Goal: Task Accomplishment & Management: Use online tool/utility

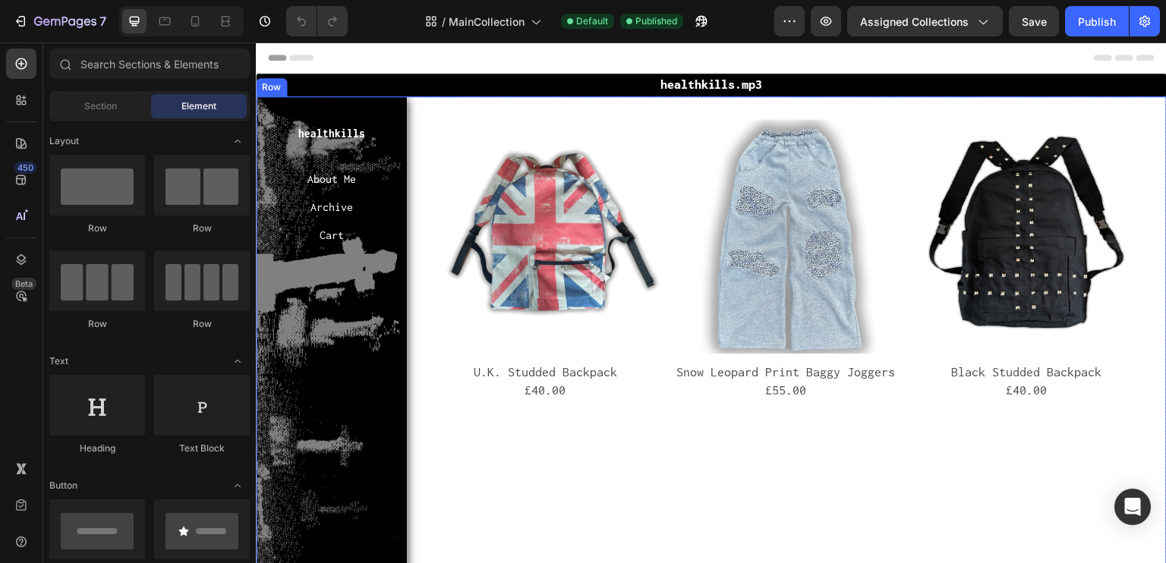
click at [498, 471] on div "Product Images U.K. Studded Backpack Product Title £40.00 Product Price Product…" at bounding box center [790, 514] width 754 height 836
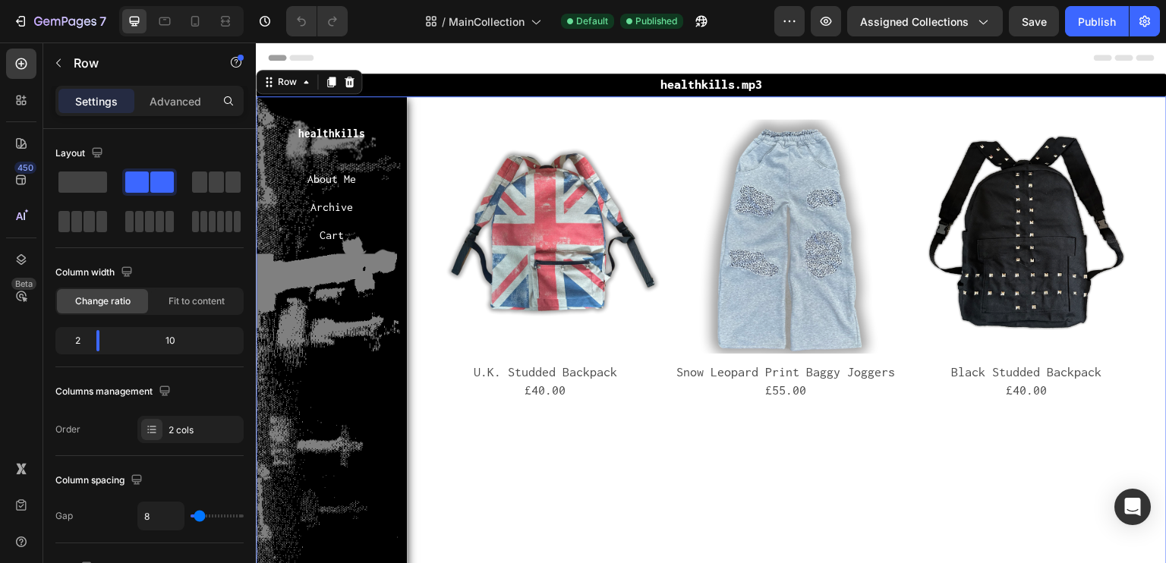
click at [868, 442] on div "Product Images U.K. Studded Backpack Product Title £40.00 Product Price Product…" at bounding box center [790, 514] width 754 height 836
click at [649, 444] on div "Product Images U.K. Studded Backpack Product Title £40.00 Product Price Product…" at bounding box center [790, 514] width 754 height 836
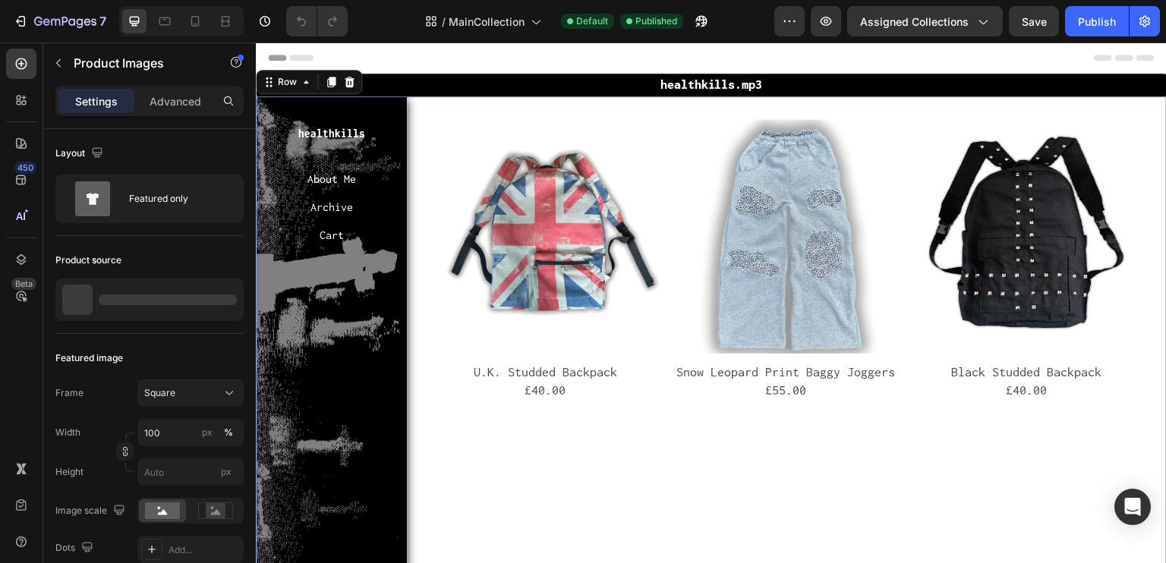
click at [428, 119] on div "Product Images" at bounding box center [468, 110] width 81 height 18
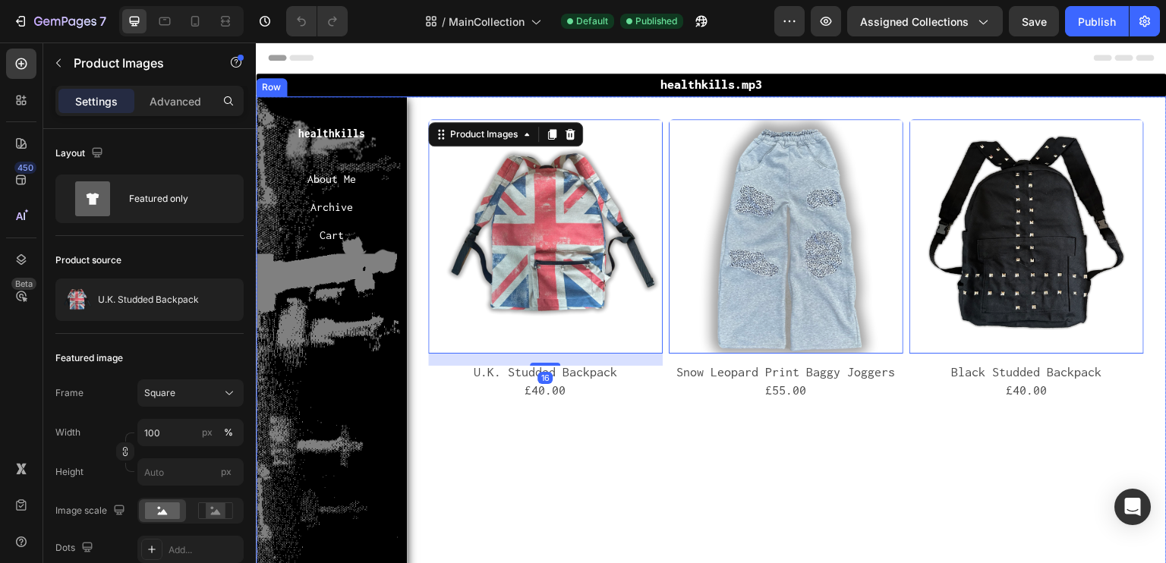
click at [578, 450] on div "Product Images 16 U.K. Studded Backpack Product Title £40.00 Product Price Prod…" at bounding box center [790, 514] width 754 height 836
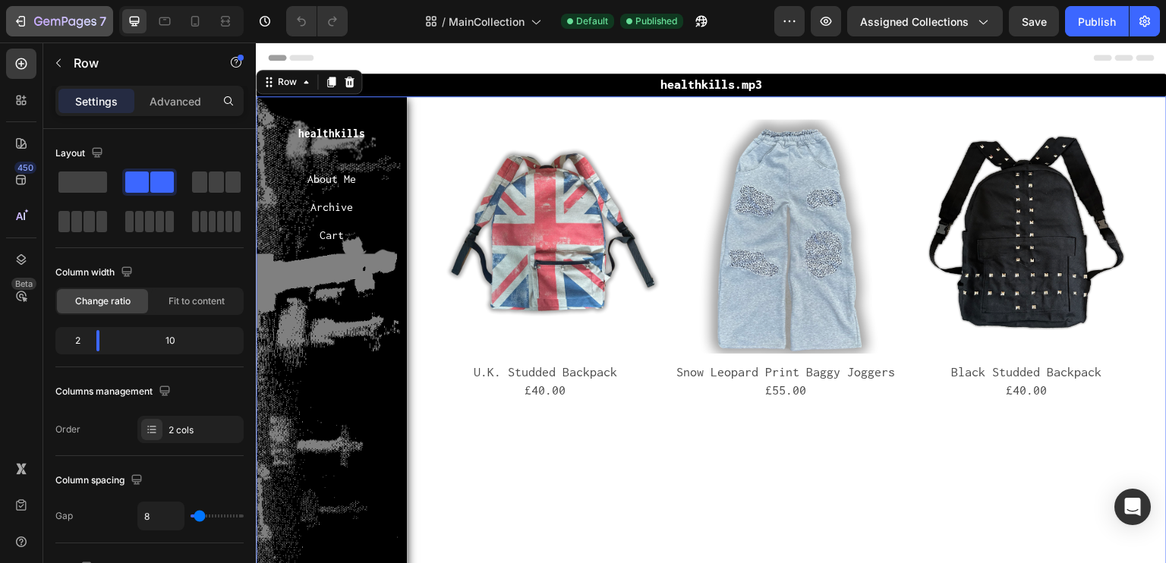
click at [29, 33] on button "7" at bounding box center [59, 21] width 107 height 30
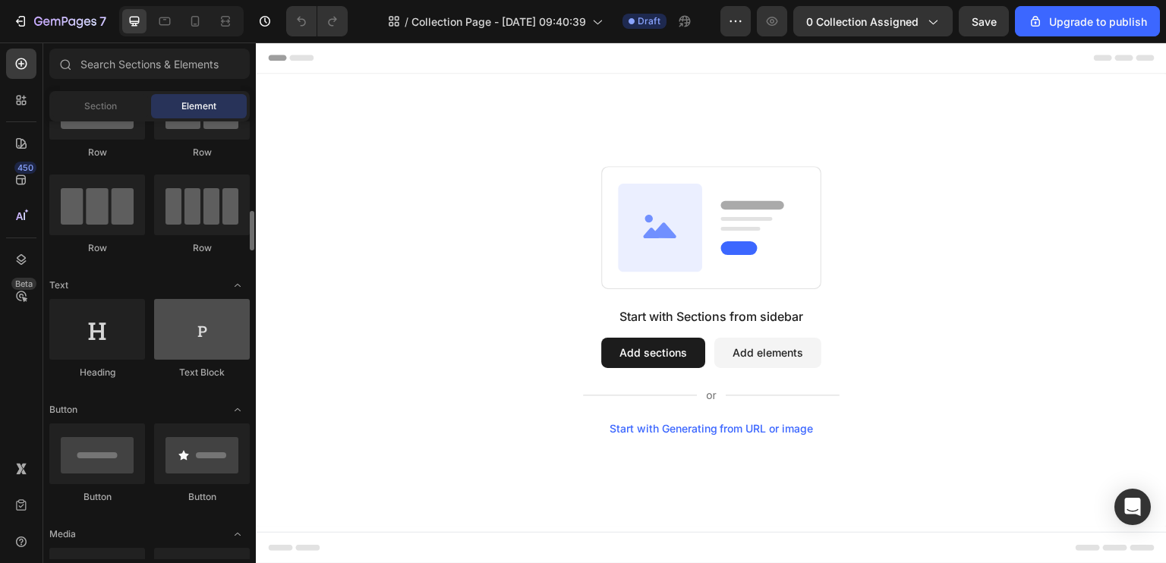
scroll to position [228, 0]
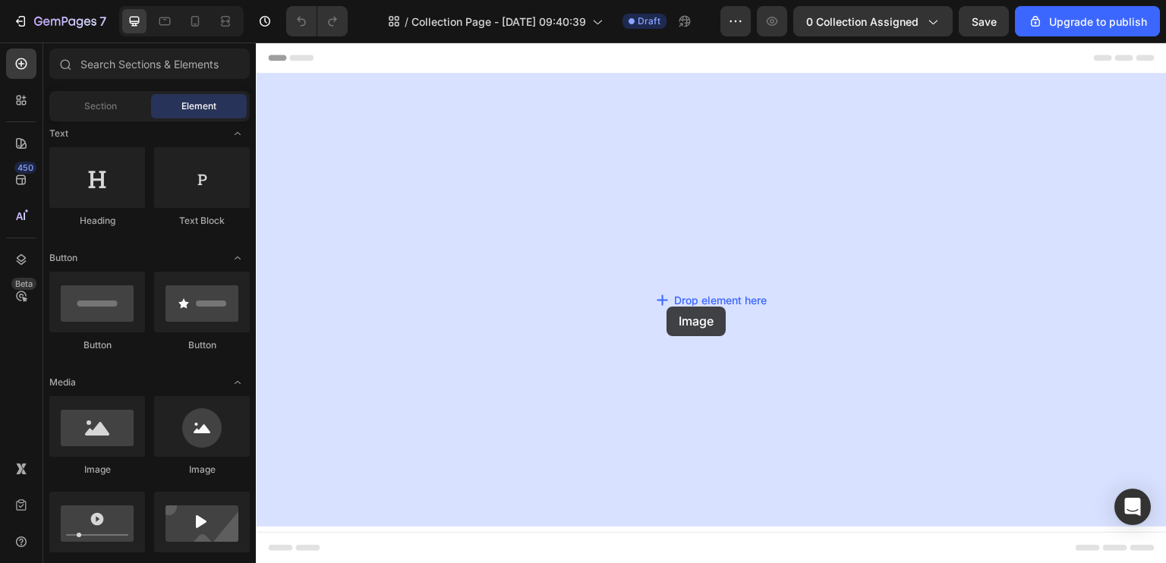
drag, startPoint x: 487, startPoint y: 471, endPoint x: 654, endPoint y: 270, distance: 262.1
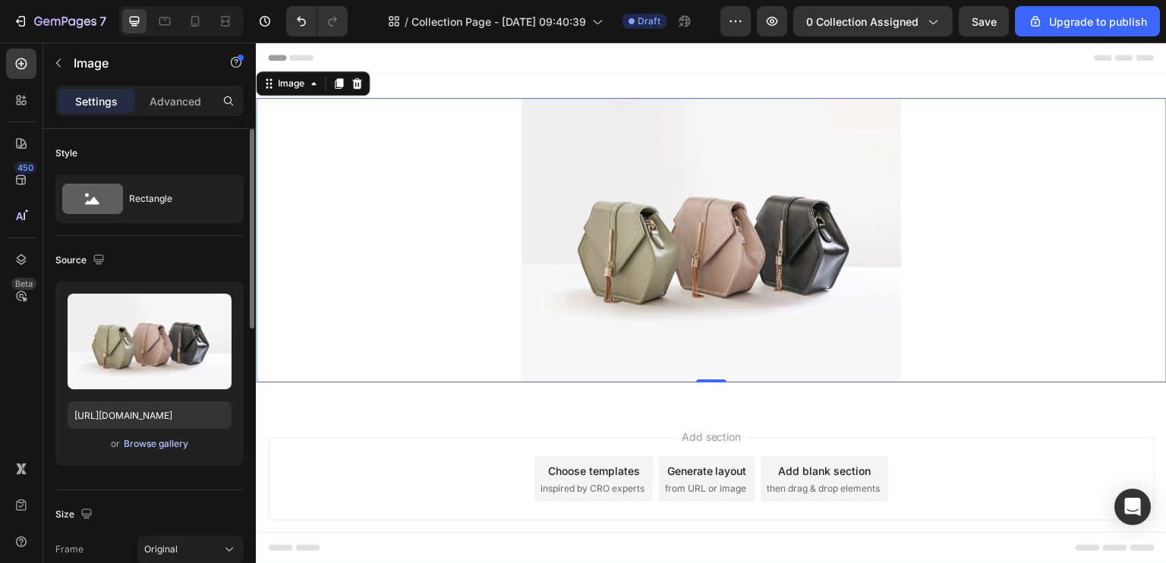
click at [147, 440] on div "Browse gallery" at bounding box center [156, 444] width 65 height 14
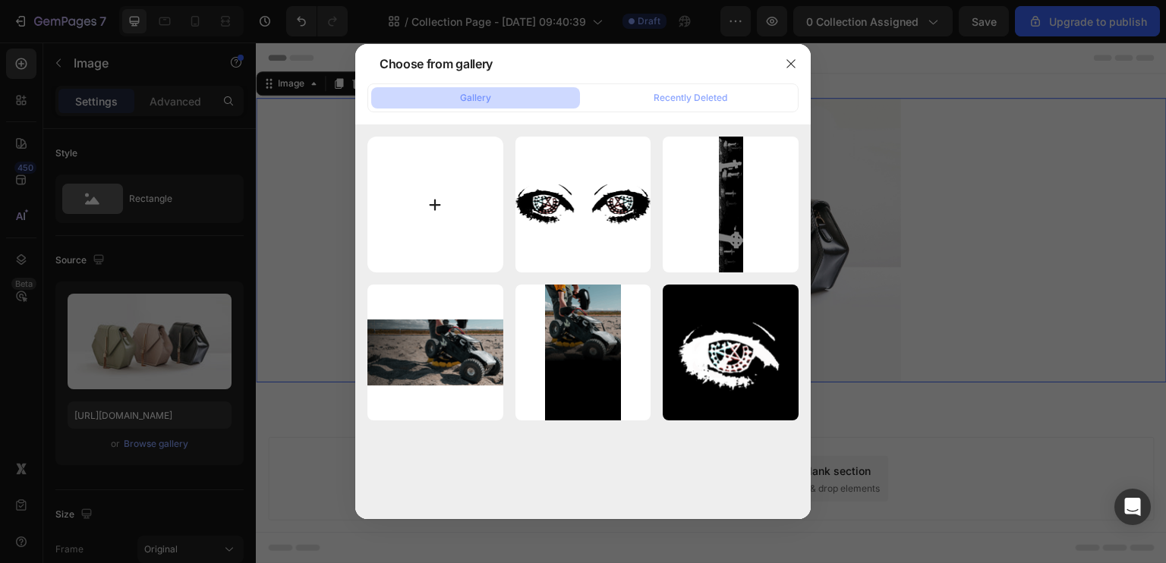
click at [413, 200] on input "file" at bounding box center [435, 205] width 136 height 136
type input "C:\fakepath\background.png"
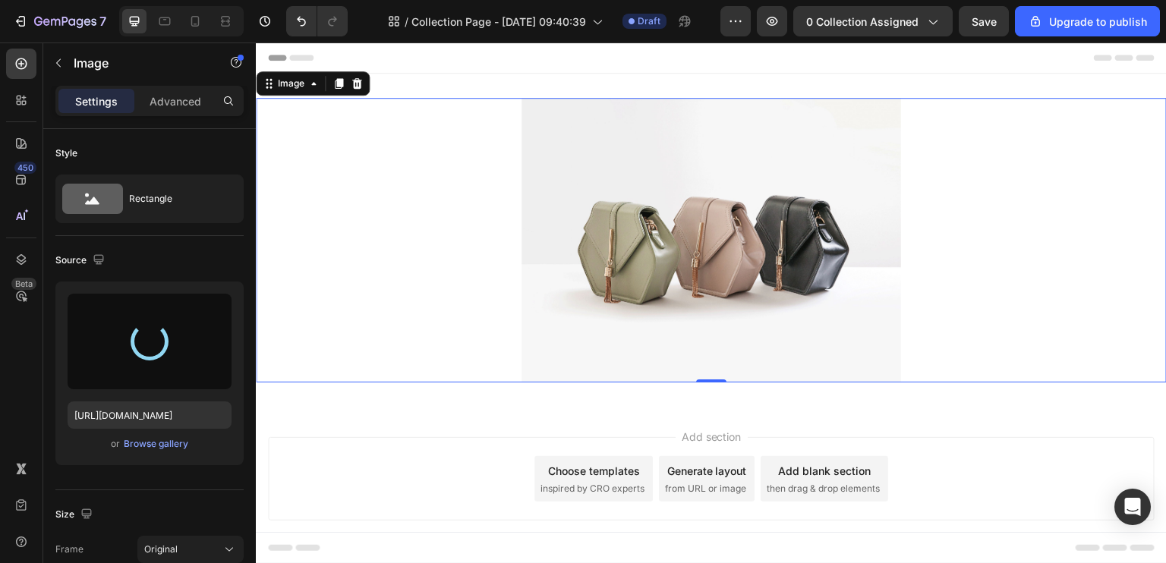
type input "https://cdn.shopify.com/s/files/1/0913/4974/6047/files/gempages_561608482797651…"
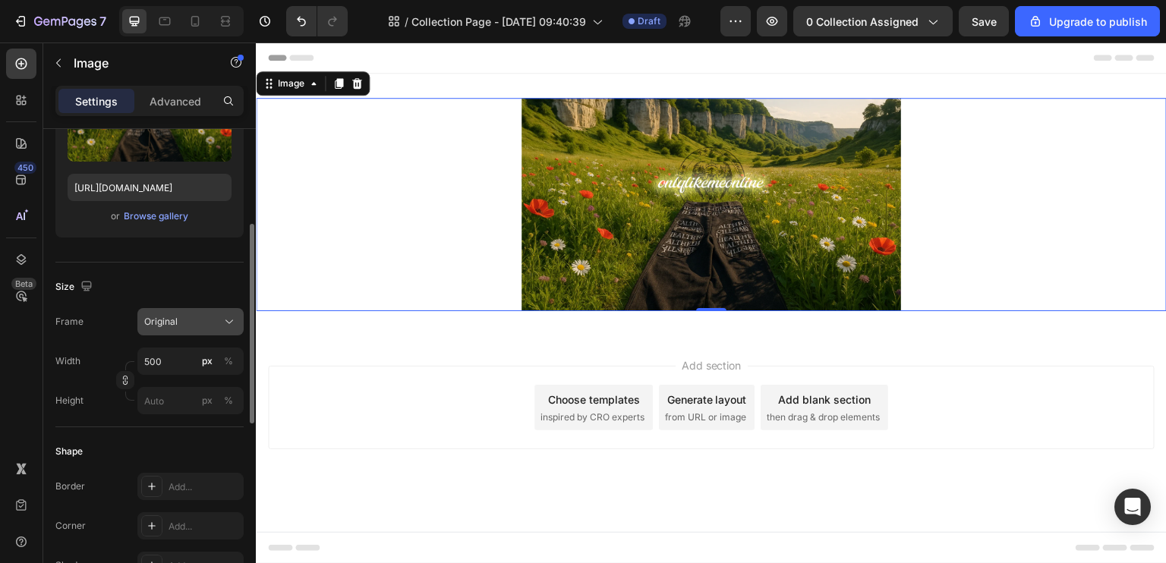
click at [191, 325] on div "Original" at bounding box center [181, 322] width 74 height 14
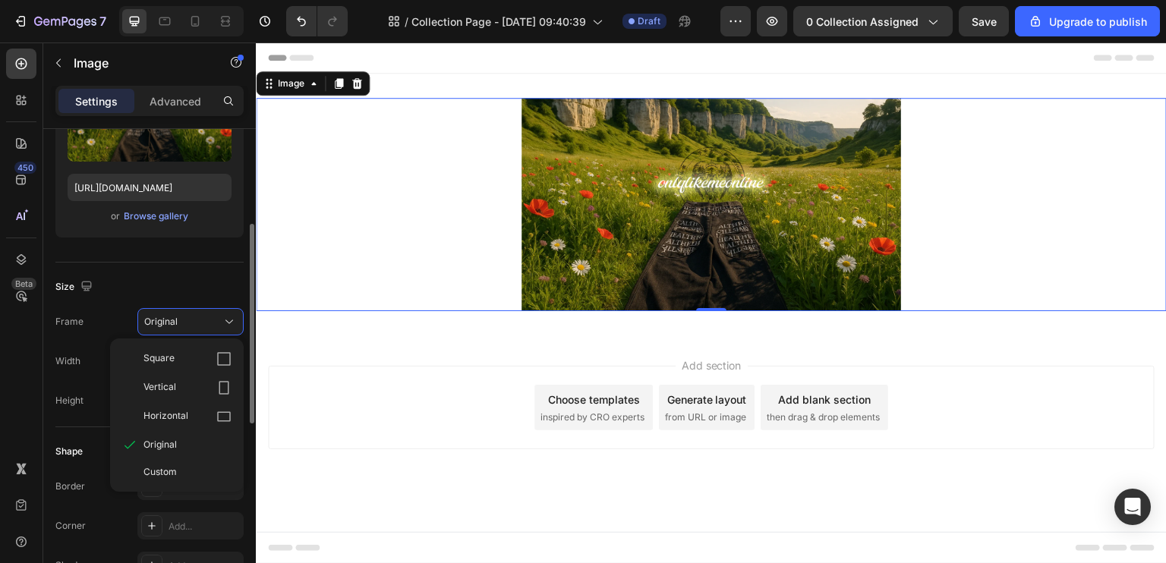
click at [48, 364] on div "Style Rectangle Source Upload Image https://cdn.shopify.com/s/files/1/0913/4974…" at bounding box center [149, 474] width 213 height 1146
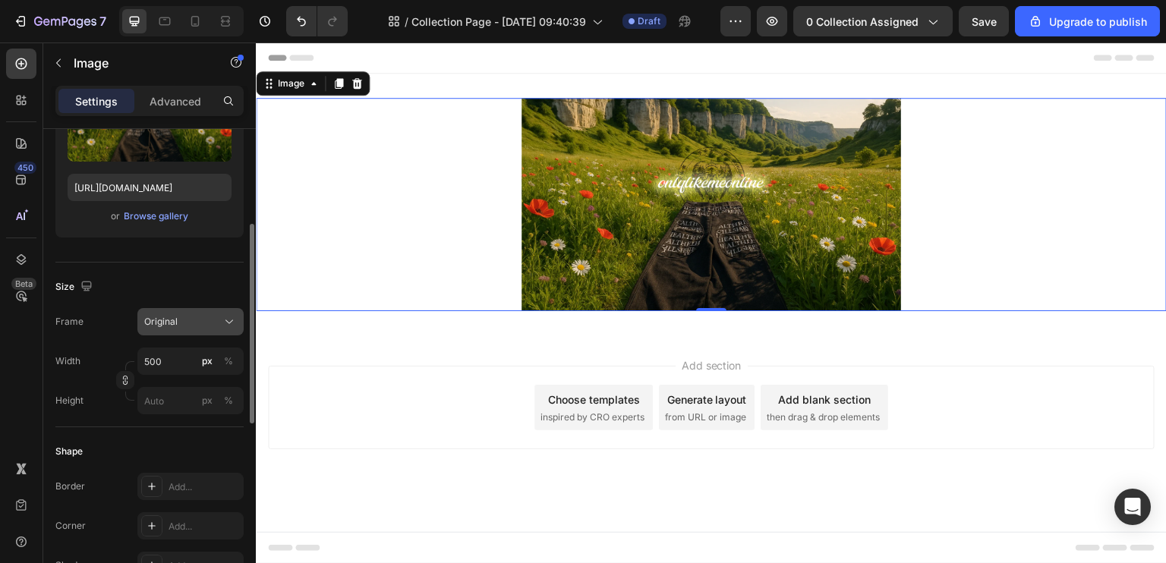
click at [158, 317] on span "Original" at bounding box center [160, 322] width 33 height 14
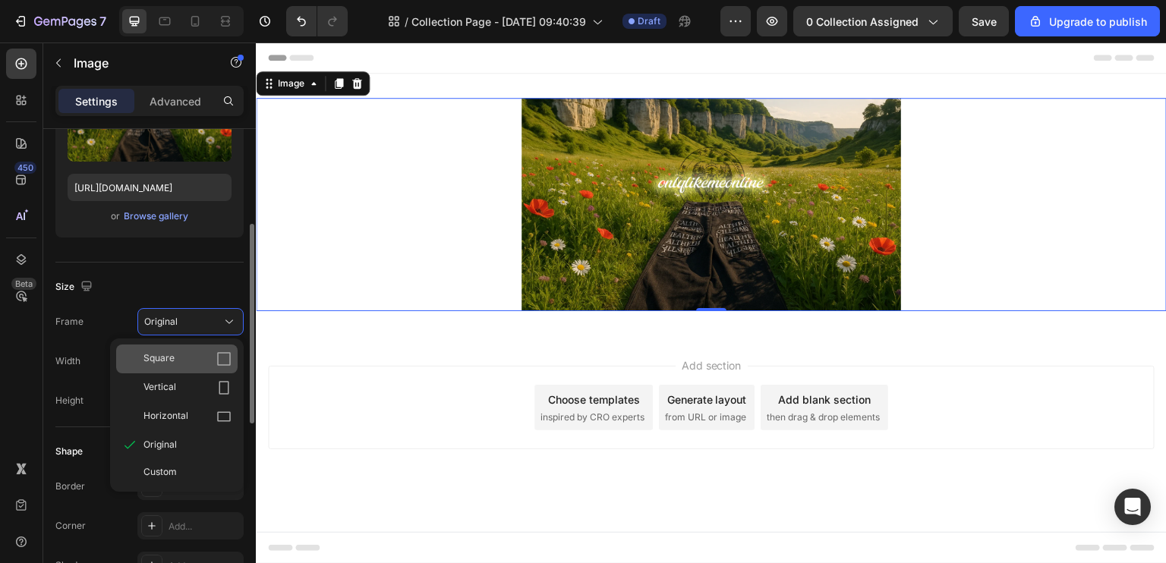
click at [169, 358] on span "Square" at bounding box center [158, 359] width 31 height 15
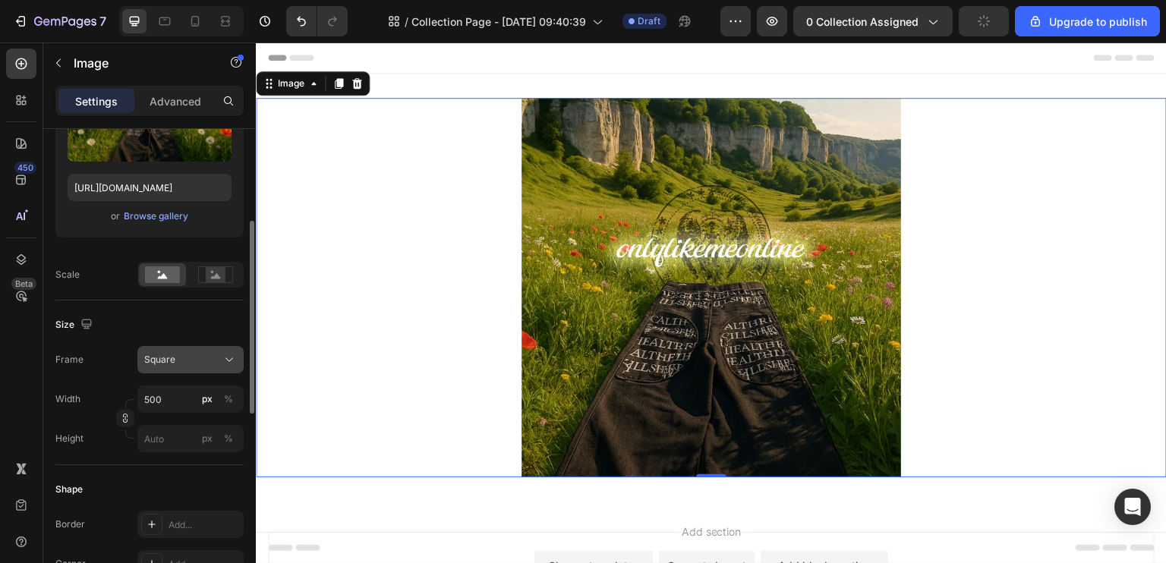
click at [194, 360] on div "Square" at bounding box center [181, 360] width 74 height 14
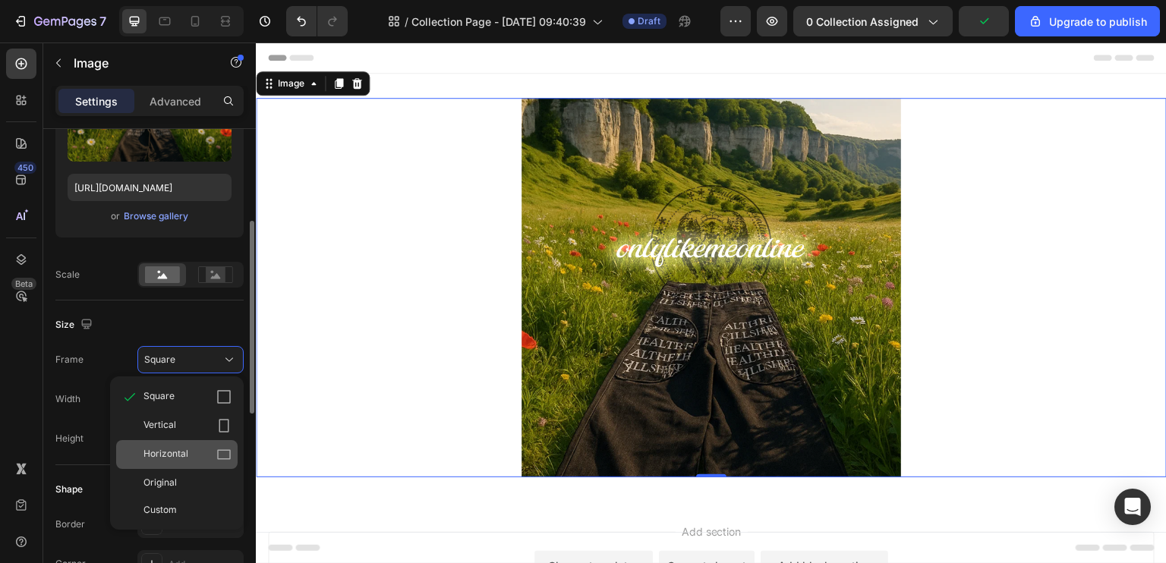
click at [178, 451] on span "Horizontal" at bounding box center [165, 454] width 45 height 15
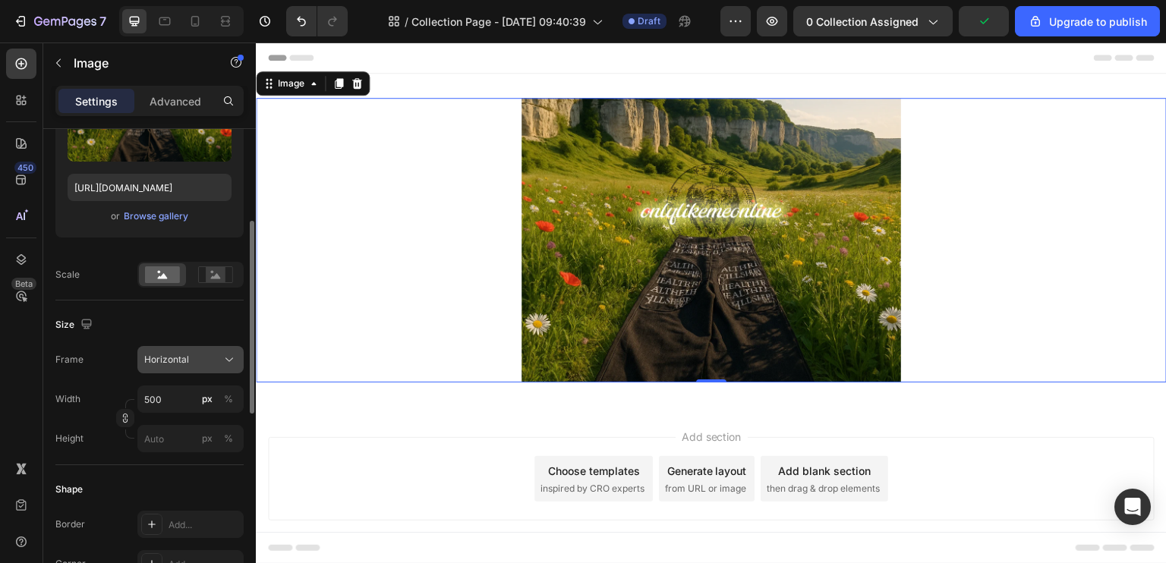
click at [199, 358] on div "Horizontal" at bounding box center [181, 360] width 74 height 14
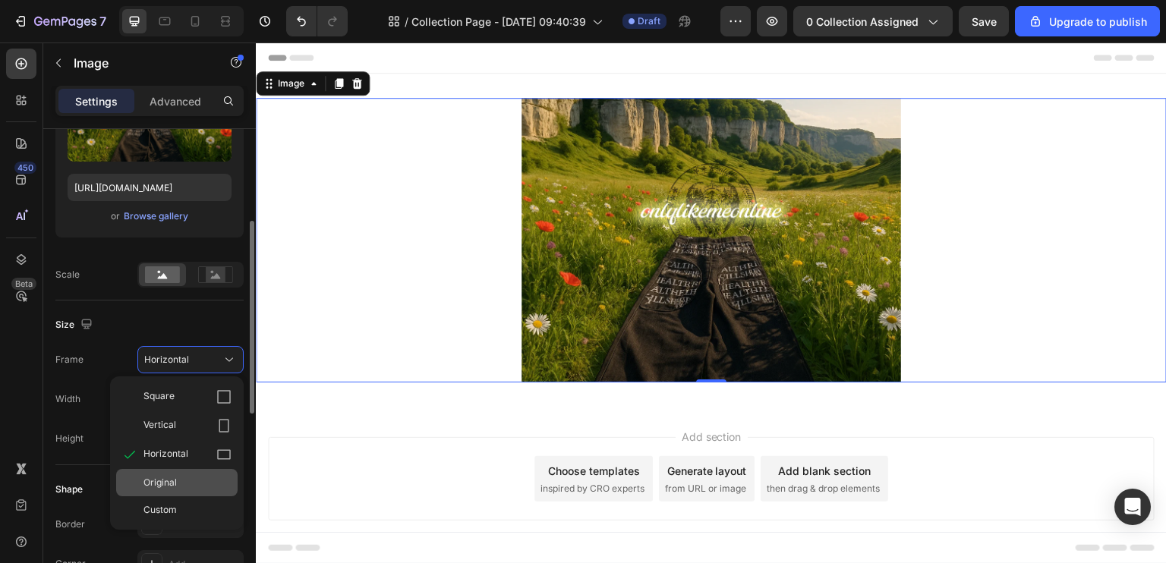
click at [169, 476] on span "Original" at bounding box center [159, 483] width 33 height 14
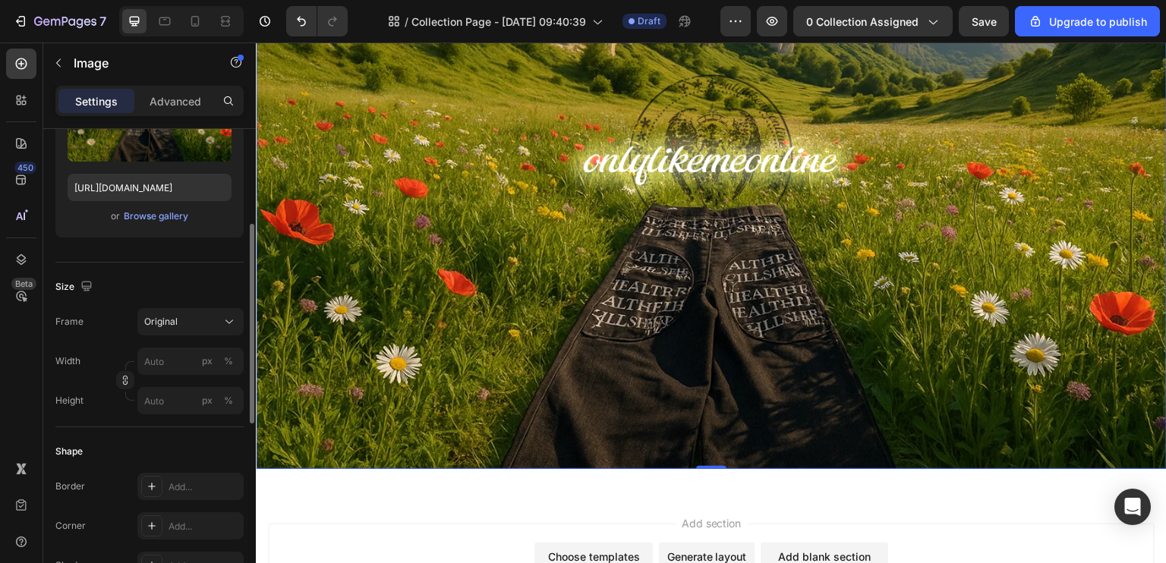
scroll to position [0, 0]
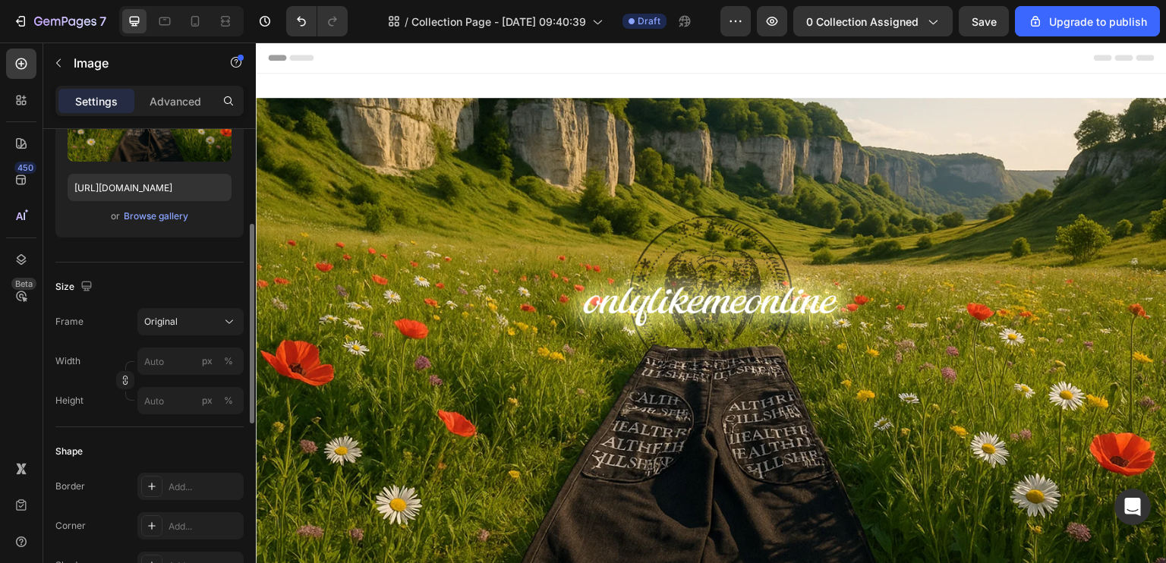
click at [721, 62] on div "Header" at bounding box center [711, 58] width 887 height 30
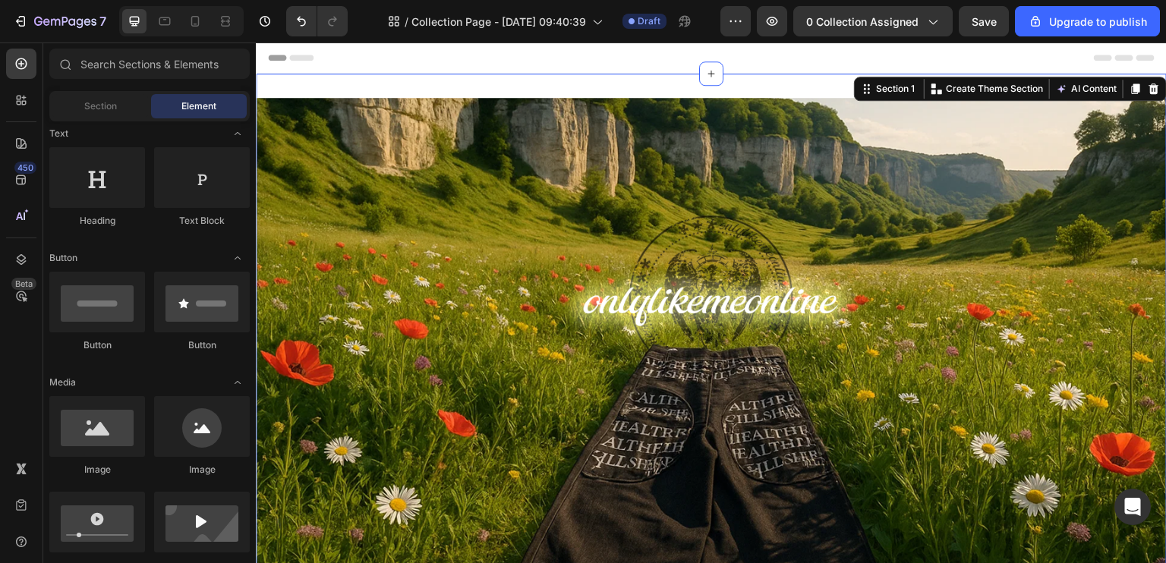
click at [565, 84] on div "Image Section 1 You can create reusable sections Create Theme Section AI Conten…" at bounding box center [711, 354] width 911 height 561
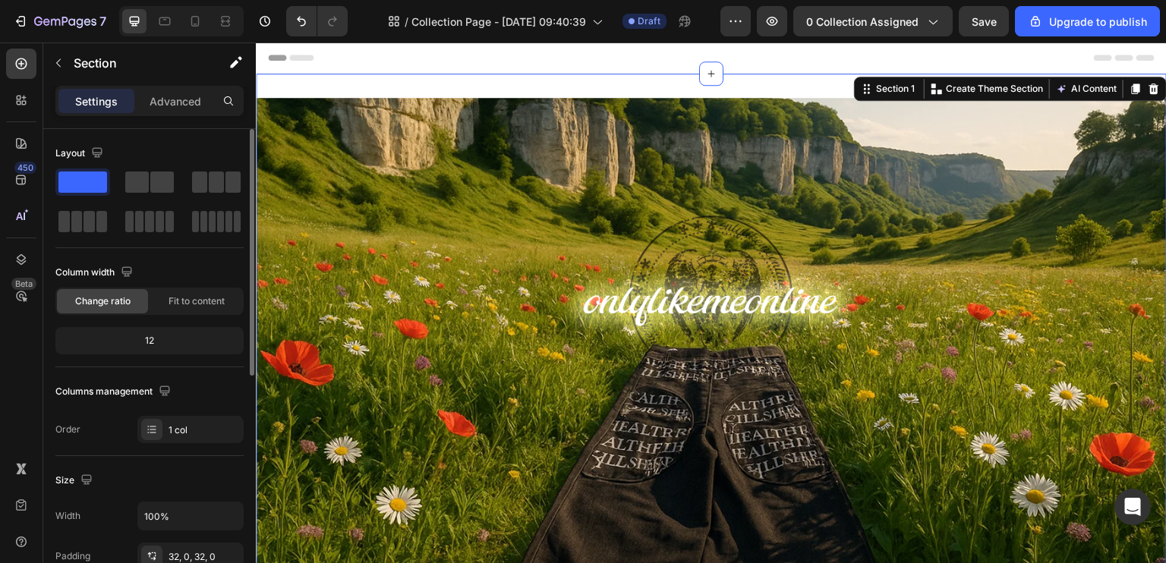
scroll to position [76, 0]
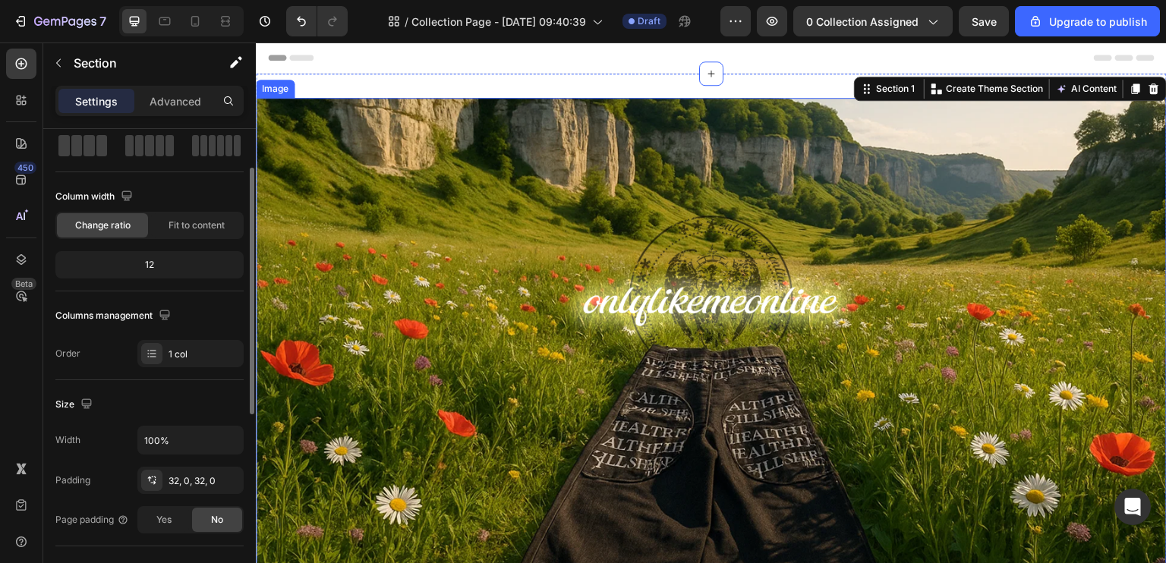
click at [388, 256] on img at bounding box center [711, 354] width 911 height 512
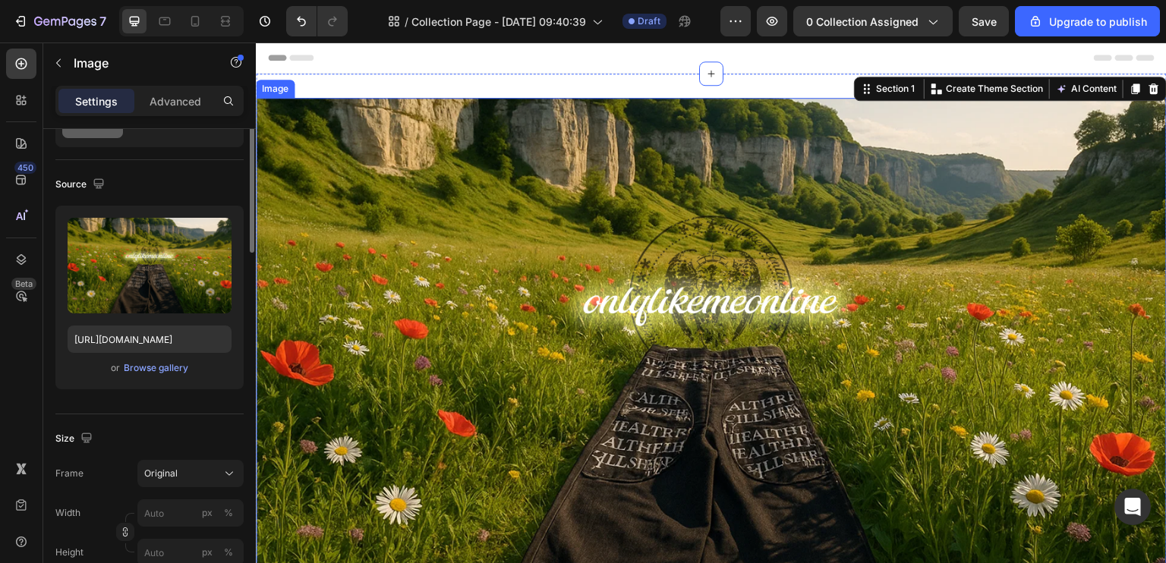
scroll to position [0, 0]
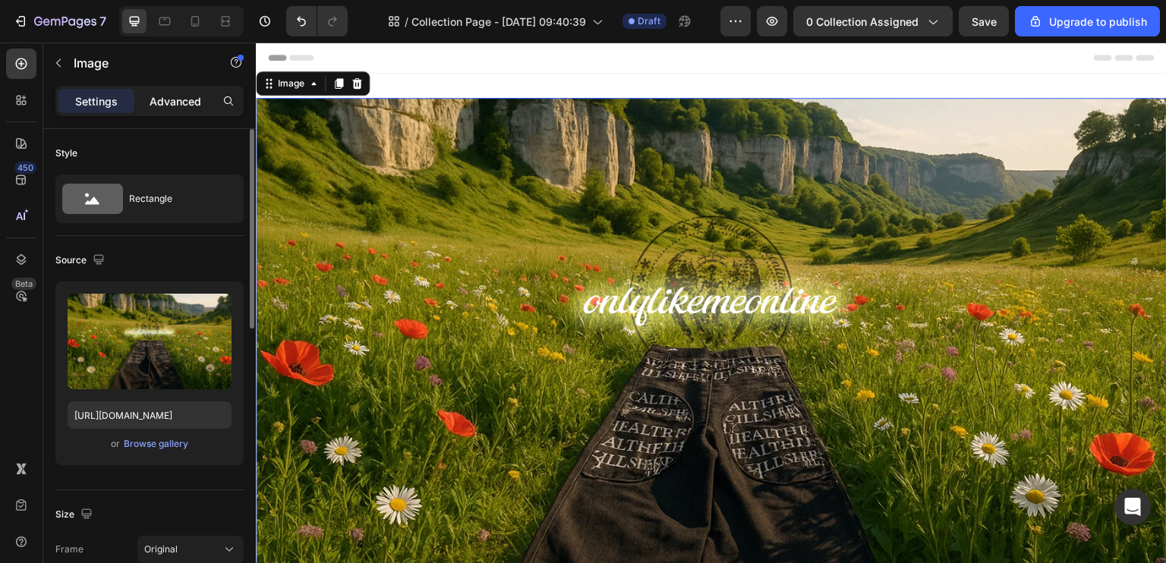
click at [185, 99] on p "Advanced" at bounding box center [176, 101] width 52 height 16
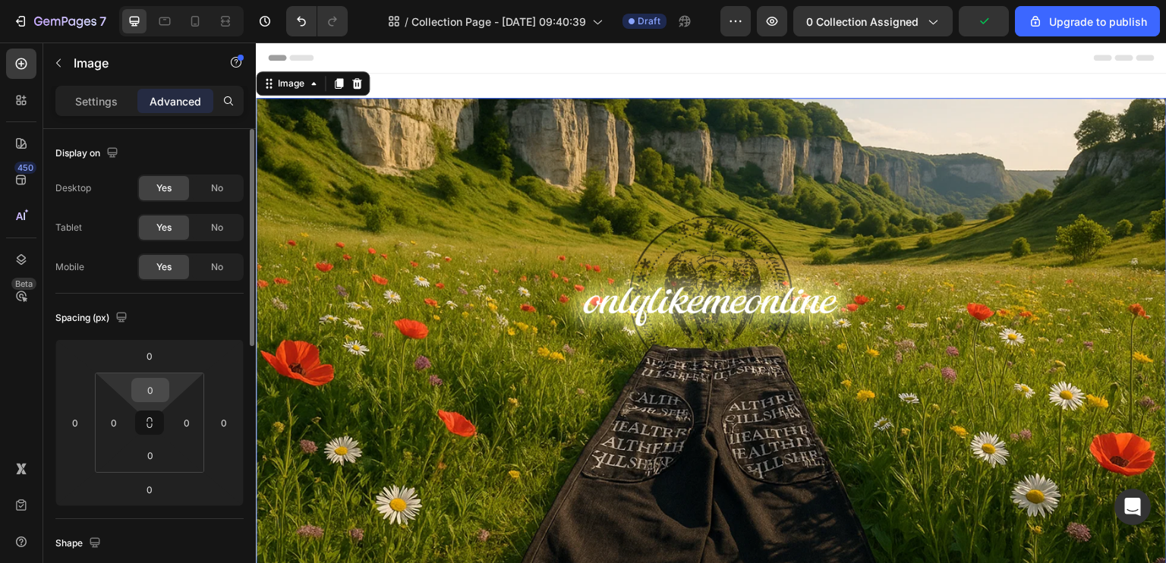
scroll to position [76, 0]
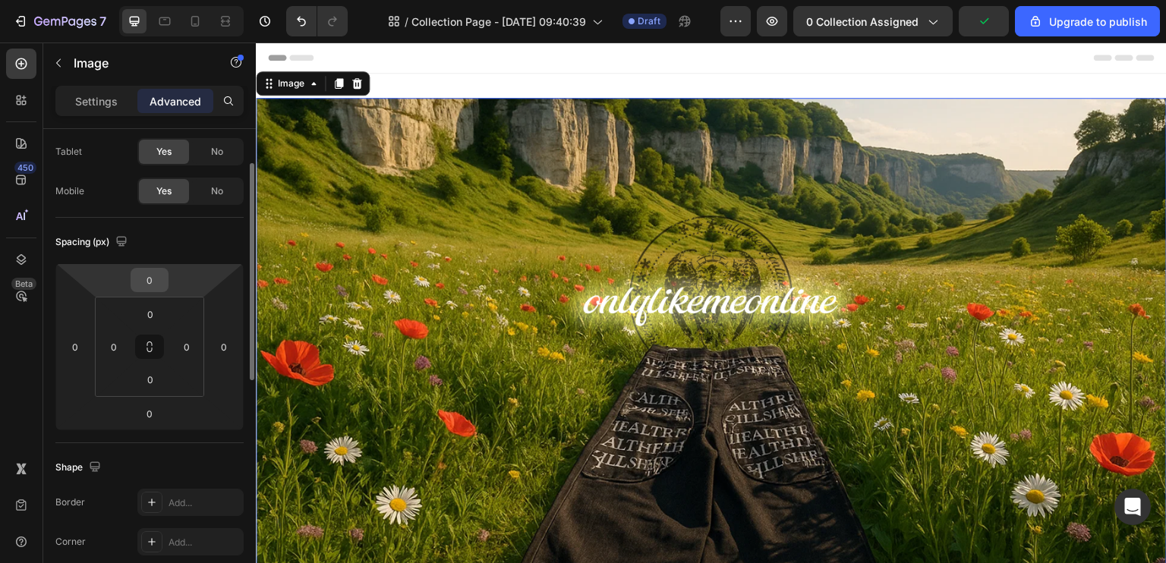
click at [154, 285] on input "0" at bounding box center [149, 280] width 30 height 23
click at [143, 354] on button at bounding box center [149, 347] width 29 height 24
click at [153, 284] on input "0" at bounding box center [149, 280] width 30 height 23
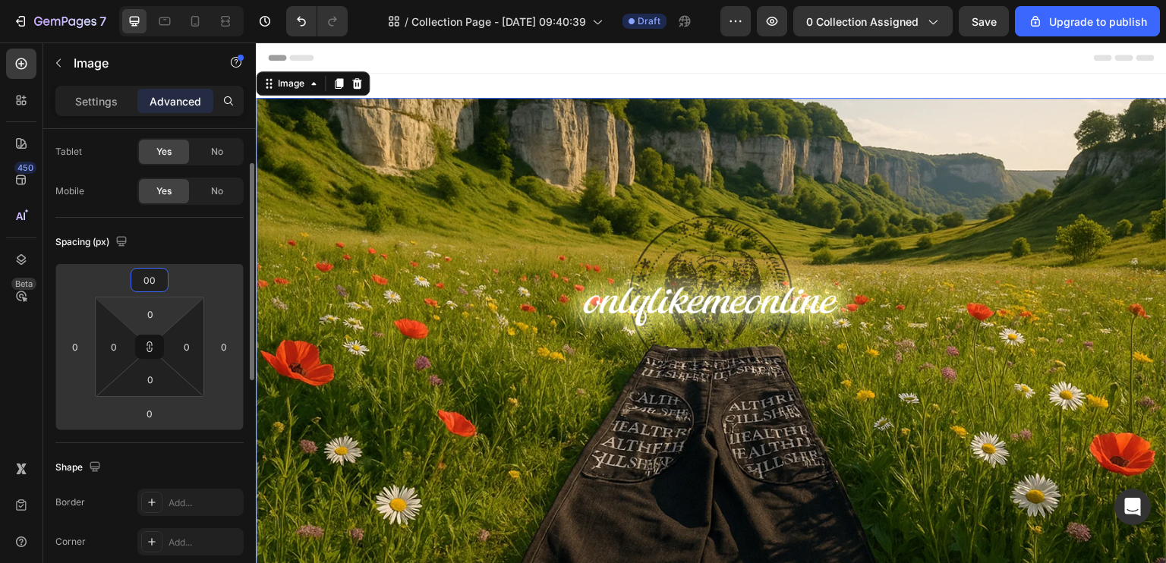
type input "00"
click at [491, 64] on div "Header" at bounding box center [711, 58] width 887 height 30
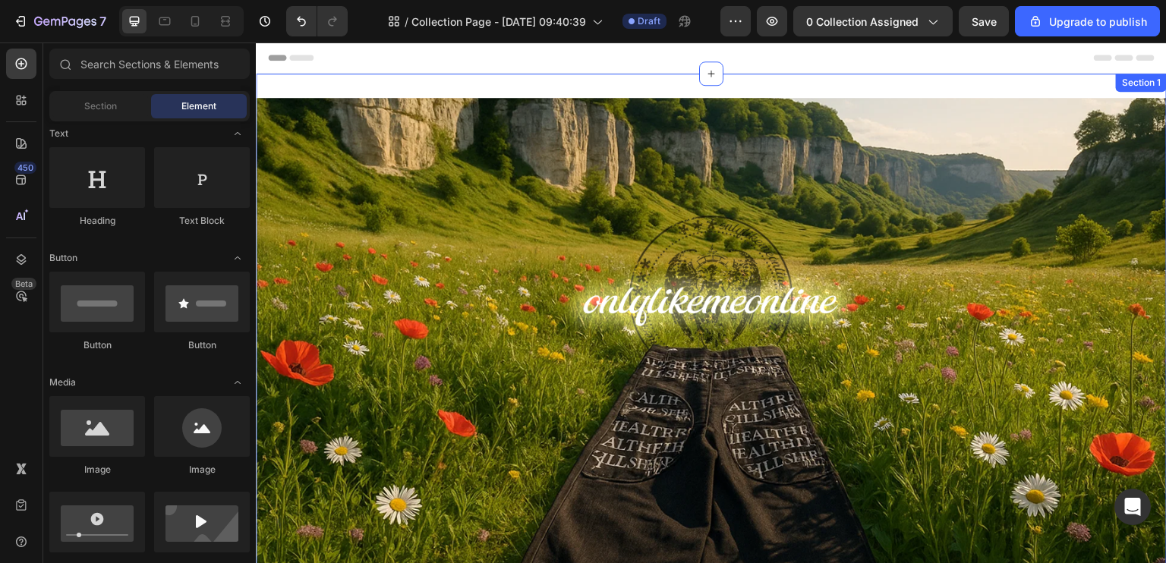
click at [510, 91] on div "Image Section 1" at bounding box center [711, 354] width 911 height 561
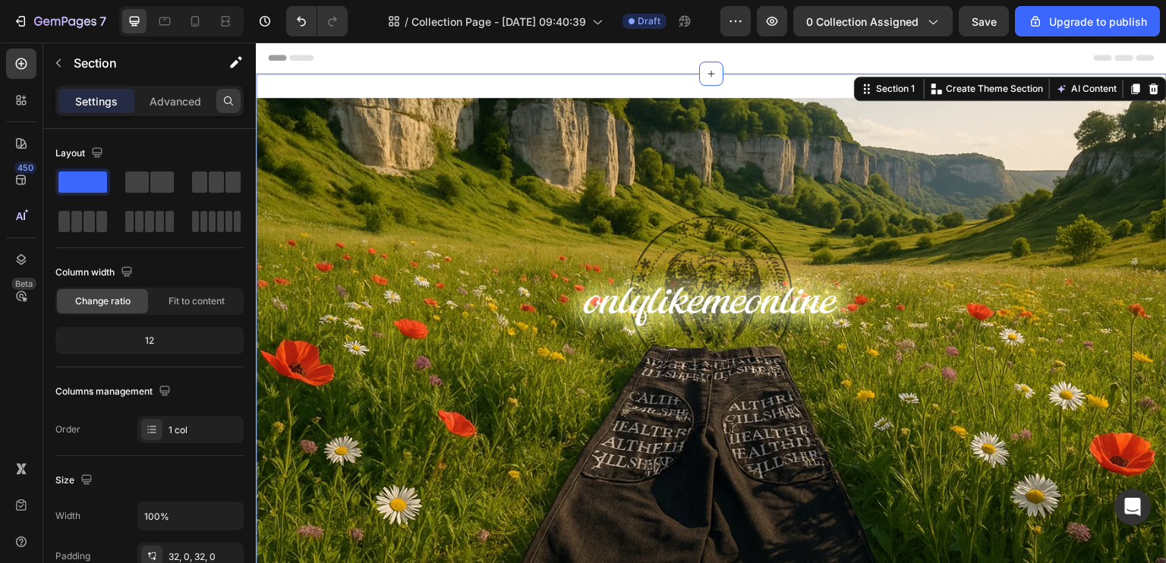
click at [220, 99] on div at bounding box center [228, 101] width 24 height 24
click at [197, 99] on input "text" at bounding box center [149, 101] width 188 height 30
click at [246, 109] on div "Settings Advanced" at bounding box center [149, 107] width 213 height 43
click at [182, 105] on p "Advanced" at bounding box center [176, 101] width 52 height 16
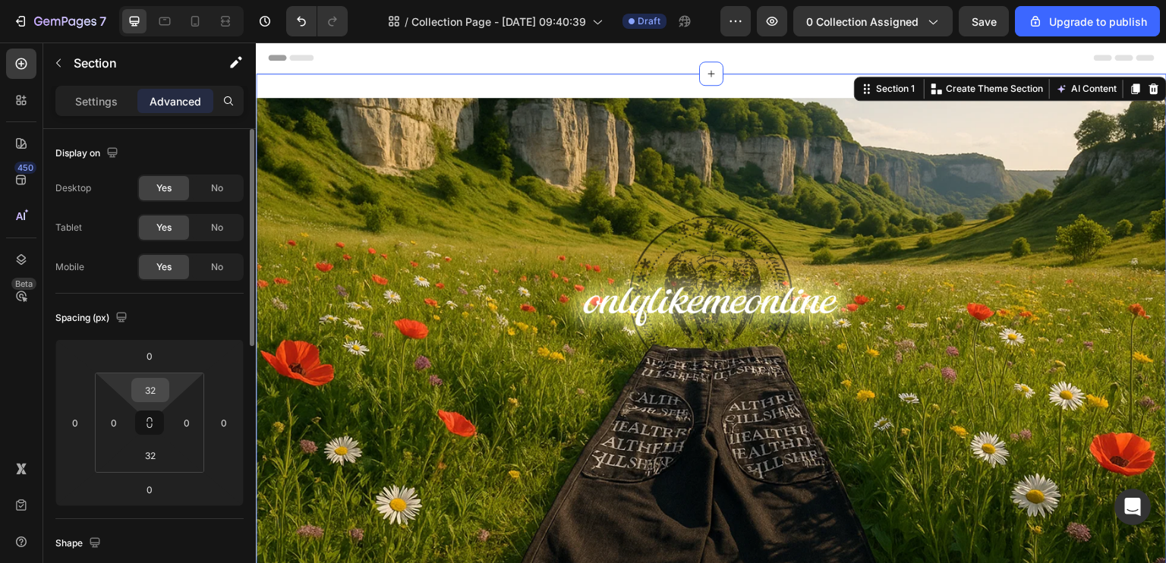
click at [159, 393] on input "32" at bounding box center [150, 390] width 30 height 23
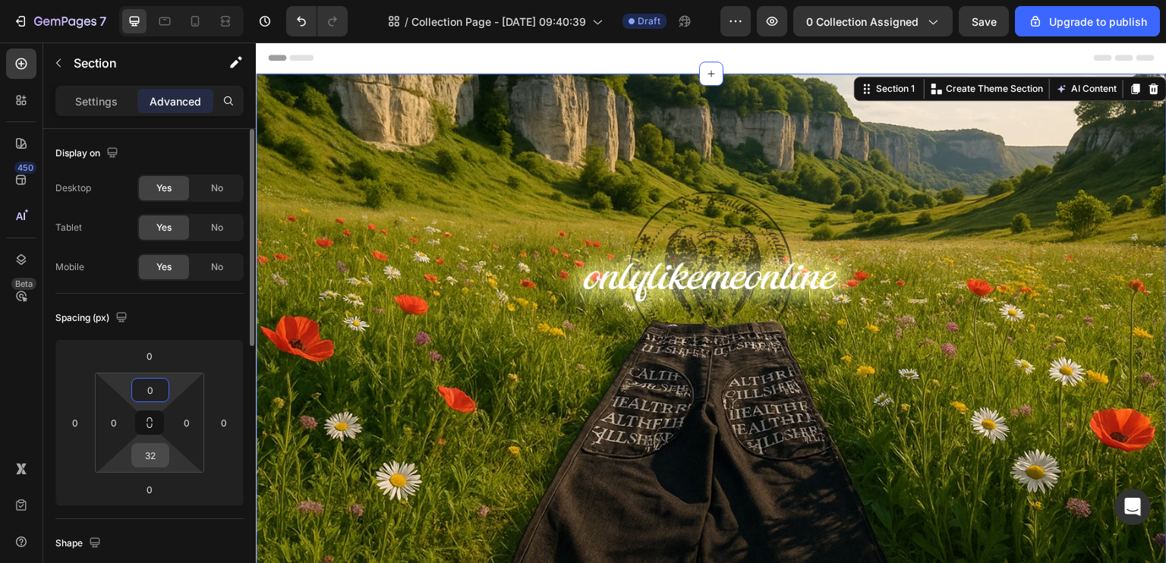
type input "0"
click at [147, 461] on input "32" at bounding box center [150, 455] width 30 height 23
type input "0"
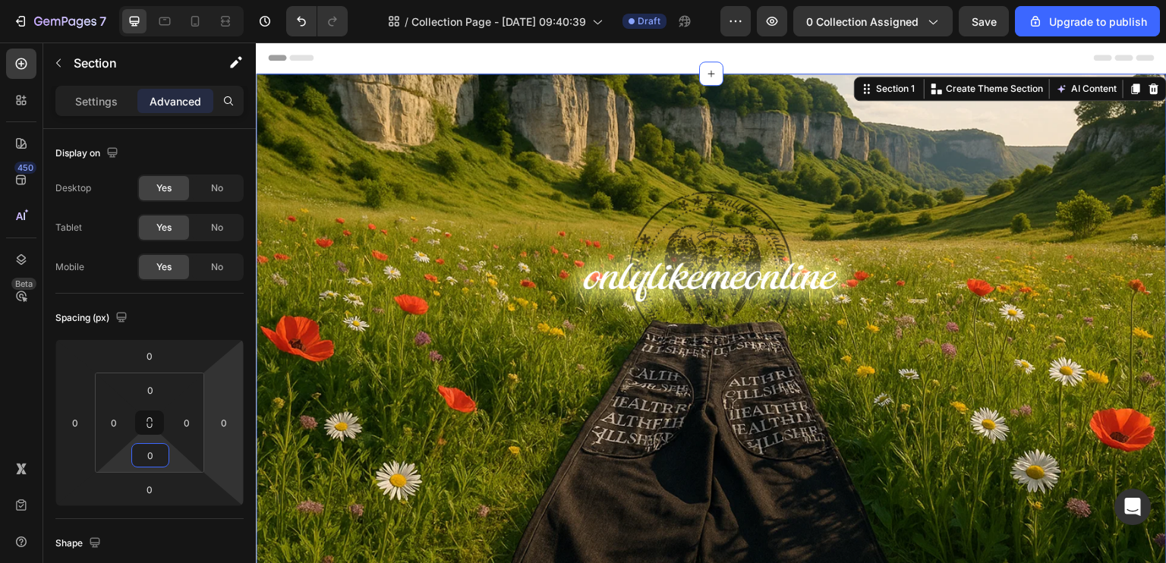
click at [482, 62] on div "Header" at bounding box center [711, 58] width 887 height 30
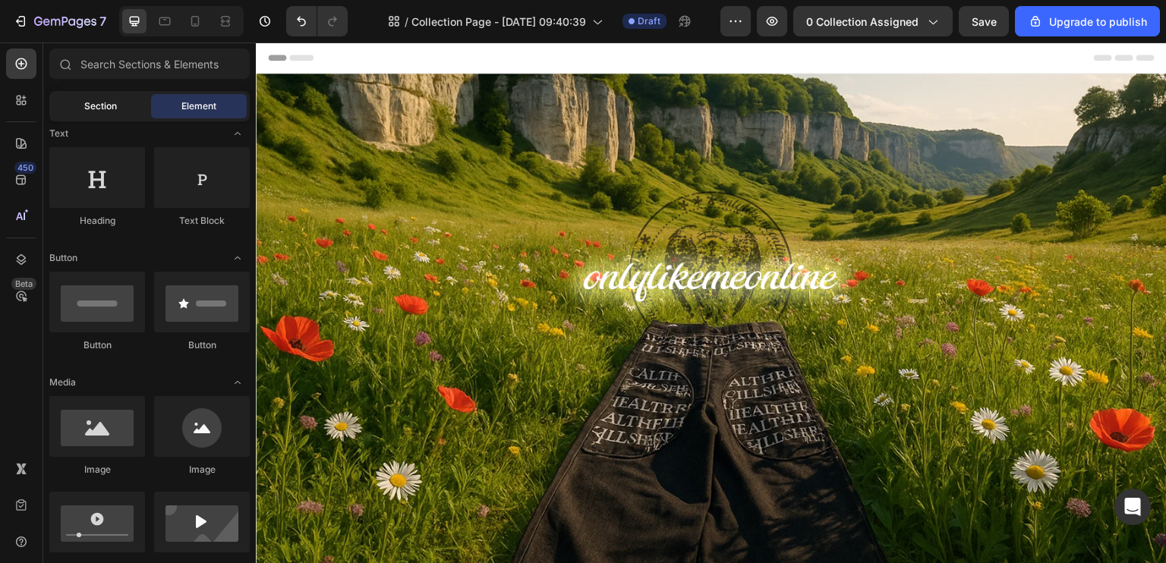
click at [103, 99] on span "Section" at bounding box center [100, 106] width 33 height 14
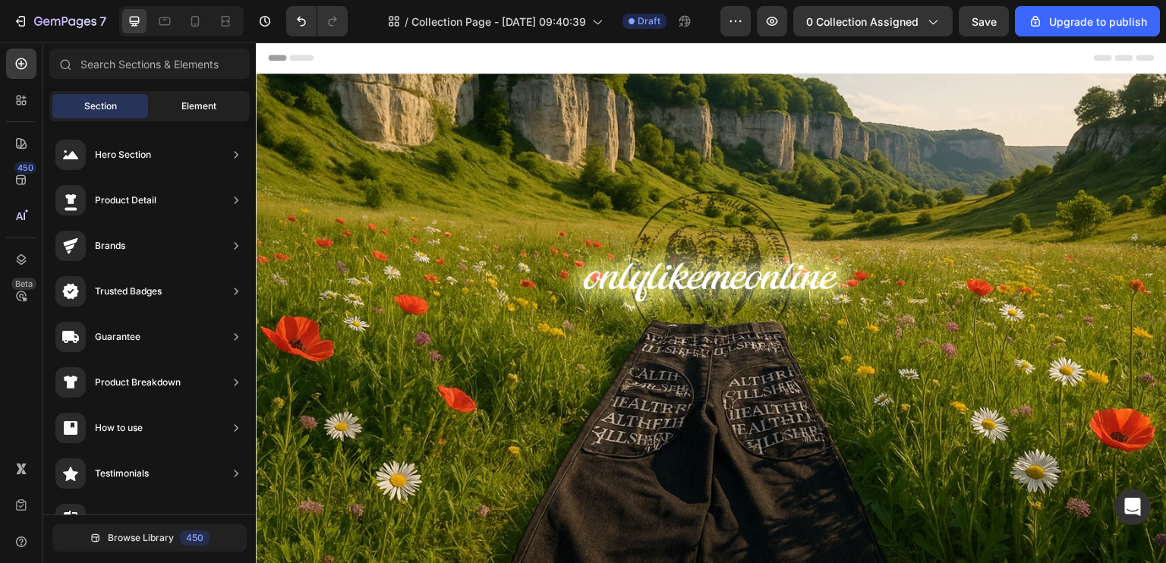
click at [177, 109] on div "Element" at bounding box center [199, 106] width 96 height 24
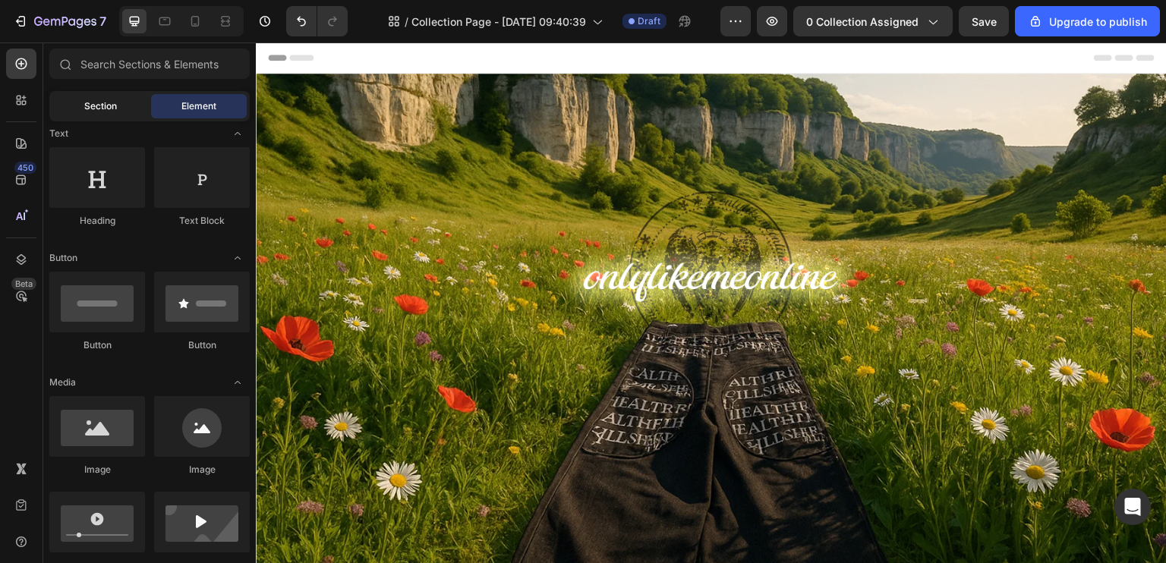
click at [106, 111] on span "Section" at bounding box center [100, 106] width 33 height 14
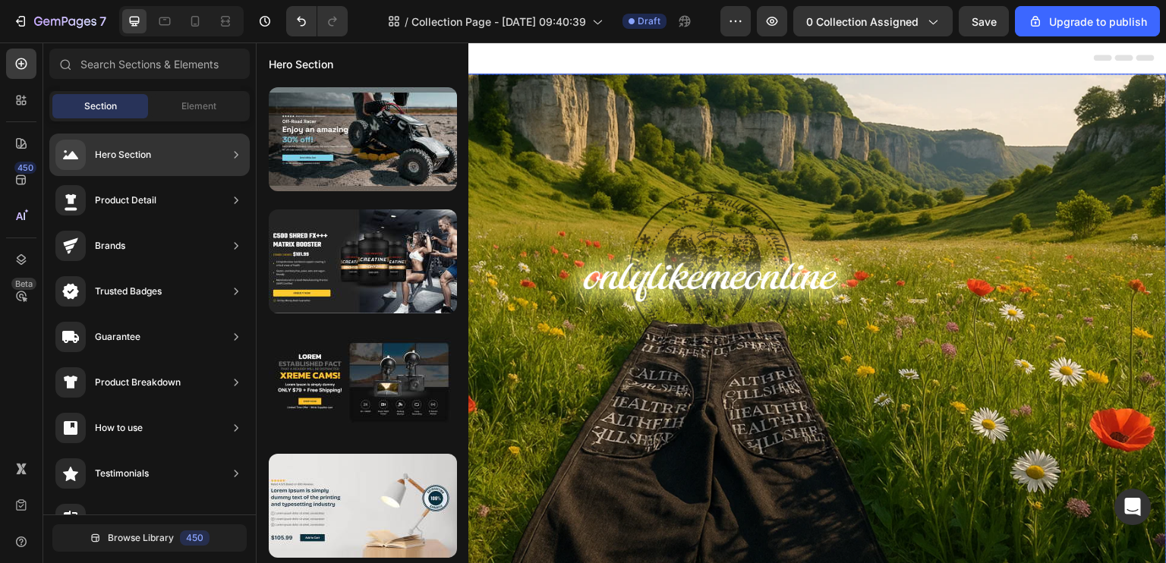
click at [654, 254] on img at bounding box center [711, 330] width 911 height 512
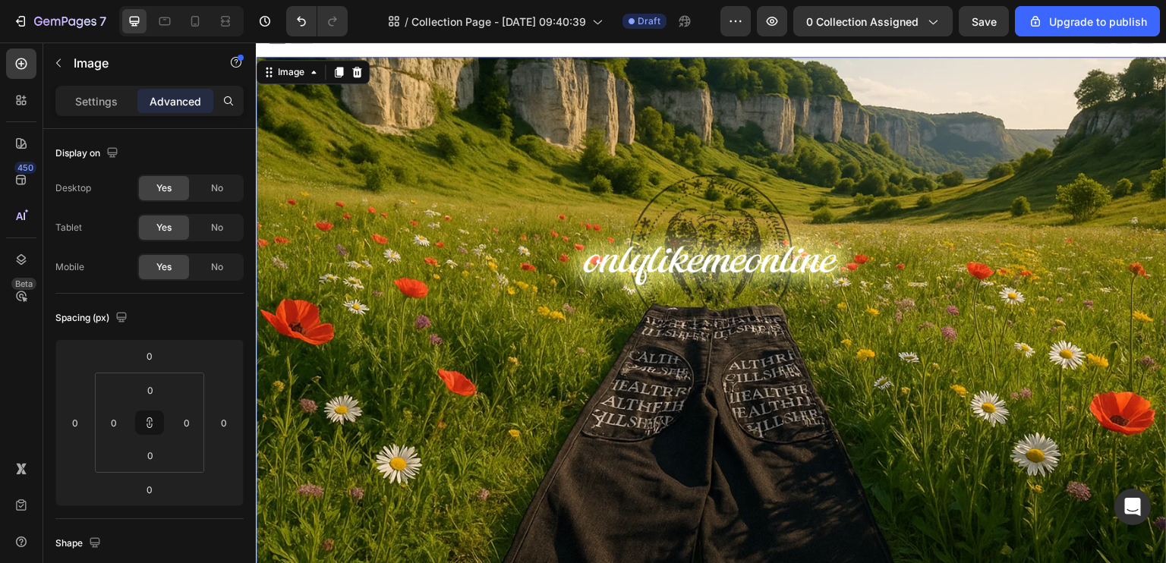
scroll to position [0, 0]
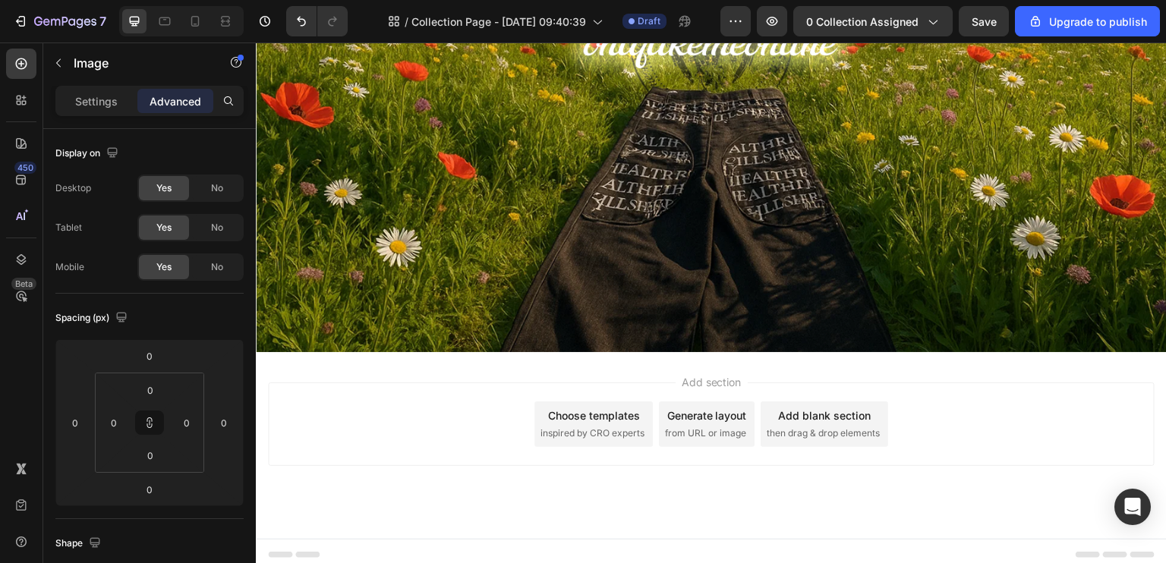
click at [421, 389] on div "Add section Choose templates inspired by CRO experts Generate layout from URL o…" at bounding box center [711, 425] width 887 height 84
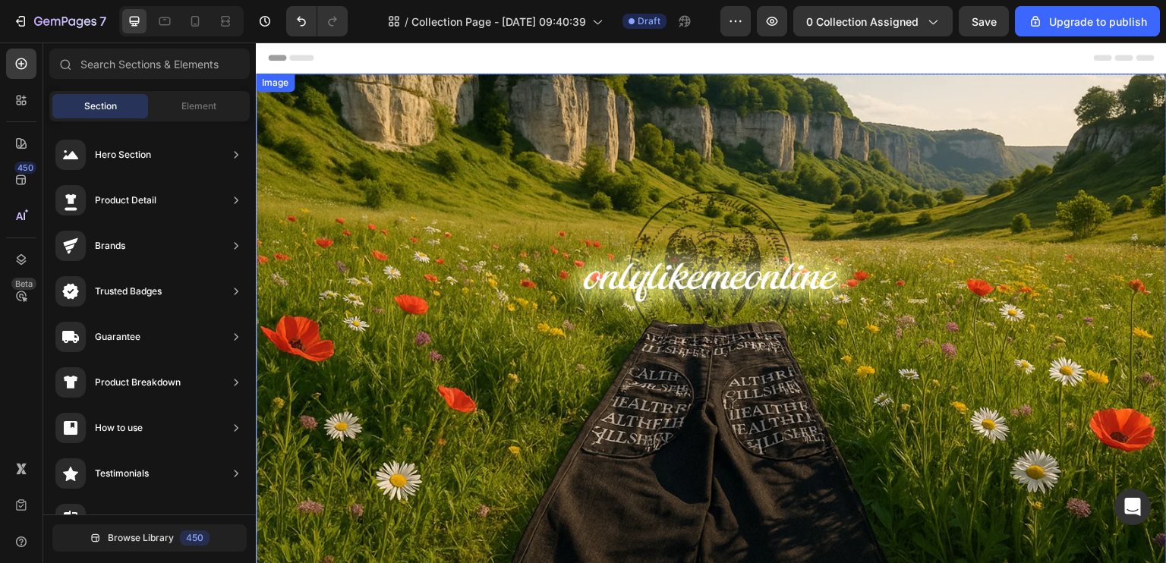
click at [419, 194] on img at bounding box center [711, 330] width 911 height 512
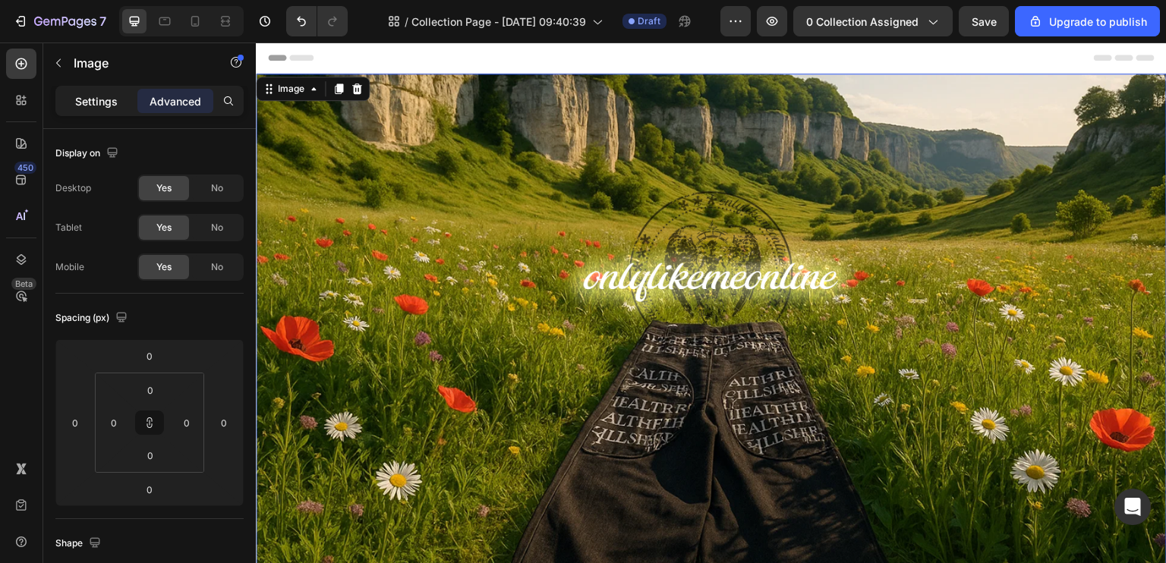
click at [102, 93] on p "Settings" at bounding box center [96, 101] width 43 height 16
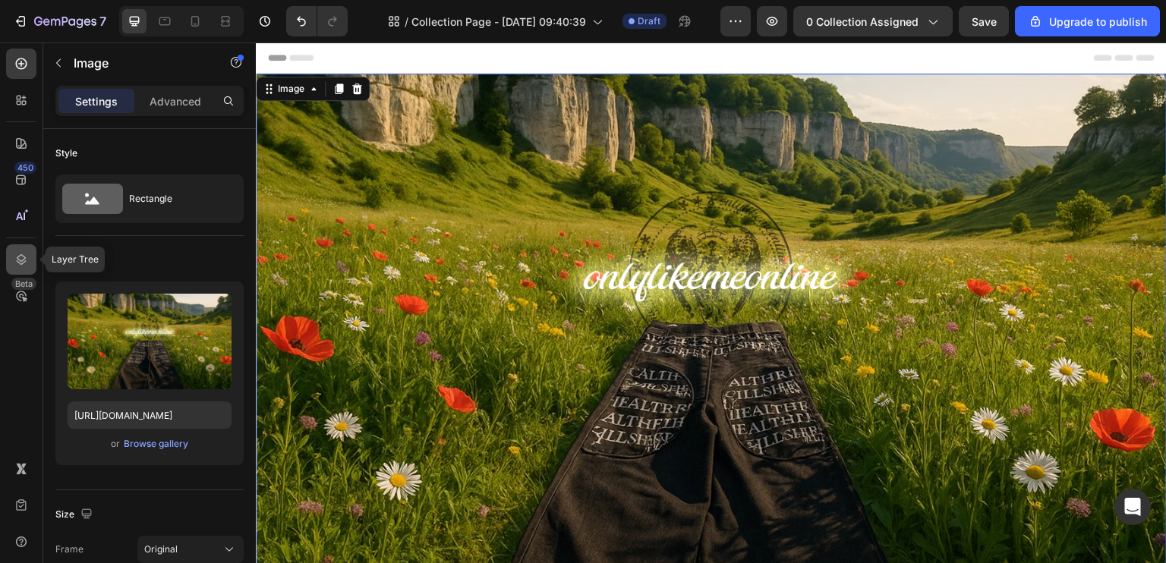
click at [24, 255] on icon at bounding box center [21, 259] width 15 height 15
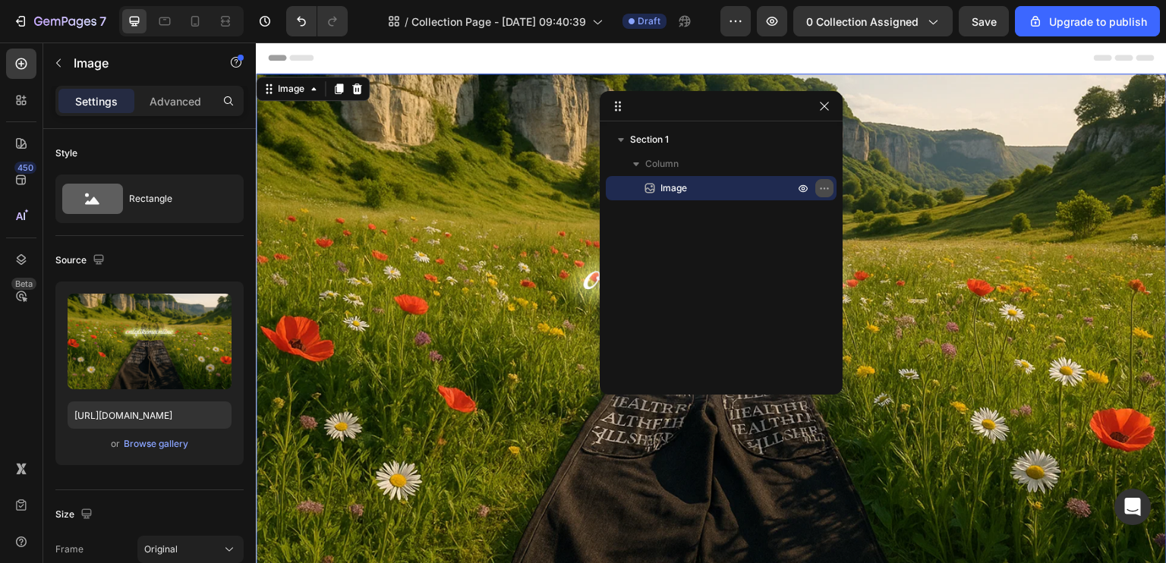
click at [826, 191] on icon "button" at bounding box center [824, 188] width 12 height 12
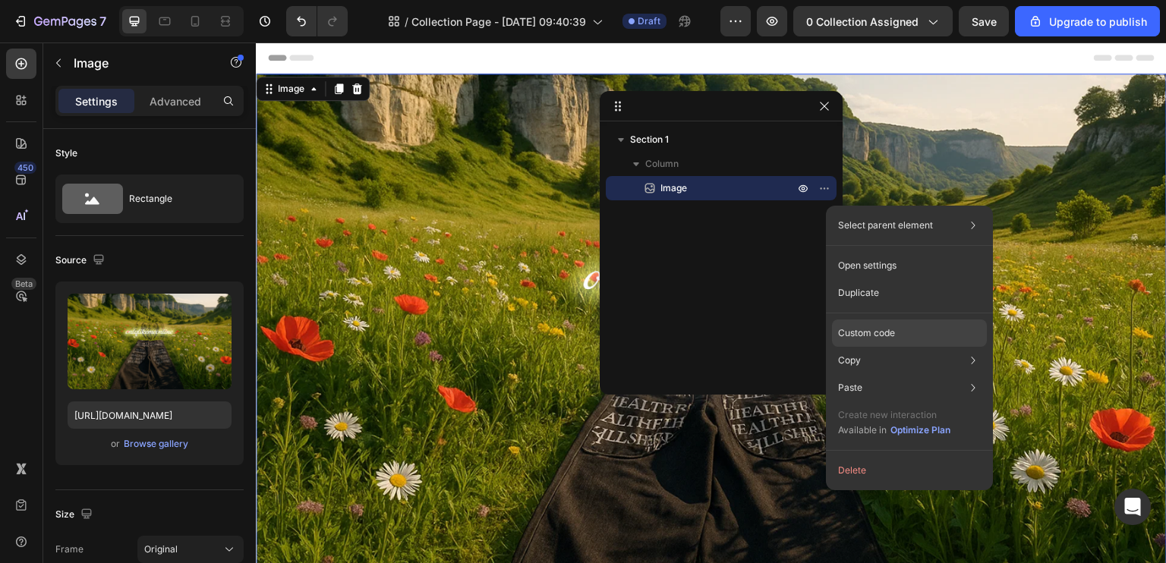
click at [859, 333] on p "Custom code" at bounding box center [866, 333] width 57 height 14
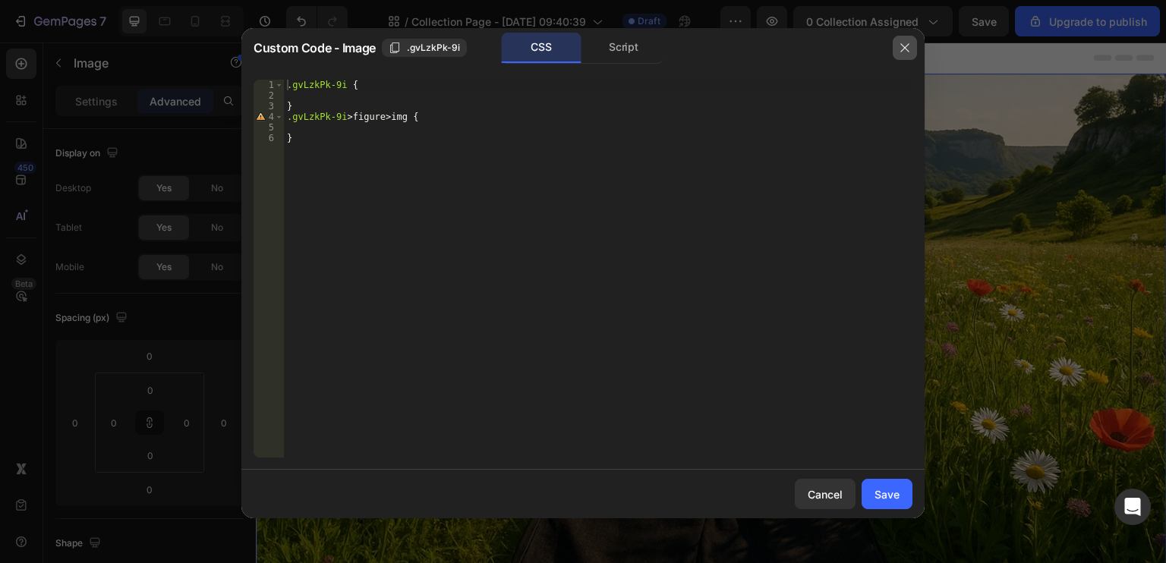
click at [911, 52] on button "button" at bounding box center [905, 48] width 24 height 24
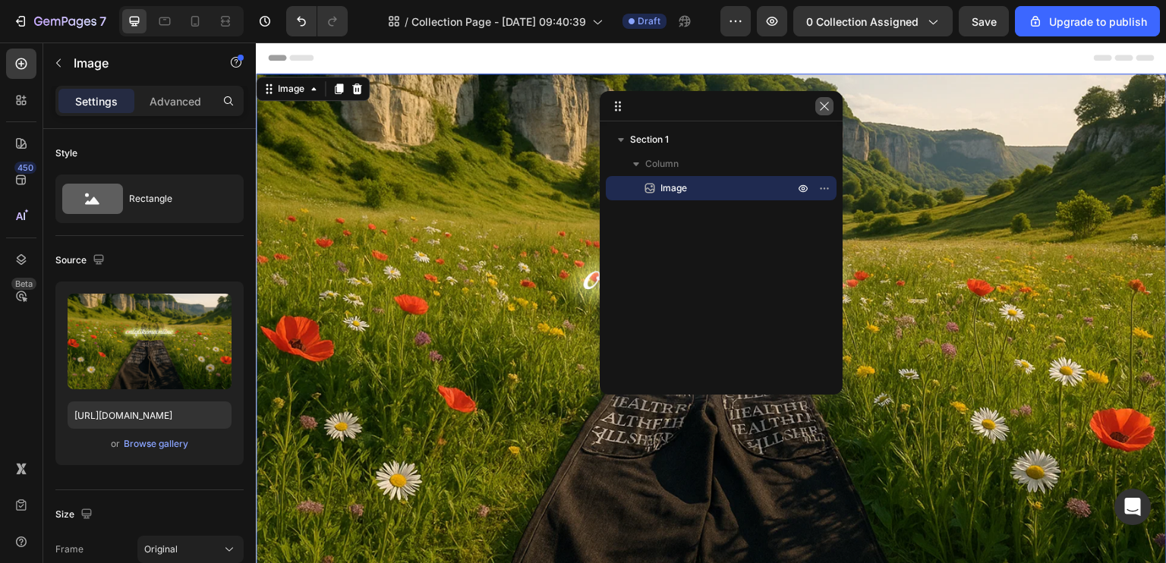
click at [824, 103] on icon "button" at bounding box center [824, 106] width 12 height 12
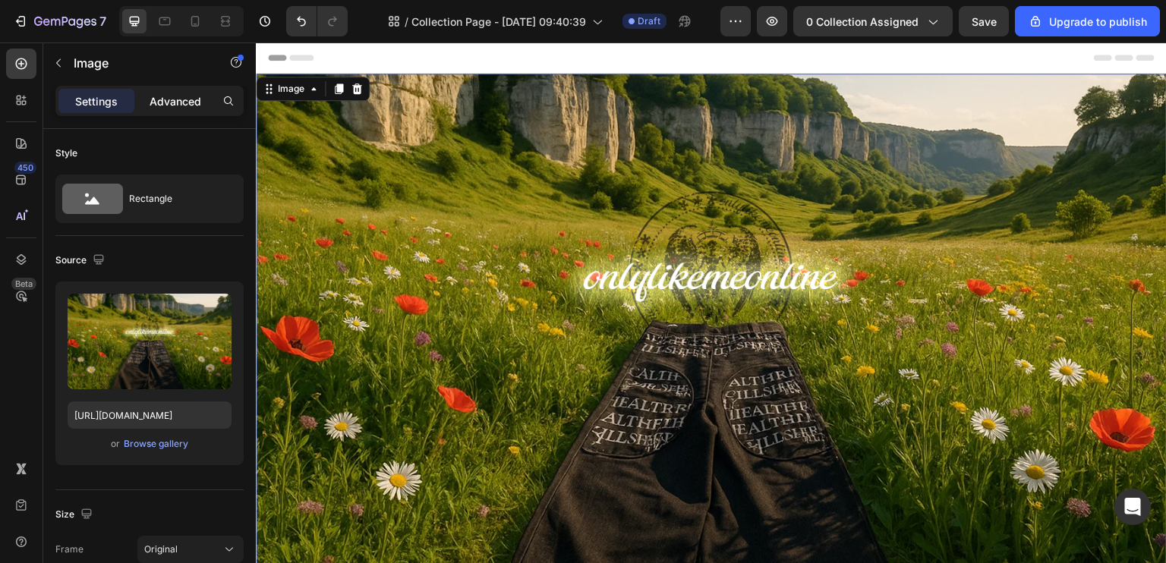
click at [167, 94] on p "Advanced" at bounding box center [176, 101] width 52 height 16
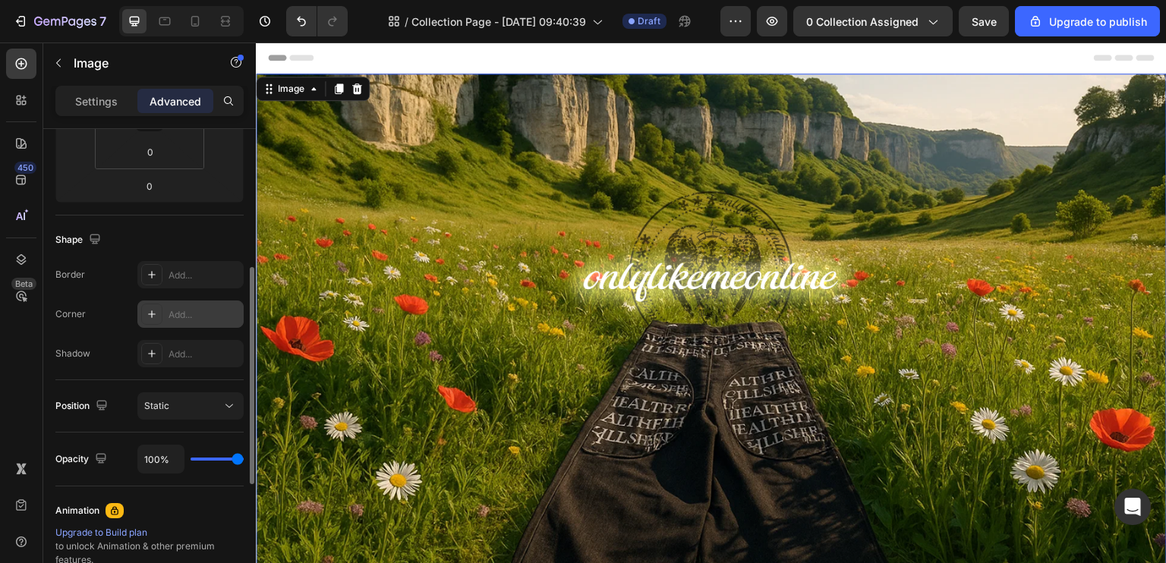
scroll to position [380, 0]
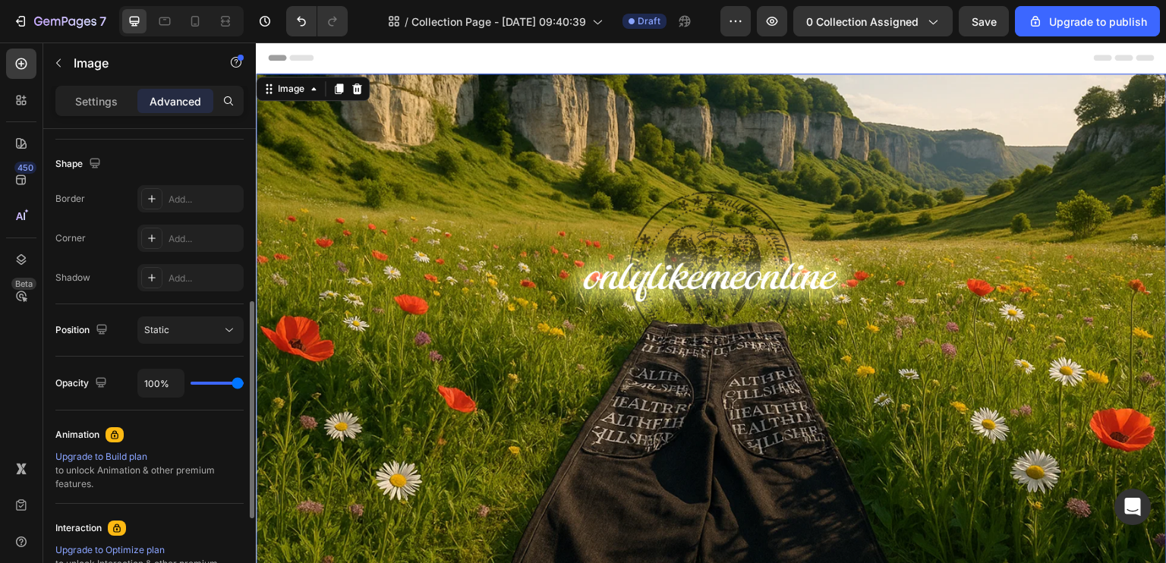
drag, startPoint x: 229, startPoint y: 379, endPoint x: 184, endPoint y: 386, distance: 45.3
click at [184, 386] on div "100%" at bounding box center [190, 383] width 106 height 29
drag, startPoint x: 225, startPoint y: 379, endPoint x: 190, endPoint y: 380, distance: 35.7
click at [190, 380] on div "100%" at bounding box center [190, 383] width 106 height 29
type input "97%"
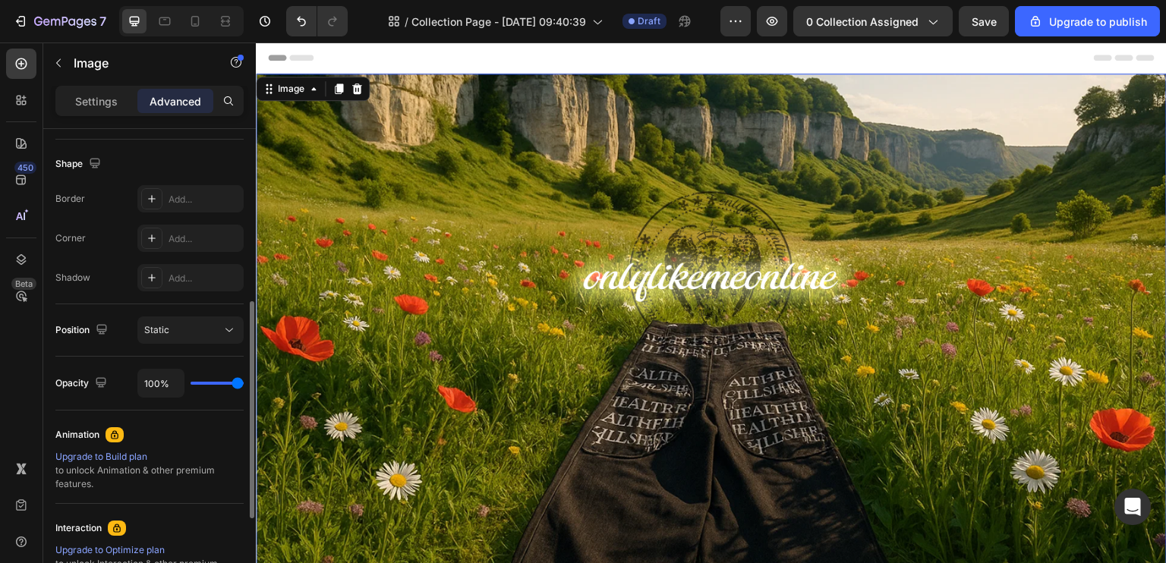
type input "97"
type input "40%"
type input "40"
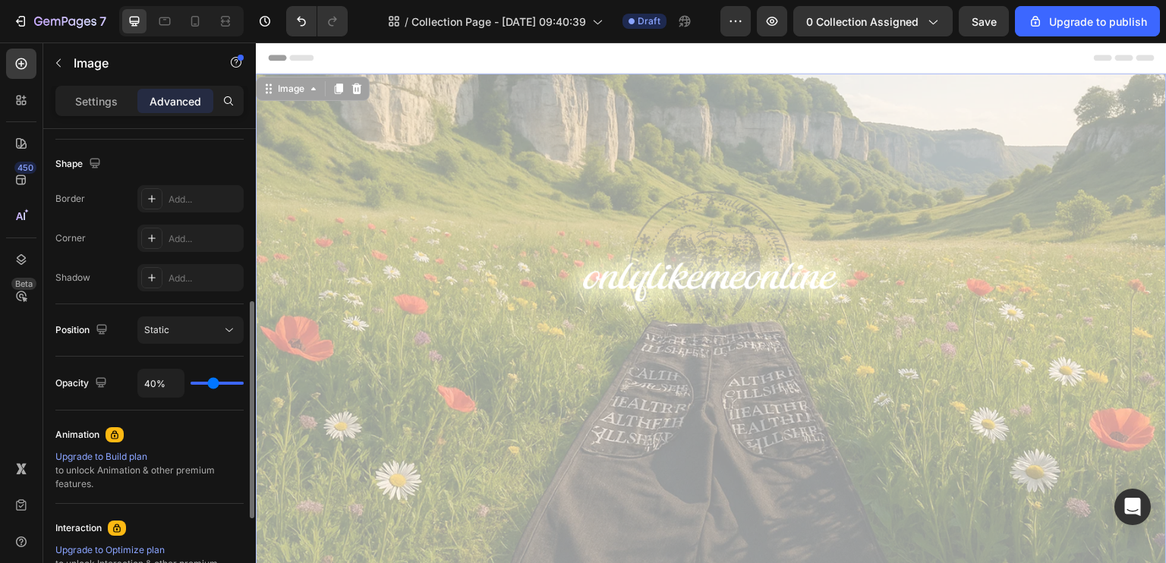
type input "31%"
type input "31"
type input "30%"
type input "30"
type input "29%"
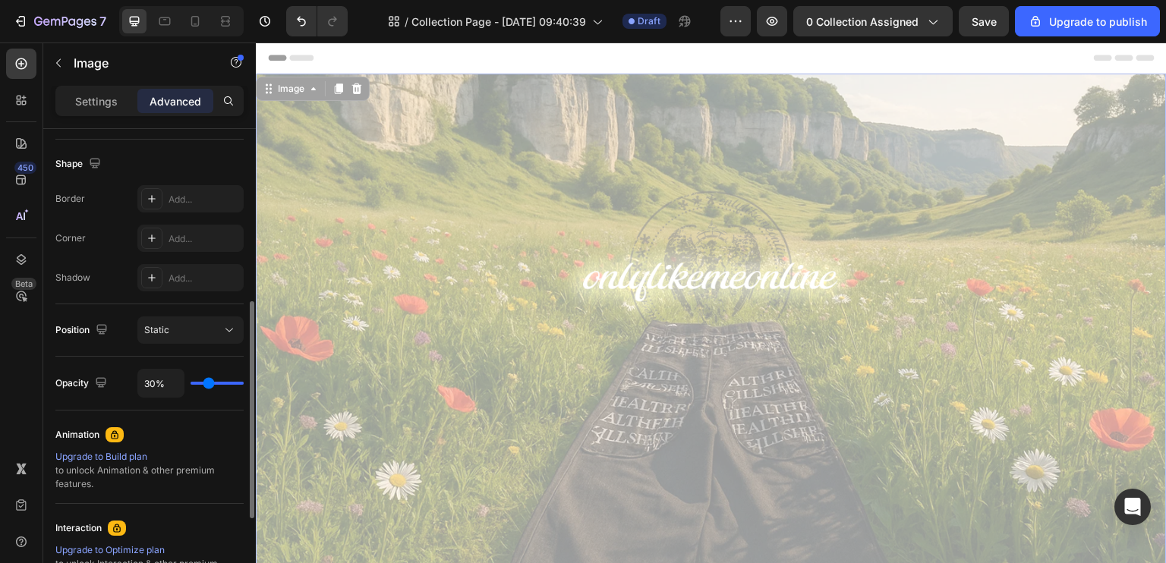
type input "29"
type input "27%"
type input "27"
type input "26%"
type input "26"
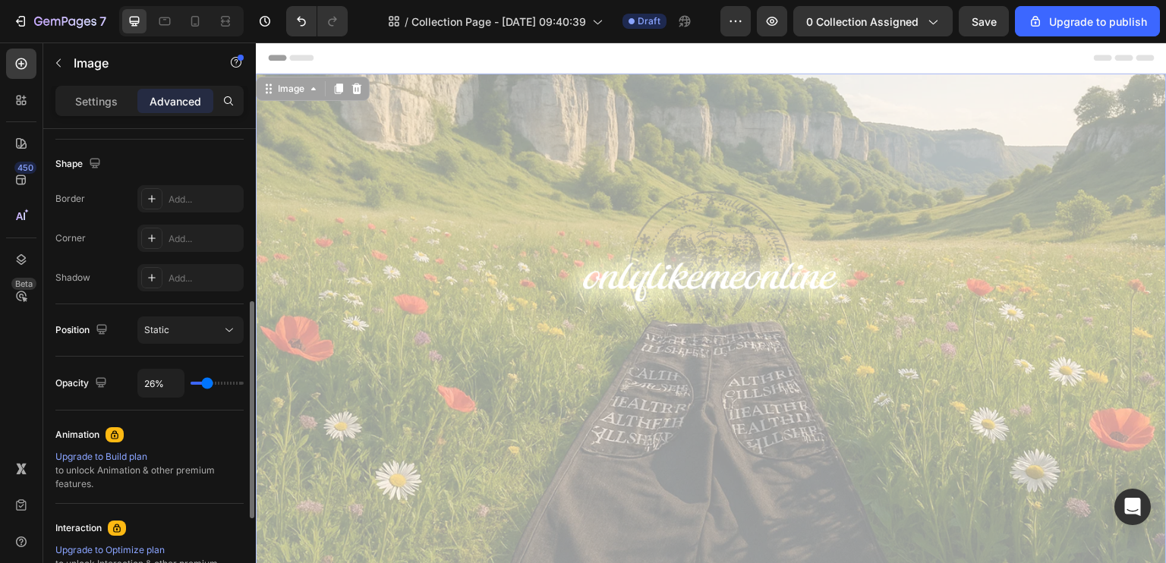
type input "24%"
type input "24"
type input "23%"
type input "23"
type input "18%"
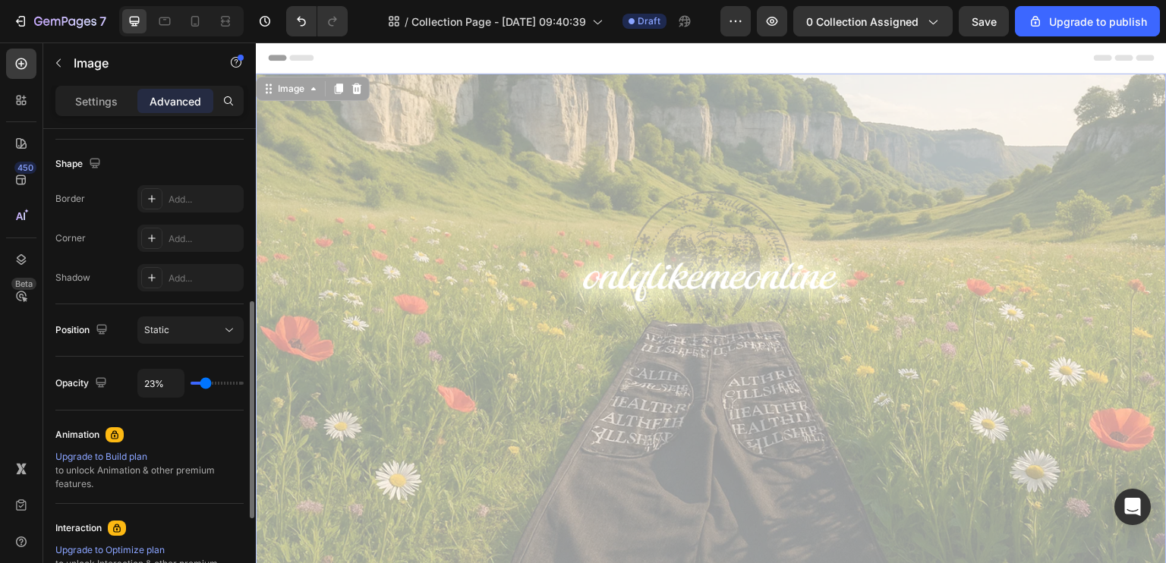
type input "18"
type input "15%"
type input "15"
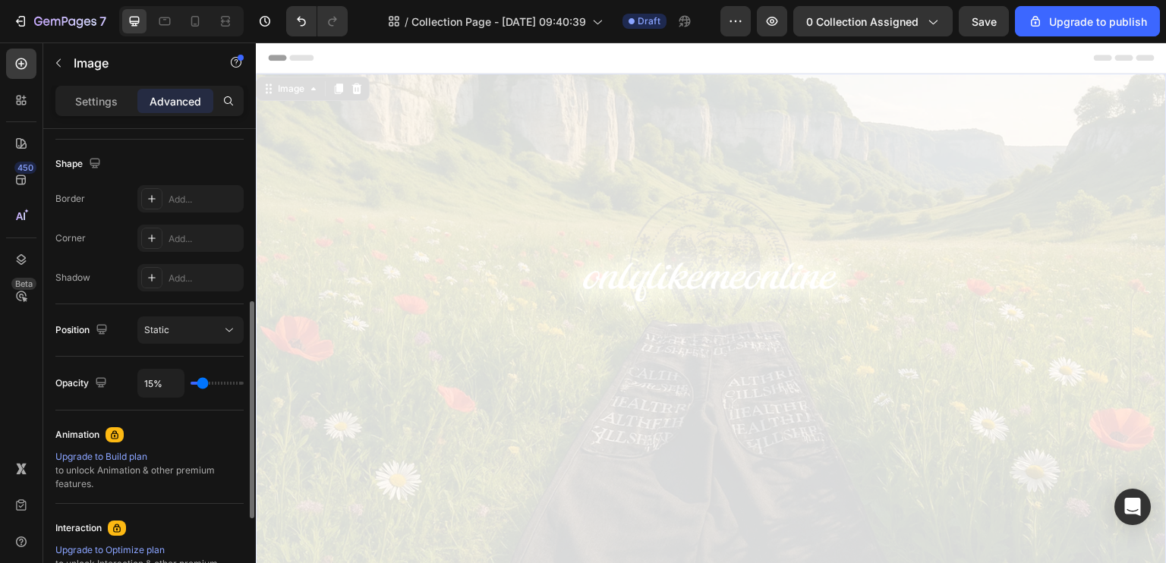
type input "14%"
type input "14"
type input "0%"
type input "0"
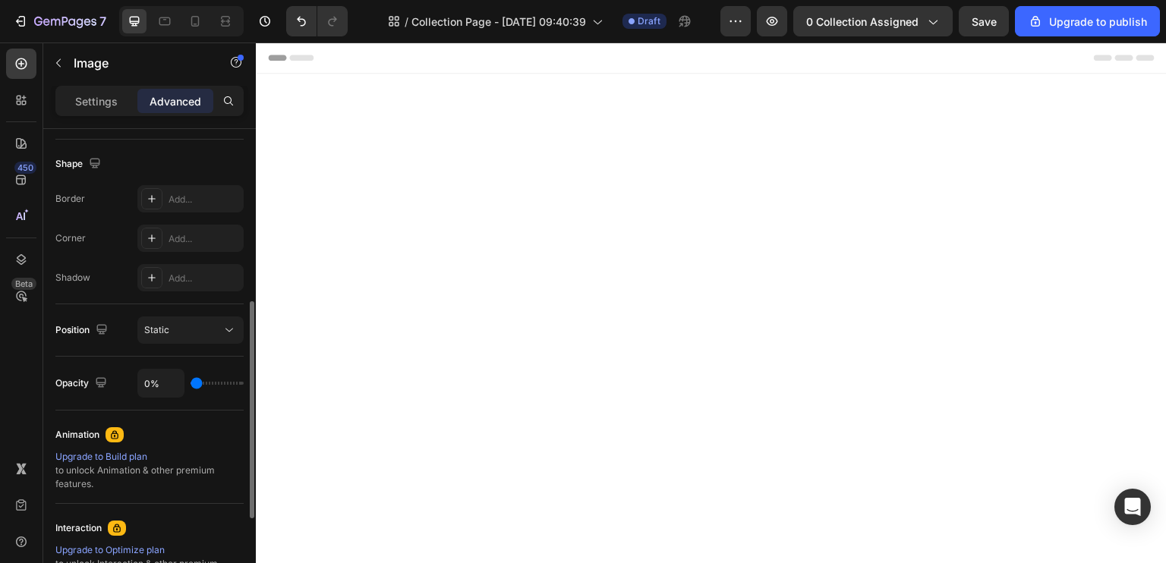
type input "3%"
type input "3"
type input "27%"
type input "27"
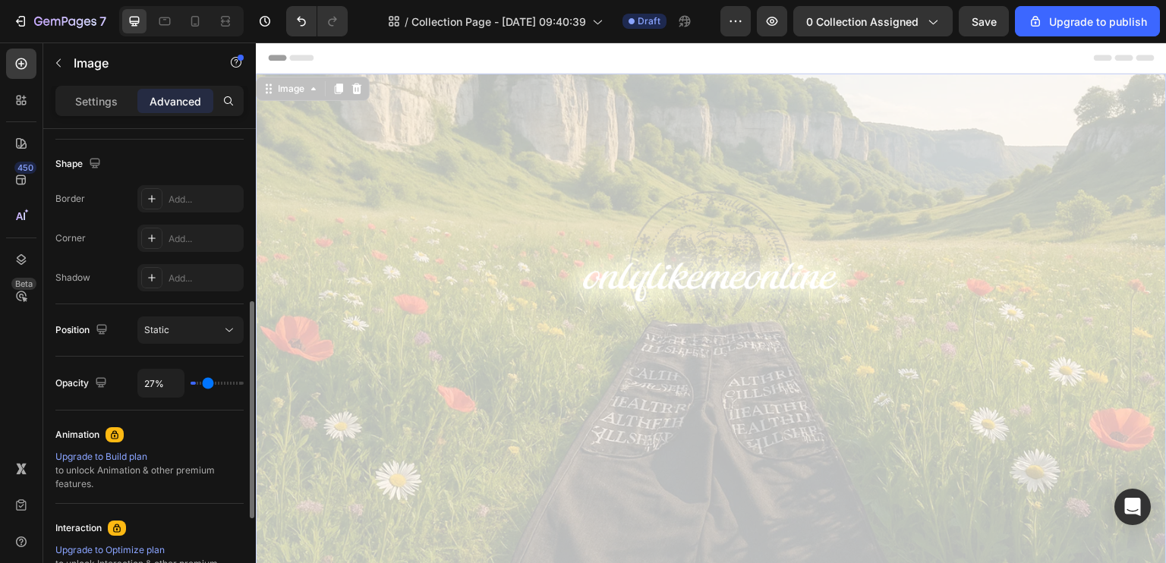
type input "29%"
type input "29"
type input "30%"
type input "30"
type input "31%"
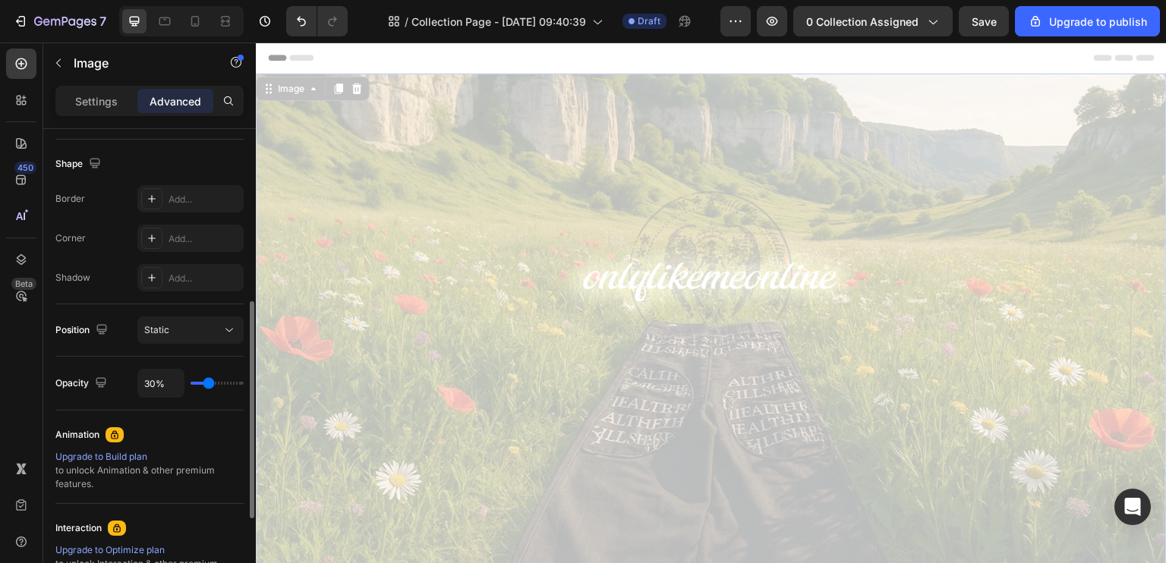
type input "31"
type input "33%"
type input "33"
type input "34%"
type input "34"
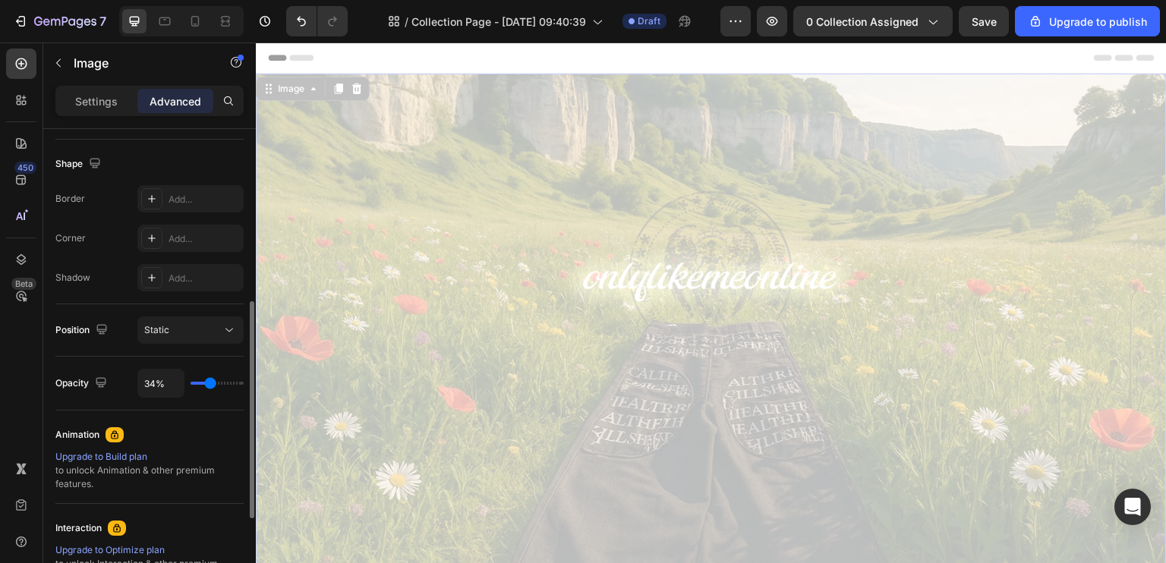
type input "36%"
type input "36"
type input "37%"
type input "37"
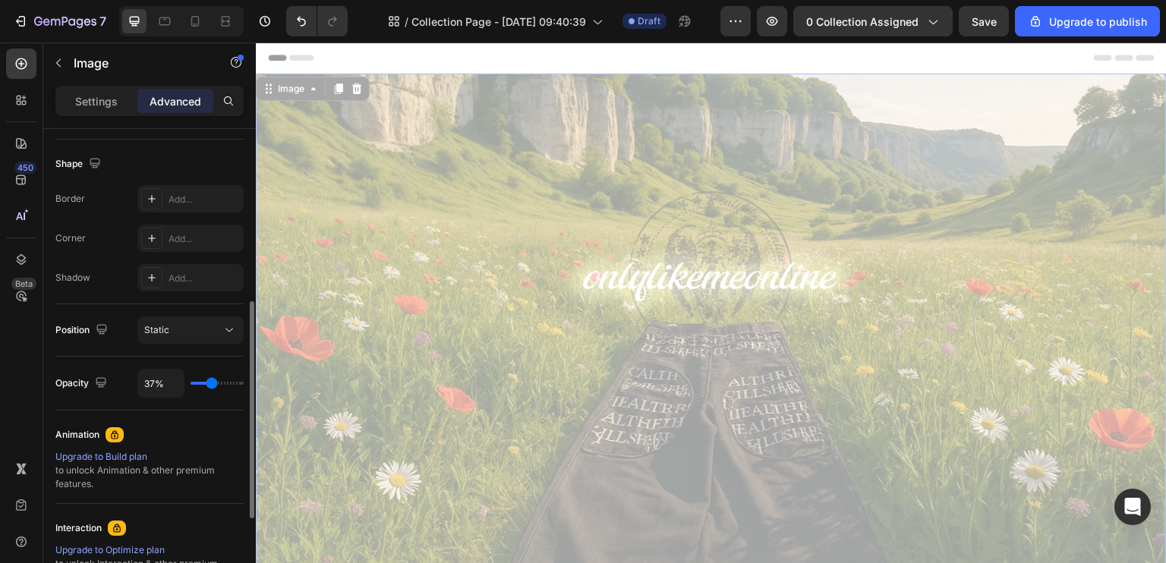
type input "39%"
type input "39"
type input "40%"
type input "40"
type input "42%"
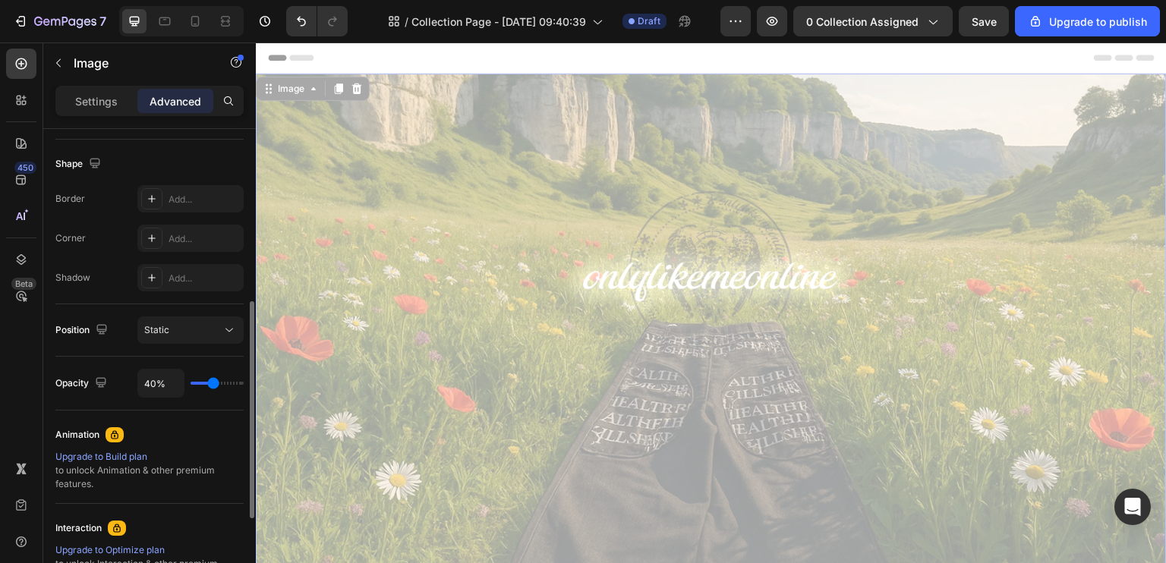
type input "42"
type input "43%"
type input "43"
type input "45%"
type input "45"
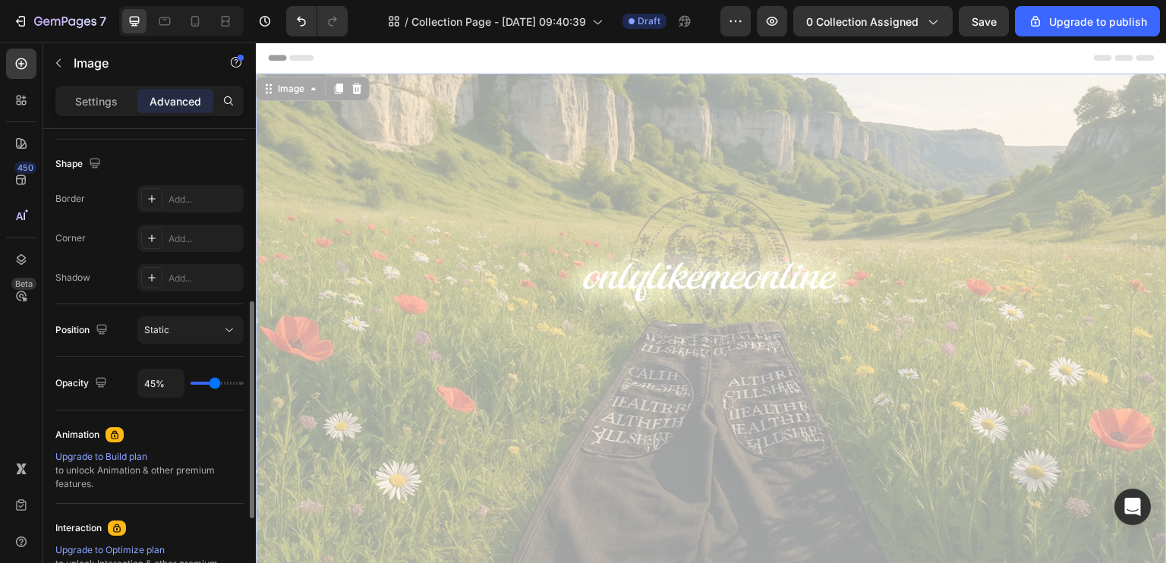
type input "46%"
type input "46"
type input "48%"
type input "48"
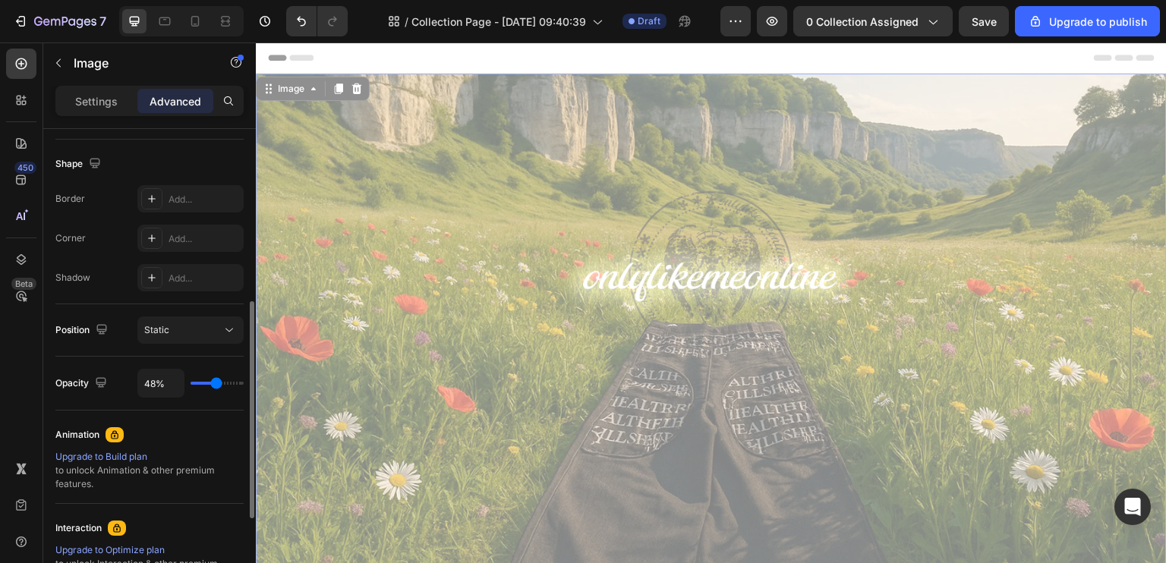
type input "49%"
type input "49"
type input "51%"
type input "51"
type input "52%"
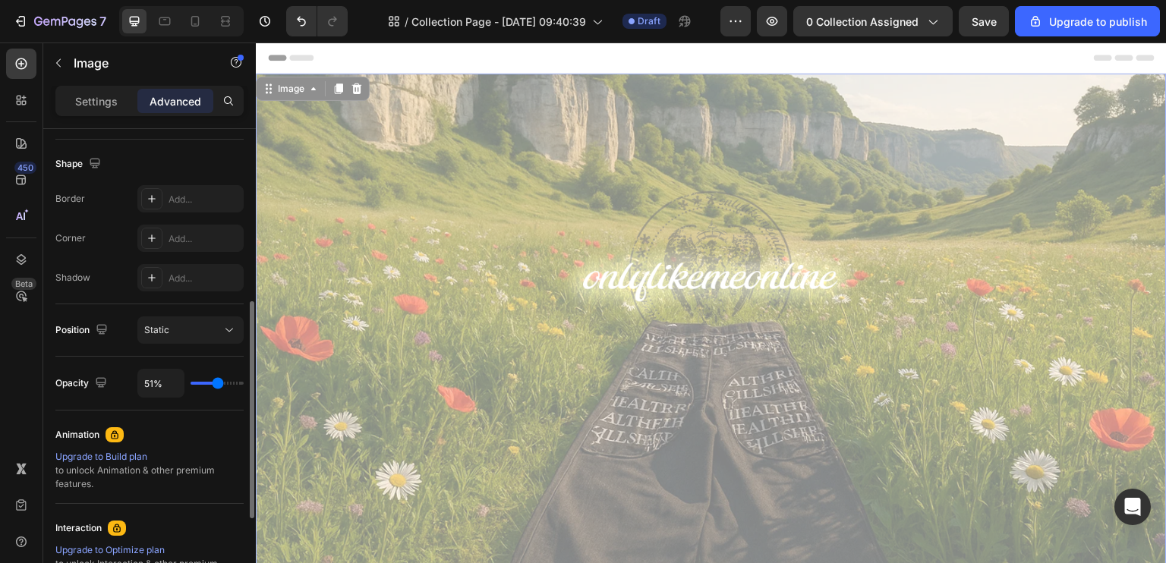
type input "52"
type input "54%"
type input "54"
type input "55%"
type input "55"
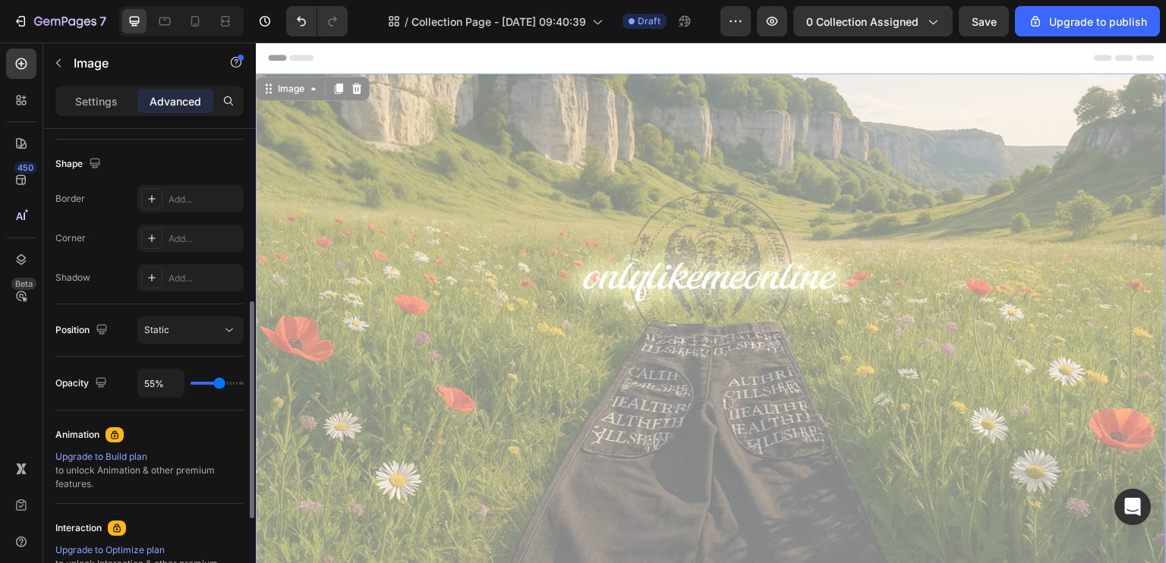
type input "57%"
type input "57"
type input "58%"
type input "58"
type input "60%"
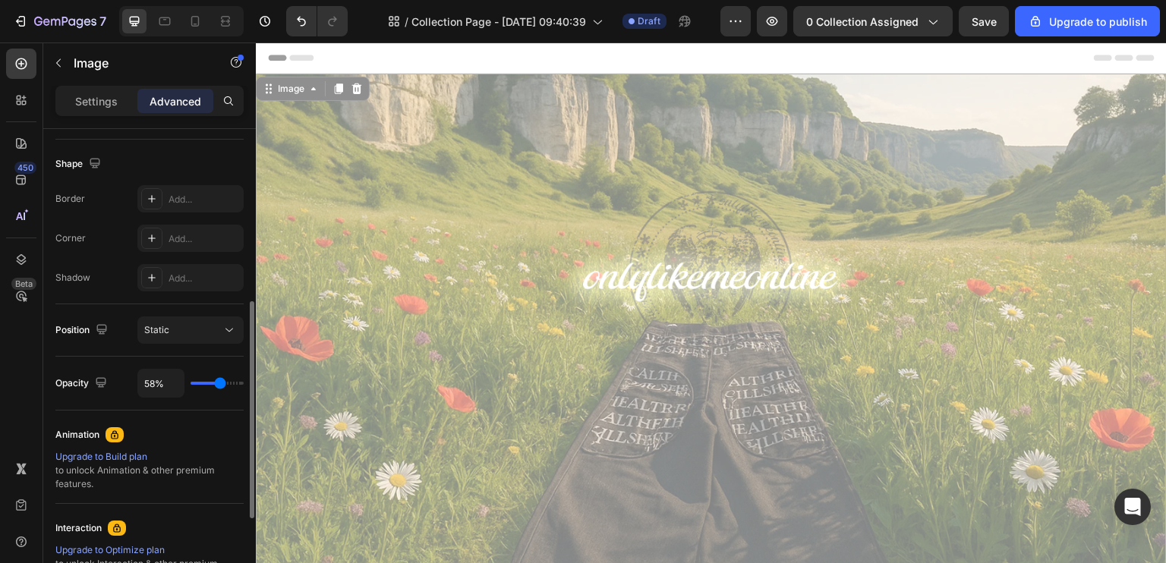
type input "60"
type input "61%"
type input "61"
type input "63%"
type input "63"
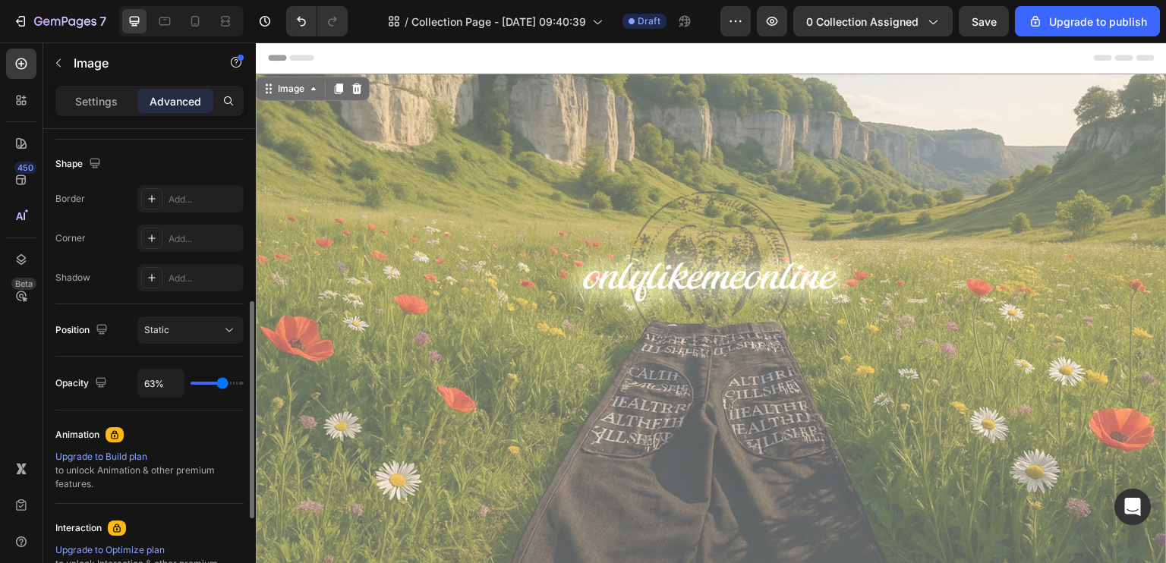
type input "64%"
type input "64"
type input "66%"
type input "66"
type input "67%"
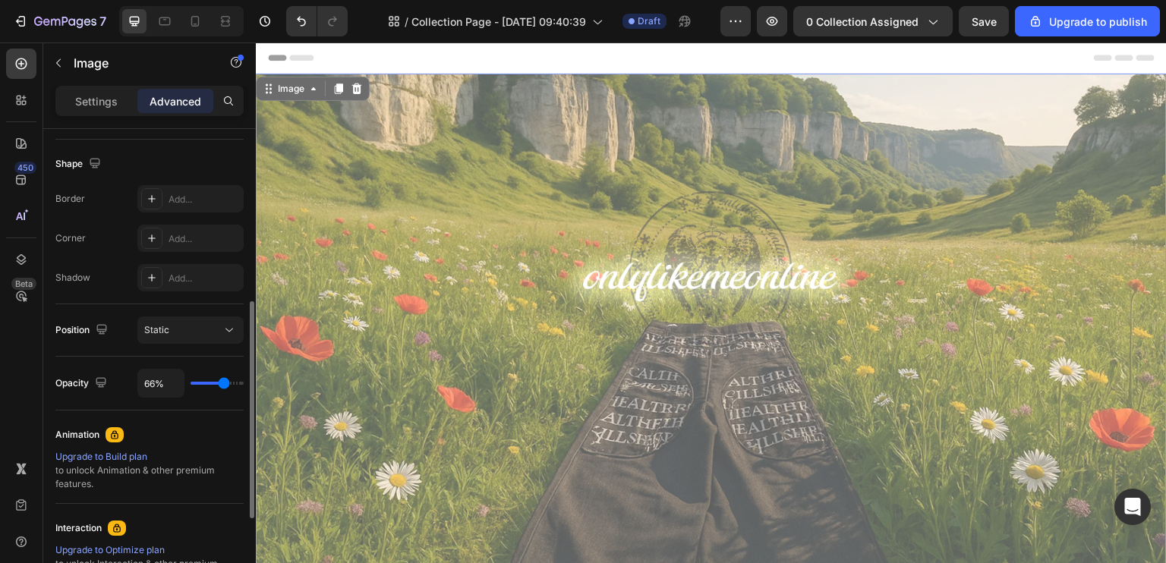
type input "67"
type input "69%"
type input "69"
type input "70%"
type input "70"
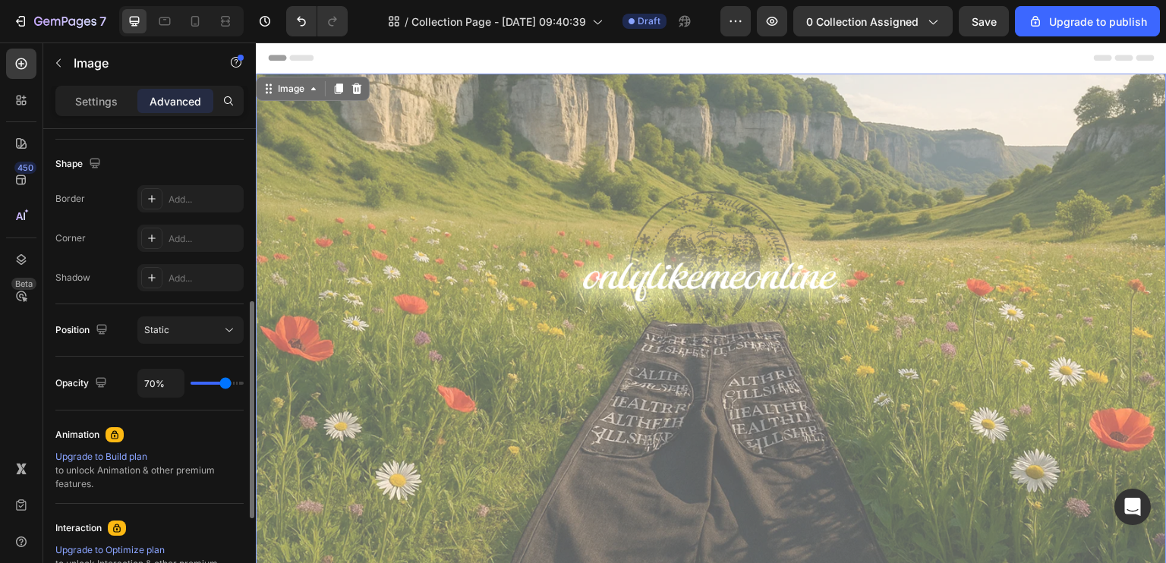
type input "71%"
type input "71"
type input "74%"
type input "74"
type input "76%"
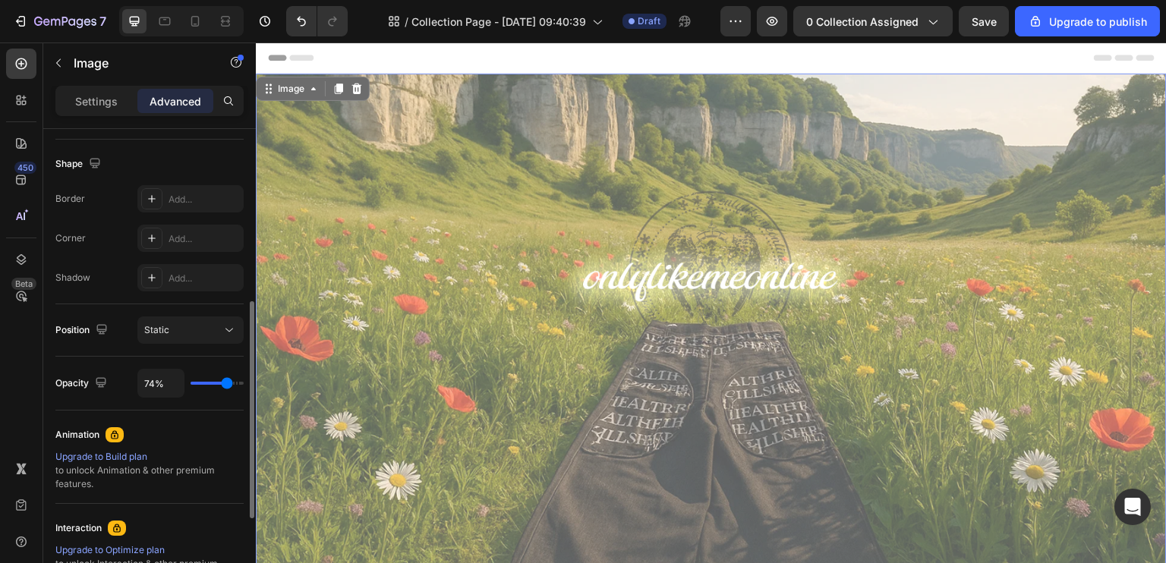
type input "76"
type input "77%"
type input "77"
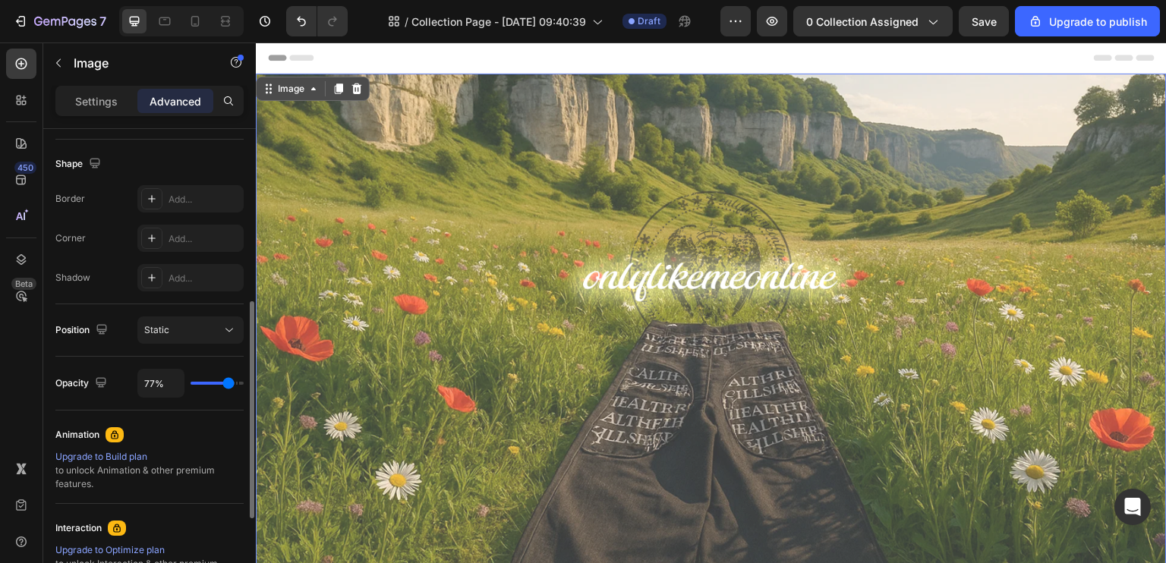
type input "79%"
type input "79"
type input "80%"
type input "80"
type input "82%"
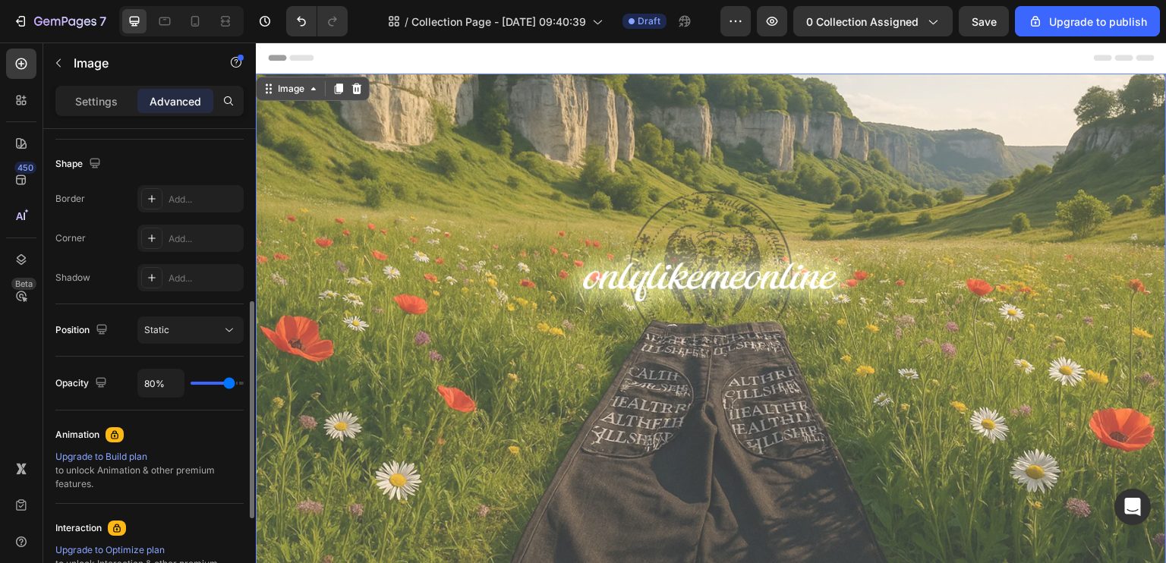
type input "82"
type input "83%"
type input "83"
type input "85%"
type input "85"
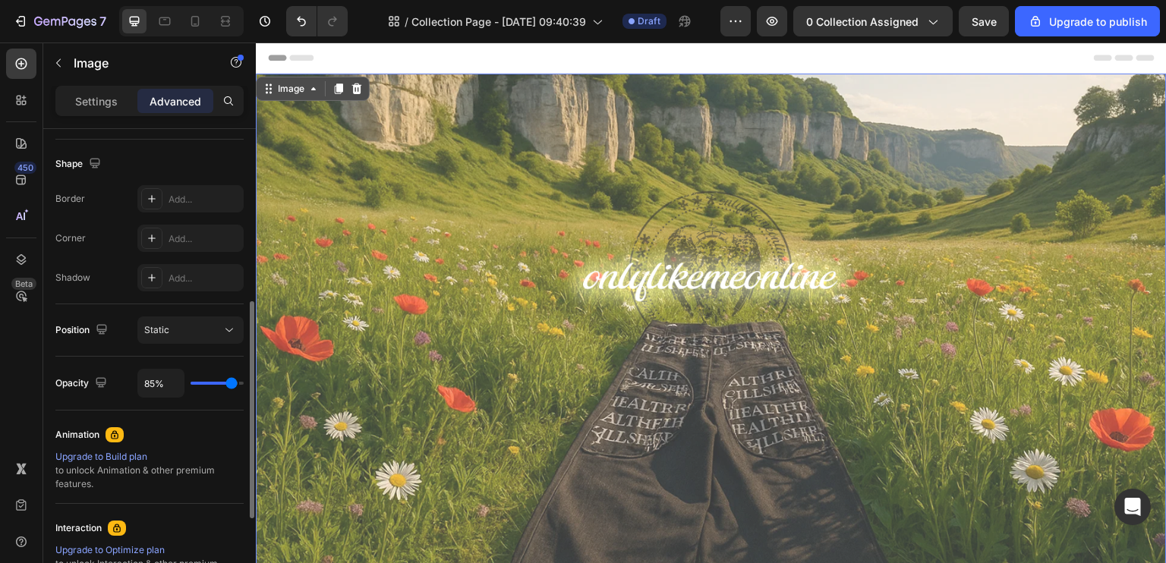
type input "100%"
type input "100"
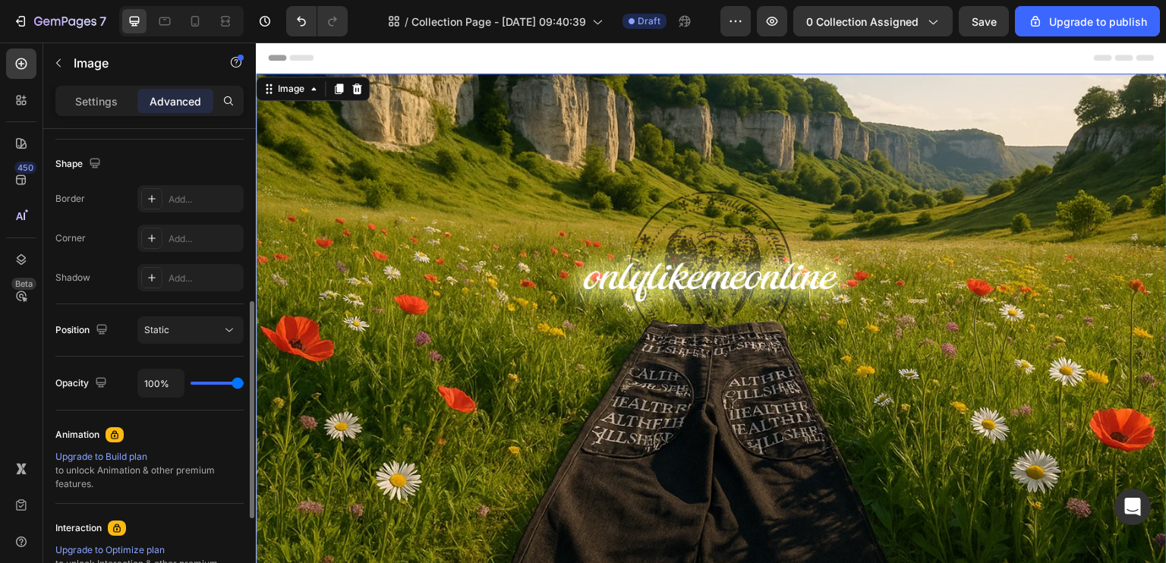
drag, startPoint x: 237, startPoint y: 381, endPoint x: 306, endPoint y: 367, distance: 70.6
click at [244, 382] on input "range" at bounding box center [217, 383] width 53 height 3
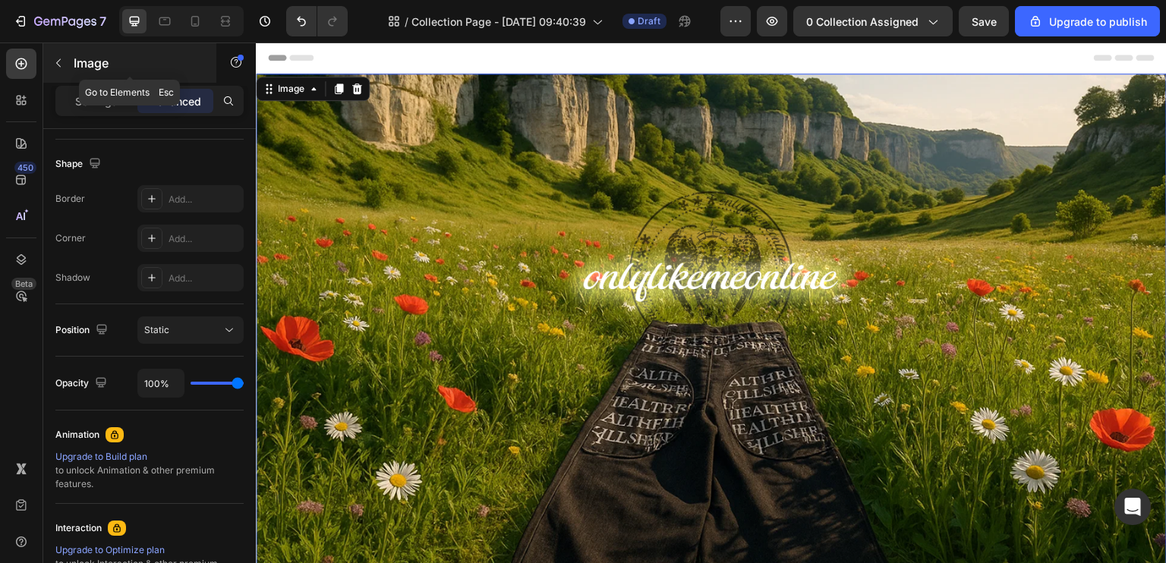
click at [46, 60] on button "button" at bounding box center [58, 63] width 24 height 24
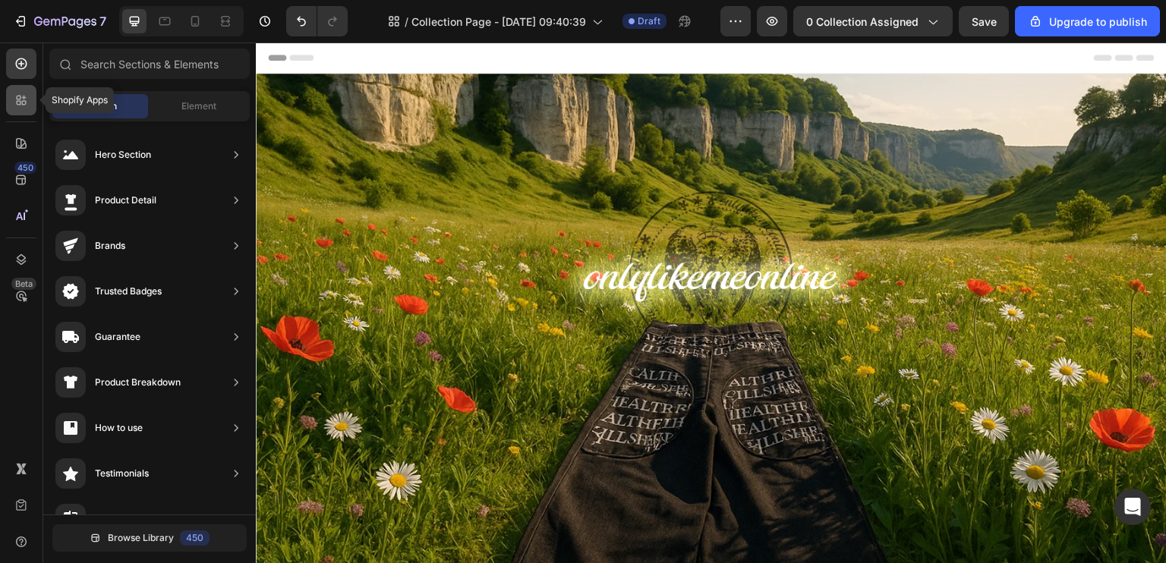
click at [24, 109] on div at bounding box center [21, 100] width 30 height 30
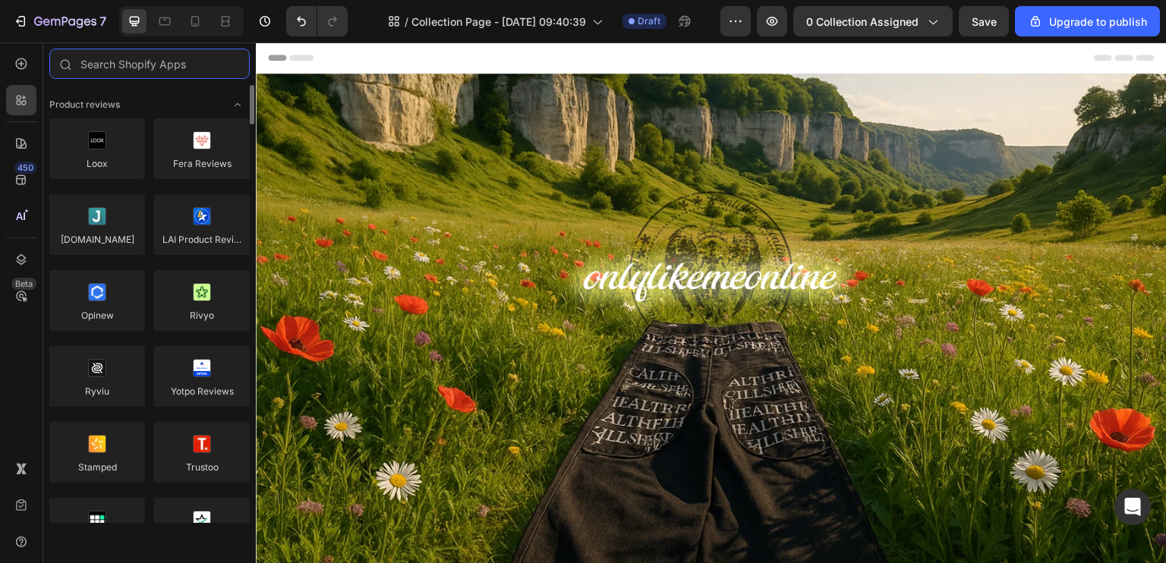
scroll to position [0, 0]
click at [24, 266] on icon at bounding box center [21, 259] width 15 height 15
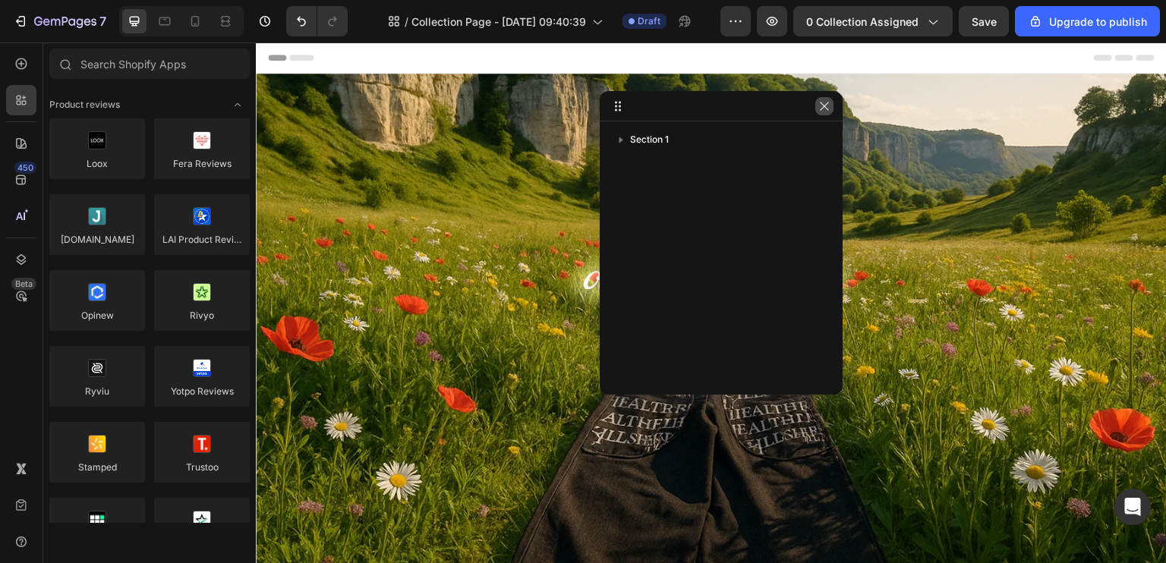
click at [820, 110] on icon "button" at bounding box center [824, 106] width 12 height 12
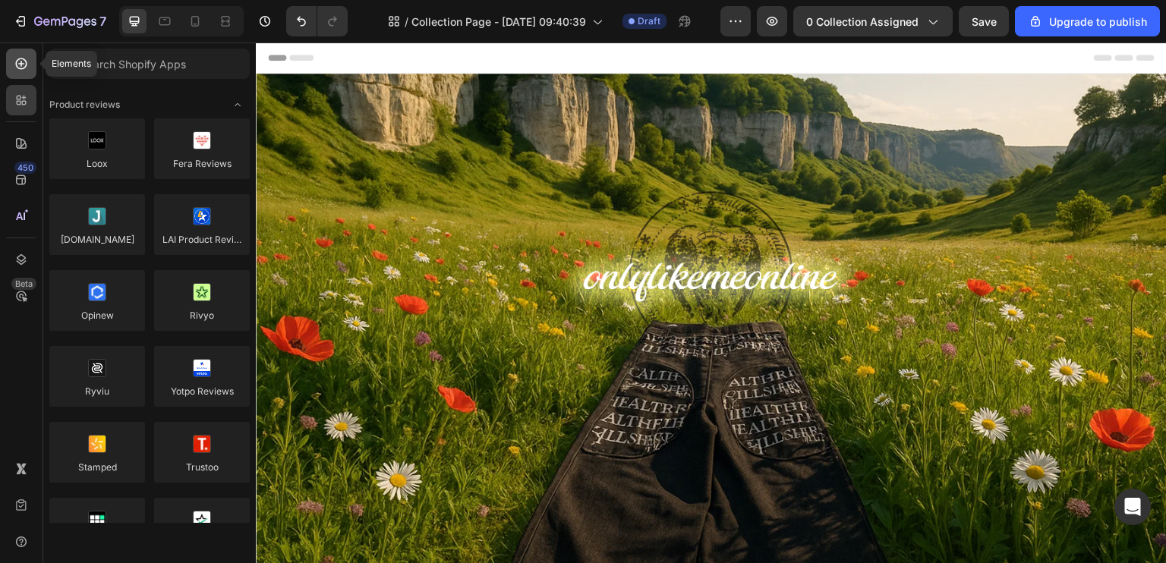
click at [28, 60] on icon at bounding box center [21, 63] width 15 height 15
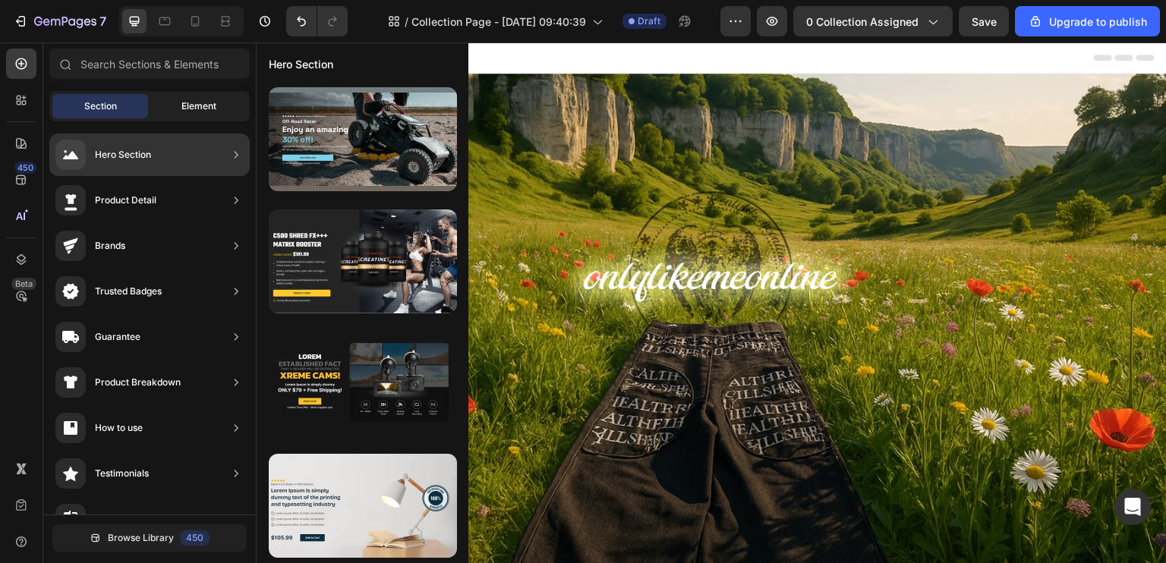
click at [200, 102] on span "Element" at bounding box center [198, 106] width 35 height 14
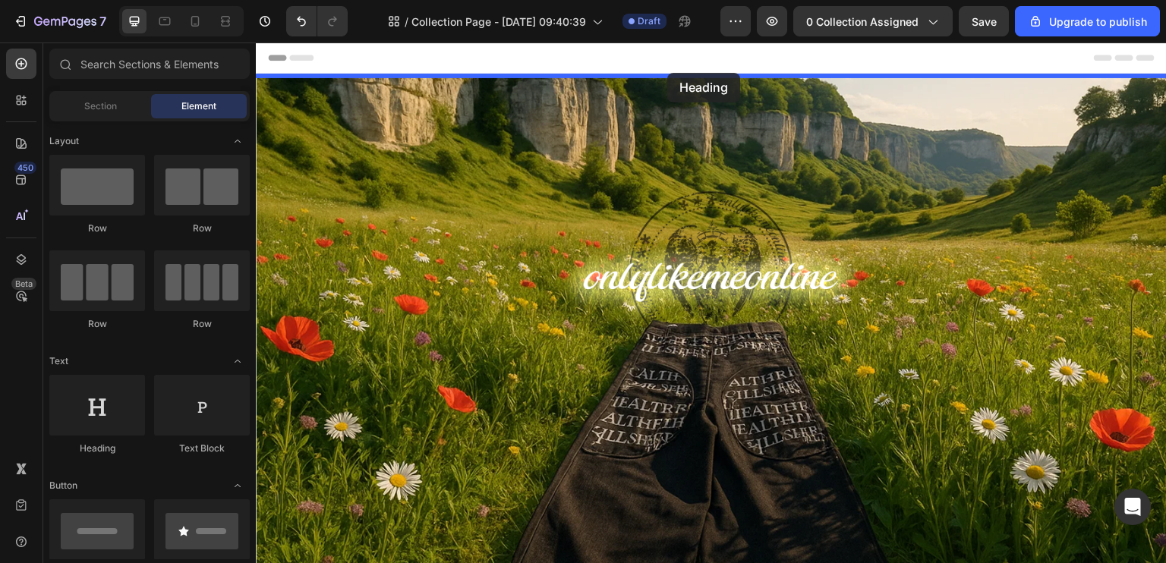
drag, startPoint x: 368, startPoint y: 448, endPoint x: 660, endPoint y: 76, distance: 473.1
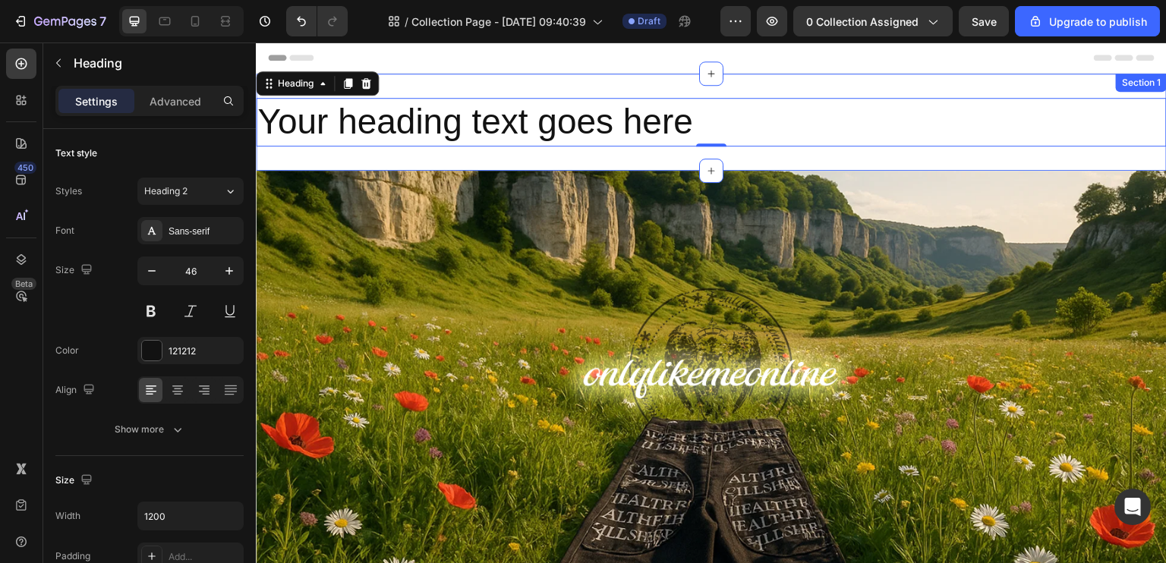
click at [462, 143] on h2 "Your heading text goes here" at bounding box center [711, 122] width 911 height 49
click at [483, 88] on div "Your heading text goes here Heading 0 Section 1" at bounding box center [711, 122] width 911 height 97
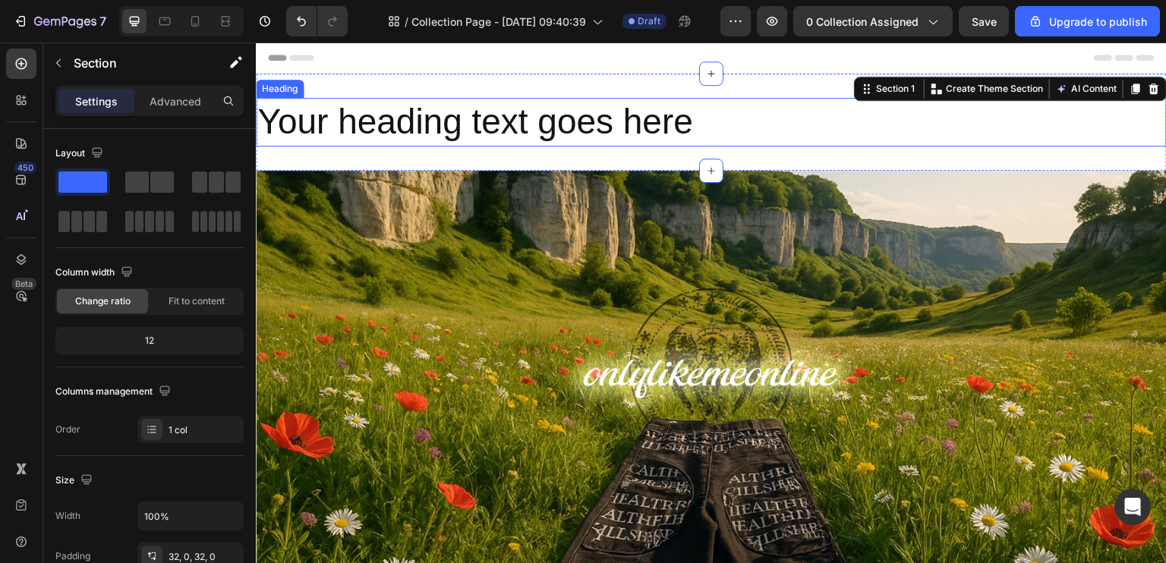
click at [493, 122] on p "Your heading text goes here" at bounding box center [711, 122] width 908 height 46
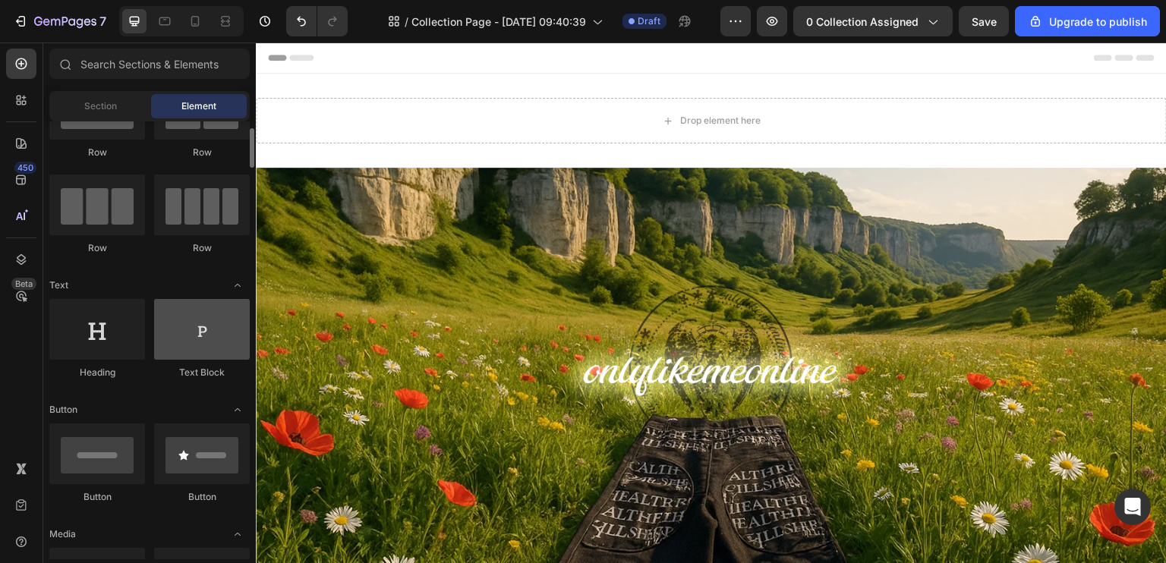
scroll to position [228, 0]
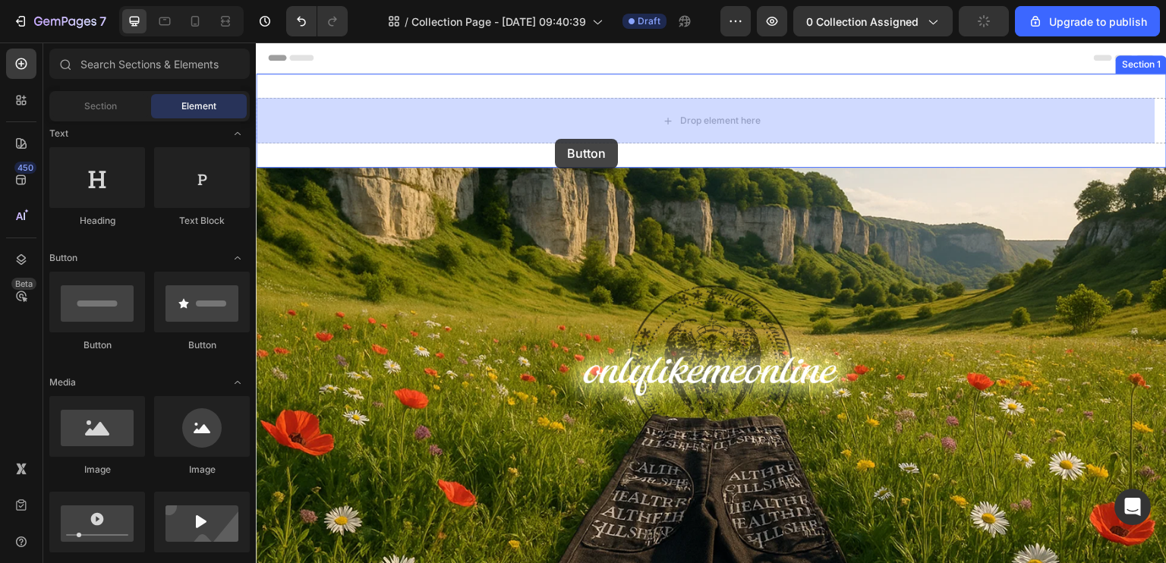
drag, startPoint x: 379, startPoint y: 353, endPoint x: 525, endPoint y: 152, distance: 248.4
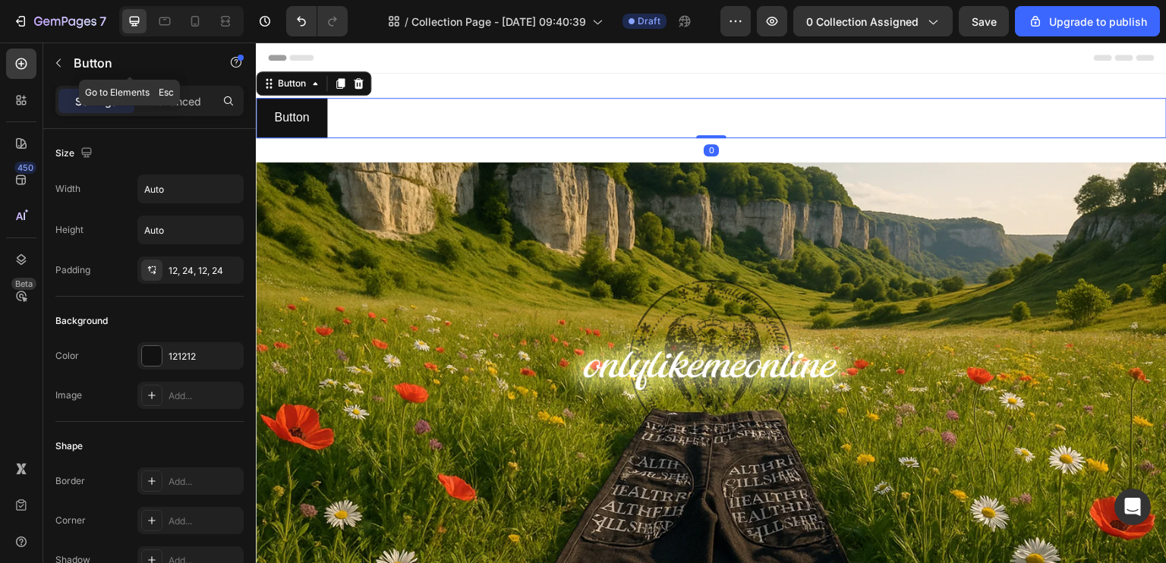
click at [42, 59] on div "450 Beta" at bounding box center [21, 303] width 43 height 521
click at [61, 67] on icon "button" at bounding box center [58, 63] width 12 height 12
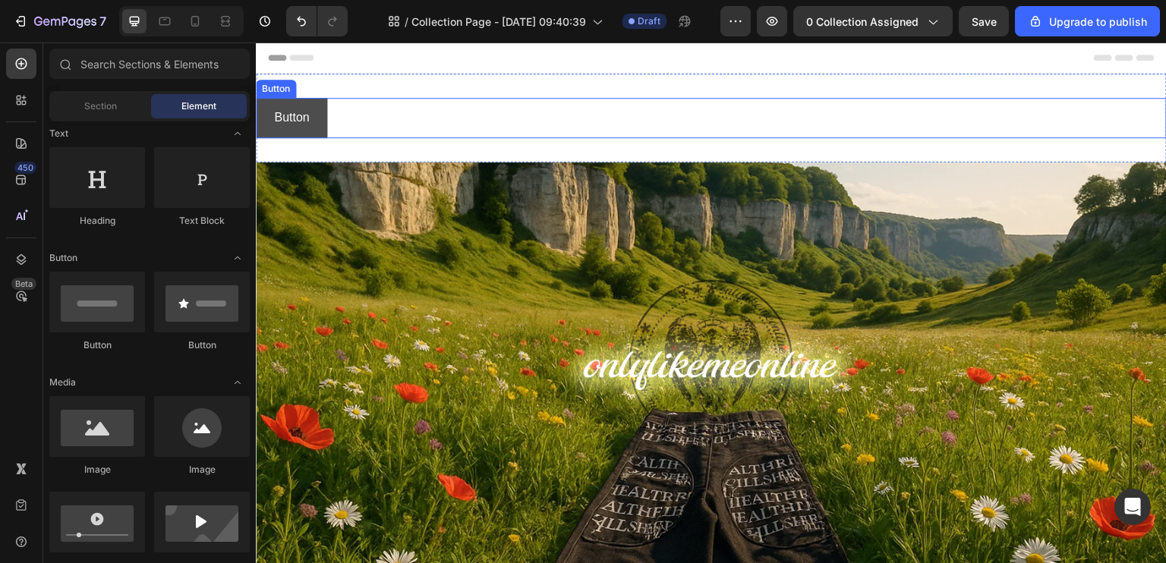
click at [317, 106] on button "Button" at bounding box center [291, 118] width 71 height 40
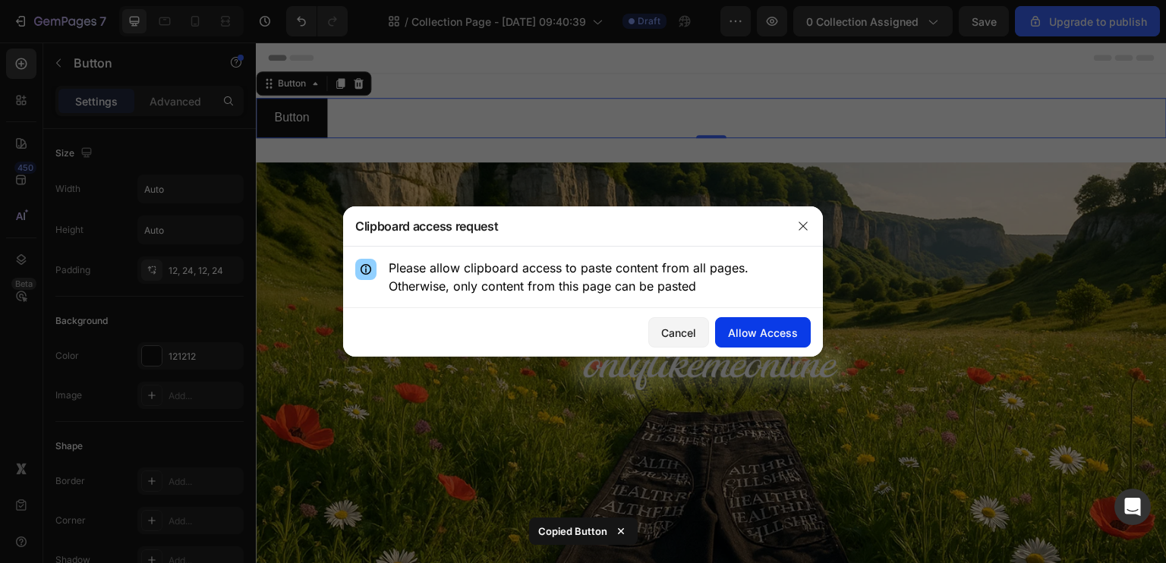
click at [786, 346] on button "Allow Access" at bounding box center [763, 332] width 96 height 30
drag, startPoint x: 776, startPoint y: 329, endPoint x: 591, endPoint y: 251, distance: 200.4
click at [776, 329] on div "Allow Access" at bounding box center [763, 333] width 70 height 16
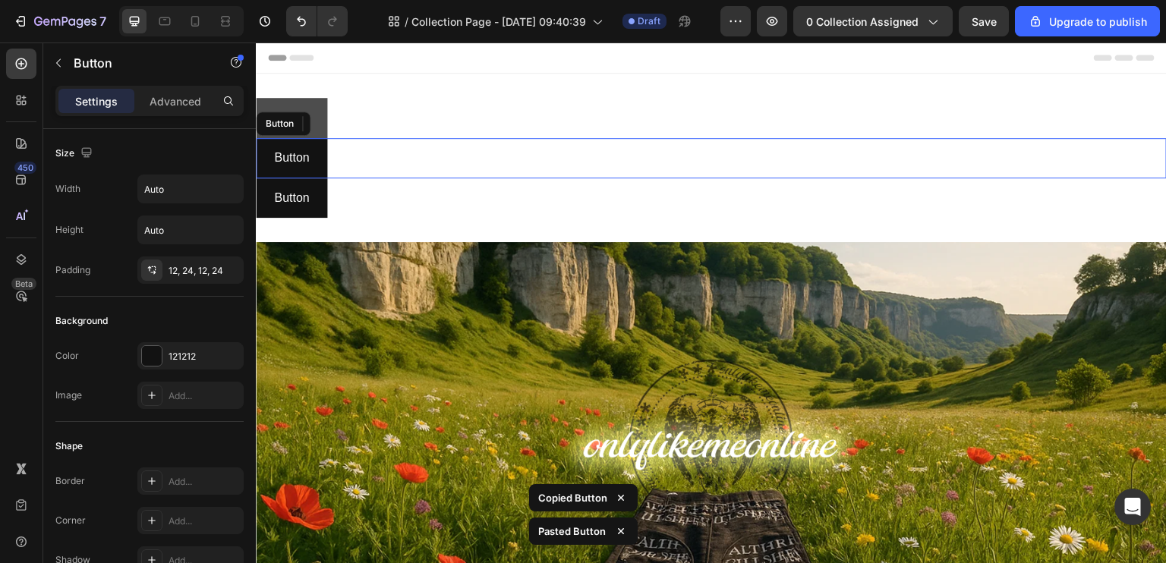
scroll to position [380, 0]
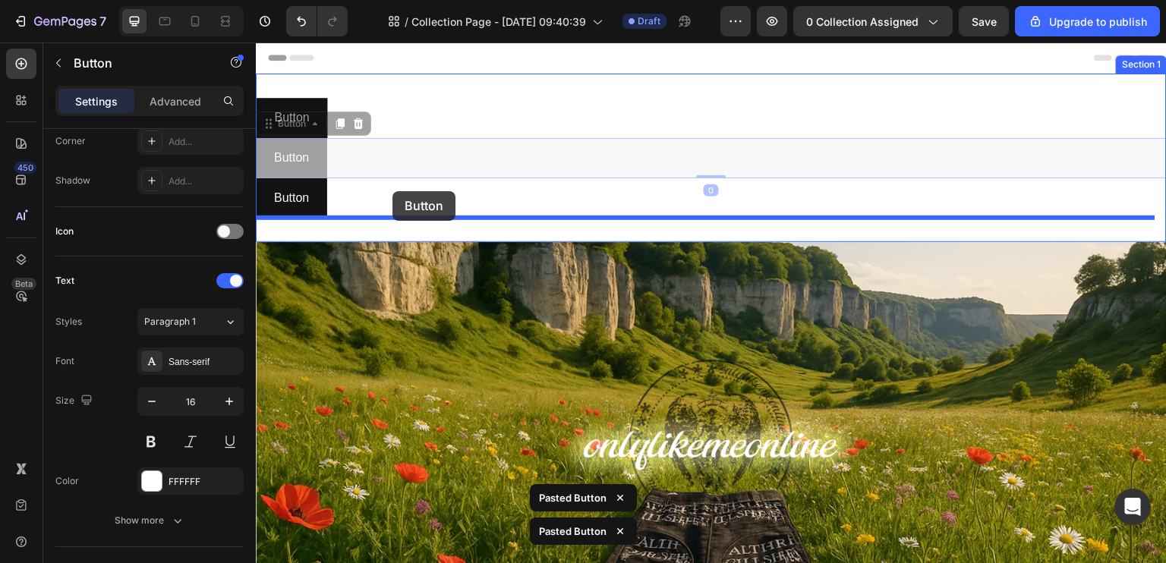
drag, startPoint x: 320, startPoint y: 169, endPoint x: 393, endPoint y: 191, distance: 76.1
click at [393, 191] on div "Header Button Button Button Button 0 Button Button 0 Button Button Section 1 Im…" at bounding box center [711, 508] width 911 height 931
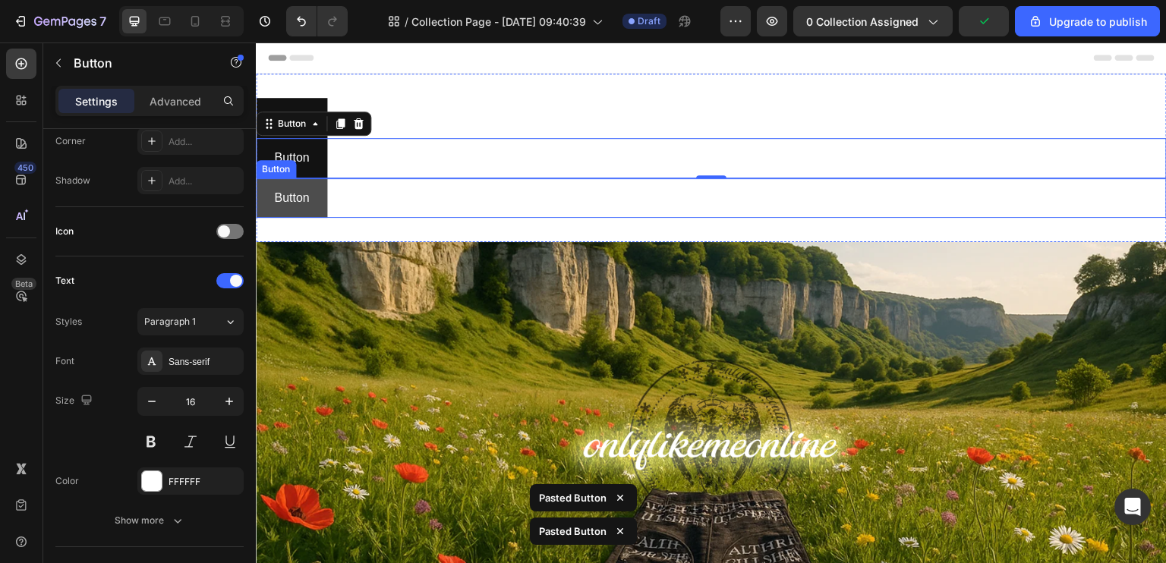
click at [316, 188] on button "Button" at bounding box center [291, 198] width 71 height 40
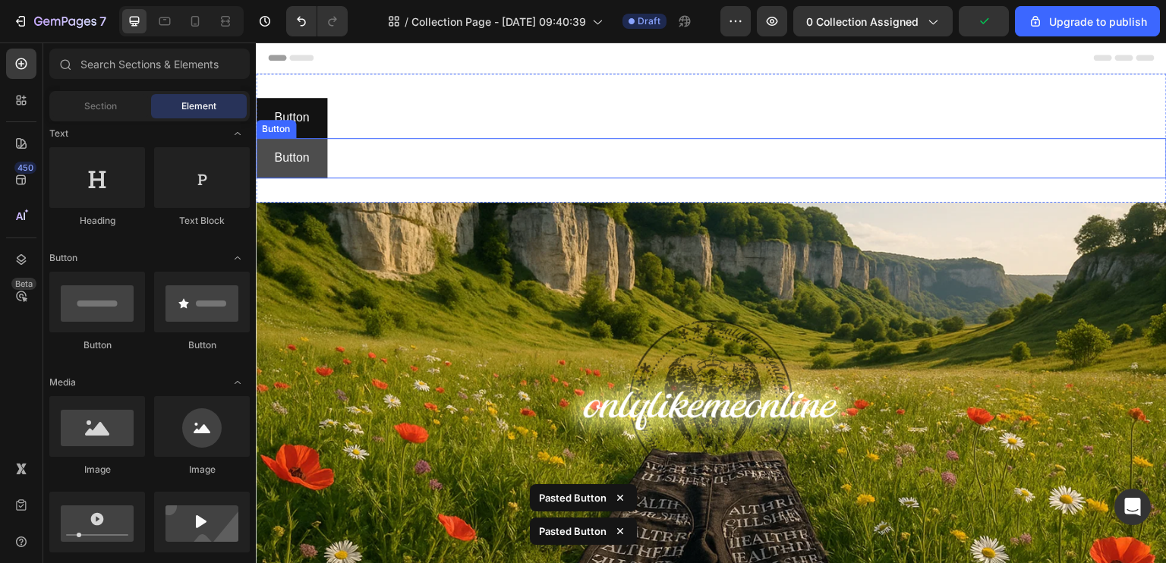
click at [314, 156] on button "Button" at bounding box center [291, 158] width 71 height 40
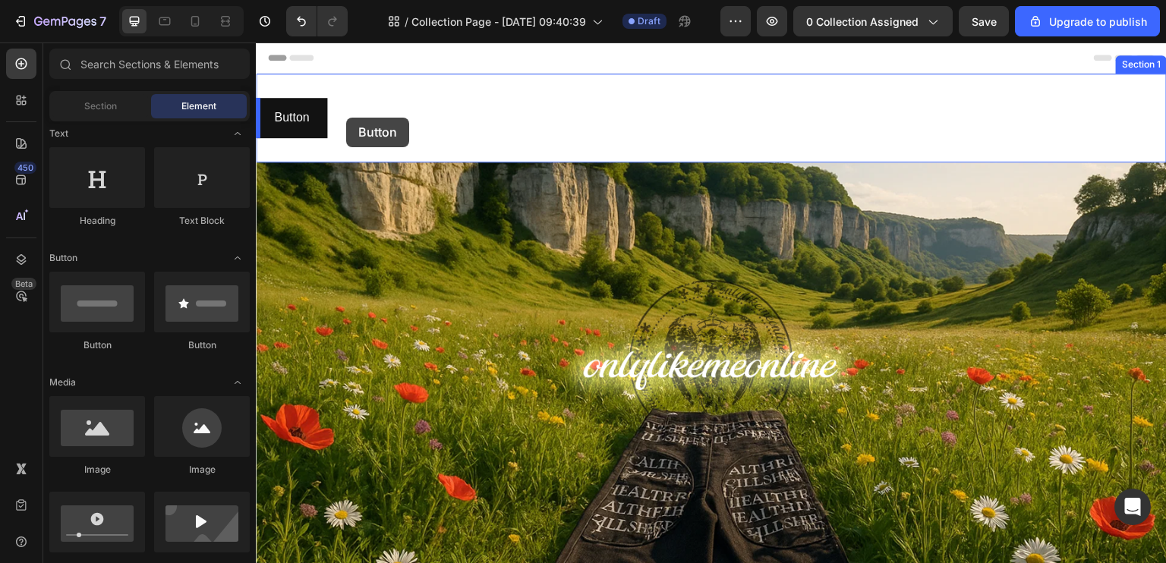
drag, startPoint x: 501, startPoint y: 305, endPoint x: 345, endPoint y: 118, distance: 243.1
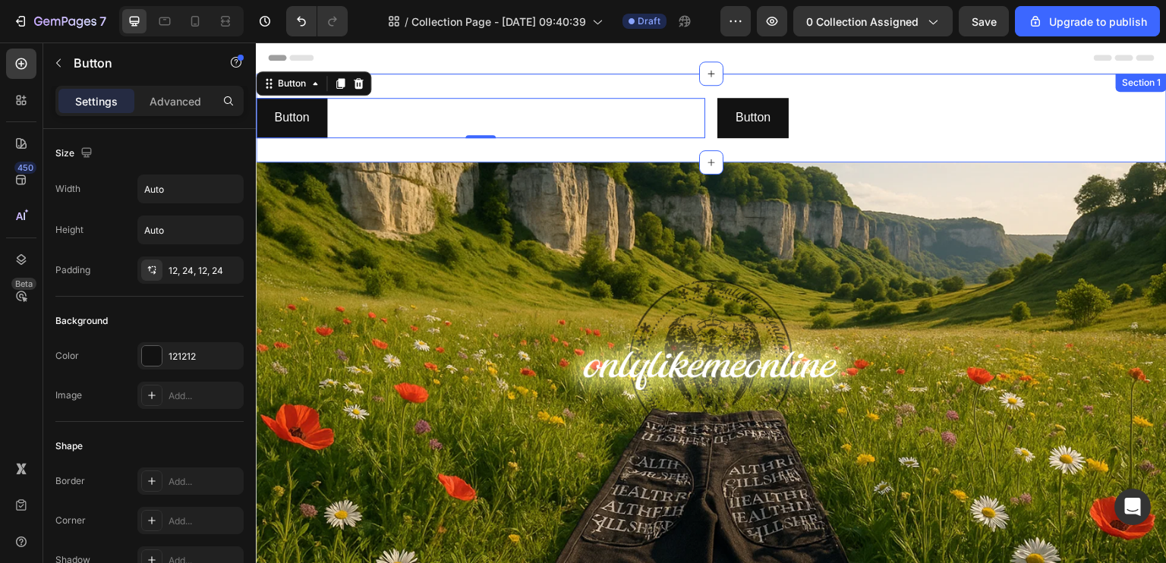
click at [700, 117] on div "Button Button 0 Button Button Section 1" at bounding box center [711, 118] width 911 height 89
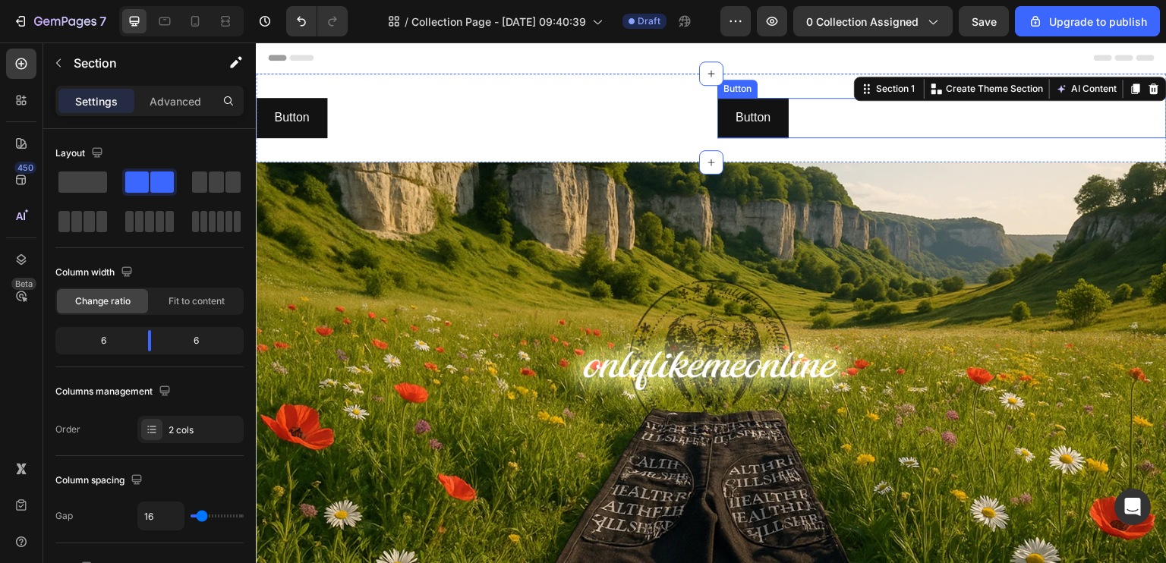
click at [831, 124] on div "Button Button" at bounding box center [941, 118] width 449 height 40
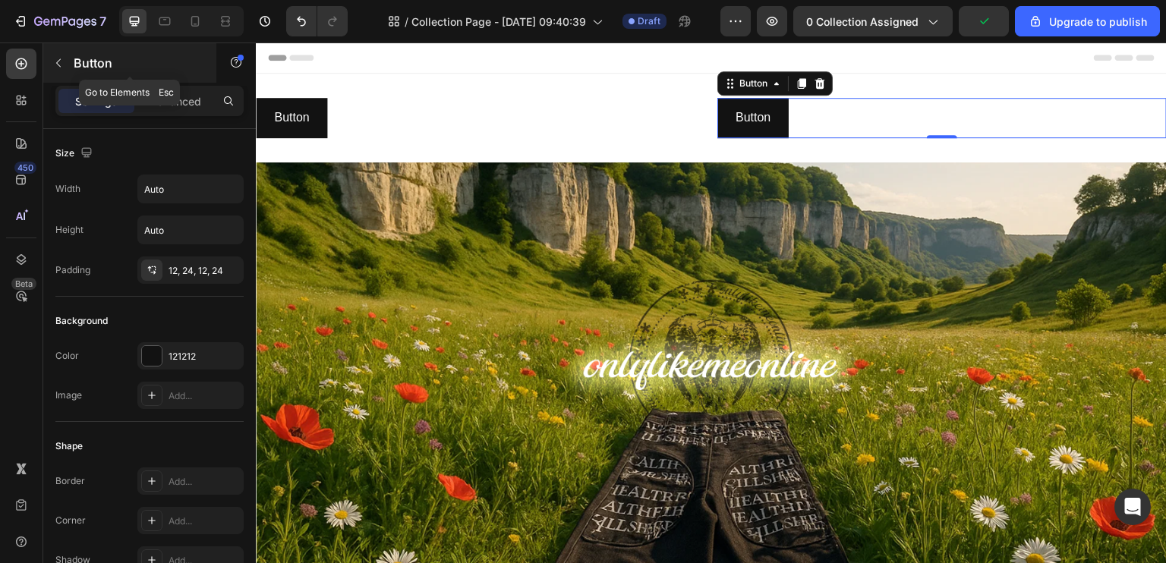
click at [61, 68] on icon "button" at bounding box center [58, 63] width 12 height 12
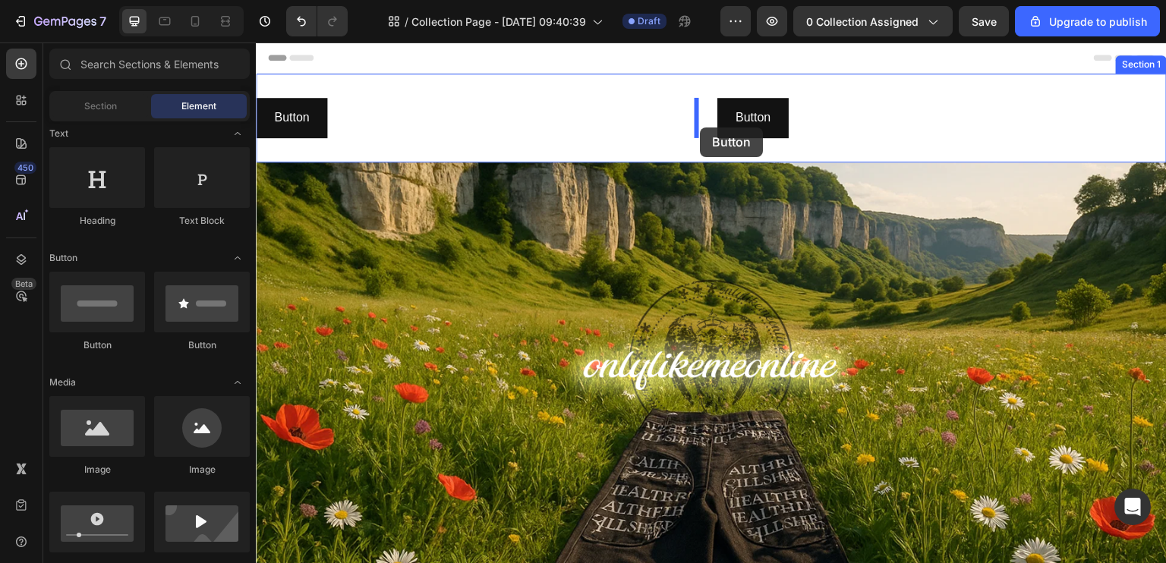
drag, startPoint x: 367, startPoint y: 355, endPoint x: 700, endPoint y: 128, distance: 403.0
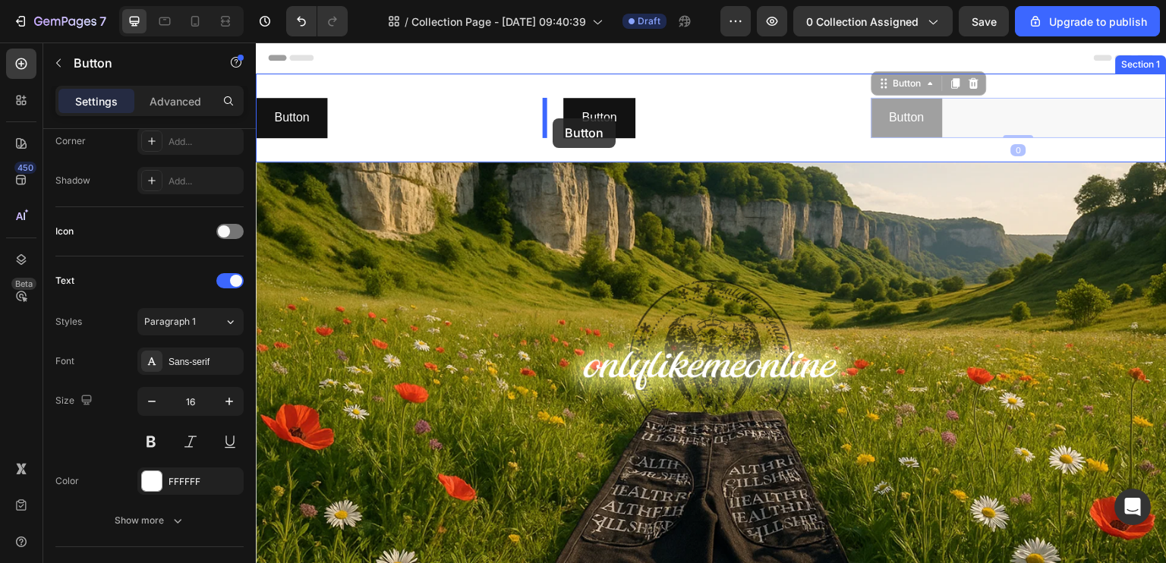
drag, startPoint x: 890, startPoint y: 122, endPoint x: 553, endPoint y: 118, distance: 337.1
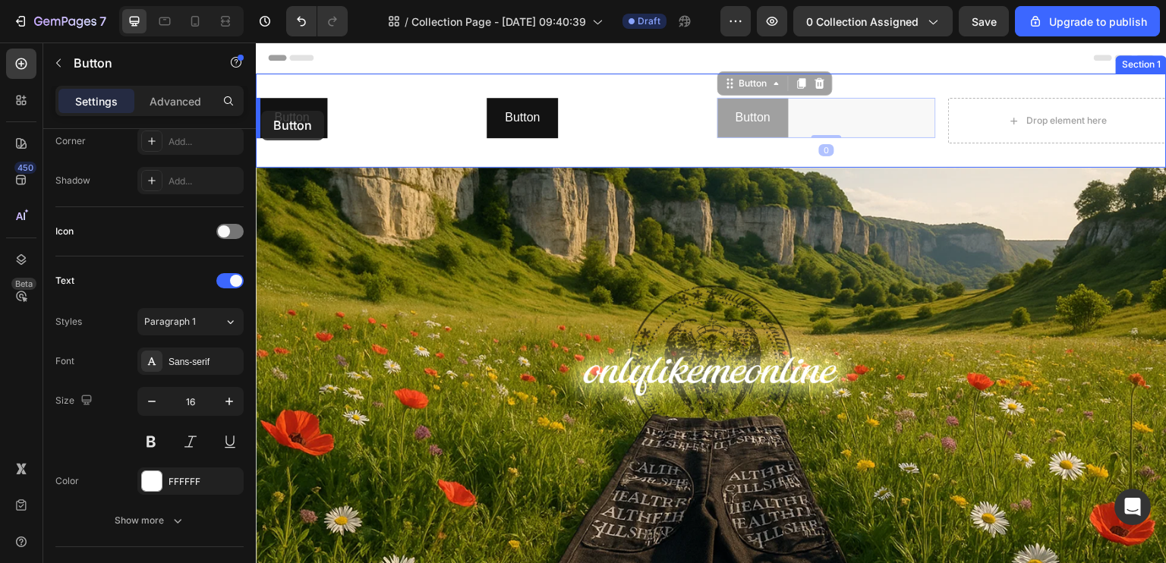
drag, startPoint x: 776, startPoint y: 121, endPoint x: 261, endPoint y: 114, distance: 514.8
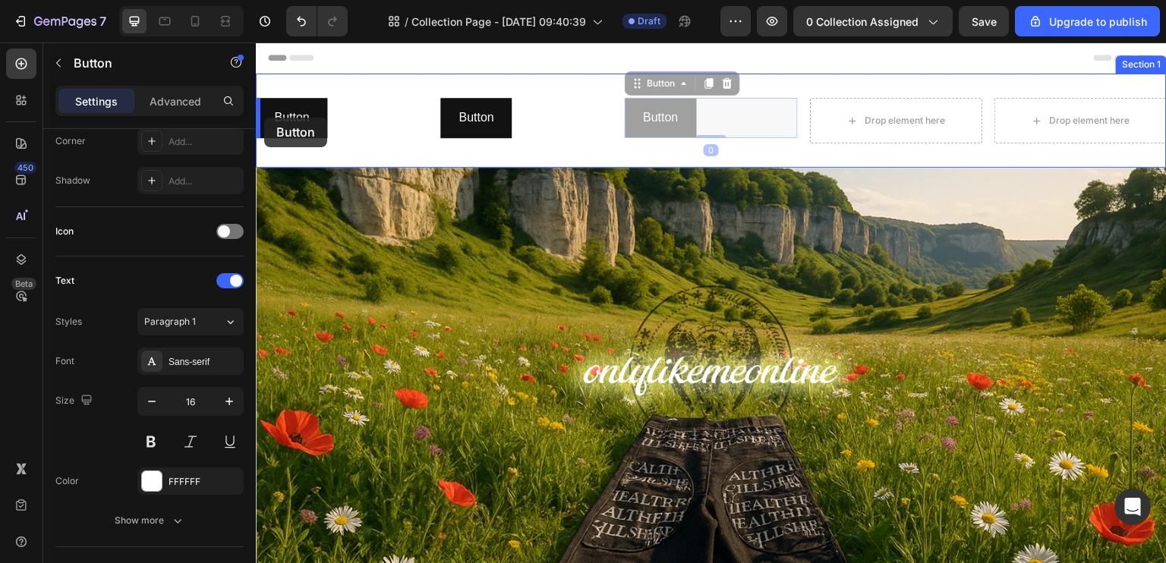
drag, startPoint x: 631, startPoint y: 127, endPoint x: 264, endPoint y: 118, distance: 366.8
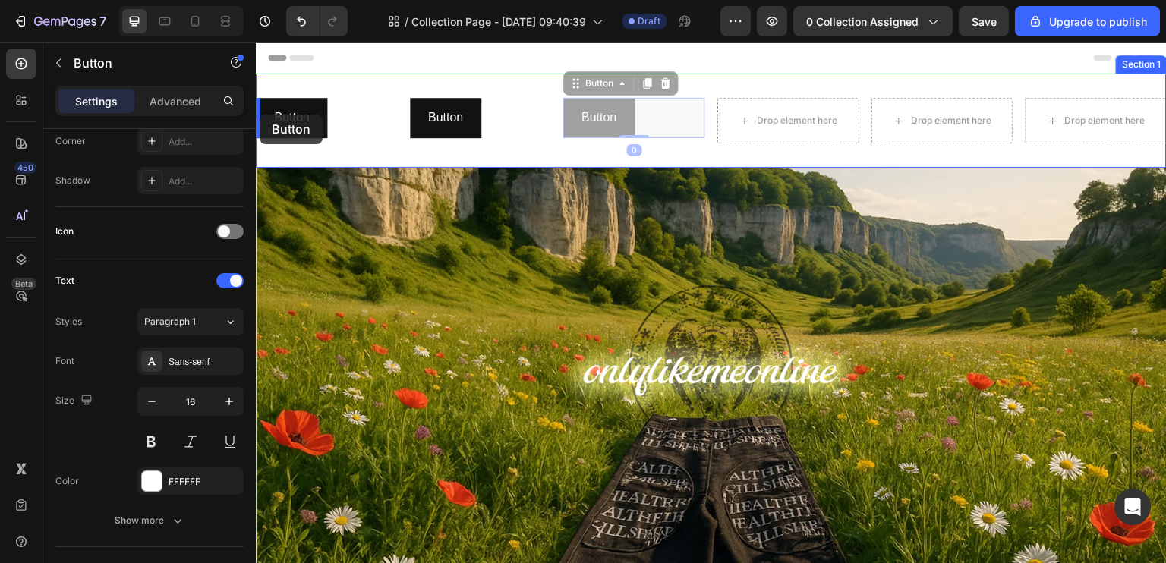
drag, startPoint x: 563, startPoint y: 119, endPoint x: 260, endPoint y: 115, distance: 303.7
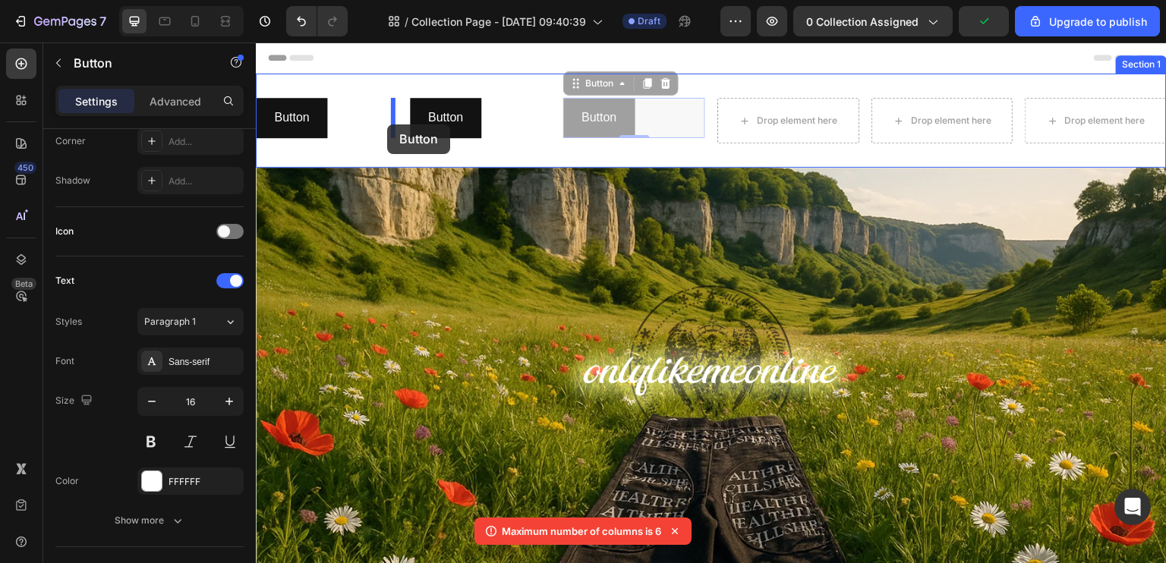
drag, startPoint x: 616, startPoint y: 119, endPoint x: 387, endPoint y: 125, distance: 228.6
click at [387, 125] on div "Header Button Button Button Button Button Button 0 Button Button 0 Drop element…" at bounding box center [711, 471] width 911 height 856
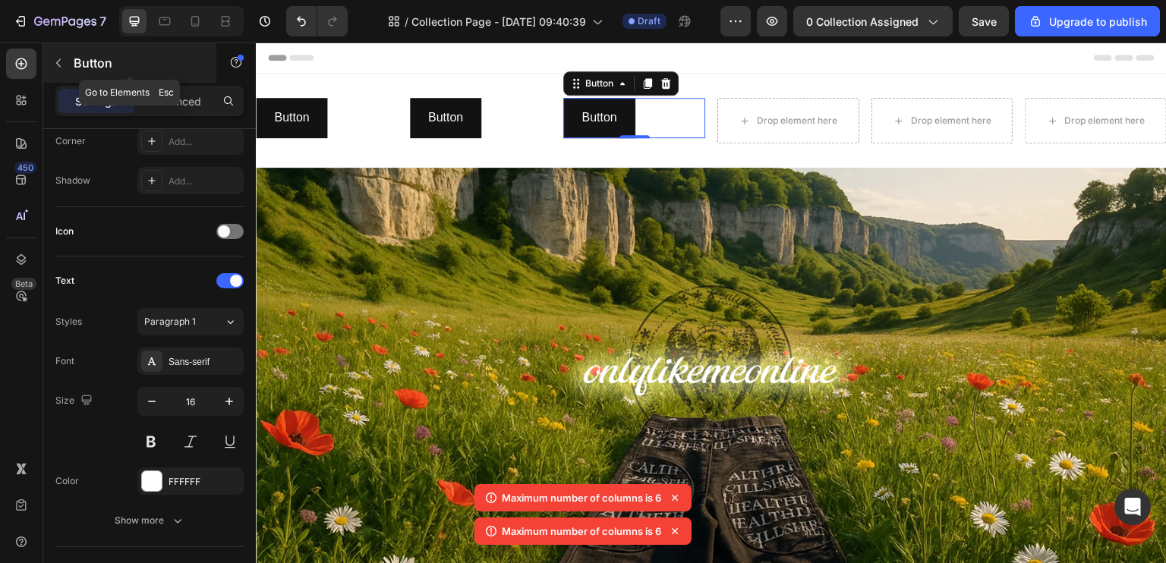
click at [62, 72] on button "button" at bounding box center [58, 63] width 24 height 24
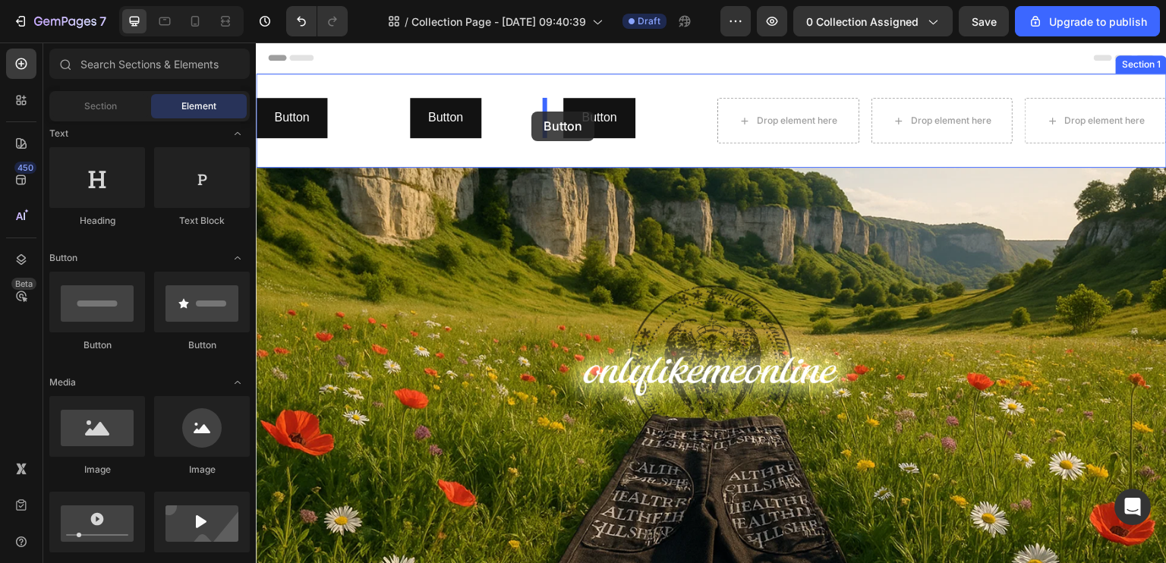
drag, startPoint x: 423, startPoint y: 344, endPoint x: 531, endPoint y: 112, distance: 256.4
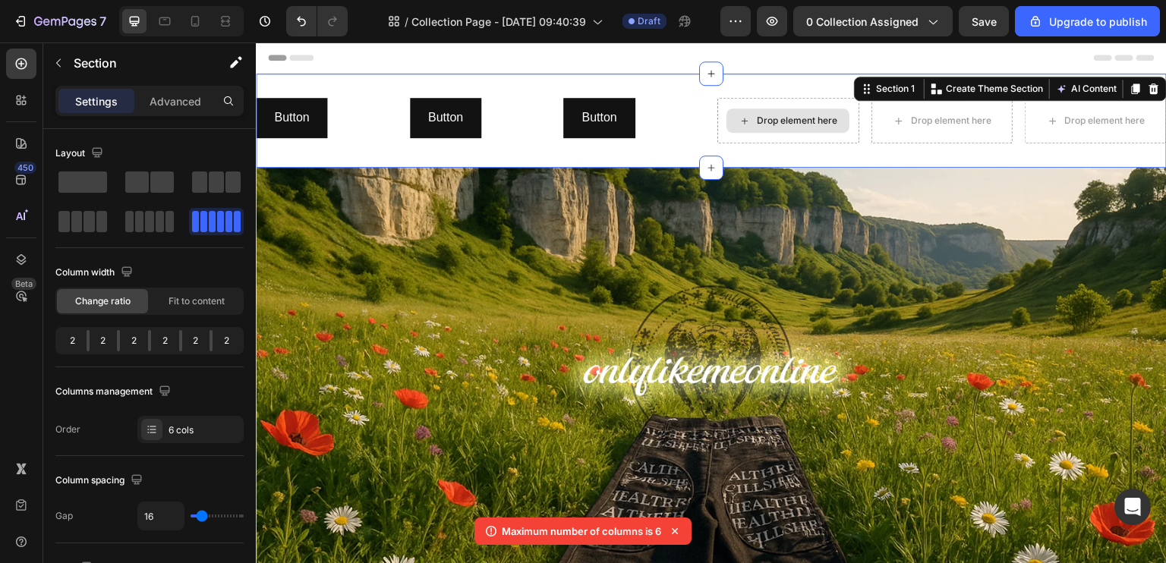
click at [775, 106] on div "Drop element here" at bounding box center [788, 121] width 142 height 46
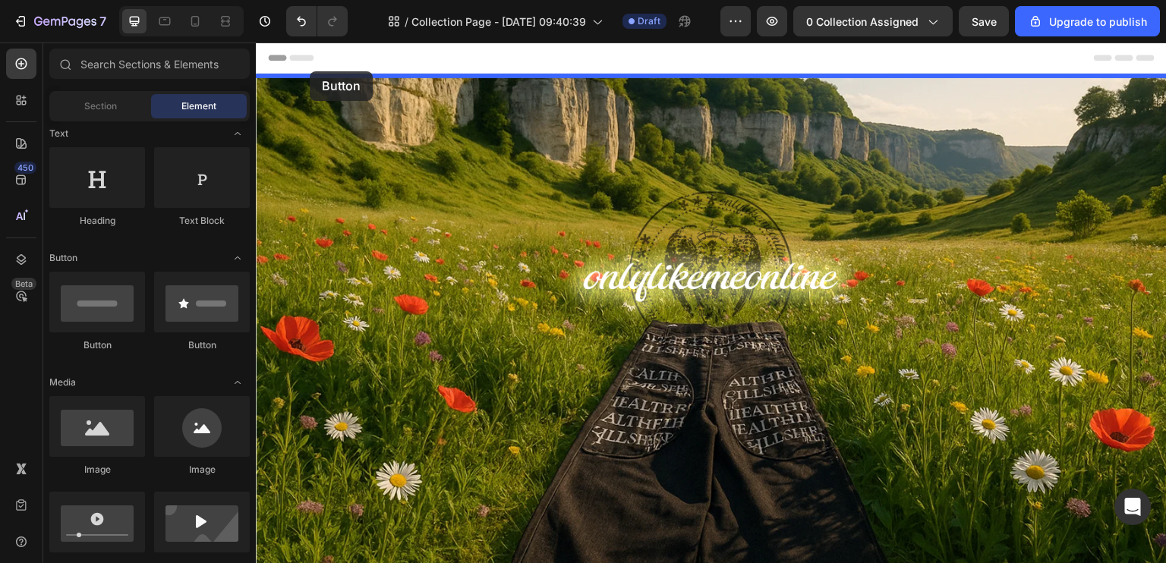
drag, startPoint x: 386, startPoint y: 363, endPoint x: 310, endPoint y: 71, distance: 301.4
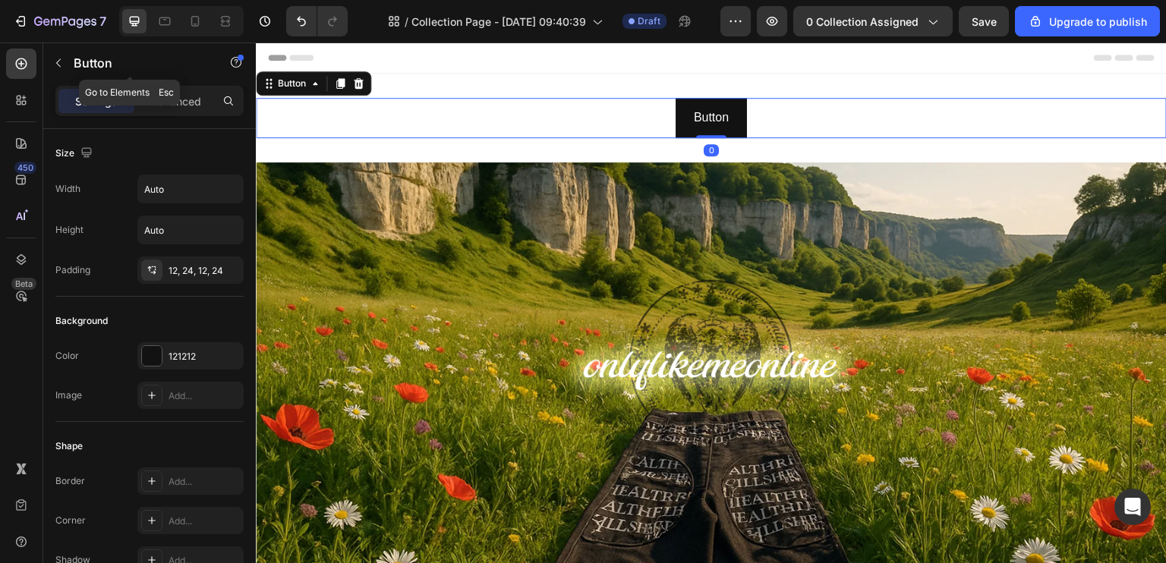
click at [64, 64] on icon "button" at bounding box center [58, 63] width 12 height 12
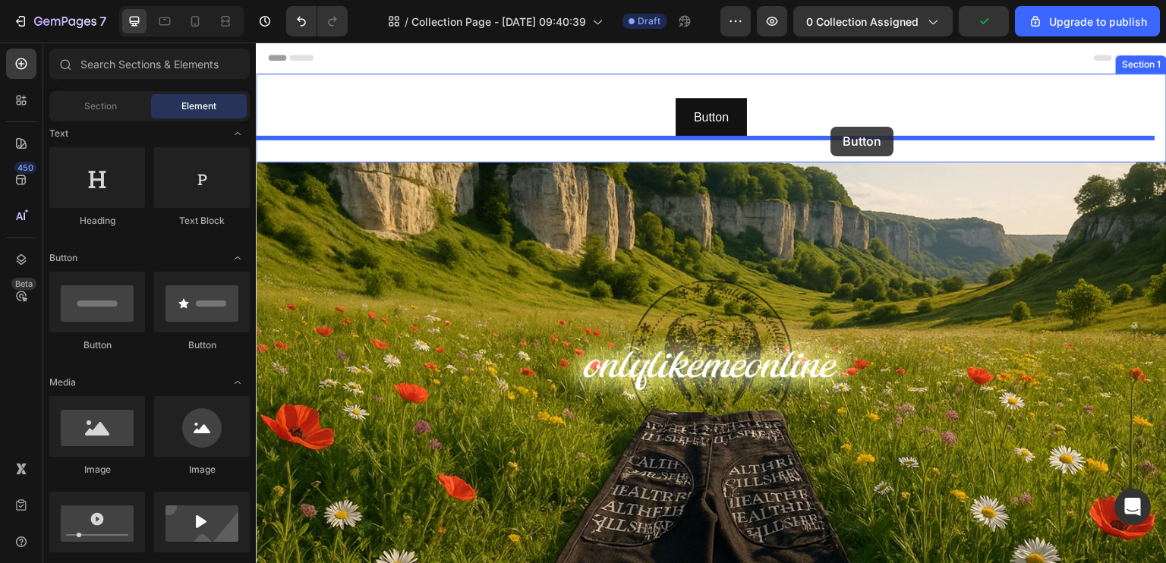
drag, startPoint x: 665, startPoint y: 130, endPoint x: 831, endPoint y: 127, distance: 166.3
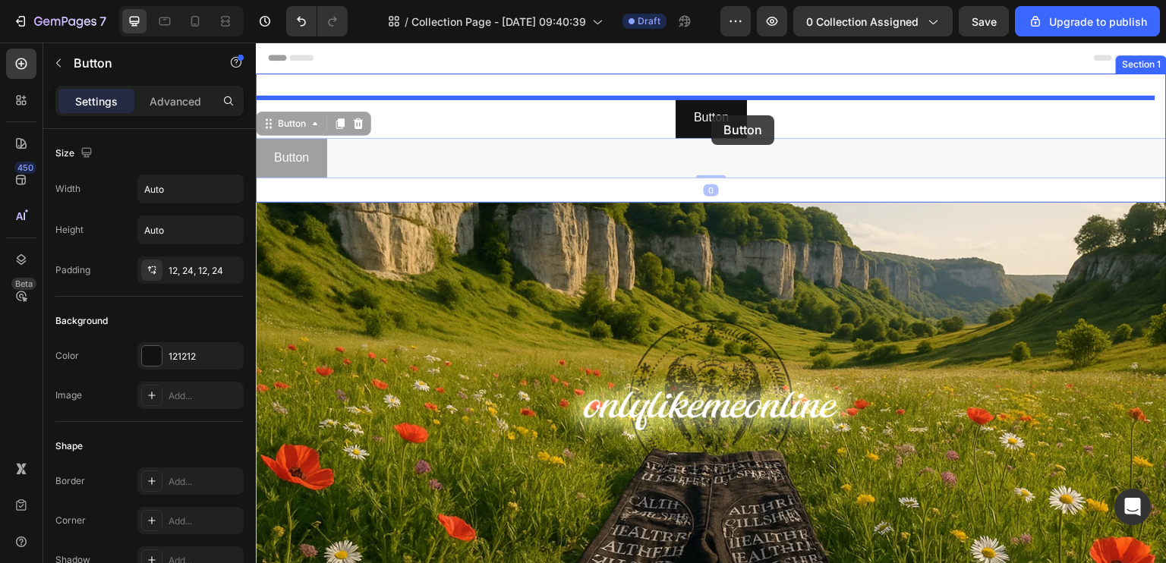
drag, startPoint x: 302, startPoint y: 164, endPoint x: 712, endPoint y: 115, distance: 412.8
click at [712, 115] on div "Header Button Button Button Button 0 Button Button 0 Section 1 Image Section 2 …" at bounding box center [711, 488] width 911 height 891
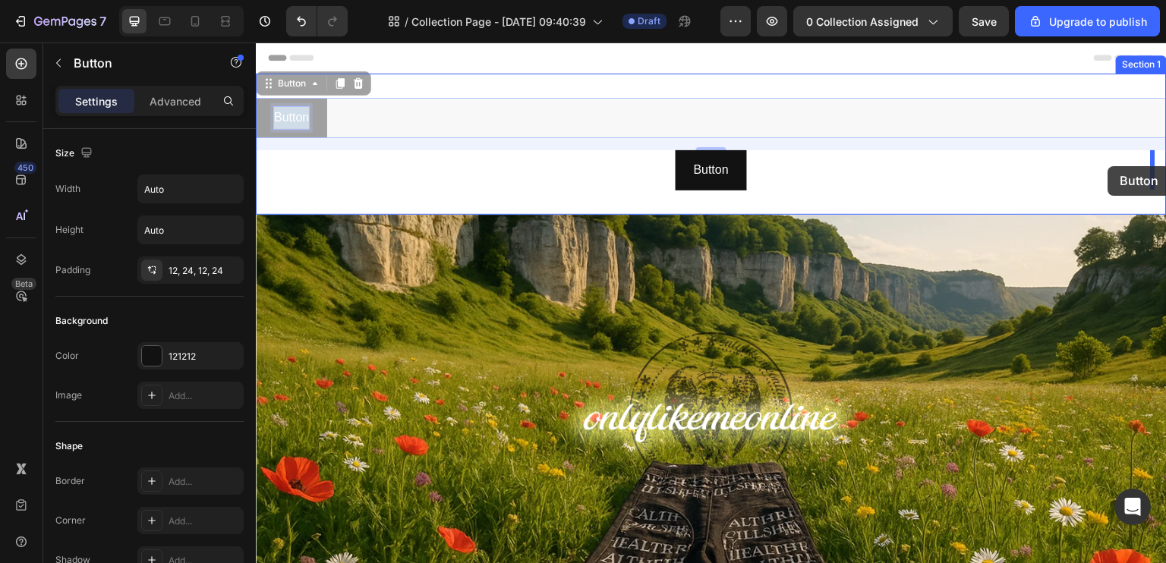
drag, startPoint x: 311, startPoint y: 115, endPoint x: 831, endPoint y: 186, distance: 524.9
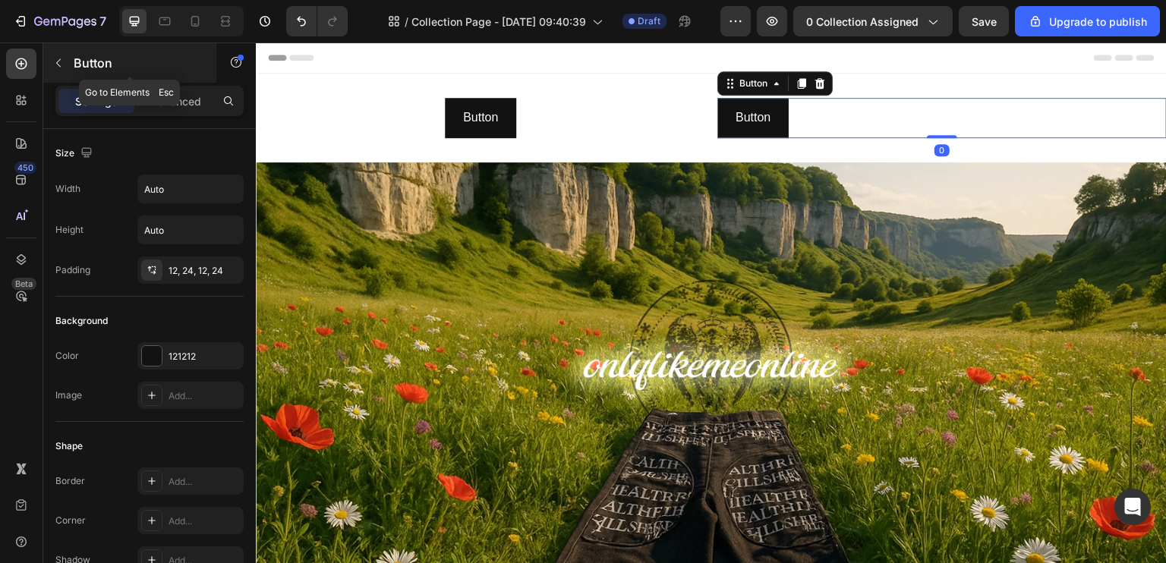
click at [59, 54] on button "button" at bounding box center [58, 63] width 24 height 24
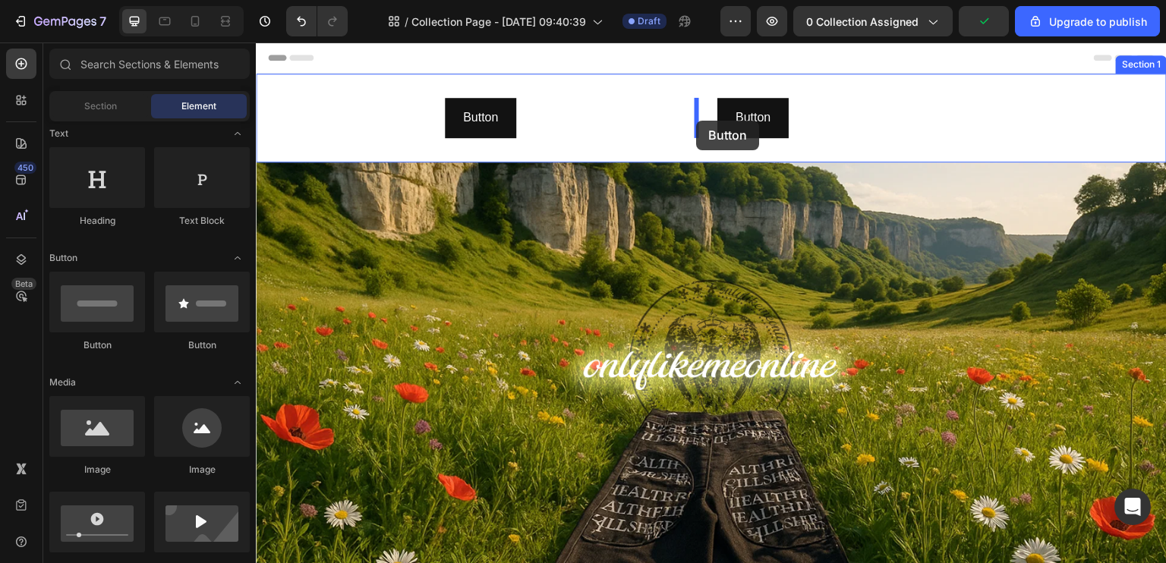
drag, startPoint x: 494, startPoint y: 304, endPoint x: 696, endPoint y: 121, distance: 273.0
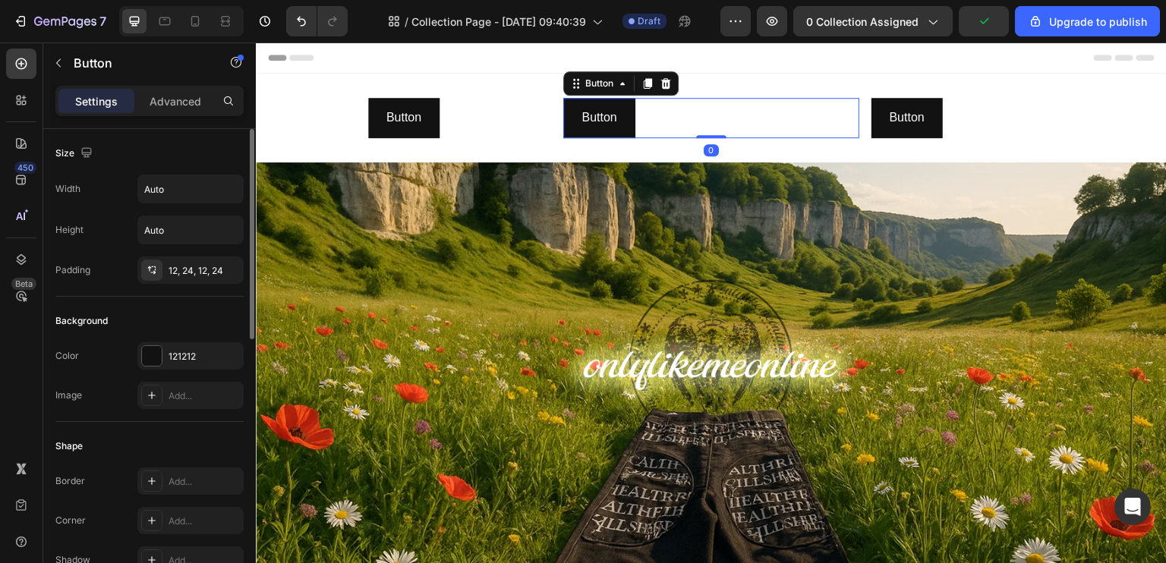
click at [89, 206] on div "Sections(18) Elements(88) Section Element Hero Section Product Detail Brands Tr…" at bounding box center [149, 303] width 213 height 521
click at [67, 74] on div at bounding box center [58, 63] width 24 height 24
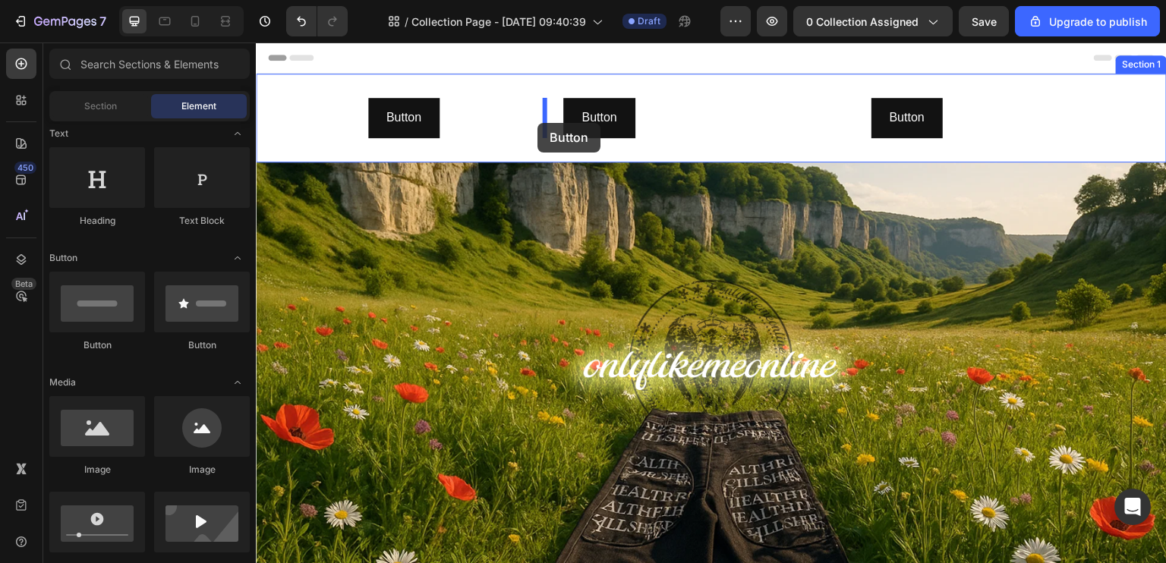
drag, startPoint x: 332, startPoint y: 359, endPoint x: 538, endPoint y: 123, distance: 313.2
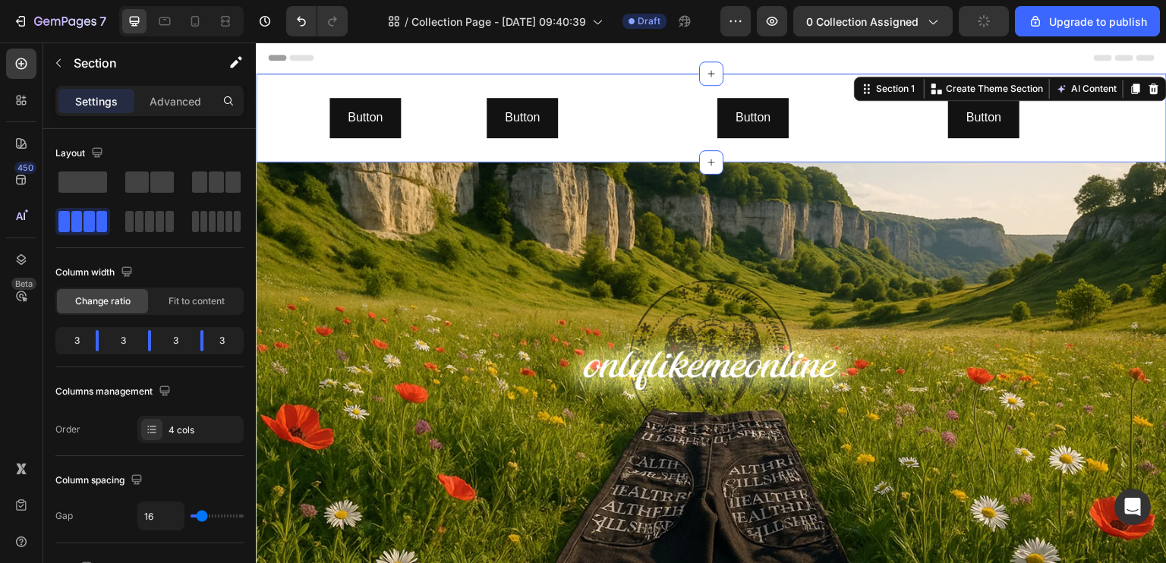
click at [606, 79] on div "Button Button Button Button Button Button Button Button Section 1 You can creat…" at bounding box center [711, 118] width 911 height 89
click at [541, 90] on div "Button Button Button Button Button Button Button Button Section 1 You can creat…" at bounding box center [711, 118] width 911 height 89
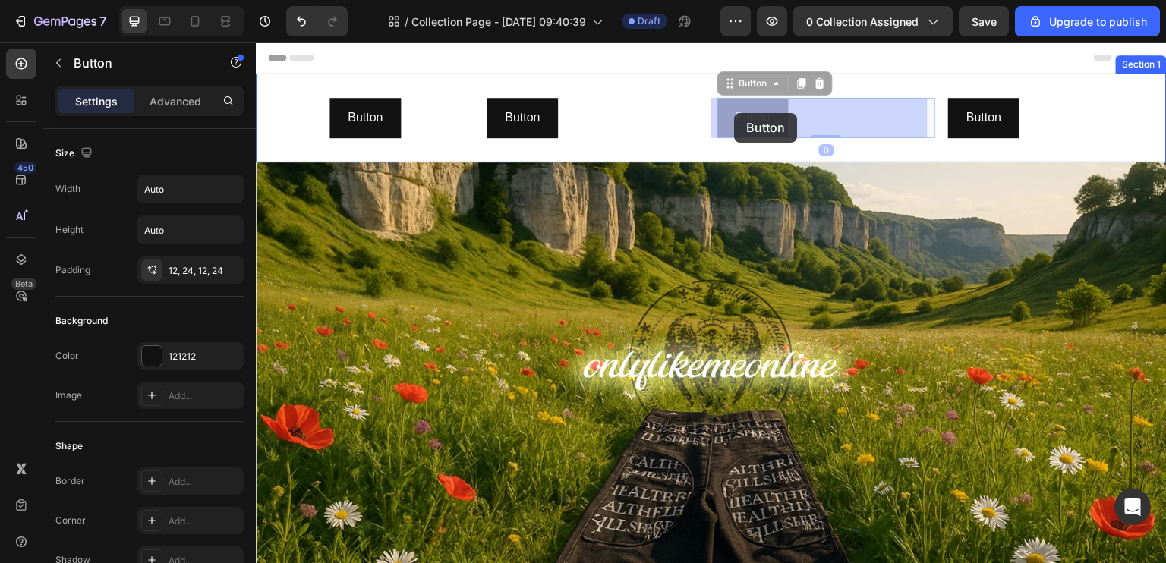
drag, startPoint x: 765, startPoint y: 119, endPoint x: 736, endPoint y: 112, distance: 29.6
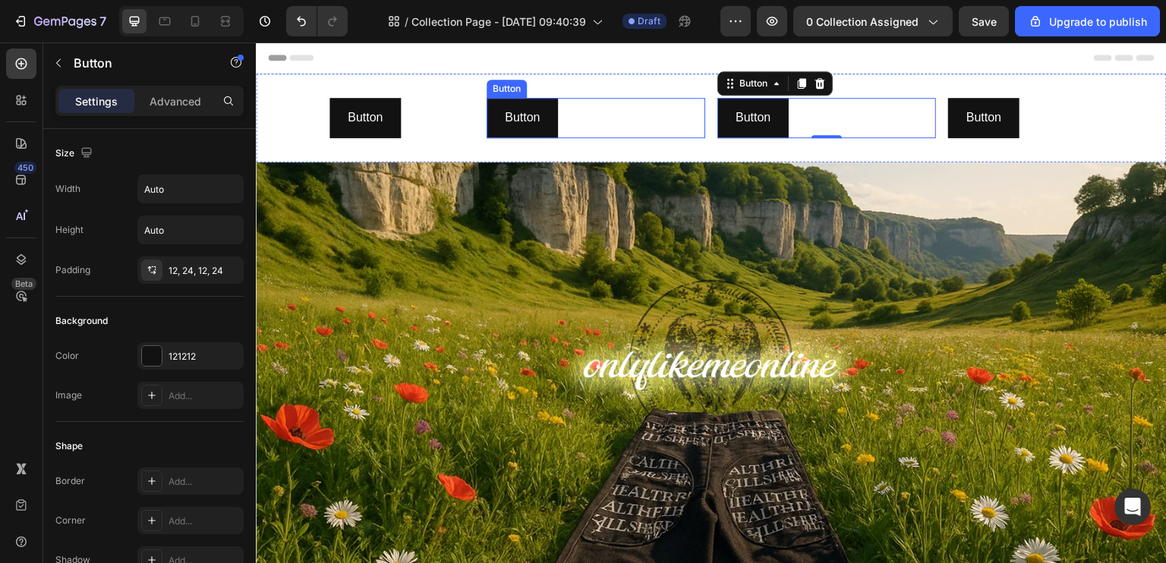
click at [621, 134] on div "Button Button" at bounding box center [596, 118] width 219 height 40
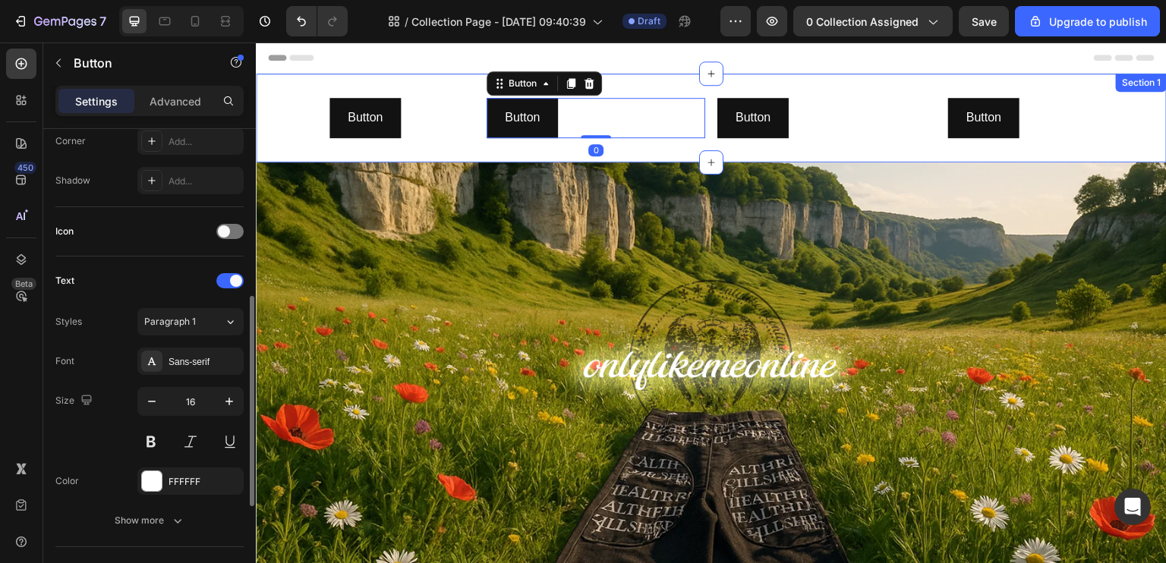
click at [616, 159] on div "Button Button Button Button 0 Button Button Button Button Section 1" at bounding box center [711, 118] width 911 height 89
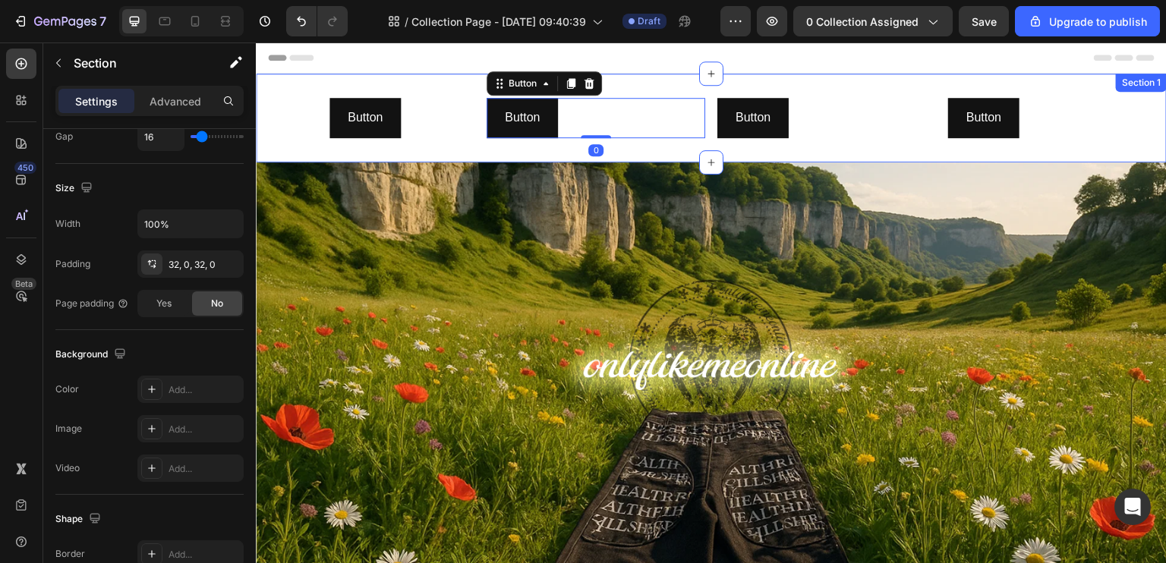
scroll to position [0, 0]
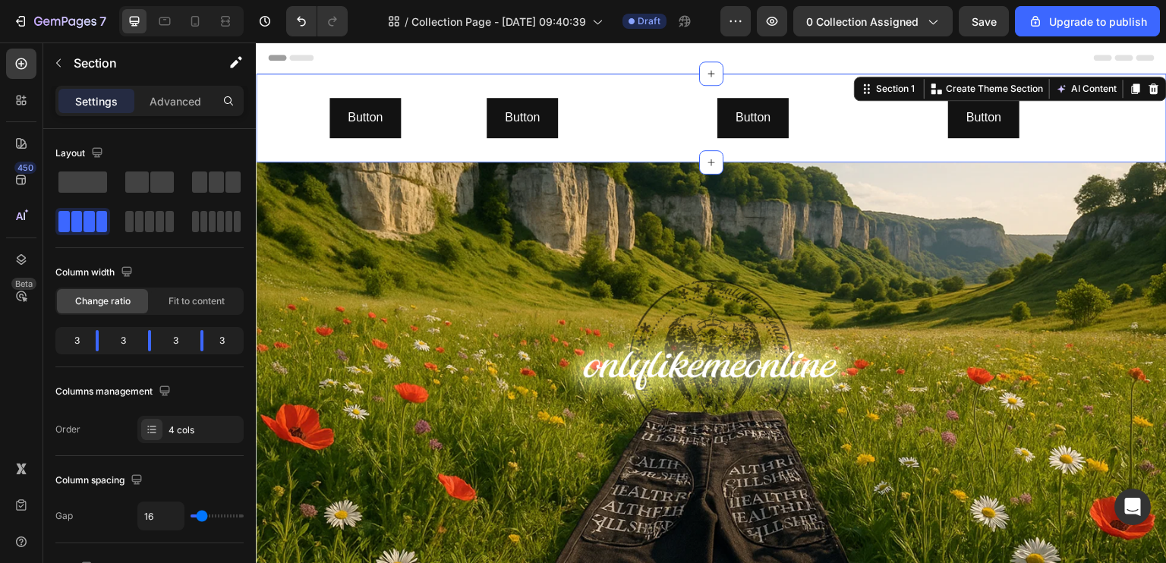
click at [661, 84] on div "Button Button Button Button Button Button Button Button Section 1 You can creat…" at bounding box center [711, 118] width 911 height 89
click at [164, 99] on p "Advanced" at bounding box center [176, 101] width 52 height 16
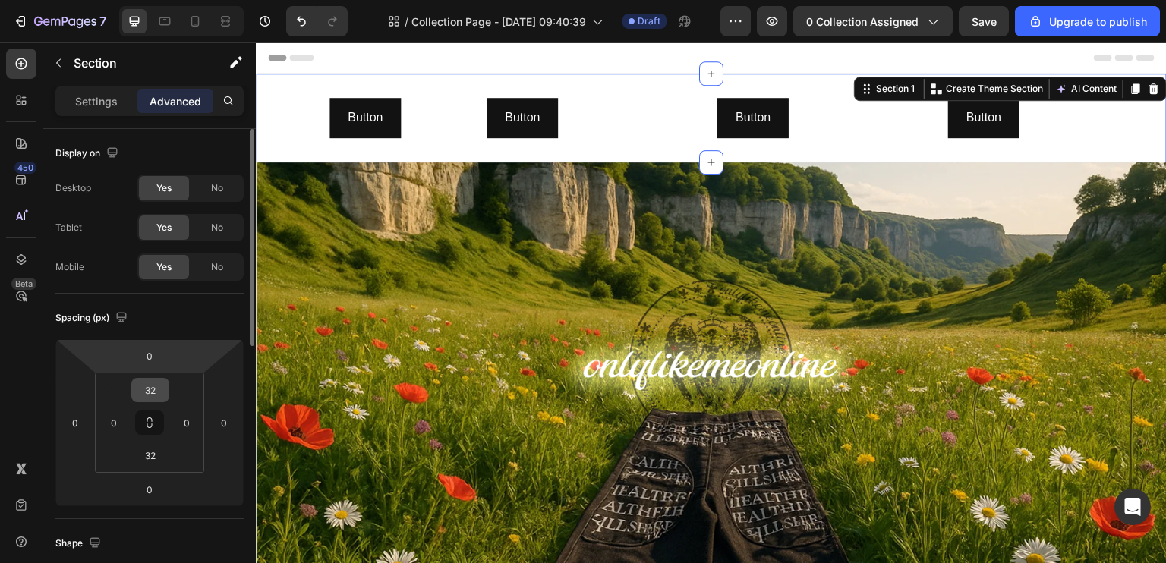
click at [158, 396] on input "32" at bounding box center [150, 390] width 30 height 23
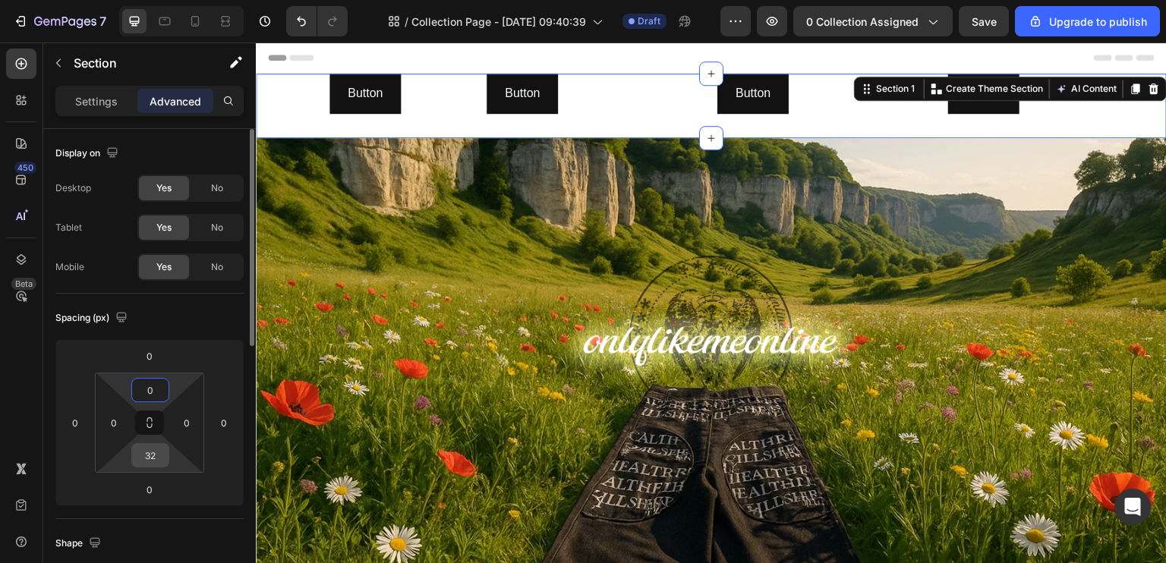
type input "0"
click at [147, 458] on input "32" at bounding box center [150, 455] width 30 height 23
type input "0"
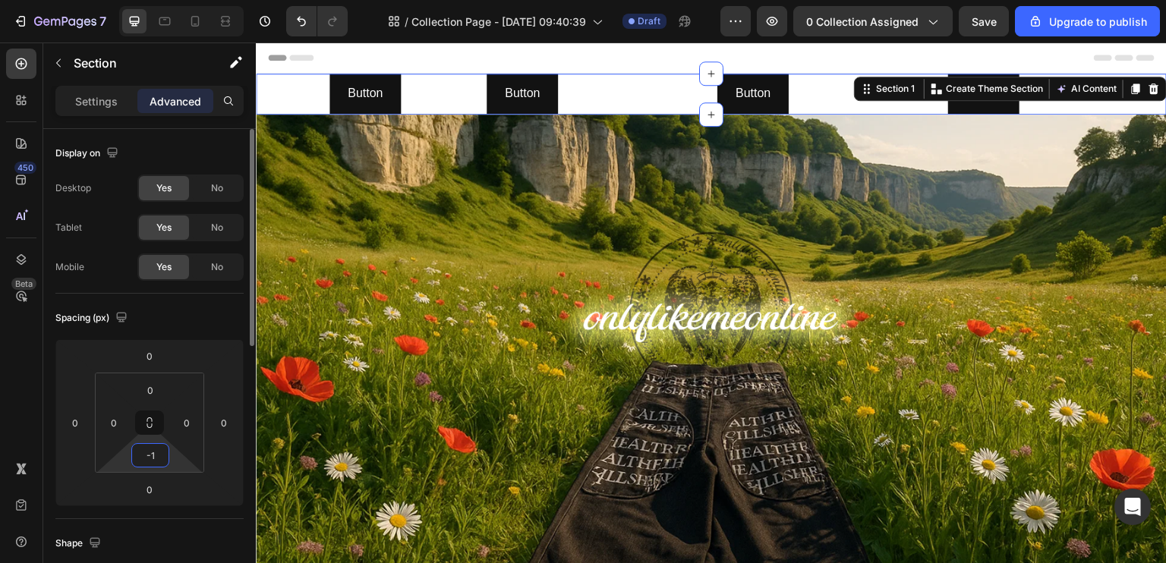
type input "-"
type input "0"
click at [149, 401] on div "0" at bounding box center [150, 390] width 38 height 24
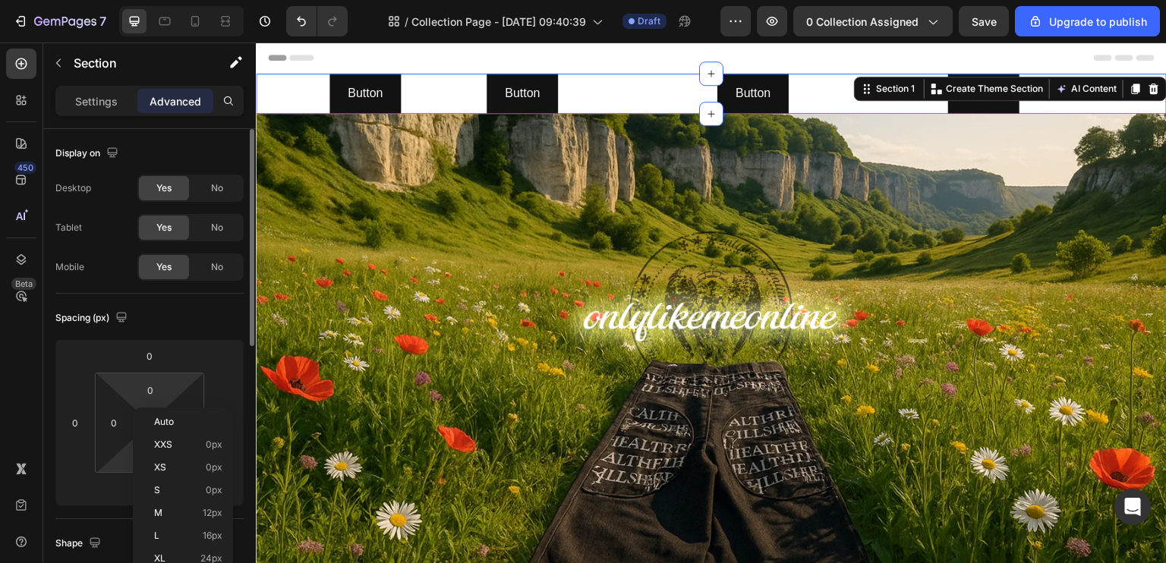
drag, startPoint x: 149, startPoint y: 398, endPoint x: 162, endPoint y: 402, distance: 14.4
click at [162, 402] on div "0 0 0 0" at bounding box center [149, 423] width 109 height 100
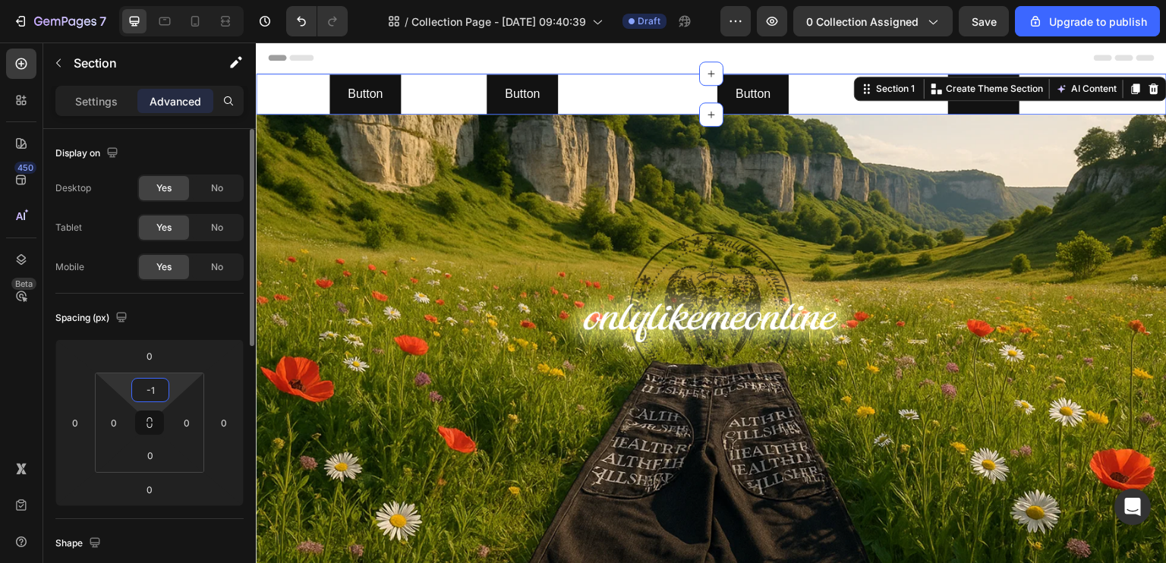
type input "-"
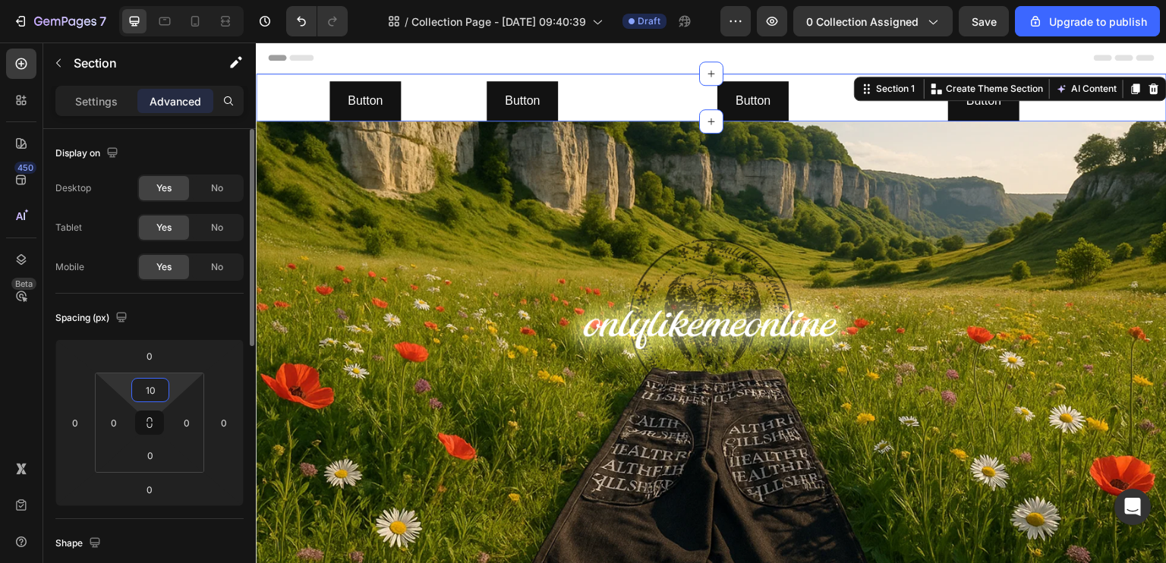
type input "1"
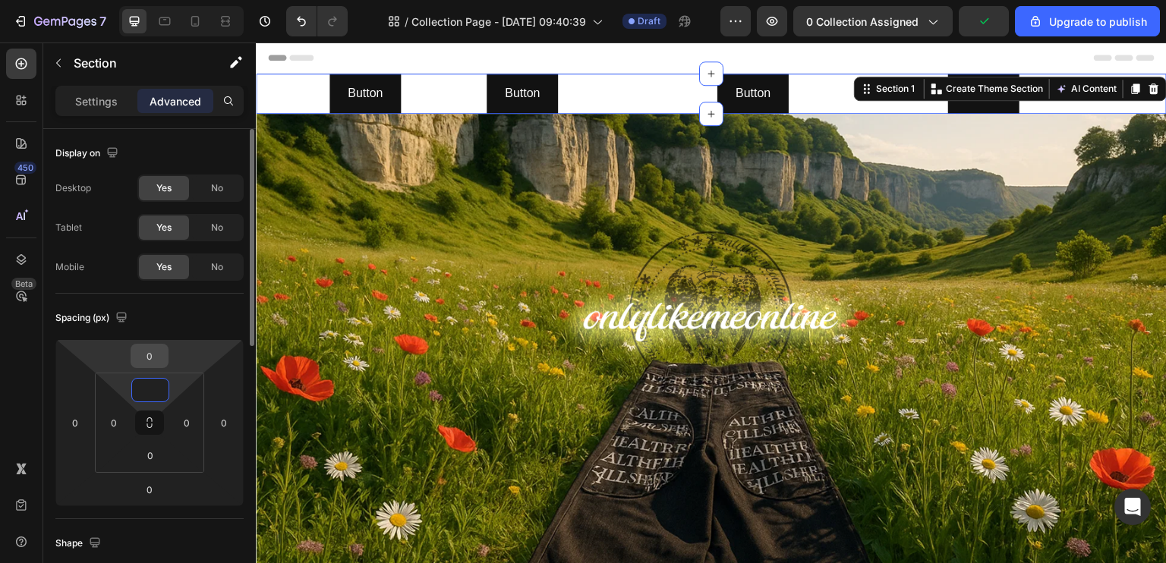
type input "0"
click at [161, 362] on input "0" at bounding box center [149, 356] width 30 height 23
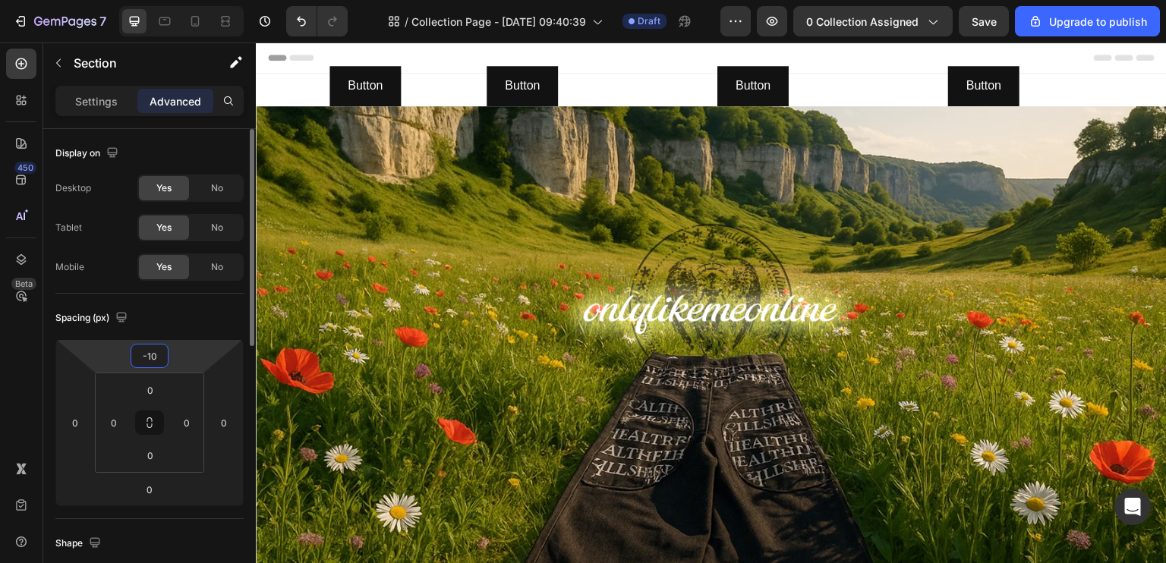
type input "-1"
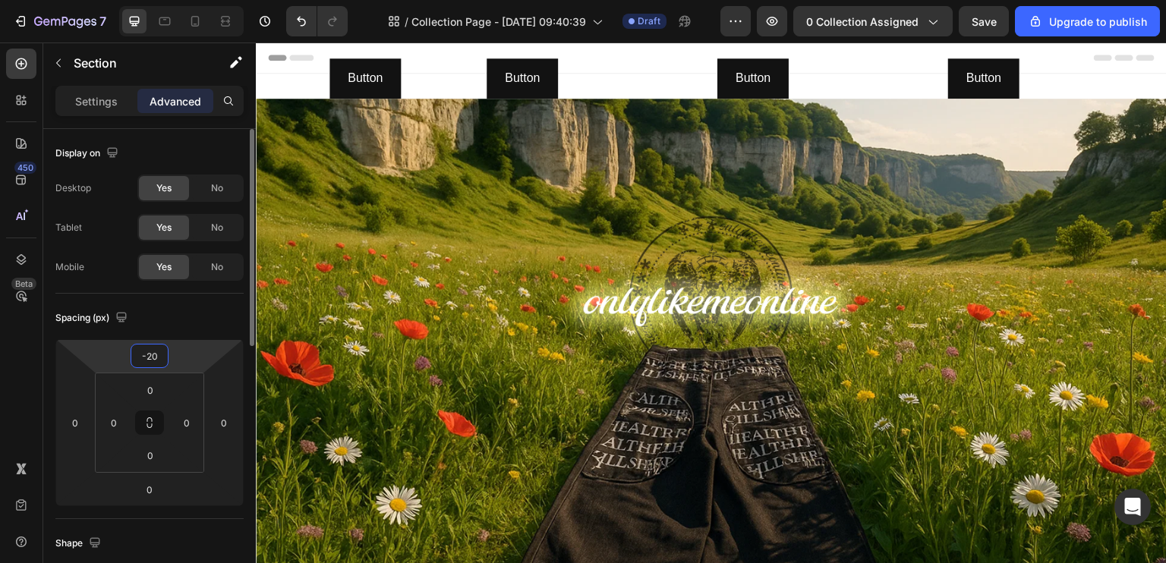
type input "-2"
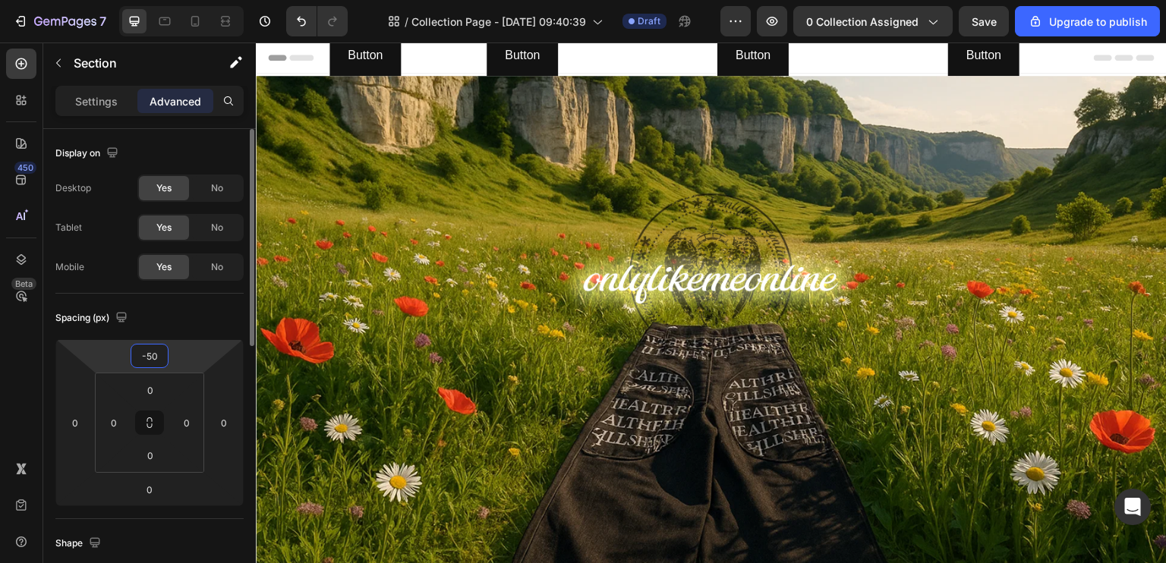
type input "-5"
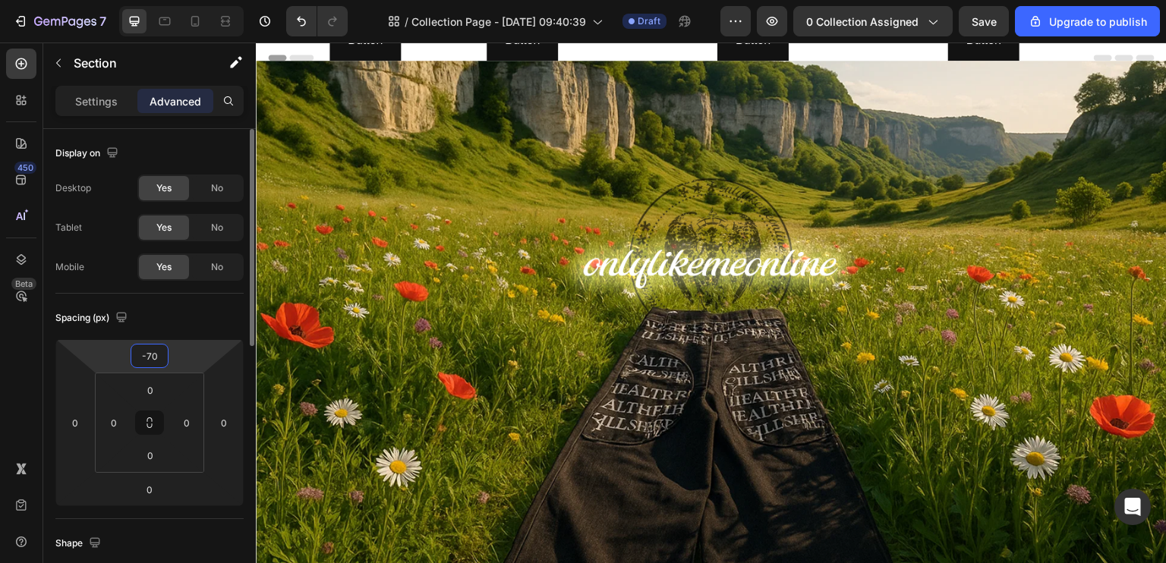
type input "-7"
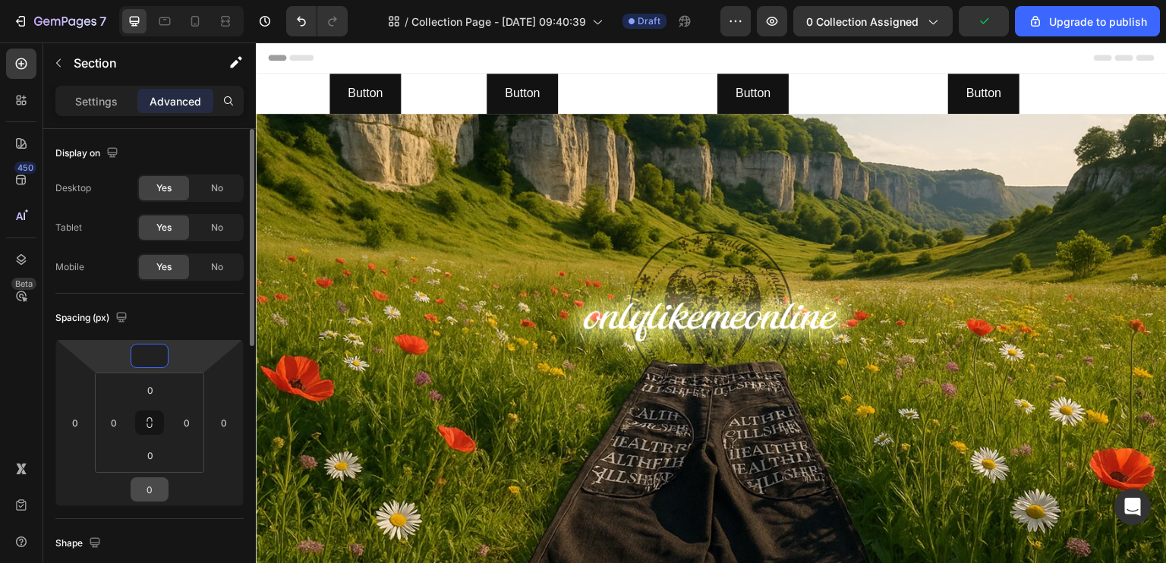
type input "0"
click at [157, 487] on input "0" at bounding box center [149, 489] width 30 height 23
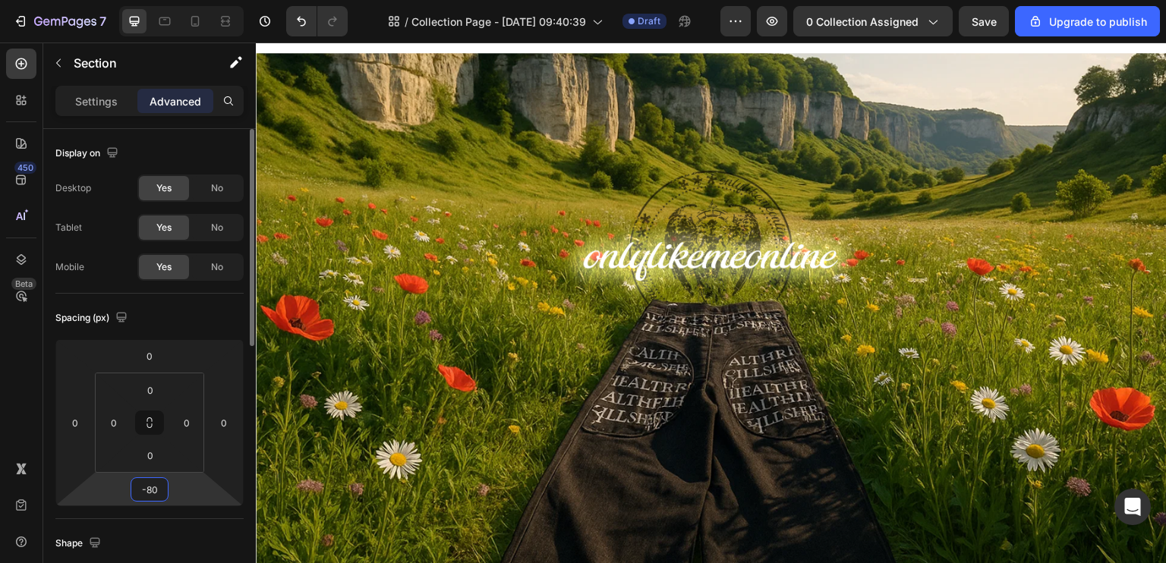
type input "-8"
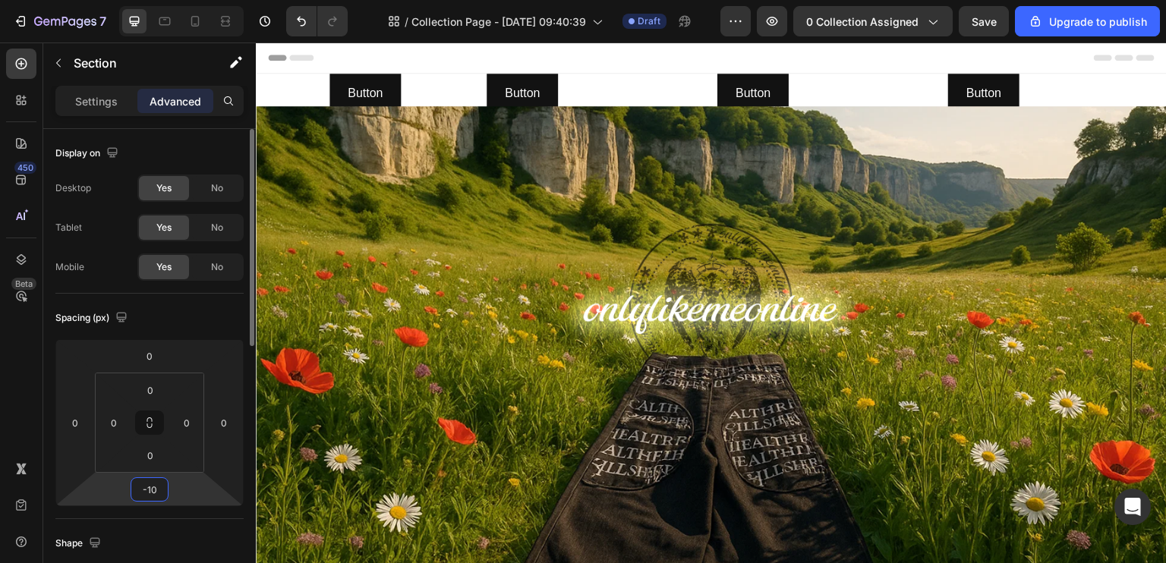
type input "-1"
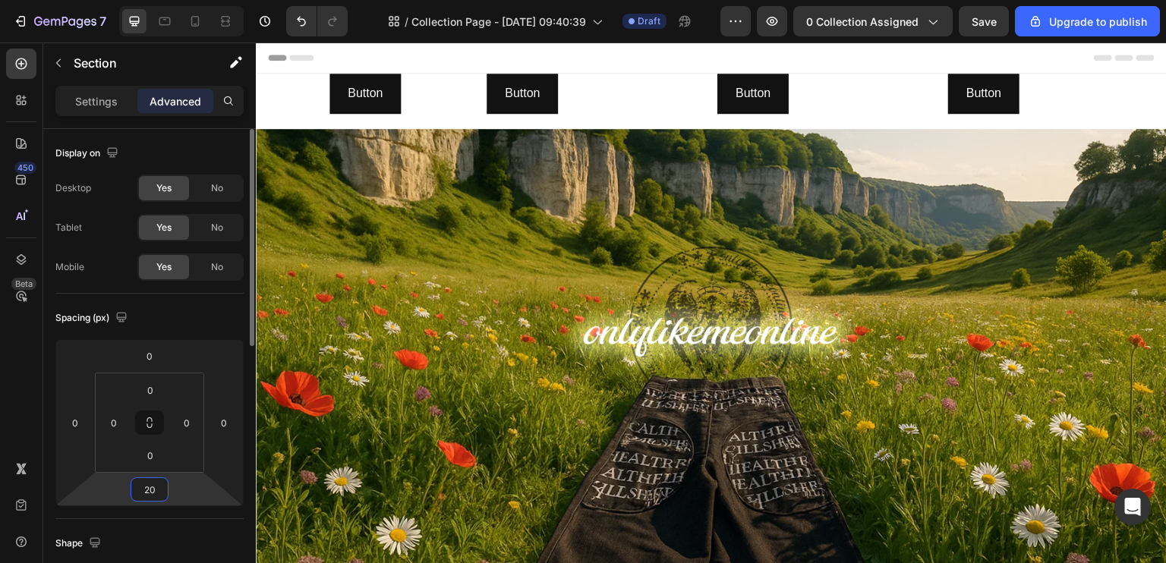
type input "2"
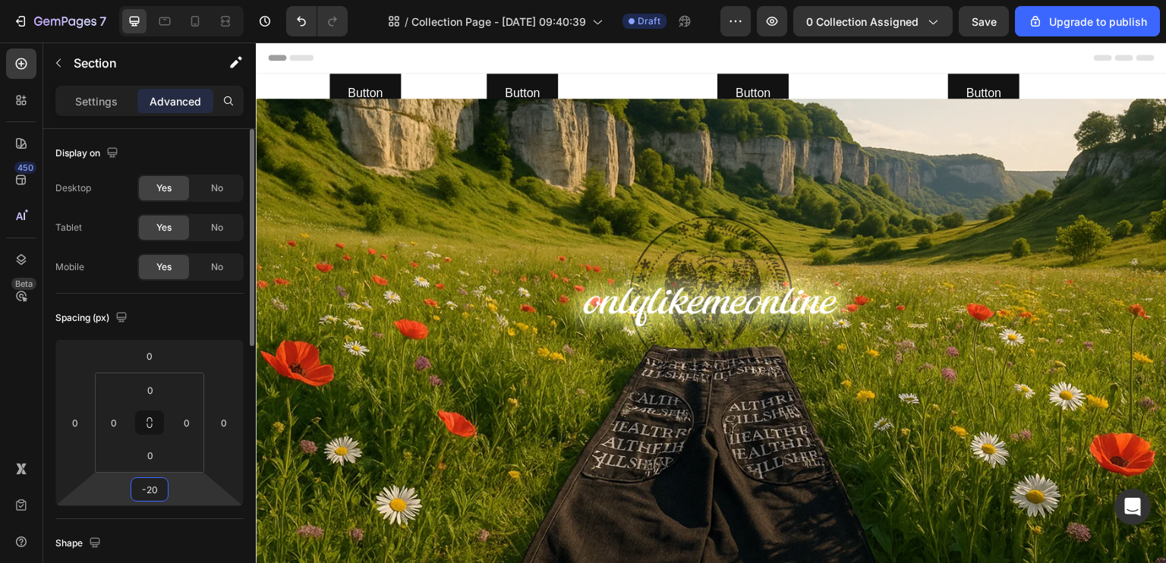
type input "-2"
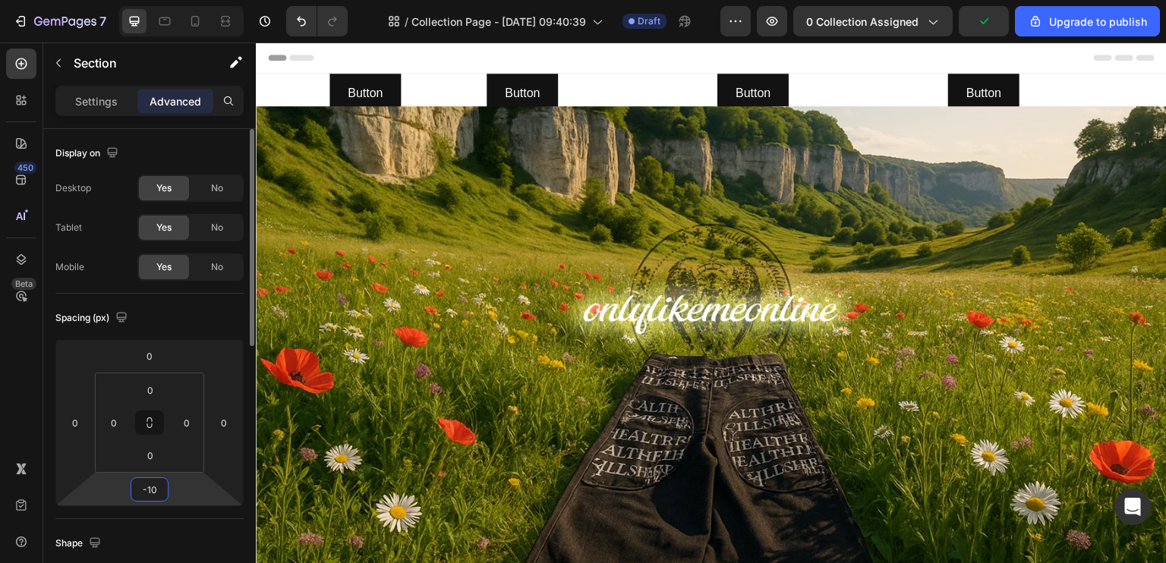
type input "-1"
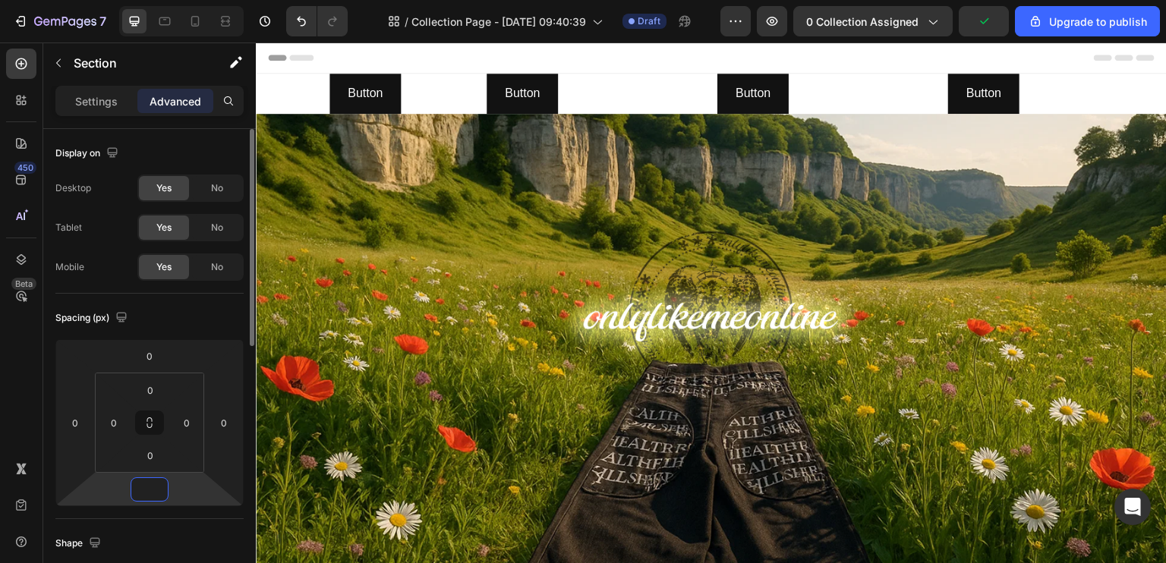
type input "-0"
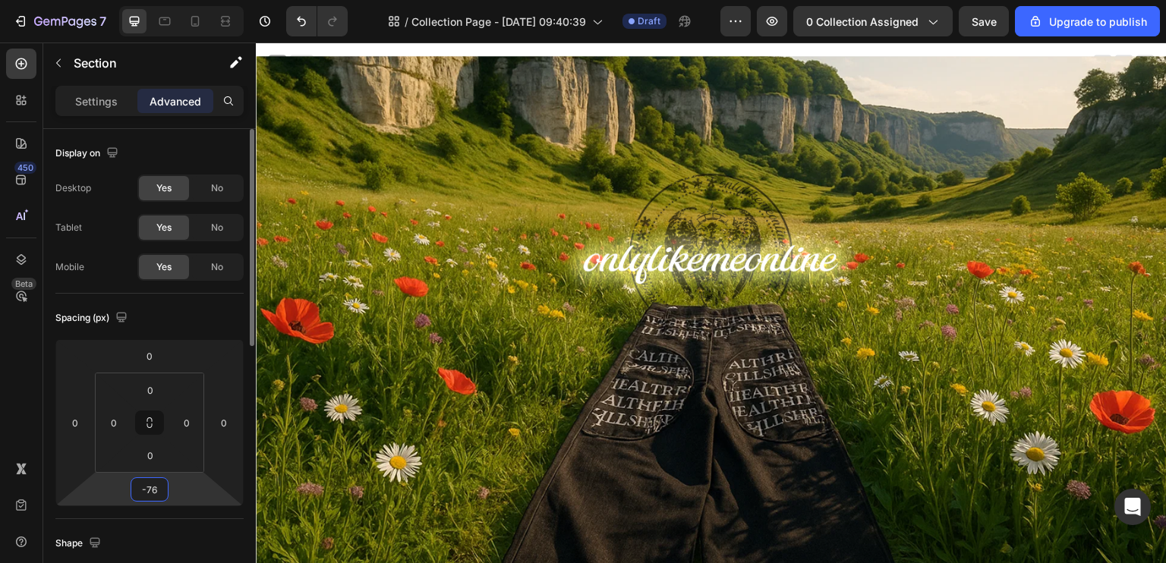
type input "-7"
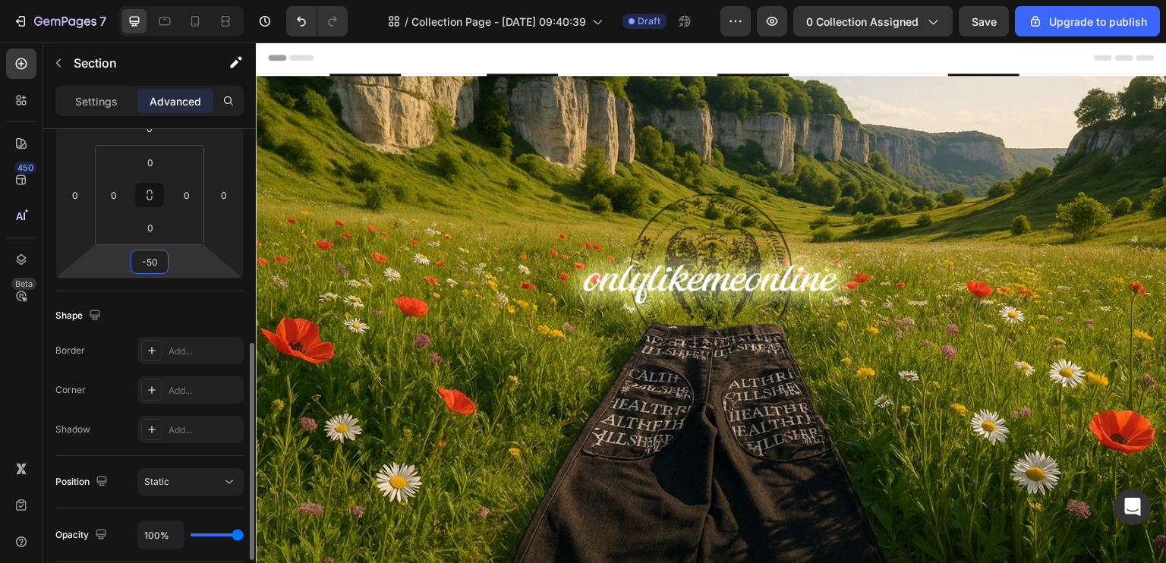
scroll to position [304, 0]
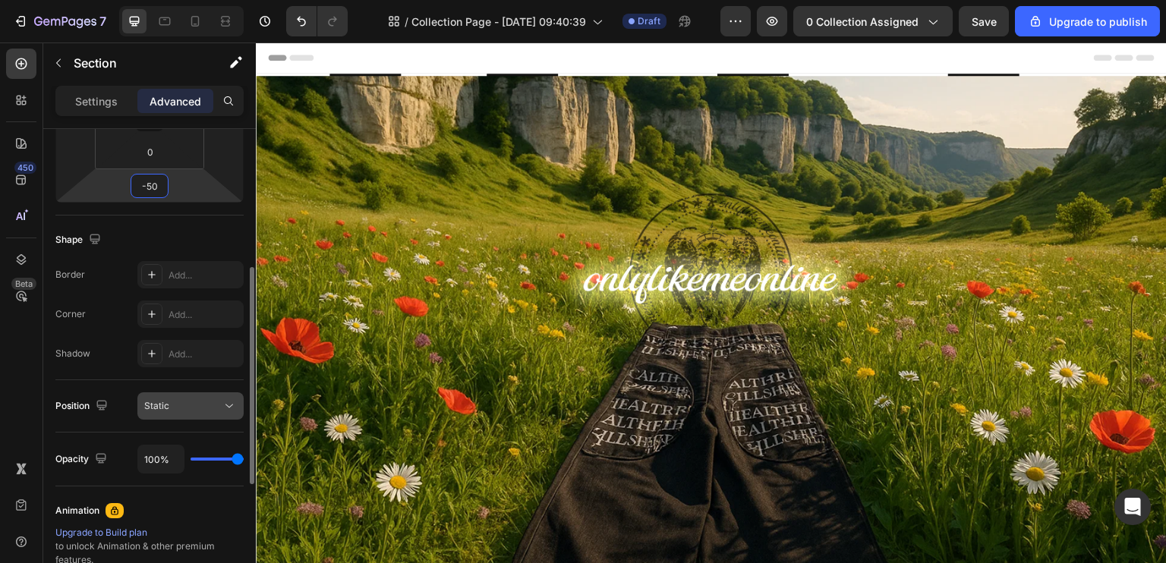
type input "-50"
click at [172, 411] on div "Static" at bounding box center [182, 406] width 77 height 14
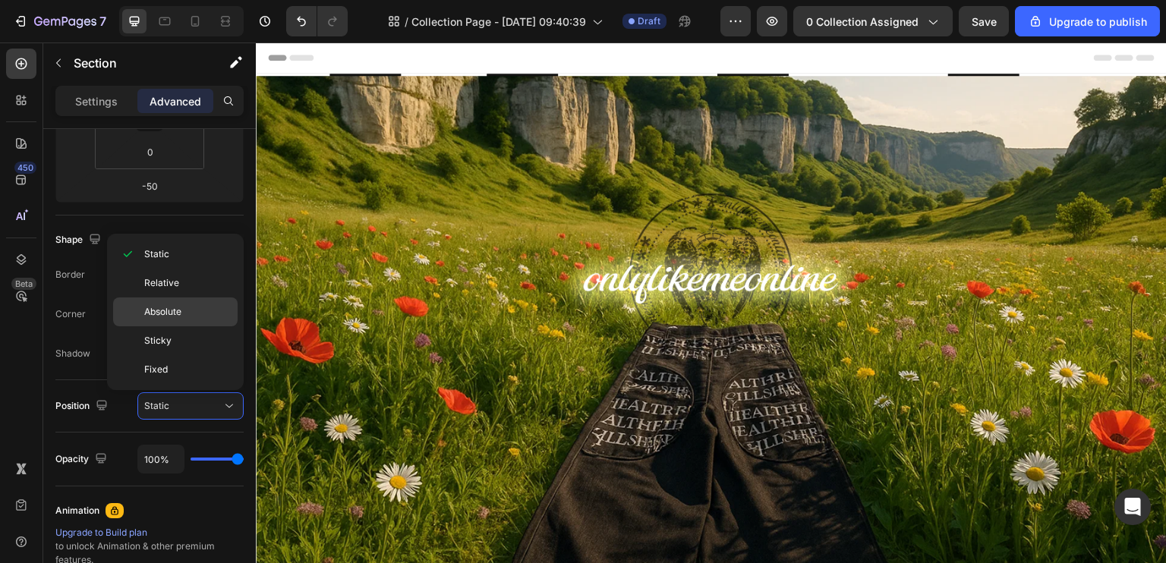
click at [180, 306] on span "Absolute" at bounding box center [162, 312] width 37 height 14
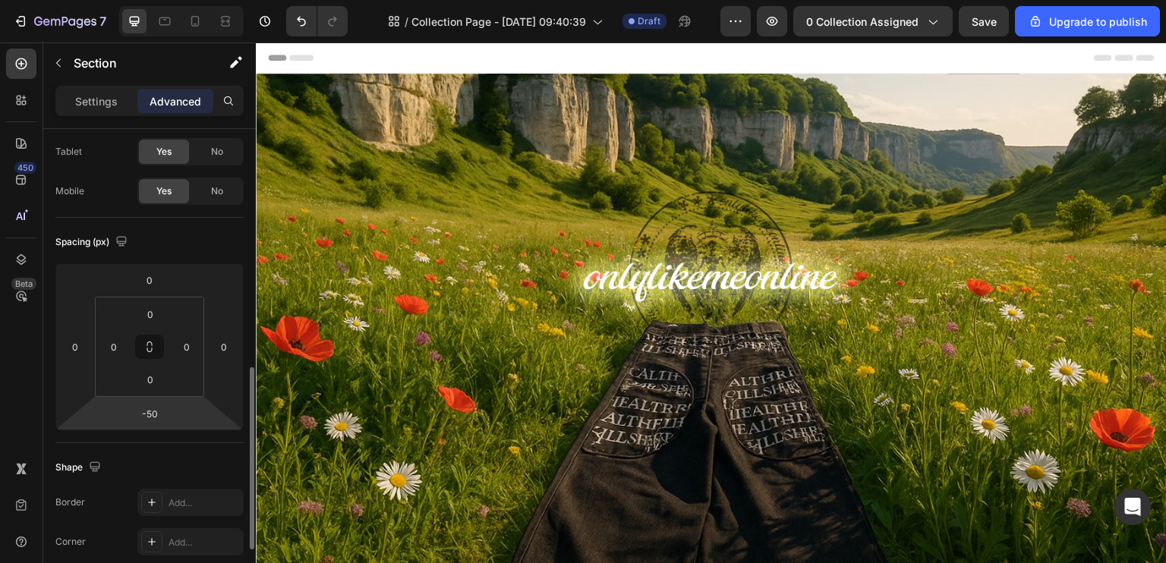
scroll to position [228, 0]
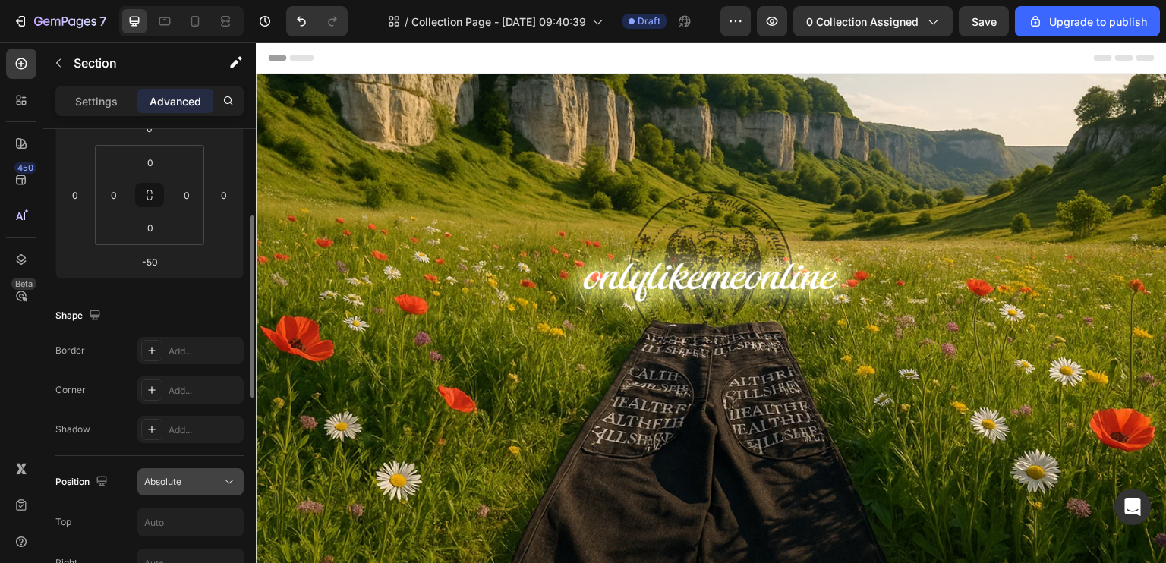
click at [188, 474] on div "Absolute" at bounding box center [190, 481] width 93 height 15
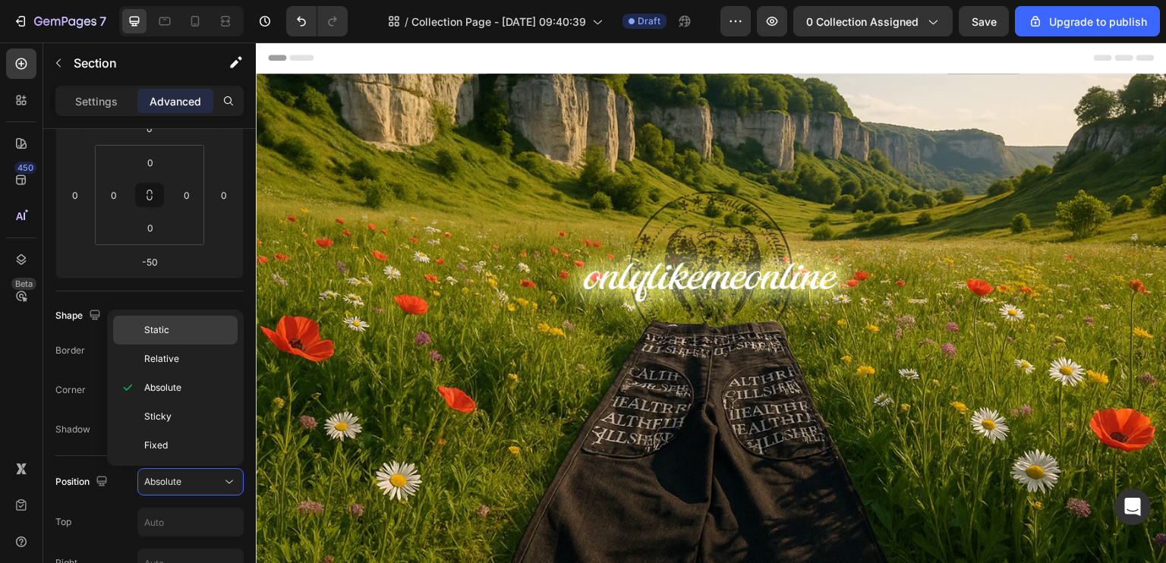
click at [178, 345] on div "Static" at bounding box center [175, 359] width 125 height 29
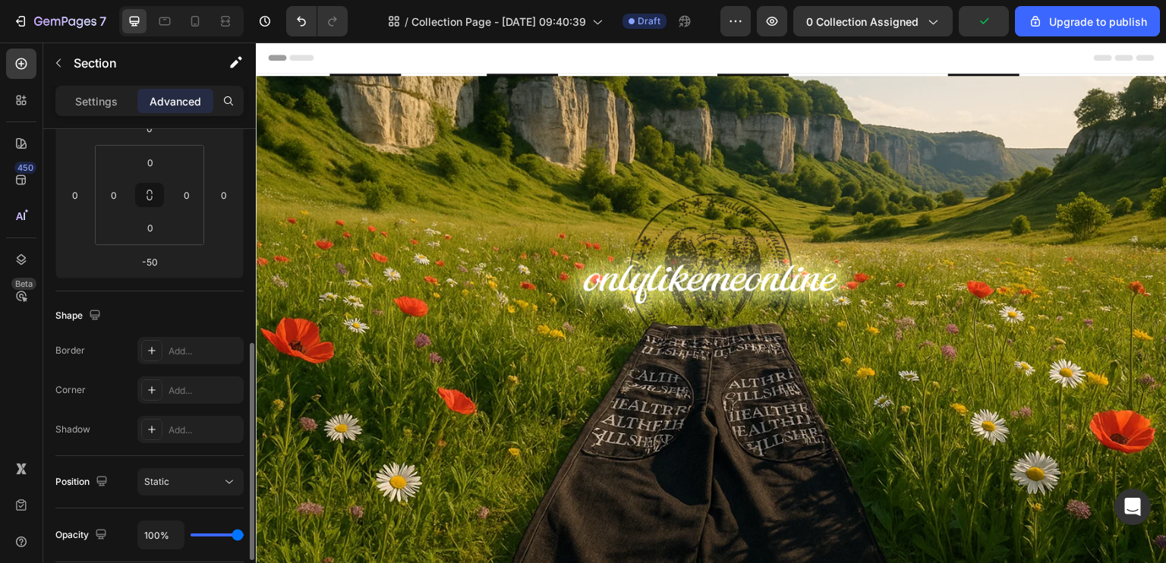
scroll to position [304, 0]
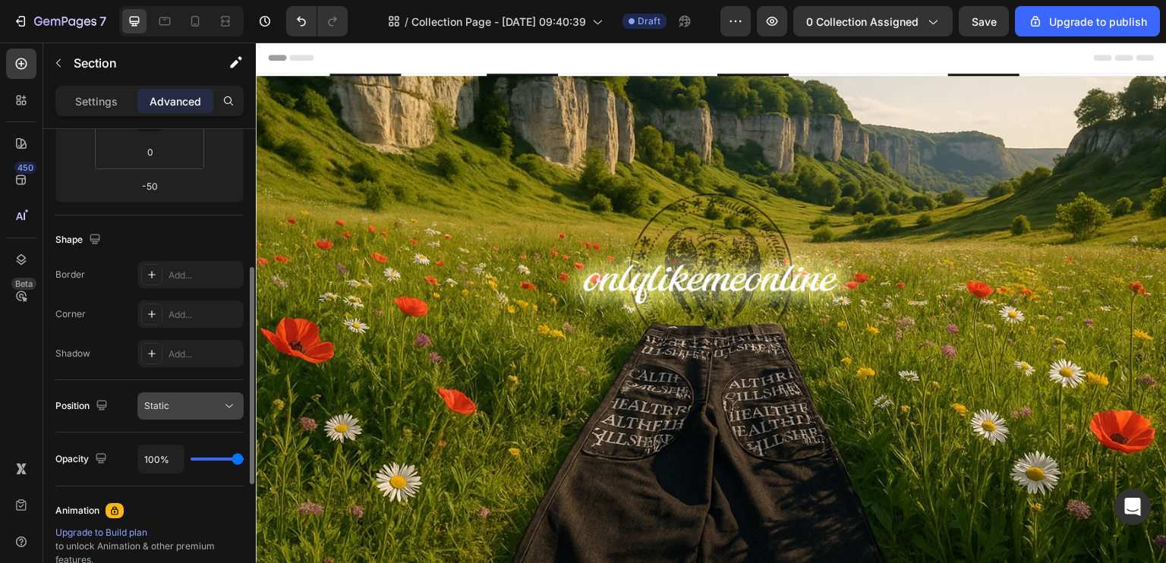
click at [197, 406] on div "Static" at bounding box center [182, 406] width 77 height 14
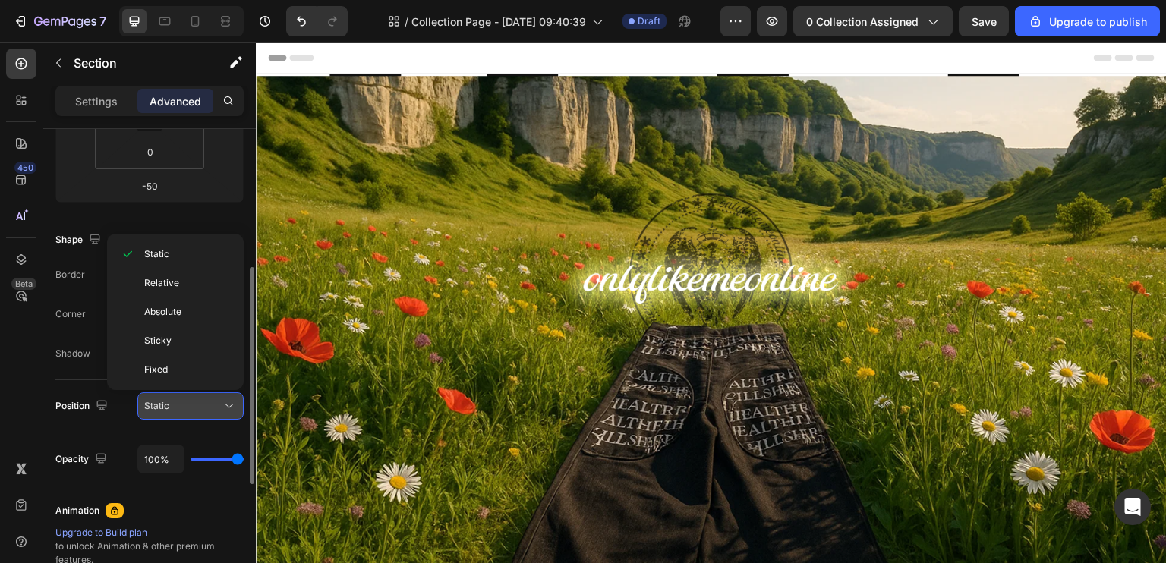
click at [197, 406] on div "Static" at bounding box center [182, 406] width 77 height 14
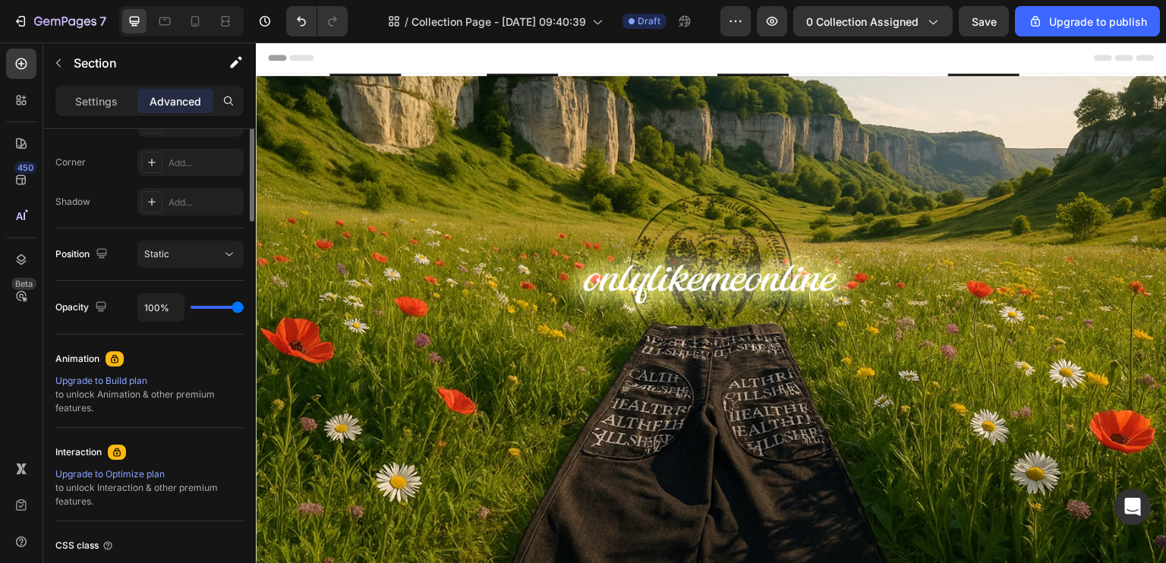
scroll to position [228, 0]
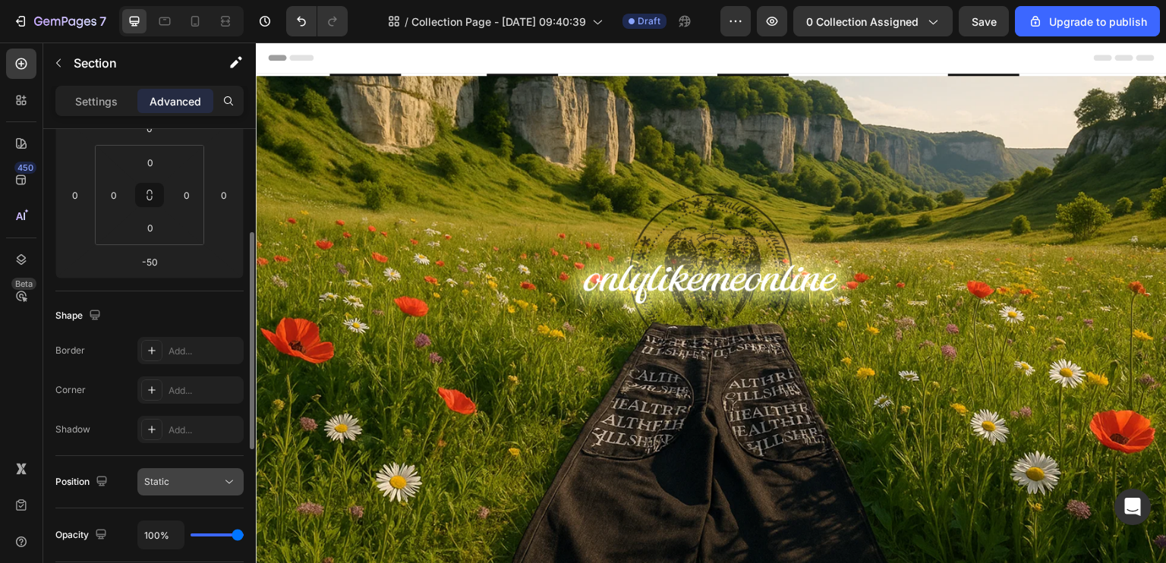
click at [170, 482] on div "Static" at bounding box center [182, 482] width 77 height 14
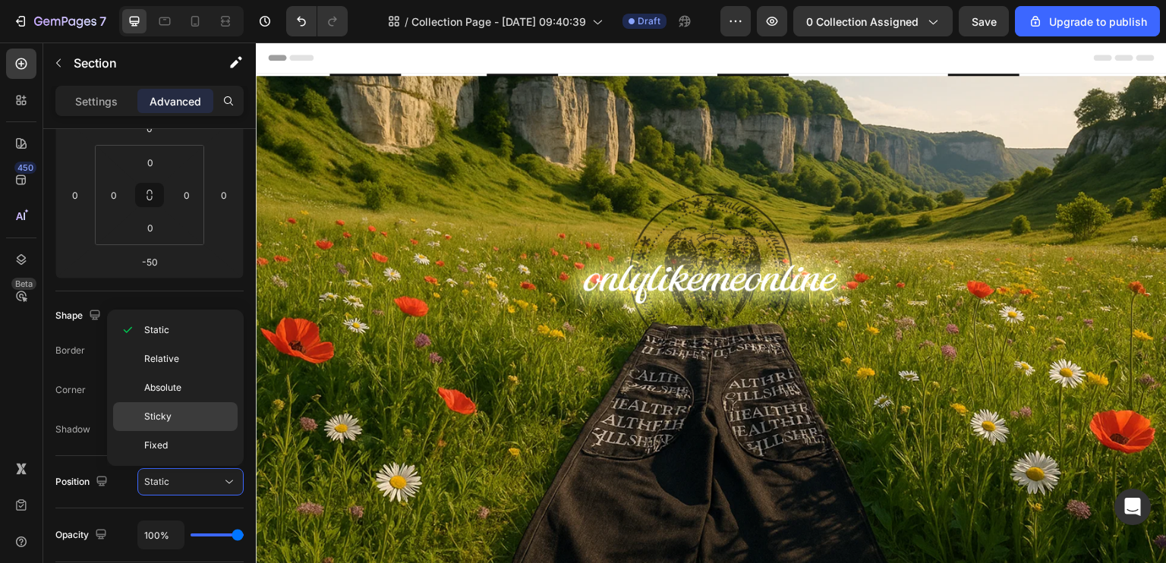
click at [179, 421] on p "Sticky" at bounding box center [187, 417] width 87 height 14
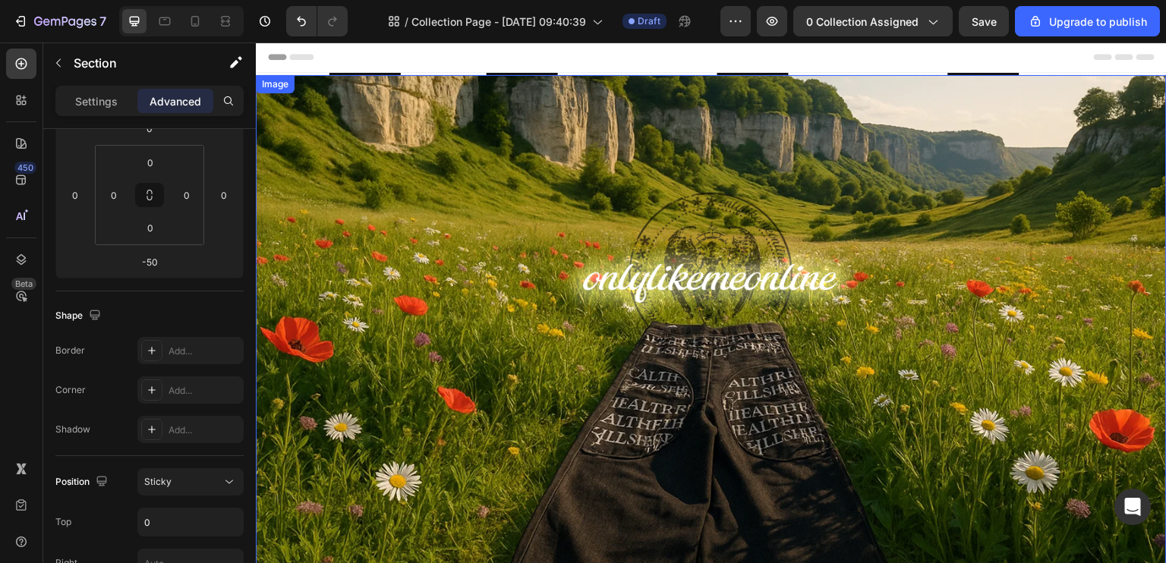
scroll to position [0, 0]
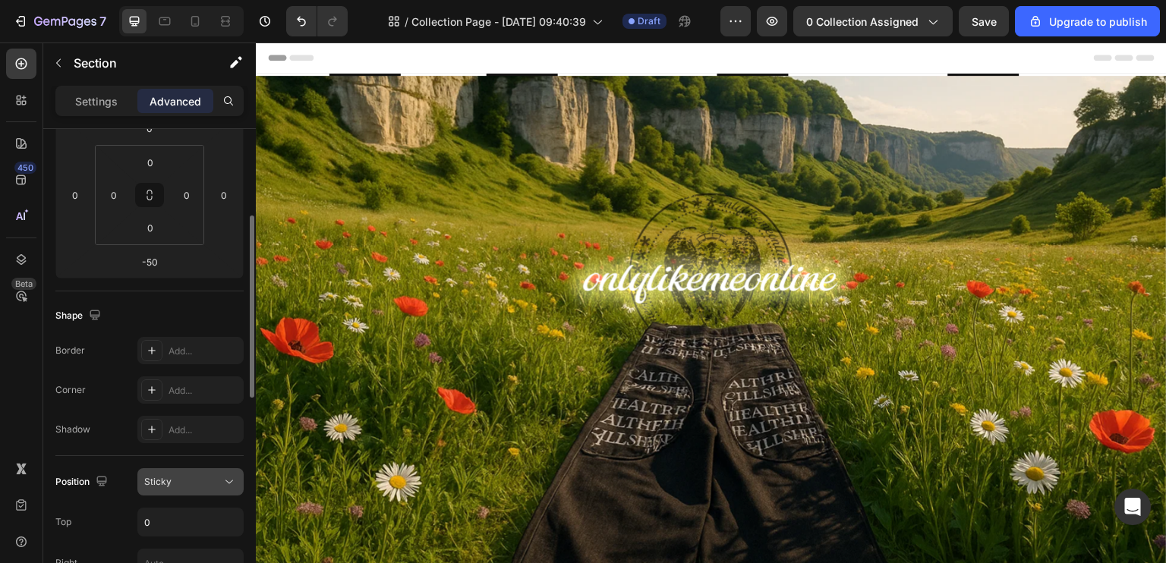
click at [212, 485] on div "Sticky" at bounding box center [182, 482] width 77 height 14
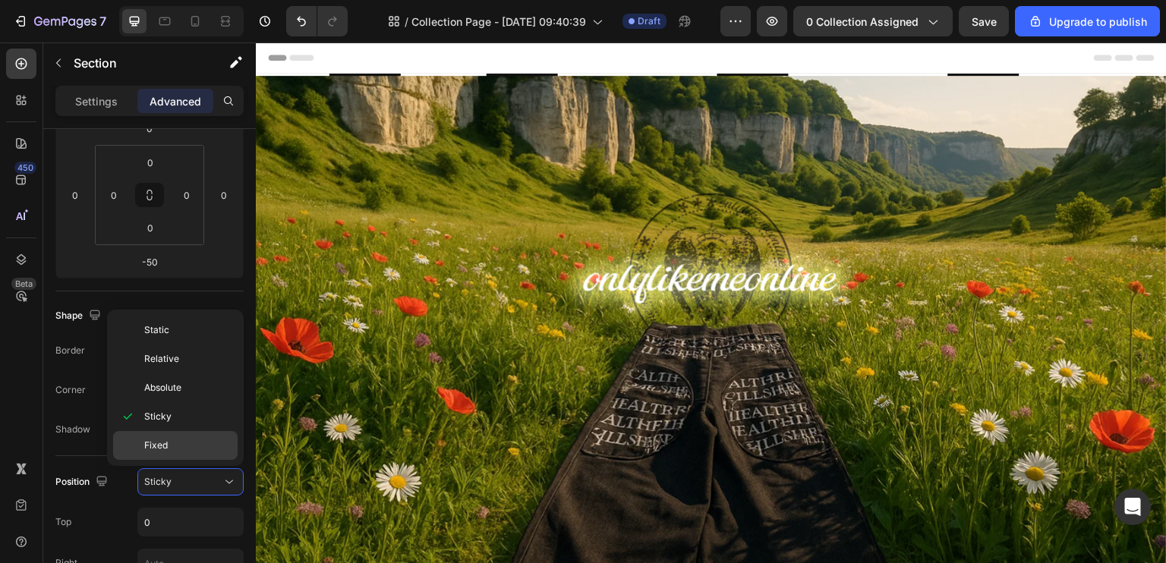
click at [203, 452] on div "Fixed" at bounding box center [175, 445] width 125 height 29
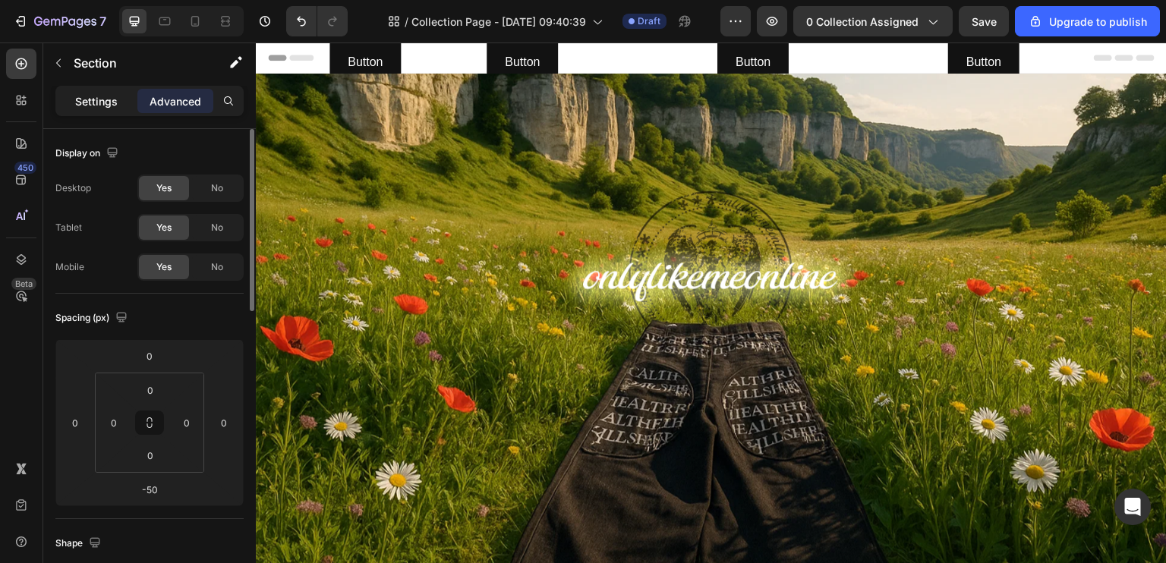
click at [106, 90] on div "Settings" at bounding box center [96, 101] width 76 height 24
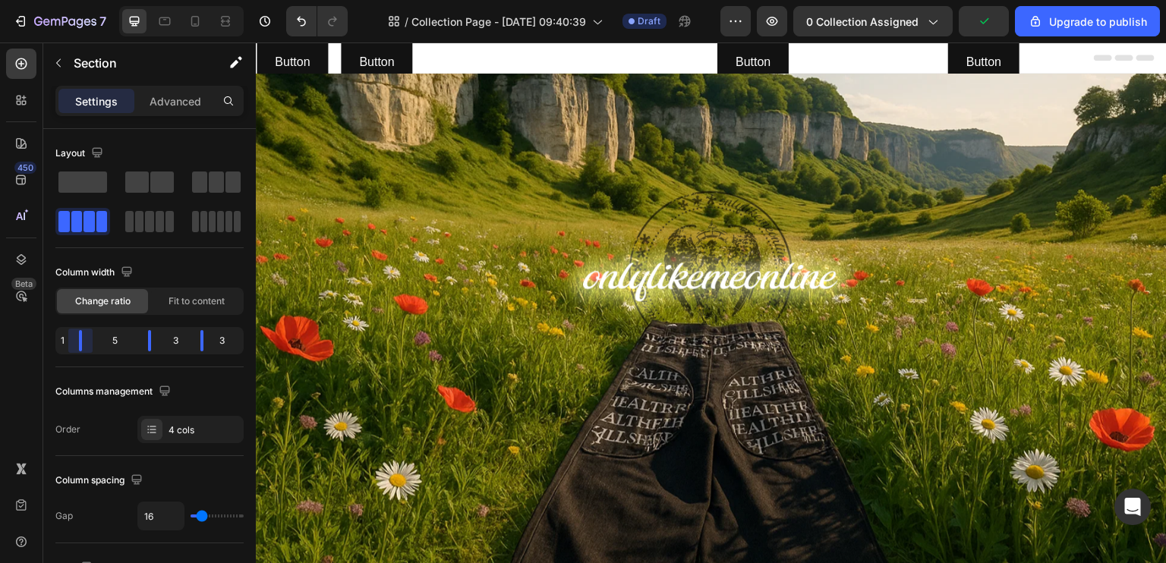
drag, startPoint x: 100, startPoint y: 341, endPoint x: 74, endPoint y: 346, distance: 27.1
click at [74, 0] on body "7 / Collection Page - Aug 26, 09:40:39 Draft Preview 0 collection assigned Upgr…" at bounding box center [583, 0] width 1166 height 0
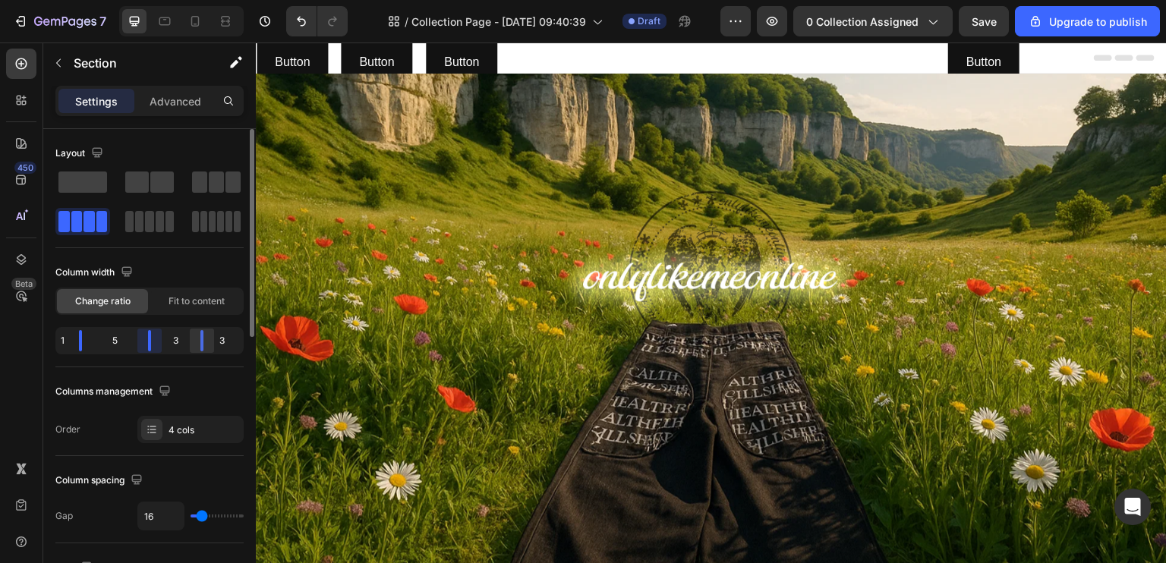
drag, startPoint x: 147, startPoint y: 348, endPoint x: 191, endPoint y: 345, distance: 44.9
click at [69, 0] on body "7 / Collection Page - Aug 26, 09:40:39 Draft Preview 0 collection assigned Save…" at bounding box center [583, 0] width 1166 height 0
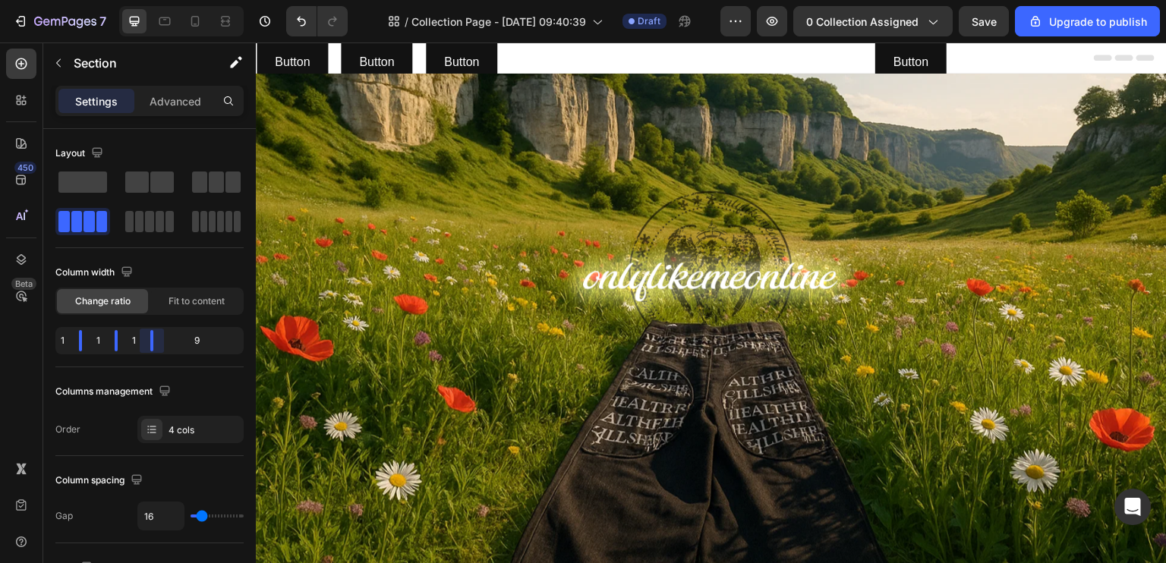
drag, startPoint x: 209, startPoint y: 336, endPoint x: 100, endPoint y: 342, distance: 108.7
click at [100, 0] on body "7 / Collection Page - Aug 26, 09:40:39 Draft Preview 0 collection assigned Save…" at bounding box center [583, 0] width 1166 height 0
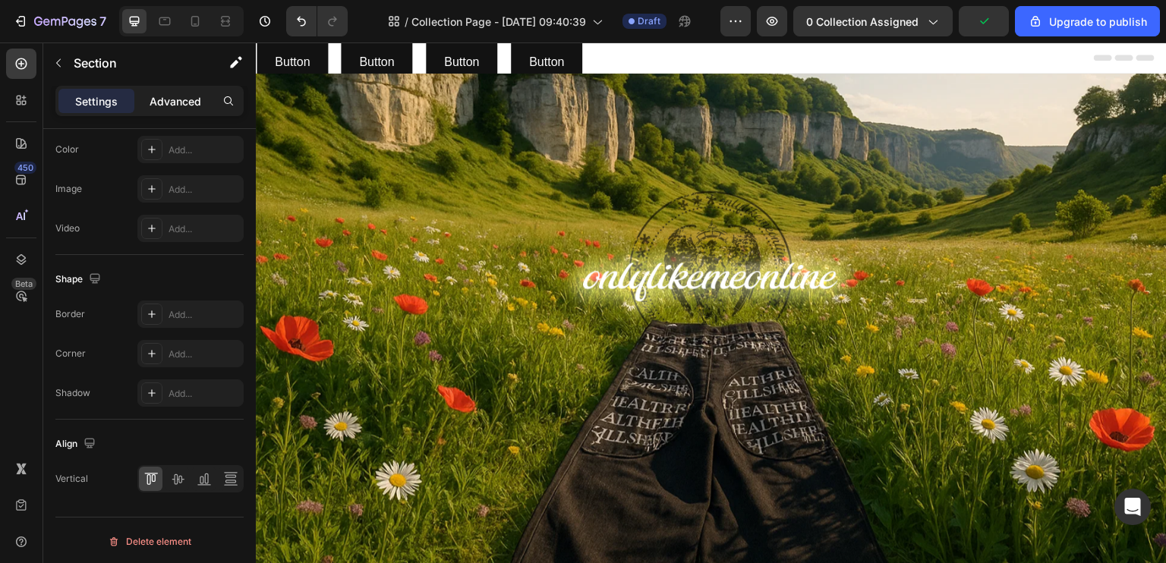
click at [173, 89] on div "Advanced" at bounding box center [175, 101] width 76 height 24
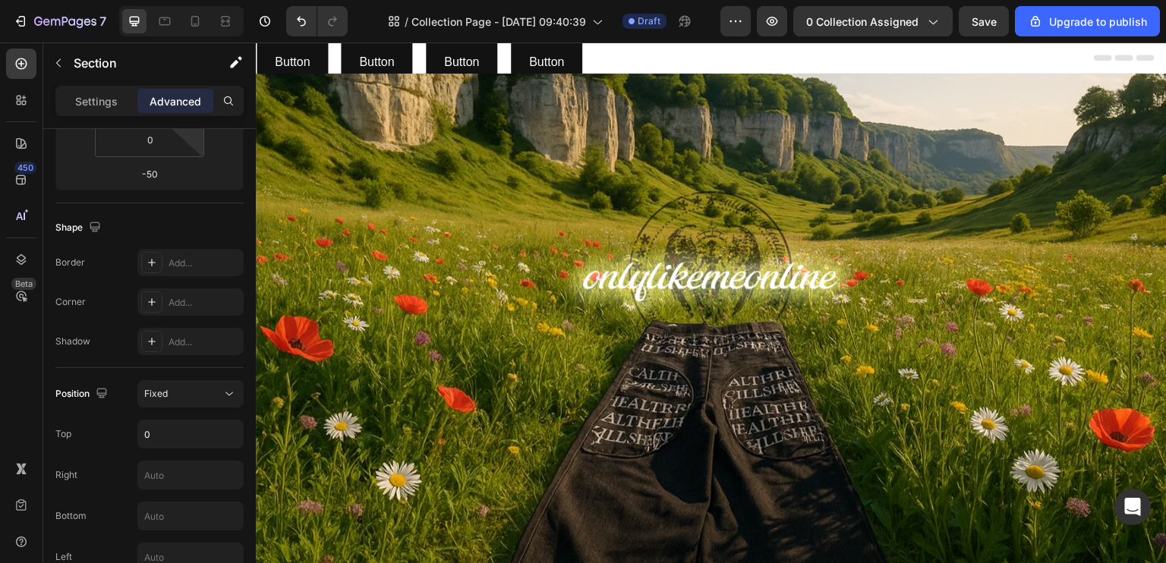
scroll to position [12, 0]
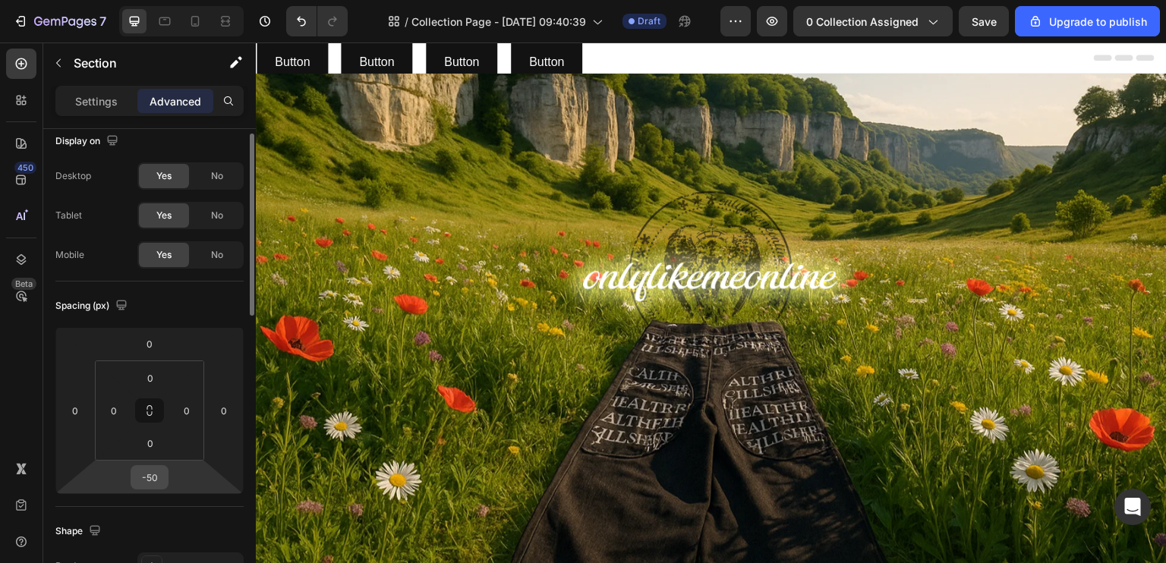
click at [166, 467] on div "-50" at bounding box center [150, 477] width 38 height 24
click at [155, 469] on input "-50" at bounding box center [149, 477] width 30 height 23
type input "0"
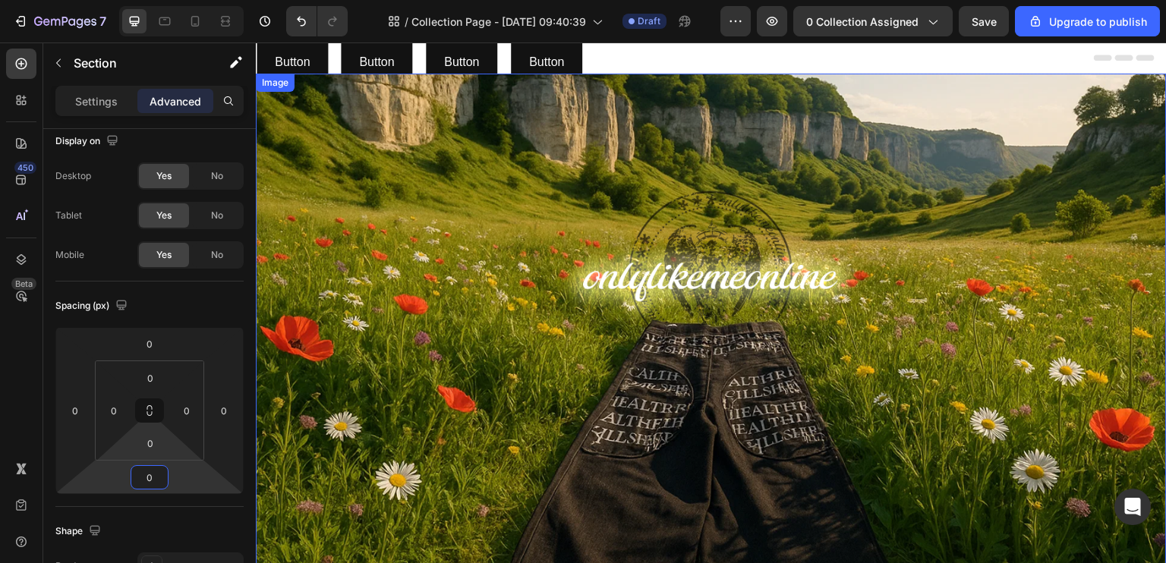
click at [411, 300] on img at bounding box center [711, 330] width 911 height 512
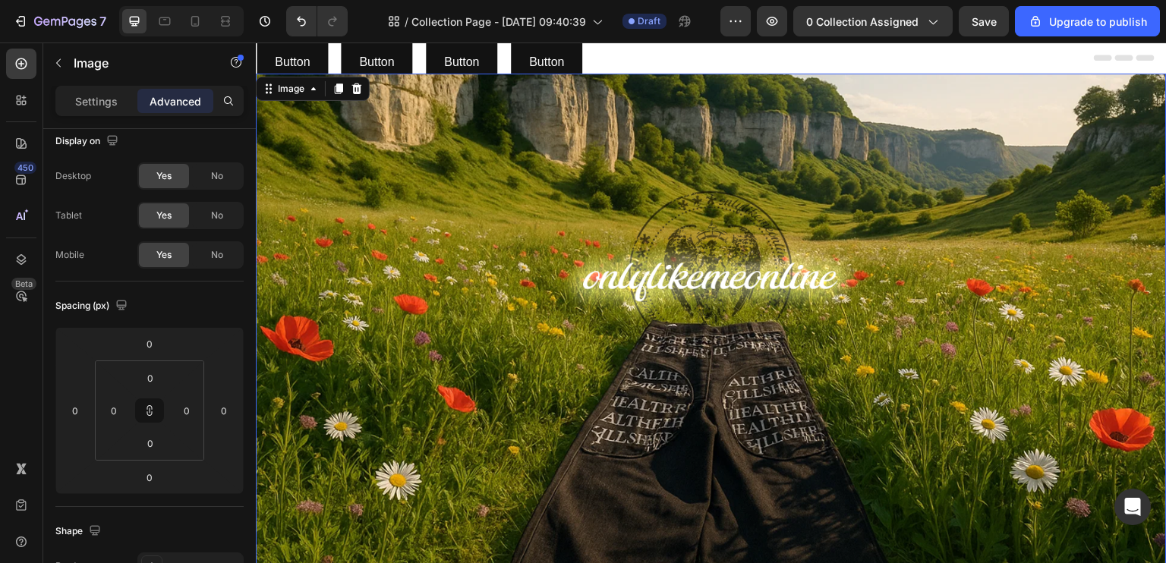
scroll to position [0, 0]
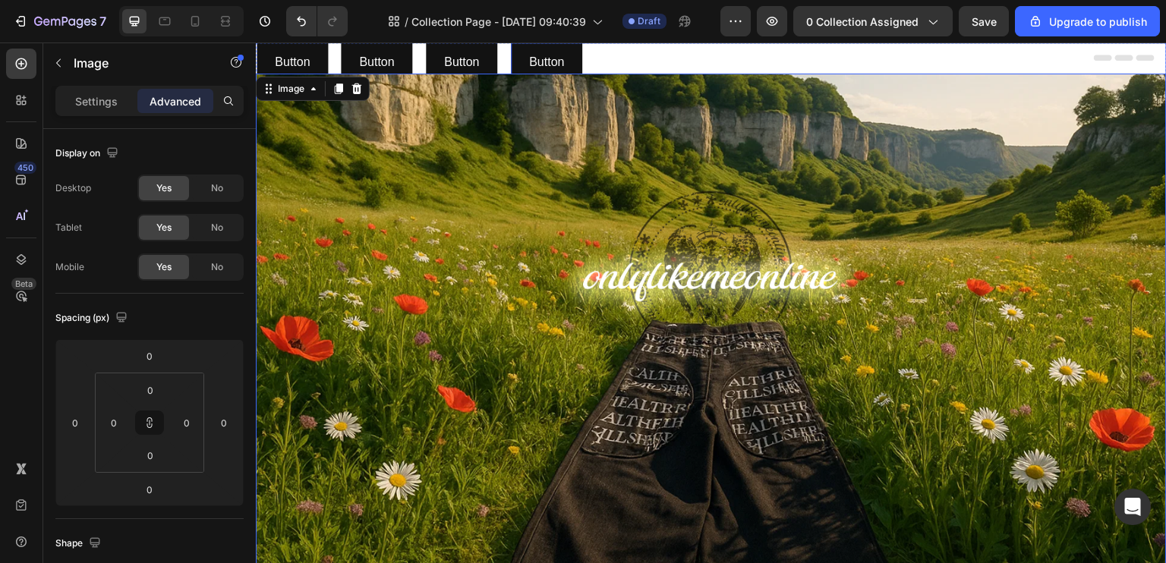
click at [700, 69] on div "Button Button" at bounding box center [839, 63] width 656 height 40
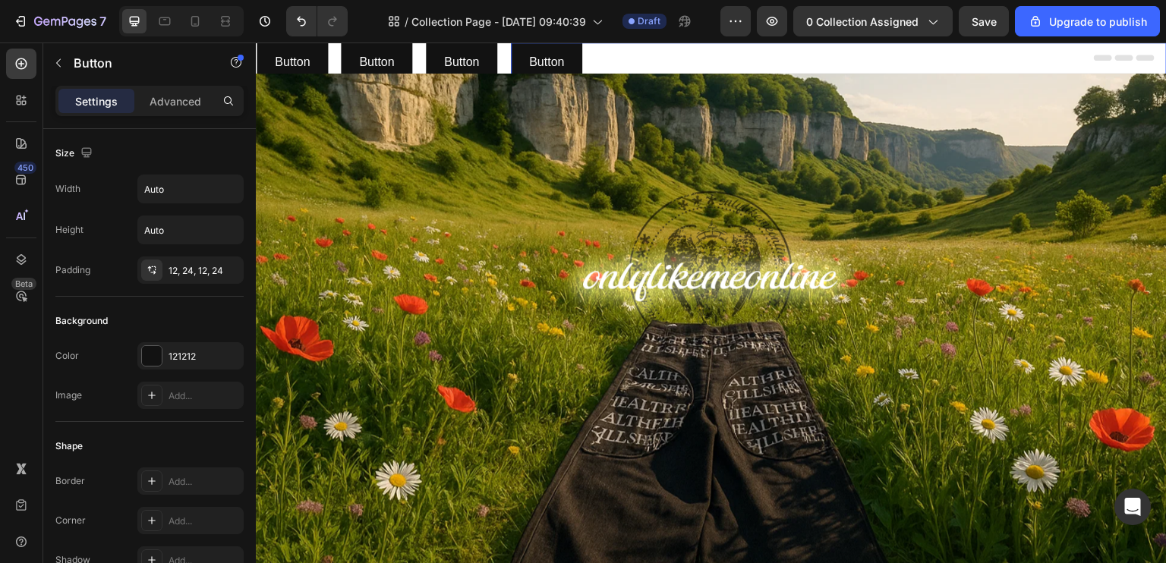
click at [700, 61] on div "Button Button 0" at bounding box center [839, 63] width 656 height 40
click at [157, 78] on div "Button" at bounding box center [129, 62] width 173 height 39
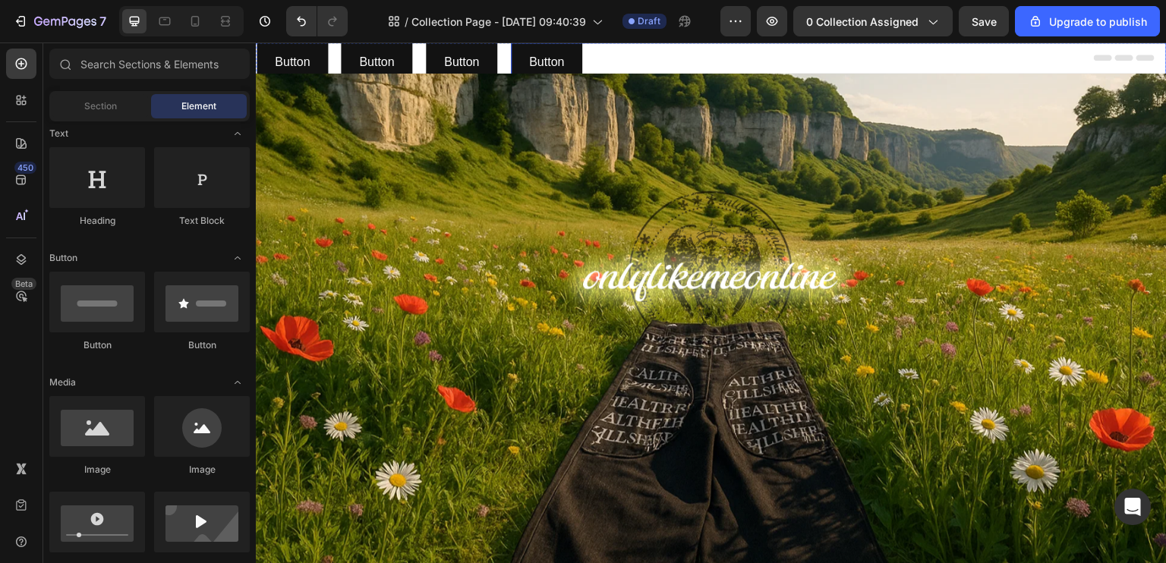
click at [671, 52] on div "Button Button" at bounding box center [839, 63] width 656 height 40
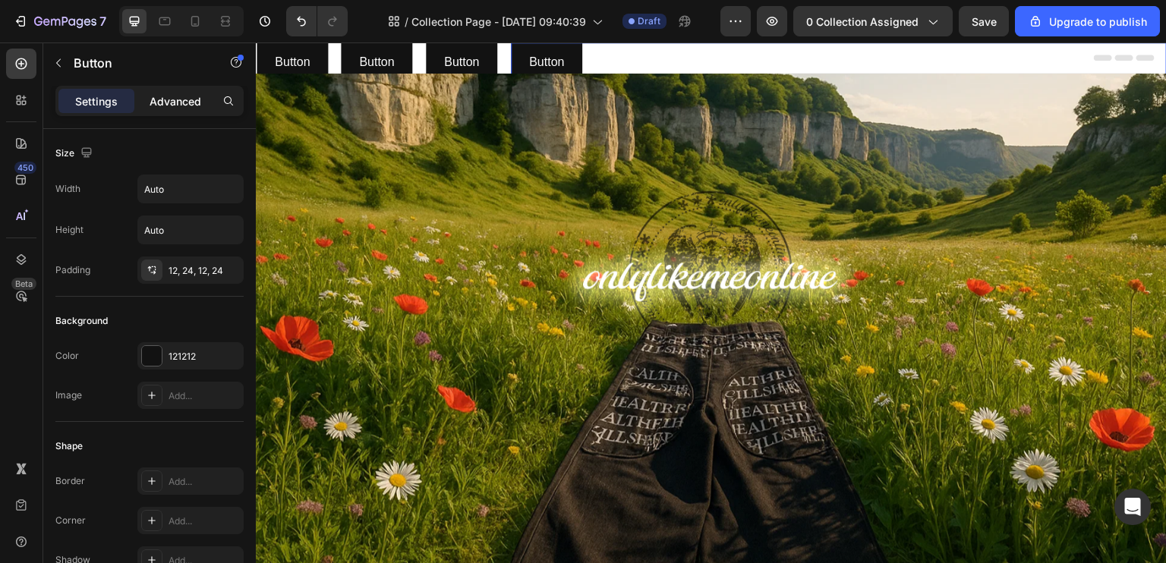
click at [179, 109] on p "Advanced" at bounding box center [176, 101] width 52 height 16
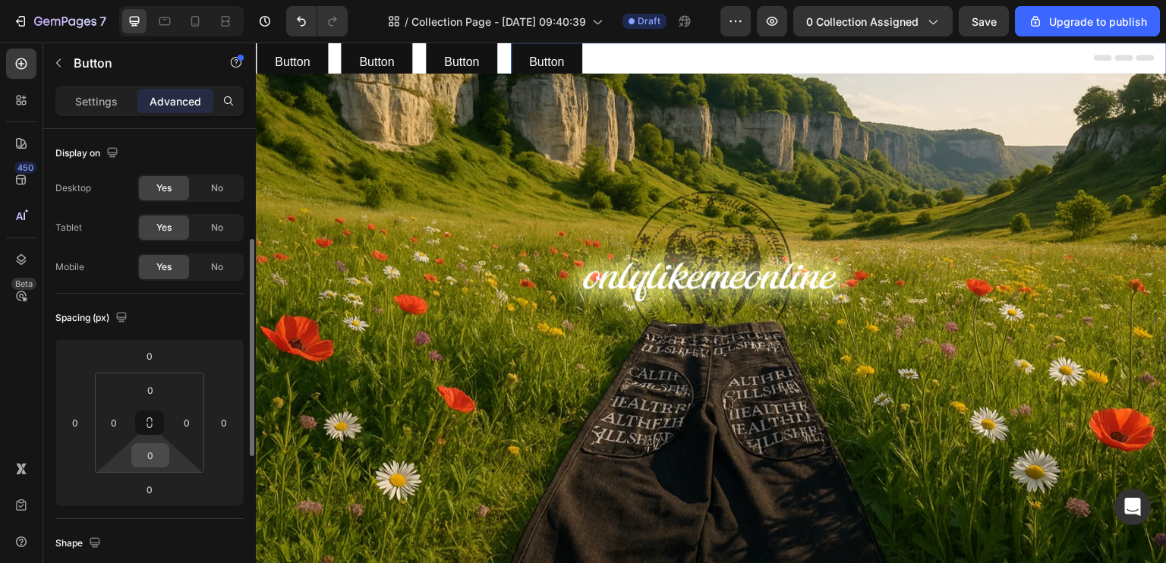
scroll to position [76, 0]
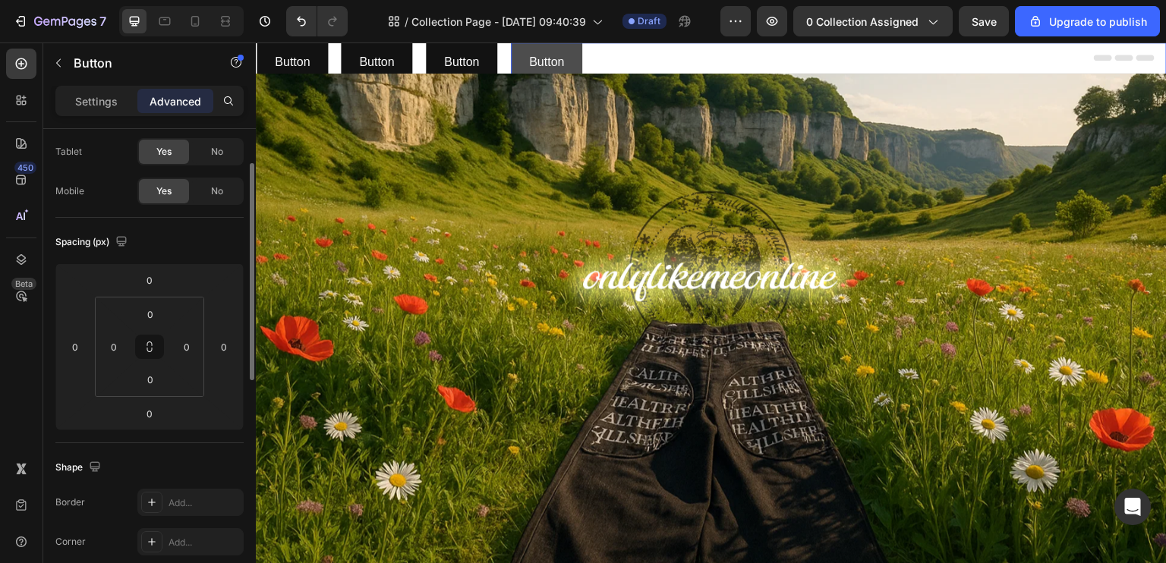
click at [572, 57] on button "Button" at bounding box center [546, 63] width 71 height 40
click at [660, 64] on div "Button Button 0" at bounding box center [839, 63] width 656 height 40
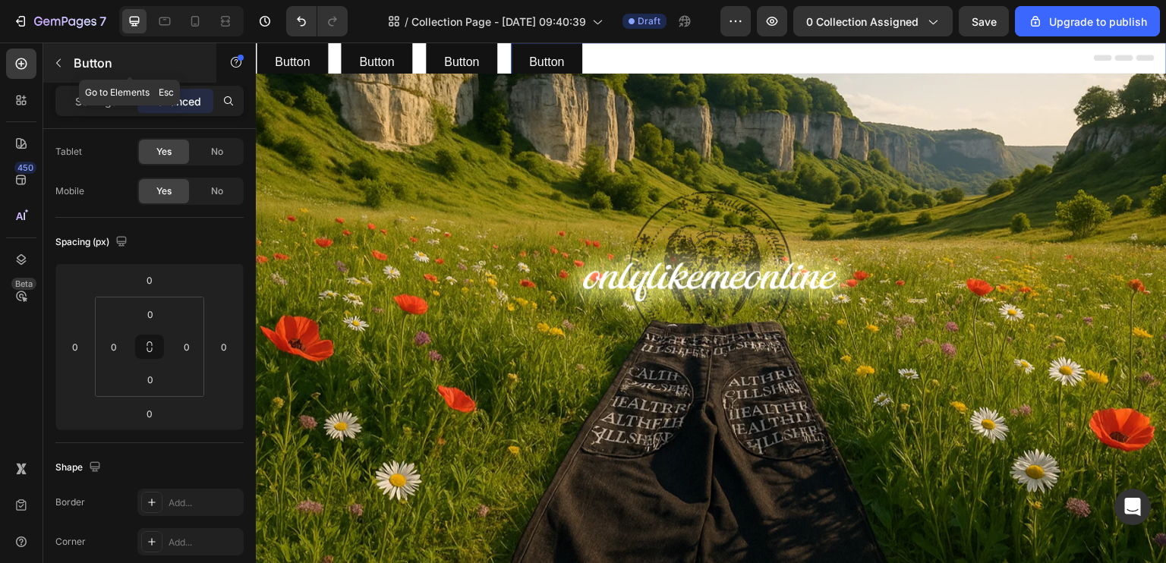
click at [55, 55] on button "button" at bounding box center [58, 63] width 24 height 24
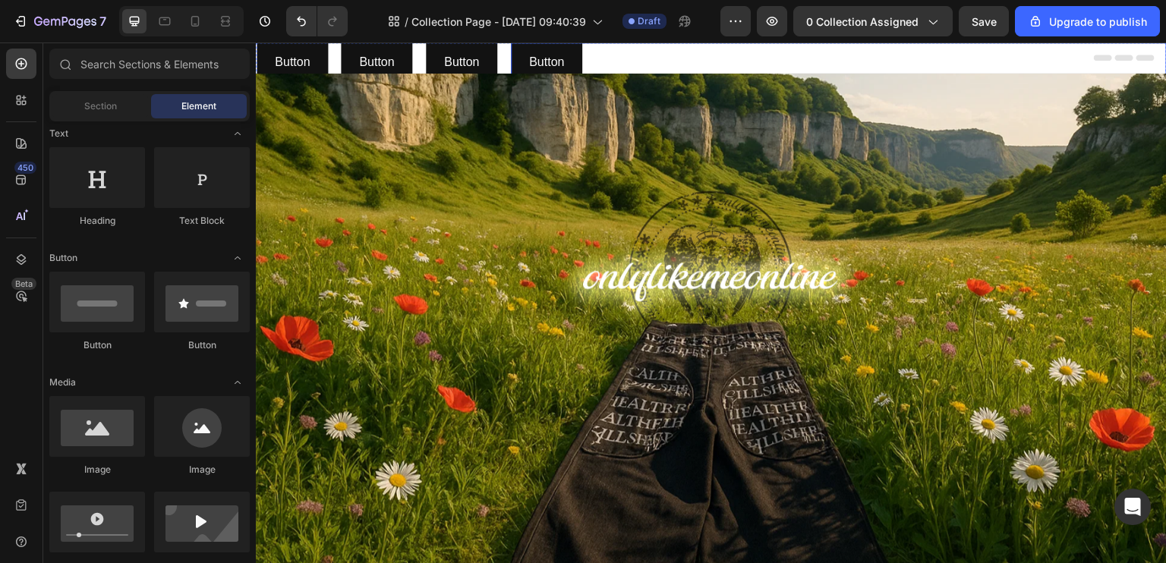
click at [831, 43] on div "Button Button" at bounding box center [839, 63] width 656 height 40
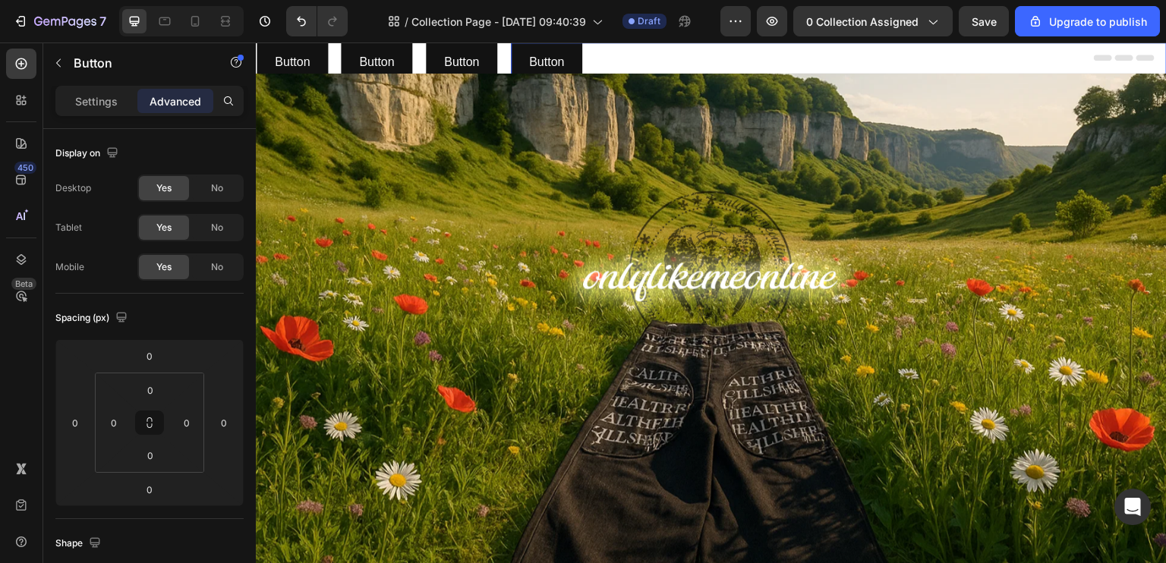
drag, startPoint x: 813, startPoint y: 55, endPoint x: 715, endPoint y: 145, distance: 132.7
click at [813, 55] on div "Button Button 0" at bounding box center [839, 63] width 656 height 40
click at [82, 74] on div "Button" at bounding box center [129, 62] width 173 height 39
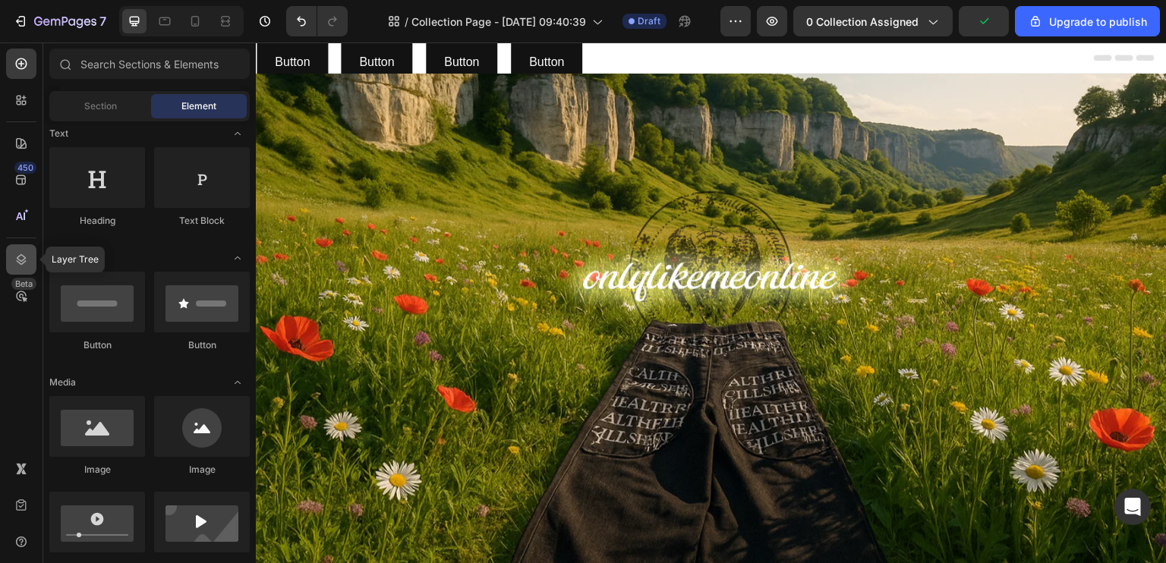
click at [23, 252] on icon at bounding box center [21, 259] width 15 height 15
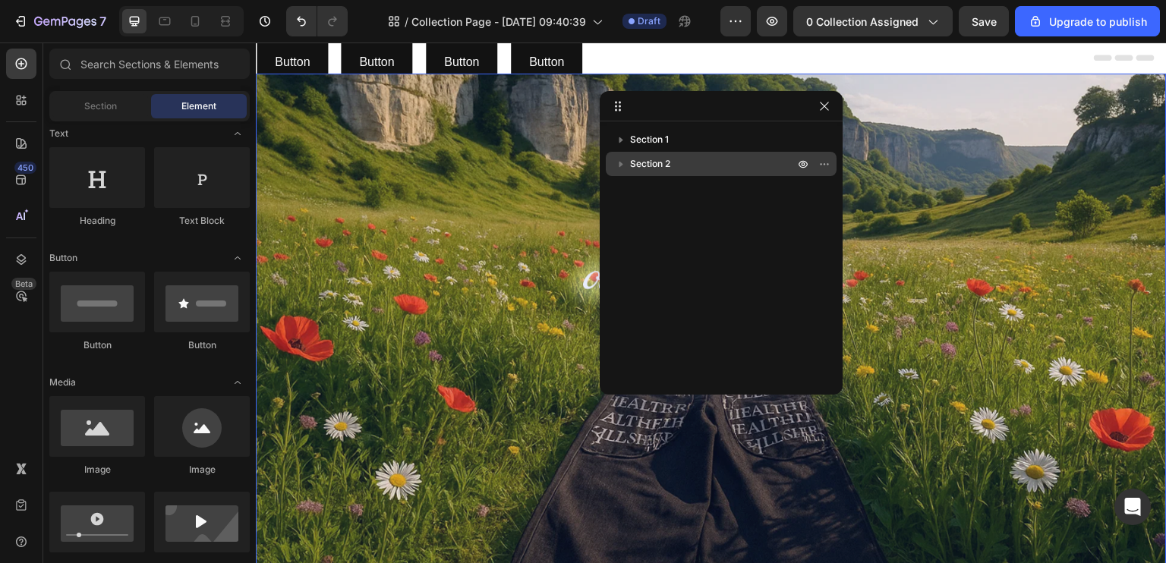
click at [673, 152] on div "Section 2" at bounding box center [721, 164] width 219 height 24
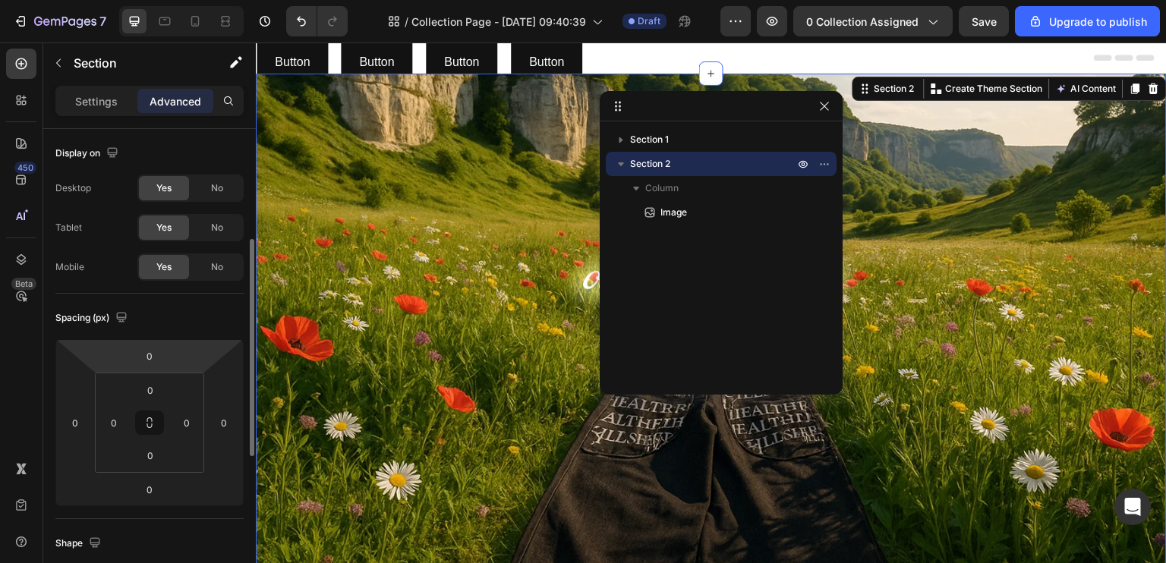
scroll to position [152, 0]
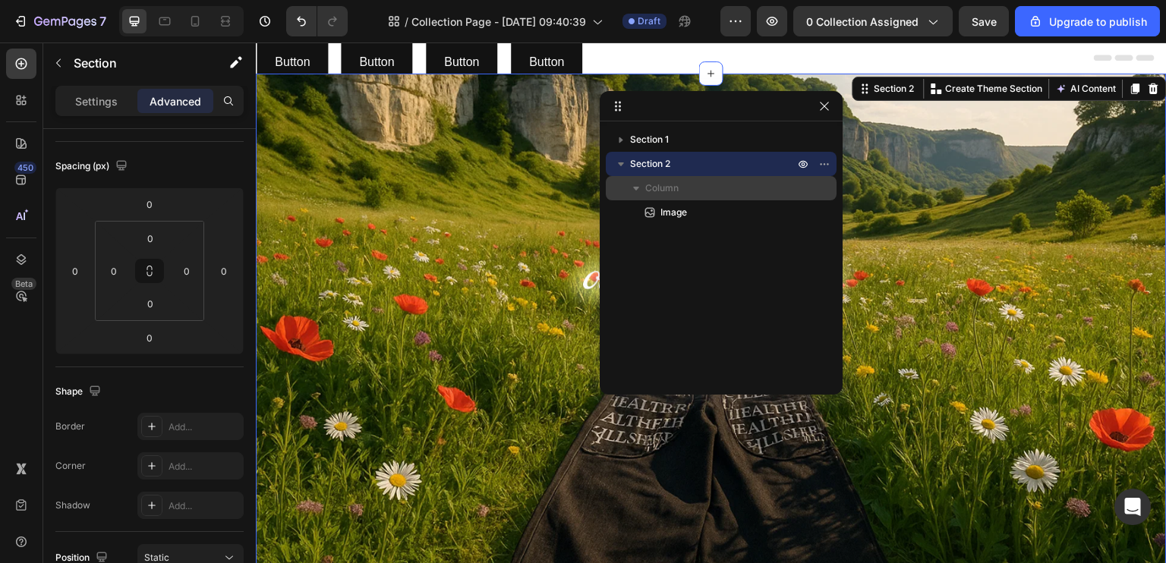
click at [668, 187] on span "Column" at bounding box center [661, 188] width 33 height 15
click at [655, 189] on span "Column" at bounding box center [661, 188] width 33 height 15
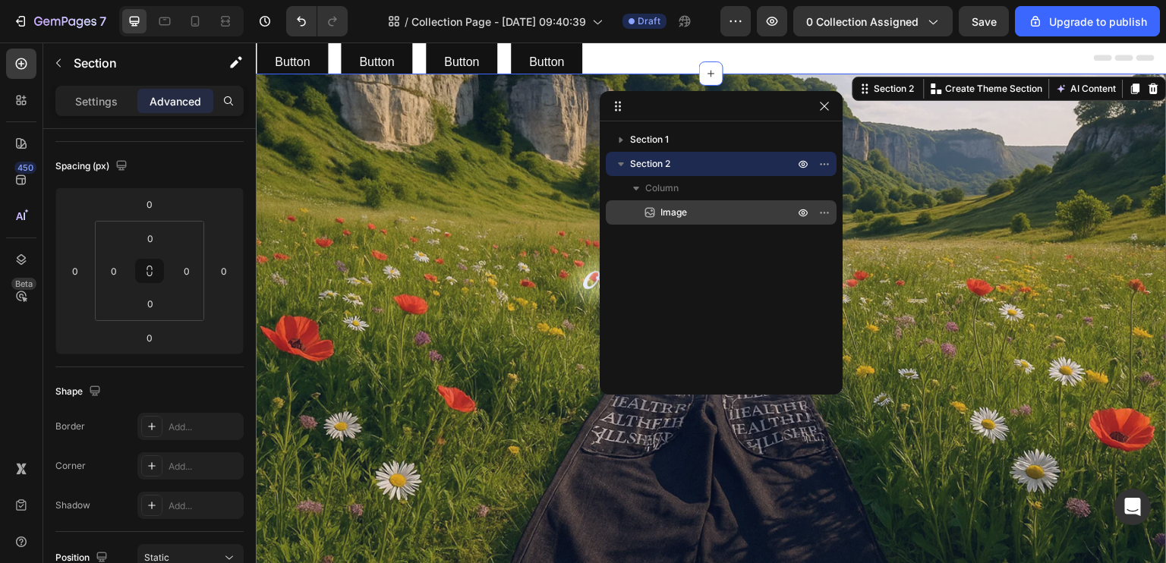
click at [671, 210] on span "Image" at bounding box center [673, 212] width 27 height 15
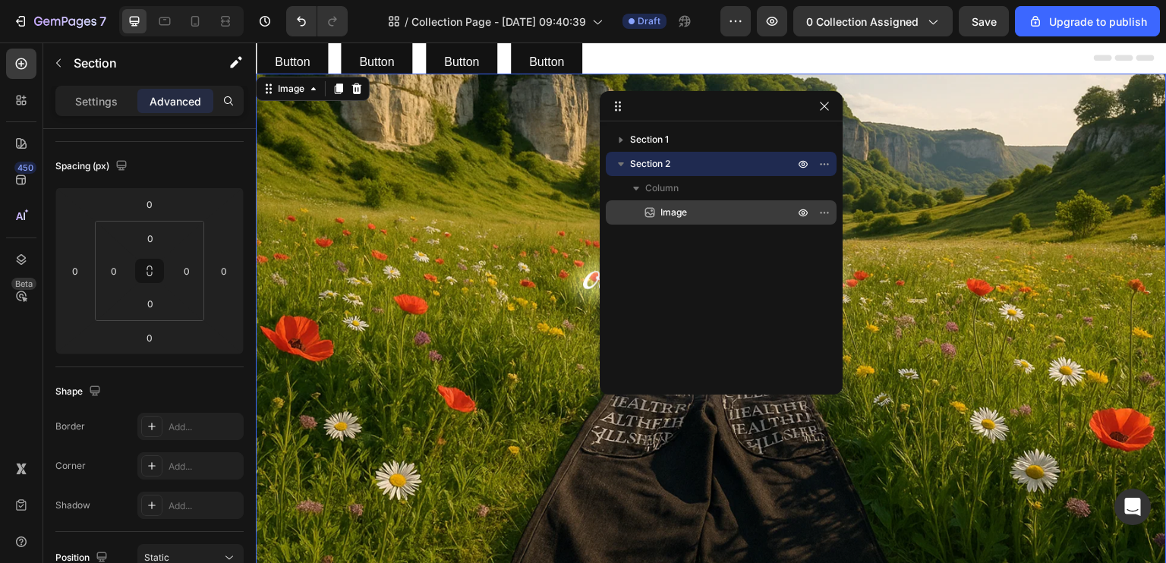
scroll to position [0, 0]
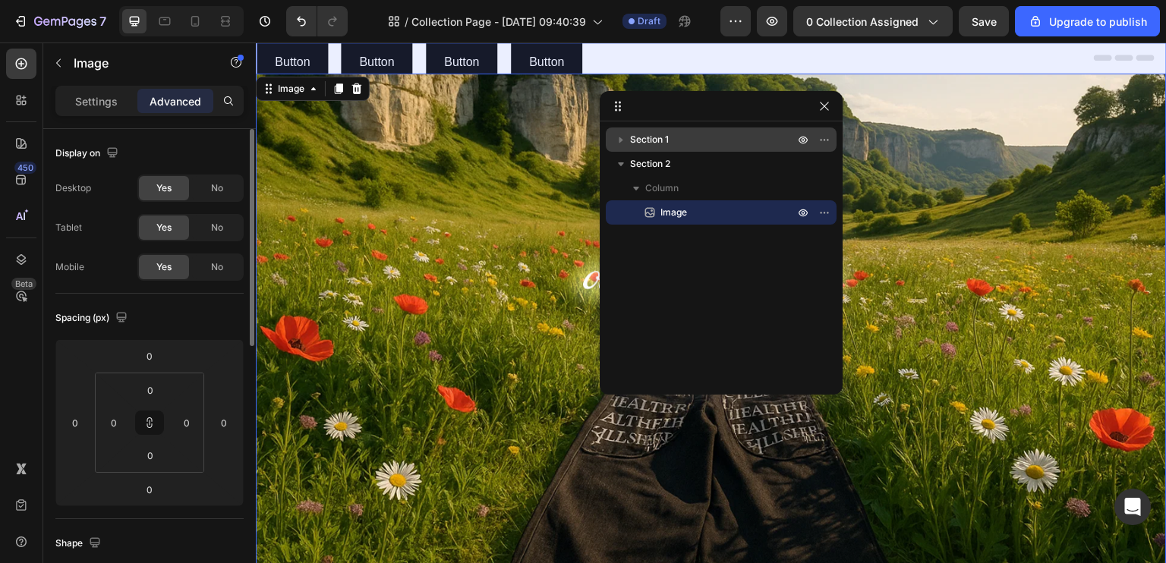
click at [671, 143] on p "Section 1" at bounding box center [713, 139] width 167 height 15
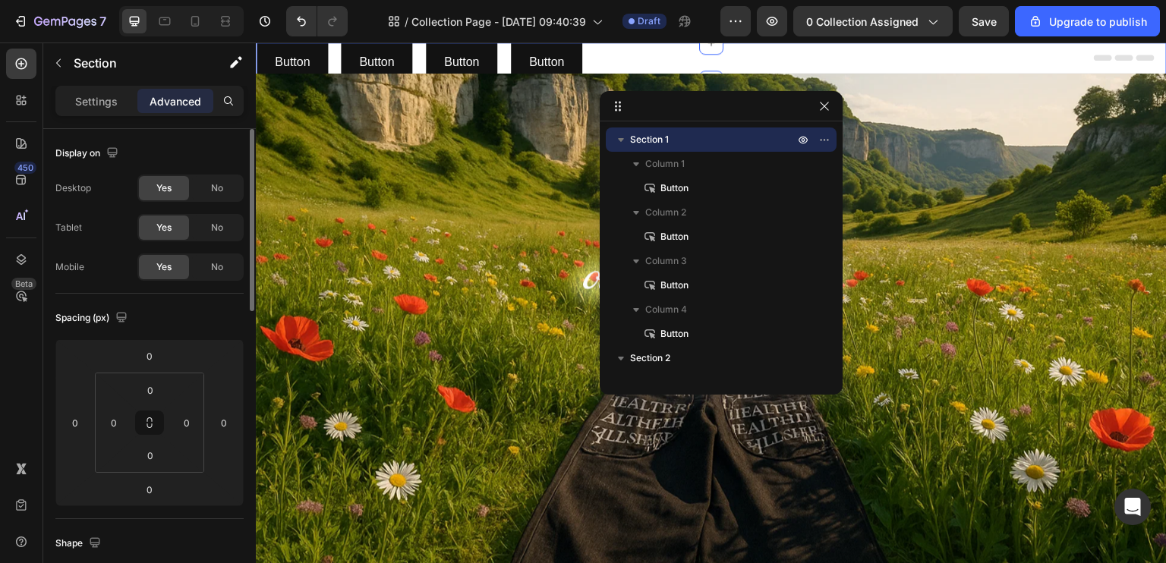
scroll to position [76, 0]
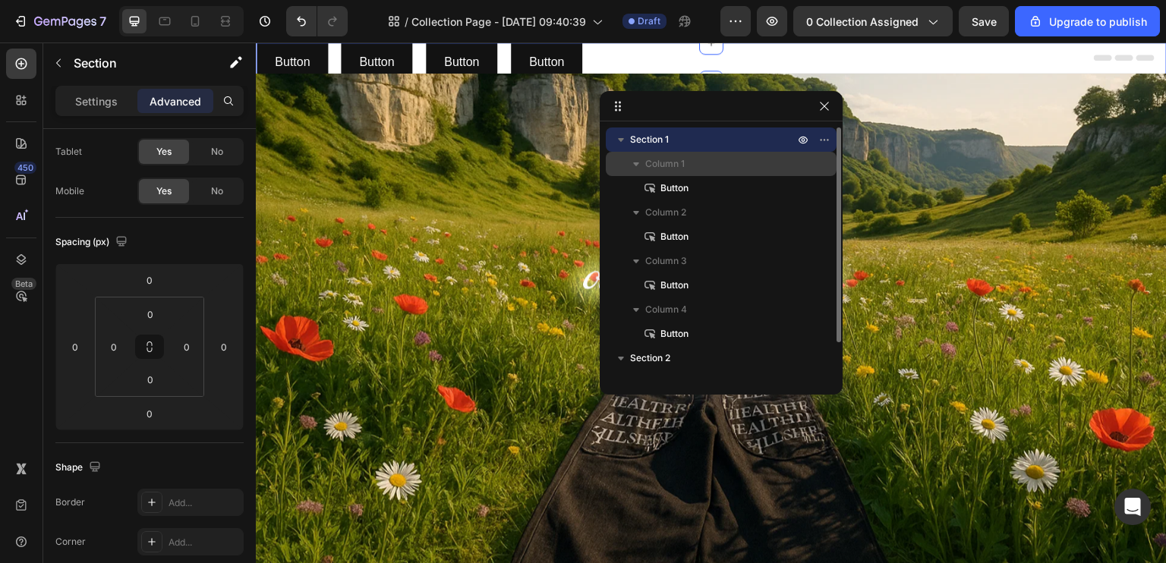
click at [690, 159] on p "Column 1" at bounding box center [721, 163] width 152 height 15
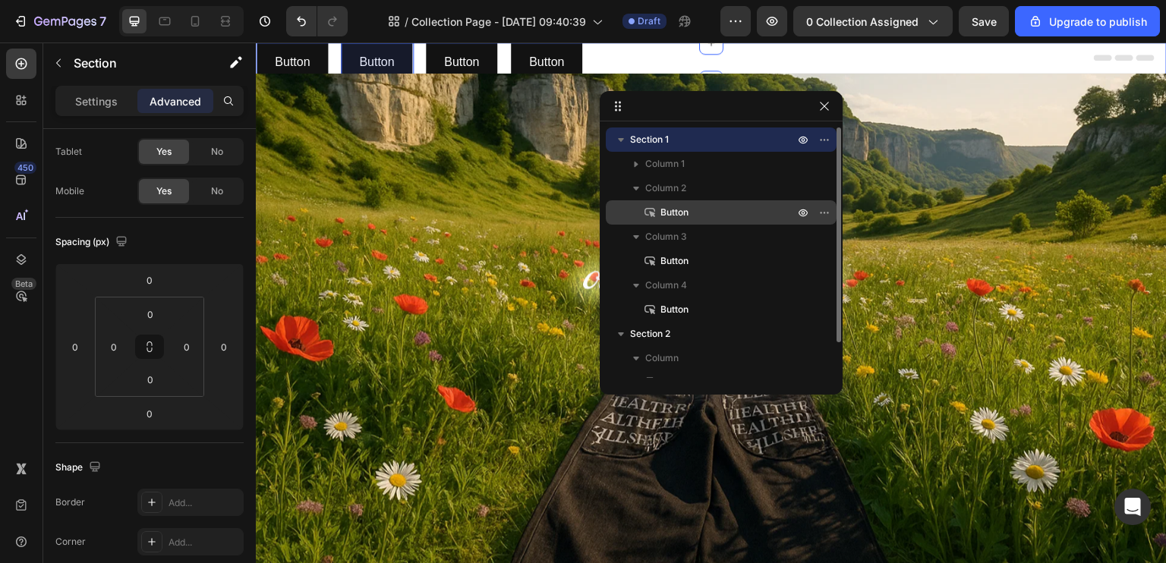
click at [669, 211] on span "Button" at bounding box center [674, 212] width 28 height 15
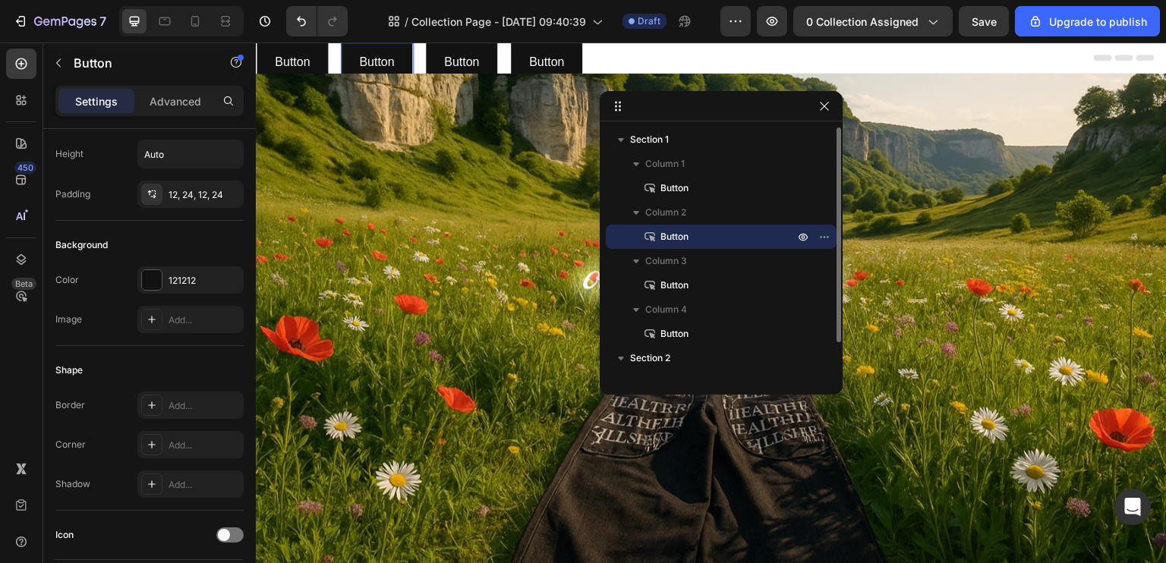
scroll to position [0, 0]
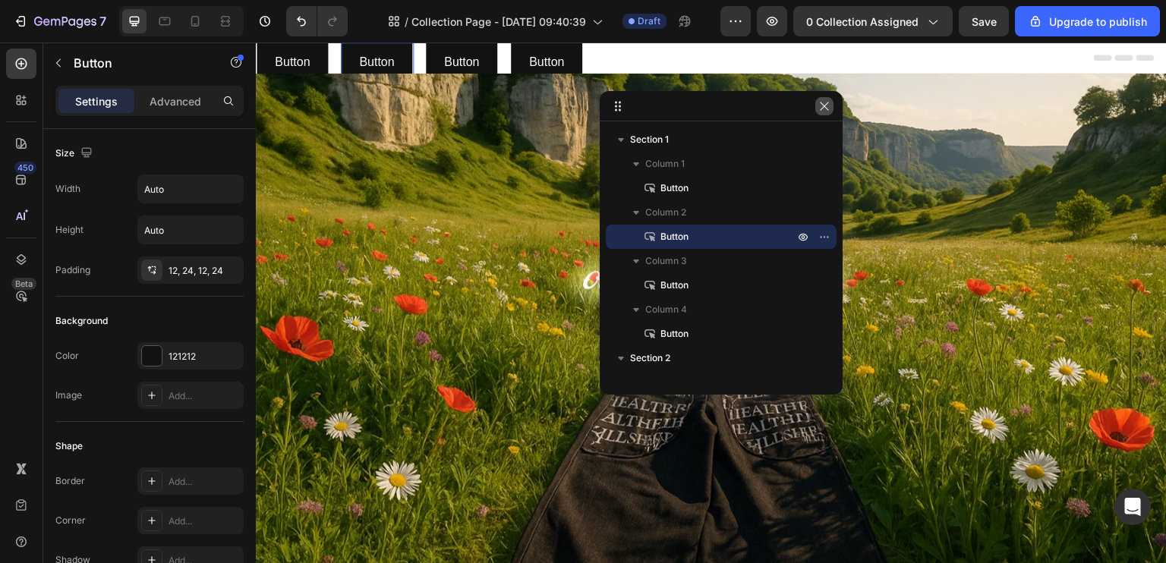
drag, startPoint x: 828, startPoint y: 104, endPoint x: 510, endPoint y: 77, distance: 318.5
click at [828, 104] on icon "button" at bounding box center [824, 106] width 12 height 12
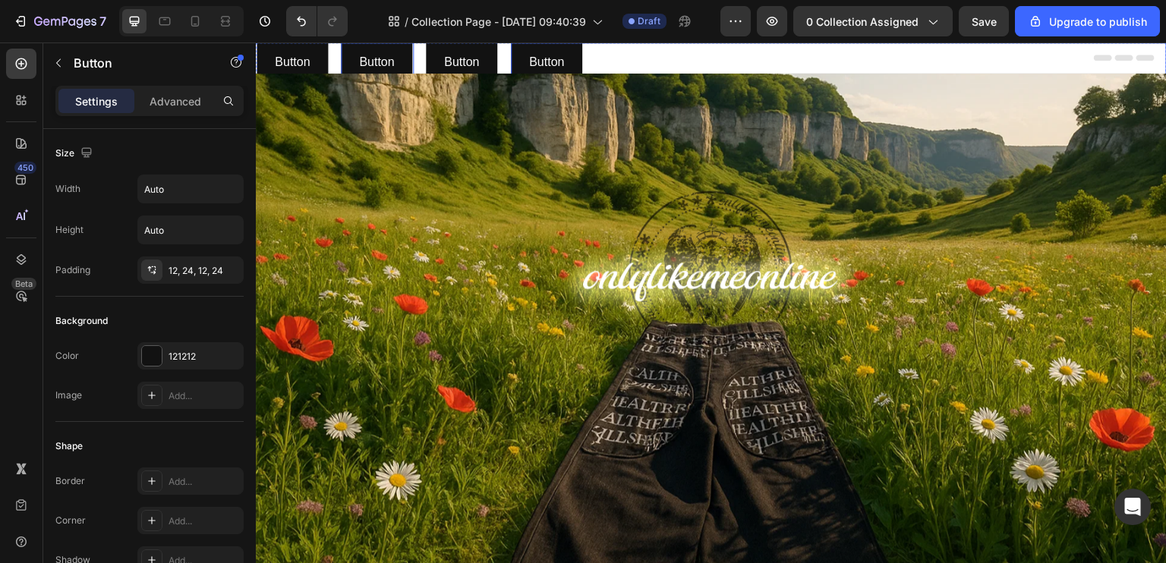
click at [584, 62] on div "Button Button" at bounding box center [839, 63] width 656 height 40
click at [569, 59] on button "Button" at bounding box center [546, 63] width 71 height 40
click at [636, 64] on div "Button Button 0" at bounding box center [839, 63] width 656 height 40
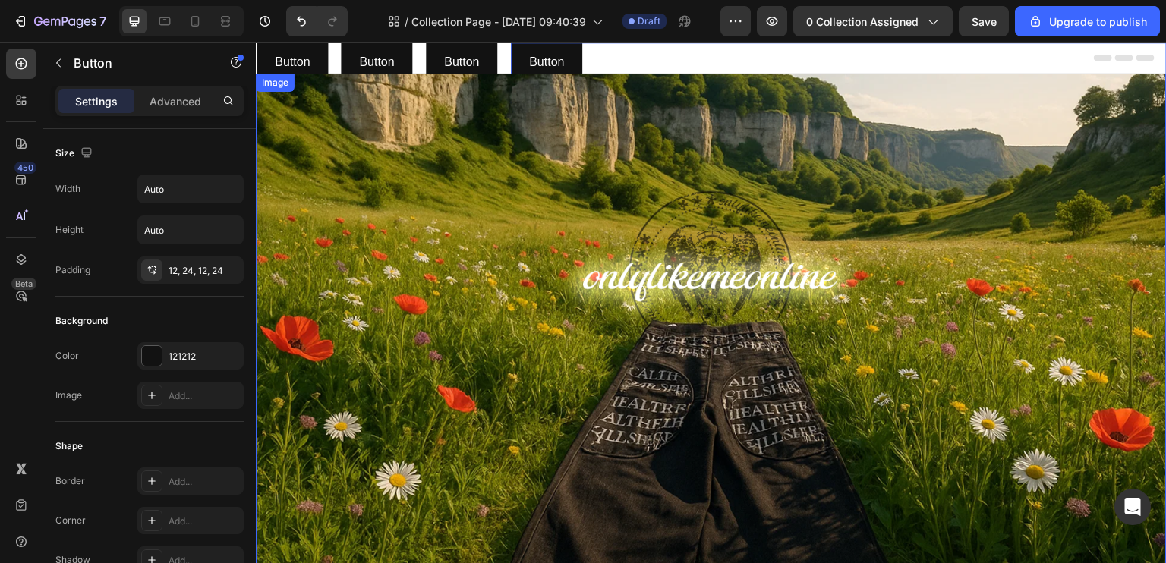
click at [608, 124] on img at bounding box center [711, 330] width 911 height 512
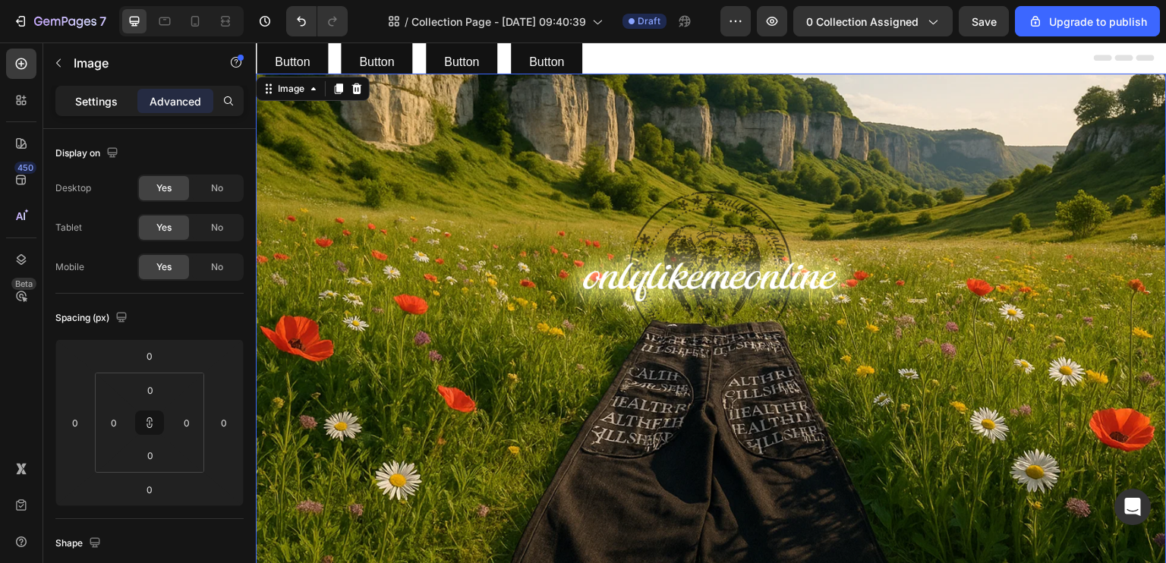
click at [100, 101] on p "Settings" at bounding box center [96, 101] width 43 height 16
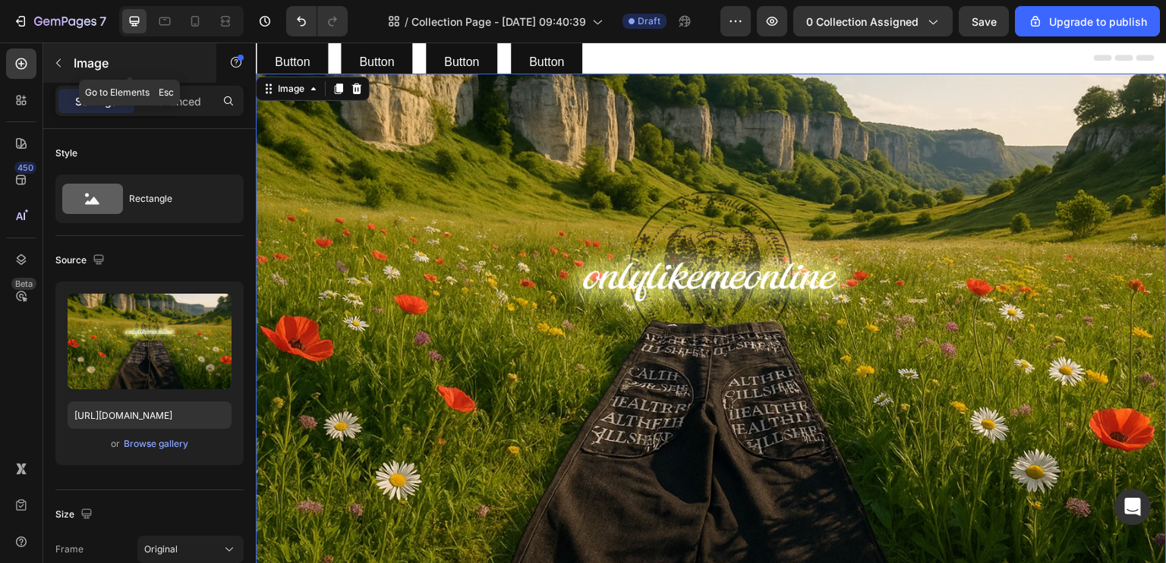
click at [58, 69] on button "button" at bounding box center [58, 63] width 24 height 24
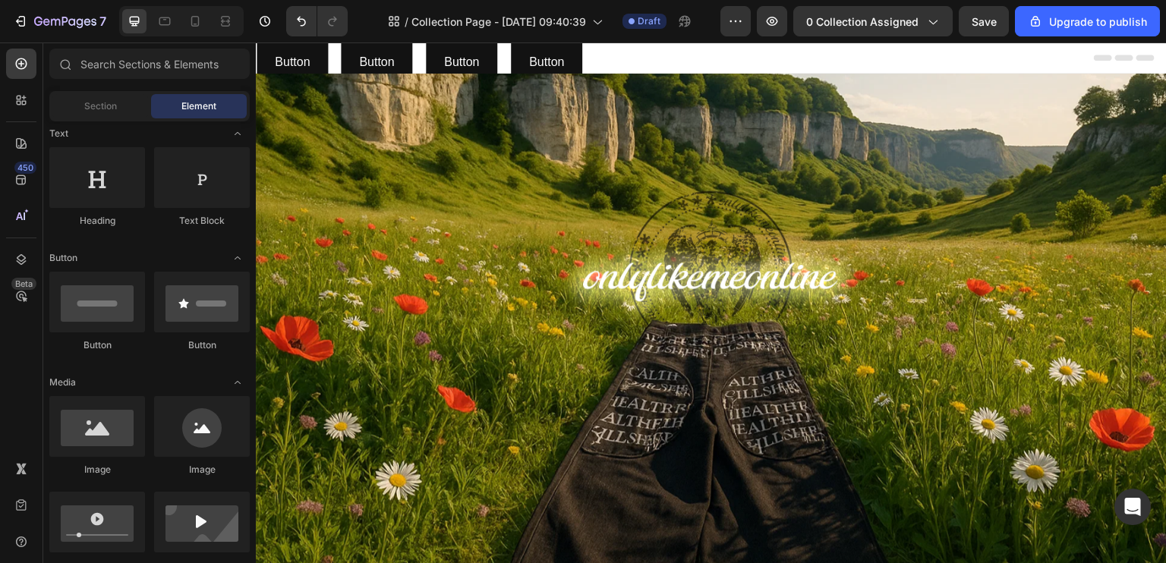
click at [683, 60] on div "Button Button" at bounding box center [839, 63] width 656 height 40
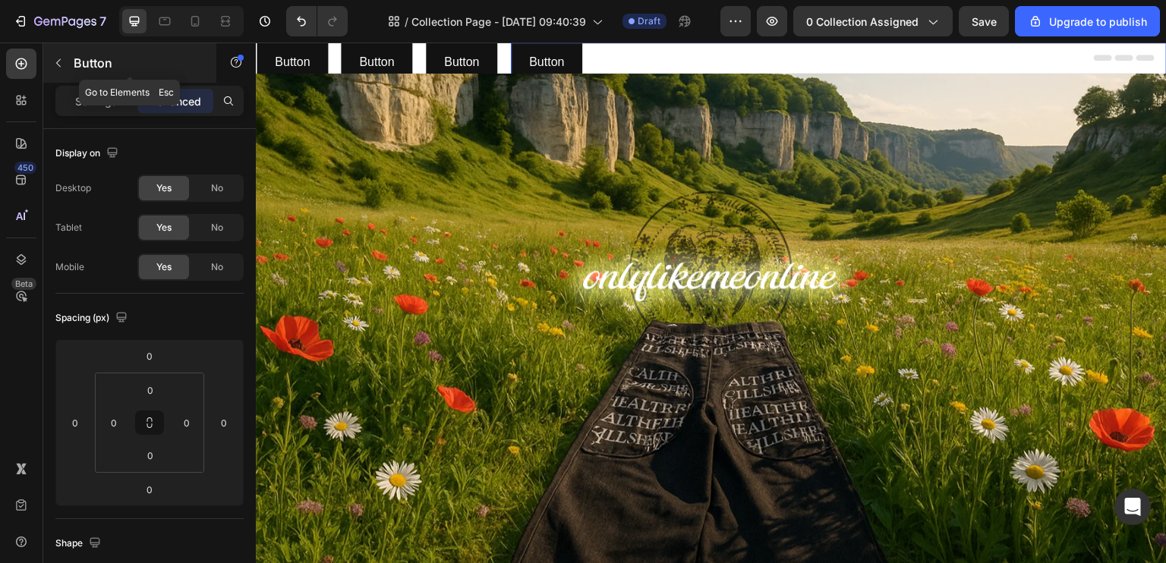
click at [44, 66] on div "Button" at bounding box center [129, 62] width 173 height 39
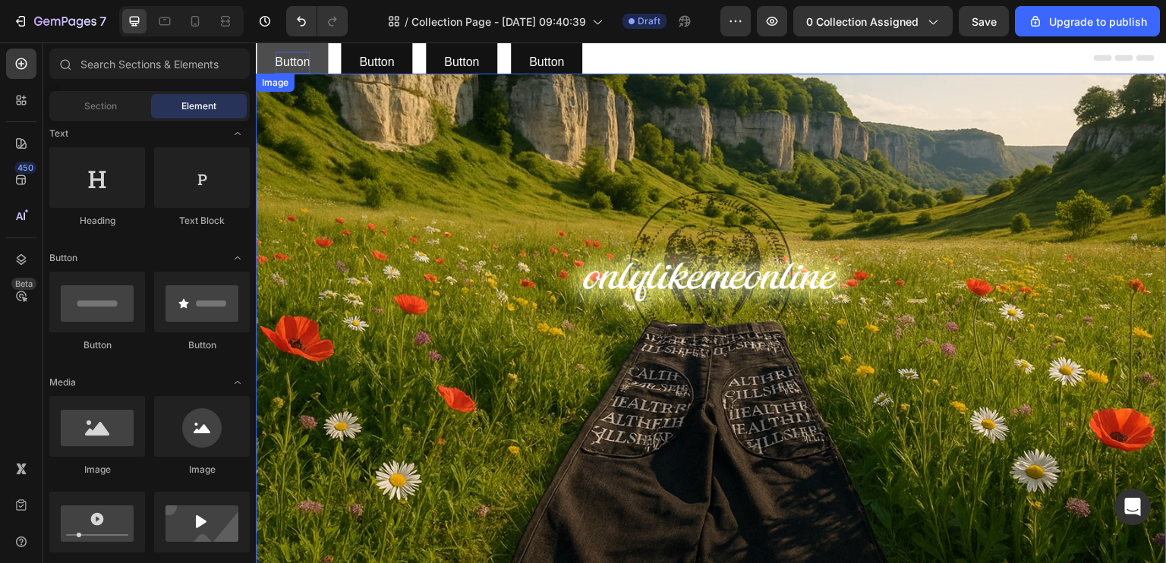
click at [280, 72] on p "Button" at bounding box center [292, 63] width 35 height 22
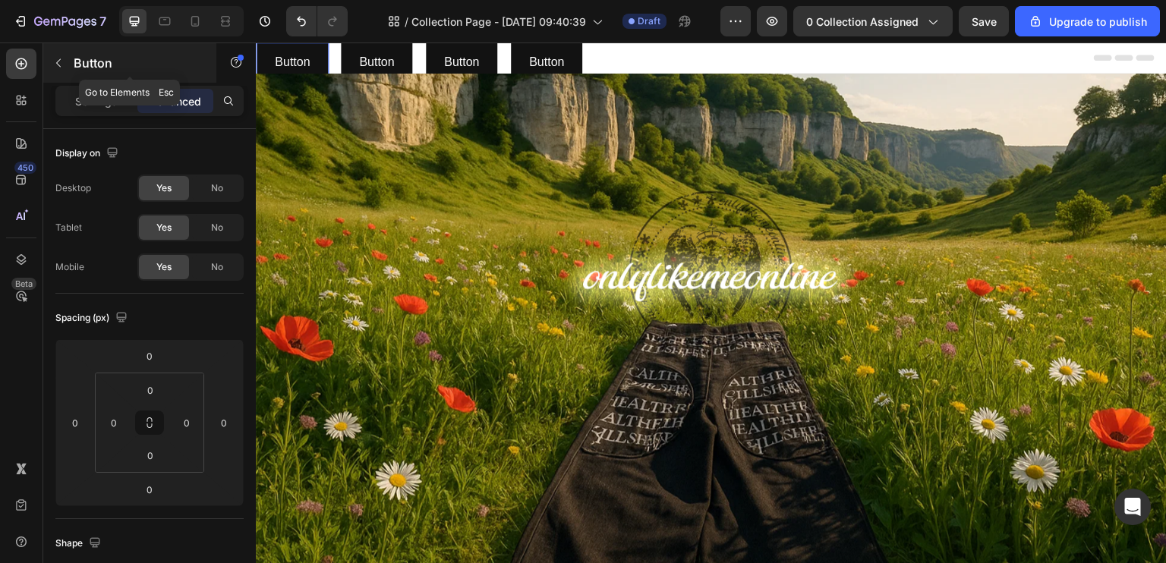
click at [55, 66] on icon "button" at bounding box center [58, 63] width 12 height 12
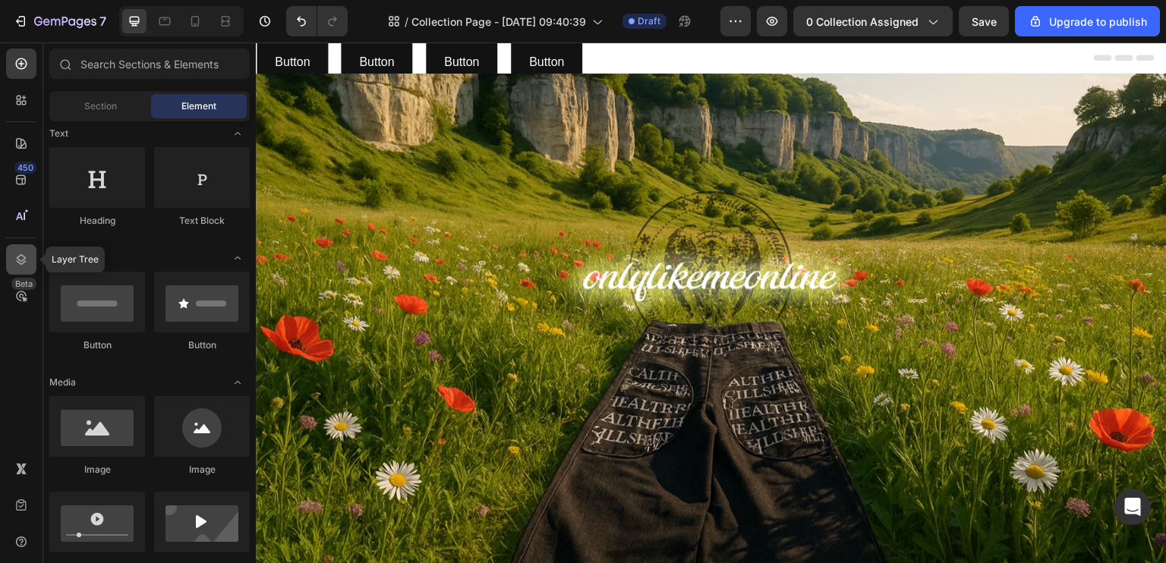
click at [24, 257] on icon at bounding box center [21, 259] width 15 height 15
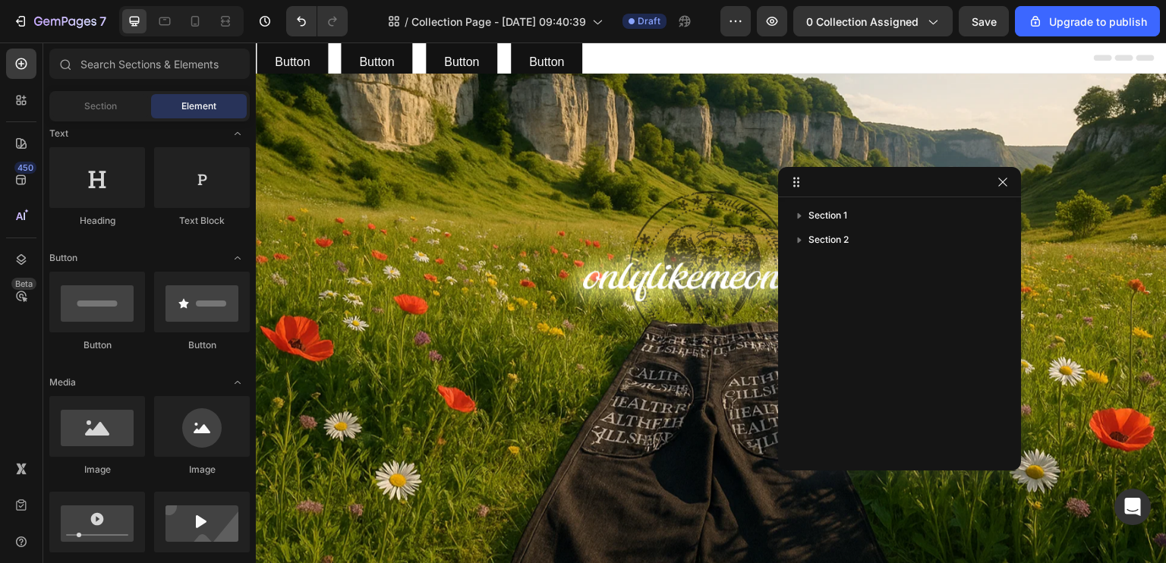
drag, startPoint x: 668, startPoint y: 110, endPoint x: 859, endPoint y: 188, distance: 206.4
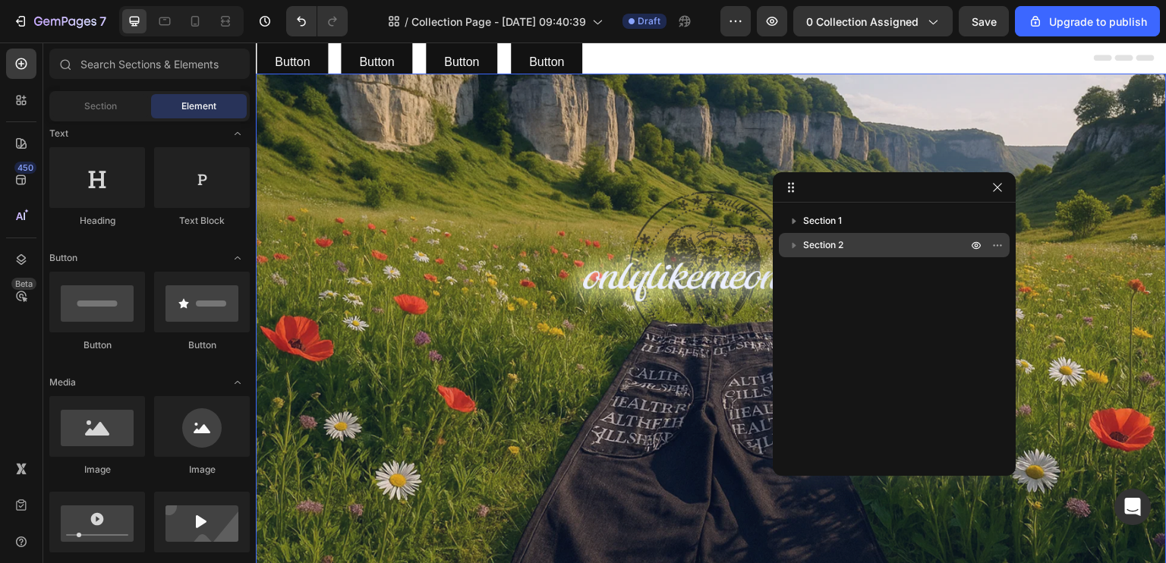
click at [846, 244] on p "Section 2" at bounding box center [886, 245] width 167 height 15
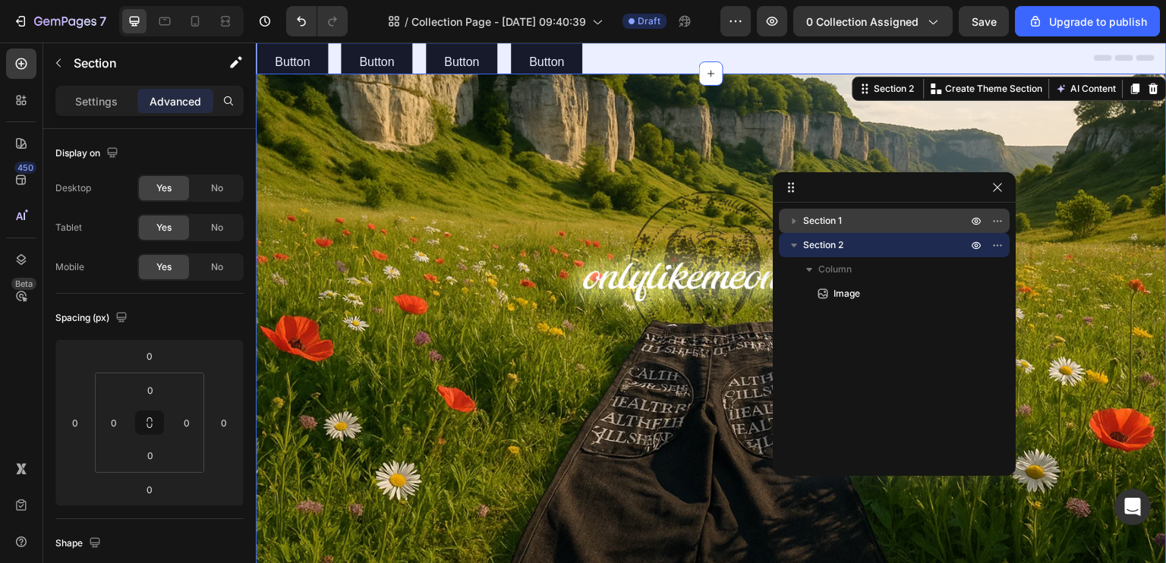
click at [894, 232] on div "Section 1" at bounding box center [894, 221] width 219 height 24
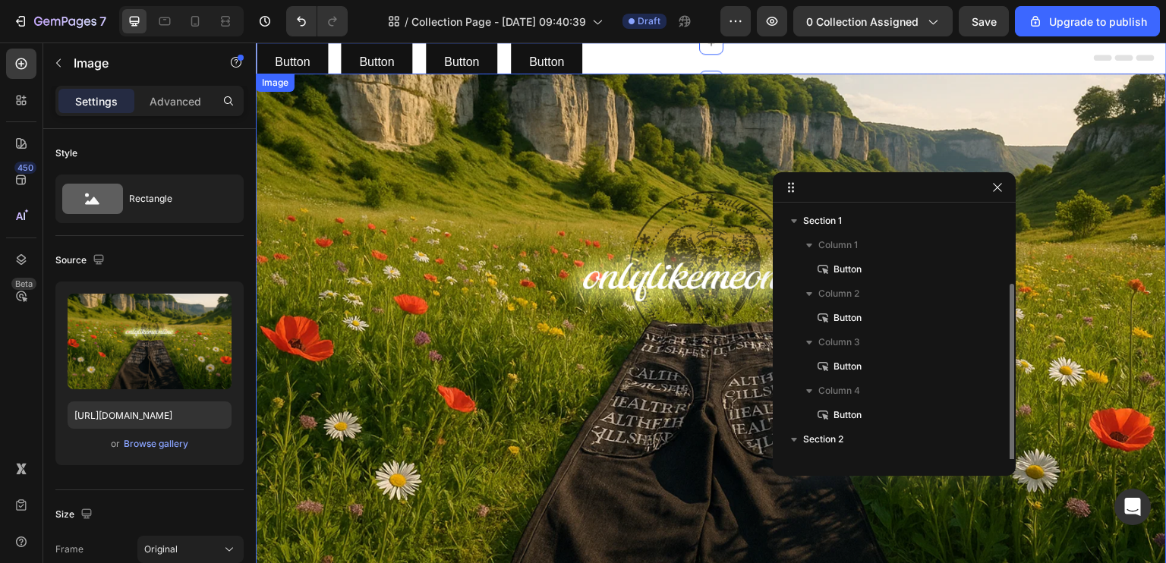
scroll to position [40, 0]
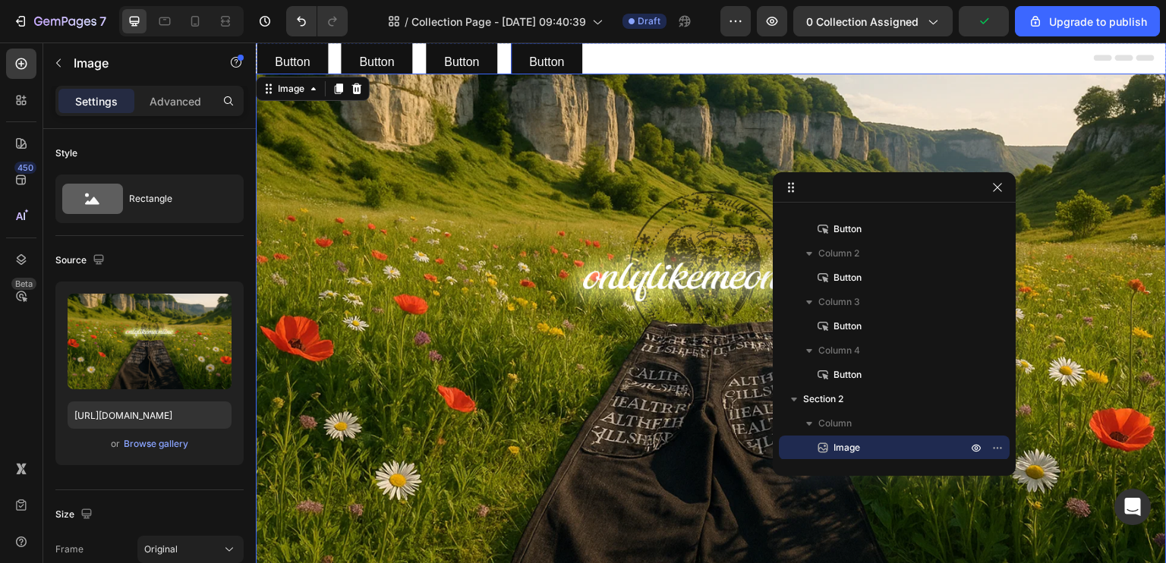
click at [609, 60] on div "Button Button" at bounding box center [839, 63] width 656 height 40
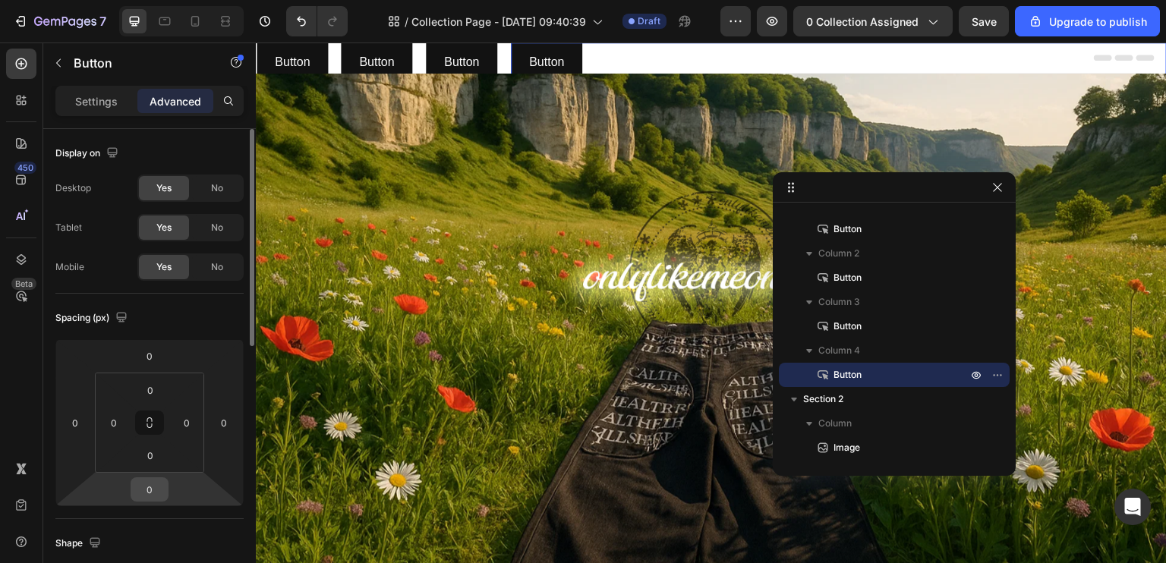
click at [156, 499] on input "0" at bounding box center [149, 489] width 30 height 23
type input "10"
click at [140, 538] on div "Shape" at bounding box center [149, 543] width 188 height 24
click at [150, 490] on input "10" at bounding box center [149, 489] width 30 height 23
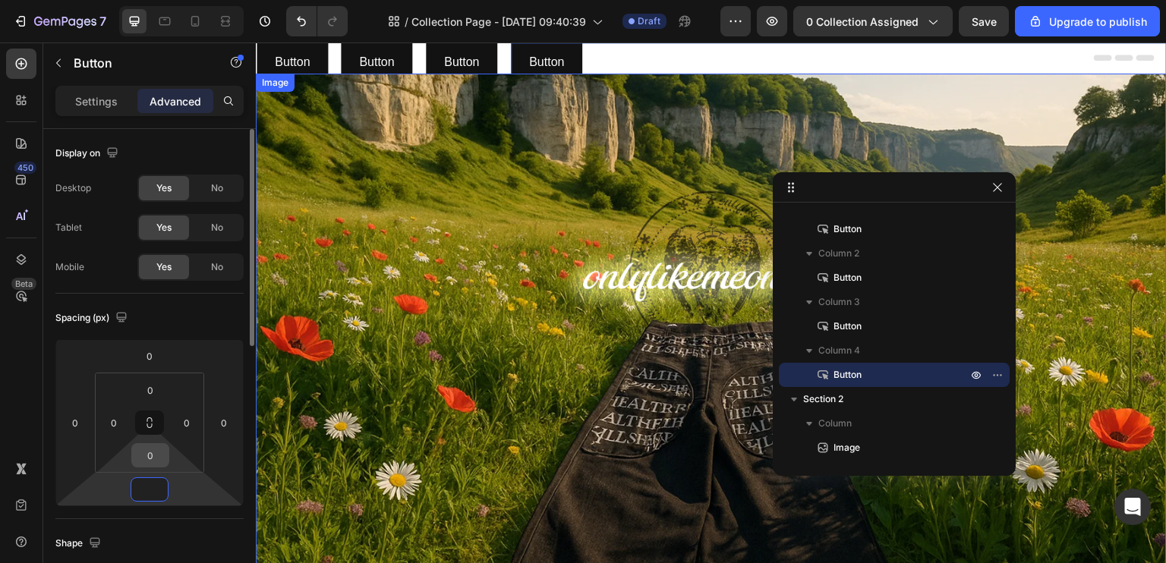
type input "0"
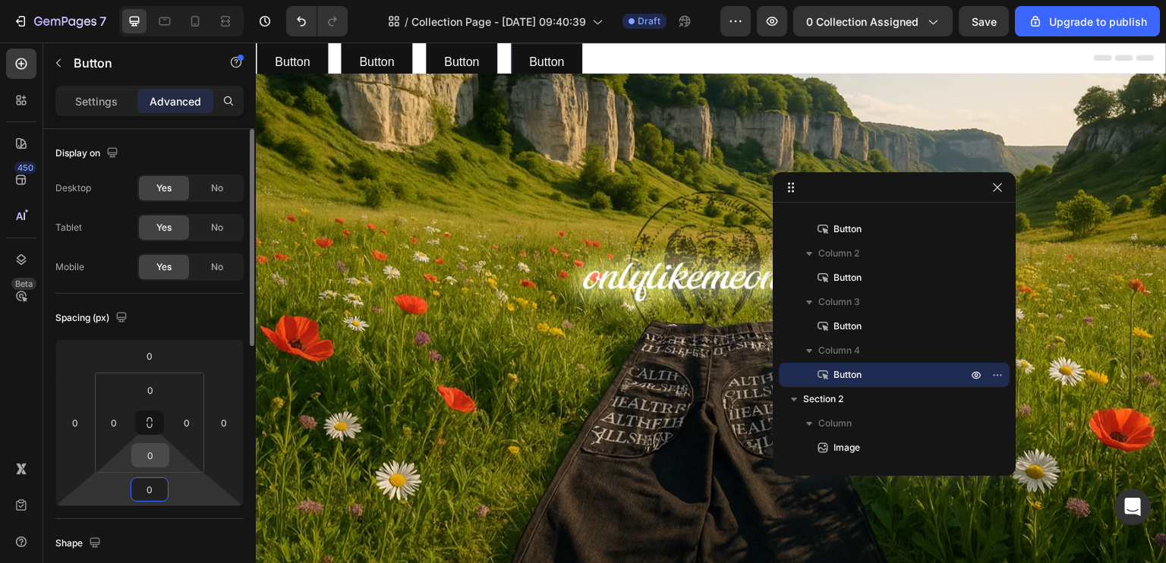
click at [149, 461] on input "0" at bounding box center [150, 455] width 30 height 23
type input "1"
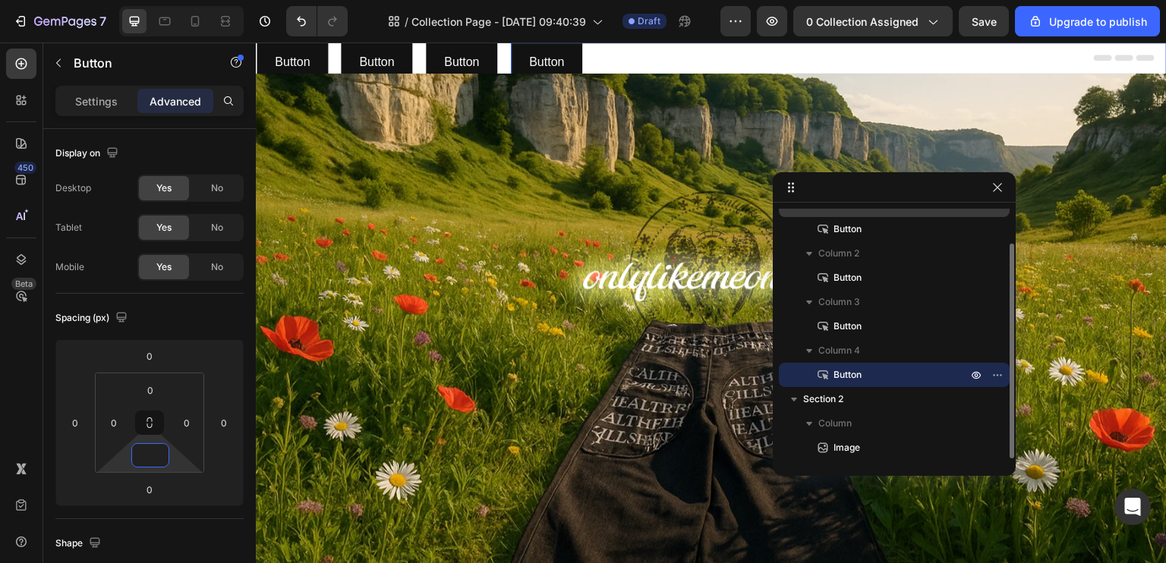
scroll to position [0, 0]
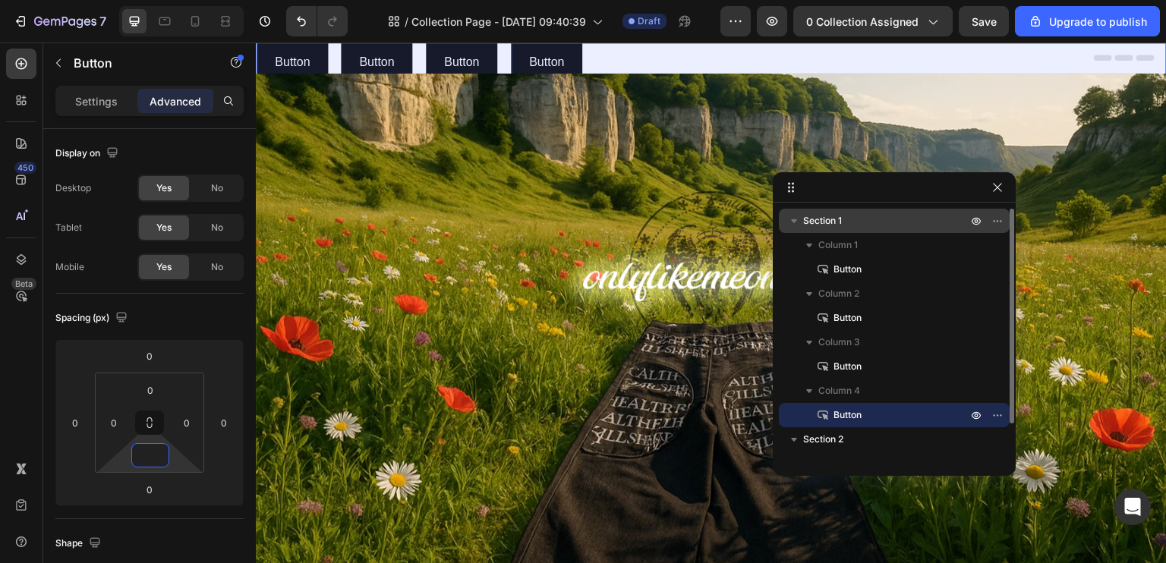
type input "0"
click at [852, 221] on p "Section 1" at bounding box center [886, 220] width 167 height 15
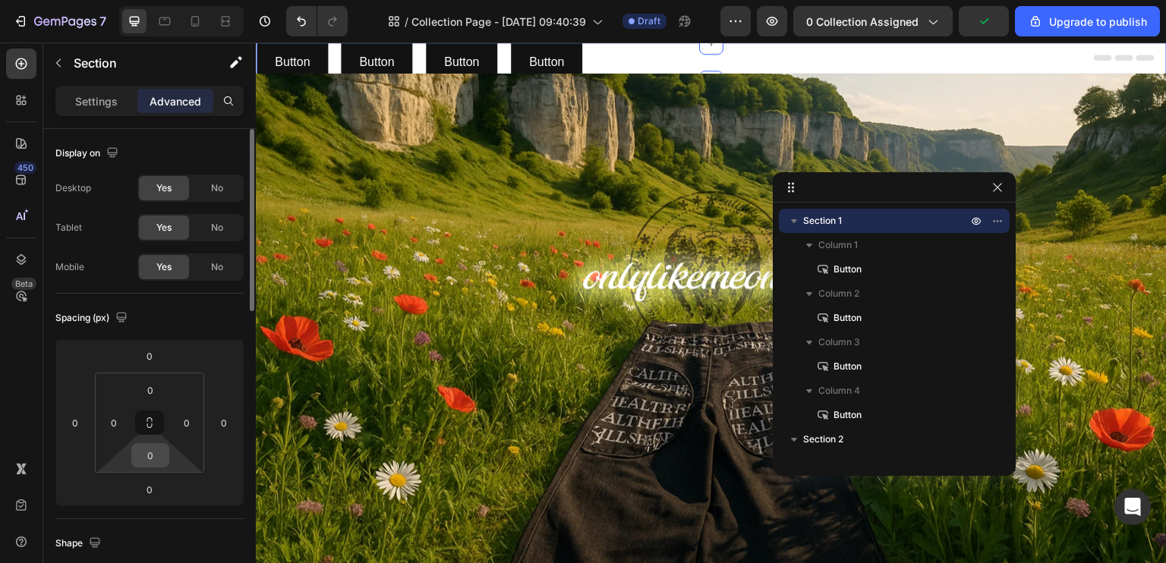
click at [162, 461] on input "0" at bounding box center [150, 455] width 30 height 23
type input "10"
click at [159, 488] on input "0" at bounding box center [149, 489] width 30 height 23
click at [151, 399] on input "0" at bounding box center [150, 390] width 30 height 23
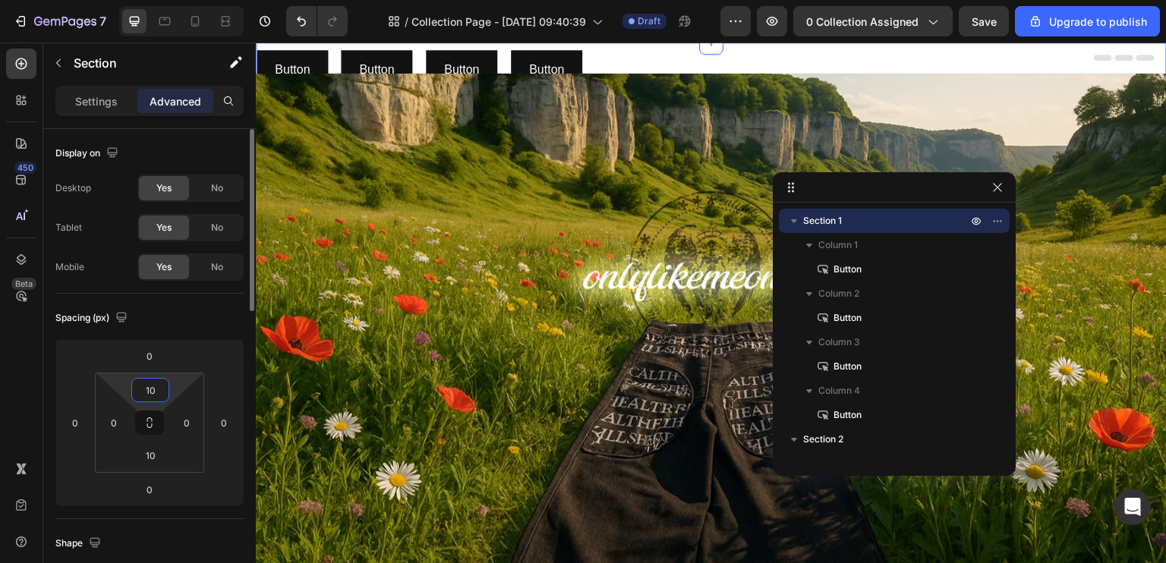
type input "1"
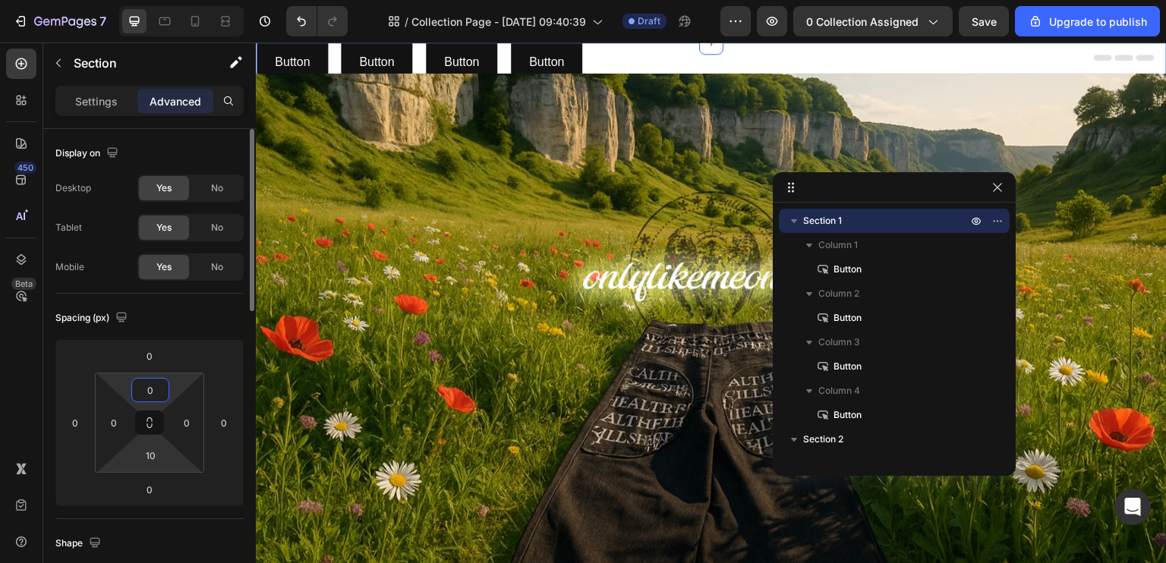
type input "0"
click at [169, 0] on html "7 / Collection Page - Aug 26, 09:40:39 Draft Preview 0 collection assigned Save…" at bounding box center [583, 0] width 1166 height 0
click at [155, 462] on input "10" at bounding box center [150, 455] width 30 height 23
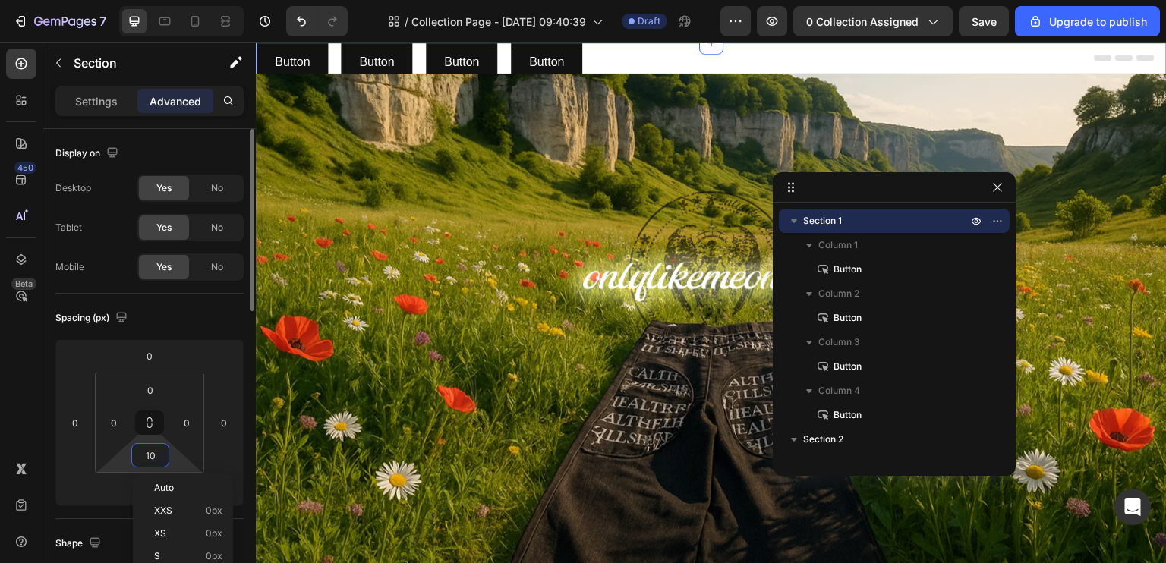
type input "1"
type input "0"
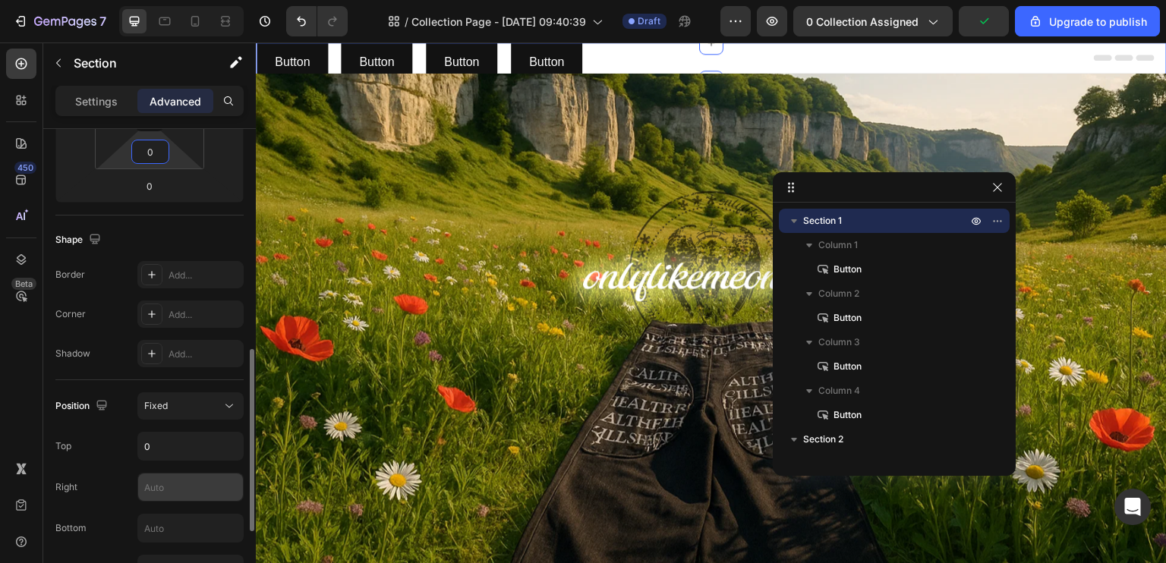
scroll to position [380, 0]
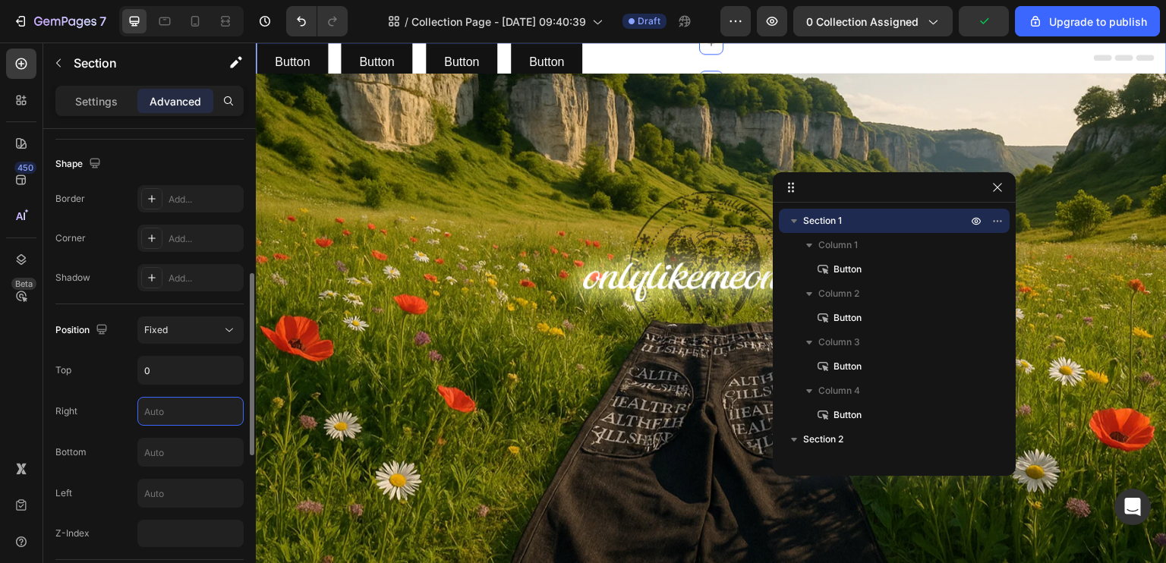
click at [179, 409] on input "text" at bounding box center [190, 411] width 105 height 27
click at [184, 345] on div "Position Fixed Top 0 Right Bottom Left Z-Index" at bounding box center [149, 432] width 188 height 231
click at [192, 336] on div "Fixed" at bounding box center [190, 330] width 93 height 15
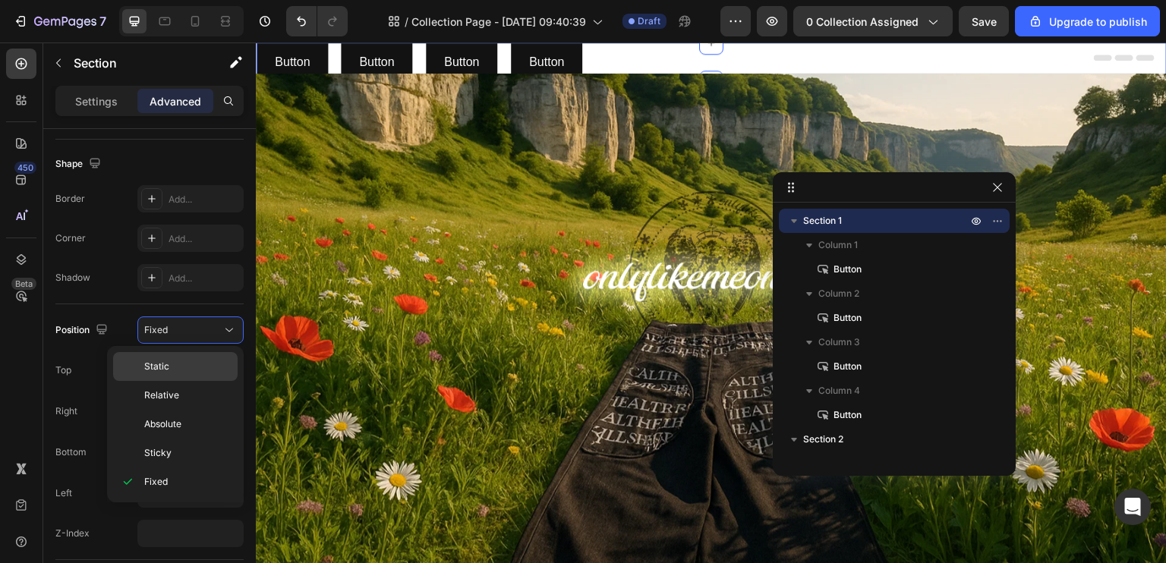
click at [181, 372] on p "Static" at bounding box center [187, 367] width 87 height 14
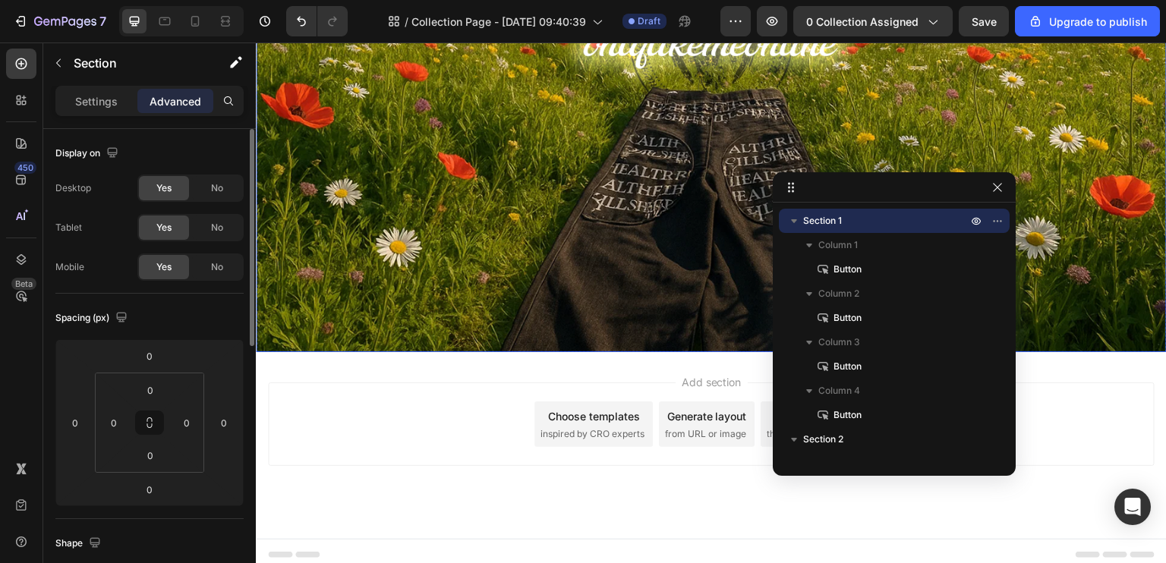
scroll to position [0, 0]
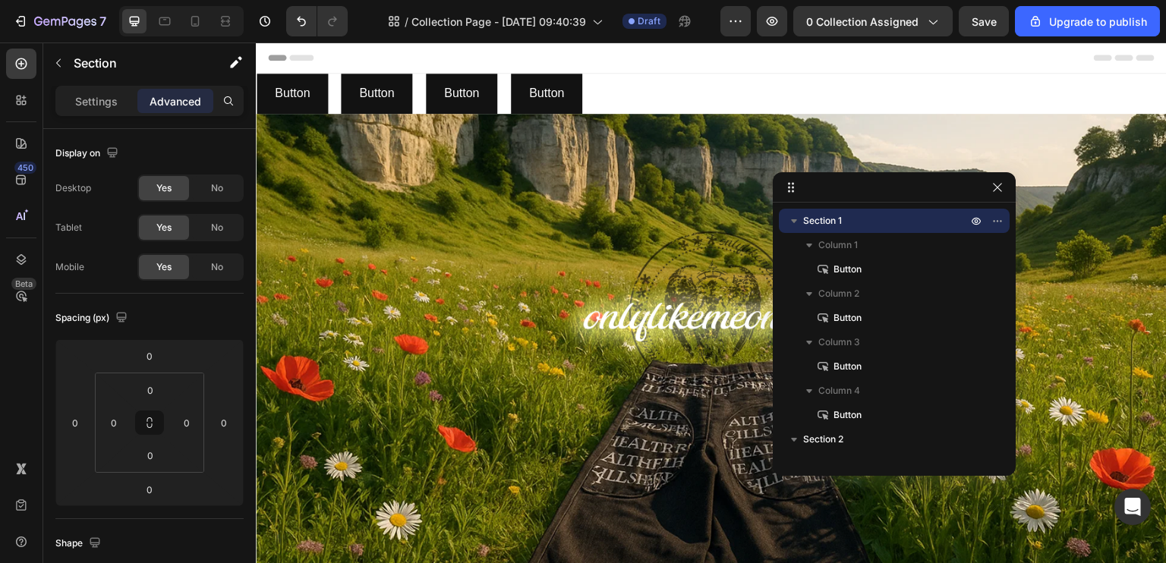
click at [613, 97] on div "Button Button" at bounding box center [839, 94] width 656 height 40
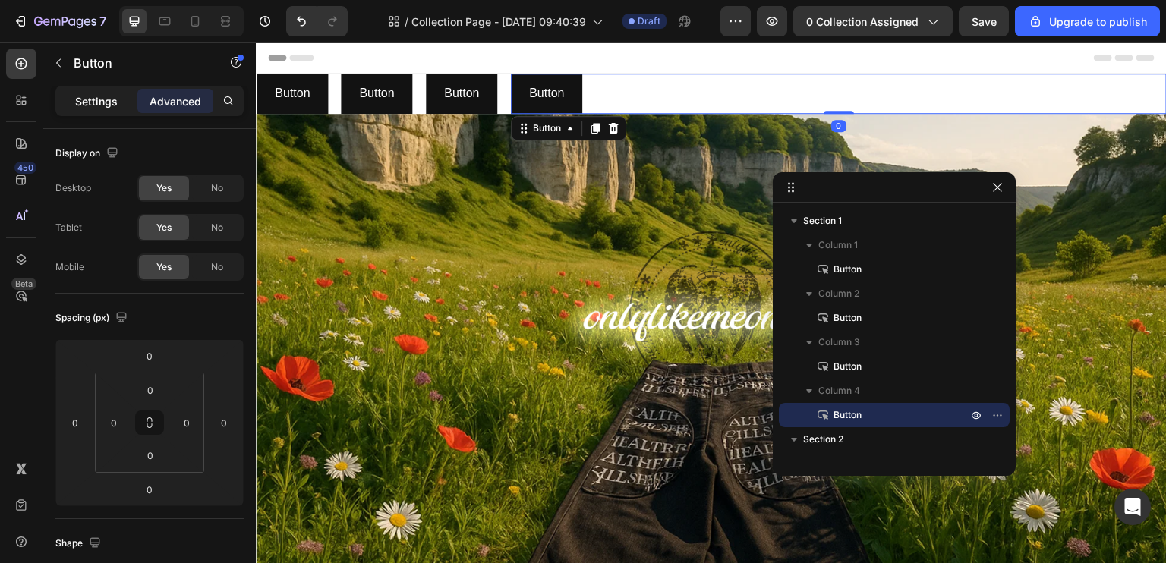
click at [84, 101] on p "Settings" at bounding box center [96, 101] width 43 height 16
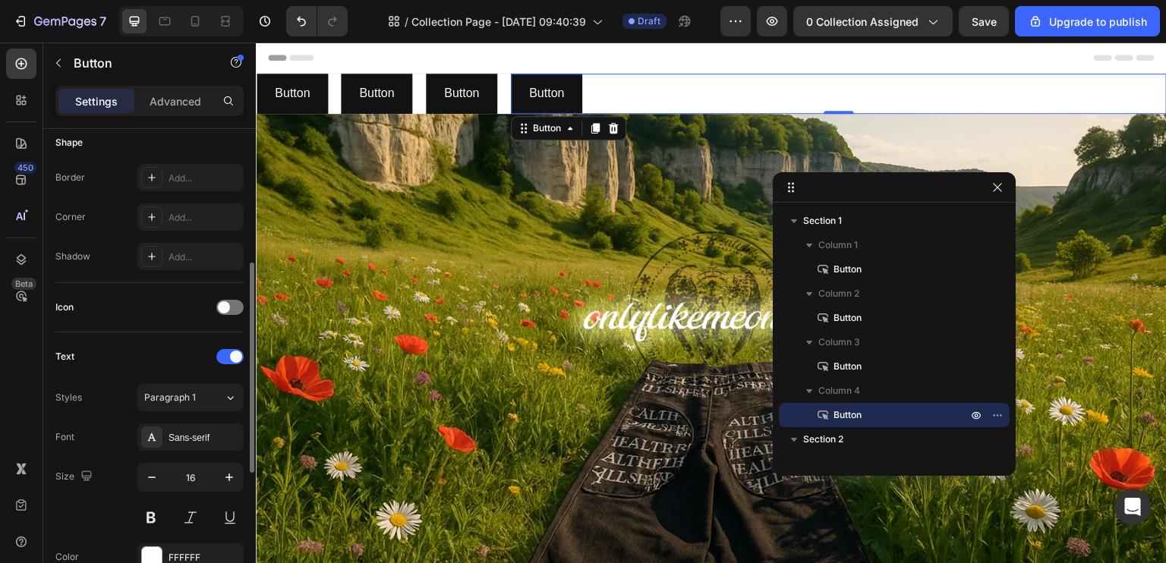
scroll to position [380, 0]
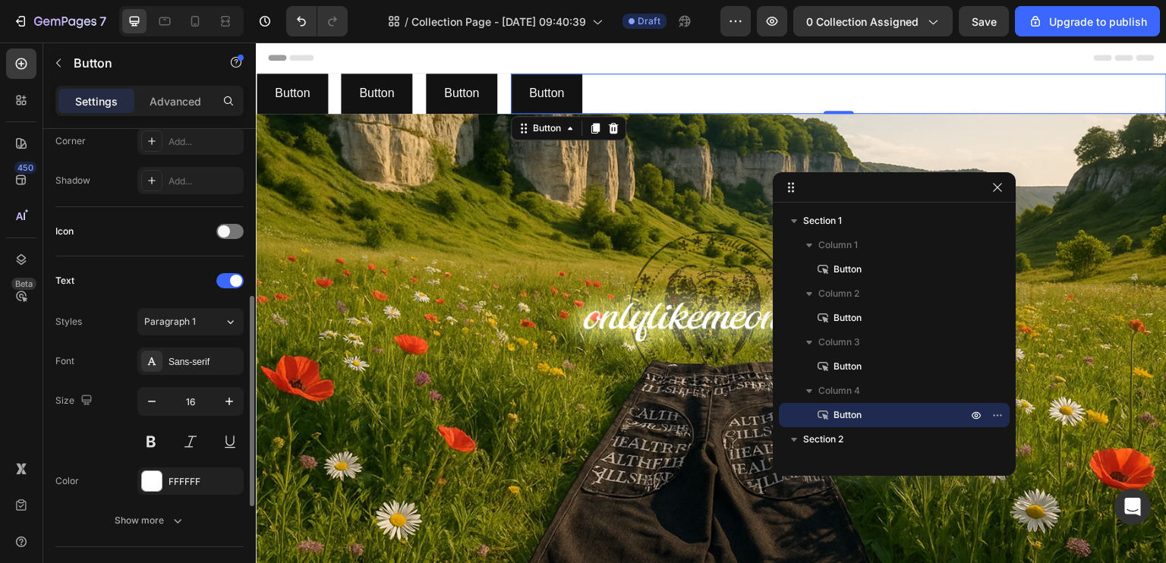
click at [196, 339] on div "Styles Paragraph 1 Font Sans-serif Size 16 Color FFFFFF Show more" at bounding box center [149, 421] width 188 height 226
click at [197, 358] on div "Sans-serif" at bounding box center [204, 362] width 71 height 14
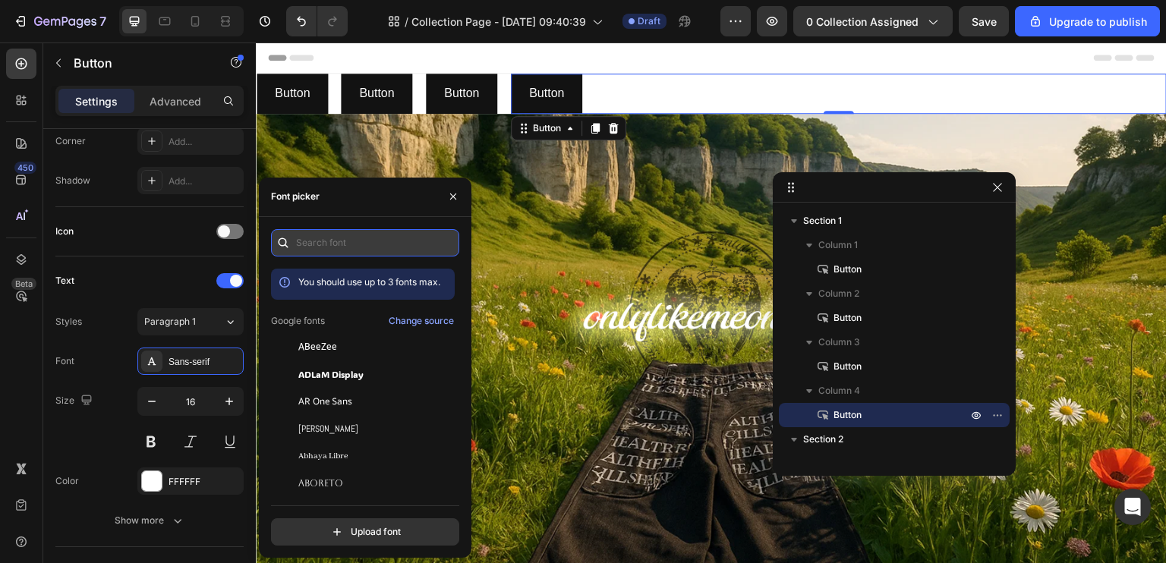
click at [368, 251] on input "text" at bounding box center [365, 242] width 188 height 27
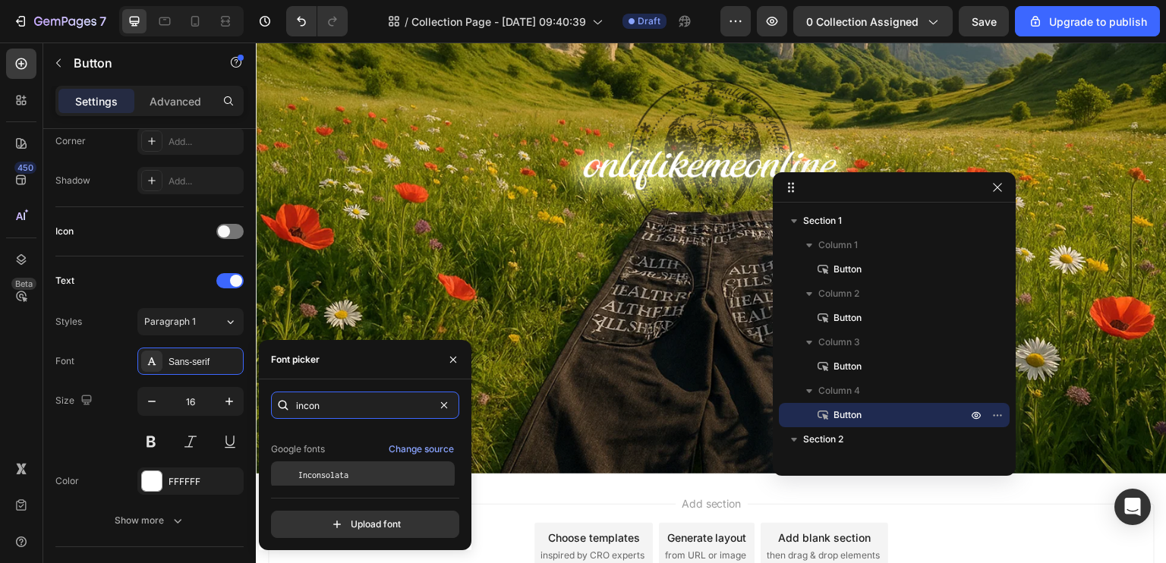
scroll to position [37, 0]
type input "incon"
click at [346, 473] on span "Inconsolata" at bounding box center [323, 472] width 50 height 14
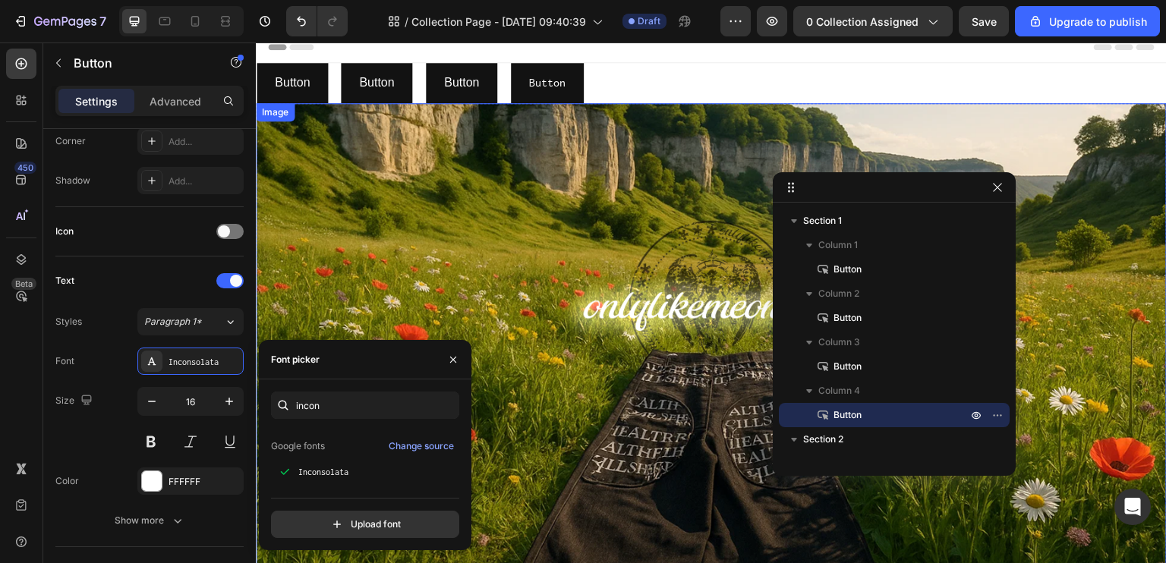
scroll to position [0, 0]
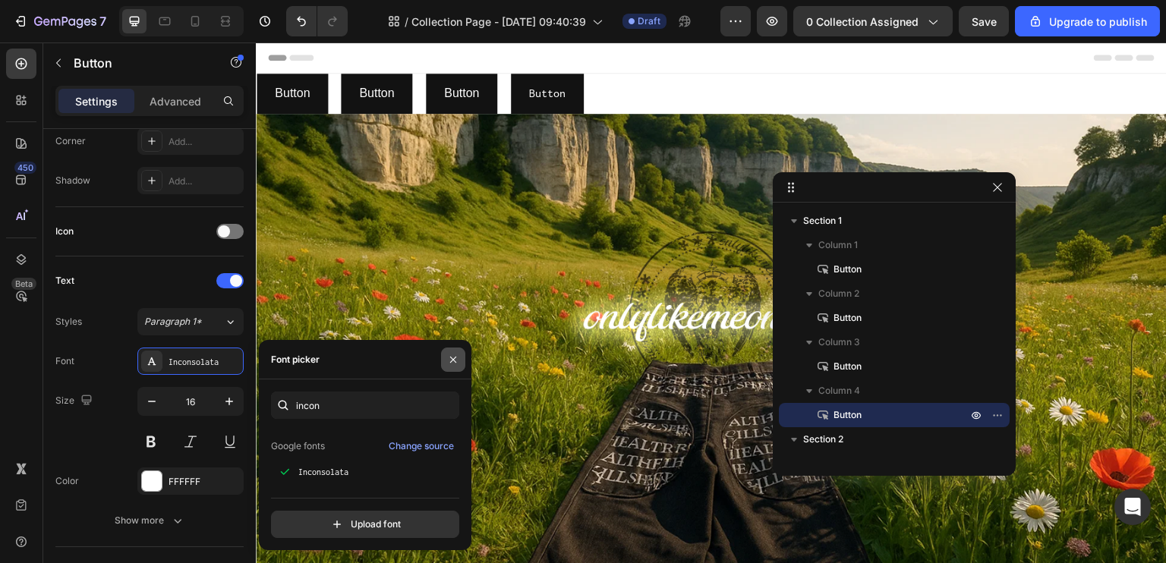
click at [454, 364] on icon "button" at bounding box center [453, 360] width 12 height 12
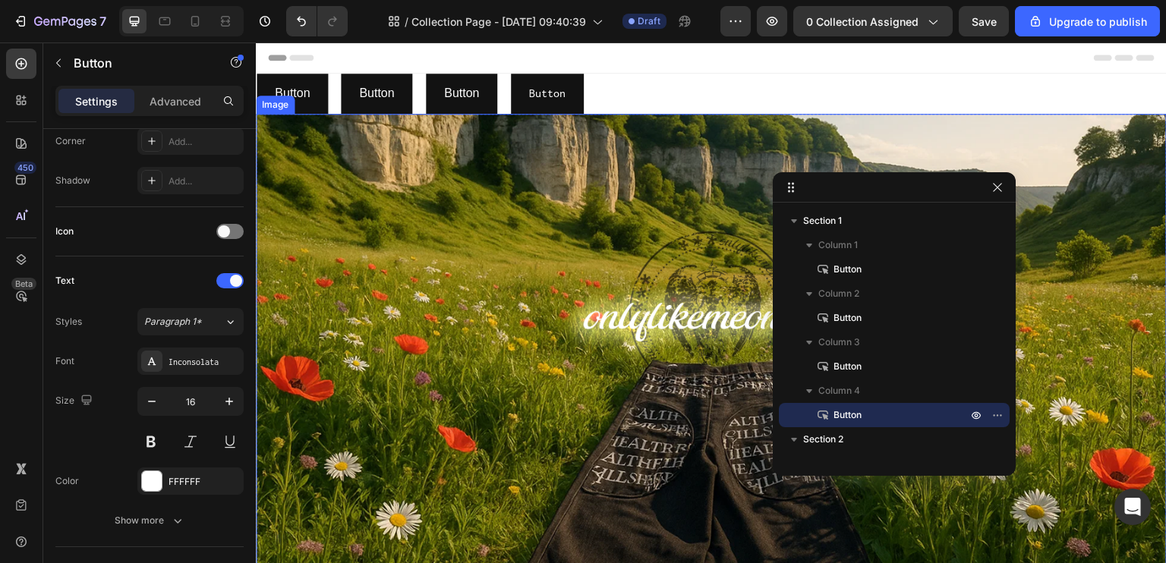
click at [331, 96] on div "Button Button Button Button Button Button Button Button Section 1" at bounding box center [711, 94] width 911 height 40
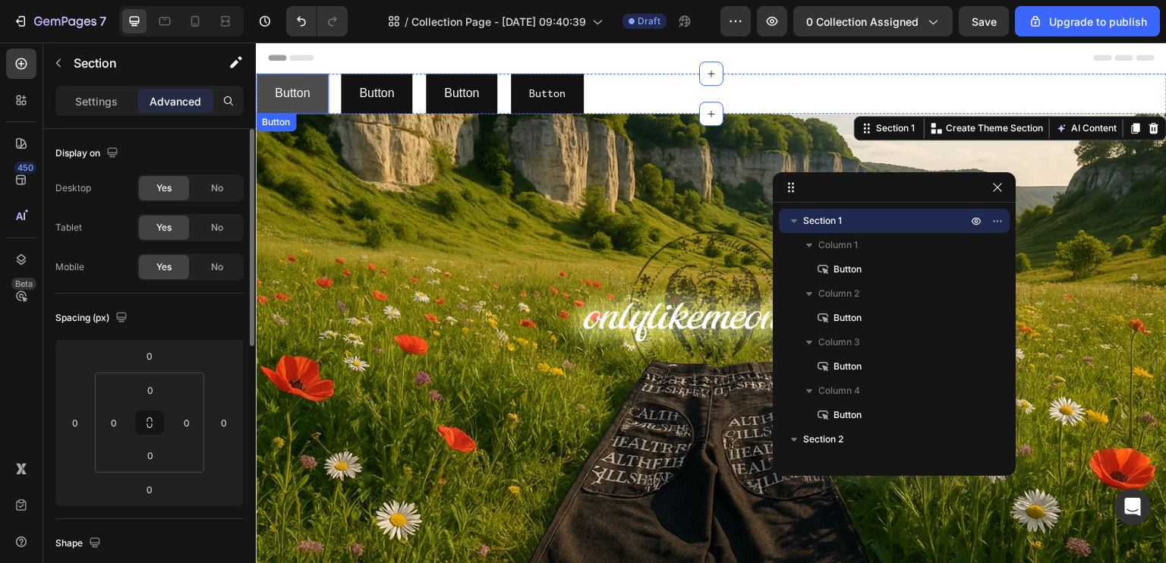
click at [317, 97] on button "Button" at bounding box center [292, 94] width 71 height 40
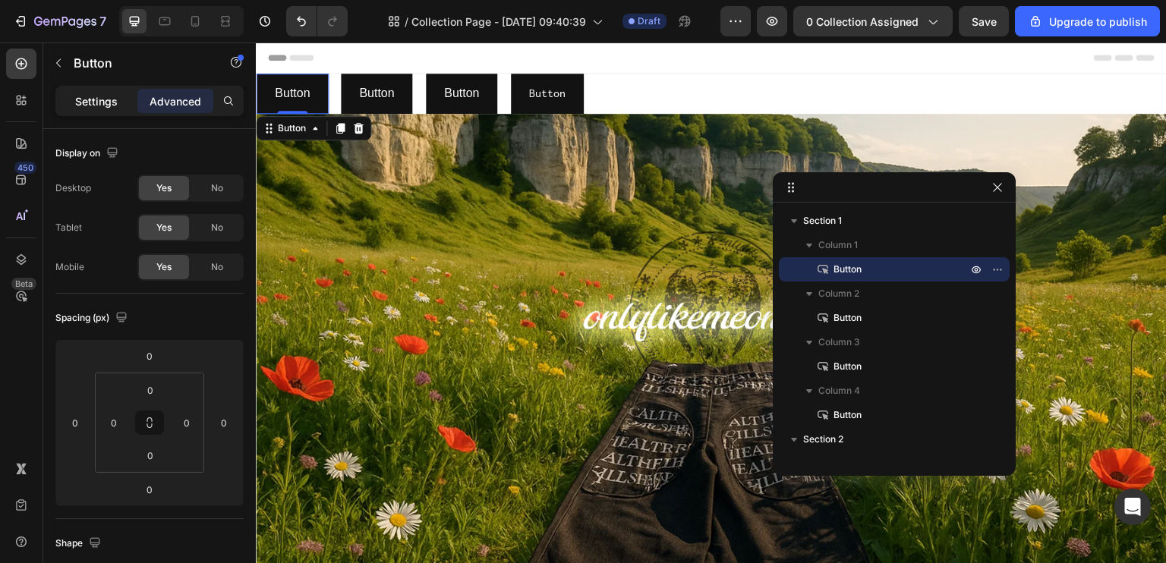
click at [112, 102] on p "Settings" at bounding box center [96, 101] width 43 height 16
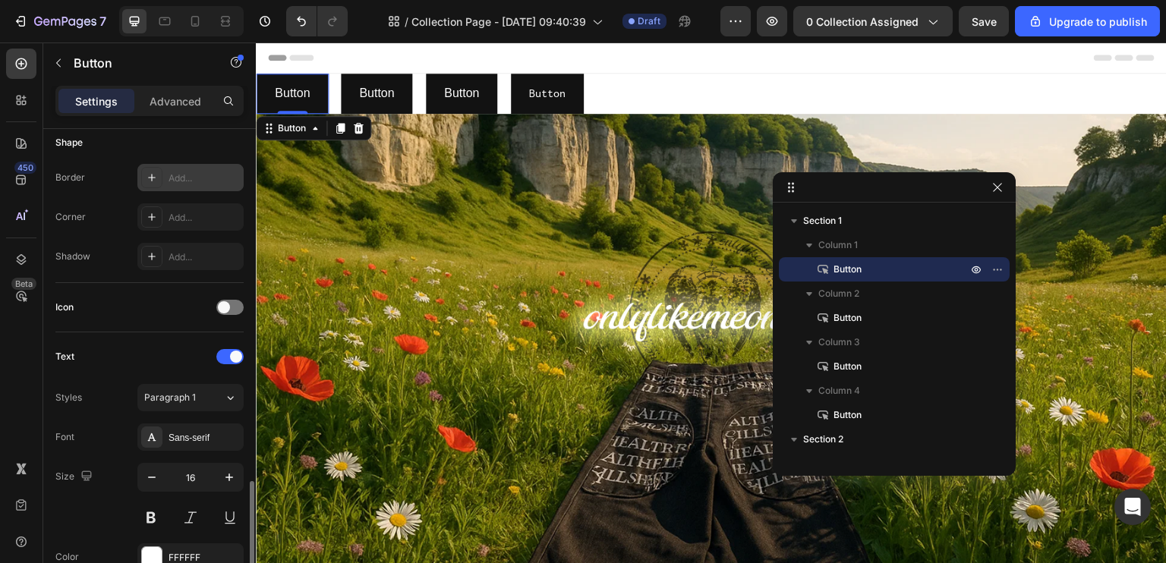
scroll to position [456, 0]
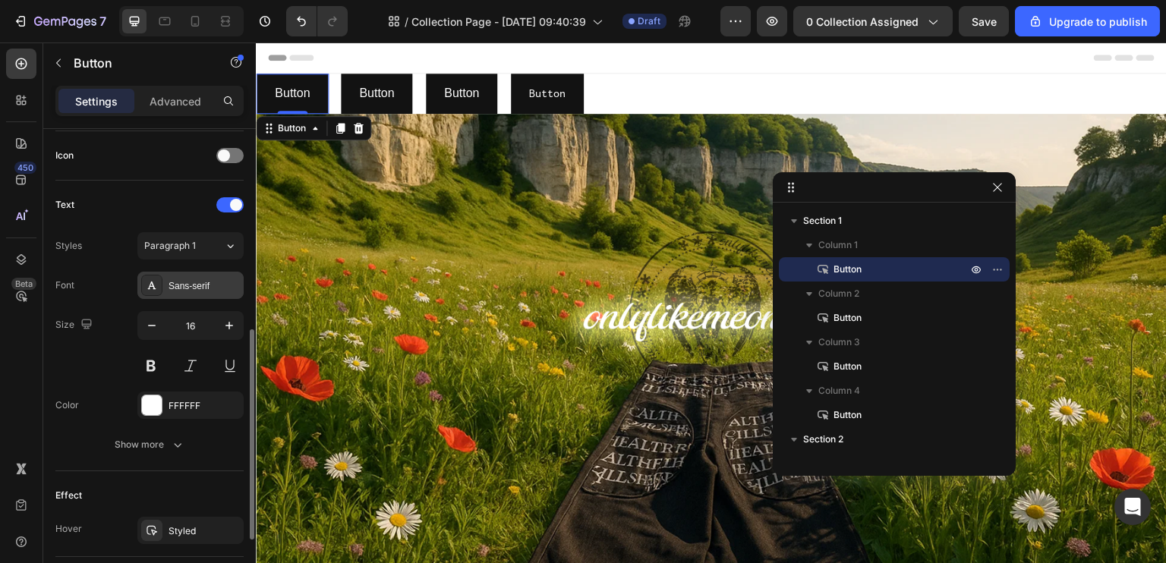
click at [196, 288] on div "Sans-serif" at bounding box center [204, 286] width 71 height 14
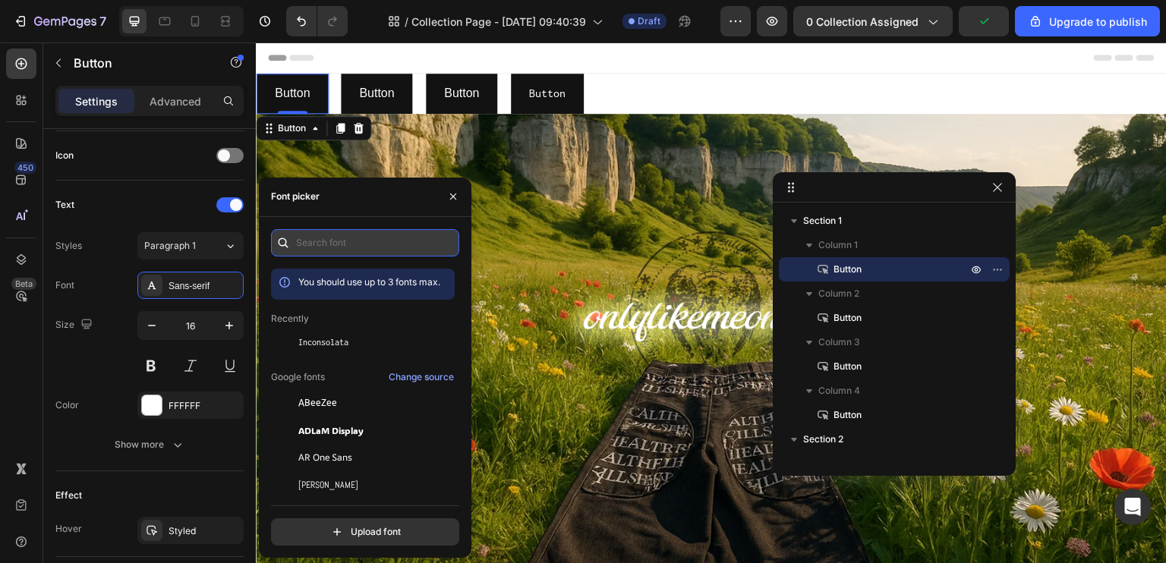
click at [357, 241] on input "text" at bounding box center [365, 242] width 188 height 27
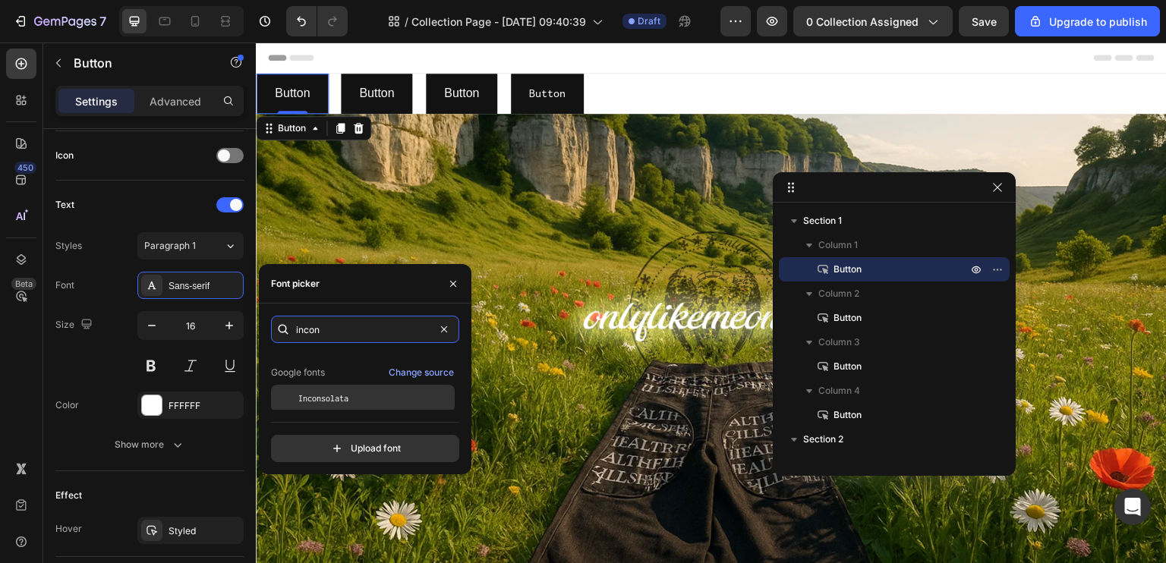
scroll to position [37, 0]
type input "incon"
click at [333, 399] on span "Inconsolata" at bounding box center [323, 396] width 50 height 14
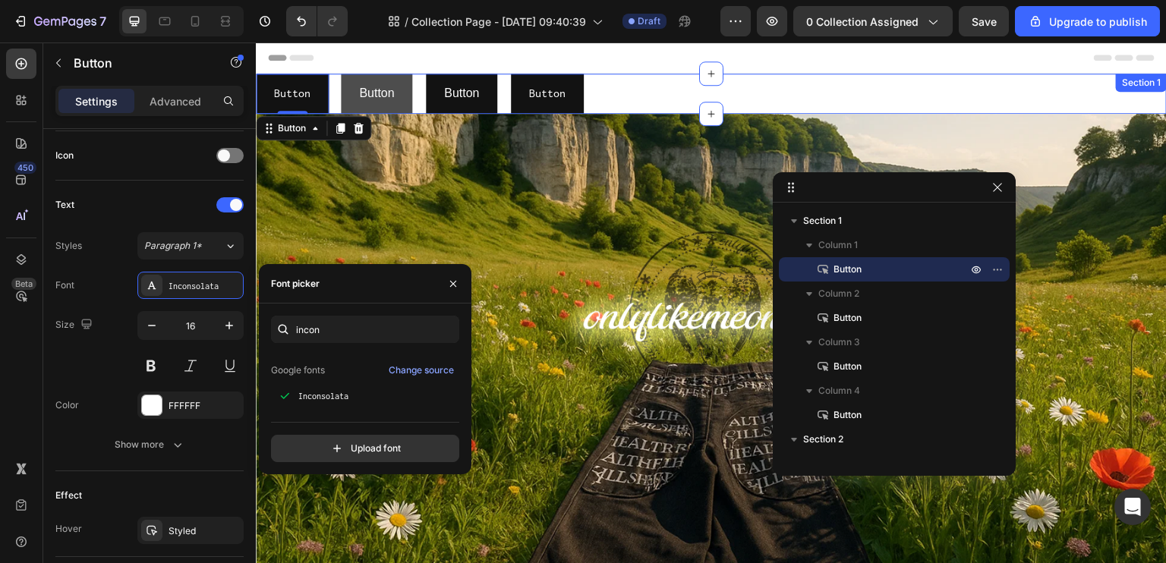
click at [398, 96] on button "Button" at bounding box center [376, 94] width 71 height 40
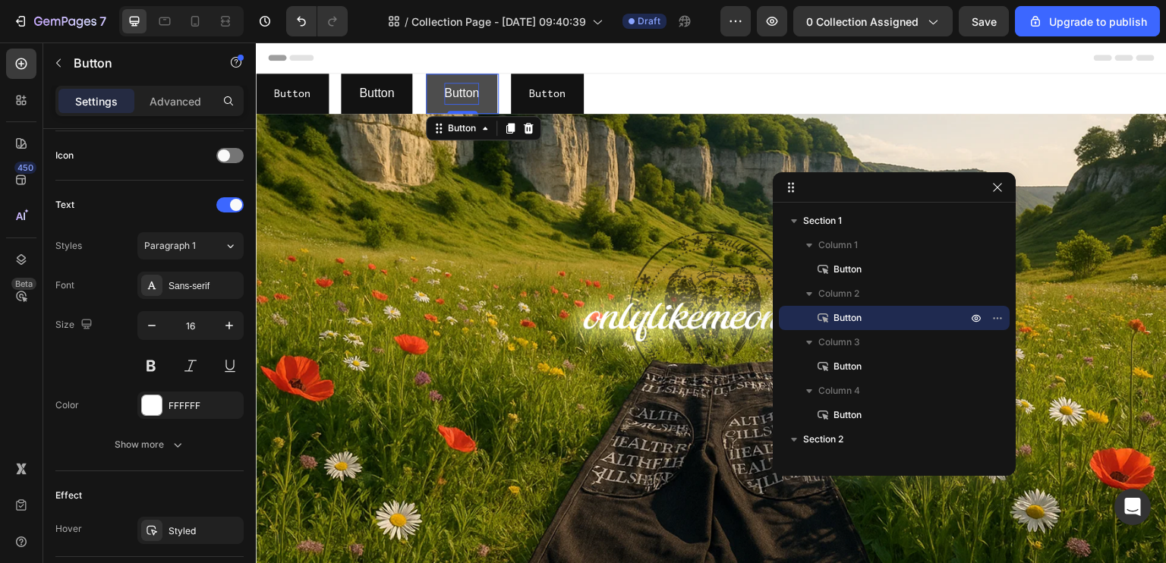
click at [447, 96] on p "Button" at bounding box center [461, 94] width 35 height 22
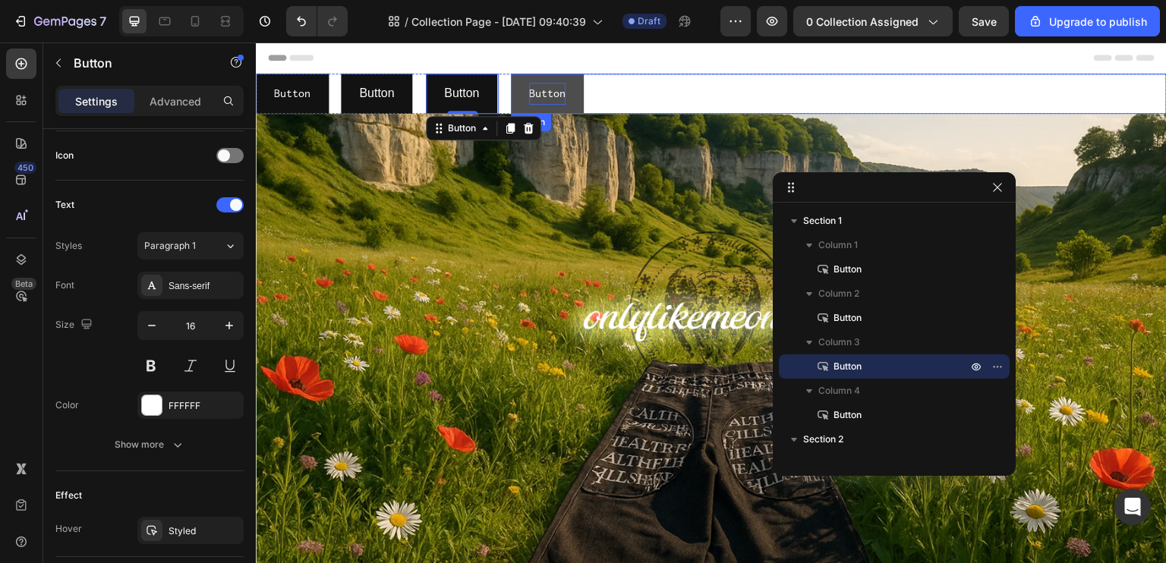
click at [556, 93] on p "Button" at bounding box center [547, 94] width 36 height 22
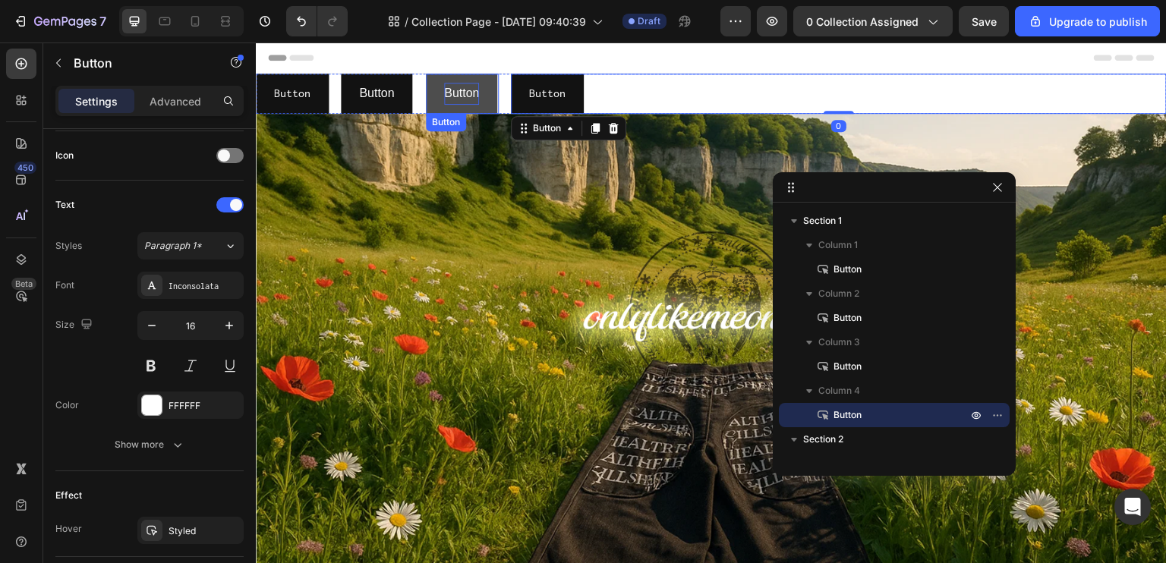
click at [467, 96] on p "Button" at bounding box center [461, 94] width 35 height 22
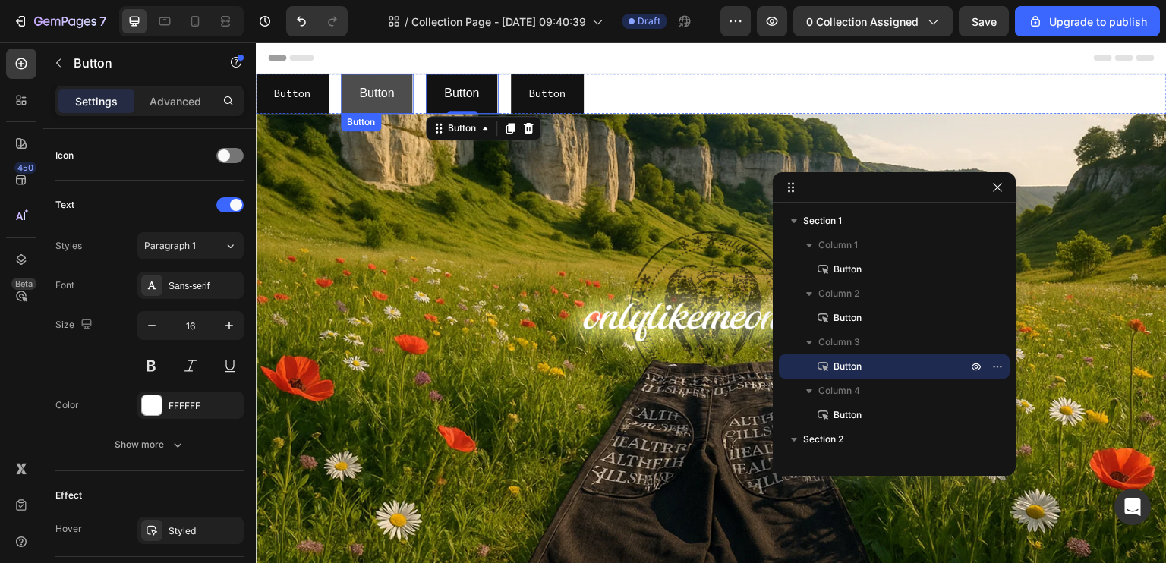
click at [403, 99] on button "Button" at bounding box center [376, 94] width 71 height 40
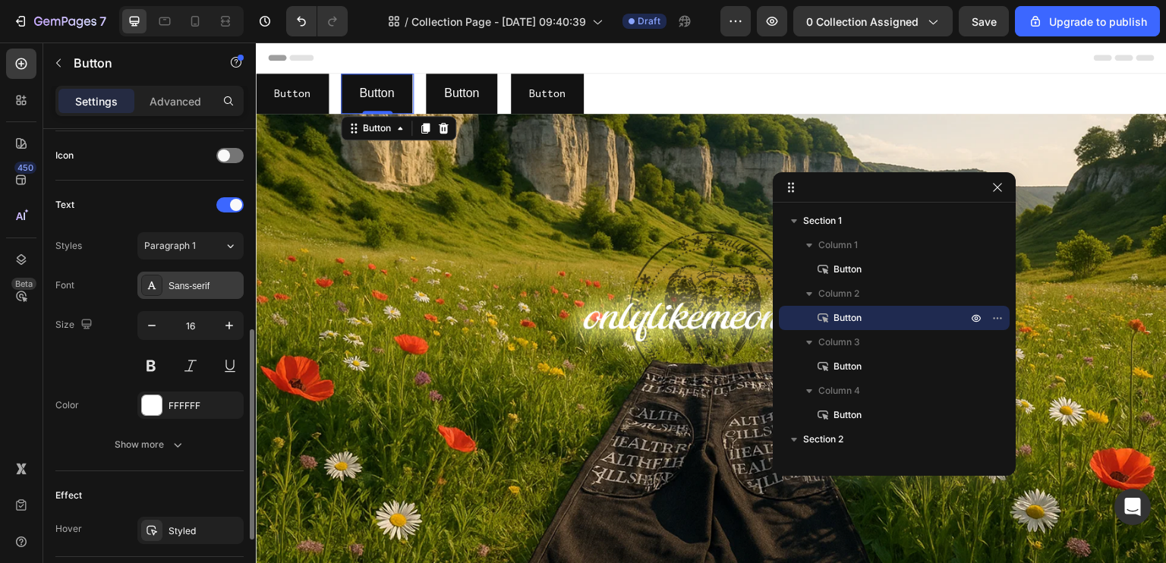
click at [194, 273] on div "Sans-serif" at bounding box center [190, 285] width 106 height 27
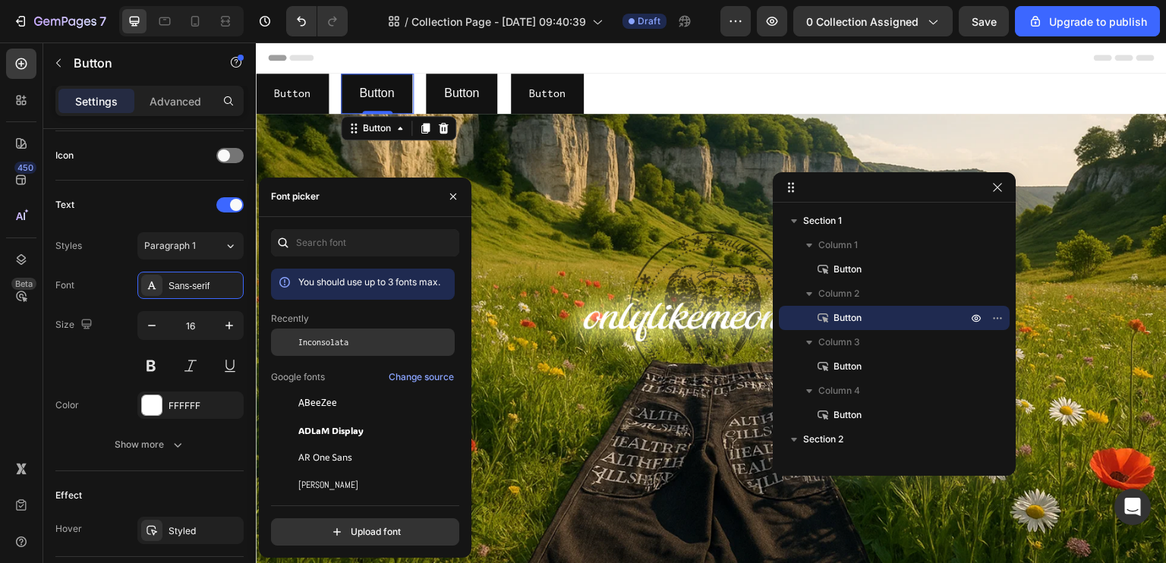
click at [328, 348] on span "Inconsolata" at bounding box center [323, 343] width 50 height 14
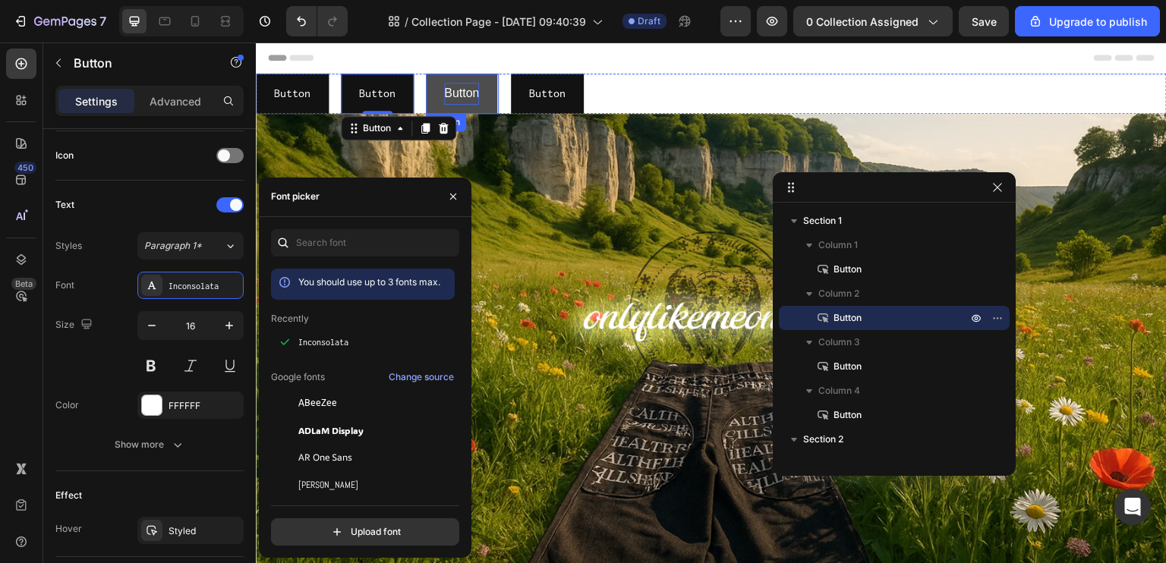
click at [456, 102] on p "Button" at bounding box center [461, 94] width 35 height 22
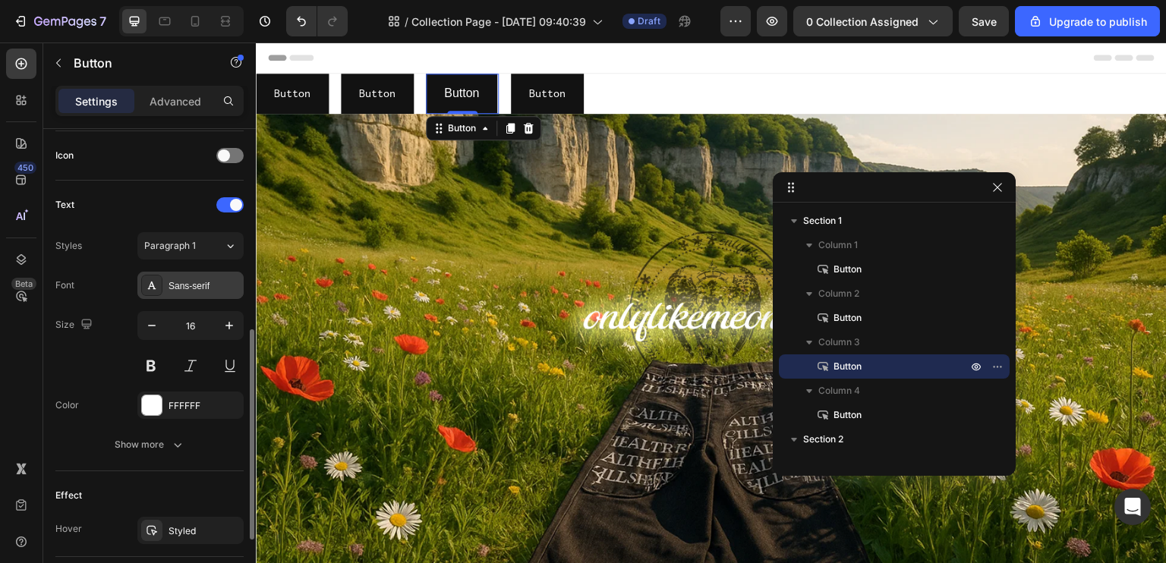
click at [197, 282] on div "Sans-serif" at bounding box center [204, 286] width 71 height 14
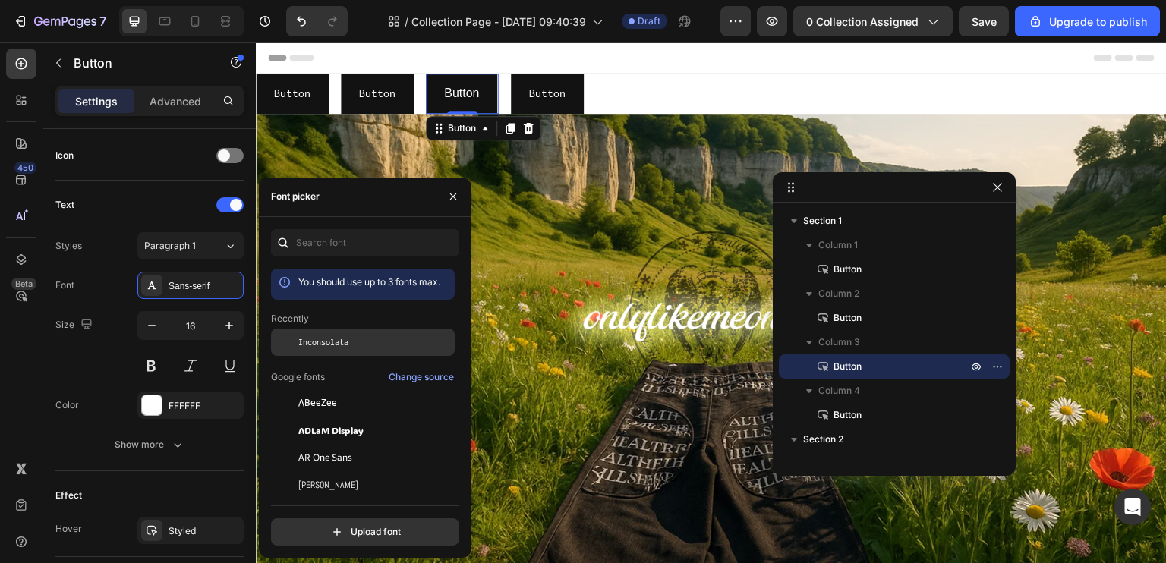
click at [319, 339] on span "Inconsolata" at bounding box center [323, 343] width 50 height 14
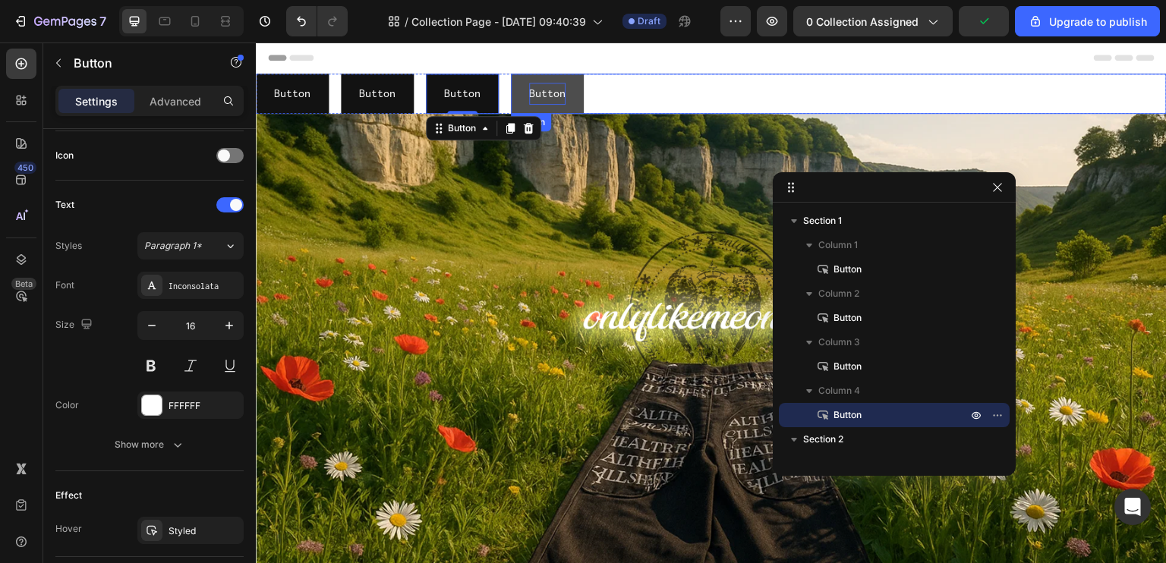
click at [530, 96] on p "Button" at bounding box center [547, 94] width 36 height 22
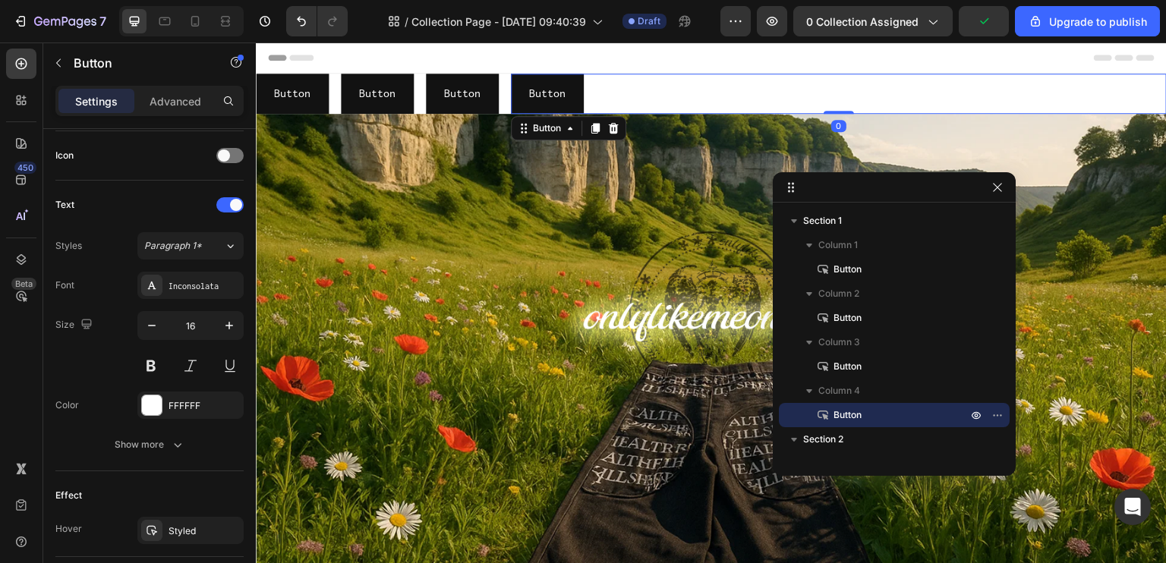
click at [449, 74] on div "Button" at bounding box center [447, 64] width 42 height 18
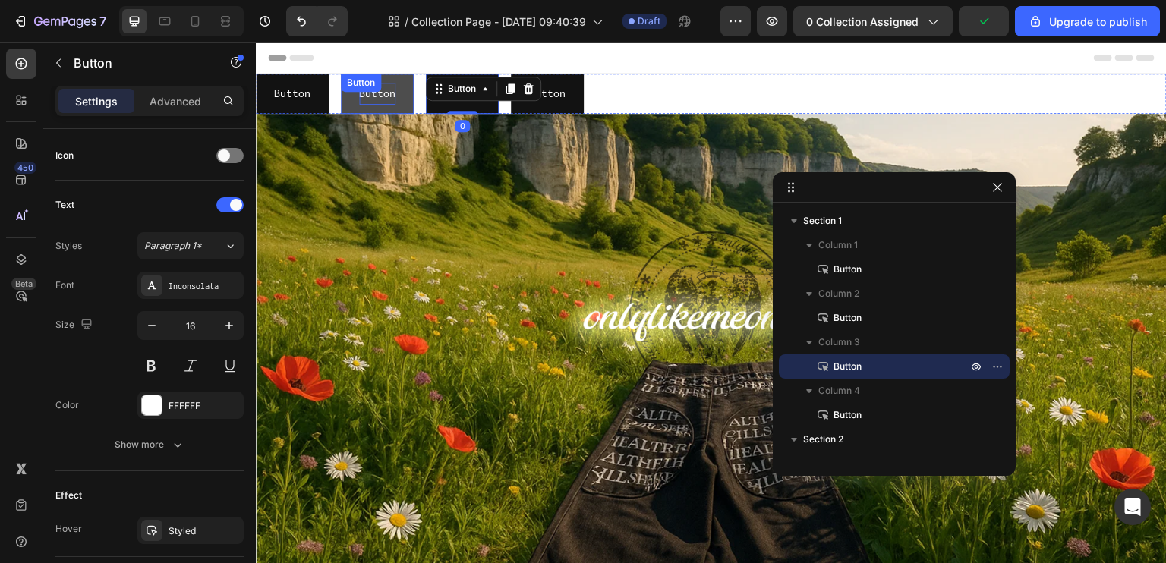
click at [390, 97] on div "Button Button" at bounding box center [377, 94] width 73 height 40
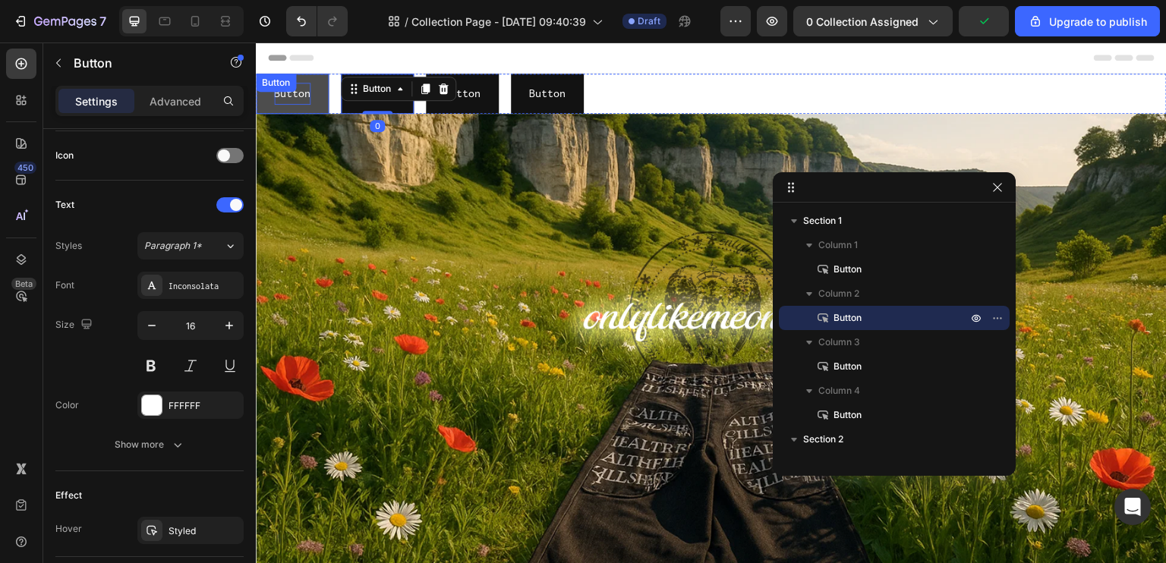
click at [301, 105] on p "Button" at bounding box center [292, 94] width 36 height 22
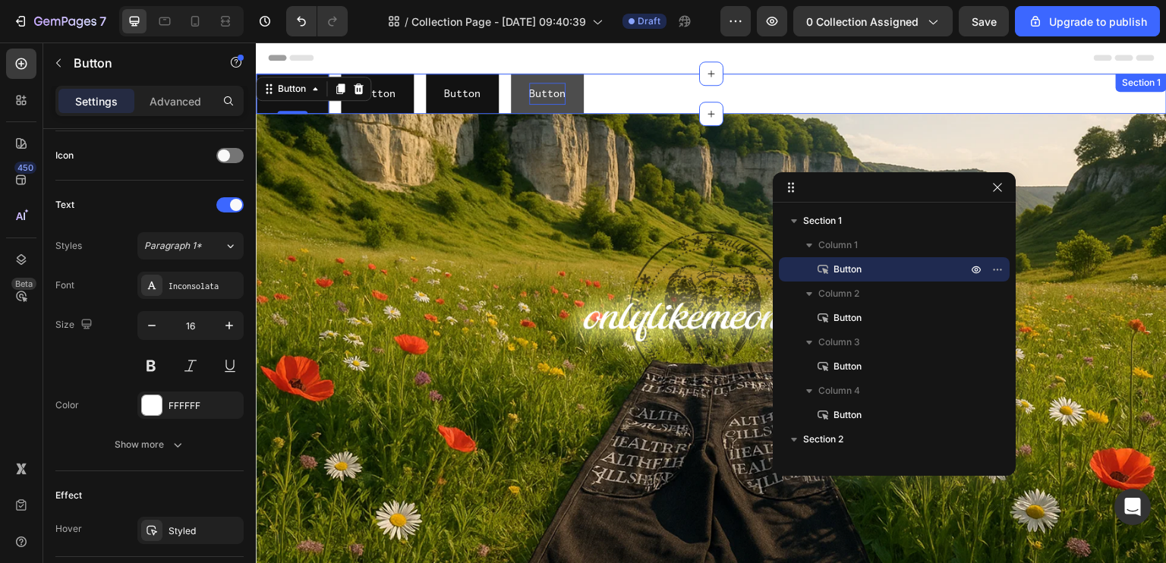
click at [557, 96] on p "Button" at bounding box center [547, 94] width 36 height 22
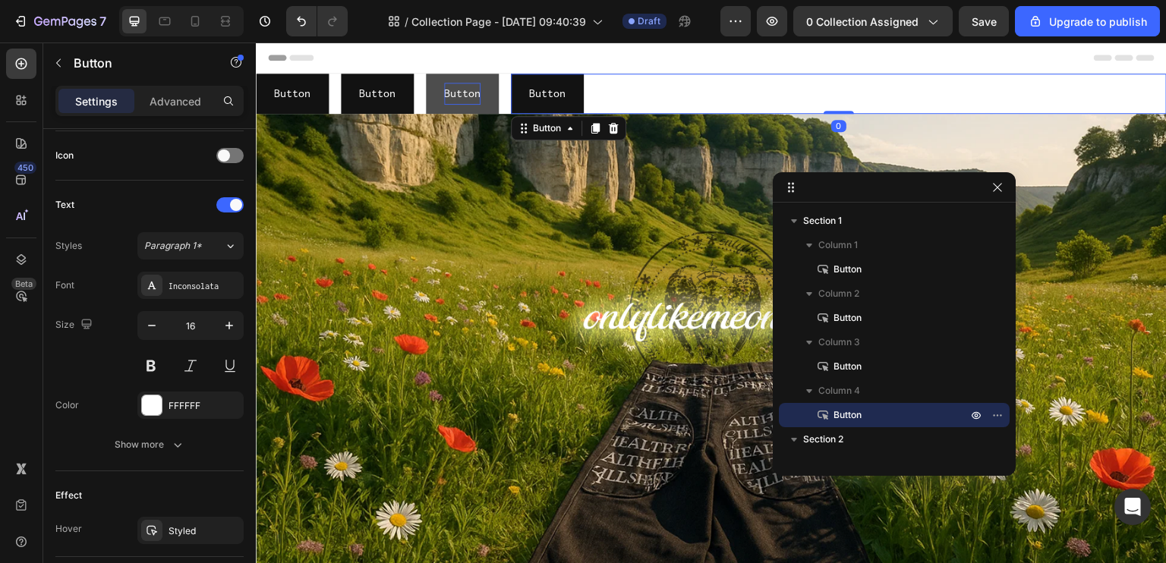
click at [475, 105] on p "Button" at bounding box center [462, 94] width 36 height 22
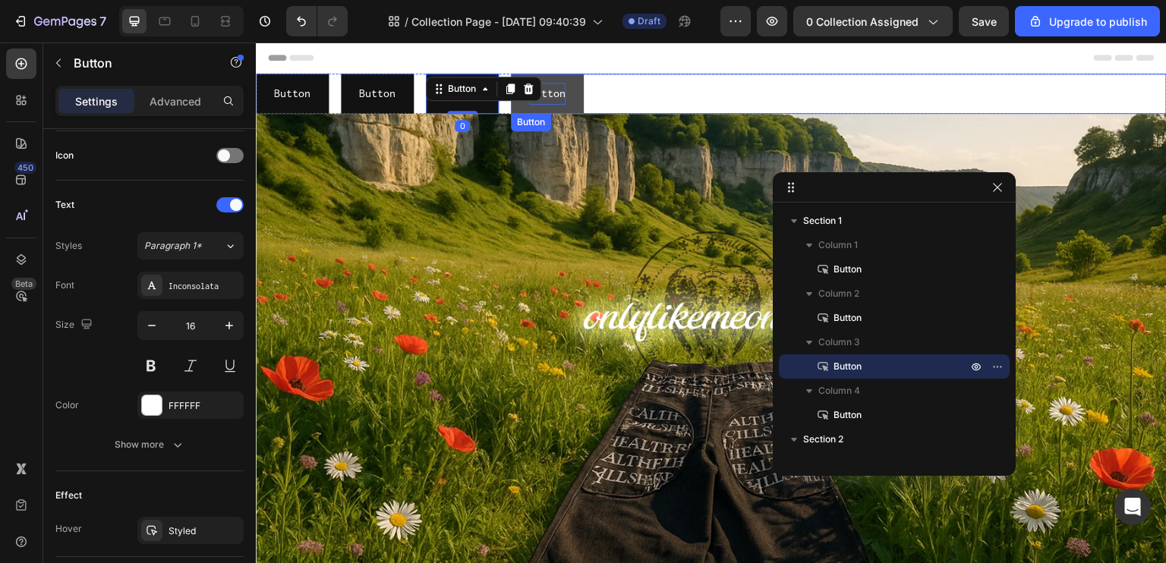
click at [563, 99] on p "Button" at bounding box center [547, 94] width 36 height 22
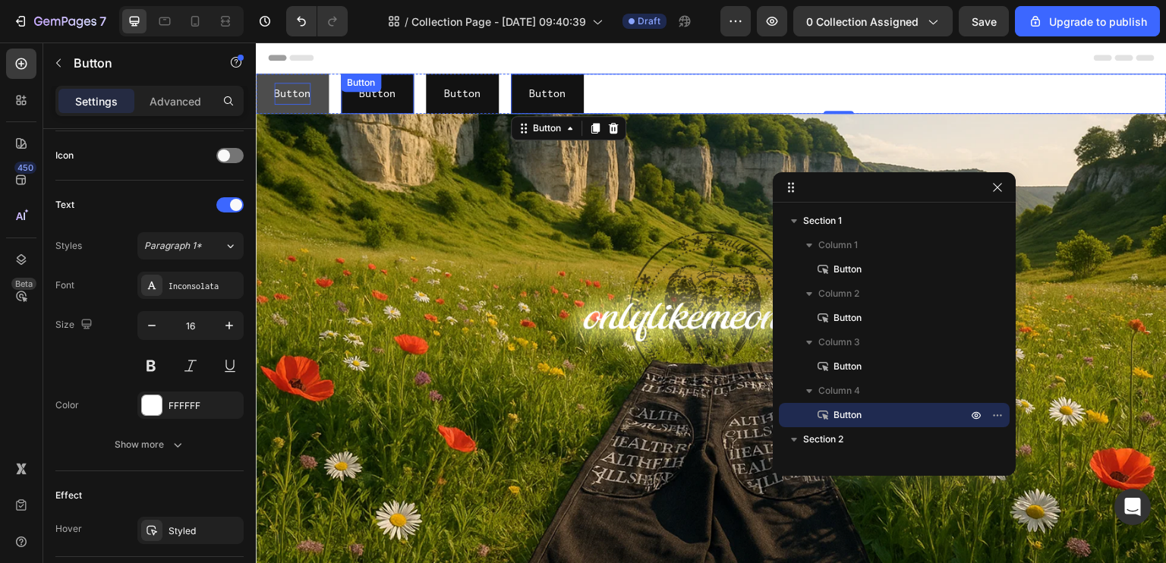
click at [289, 103] on p "Button" at bounding box center [292, 94] width 36 height 22
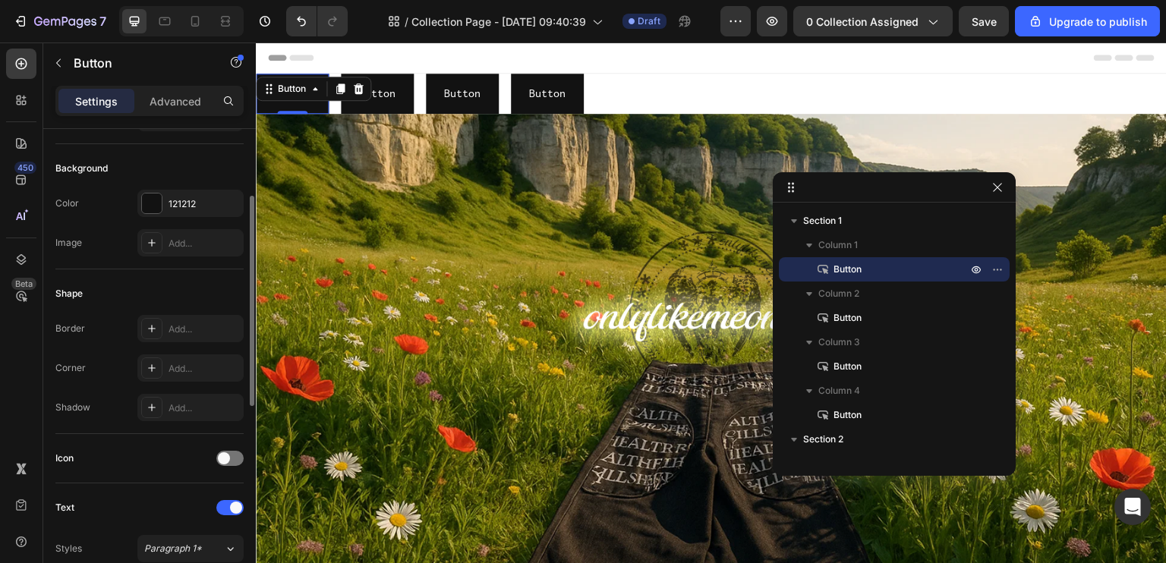
scroll to position [77, 0]
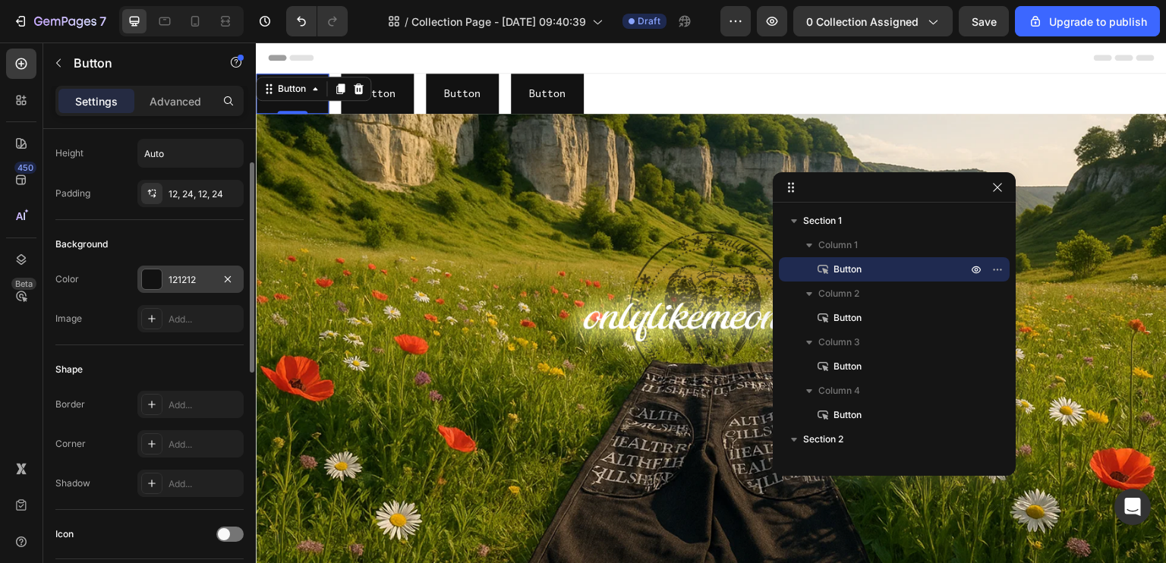
click at [152, 282] on div at bounding box center [152, 280] width 20 height 20
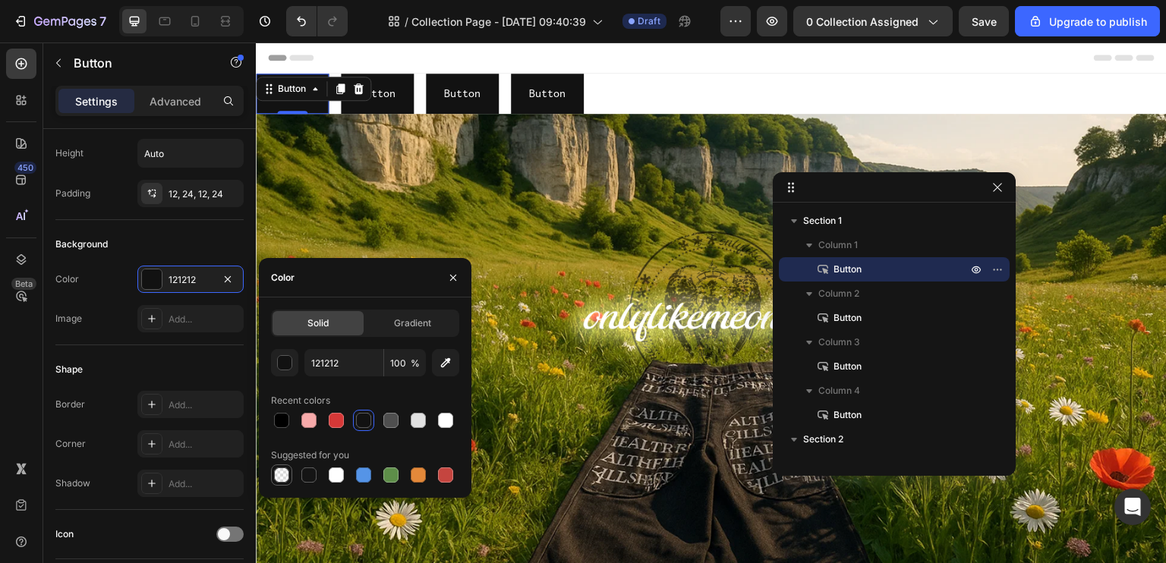
click at [288, 468] on div at bounding box center [282, 475] width 18 height 18
type input "000000"
type input "0"
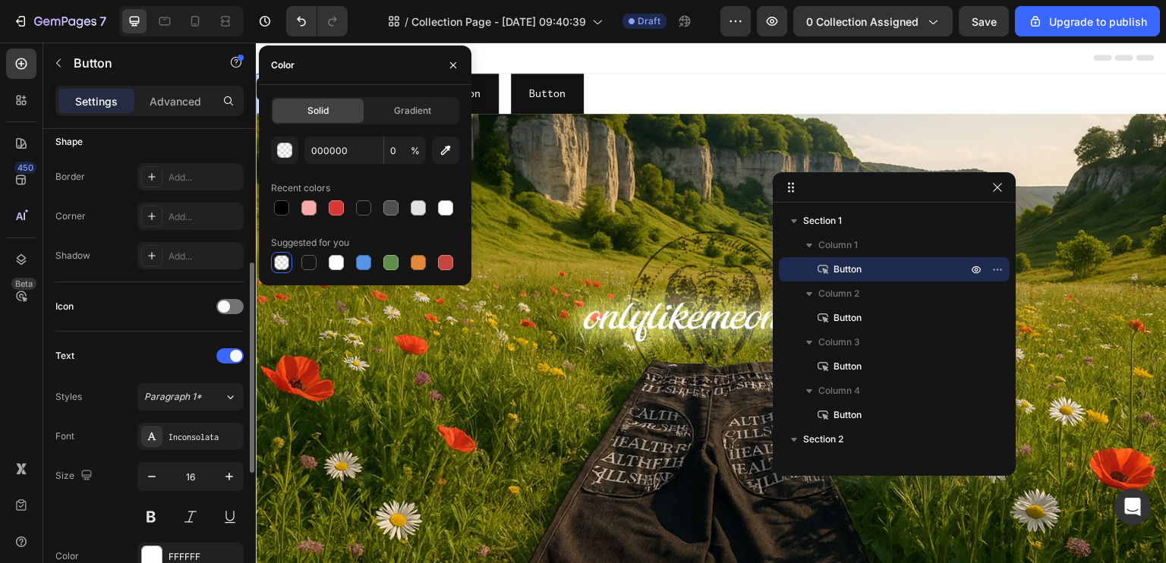
scroll to position [380, 0]
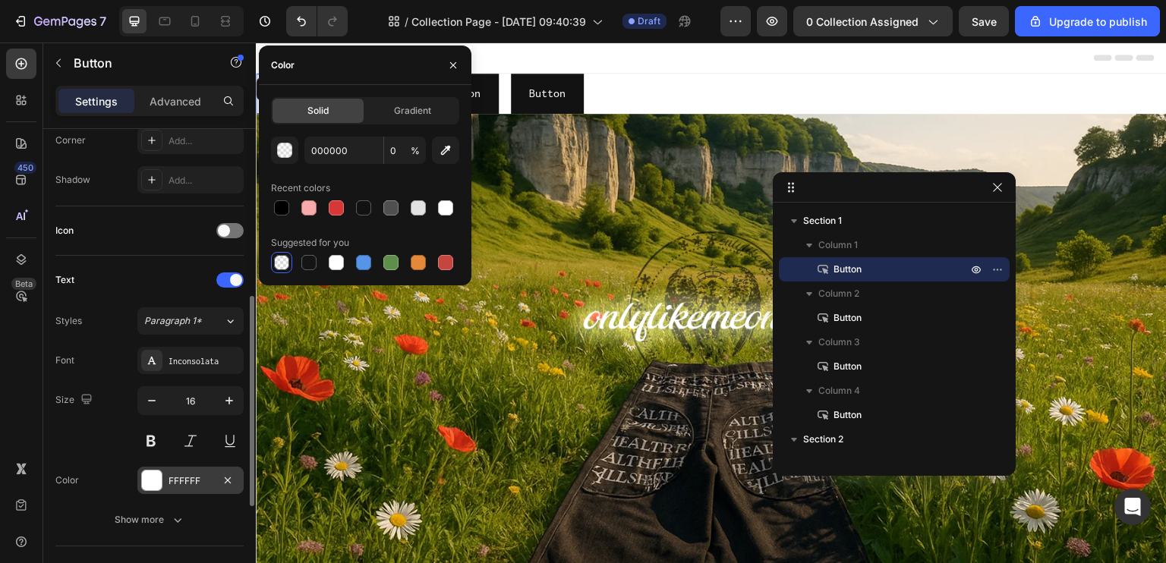
click at [161, 481] on div at bounding box center [152, 481] width 20 height 20
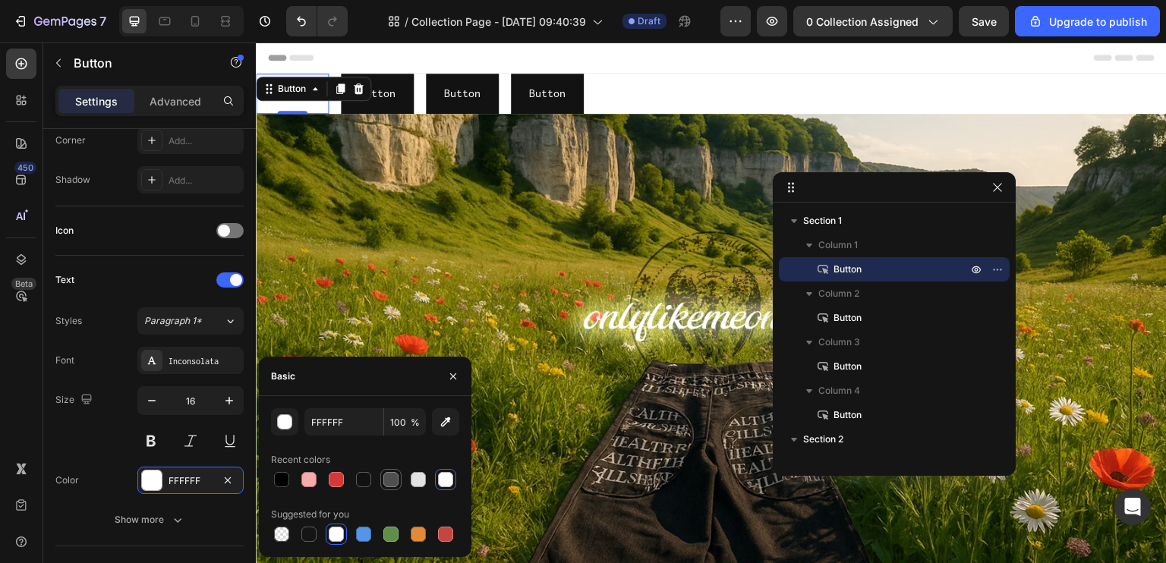
click at [386, 476] on div at bounding box center [390, 479] width 15 height 15
type input "4F4F4F"
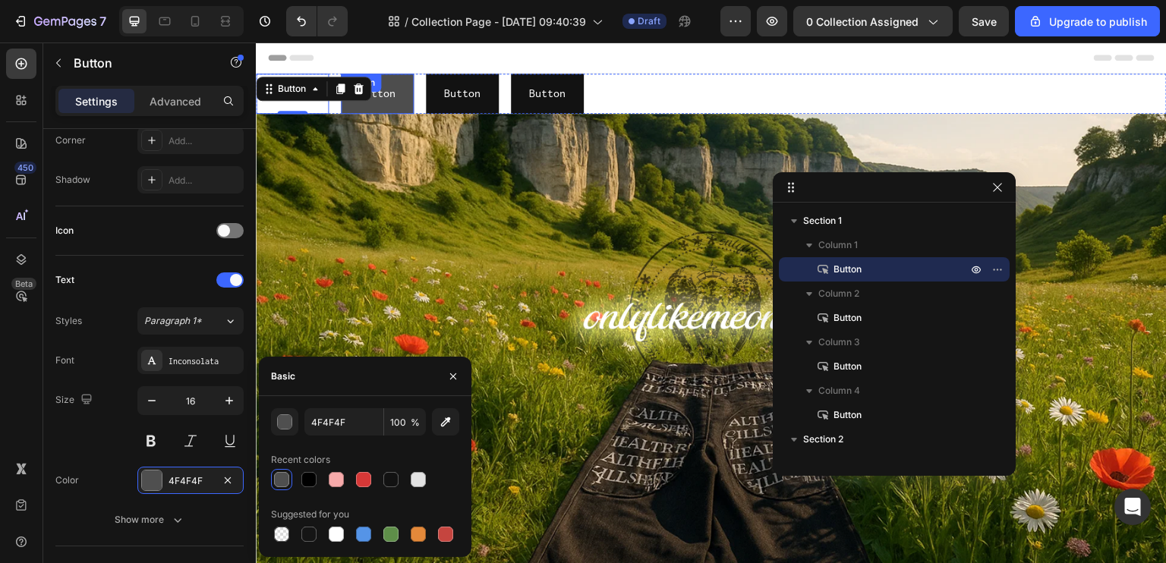
click at [398, 110] on button "Button" at bounding box center [377, 94] width 73 height 40
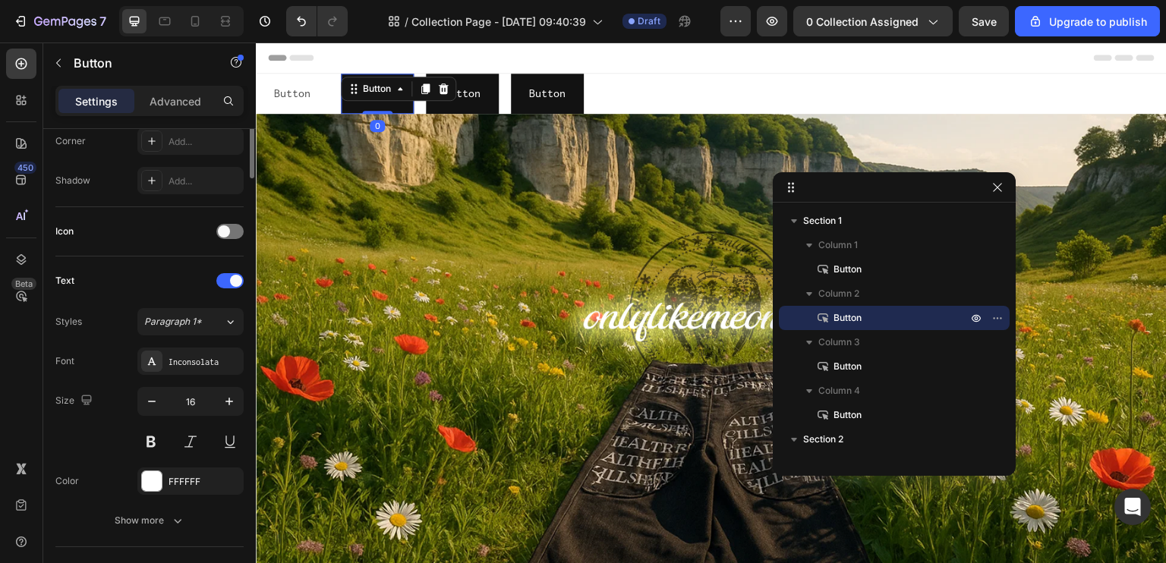
scroll to position [76, 0]
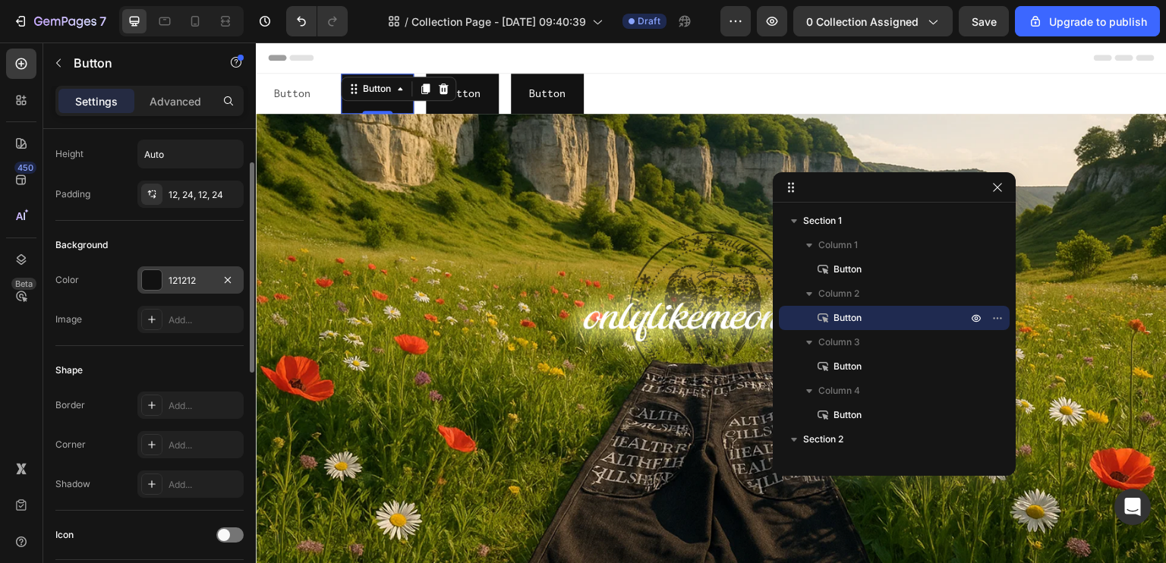
click at [149, 279] on div at bounding box center [152, 280] width 20 height 20
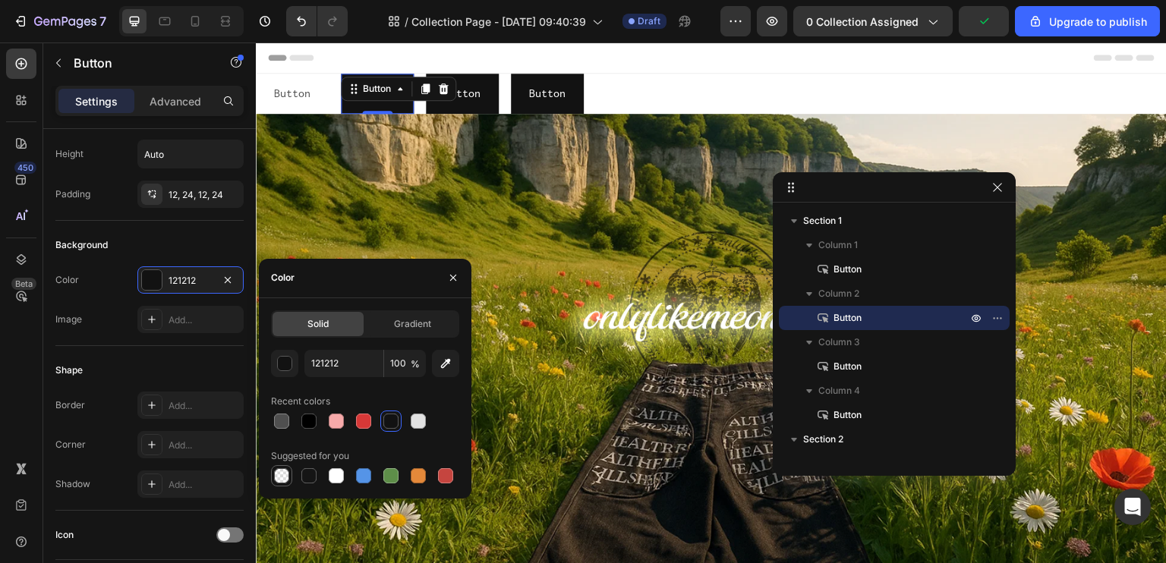
click at [288, 470] on div at bounding box center [281, 475] width 15 height 15
type input "000000"
type input "0"
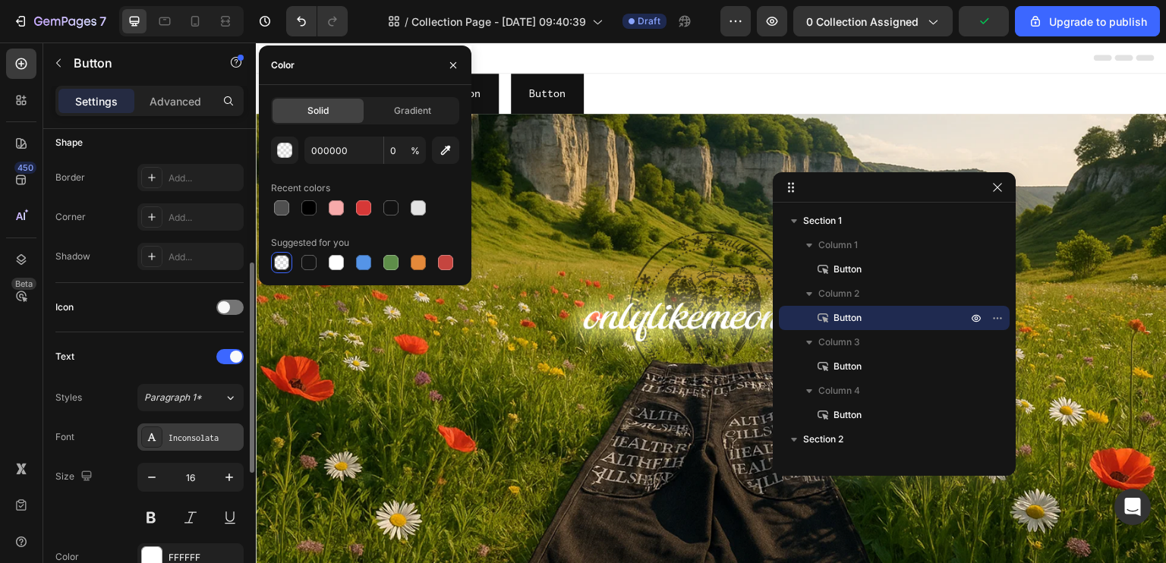
scroll to position [380, 0]
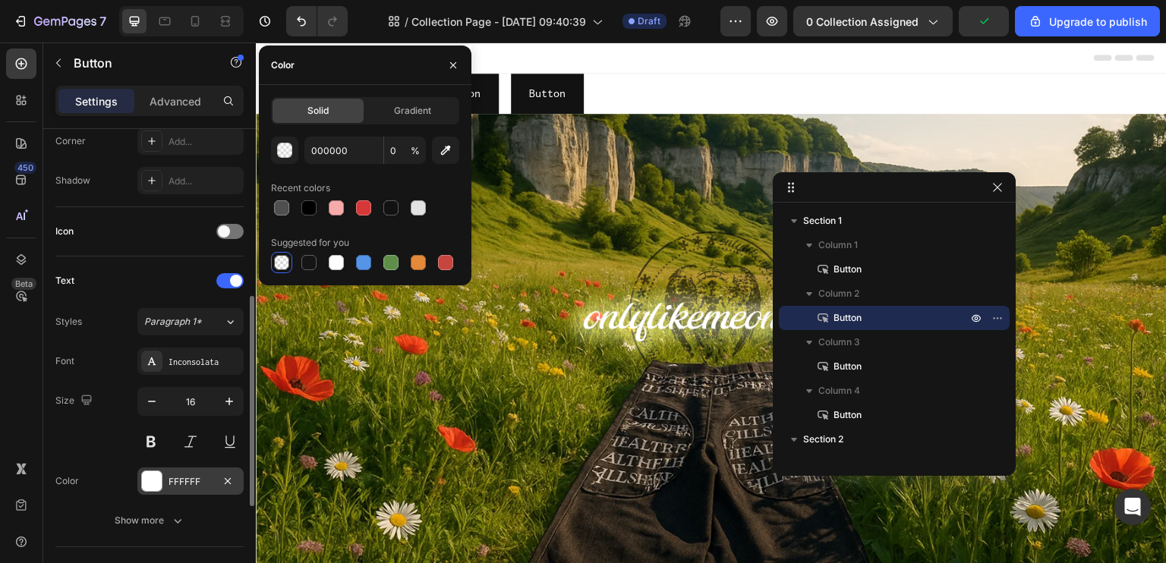
click at [160, 471] on div at bounding box center [152, 481] width 20 height 20
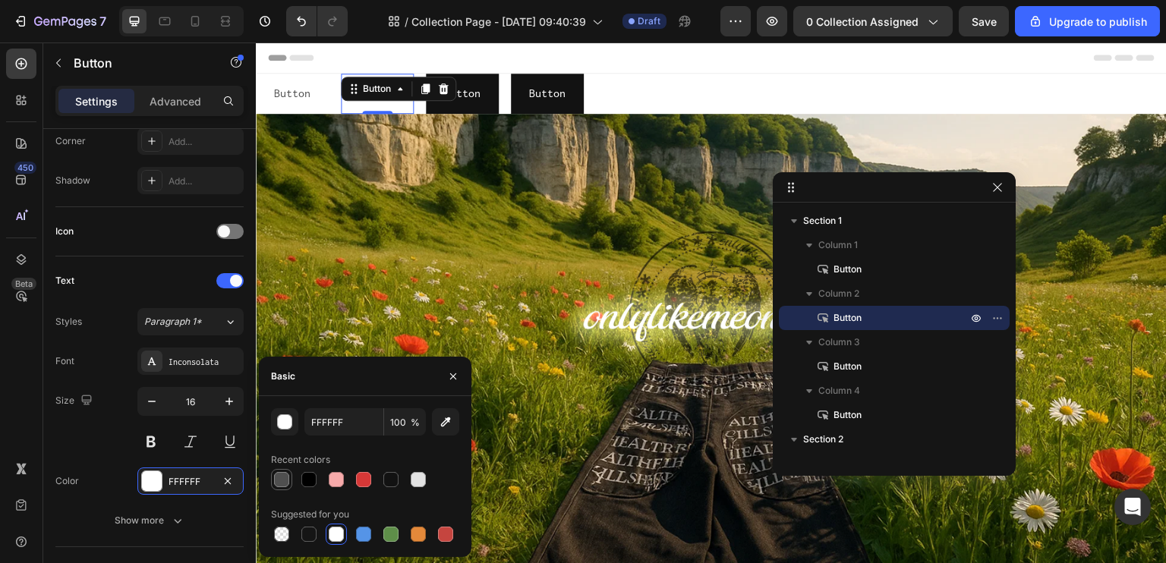
click at [286, 482] on div at bounding box center [281, 479] width 15 height 15
type input "4F4F4F"
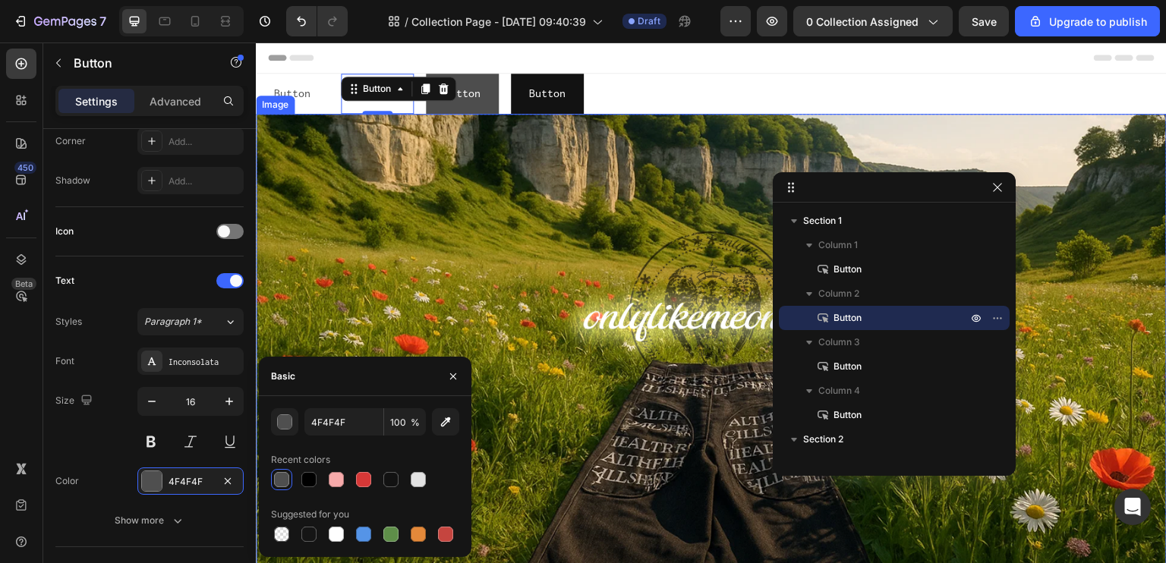
click at [478, 114] on button "Button" at bounding box center [462, 94] width 73 height 40
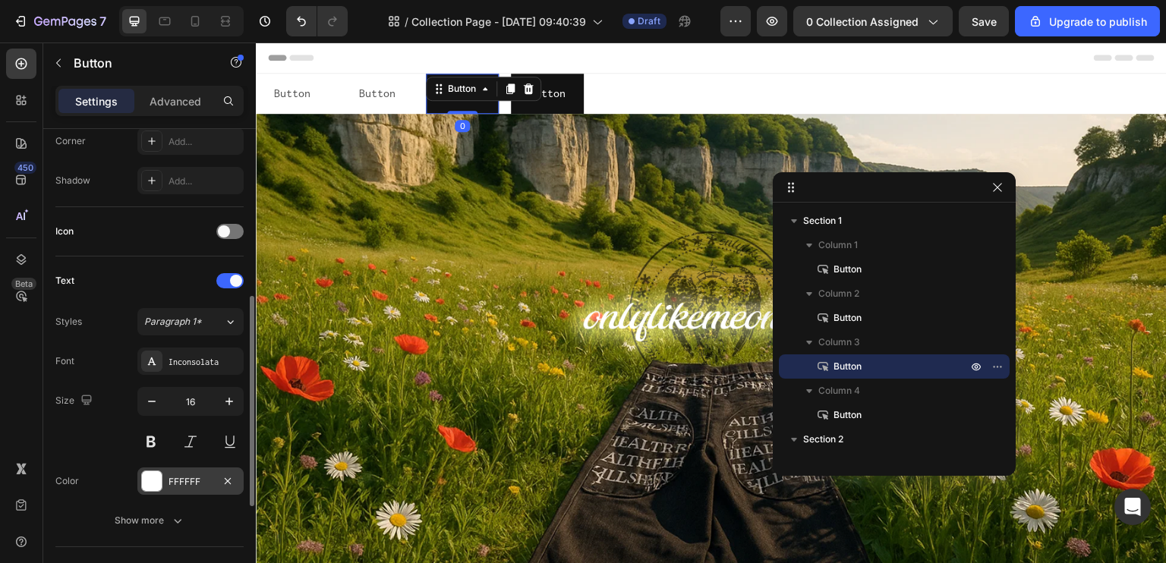
click at [167, 482] on div "FFFFFF" at bounding box center [190, 481] width 106 height 27
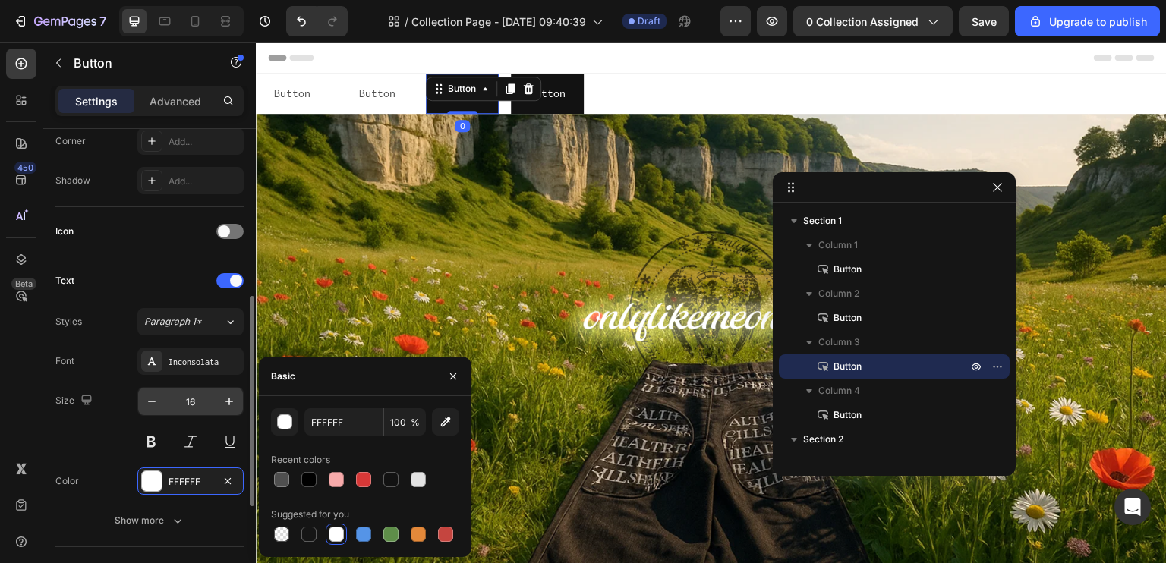
drag, startPoint x: 283, startPoint y: 476, endPoint x: 194, endPoint y: 398, distance: 118.3
click at [282, 476] on div at bounding box center [281, 479] width 15 height 15
type input "4F4F4F"
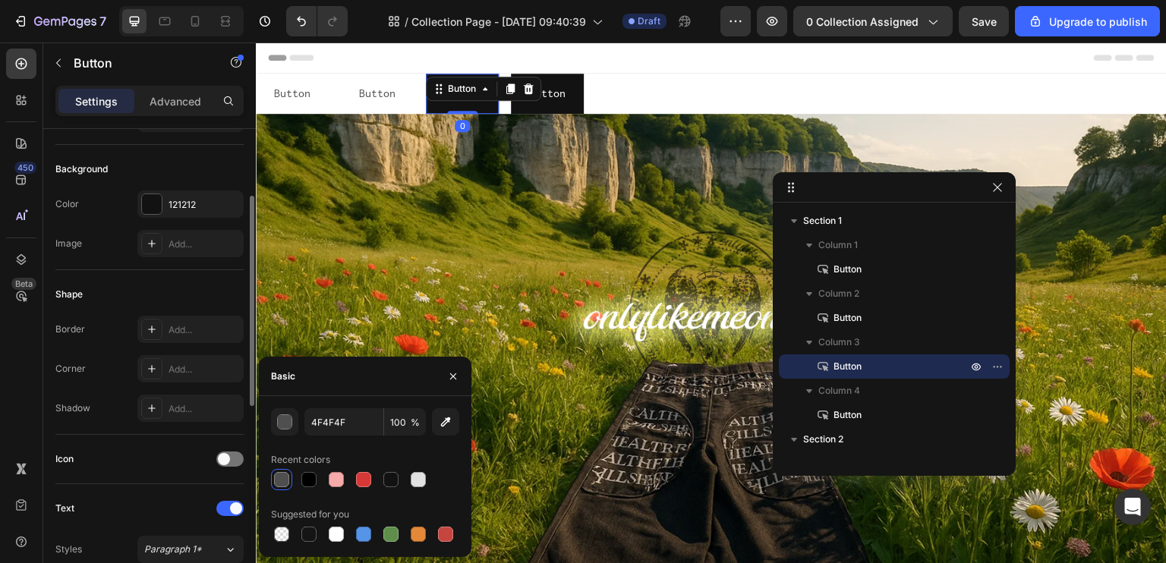
scroll to position [0, 0]
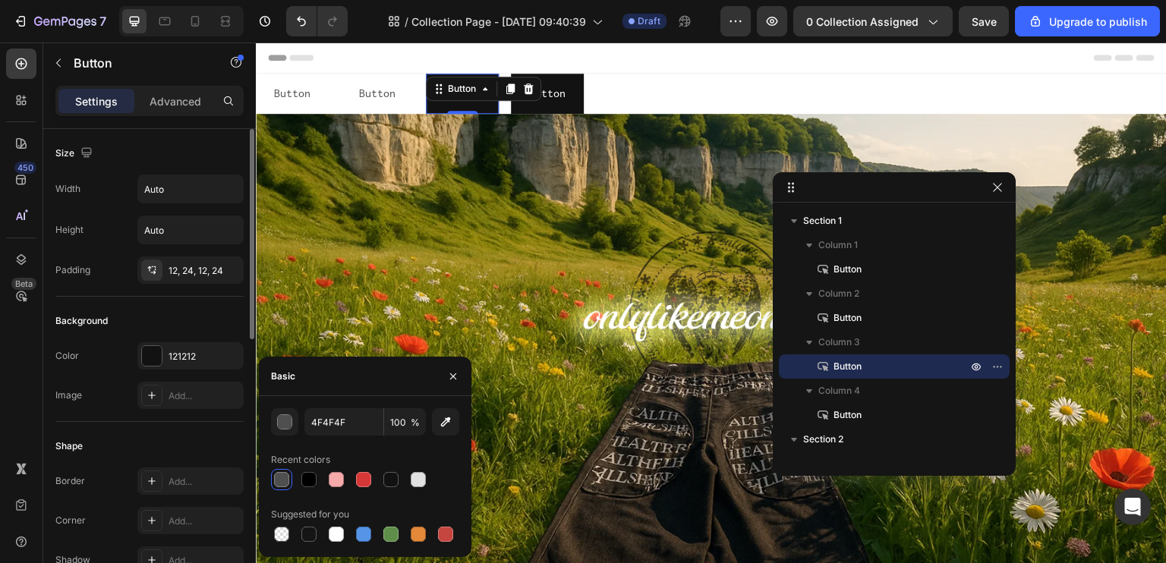
drag, startPoint x: 167, startPoint y: 356, endPoint x: 222, endPoint y: 424, distance: 86.9
click at [166, 356] on div "121212" at bounding box center [190, 355] width 106 height 27
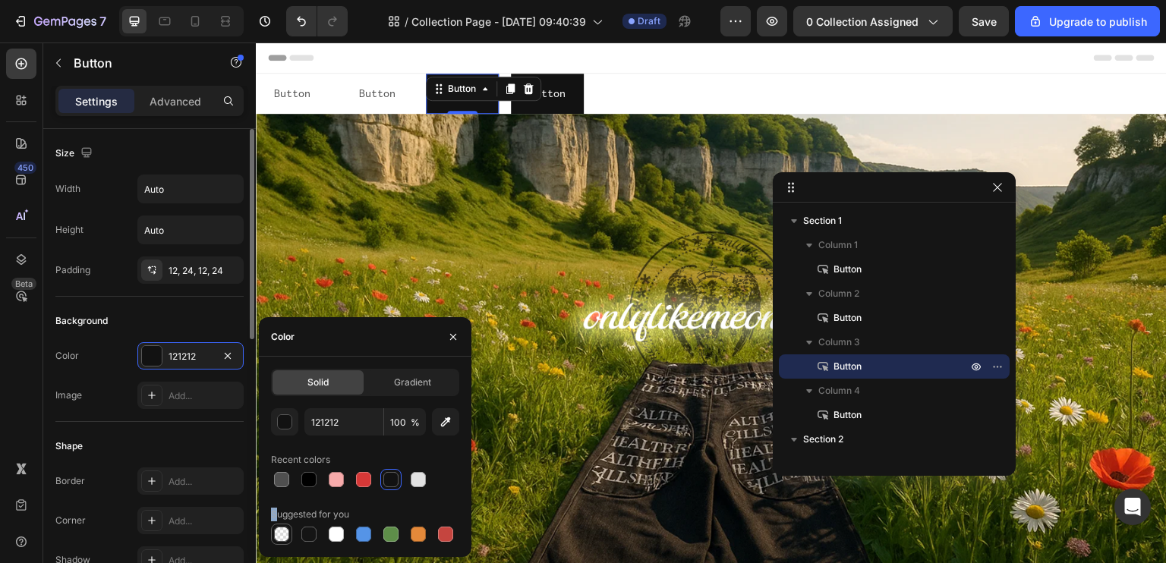
click at [276, 527] on div "Suggested for you" at bounding box center [365, 524] width 188 height 43
click at [286, 528] on div at bounding box center [281, 534] width 15 height 15
type input "000000"
type input "0"
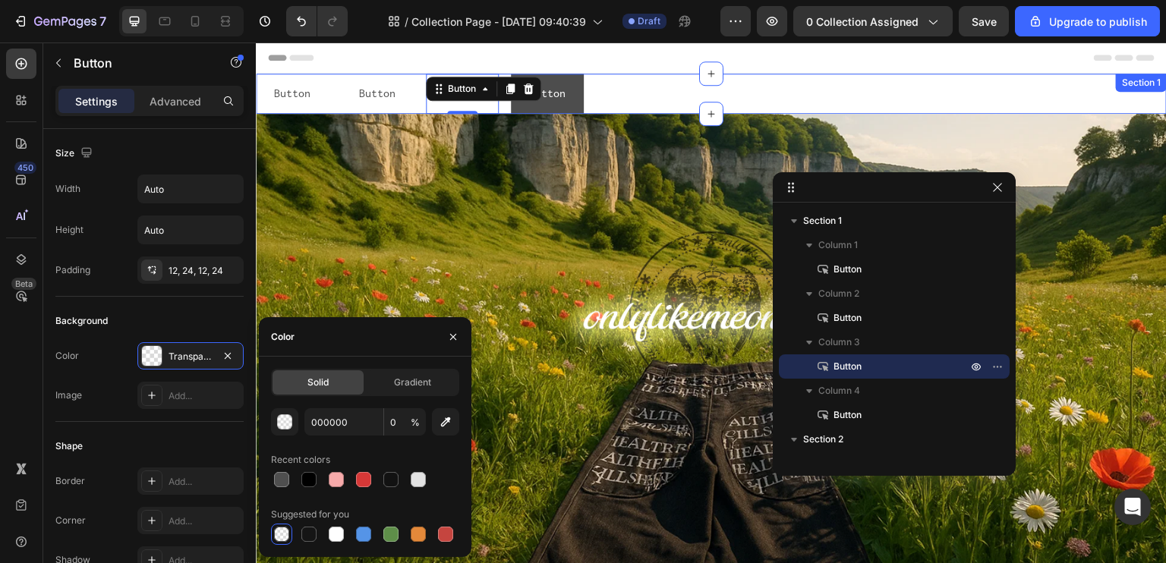
click at [549, 109] on button "Button" at bounding box center [547, 94] width 73 height 40
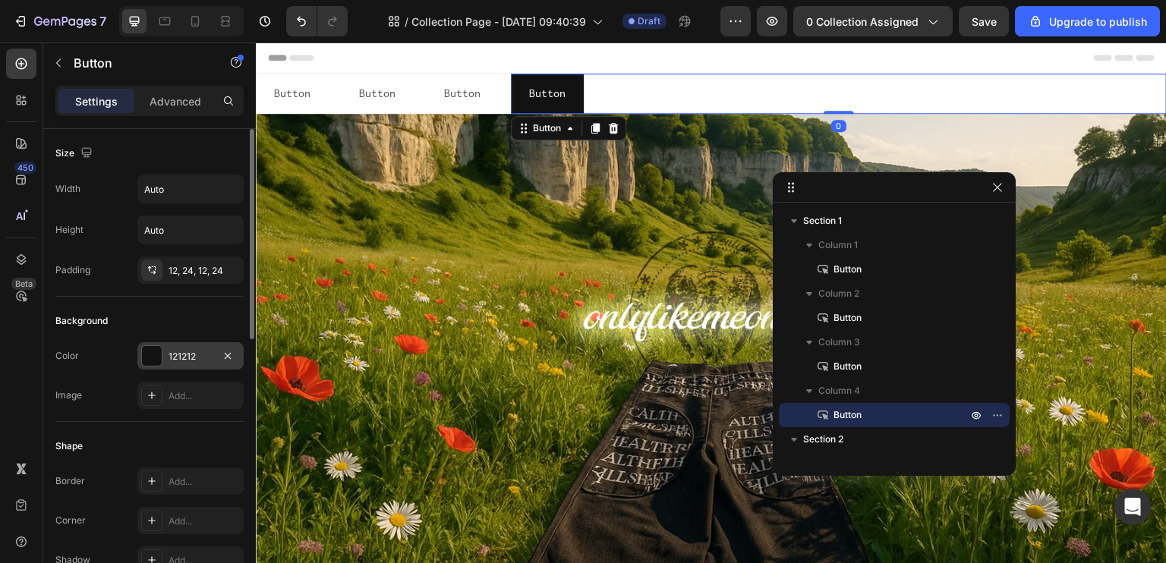
click at [151, 350] on div at bounding box center [152, 356] width 20 height 20
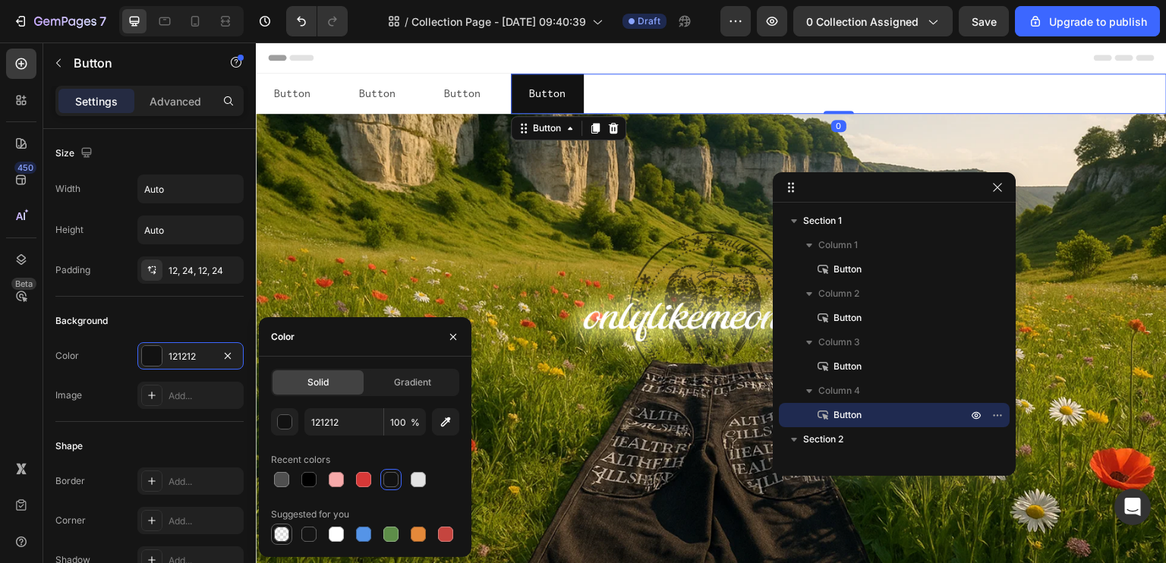
click at [274, 531] on div at bounding box center [282, 534] width 18 height 18
type input "000000"
type input "0"
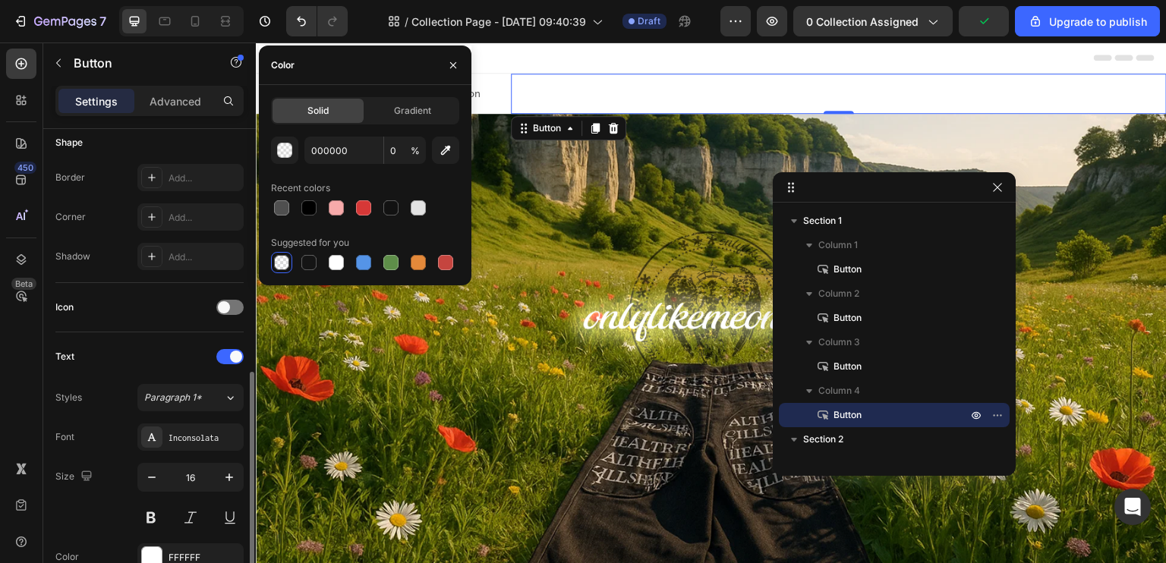
scroll to position [380, 0]
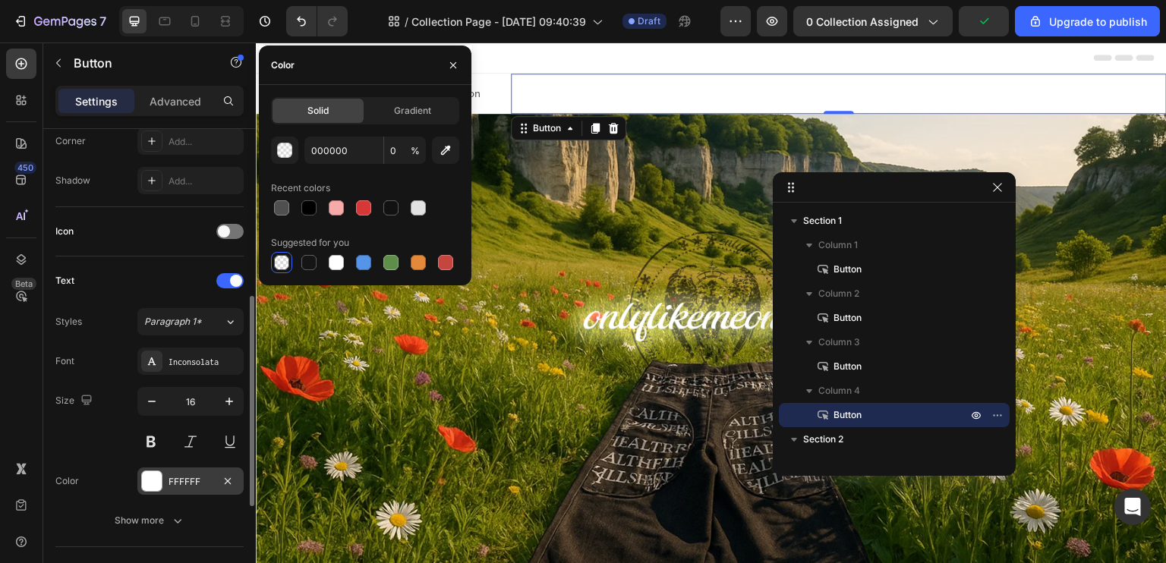
click at [161, 468] on div "FFFFFF" at bounding box center [190, 481] width 106 height 27
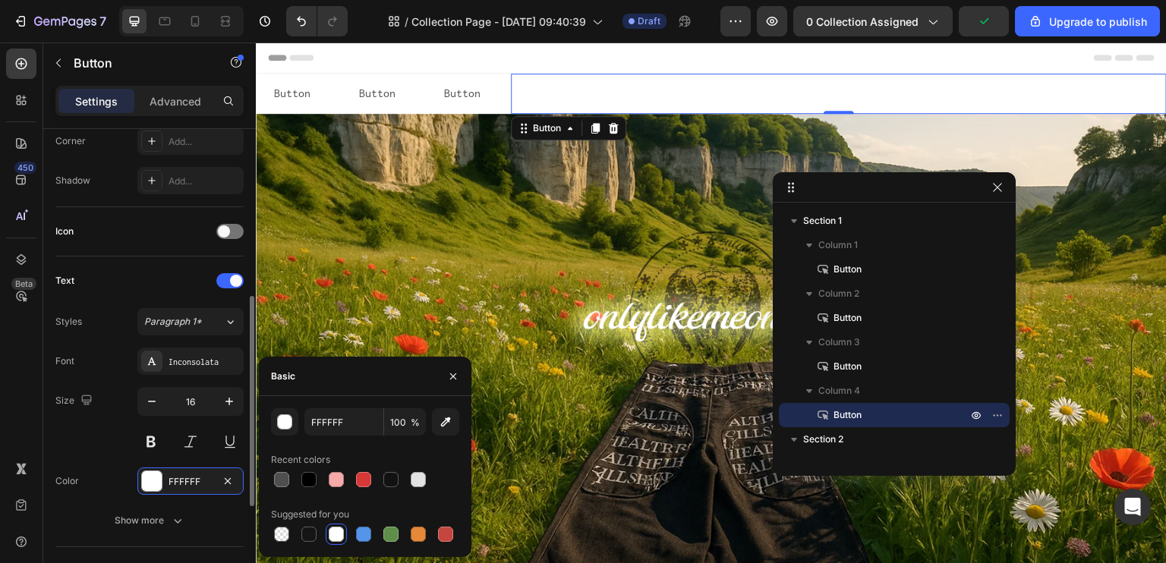
click at [264, 483] on div "FFFFFF 100 % Recent colors Suggested for you" at bounding box center [365, 476] width 213 height 137
click at [274, 481] on div at bounding box center [281, 479] width 15 height 15
type input "4F4F4F"
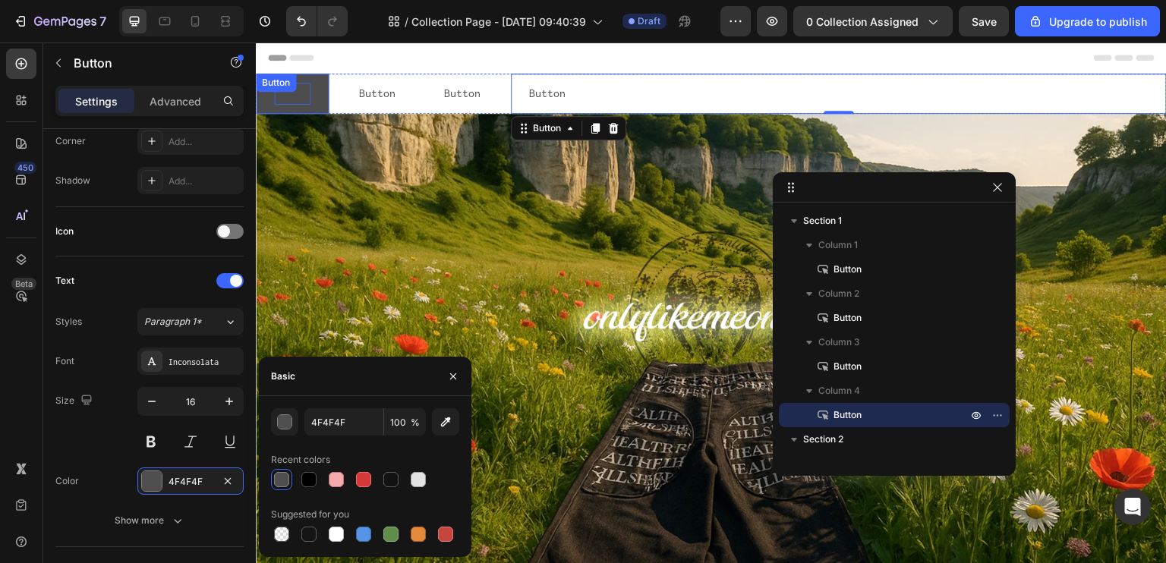
click at [300, 95] on div "Button Button" at bounding box center [292, 94] width 73 height 40
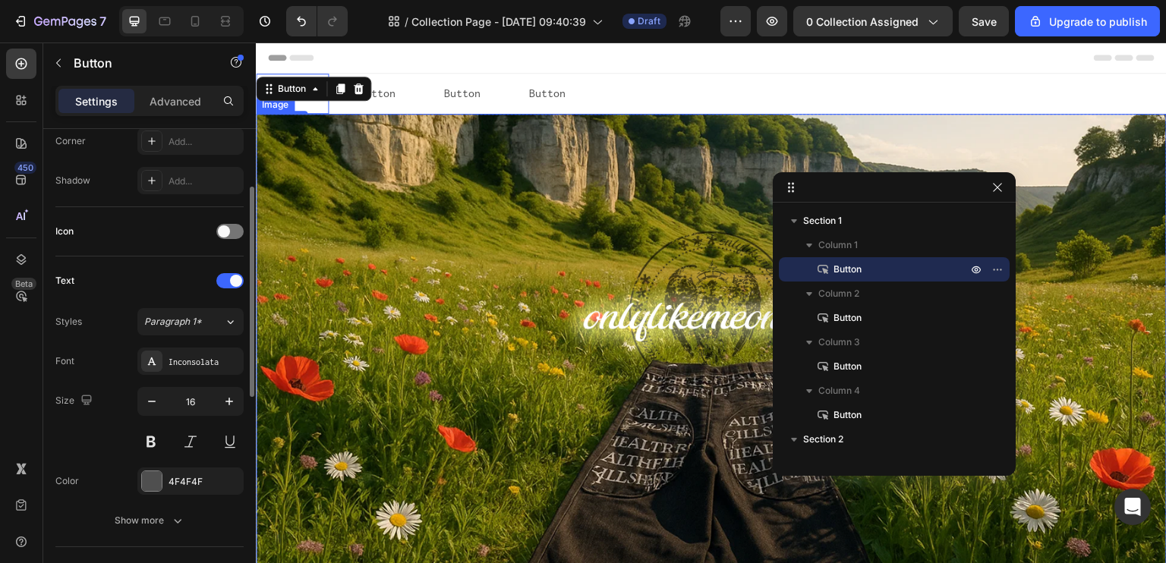
scroll to position [304, 0]
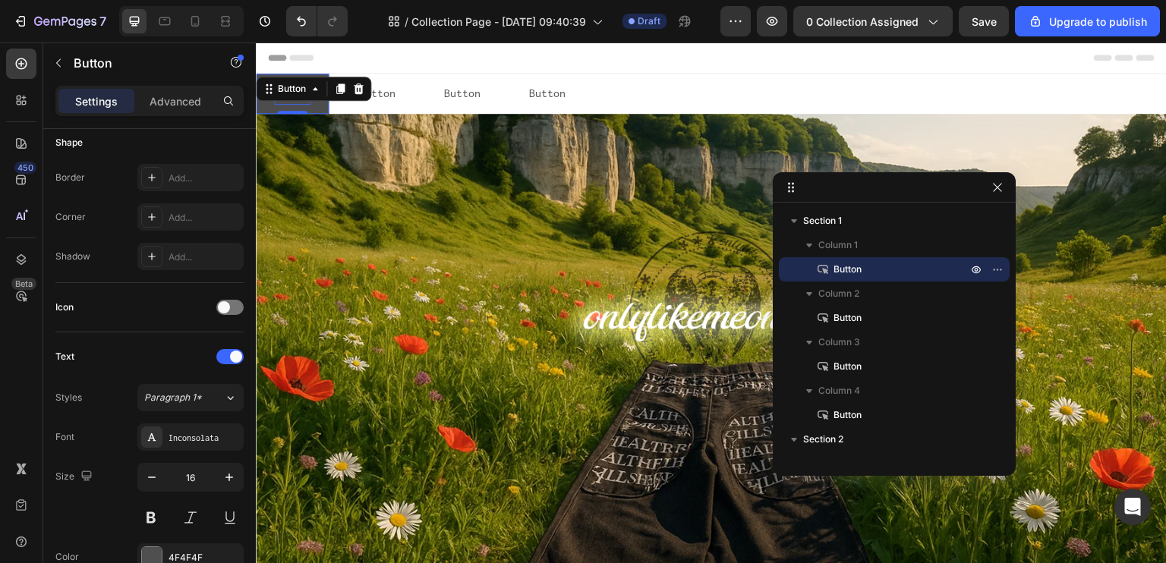
click at [301, 105] on p "Button" at bounding box center [292, 94] width 36 height 22
click at [366, 96] on div "Button Button" at bounding box center [377, 94] width 73 height 40
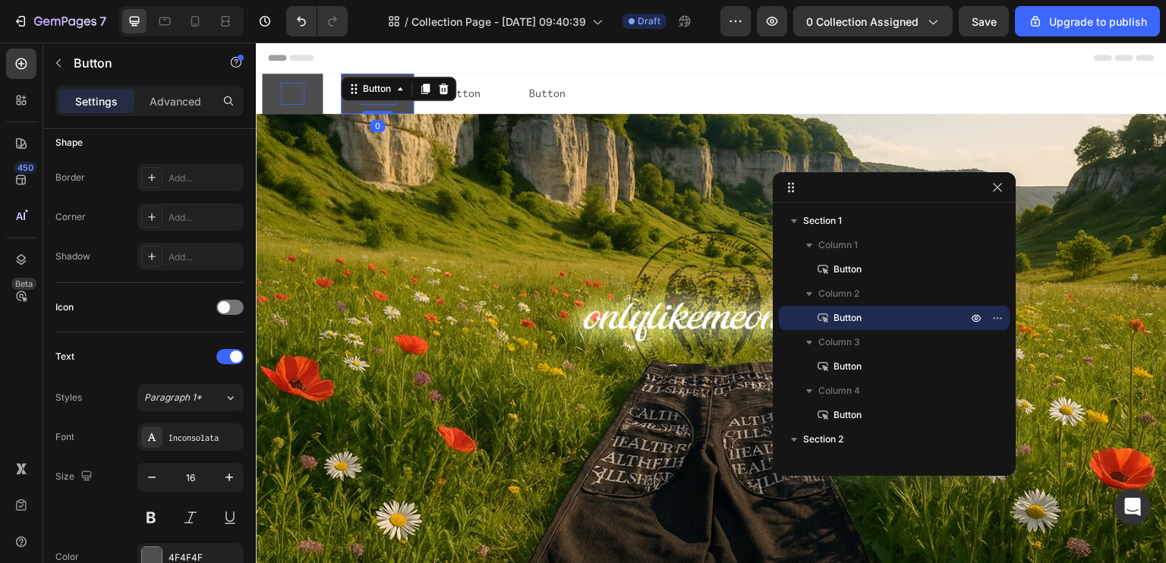
click at [366, 96] on div "Button" at bounding box center [377, 89] width 65 height 18
click at [373, 105] on p "Button" at bounding box center [377, 94] width 36 height 22
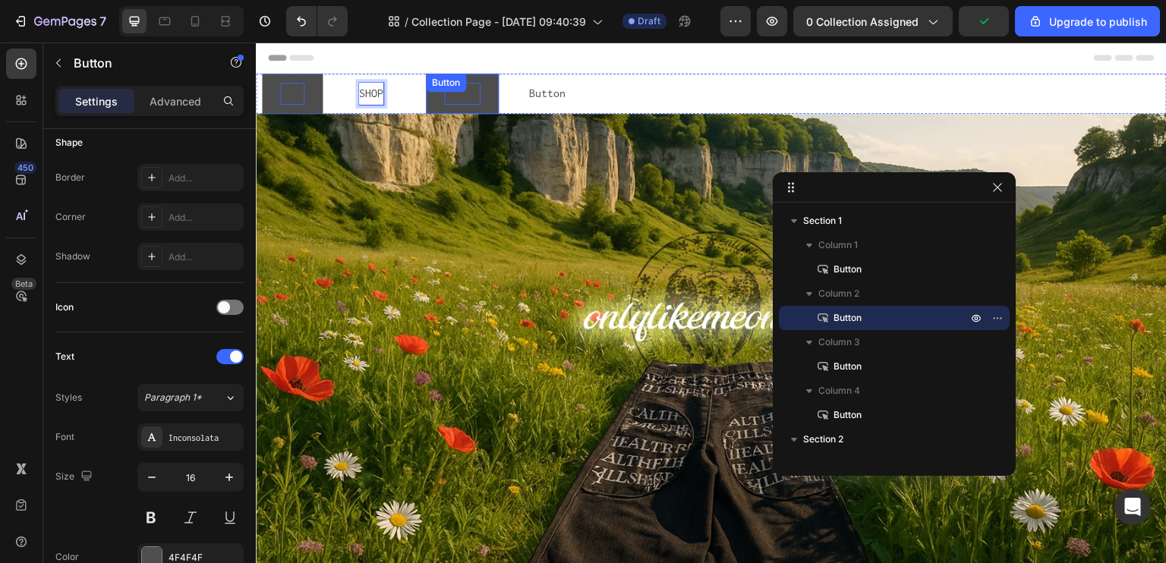
click at [466, 105] on p "Button" at bounding box center [462, 94] width 36 height 22
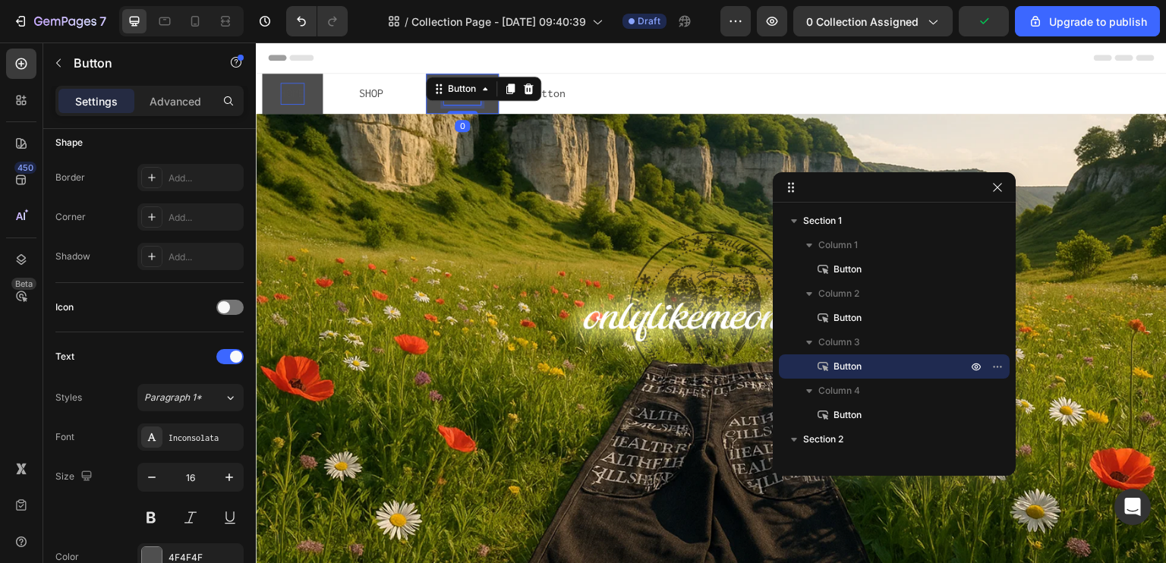
click at [466, 105] on p "Button" at bounding box center [462, 94] width 36 height 22
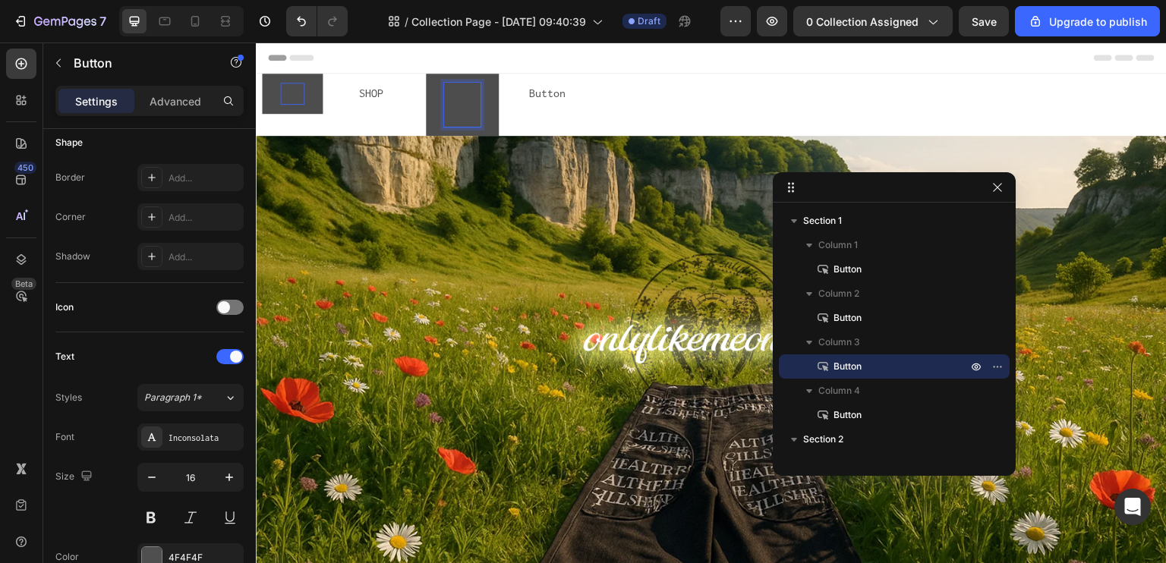
click at [426, 74] on button "ButtonAABOU" at bounding box center [462, 105] width 73 height 62
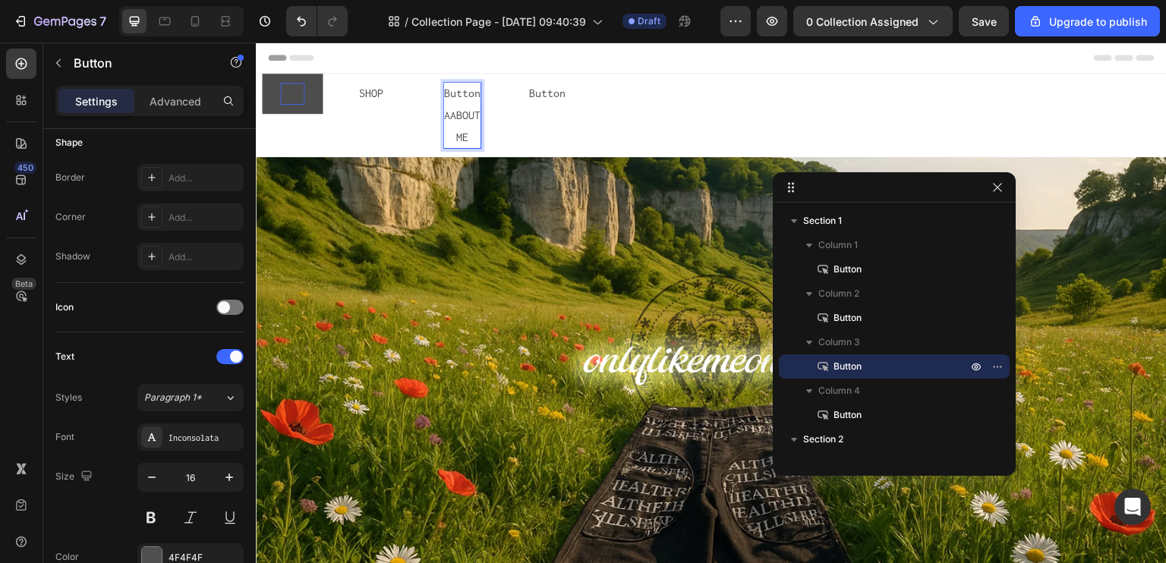
click at [689, 149] on div "Button Button" at bounding box center [839, 116] width 656 height 84
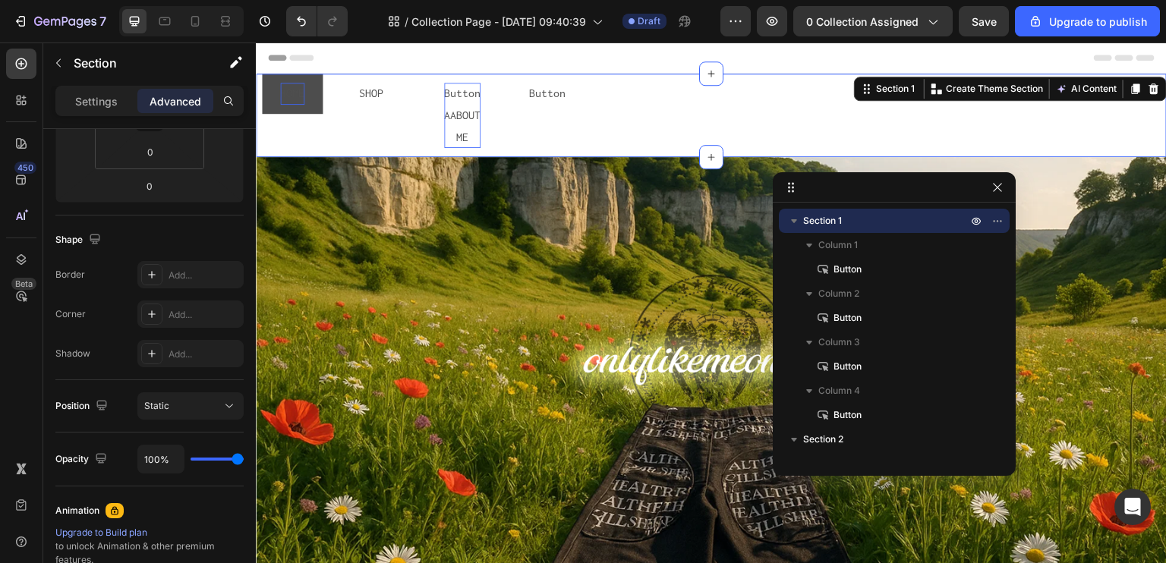
scroll to position [0, 0]
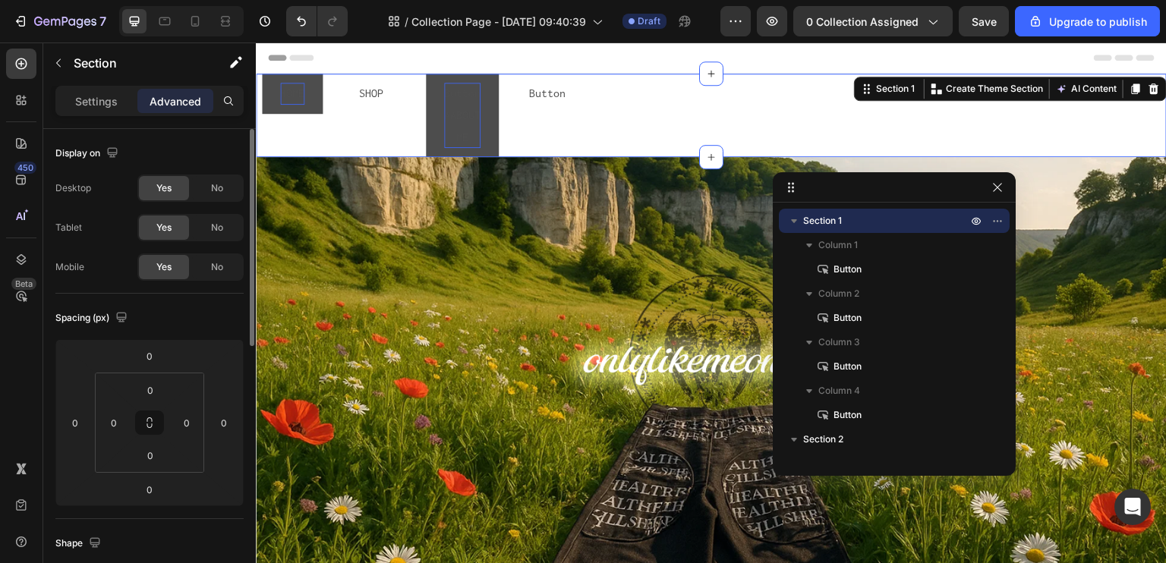
click at [440, 99] on div "ButtonAABOUT ME Button" at bounding box center [462, 116] width 73 height 84
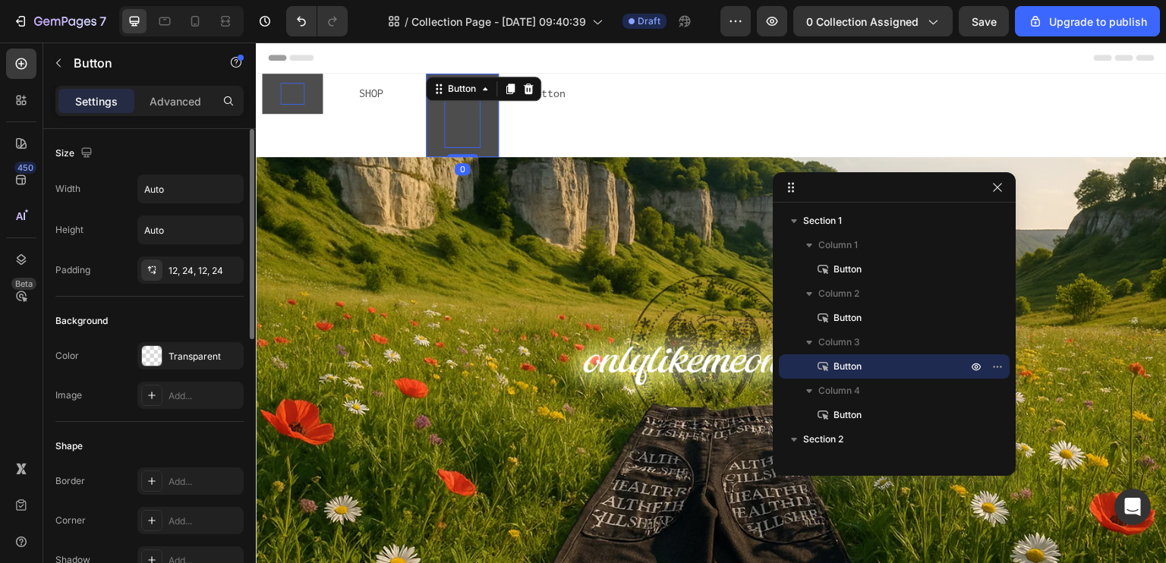
click at [440, 99] on div "Button" at bounding box center [483, 89] width 115 height 24
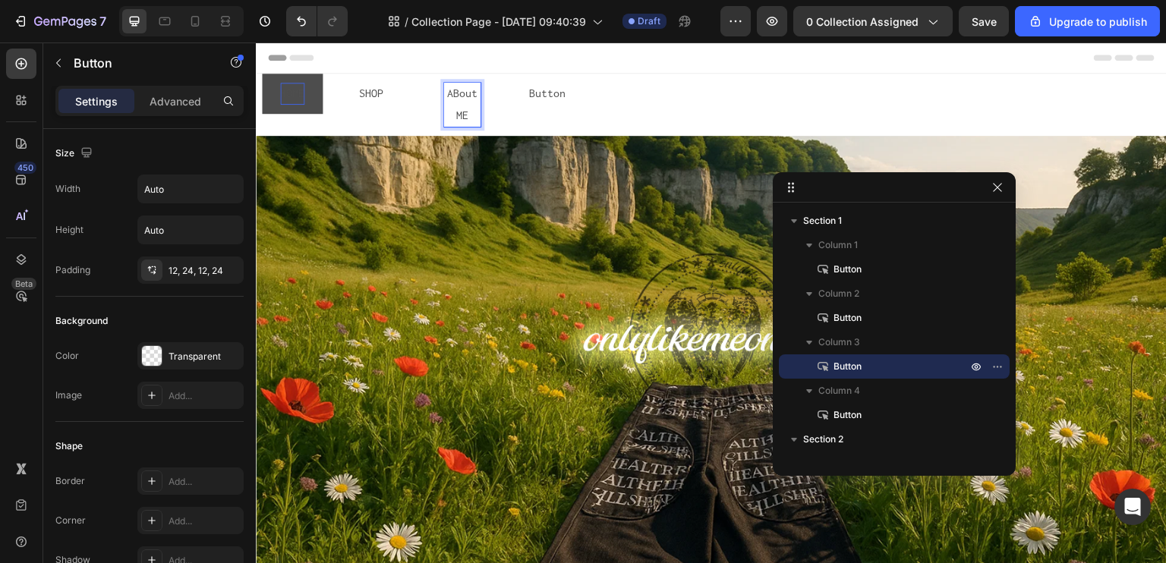
click at [426, 74] on button "ABout ME" at bounding box center [462, 105] width 73 height 62
click at [583, 155] on img at bounding box center [711, 392] width 911 height 512
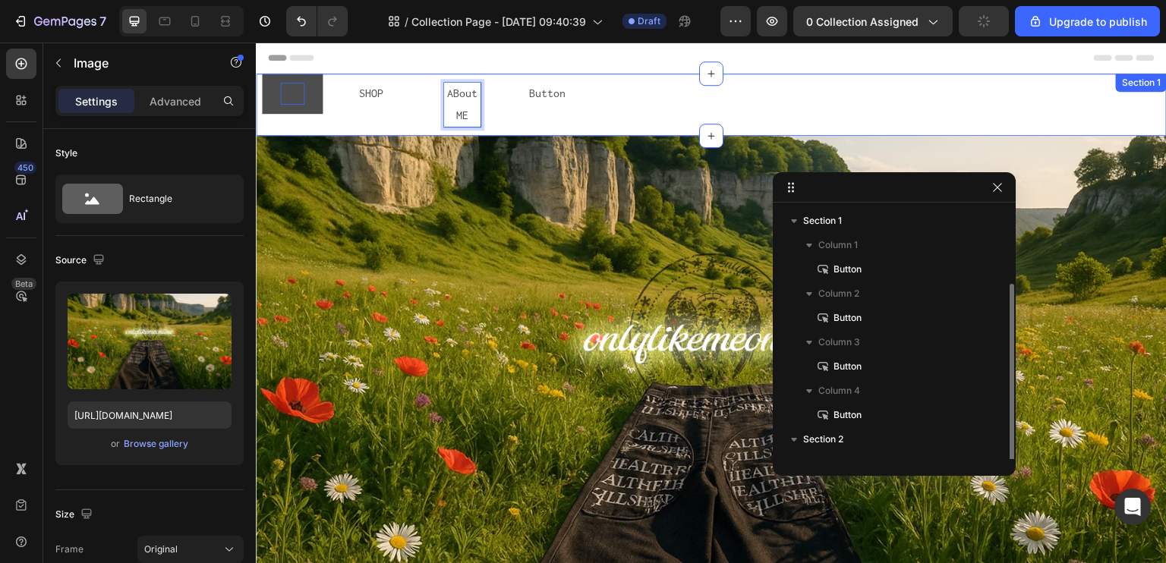
scroll to position [40, 0]
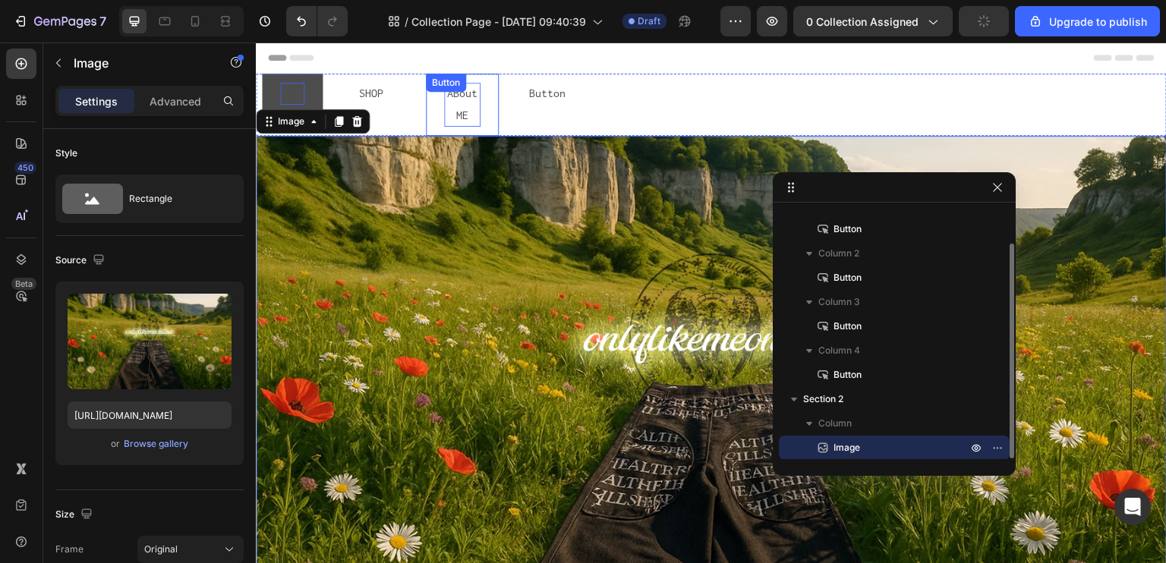
click at [454, 109] on p "ABout ME" at bounding box center [462, 105] width 36 height 44
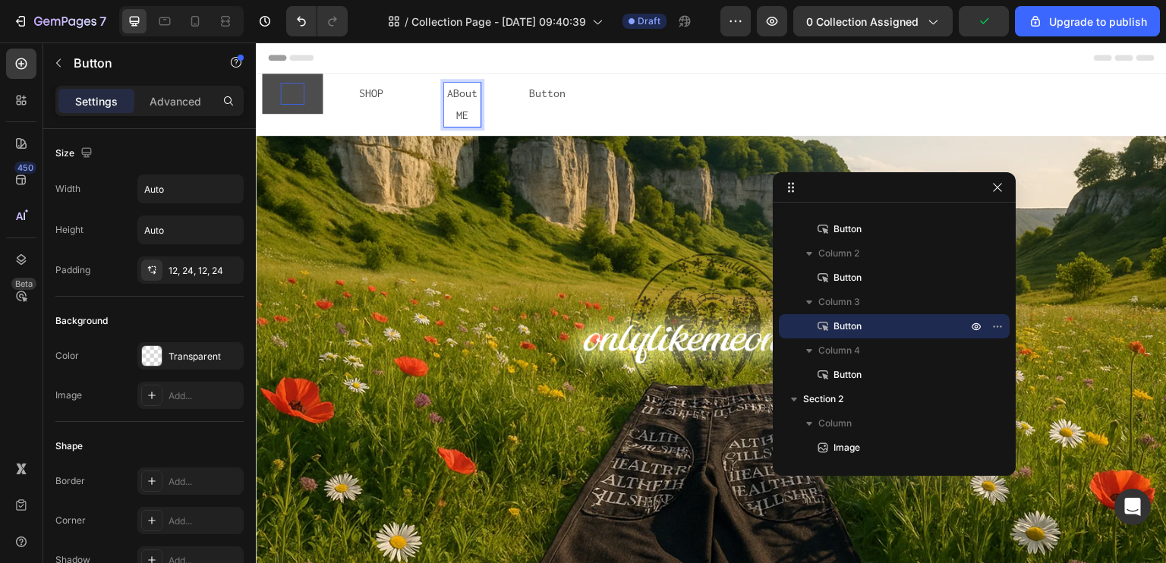
click at [467, 112] on p "ABout ME" at bounding box center [462, 105] width 36 height 44
click at [463, 114] on p "ABout ME" at bounding box center [462, 105] width 36 height 44
click at [456, 84] on p "ABout ME" at bounding box center [462, 105] width 36 height 44
click at [455, 84] on p "ABout ME" at bounding box center [462, 105] width 36 height 44
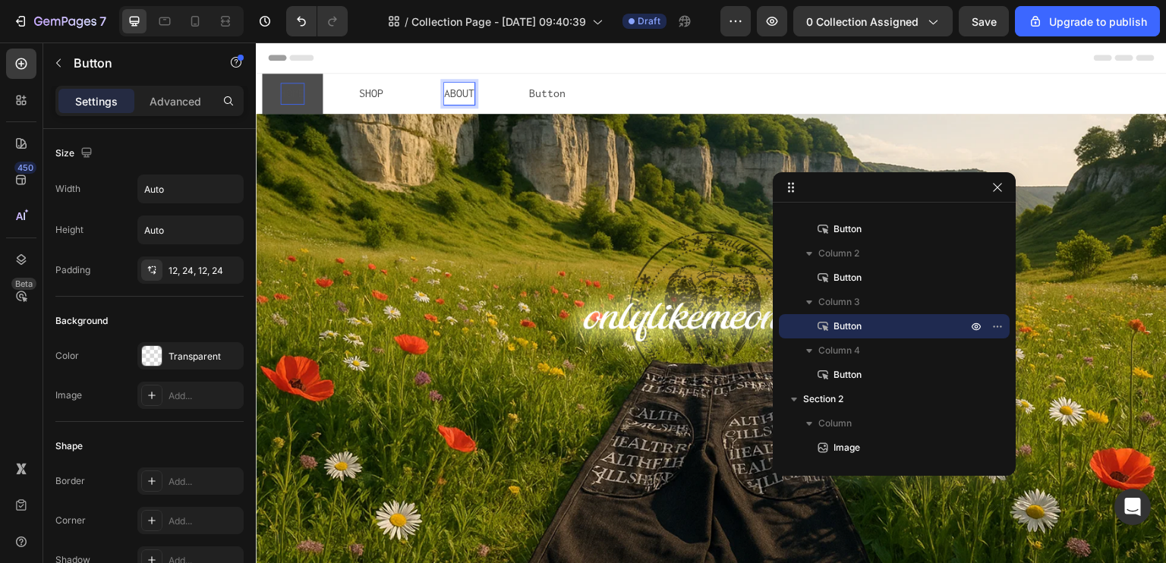
click at [426, 74] on button "ABOUT" at bounding box center [459, 94] width 67 height 40
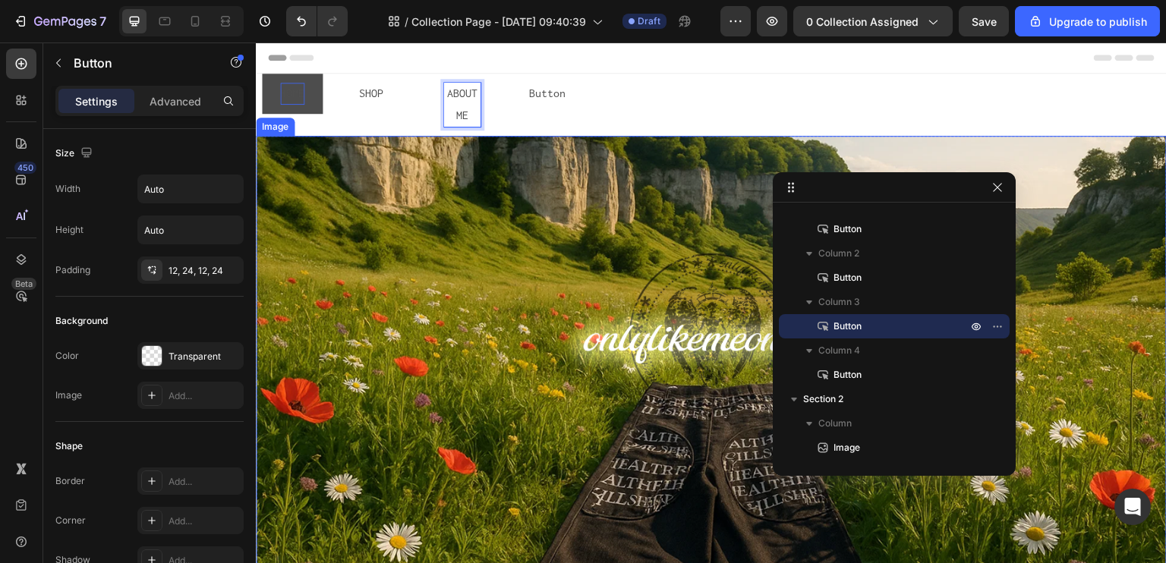
click at [679, 128] on div "Button Button" at bounding box center [839, 105] width 656 height 62
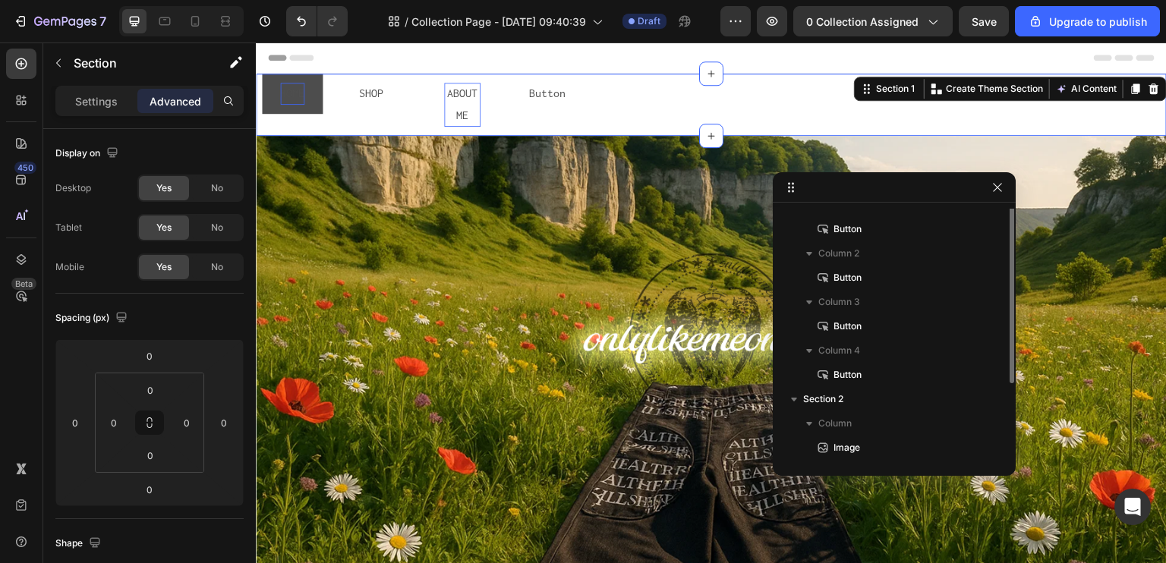
scroll to position [0, 0]
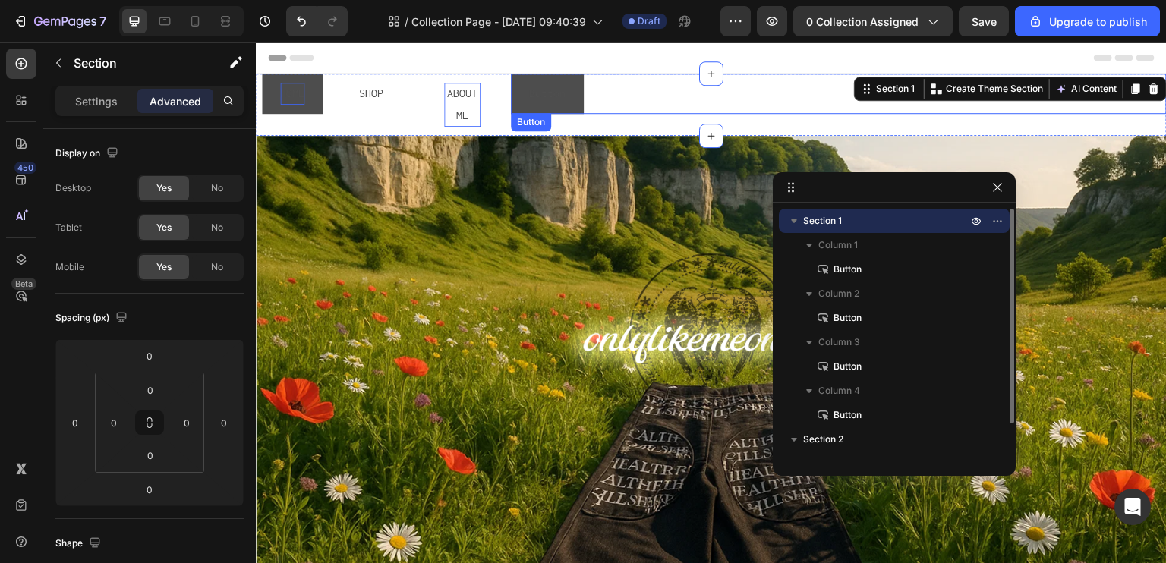
click at [570, 102] on button "Button" at bounding box center [547, 94] width 73 height 40
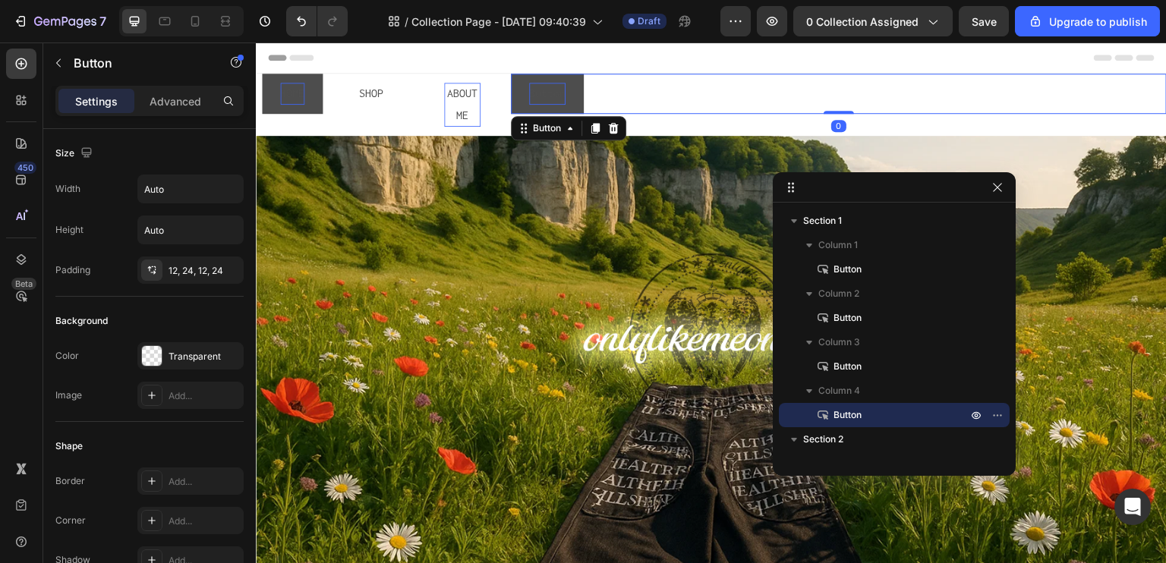
click at [555, 99] on p "Button" at bounding box center [547, 94] width 36 height 22
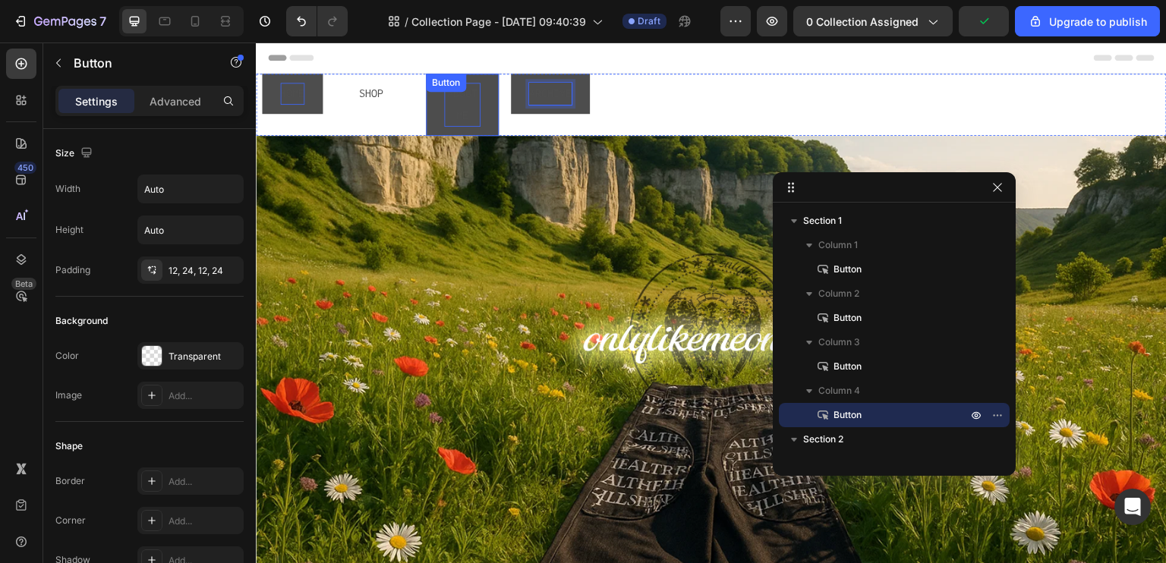
click at [481, 107] on button "ABOUT ME" at bounding box center [462, 105] width 73 height 62
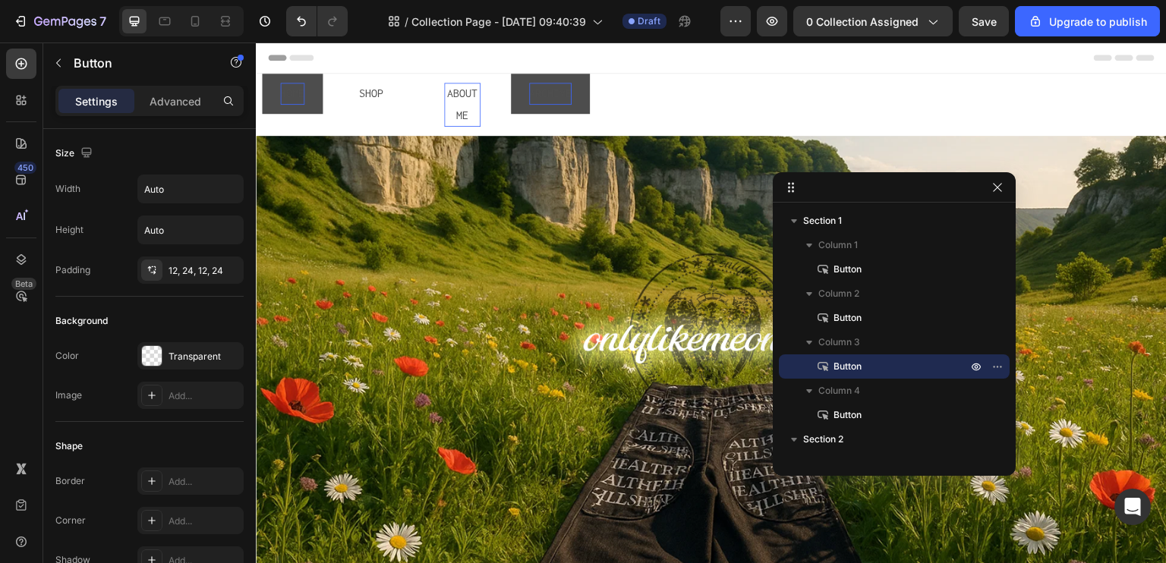
click at [399, 65] on div "Header" at bounding box center [711, 58] width 887 height 30
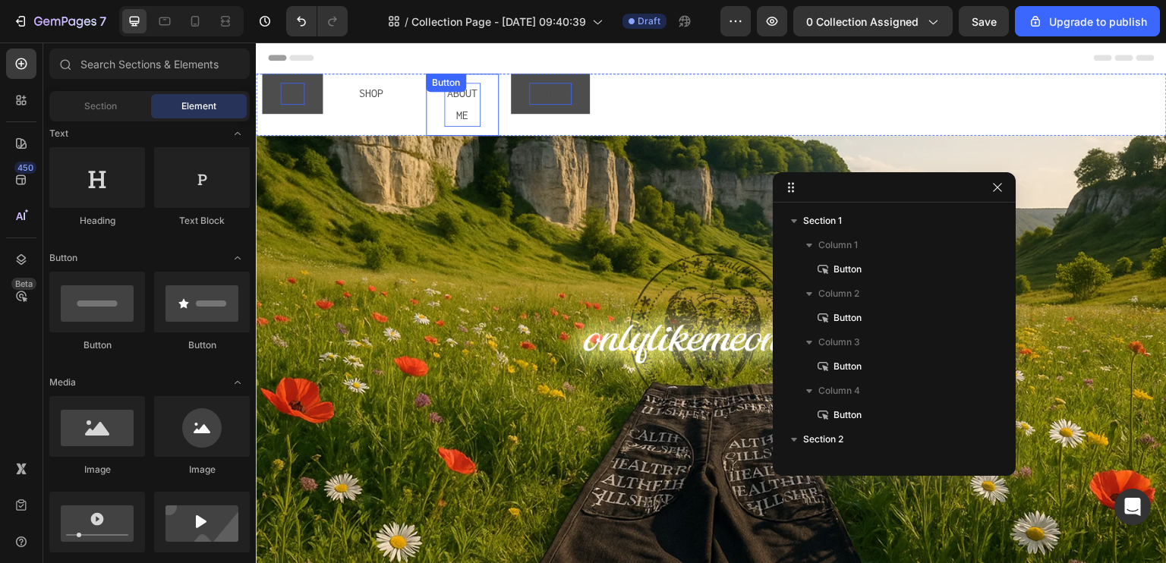
click at [471, 109] on p "ABOUT ME" at bounding box center [462, 105] width 36 height 44
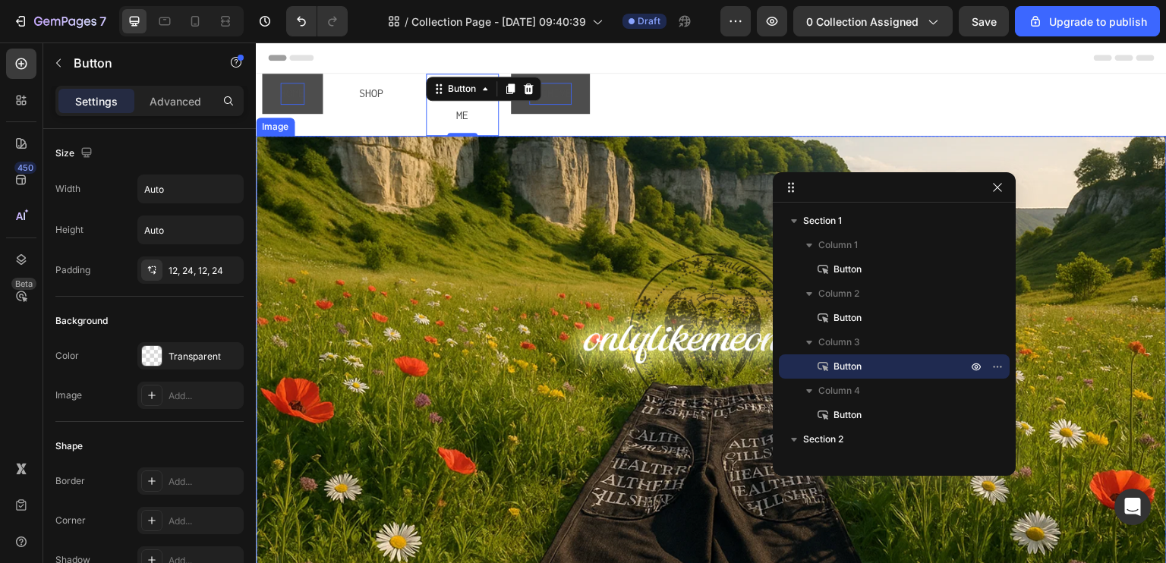
click at [699, 128] on div at bounding box center [711, 136] width 24 height 24
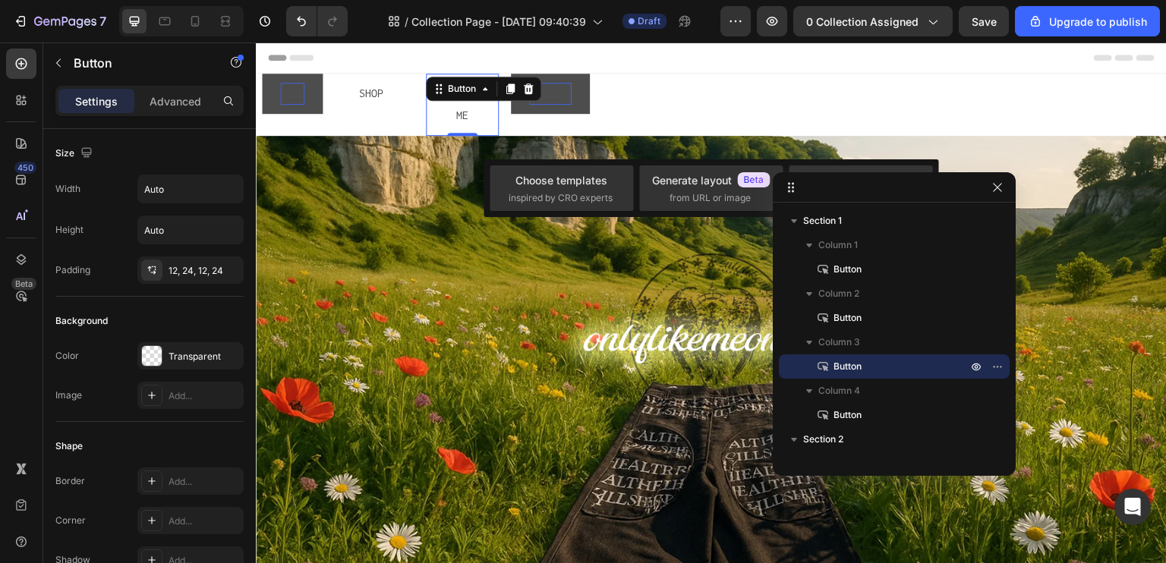
click at [538, 61] on div "Header" at bounding box center [711, 58] width 887 height 30
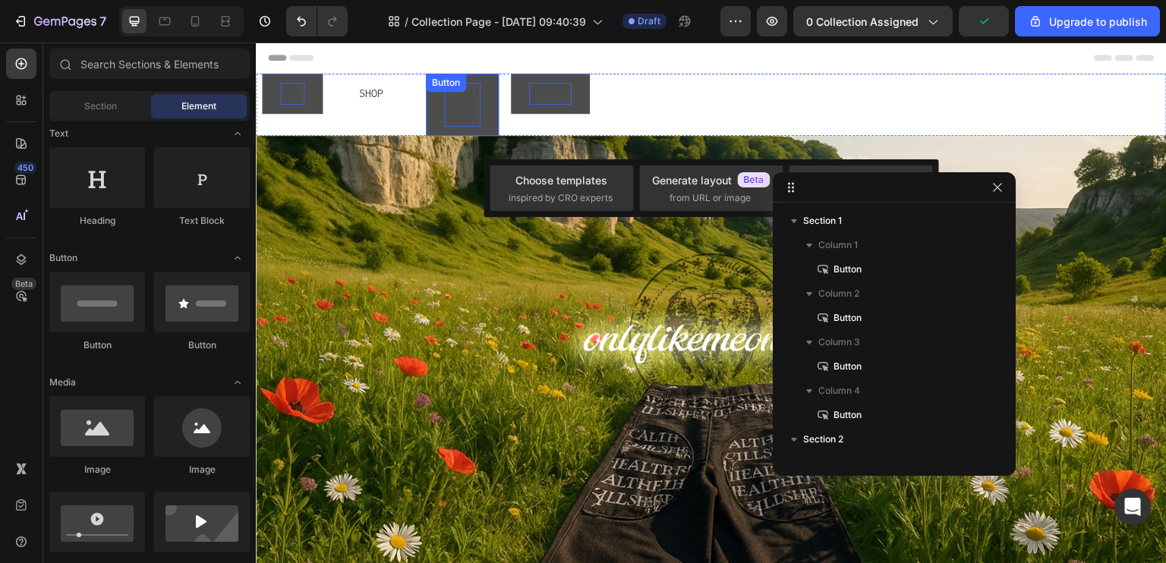
click at [465, 106] on p "ABOUT ME" at bounding box center [462, 105] width 36 height 44
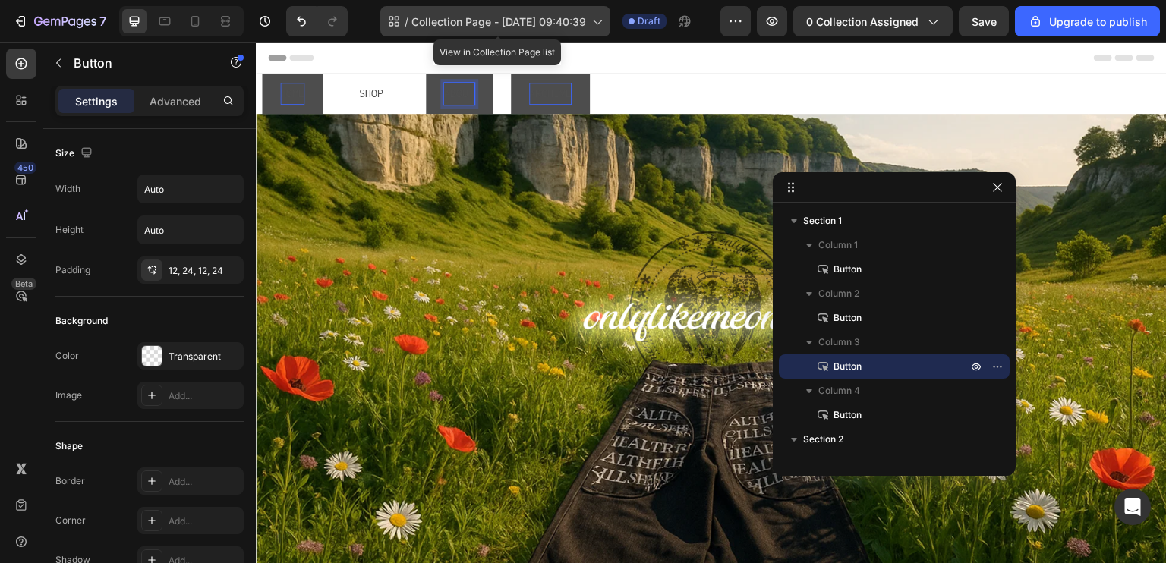
click at [528, 30] on div "/ Collection Page - Aug 26, 09:40:39" at bounding box center [495, 21] width 230 height 30
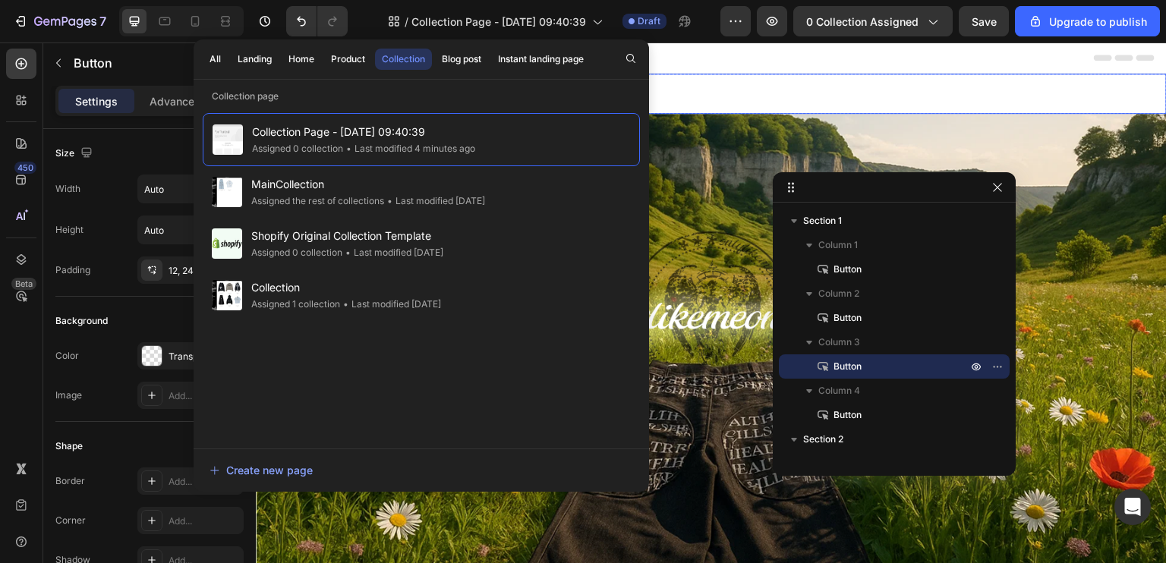
click at [857, 97] on div "ARCHIVE Button" at bounding box center [839, 94] width 656 height 40
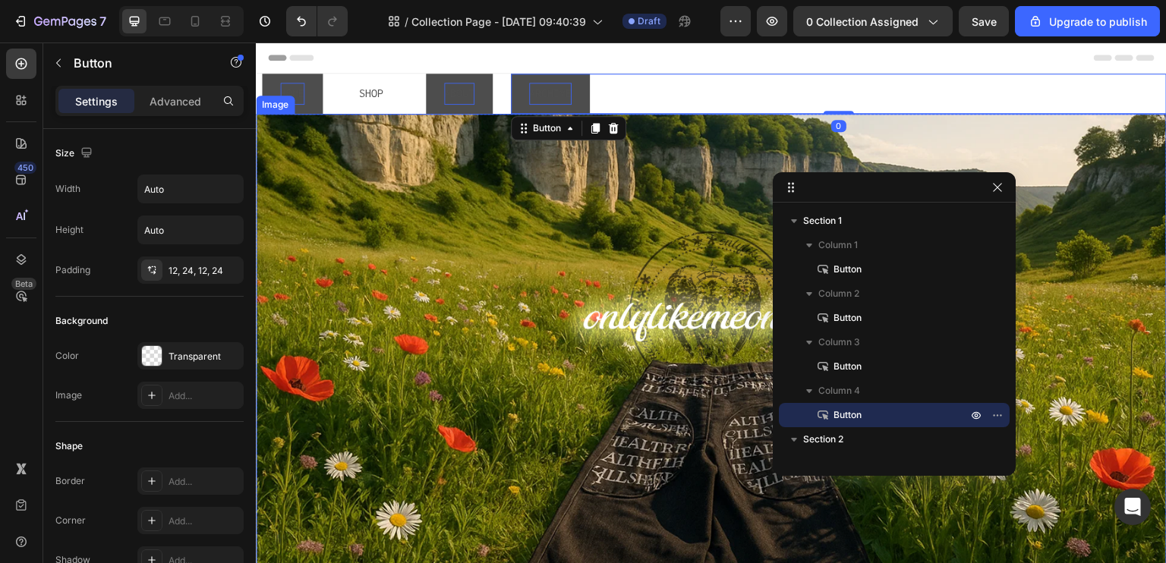
click at [608, 195] on img at bounding box center [711, 370] width 911 height 512
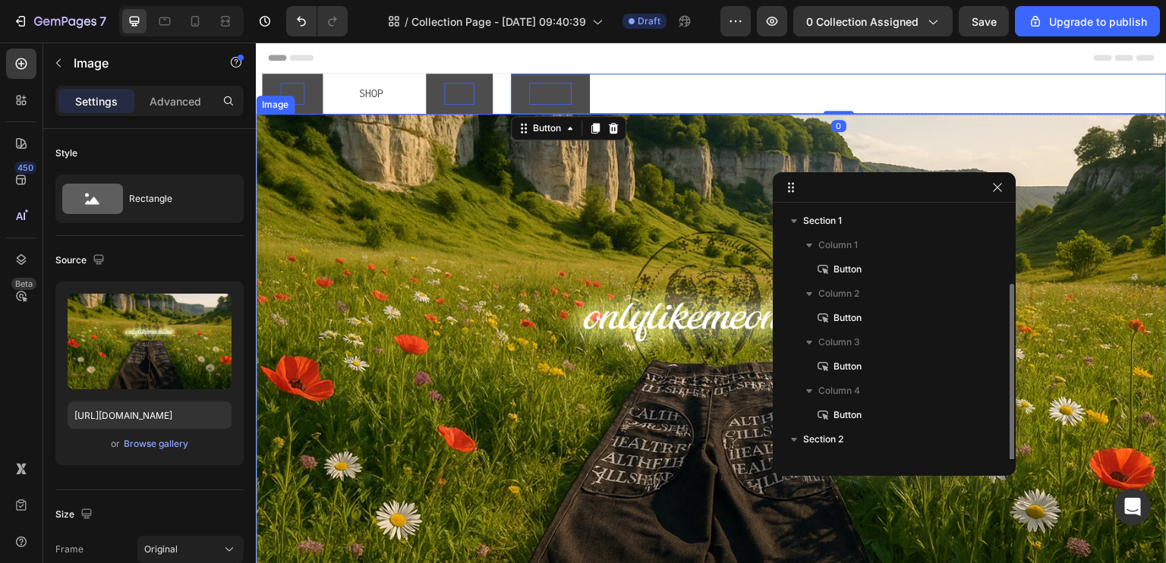
scroll to position [40, 0]
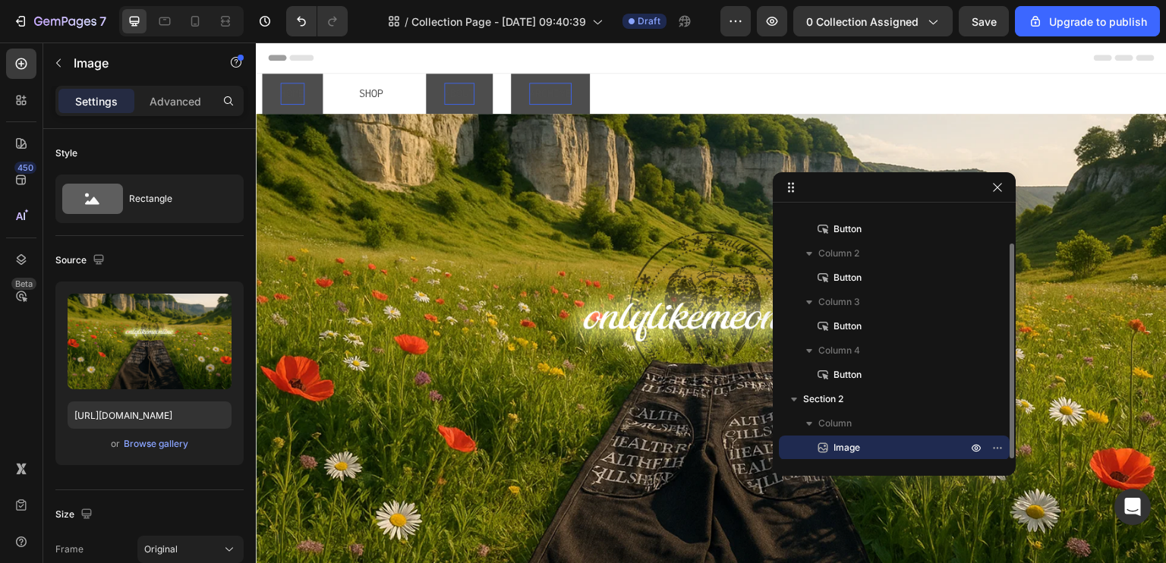
click at [644, 72] on div "Header" at bounding box center [711, 58] width 887 height 30
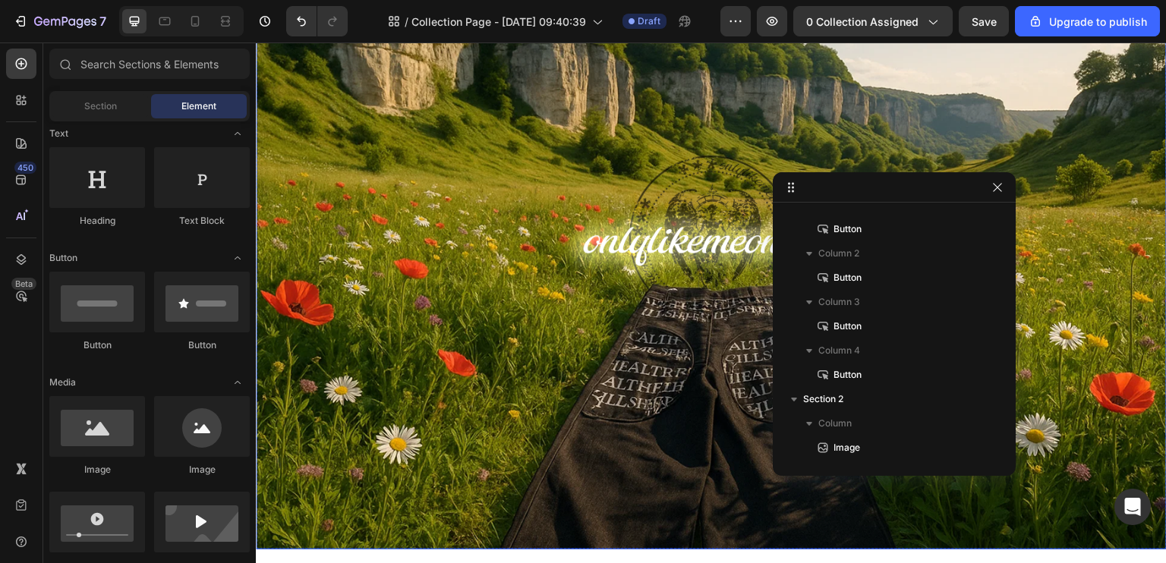
scroll to position [0, 0]
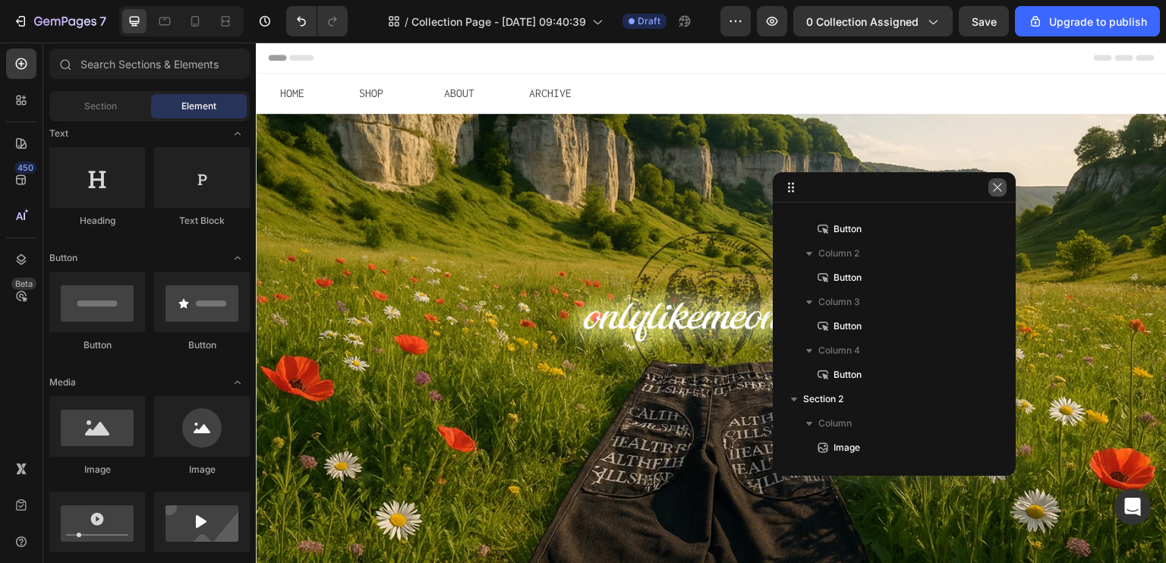
click at [995, 191] on icon "button" at bounding box center [998, 187] width 12 height 12
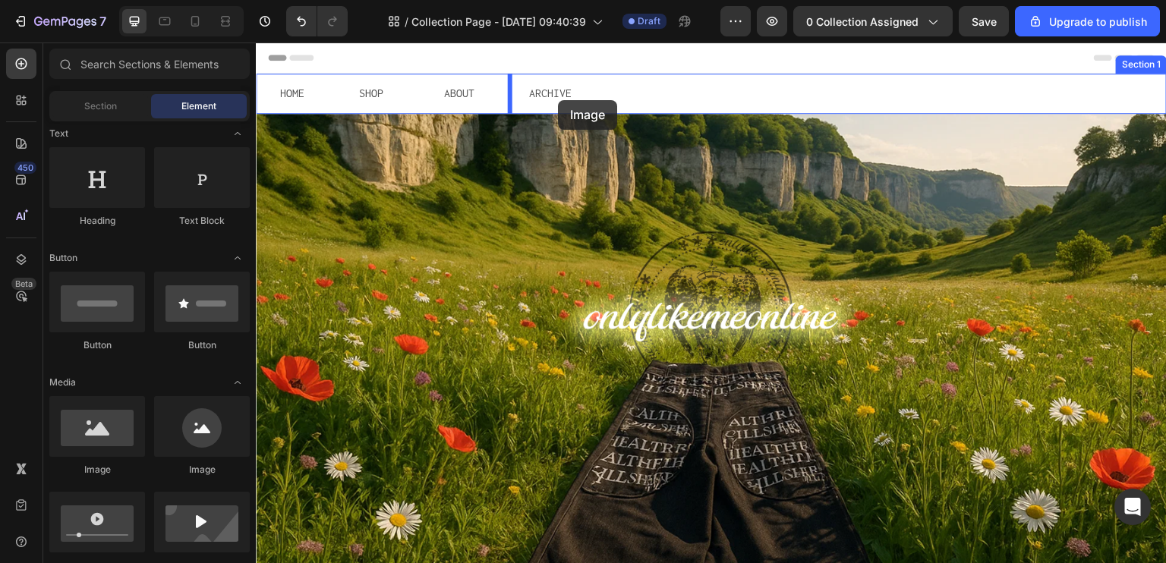
drag, startPoint x: 503, startPoint y: 442, endPoint x: 585, endPoint y: 104, distance: 347.6
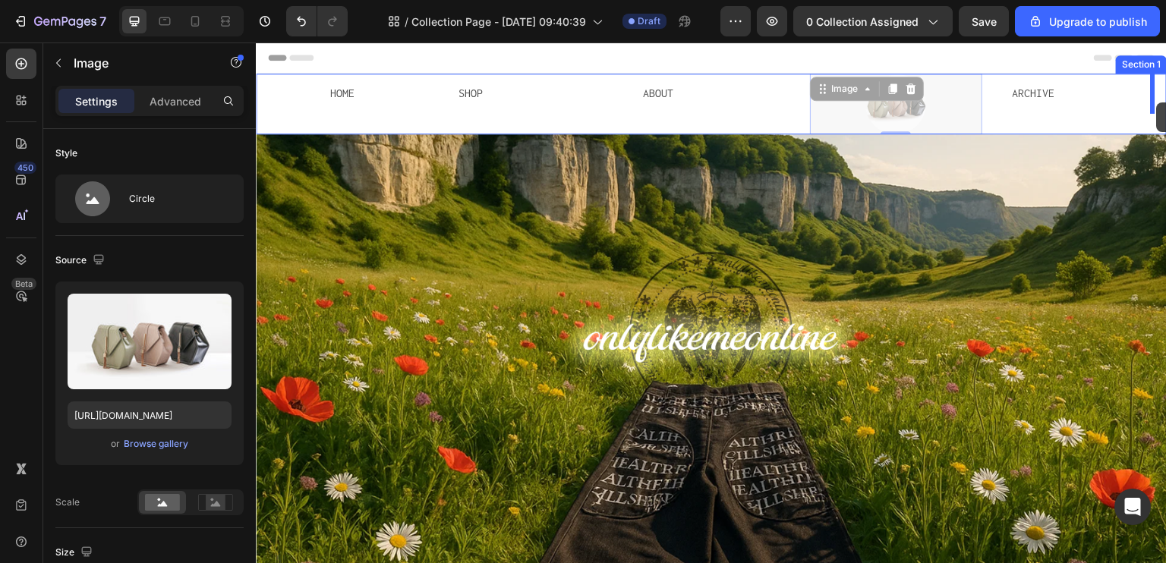
drag, startPoint x: 918, startPoint y: 111, endPoint x: 1157, endPoint y: 102, distance: 239.3
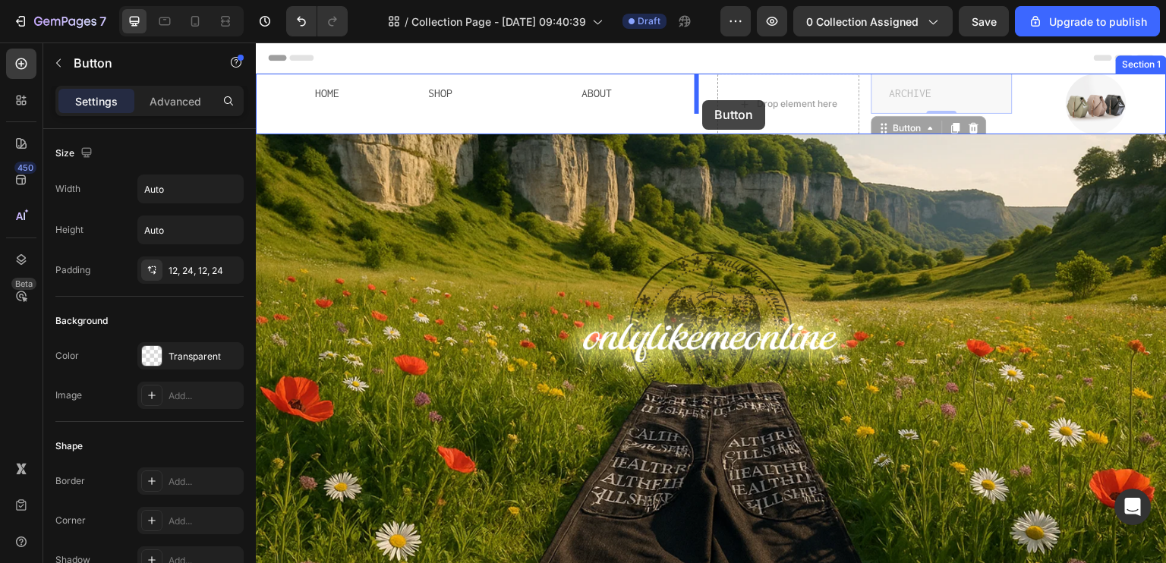
drag, startPoint x: 919, startPoint y: 102, endPoint x: 700, endPoint y: 101, distance: 219.4
click at [701, 101] on div "Header HOME Button SHOP Button ABOUT Button Drop element here ARCHIVE Button 0 …" at bounding box center [711, 454] width 911 height 823
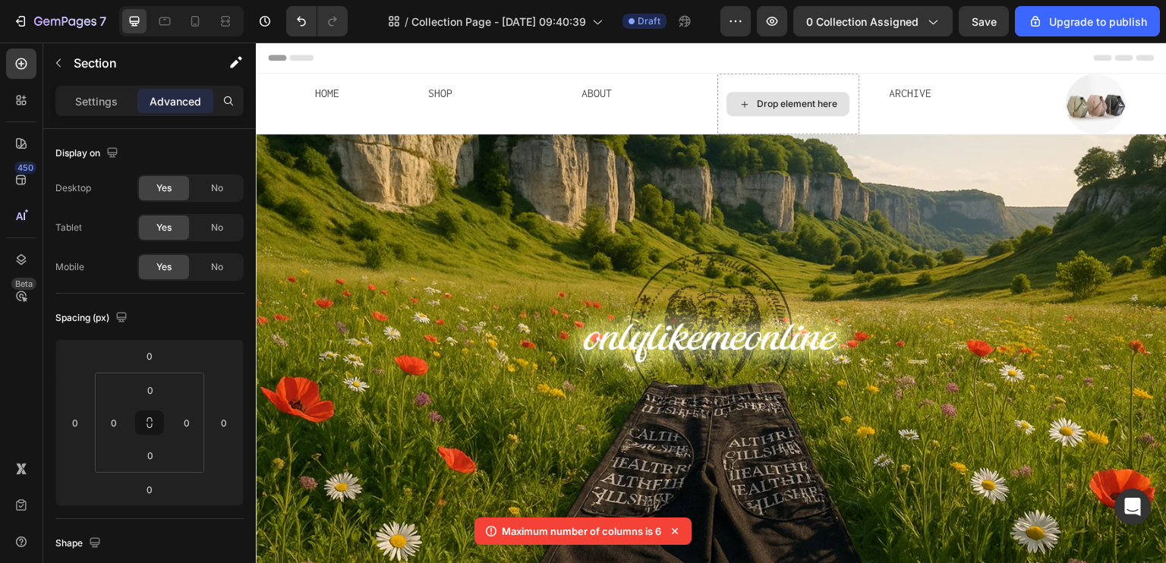
drag, startPoint x: 746, startPoint y: 107, endPoint x: 798, endPoint y: 108, distance: 52.4
click at [785, 109] on div "Drop element here" at bounding box center [797, 104] width 80 height 12
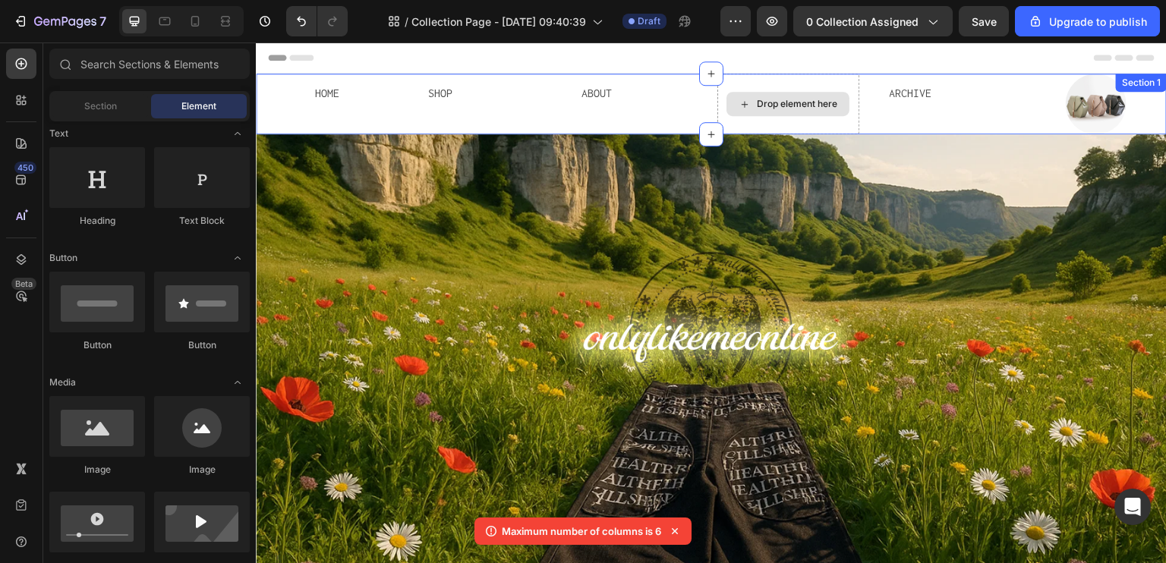
click at [796, 100] on div "Drop element here" at bounding box center [797, 104] width 80 height 12
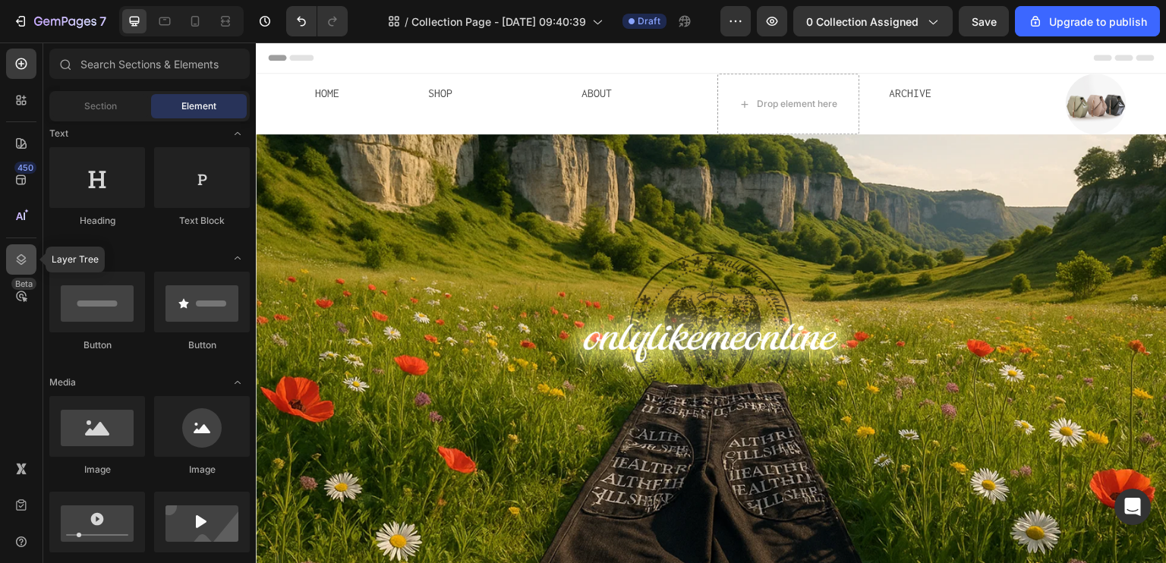
click at [24, 254] on icon at bounding box center [21, 259] width 15 height 15
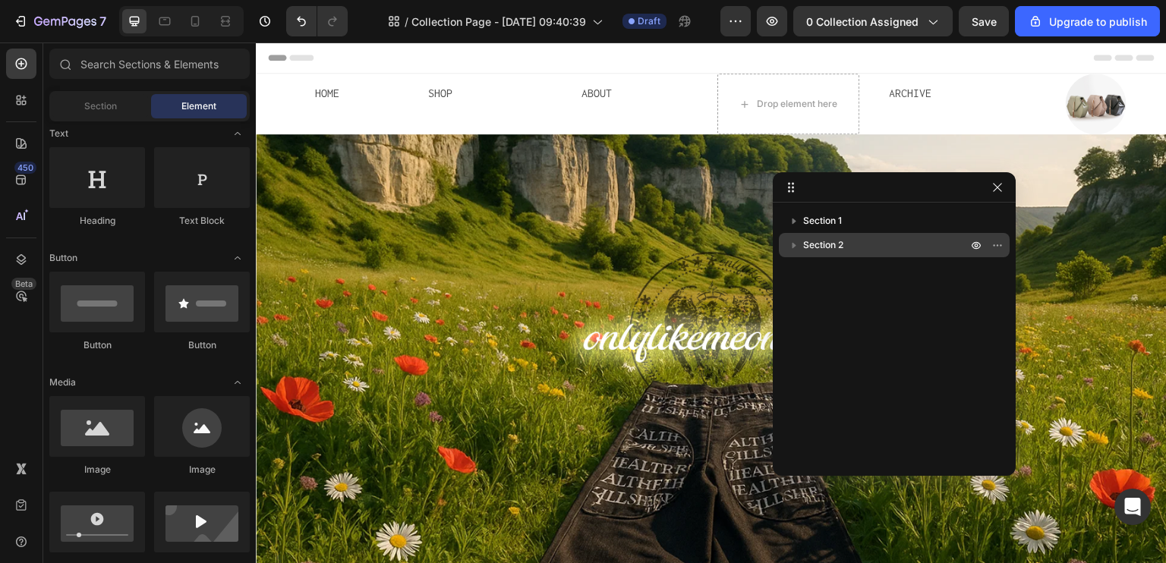
click at [816, 238] on span "Section 2" at bounding box center [823, 245] width 40 height 15
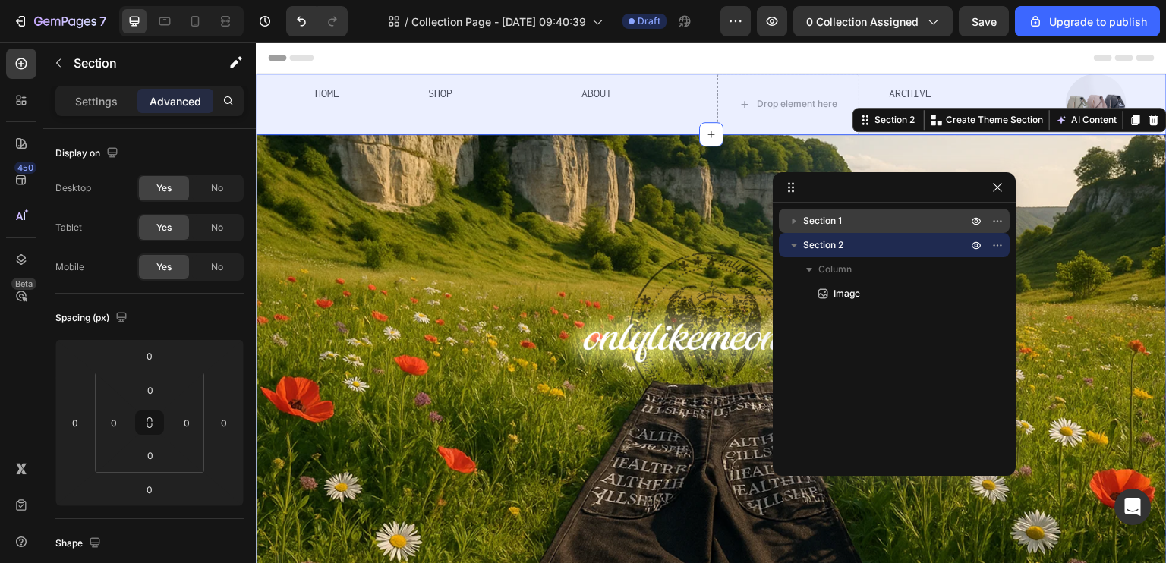
click at [819, 222] on span "Section 1" at bounding box center [822, 220] width 39 height 15
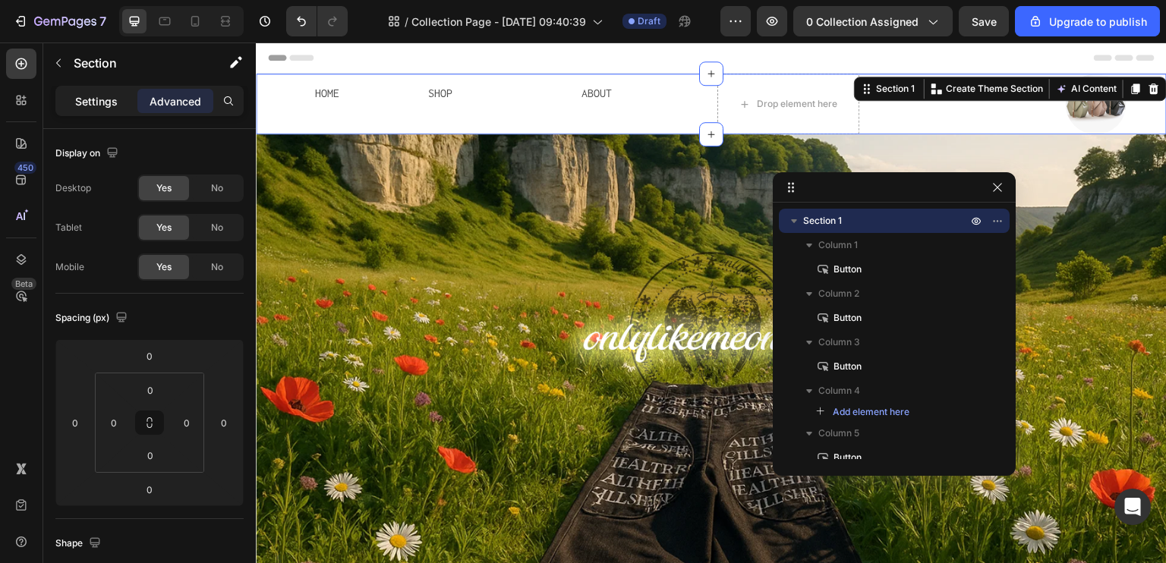
click at [112, 99] on p "Settings" at bounding box center [96, 101] width 43 height 16
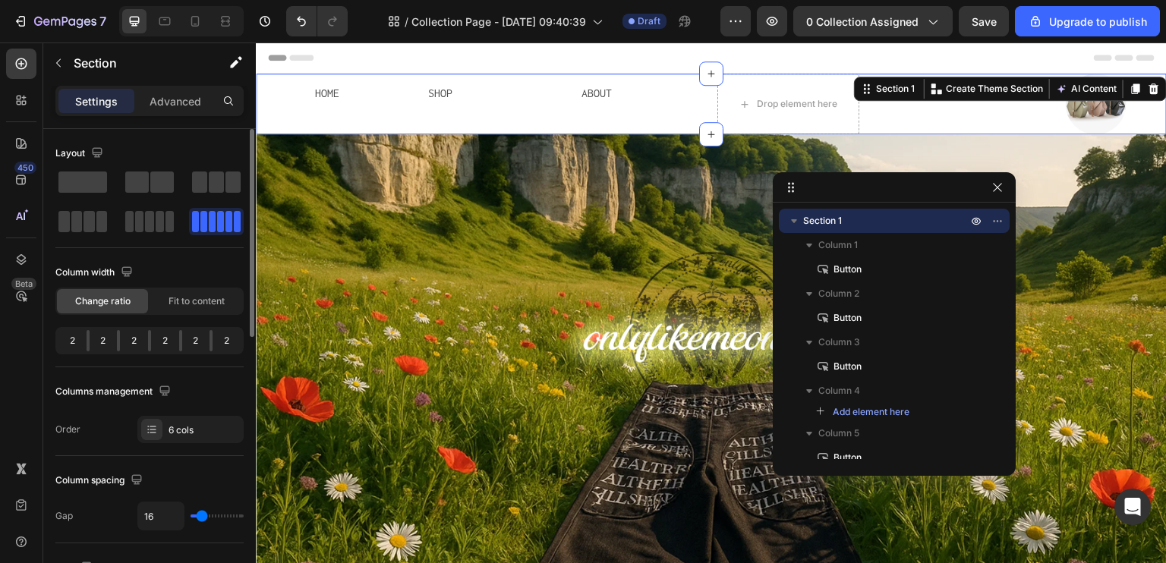
click at [213, 338] on div "2" at bounding box center [227, 340] width 28 height 21
click at [182, 337] on div "2" at bounding box center [196, 340] width 28 height 21
click at [212, 336] on div at bounding box center [211, 340] width 3 height 21
click at [997, 190] on icon "button" at bounding box center [998, 187] width 12 height 12
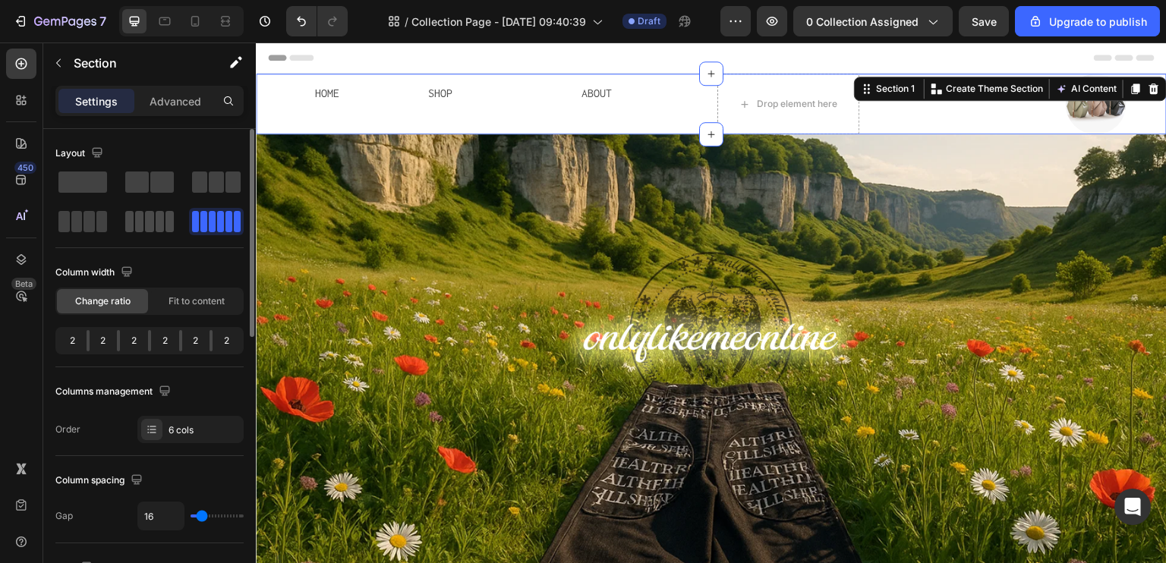
click at [137, 221] on span at bounding box center [139, 221] width 8 height 21
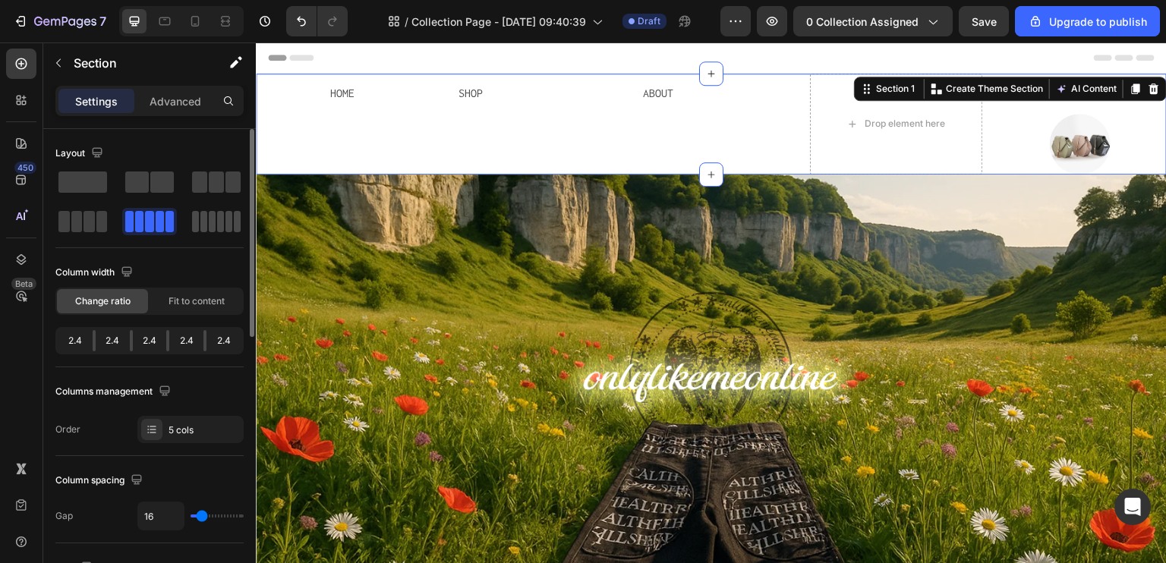
click at [234, 223] on span at bounding box center [237, 221] width 7 height 21
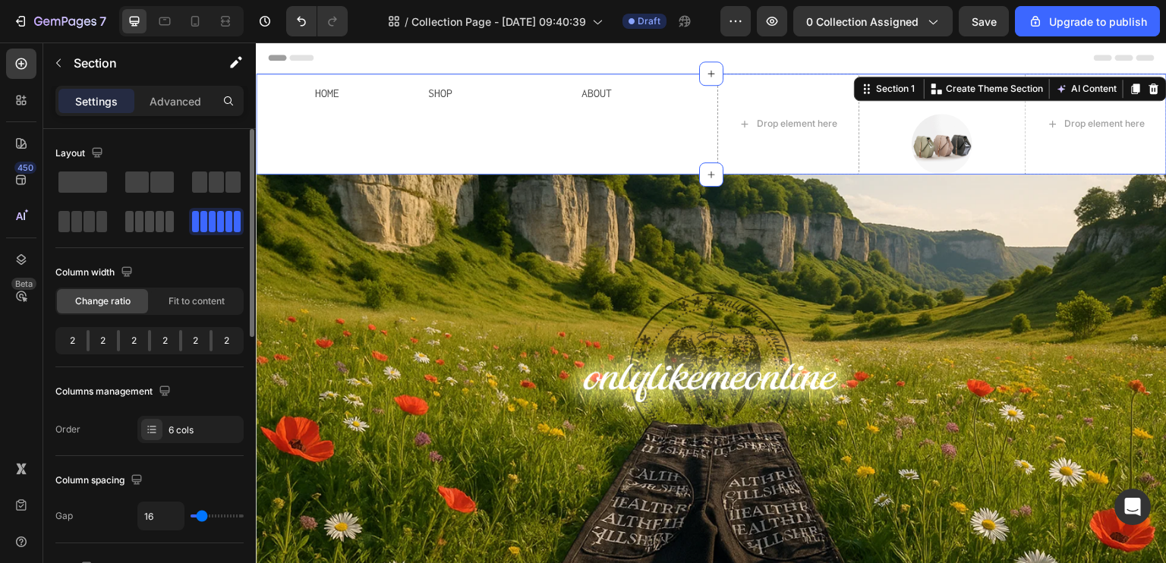
click at [152, 217] on span at bounding box center [149, 221] width 8 height 21
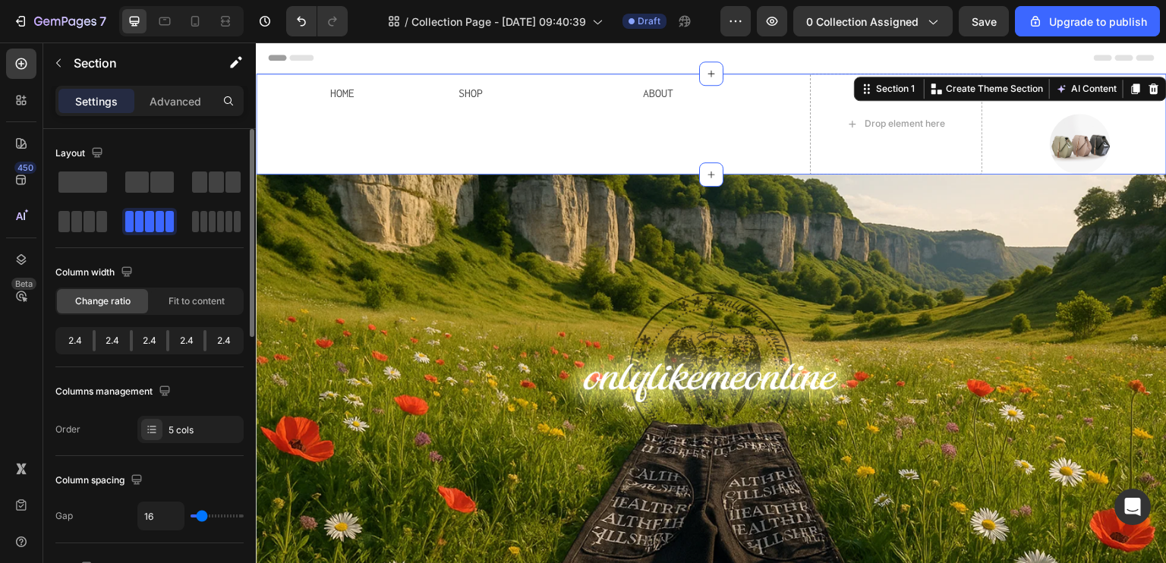
drag, startPoint x: 91, startPoint y: 342, endPoint x: 82, endPoint y: 342, distance: 9.1
click at [96, 342] on div "2.4" at bounding box center [113, 340] width 34 height 21
click at [93, 342] on div at bounding box center [94, 340] width 3 height 21
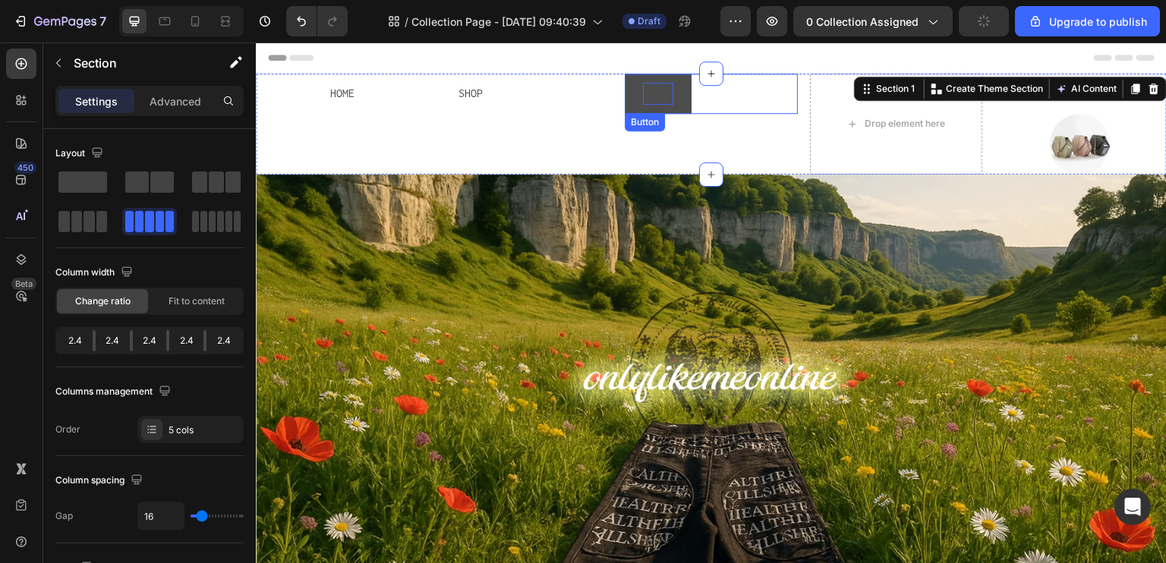
click at [651, 96] on p "ABOUT" at bounding box center [658, 94] width 30 height 22
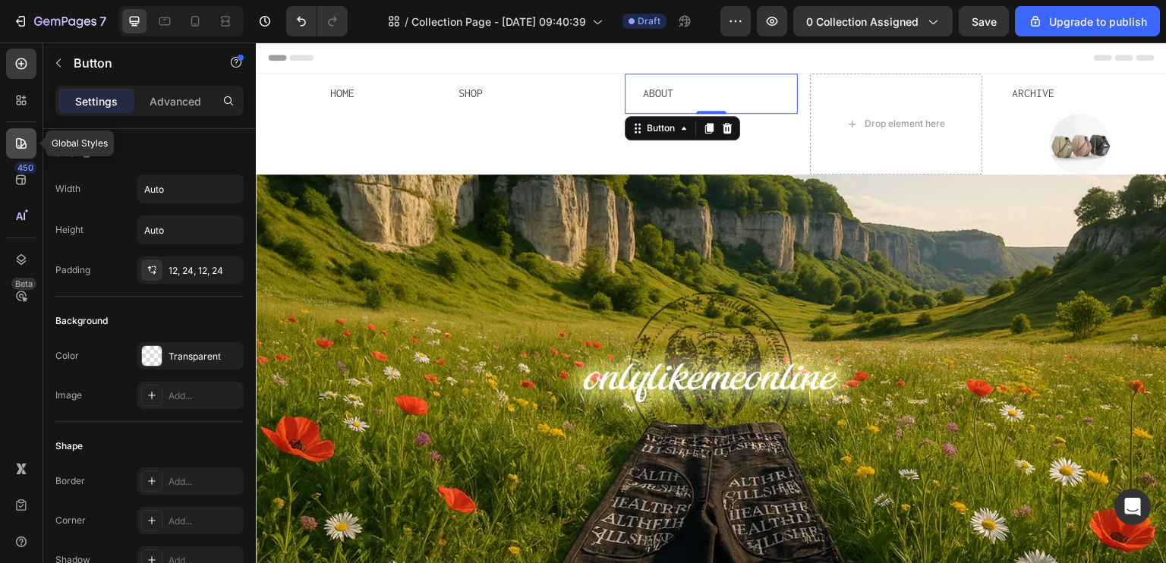
click at [26, 139] on icon at bounding box center [21, 143] width 15 height 15
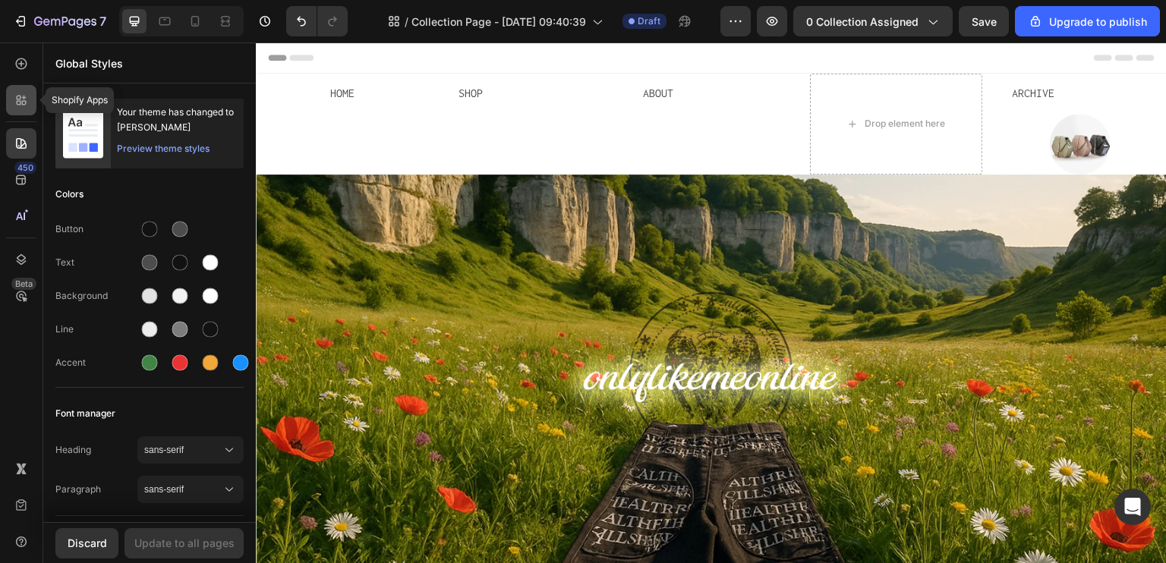
click at [28, 109] on div at bounding box center [21, 100] width 30 height 30
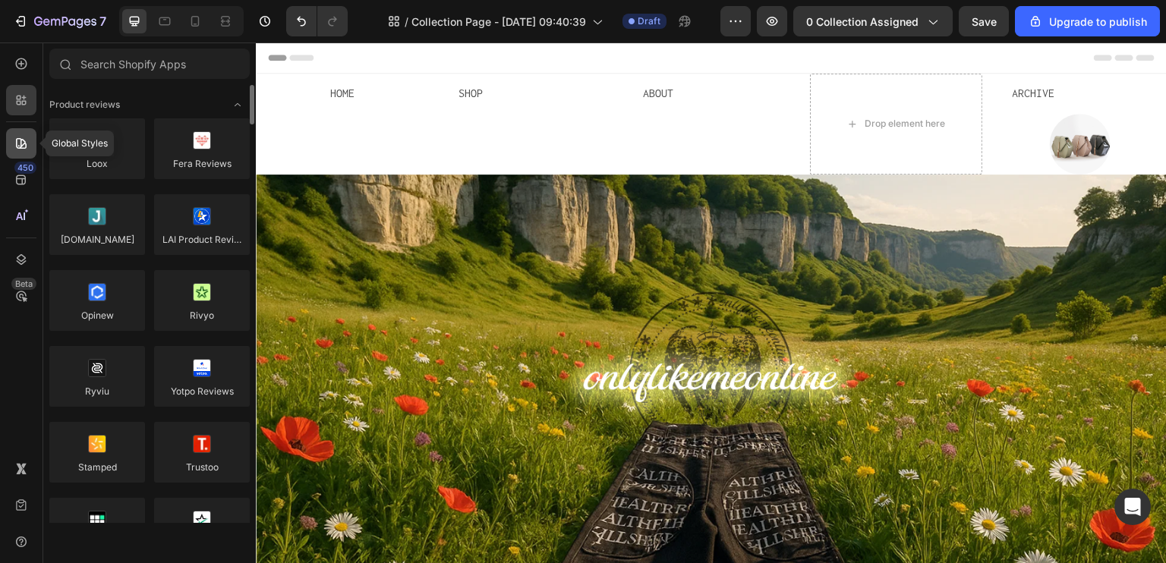
click at [20, 147] on icon at bounding box center [21, 143] width 15 height 15
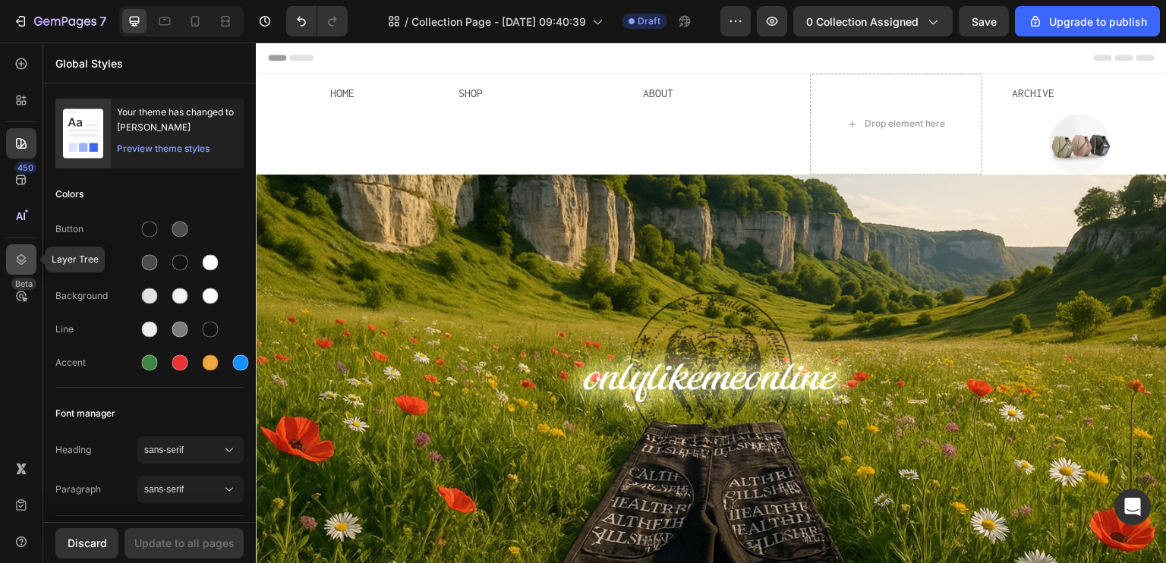
click at [18, 263] on icon at bounding box center [22, 259] width 10 height 11
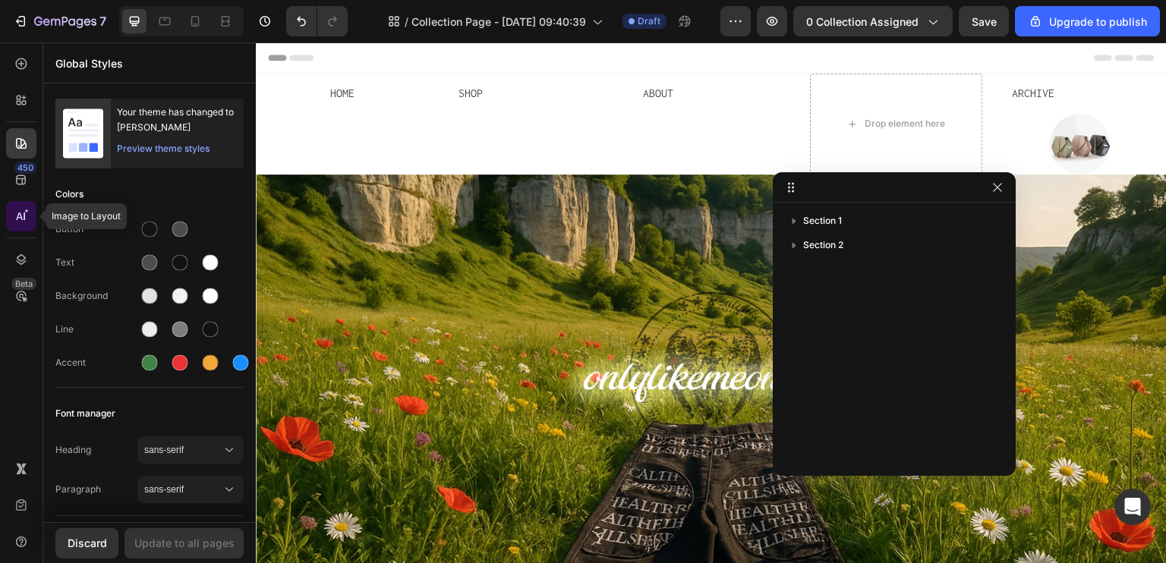
click at [23, 224] on div at bounding box center [21, 216] width 30 height 30
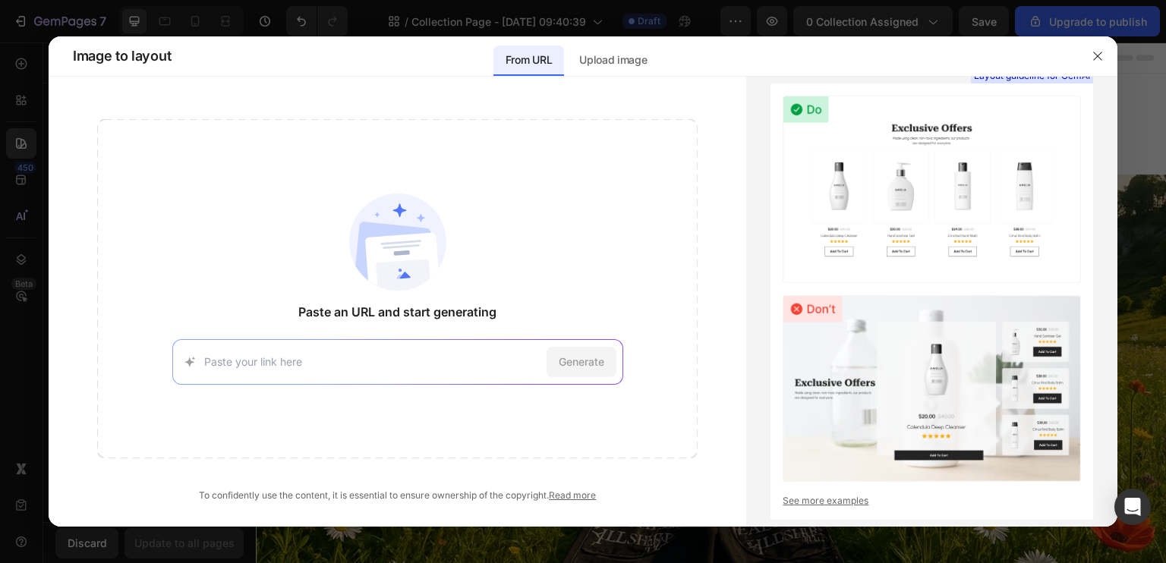
click at [1111, 58] on div at bounding box center [1097, 55] width 39 height 39
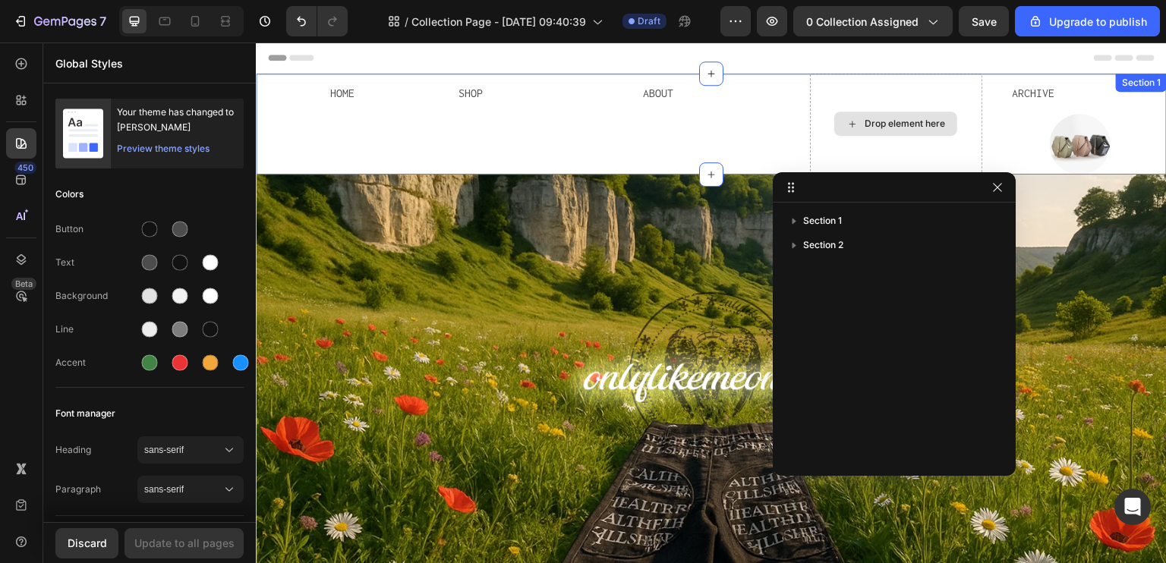
click at [913, 128] on div "Drop element here" at bounding box center [905, 124] width 80 height 12
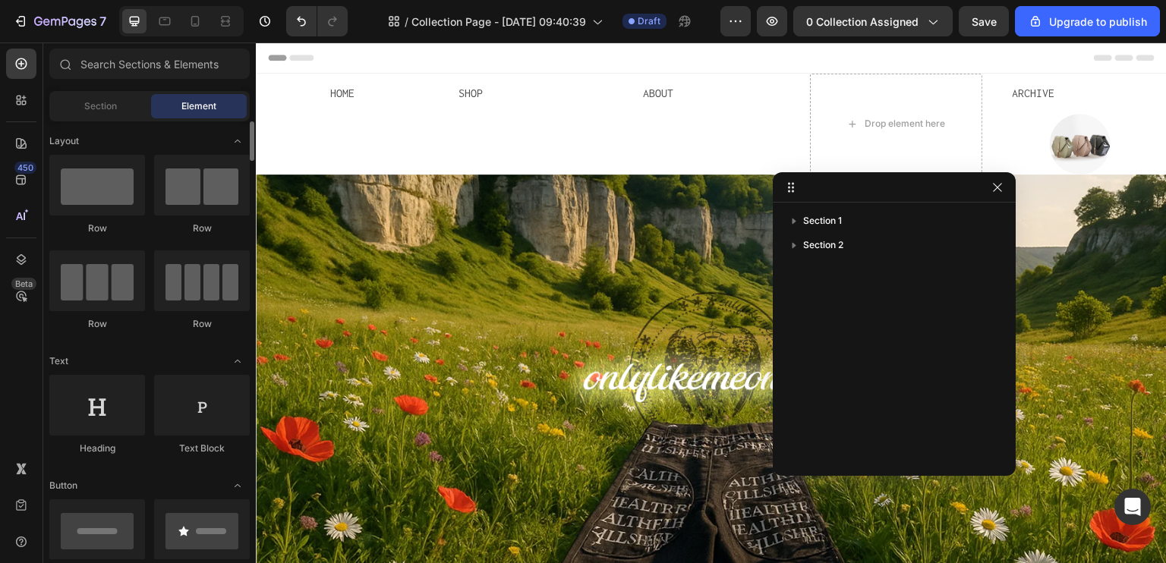
scroll to position [76, 0]
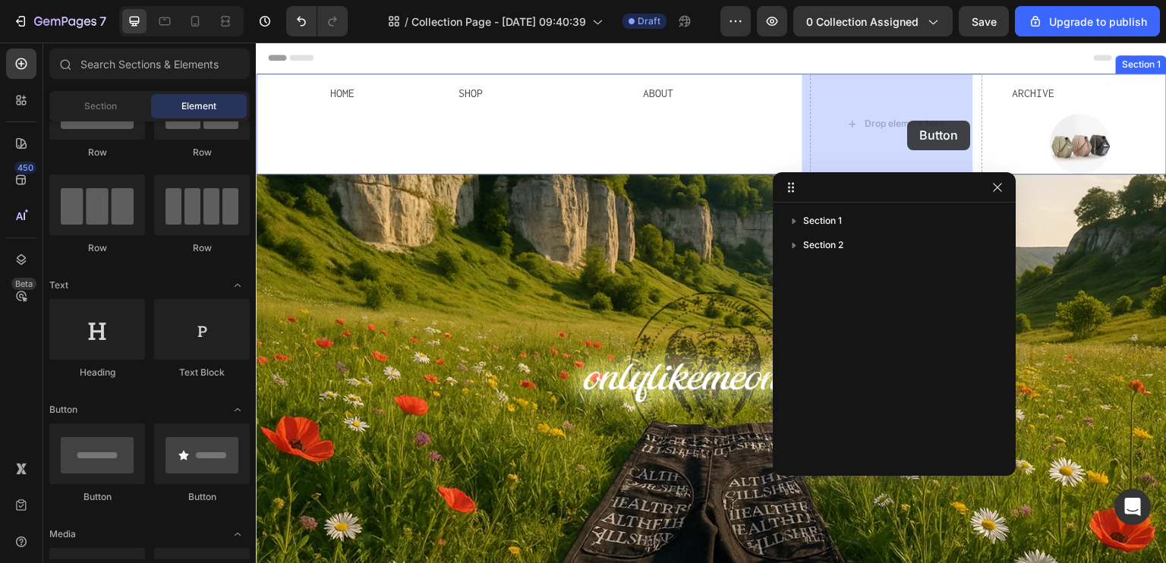
drag, startPoint x: 380, startPoint y: 490, endPoint x: 900, endPoint y: 121, distance: 637.2
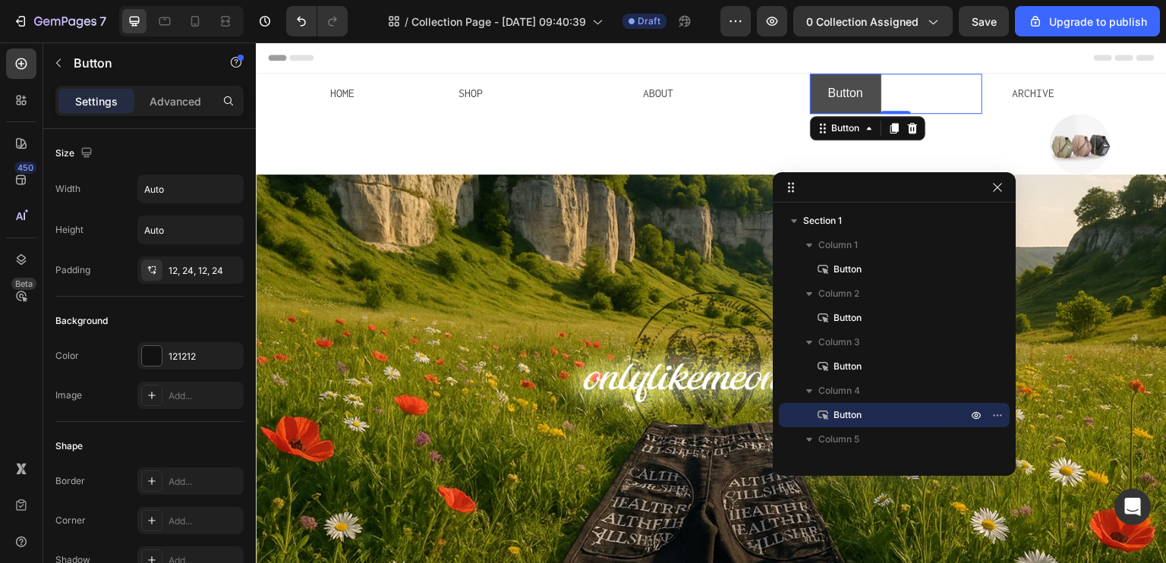
click at [862, 96] on button "Button" at bounding box center [845, 94] width 71 height 40
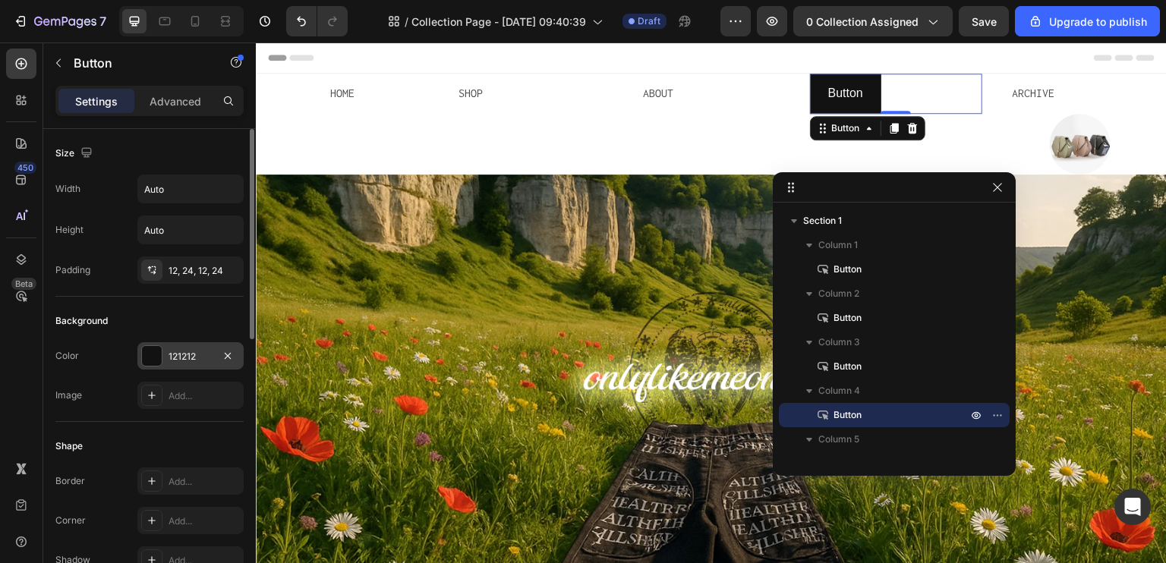
click at [158, 349] on div at bounding box center [152, 356] width 20 height 20
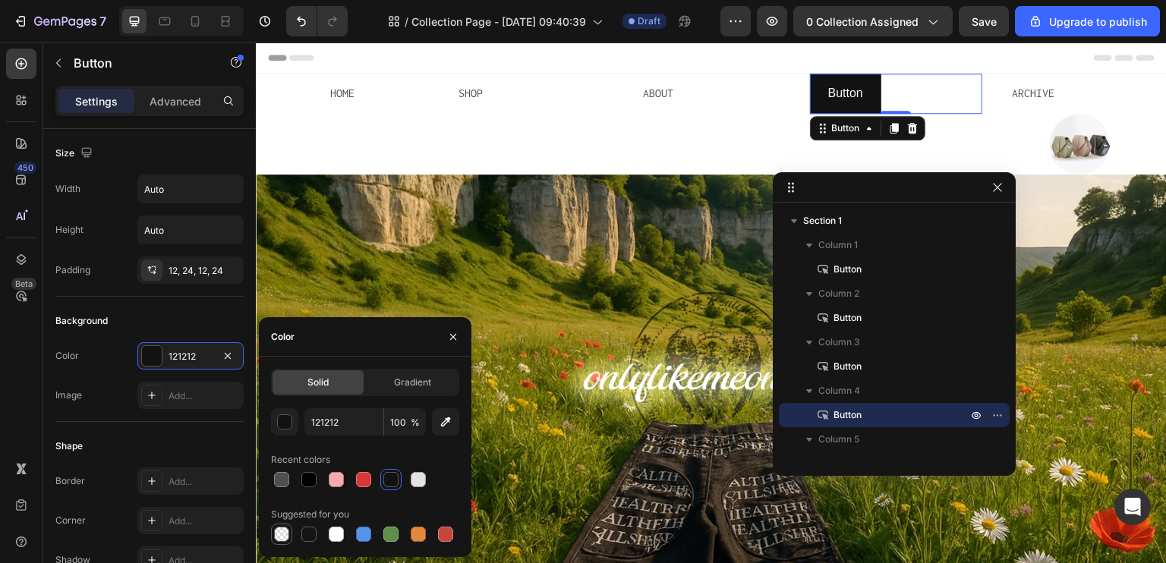
click at [276, 534] on div at bounding box center [281, 534] width 15 height 15
type input "000000"
type input "0"
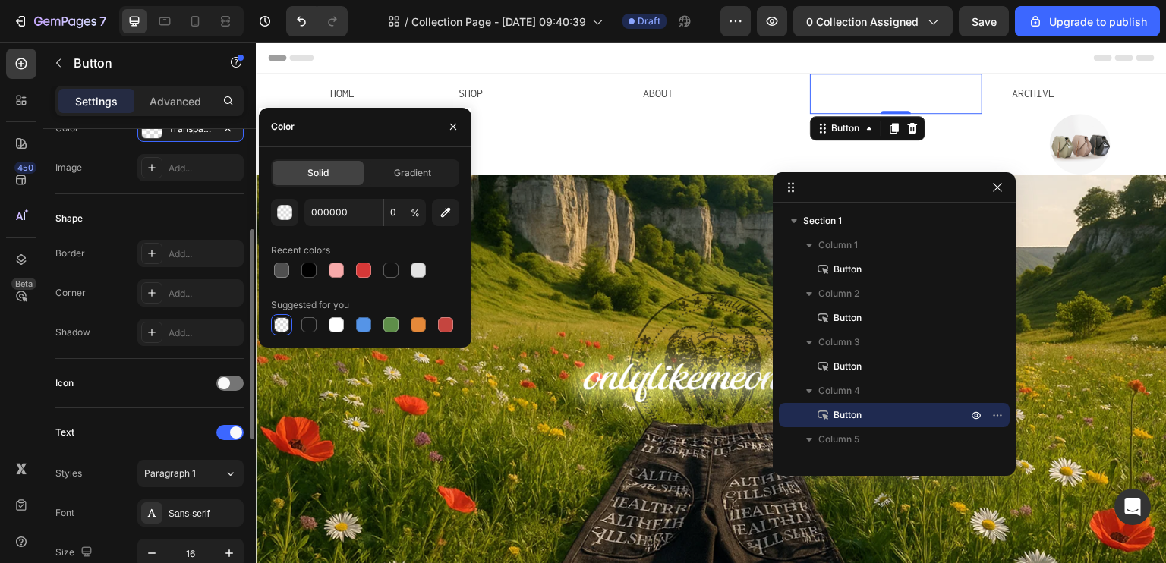
scroll to position [380, 0]
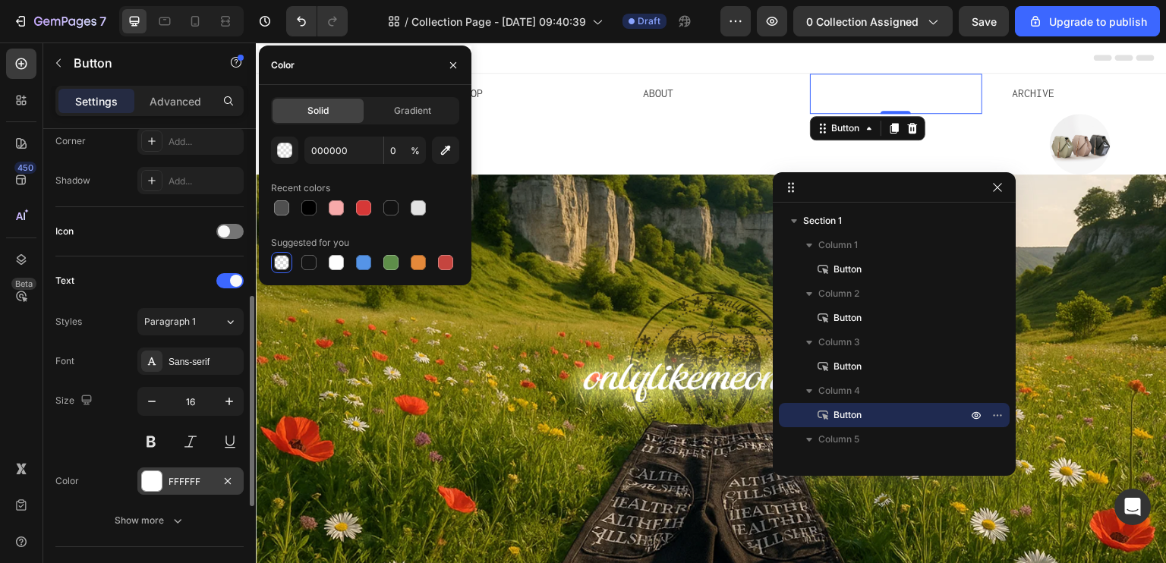
click at [167, 485] on div "FFFFFF" at bounding box center [190, 481] width 106 height 27
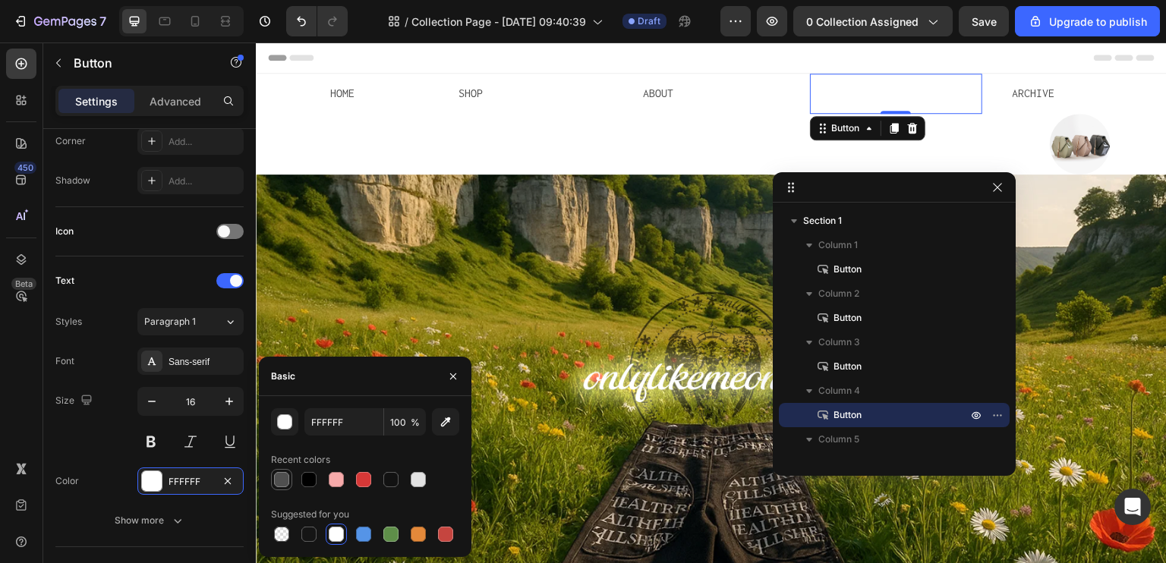
click at [284, 480] on div at bounding box center [281, 479] width 15 height 15
type input "4F4F4F"
click at [834, 100] on p "Button" at bounding box center [845, 94] width 35 height 22
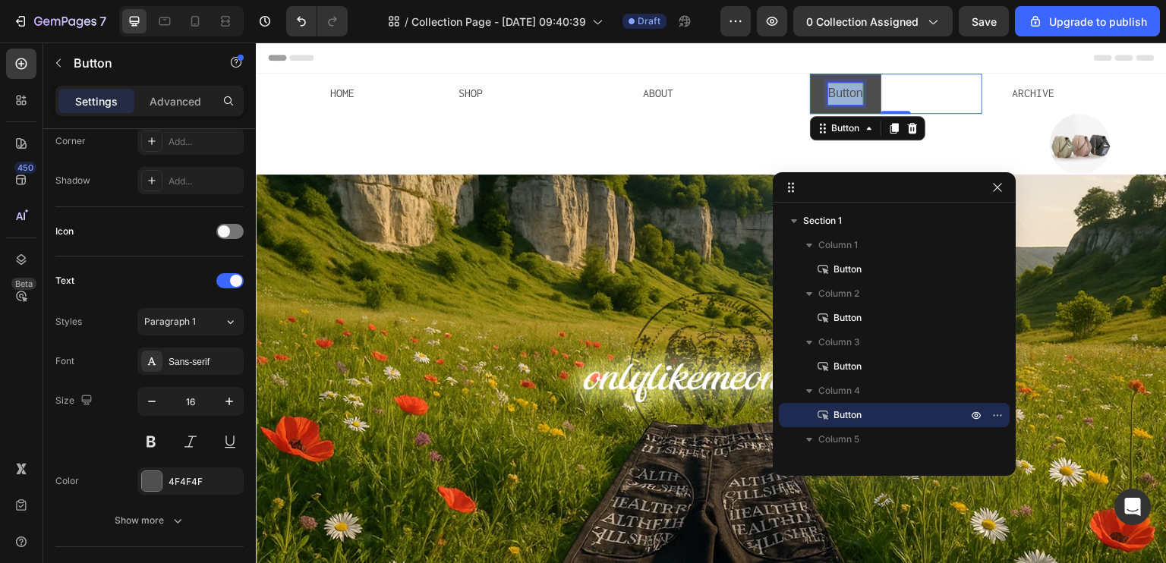
click at [834, 100] on p "Button" at bounding box center [845, 94] width 35 height 22
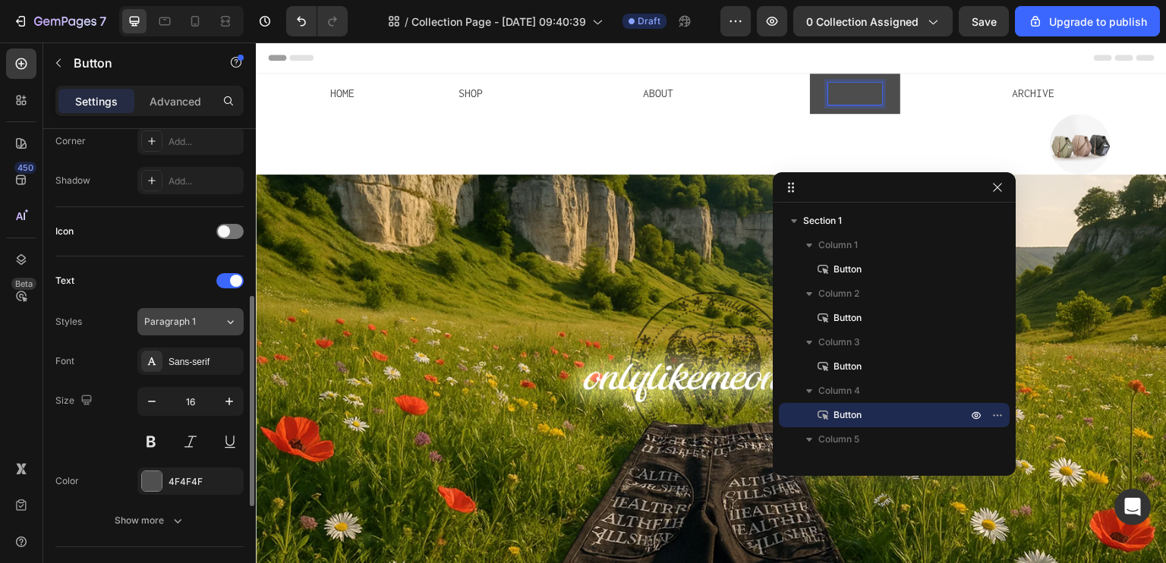
click at [170, 319] on span "Paragraph 1" at bounding box center [170, 322] width 52 height 14
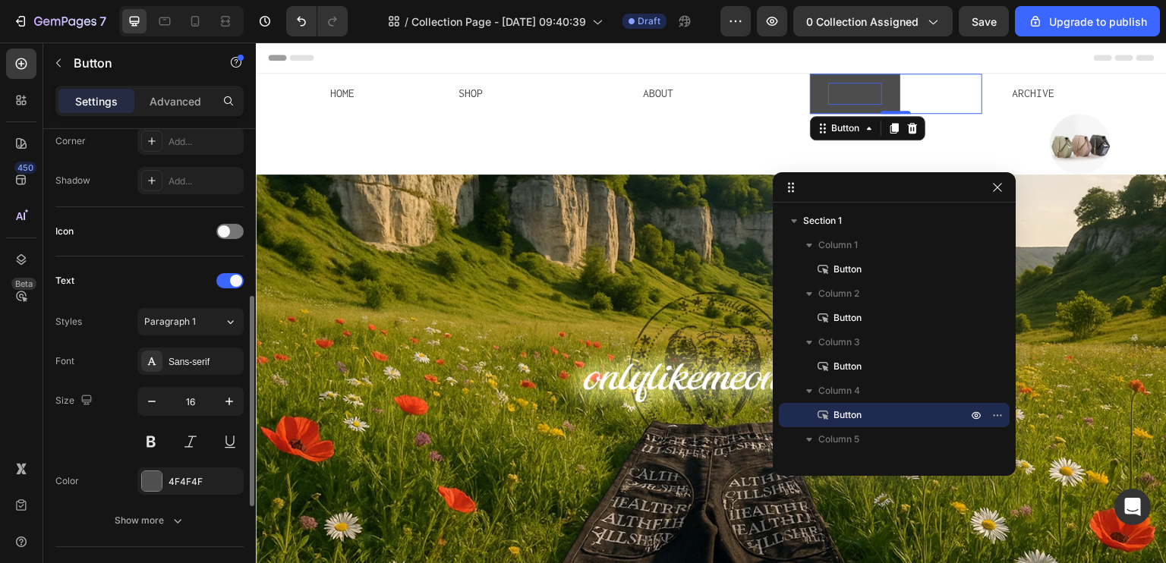
click at [85, 449] on div "Size 16" at bounding box center [149, 421] width 188 height 68
click at [185, 328] on button "Paragraph 1" at bounding box center [190, 321] width 106 height 27
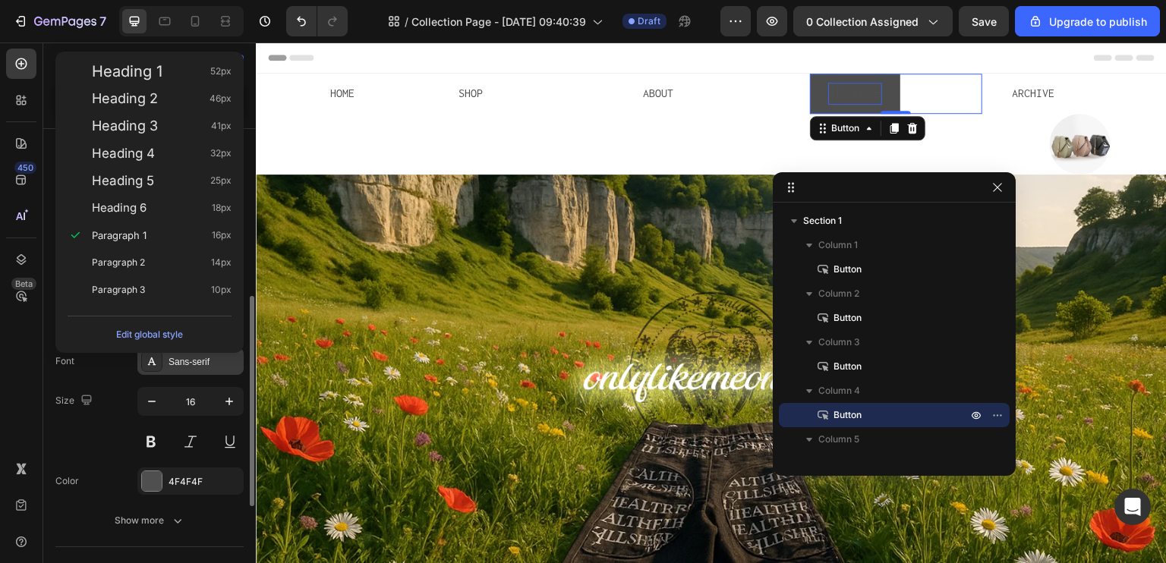
click at [188, 363] on div "Sans-serif" at bounding box center [204, 362] width 71 height 14
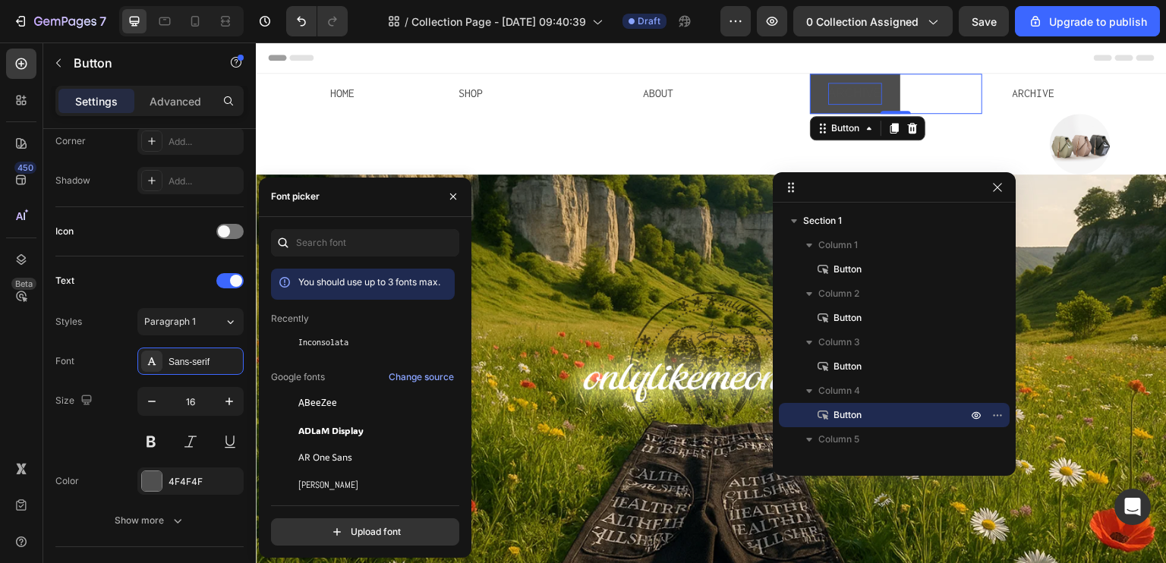
click at [326, 368] on div "Recently" at bounding box center [363, 377] width 184 height 18
click at [319, 341] on span "Inconsolata" at bounding box center [323, 343] width 50 height 14
click at [656, 161] on div "ABOUT Button" at bounding box center [711, 124] width 172 height 101
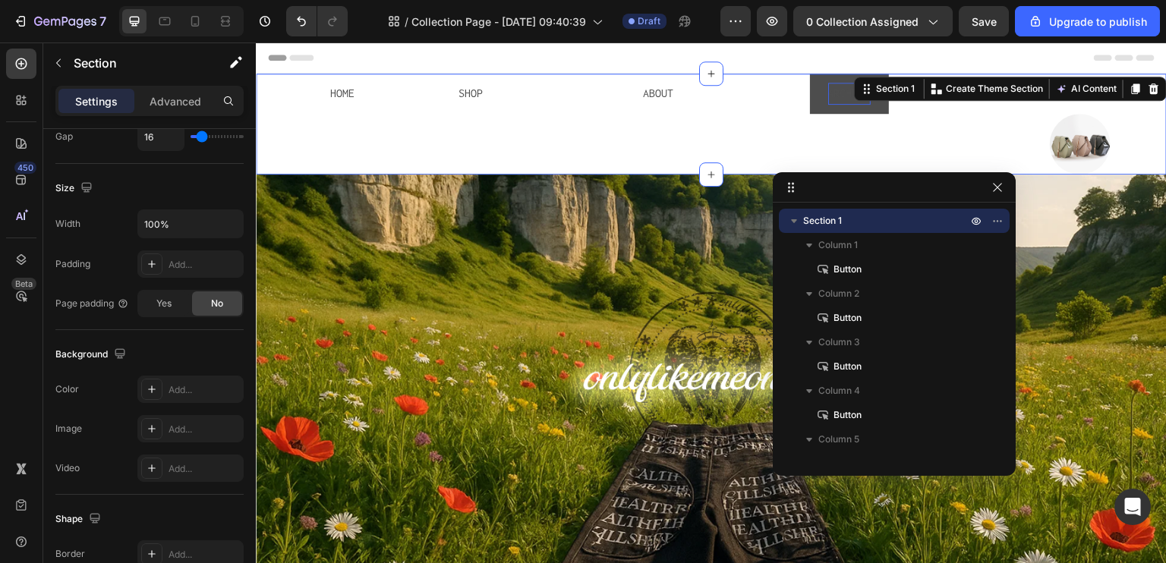
scroll to position [0, 0]
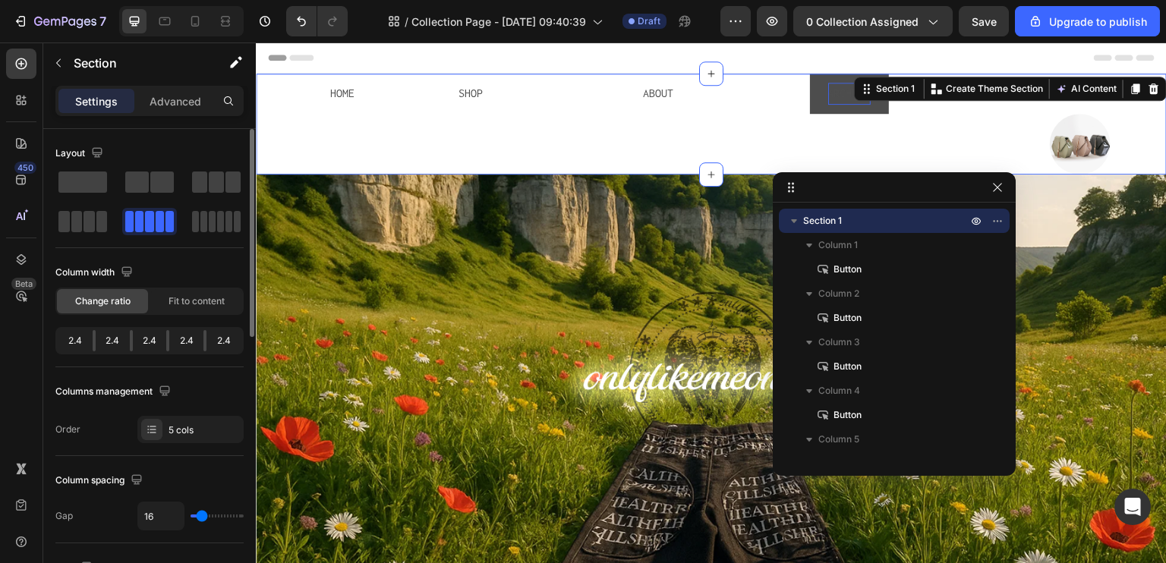
drag, startPoint x: 771, startPoint y: 165, endPoint x: 1033, endPoint y: 212, distance: 266.9
click at [771, 165] on div "ABOUT Button" at bounding box center [711, 124] width 172 height 101
click at [1084, 154] on img at bounding box center [1080, 144] width 61 height 61
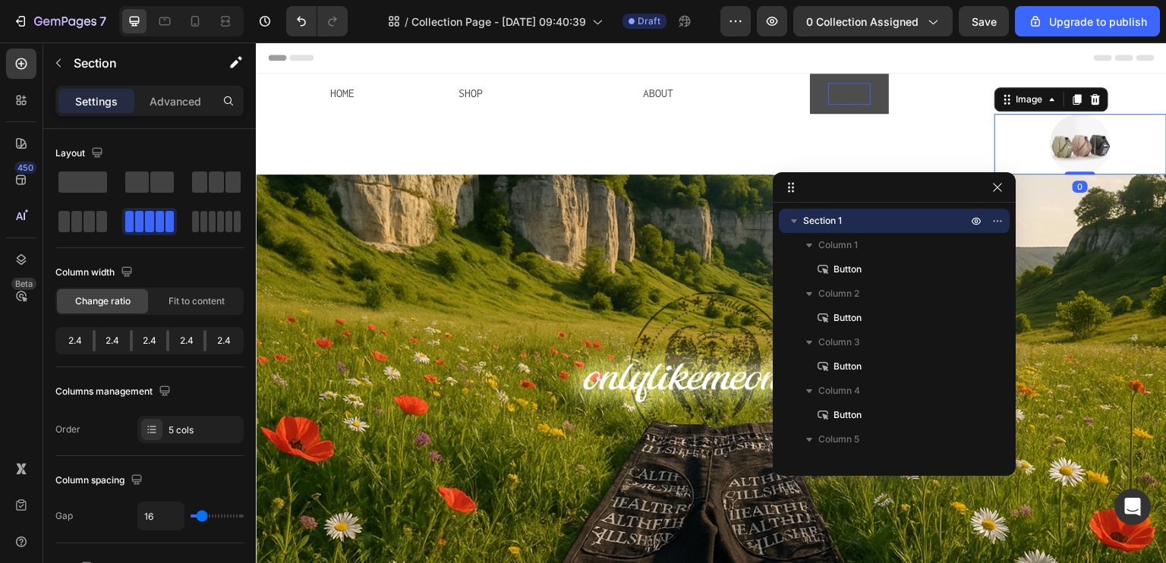
scroll to position [65, 0]
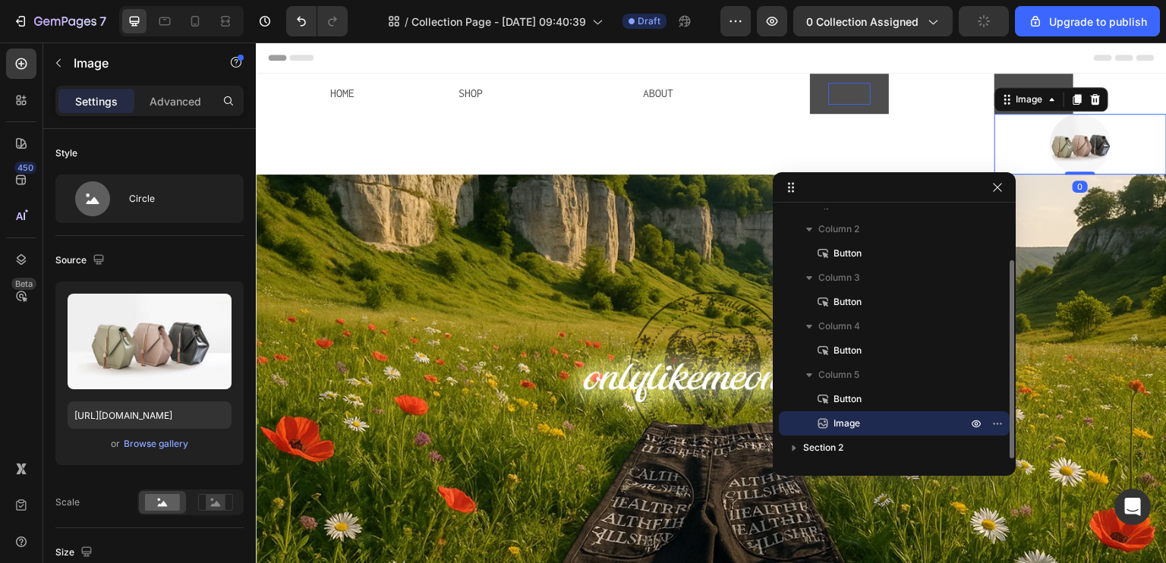
click at [1019, 74] on button "ARCHIVE" at bounding box center [1034, 94] width 79 height 40
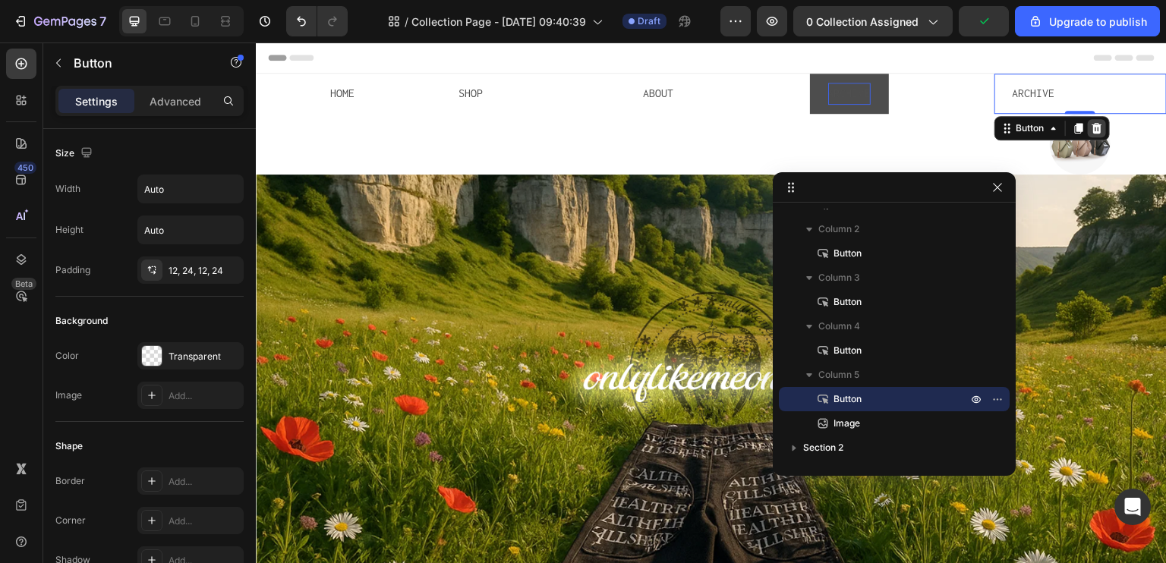
click at [1091, 122] on icon at bounding box center [1097, 128] width 12 height 12
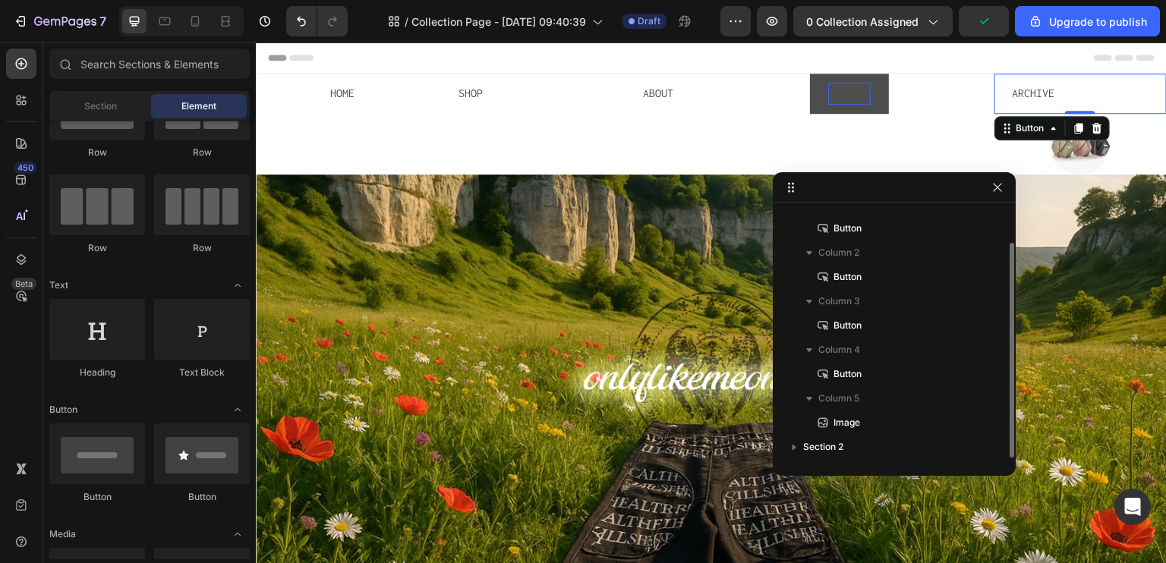
scroll to position [40, 0]
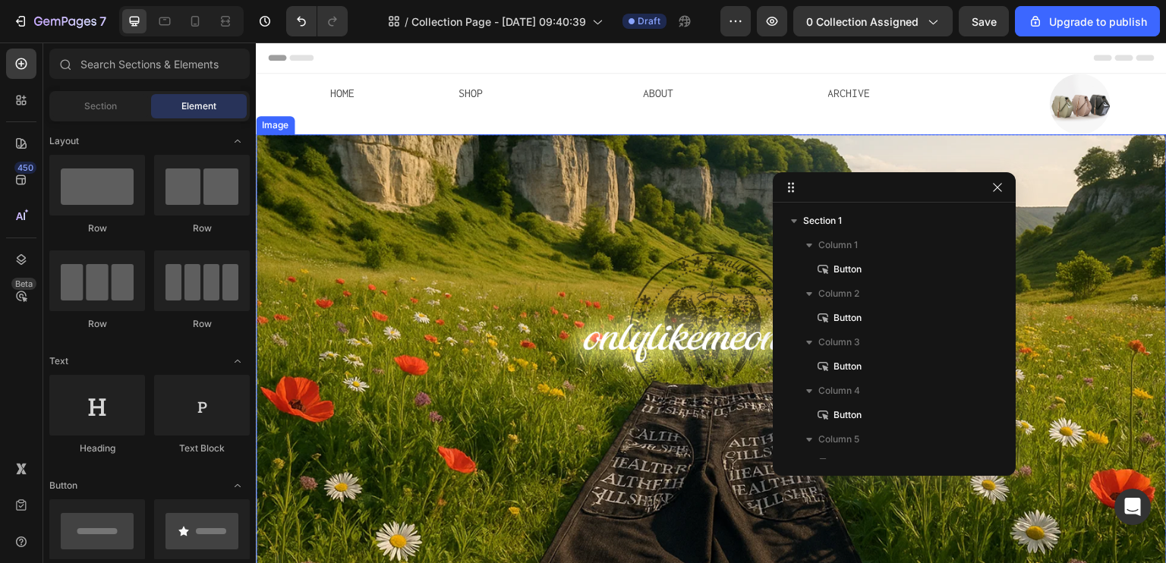
scroll to position [40, 0]
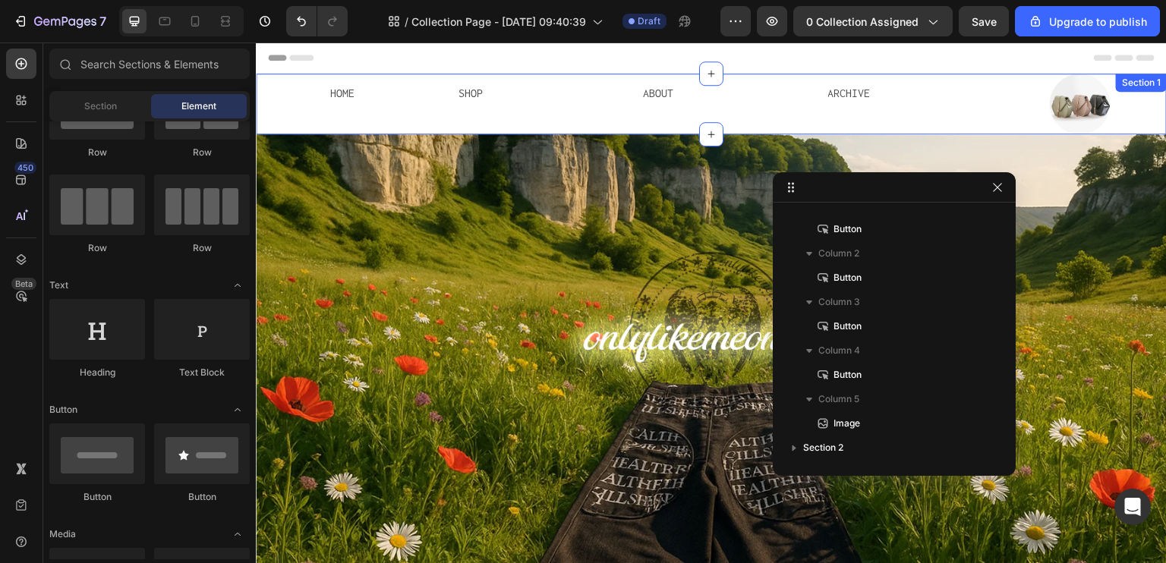
click at [524, 125] on div "SHOP Button" at bounding box center [526, 104] width 172 height 61
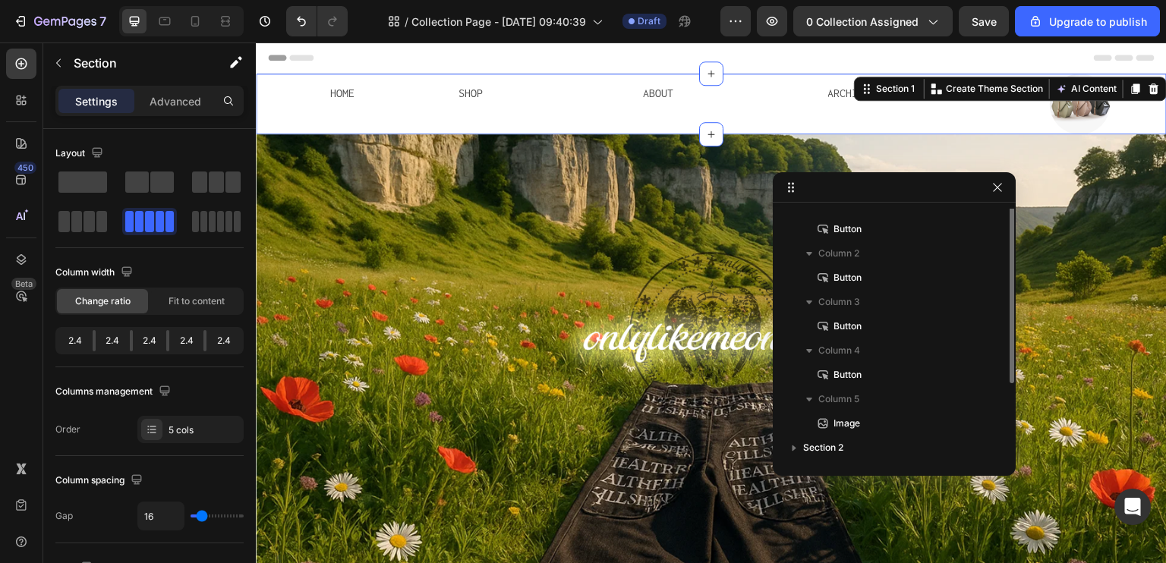
scroll to position [0, 0]
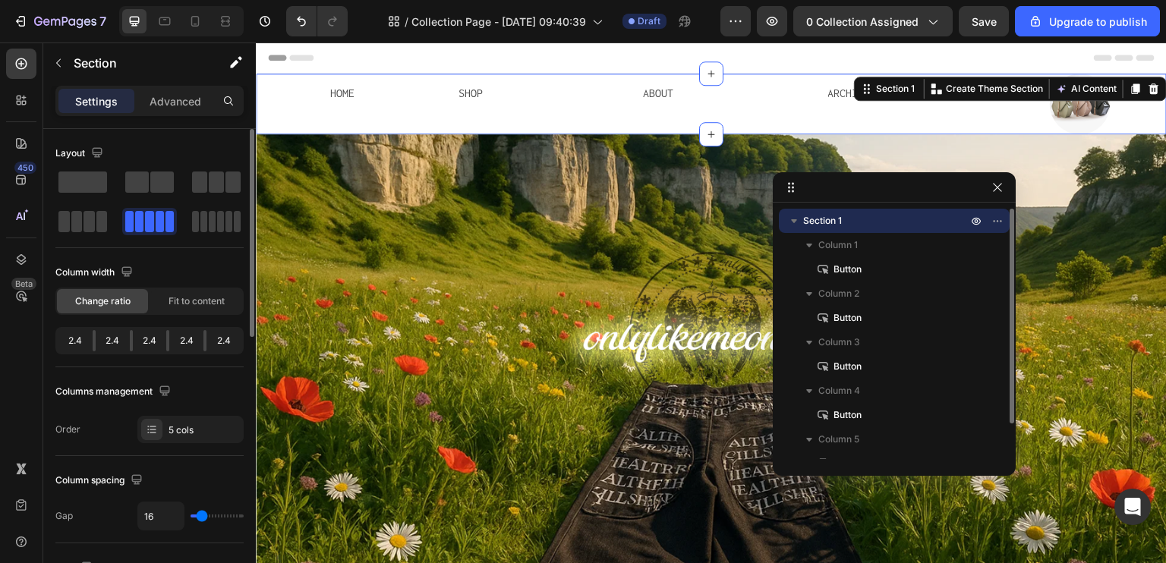
click at [96, 344] on div "2.4" at bounding box center [113, 340] width 34 height 21
click at [169, 339] on div "2.4" at bounding box center [186, 340] width 34 height 21
click at [199, 307] on div "Fit to content" at bounding box center [196, 301] width 91 height 24
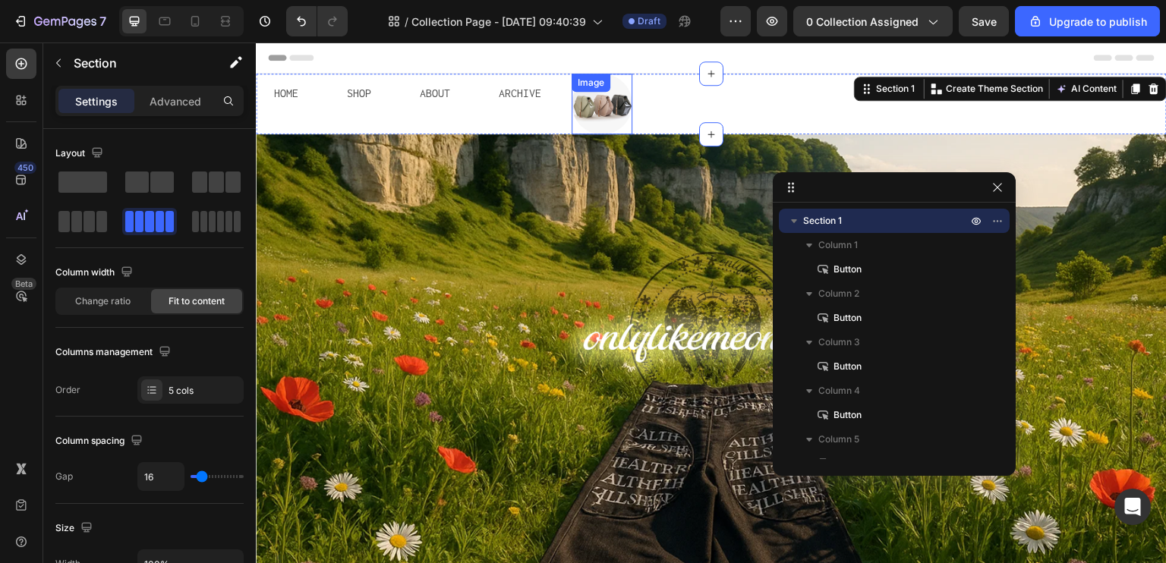
click at [597, 109] on img at bounding box center [602, 104] width 61 height 61
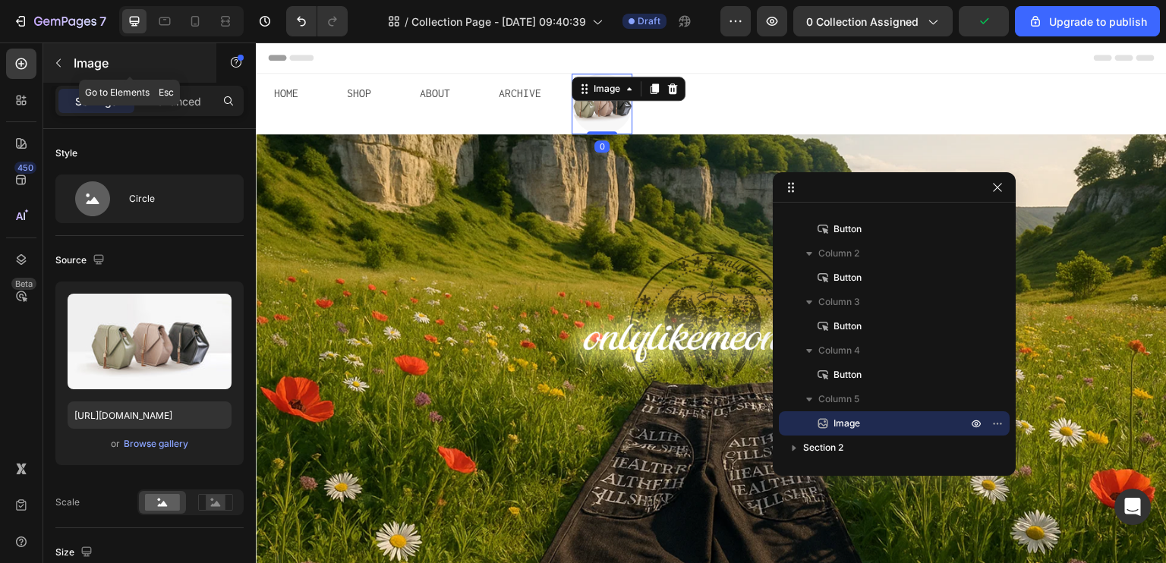
click at [65, 58] on button "button" at bounding box center [58, 63] width 24 height 24
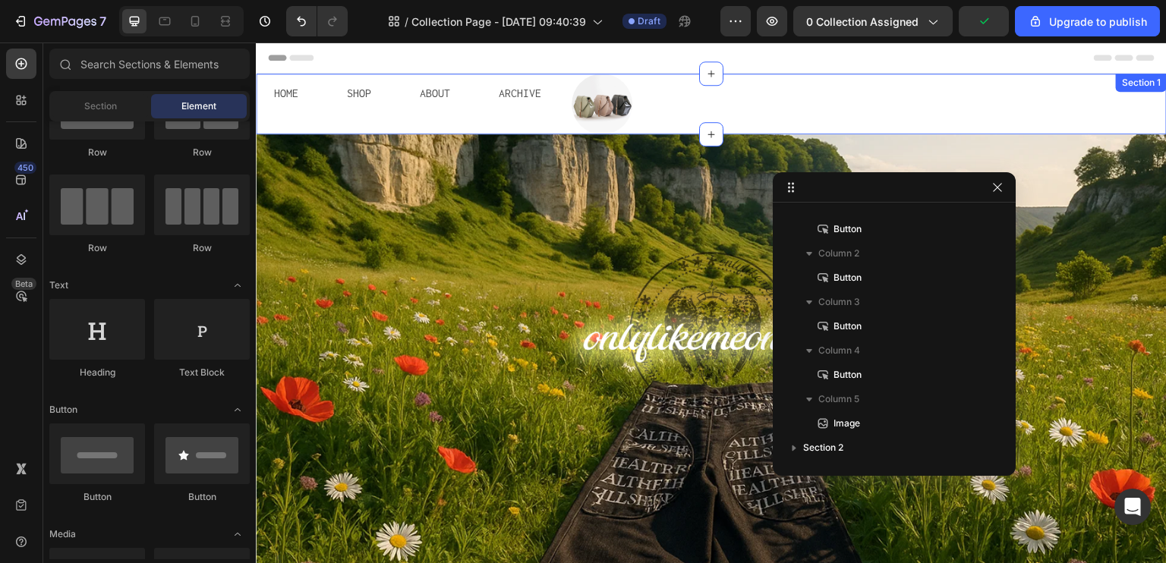
click at [761, 115] on div "HOME Button SHOP Button ABOUT Button ARCHIVE Button Image Section 1" at bounding box center [711, 104] width 911 height 61
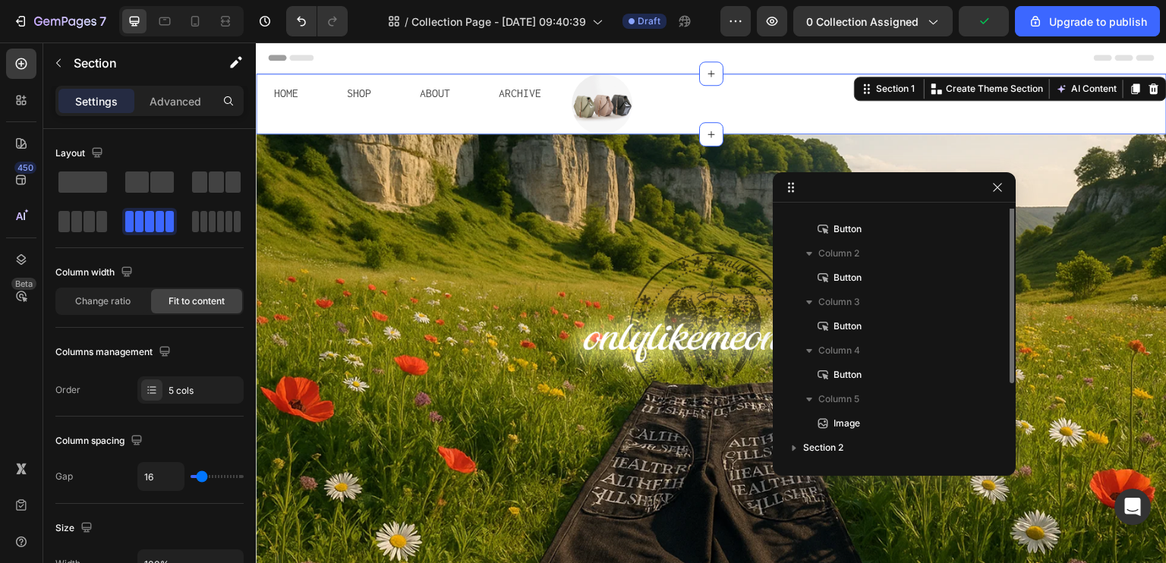
scroll to position [0, 0]
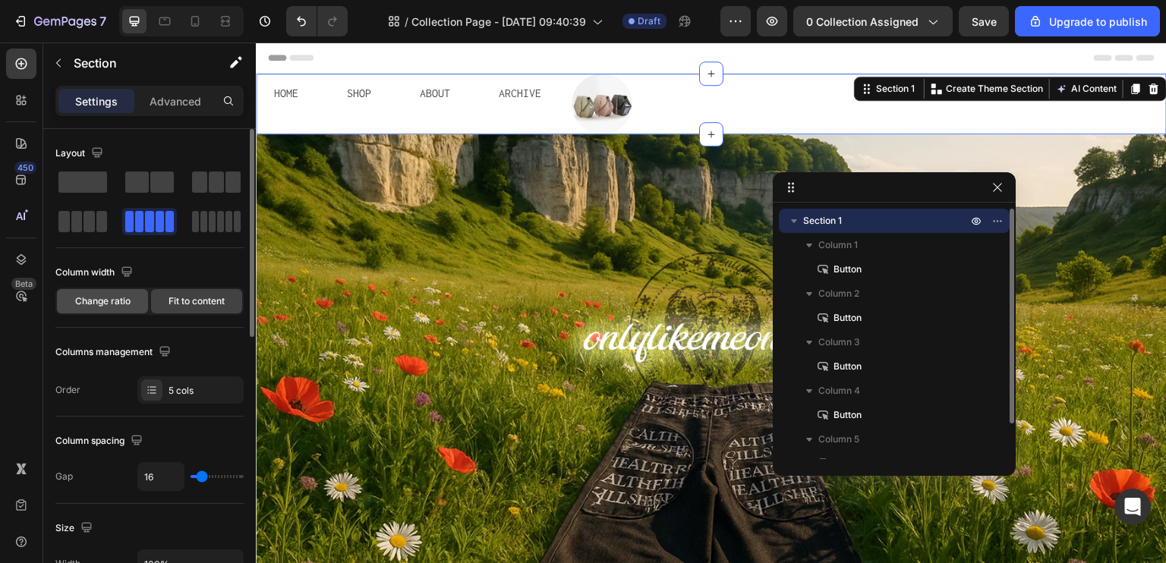
click at [109, 303] on span "Change ratio" at bounding box center [102, 302] width 55 height 14
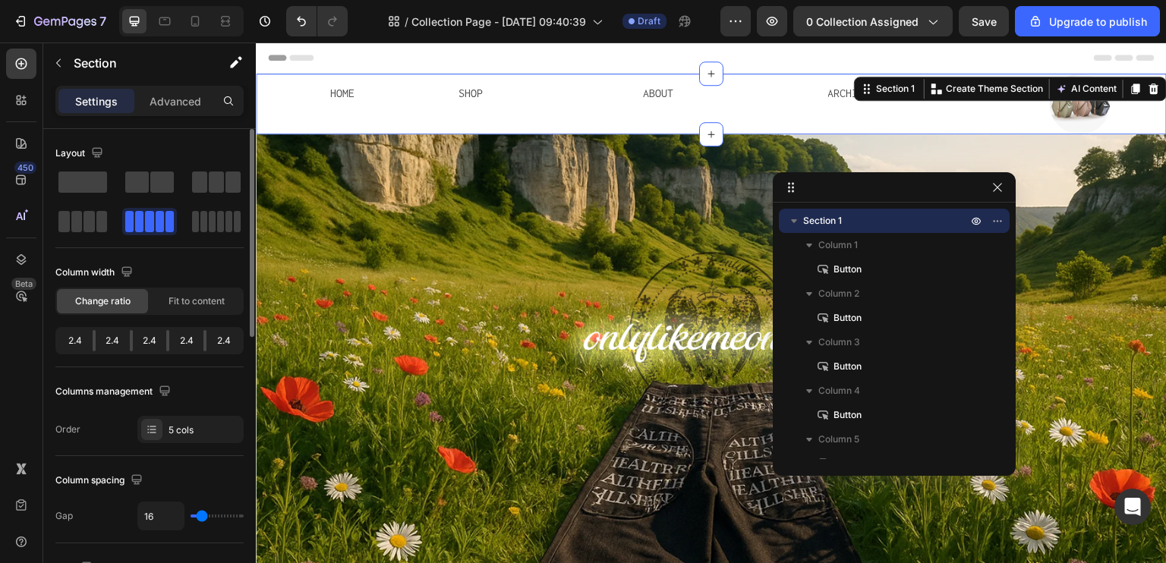
click at [213, 336] on div "2.4" at bounding box center [224, 340] width 34 height 21
drag, startPoint x: 216, startPoint y: 336, endPoint x: 207, endPoint y: 338, distance: 9.2
click at [215, 336] on div "2.4" at bounding box center [224, 340] width 34 height 21
drag, startPoint x: 201, startPoint y: 339, endPoint x: 143, endPoint y: 338, distance: 58.5
click at [200, 339] on div "2.4" at bounding box center [186, 340] width 34 height 21
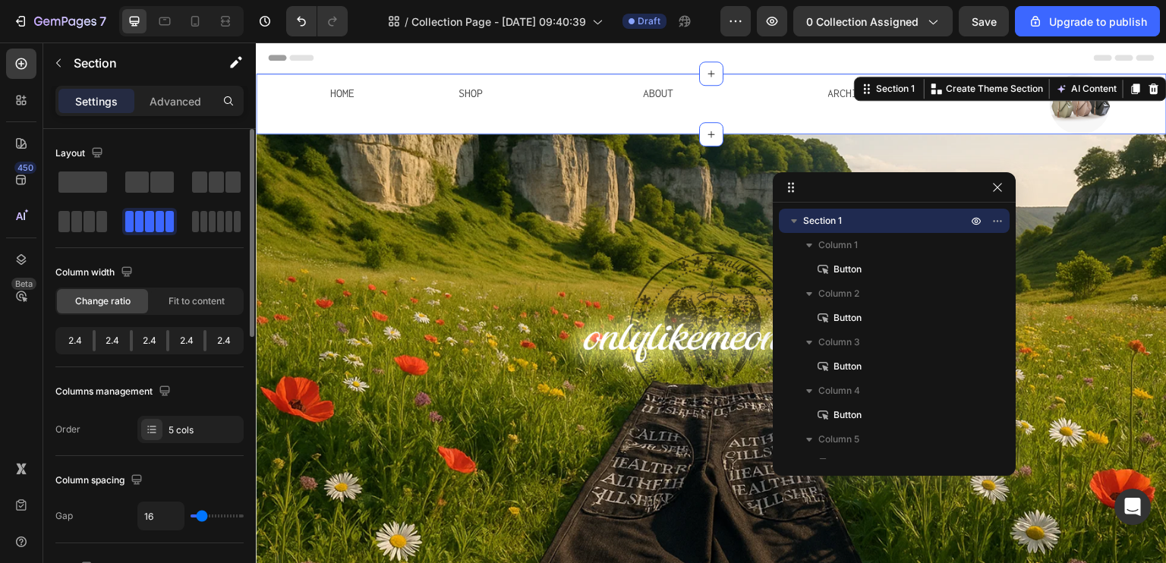
drag, startPoint x: 143, startPoint y: 338, endPoint x: 74, endPoint y: 327, distance: 69.9
click at [131, 337] on div "2.4 2.4 2.4 2.4 2.4" at bounding box center [149, 340] width 188 height 27
click at [73, 328] on div "2.4 2.4 2.4 2.4 2.4" at bounding box center [149, 340] width 188 height 27
click at [96, 343] on div "2.4" at bounding box center [113, 340] width 34 height 21
click at [122, 352] on div "2.4 2.4 2.4 2.4 2.4" at bounding box center [149, 340] width 188 height 27
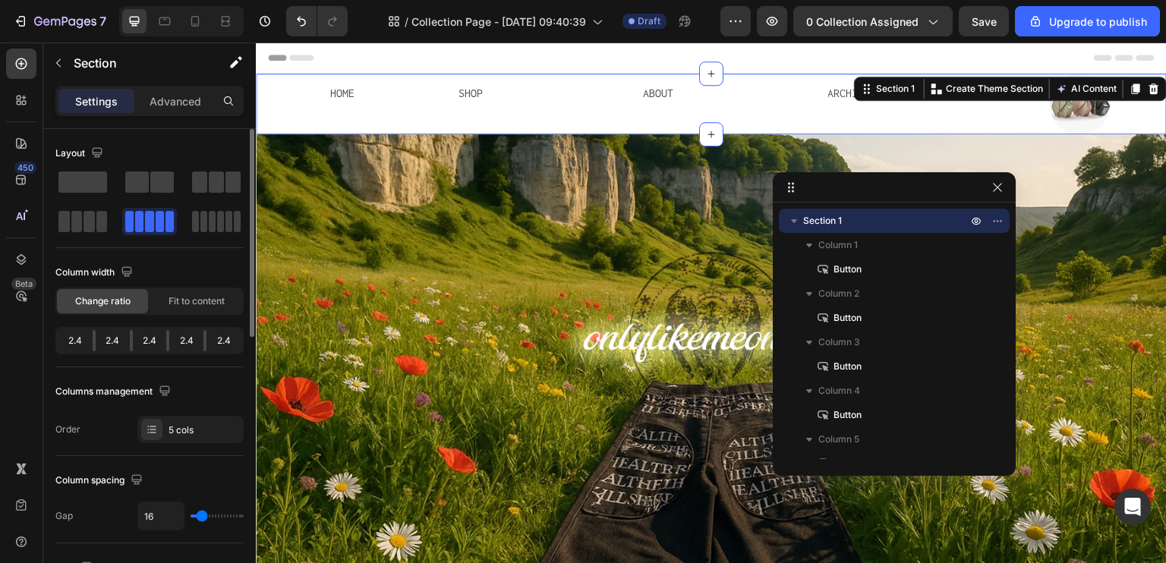
click at [143, 350] on div "2.4 2.4 2.4 2.4 2.4" at bounding box center [149, 340] width 188 height 27
type input "18"
type input "20"
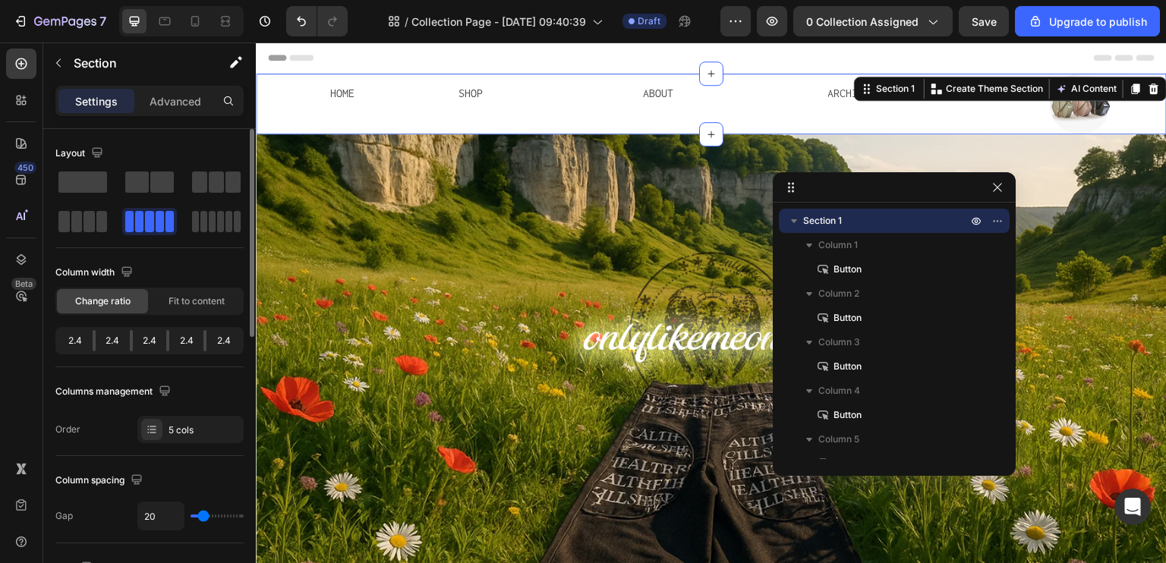
type input "22"
type input "38"
type input "43"
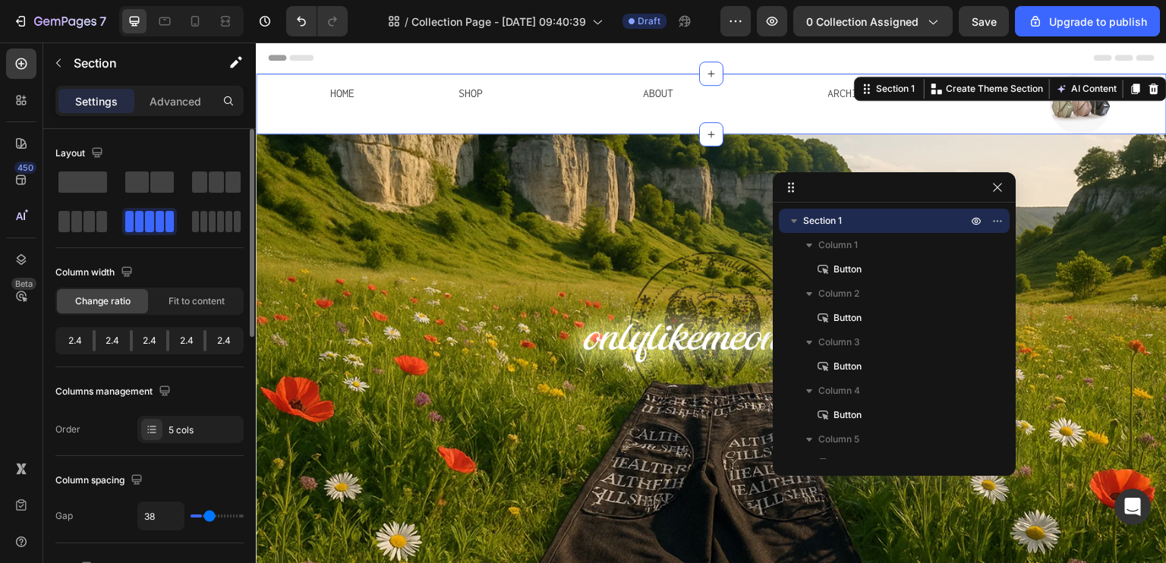
type input "43"
type input "45"
type input "47"
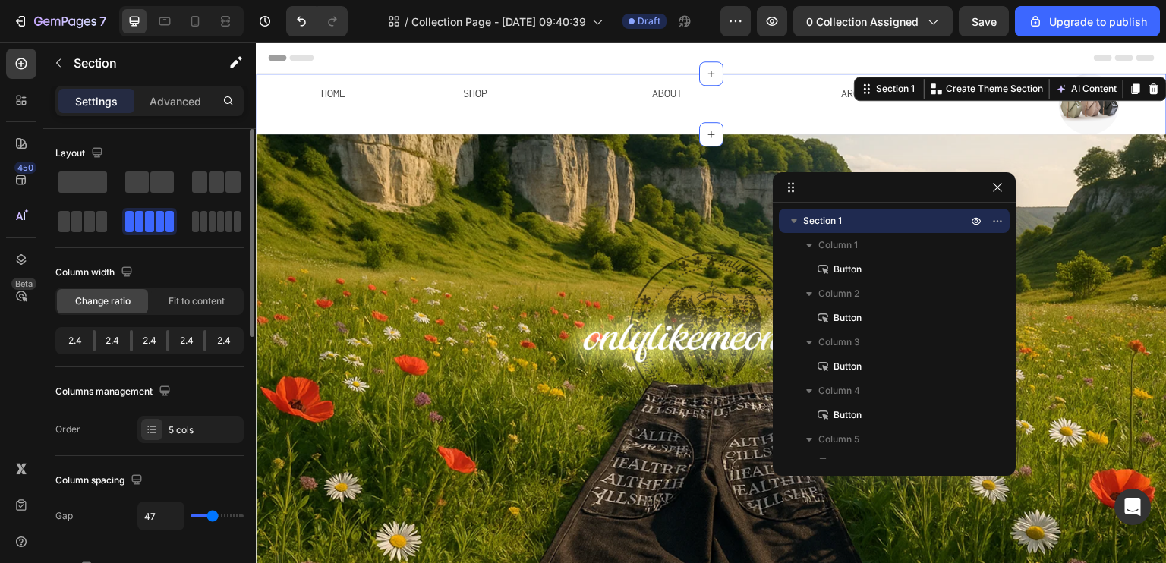
type input "57"
type input "59"
type input "70"
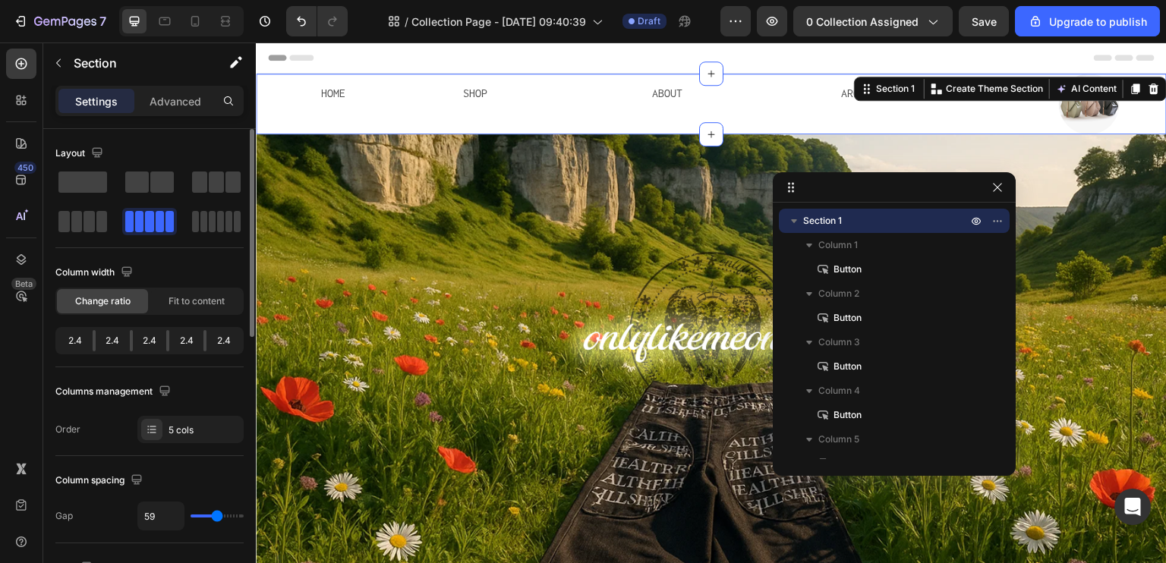
type input "70"
type input "72"
type input "41"
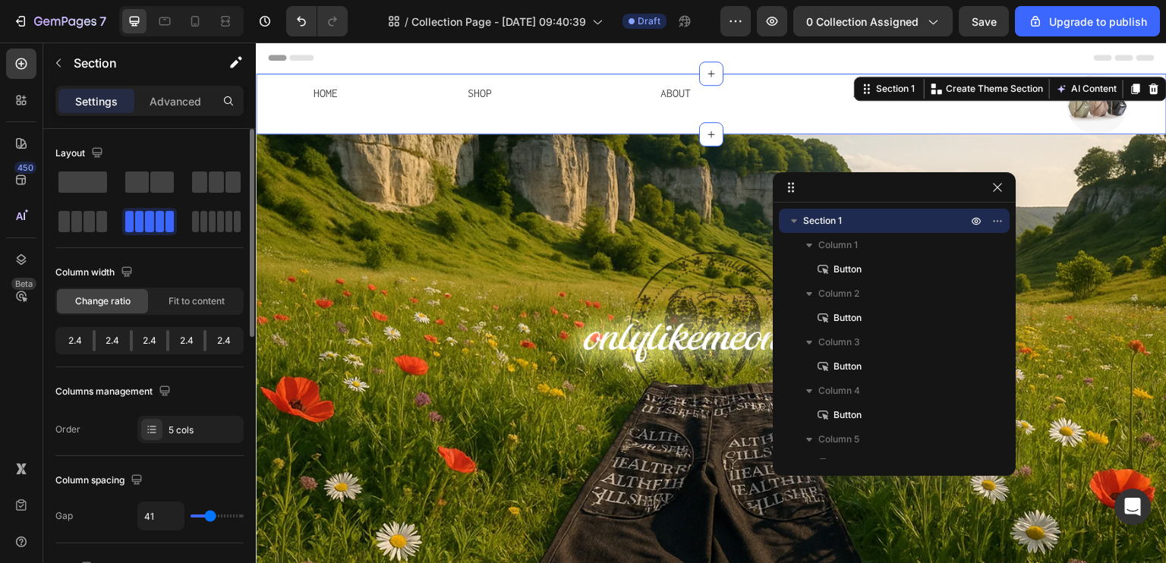
type input "36"
type input "34"
type input "32"
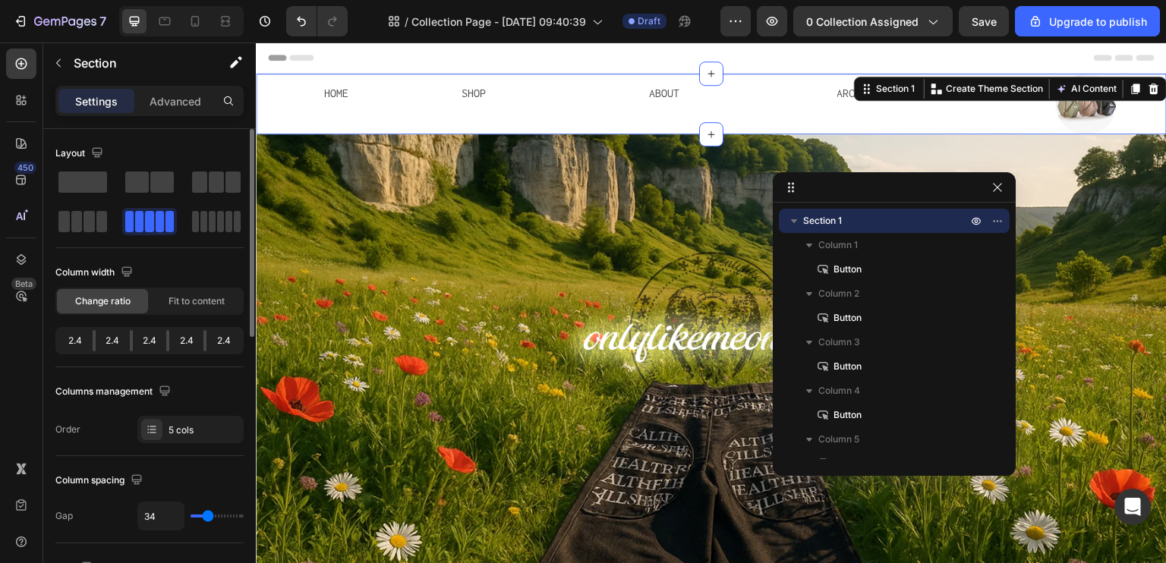
type input "32"
type input "31"
type input "11"
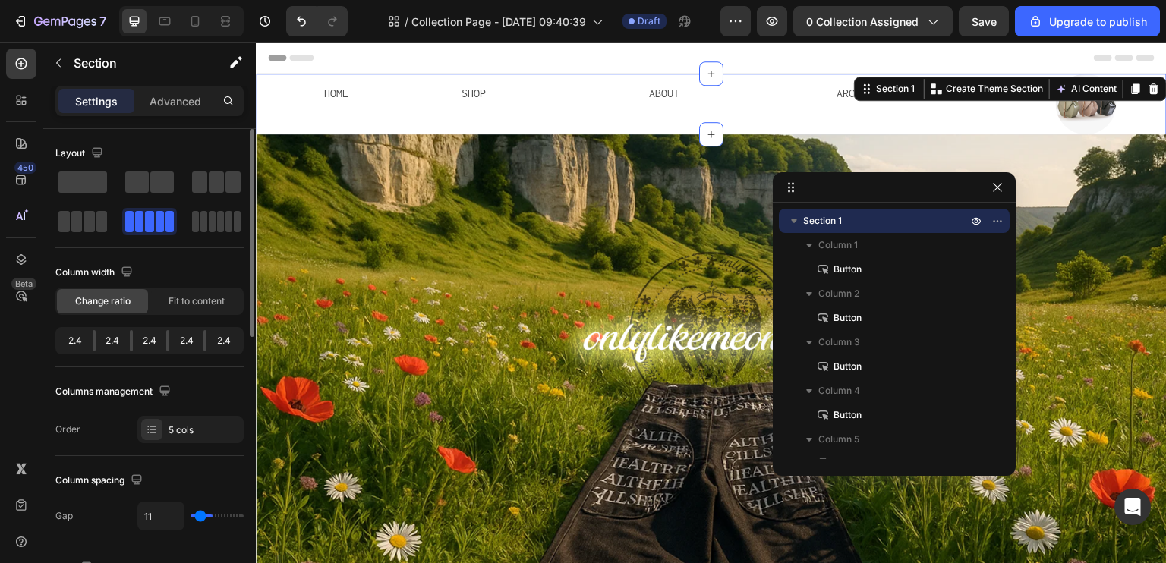
type input "0"
type input "15"
type input "47"
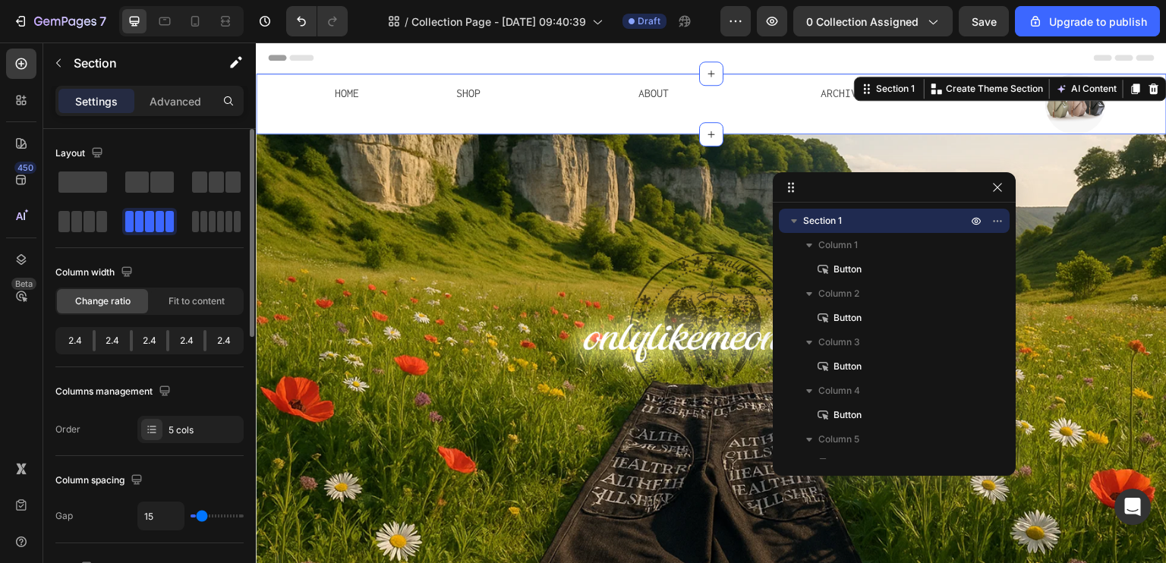
type input "47"
type input "80"
type input "91"
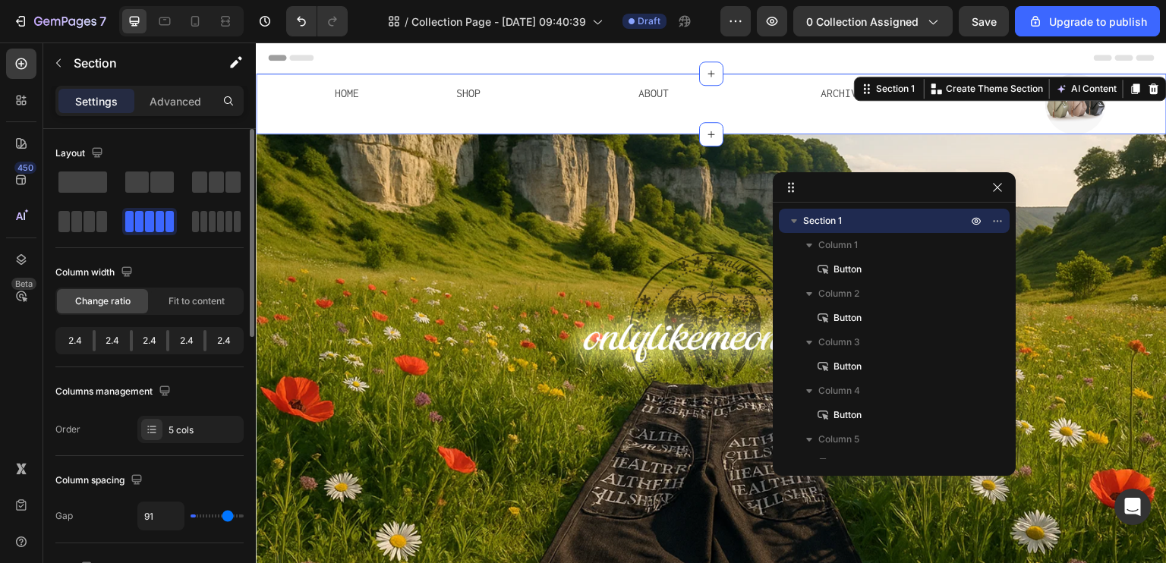
type input "100"
type input "111"
type input "120"
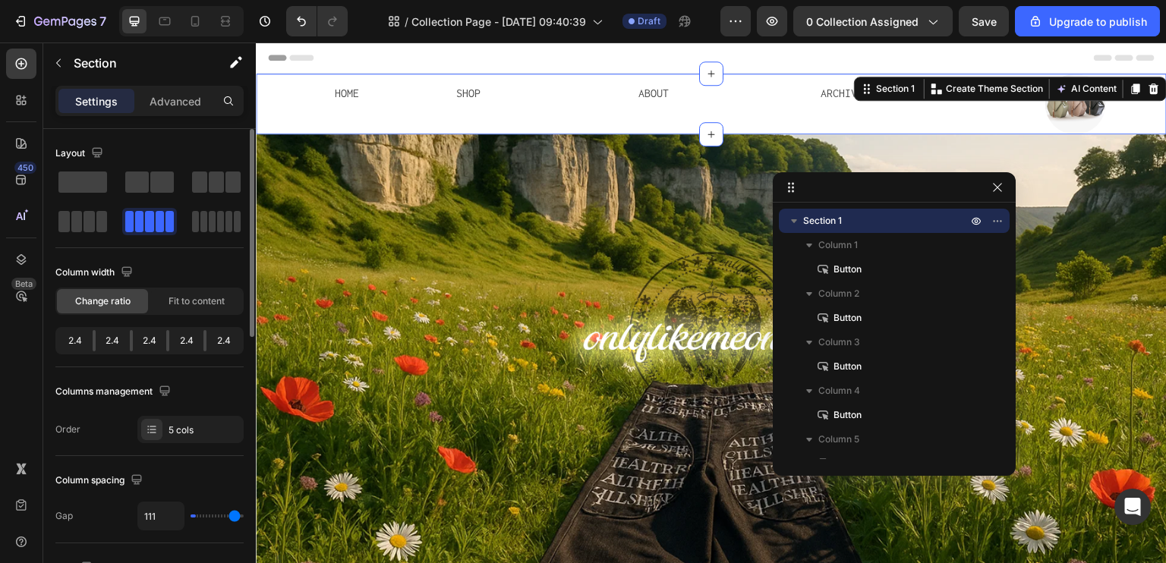
type input "120"
type input "4"
type input "0"
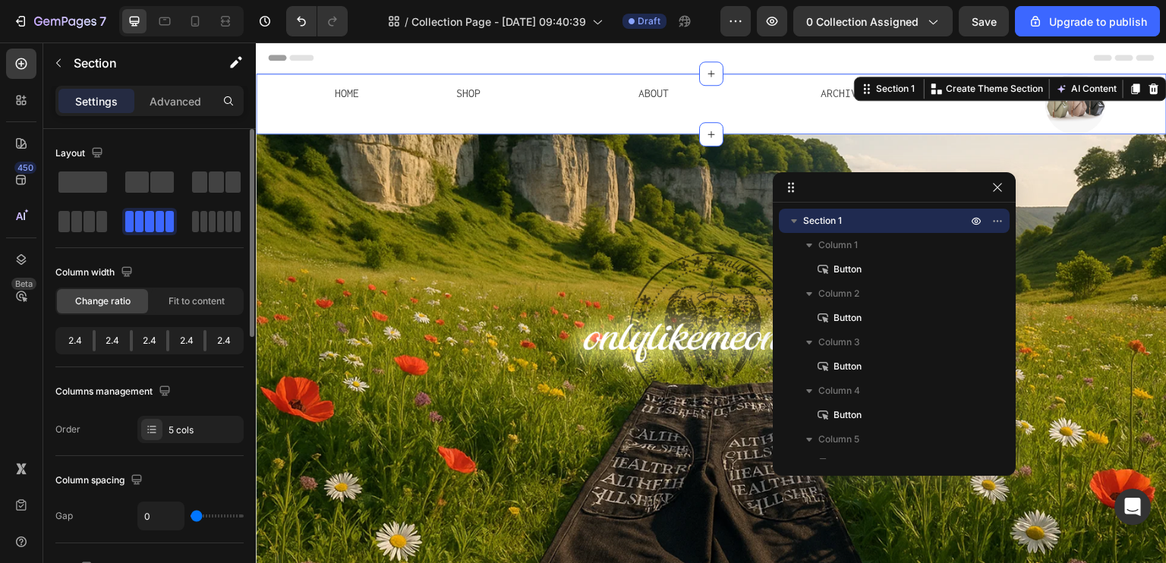
type input "54"
type input "18"
type input "20"
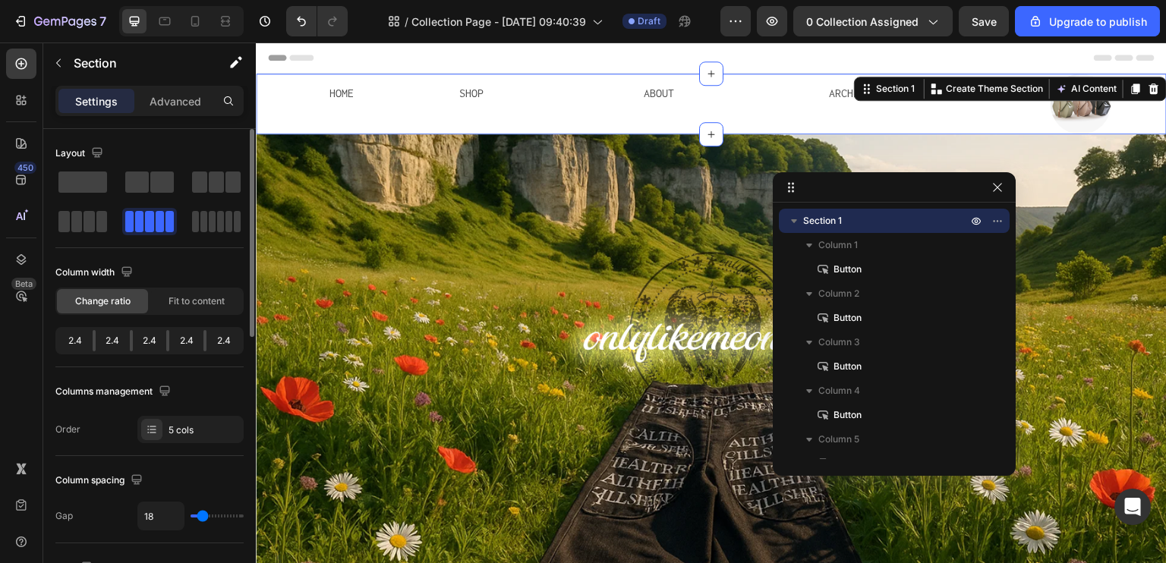
type input "20"
type input "22"
drag, startPoint x: 202, startPoint y: 515, endPoint x: 203, endPoint y: 532, distance: 16.8
type input "22"
click at [203, 518] on input "range" at bounding box center [217, 516] width 53 height 3
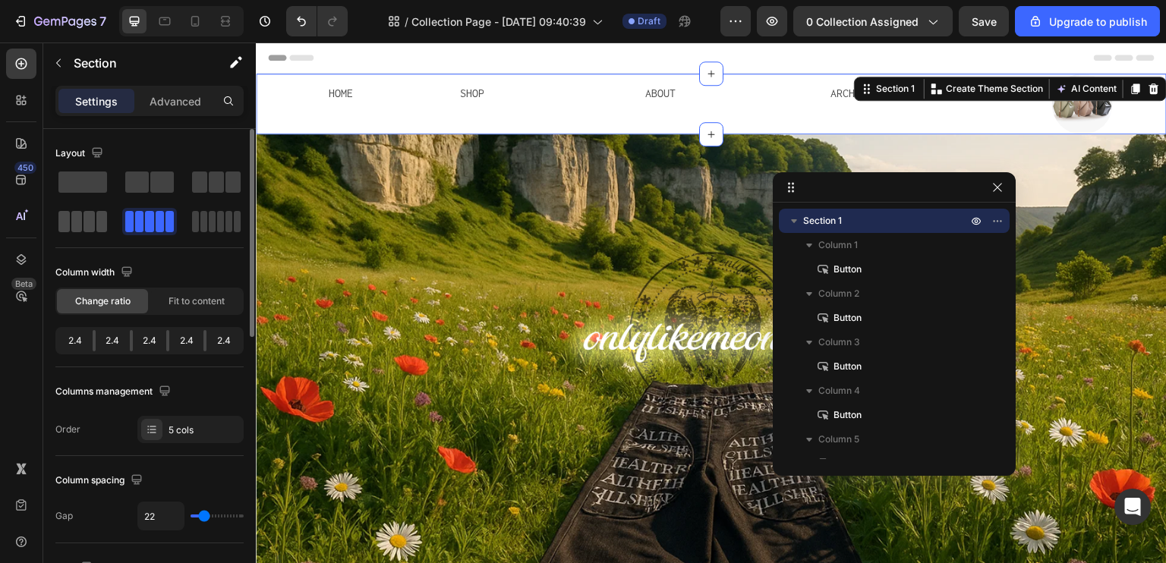
click at [70, 229] on div at bounding box center [82, 221] width 49 height 21
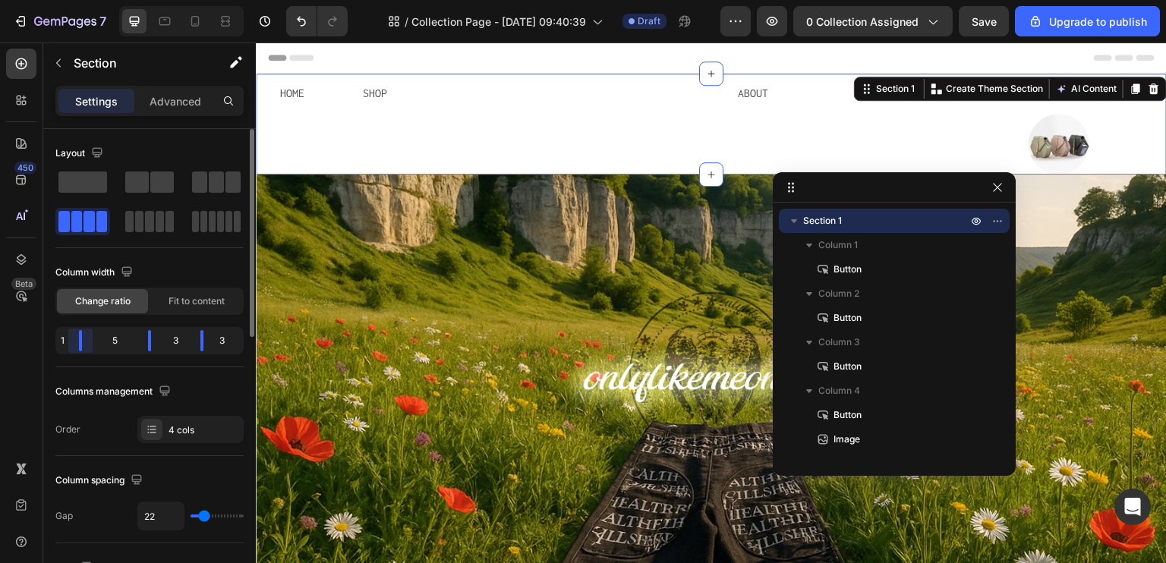
drag, startPoint x: 99, startPoint y: 345, endPoint x: 71, endPoint y: 355, distance: 29.3
click at [71, 355] on div "Column width Change ratio Fit to content 1 5 3 3" at bounding box center [149, 313] width 188 height 107
drag, startPoint x: 149, startPoint y: 339, endPoint x: 85, endPoint y: 355, distance: 65.6
click at [85, 355] on div "Column width Change ratio Fit to content 1 1 7 3" at bounding box center [149, 313] width 188 height 107
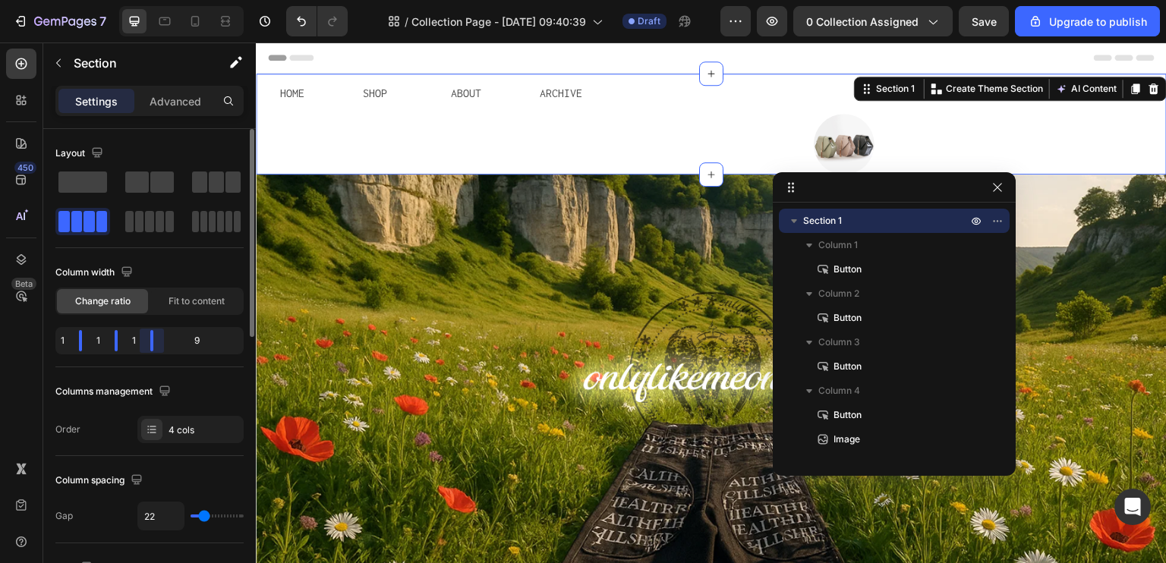
drag, startPoint x: 193, startPoint y: 342, endPoint x: 91, endPoint y: 361, distance: 103.4
click at [91, 361] on div "Column width Change ratio Fit to content 1 1 1 9" at bounding box center [149, 313] width 188 height 107
click at [200, 341] on div "9" at bounding box center [203, 340] width 75 height 21
click at [837, 144] on img at bounding box center [844, 144] width 61 height 61
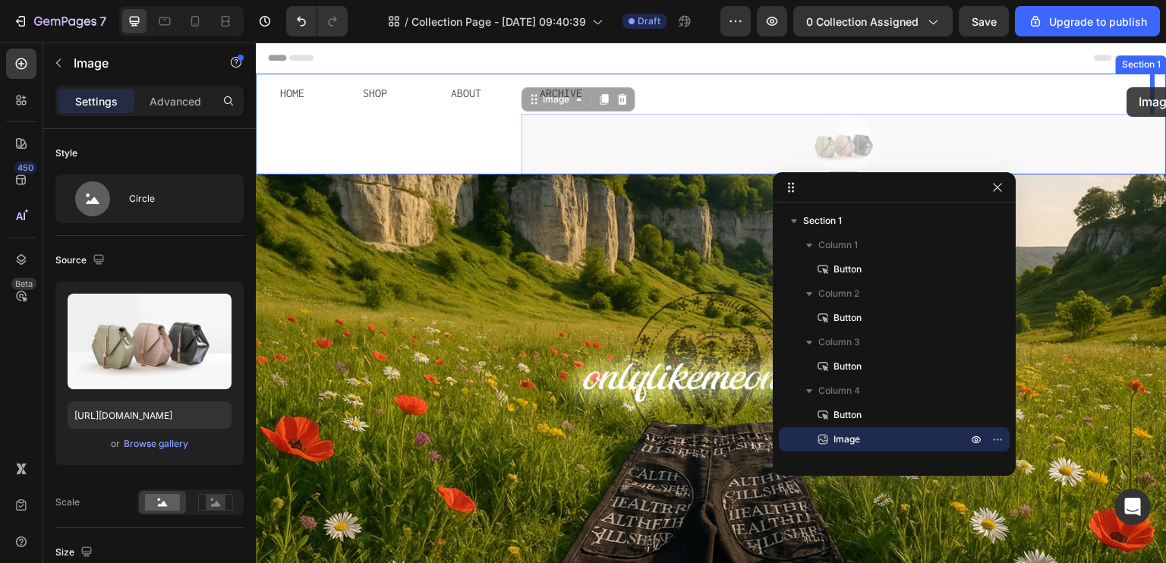
drag, startPoint x: 838, startPoint y: 151, endPoint x: 1127, endPoint y: 87, distance: 296.2
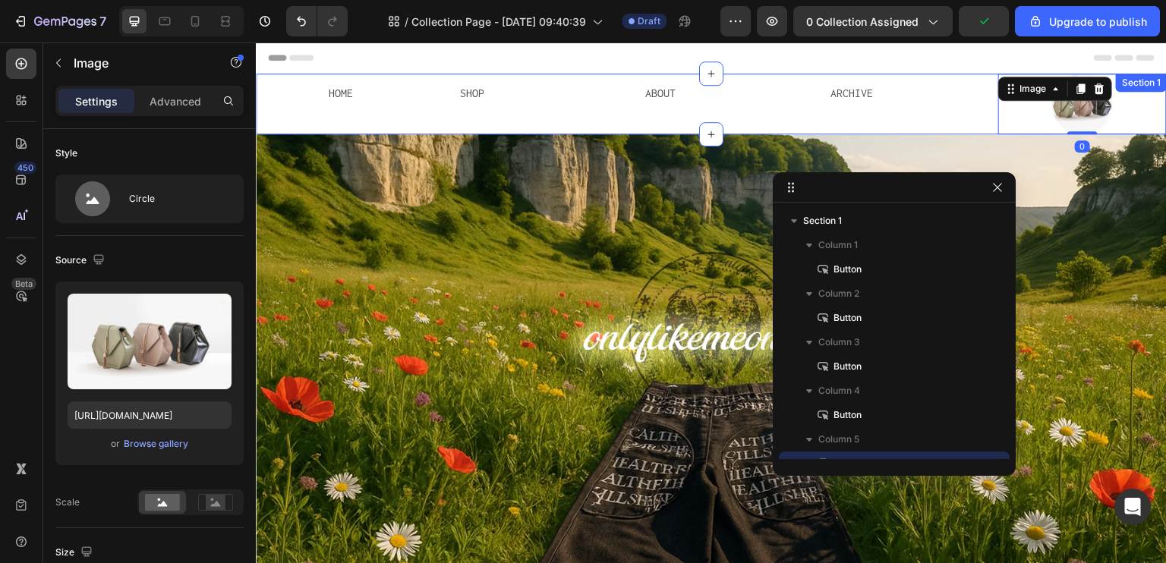
click at [954, 125] on div "ARCHIVE Button" at bounding box center [896, 104] width 169 height 61
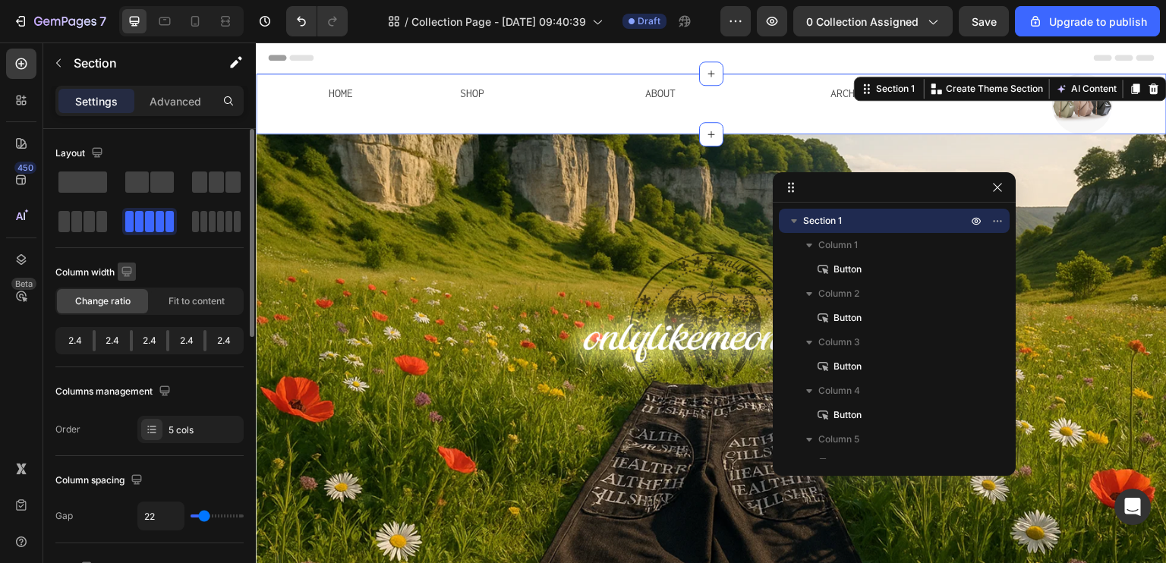
click at [122, 273] on icon "button" at bounding box center [126, 271] width 15 height 15
click at [200, 280] on div "Column width" at bounding box center [149, 272] width 188 height 24
click at [191, 431] on div "5 cols" at bounding box center [204, 431] width 71 height 14
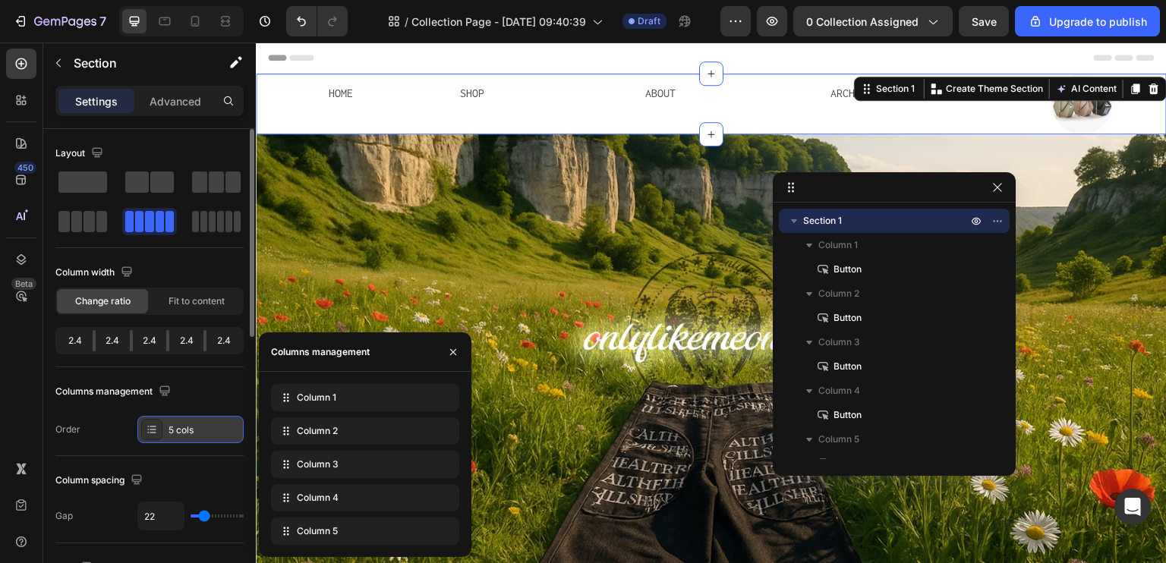
click at [191, 430] on div "5 cols" at bounding box center [204, 431] width 71 height 14
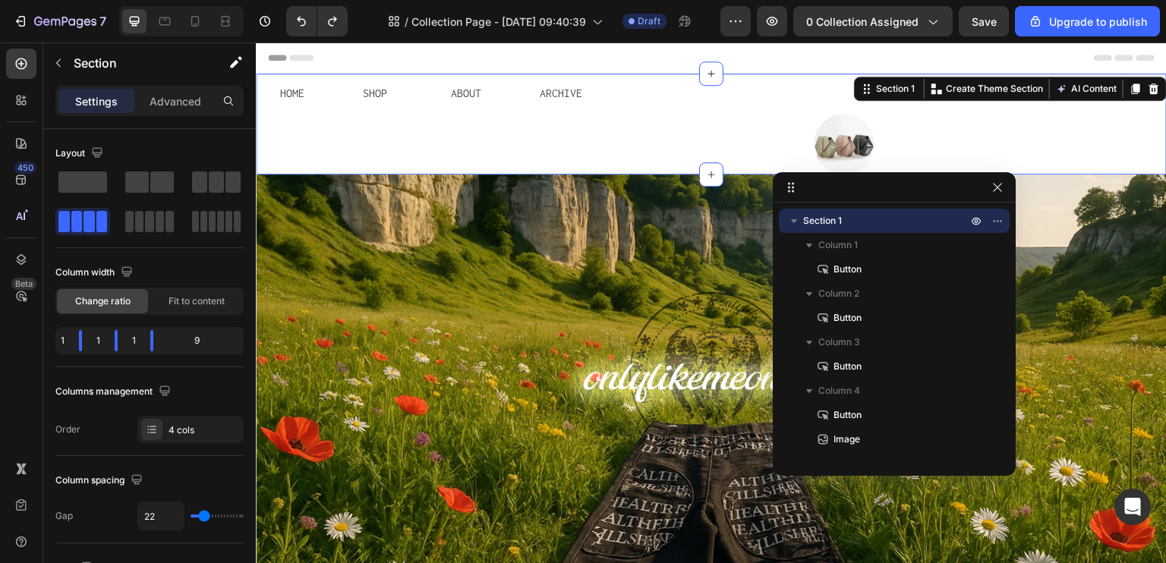
click at [916, 151] on div at bounding box center [845, 144] width 646 height 61
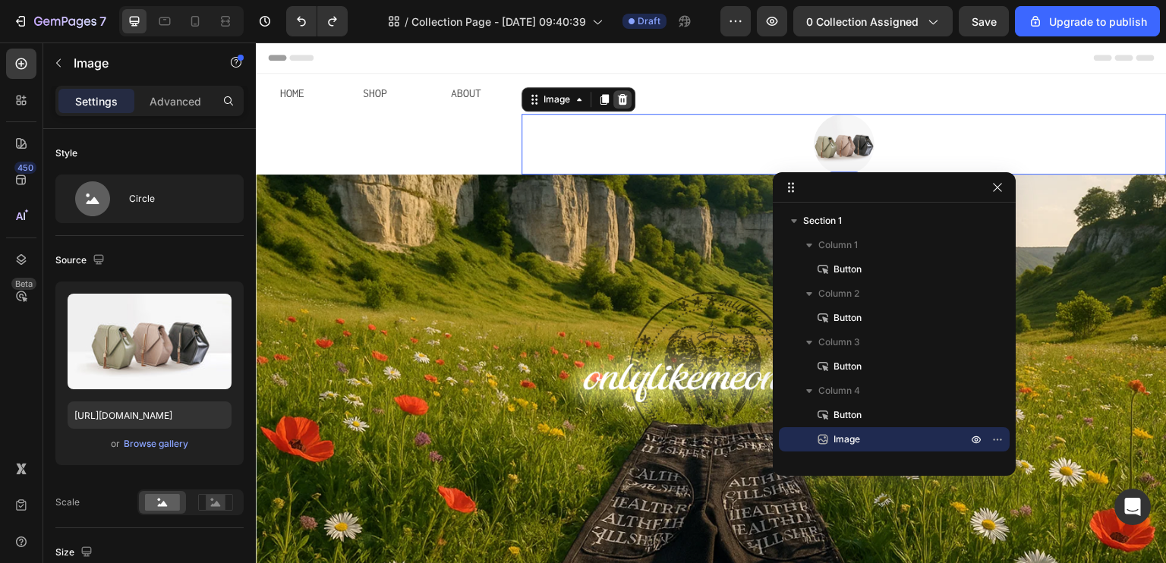
click at [616, 92] on div at bounding box center [622, 99] width 18 height 18
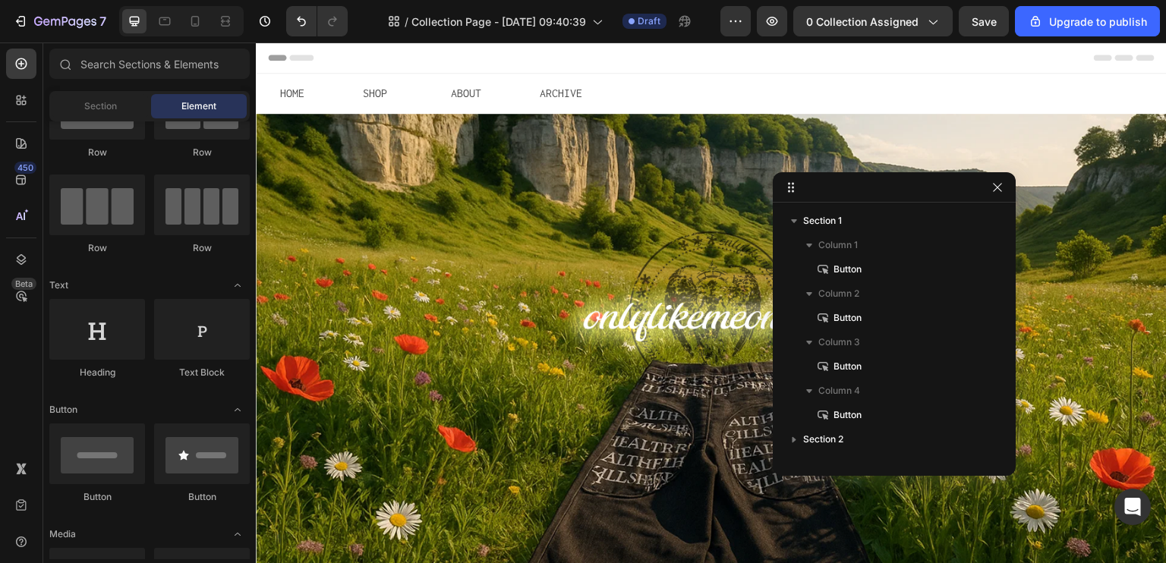
click at [711, 55] on div "Header" at bounding box center [711, 58] width 887 height 30
click at [1001, 188] on icon "button" at bounding box center [998, 187] width 12 height 12
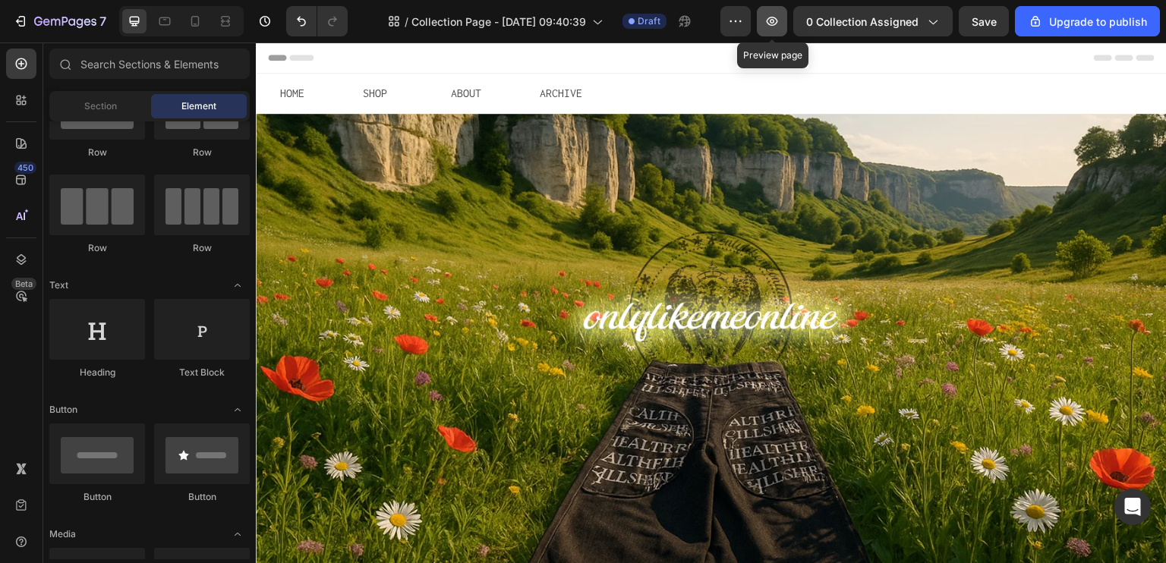
click at [779, 16] on icon "button" at bounding box center [772, 21] width 15 height 15
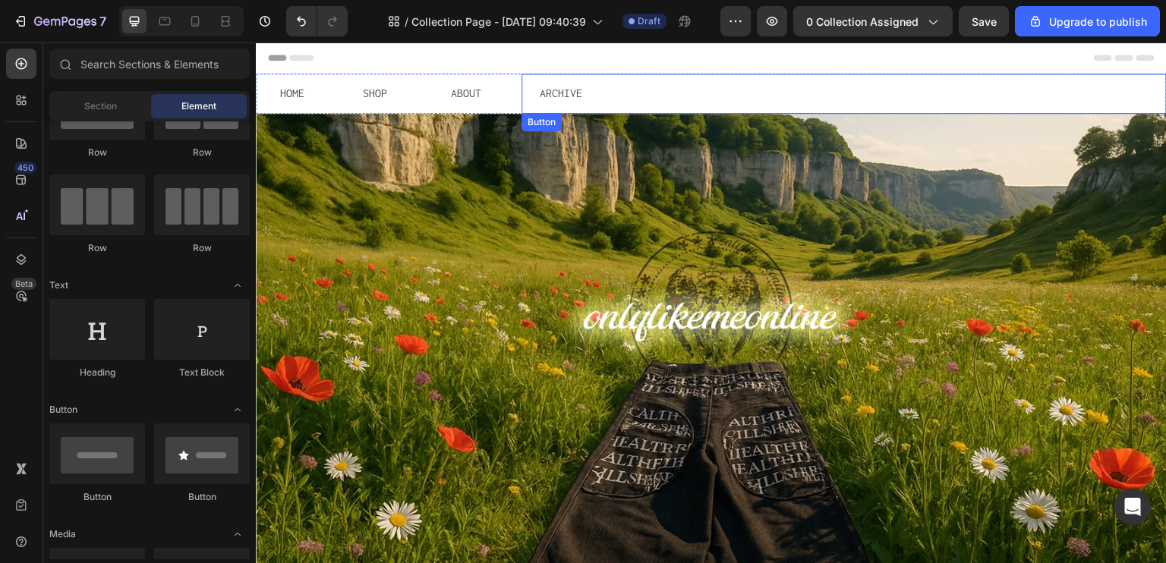
click at [701, 80] on div "ARCHIVE Button" at bounding box center [845, 94] width 646 height 40
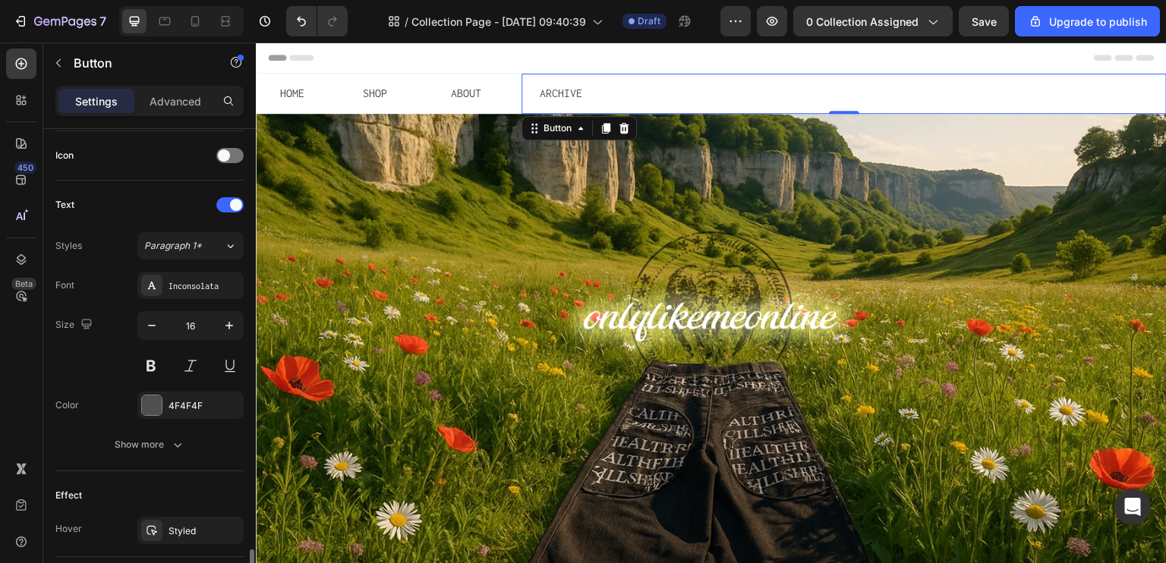
scroll to position [608, 0]
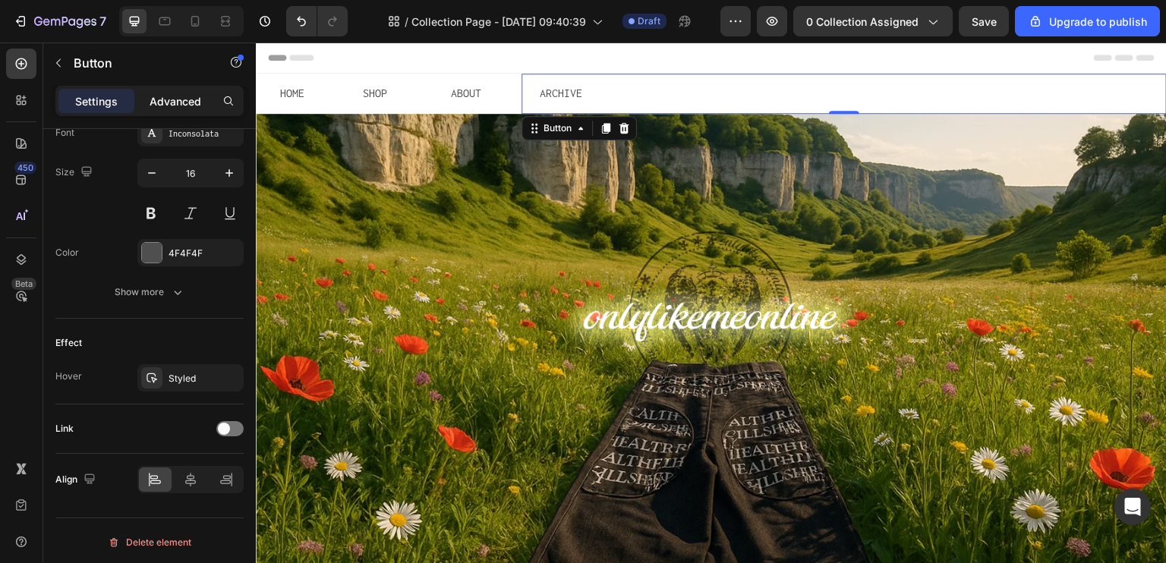
drag, startPoint x: 182, startPoint y: 87, endPoint x: 177, endPoint y: 94, distance: 8.7
click at [184, 89] on div "Settings Advanced" at bounding box center [149, 101] width 188 height 30
click at [182, 96] on p "Advanced" at bounding box center [176, 101] width 52 height 16
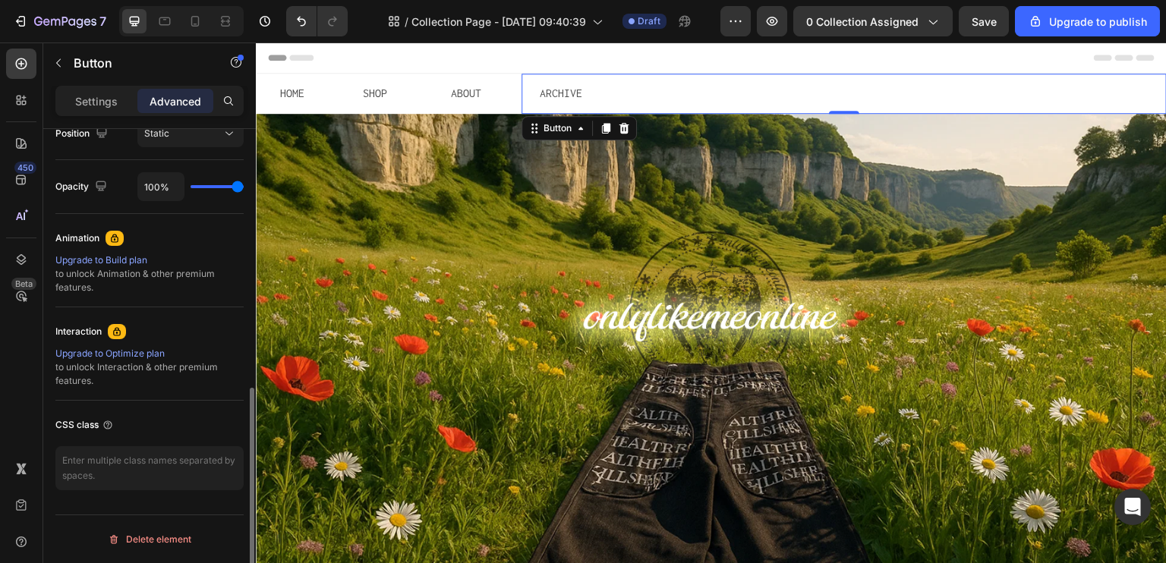
scroll to position [574, 0]
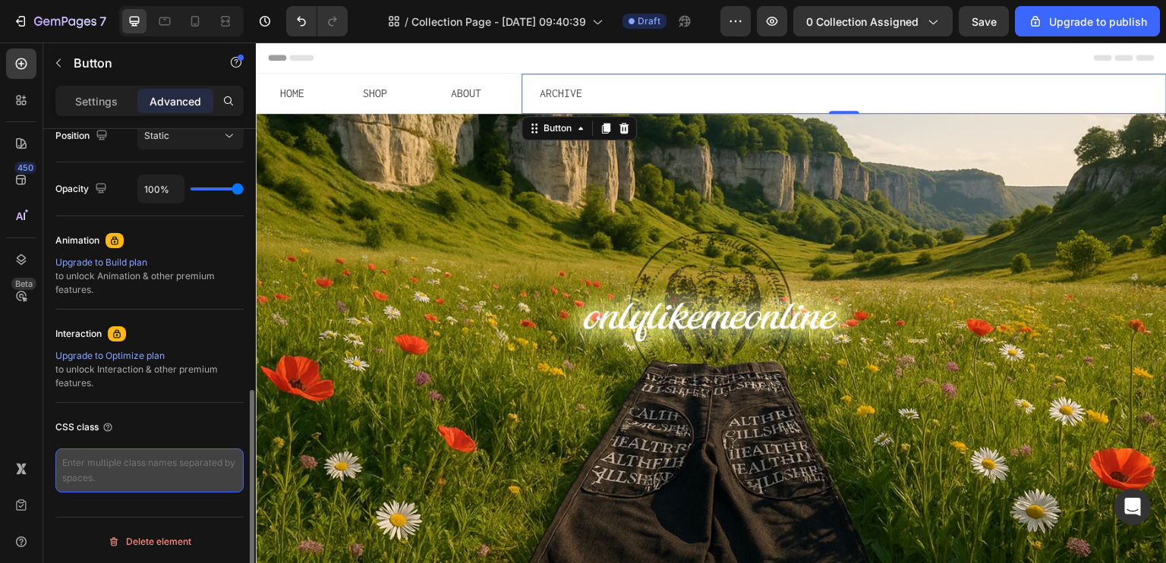
click at [147, 478] on textarea at bounding box center [149, 471] width 188 height 44
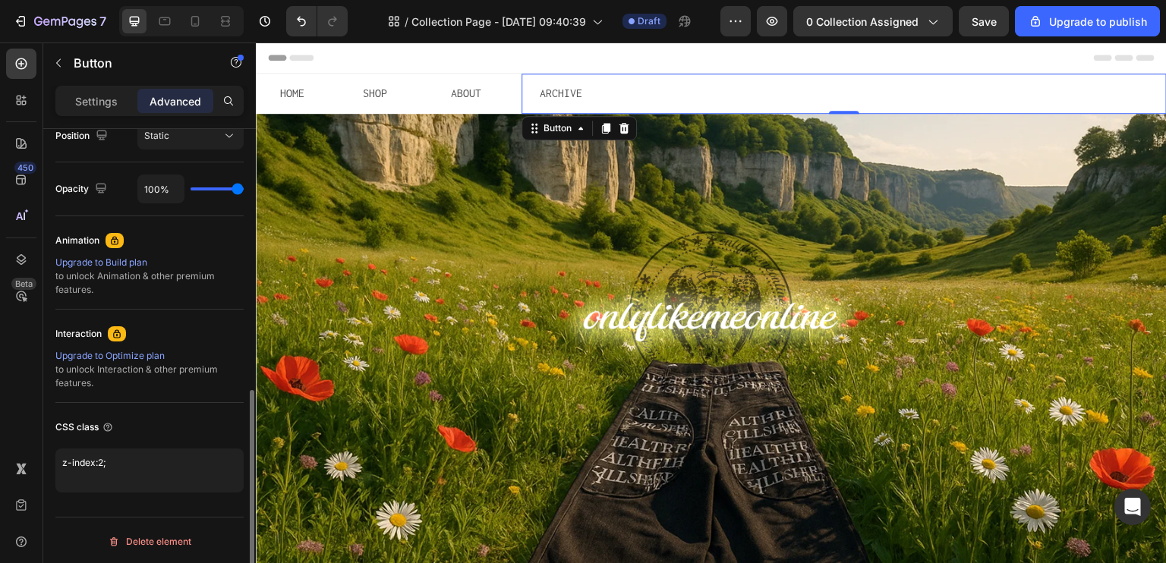
type textarea "z-index:2;"
click at [73, 497] on div "CSS class z-index:2;" at bounding box center [149, 454] width 188 height 102
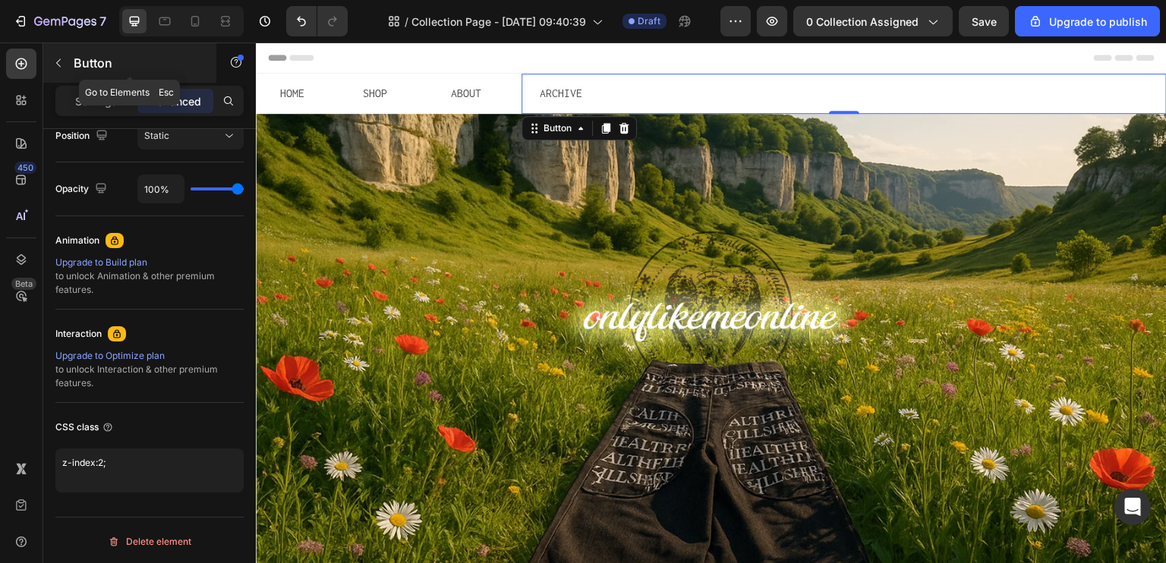
click at [55, 66] on icon "button" at bounding box center [58, 63] width 12 height 12
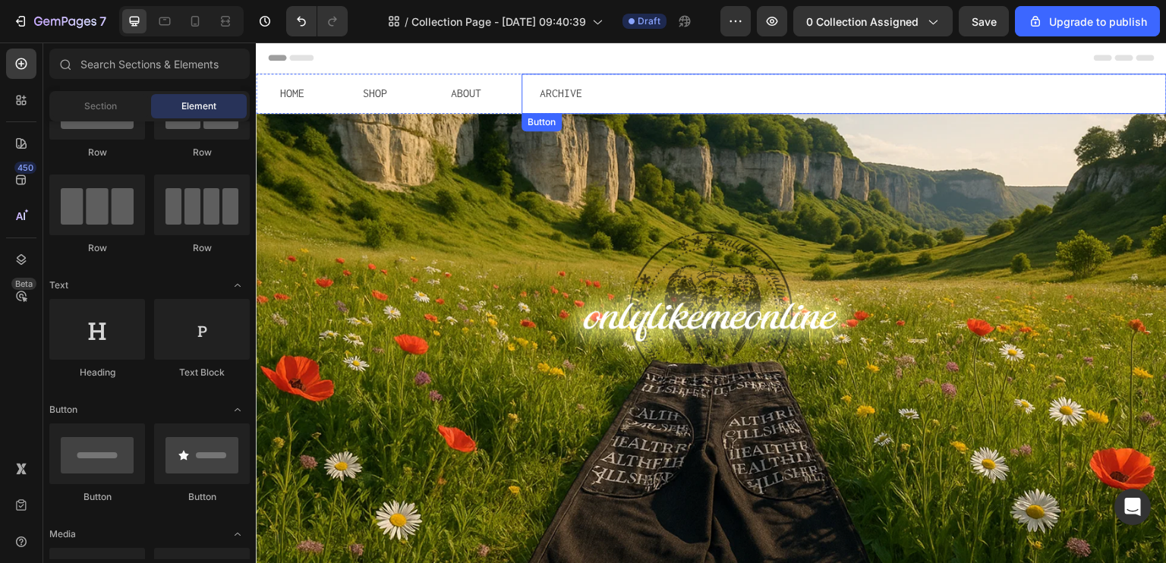
click at [825, 81] on div "ARCHIVE Button" at bounding box center [845, 94] width 646 height 40
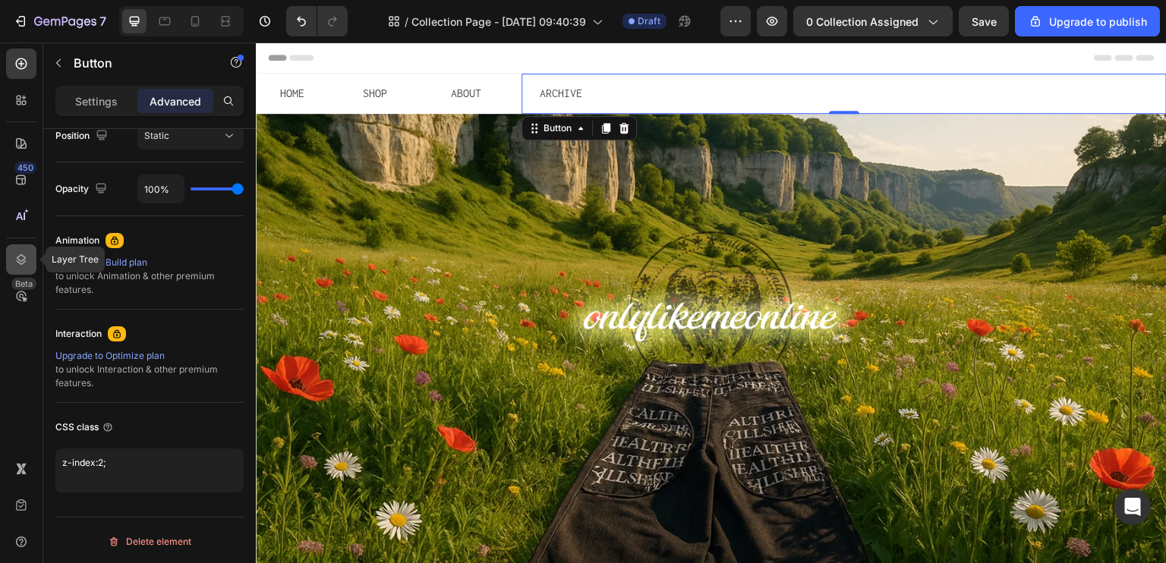
click at [17, 259] on icon at bounding box center [21, 259] width 15 height 15
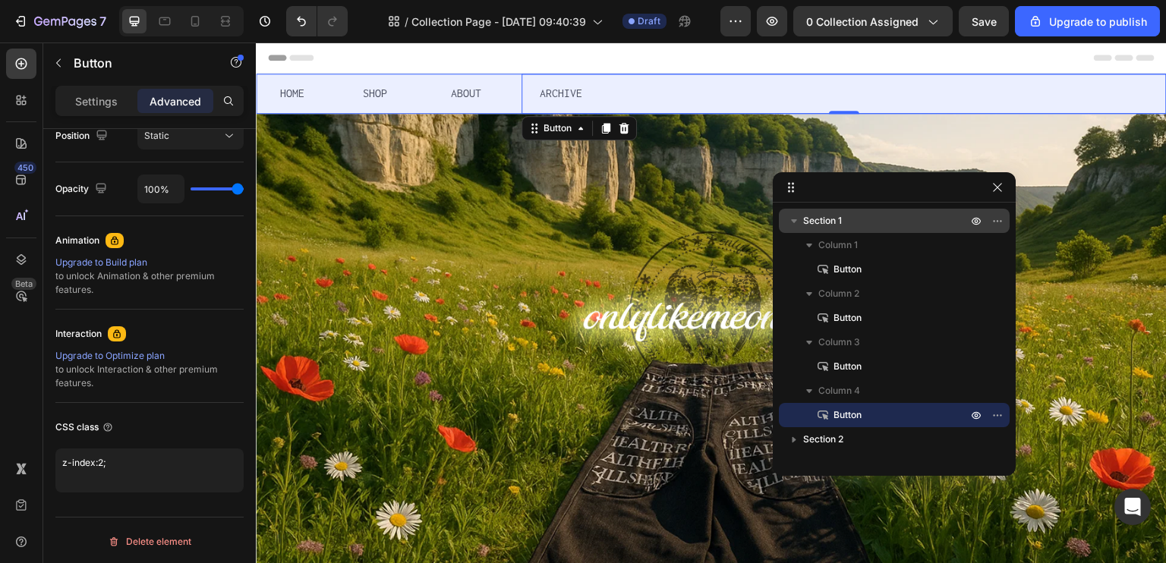
click at [828, 219] on span "Section 1" at bounding box center [822, 220] width 39 height 15
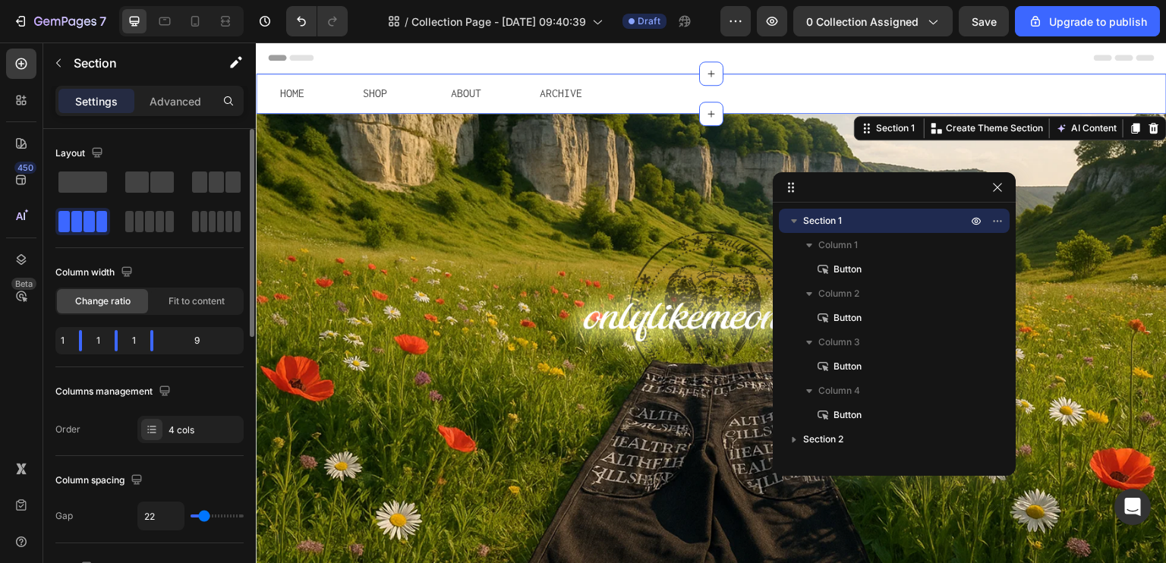
click at [171, 113] on div "Settings Advanced" at bounding box center [149, 101] width 188 height 30
click at [173, 110] on div "Advanced" at bounding box center [175, 101] width 76 height 24
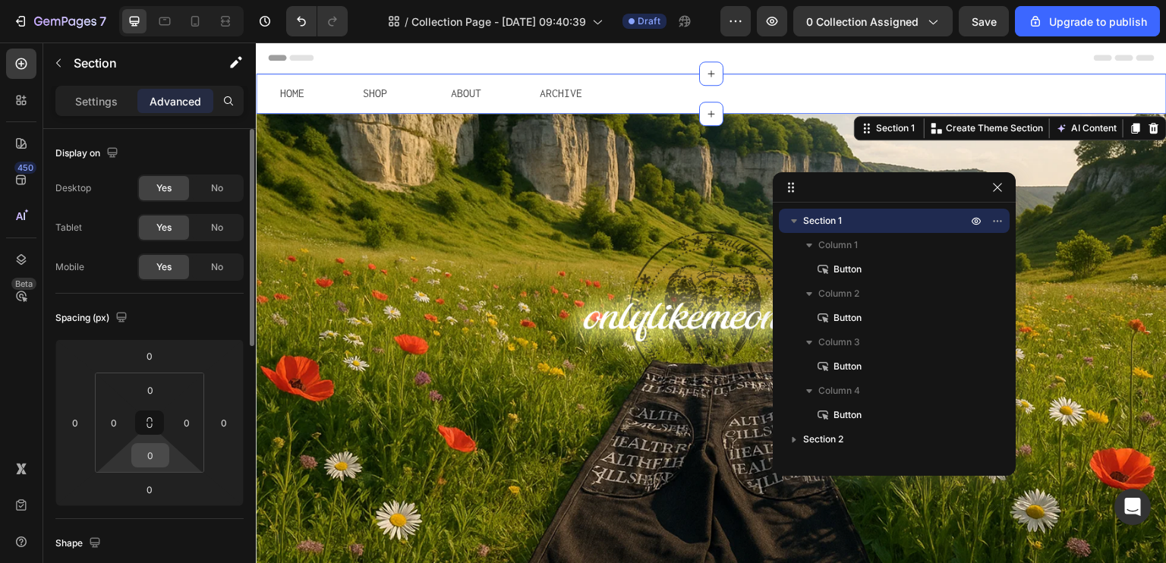
click at [155, 458] on input "0" at bounding box center [150, 455] width 30 height 23
type input "-"
click at [156, 478] on div "0" at bounding box center [150, 490] width 38 height 24
click at [157, 480] on input "0" at bounding box center [149, 489] width 30 height 23
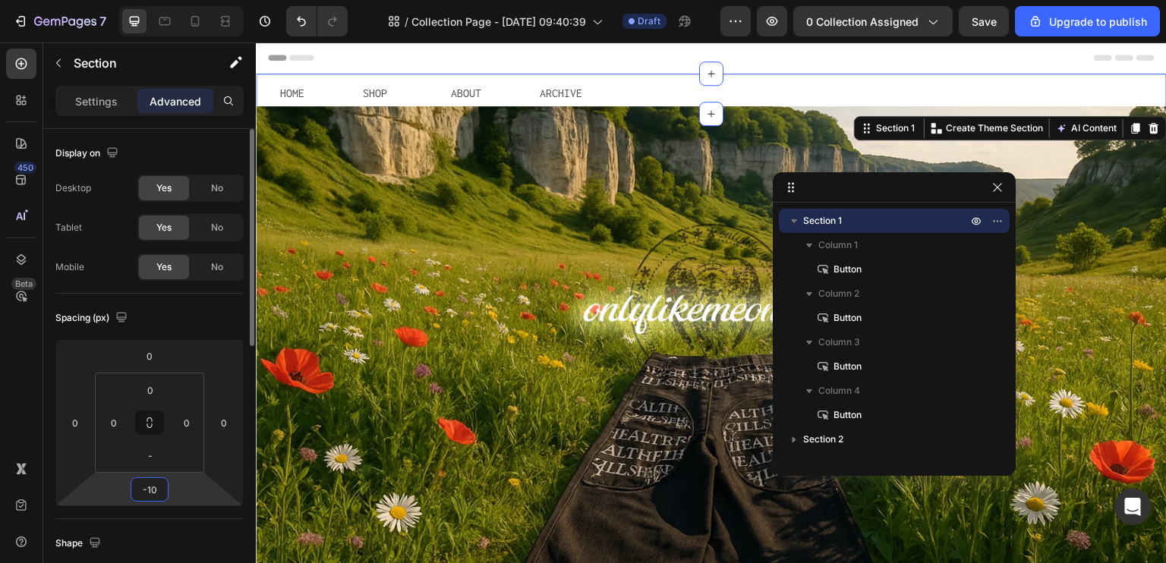
type input "-1"
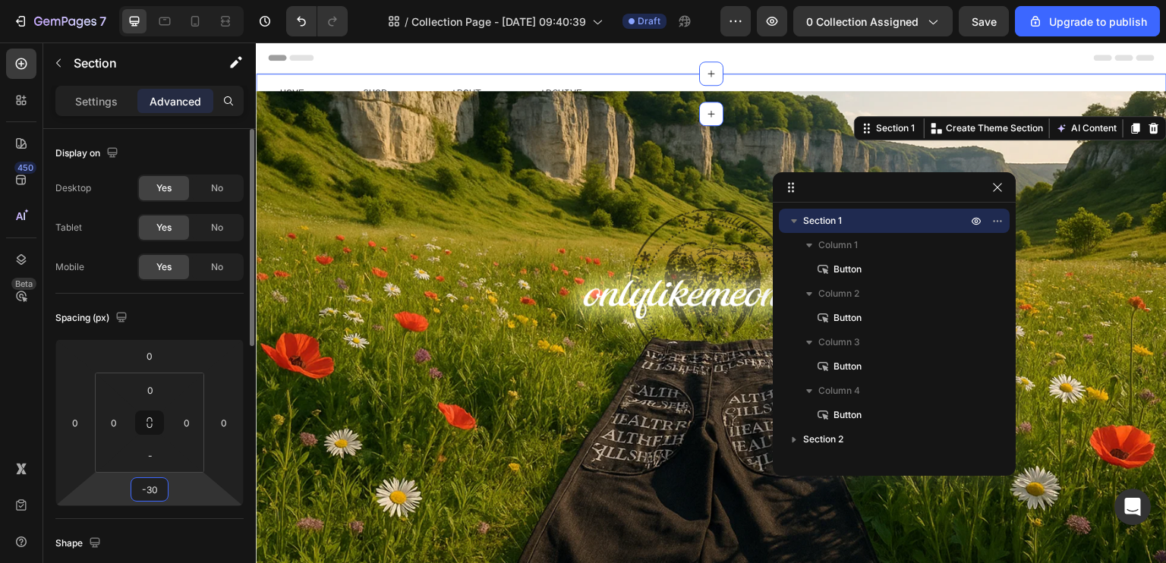
type input "-3"
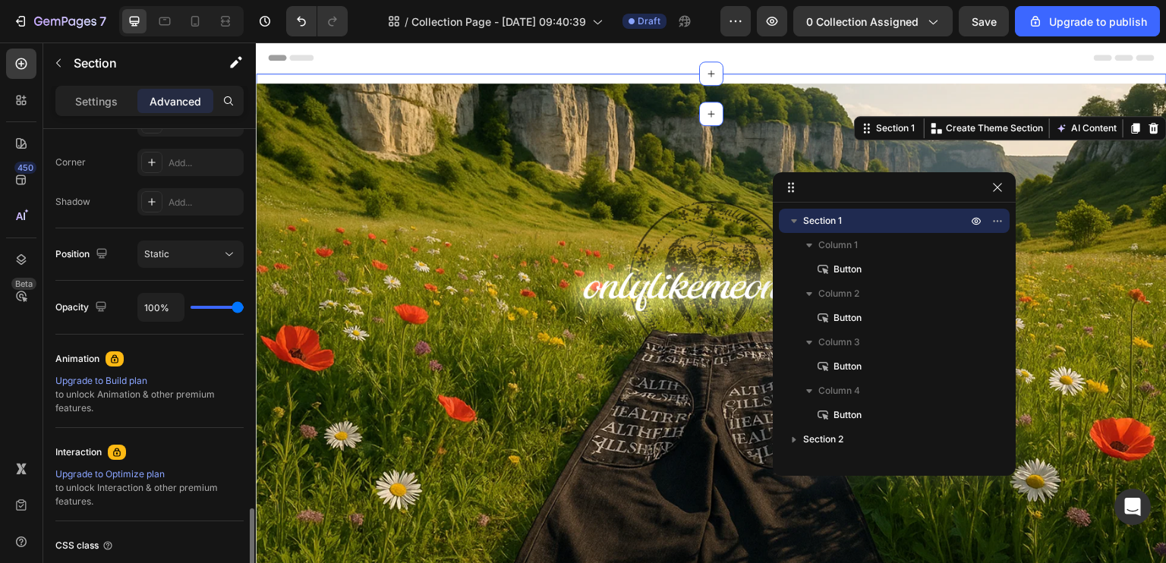
scroll to position [574, 0]
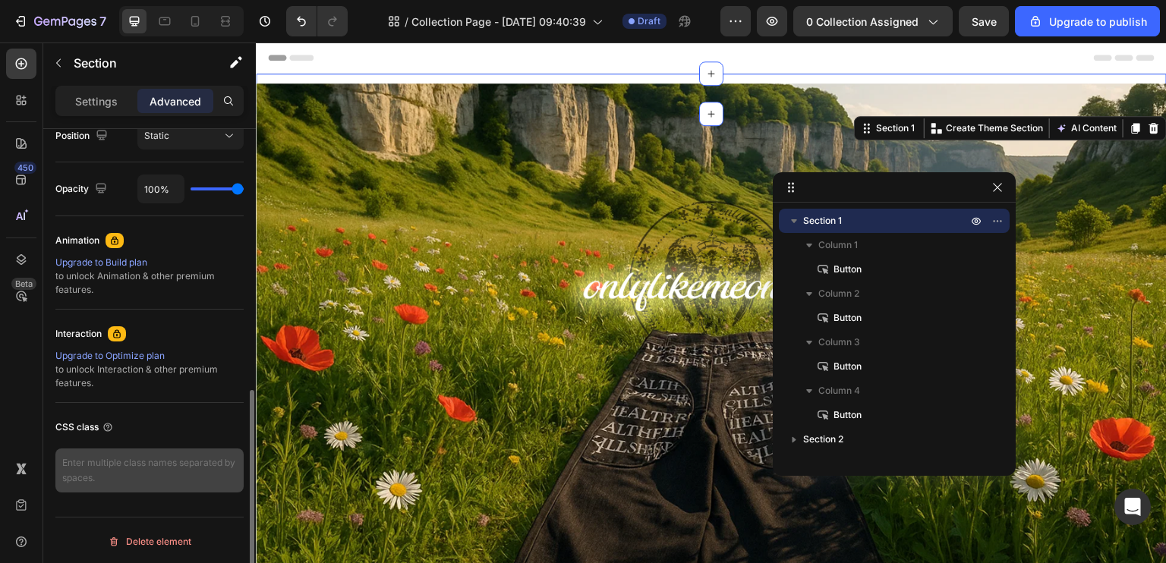
type input "-40"
click at [150, 476] on textarea at bounding box center [149, 471] width 188 height 44
type textarea "z"
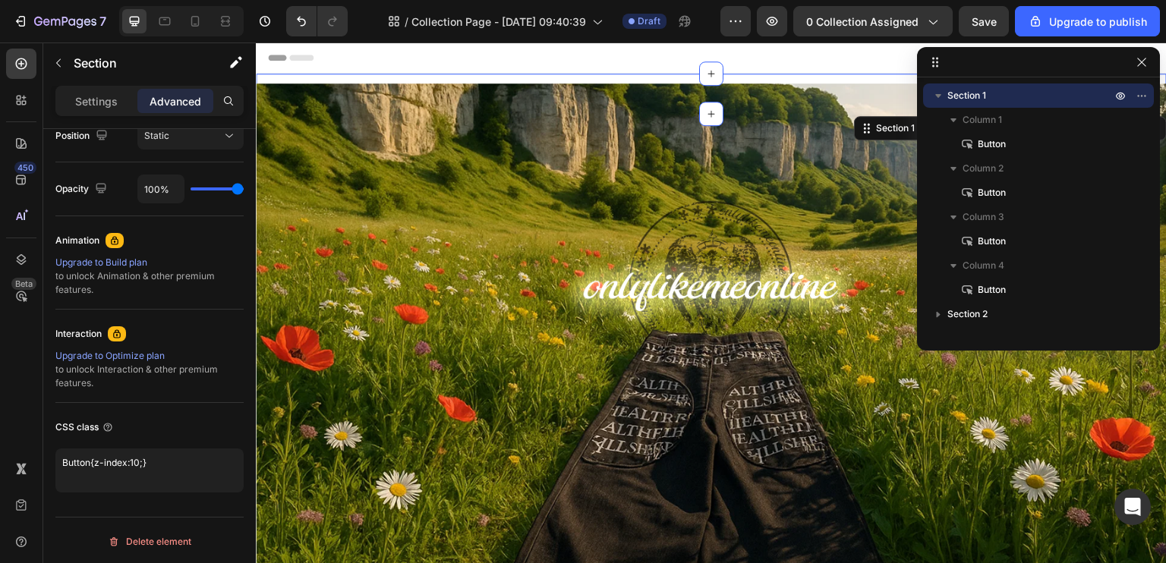
click at [165, 430] on div "CSS class" at bounding box center [149, 427] width 188 height 24
click at [196, 420] on div "CSS class" at bounding box center [149, 427] width 188 height 24
click at [197, 420] on div "CSS class" at bounding box center [149, 427] width 188 height 24
click at [1142, 65] on icon "button" at bounding box center [1142, 62] width 12 height 12
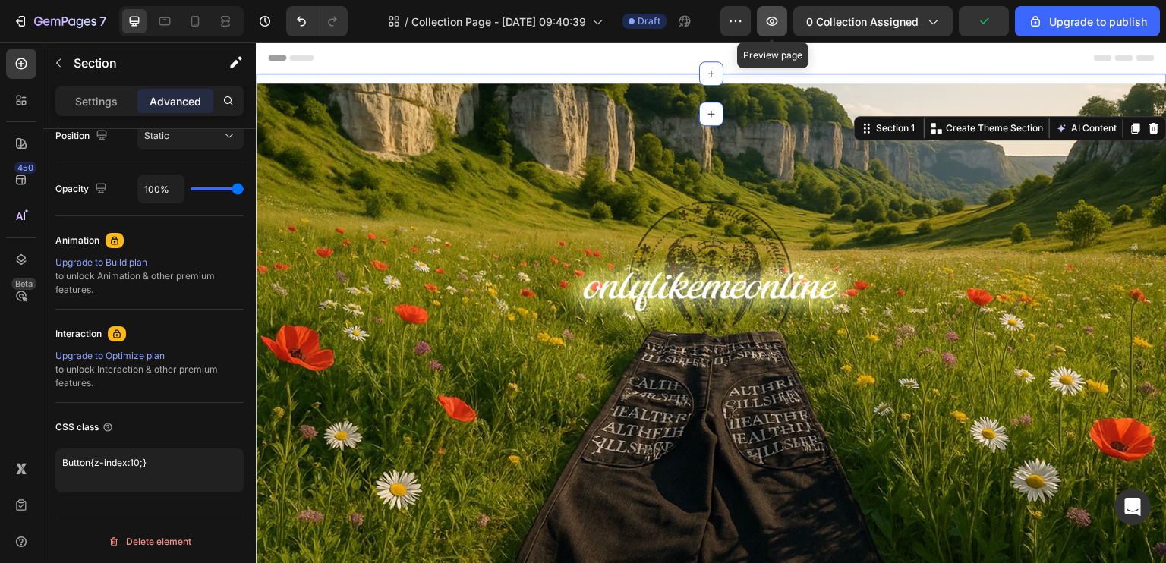
click at [780, 19] on icon "button" at bounding box center [772, 21] width 15 height 15
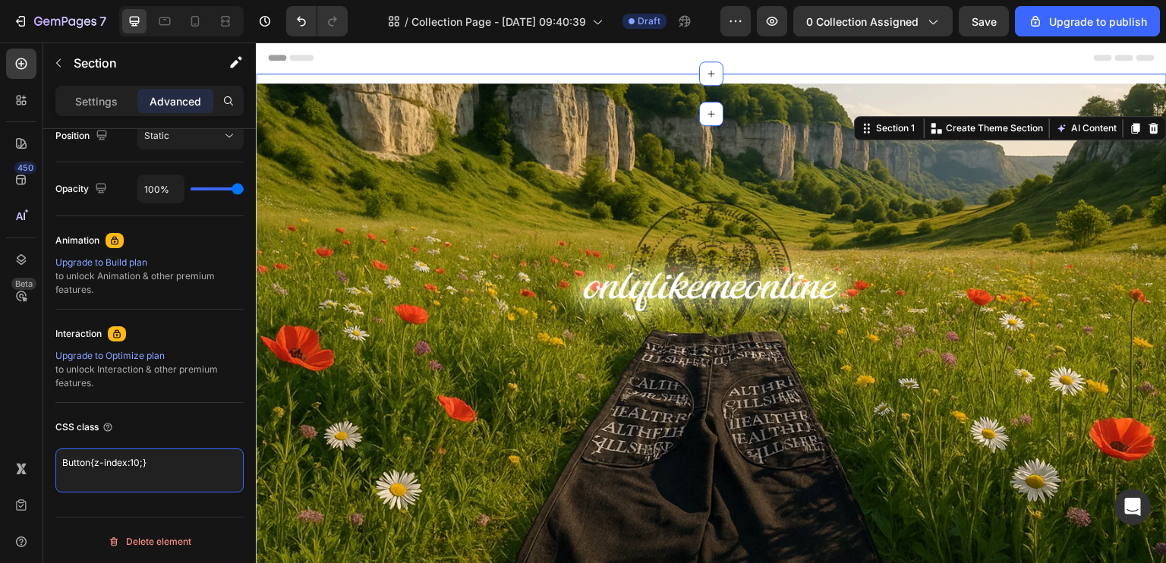
drag, startPoint x: 175, startPoint y: 463, endPoint x: 0, endPoint y: 480, distance: 175.4
click at [0, 480] on div "450 Beta Sections(18) Elements(88) Section Element Hero Section Product Detail …" at bounding box center [128, 303] width 256 height 521
paste textarea "g8LstkfKwP"
click at [129, 481] on textarea "g8LstkfKwP{z-index:10;}" at bounding box center [149, 471] width 188 height 44
type textarea "g8LstkfKwP{z-index:10;}"
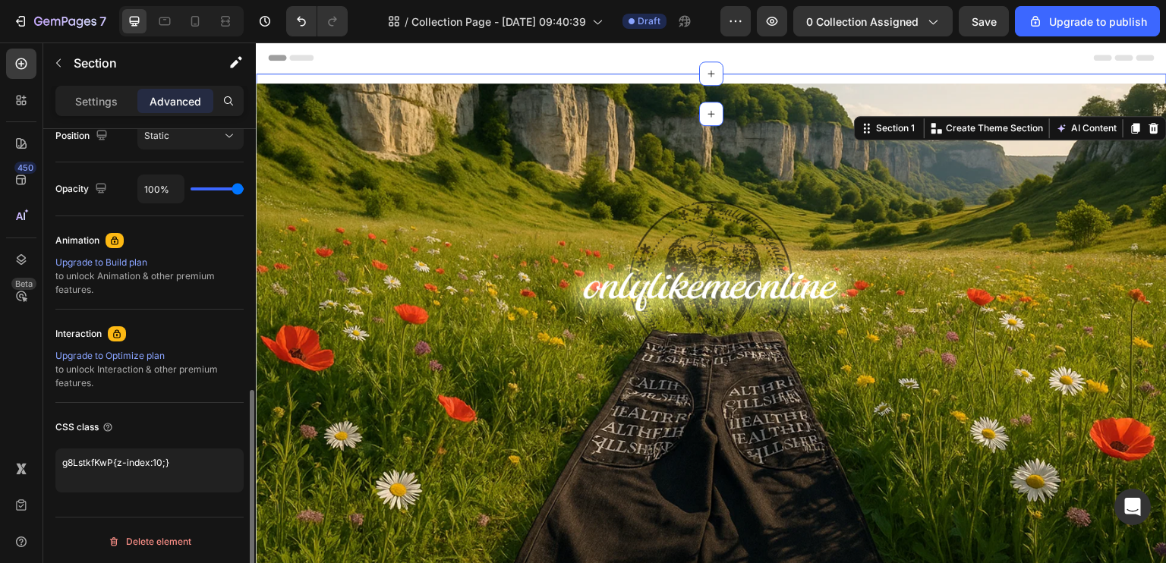
click at [83, 494] on div "CSS class g8LstkfKwP{z-index:10;}" at bounding box center [149, 454] width 188 height 102
click at [771, 19] on icon "button" at bounding box center [772, 21] width 11 height 9
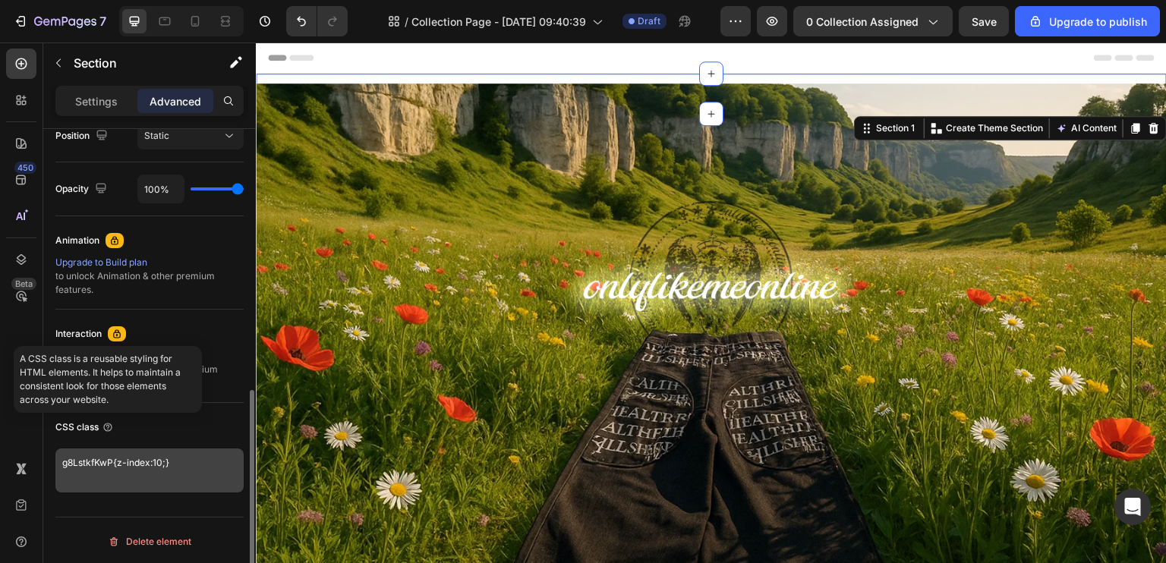
scroll to position [498, 0]
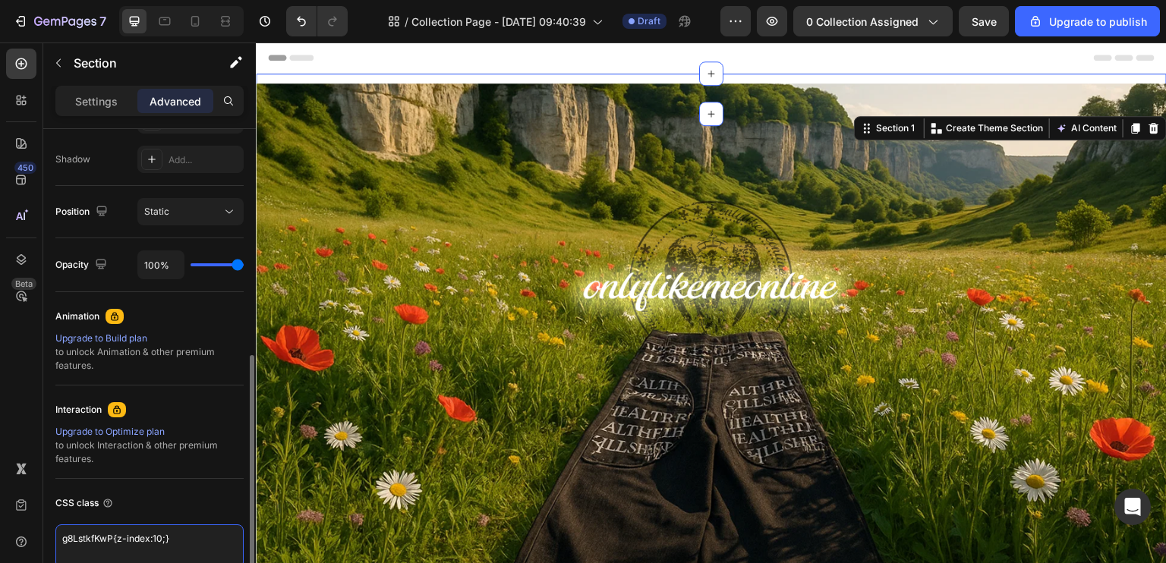
drag, startPoint x: 122, startPoint y: 545, endPoint x: 85, endPoint y: 535, distance: 38.5
click at [0, 560] on div "450 Beta Sections(18) Elements(88) Section Element Hero Section Product Detail …" at bounding box center [128, 303] width 256 height 521
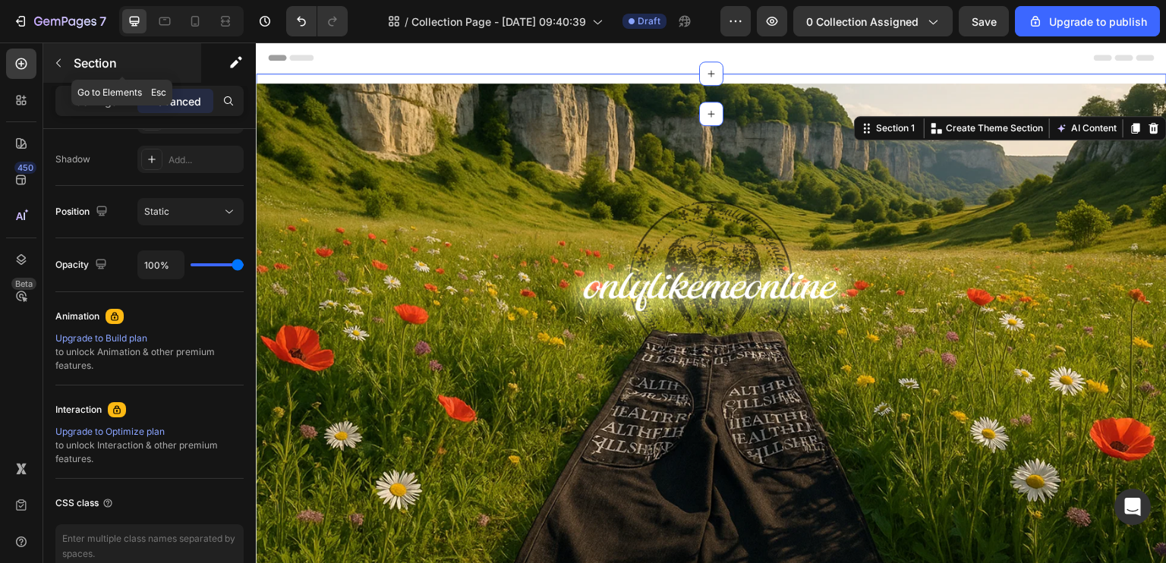
click at [51, 74] on button "button" at bounding box center [58, 63] width 24 height 24
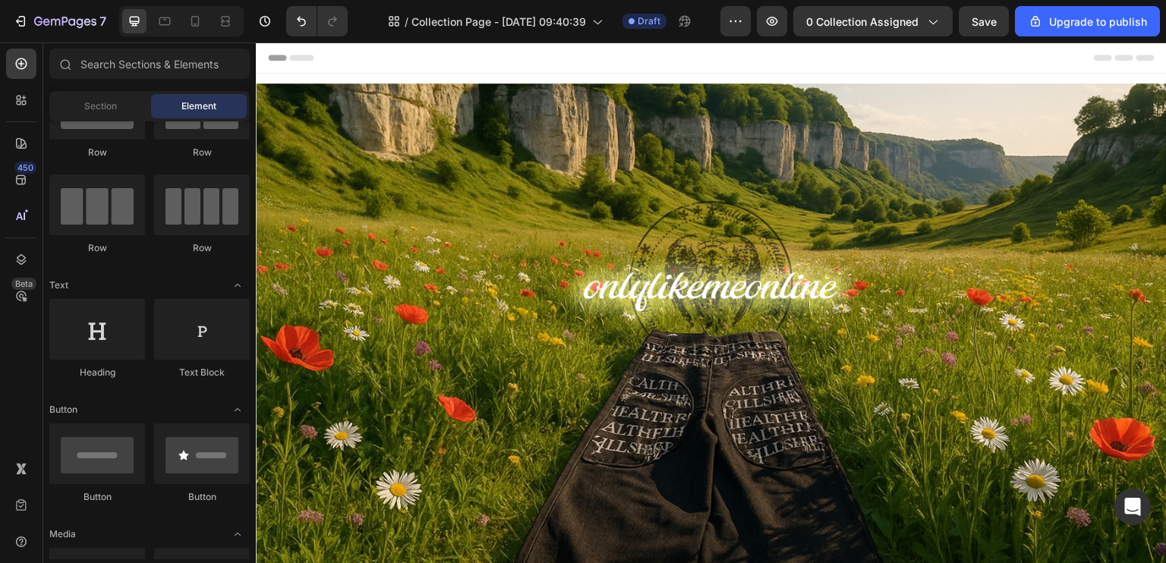
click at [494, 60] on div "Header" at bounding box center [711, 58] width 887 height 30
click at [645, 71] on div "Header" at bounding box center [711, 58] width 887 height 30
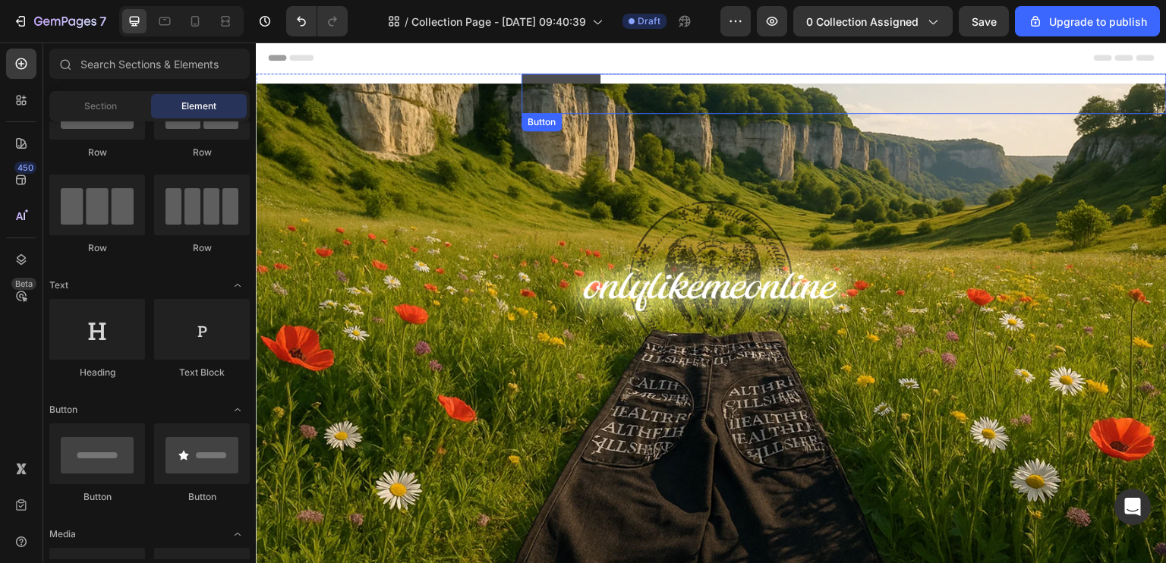
click at [567, 76] on button "ARCHIVE" at bounding box center [561, 94] width 79 height 40
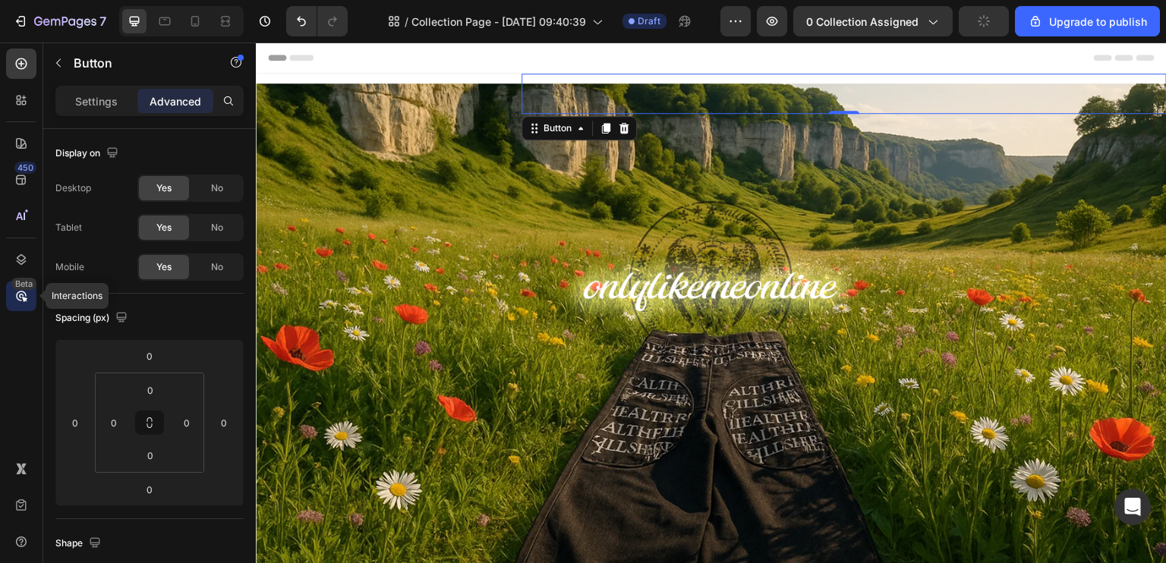
click at [27, 300] on icon at bounding box center [21, 295] width 15 height 15
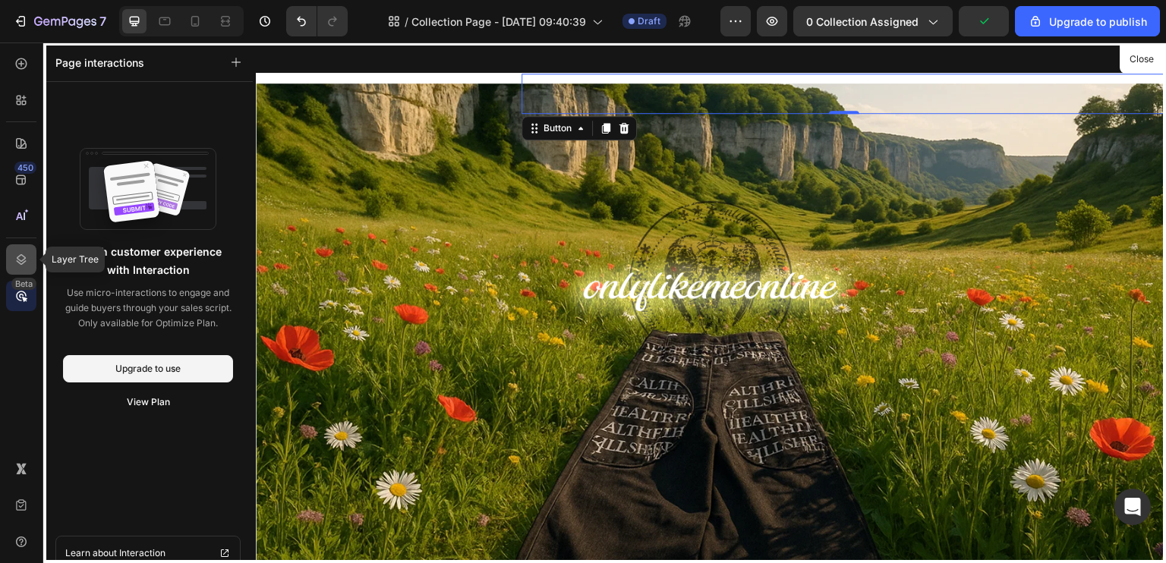
click at [24, 260] on icon at bounding box center [21, 259] width 15 height 15
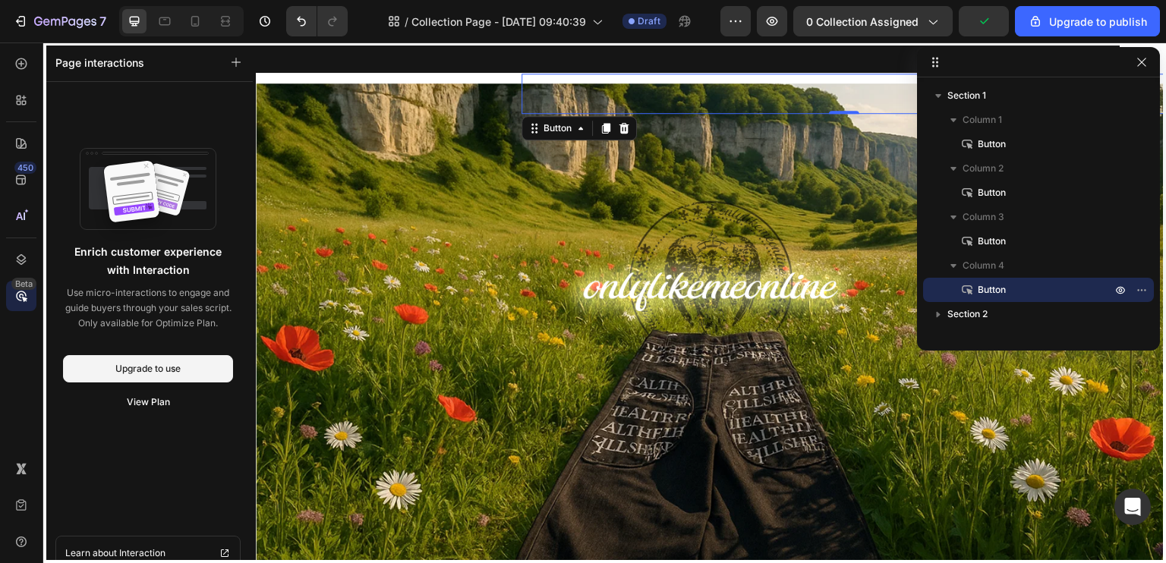
click at [279, 61] on div at bounding box center [711, 304] width 911 height 522
click at [1148, 60] on button "button" at bounding box center [1142, 62] width 18 height 18
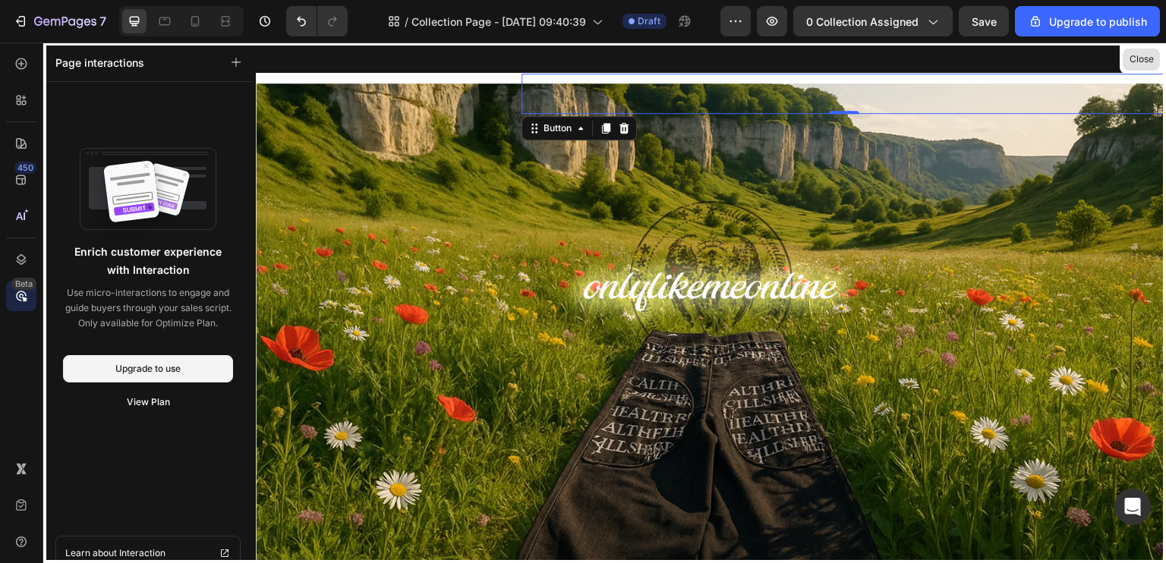
click at [1146, 57] on button "Close" at bounding box center [1141, 60] width 37 height 22
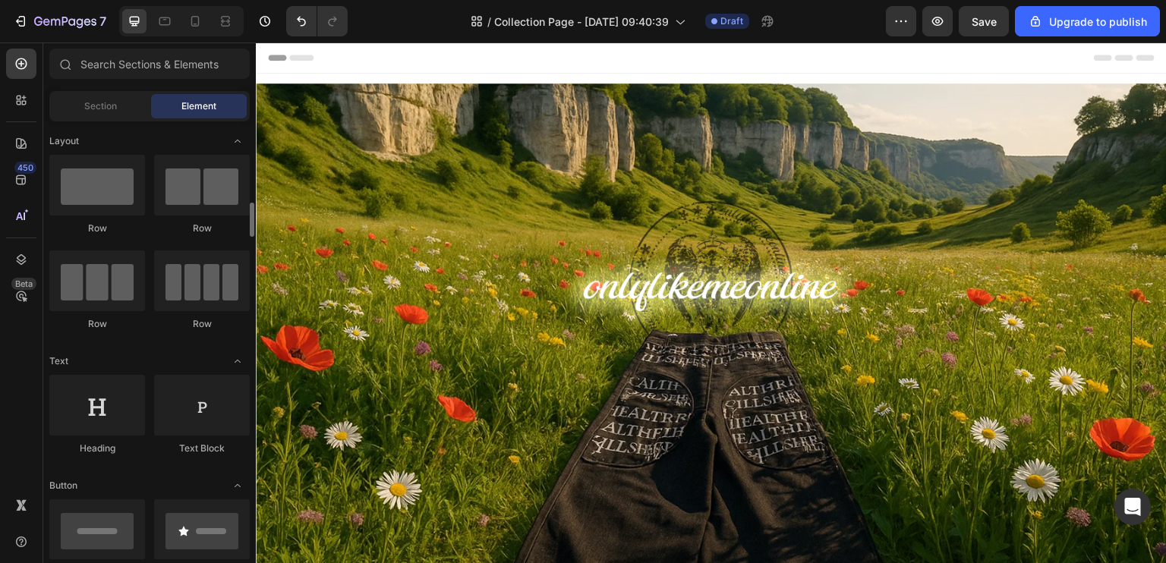
scroll to position [76, 0]
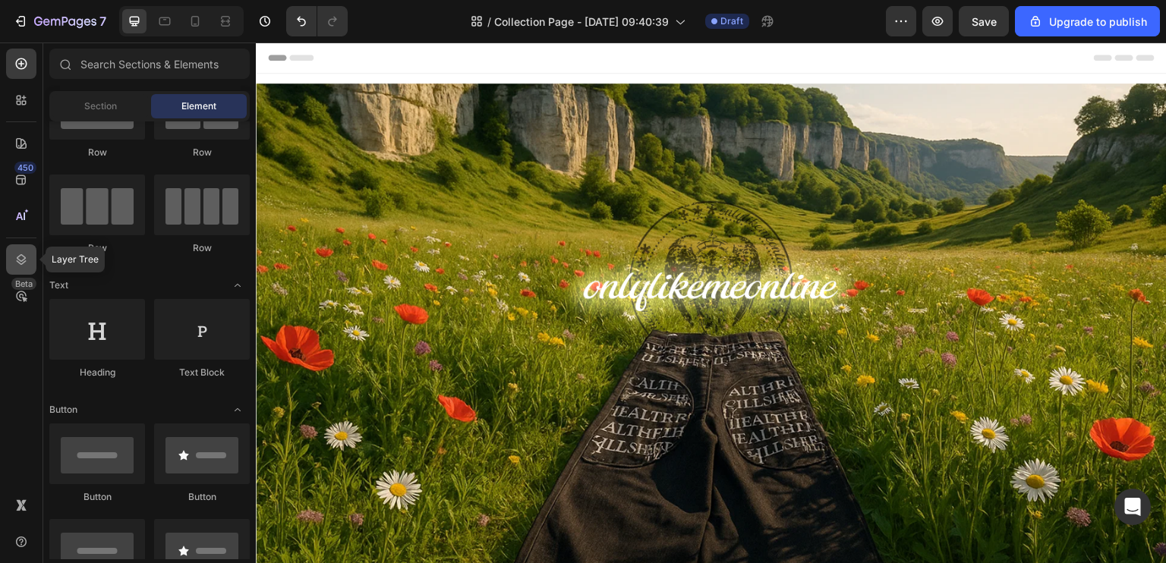
click at [22, 254] on icon at bounding box center [21, 259] width 15 height 15
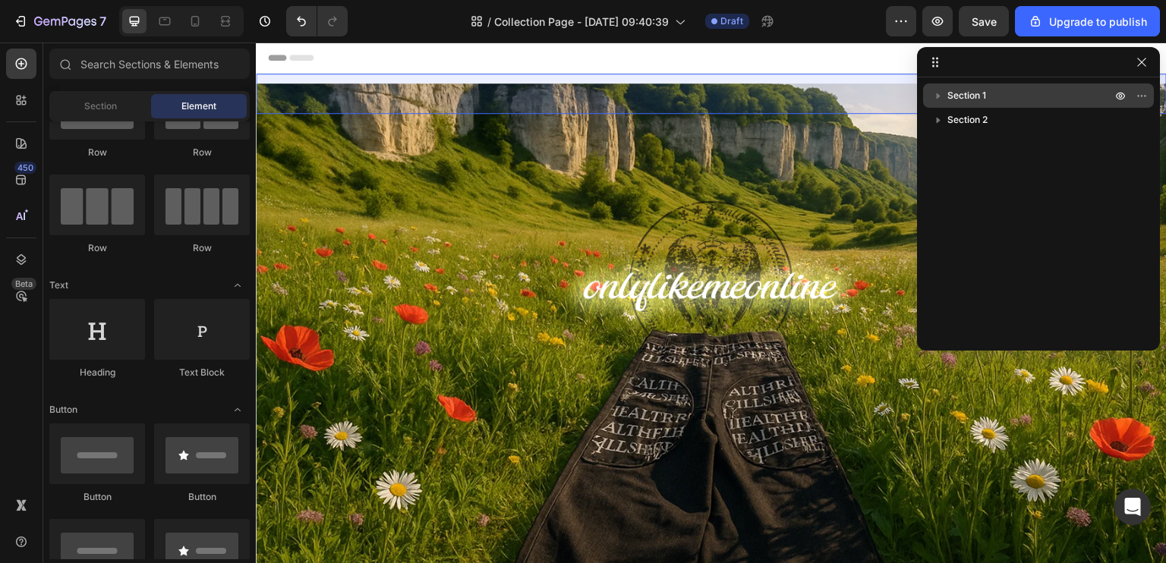
click at [964, 93] on span "Section 1" at bounding box center [966, 95] width 39 height 15
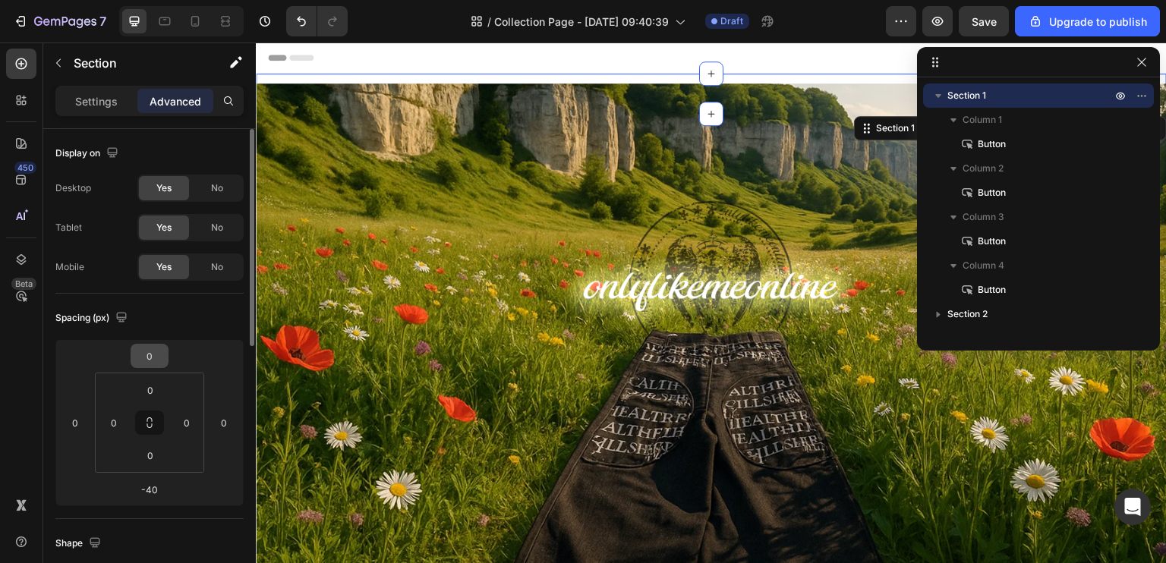
scroll to position [152, 0]
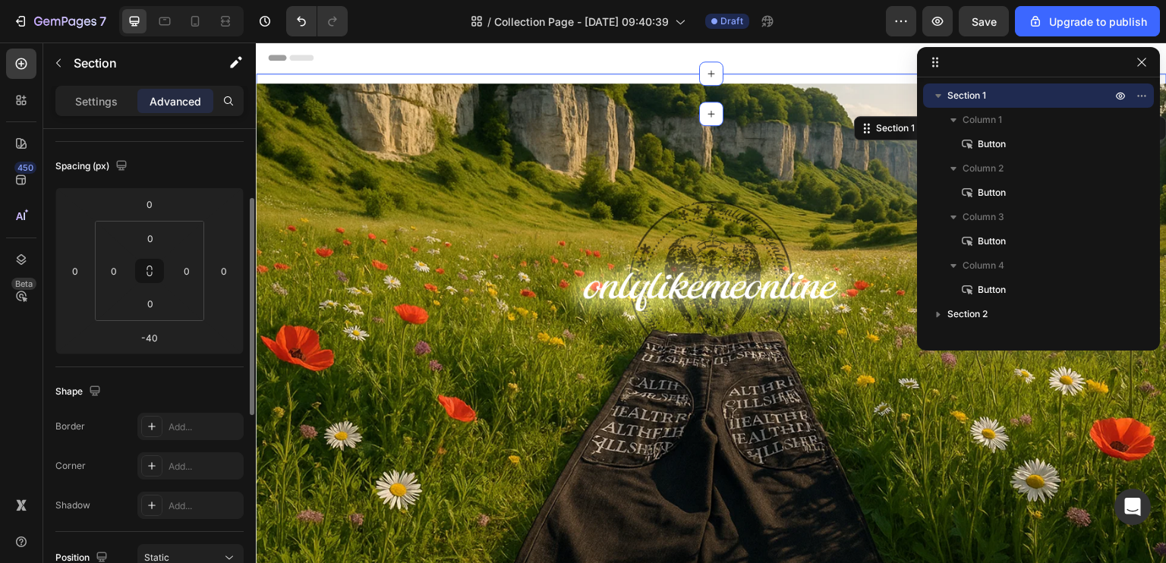
click at [0, 0] on div "Spacing (px) 0 0 -40 0 0 0 0 0" at bounding box center [0, 0] width 0 height 0
click at [153, 348] on div "-40" at bounding box center [150, 338] width 38 height 24
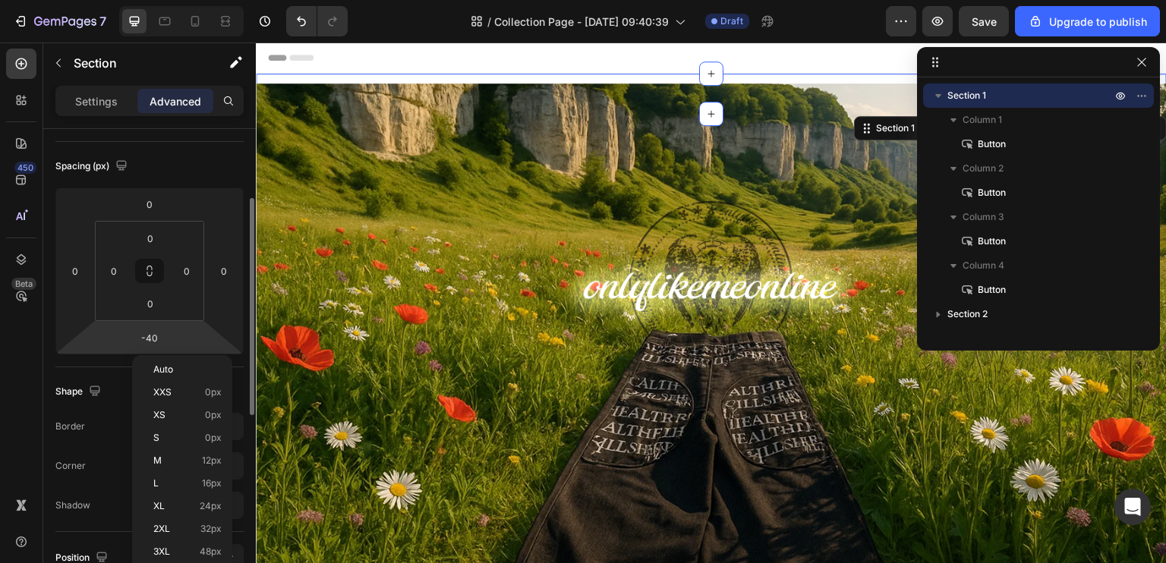
click at [171, 0] on html "7 / Collection Page - Aug 26, 09:40:39 Draft Preview Save Upgrade to publish 45…" at bounding box center [583, 0] width 1166 height 0
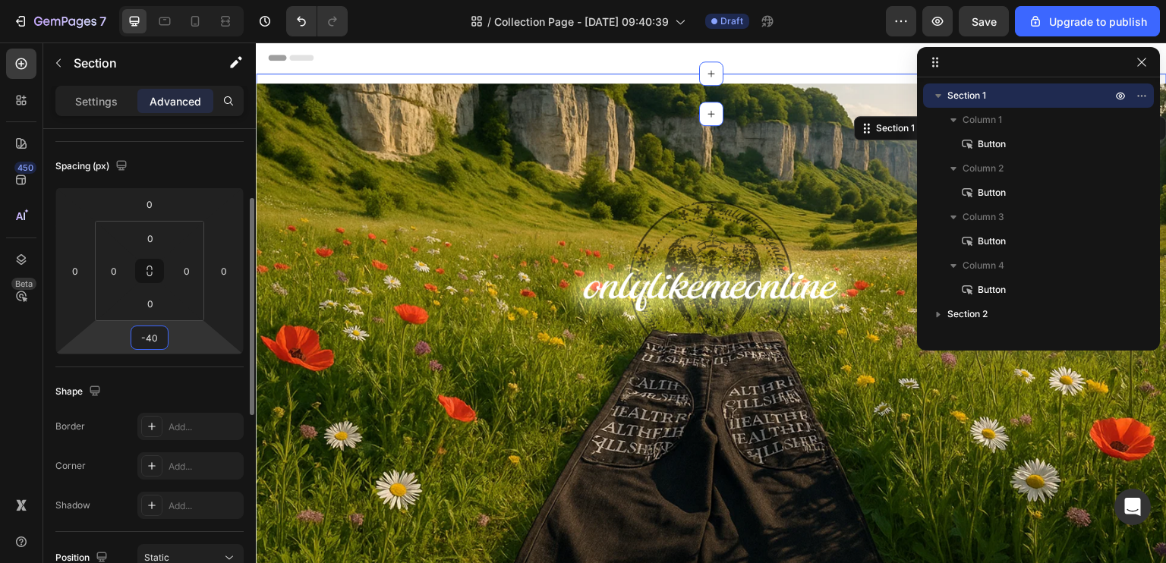
click at [153, 335] on input "-40" at bounding box center [149, 337] width 30 height 23
drag, startPoint x: 158, startPoint y: 336, endPoint x: 127, endPoint y: 336, distance: 31.1
click at [127, 336] on div "0 0 -40 0" at bounding box center [149, 271] width 188 height 167
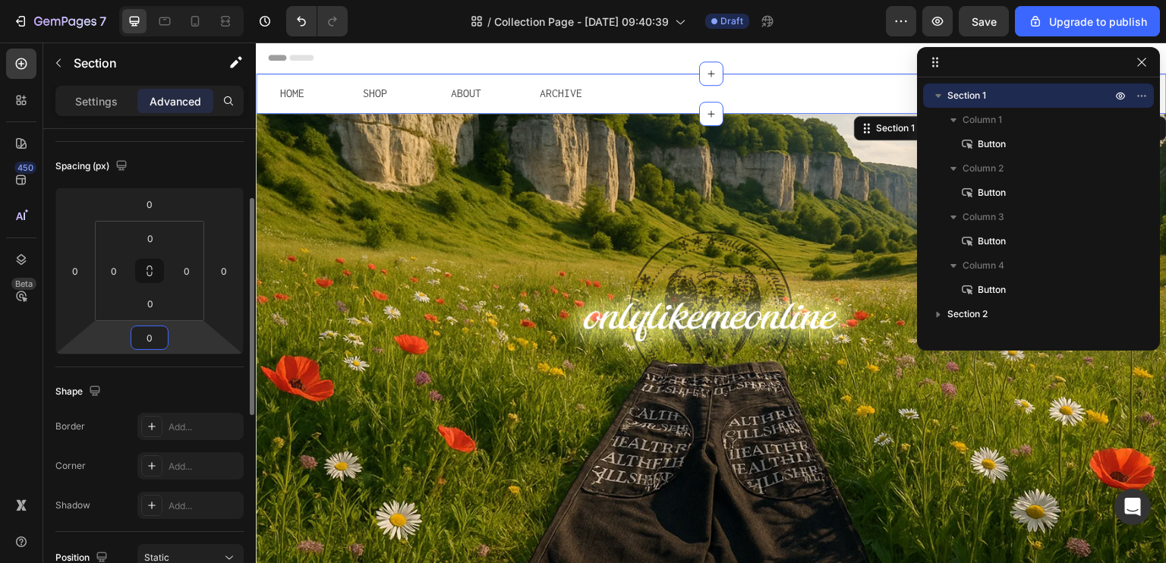
type input "0"
click at [225, 98] on icon at bounding box center [228, 101] width 12 height 12
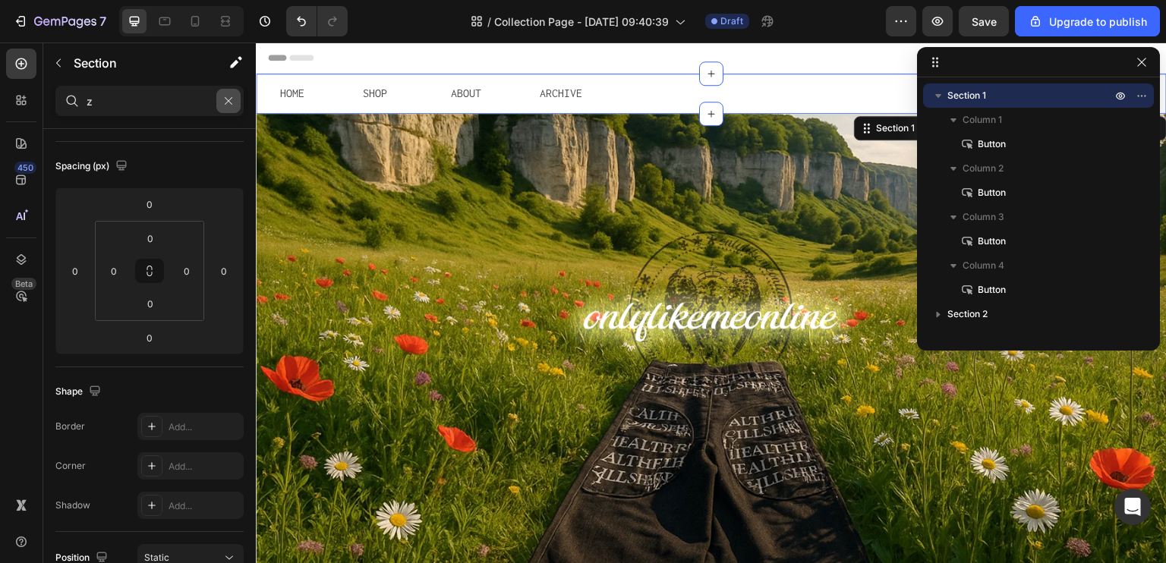
scroll to position [0, 0]
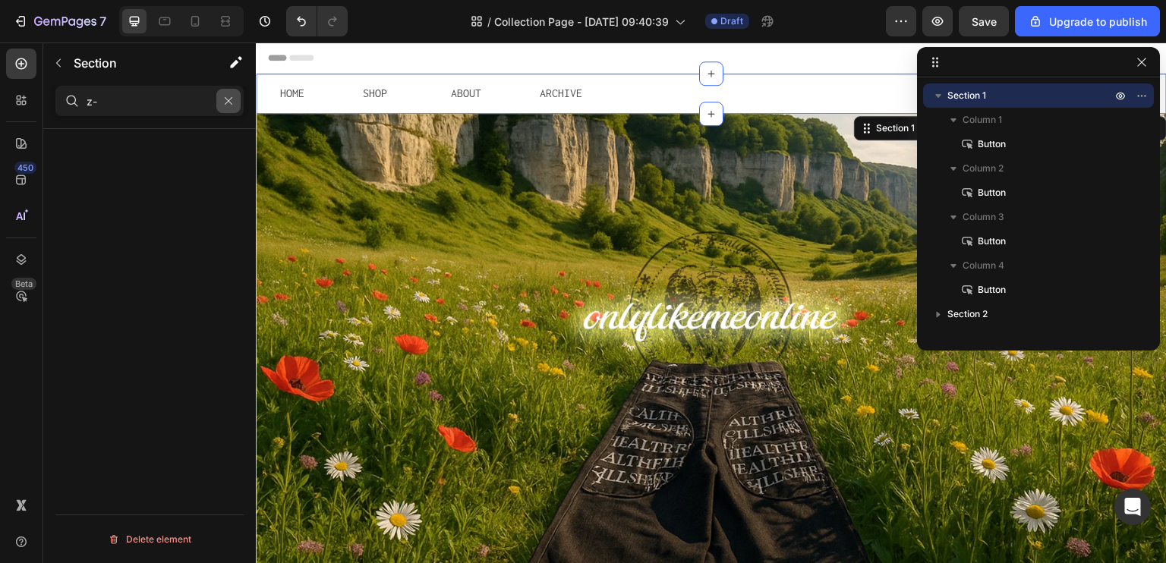
type input "z"
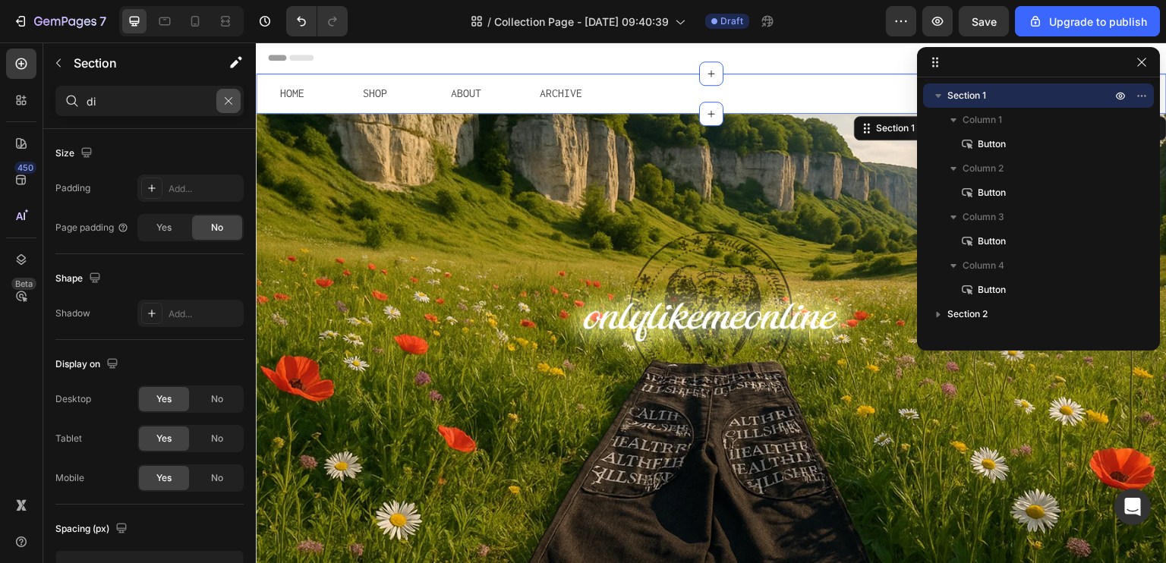
type input "d"
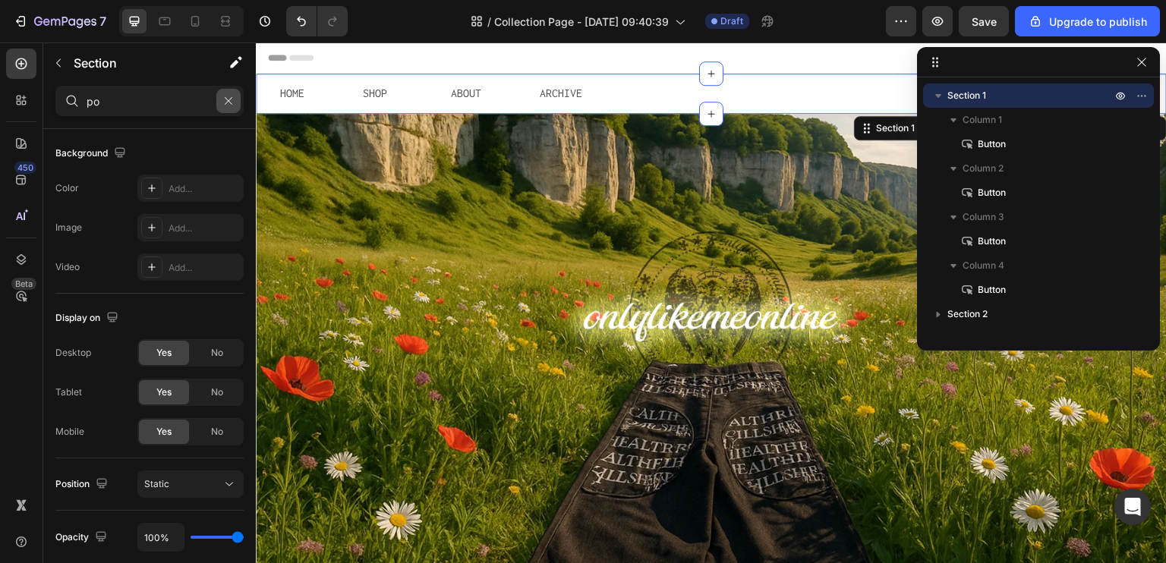
type input "p"
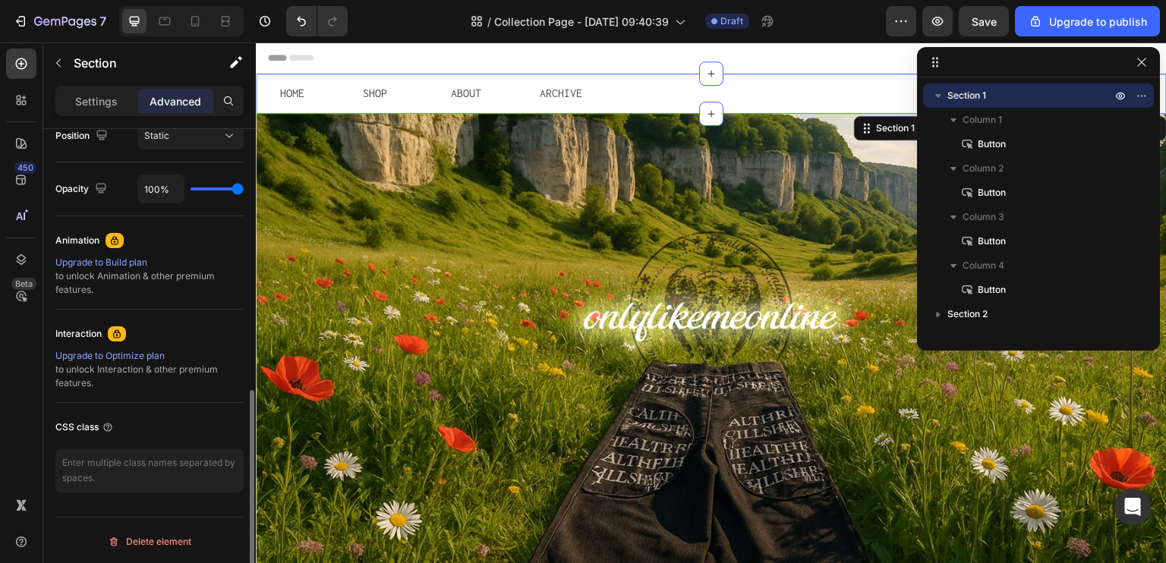
scroll to position [498, 0]
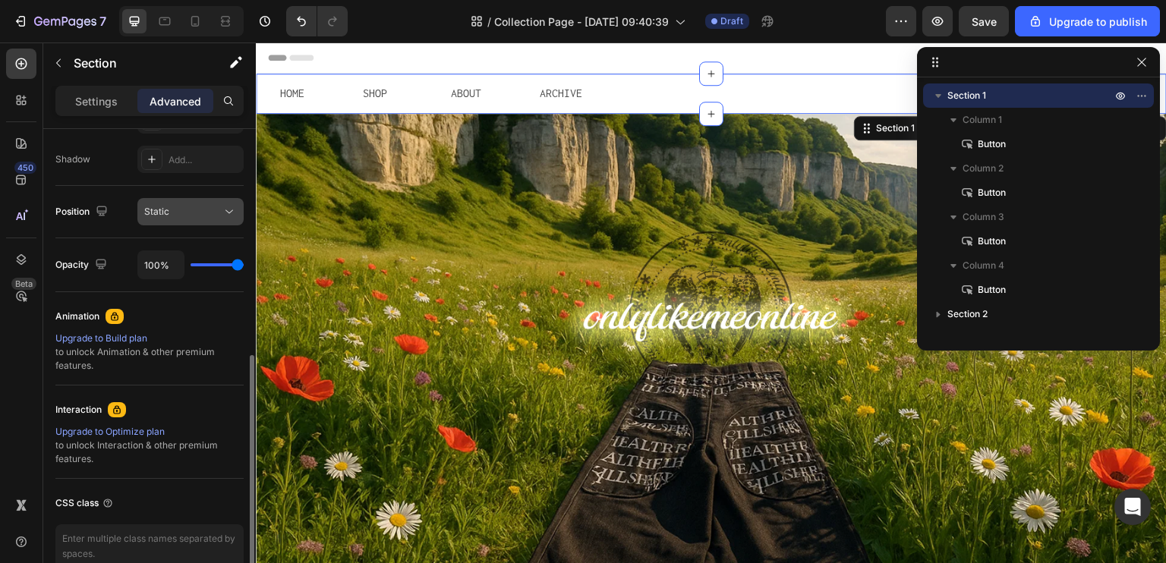
click at [208, 212] on div "Static" at bounding box center [182, 212] width 77 height 14
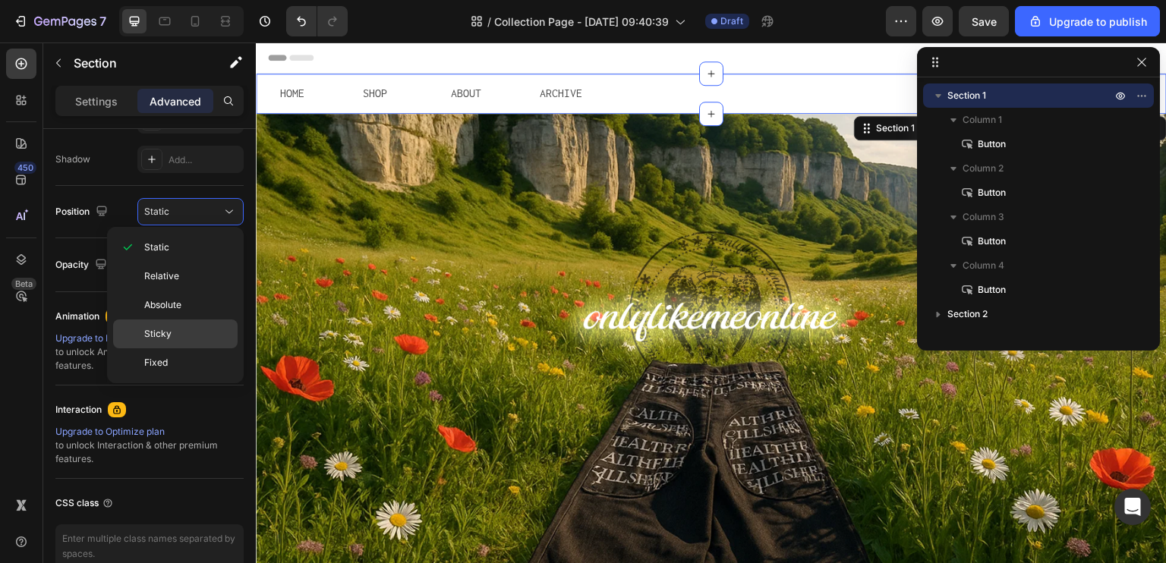
click at [190, 339] on p "Sticky" at bounding box center [187, 334] width 87 height 14
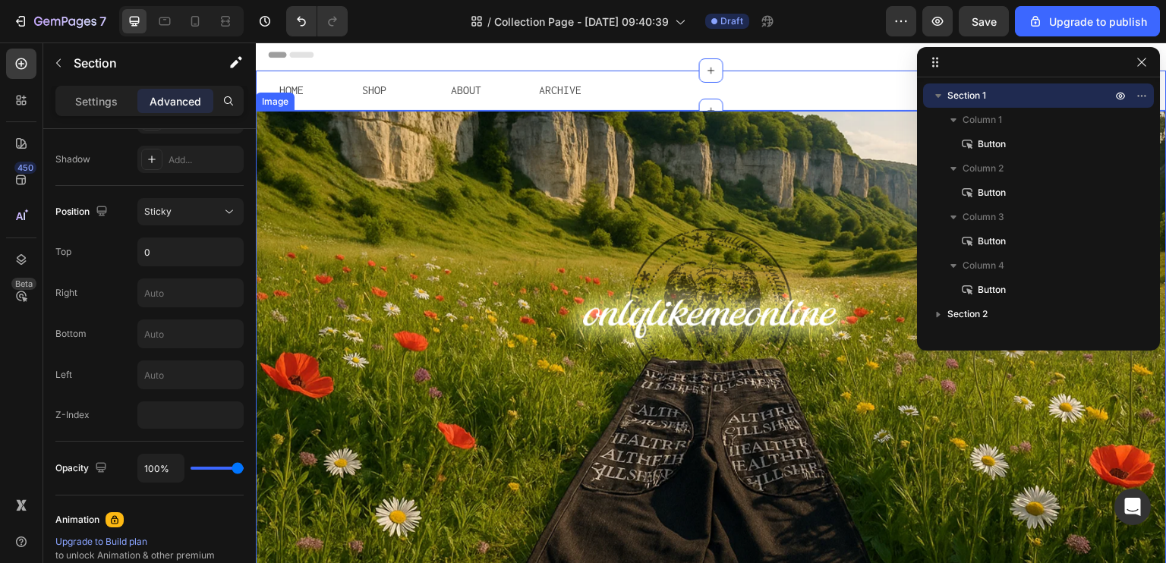
scroll to position [0, 0]
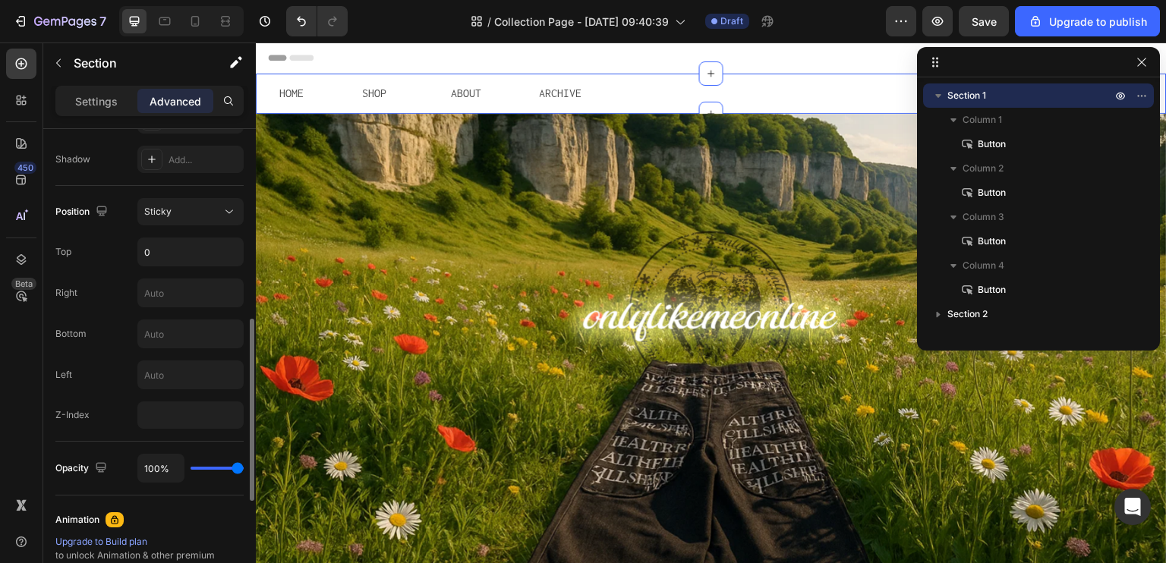
click at [214, 431] on div "Position Sticky Top 0 Right Bottom Left Z-Index" at bounding box center [149, 314] width 188 height 256
click at [211, 424] on input "number" at bounding box center [190, 415] width 106 height 27
click at [203, 215] on div "Sticky" at bounding box center [182, 212] width 77 height 14
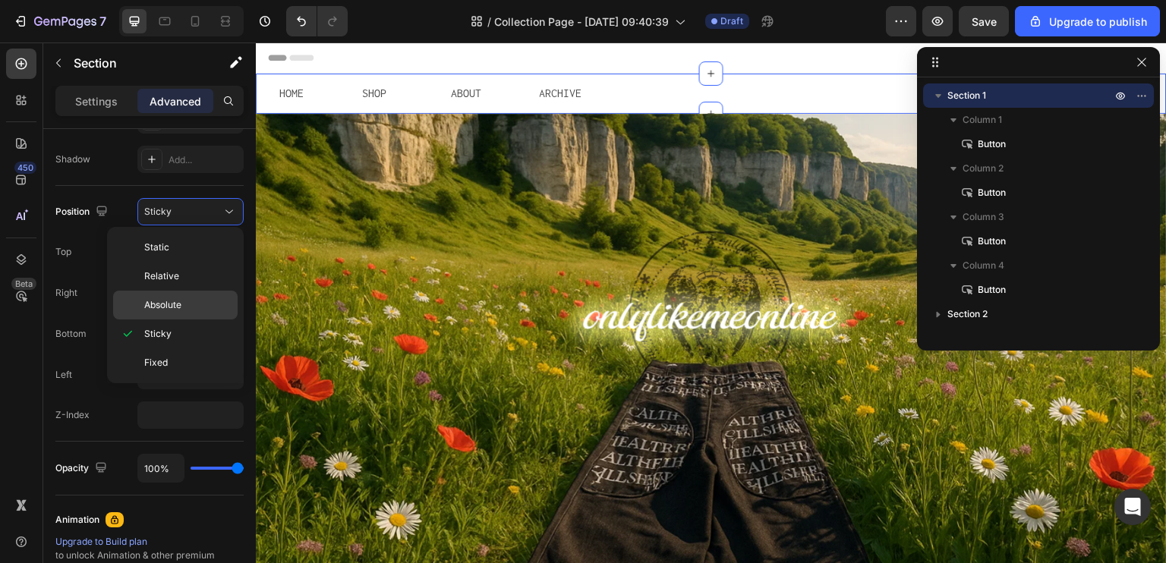
click at [176, 309] on span "Absolute" at bounding box center [162, 305] width 37 height 14
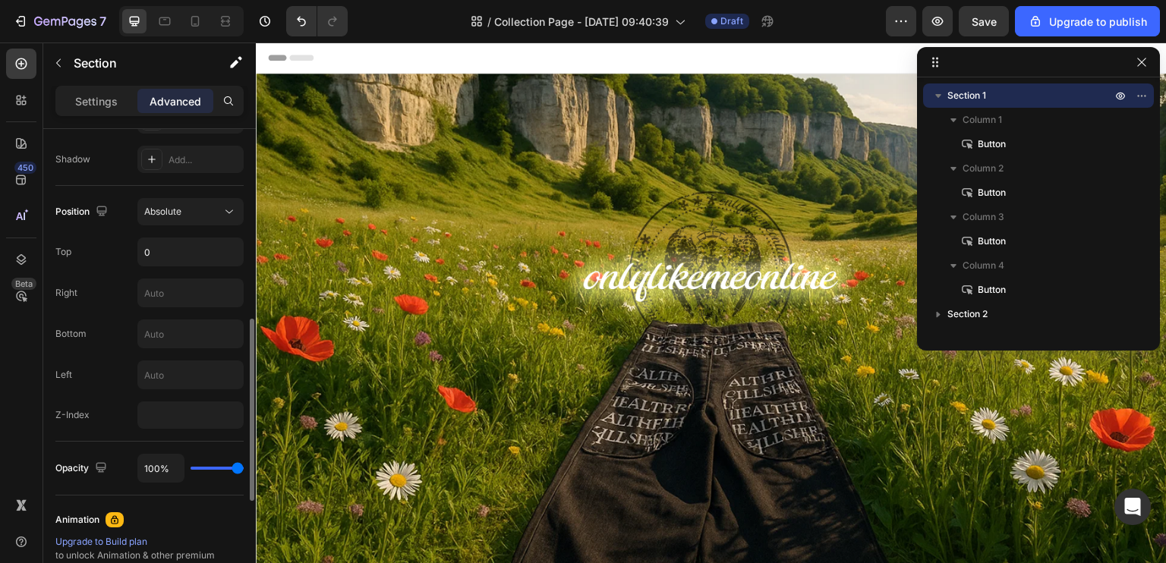
click at [182, 433] on div "Position Absolute Top 0 Right Bottom Left Z-Index" at bounding box center [149, 314] width 188 height 256
click at [182, 423] on input "number" at bounding box center [190, 415] width 106 height 27
type input "10"
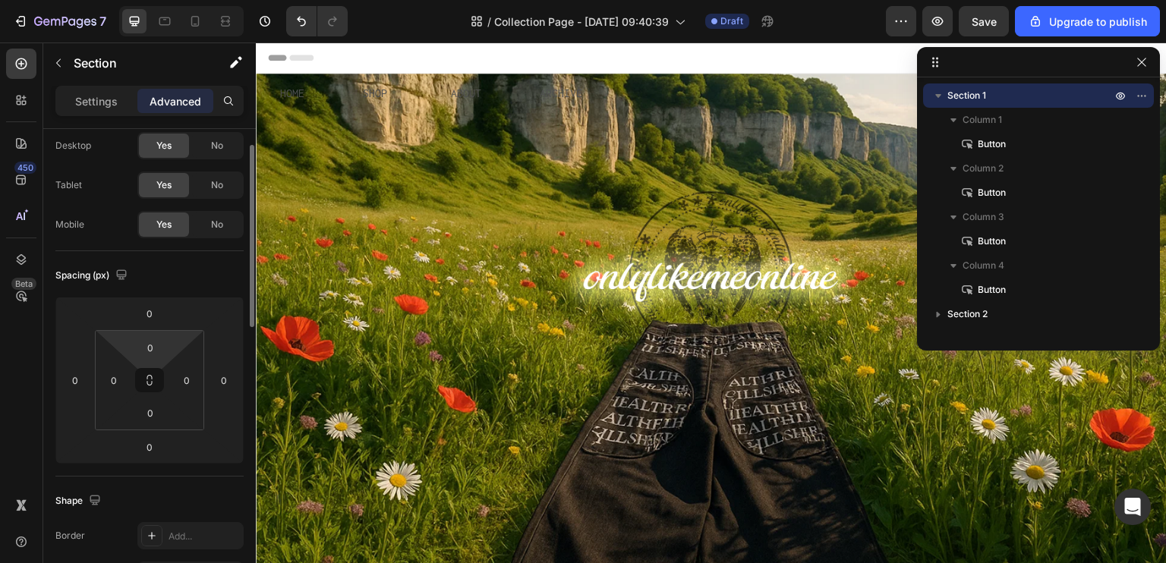
scroll to position [422, 0]
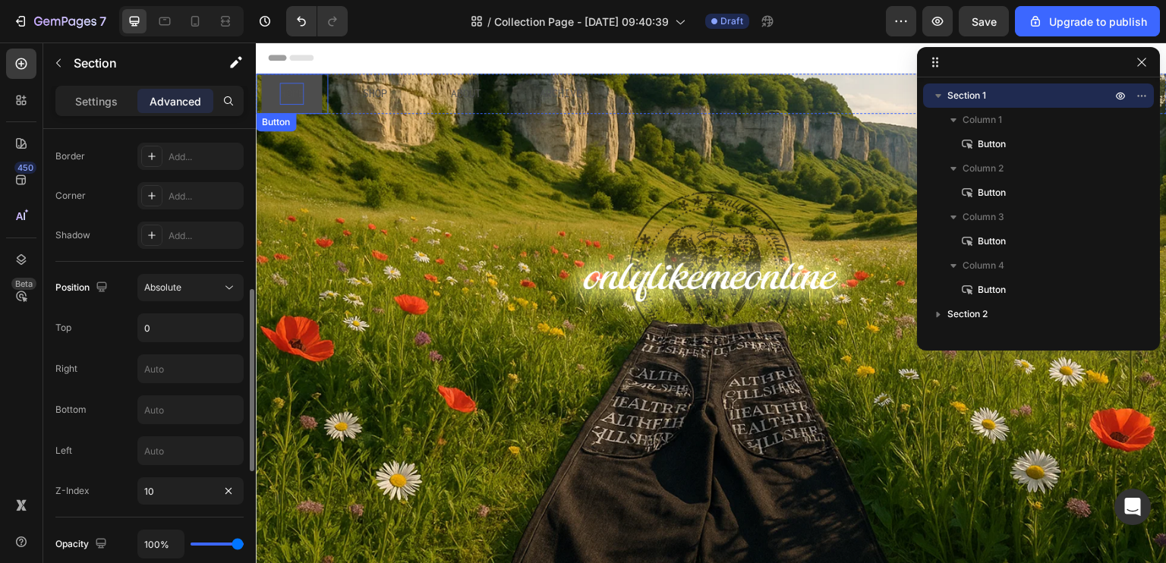
click at [291, 91] on p "HOME" at bounding box center [291, 94] width 24 height 22
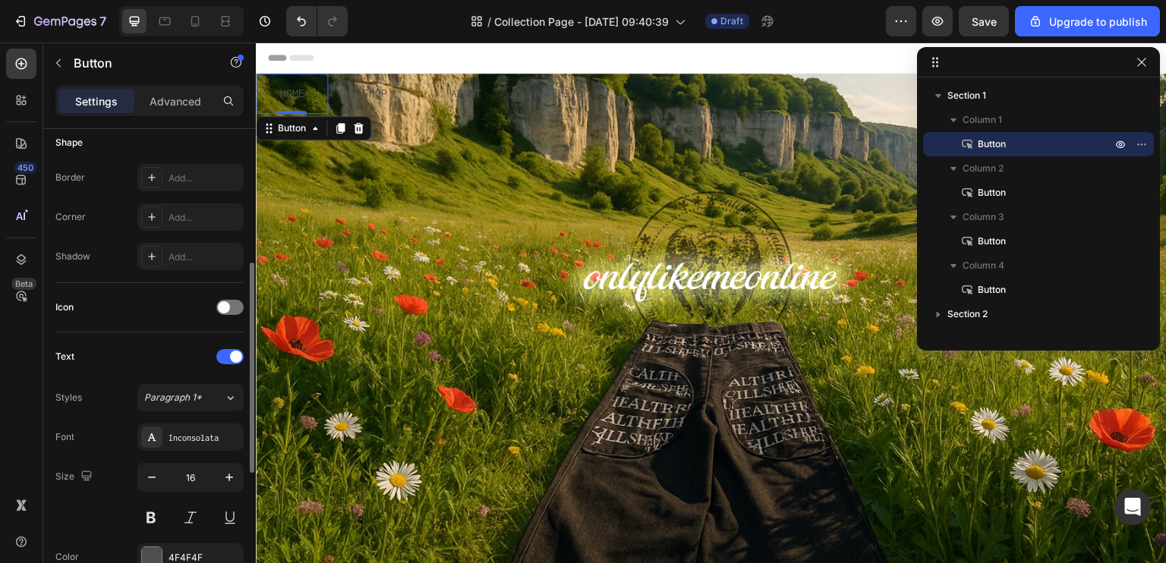
scroll to position [380, 0]
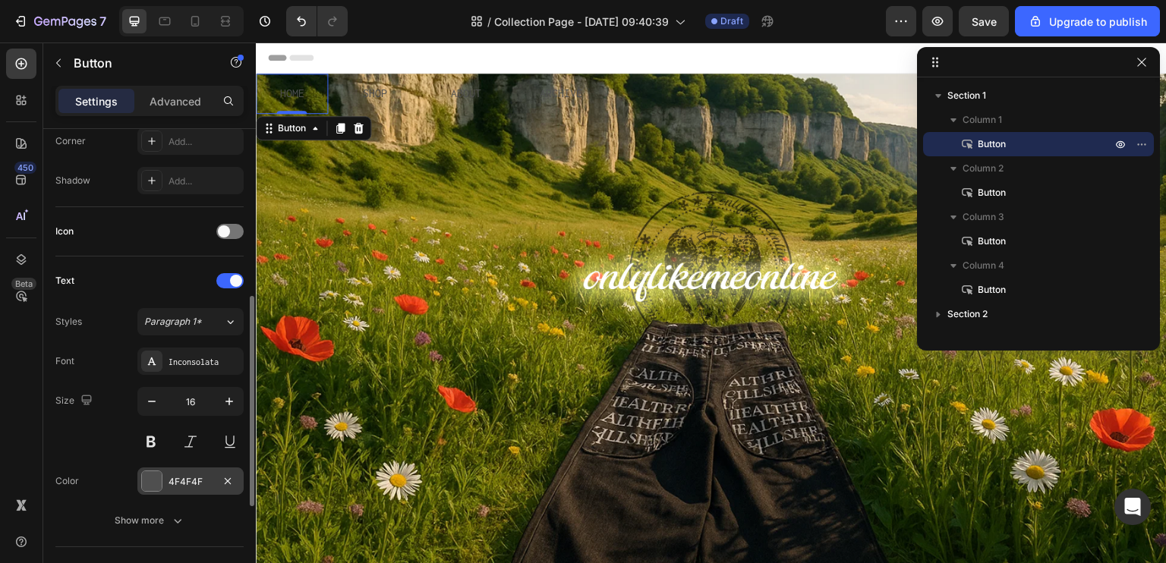
click at [154, 483] on div at bounding box center [152, 481] width 20 height 20
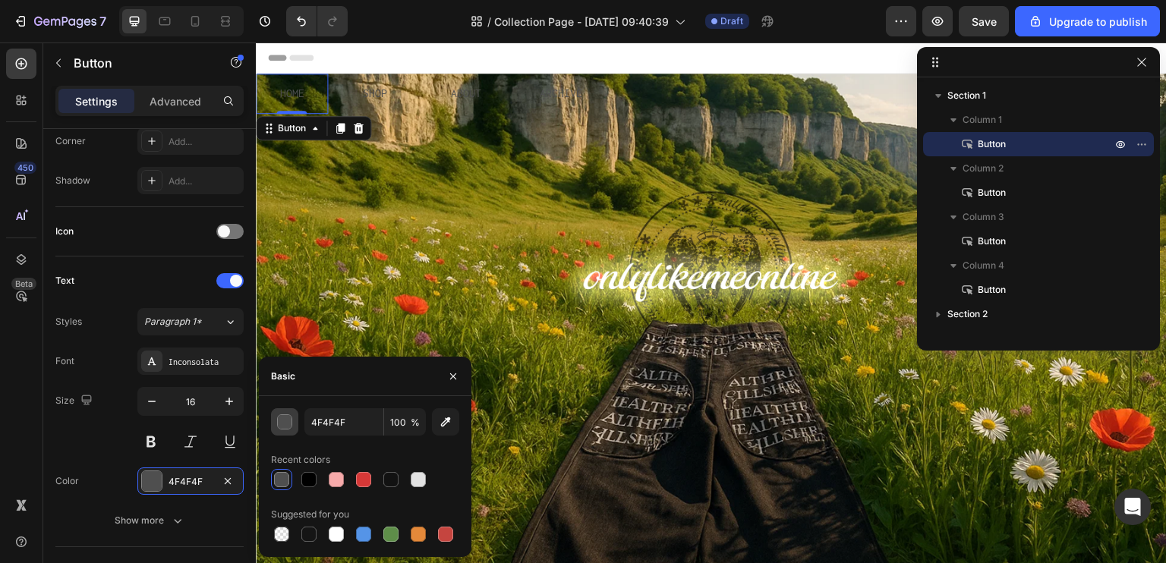
click at [285, 418] on div "button" at bounding box center [285, 422] width 15 height 15
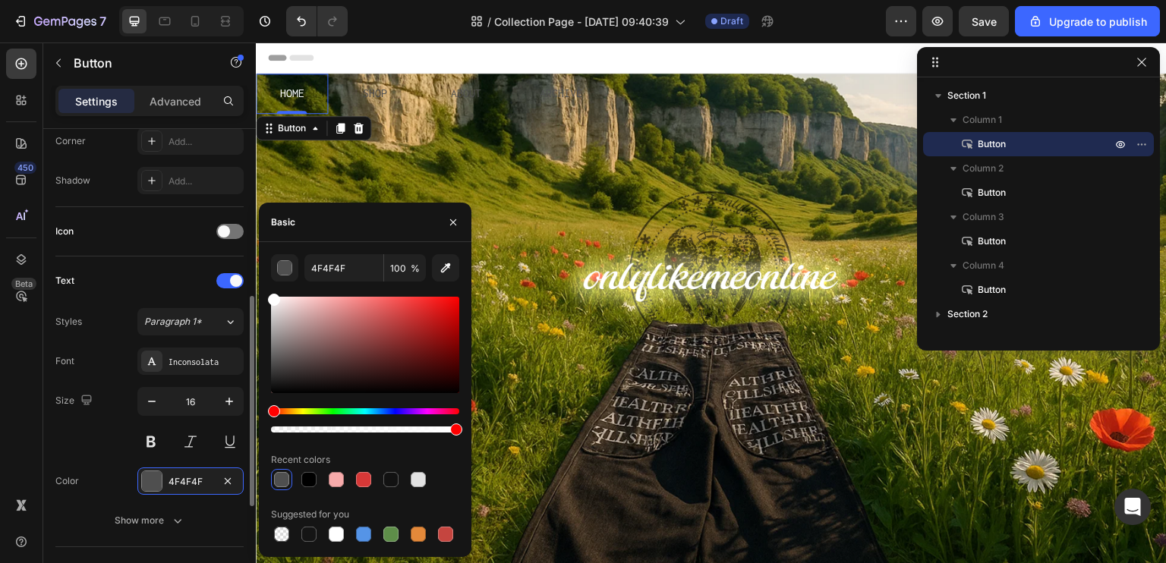
drag, startPoint x: 279, startPoint y: 333, endPoint x: 74, endPoint y: 210, distance: 239.7
click at [74, 210] on div "450 Beta Sections(18) Elements(104) Section Element Hero Section Product Detail…" at bounding box center [128, 303] width 256 height 521
type input "FFFFFF"
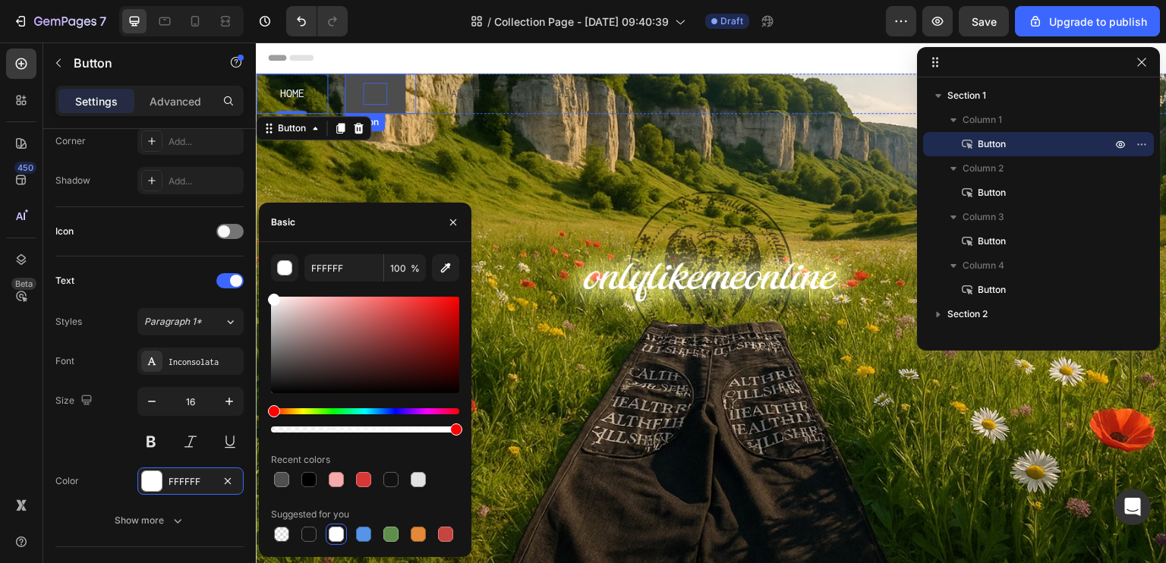
click at [373, 92] on p "SHOP" at bounding box center [375, 94] width 24 height 22
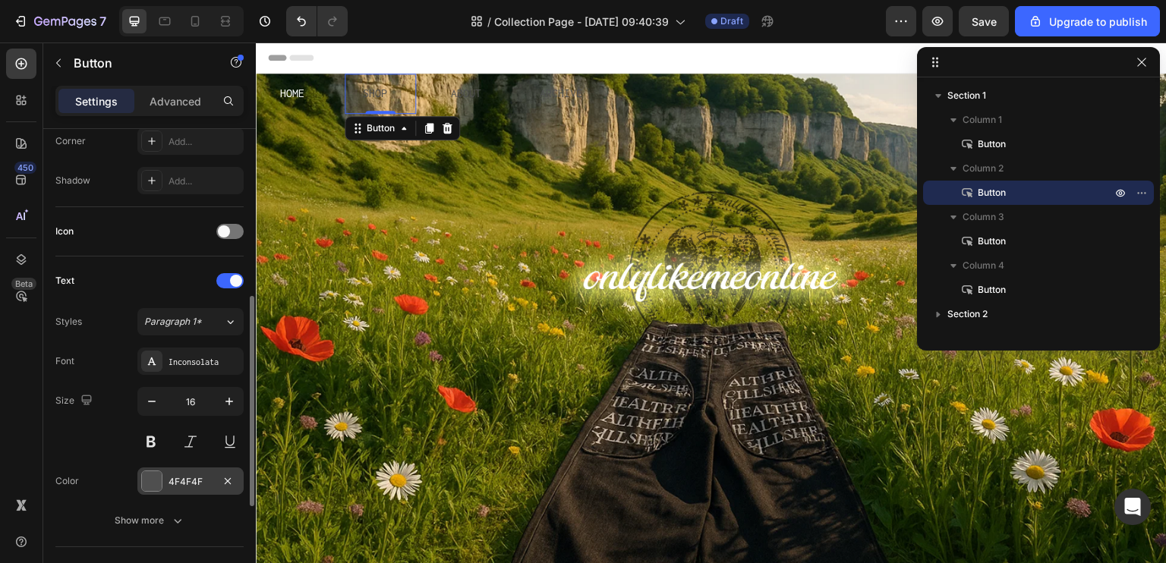
click at [144, 481] on div at bounding box center [152, 481] width 20 height 20
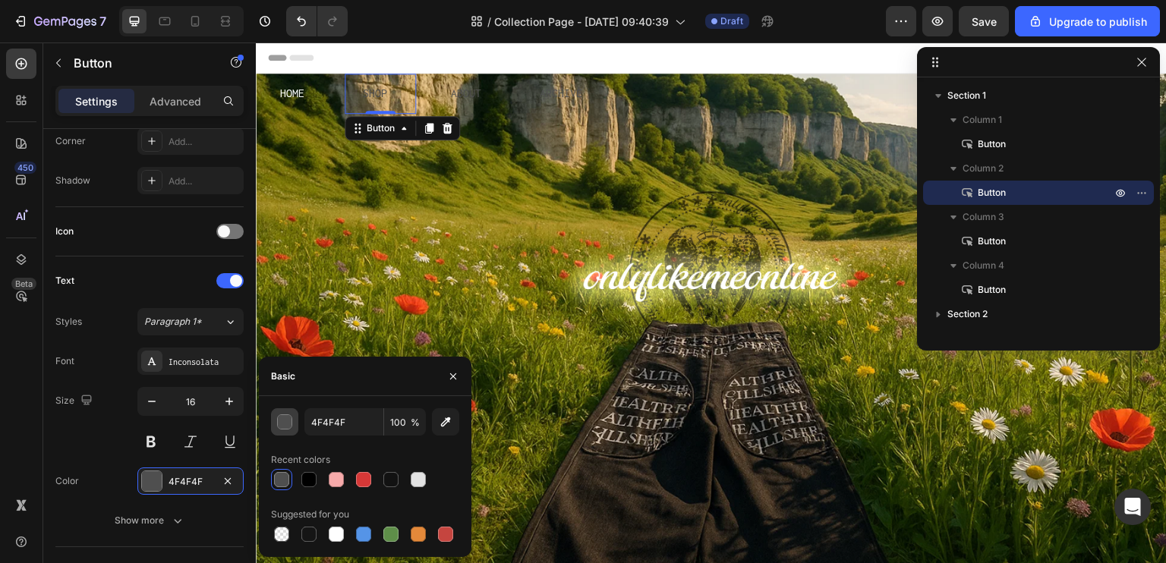
click at [289, 430] on button "button" at bounding box center [284, 421] width 27 height 27
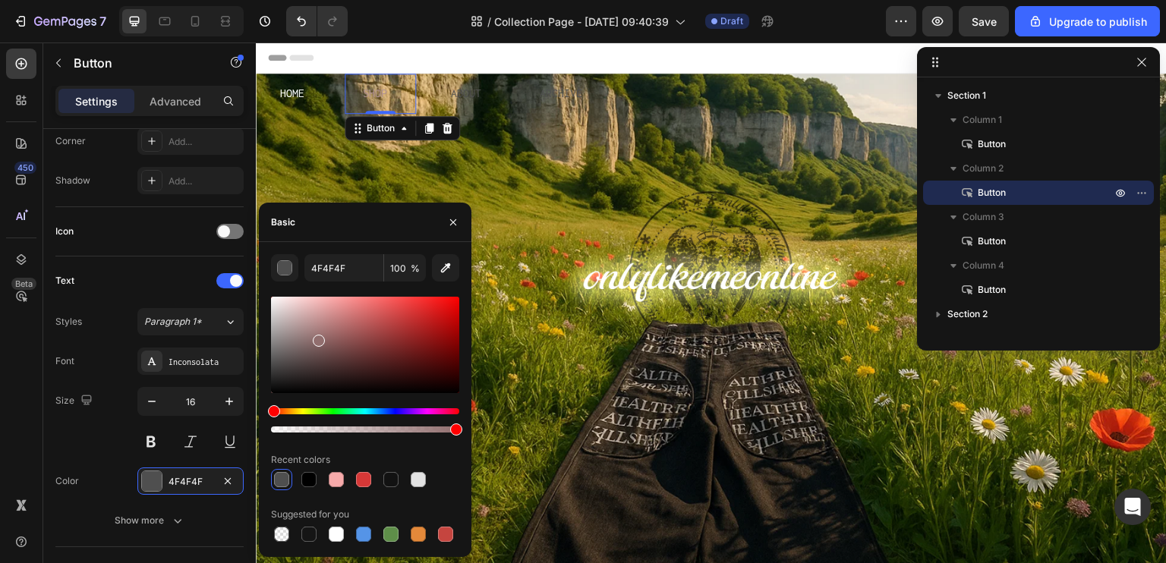
drag, startPoint x: 317, startPoint y: 339, endPoint x: 0, endPoint y: 137, distance: 375.7
click at [2, 139] on div "450 Beta Sections(18) Elements(104) Section Element Hero Section Product Detail…" at bounding box center [128, 303] width 256 height 521
type input "FFFFFF"
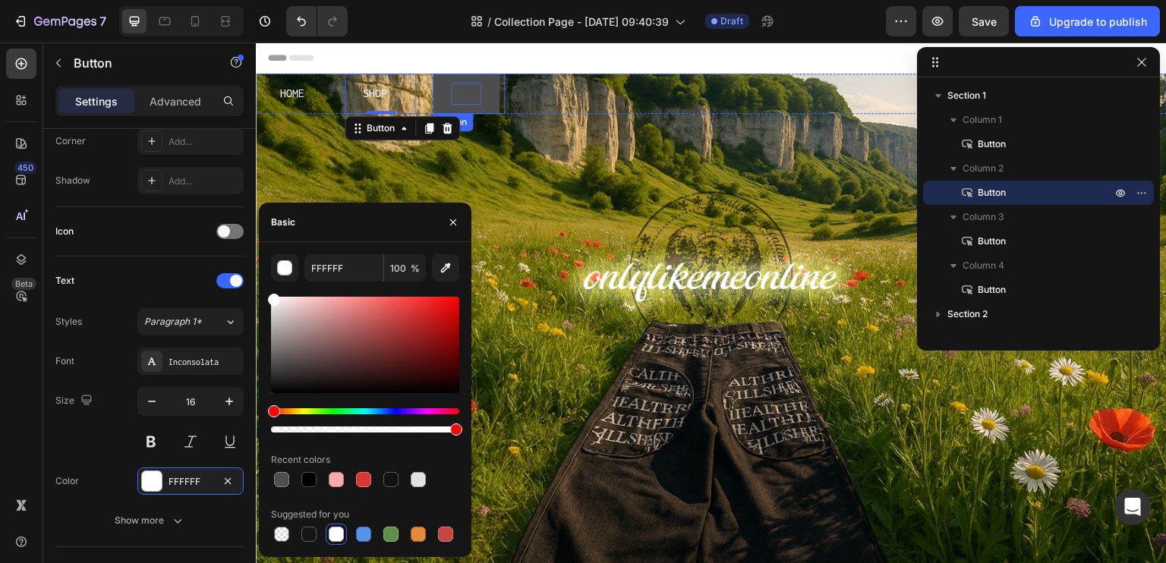
click at [459, 93] on p "ABOUT" at bounding box center [466, 94] width 30 height 22
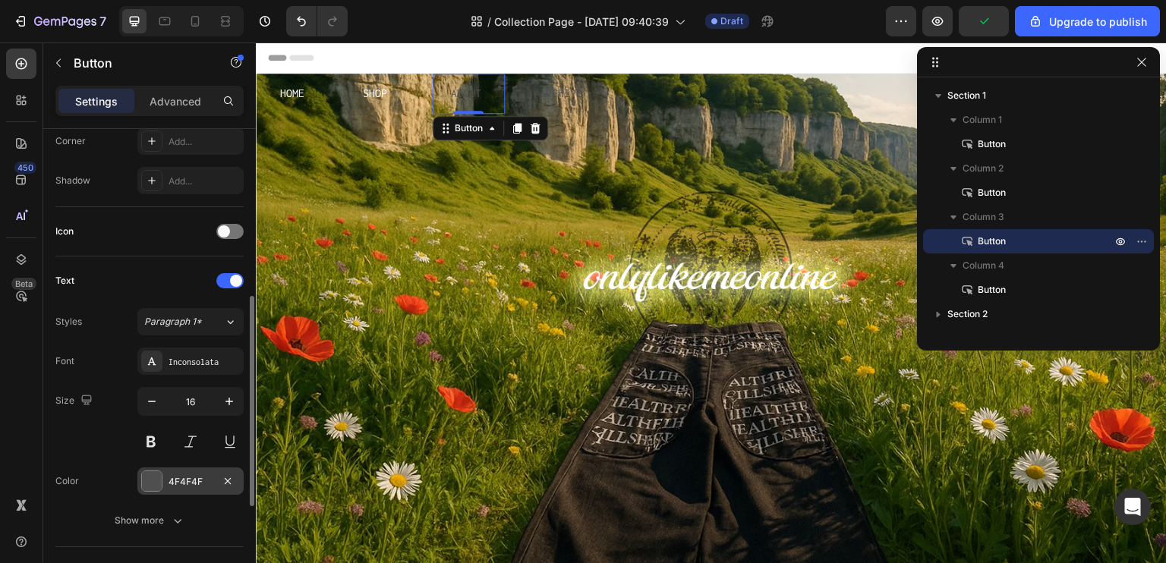
click at [144, 480] on div at bounding box center [152, 481] width 20 height 20
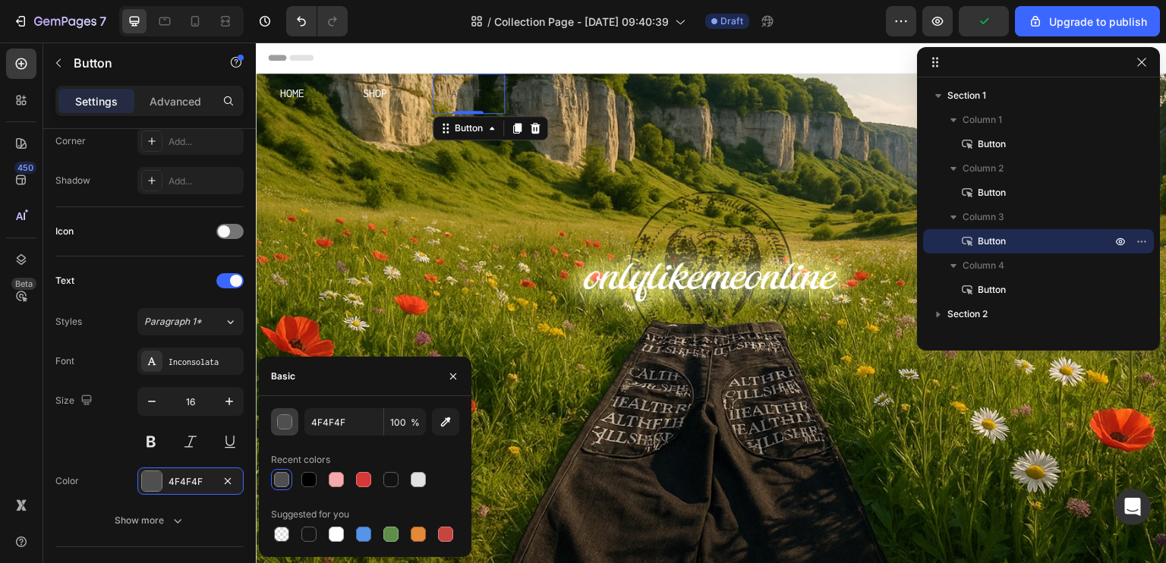
click at [290, 433] on button "button" at bounding box center [284, 421] width 27 height 27
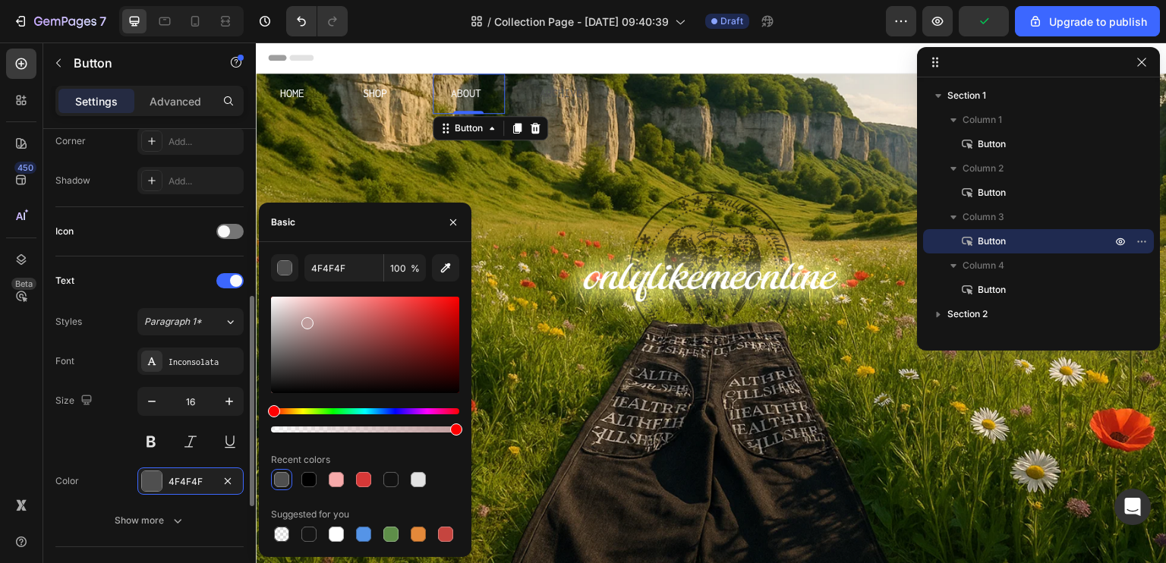
drag, startPoint x: 306, startPoint y: 320, endPoint x: 52, endPoint y: 158, distance: 301.8
click at [52, 158] on div "450 Beta Sections(18) Elements(104) Section Element Hero Section Product Detail…" at bounding box center [128, 303] width 256 height 521
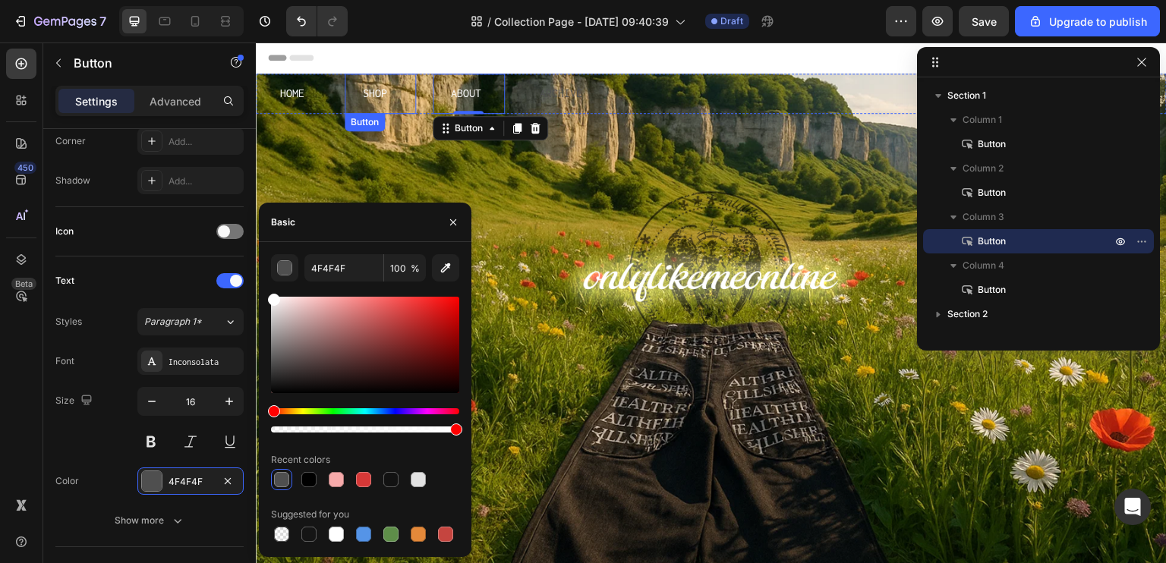
type input "FFFFFF"
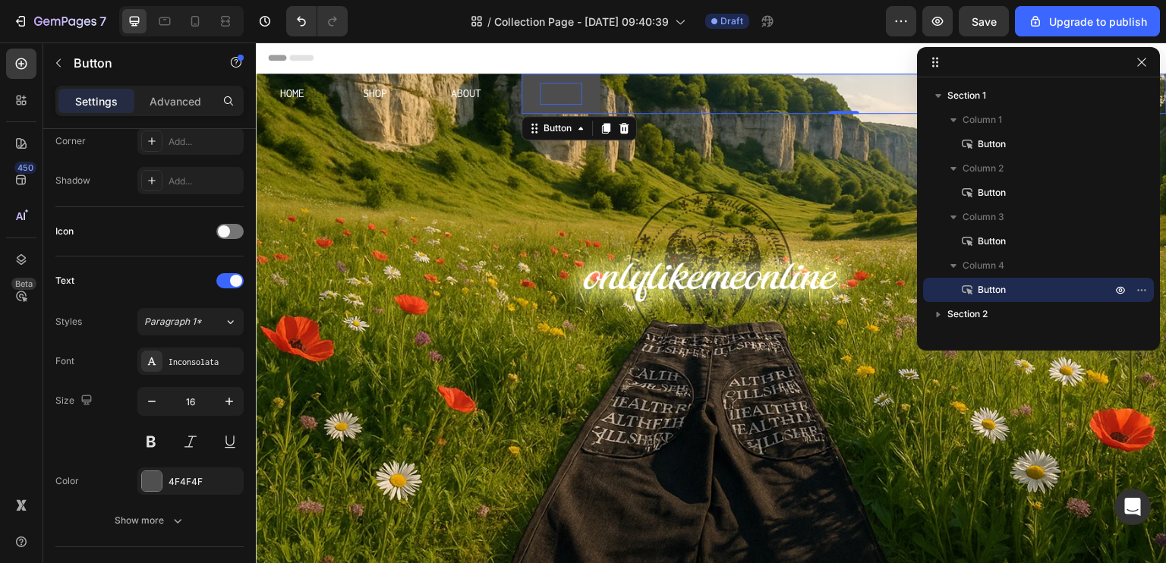
click at [545, 93] on p "ARCHIVE" at bounding box center [561, 94] width 43 height 22
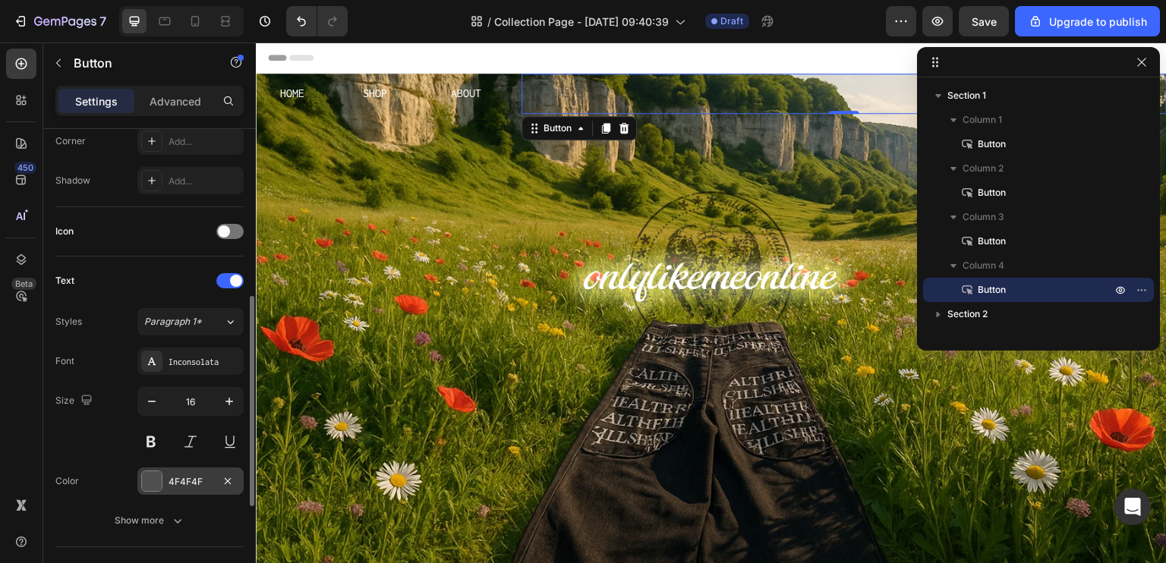
click at [143, 480] on div at bounding box center [152, 481] width 20 height 20
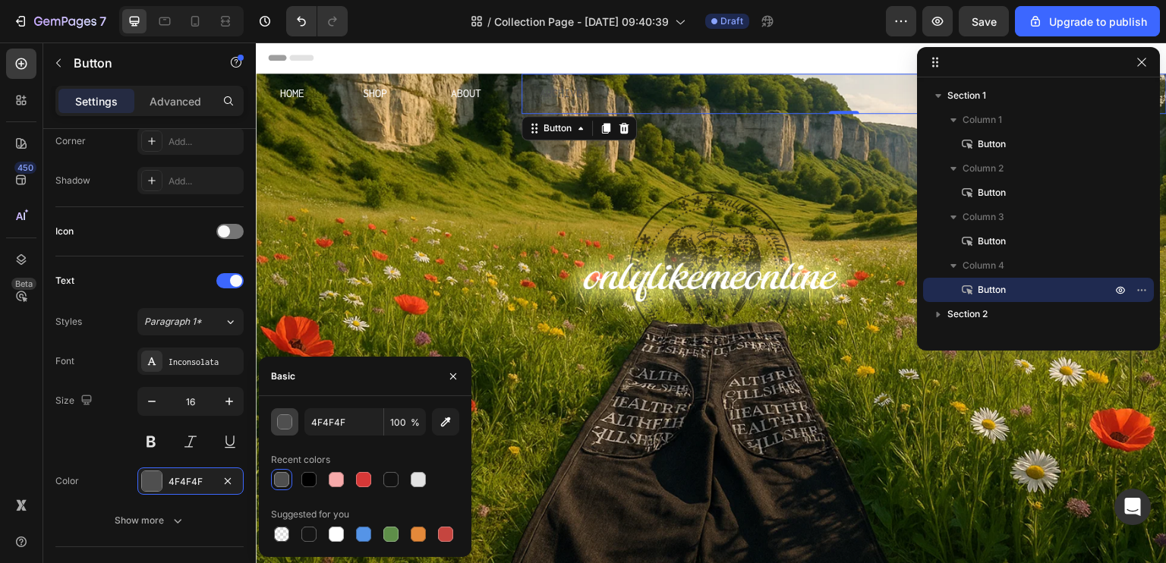
click at [282, 425] on div "button" at bounding box center [285, 422] width 15 height 15
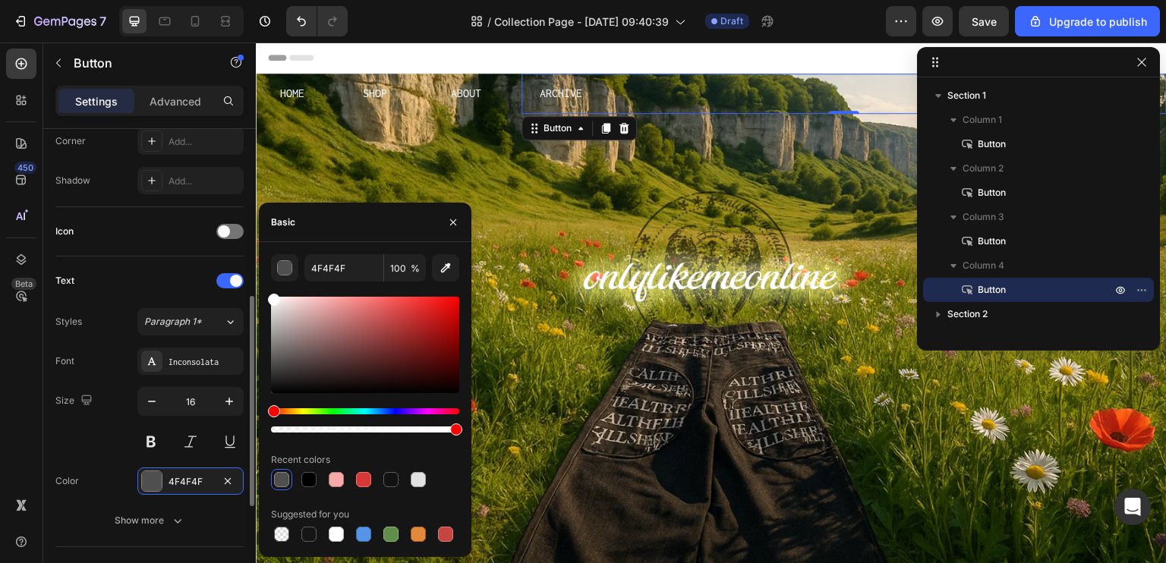
drag, startPoint x: 290, startPoint y: 336, endPoint x: 68, endPoint y: 168, distance: 278.5
click at [68, 168] on div "450 Beta Sections(18) Elements(104) Section Element Hero Section Product Detail…" at bounding box center [128, 303] width 256 height 521
type input "FFFFFF"
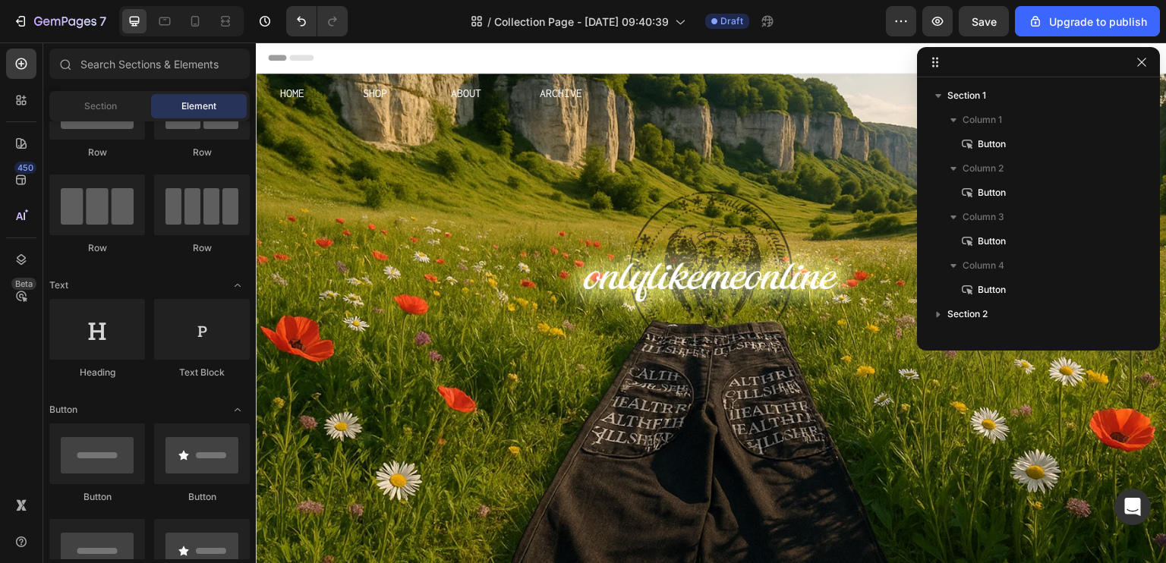
click at [563, 50] on div "Header" at bounding box center [711, 58] width 887 height 30
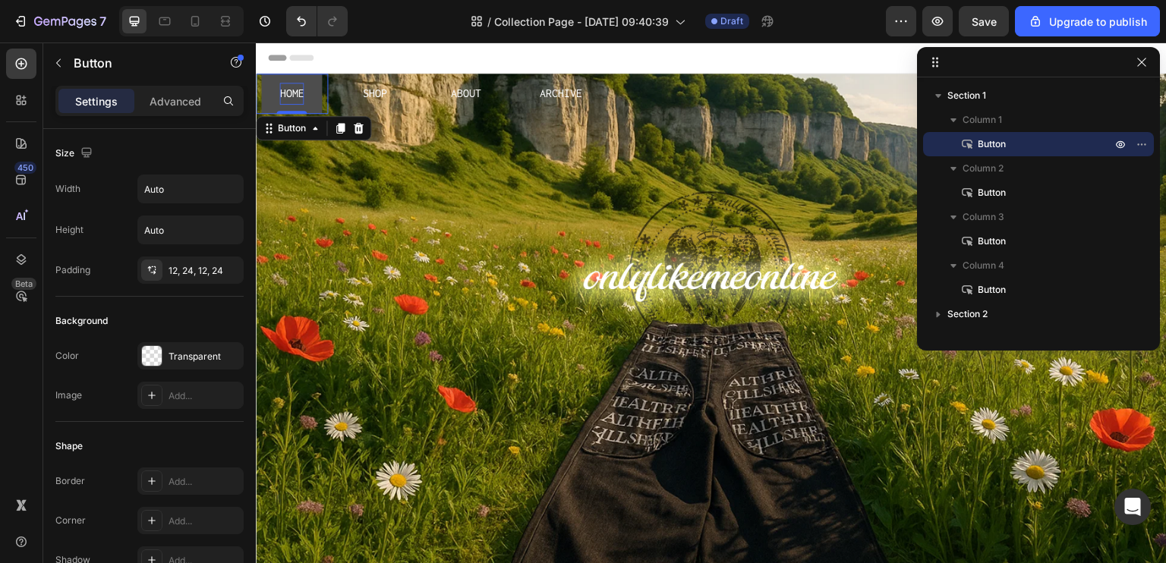
click at [301, 96] on p "HOME" at bounding box center [291, 94] width 24 height 22
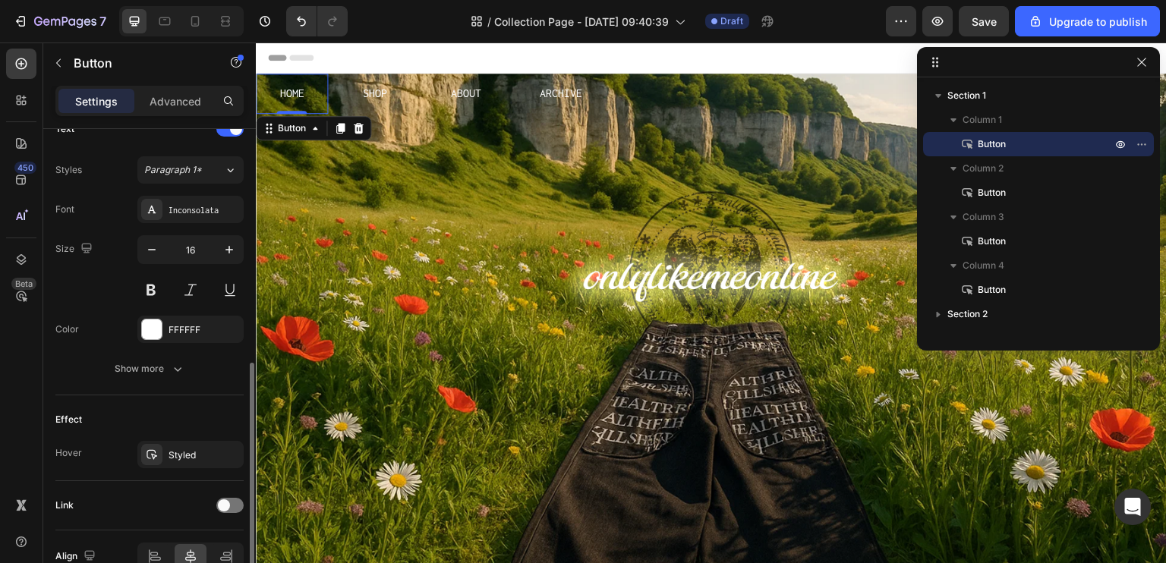
scroll to position [607, 0]
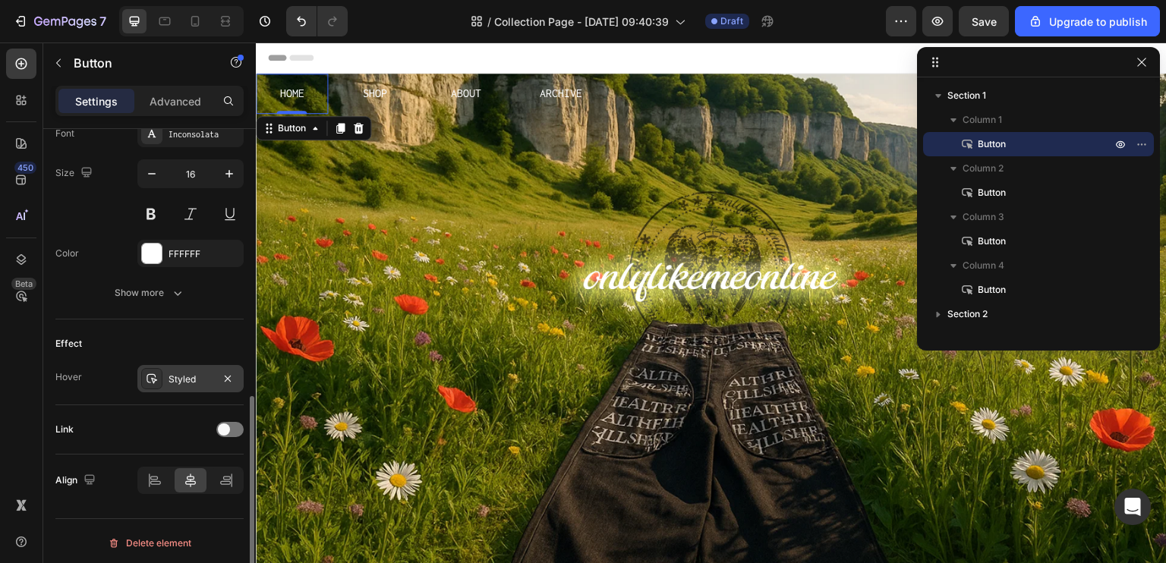
click at [197, 378] on div "Styled" at bounding box center [191, 380] width 44 height 14
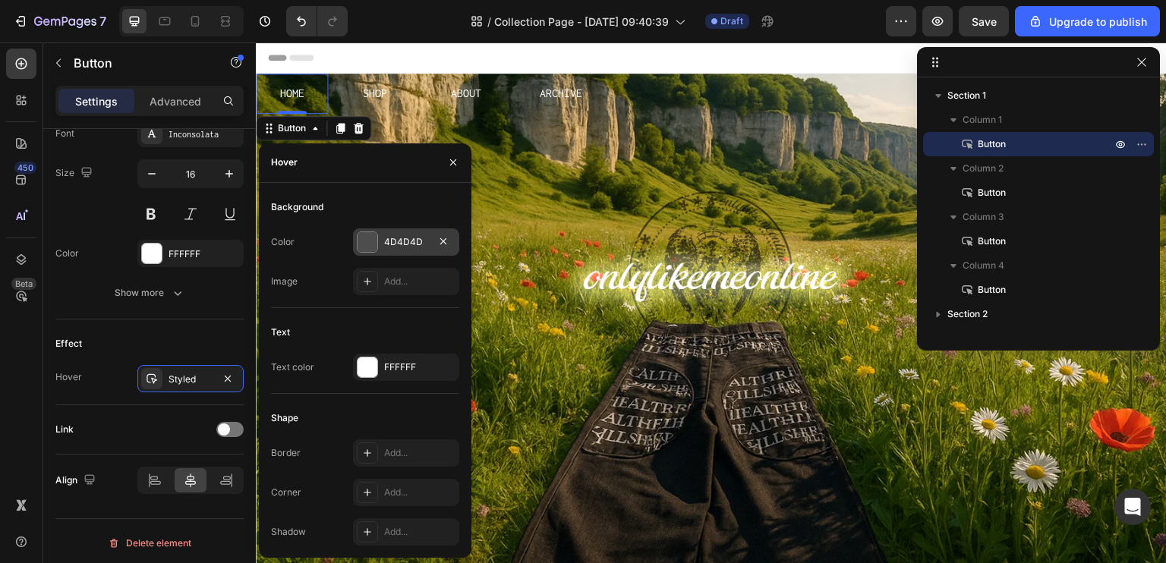
click at [361, 241] on div at bounding box center [368, 242] width 20 height 20
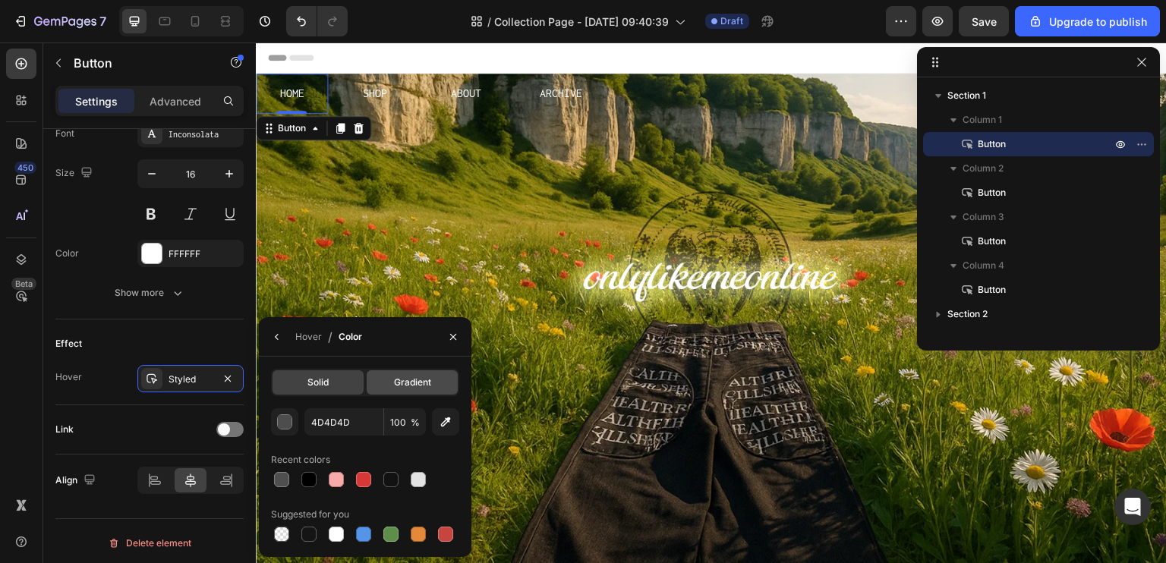
click at [423, 387] on span "Gradient" at bounding box center [412, 383] width 37 height 14
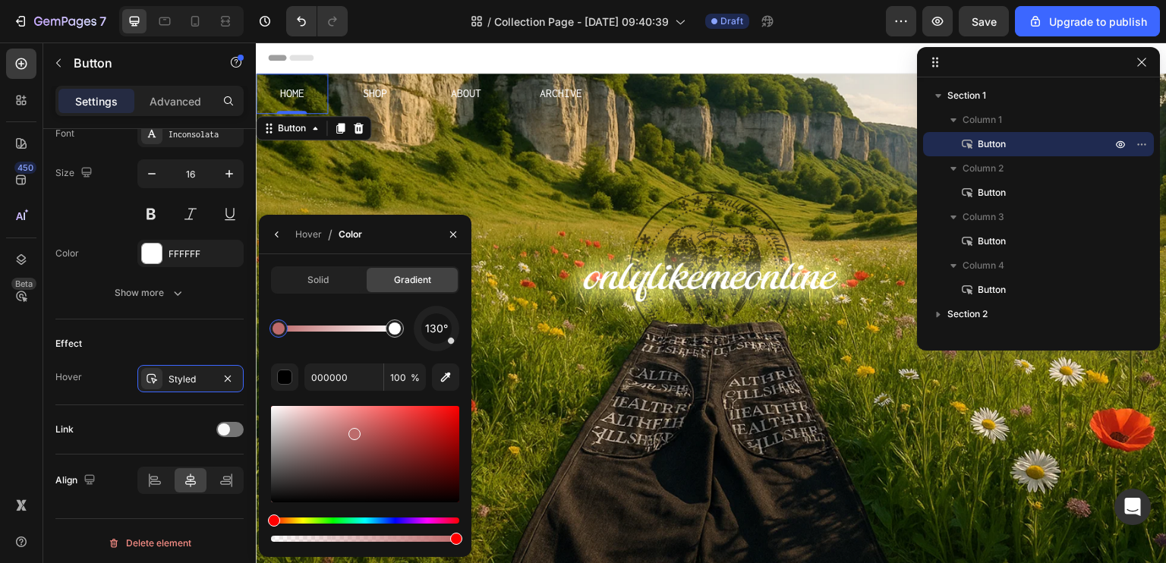
drag, startPoint x: 336, startPoint y: 453, endPoint x: 354, endPoint y: 431, distance: 28.1
click at [354, 431] on div at bounding box center [365, 454] width 188 height 96
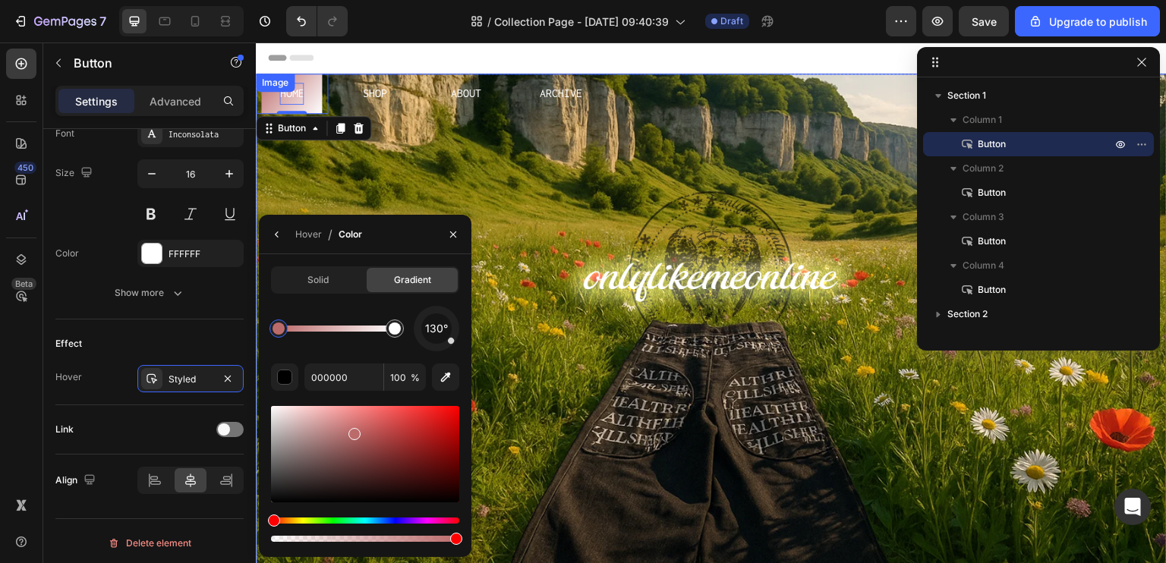
type input "BC6B6B"
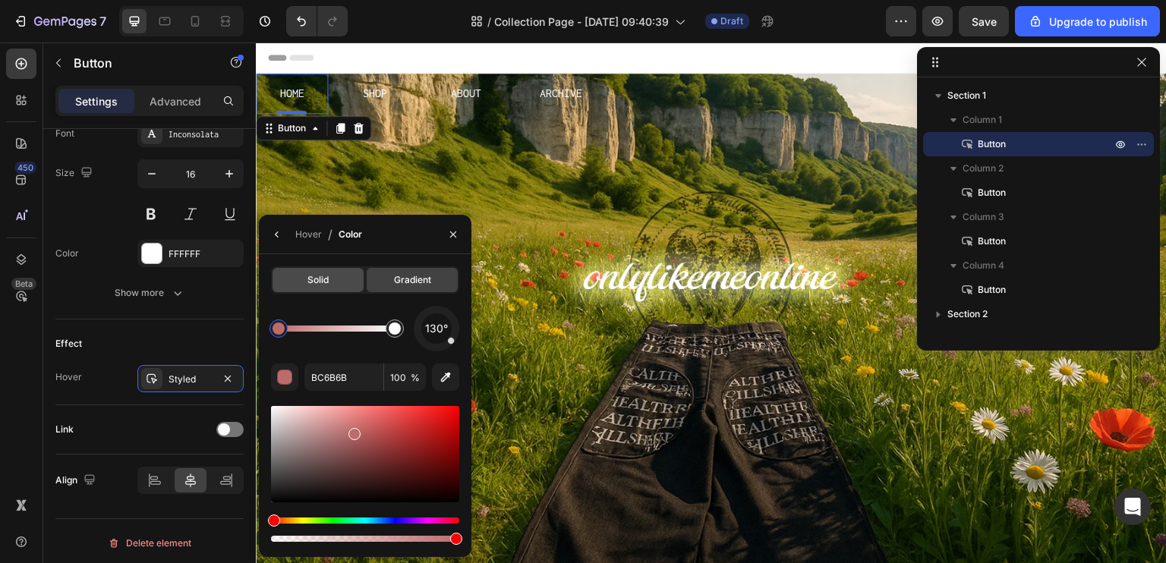
click at [338, 290] on div "Solid" at bounding box center [318, 280] width 91 height 24
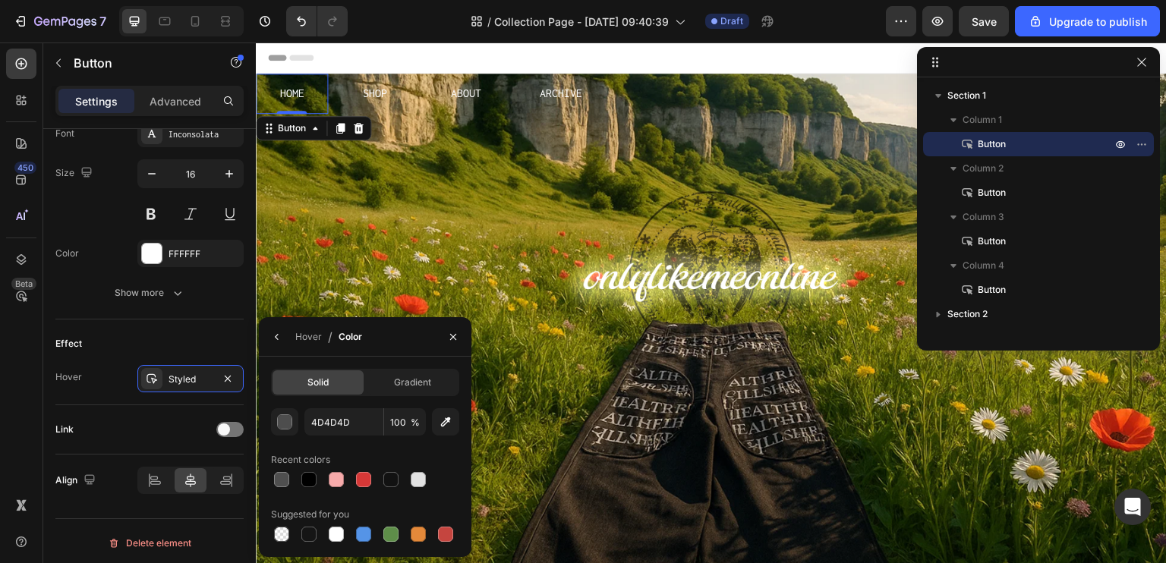
click at [468, 333] on div at bounding box center [453, 336] width 36 height 39
click at [461, 339] on button "button" at bounding box center [453, 337] width 24 height 24
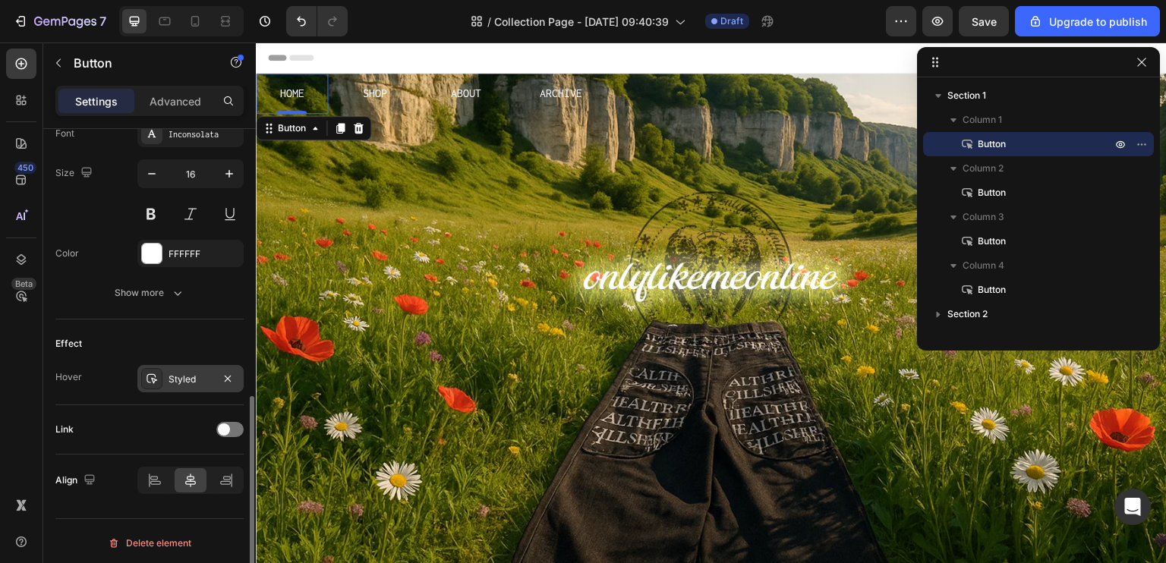
scroll to position [531, 0]
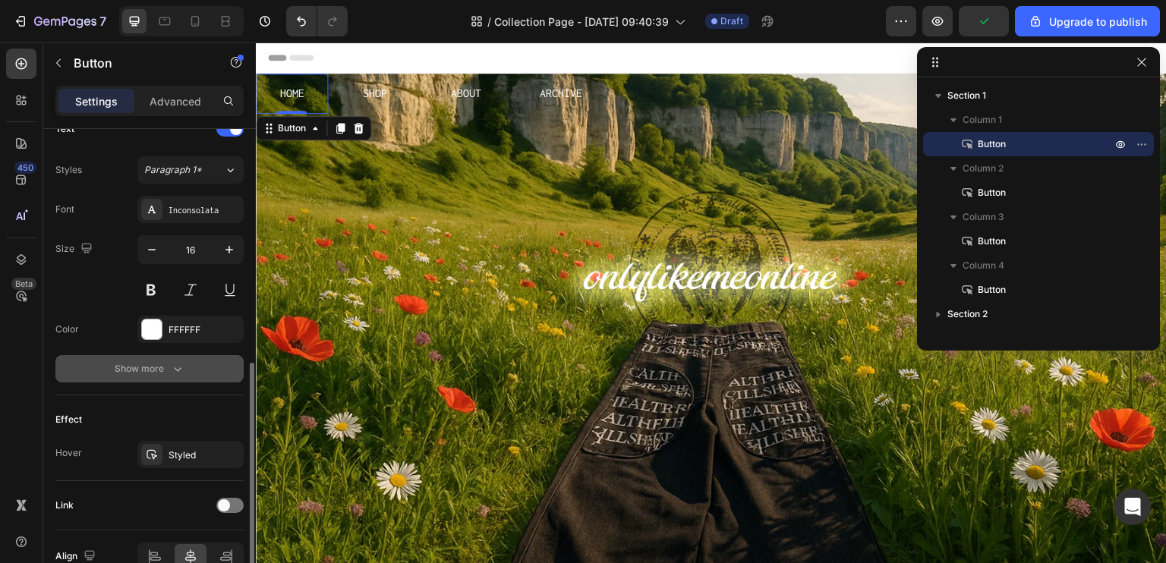
click at [149, 370] on div "Show more" at bounding box center [150, 368] width 71 height 15
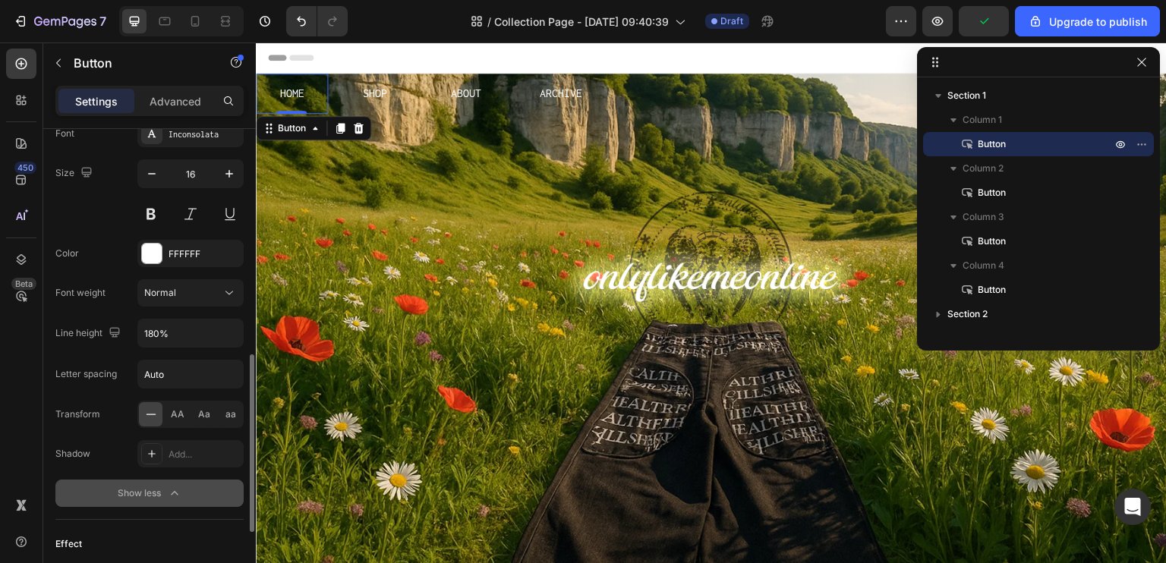
scroll to position [683, 0]
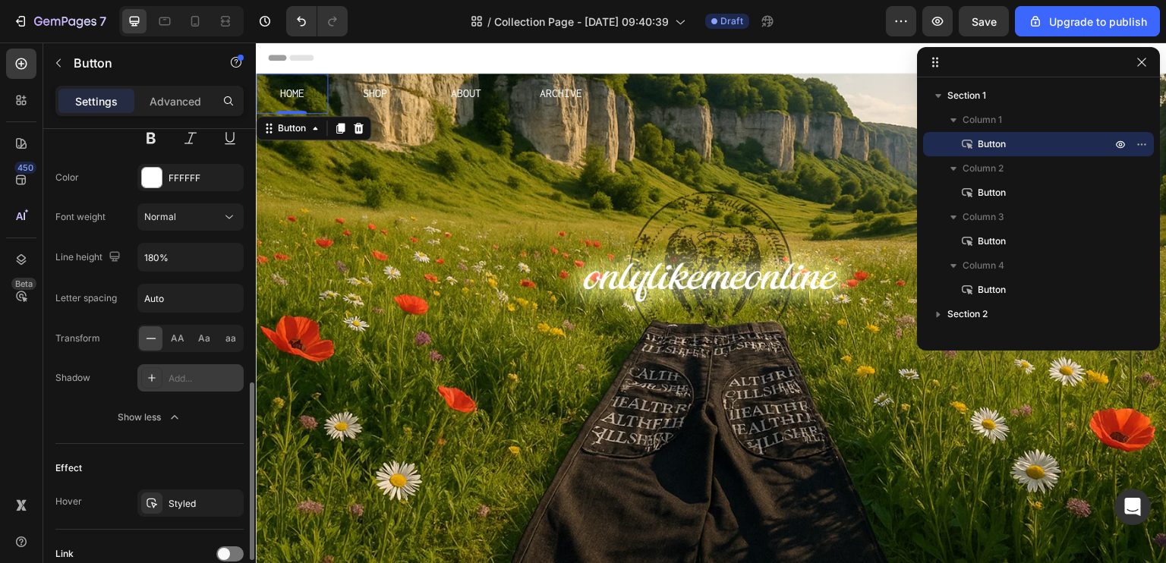
click at [146, 379] on icon at bounding box center [152, 378] width 12 height 12
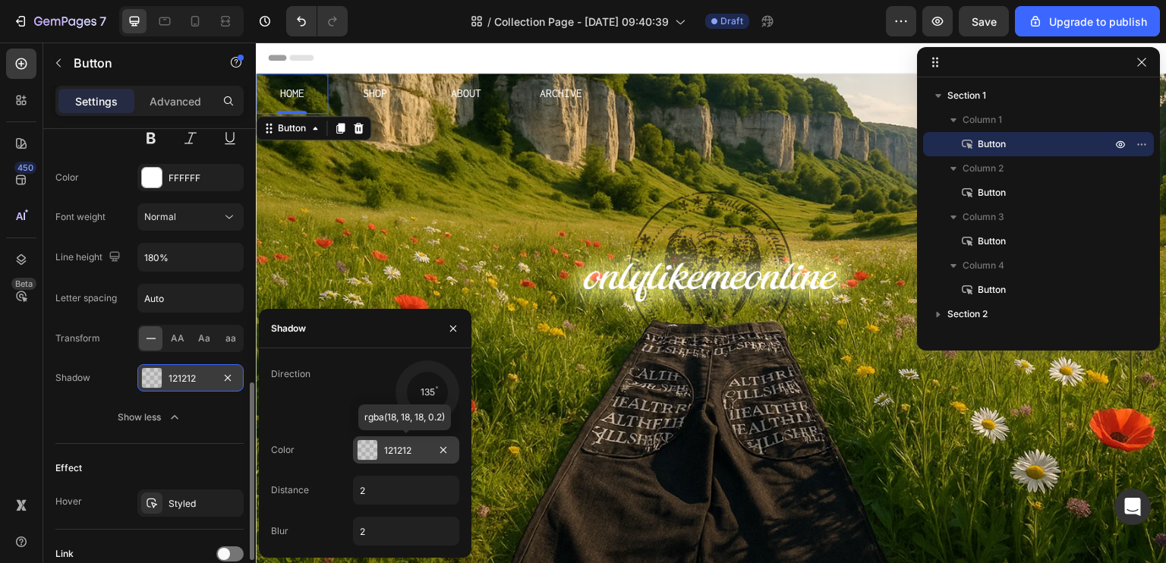
click at [367, 452] on div at bounding box center [368, 450] width 20 height 20
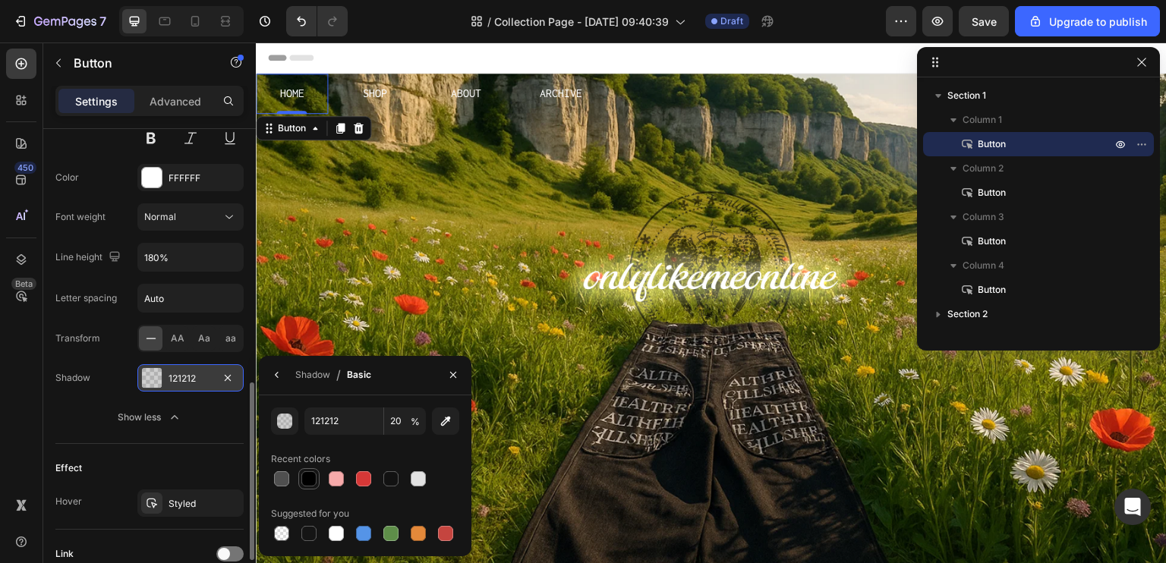
click at [307, 475] on div at bounding box center [308, 478] width 15 height 15
type input "000000"
type input "100"
click at [450, 374] on icon "button" at bounding box center [453, 375] width 12 height 12
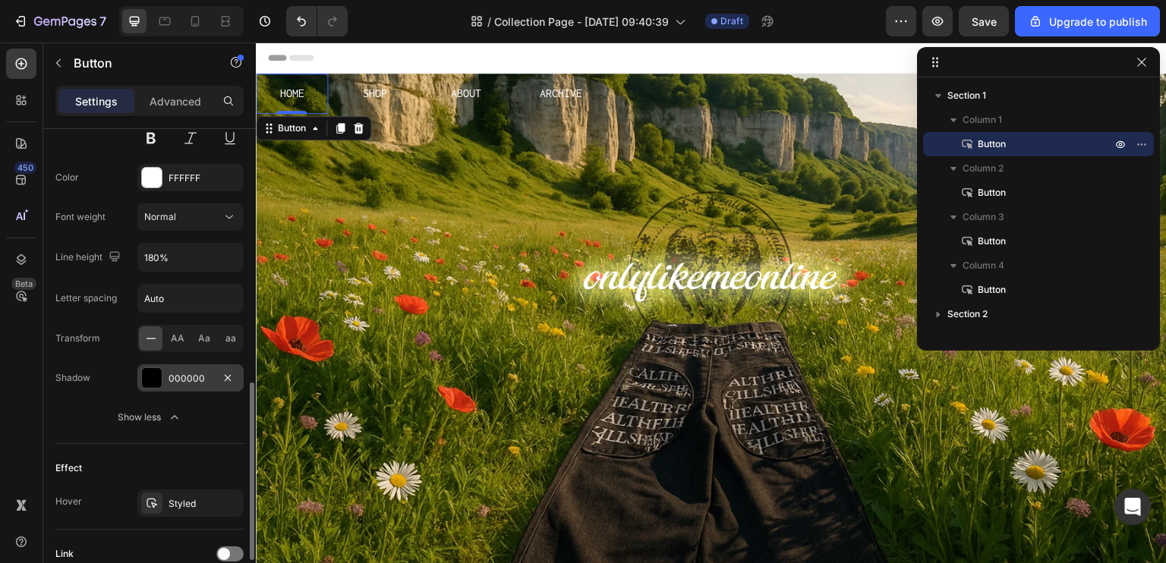
click at [139, 435] on div "Text Styles Paragraph 1* Font Inconsolata Size 16 Color FFFFFF Font weight Norm…" at bounding box center [149, 198] width 188 height 491
click at [229, 379] on icon "button" at bounding box center [228, 378] width 12 height 12
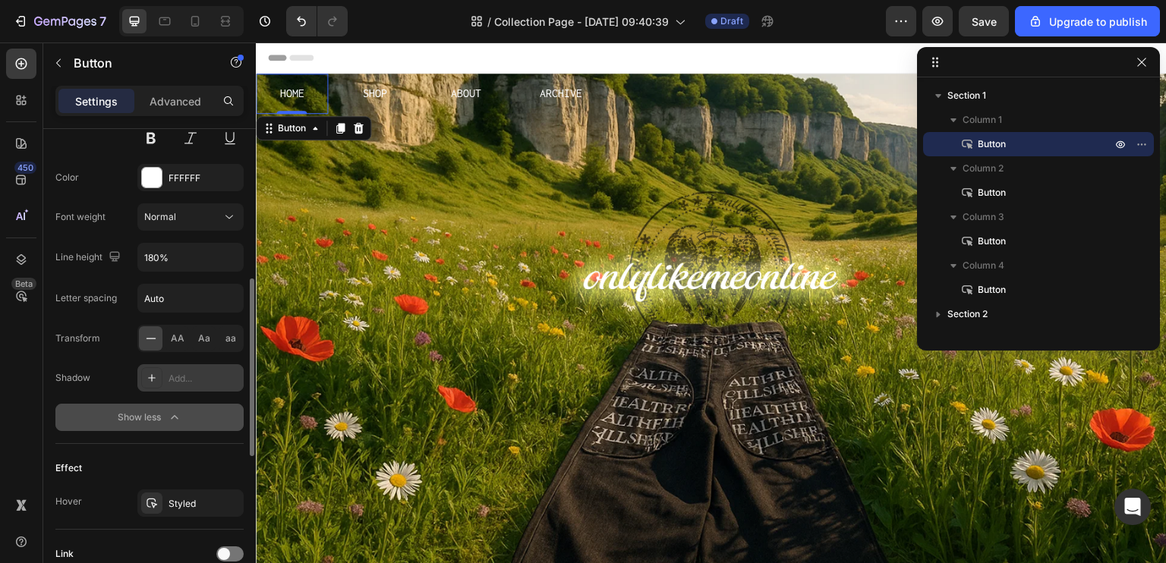
scroll to position [607, 0]
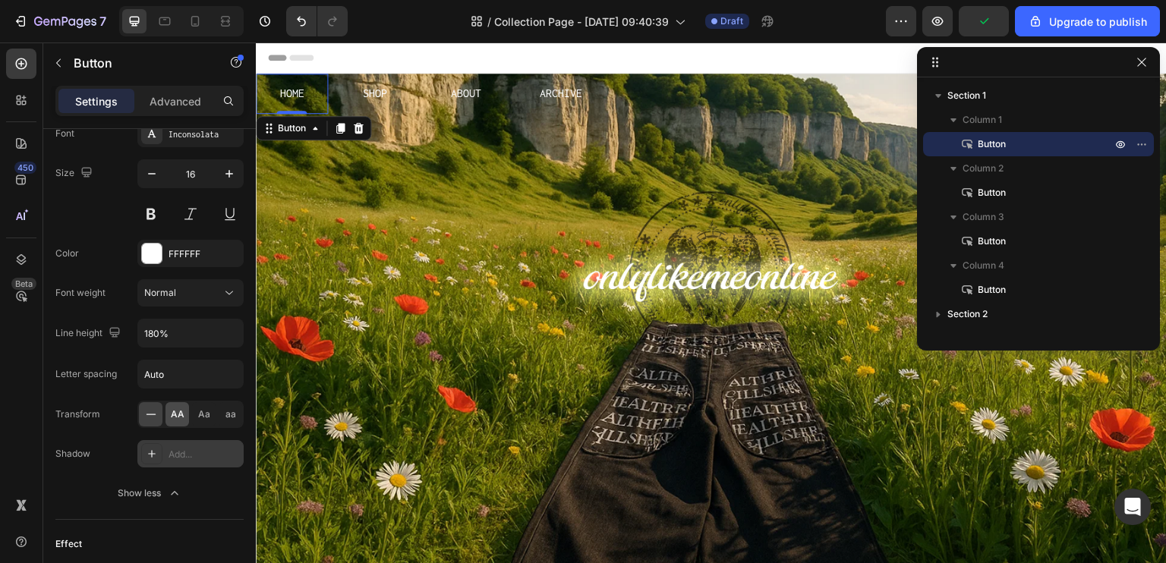
click at [173, 412] on span "AA" at bounding box center [178, 415] width 14 height 14
click at [155, 412] on icon at bounding box center [150, 414] width 15 height 15
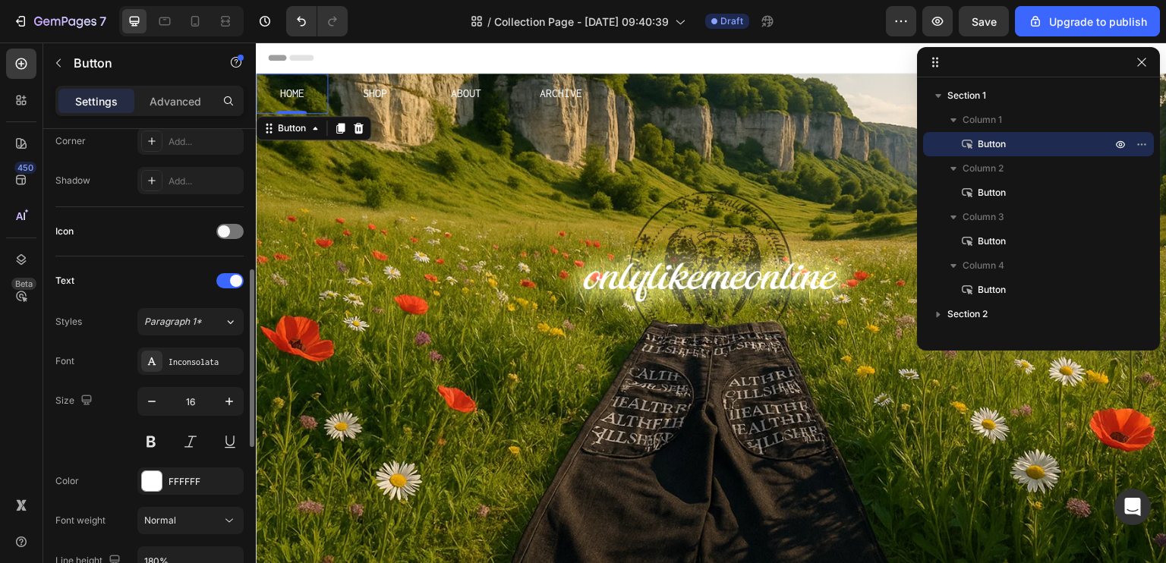
click at [631, 55] on div "Header" at bounding box center [711, 58] width 887 height 30
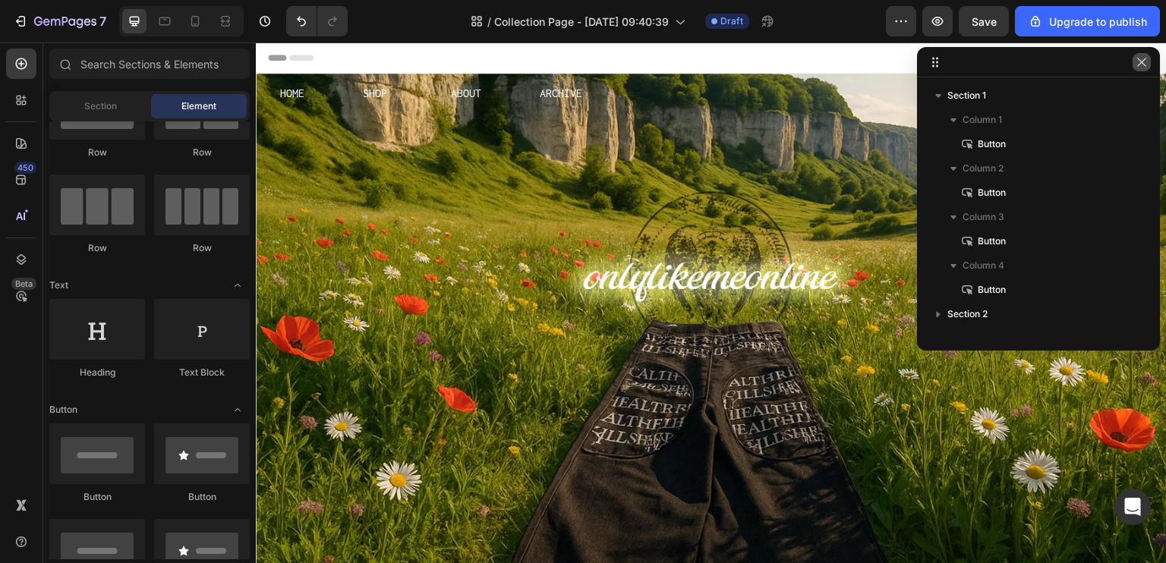
click at [1142, 56] on icon "button" at bounding box center [1142, 62] width 12 height 12
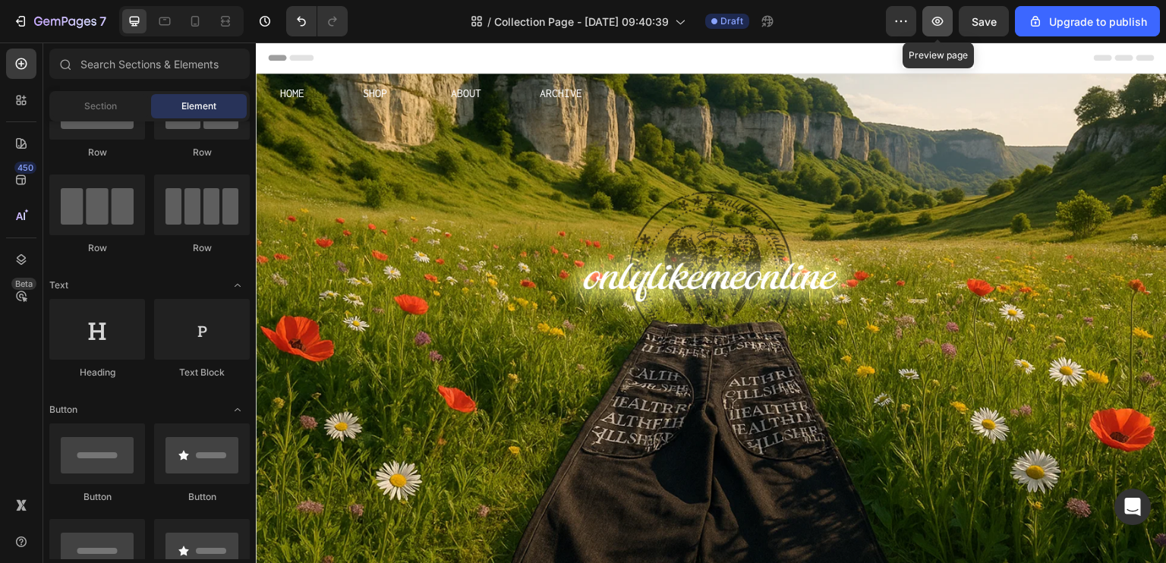
click at [945, 14] on icon "button" at bounding box center [937, 21] width 15 height 15
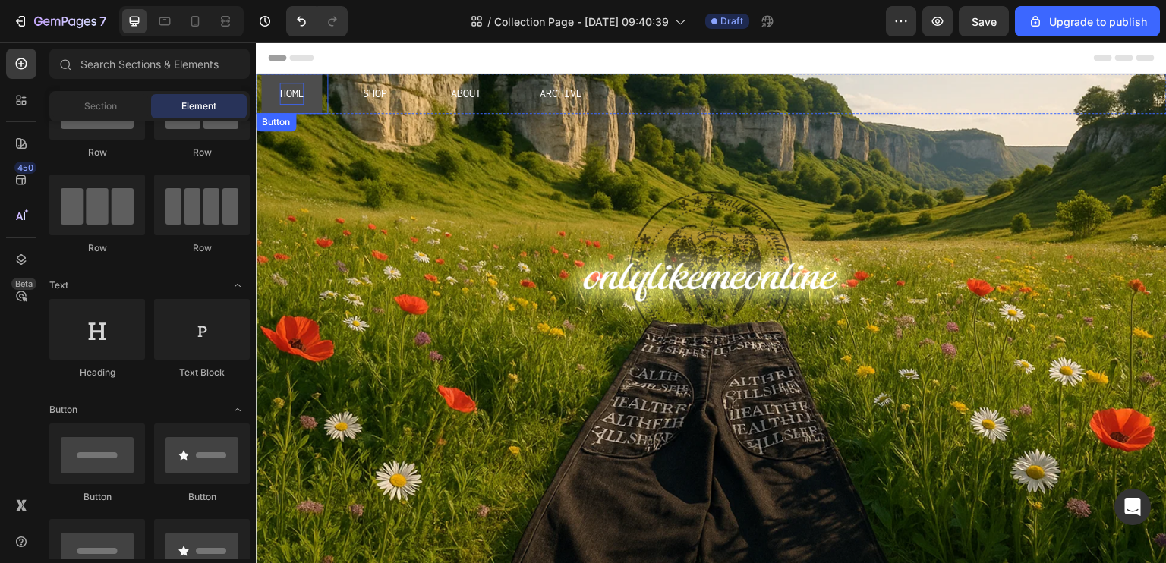
click at [294, 98] on p "HOME" at bounding box center [291, 94] width 24 height 22
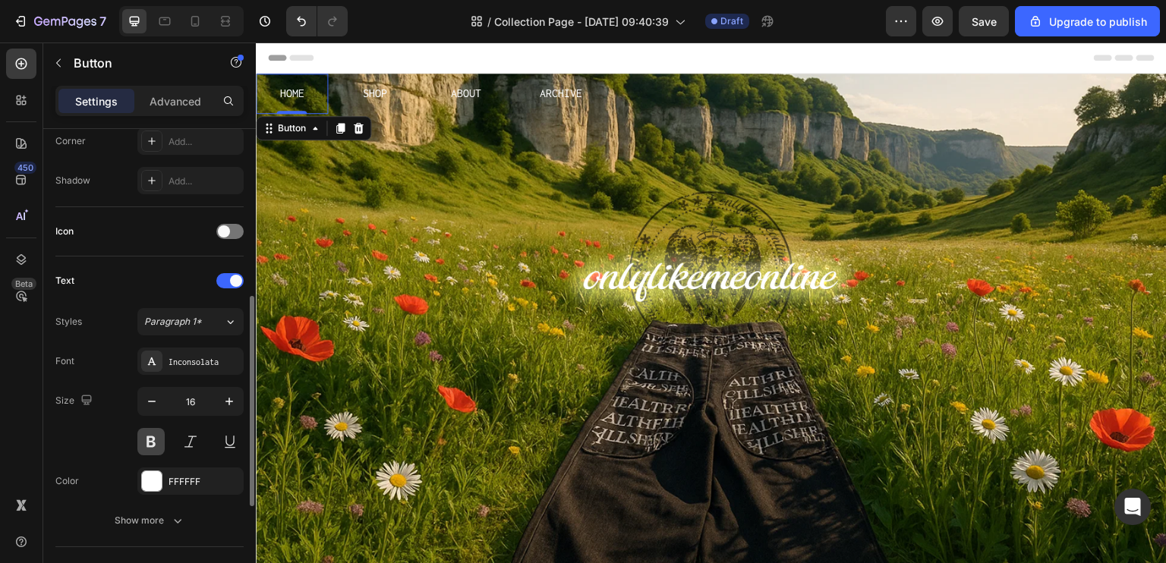
click at [152, 440] on button at bounding box center [150, 441] width 27 height 27
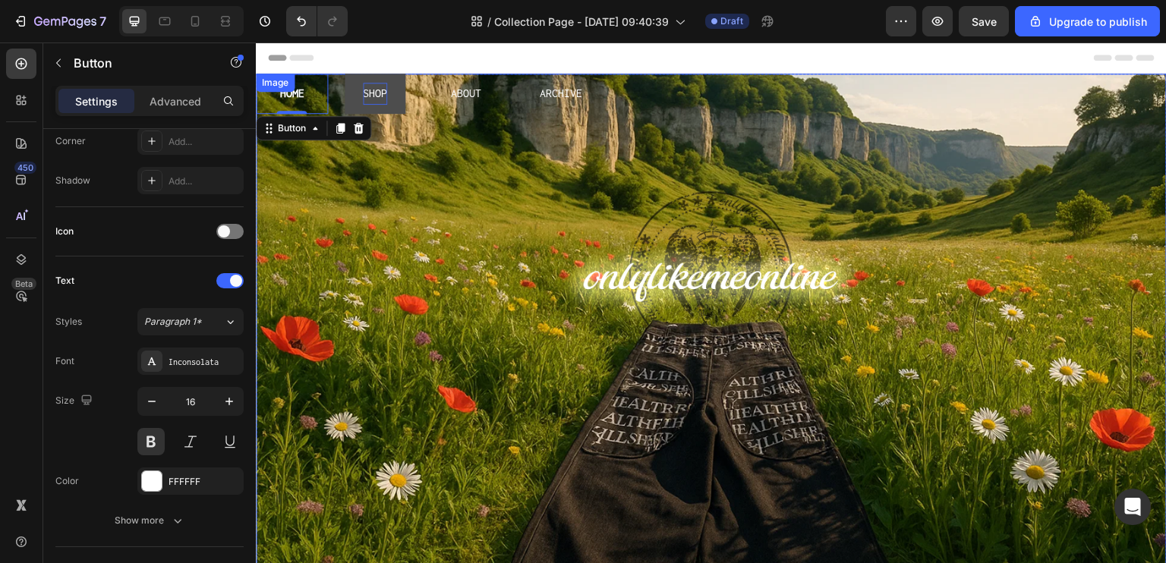
click at [370, 101] on p "SHOP" at bounding box center [375, 94] width 24 height 22
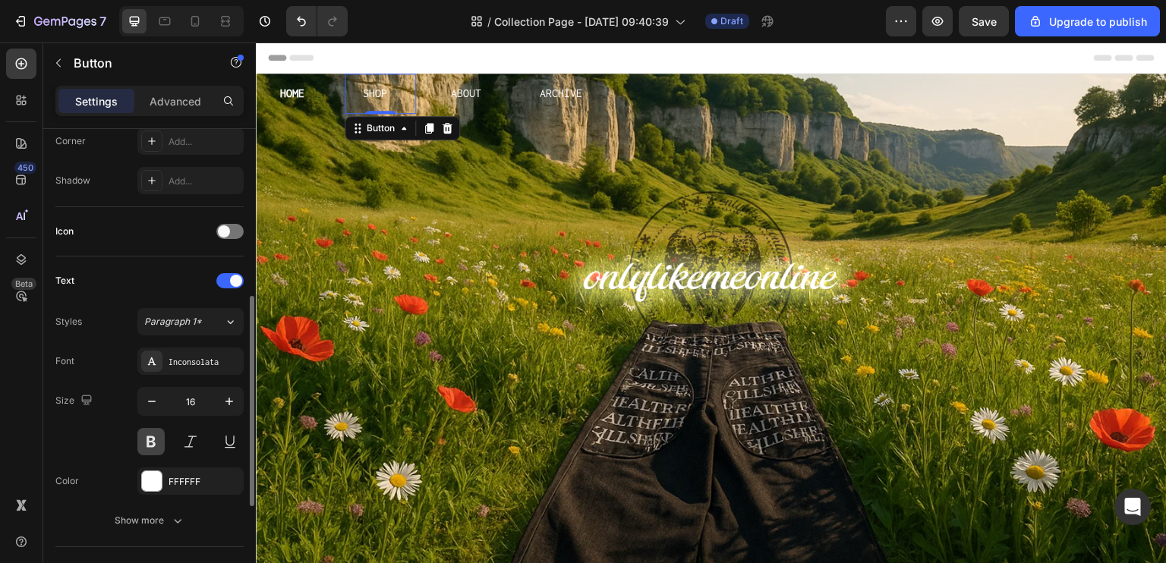
click at [144, 448] on button at bounding box center [150, 441] width 27 height 27
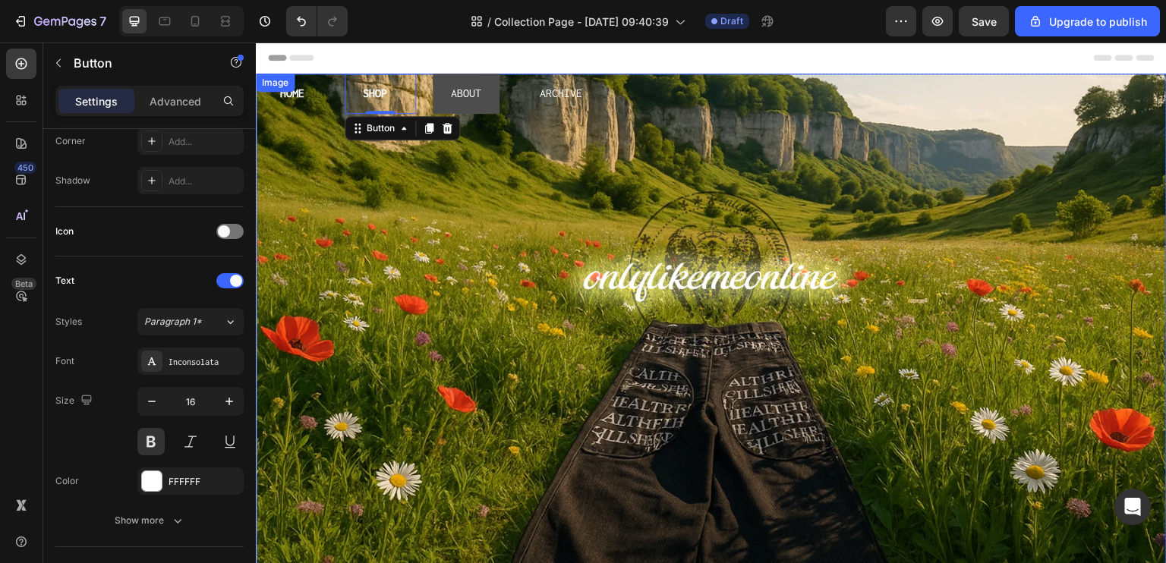
click at [481, 105] on button "ABOUT" at bounding box center [466, 94] width 67 height 40
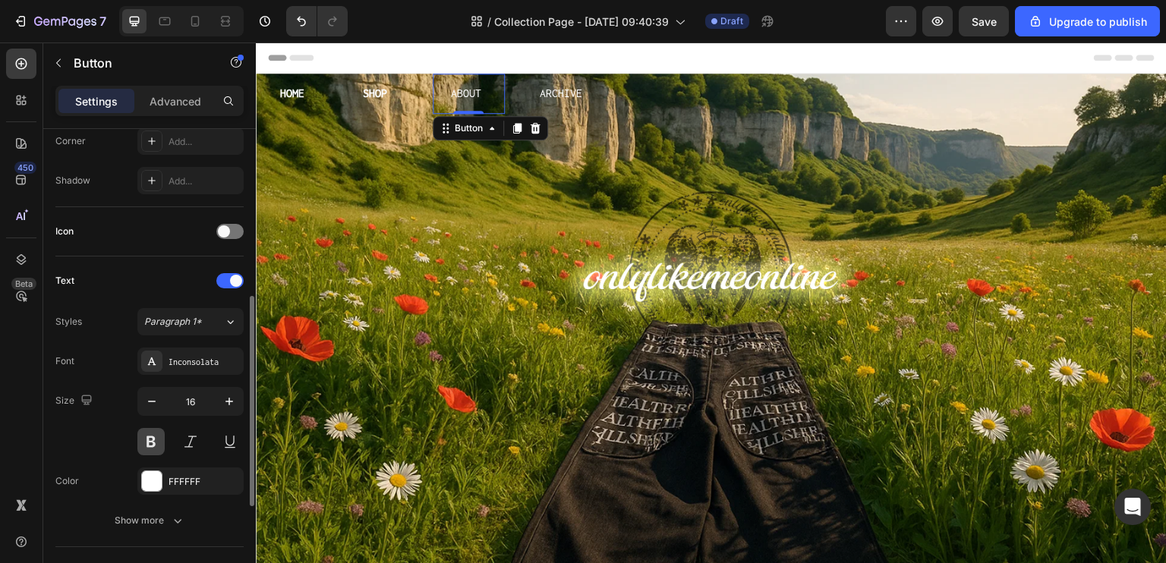
click at [150, 444] on button at bounding box center [150, 441] width 27 height 27
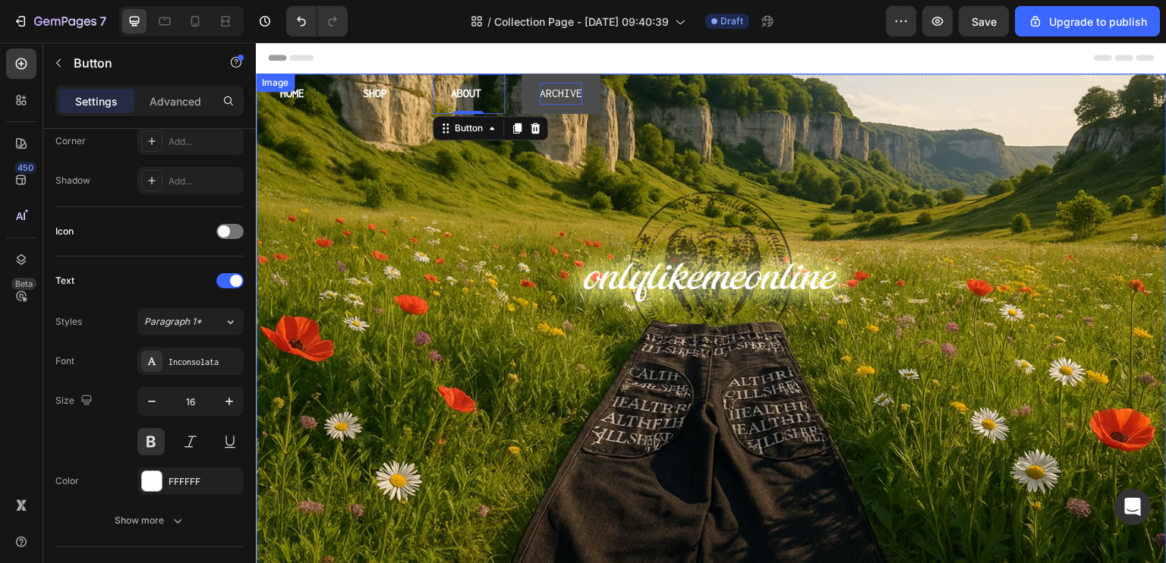
click at [556, 96] on p "ARCHIVE" at bounding box center [561, 94] width 43 height 22
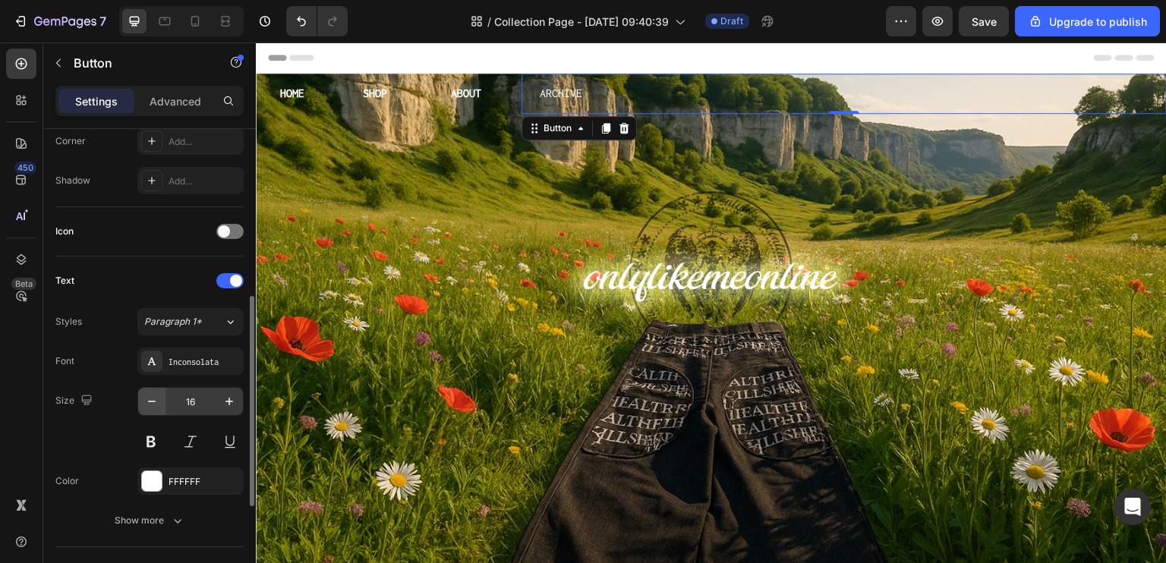
click at [147, 438] on button at bounding box center [150, 441] width 27 height 27
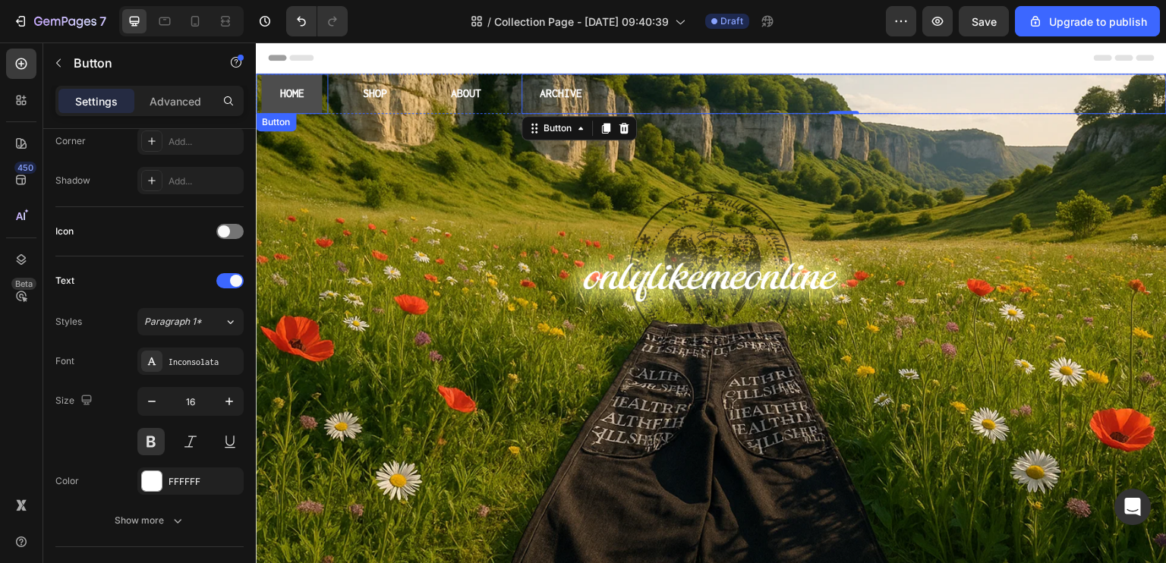
click at [314, 98] on button "HOME" at bounding box center [291, 94] width 61 height 40
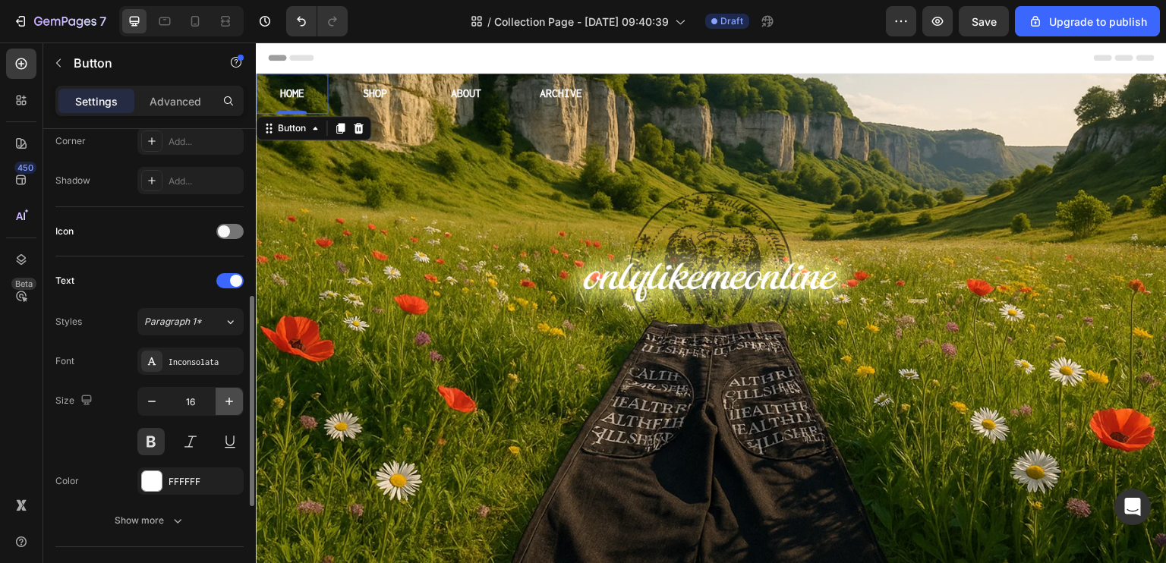
click at [227, 404] on icon "button" at bounding box center [229, 401] width 15 height 15
click at [228, 404] on icon "button" at bounding box center [229, 401] width 15 height 15
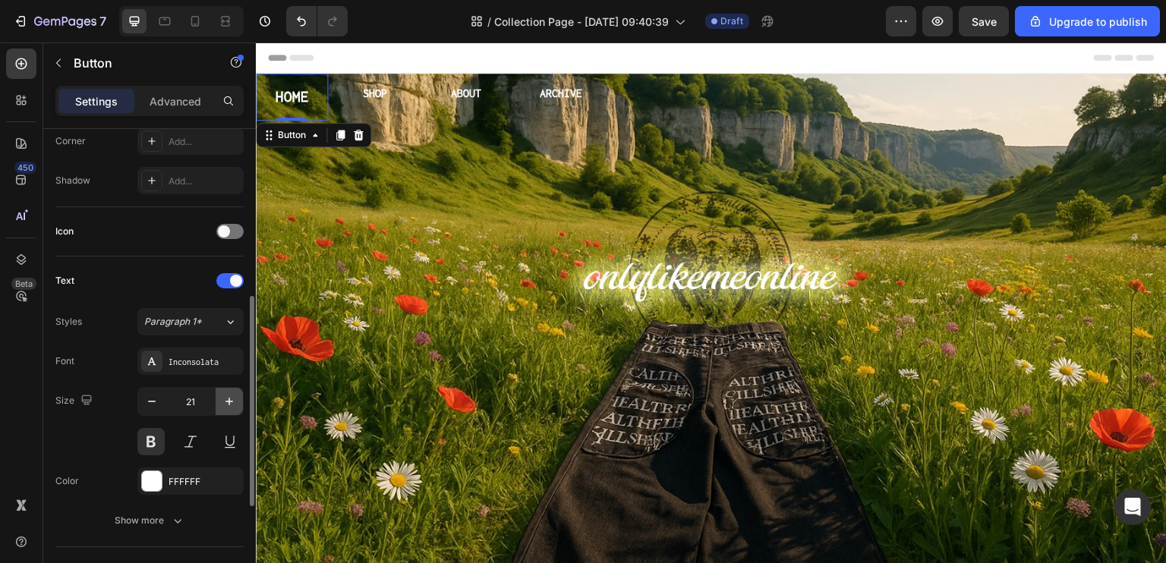
click at [228, 404] on icon "button" at bounding box center [229, 401] width 15 height 15
type input "22"
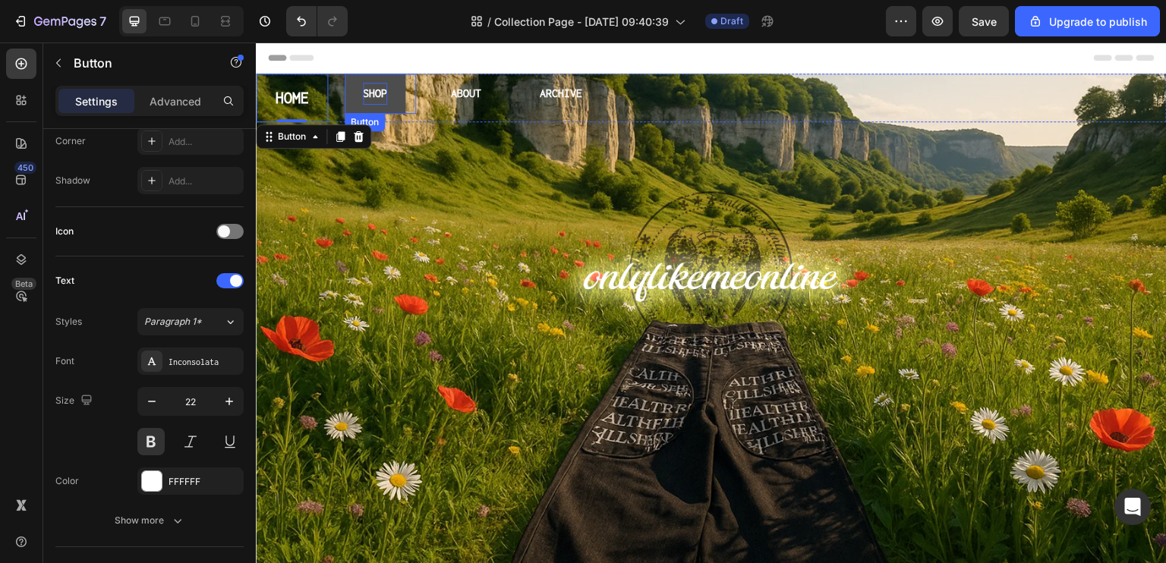
click at [378, 87] on p "SHOP" at bounding box center [375, 94] width 24 height 22
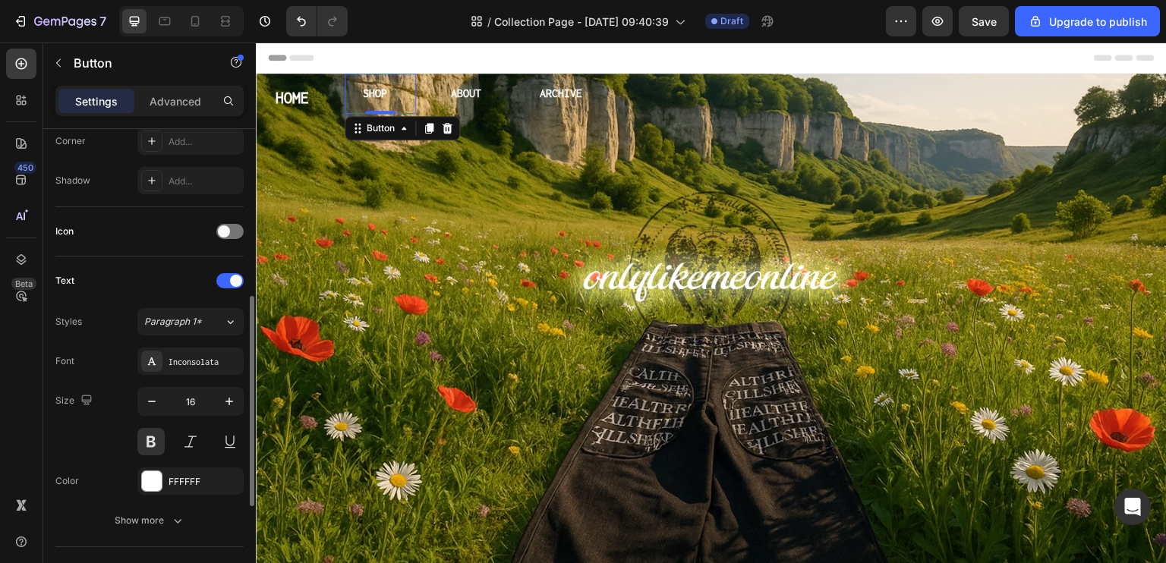
click at [191, 416] on div "16" at bounding box center [190, 421] width 106 height 68
click at [197, 406] on input "16" at bounding box center [191, 401] width 50 height 27
type input "22"
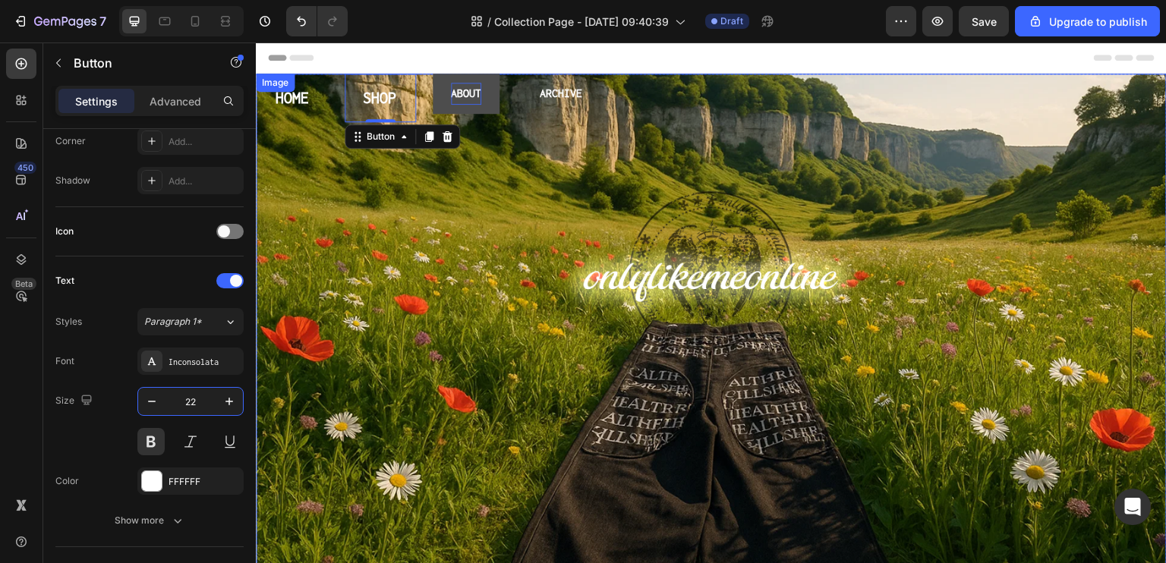
click at [462, 95] on p "ABOUT" at bounding box center [466, 94] width 30 height 22
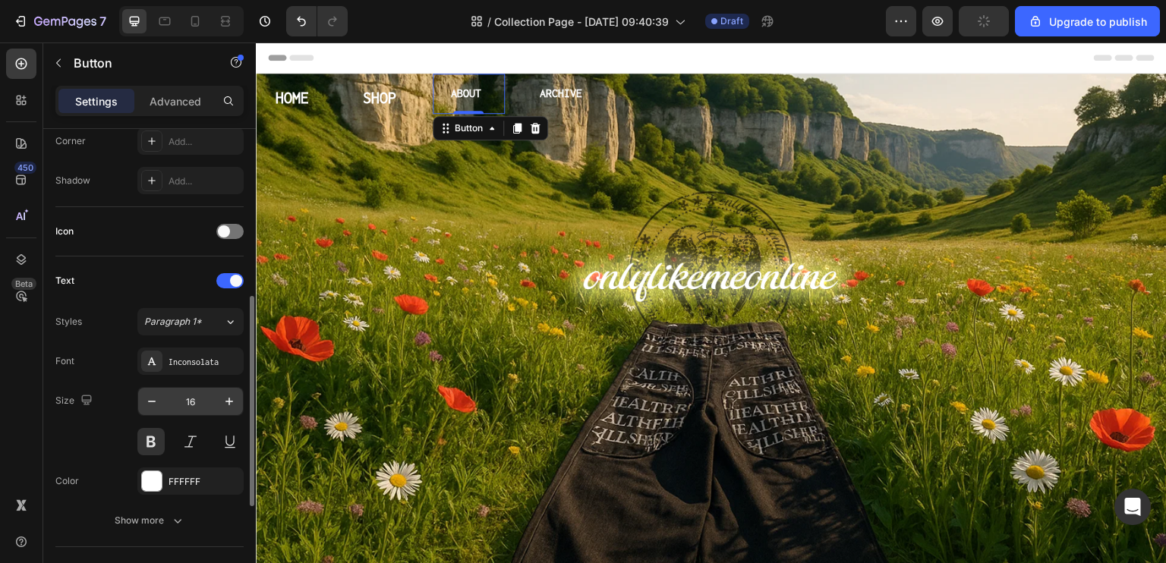
click at [187, 405] on input "16" at bounding box center [191, 401] width 50 height 27
type input "22"
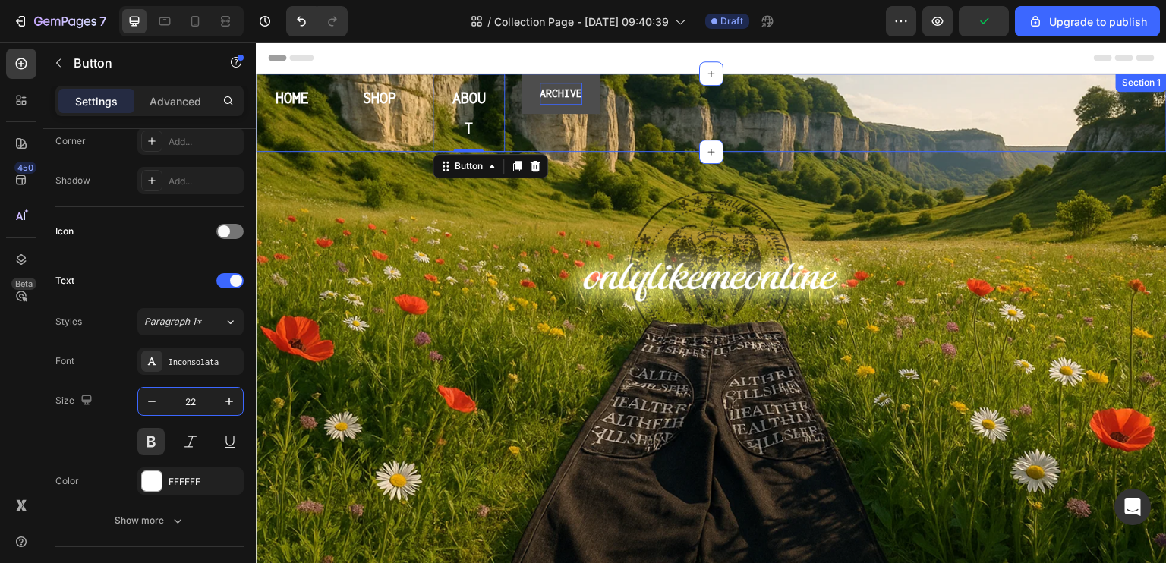
click at [566, 92] on p "ARCHIVE" at bounding box center [561, 94] width 43 height 22
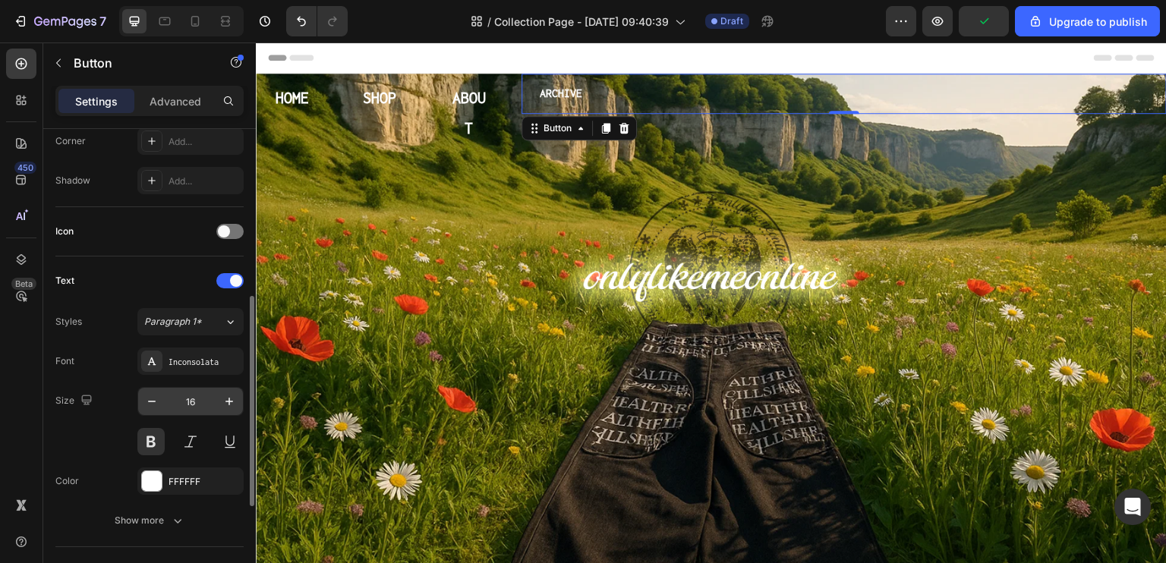
click at [186, 394] on input "16" at bounding box center [191, 401] width 50 height 27
type input "22"
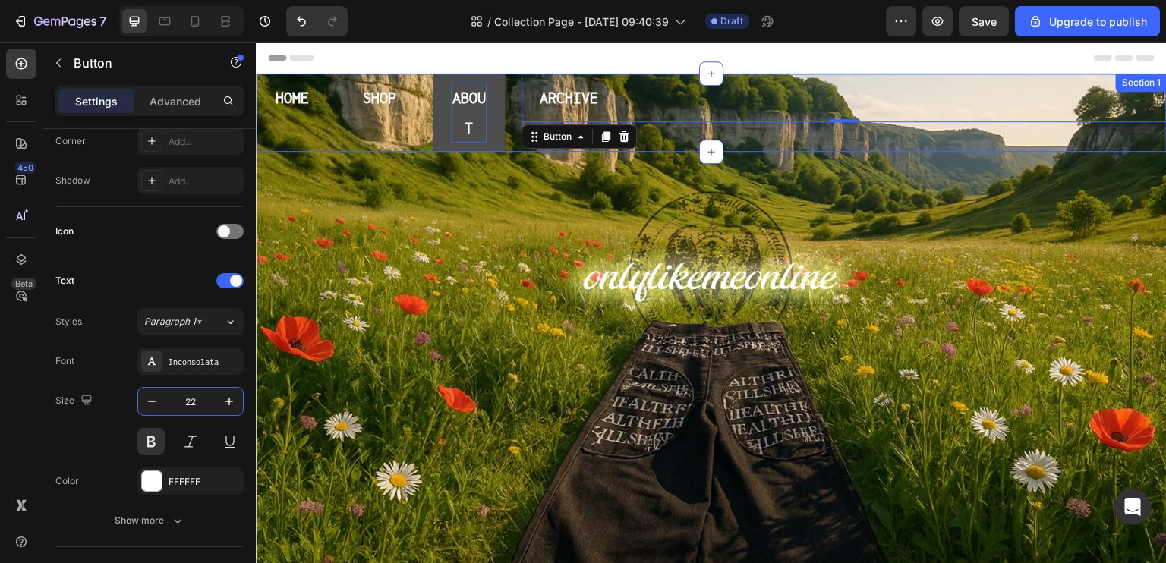
click at [459, 98] on div "ABOUT Button" at bounding box center [469, 113] width 72 height 78
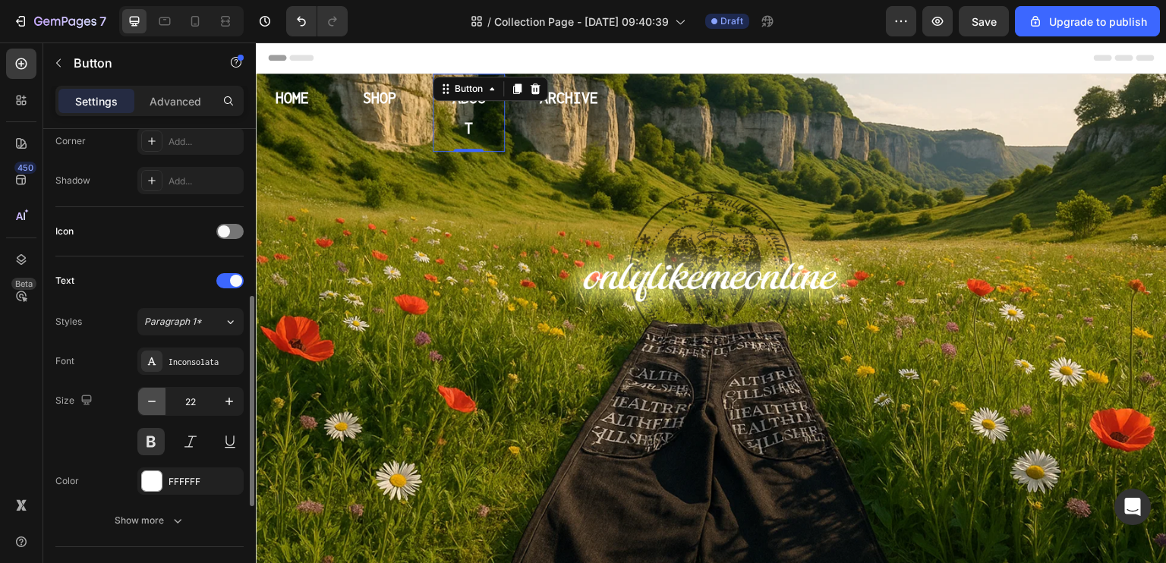
click at [152, 402] on icon "button" at bounding box center [151, 401] width 15 height 15
click at [152, 401] on icon "button" at bounding box center [151, 401] width 15 height 15
click at [152, 400] on icon "button" at bounding box center [151, 401] width 15 height 15
click at [153, 400] on icon "button" at bounding box center [151, 401] width 15 height 15
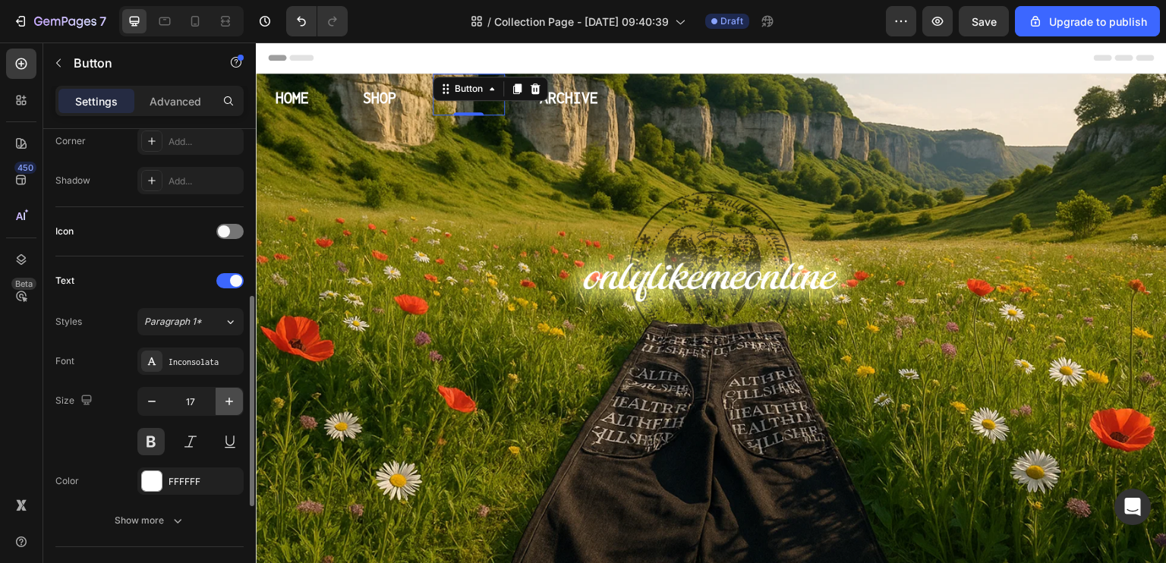
click at [224, 404] on icon "button" at bounding box center [229, 401] width 15 height 15
type input "18"
click at [178, 260] on div "Text Styles Paragraph 1* Font Inconsolata Size 18 Color FFFFFF Show more" at bounding box center [149, 402] width 188 height 291
click at [629, 52] on div "Header" at bounding box center [711, 58] width 887 height 30
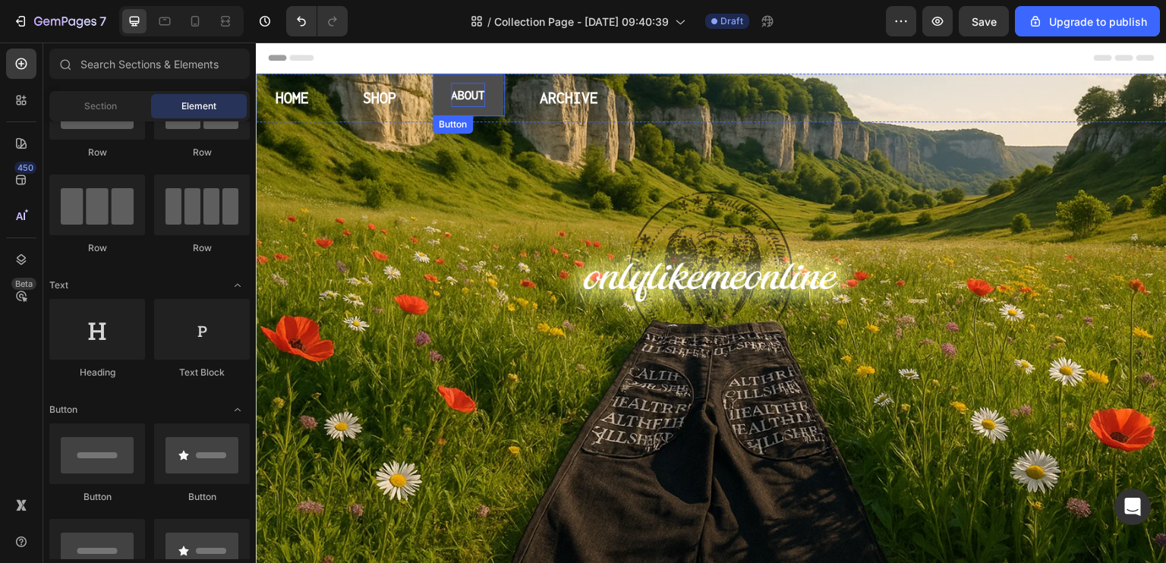
click at [458, 96] on p "ABOUT" at bounding box center [468, 95] width 34 height 24
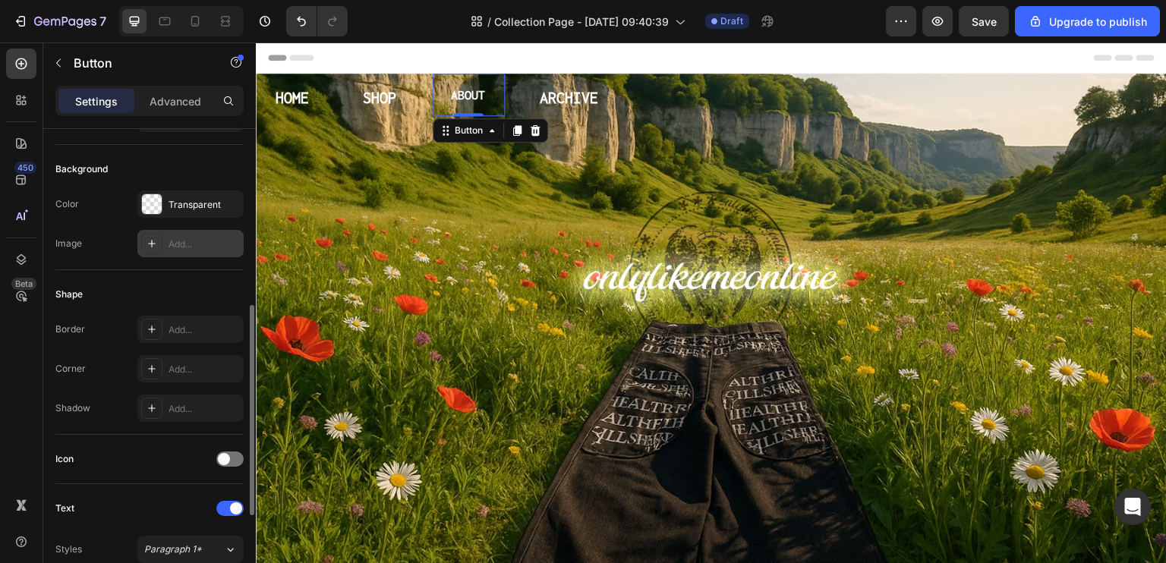
scroll to position [304, 0]
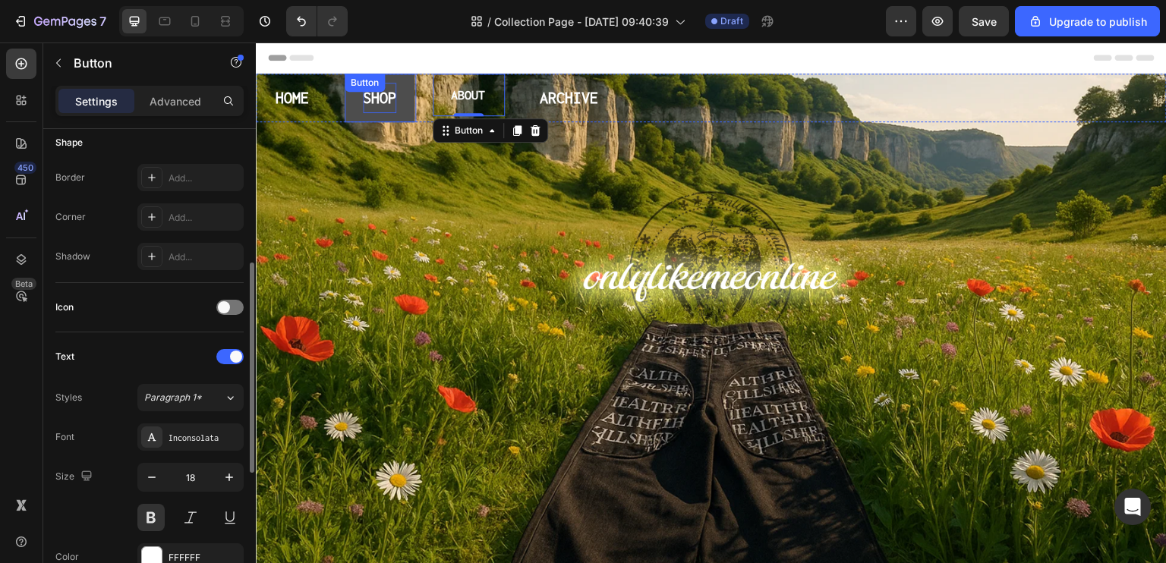
click at [394, 96] on div "SHOP Button" at bounding box center [381, 98] width 72 height 49
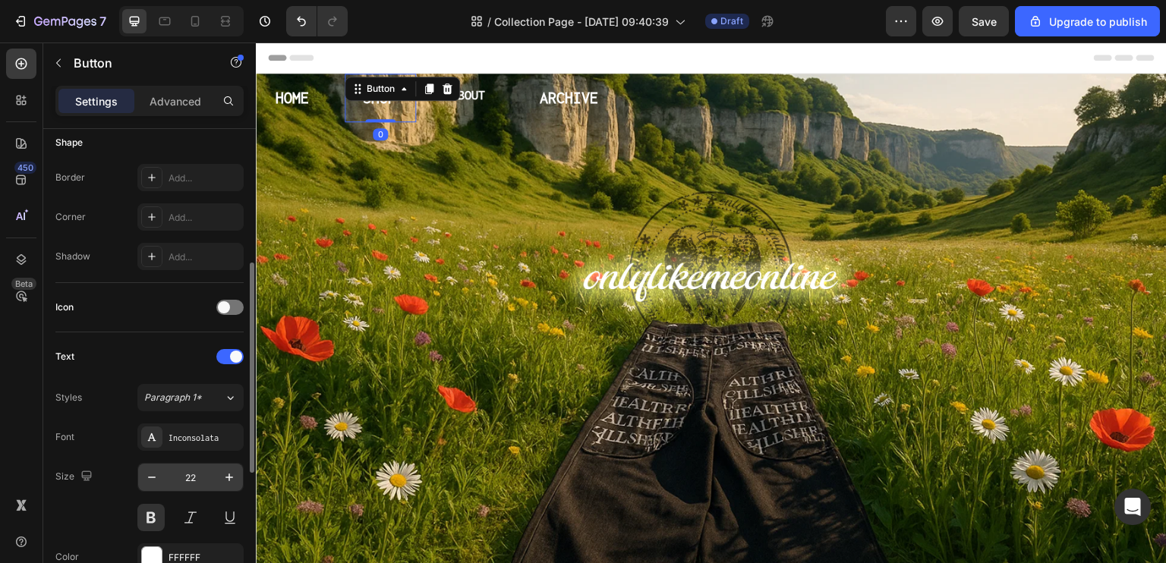
click at [201, 466] on input "22" at bounding box center [191, 477] width 50 height 27
type input "18"
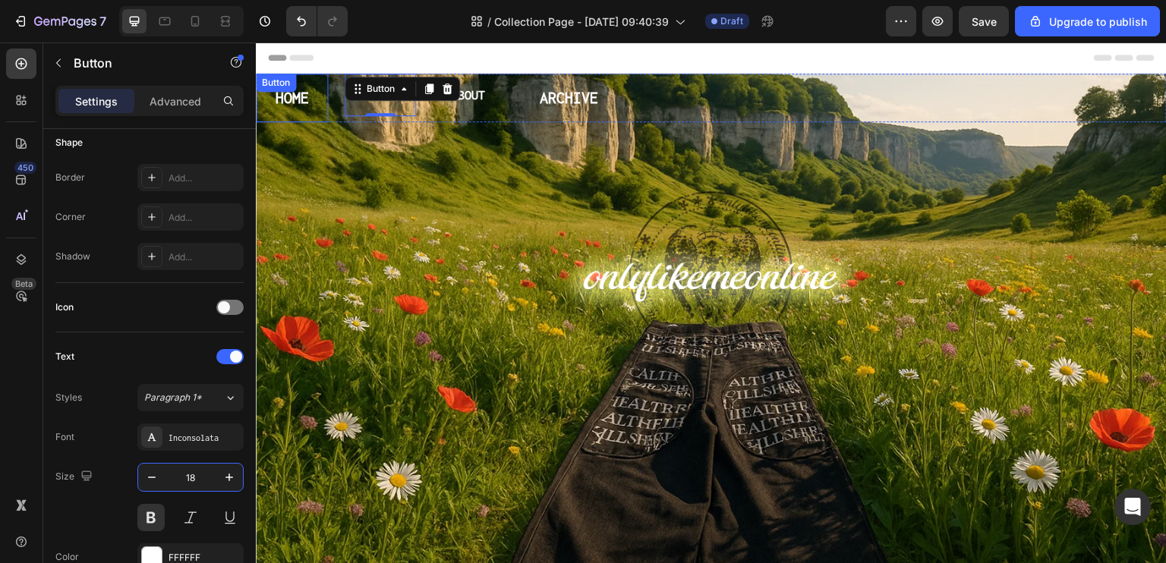
click at [288, 99] on div "HOME Button" at bounding box center [292, 98] width 72 height 49
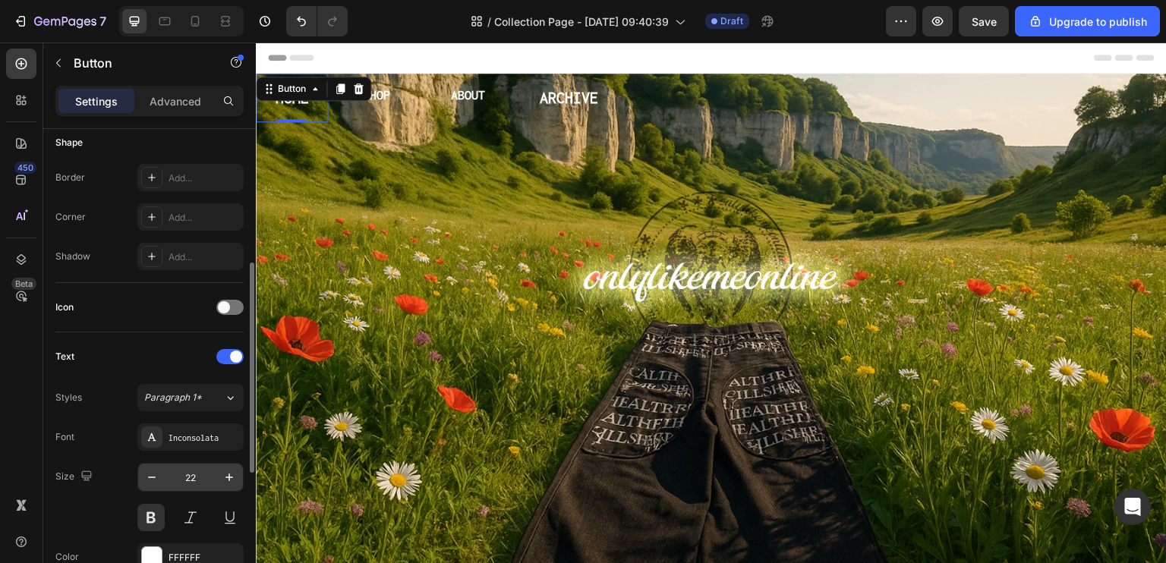
click at [212, 470] on input "22" at bounding box center [191, 477] width 50 height 27
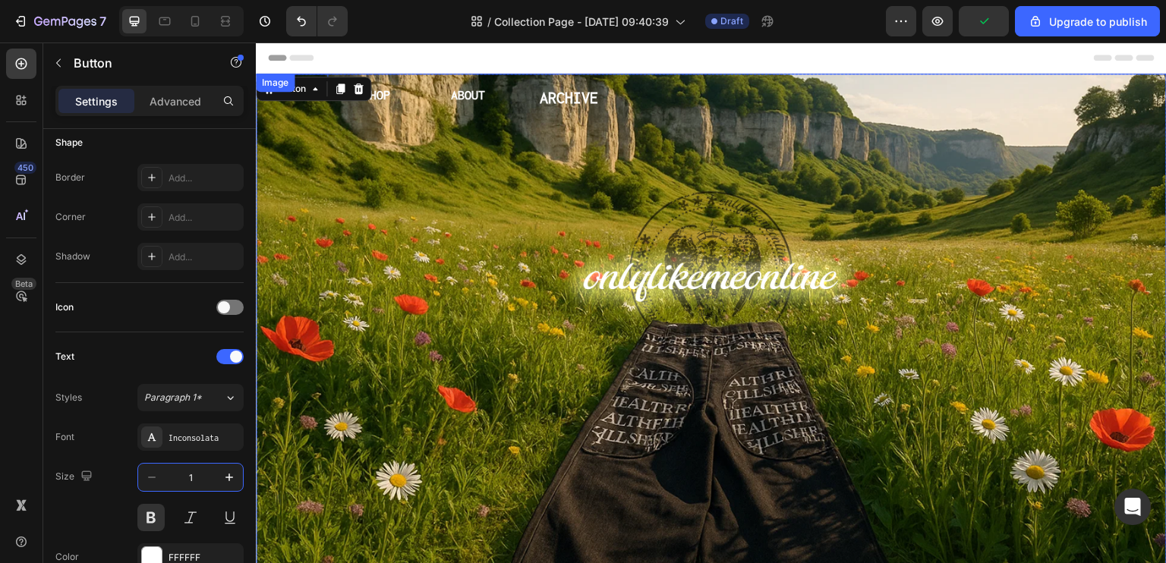
type input "18"
click at [559, 96] on div "ARCHIVE Button" at bounding box center [845, 98] width 646 height 49
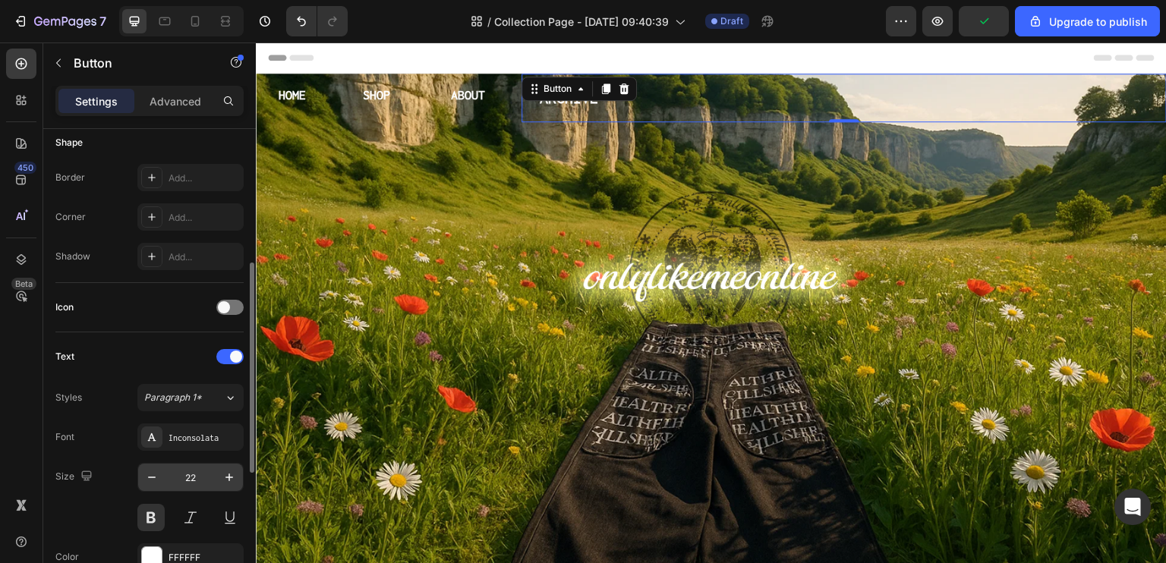
click at [197, 478] on input "22" at bounding box center [191, 477] width 50 height 27
type input "18"
click at [137, 336] on div "Text Styles Paragraph 1* Font Inconsolata Size 18 Color FFFFFF Show more" at bounding box center [149, 478] width 188 height 291
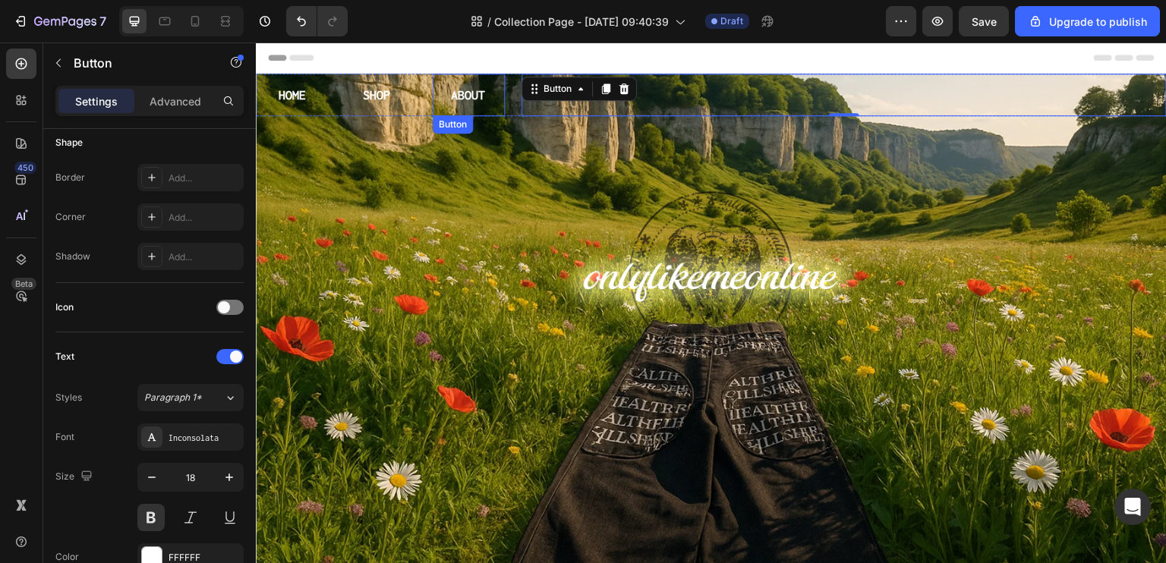
click at [428, 47] on div "Header" at bounding box center [711, 58] width 887 height 30
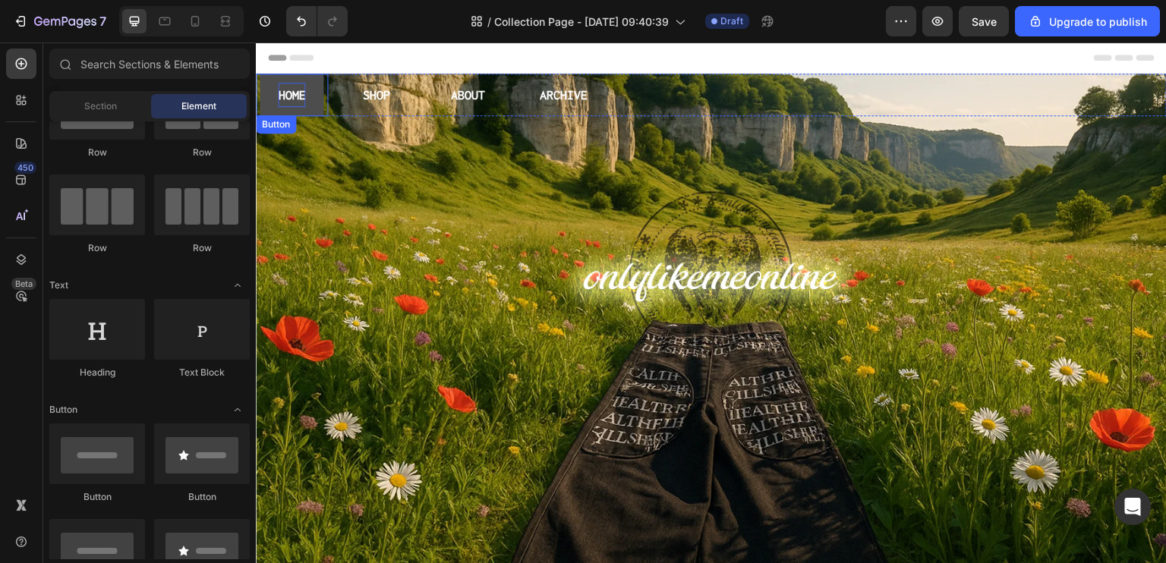
click at [281, 96] on p "HOME" at bounding box center [291, 95] width 27 height 24
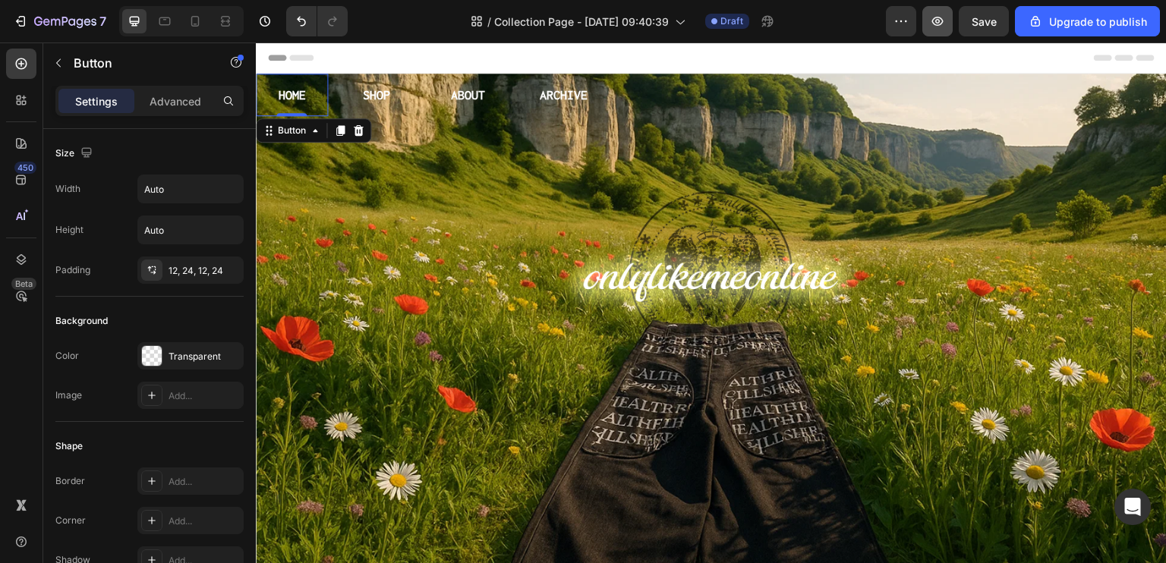
click at [930, 23] on button "button" at bounding box center [937, 21] width 30 height 30
click at [299, 99] on p "HOME" at bounding box center [291, 95] width 27 height 24
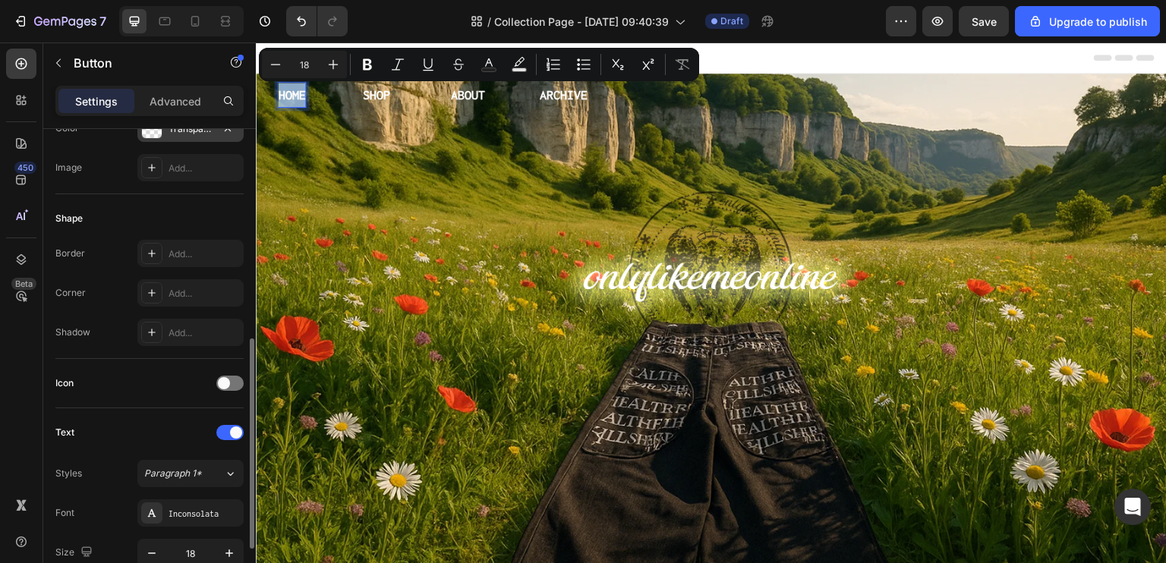
scroll to position [380, 0]
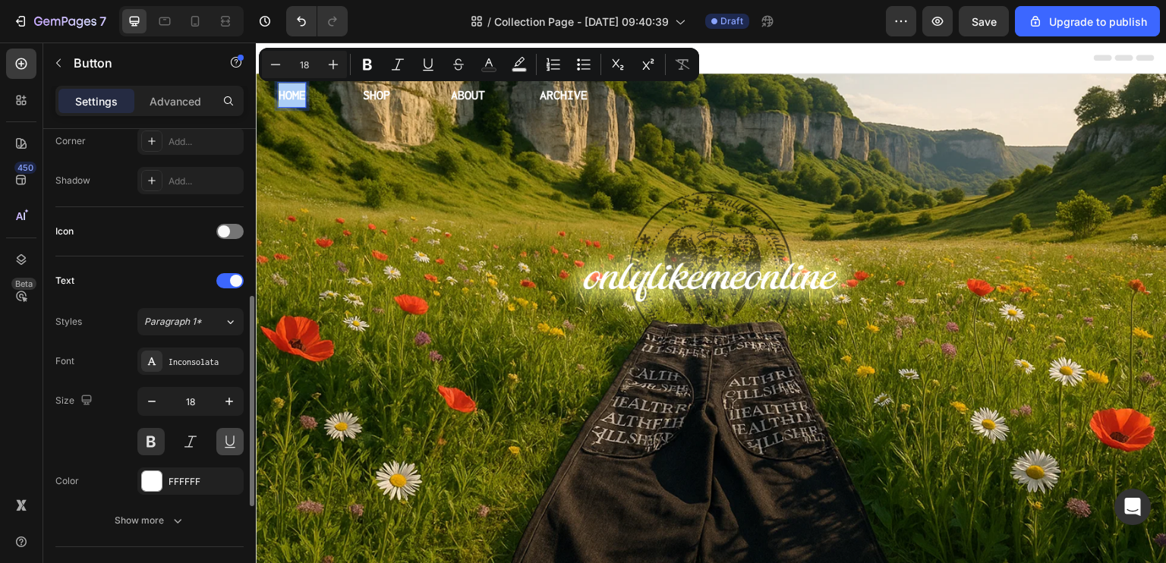
click at [228, 436] on button at bounding box center [229, 441] width 27 height 27
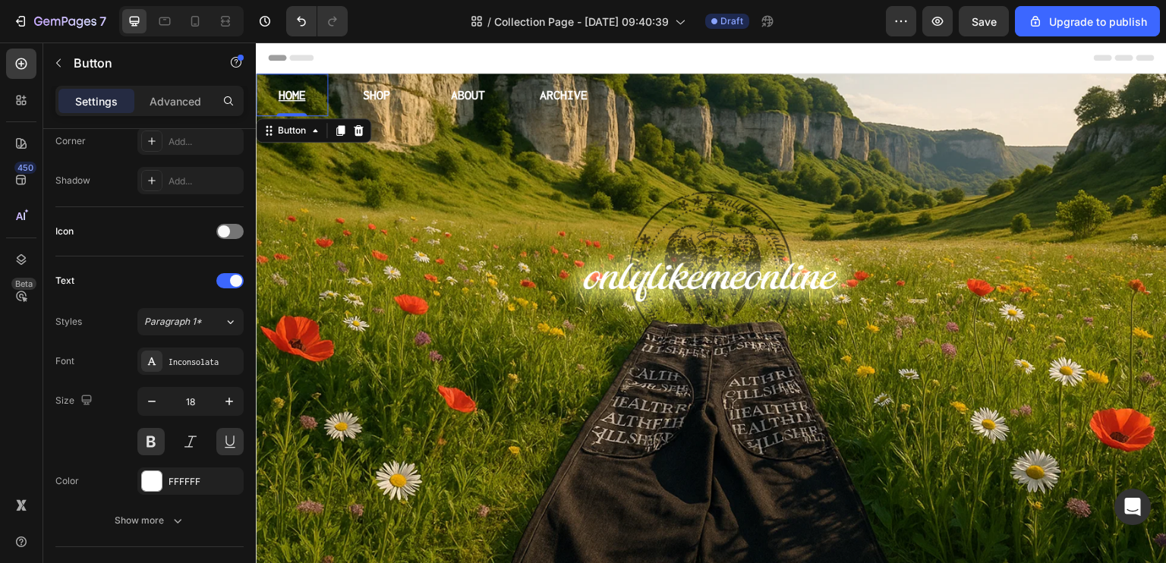
click at [395, 50] on div "Header" at bounding box center [711, 58] width 887 height 30
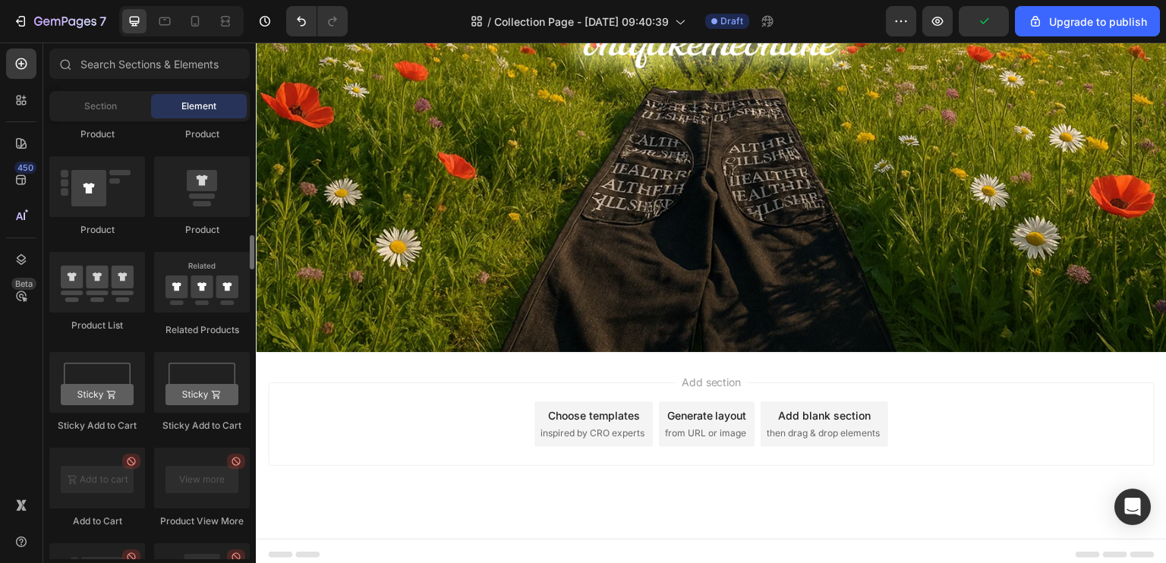
scroll to position [2429, 0]
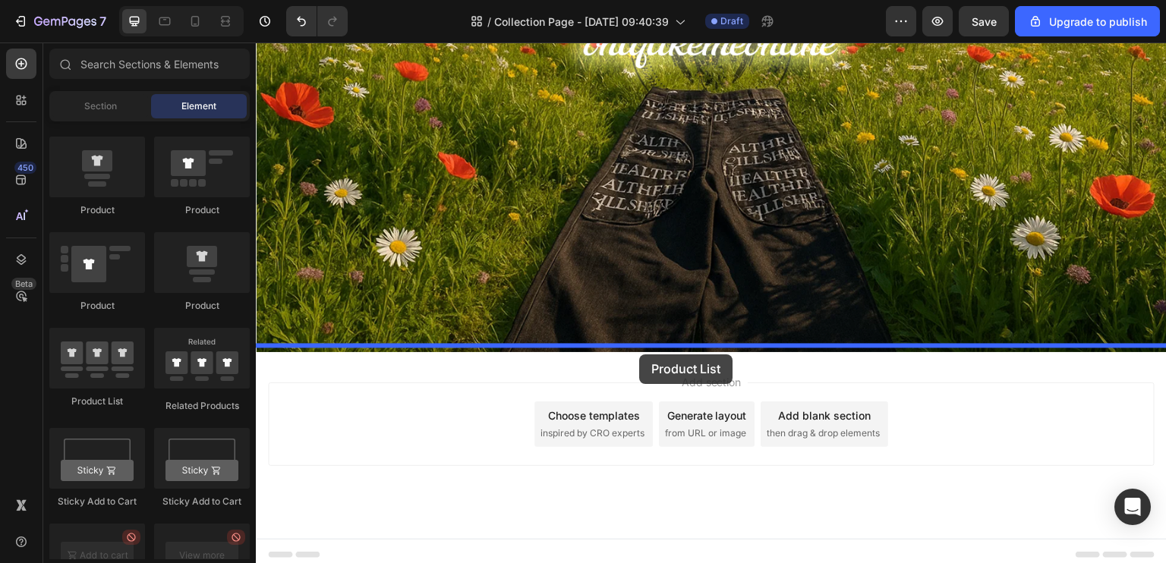
drag, startPoint x: 414, startPoint y: 389, endPoint x: 639, endPoint y: 355, distance: 228.2
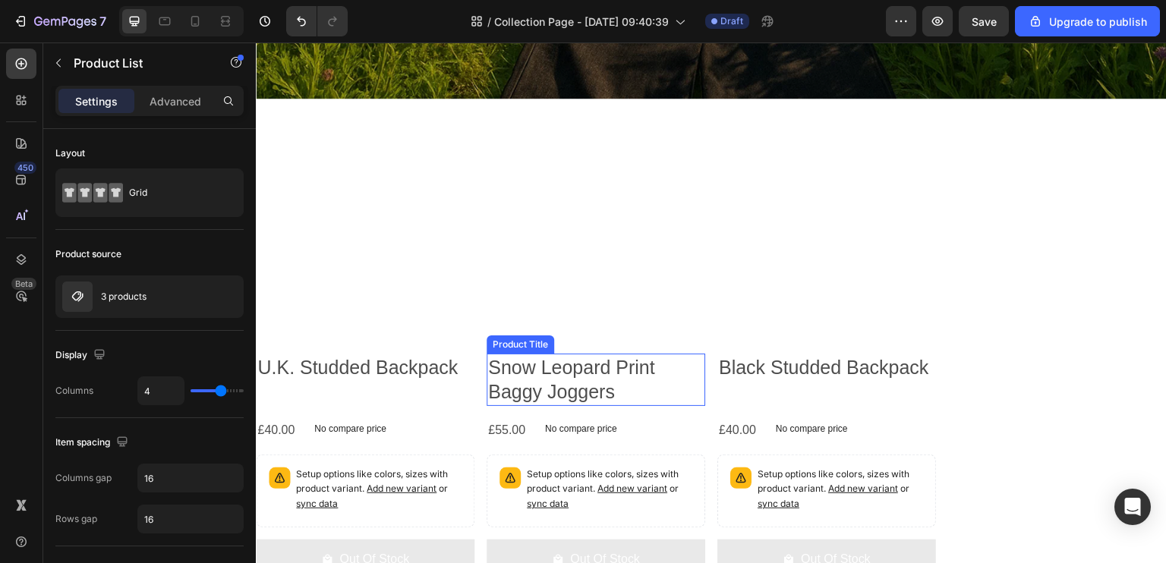
scroll to position [531, 0]
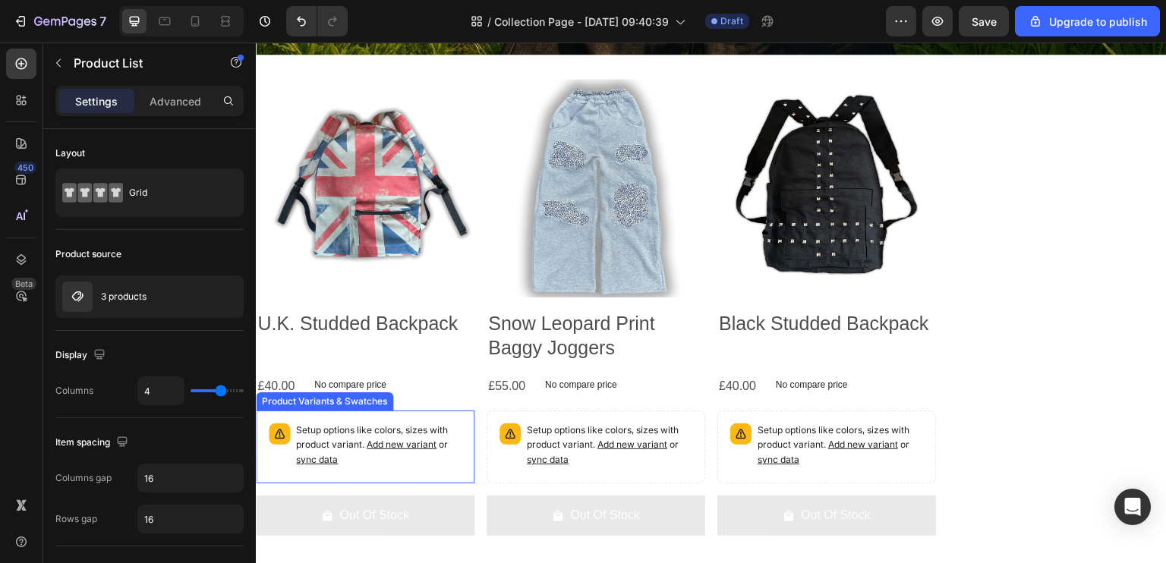
click at [360, 430] on p "Setup options like colors, sizes with product variant. Add new variant or sync …" at bounding box center [379, 446] width 166 height 44
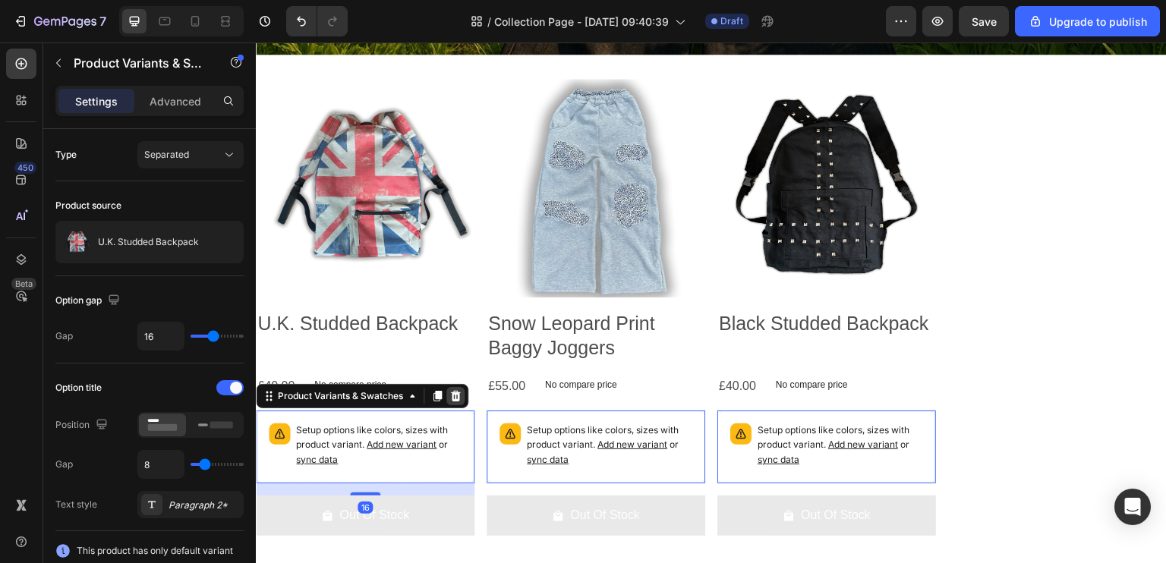
click at [452, 390] on icon at bounding box center [455, 396] width 12 height 12
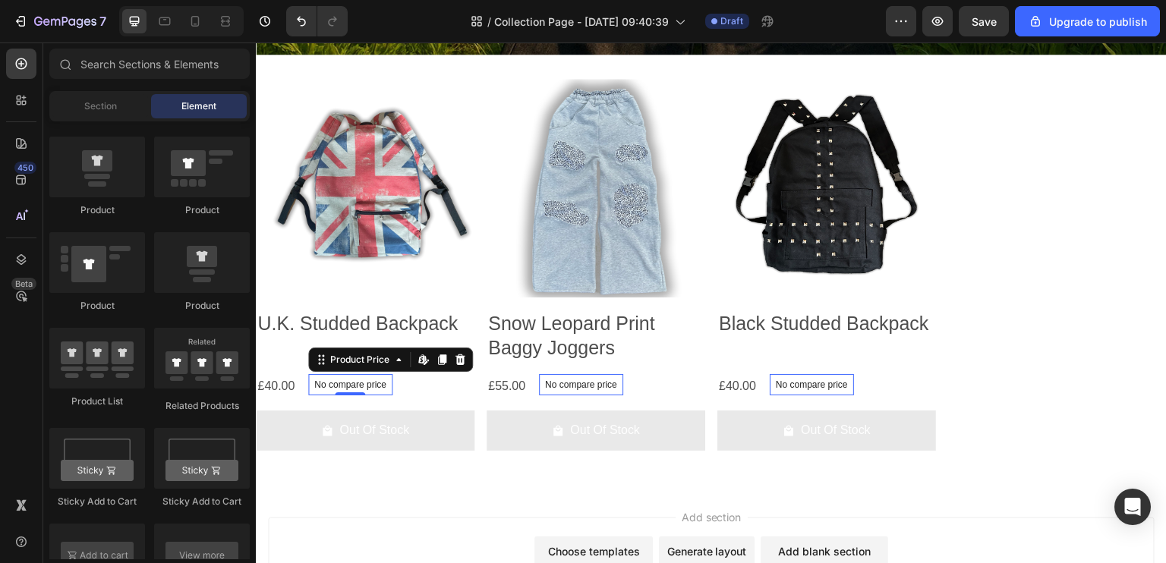
click at [352, 380] on p "No compare price" at bounding box center [350, 384] width 72 height 9
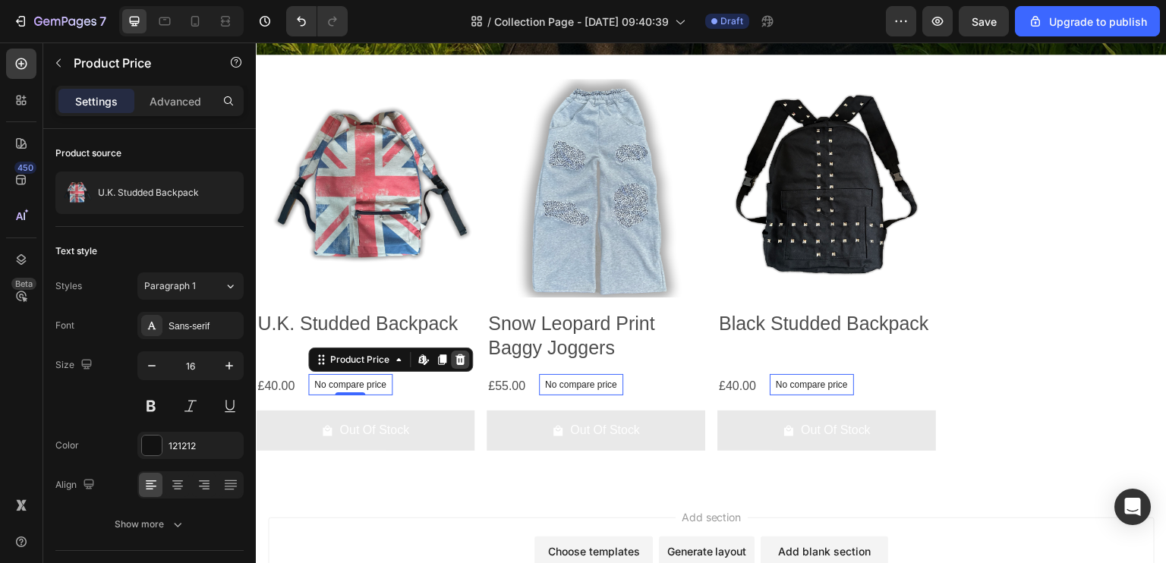
click at [462, 355] on icon at bounding box center [460, 360] width 10 height 11
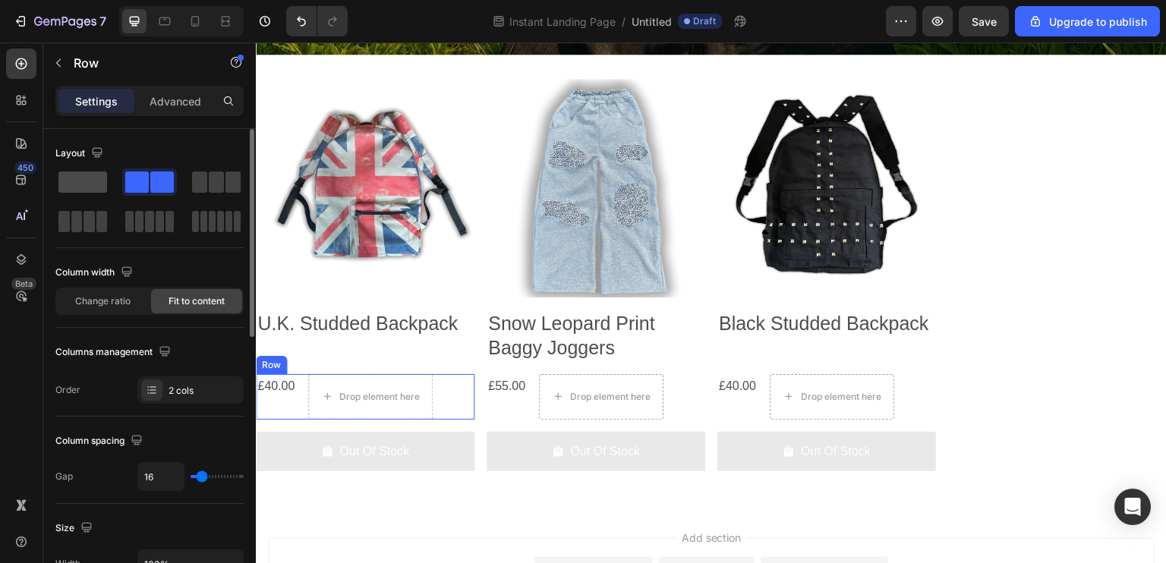
click at [77, 191] on span at bounding box center [82, 182] width 49 height 21
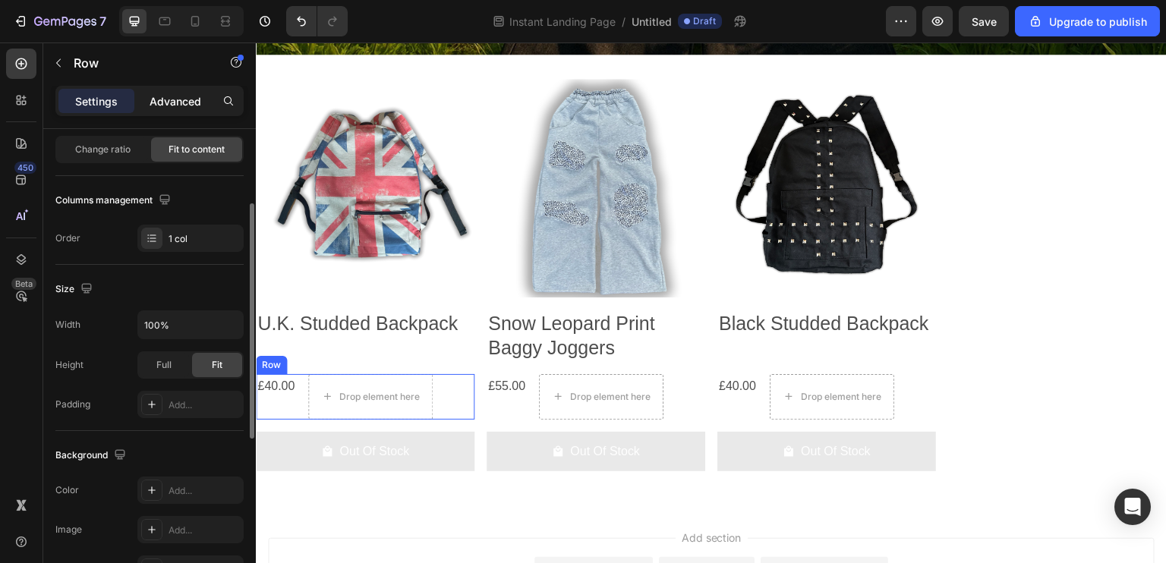
click at [159, 112] on div "Advanced" at bounding box center [175, 101] width 76 height 24
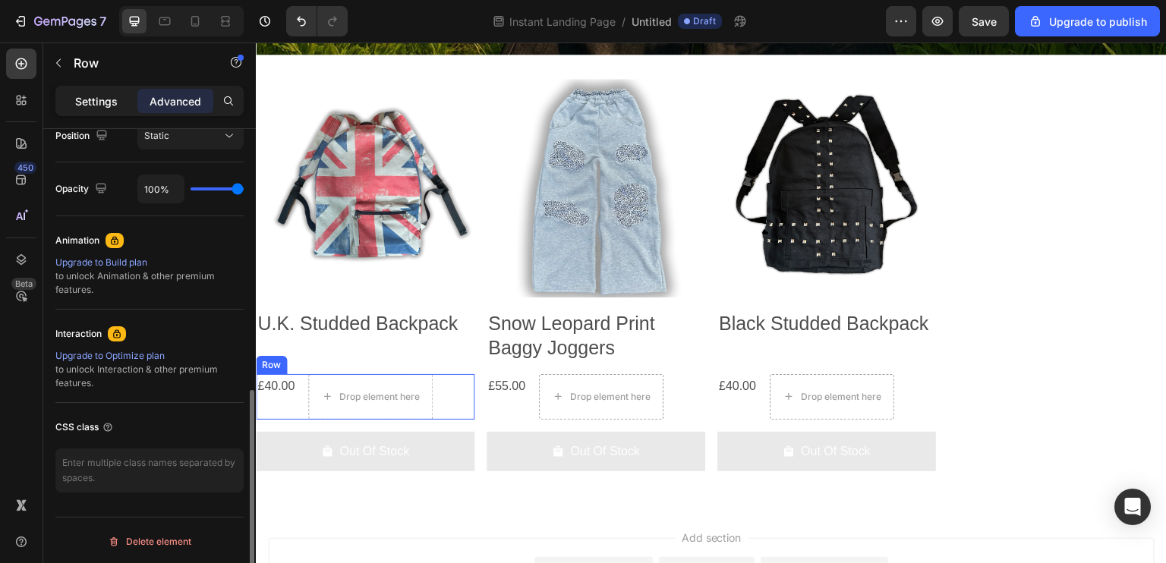
click at [84, 106] on p "Settings" at bounding box center [96, 101] width 43 height 16
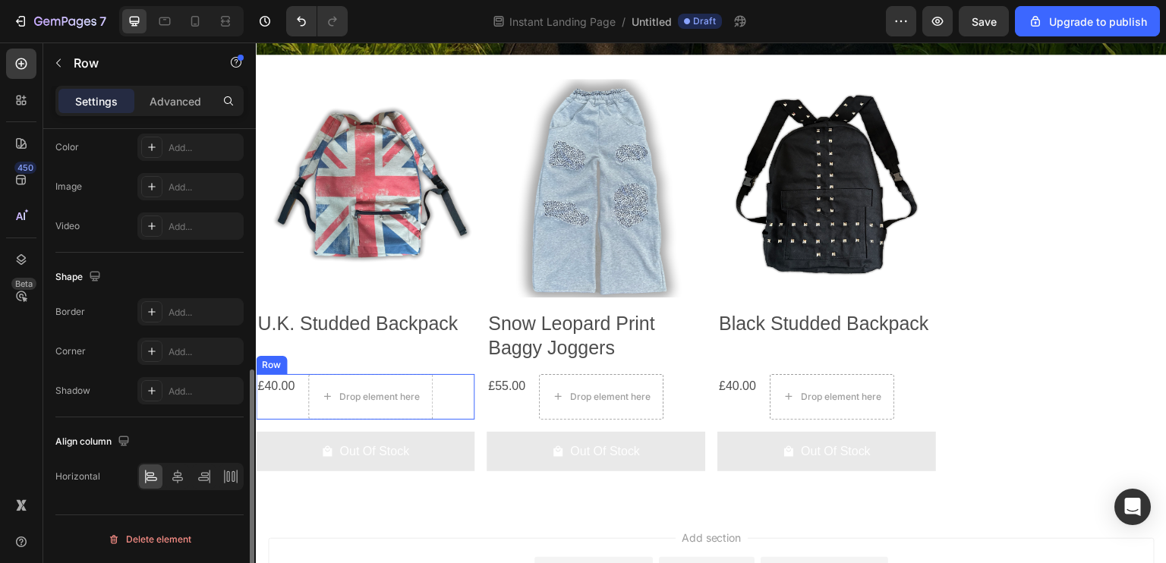
scroll to position [493, 0]
click at [203, 488] on div at bounding box center [204, 479] width 24 height 24
drag, startPoint x: 170, startPoint y: 482, endPoint x: 213, endPoint y: 434, distance: 64.0
click at [170, 483] on icon at bounding box center [177, 478] width 15 height 15
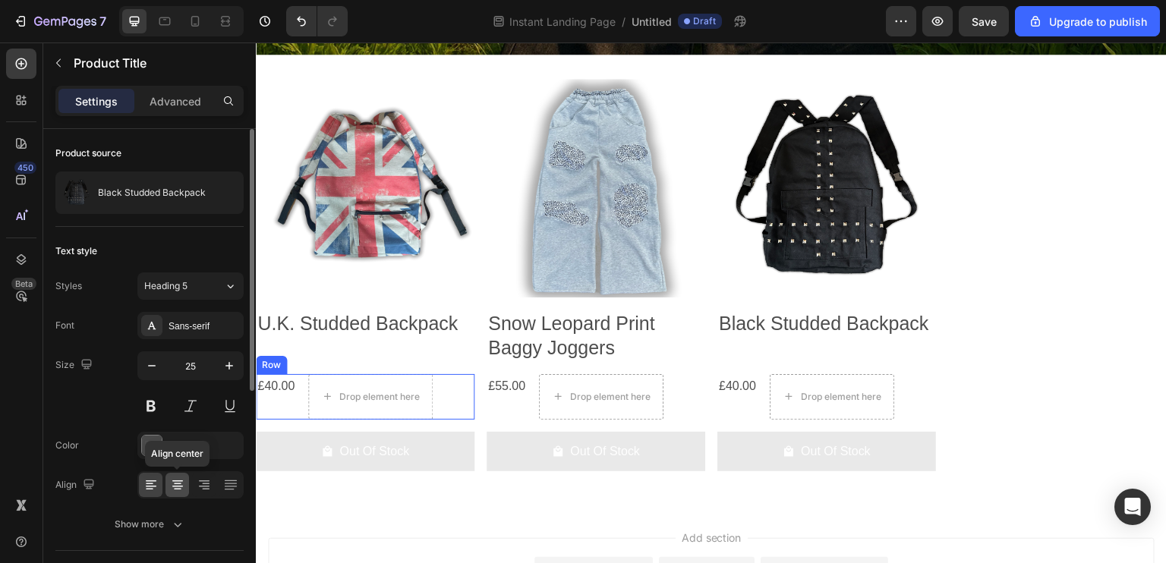
click at [178, 484] on icon at bounding box center [178, 485] width 8 height 2
click at [173, 322] on div "Sans-serif" at bounding box center [204, 327] width 71 height 14
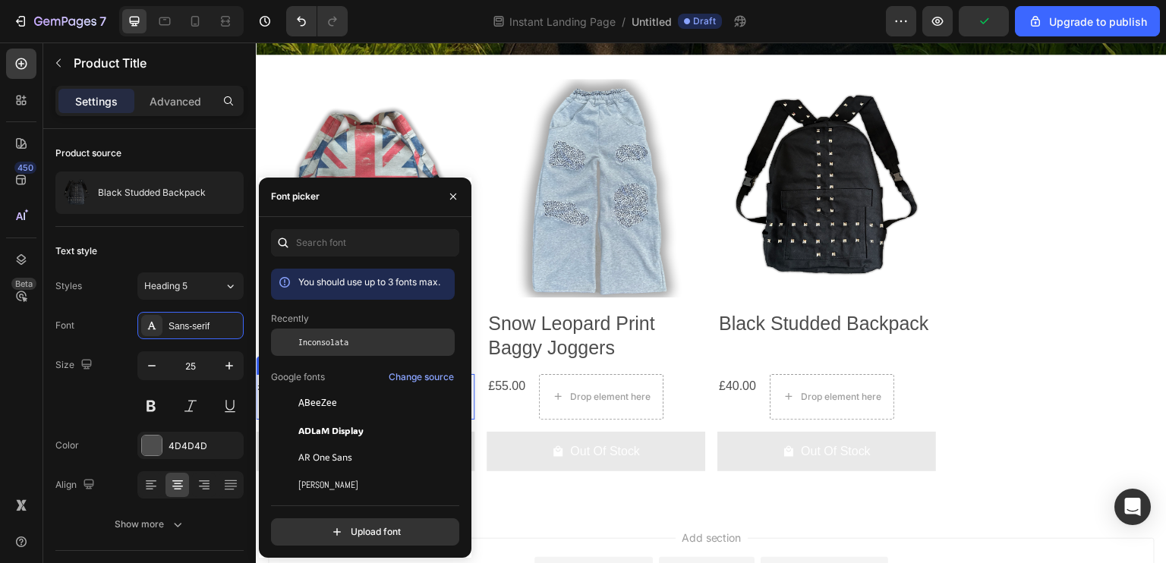
click at [314, 336] on span "Inconsolata" at bounding box center [323, 343] width 50 height 14
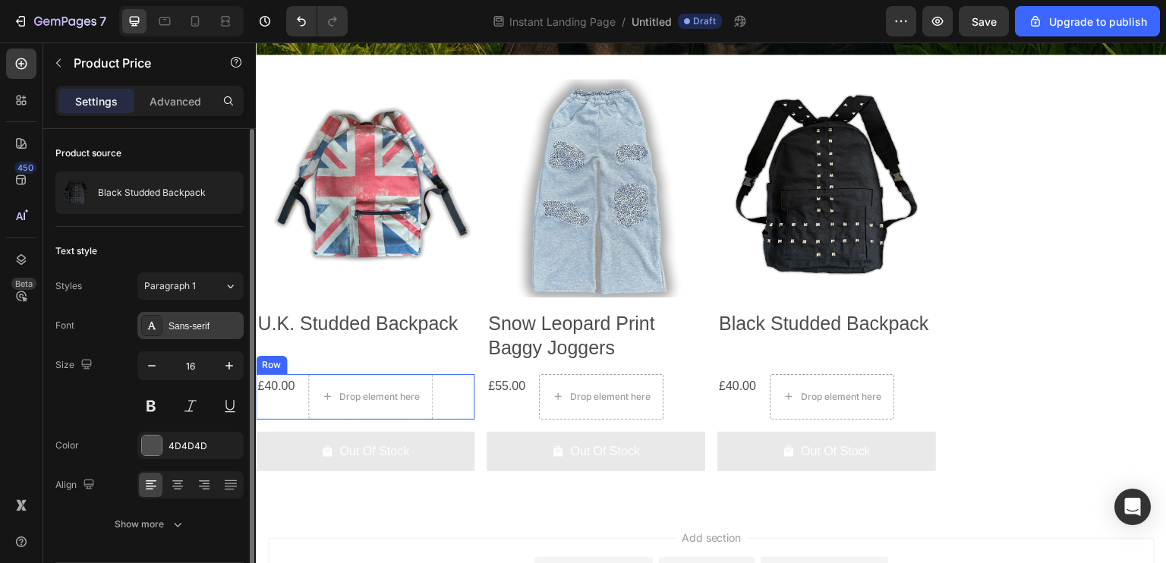
click at [178, 317] on div "Sans-serif" at bounding box center [190, 325] width 106 height 27
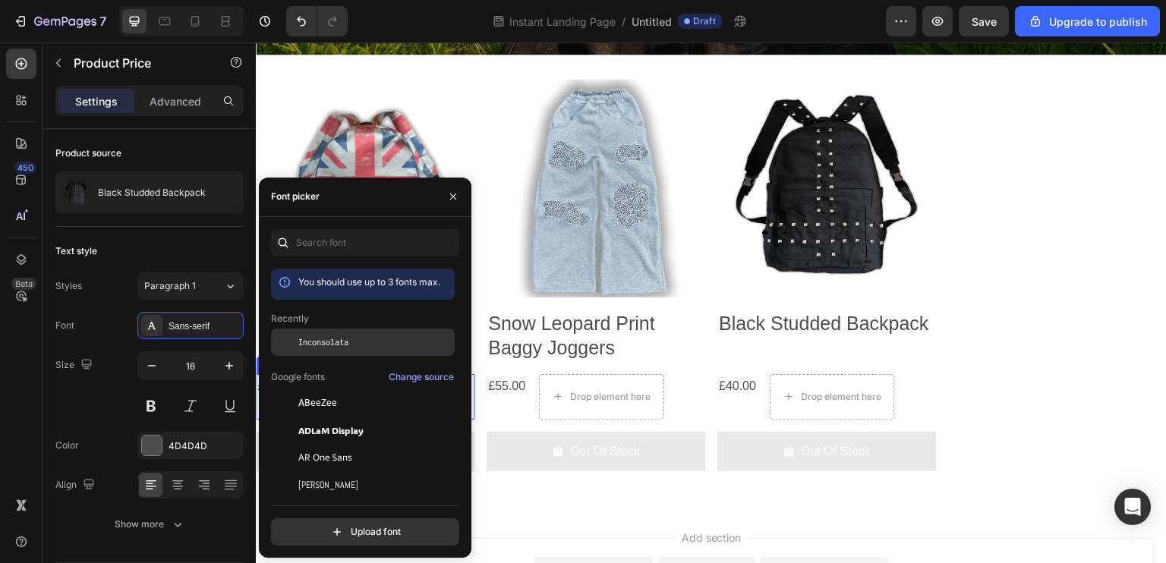
click at [325, 339] on span "Inconsolata" at bounding box center [323, 343] width 50 height 14
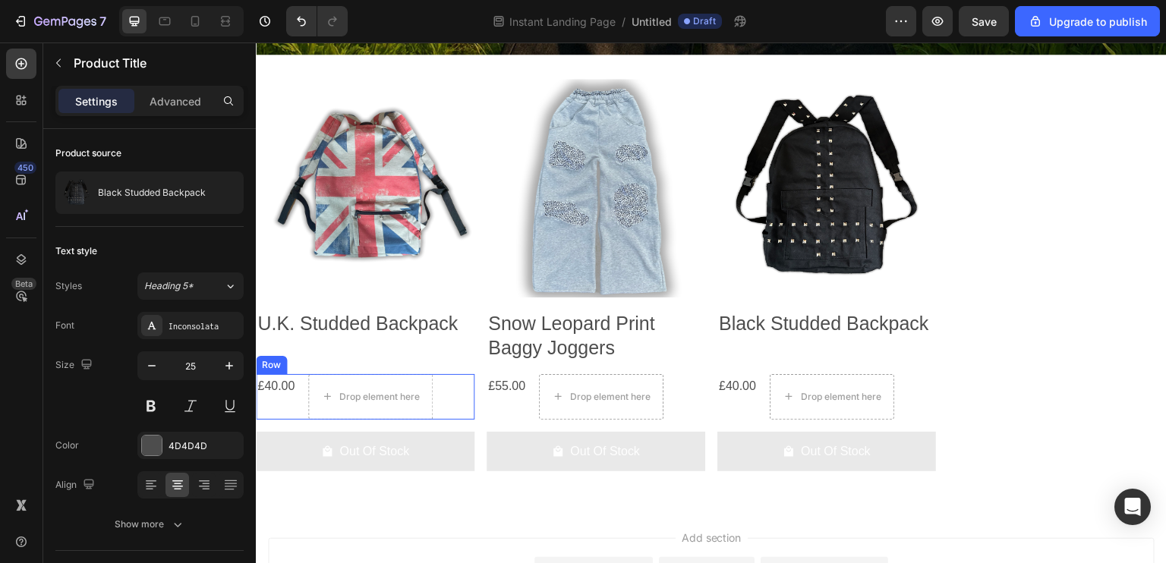
click at [194, 87] on div "Settings Advanced" at bounding box center [149, 101] width 188 height 30
click at [168, 118] on div "Settings Advanced" at bounding box center [149, 107] width 213 height 43
click at [166, 110] on div "Advanced" at bounding box center [175, 101] width 76 height 24
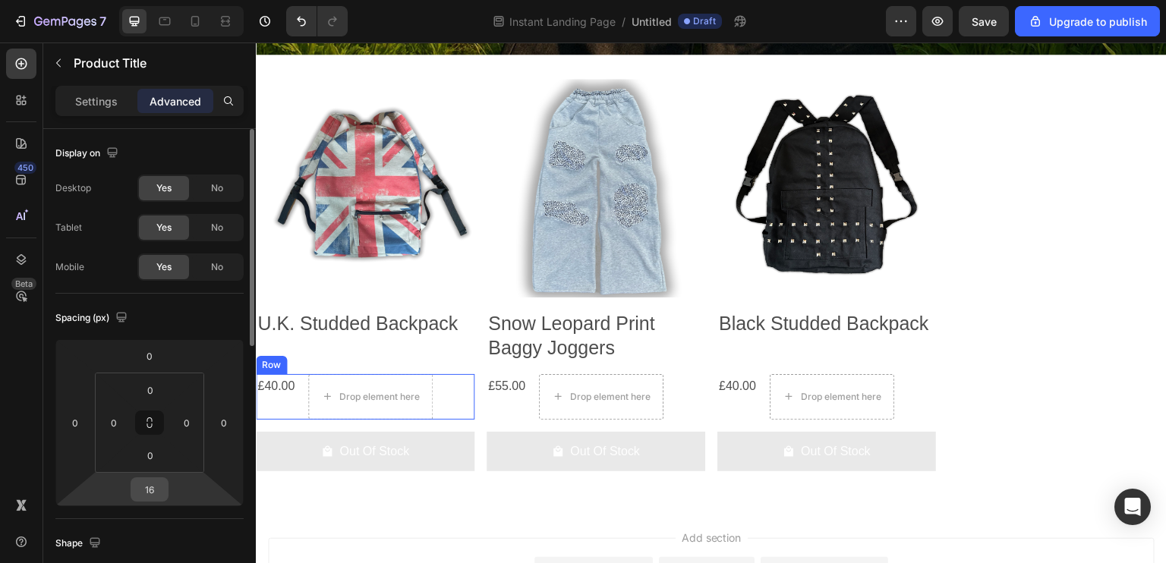
click at [153, 481] on input "16" at bounding box center [149, 489] width 30 height 23
type input "0"
click at [151, 446] on input "0" at bounding box center [150, 455] width 30 height 23
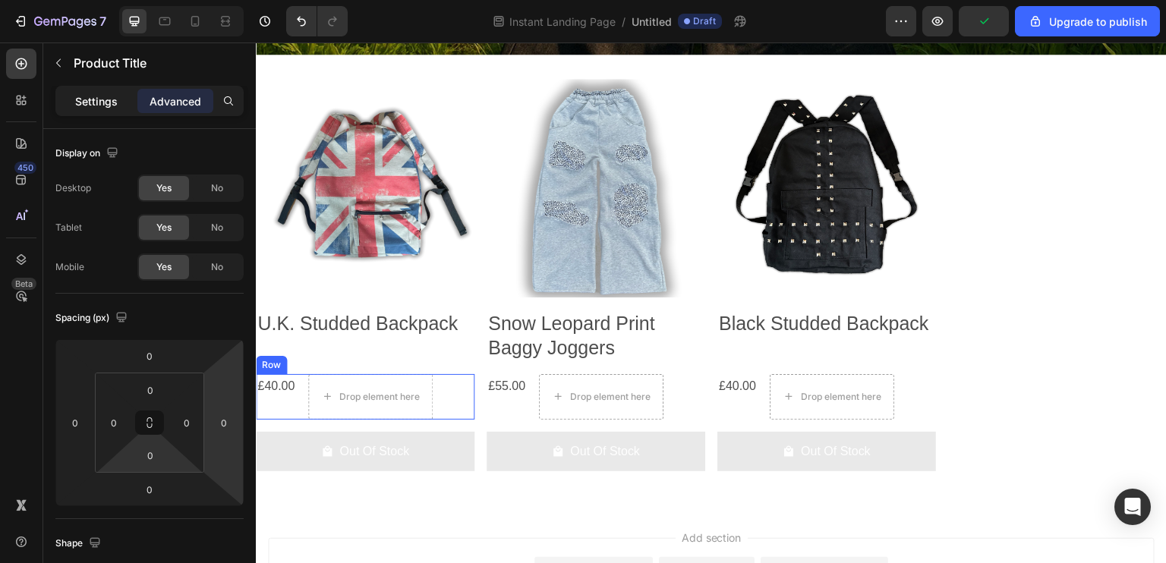
click at [94, 99] on p "Settings" at bounding box center [96, 101] width 43 height 16
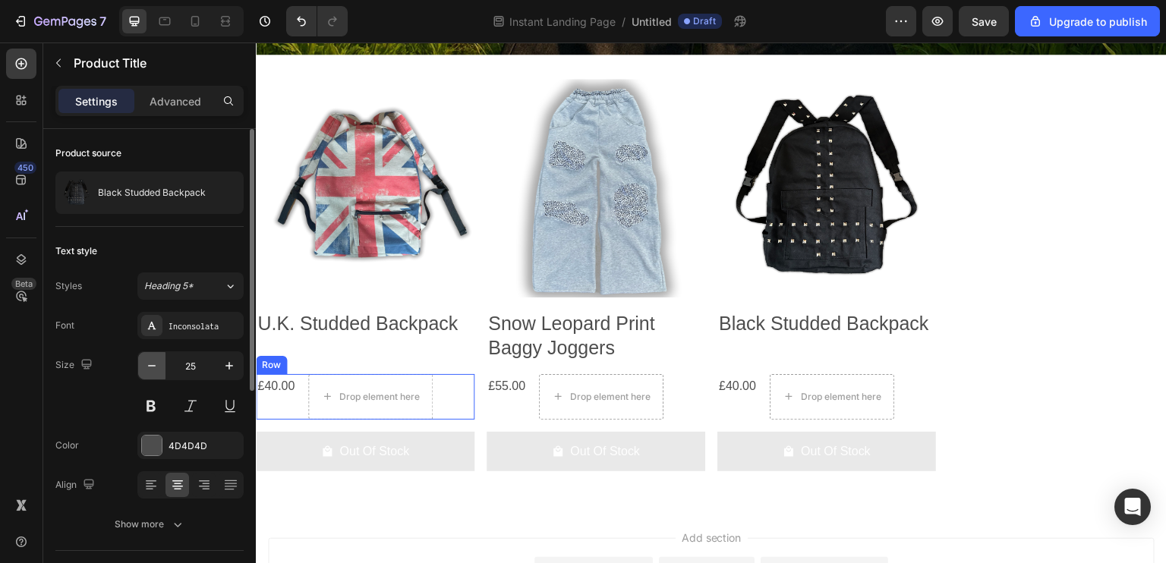
click at [148, 365] on icon "button" at bounding box center [152, 366] width 8 height 2
click at [151, 362] on icon "button" at bounding box center [151, 365] width 15 height 15
click at [150, 362] on icon "button" at bounding box center [151, 365] width 15 height 15
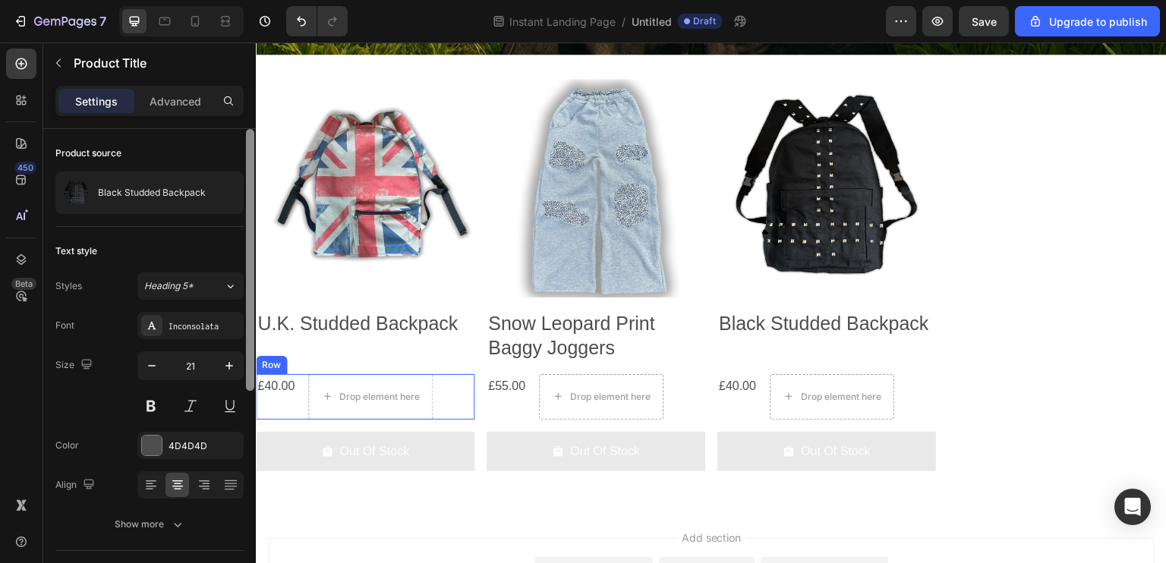
type input "20"
click at [148, 364] on icon "button" at bounding box center [151, 365] width 15 height 15
type input "17"
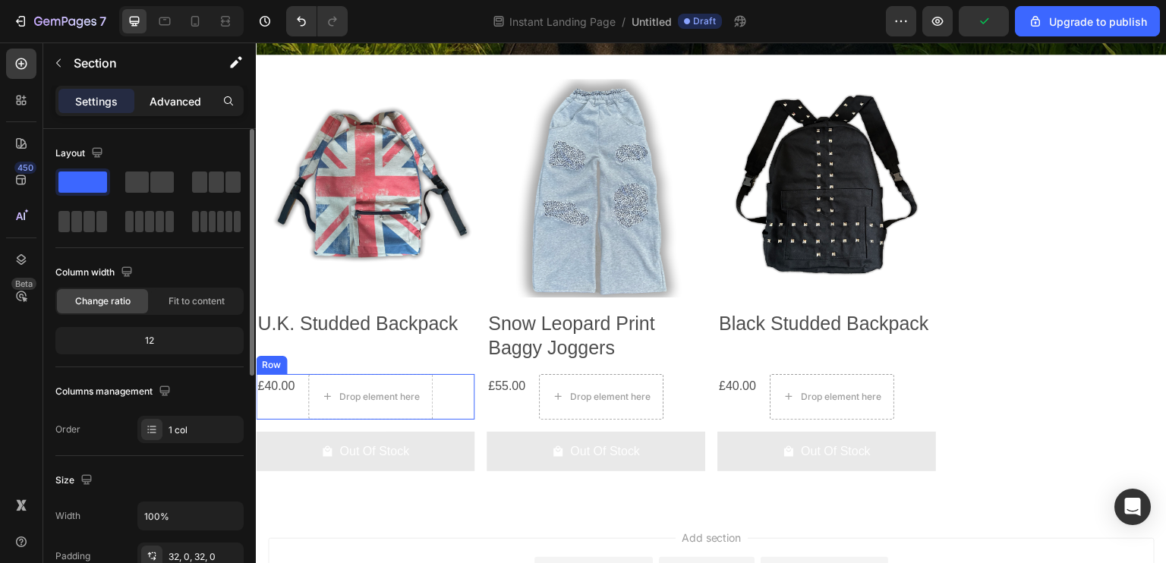
click at [173, 93] on p "Advanced" at bounding box center [176, 101] width 52 height 16
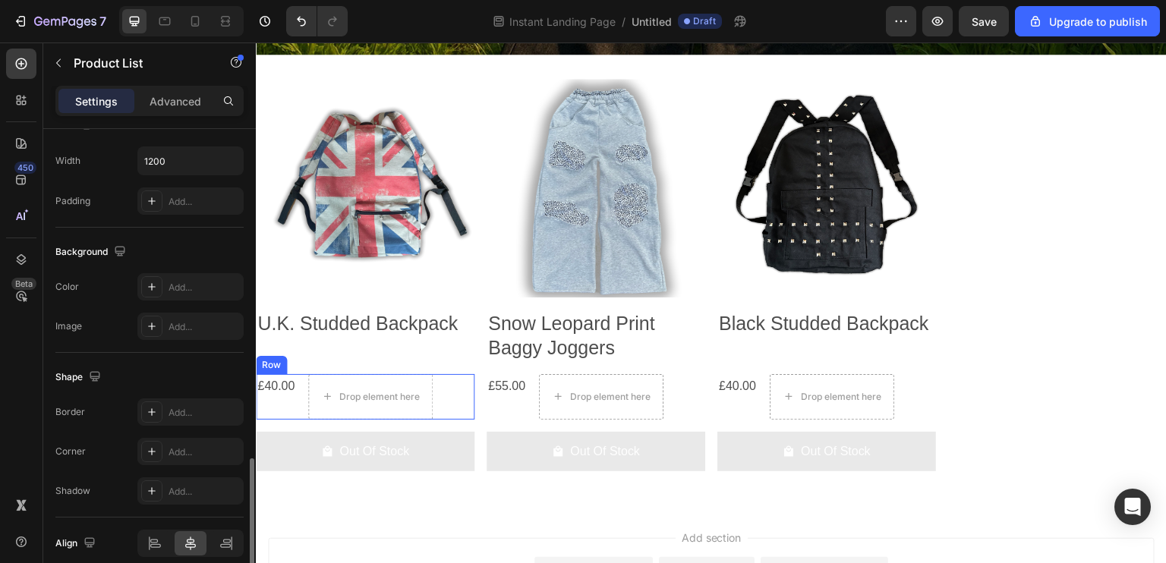
scroll to position [595, 0]
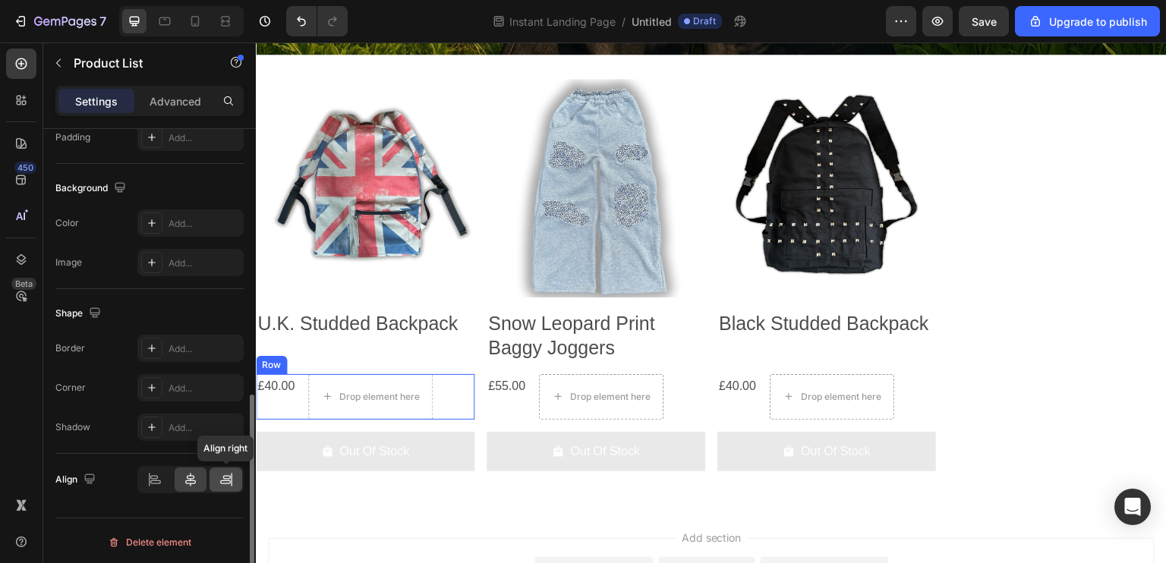
click at [217, 478] on div at bounding box center [226, 480] width 33 height 24
click at [194, 476] on icon at bounding box center [190, 479] width 15 height 15
click at [164, 474] on div at bounding box center [155, 480] width 33 height 24
click at [190, 473] on icon at bounding box center [190, 480] width 11 height 14
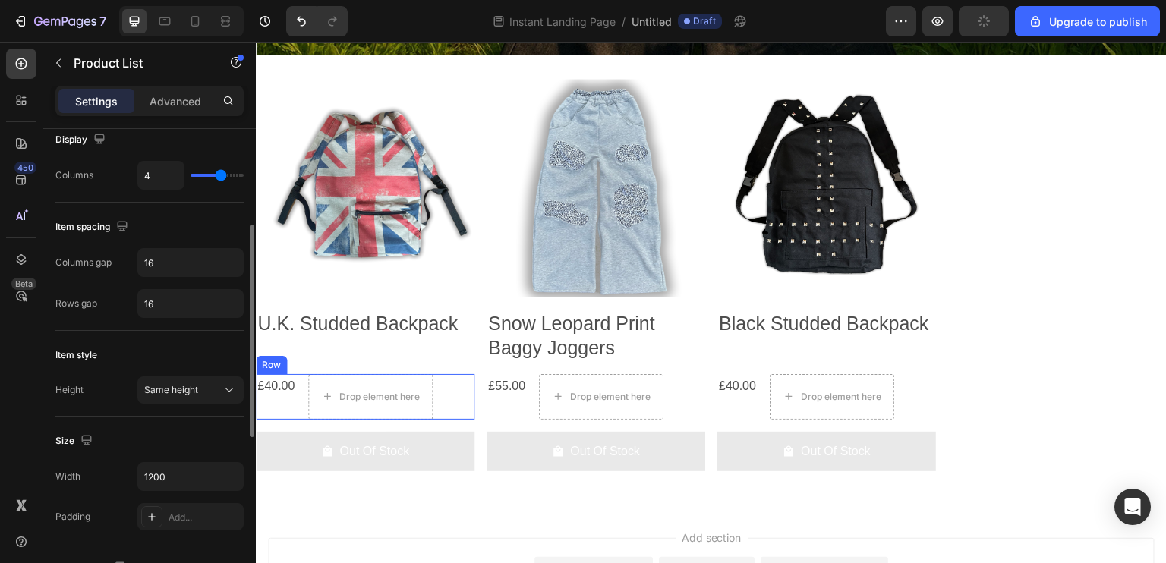
scroll to position [140, 0]
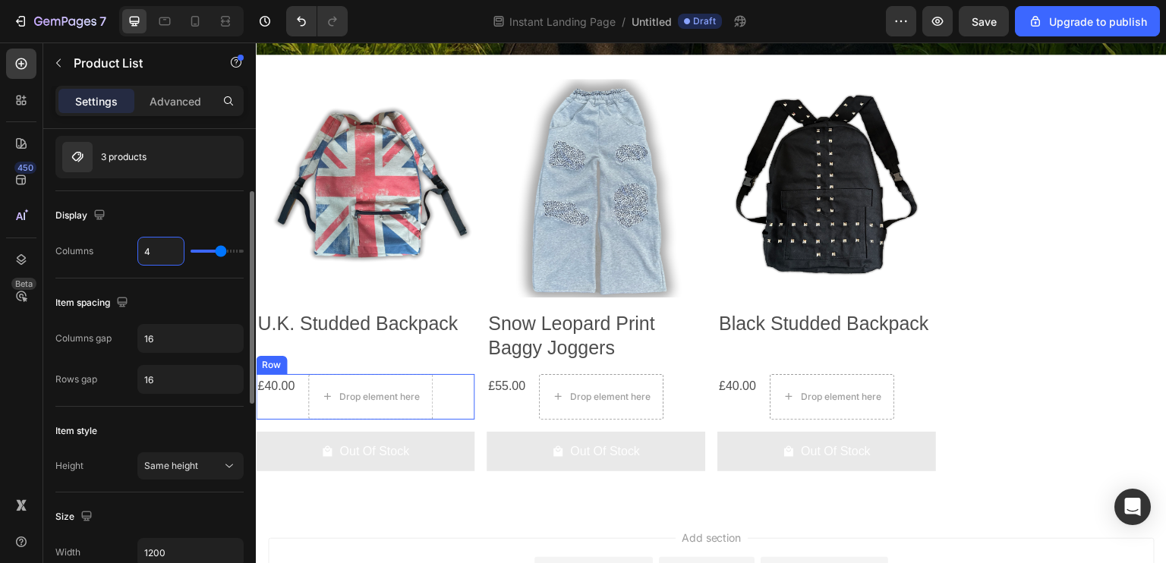
type input "3"
type input "34"
type input "6"
drag, startPoint x: 165, startPoint y: 248, endPoint x: 115, endPoint y: 230, distance: 52.6
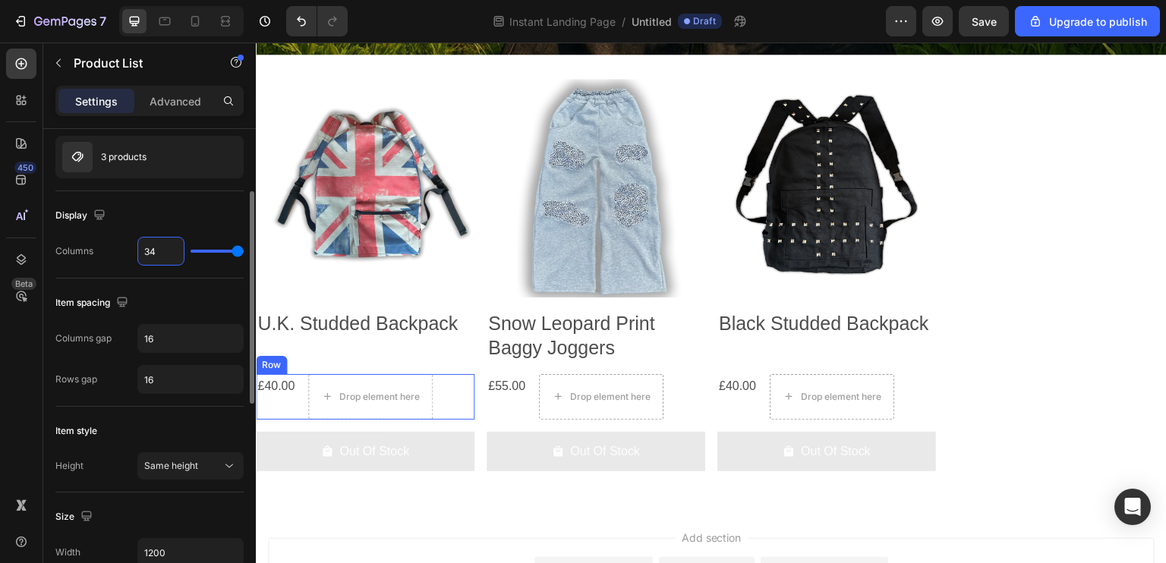
click at [112, 244] on div "Columns 34" at bounding box center [149, 251] width 188 height 29
type input "4"
click at [152, 127] on div "Settings Advanced" at bounding box center [149, 107] width 213 height 43
click at [146, 146] on div "3 products" at bounding box center [149, 157] width 188 height 43
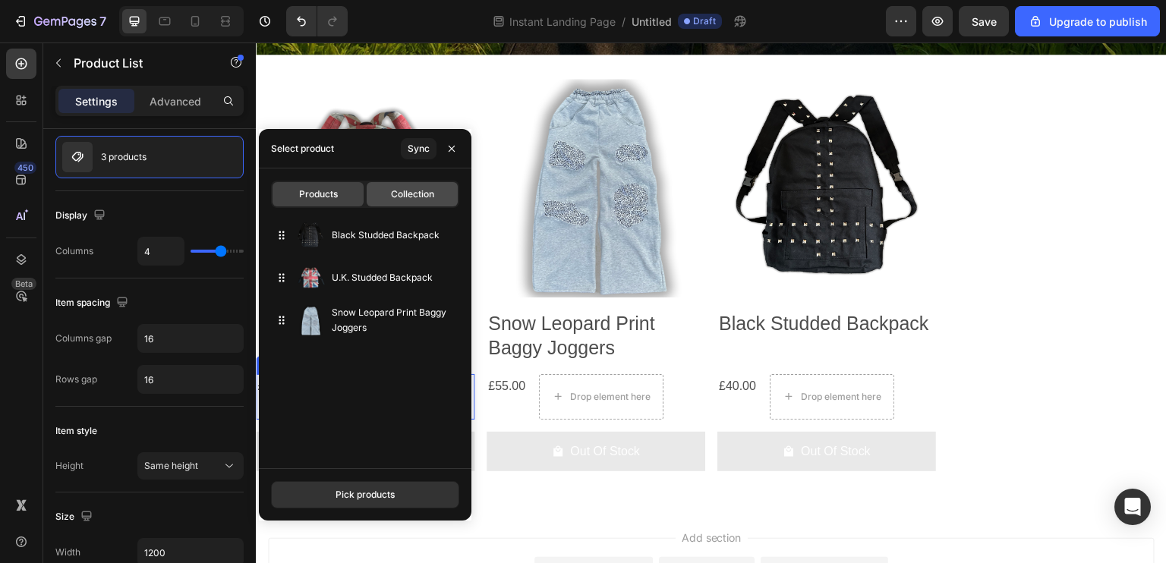
click at [398, 201] on div "Collection" at bounding box center [412, 194] width 91 height 24
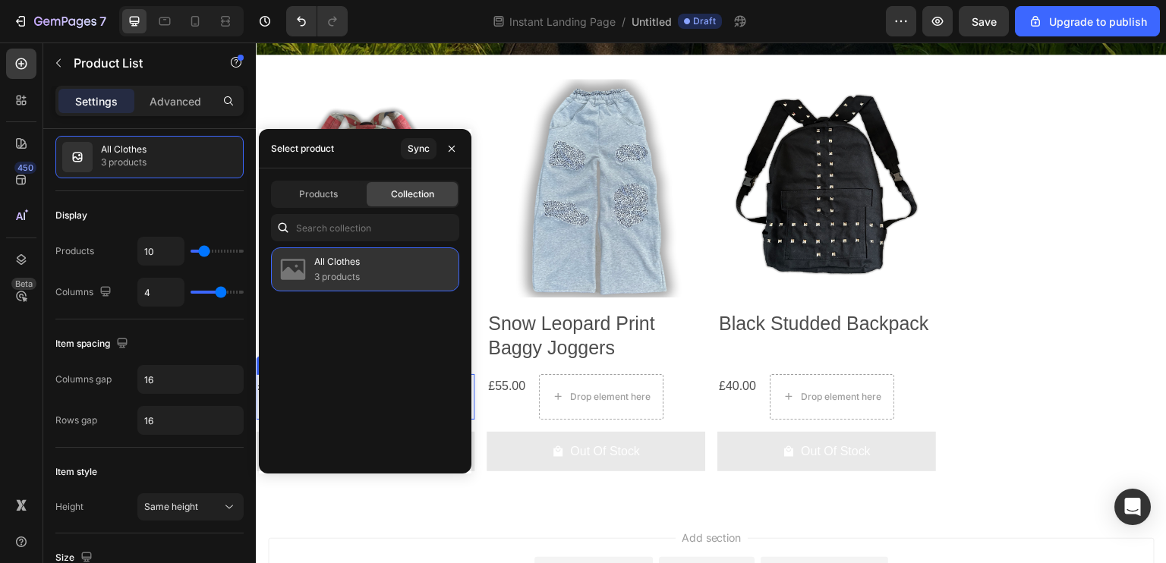
click at [340, 273] on p "3 products" at bounding box center [337, 277] width 46 height 15
click at [292, 270] on img at bounding box center [293, 269] width 30 height 30
click at [315, 212] on div "Products Collection All Clothes 3 products" at bounding box center [365, 321] width 213 height 305
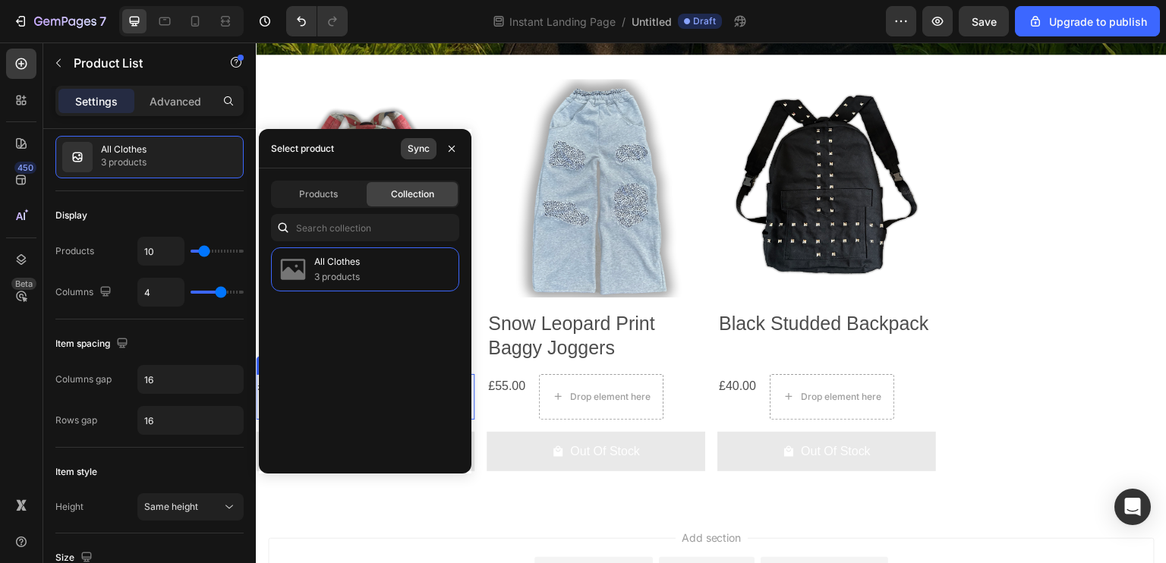
click at [421, 151] on div "Sync" at bounding box center [419, 149] width 22 height 14
click at [337, 209] on div "Products Collection All Clothes 3 products" at bounding box center [365, 321] width 213 height 305
click at [332, 191] on span "Products" at bounding box center [318, 195] width 39 height 14
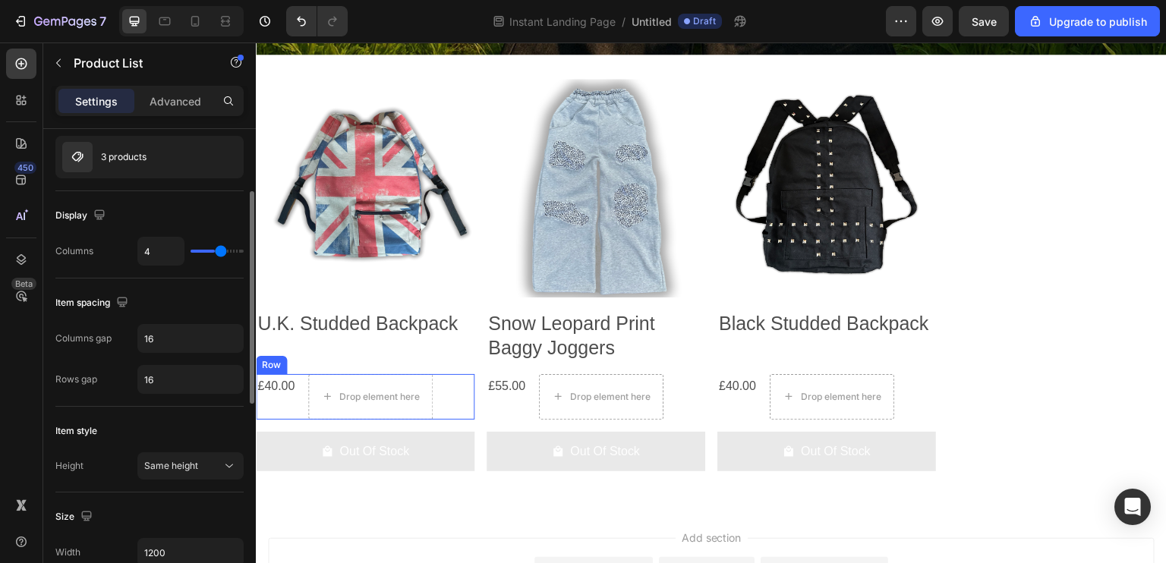
type input "3"
drag, startPoint x: 222, startPoint y: 255, endPoint x: 211, endPoint y: 255, distance: 10.6
type input "3"
click at [211, 253] on input "range" at bounding box center [217, 251] width 53 height 3
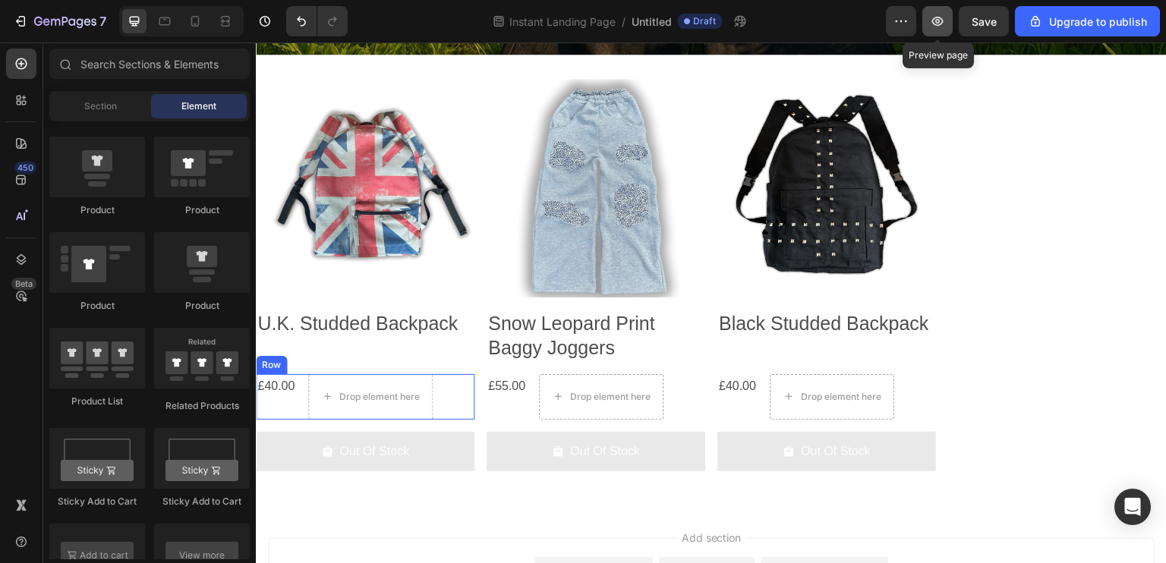
click at [941, 14] on icon "button" at bounding box center [937, 21] width 15 height 15
click at [937, 17] on icon "button" at bounding box center [937, 21] width 11 height 9
click at [943, 25] on icon "button" at bounding box center [937, 21] width 15 height 15
click at [932, 28] on icon "button" at bounding box center [937, 21] width 15 height 15
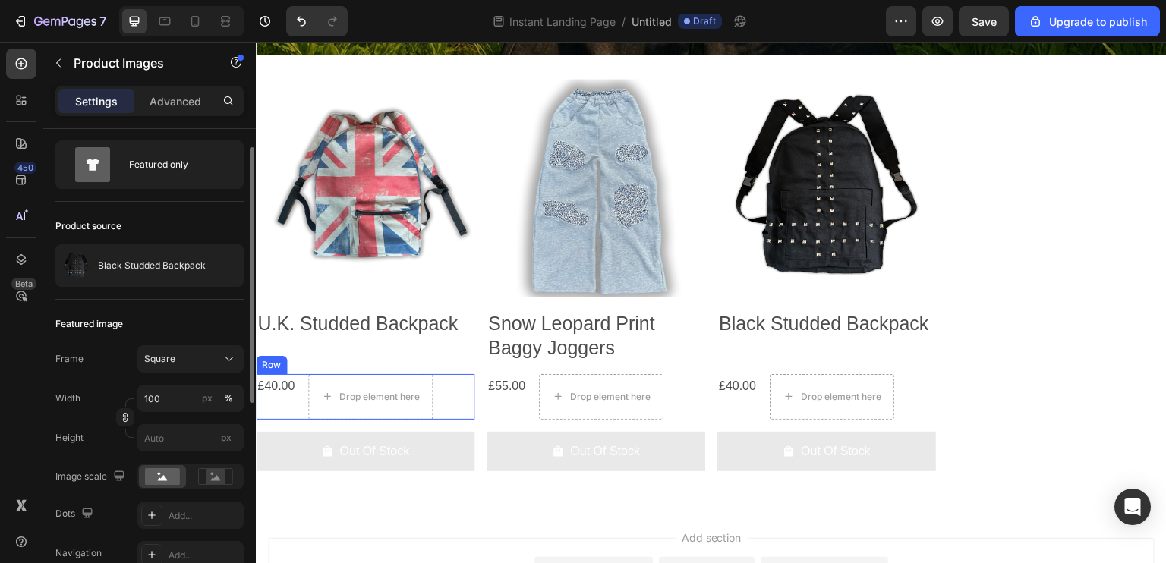
scroll to position [0, 0]
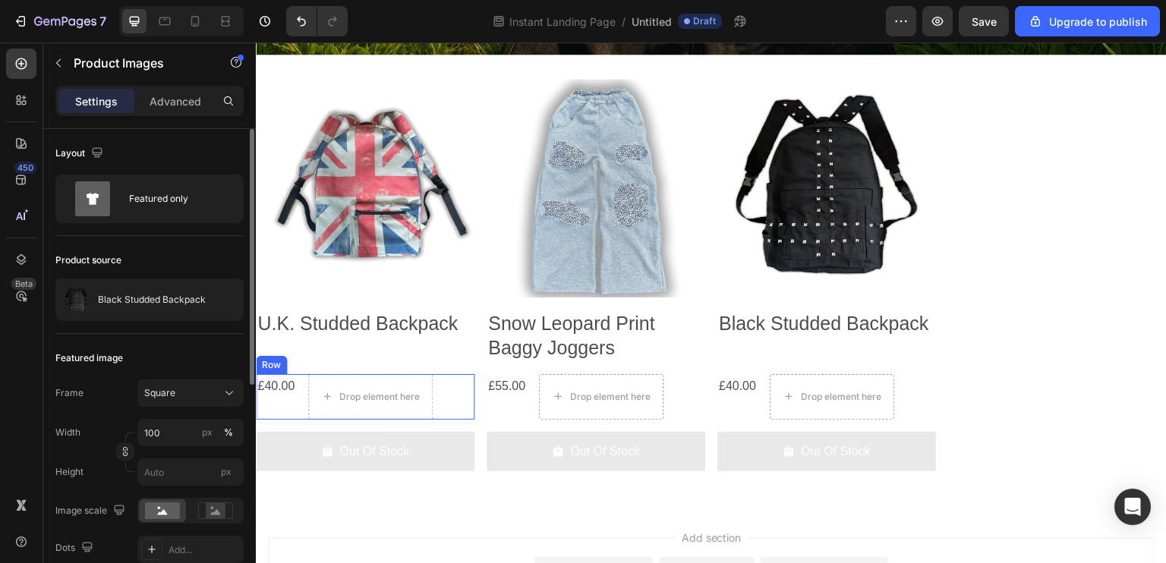
click at [182, 112] on div "Advanced" at bounding box center [175, 101] width 76 height 24
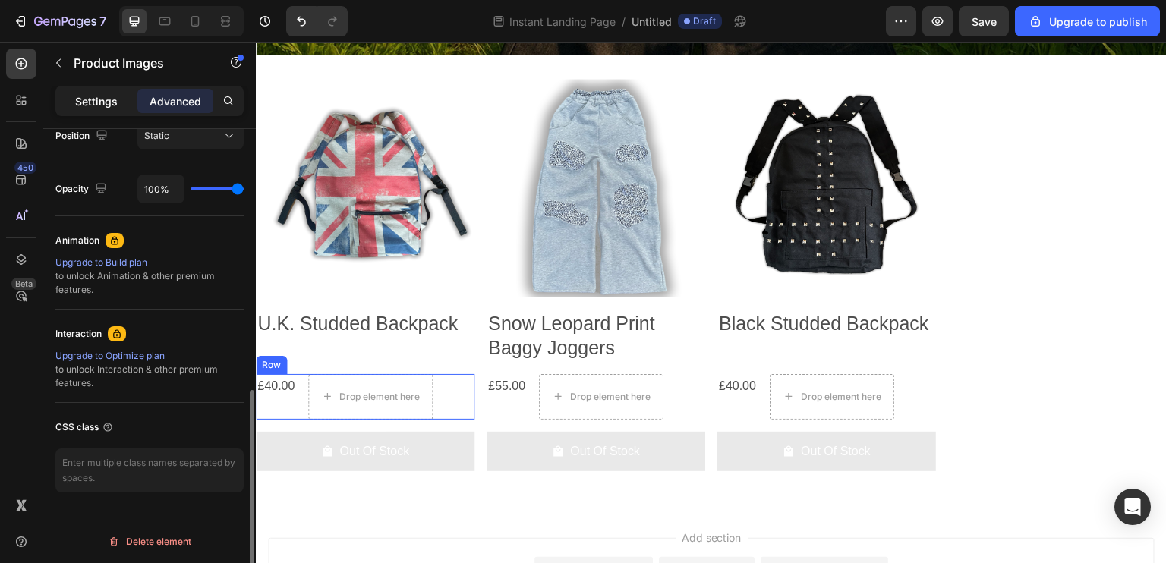
click at [91, 99] on p "Settings" at bounding box center [96, 101] width 43 height 16
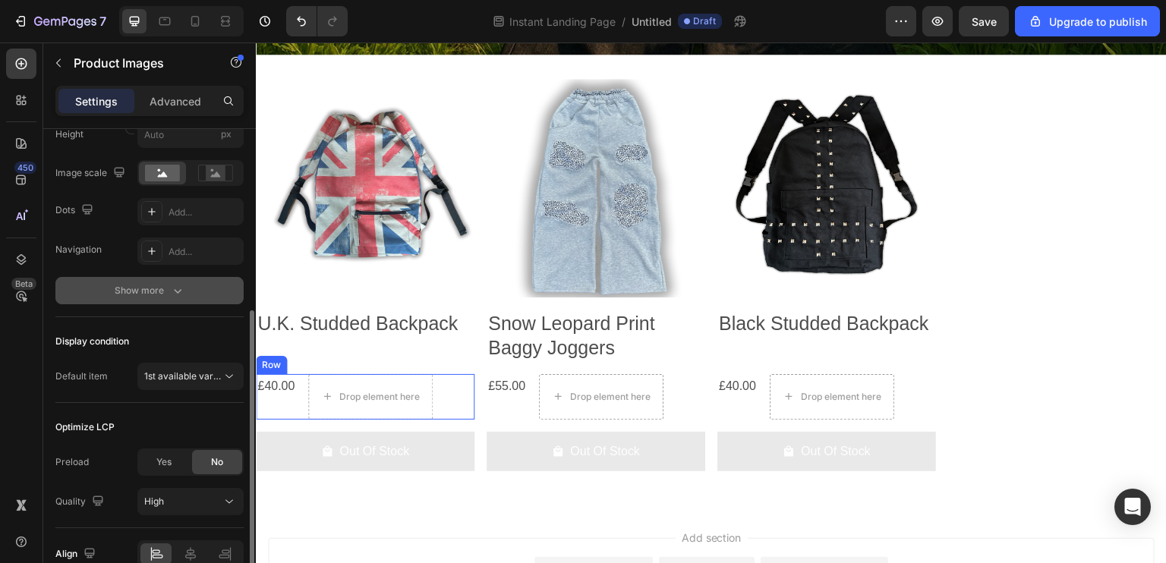
scroll to position [414, 0]
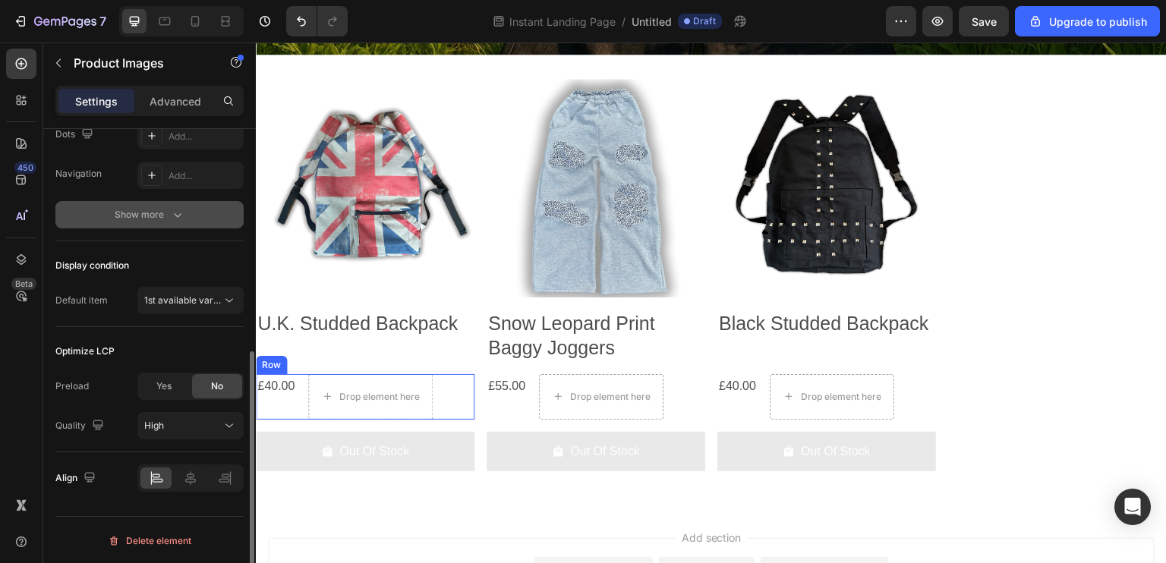
click at [172, 213] on icon "button" at bounding box center [177, 214] width 15 height 15
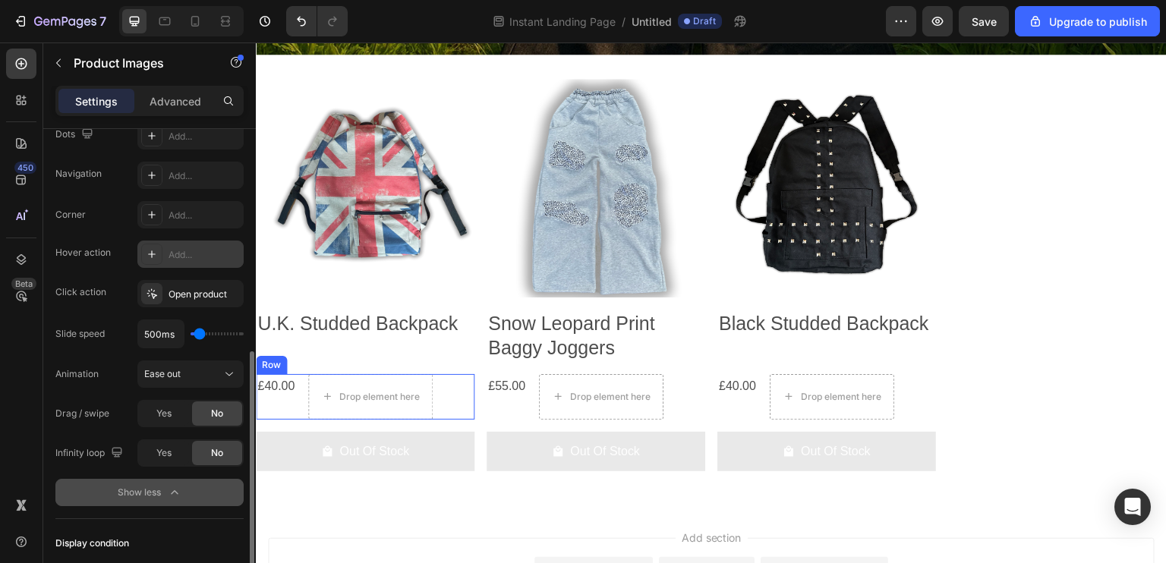
click at [175, 254] on div "Add..." at bounding box center [204, 255] width 71 height 14
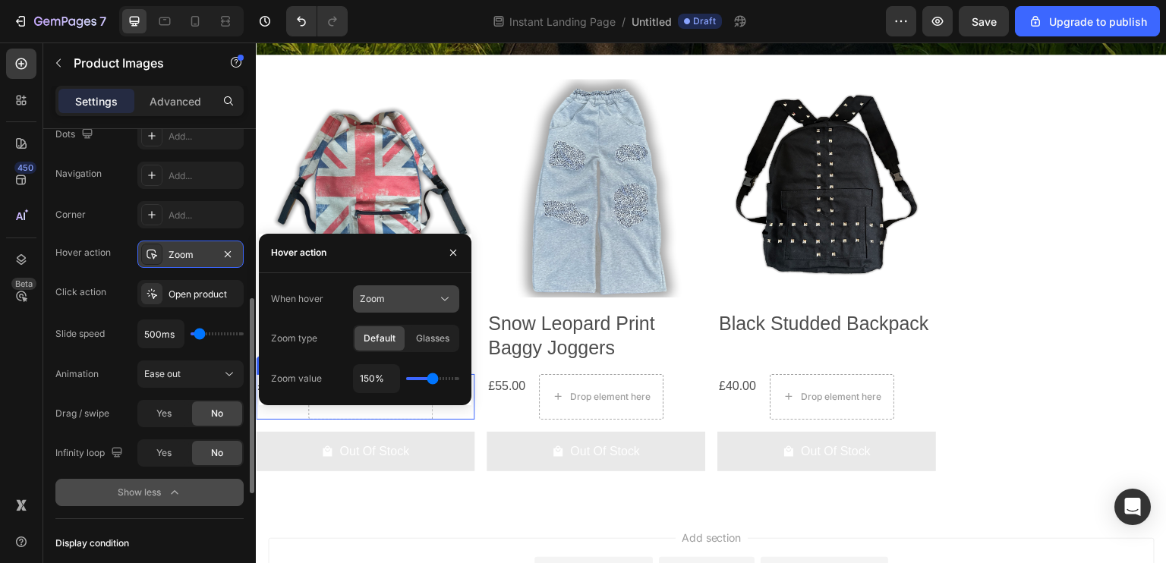
click at [425, 302] on div "Zoom" at bounding box center [398, 299] width 77 height 14
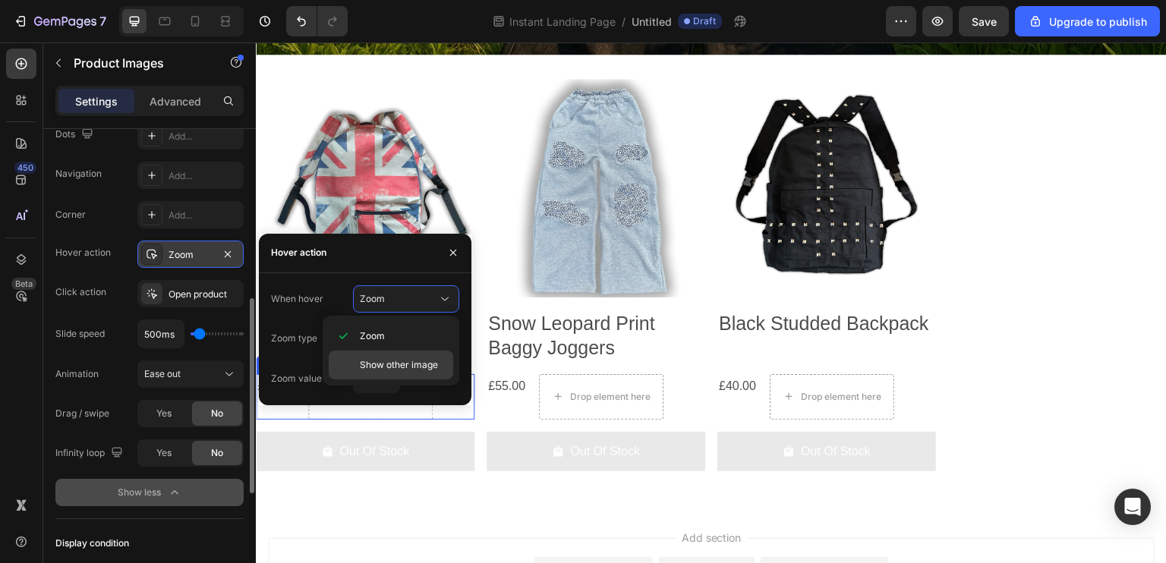
click at [408, 364] on span "Show other image" at bounding box center [399, 365] width 78 height 14
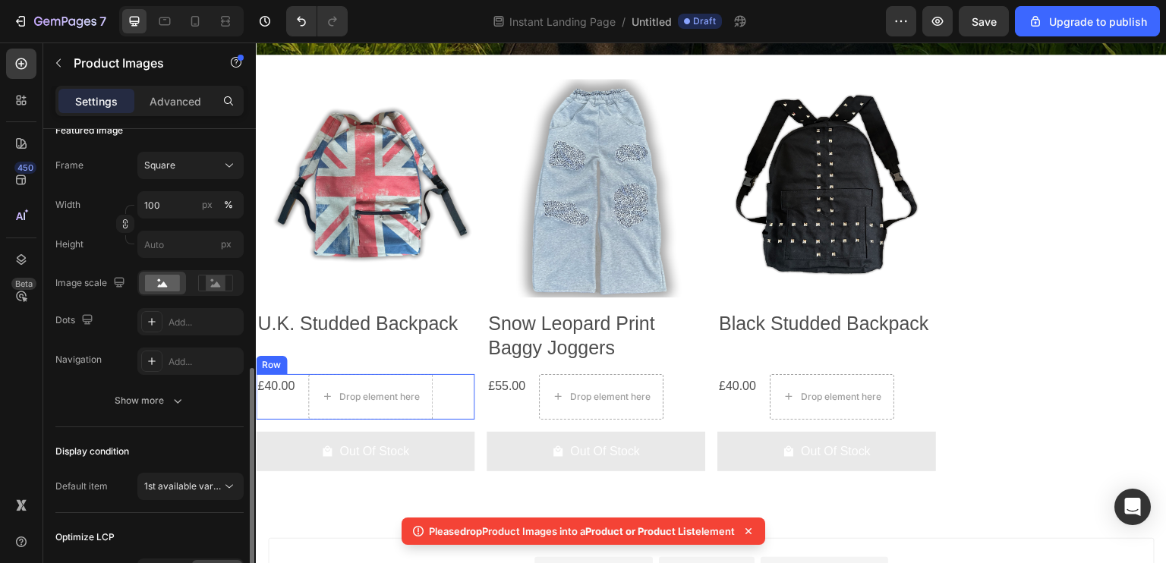
scroll to position [304, 0]
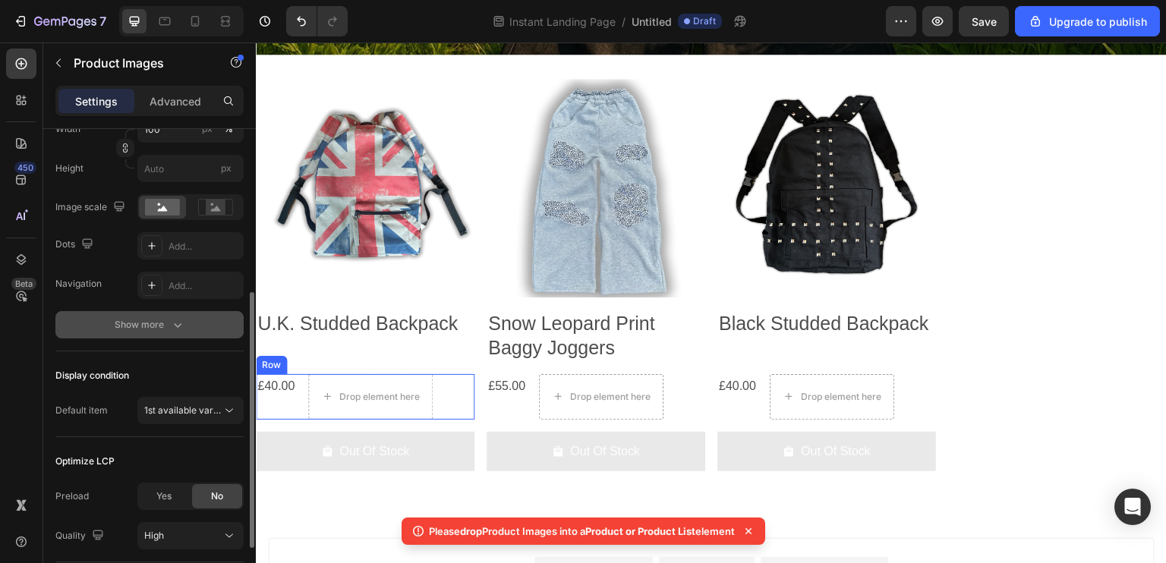
click at [140, 323] on div "Show more" at bounding box center [150, 324] width 71 height 15
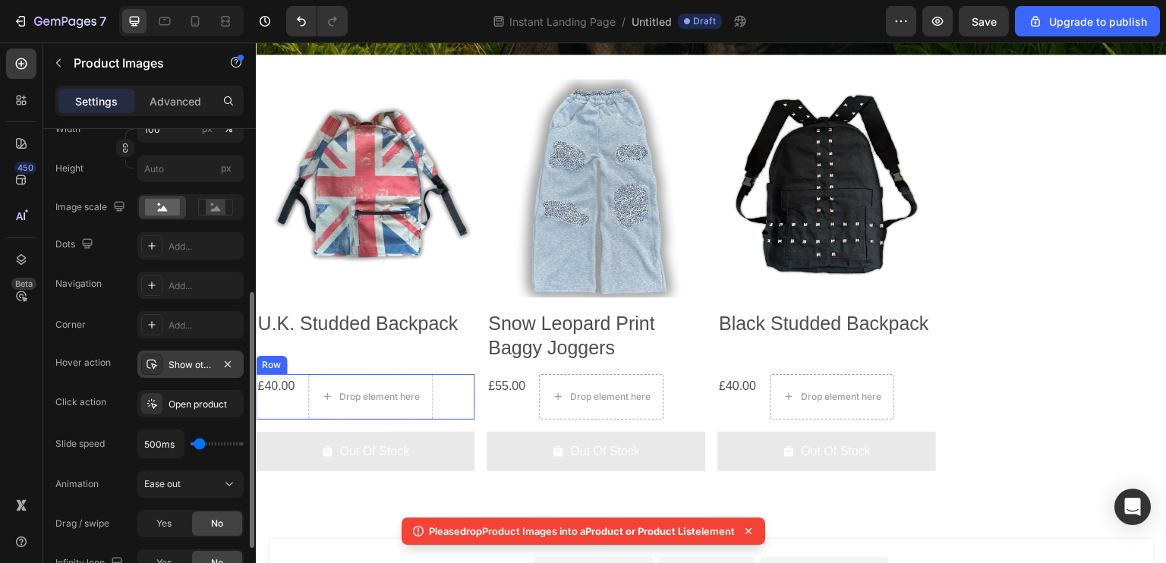
click at [172, 364] on div "Show other image" at bounding box center [191, 365] width 44 height 14
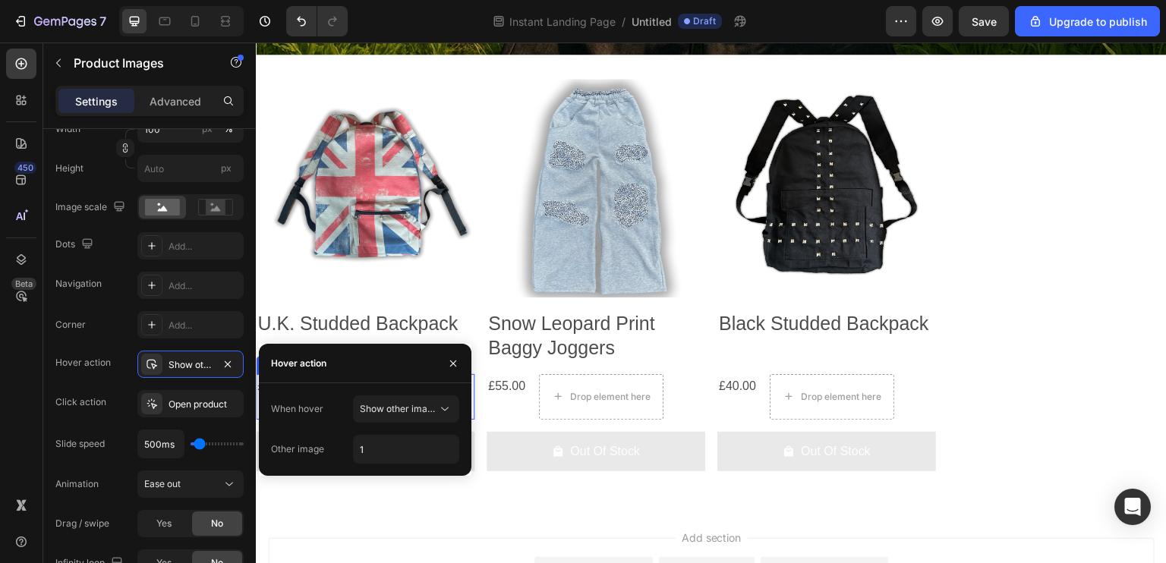
click at [465, 465] on div "When hover Show other image Other image 1" at bounding box center [365, 429] width 213 height 93
drag, startPoint x: 449, startPoint y: 463, endPoint x: 443, endPoint y: 456, distance: 9.7
click at [441, 456] on button "button" at bounding box center [444, 449] width 27 height 27
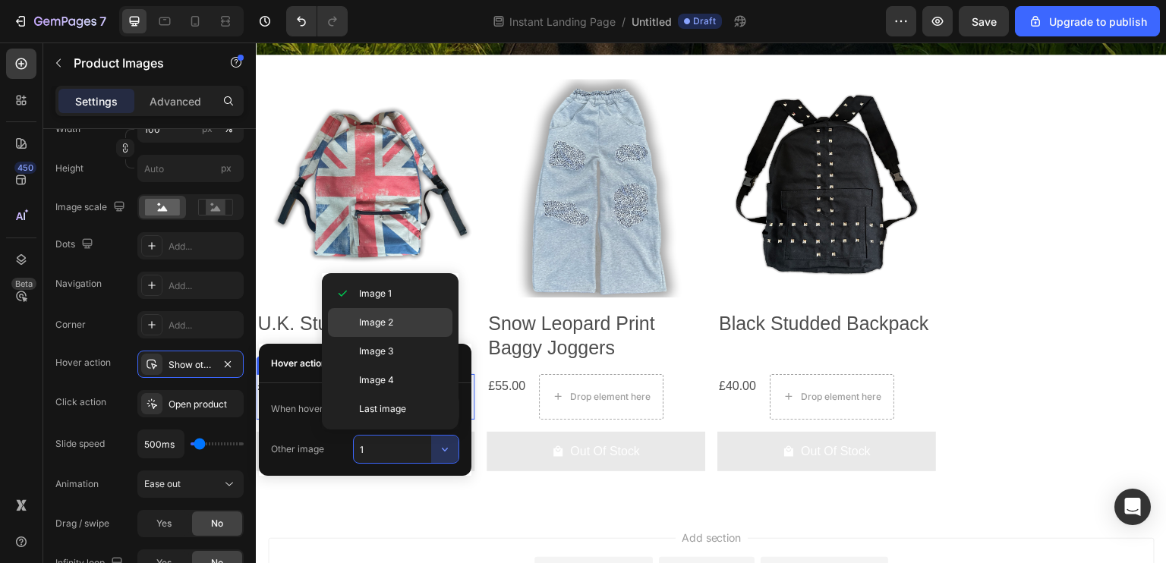
click at [402, 328] on p "Image 2" at bounding box center [402, 323] width 87 height 14
type input "2"
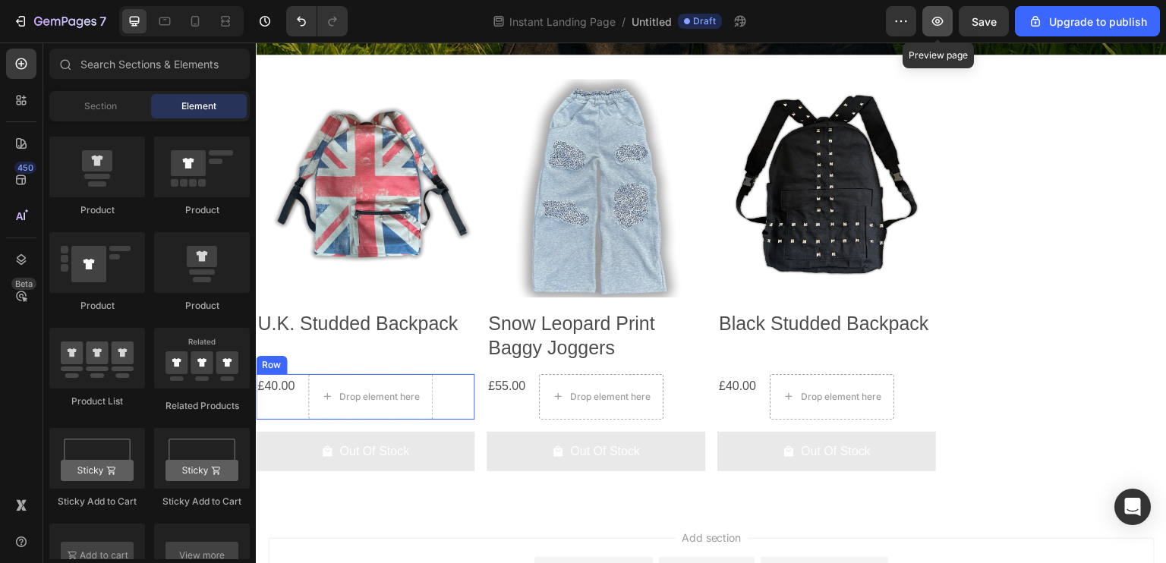
click at [941, 16] on icon "button" at bounding box center [937, 21] width 15 height 15
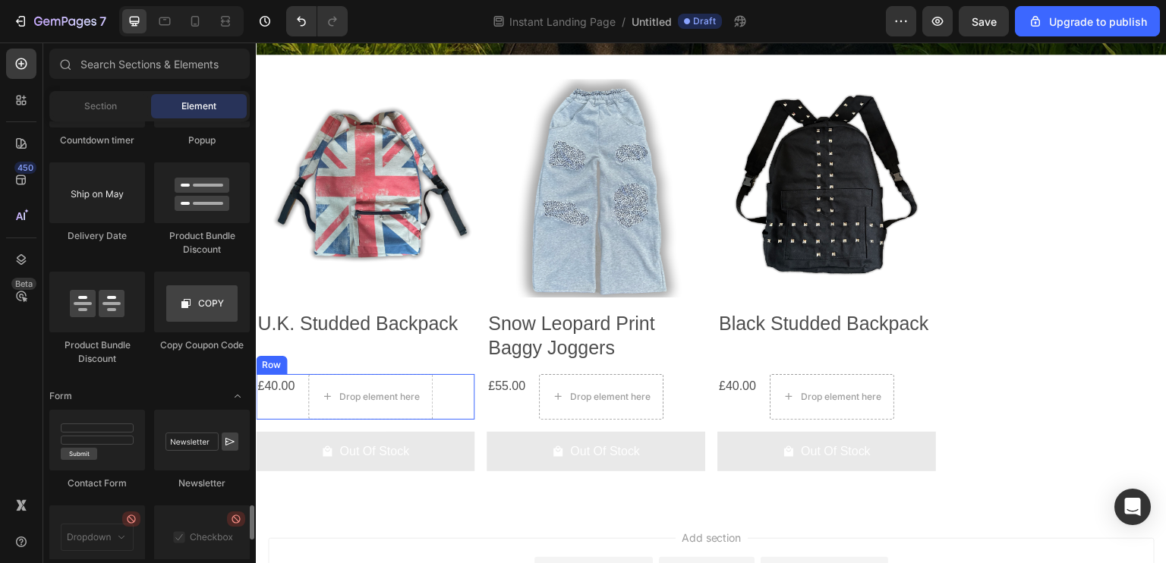
scroll to position [4327, 0]
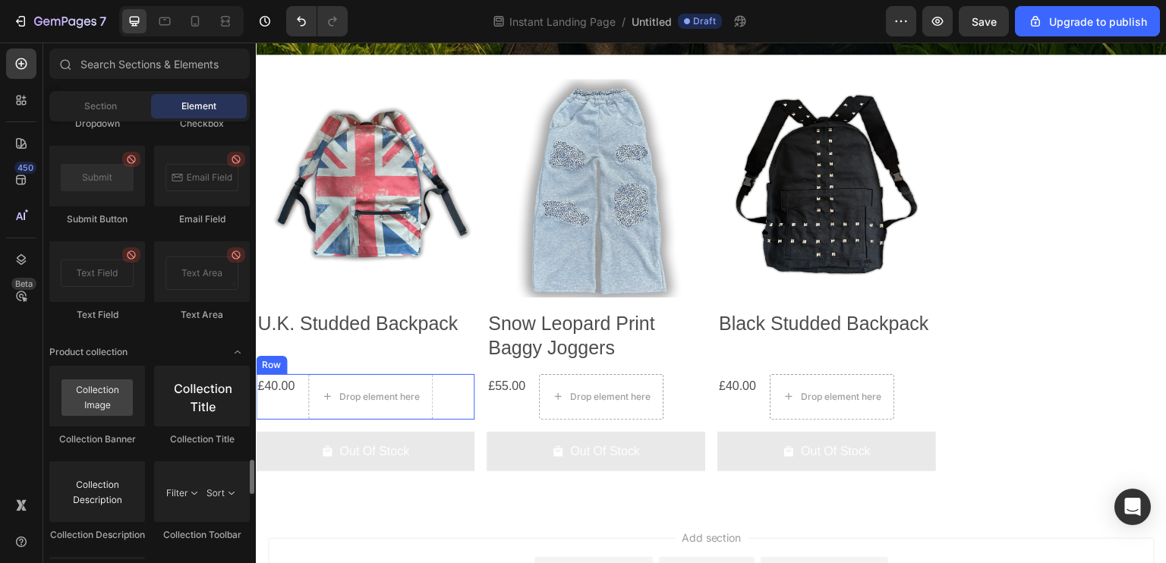
click at [114, 125] on div "Dropdown" at bounding box center [97, 124] width 96 height 14
click at [113, 115] on div "Section" at bounding box center [100, 106] width 96 height 24
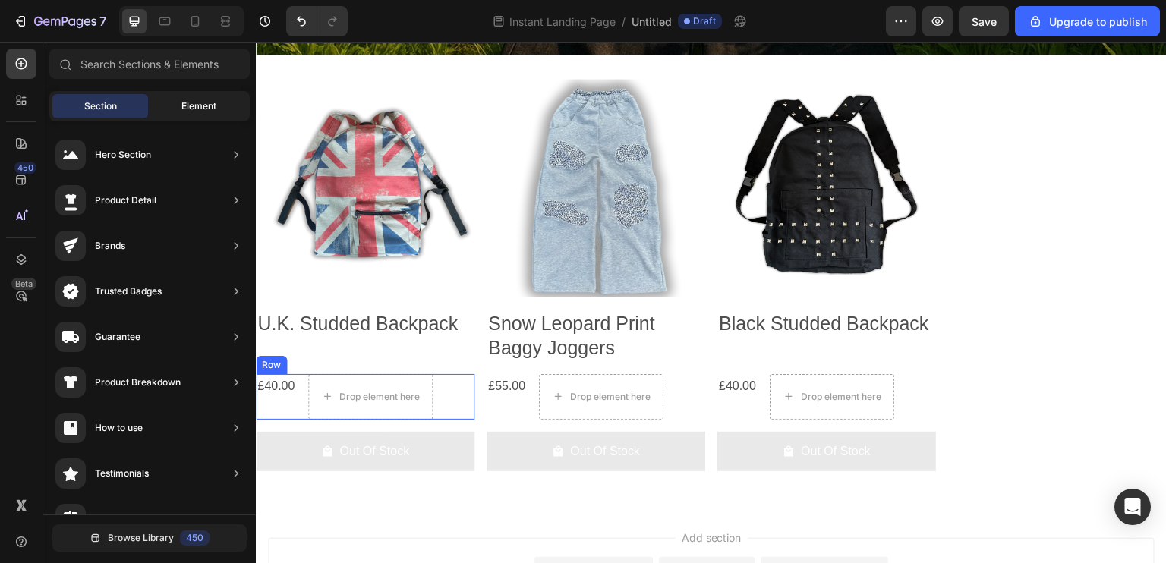
click at [181, 107] on span "Element" at bounding box center [198, 106] width 35 height 14
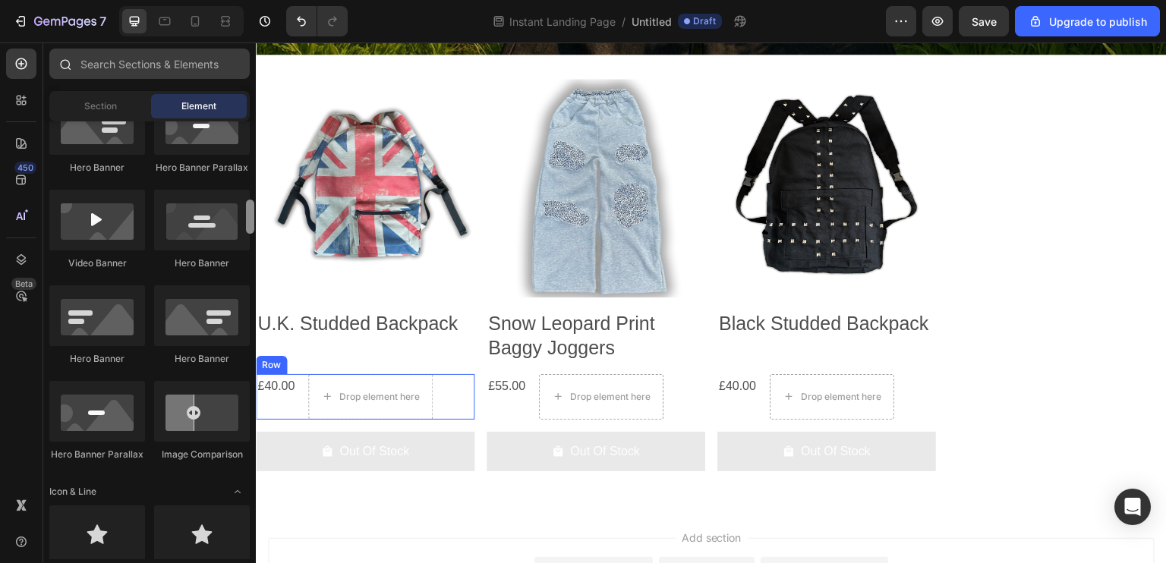
scroll to position [0, 0]
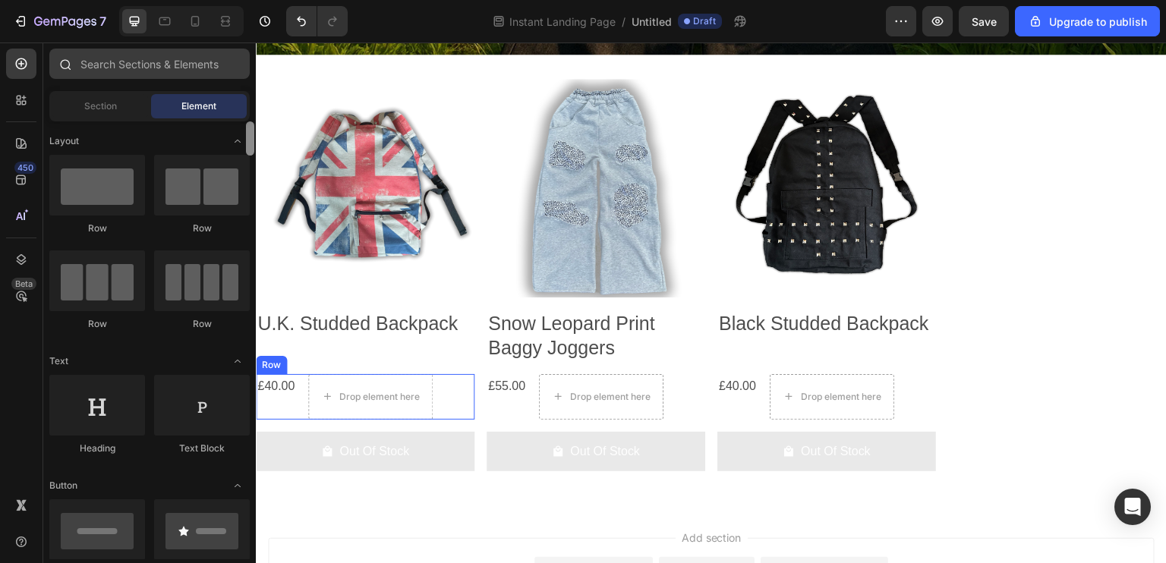
drag, startPoint x: 255, startPoint y: 400, endPoint x: 234, endPoint y: 67, distance: 334.0
click at [234, 67] on div "Sections(18) Elements(104) Section Element Hero Section Product Detail Brands T…" at bounding box center [149, 304] width 213 height 511
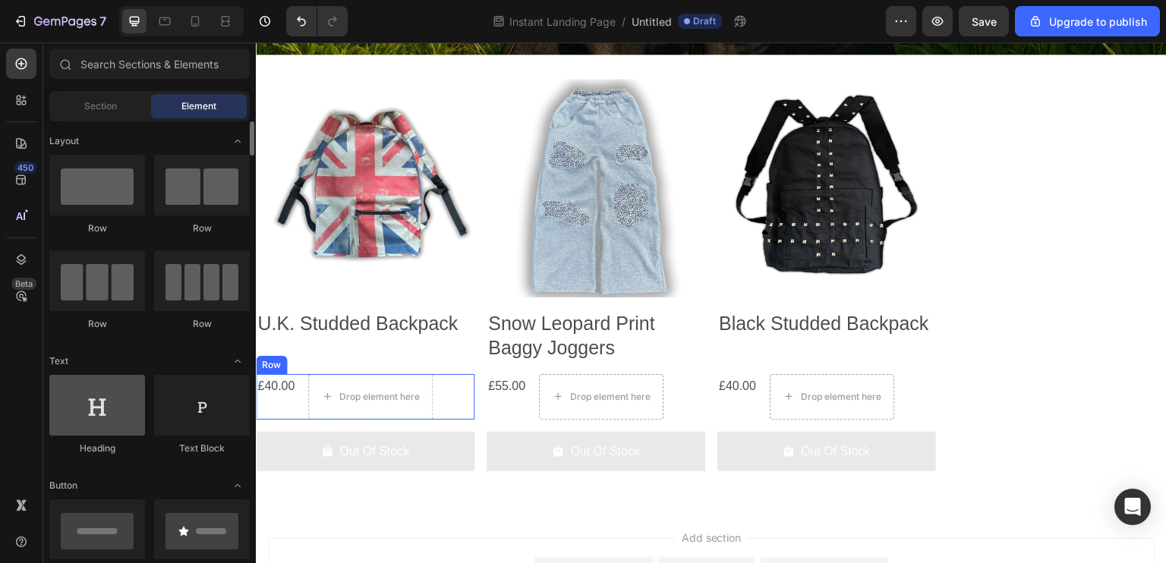
drag, startPoint x: 125, startPoint y: 372, endPoint x: 94, endPoint y: 400, distance: 41.4
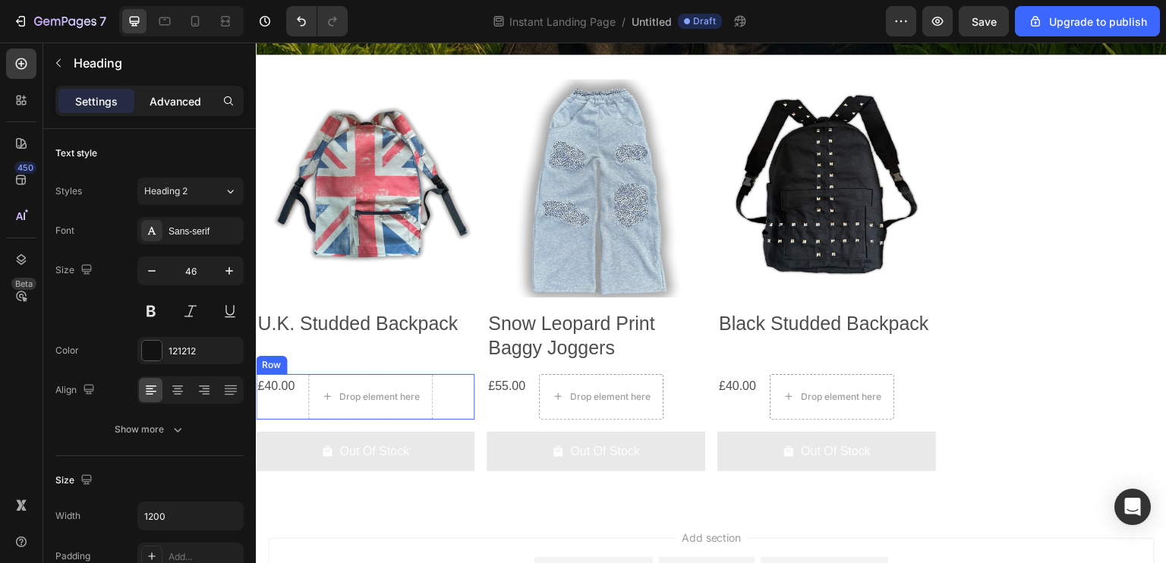
click at [185, 99] on p "Advanced" at bounding box center [176, 101] width 52 height 16
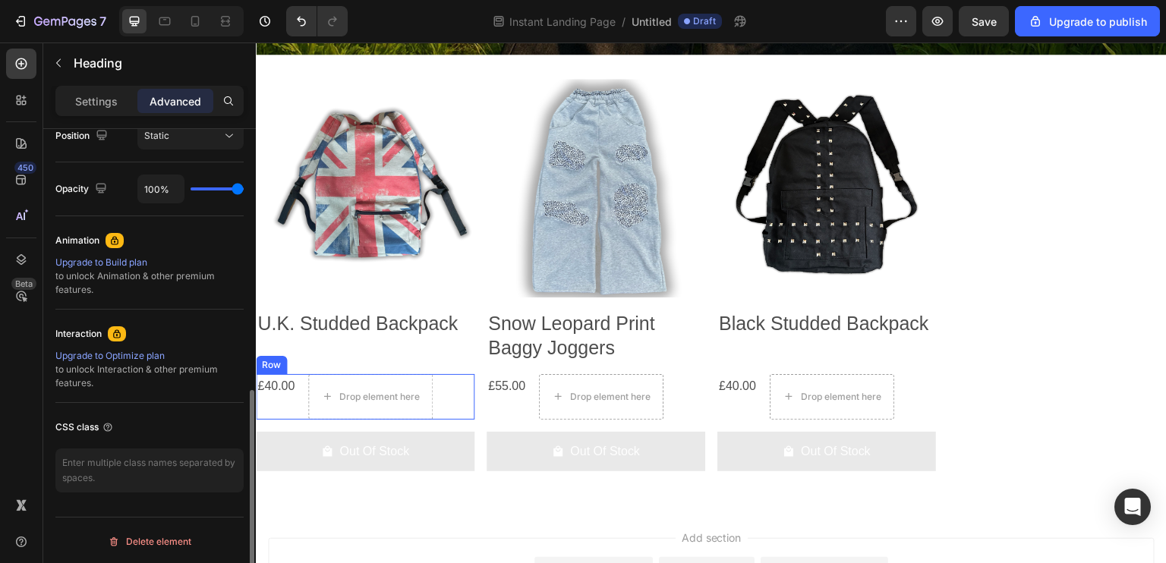
scroll to position [498, 0]
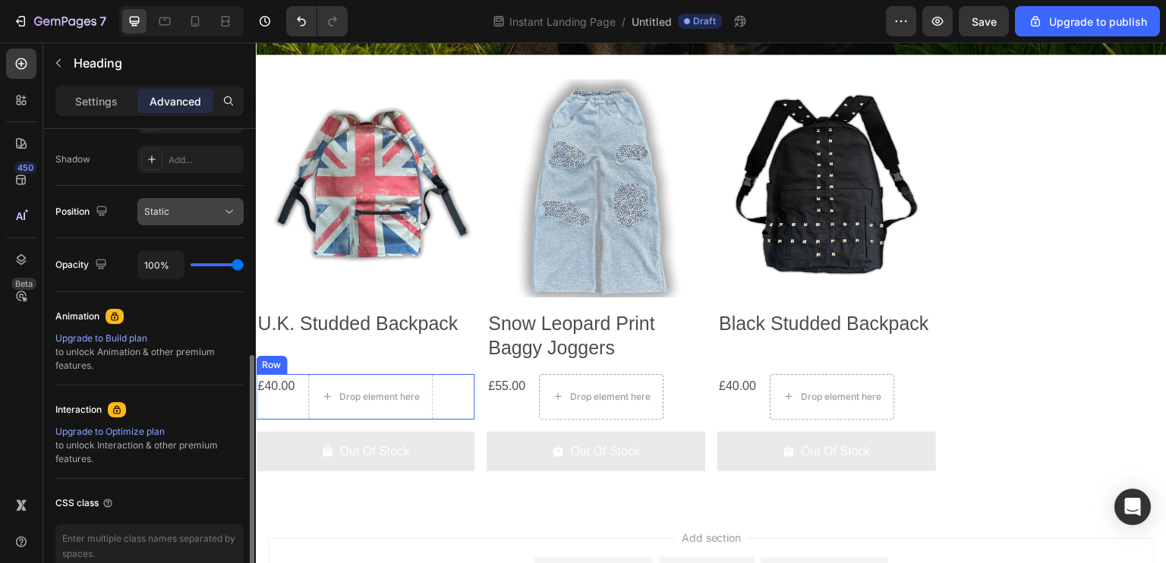
click at [193, 215] on div "Static" at bounding box center [182, 212] width 77 height 14
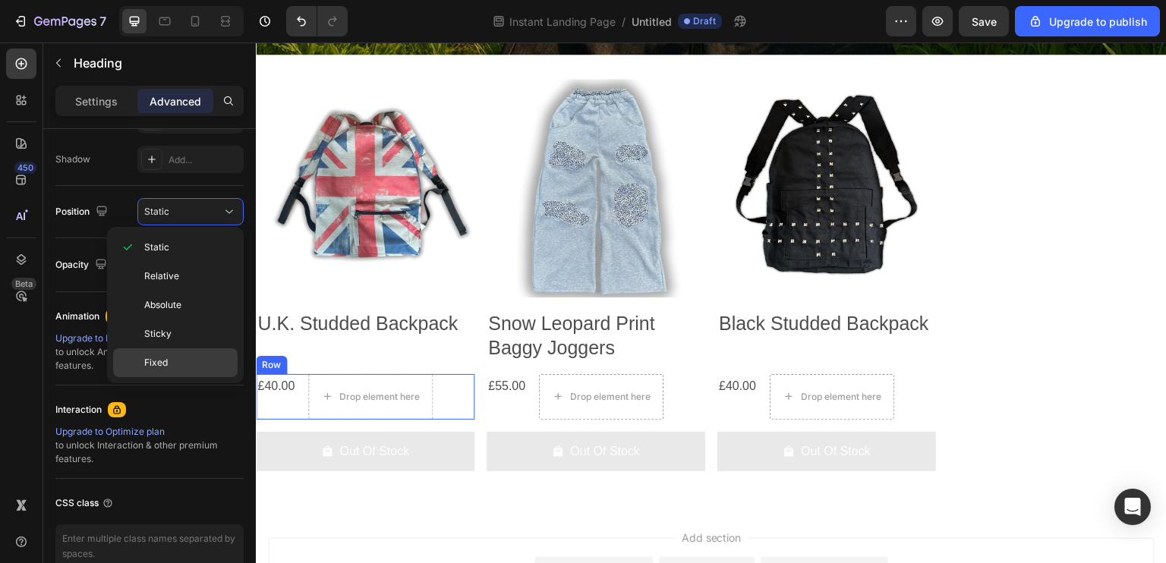
click at [180, 356] on p "Fixed" at bounding box center [187, 363] width 87 height 14
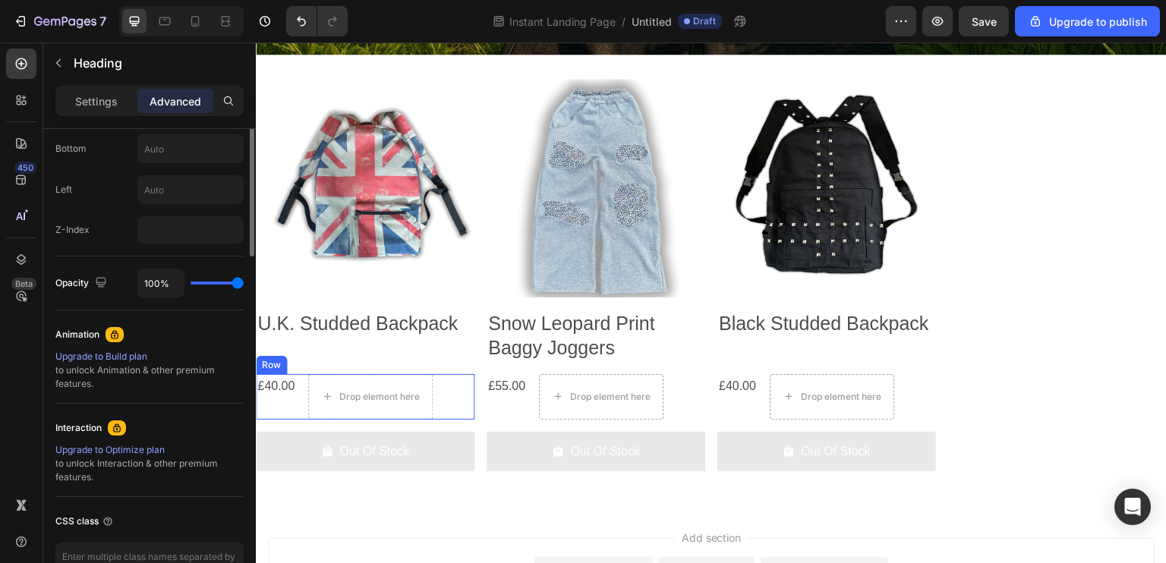
scroll to position [456, 0]
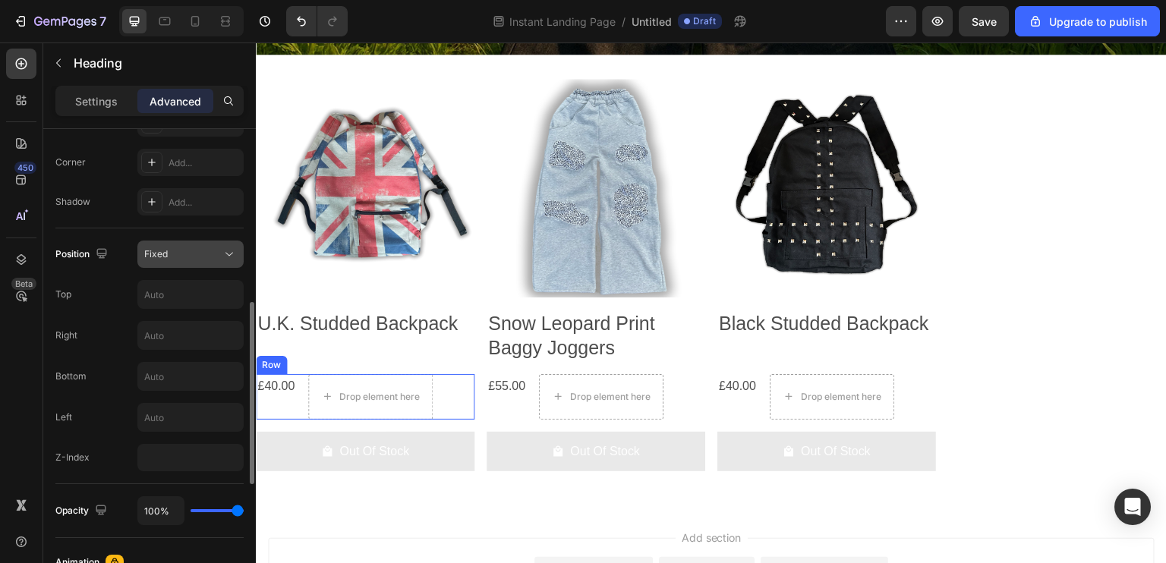
click at [212, 245] on button "Fixed" at bounding box center [190, 254] width 106 height 27
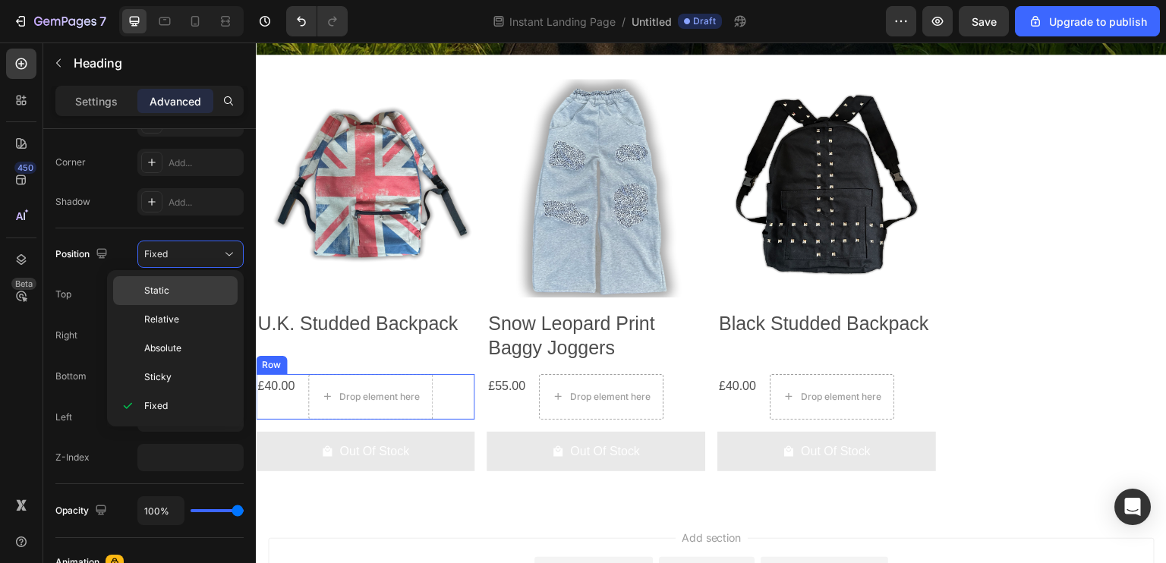
click at [191, 289] on p "Static" at bounding box center [187, 291] width 87 height 14
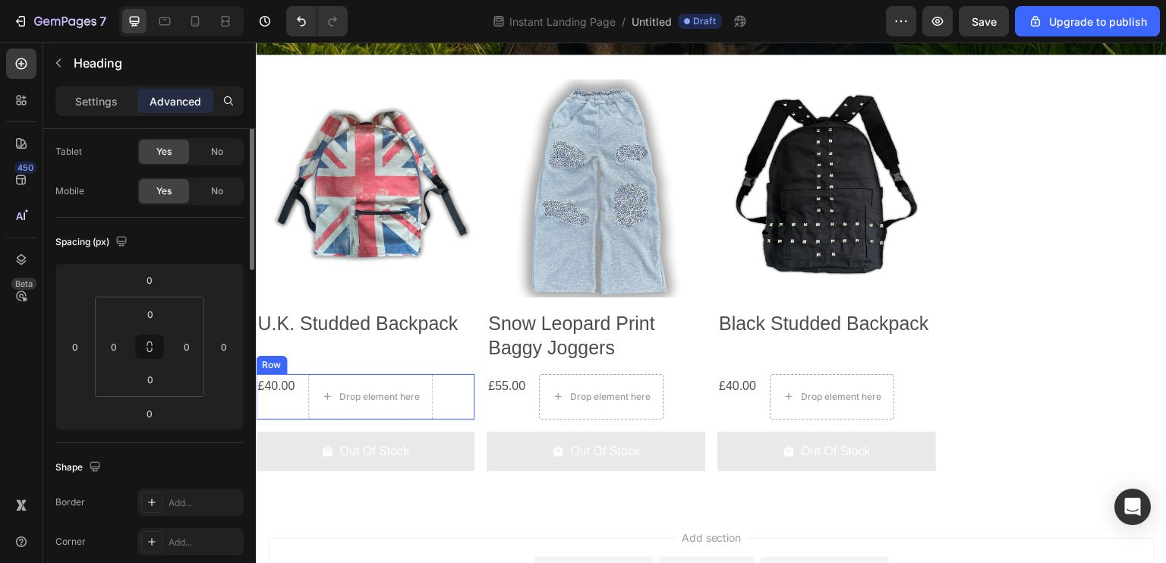
scroll to position [0, 0]
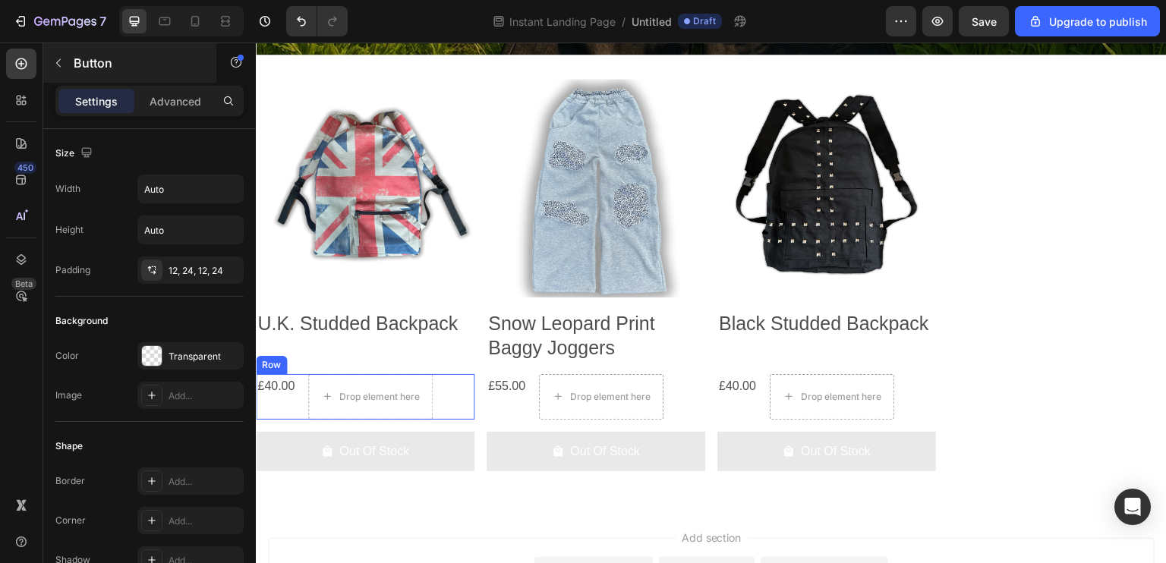
click at [46, 65] on div "Button" at bounding box center [129, 62] width 173 height 39
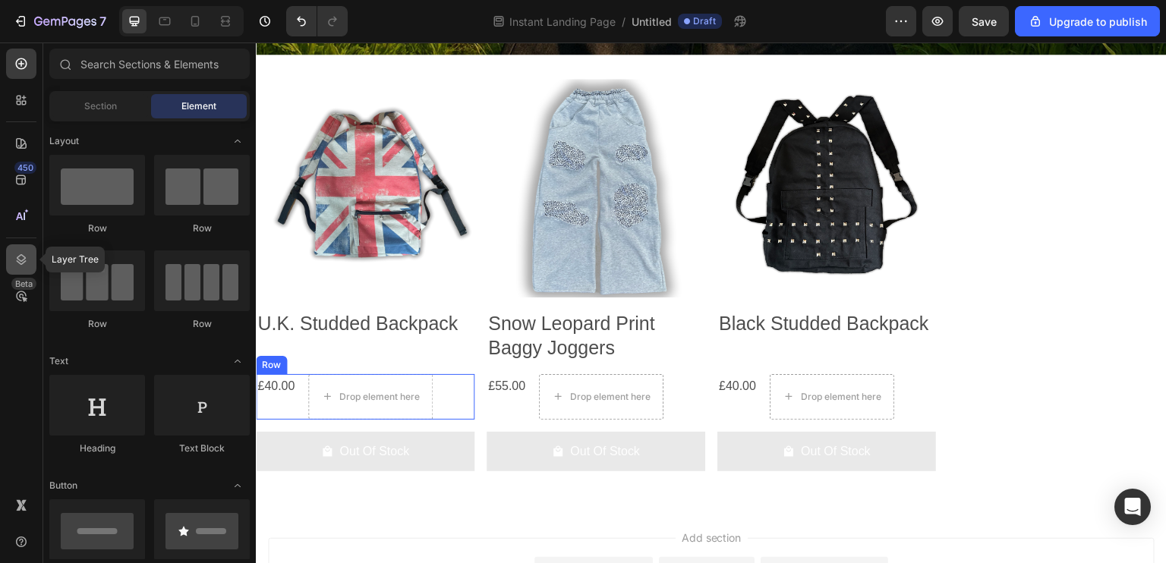
click at [21, 257] on icon at bounding box center [21, 259] width 15 height 15
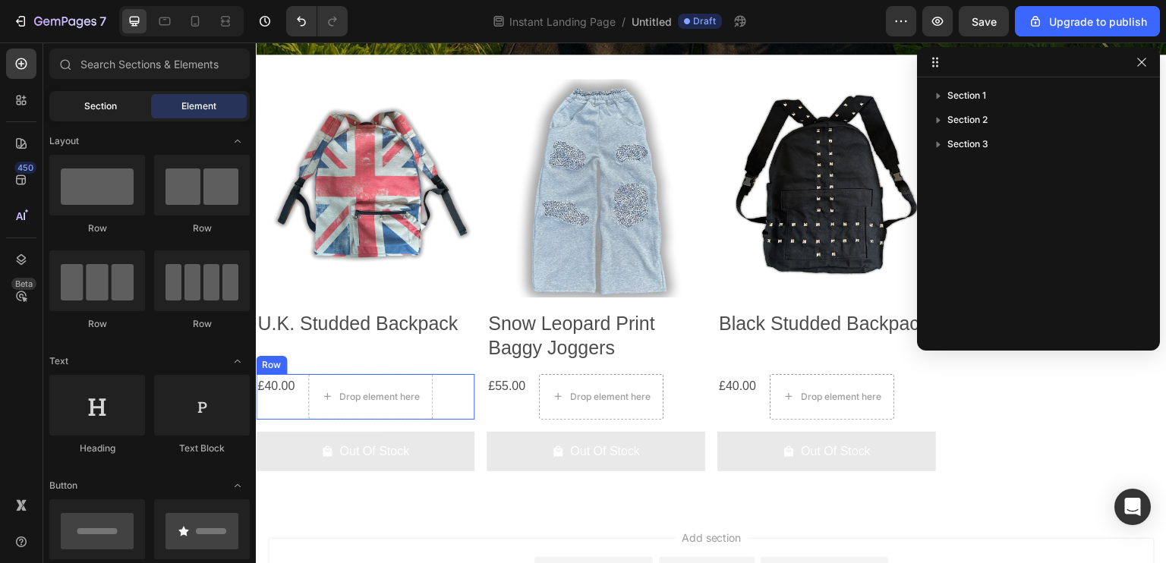
click at [84, 101] on span "Section" at bounding box center [100, 106] width 33 height 14
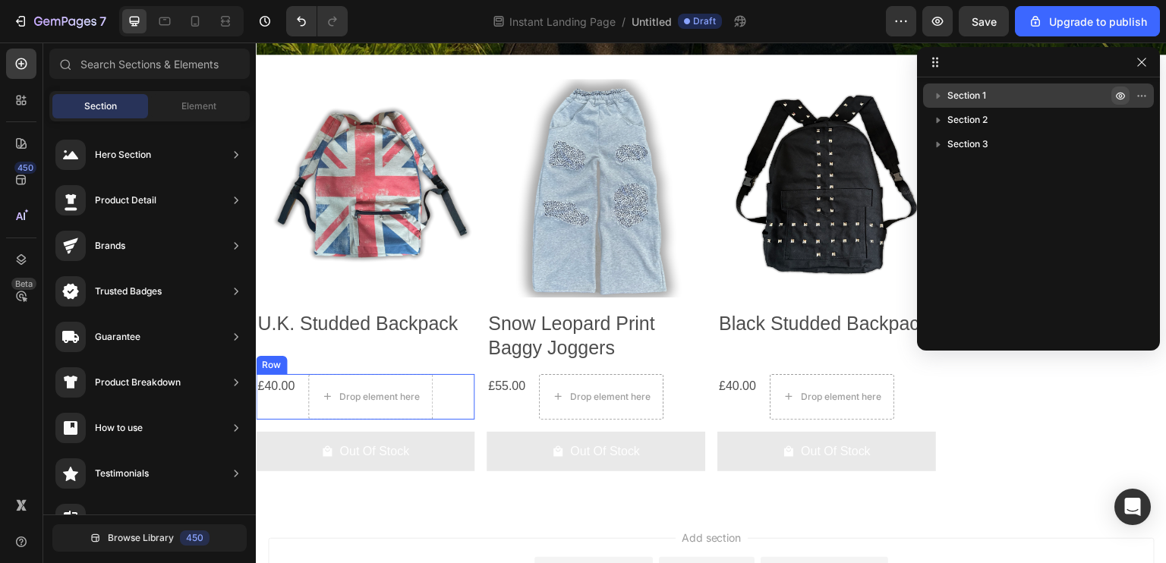
drag, startPoint x: 1142, startPoint y: 99, endPoint x: 1119, endPoint y: 102, distance: 23.0
click at [1146, 95] on icon "button" at bounding box center [1142, 96] width 12 height 12
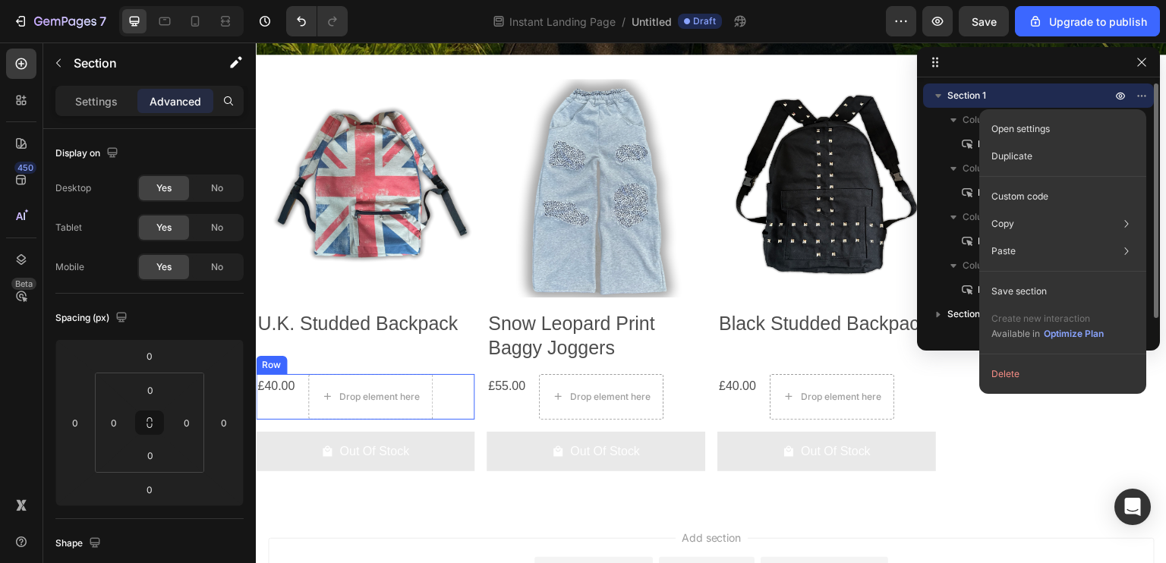
click at [931, 97] on icon "button" at bounding box center [938, 95] width 15 height 15
click at [954, 154] on div "Section 3" at bounding box center [1038, 144] width 219 height 24
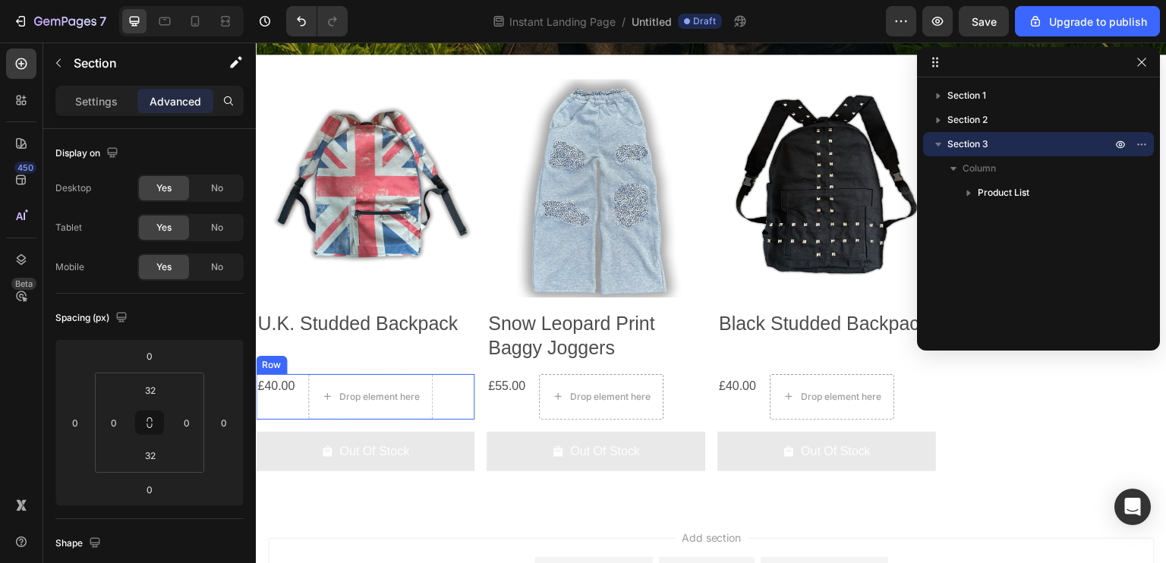
click at [941, 144] on icon "button" at bounding box center [938, 144] width 15 height 15
click at [981, 171] on div "Section 1 Section 2 Section 3" at bounding box center [1038, 209] width 243 height 251
click at [934, 68] on icon at bounding box center [935, 62] width 12 height 12
click at [935, 54] on div at bounding box center [1038, 62] width 243 height 30
drag, startPoint x: 961, startPoint y: 247, endPoint x: 931, endPoint y: 158, distance: 93.9
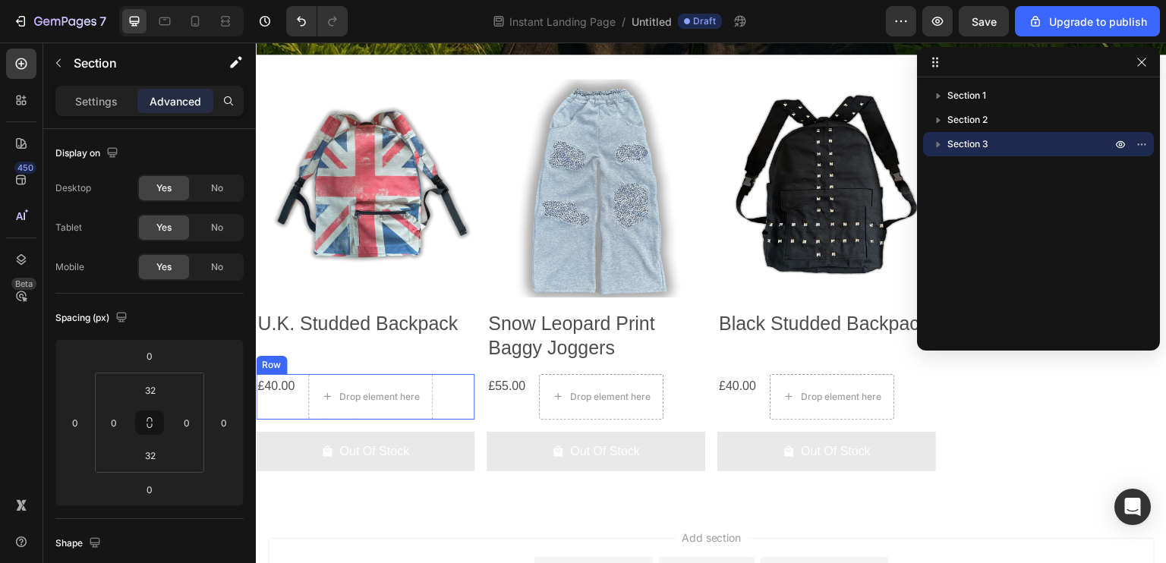
click at [963, 245] on div "Section 1 Section 2 Section 3" at bounding box center [1038, 209] width 243 height 251
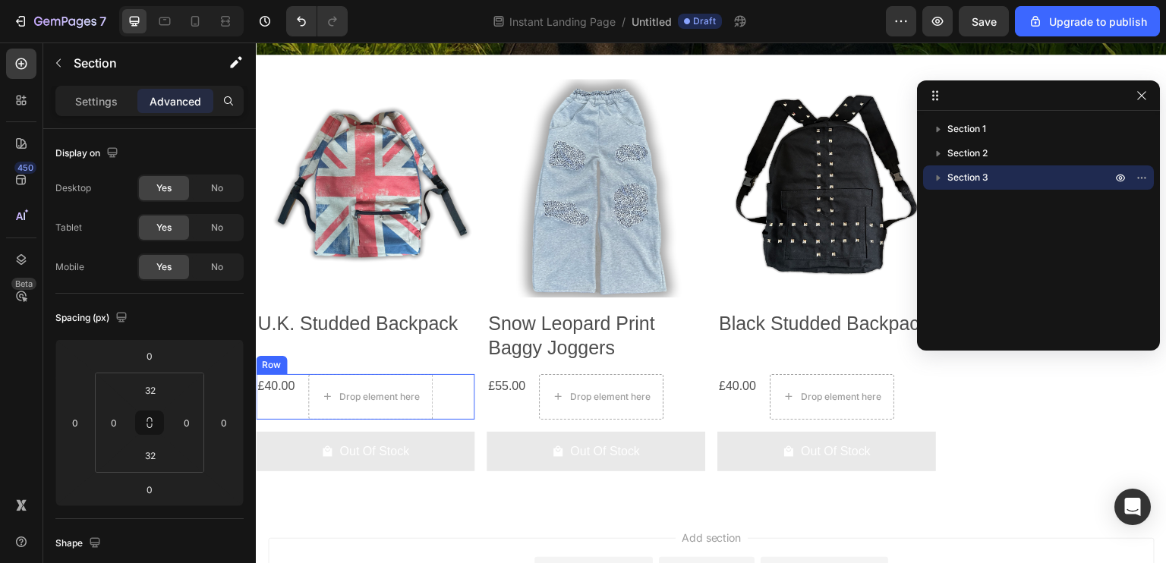
drag, startPoint x: 928, startPoint y: 49, endPoint x: 928, endPoint y: 88, distance: 38.7
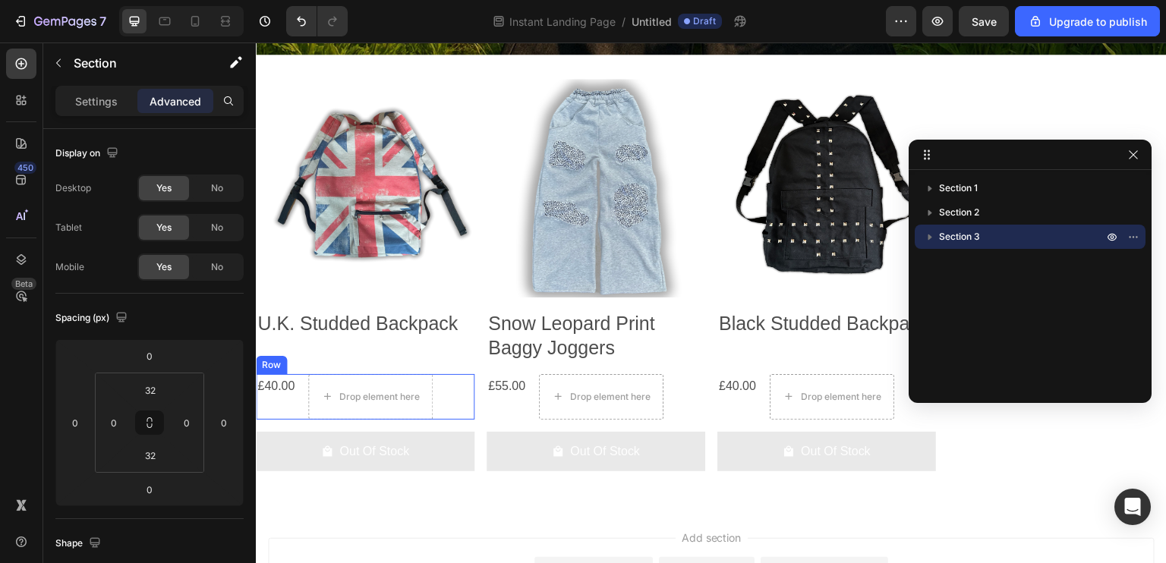
drag, startPoint x: 937, startPoint y: 96, endPoint x: 929, endPoint y: 146, distance: 49.9
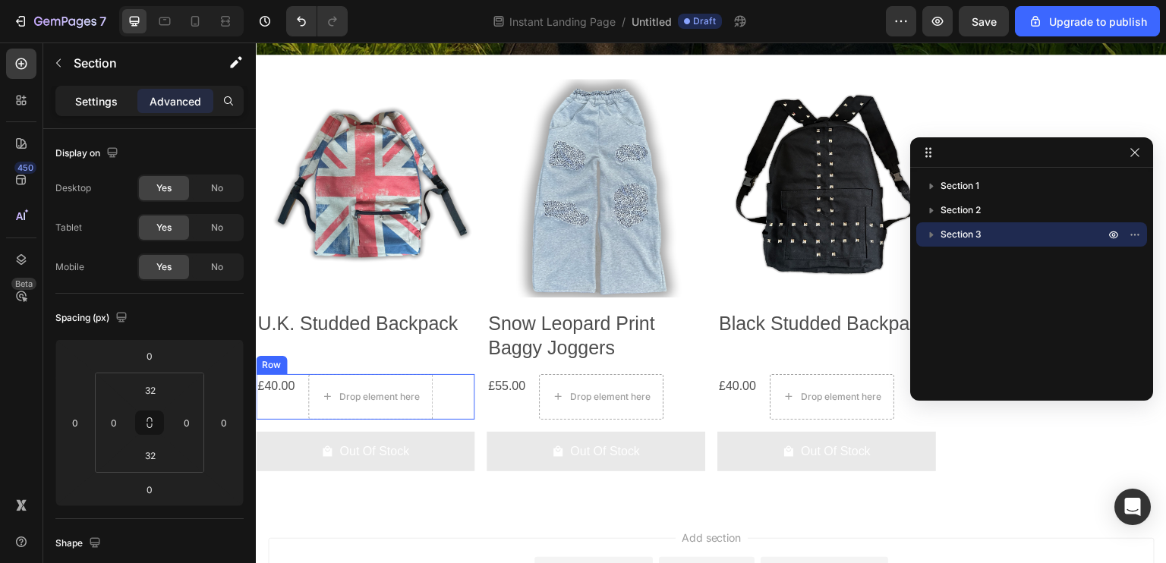
click at [92, 106] on p "Settings" at bounding box center [96, 101] width 43 height 16
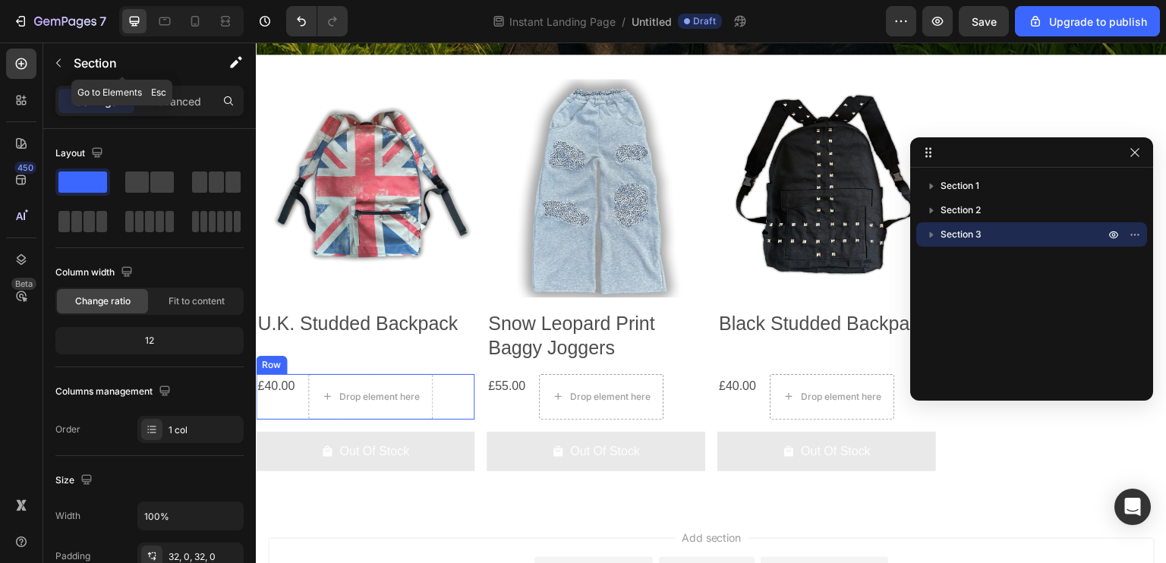
click at [68, 74] on div at bounding box center [58, 63] width 24 height 24
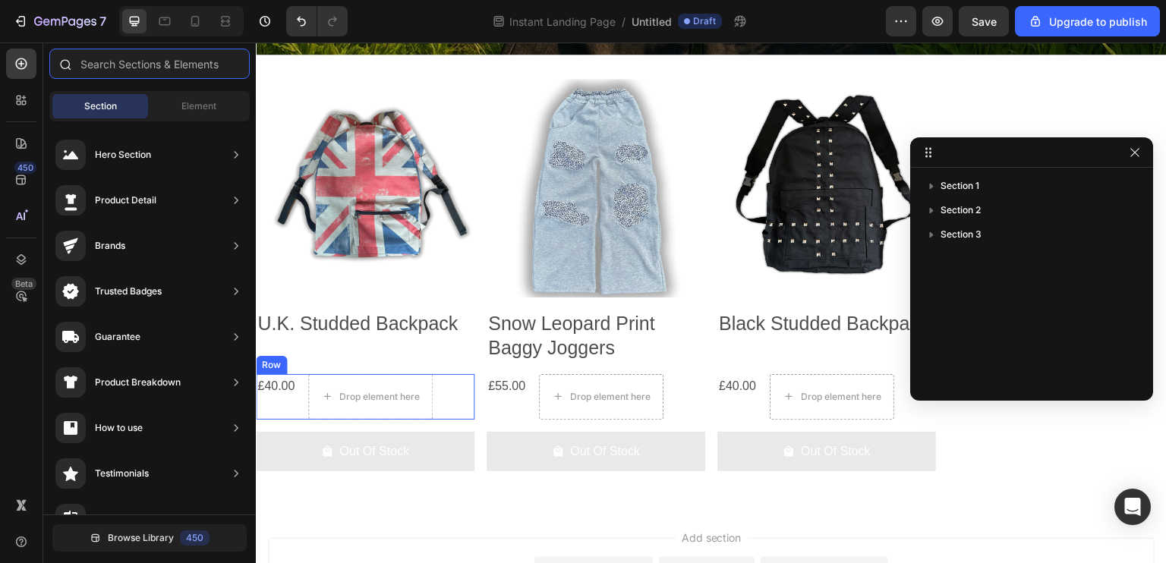
click at [134, 63] on input "text" at bounding box center [149, 64] width 200 height 30
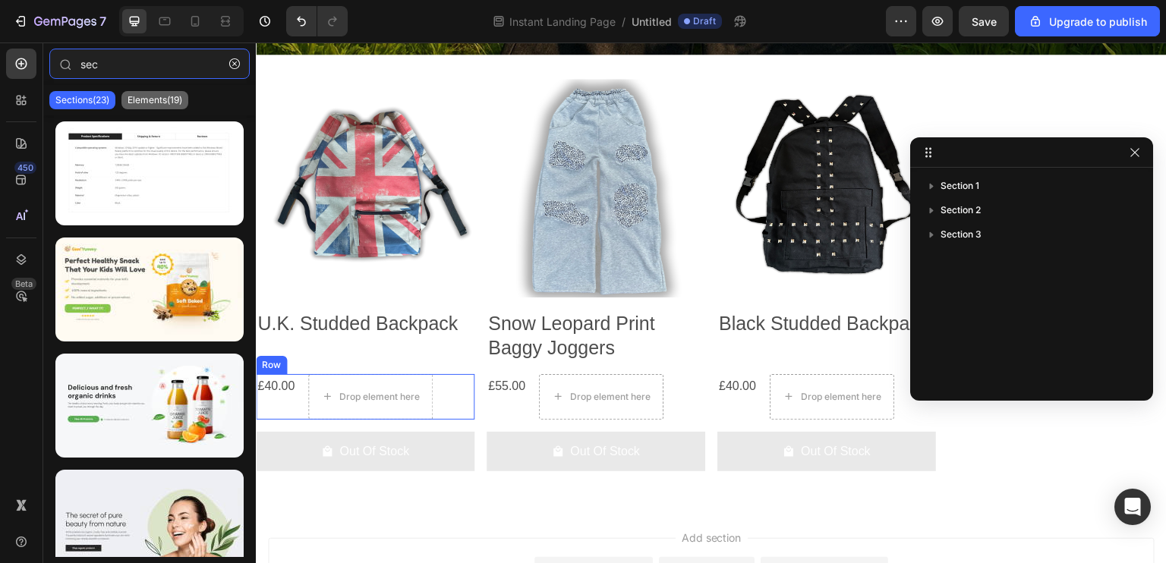
type input "sec"
click at [166, 99] on p "Elements(19)" at bounding box center [155, 100] width 55 height 12
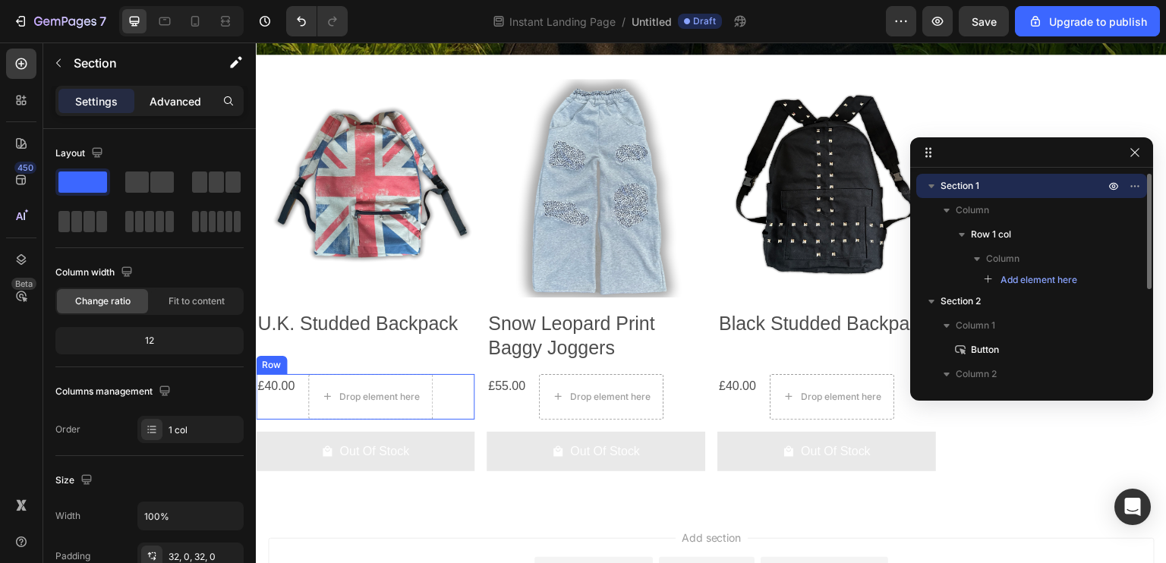
click at [169, 112] on div "Advanced" at bounding box center [175, 101] width 76 height 24
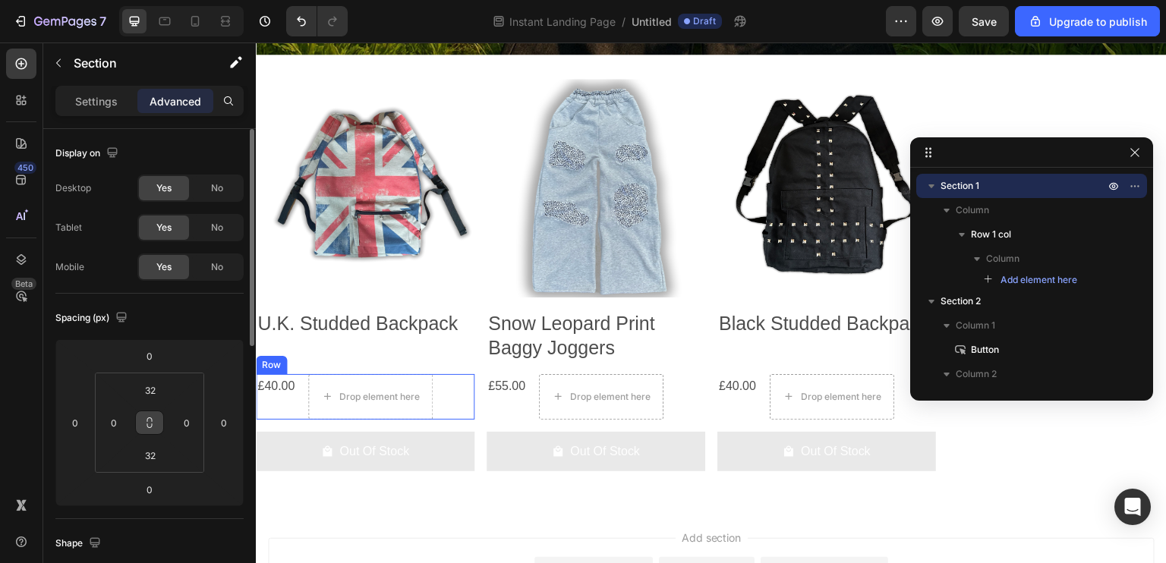
click at [152, 432] on button at bounding box center [149, 423] width 29 height 24
type input "2"
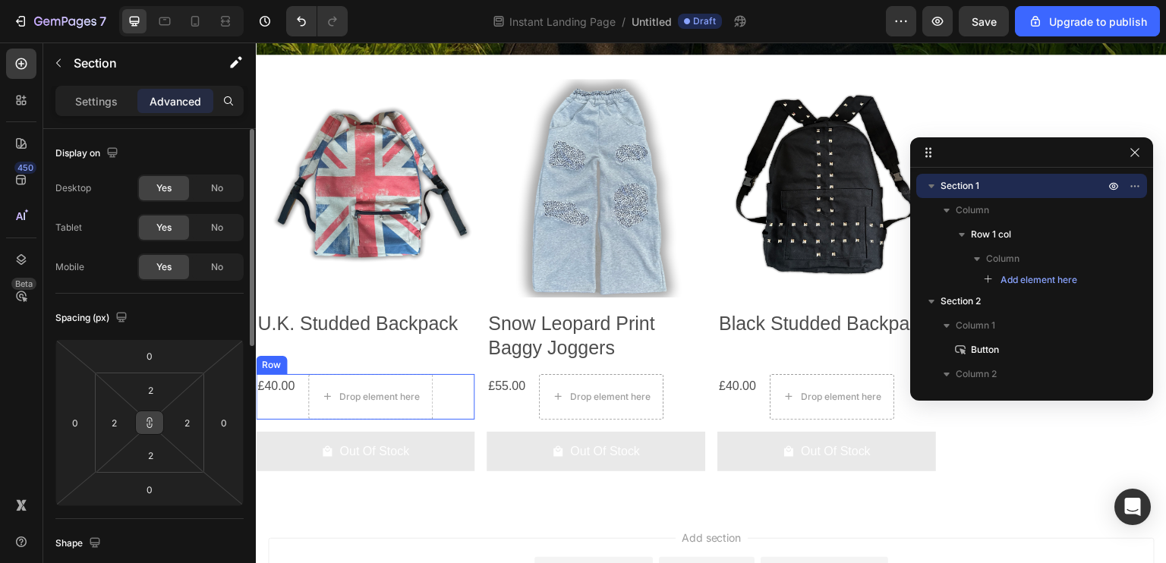
click at [150, 0] on html "7 Instant Landing Page / Untitled Draft Preview Save Upgrade to publish 450 Bet…" at bounding box center [583, 0] width 1166 height 0
type input "0"
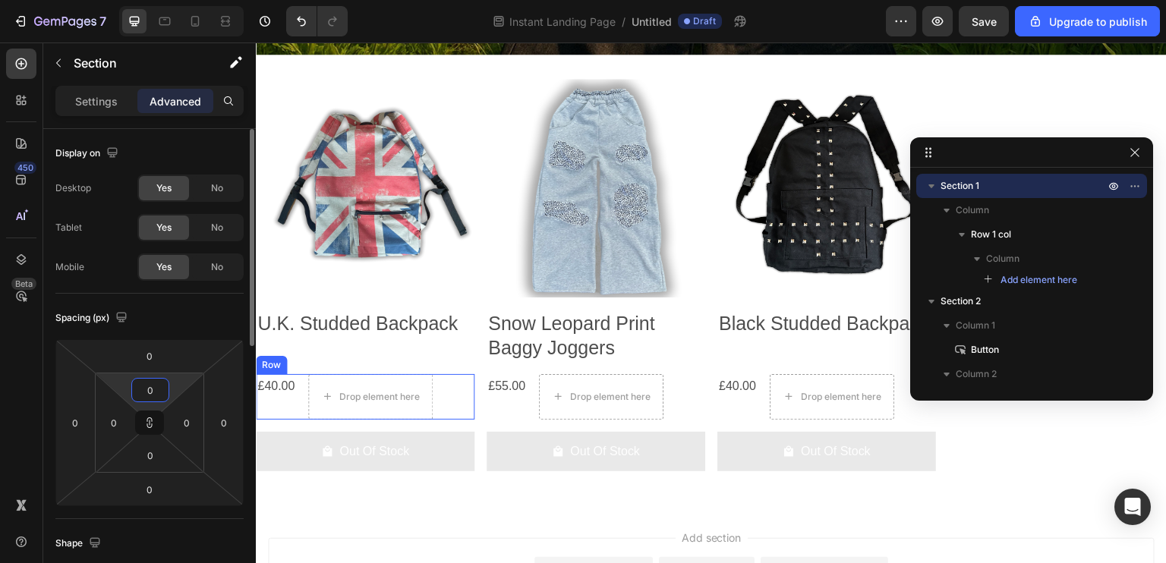
type input "0"
click at [58, 60] on icon "button" at bounding box center [58, 63] width 12 height 12
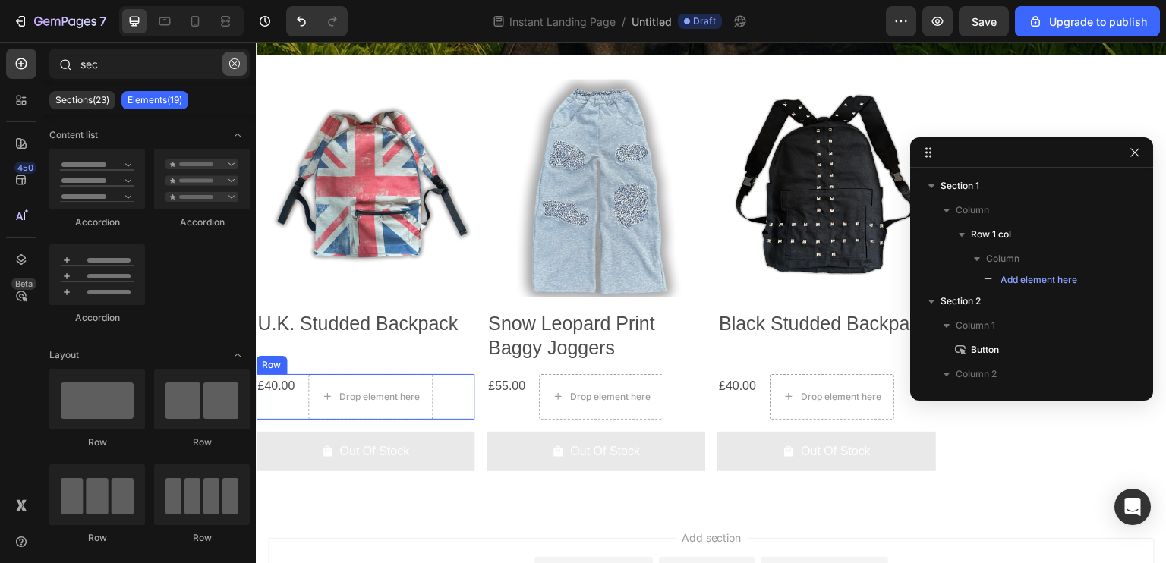
click at [236, 66] on icon "button" at bounding box center [234, 63] width 11 height 11
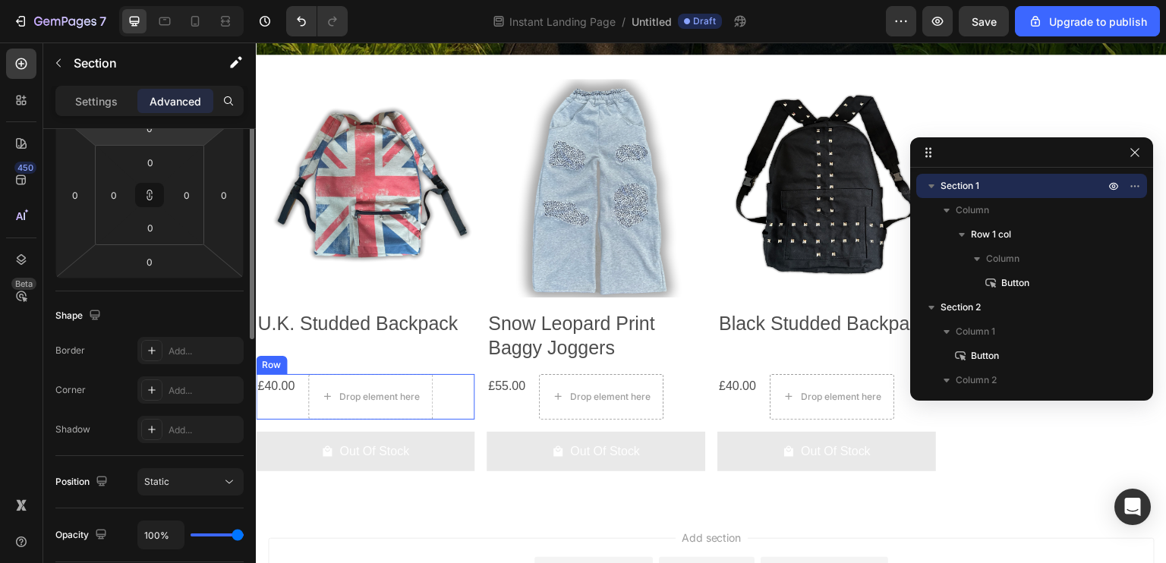
scroll to position [152, 0]
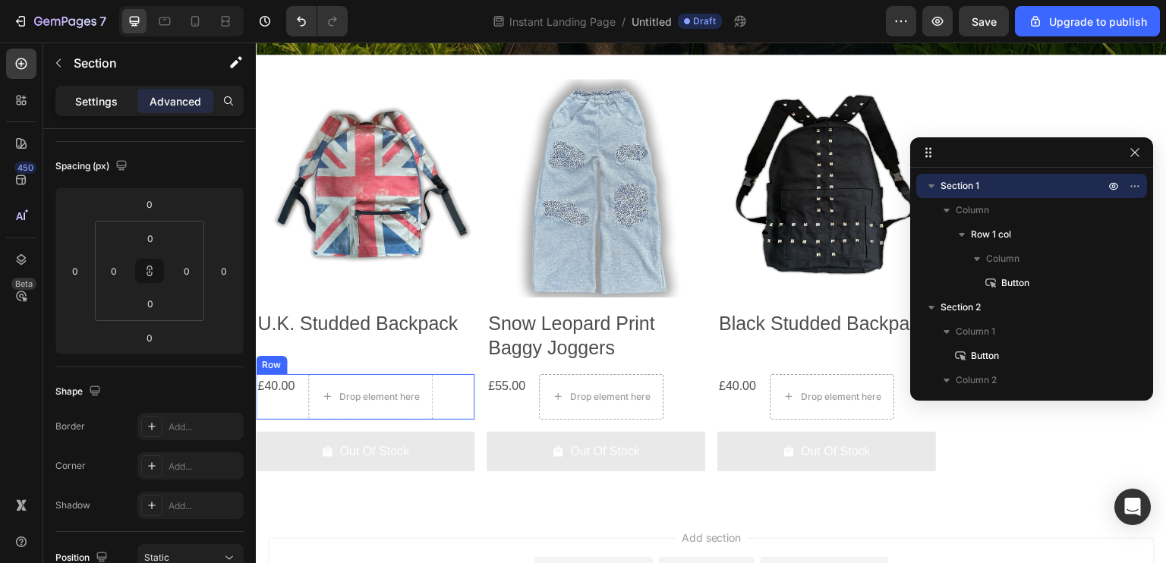
click at [85, 100] on p "Settings" at bounding box center [96, 101] width 43 height 16
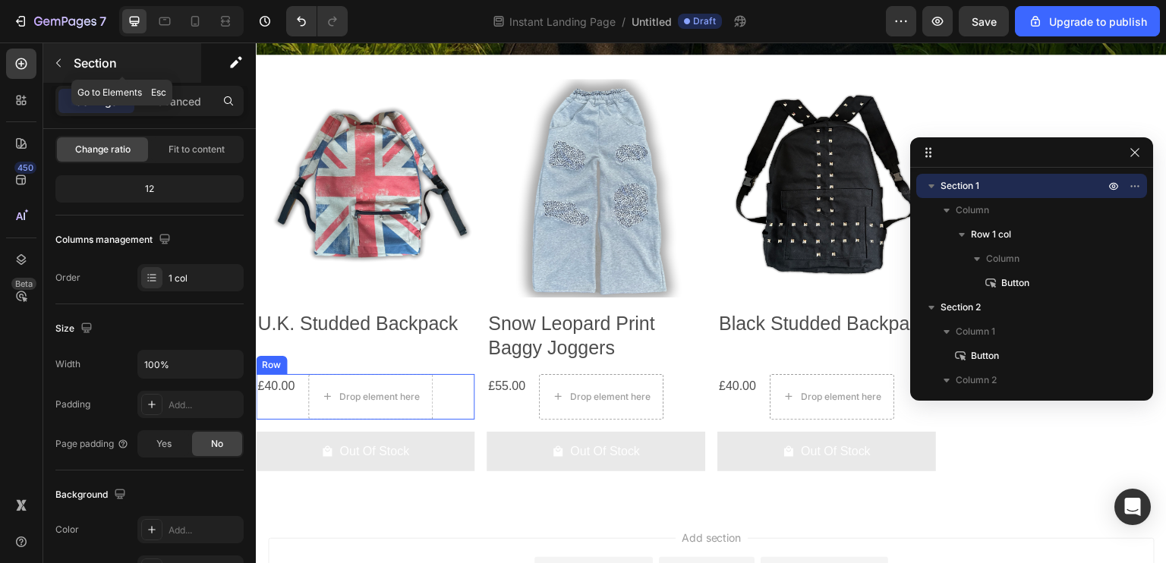
click at [185, 80] on div "Section" at bounding box center [122, 62] width 158 height 39
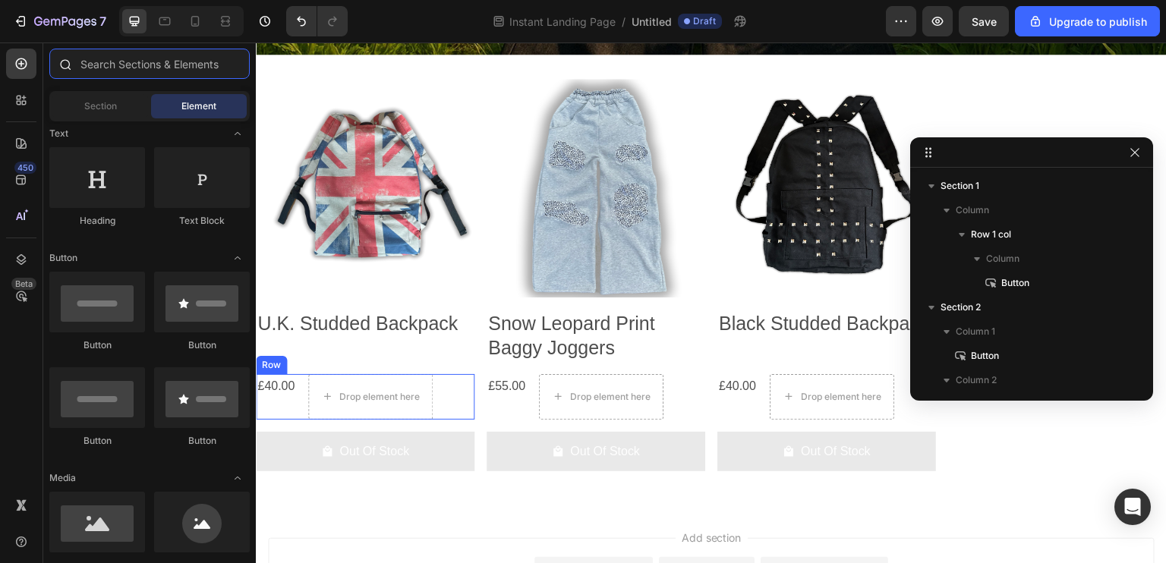
click at [106, 64] on input "text" at bounding box center [149, 64] width 200 height 30
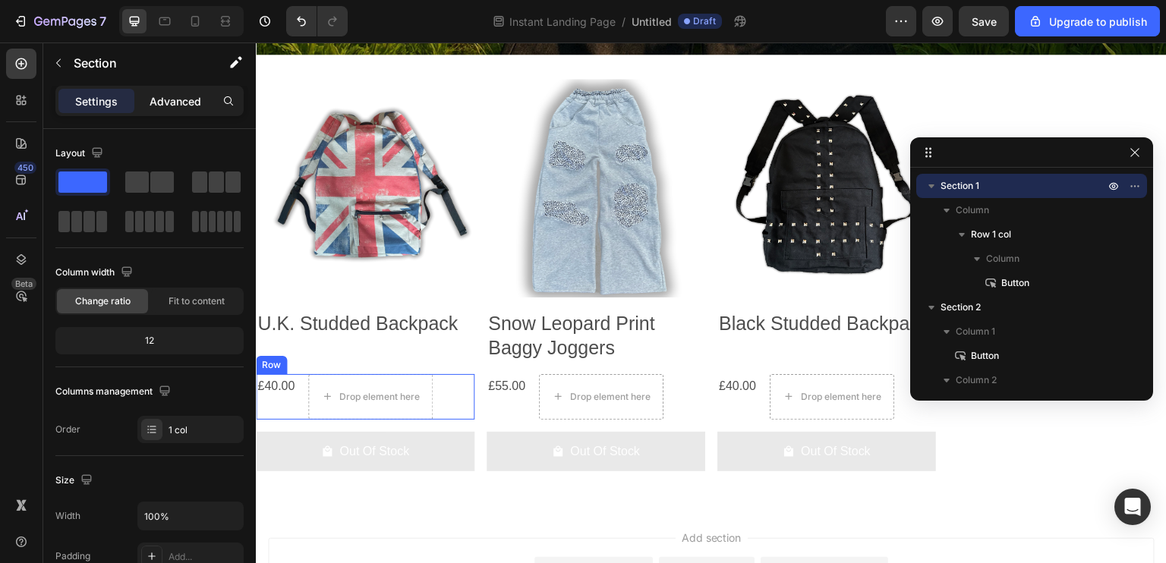
click at [208, 102] on div "Advanced" at bounding box center [175, 101] width 76 height 24
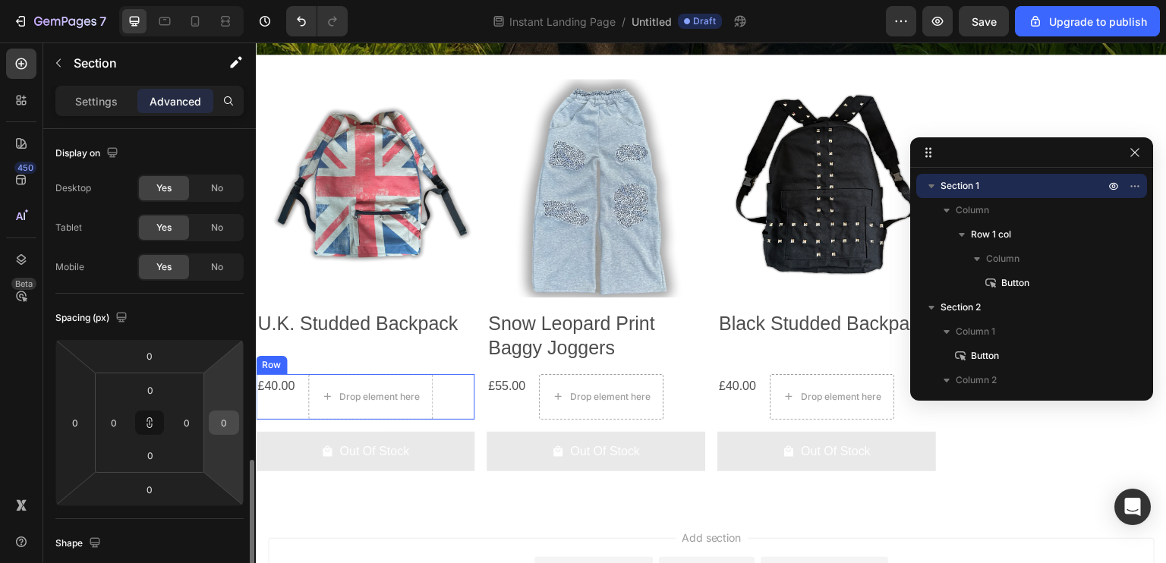
scroll to position [456, 0]
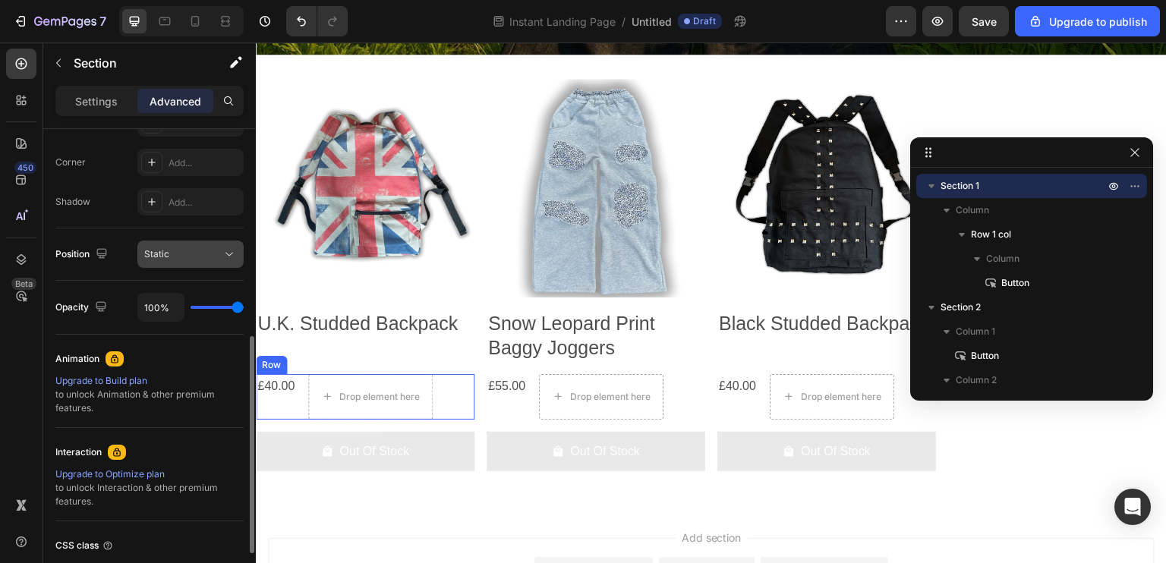
drag, startPoint x: 234, startPoint y: 268, endPoint x: 209, endPoint y: 261, distance: 26.0
click at [232, 268] on div "Position Static" at bounding box center [149, 255] width 188 height 52
click at [211, 262] on button "Static" at bounding box center [190, 254] width 106 height 27
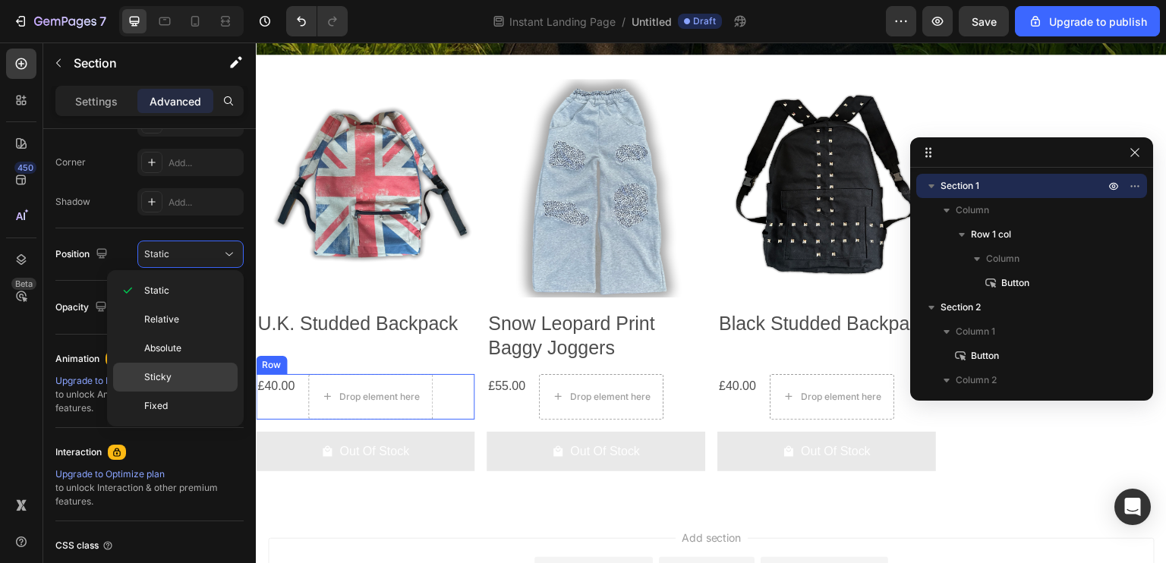
click at [169, 380] on span "Sticky" at bounding box center [157, 377] width 27 height 14
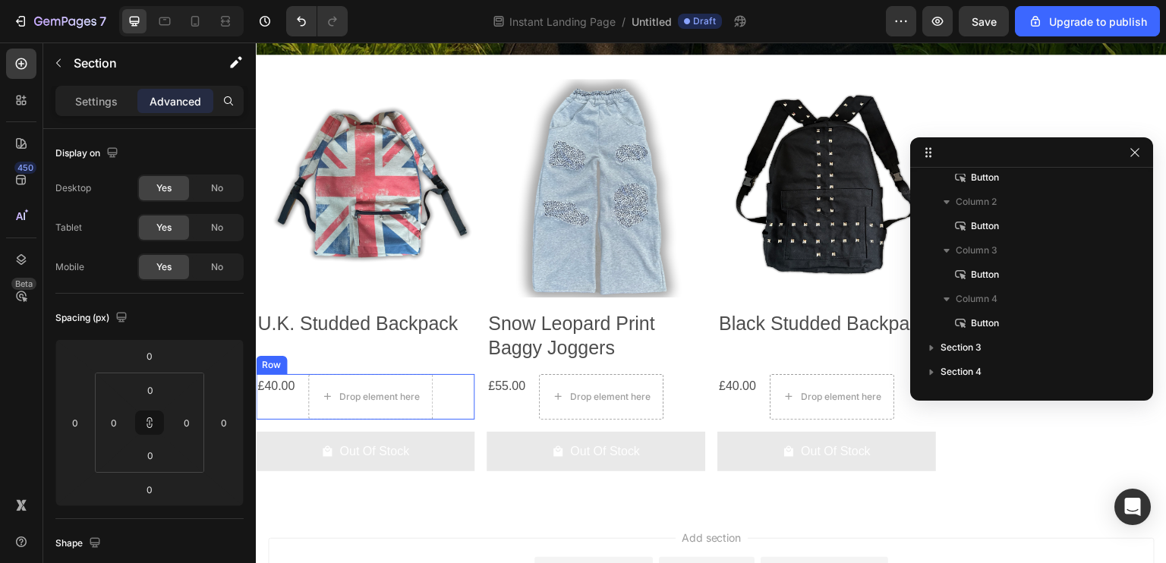
scroll to position [0, 0]
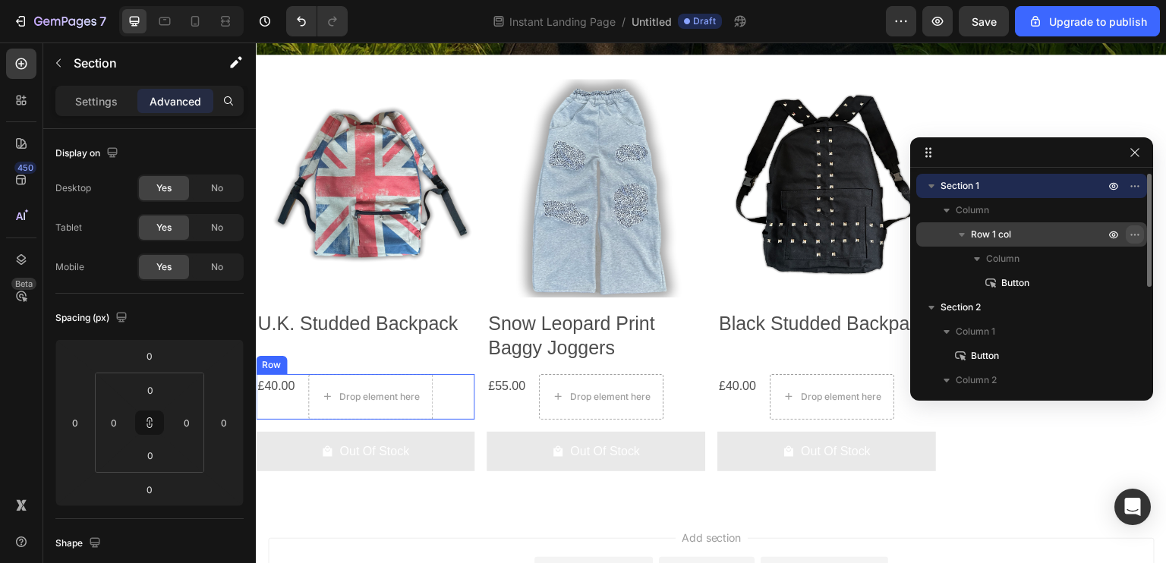
click at [1137, 233] on icon "button" at bounding box center [1135, 235] width 12 height 12
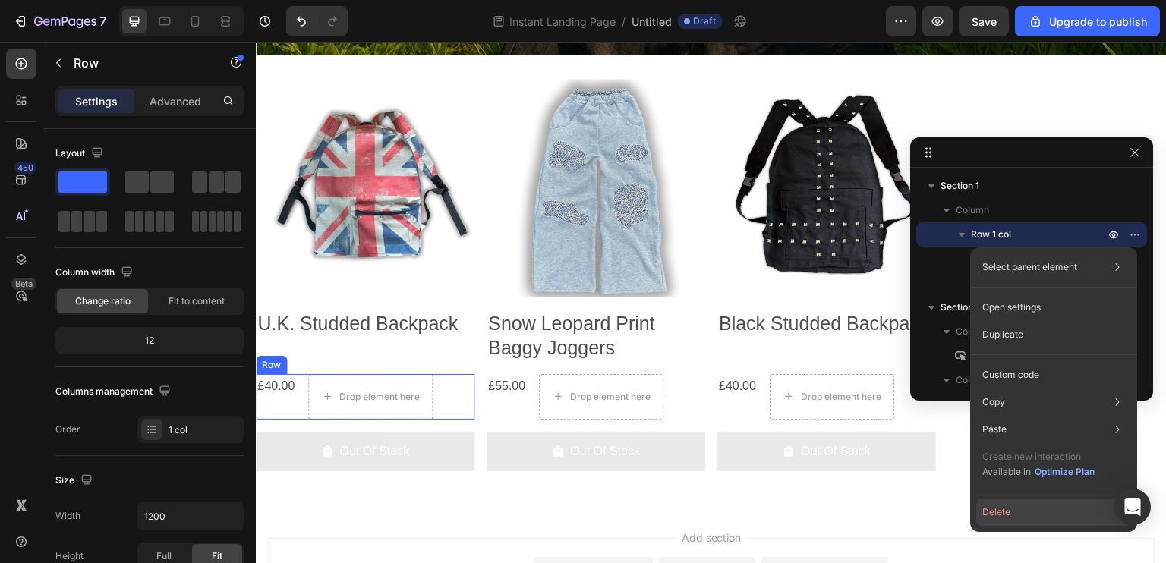
click at [1012, 512] on button "Delete" at bounding box center [1053, 512] width 155 height 27
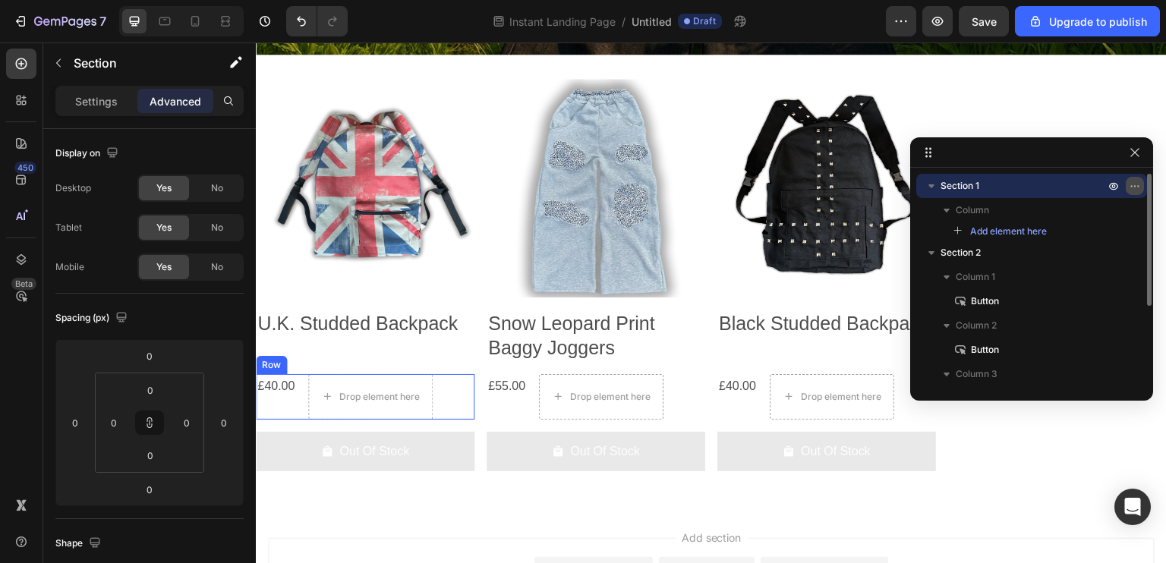
click at [1132, 186] on icon "button" at bounding box center [1131, 186] width 2 height 2
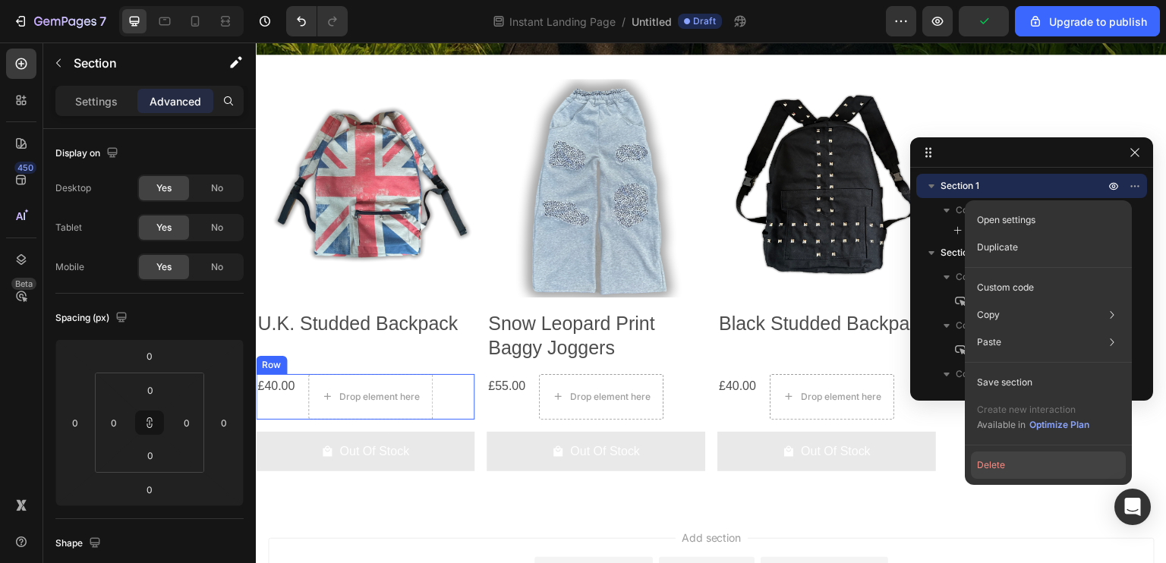
click at [990, 462] on button "Delete" at bounding box center [1048, 465] width 155 height 27
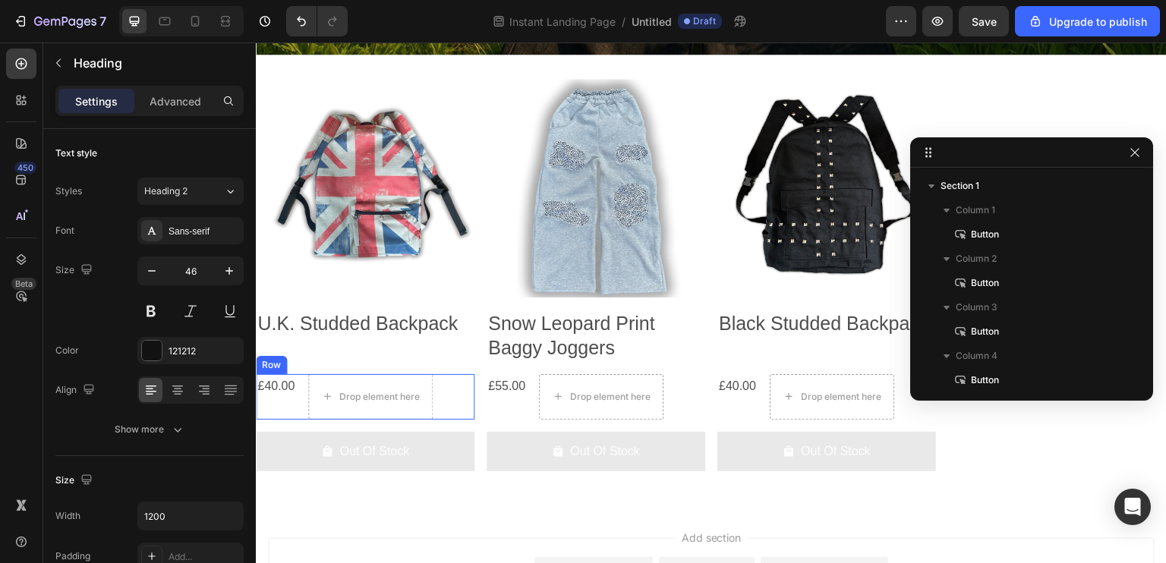
scroll to position [178, 0]
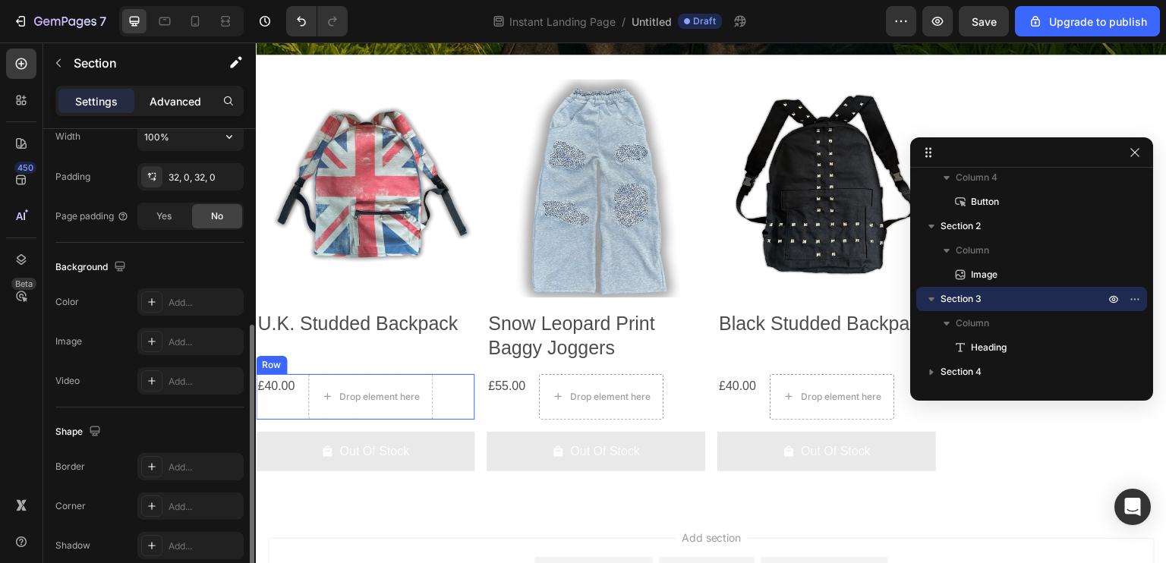
click at [174, 102] on p "Advanced" at bounding box center [176, 101] width 52 height 16
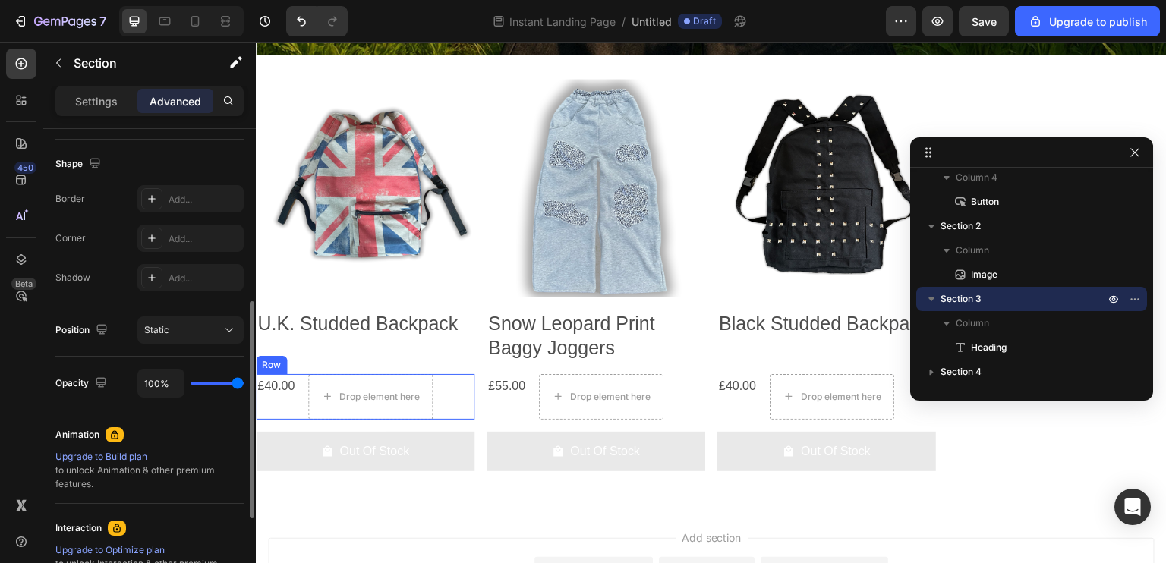
scroll to position [574, 0]
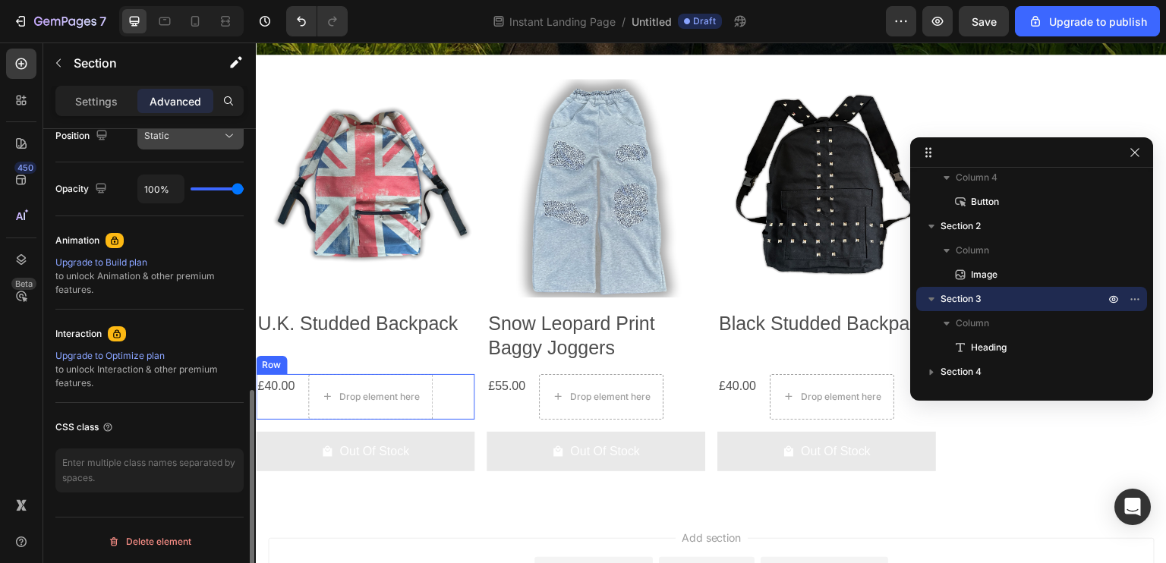
click at [188, 131] on div "Static" at bounding box center [182, 136] width 77 height 14
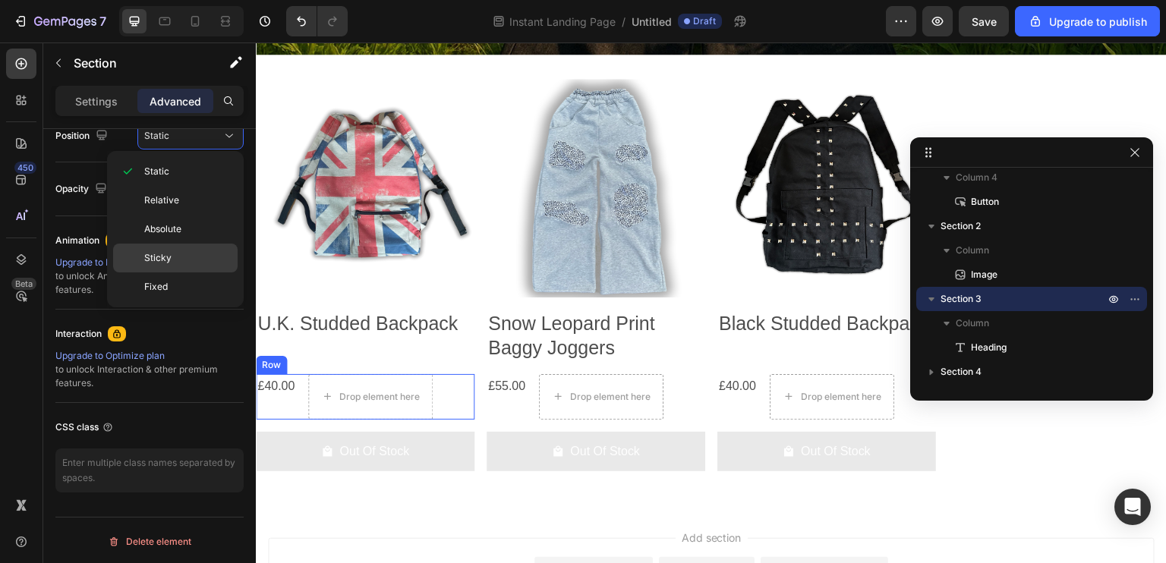
click at [186, 257] on p "Sticky" at bounding box center [187, 258] width 87 height 14
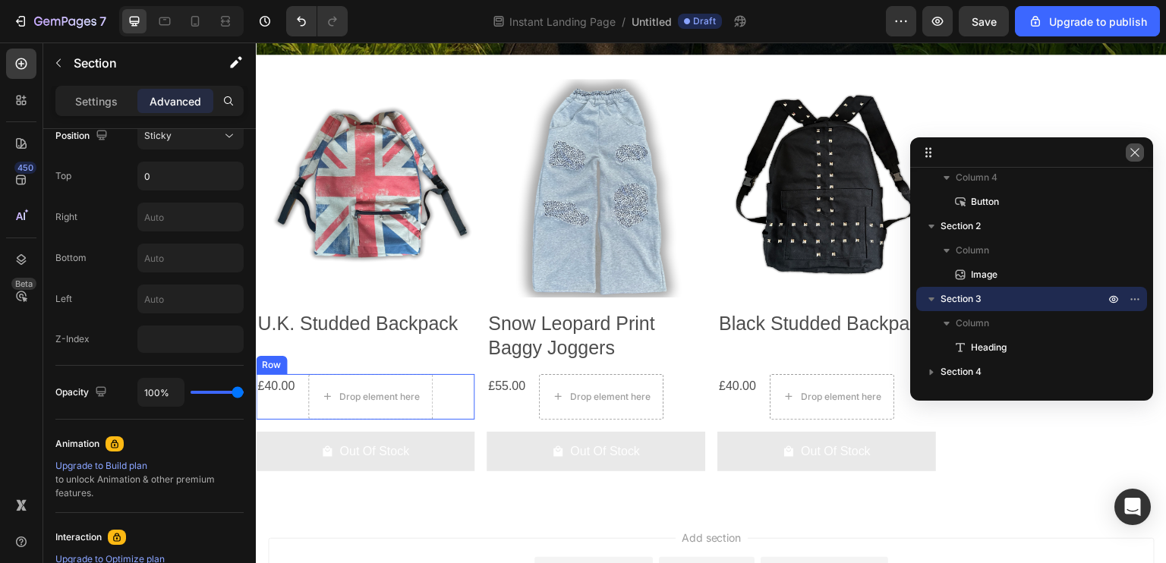
click at [1133, 159] on button "button" at bounding box center [1135, 152] width 18 height 18
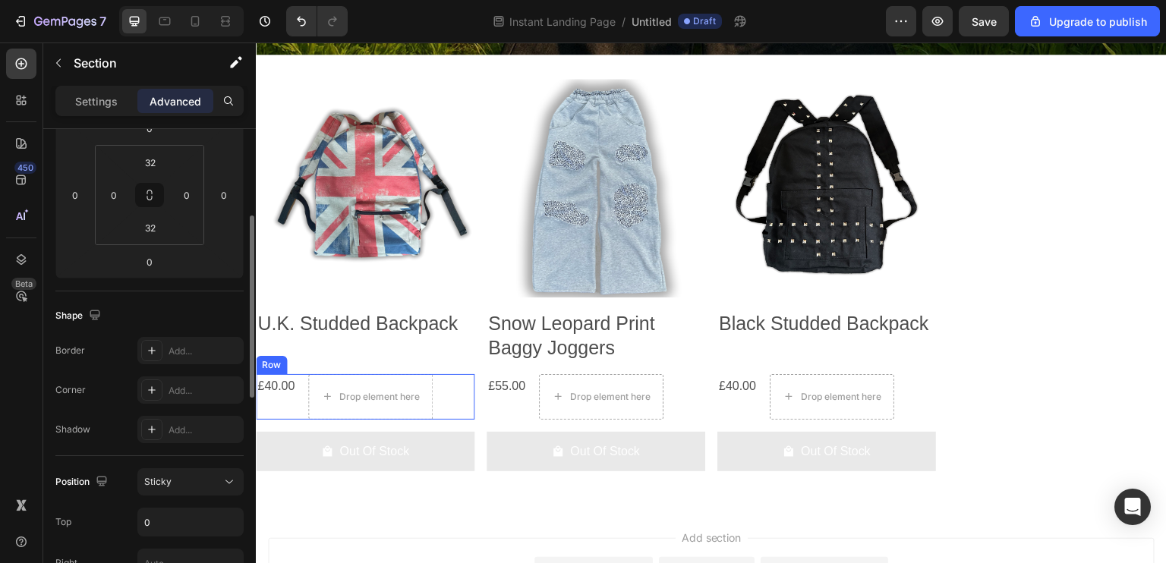
scroll to position [380, 0]
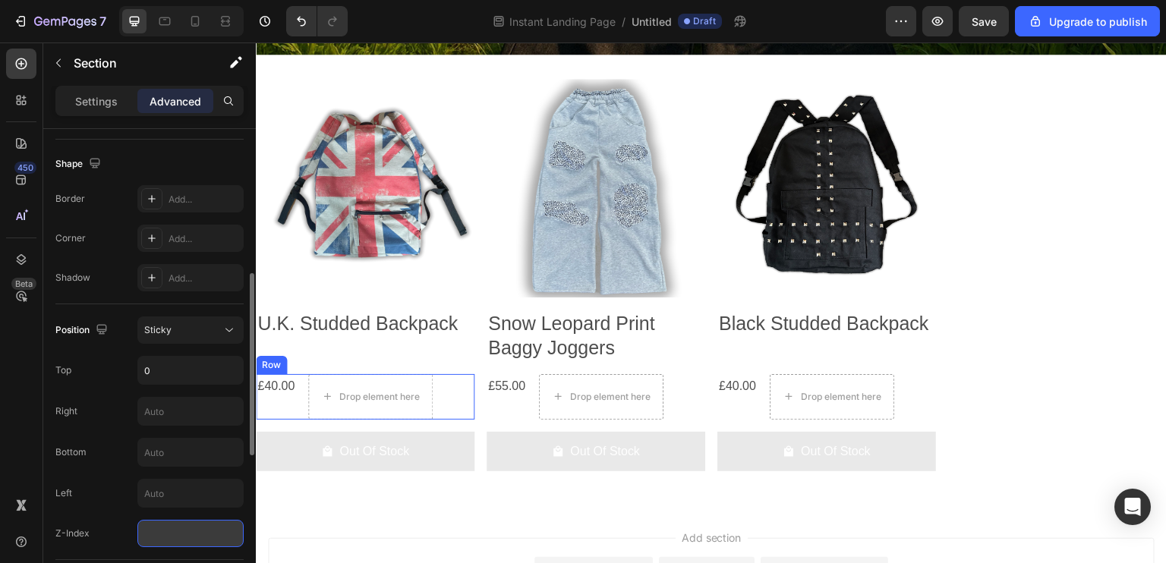
click at [178, 525] on input "number" at bounding box center [190, 533] width 106 height 27
drag, startPoint x: 156, startPoint y: 537, endPoint x: 131, endPoint y: 534, distance: 25.9
click at [134, 534] on div "Z-Index 1" at bounding box center [149, 533] width 188 height 27
type input "4"
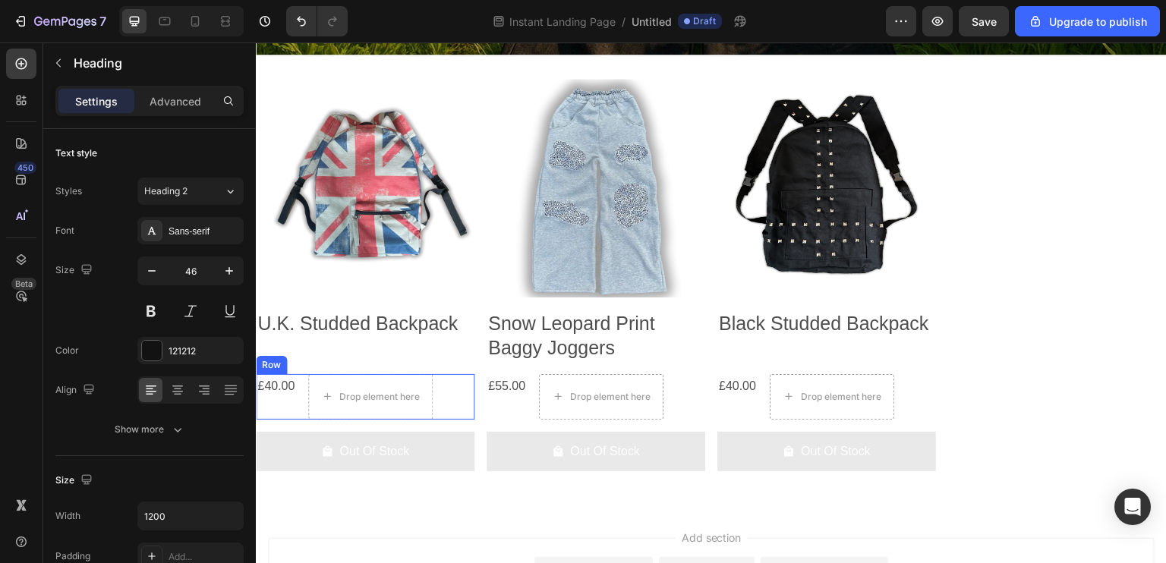
click at [140, 87] on div "Settings Advanced" at bounding box center [149, 101] width 188 height 30
drag, startPoint x: 158, startPoint y: 99, endPoint x: 253, endPoint y: 242, distance: 171.4
click at [160, 99] on p "Advanced" at bounding box center [176, 101] width 52 height 16
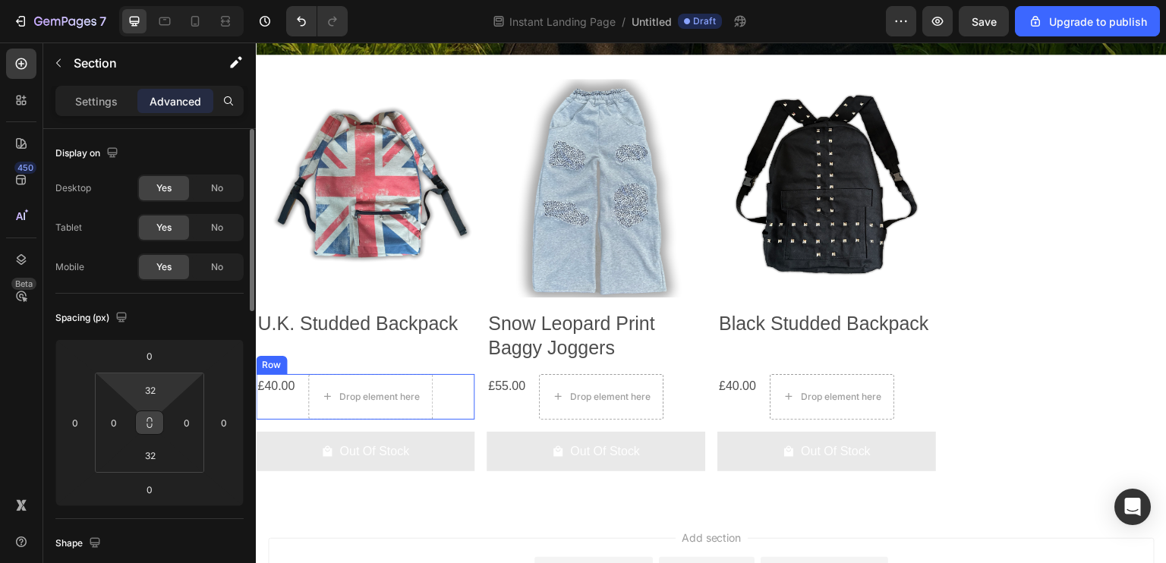
click at [152, 431] on button at bounding box center [149, 423] width 29 height 24
click at [154, 393] on input "32" at bounding box center [150, 390] width 30 height 23
type input "1"
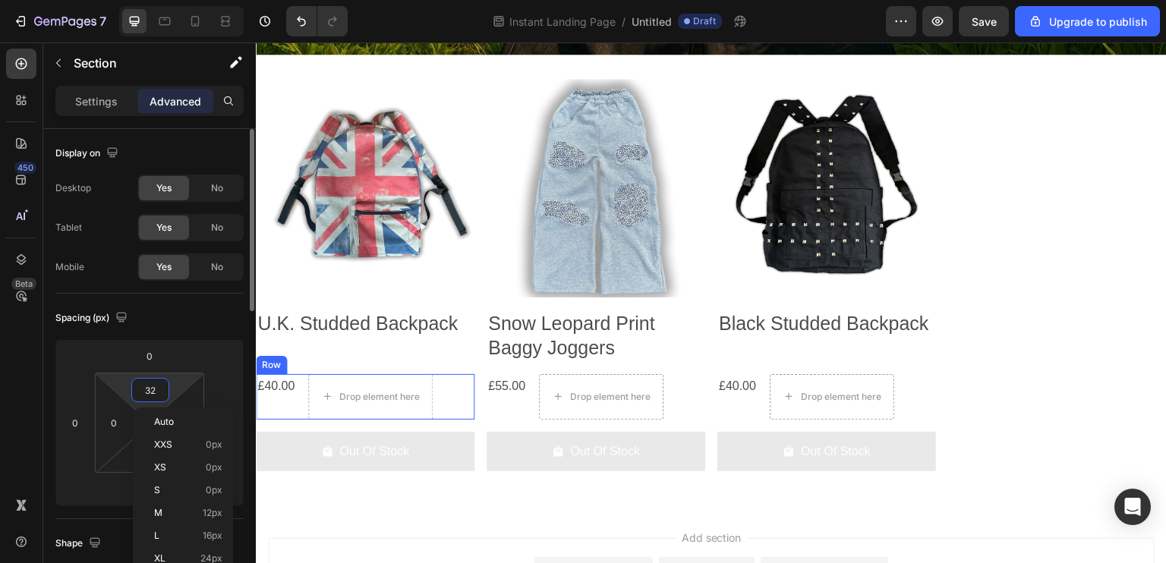
type input "1"
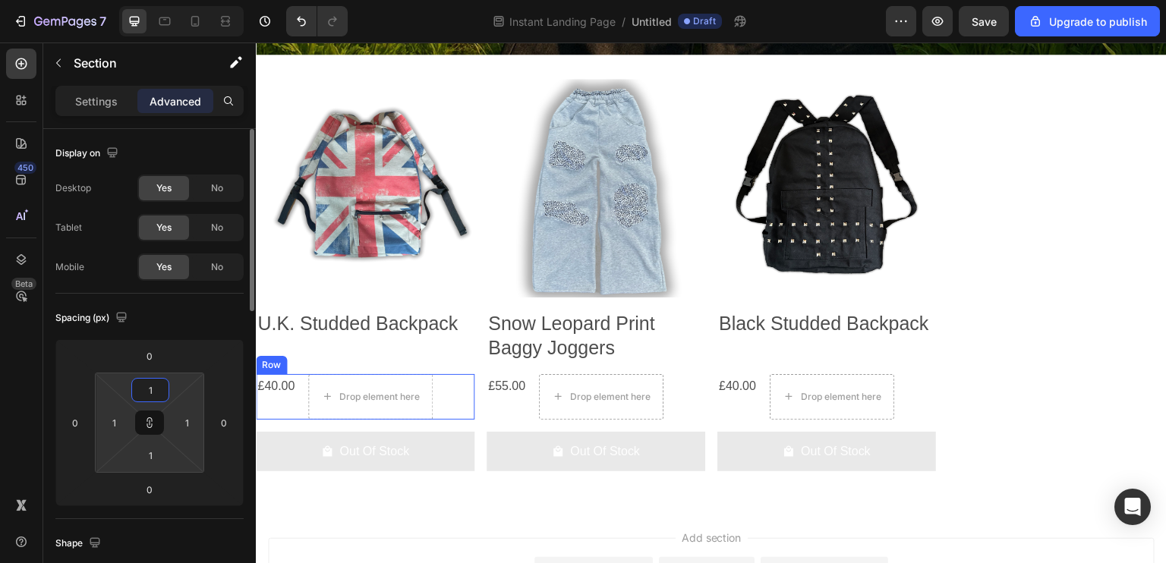
type input "16"
type input "1"
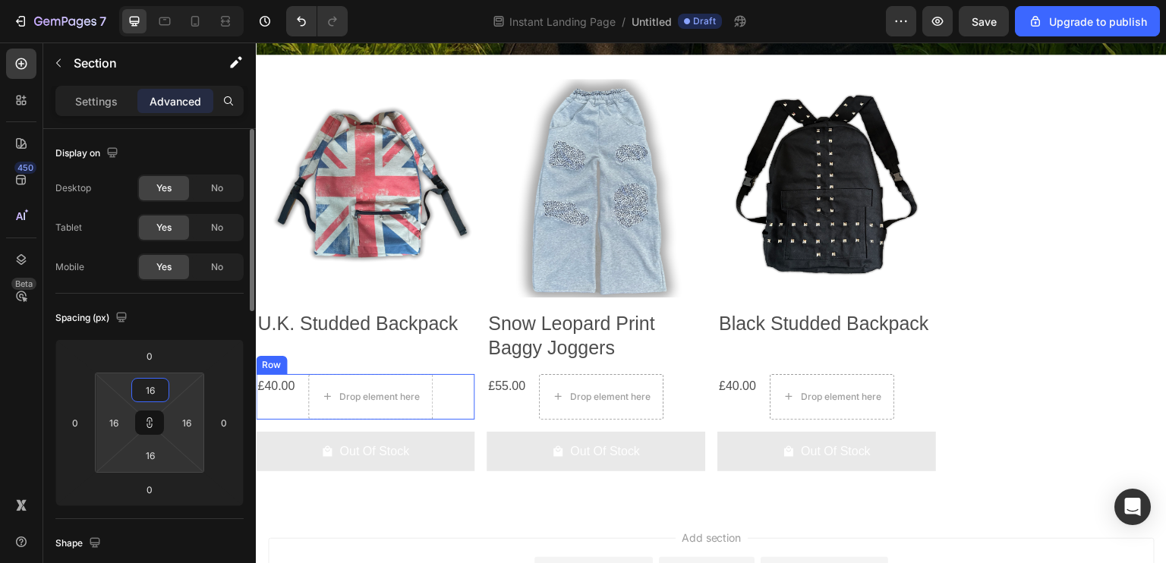
type input "1"
type input "0"
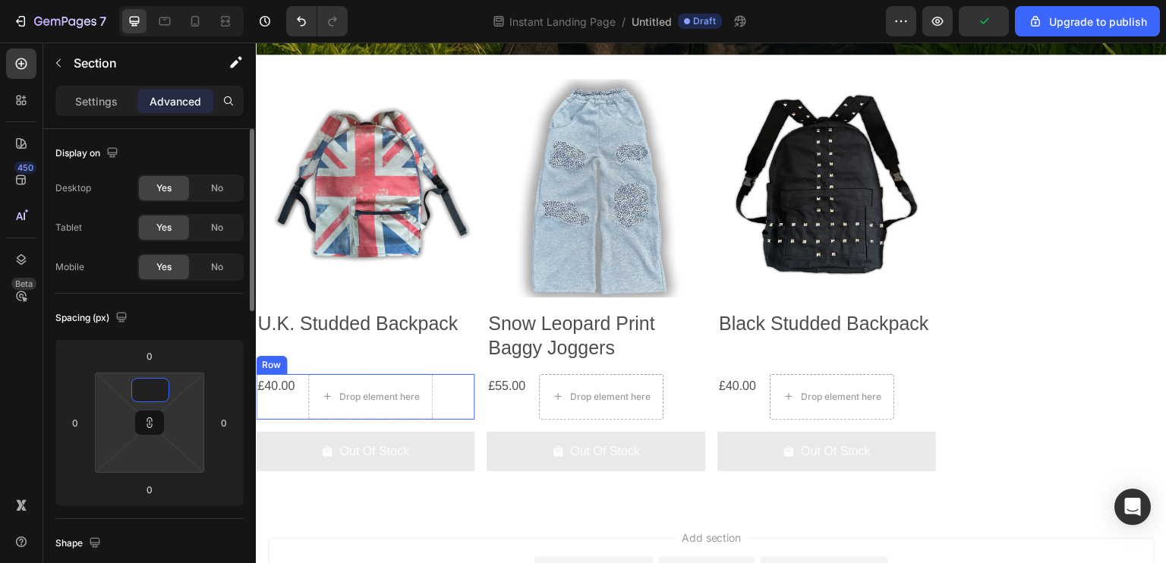
type input "0"
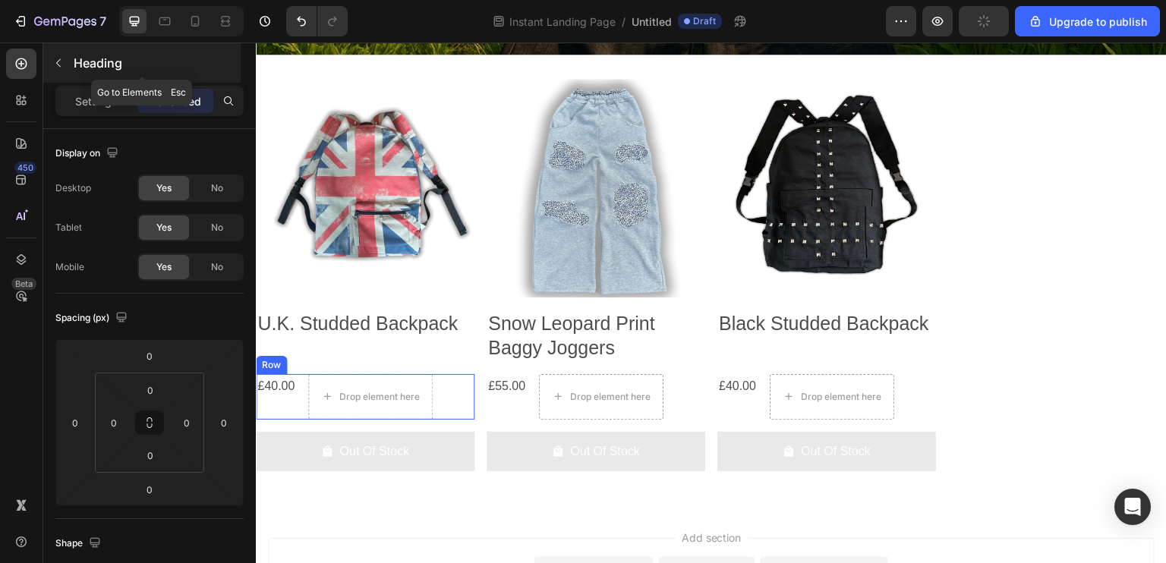
click at [49, 71] on button "button" at bounding box center [58, 63] width 24 height 24
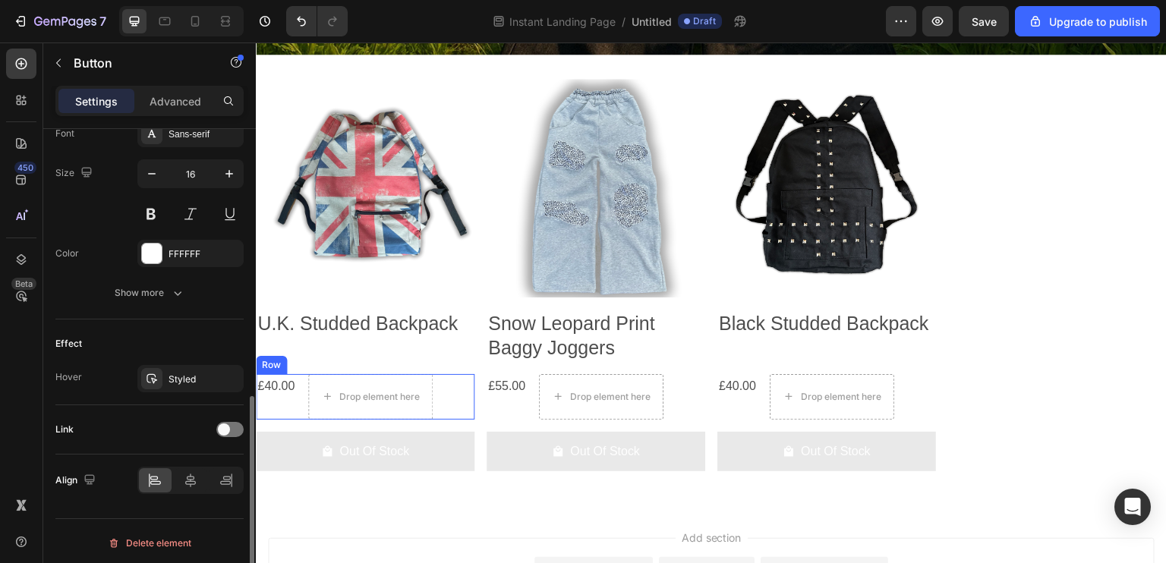
scroll to position [608, 0]
click at [192, 481] on icon at bounding box center [190, 480] width 11 height 14
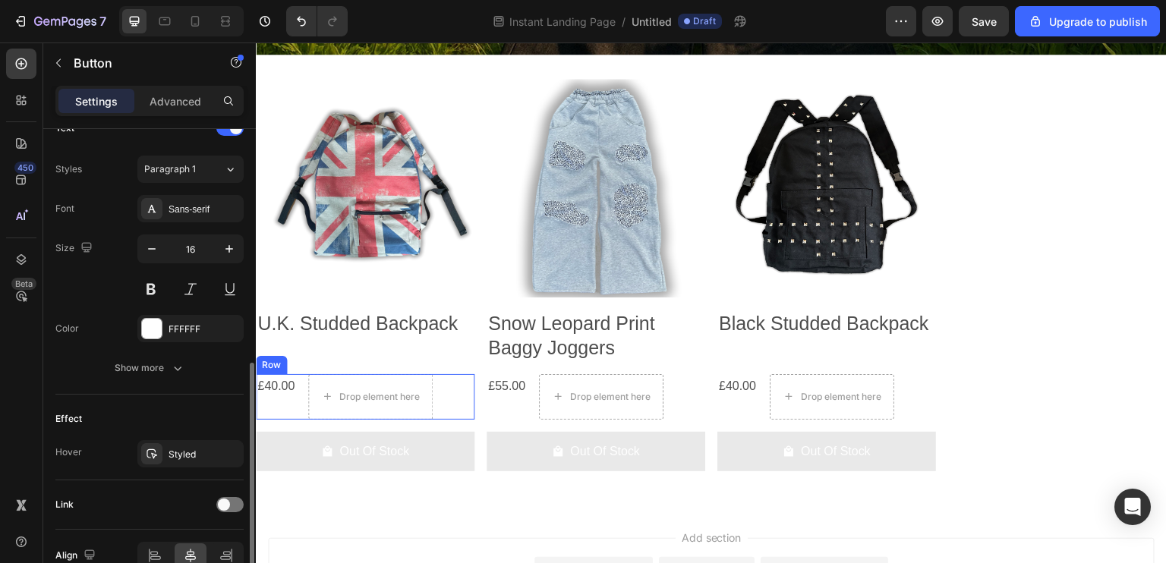
scroll to position [304, 0]
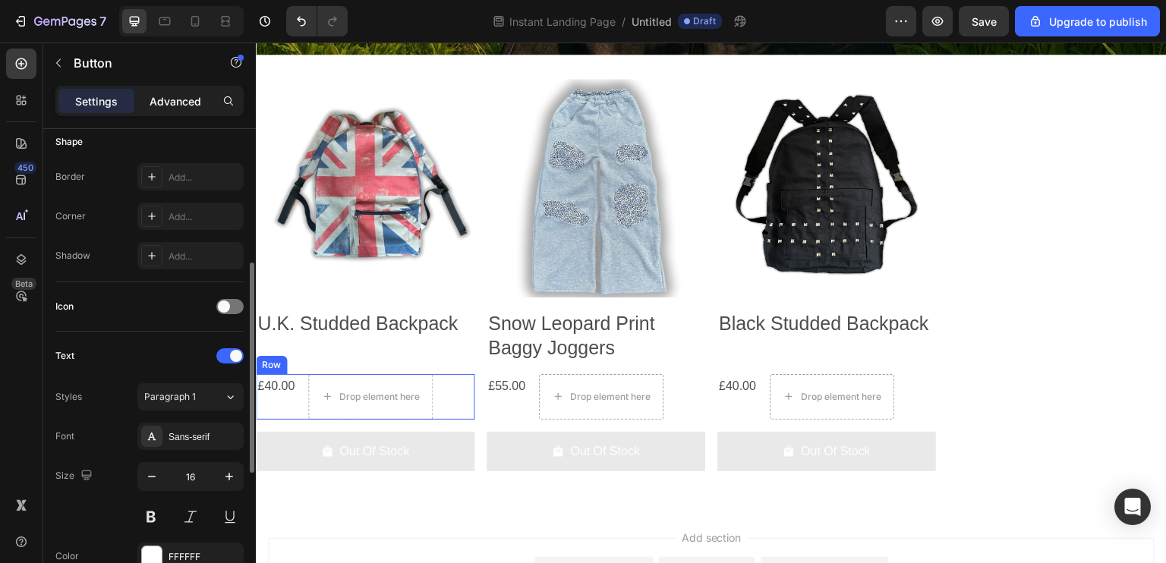
click at [197, 106] on p "Advanced" at bounding box center [176, 101] width 52 height 16
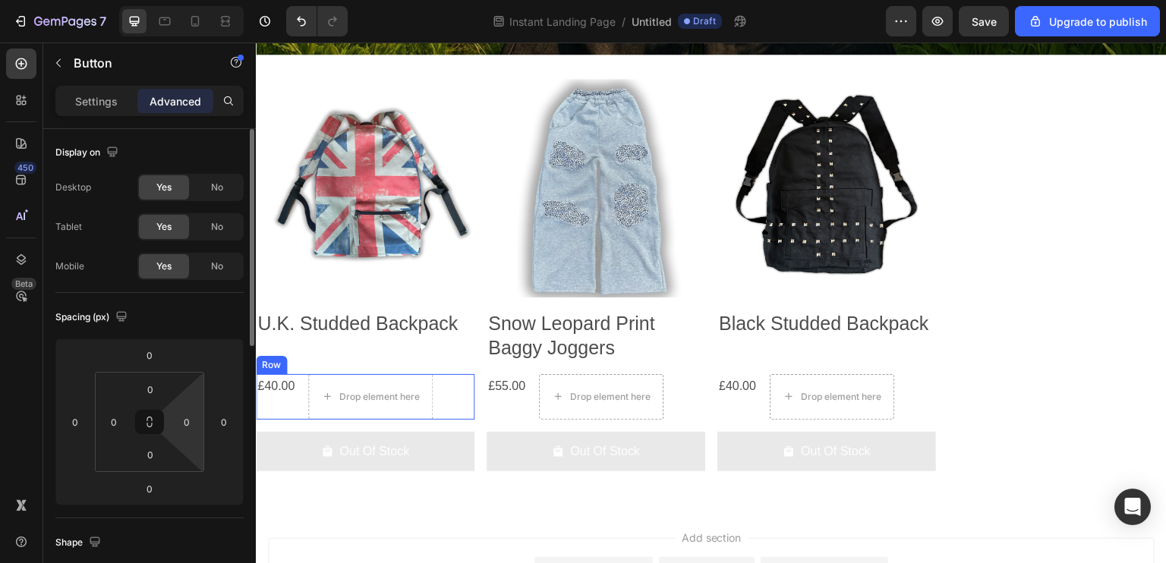
scroll to position [0, 0]
click at [80, 104] on p "Settings" at bounding box center [96, 101] width 43 height 16
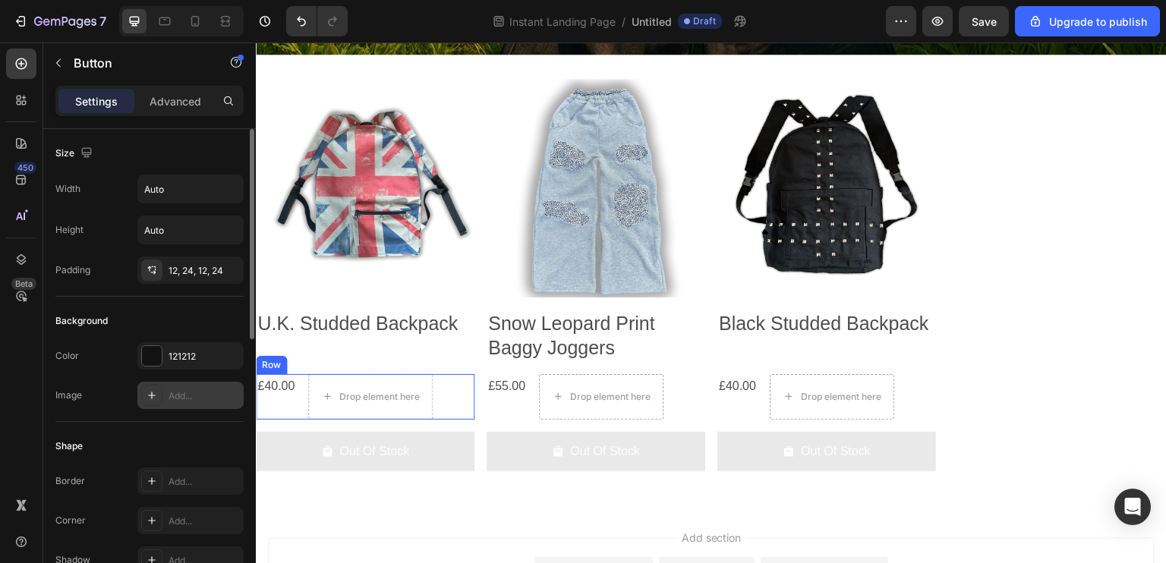
click at [165, 400] on div "Add..." at bounding box center [190, 395] width 106 height 27
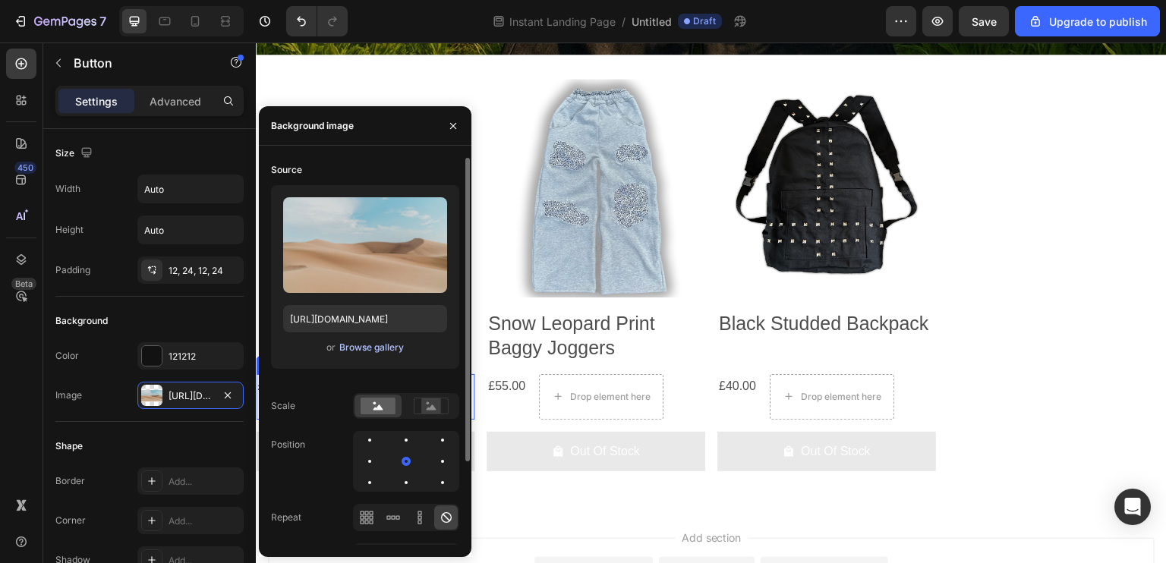
click at [364, 355] on button "Browse gallery" at bounding box center [372, 347] width 66 height 15
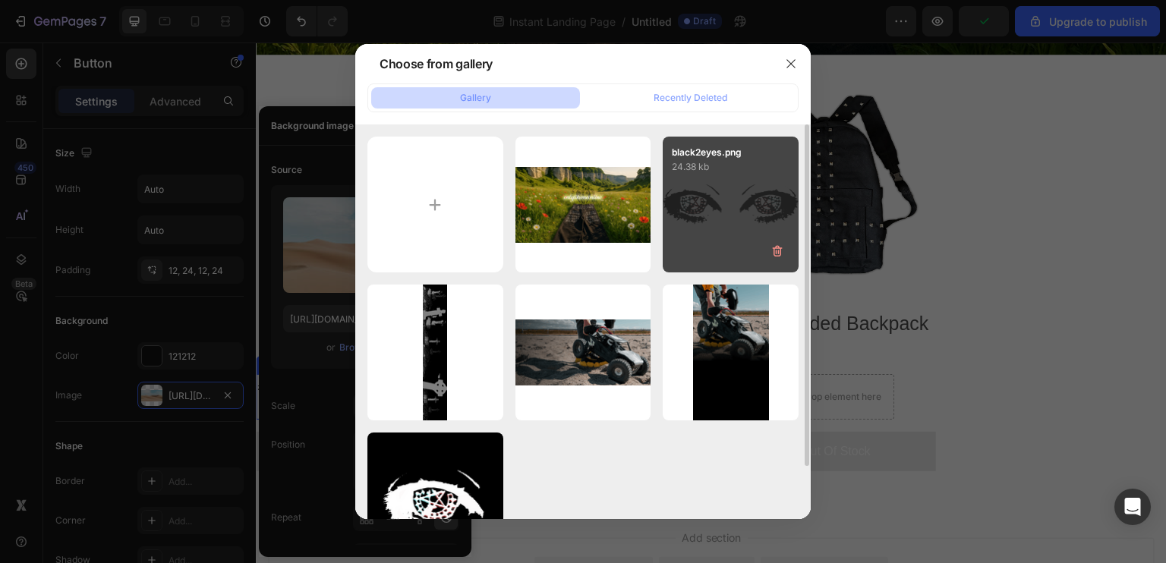
click at [753, 223] on div "black2eyes.png 24.38 kb" at bounding box center [731, 205] width 136 height 136
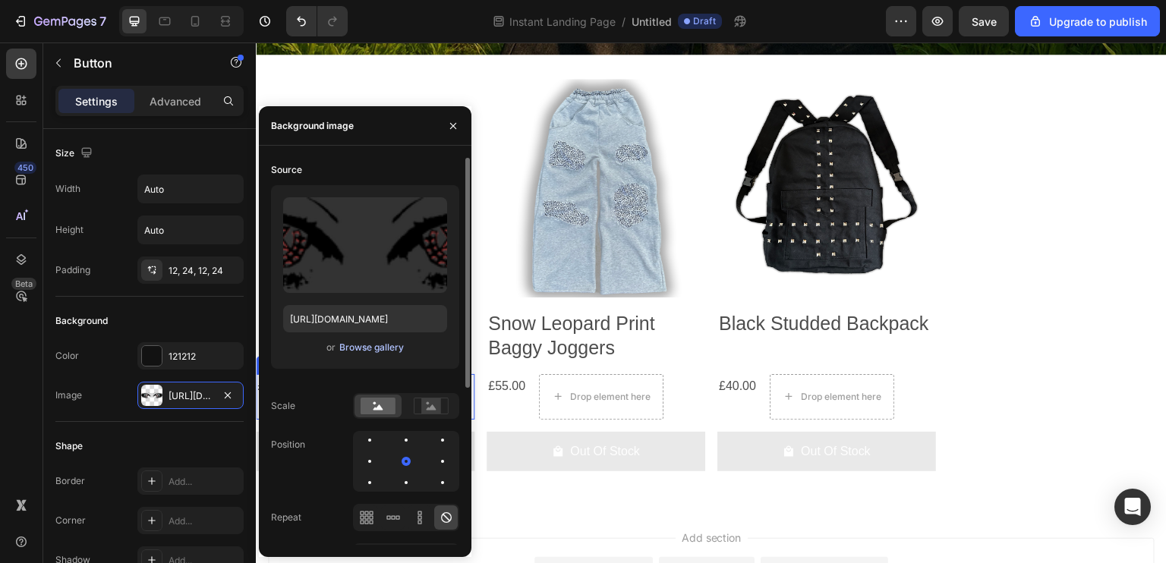
click at [377, 352] on div "Browse gallery" at bounding box center [371, 348] width 65 height 14
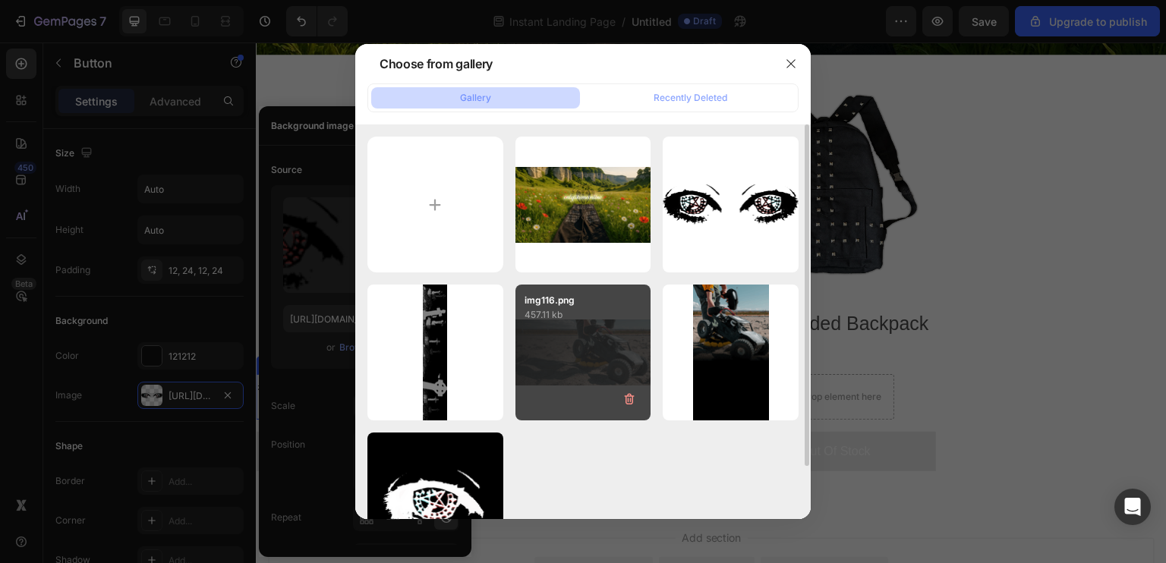
click at [540, 357] on div "img116.png 457.11 kb" at bounding box center [583, 353] width 136 height 136
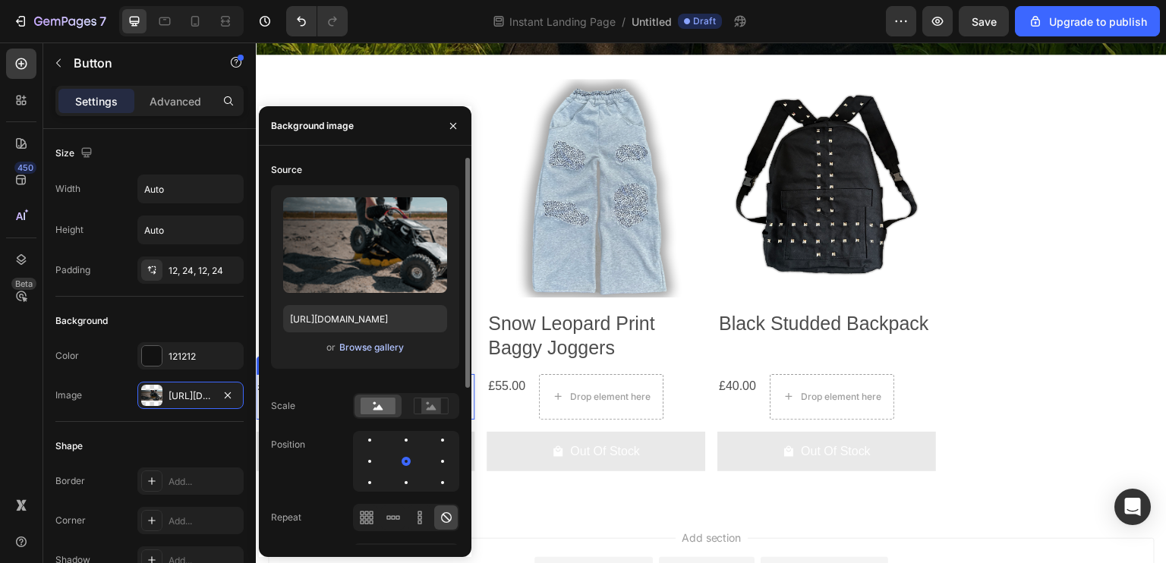
click at [384, 355] on button "Browse gallery" at bounding box center [372, 347] width 66 height 15
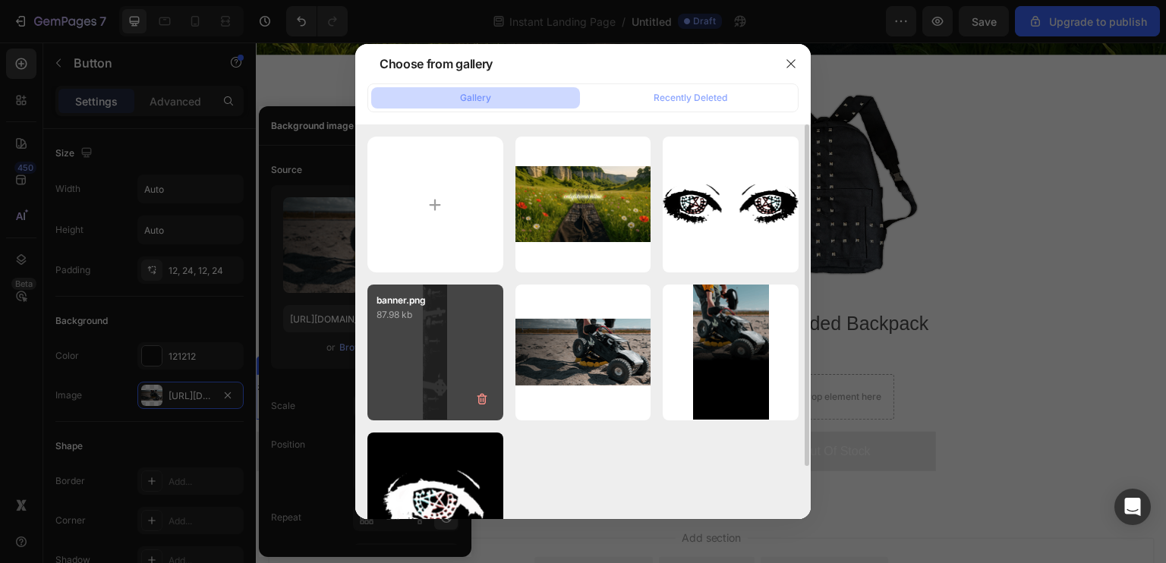
click at [455, 380] on div "banner.png 87.98 kb" at bounding box center [435, 353] width 136 height 136
type input "https://cdn.shopify.com/s/files/1/0913/4974/6047/files/gempages_561608482797651…"
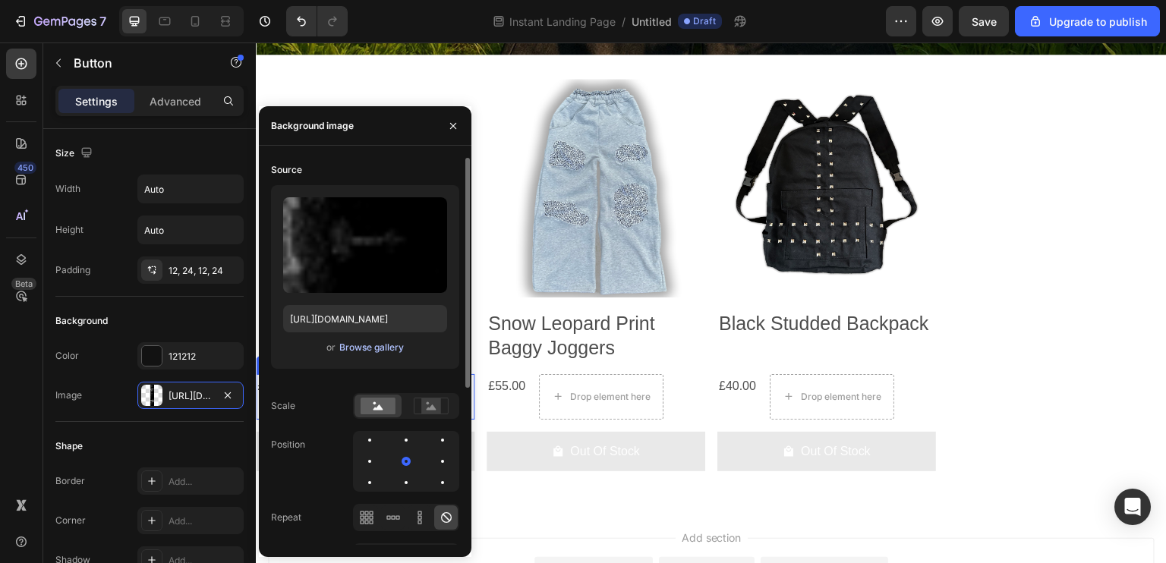
click at [376, 350] on div "Browse gallery" at bounding box center [371, 348] width 65 height 14
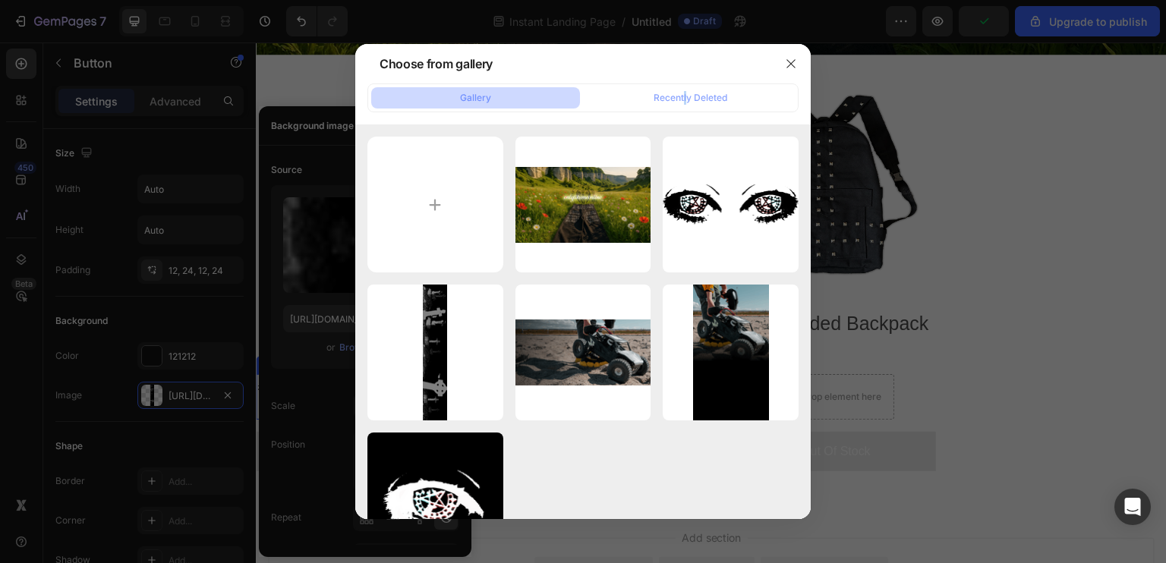
click at [686, 109] on div "Gallery Recently Deleted" at bounding box center [582, 98] width 431 height 29
click at [456, 189] on input "file" at bounding box center [435, 205] width 136 height 136
click at [790, 59] on icon "button" at bounding box center [791, 64] width 12 height 12
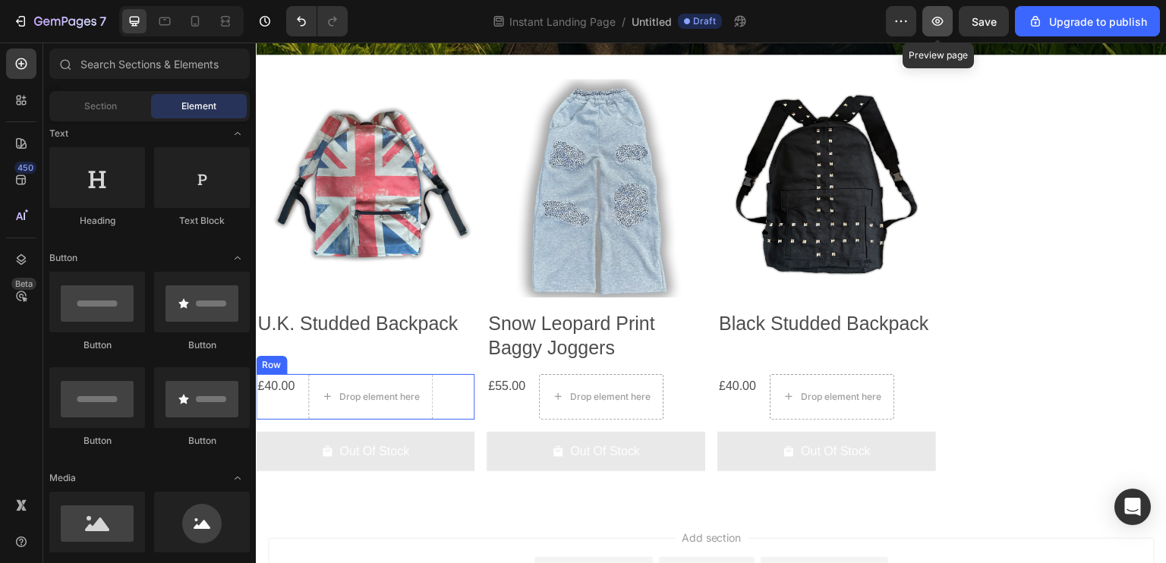
click at [929, 16] on button "button" at bounding box center [937, 21] width 30 height 30
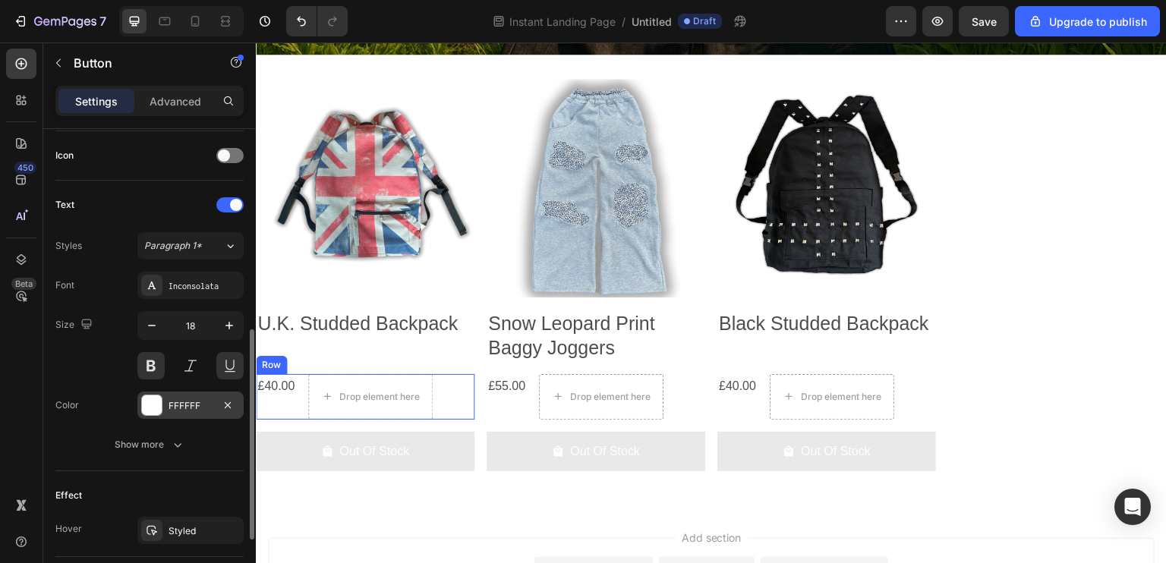
scroll to position [531, 0]
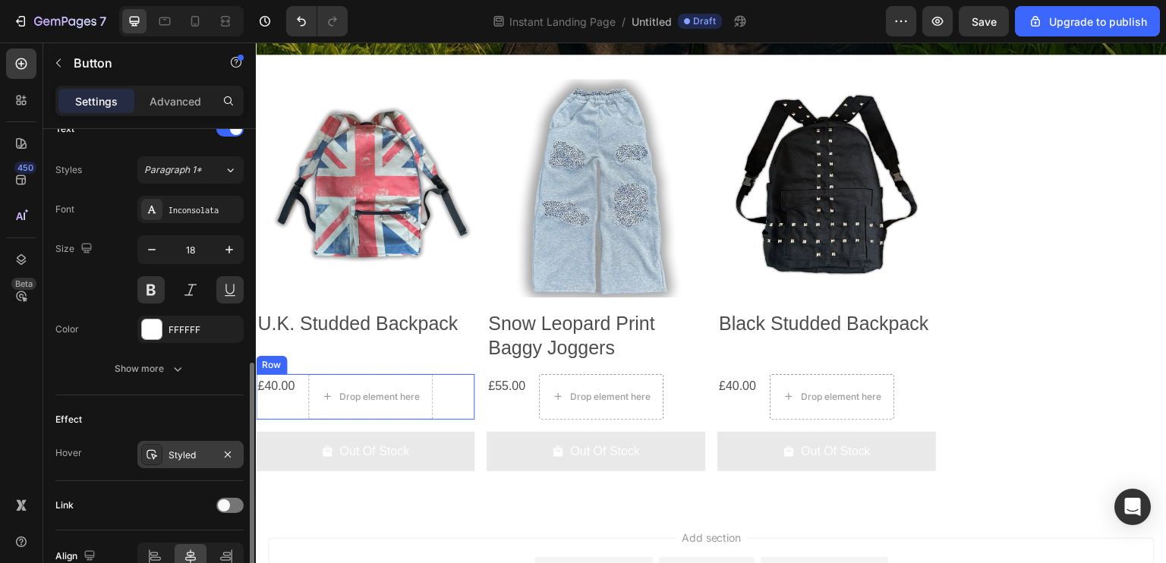
click at [178, 449] on div "Styled" at bounding box center [191, 456] width 44 height 14
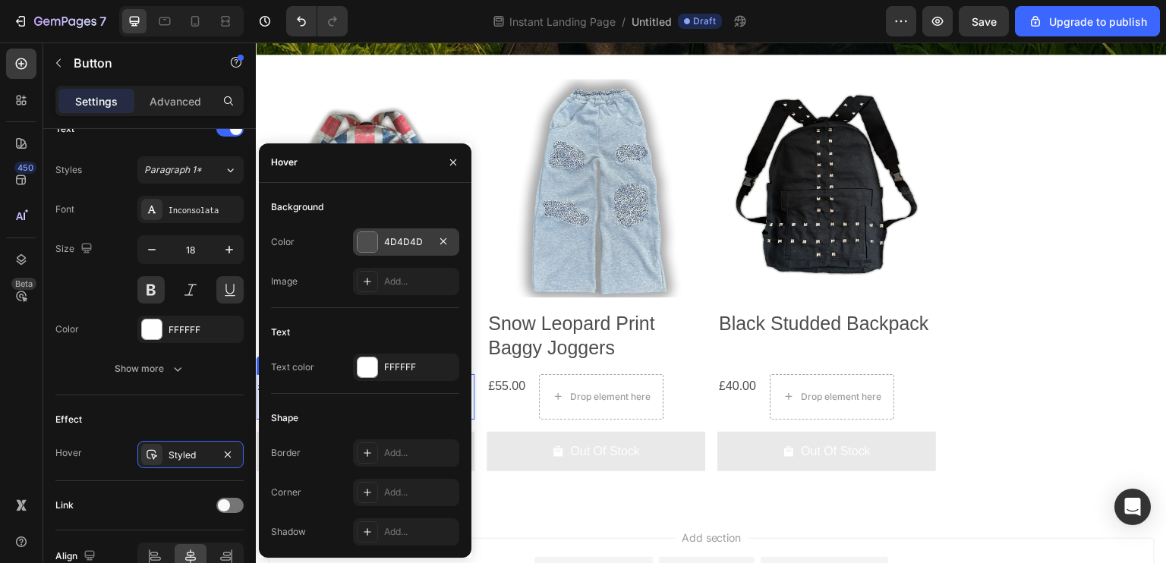
click at [370, 249] on div at bounding box center [368, 242] width 20 height 20
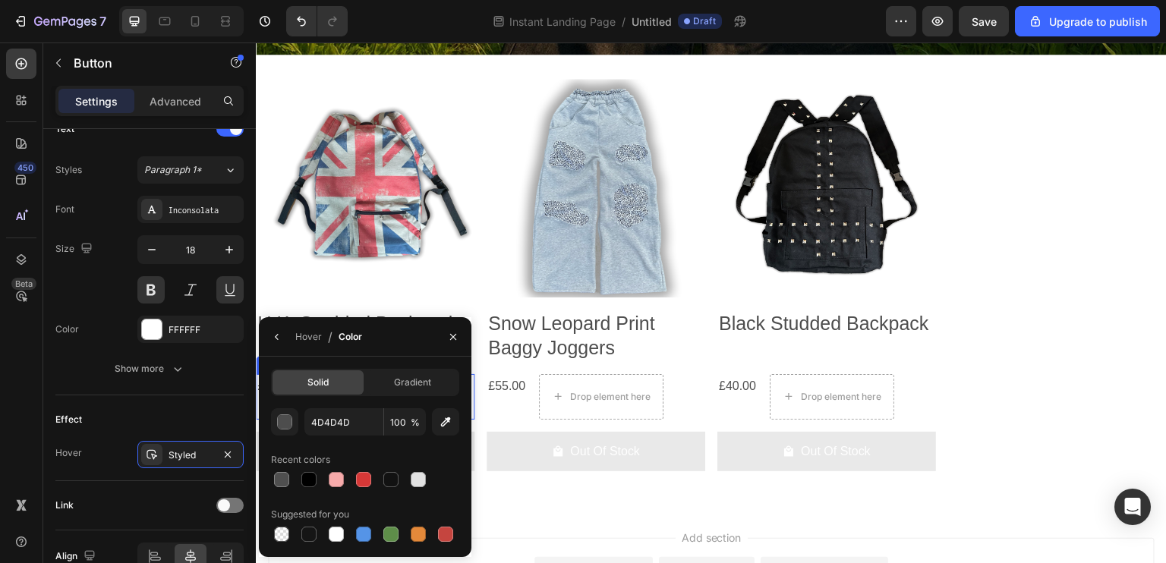
drag, startPoint x: 421, startPoint y: 478, endPoint x: 404, endPoint y: 347, distance: 132.4
click at [420, 478] on div at bounding box center [418, 479] width 15 height 15
click at [279, 531] on div at bounding box center [281, 534] width 15 height 15
type input "000000"
type input "0"
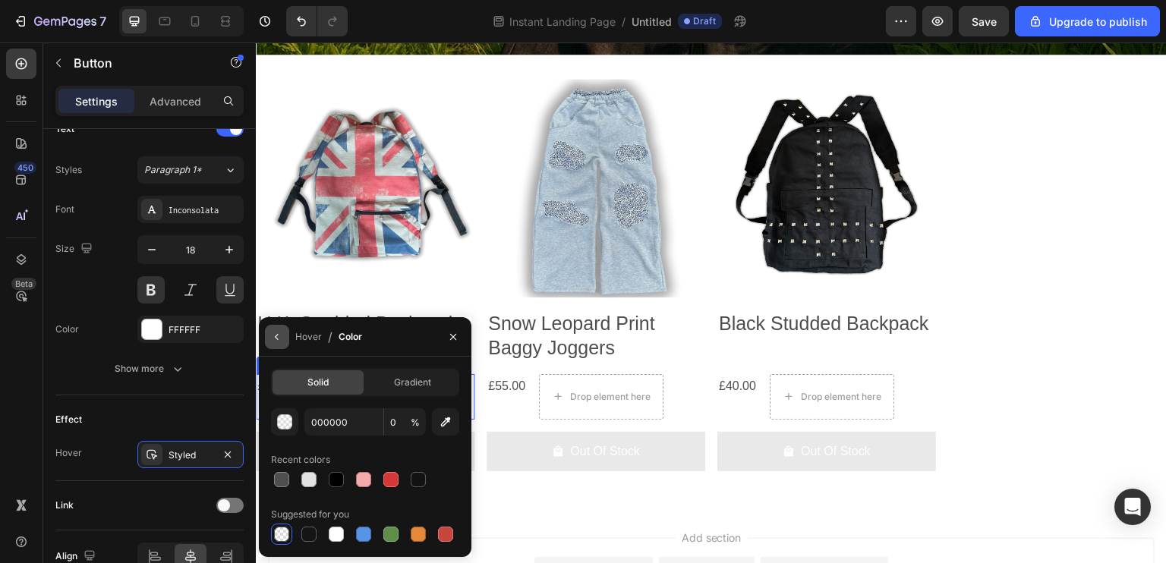
click at [276, 342] on icon "button" at bounding box center [277, 337] width 12 height 12
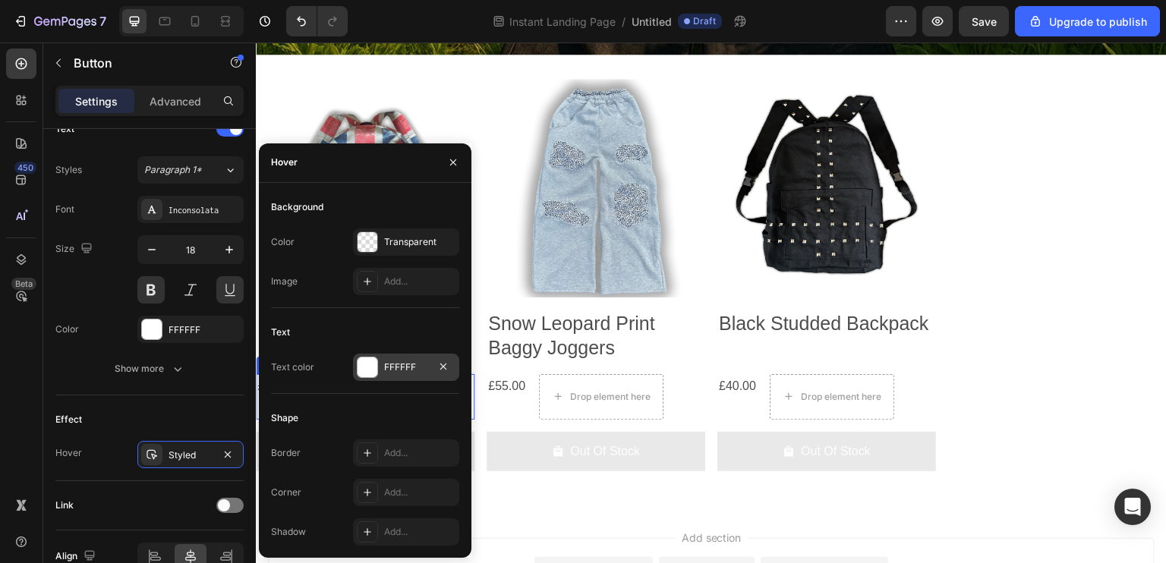
click at [364, 366] on div at bounding box center [368, 368] width 20 height 20
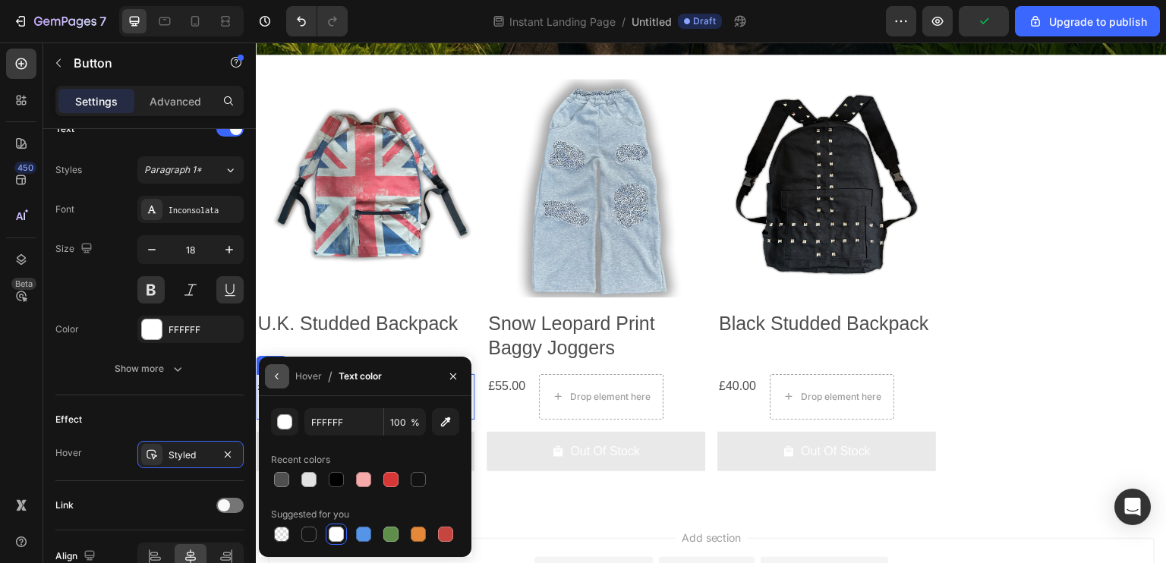
click at [277, 385] on button "button" at bounding box center [277, 376] width 24 height 24
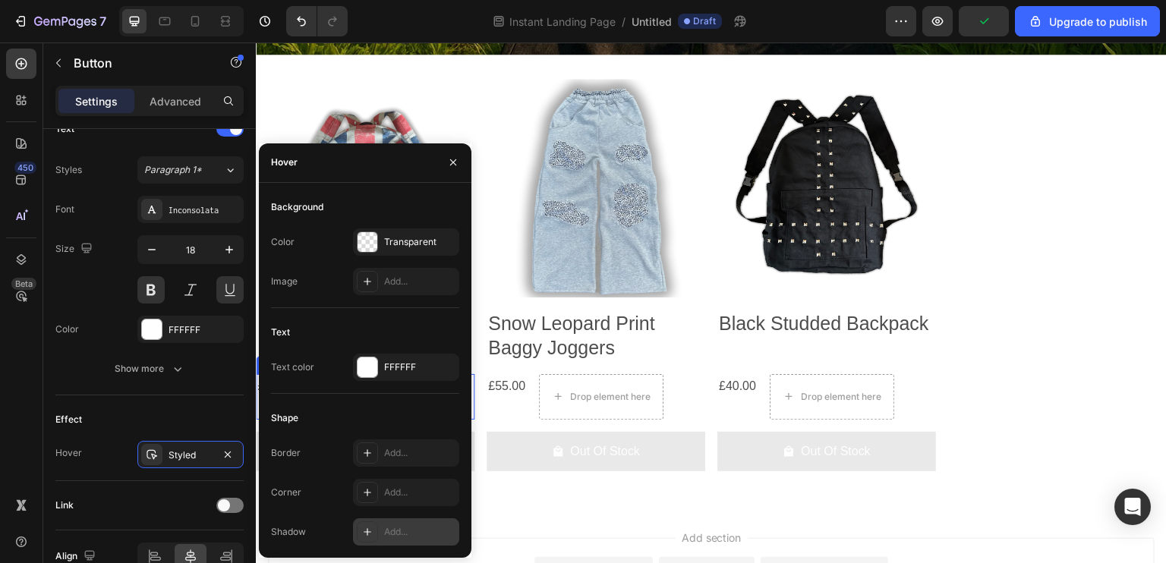
click at [389, 526] on div "Add..." at bounding box center [419, 532] width 71 height 14
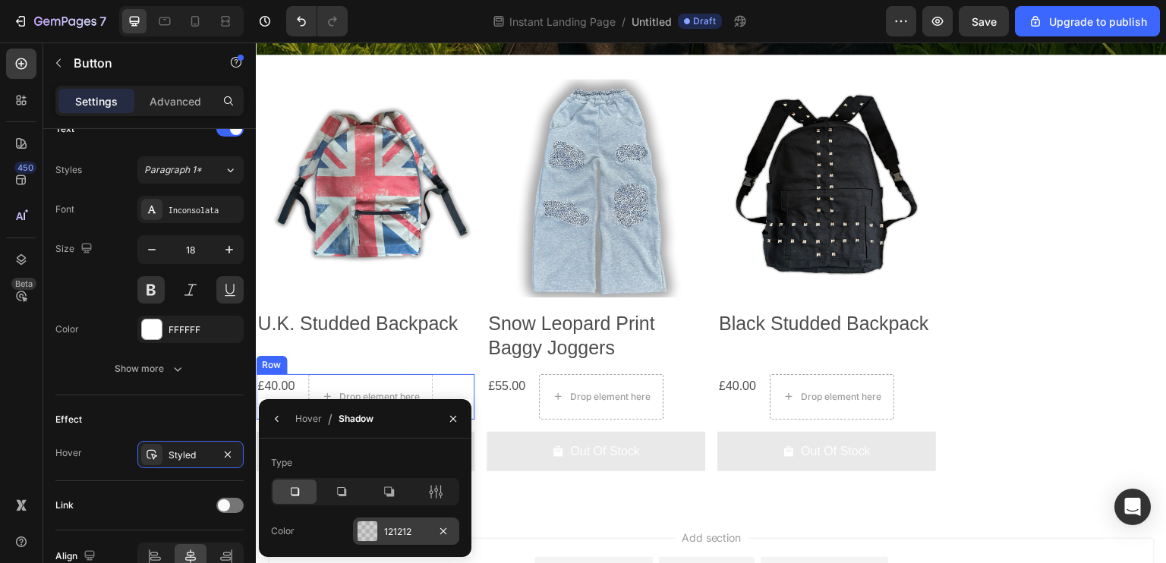
click at [370, 534] on div at bounding box center [368, 532] width 20 height 20
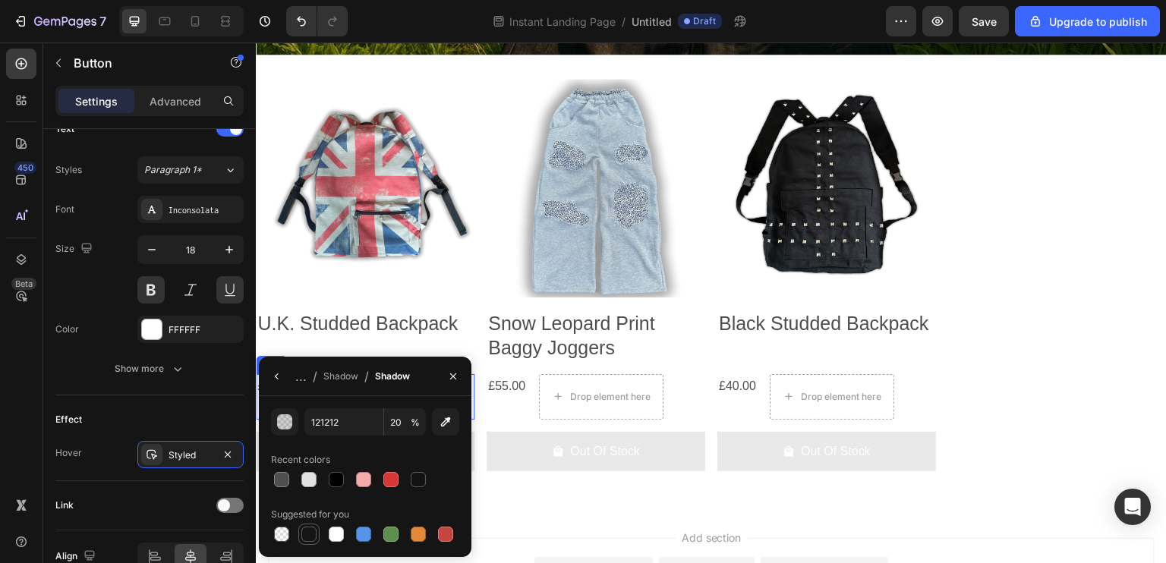
click at [309, 537] on div at bounding box center [308, 534] width 15 height 15
type input "151515"
type input "100"
click at [331, 481] on div at bounding box center [336, 479] width 15 height 15
type input "000000"
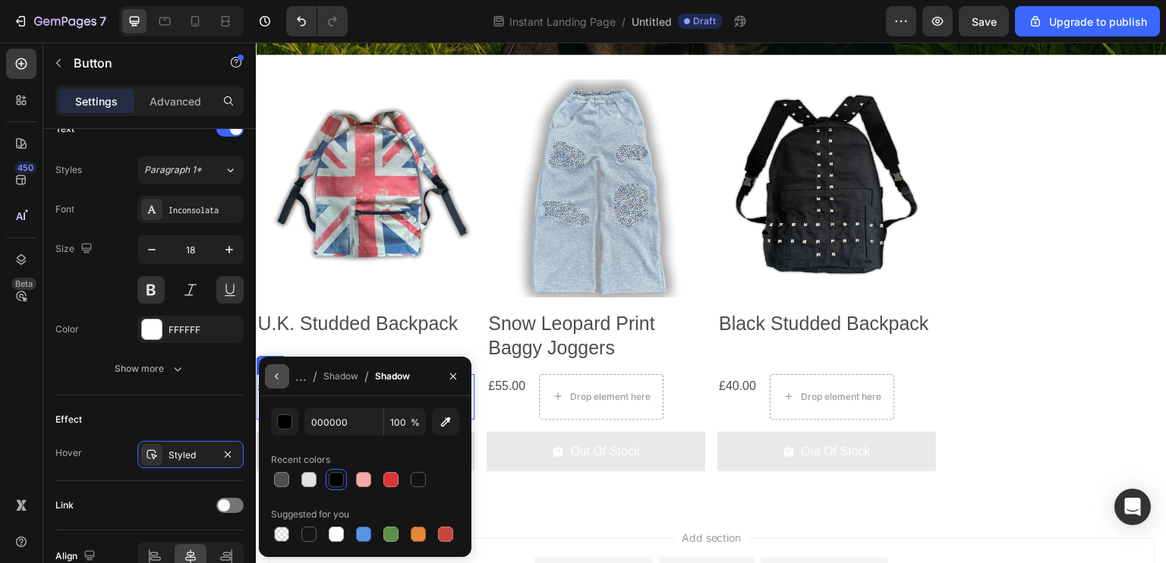
click at [282, 377] on icon "button" at bounding box center [277, 376] width 12 height 12
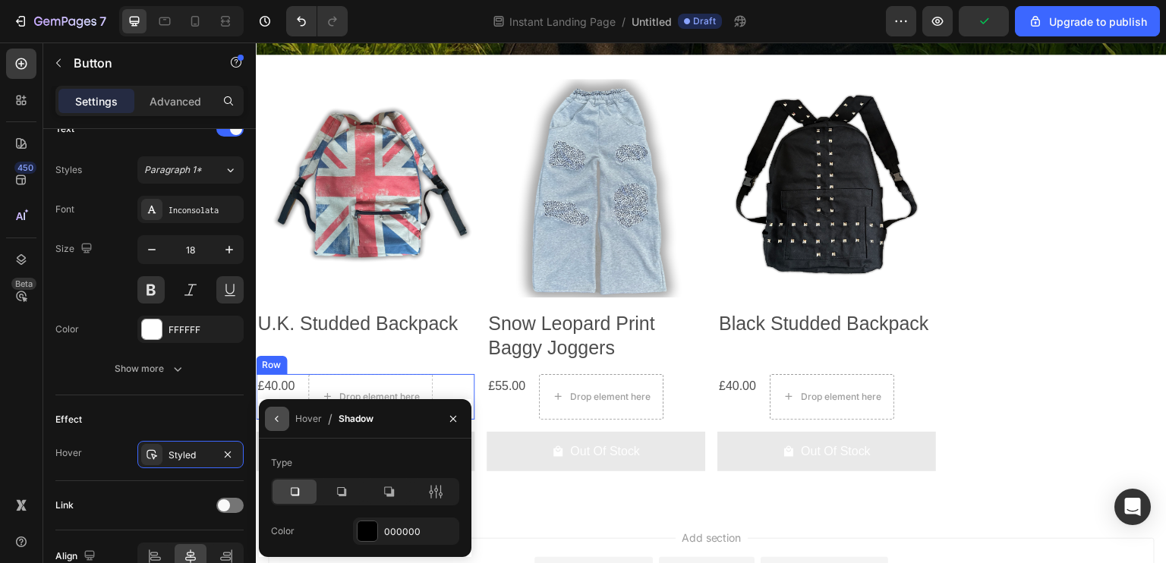
click at [284, 419] on button "button" at bounding box center [277, 419] width 24 height 24
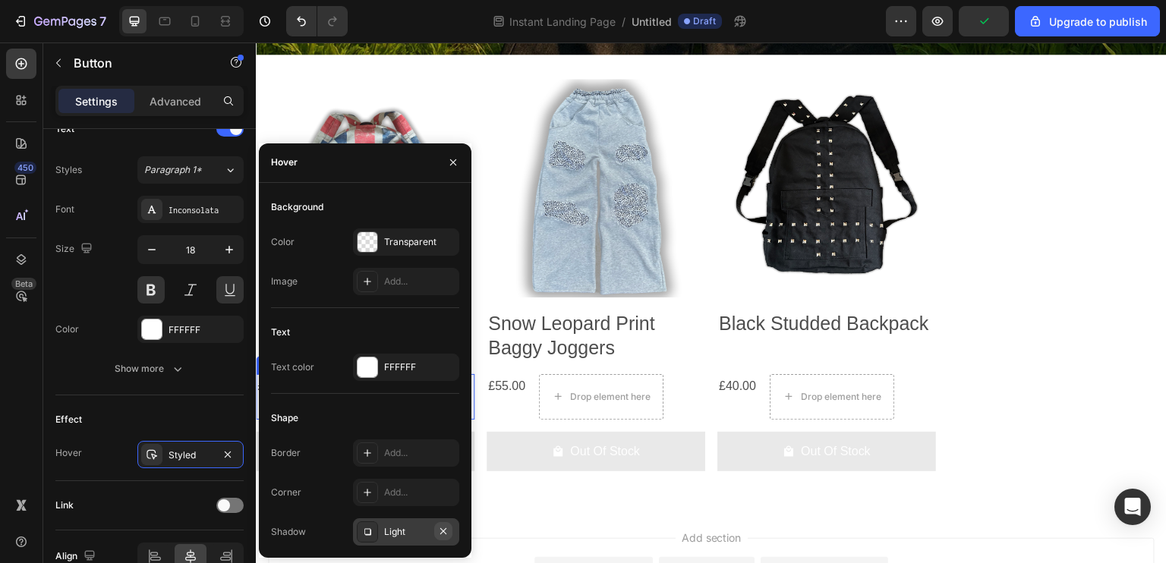
click at [445, 528] on icon "button" at bounding box center [443, 531] width 12 height 12
click at [384, 451] on div "Add..." at bounding box center [419, 453] width 71 height 14
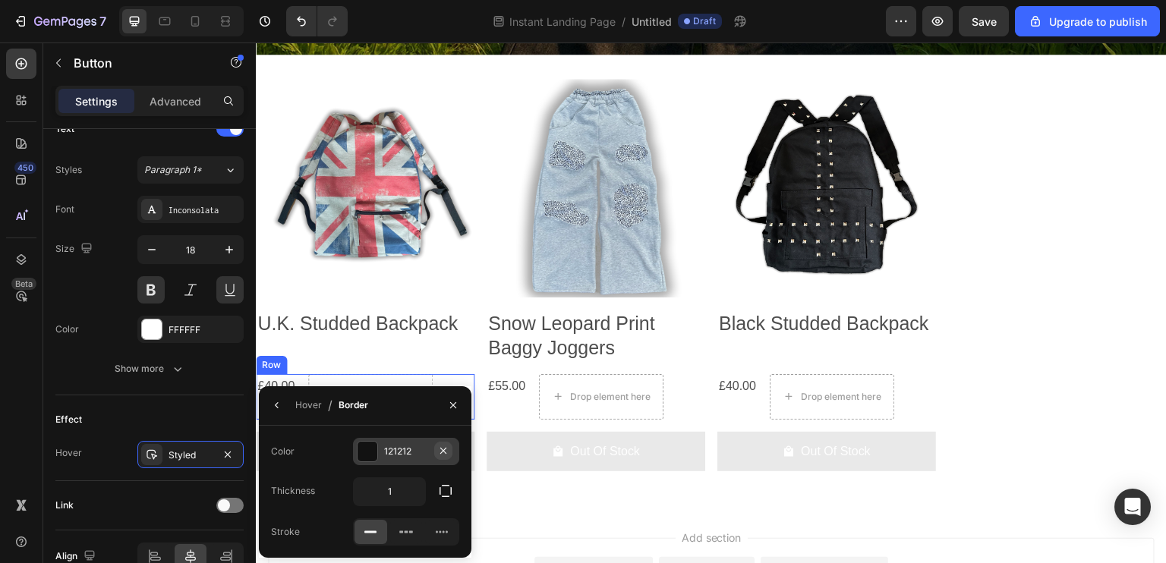
click at [443, 449] on icon "button" at bounding box center [443, 451] width 12 height 12
click at [275, 415] on button "button" at bounding box center [277, 405] width 24 height 24
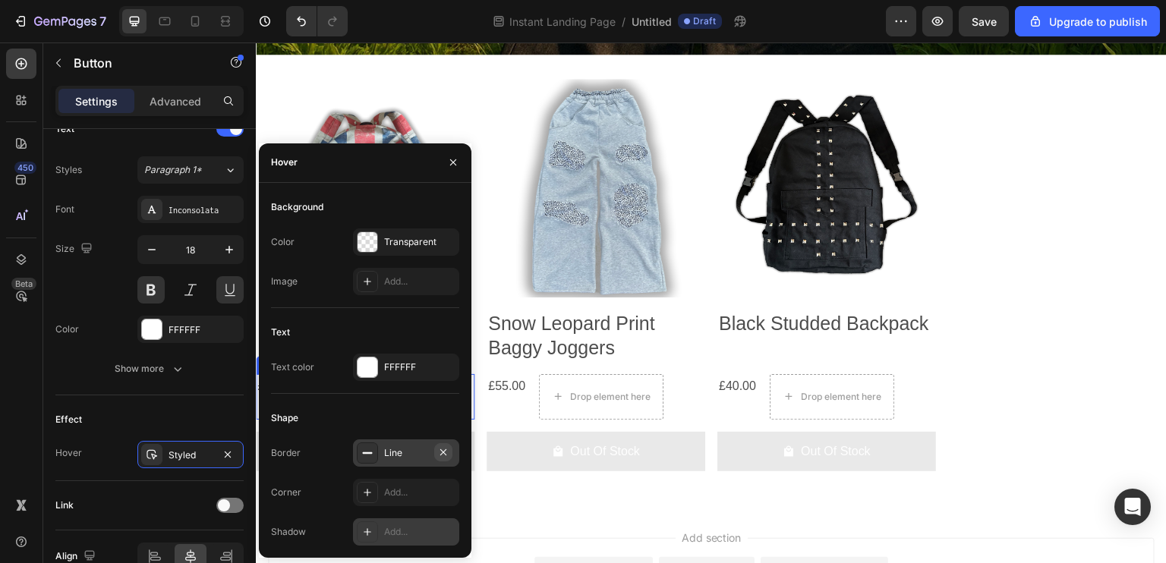
click at [443, 452] on icon "button" at bounding box center [443, 452] width 6 height 6
click at [380, 374] on div "FFFFFF" at bounding box center [406, 367] width 106 height 27
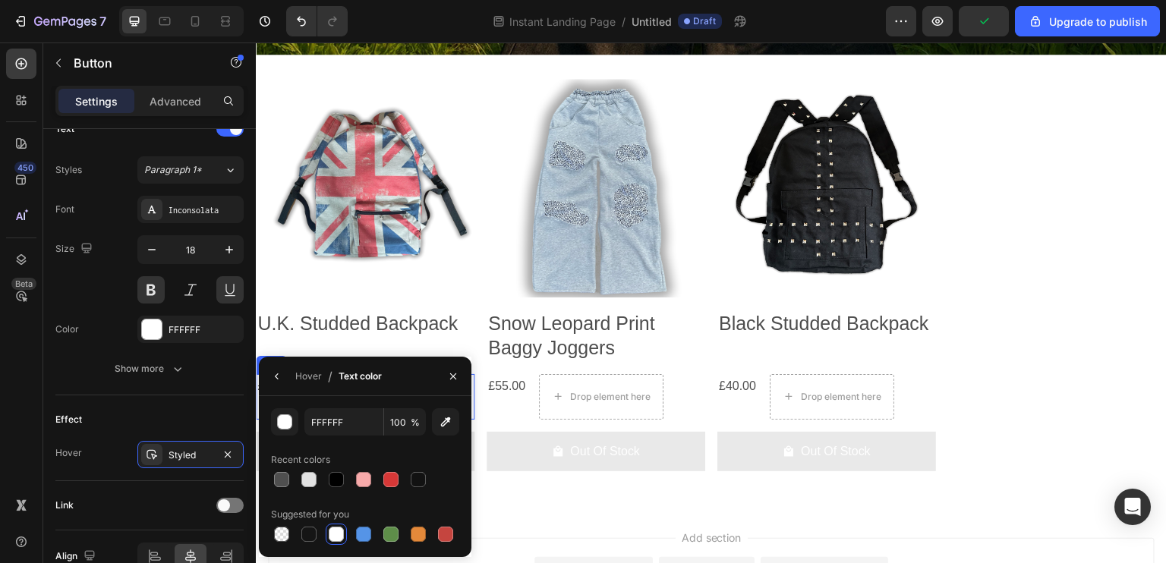
click at [387, 485] on div at bounding box center [390, 479] width 15 height 15
type input "D63837"
click at [447, 379] on icon "button" at bounding box center [453, 376] width 12 height 12
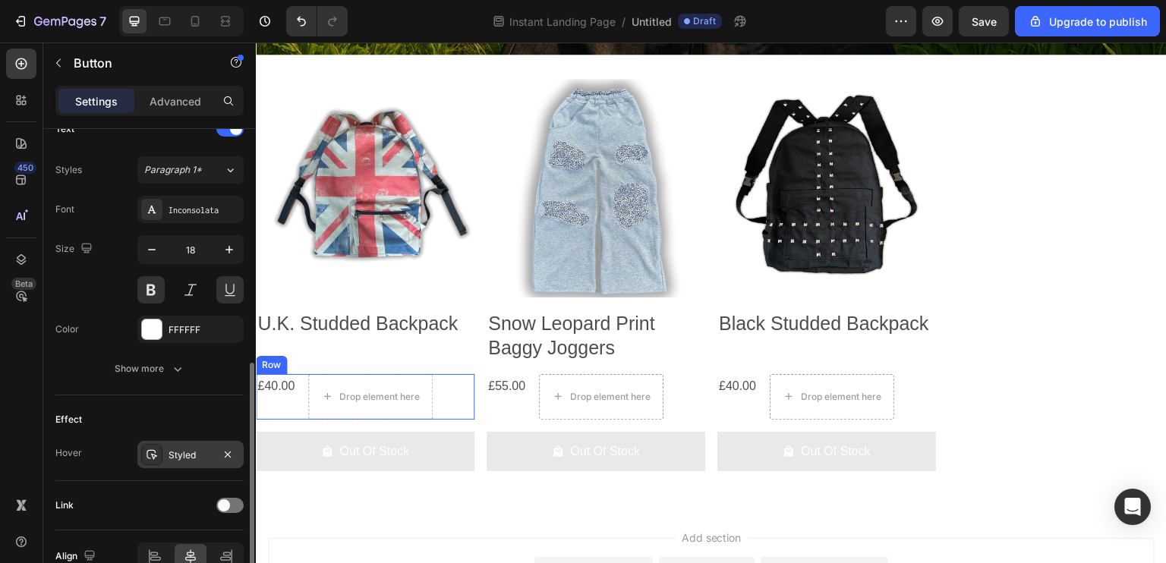
click at [192, 449] on div "Styled" at bounding box center [191, 456] width 44 height 14
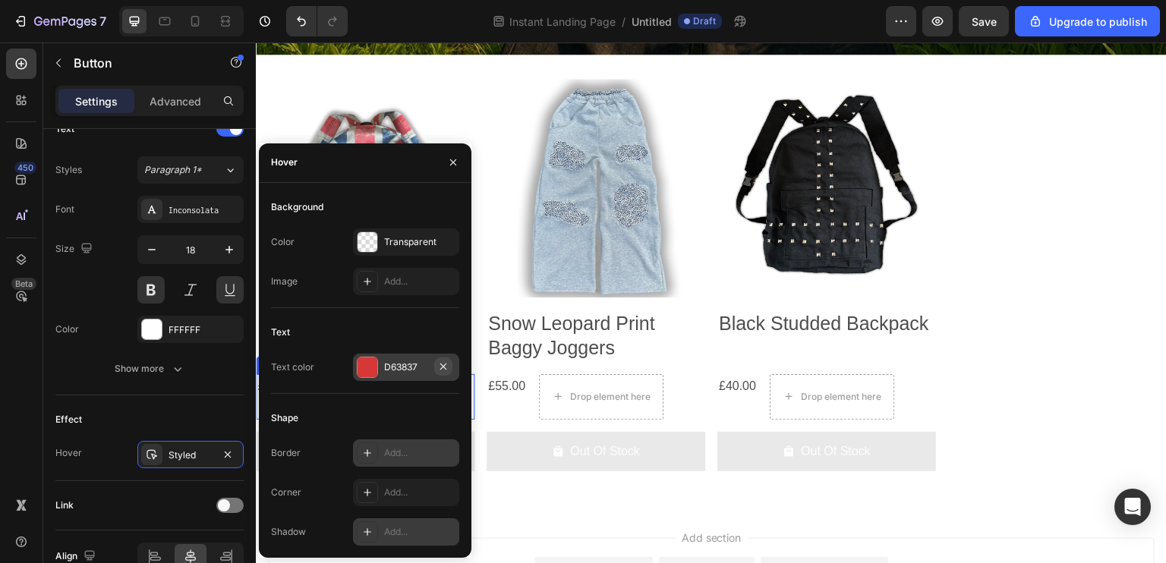
click at [443, 367] on icon "button" at bounding box center [443, 367] width 6 height 6
click at [374, 531] on div at bounding box center [367, 532] width 21 height 21
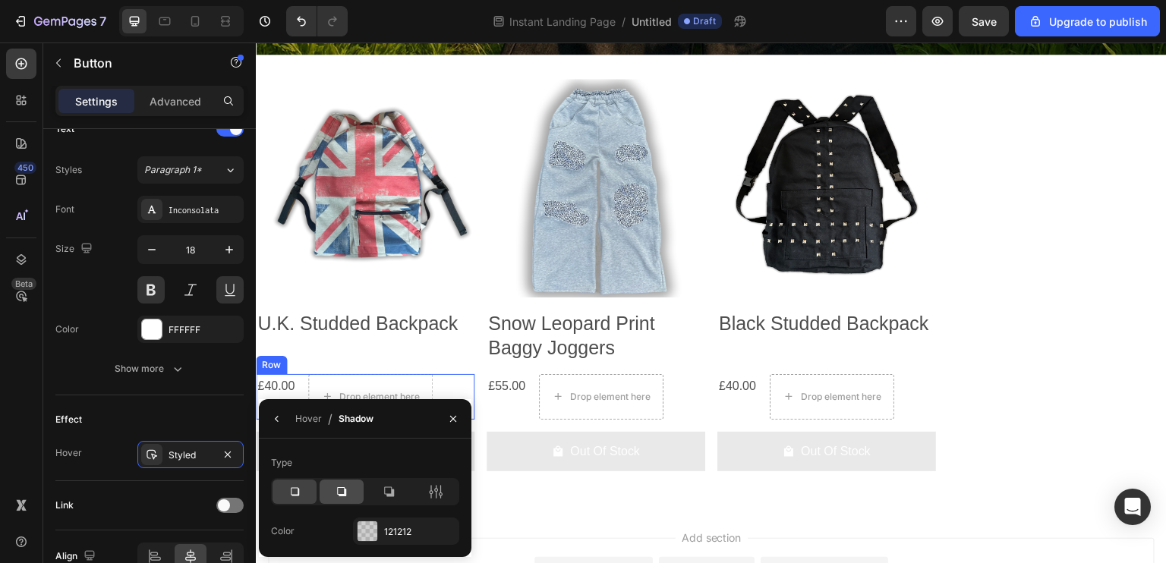
click at [329, 487] on div at bounding box center [342, 492] width 44 height 24
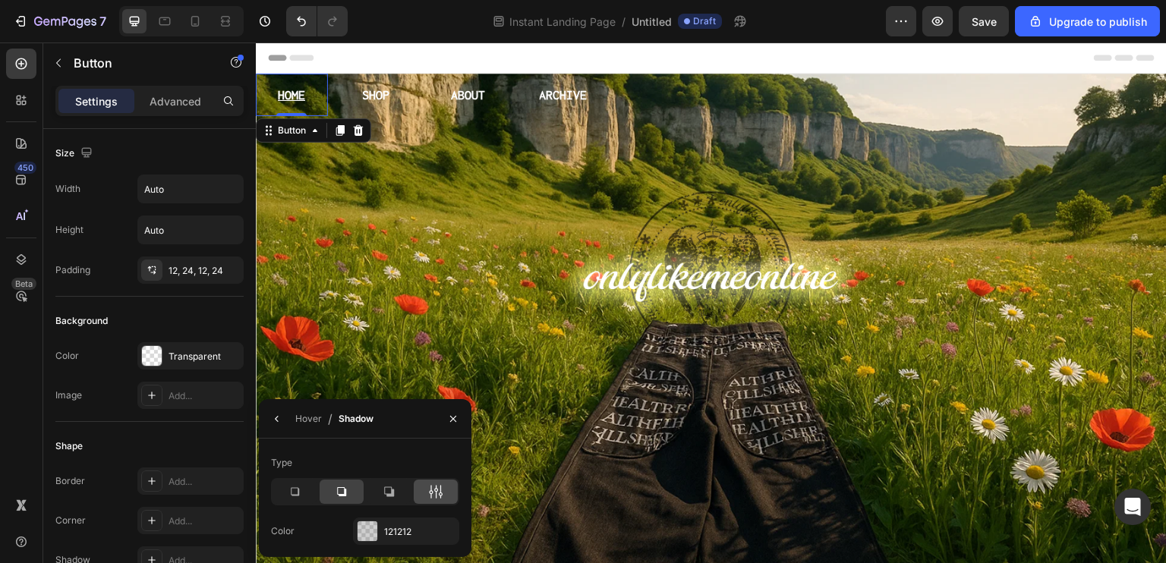
scroll to position [531, 0]
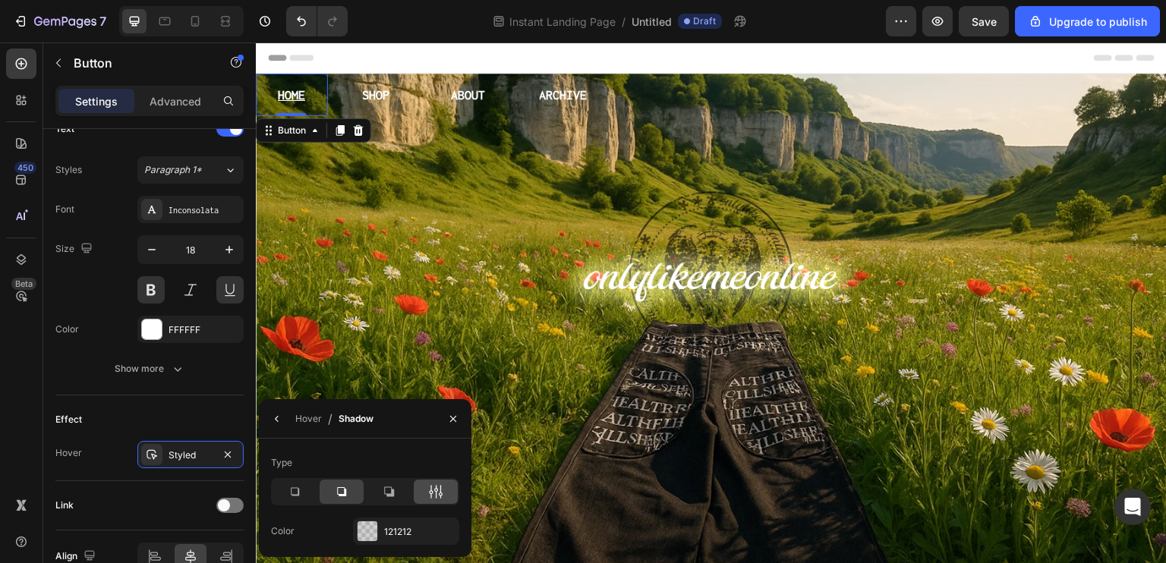
click at [438, 497] on icon at bounding box center [435, 491] width 15 height 15
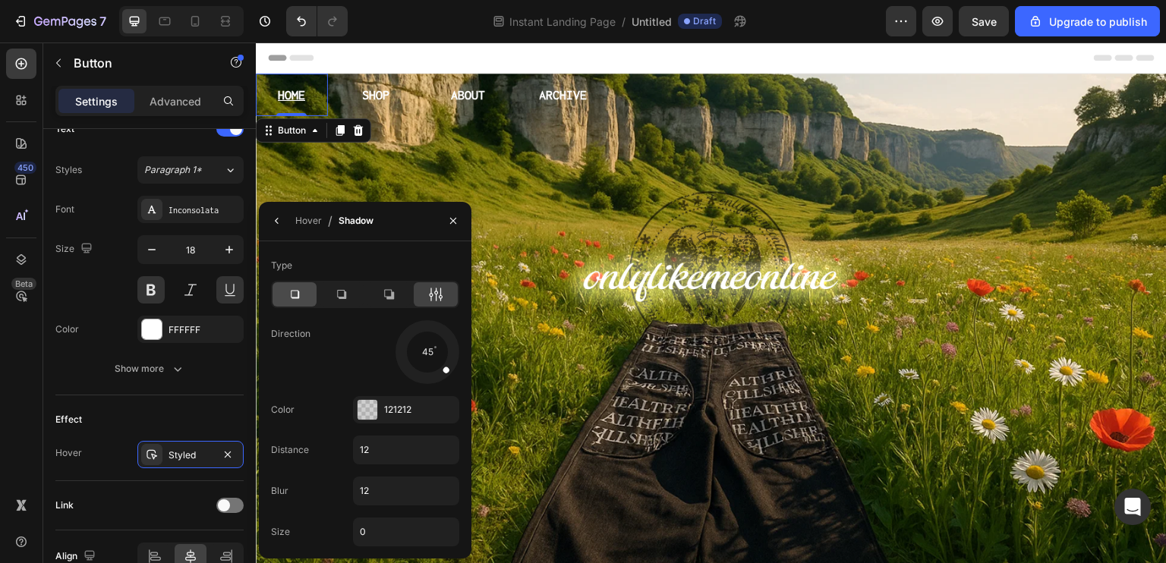
click at [287, 297] on icon at bounding box center [294, 294] width 15 height 15
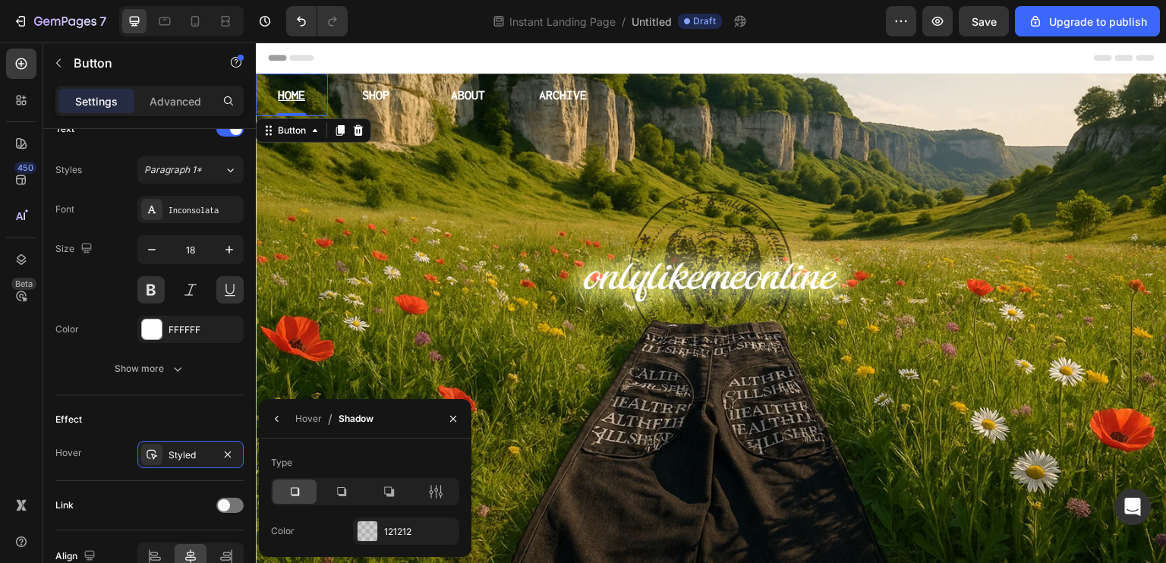
drag, startPoint x: 384, startPoint y: 519, endPoint x: 377, endPoint y: 526, distance: 10.7
click at [383, 522] on div "121212" at bounding box center [406, 531] width 106 height 27
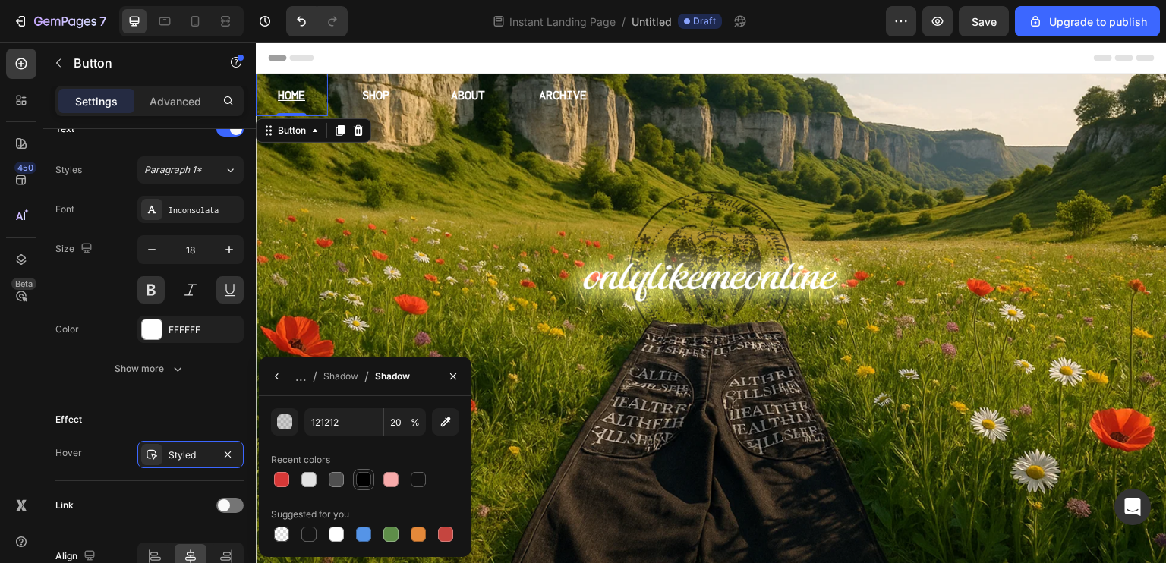
click at [361, 479] on div at bounding box center [363, 479] width 15 height 15
type input "000000"
type input "100"
click at [298, 424] on button "button" at bounding box center [284, 421] width 27 height 27
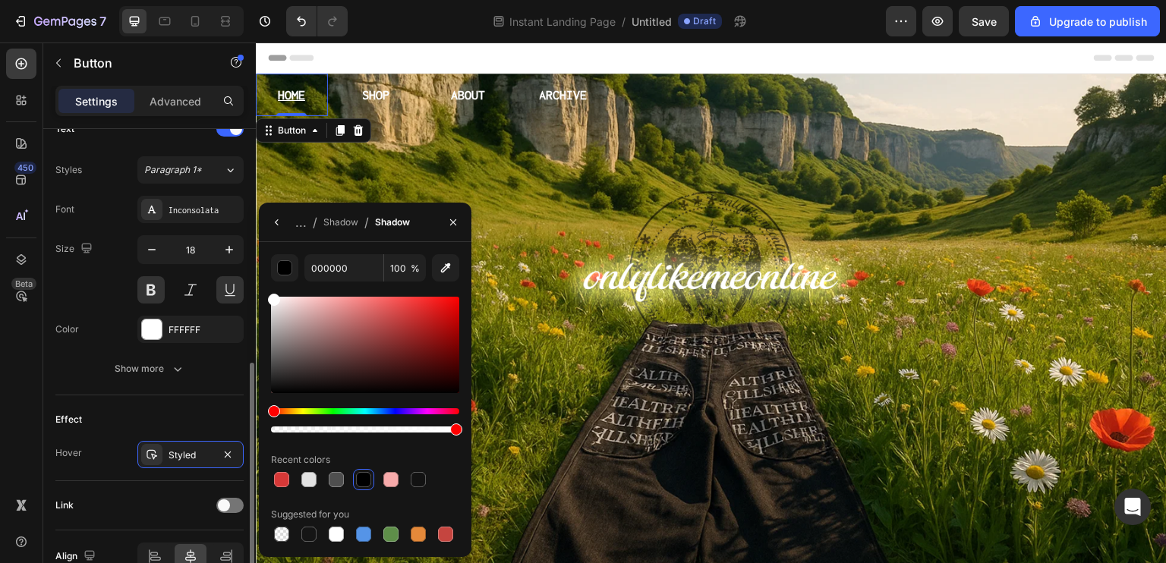
drag, startPoint x: 301, startPoint y: 322, endPoint x: 201, endPoint y: 266, distance: 114.5
click at [201, 266] on div "450 Beta Sections(30) Elements(104) Section Element Hero Section Product Detail…" at bounding box center [128, 303] width 256 height 521
type input "FFFFFF"
click at [273, 228] on icon "button" at bounding box center [277, 222] width 12 height 12
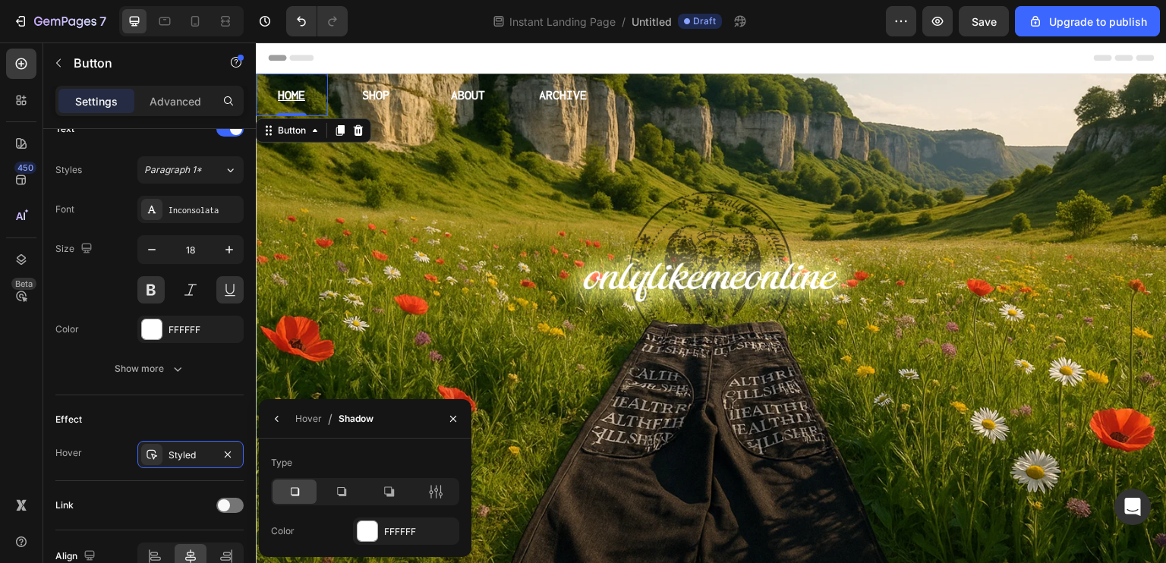
click at [289, 426] on div "Hover / Shadow" at bounding box center [319, 418] width 121 height 39
click at [273, 419] on icon "button" at bounding box center [277, 419] width 12 height 12
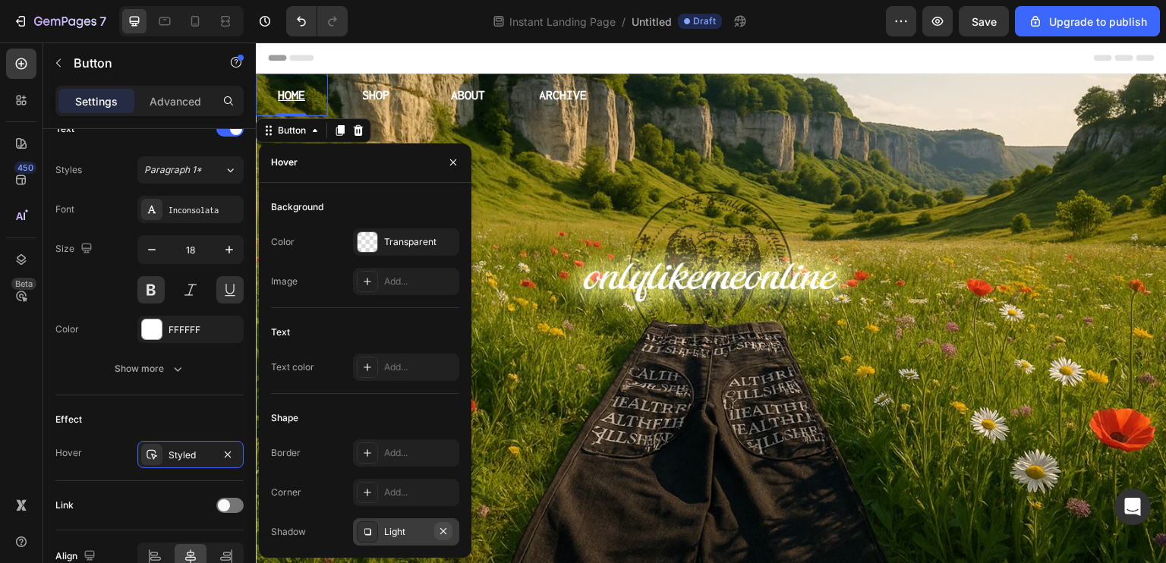
click at [440, 525] on icon "button" at bounding box center [443, 531] width 12 height 12
drag, startPoint x: 368, startPoint y: 522, endPoint x: 370, endPoint y: 534, distance: 12.2
click at [368, 523] on div at bounding box center [367, 532] width 21 height 21
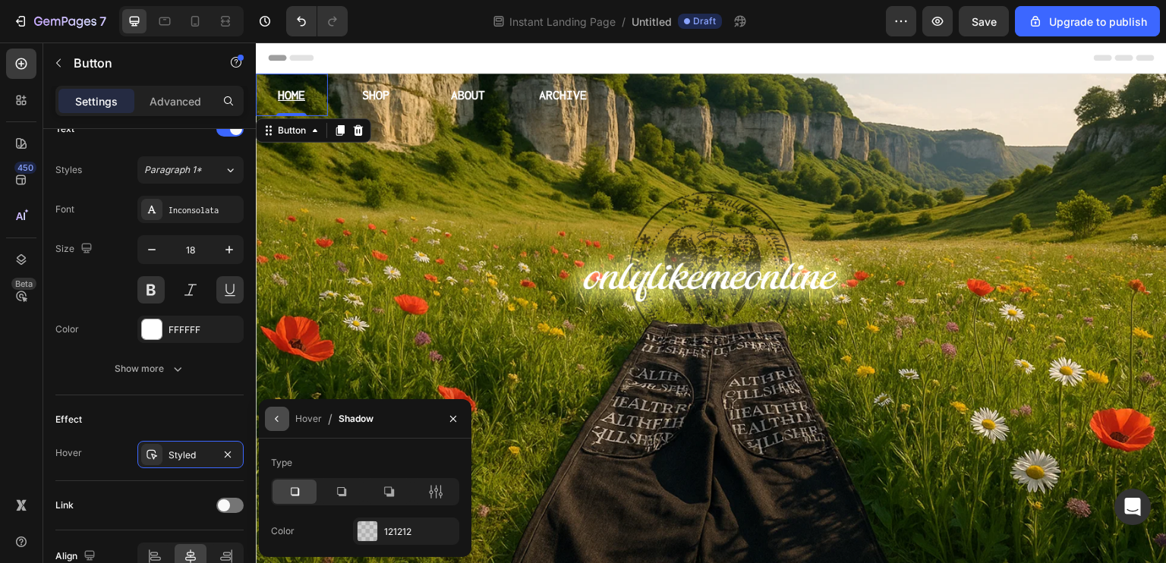
click at [279, 417] on icon "button" at bounding box center [277, 419] width 12 height 12
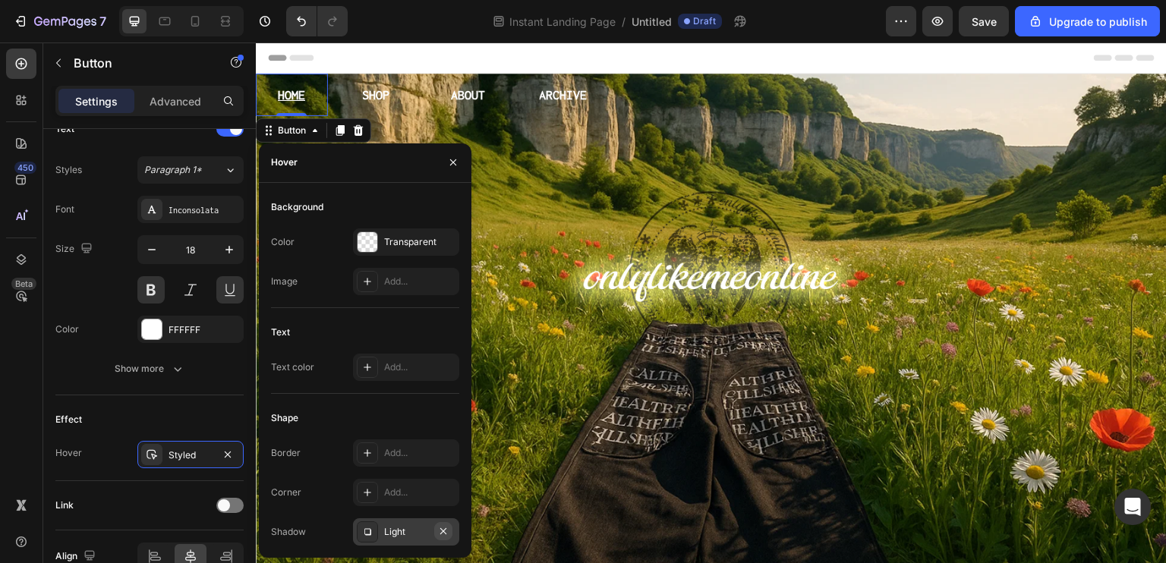
click at [434, 534] on button "button" at bounding box center [443, 531] width 18 height 18
click at [364, 500] on div at bounding box center [367, 492] width 21 height 21
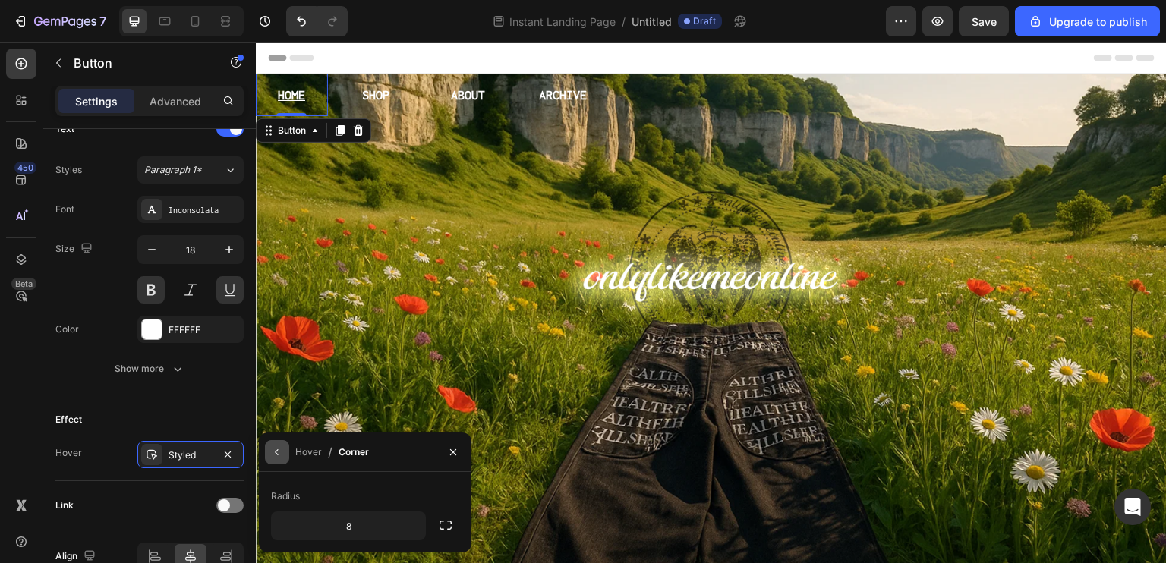
click at [282, 453] on icon "button" at bounding box center [277, 452] width 12 height 12
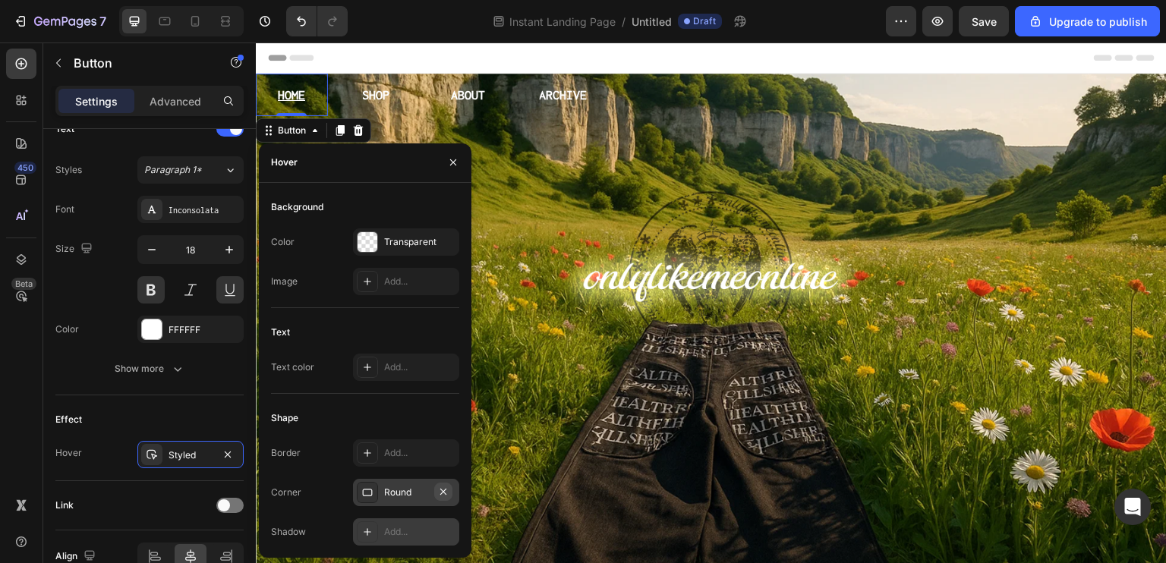
click at [443, 495] on icon "button" at bounding box center [443, 492] width 12 height 12
click at [446, 234] on button "button" at bounding box center [443, 241] width 18 height 18
click at [367, 246] on icon at bounding box center [367, 242] width 12 height 12
type input "4D4D4D"
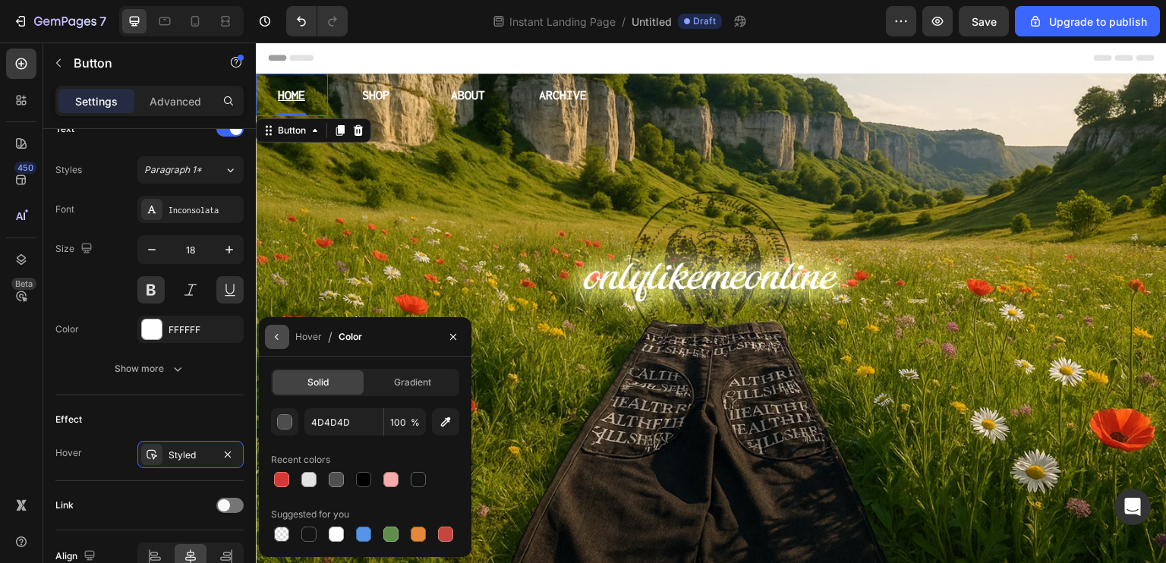
click at [279, 336] on icon "button" at bounding box center [277, 337] width 12 height 12
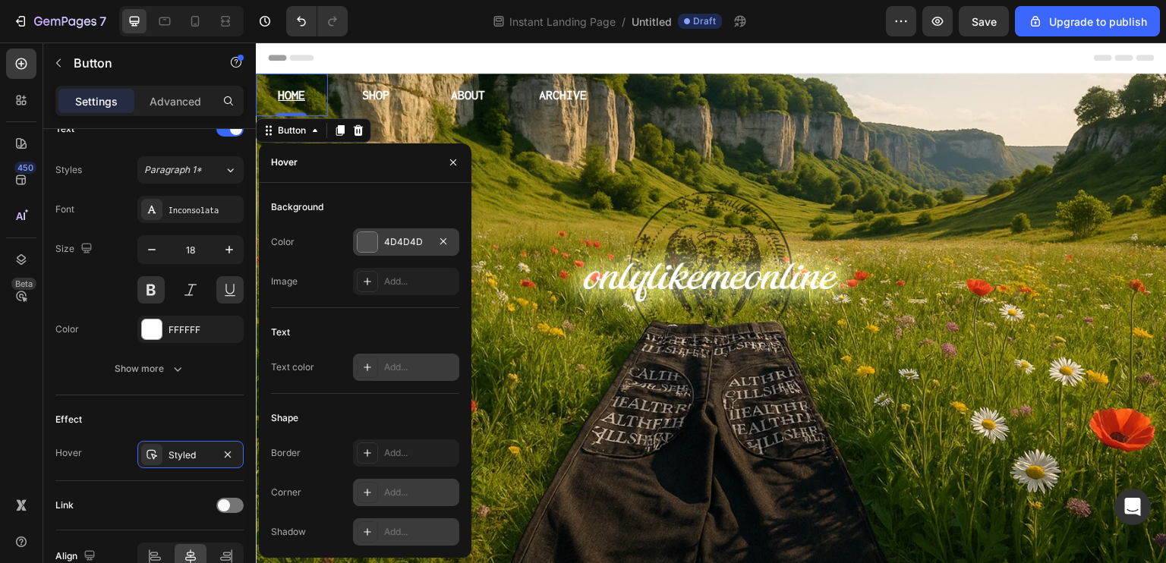
click at [411, 361] on div "Add..." at bounding box center [419, 368] width 71 height 14
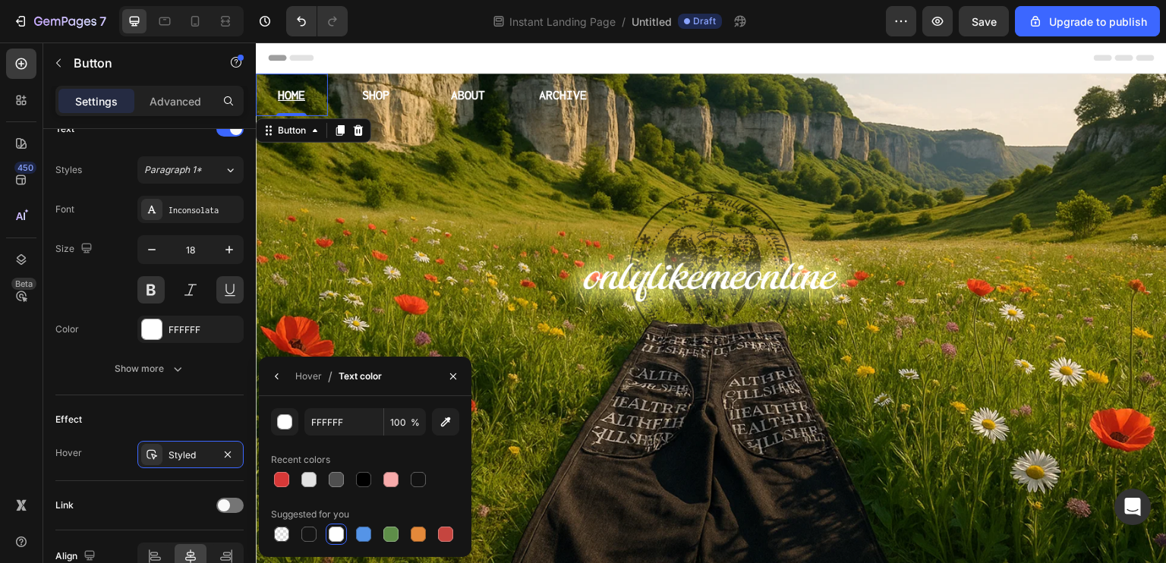
drag, startPoint x: 311, startPoint y: 484, endPoint x: 314, endPoint y: 504, distance: 20.8
click at [311, 486] on div at bounding box center [308, 479] width 15 height 15
type input "E2E2E2"
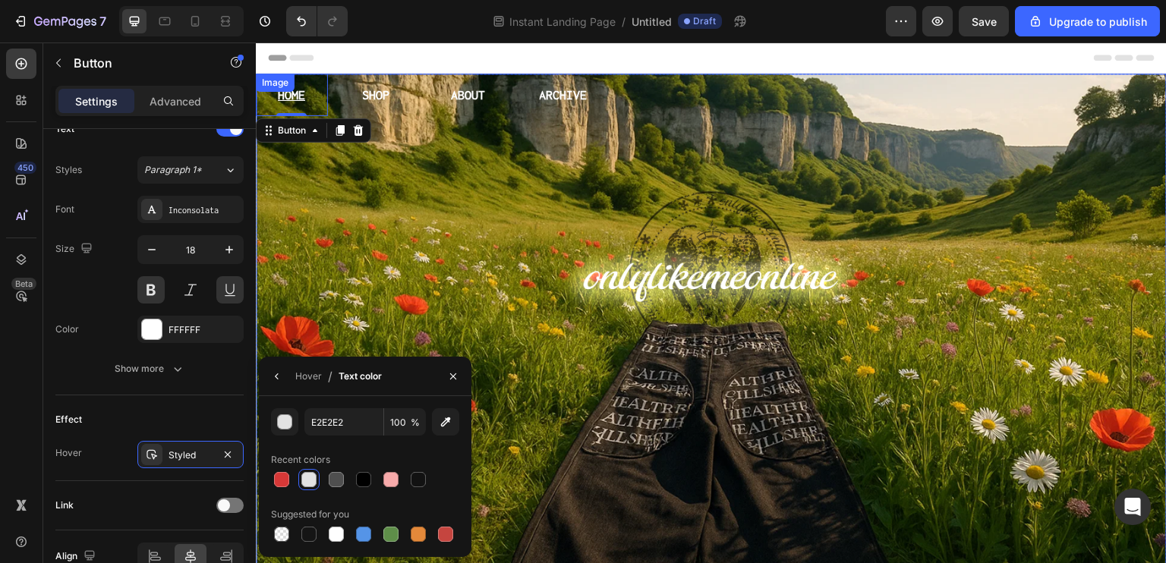
click at [286, 391] on div "Hover / Text color" at bounding box center [323, 376] width 129 height 39
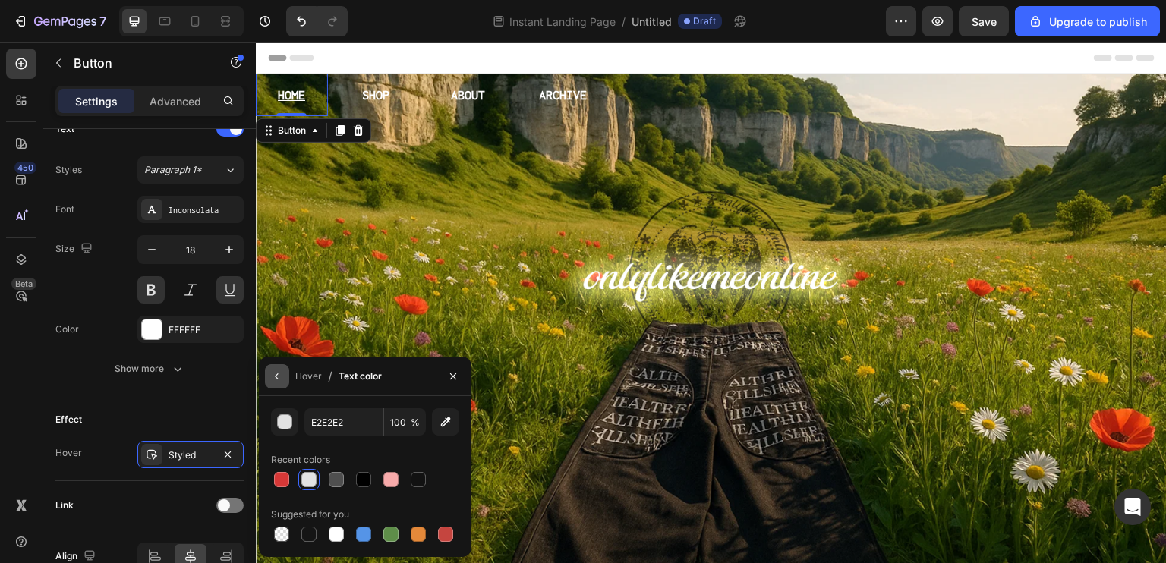
click at [281, 388] on button "button" at bounding box center [277, 376] width 24 height 24
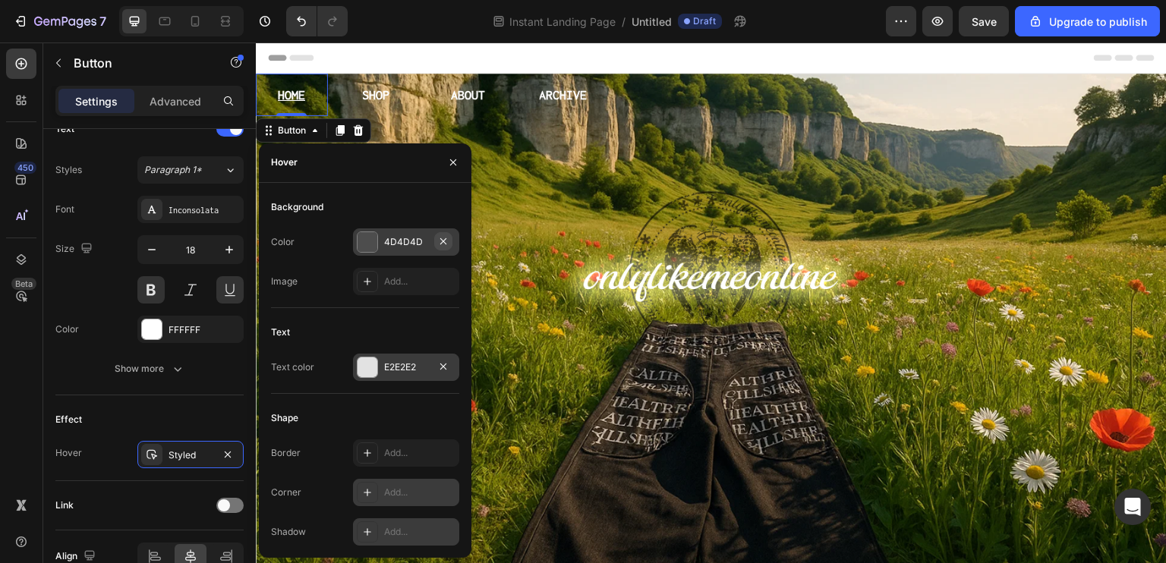
click at [444, 244] on icon "button" at bounding box center [443, 241] width 12 height 12
click at [395, 531] on div "Add..." at bounding box center [419, 532] width 71 height 14
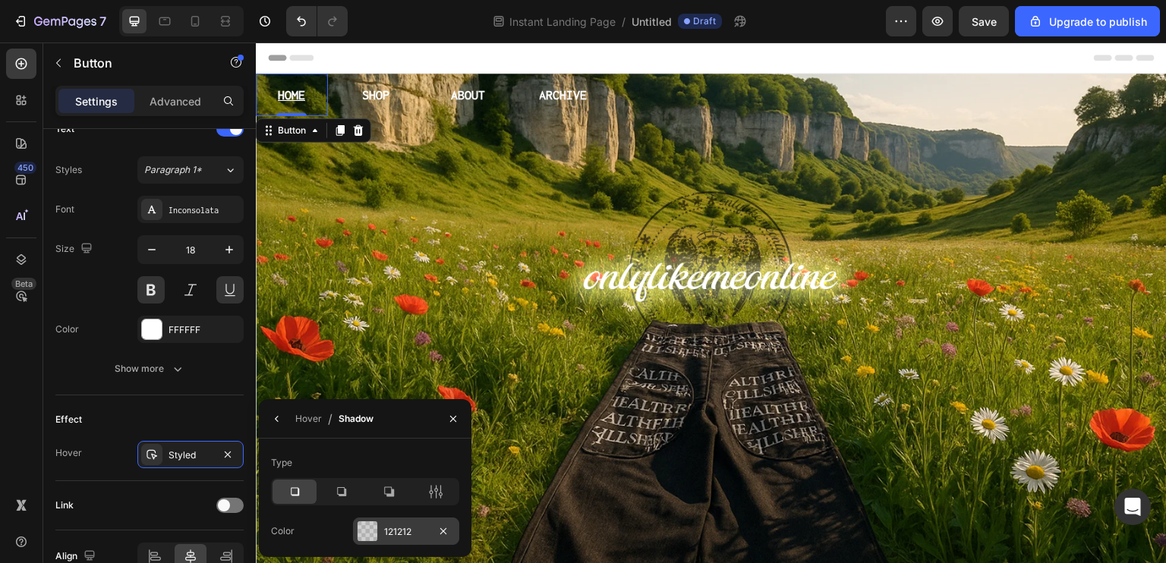
click at [384, 537] on div "121212" at bounding box center [406, 532] width 44 height 14
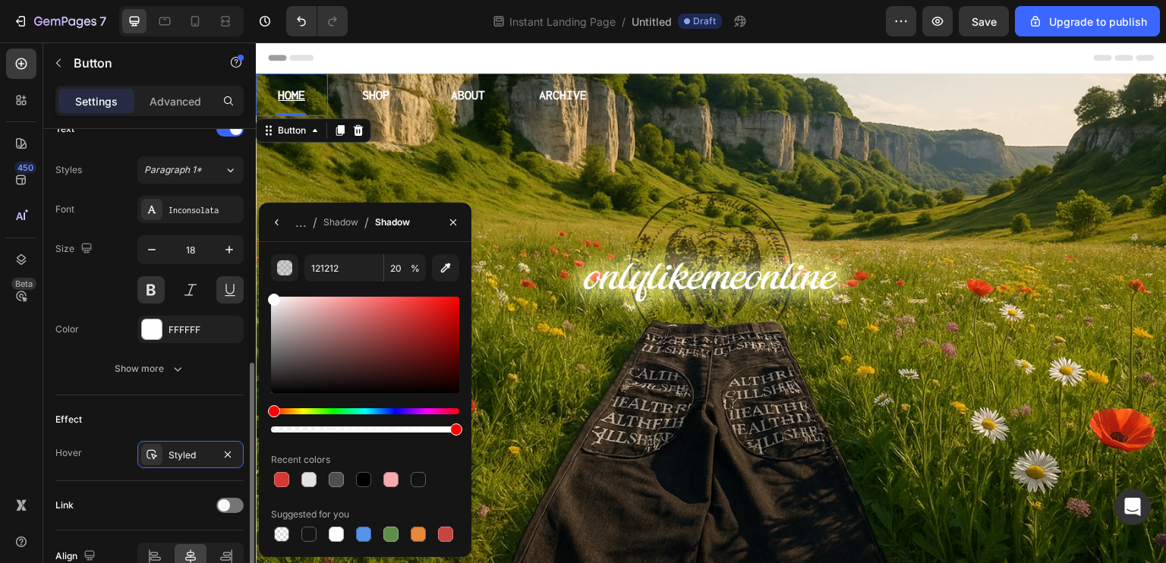
drag, startPoint x: 342, startPoint y: 339, endPoint x: 140, endPoint y: 226, distance: 231.5
click at [142, 227] on div "450 Beta Sections(30) Elements(104) Section Element Hero Section Product Detail…" at bounding box center [128, 303] width 256 height 521
type input "FFFFFF"
type input "100"
click at [456, 218] on icon "button" at bounding box center [453, 222] width 12 height 12
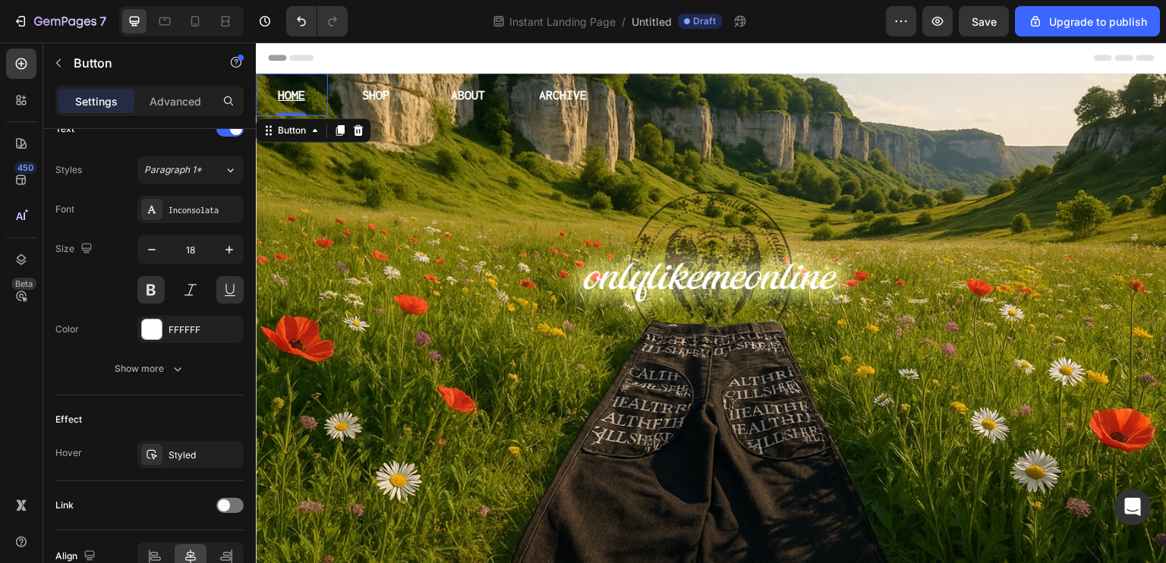
click at [497, 54] on div "Header" at bounding box center [711, 58] width 887 height 30
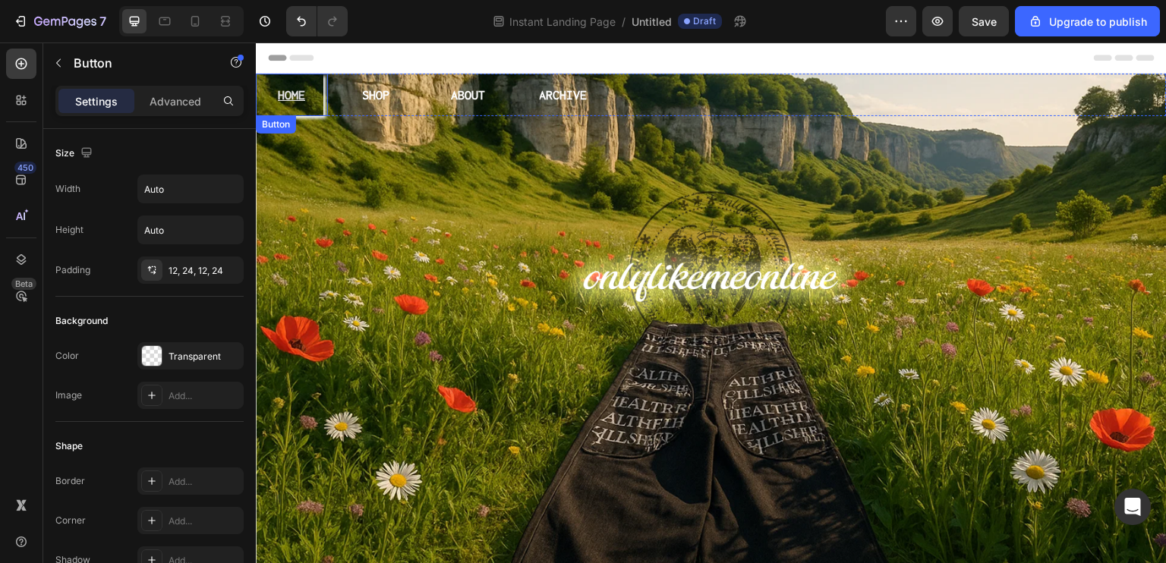
click at [314, 94] on button "HOME" at bounding box center [292, 95] width 64 height 43
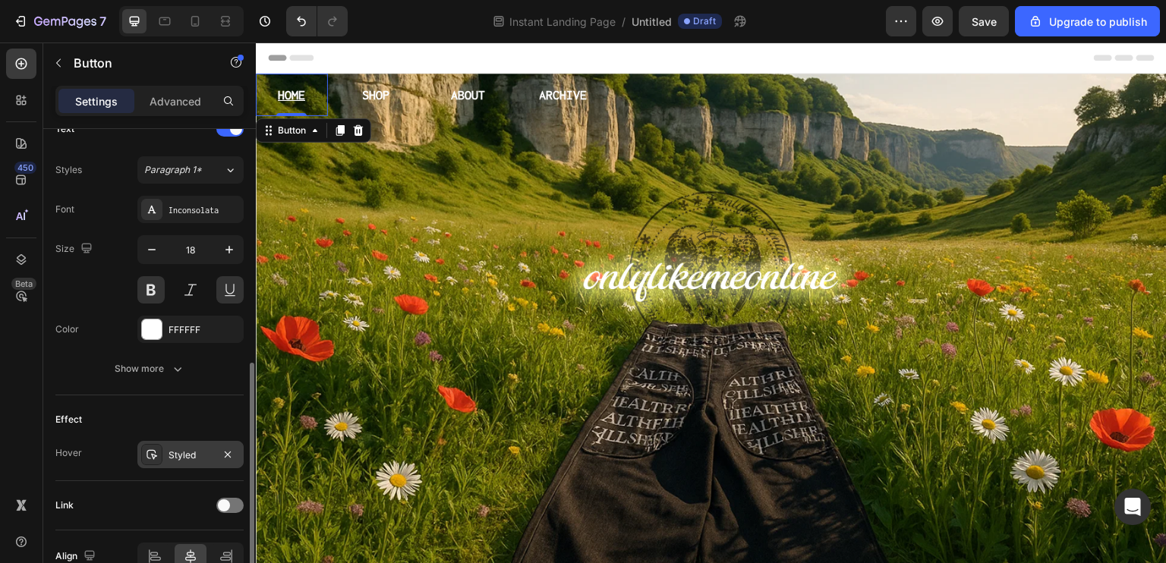
click at [188, 452] on div "Styled" at bounding box center [191, 456] width 44 height 14
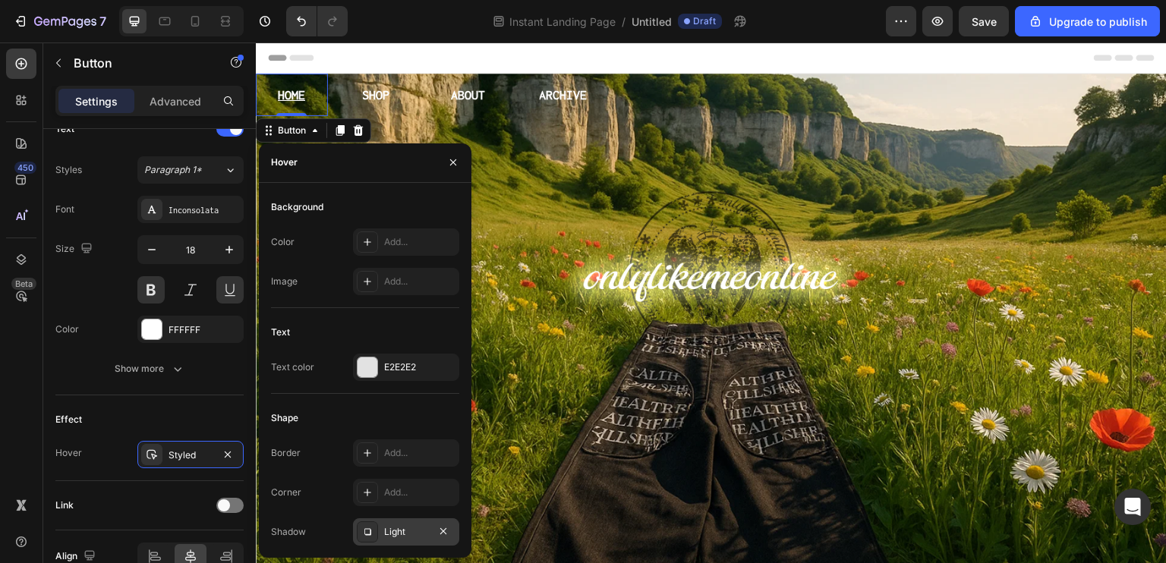
click at [416, 531] on div "Light" at bounding box center [406, 532] width 44 height 14
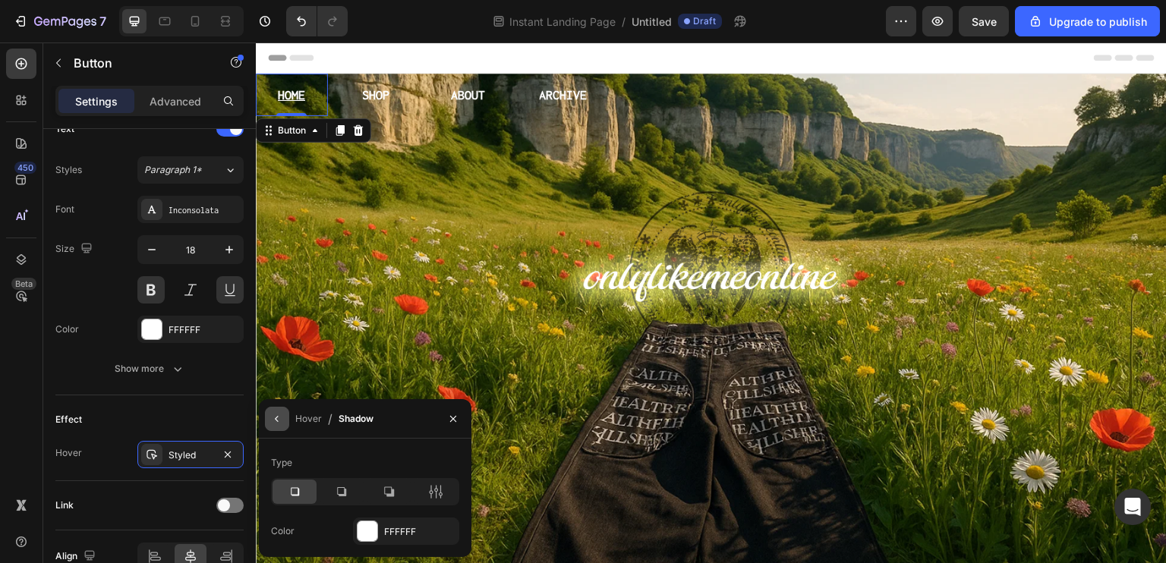
click at [278, 421] on icon "button" at bounding box center [276, 419] width 3 height 6
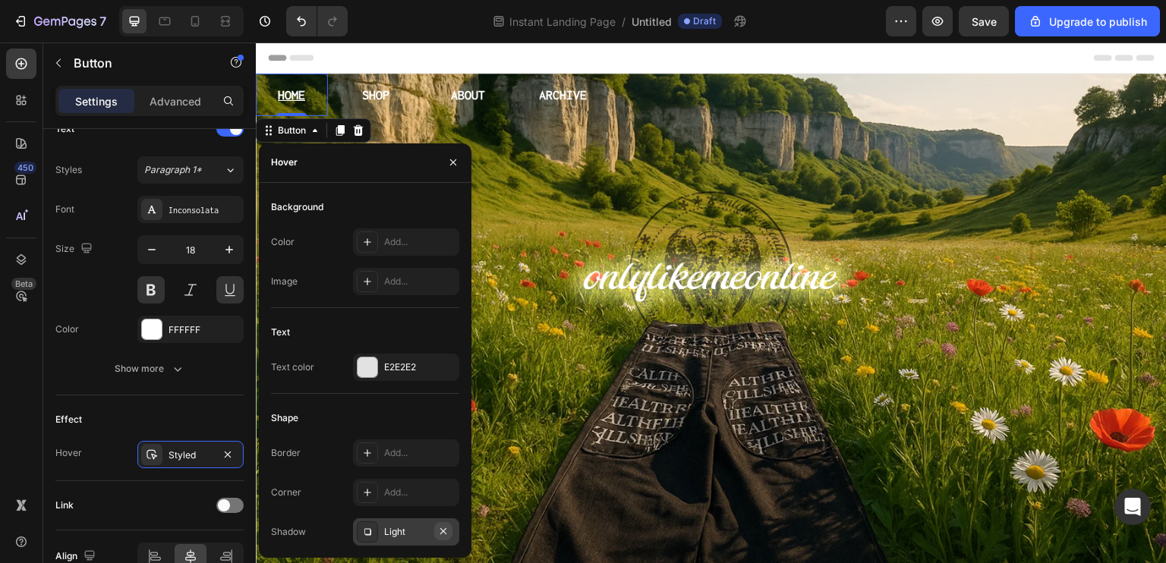
click at [447, 530] on icon "button" at bounding box center [443, 531] width 12 height 12
click at [395, 450] on div "Add..." at bounding box center [419, 453] width 71 height 14
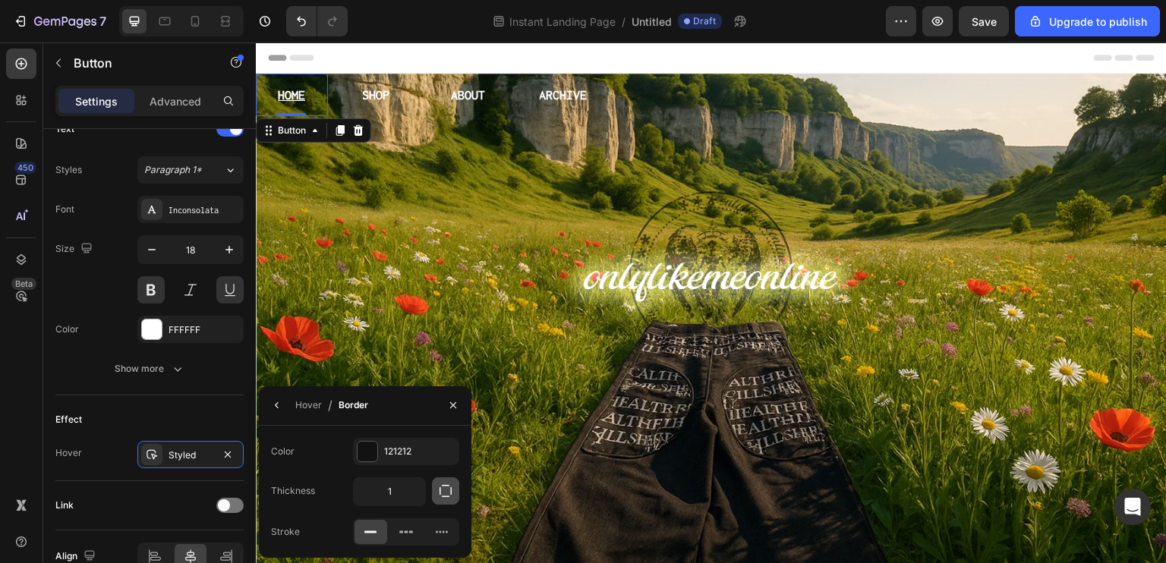
click at [444, 490] on icon "button" at bounding box center [445, 491] width 15 height 15
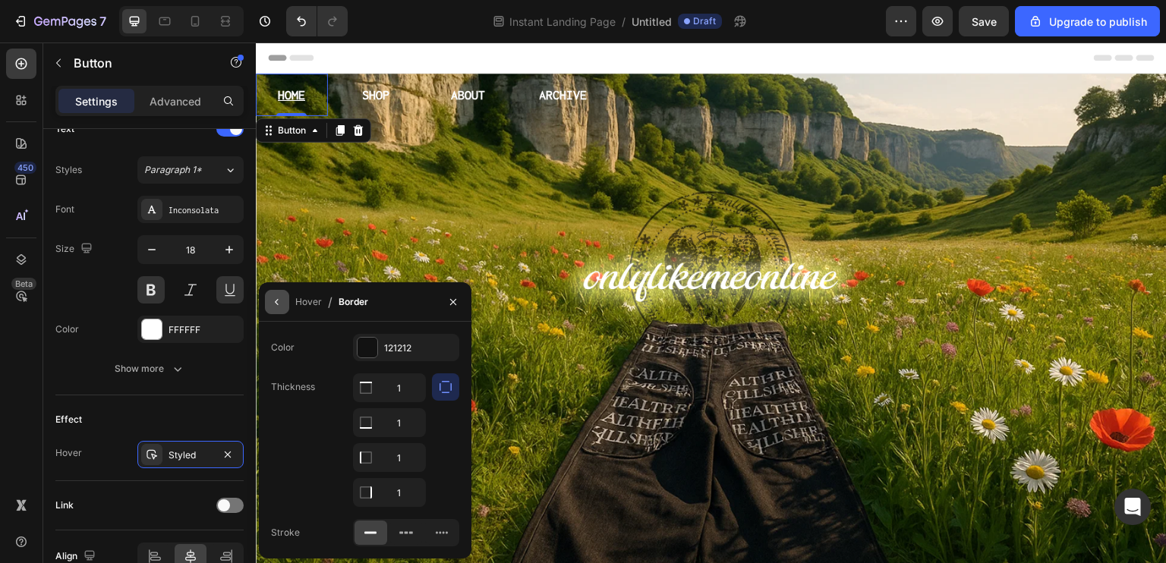
click at [276, 309] on button "button" at bounding box center [277, 302] width 24 height 24
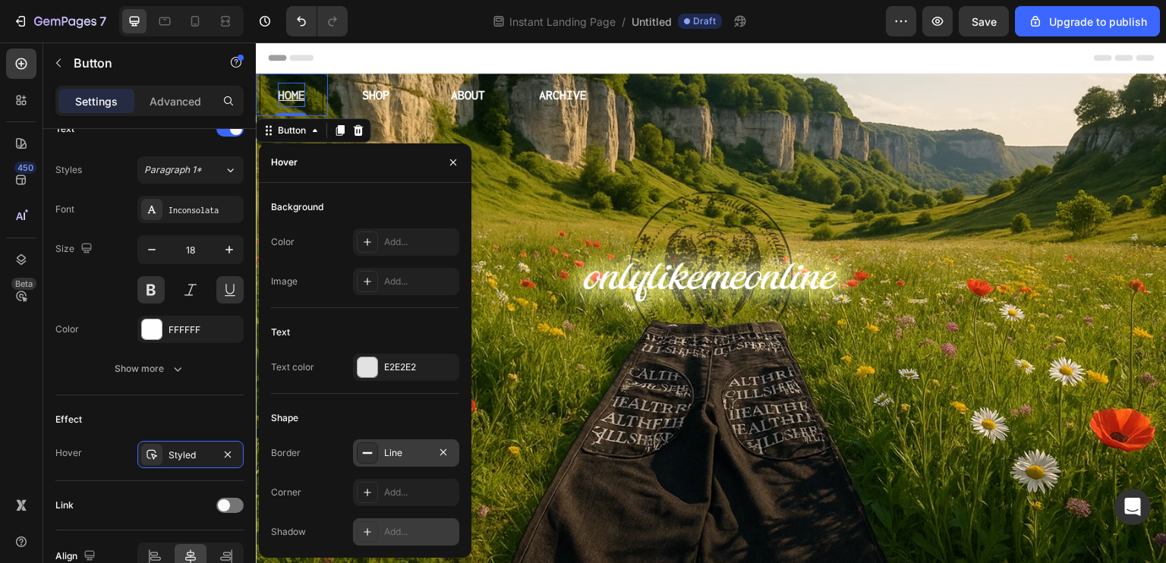
click at [295, 93] on p "HOME" at bounding box center [291, 95] width 27 height 24
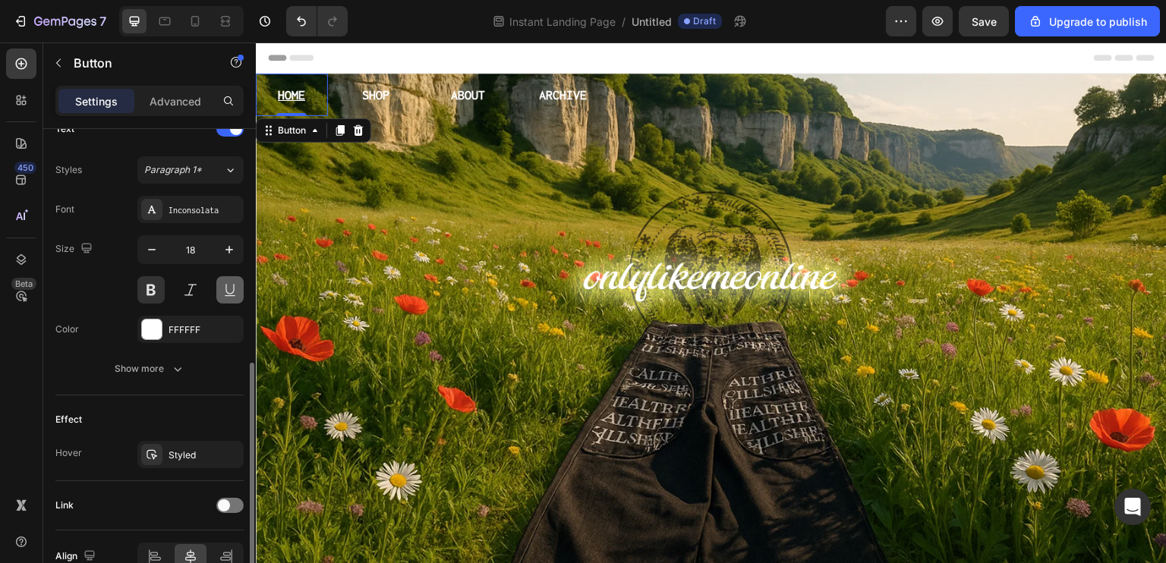
click at [229, 288] on button at bounding box center [229, 289] width 27 height 27
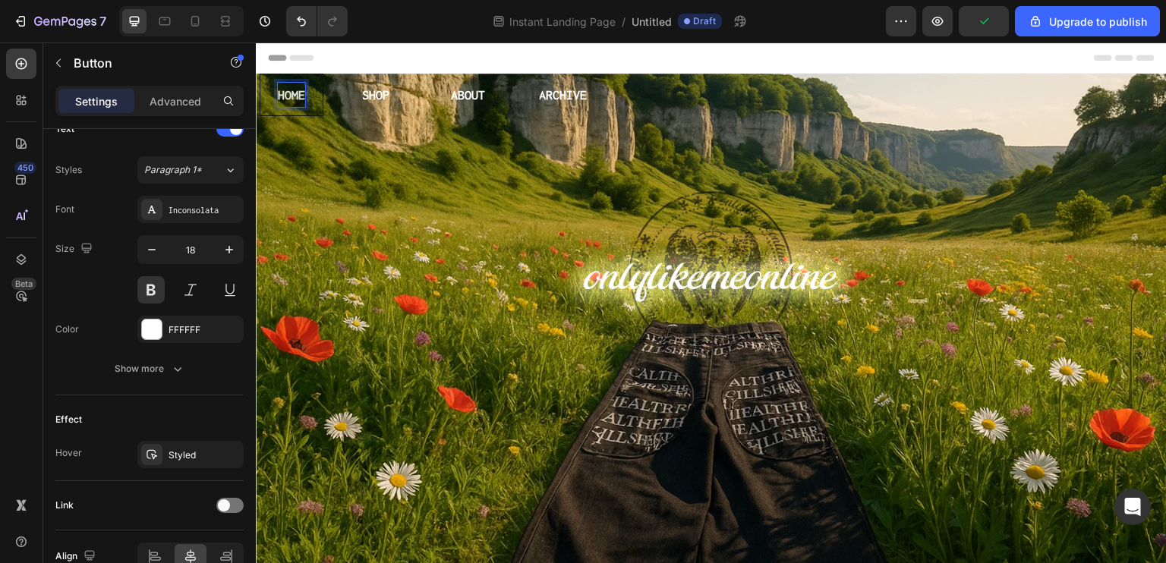
click at [295, 96] on p "HOME" at bounding box center [291, 95] width 27 height 24
click at [299, 96] on p "HOME" at bounding box center [291, 95] width 27 height 24
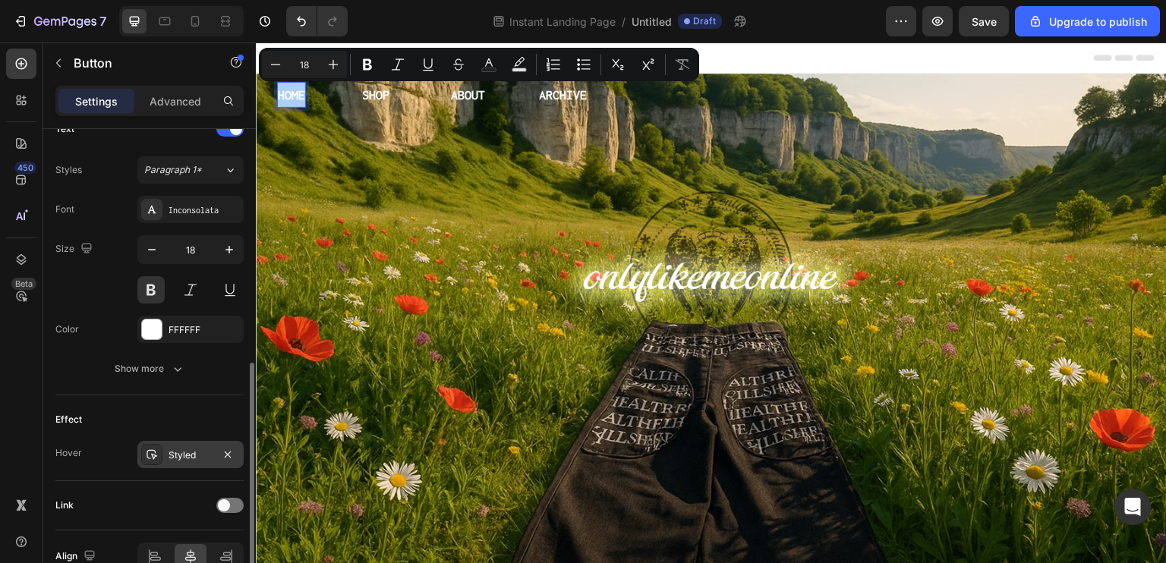
click at [203, 456] on div "Styled" at bounding box center [191, 456] width 44 height 14
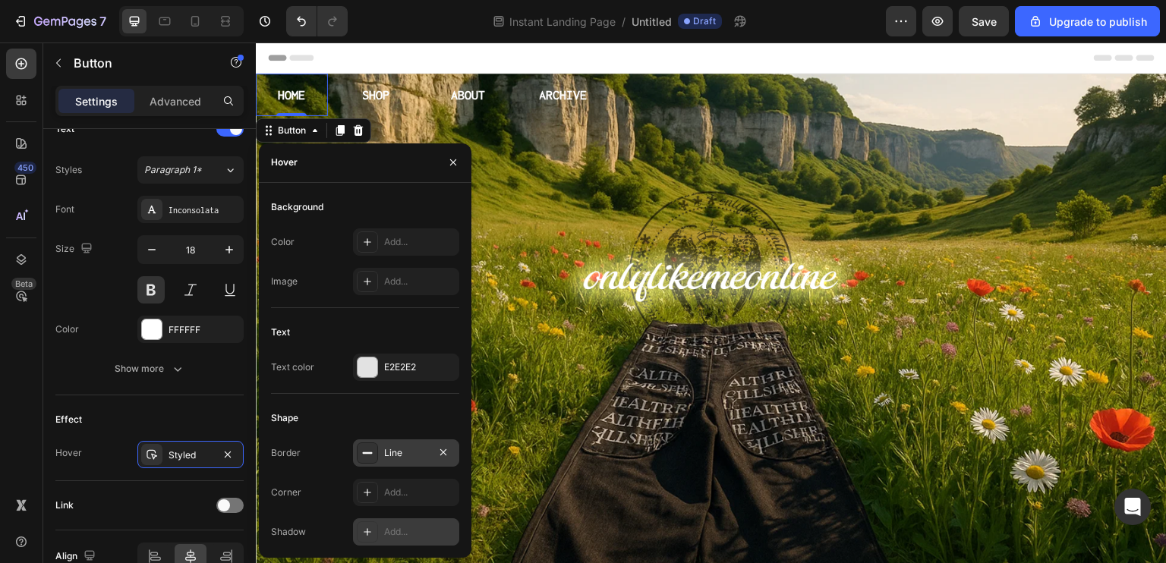
click at [398, 455] on div "Line" at bounding box center [406, 453] width 44 height 14
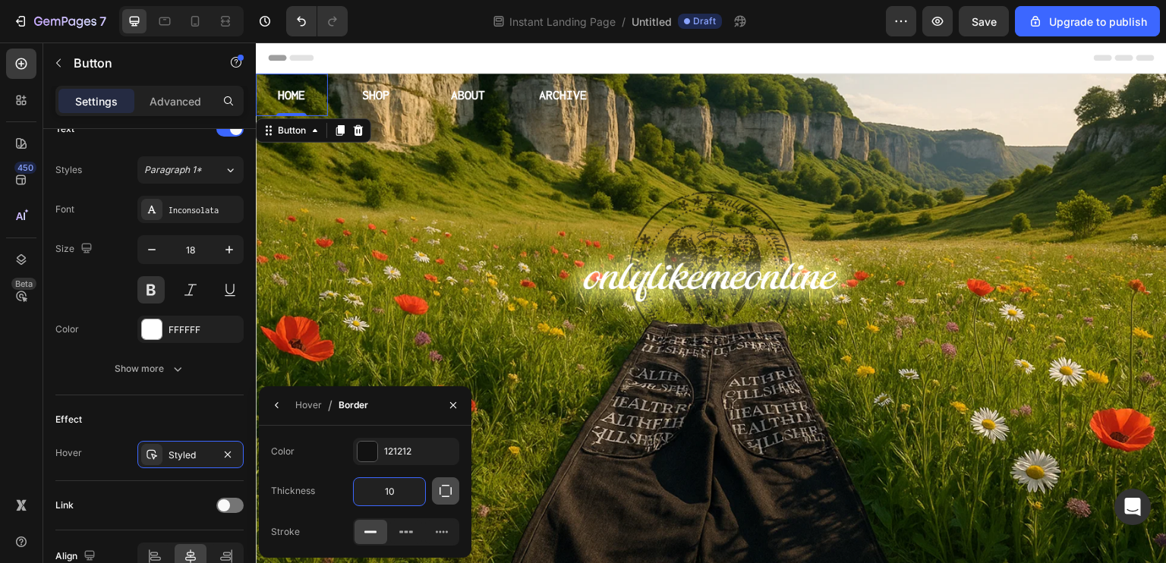
type input "10"
click at [291, 405] on div "Hover / Border" at bounding box center [316, 405] width 115 height 39
click at [287, 405] on button "button" at bounding box center [277, 405] width 24 height 24
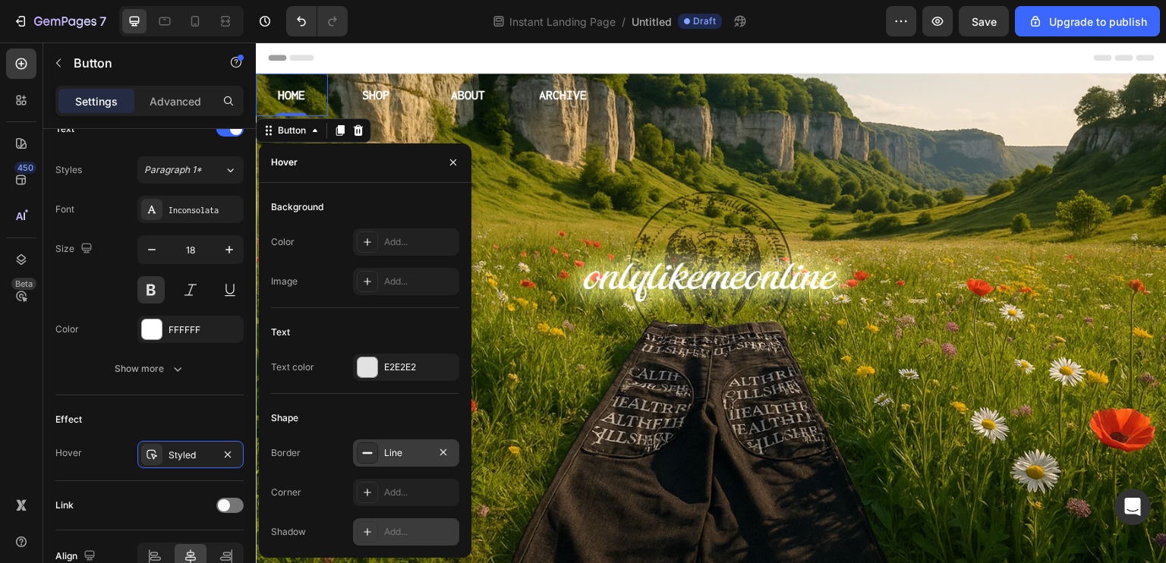
click at [456, 451] on div "Line" at bounding box center [406, 453] width 106 height 27
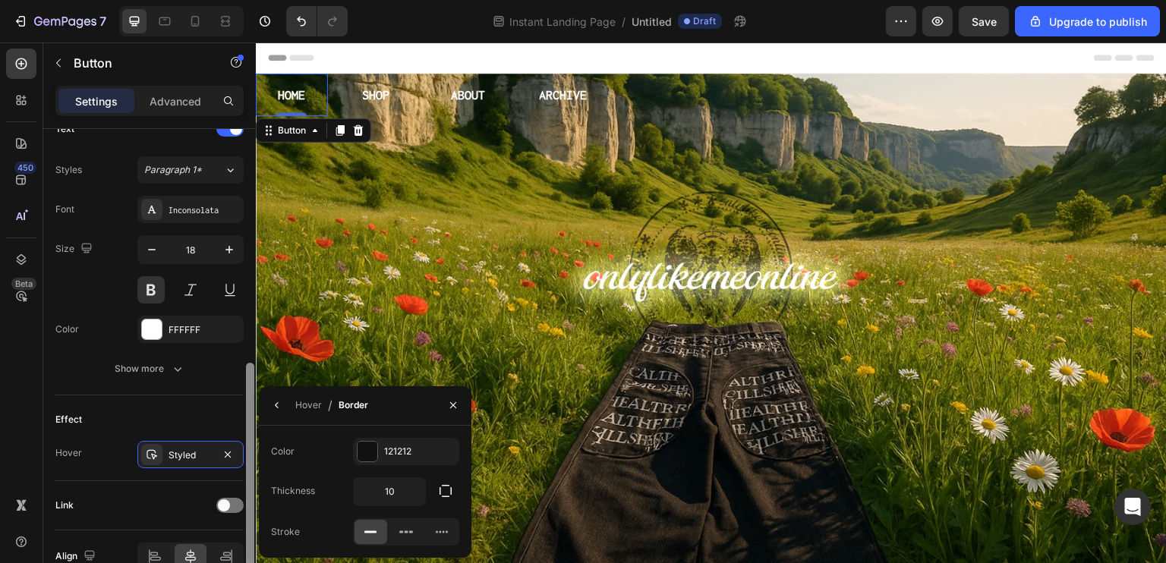
scroll to position [608, 0]
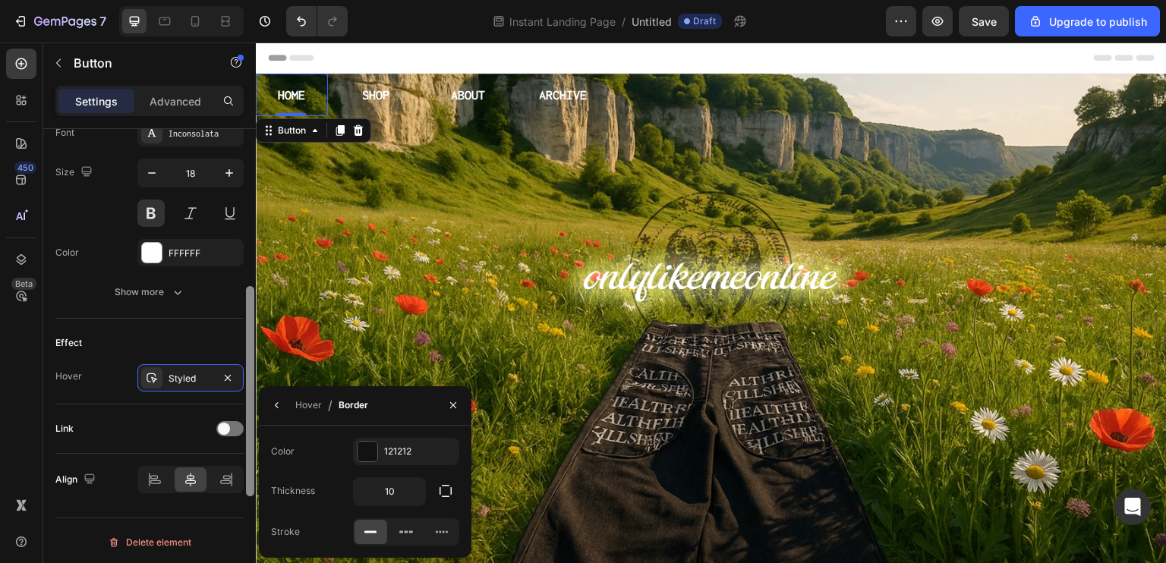
click at [255, 407] on div at bounding box center [249, 291] width 11 height 478
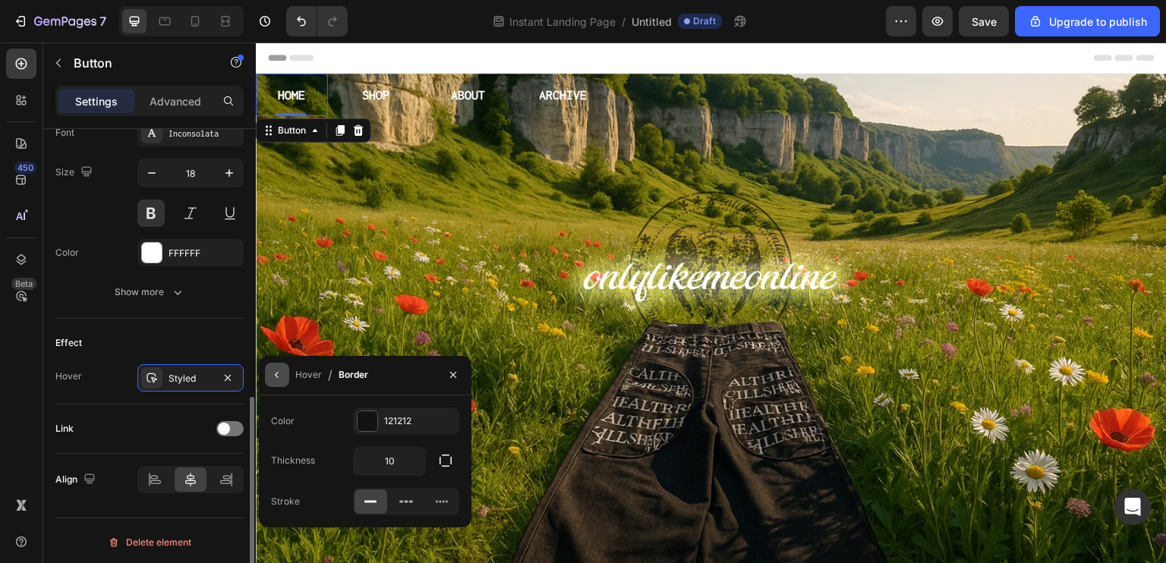
click at [271, 376] on icon "button" at bounding box center [277, 375] width 12 height 12
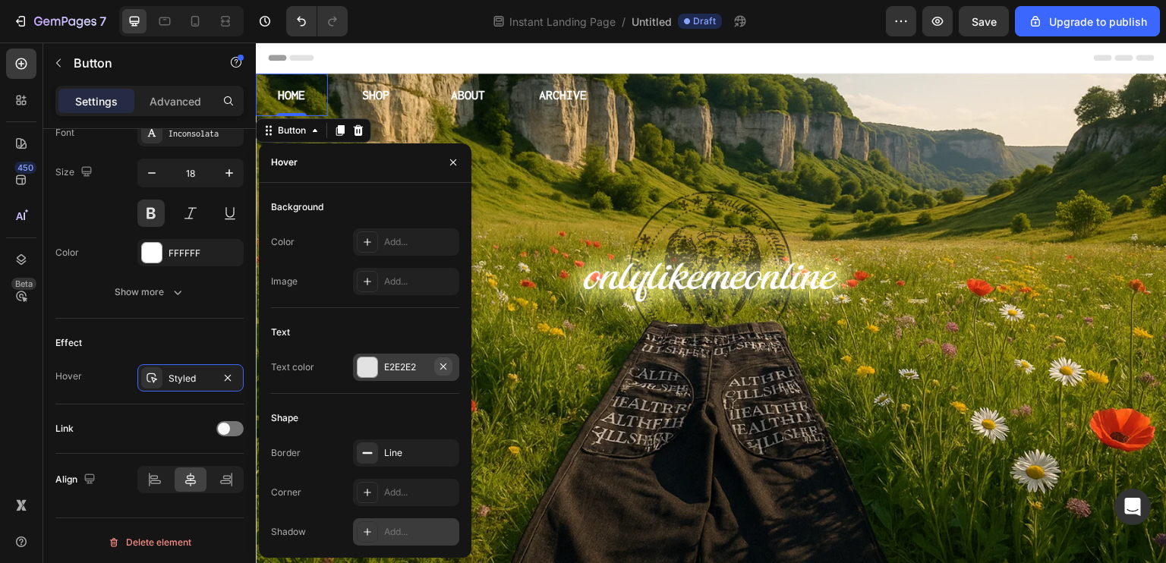
click at [443, 364] on icon "button" at bounding box center [443, 367] width 12 height 12
click at [443, 449] on icon "button" at bounding box center [443, 452] width 12 height 12
click at [376, 371] on div at bounding box center [367, 367] width 21 height 21
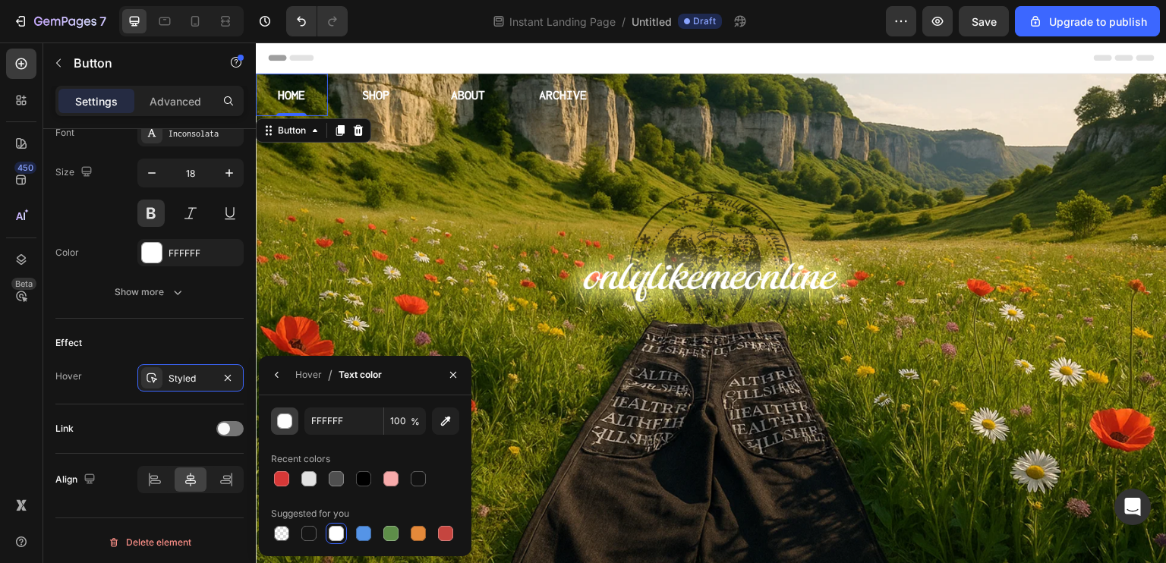
click at [290, 428] on div "button" at bounding box center [284, 421] width 15 height 15
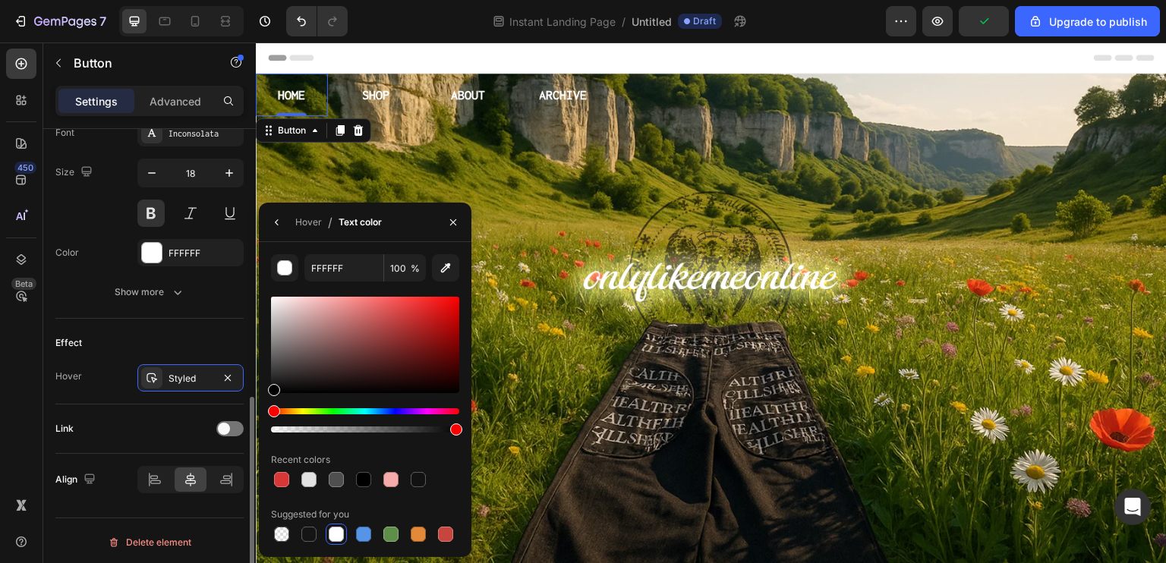
drag, startPoint x: 411, startPoint y: 349, endPoint x: 194, endPoint y: 504, distance: 266.7
click at [194, 504] on div "450 Beta Sections(30) Elements(104) Section Element Hero Section Product Detail…" at bounding box center [128, 303] width 256 height 521
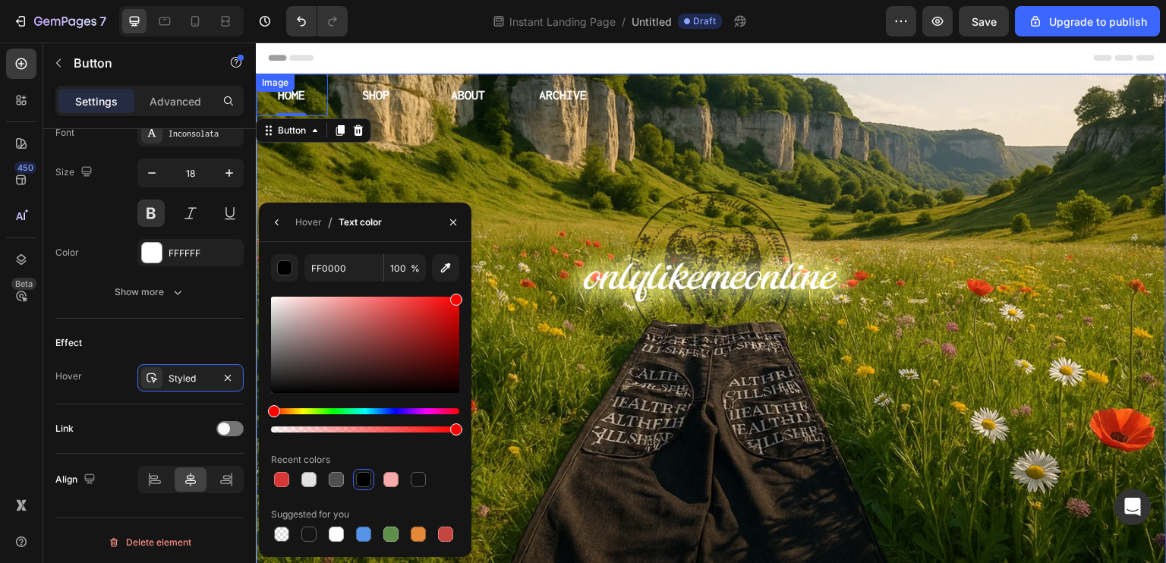
drag, startPoint x: 727, startPoint y: 330, endPoint x: 494, endPoint y: 260, distance: 242.6
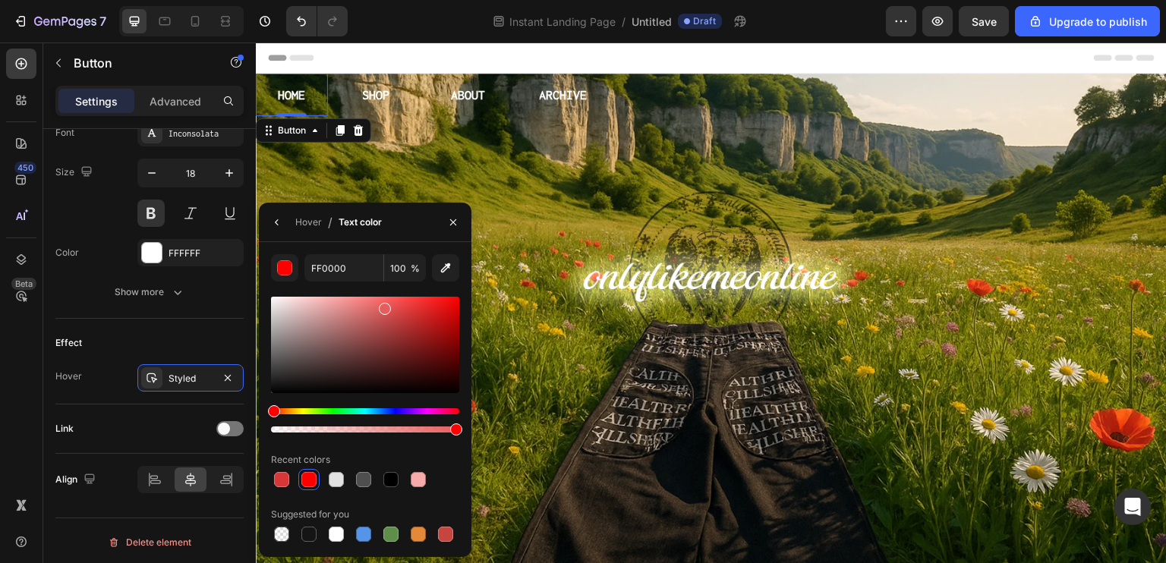
drag, startPoint x: 422, startPoint y: 334, endPoint x: 383, endPoint y: 306, distance: 48.5
click at [383, 306] on div at bounding box center [365, 345] width 188 height 96
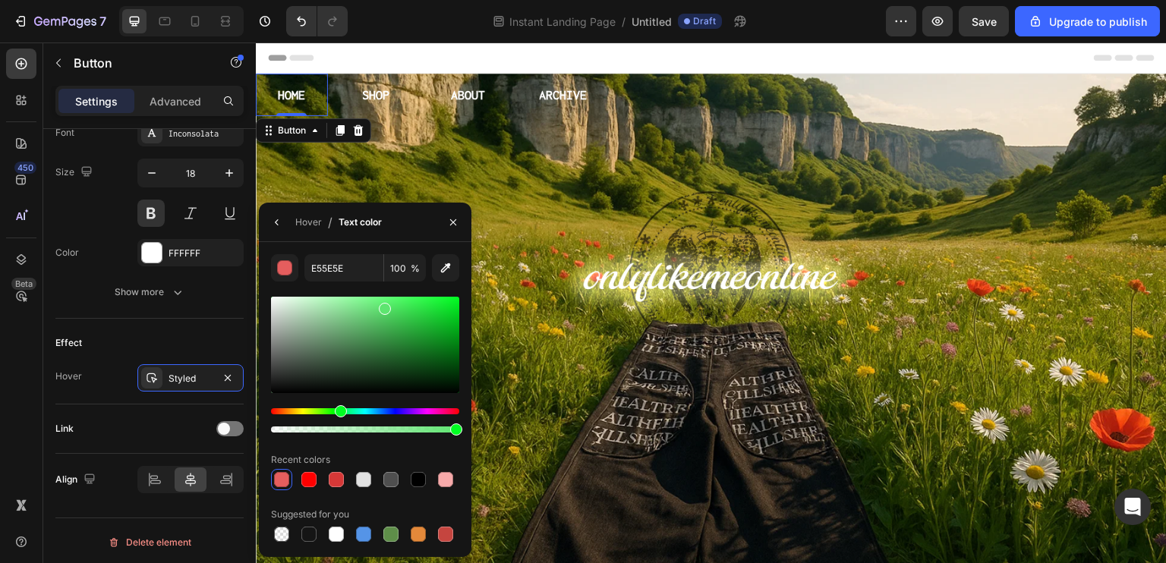
drag, startPoint x: 373, startPoint y: 411, endPoint x: 339, endPoint y: 409, distance: 34.2
click at [339, 409] on div "Hue" at bounding box center [365, 411] width 188 height 6
drag, startPoint x: 372, startPoint y: 354, endPoint x: 1, endPoint y: 307, distance: 374.1
click at [254, 349] on div "450 Beta Sections(30) Elements(104) Section Element Hero Section Product Detail…" at bounding box center [128, 303] width 256 height 521
drag, startPoint x: 270, startPoint y: 348, endPoint x: 261, endPoint y: 329, distance: 21.4
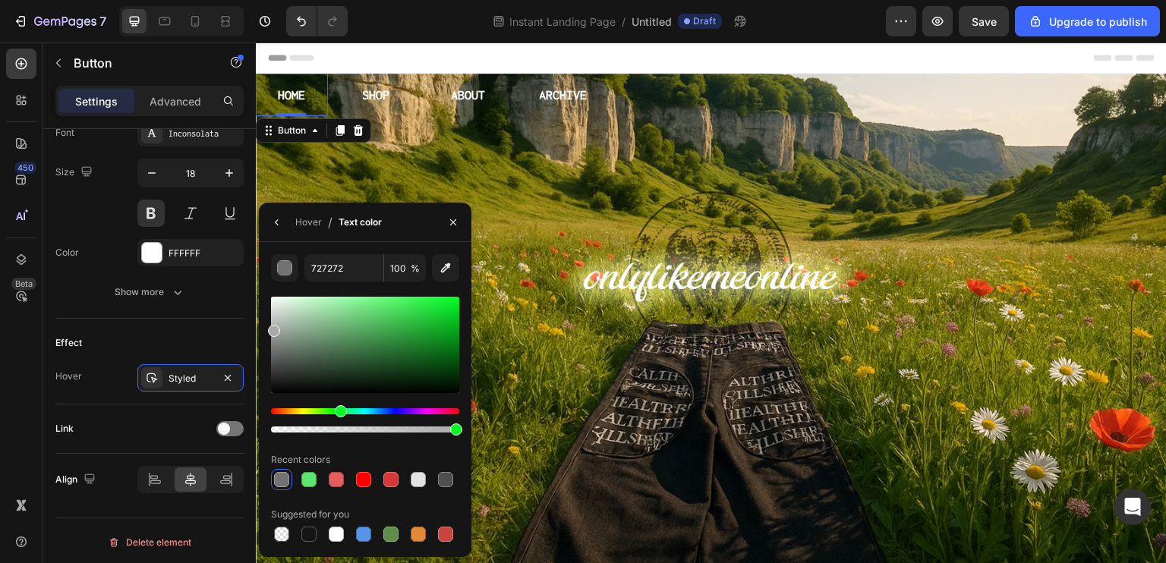
click at [261, 329] on div "727272 100 % Recent colors Suggested for you" at bounding box center [365, 399] width 213 height 291
drag, startPoint x: 269, startPoint y: 345, endPoint x: 262, endPoint y: 377, distance: 31.9
click at [262, 377] on div "AAAAAA 100 % Recent colors Suggested for you" at bounding box center [365, 399] width 213 height 291
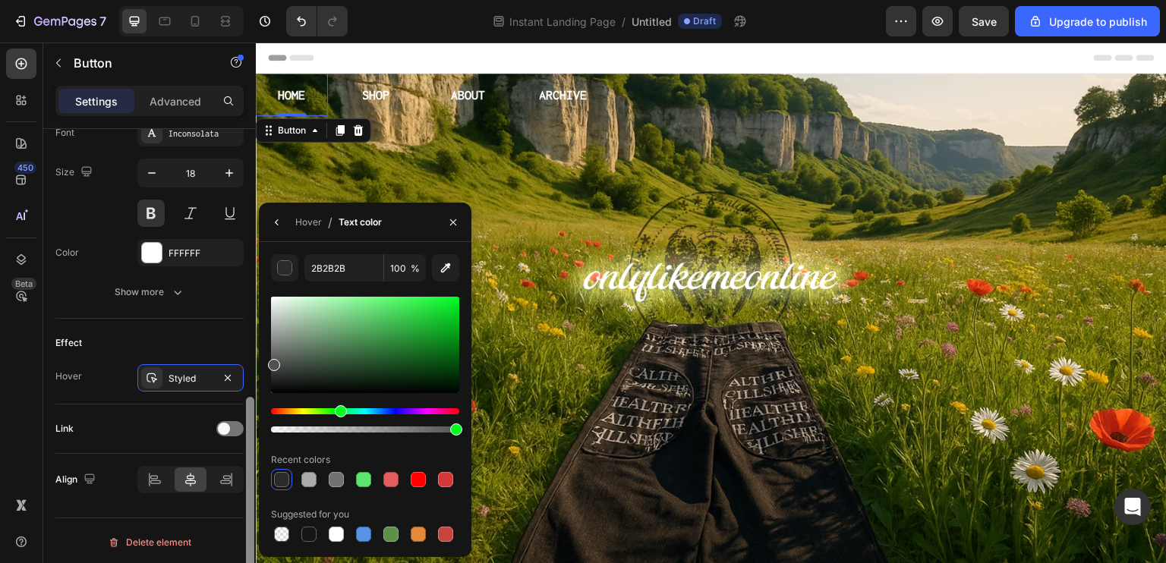
drag, startPoint x: 280, startPoint y: 348, endPoint x: 252, endPoint y: 364, distance: 32.7
click at [252, 364] on div "450 Beta Sections(30) Elements(104) Section Element Hero Section Product Detail…" at bounding box center [128, 303] width 256 height 521
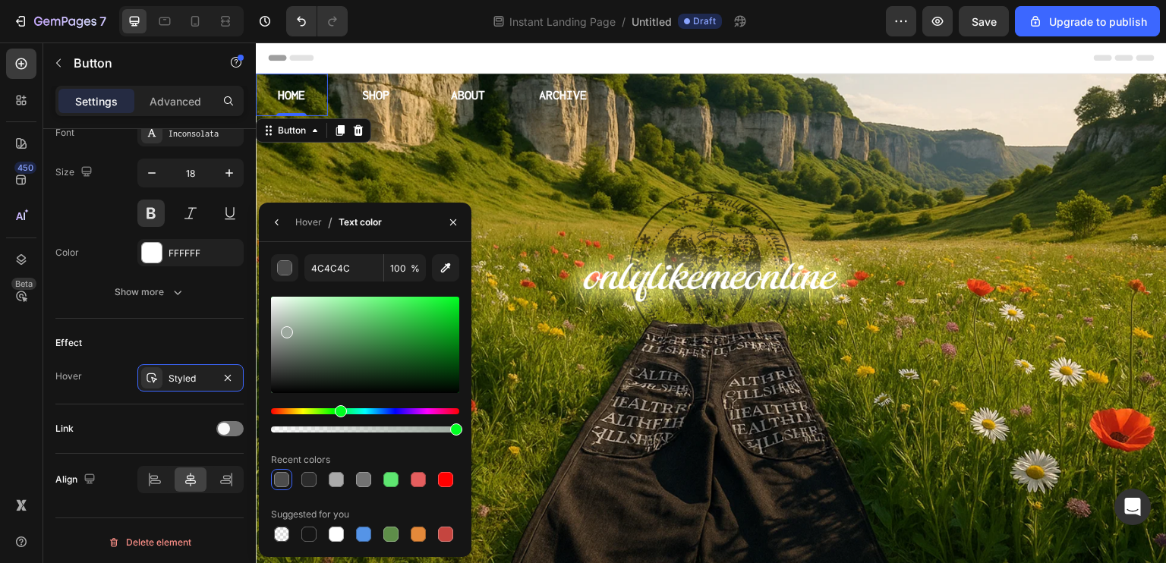
drag, startPoint x: 282, startPoint y: 370, endPoint x: 285, endPoint y: 329, distance: 40.4
click at [285, 329] on div at bounding box center [365, 345] width 188 height 96
drag, startPoint x: 291, startPoint y: 364, endPoint x: 255, endPoint y: 342, distance: 41.9
click at [255, 342] on div "450 Beta Sections(30) Elements(104) Section Element Hero Section Product Detail…" at bounding box center [128, 303] width 256 height 521
type input "878787"
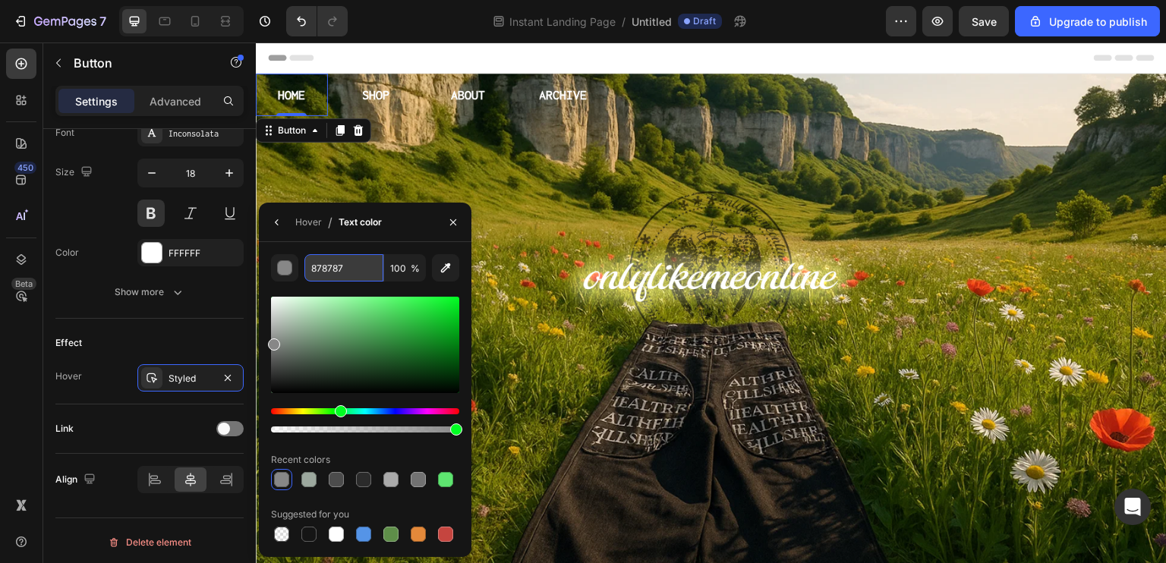
click at [361, 275] on input "878787" at bounding box center [343, 267] width 79 height 27
click at [459, 222] on button "button" at bounding box center [453, 222] width 24 height 24
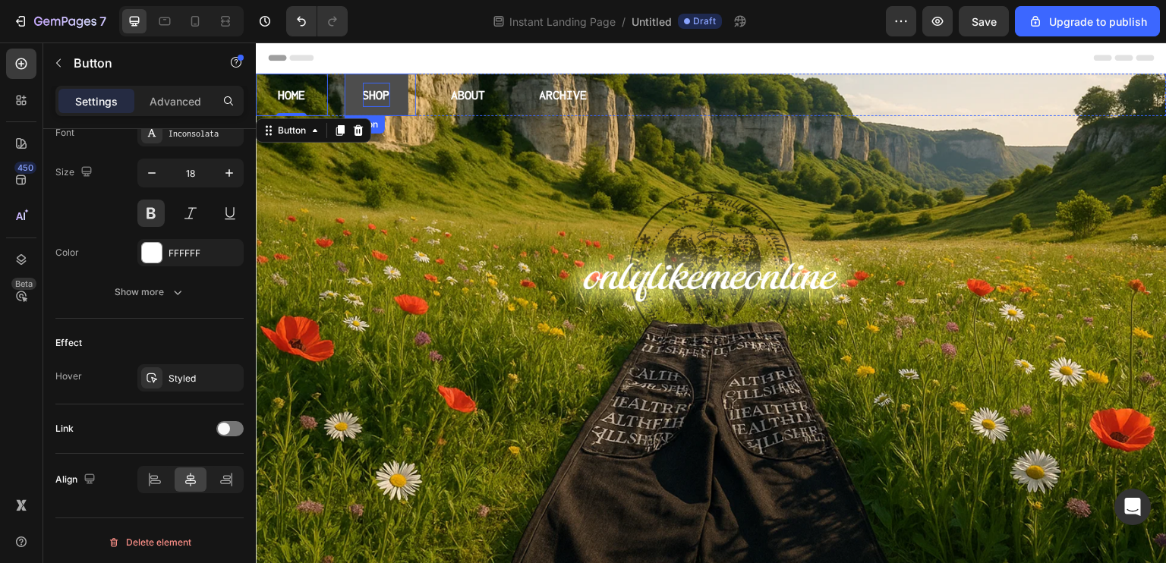
click at [386, 96] on p "SHOP" at bounding box center [376, 95] width 27 height 24
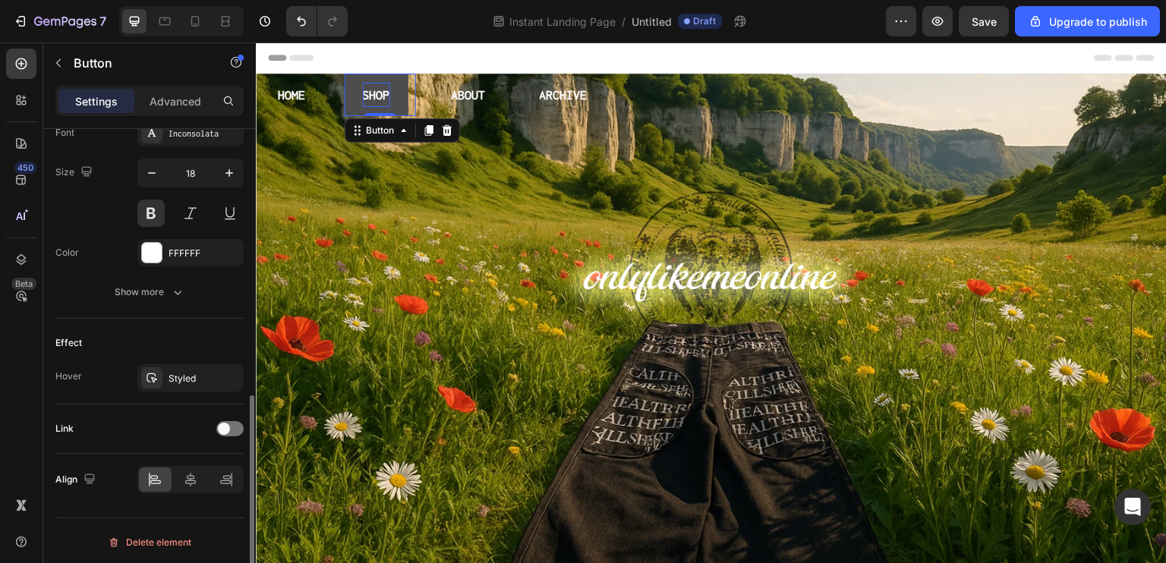
scroll to position [607, 0]
click at [180, 380] on div "Styled" at bounding box center [191, 380] width 44 height 14
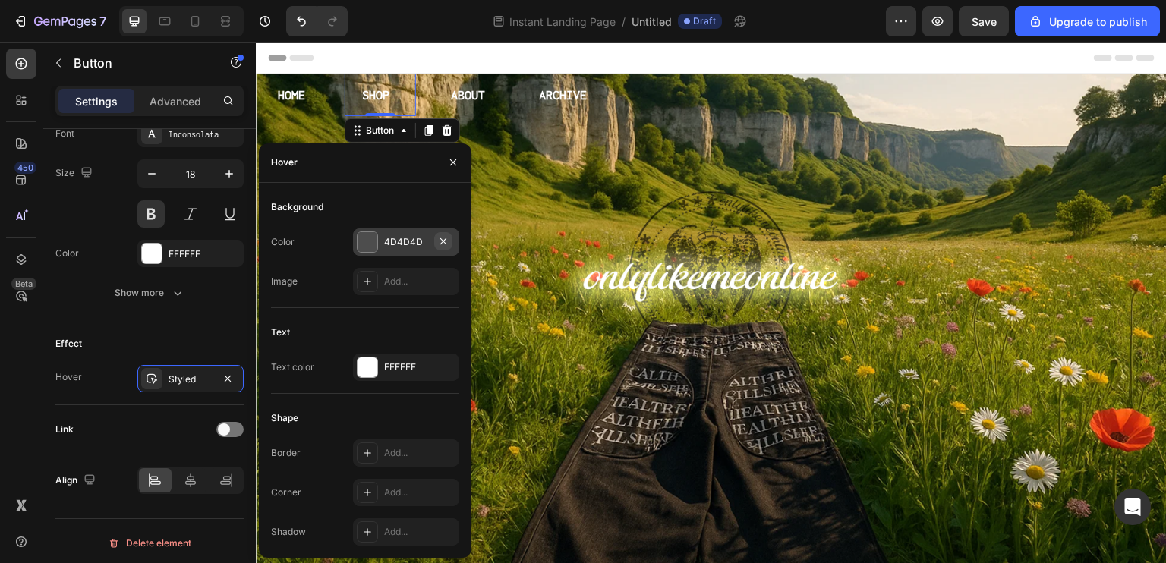
click at [446, 244] on icon "button" at bounding box center [443, 241] width 6 height 6
click at [390, 377] on div "FFFFFF" at bounding box center [406, 367] width 106 height 27
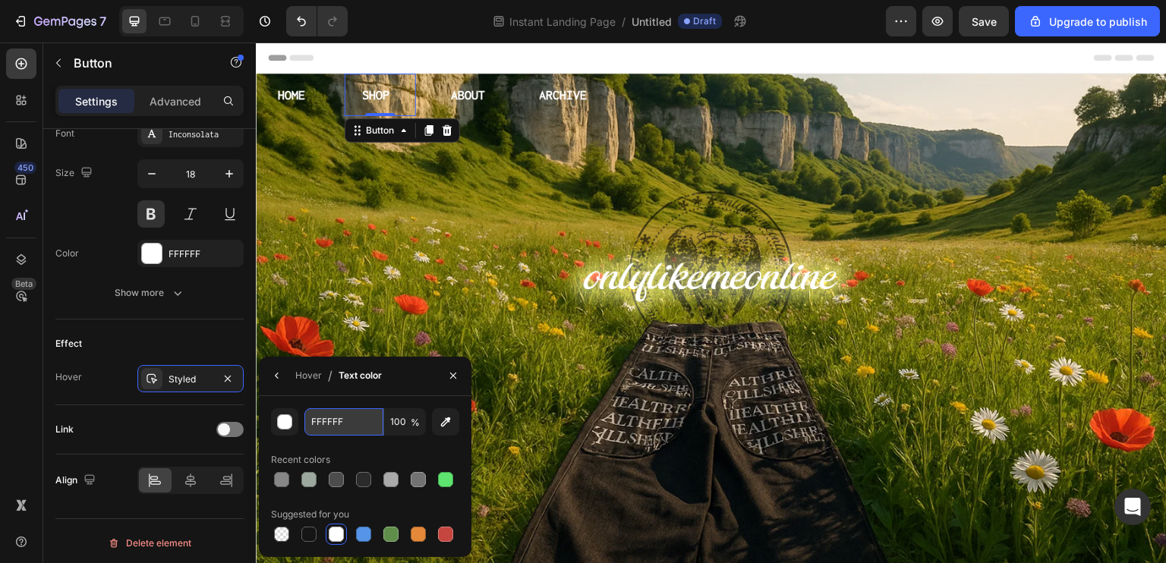
click at [354, 418] on input "FFFFFF" at bounding box center [343, 421] width 79 height 27
paste input "878787"
type input "878787"
click at [466, 104] on p "ABOUT" at bounding box center [468, 95] width 34 height 24
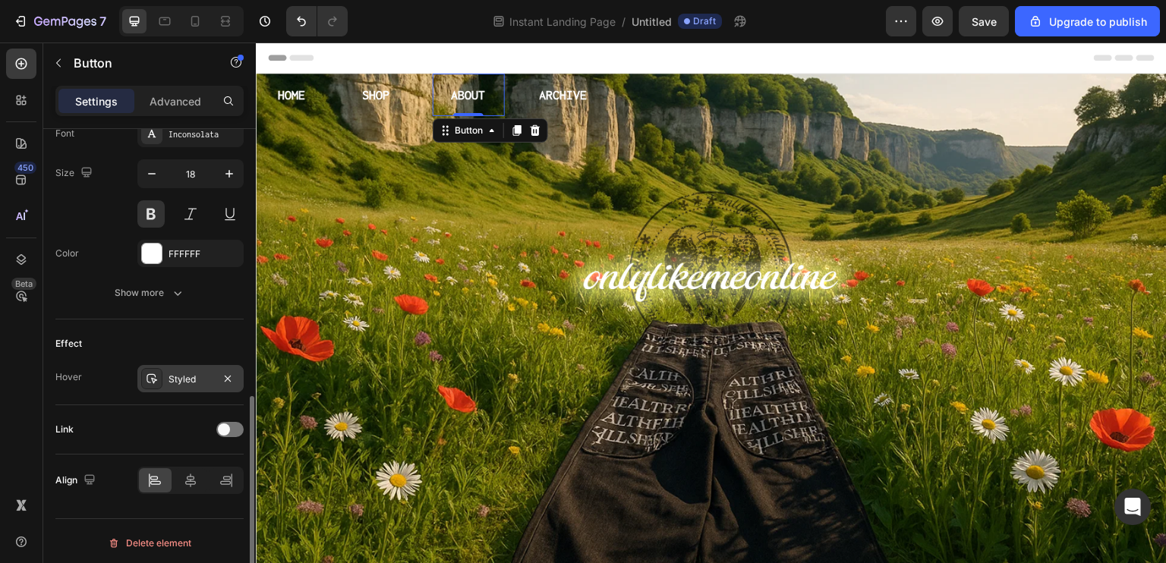
click at [180, 379] on div "Styled" at bounding box center [191, 380] width 44 height 14
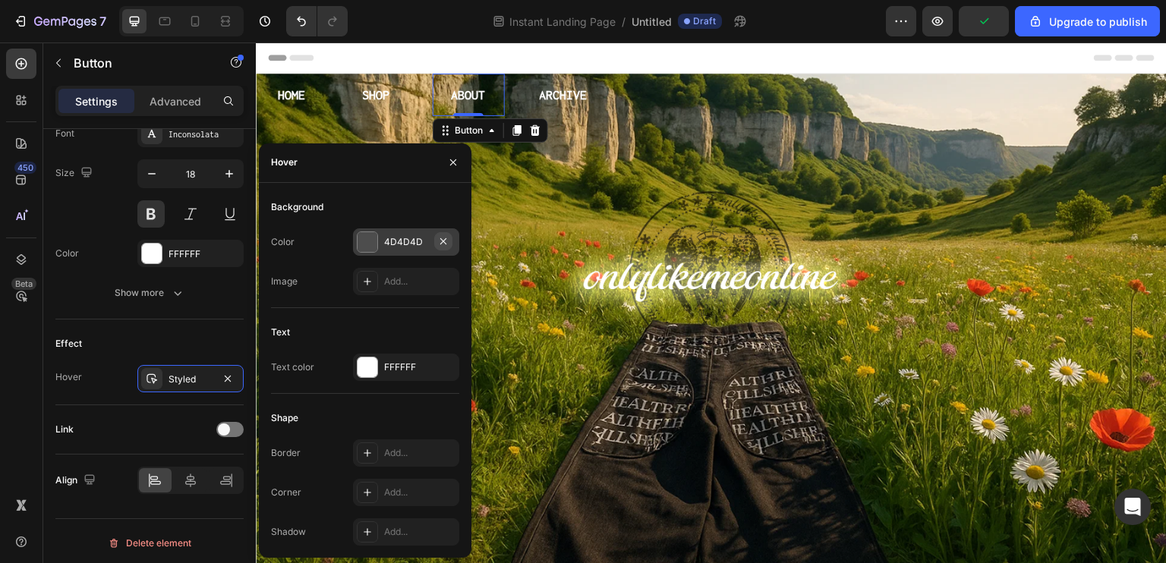
click at [444, 241] on icon "button" at bounding box center [443, 241] width 6 height 6
click at [395, 380] on div "FFFFFF" at bounding box center [406, 367] width 106 height 27
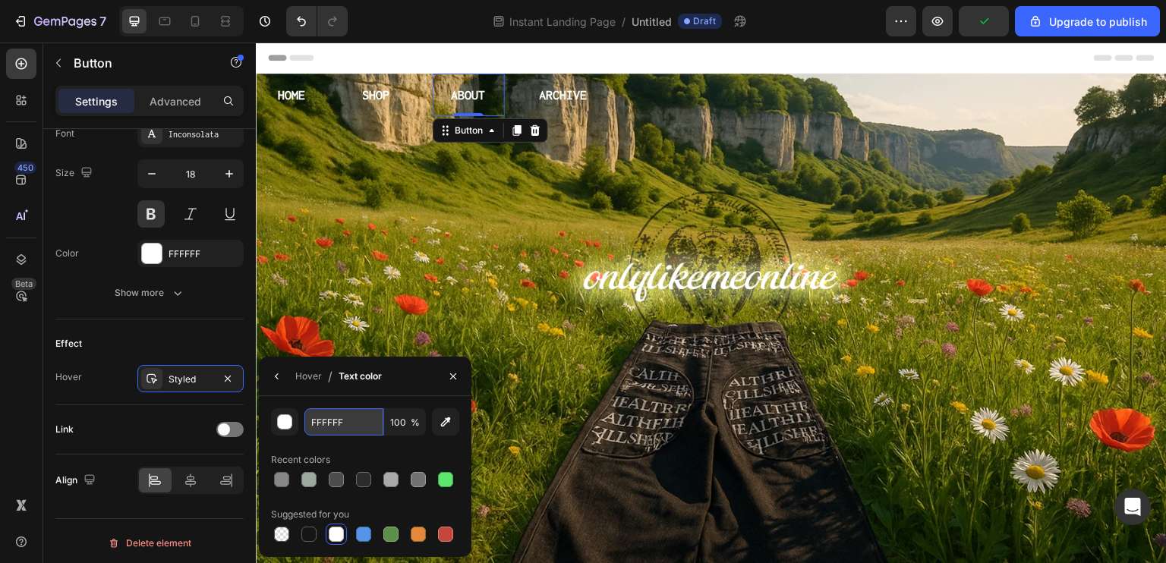
click at [358, 433] on input "FFFFFF" at bounding box center [343, 421] width 79 height 27
paste input "878787"
type input "878787"
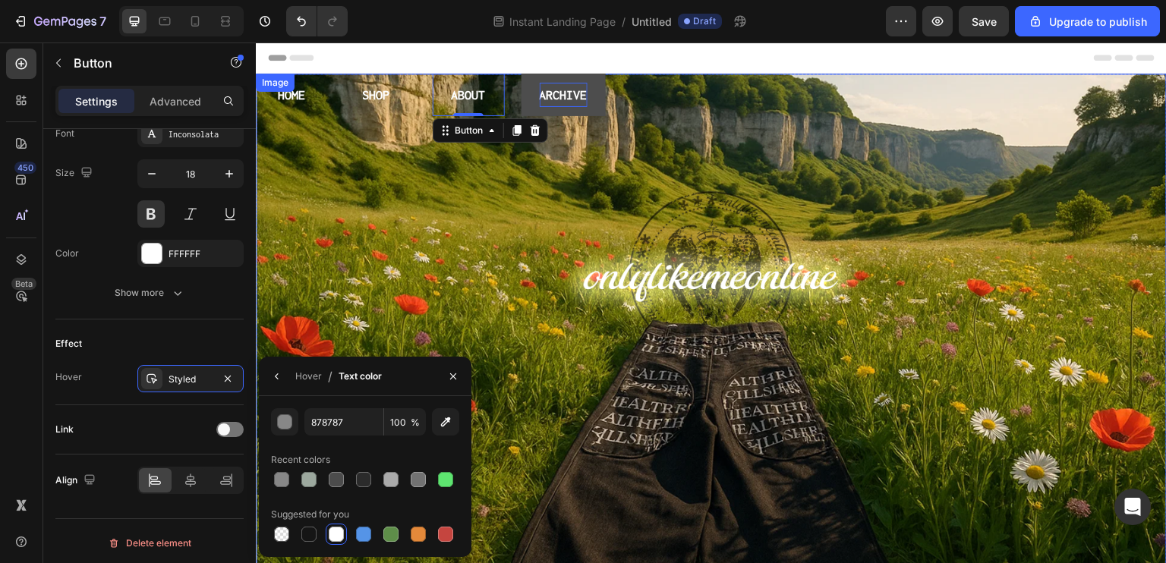
click at [569, 99] on p "ARCHIVE" at bounding box center [564, 95] width 48 height 24
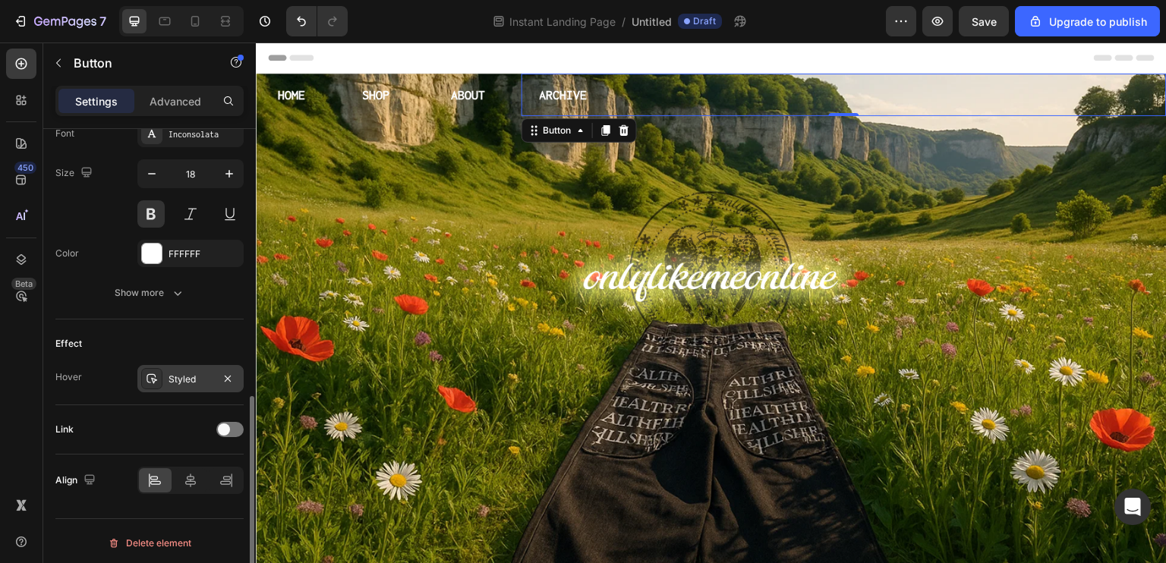
click at [182, 386] on div "Styled" at bounding box center [190, 378] width 106 height 27
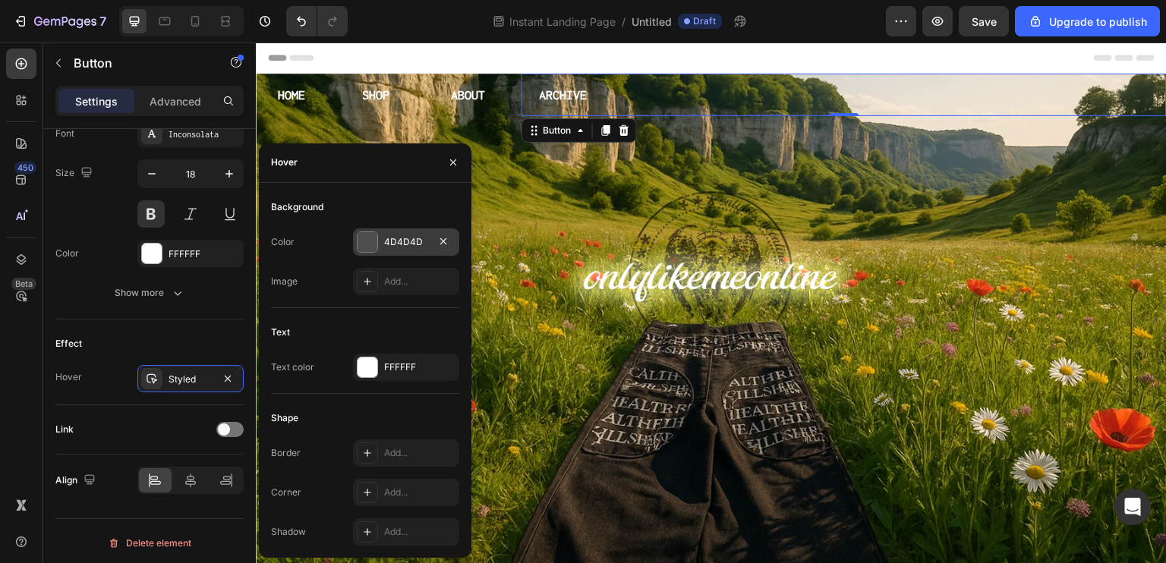
click at [425, 248] on div "4D4D4D" at bounding box center [406, 242] width 44 height 14
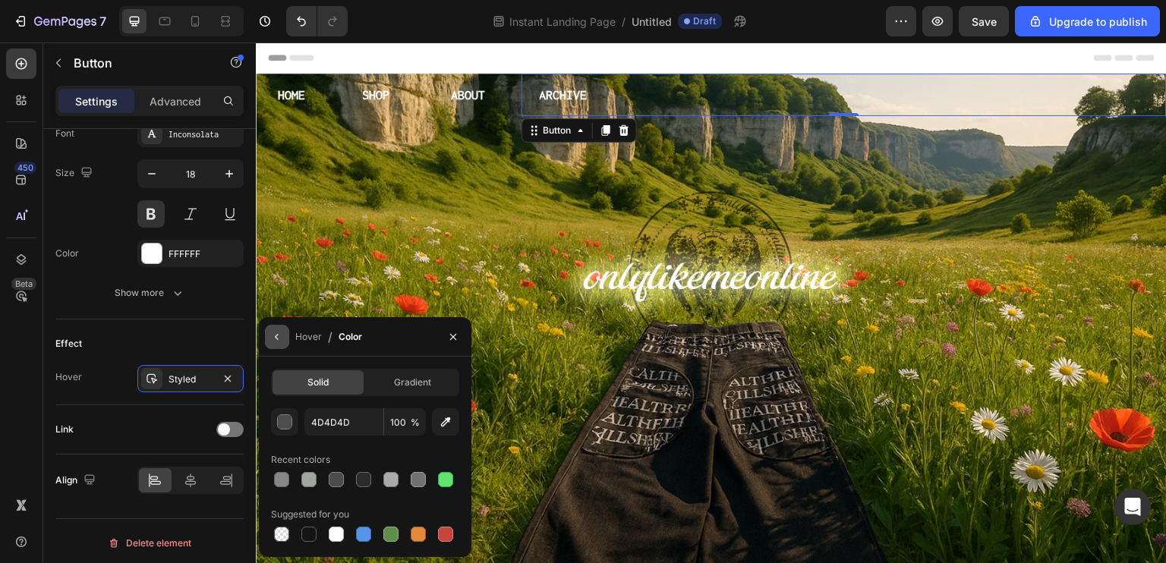
click at [282, 338] on icon "button" at bounding box center [277, 337] width 12 height 12
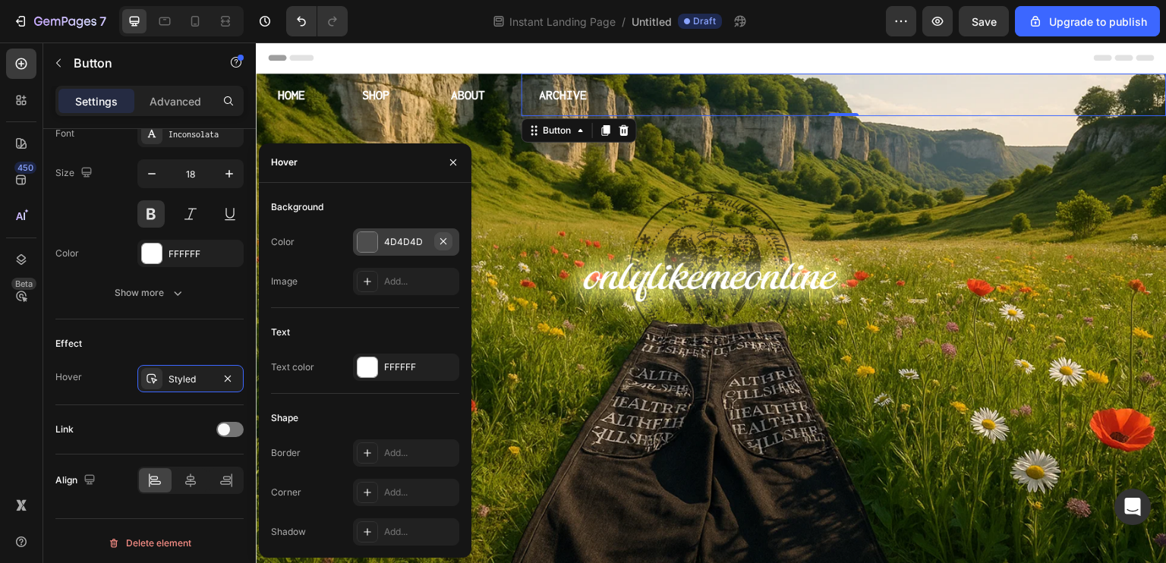
click at [438, 242] on icon "button" at bounding box center [443, 241] width 12 height 12
click at [399, 386] on div "Text Text color FFFFFF" at bounding box center [365, 357] width 188 height 74
click at [415, 375] on div "FFFFFF" at bounding box center [406, 367] width 106 height 27
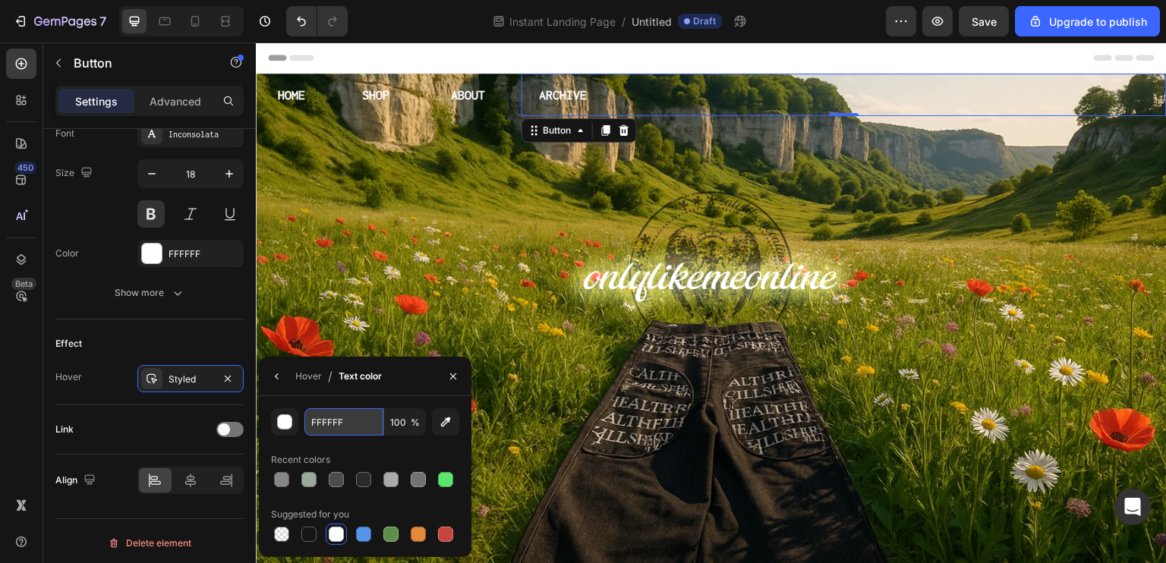
click at [0, 0] on input "FFFFFF" at bounding box center [0, 0] width 0 height 0
paste input "878787"
type input "878787"
drag, startPoint x: 279, startPoint y: 381, endPoint x: 307, endPoint y: 361, distance: 34.8
click at [279, 380] on icon "button" at bounding box center [277, 376] width 12 height 12
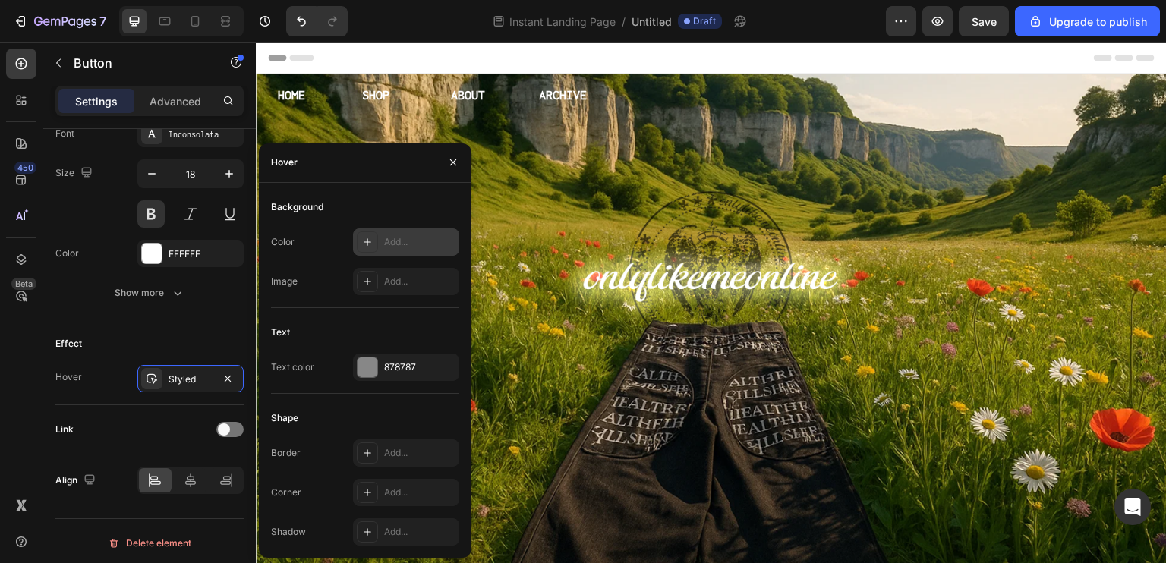
click at [625, 54] on div "Header" at bounding box center [711, 58] width 887 height 30
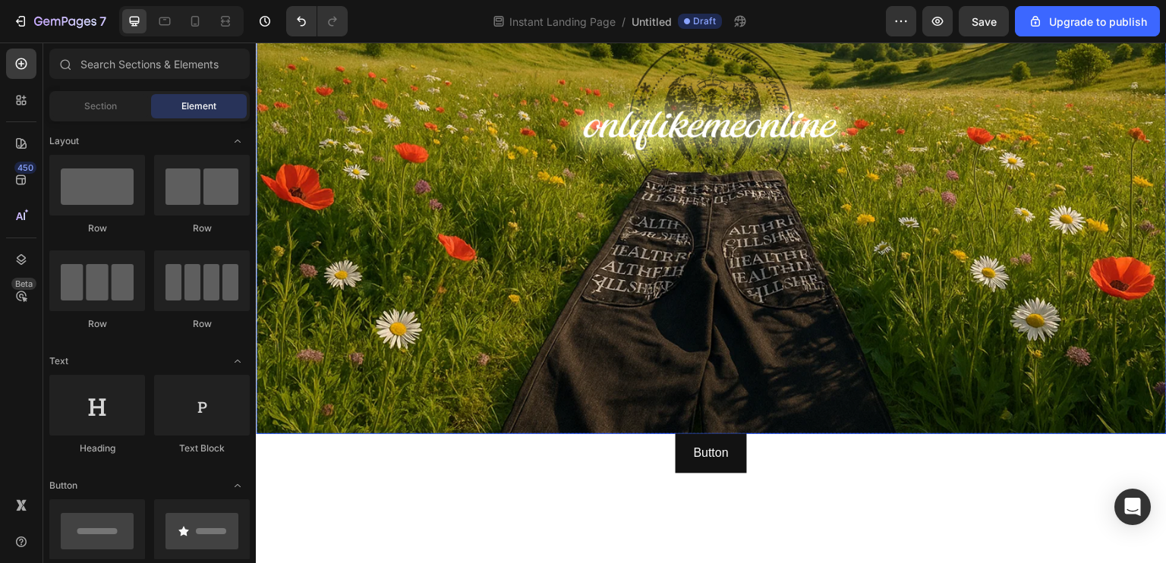
scroll to position [0, 0]
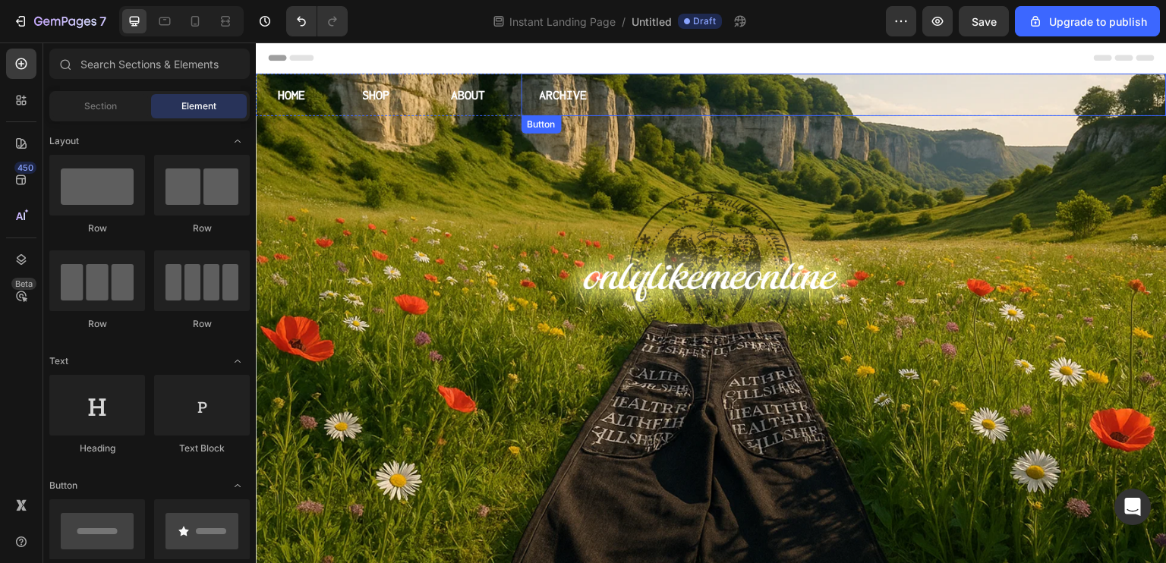
click at [614, 55] on div "Header" at bounding box center [711, 58] width 887 height 30
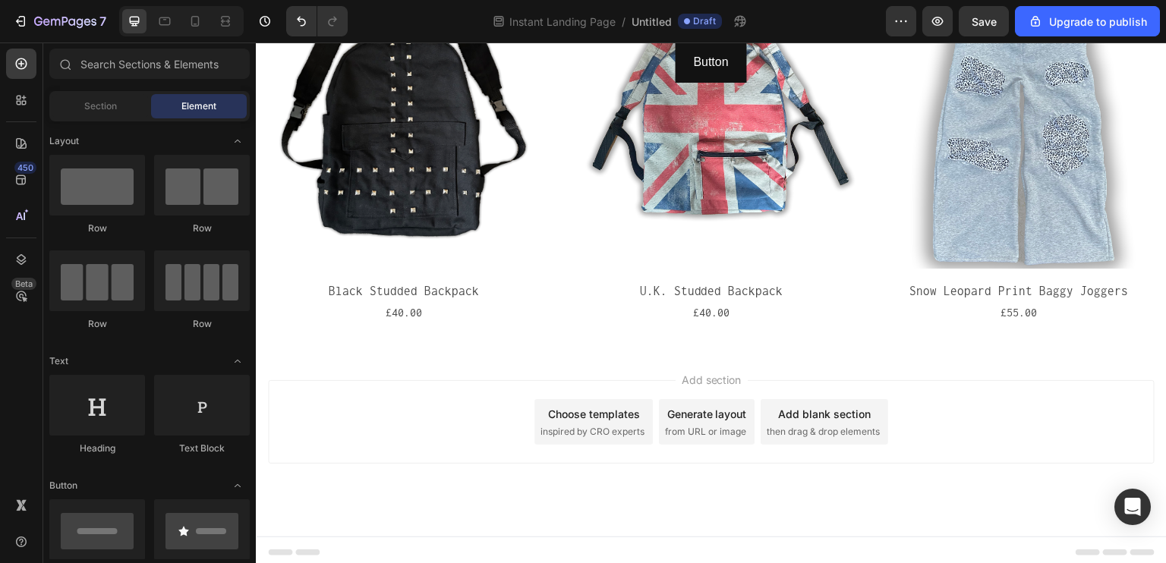
scroll to position [671, 0]
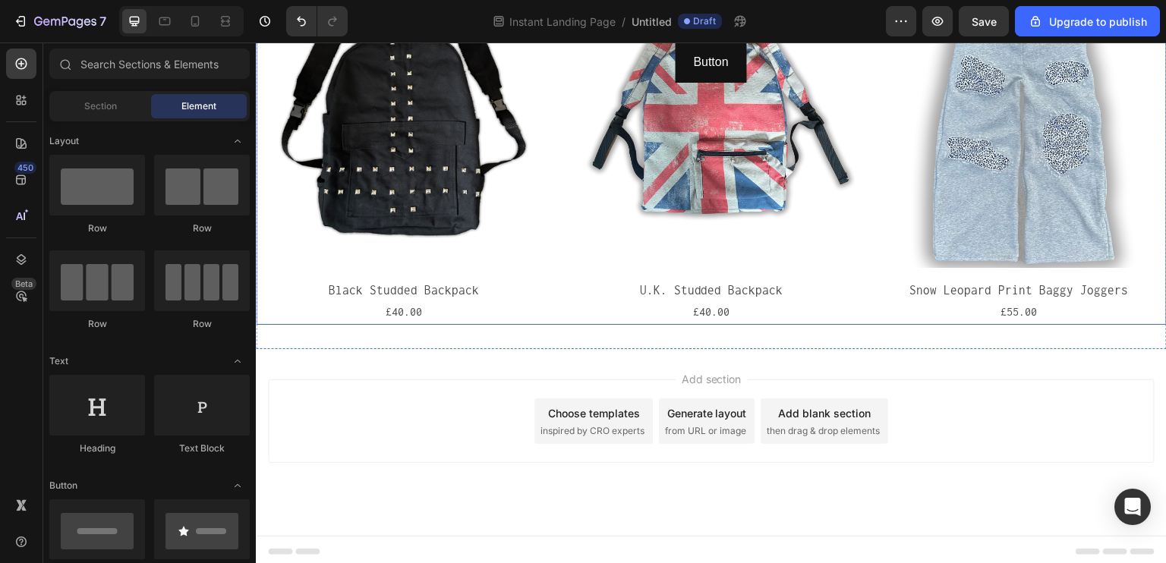
click at [854, 224] on div "Product Images Black Studded Backpack Product Title £40.00 Product Price Produc…" at bounding box center [711, 149] width 911 height 352
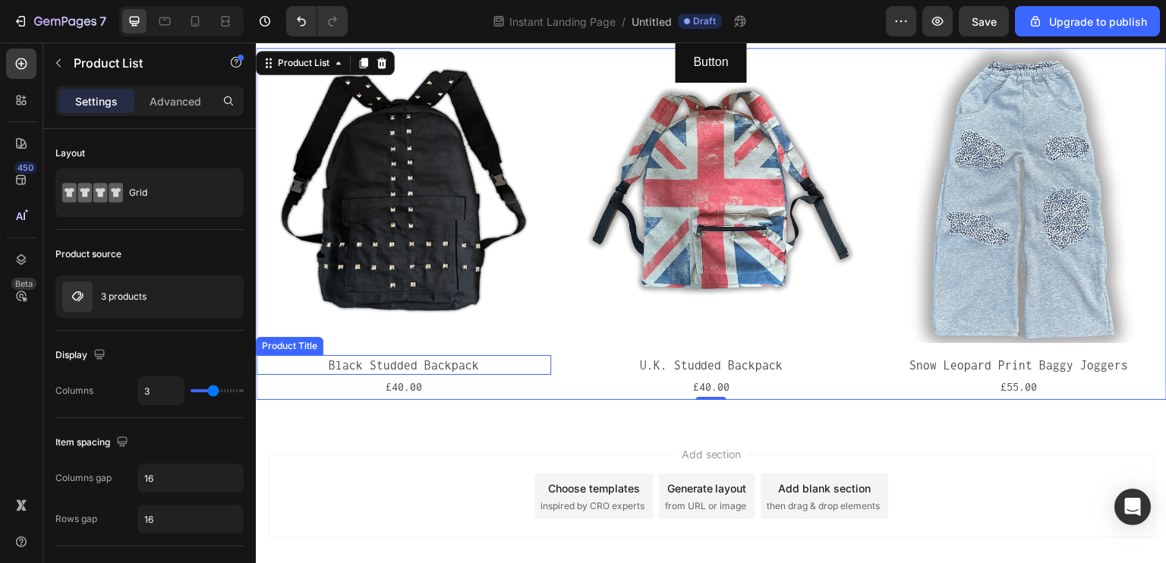
scroll to position [0, 0]
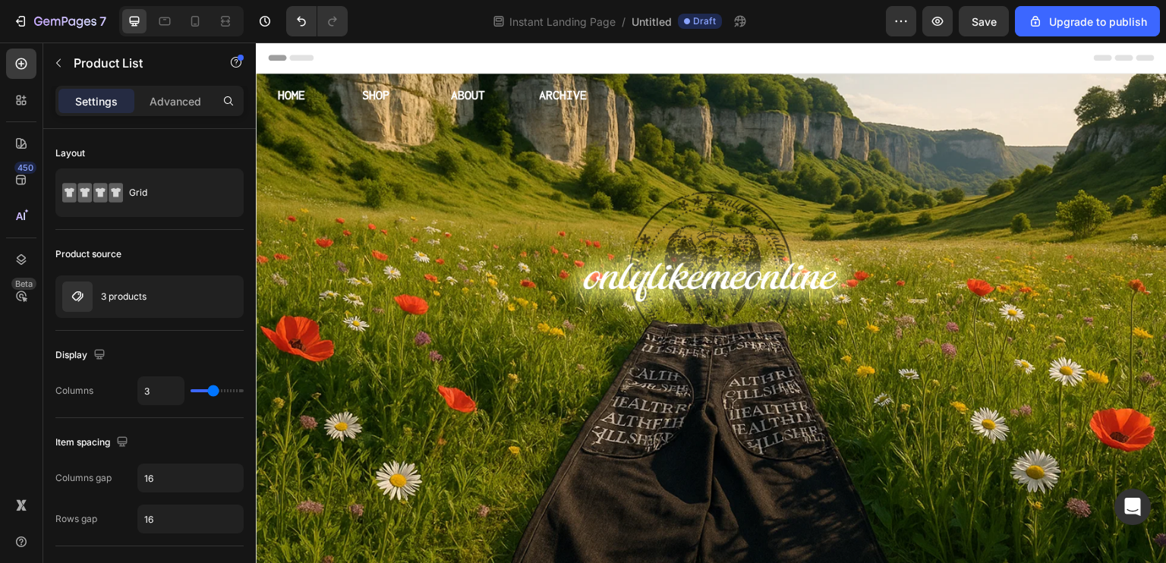
click at [588, 47] on div "Header" at bounding box center [711, 58] width 887 height 30
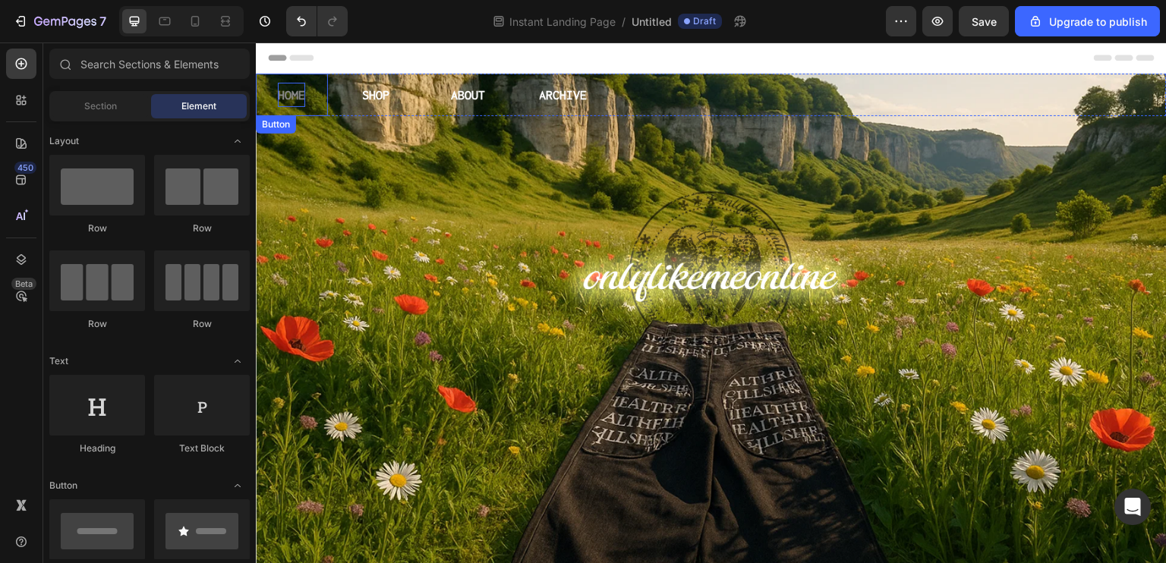
click at [292, 91] on p "HOME" at bounding box center [291, 95] width 27 height 24
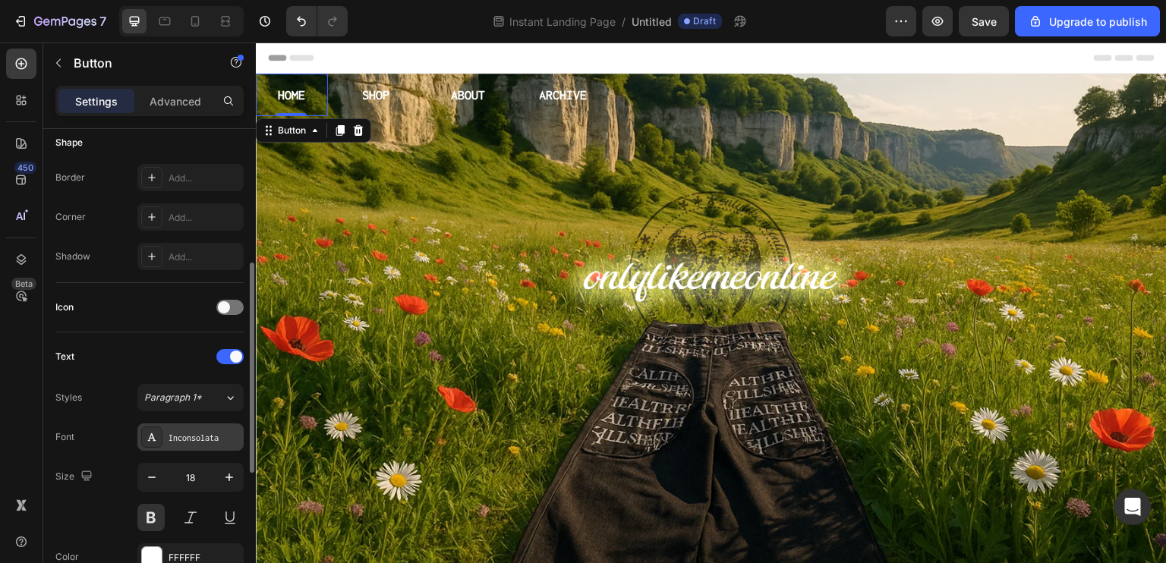
scroll to position [380, 0]
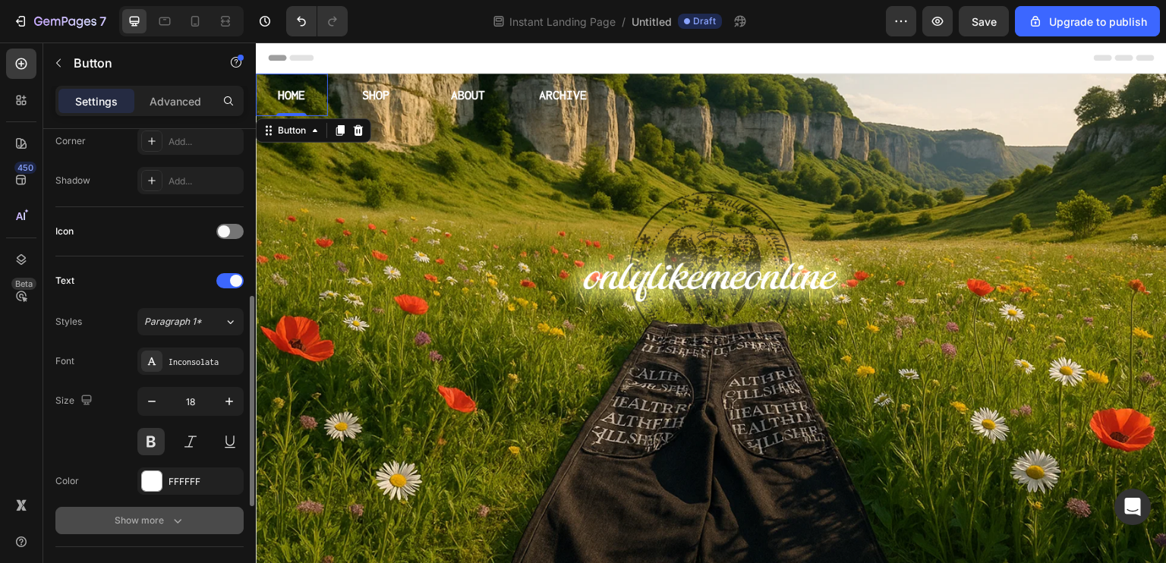
click at [152, 522] on div "Show more" at bounding box center [150, 520] width 71 height 15
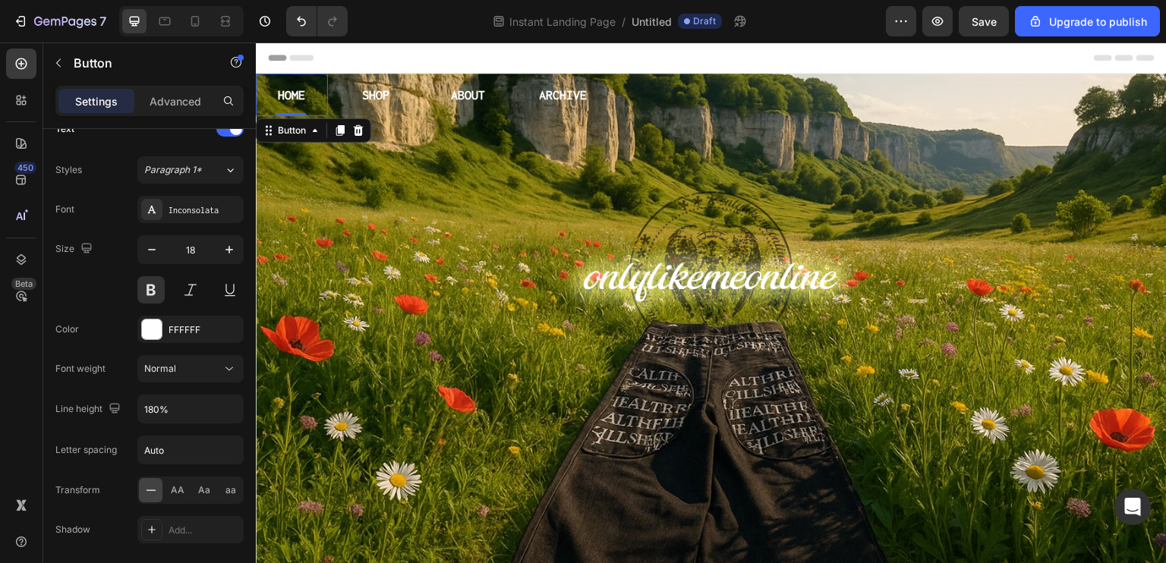
scroll to position [759, 0]
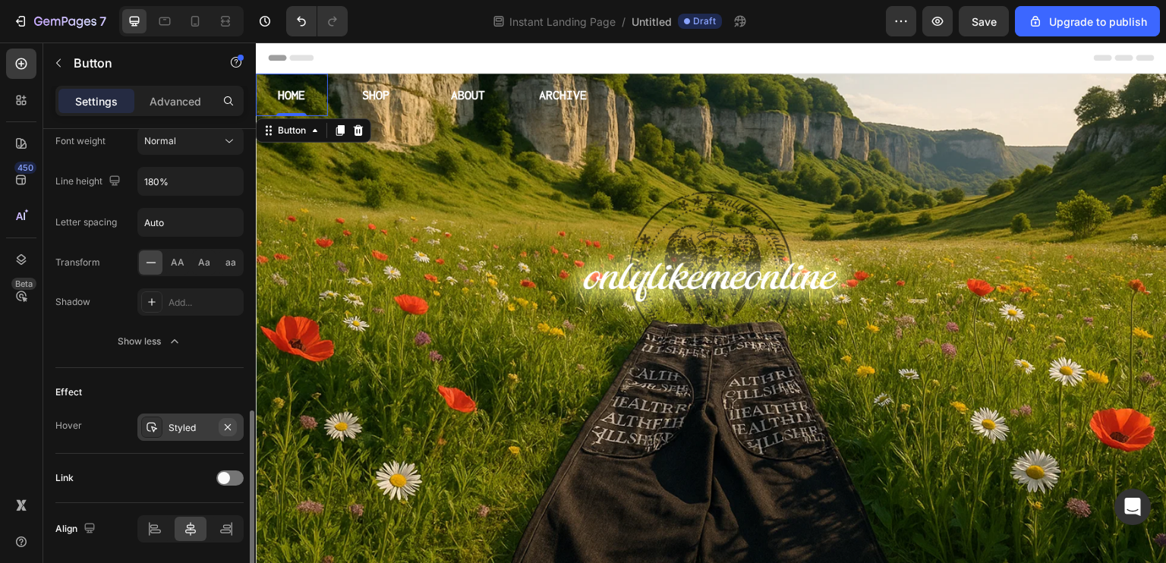
click at [219, 428] on button "button" at bounding box center [228, 427] width 18 height 18
click at [174, 428] on div "Add..." at bounding box center [204, 428] width 71 height 14
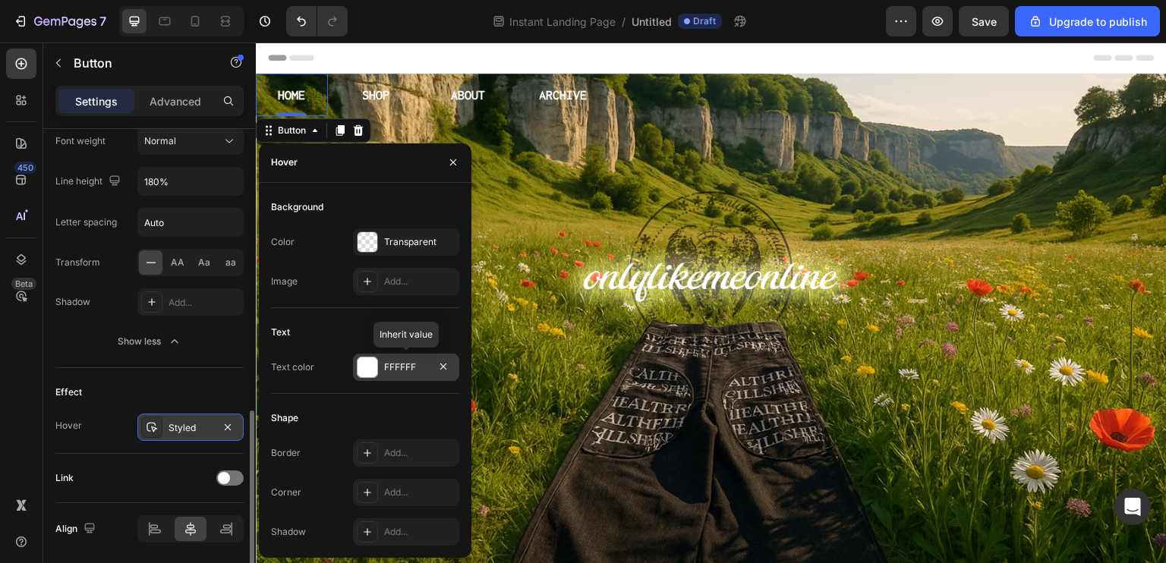
click at [392, 364] on div "FFFFFF" at bounding box center [406, 368] width 44 height 14
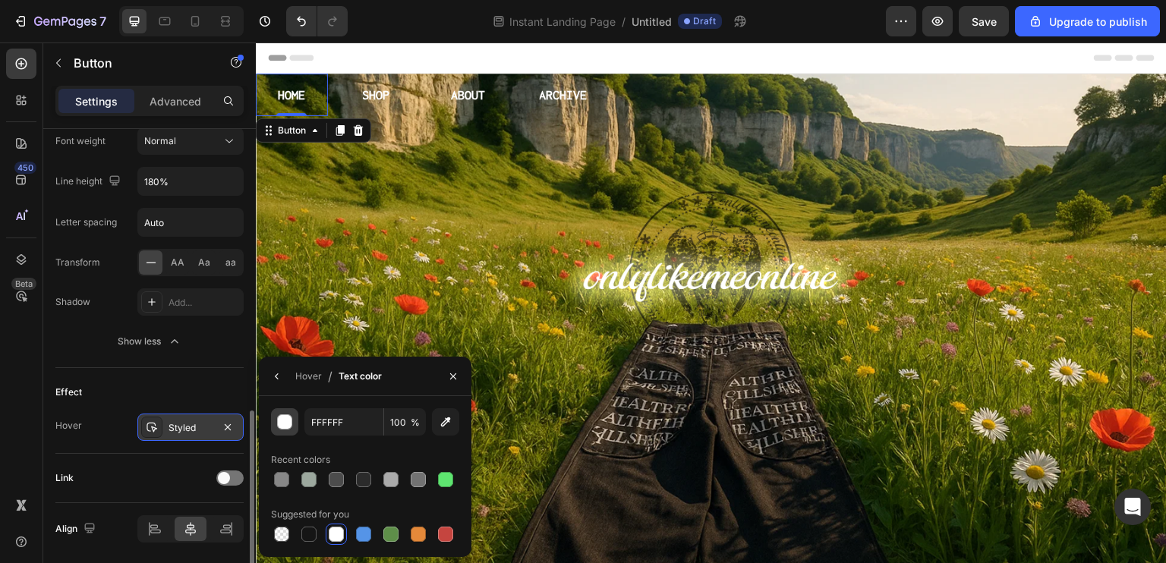
click at [285, 421] on div "button" at bounding box center [285, 422] width 15 height 15
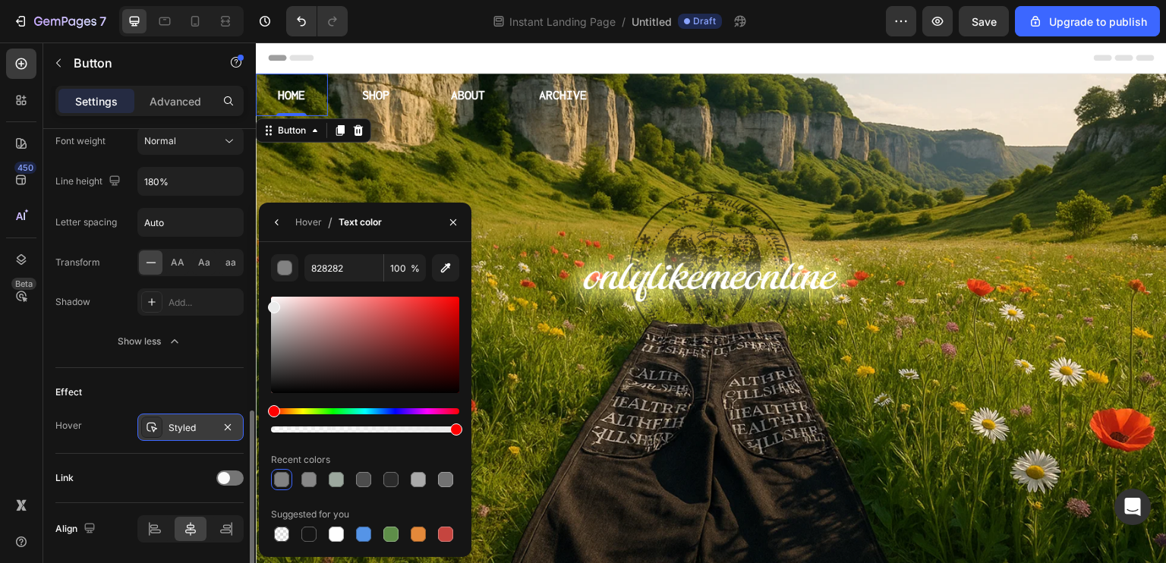
drag, startPoint x: 276, startPoint y: 327, endPoint x: 260, endPoint y: 304, distance: 27.8
click at [260, 304] on div "828282 100 % Recent colors Suggested for you" at bounding box center [365, 399] width 213 height 291
drag, startPoint x: 276, startPoint y: 311, endPoint x: 270, endPoint y: 325, distance: 15.0
click at [270, 323] on div at bounding box center [276, 320] width 12 height 12
type input "BABABA"
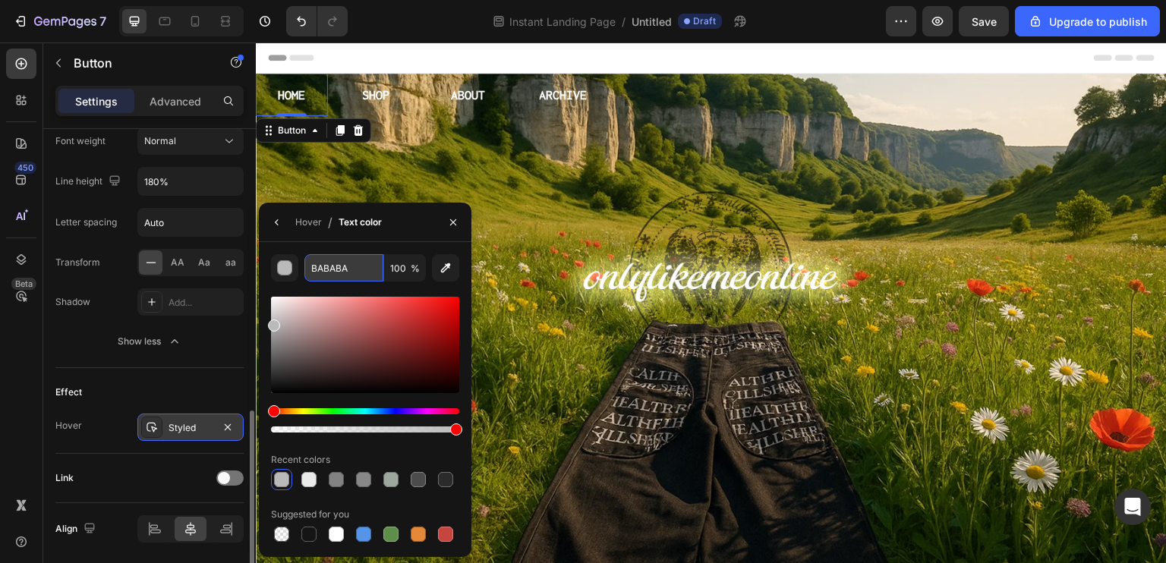
click at [343, 275] on input "BABABA" at bounding box center [343, 267] width 79 height 27
click at [374, 90] on p "SHOP" at bounding box center [376, 95] width 27 height 24
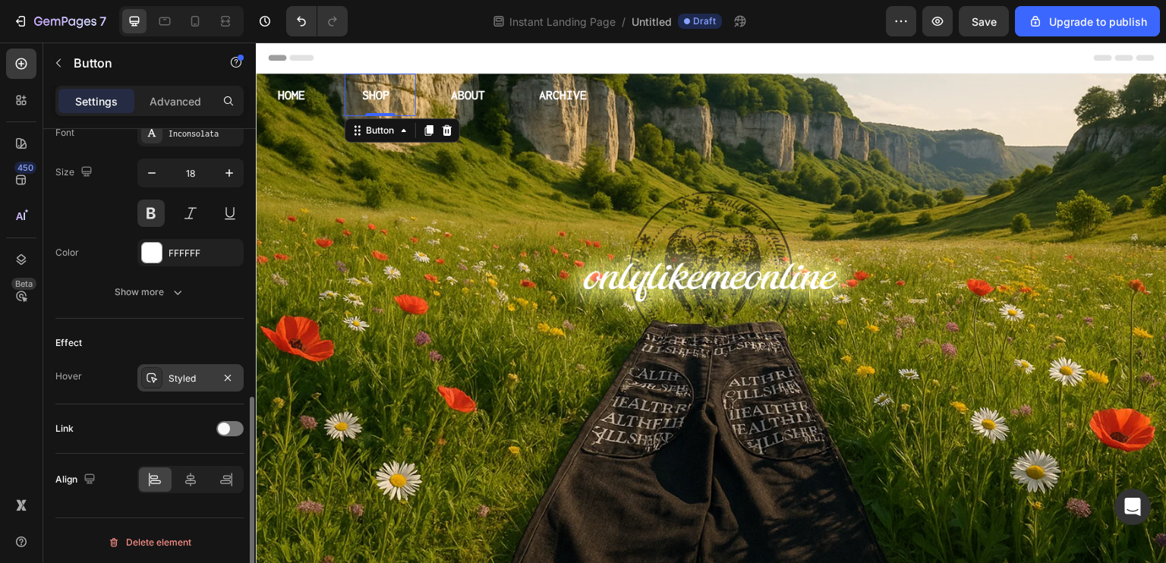
click at [197, 367] on div "Styled" at bounding box center [190, 377] width 106 height 27
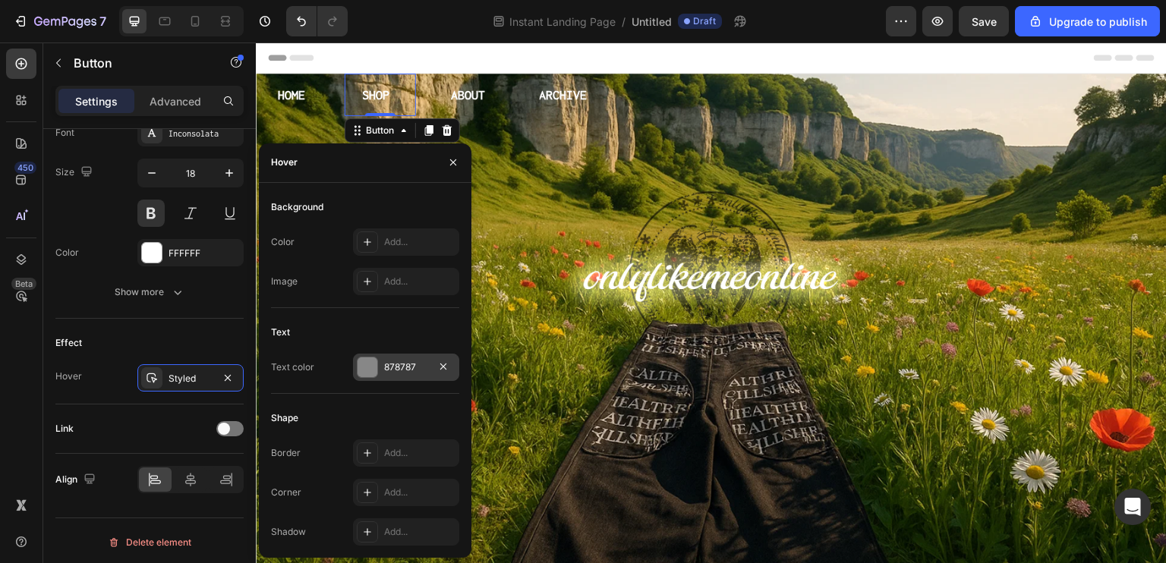
click at [383, 373] on div "878787" at bounding box center [406, 367] width 106 height 27
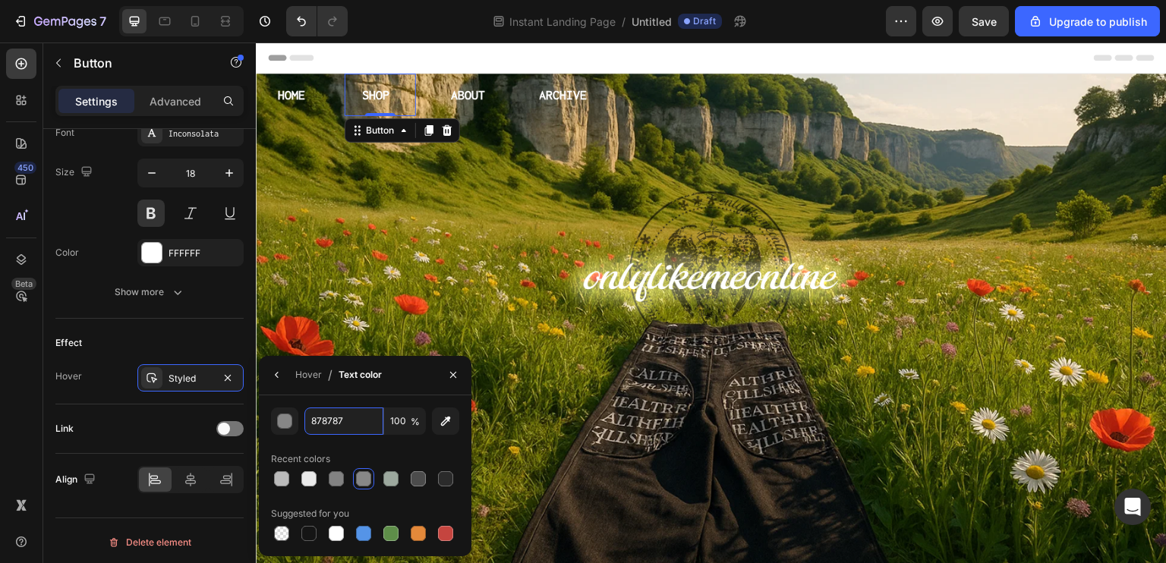
drag, startPoint x: 323, startPoint y: 418, endPoint x: 347, endPoint y: 400, distance: 29.3
click at [322, 418] on input "878787" at bounding box center [343, 421] width 79 height 27
paste input "BABABA"
type input "BABABA"
click at [471, 92] on p "ABOUT" at bounding box center [468, 95] width 34 height 24
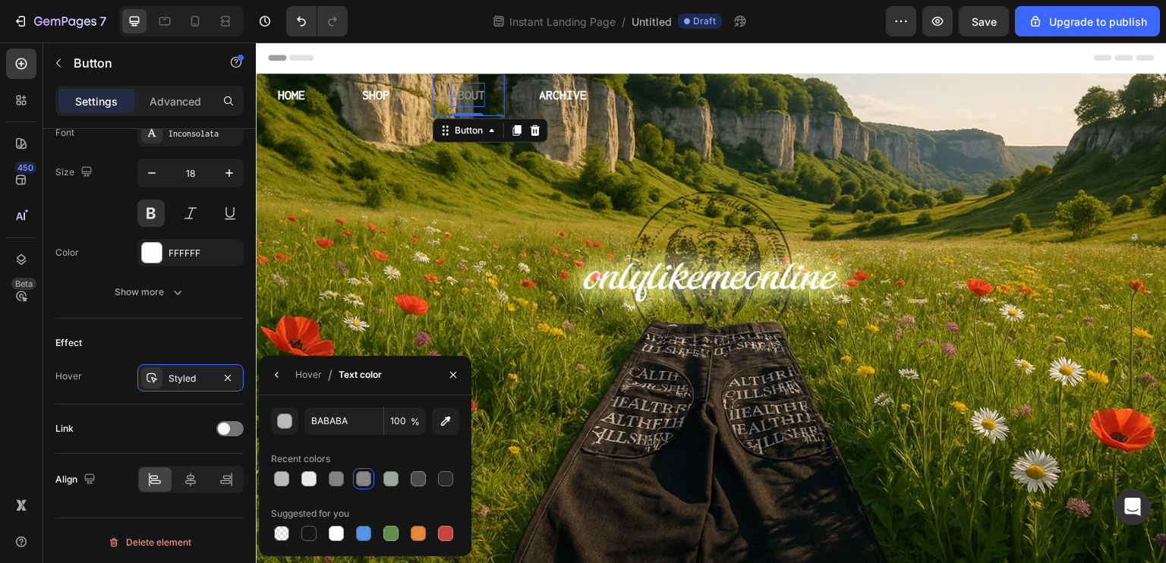
scroll to position [607, 0]
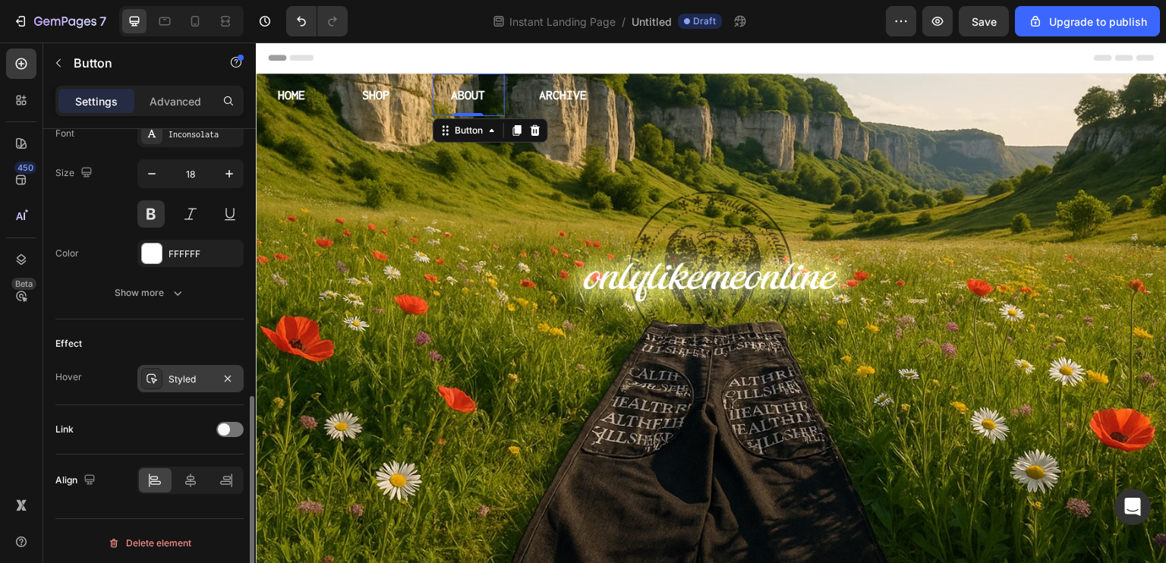
click at [158, 381] on div at bounding box center [151, 378] width 21 height 21
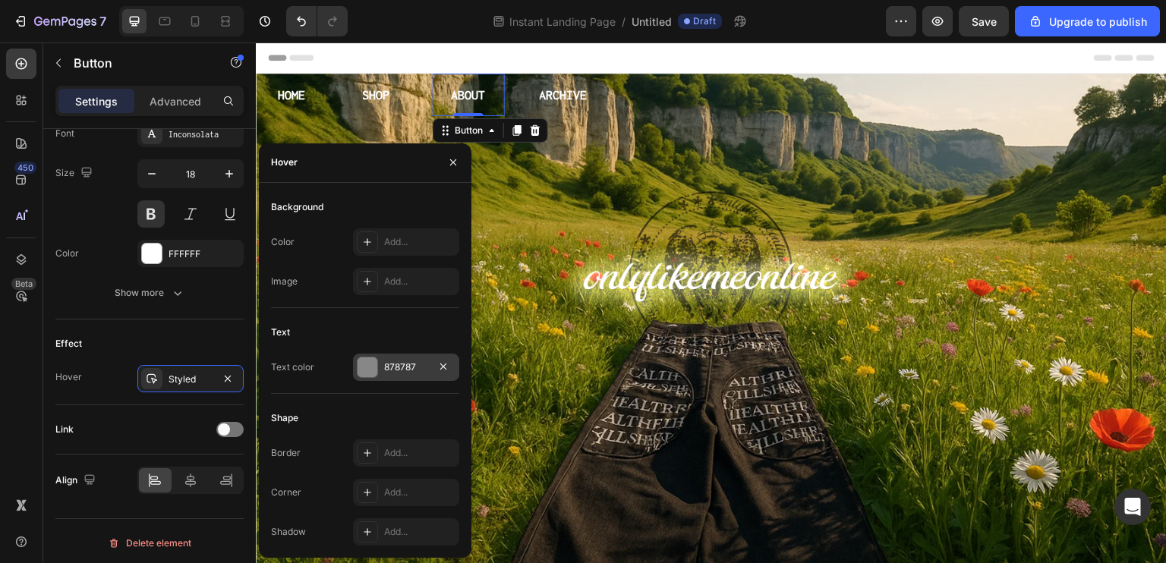
click at [370, 362] on div at bounding box center [368, 368] width 20 height 20
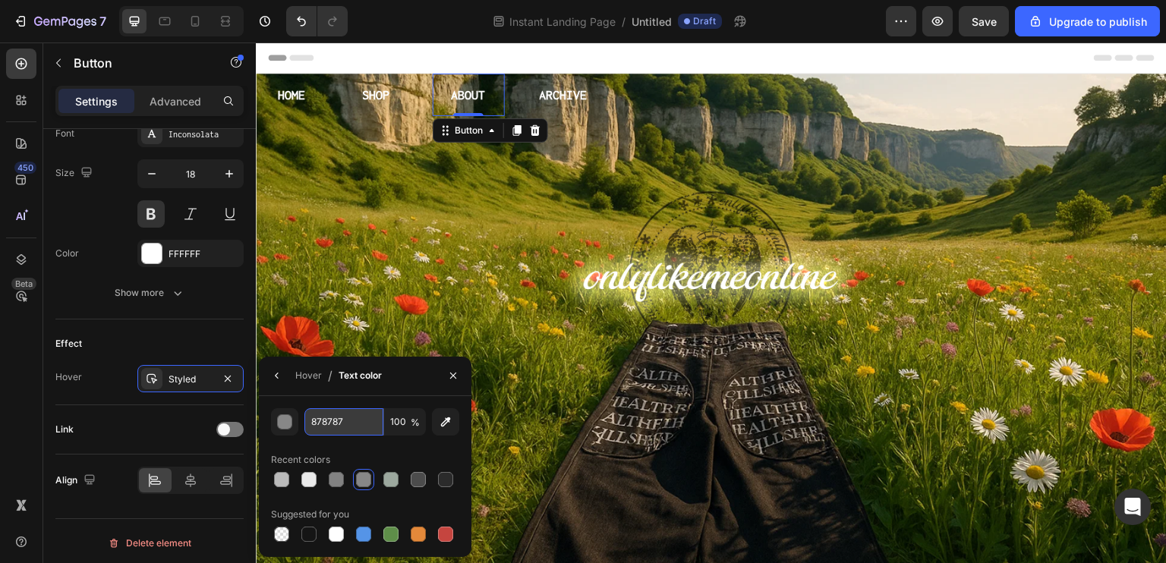
click at [336, 421] on input "878787" at bounding box center [343, 421] width 79 height 27
paste input "BABABA"
type input "BABABA"
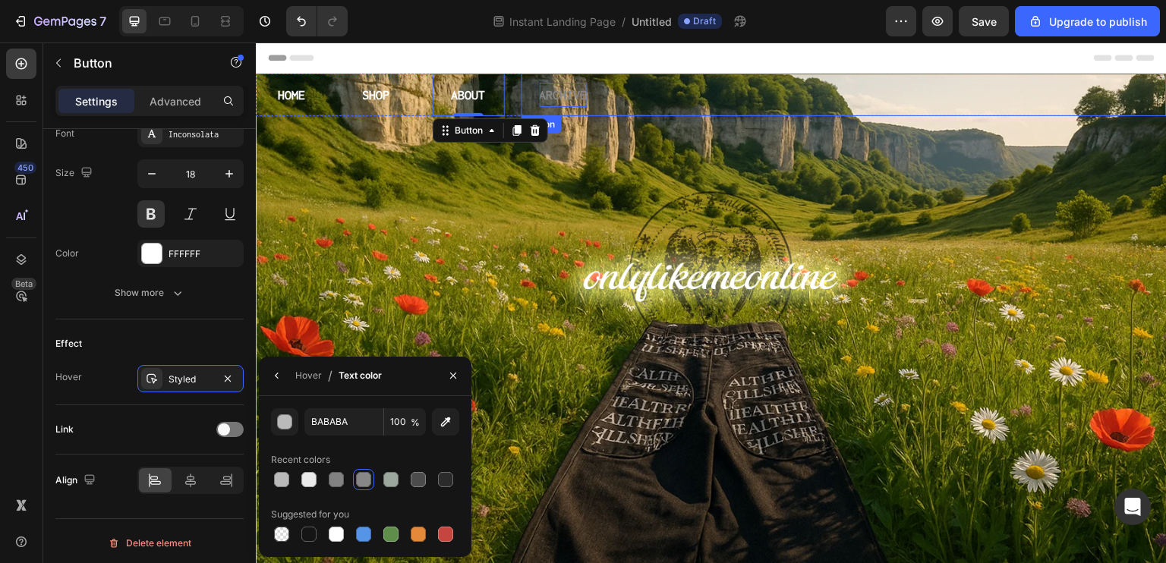
click at [551, 95] on p "ARCHIVE" at bounding box center [564, 95] width 48 height 24
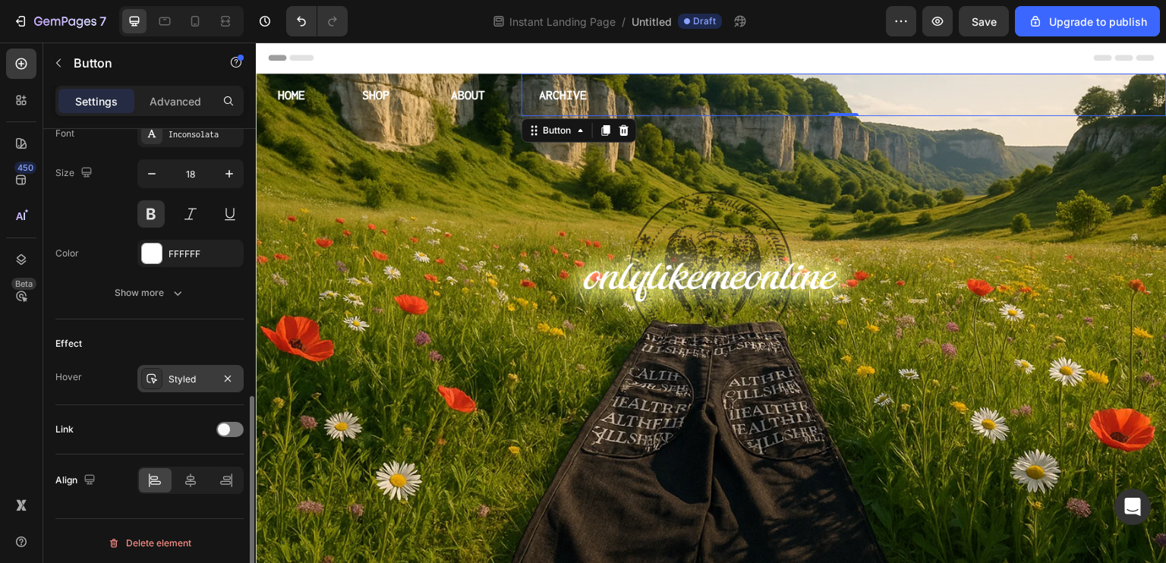
drag, startPoint x: 166, startPoint y: 368, endPoint x: 188, endPoint y: 371, distance: 22.2
click at [166, 368] on div "Styled" at bounding box center [190, 378] width 106 height 27
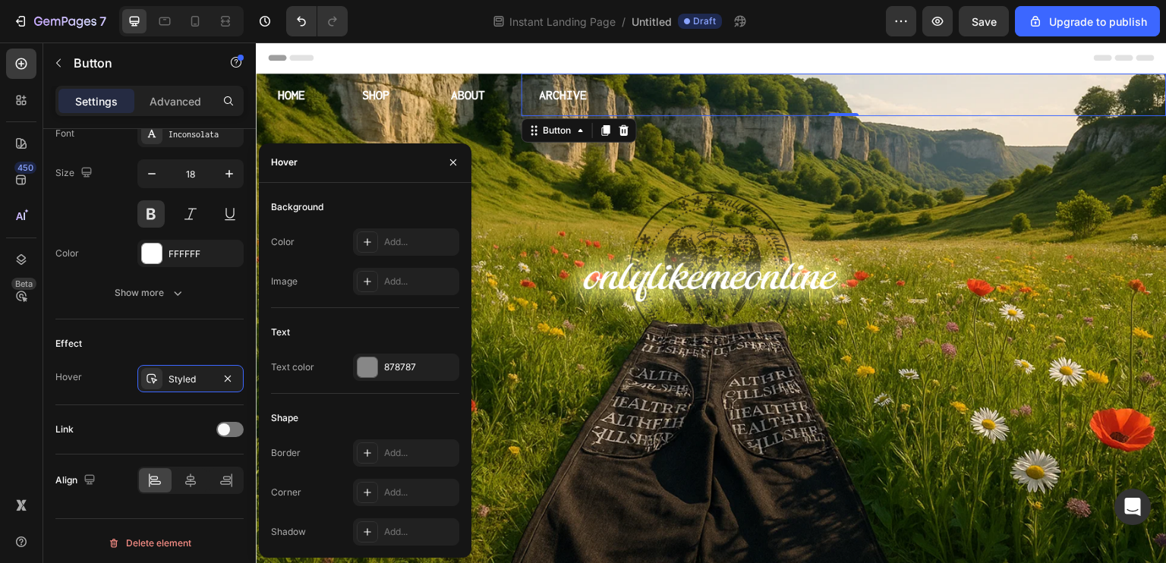
click at [405, 386] on div "Text Text color 878787" at bounding box center [365, 357] width 188 height 74
click at [401, 375] on div "878787" at bounding box center [406, 367] width 106 height 27
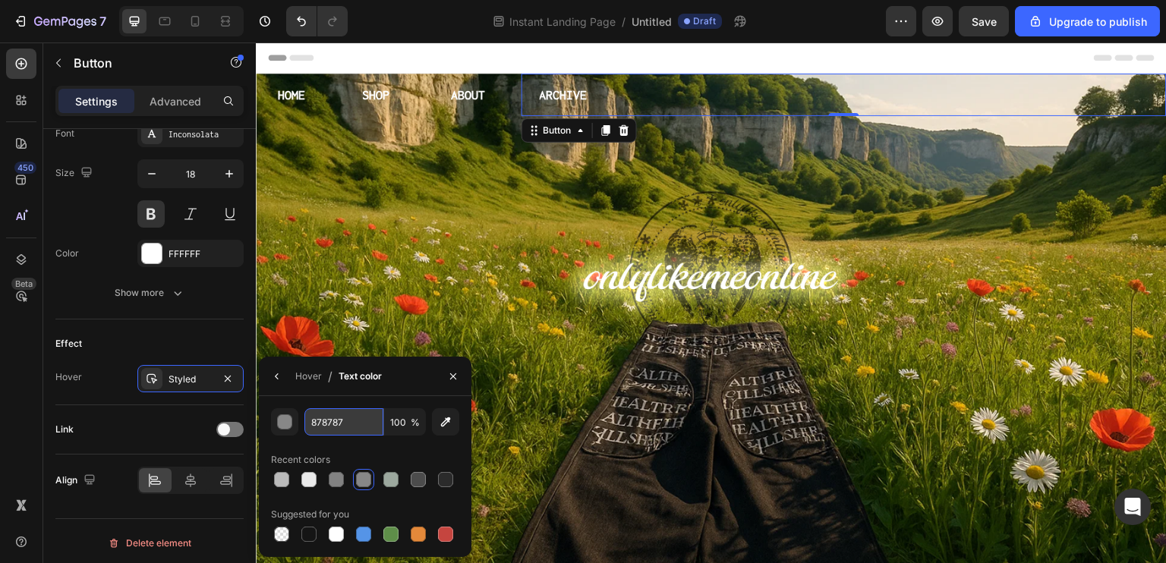
click at [312, 419] on input "878787" at bounding box center [343, 421] width 79 height 27
paste input "BABABA"
type input "BABABA"
click at [721, 78] on div "ARCHIVE Button 0" at bounding box center [845, 95] width 646 height 43
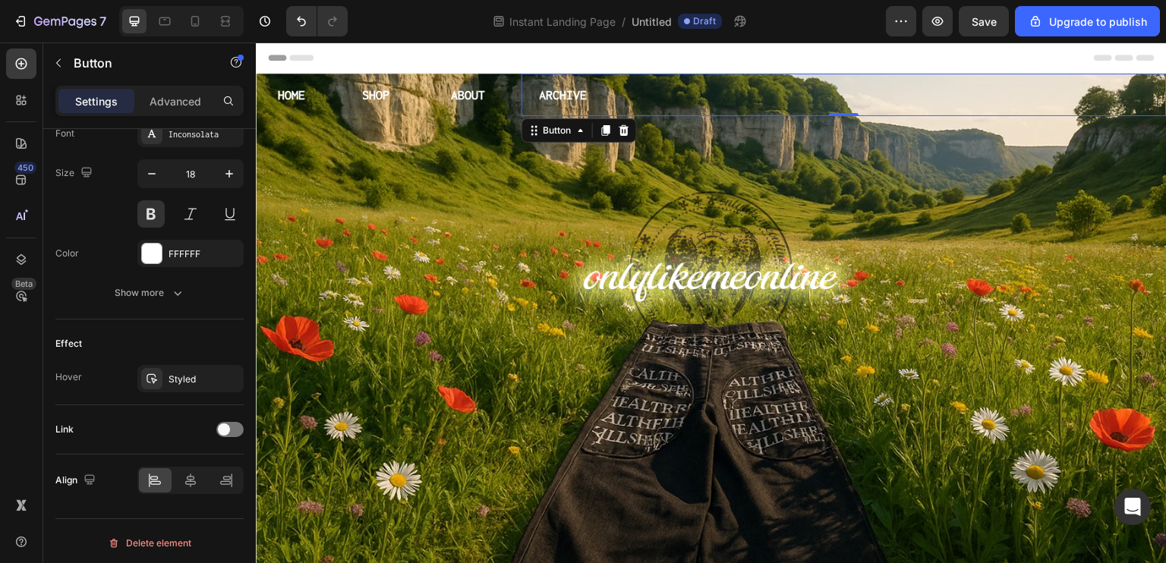
click at [769, 54] on div "Header" at bounding box center [711, 58] width 887 height 30
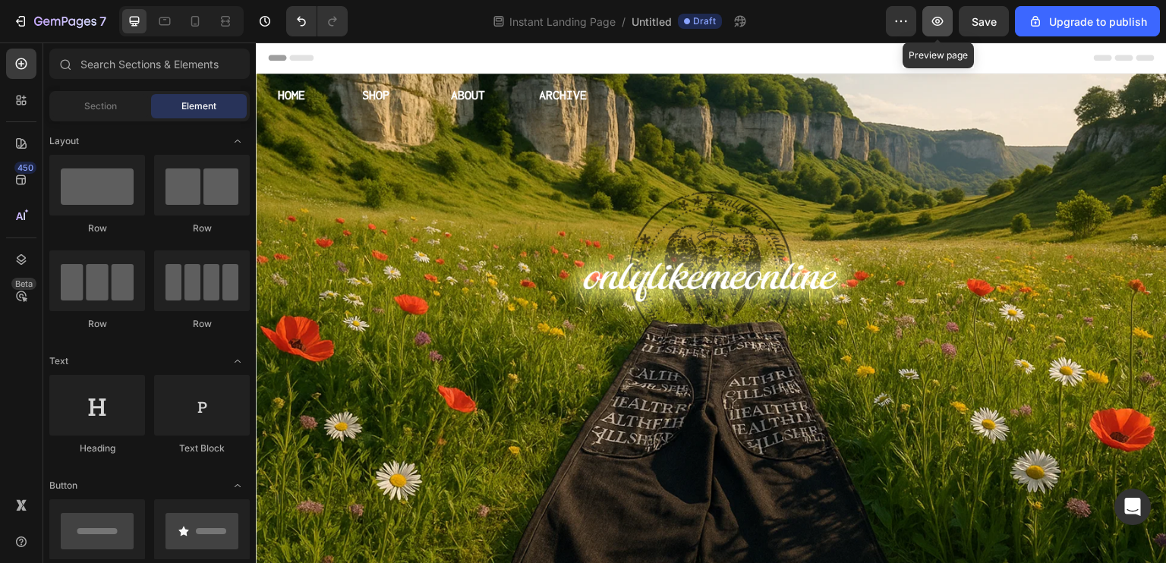
click at [938, 20] on icon "button" at bounding box center [937, 21] width 11 height 9
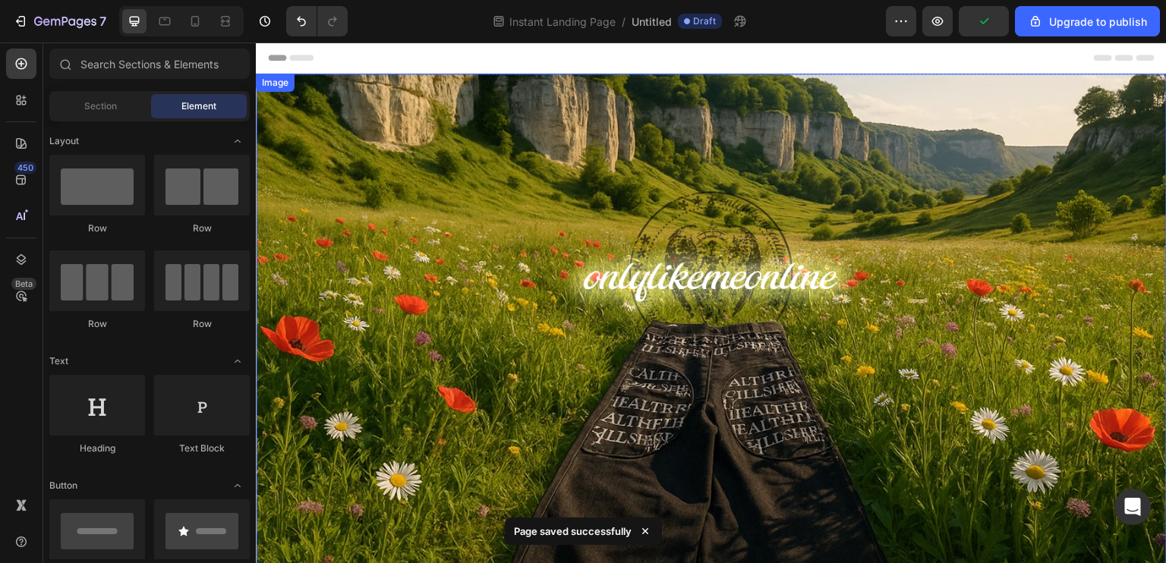
scroll to position [334, 0]
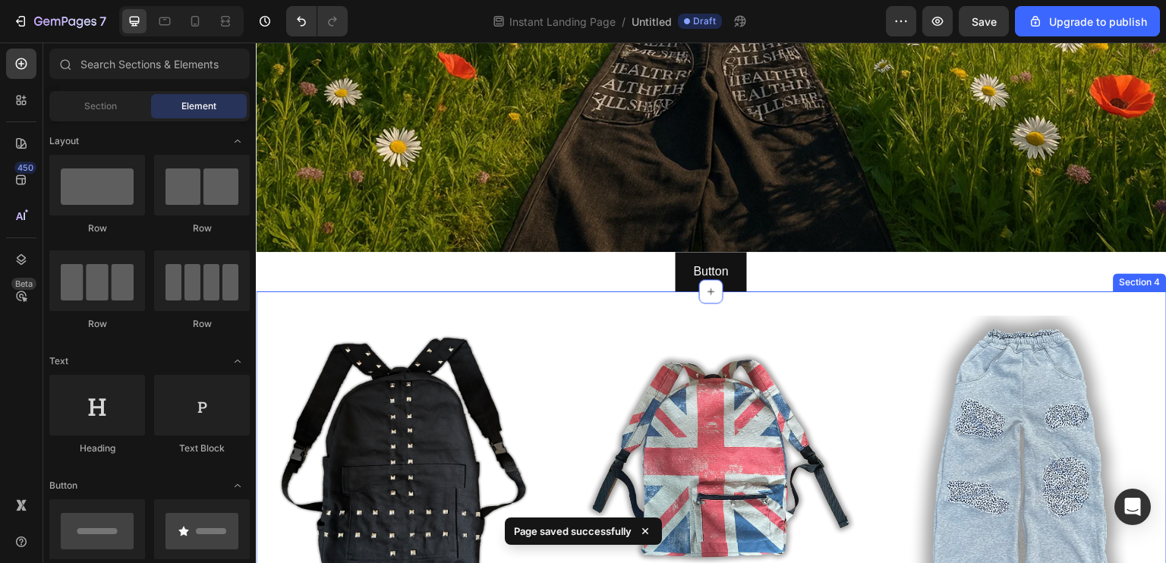
click at [602, 276] on div "Button Button" at bounding box center [711, 272] width 911 height 40
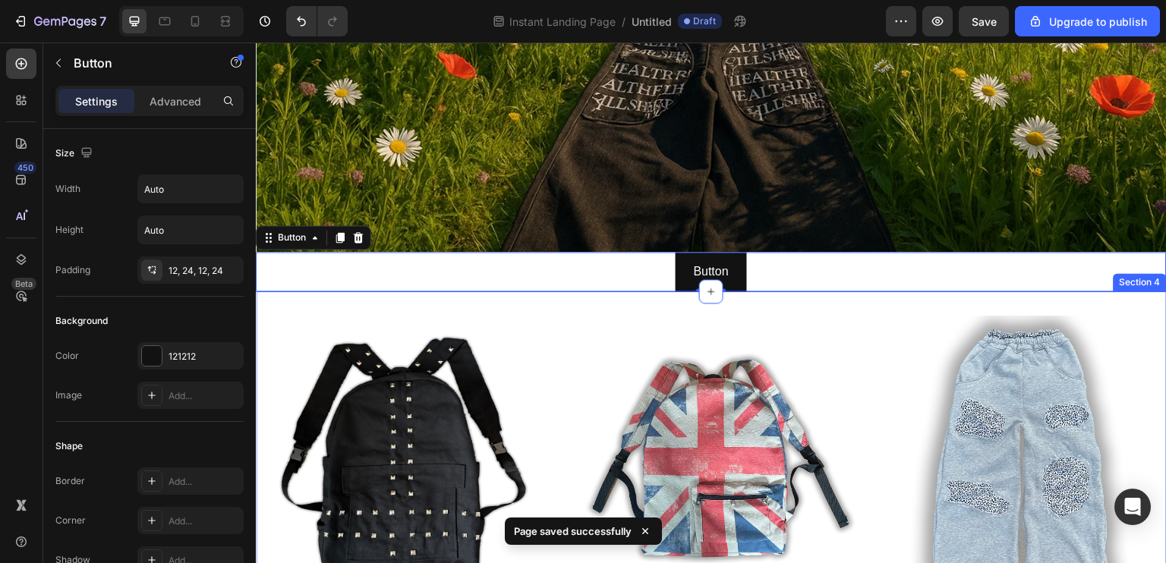
click at [602, 316] on img at bounding box center [710, 463] width 295 height 295
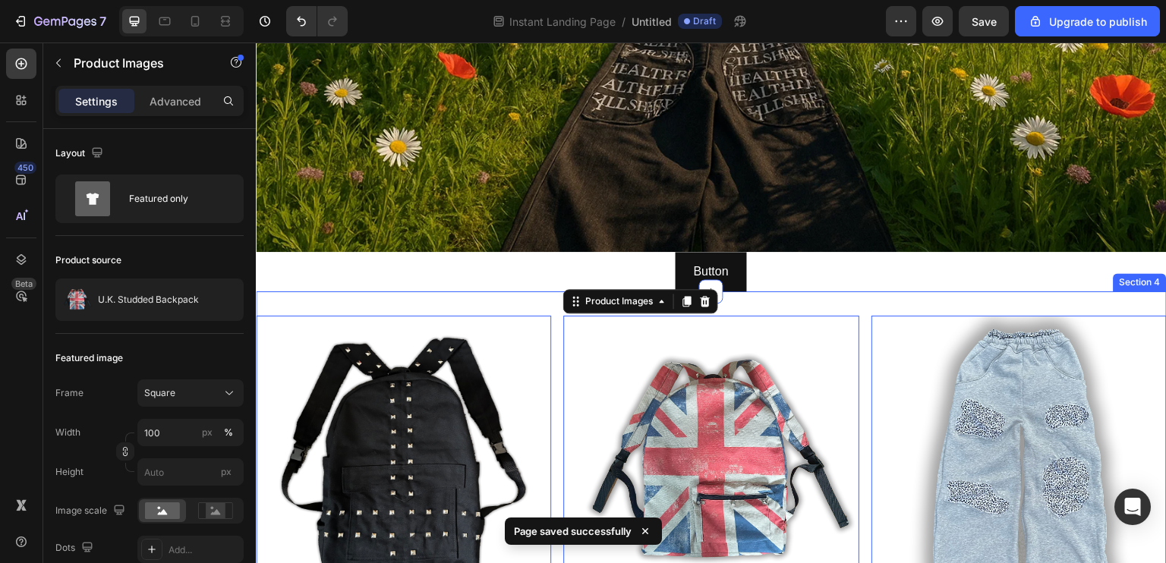
click at [758, 292] on div "Product Images 0 Black Studded Backpack Product Title £40.00 Product Price Prod…" at bounding box center [711, 492] width 911 height 401
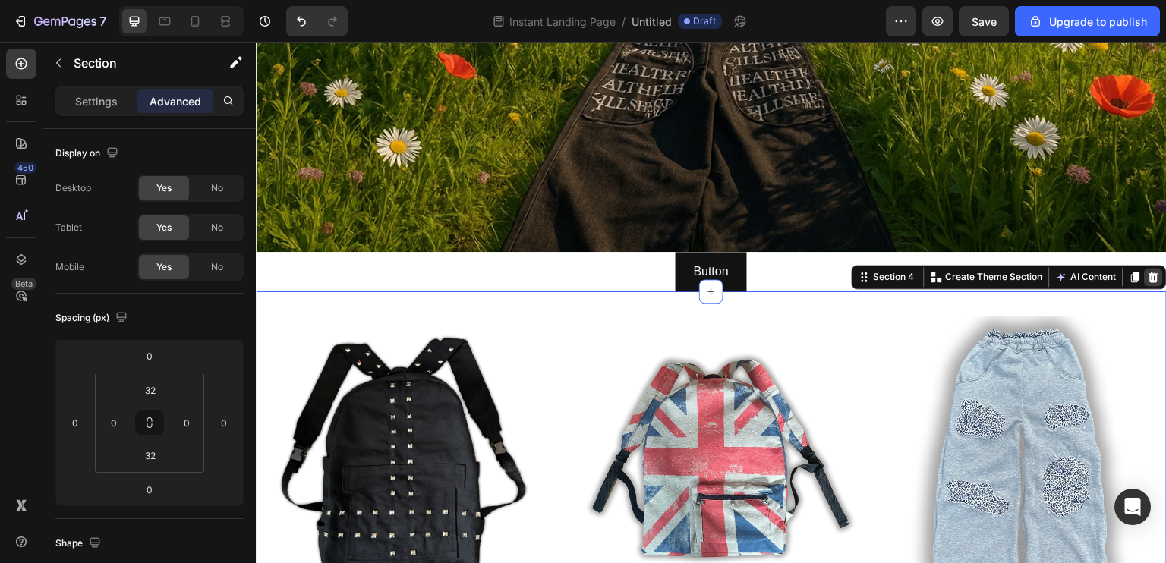
click at [1149, 272] on icon at bounding box center [1154, 277] width 10 height 11
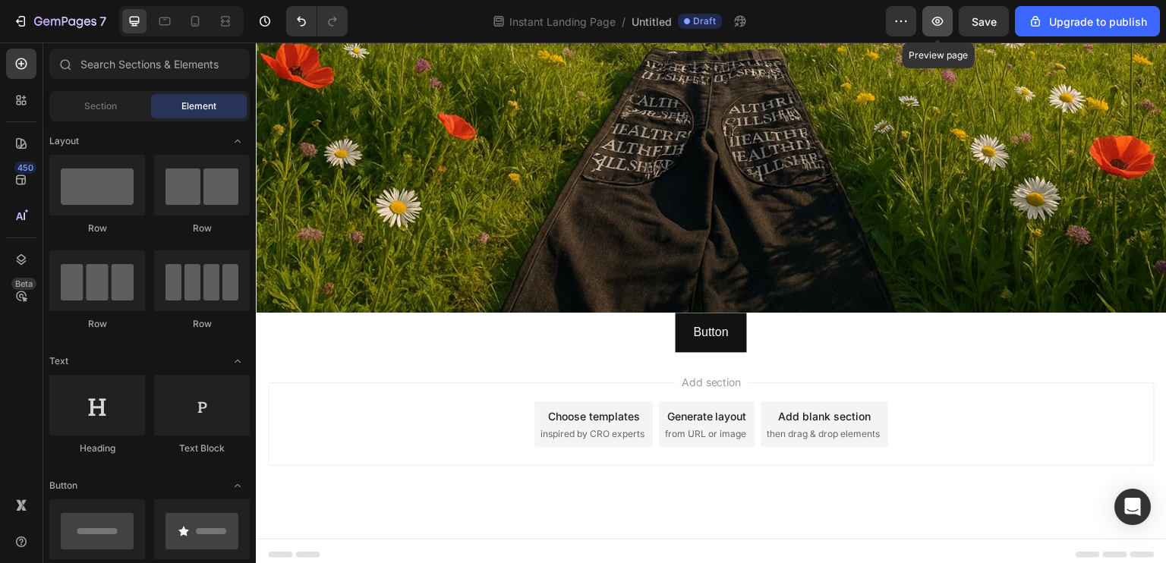
click at [940, 24] on icon "button" at bounding box center [937, 21] width 15 height 15
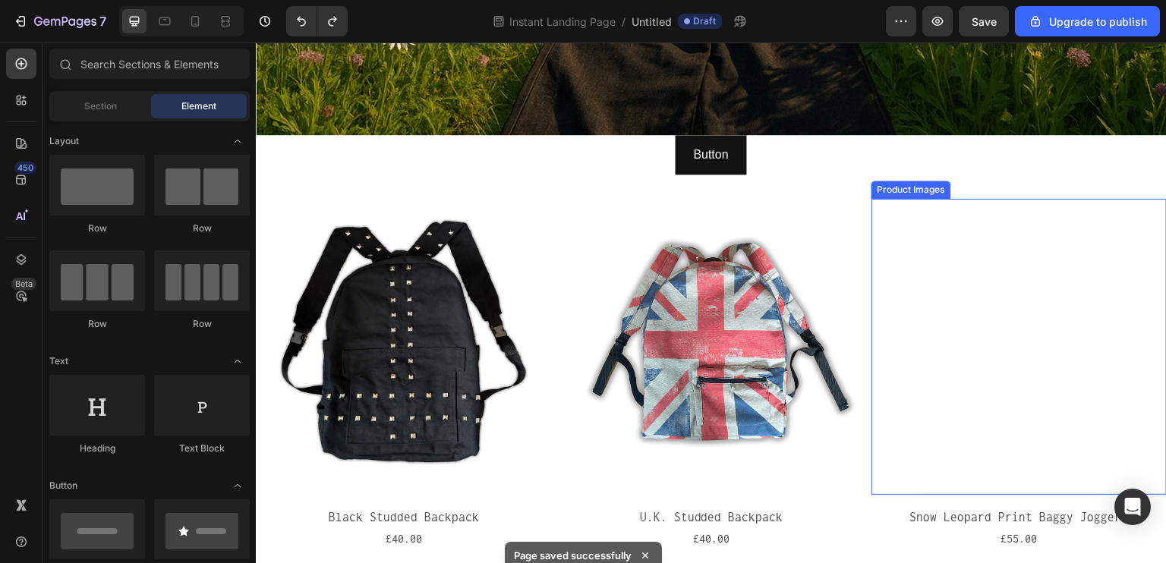
scroll to position [486, 0]
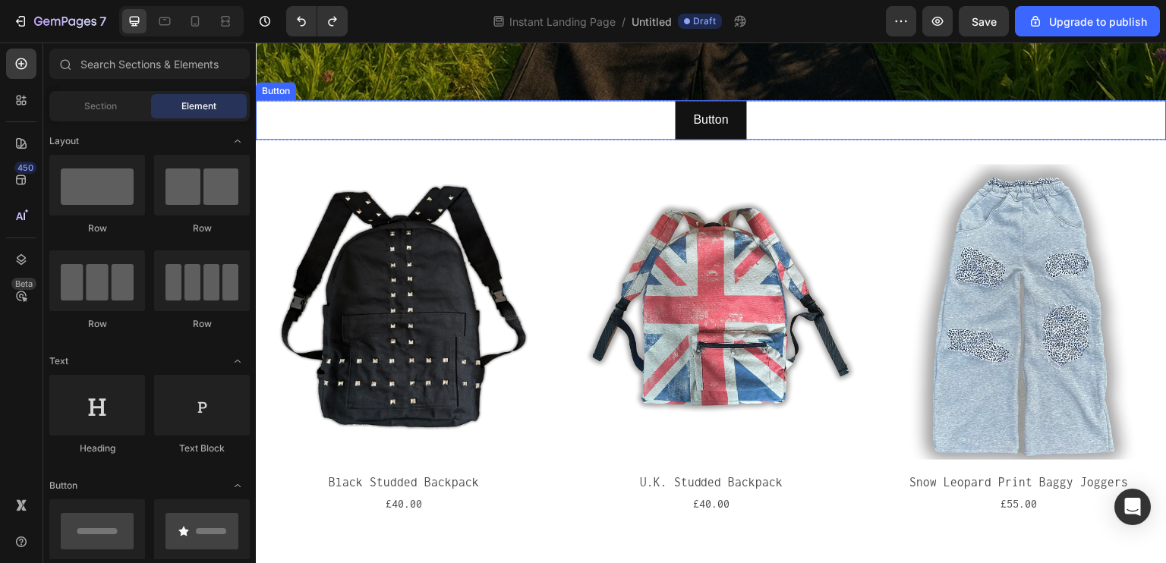
click at [823, 122] on div "Button Button" at bounding box center [711, 120] width 911 height 40
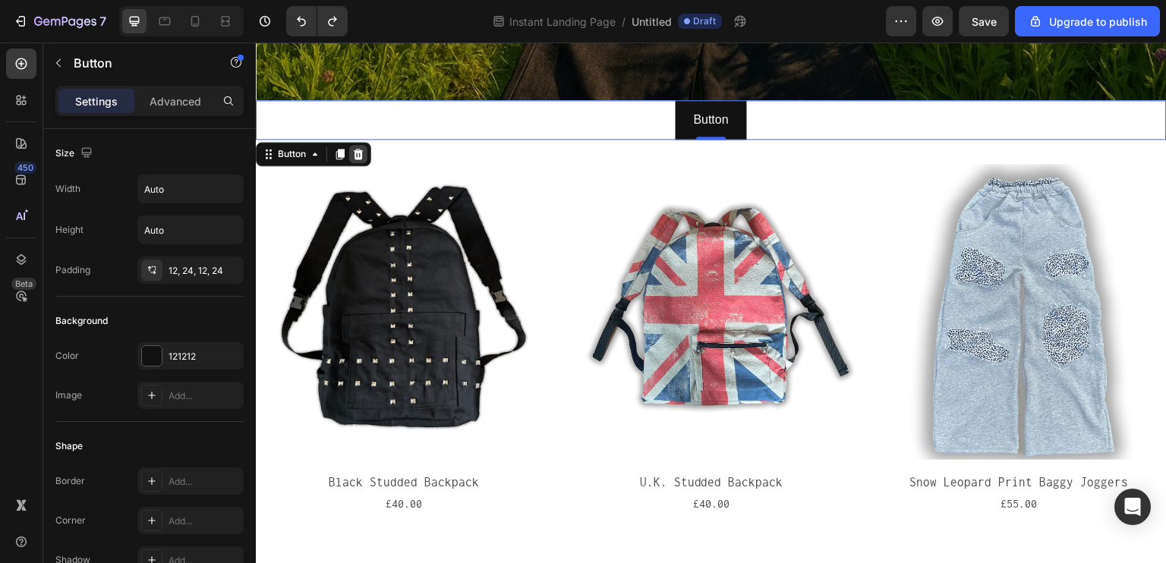
click at [367, 147] on div at bounding box center [358, 154] width 18 height 18
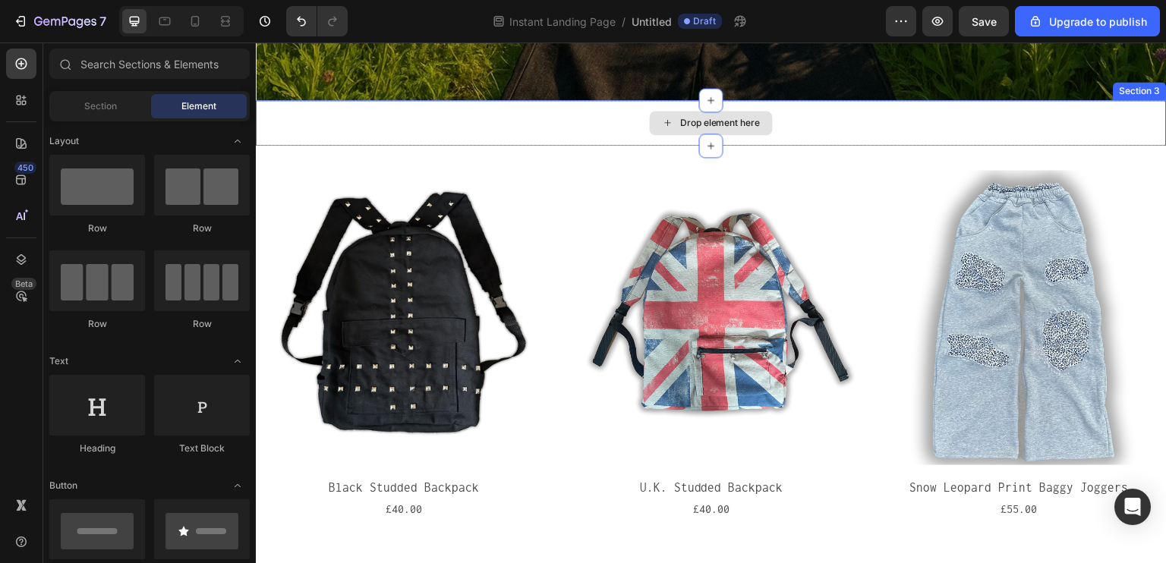
click at [544, 104] on div "Drop element here" at bounding box center [711, 123] width 911 height 46
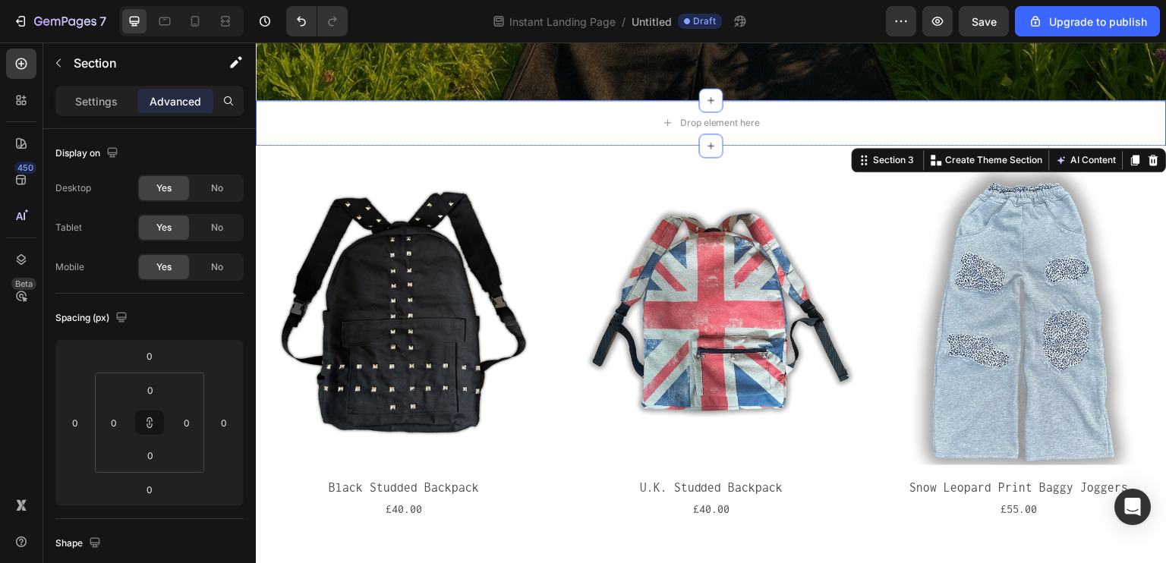
click at [1148, 154] on icon at bounding box center [1154, 160] width 12 height 12
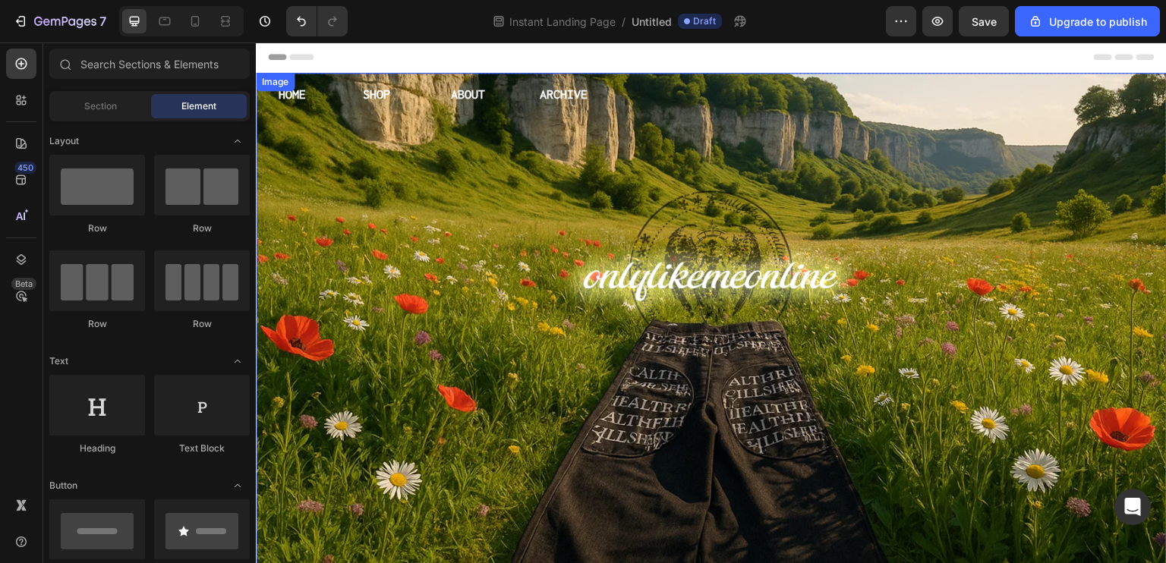
scroll to position [0, 0]
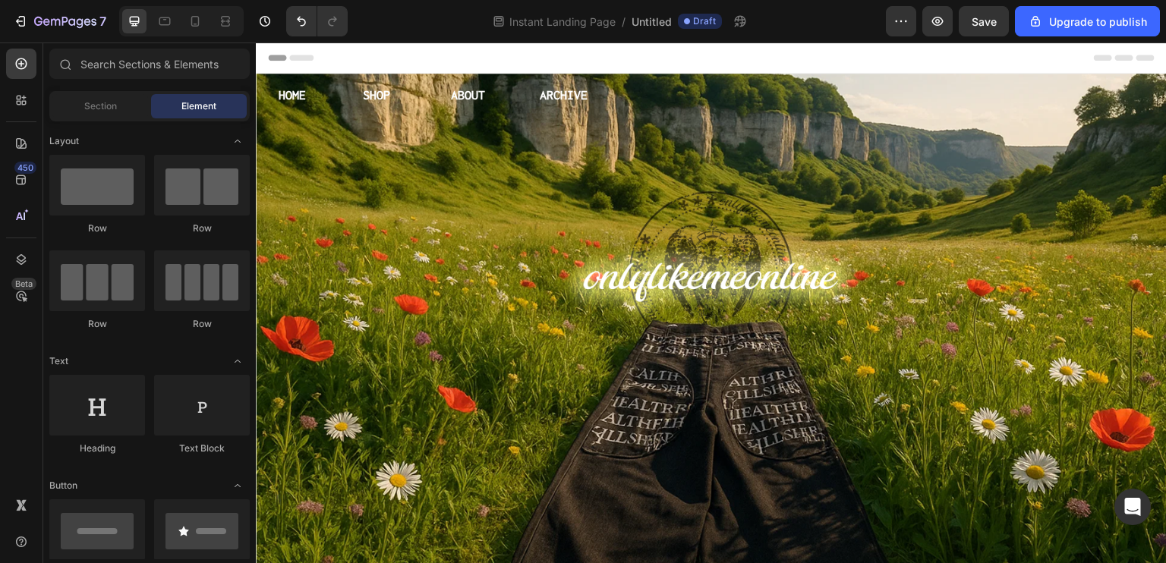
click at [504, 47] on div "Header" at bounding box center [711, 58] width 887 height 30
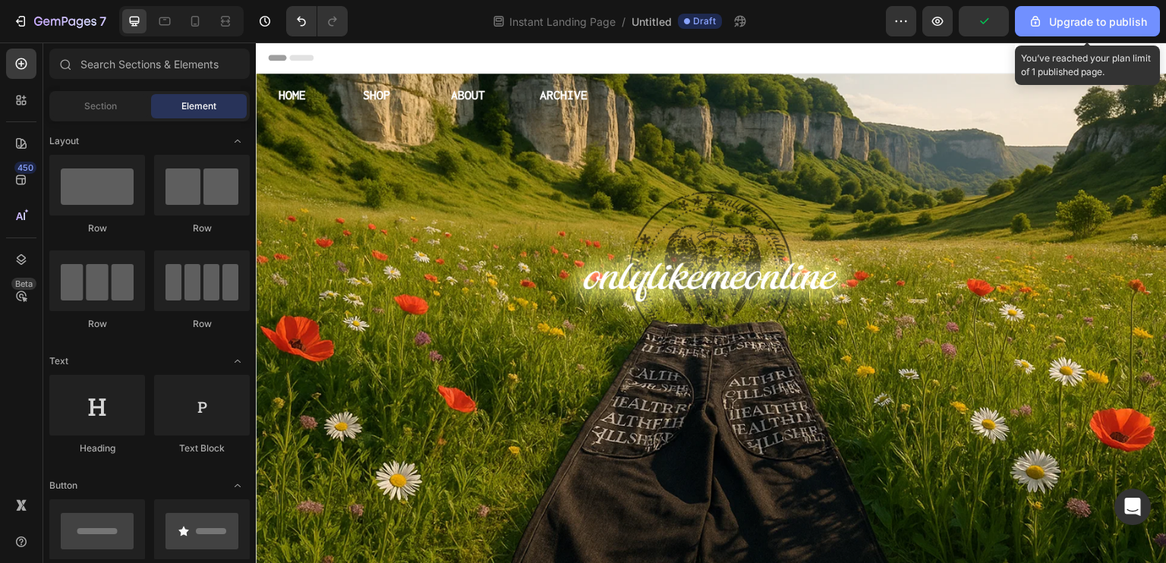
click at [1075, 24] on div "Upgrade to publish" at bounding box center [1087, 22] width 119 height 16
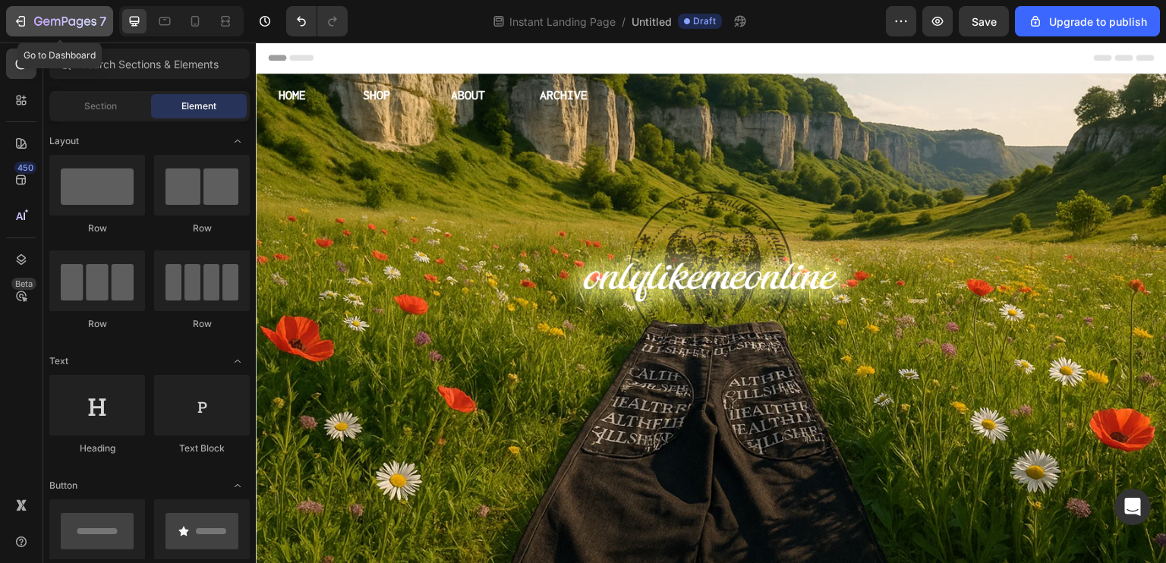
click at [38, 20] on icon "button" at bounding box center [65, 22] width 62 height 13
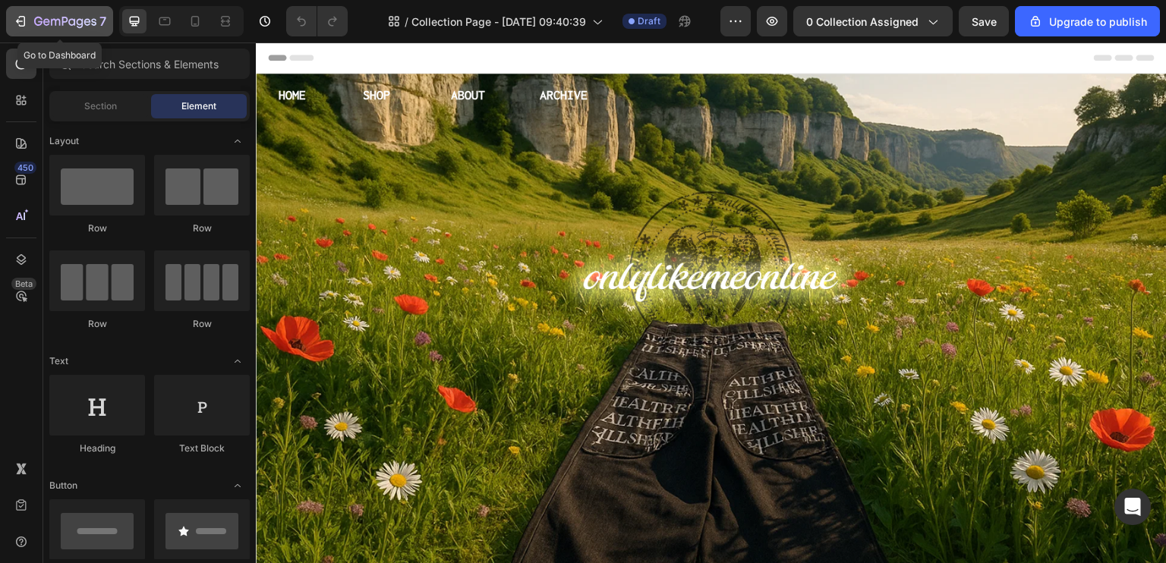
click at [30, 21] on div "7" at bounding box center [59, 21] width 93 height 18
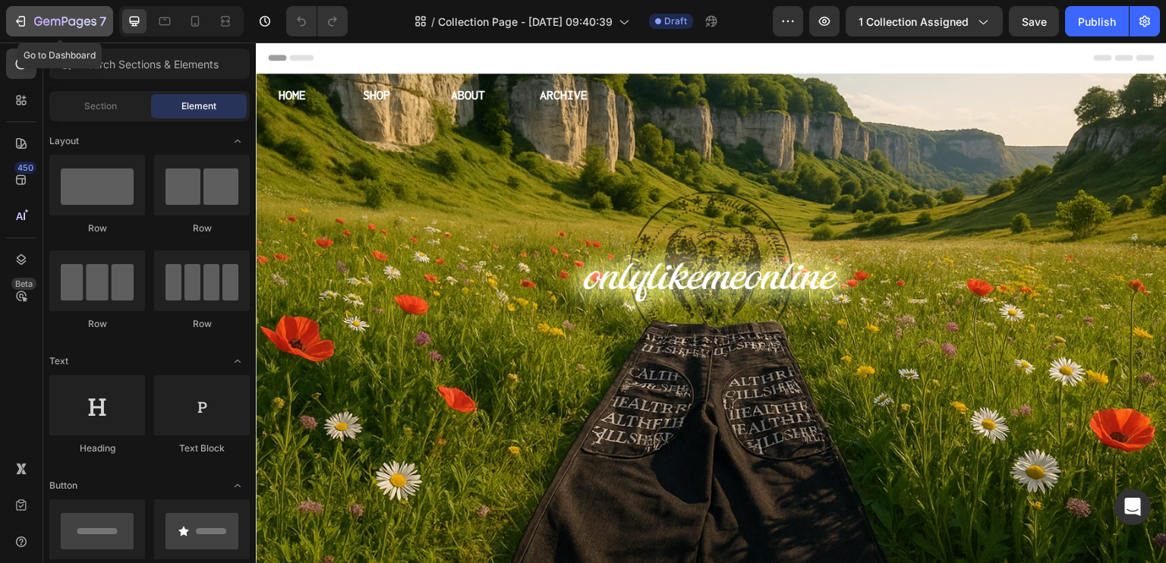
click at [34, 16] on icon "button" at bounding box center [65, 22] width 62 height 13
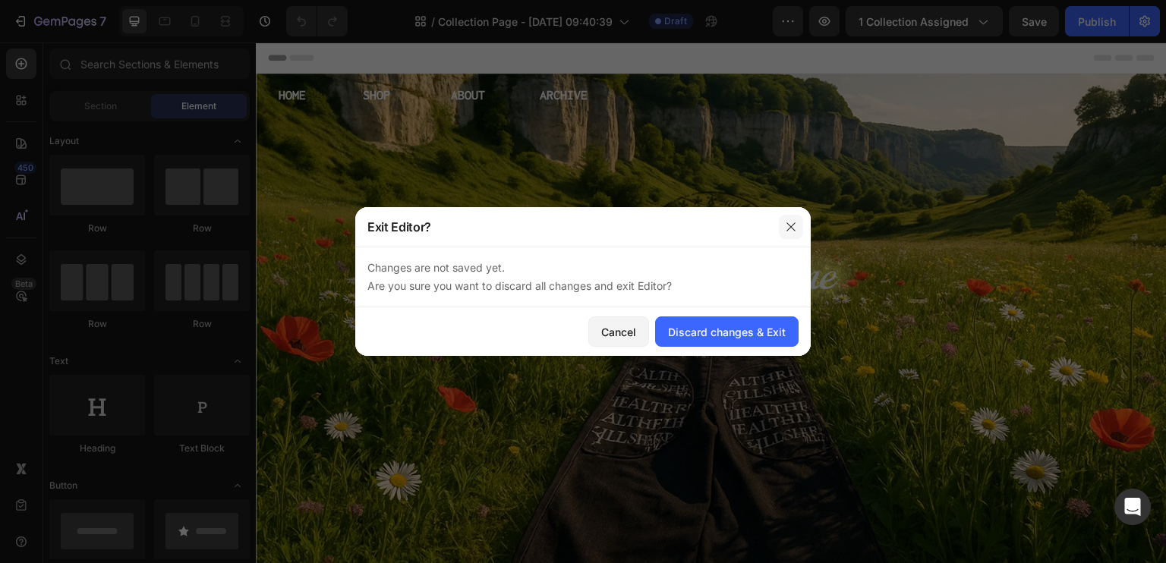
click at [800, 224] on button "button" at bounding box center [791, 227] width 24 height 24
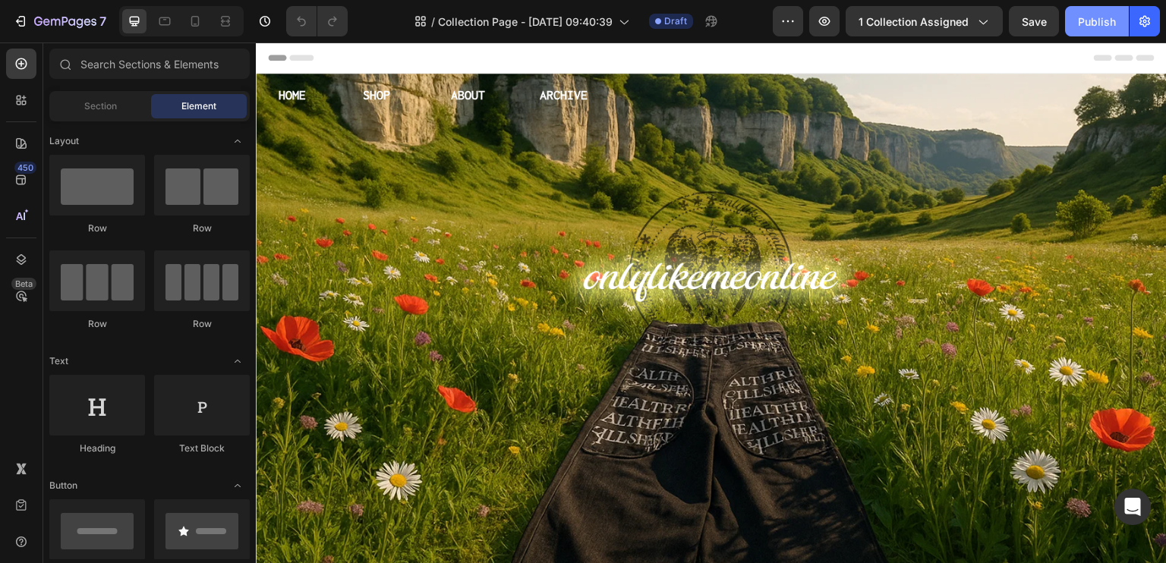
click at [1094, 14] on div "Publish" at bounding box center [1097, 22] width 38 height 16
click at [843, 15] on div "Preview 1 collection assigned Save Publish" at bounding box center [966, 21] width 387 height 30
click at [835, 20] on button "button" at bounding box center [824, 21] width 30 height 30
click at [1154, 17] on button "button" at bounding box center [1145, 21] width 30 height 30
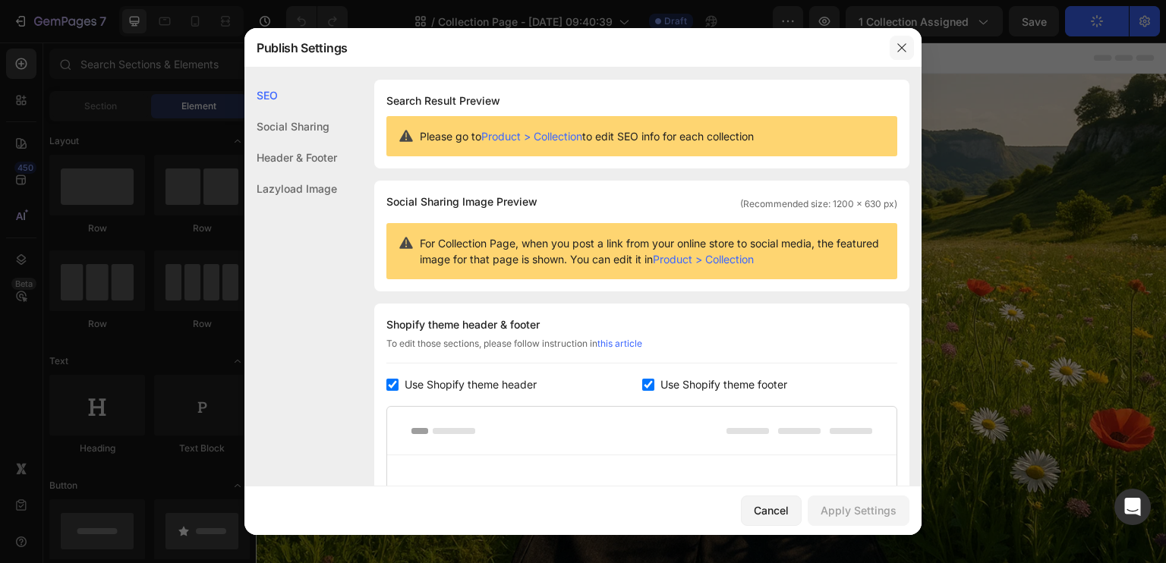
click at [913, 43] on button "button" at bounding box center [902, 48] width 24 height 24
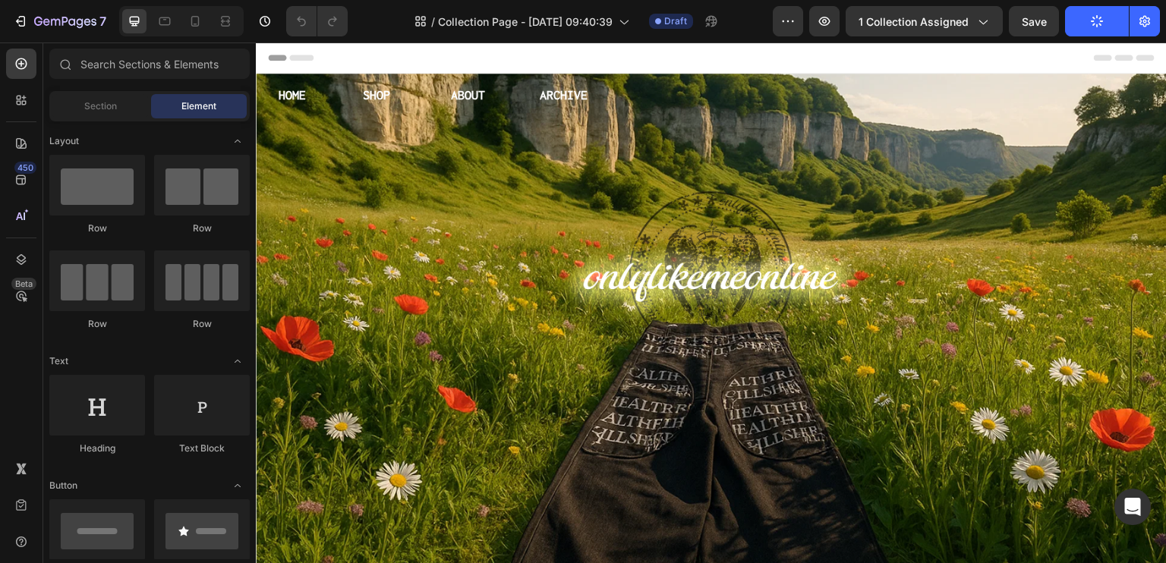
click at [1096, 24] on icon "button" at bounding box center [1093, 24] width 3 height 3
click at [1019, 27] on button "Save" at bounding box center [1034, 21] width 50 height 30
click at [1090, 20] on button "Publish" at bounding box center [1097, 21] width 64 height 30
click at [283, 93] on p "HOME" at bounding box center [291, 95] width 27 height 24
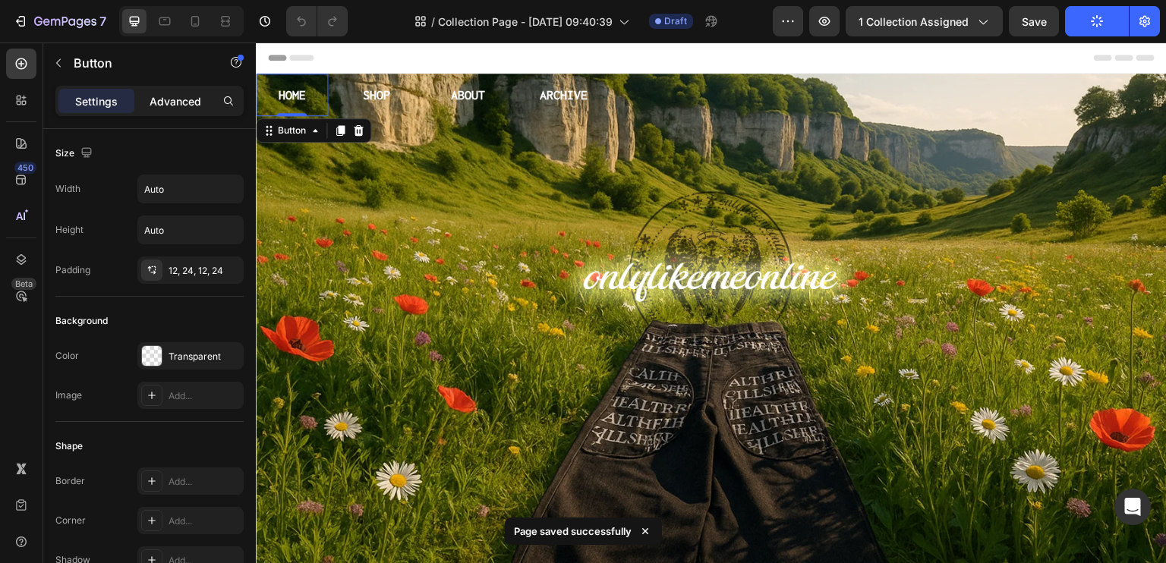
click at [166, 96] on p "Advanced" at bounding box center [176, 101] width 52 height 16
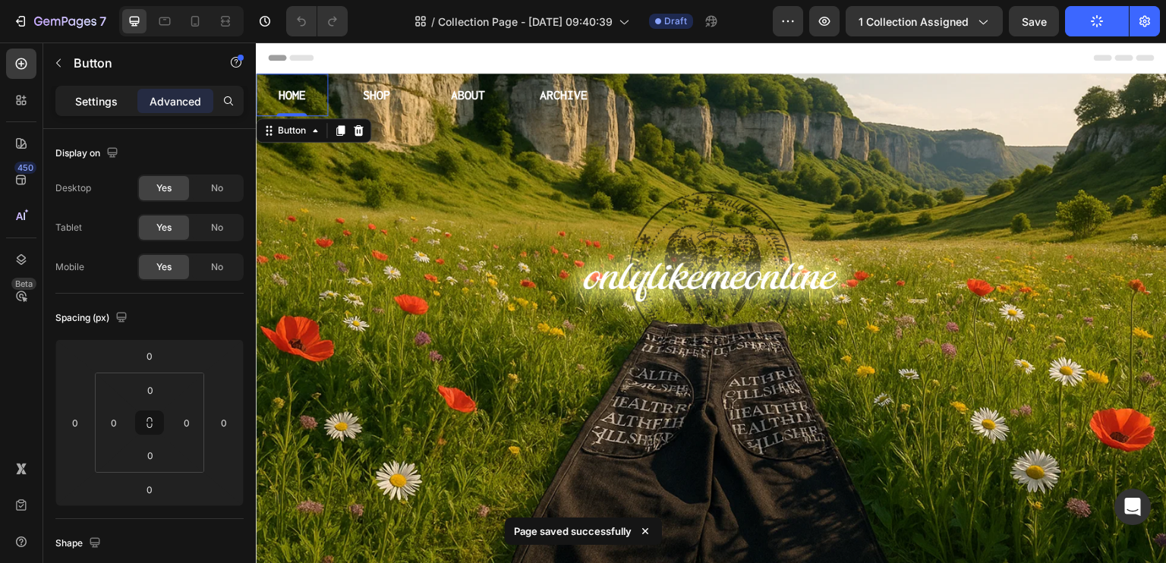
click at [99, 96] on p "Settings" at bounding box center [96, 101] width 43 height 16
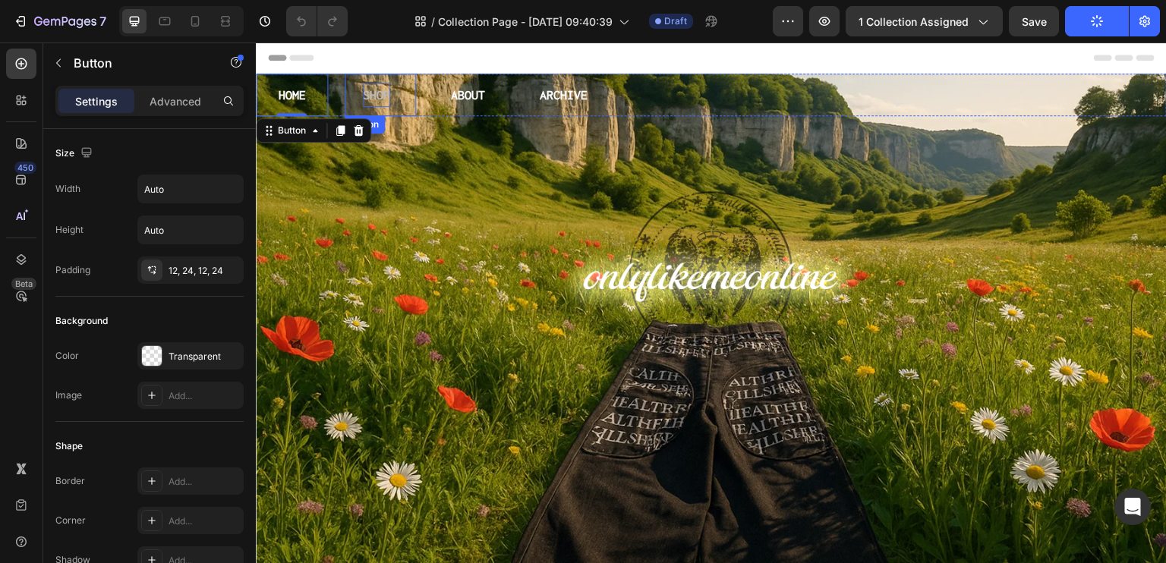
click at [378, 99] on p "SHOP" at bounding box center [376, 95] width 27 height 24
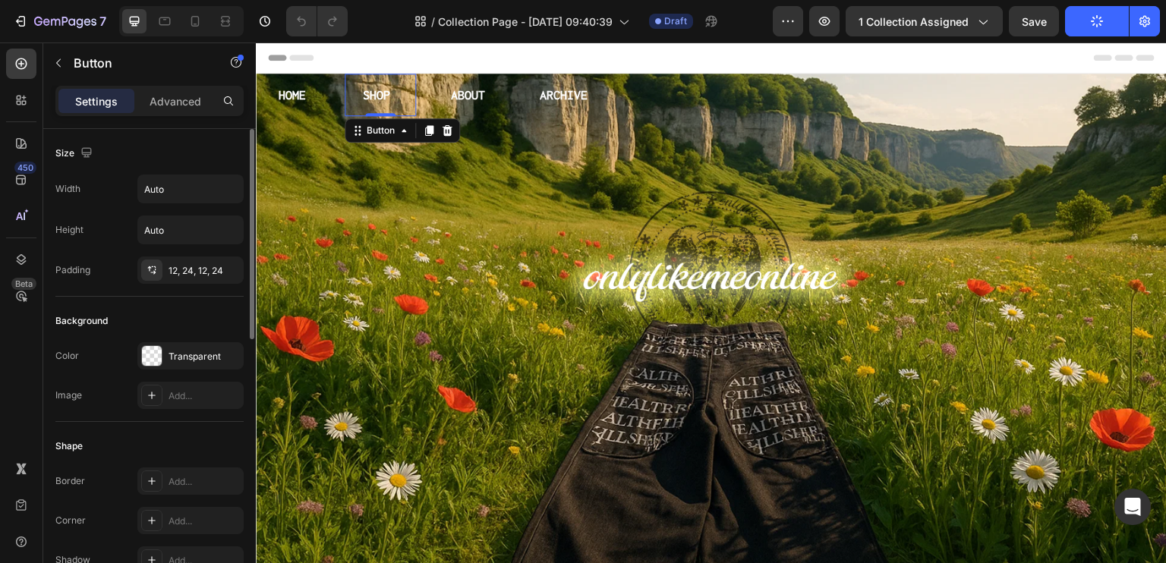
click at [188, 84] on div "Button" at bounding box center [129, 64] width 173 height 43
click at [194, 108] on p "Advanced" at bounding box center [176, 101] width 52 height 16
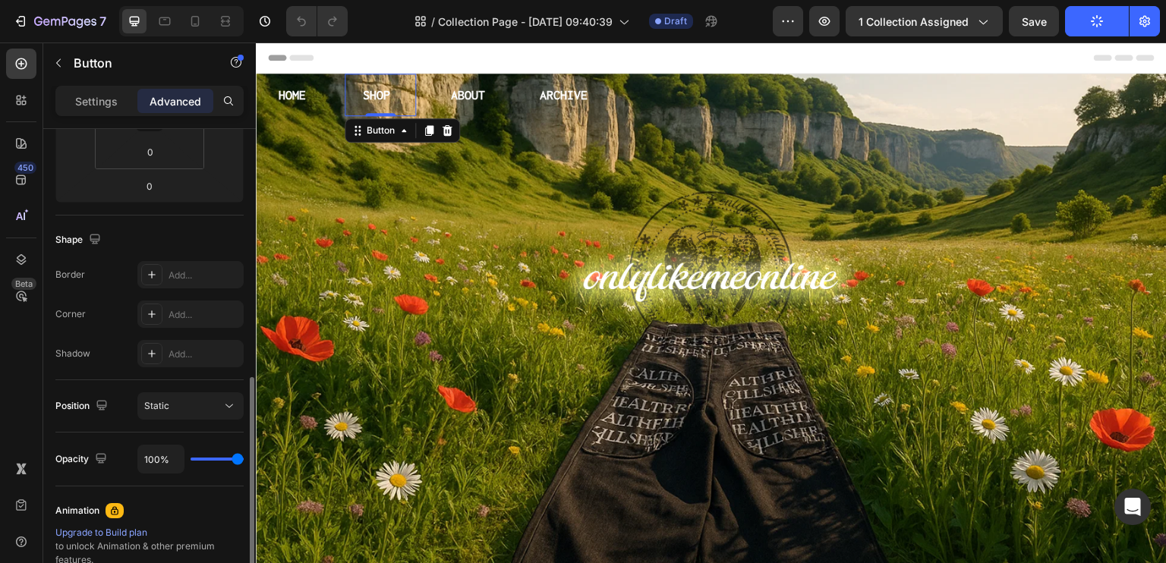
scroll to position [456, 0]
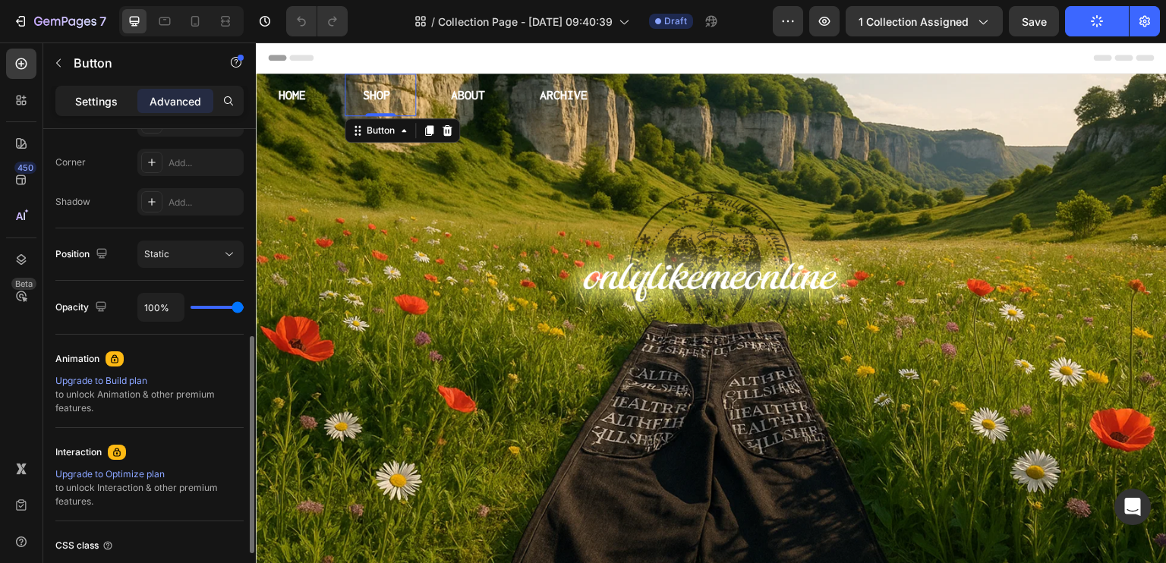
click at [112, 95] on p "Settings" at bounding box center [96, 101] width 43 height 16
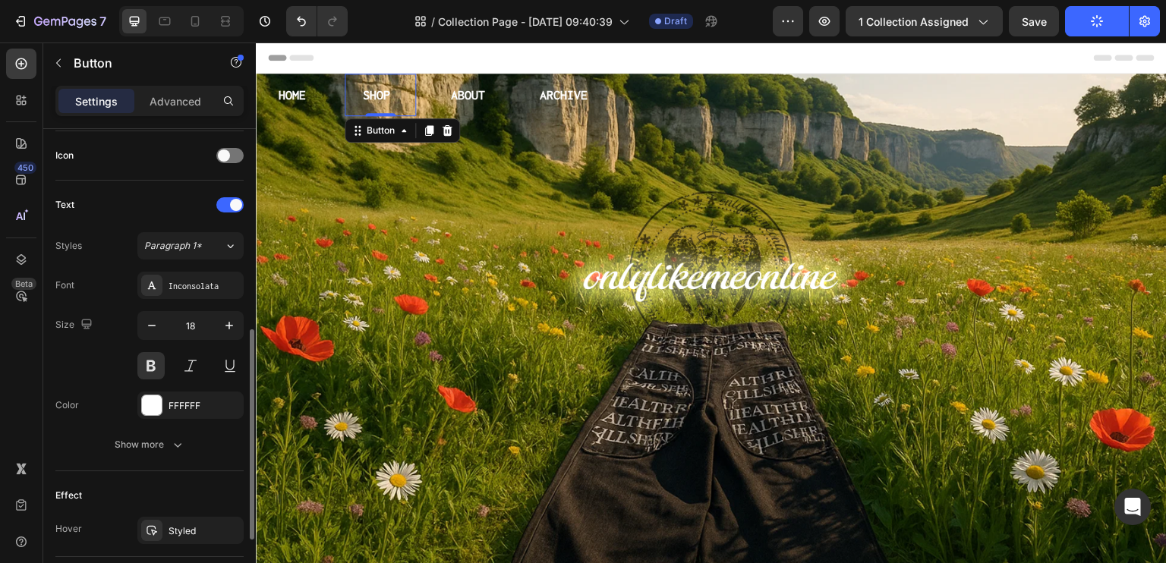
scroll to position [607, 0]
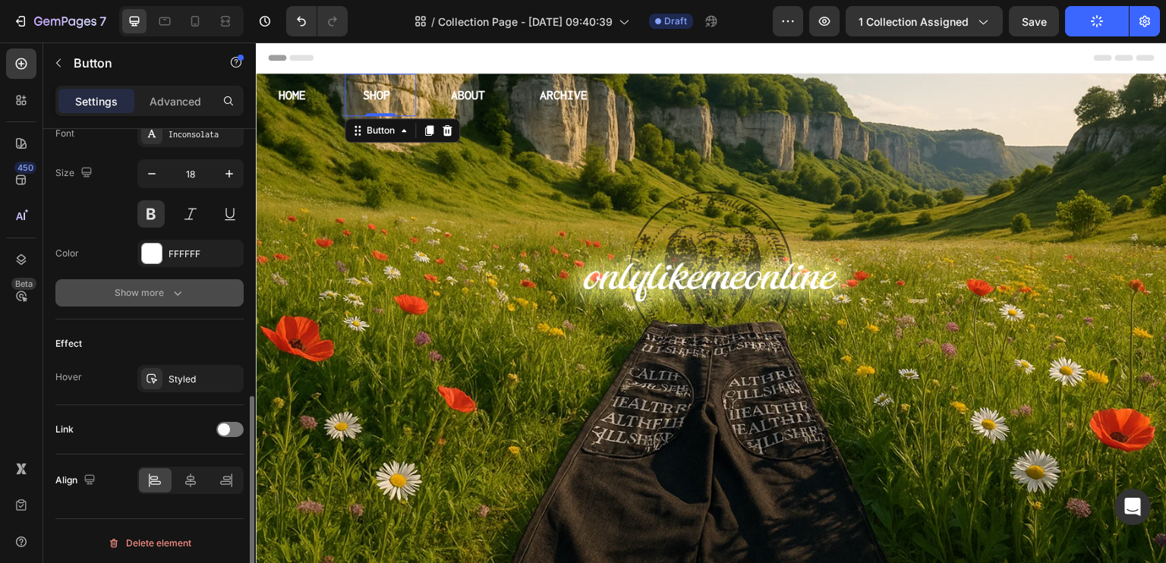
click at [156, 294] on div "Show more" at bounding box center [150, 292] width 71 height 15
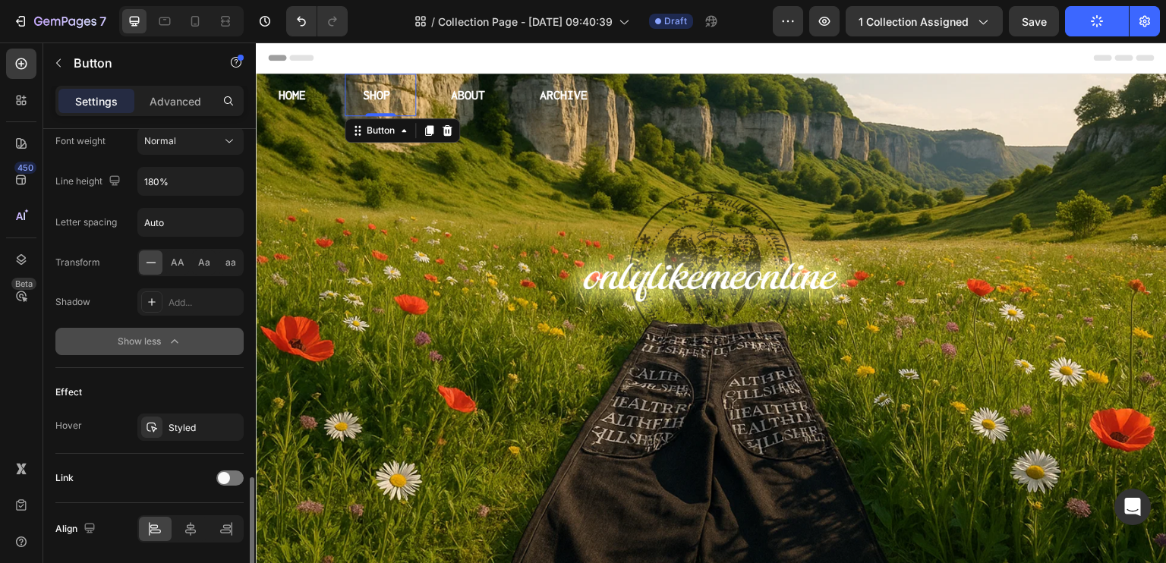
scroll to position [808, 0]
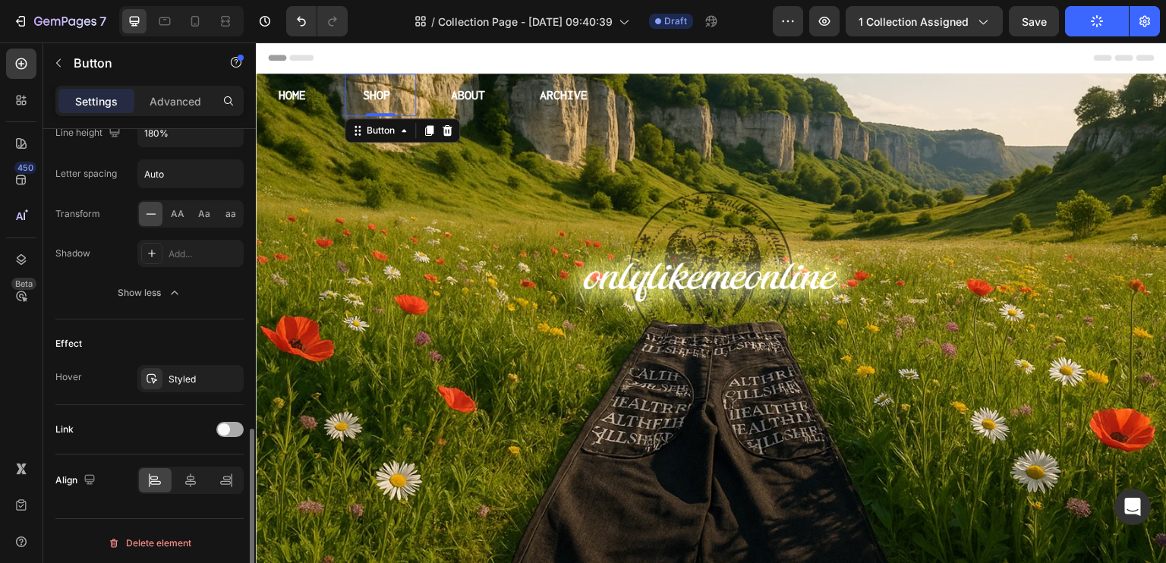
click at [225, 427] on span at bounding box center [224, 430] width 12 height 12
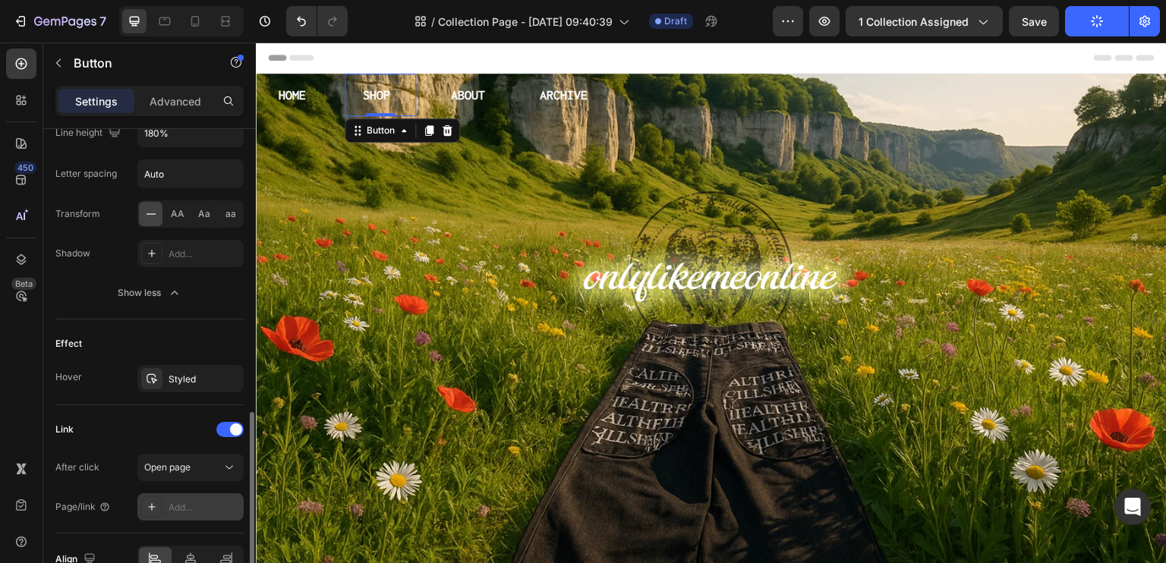
scroll to position [884, 0]
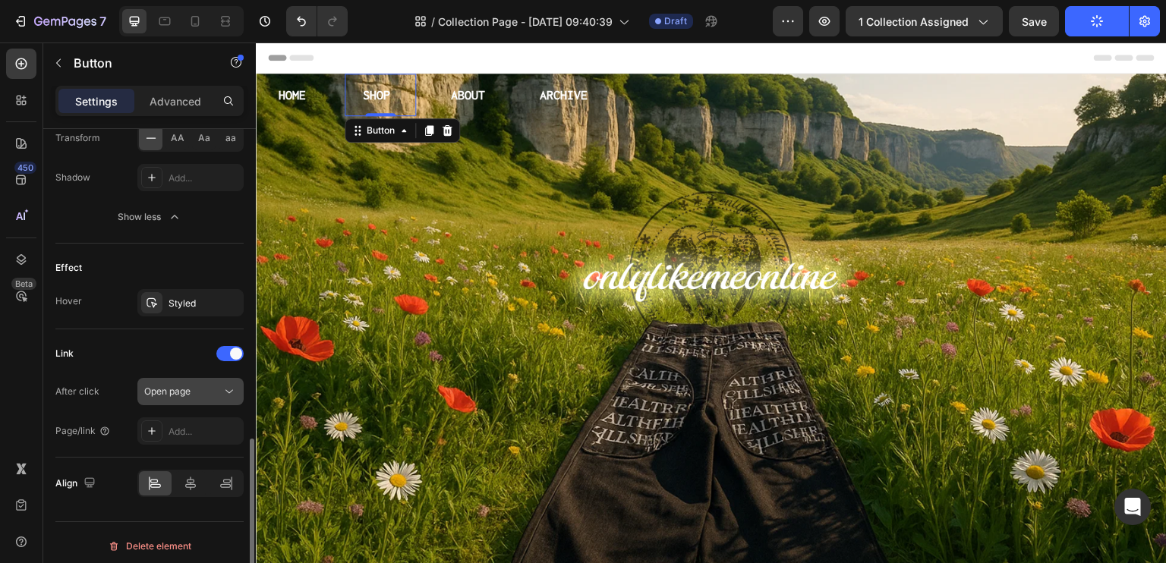
click at [204, 399] on button "Open page" at bounding box center [190, 391] width 106 height 27
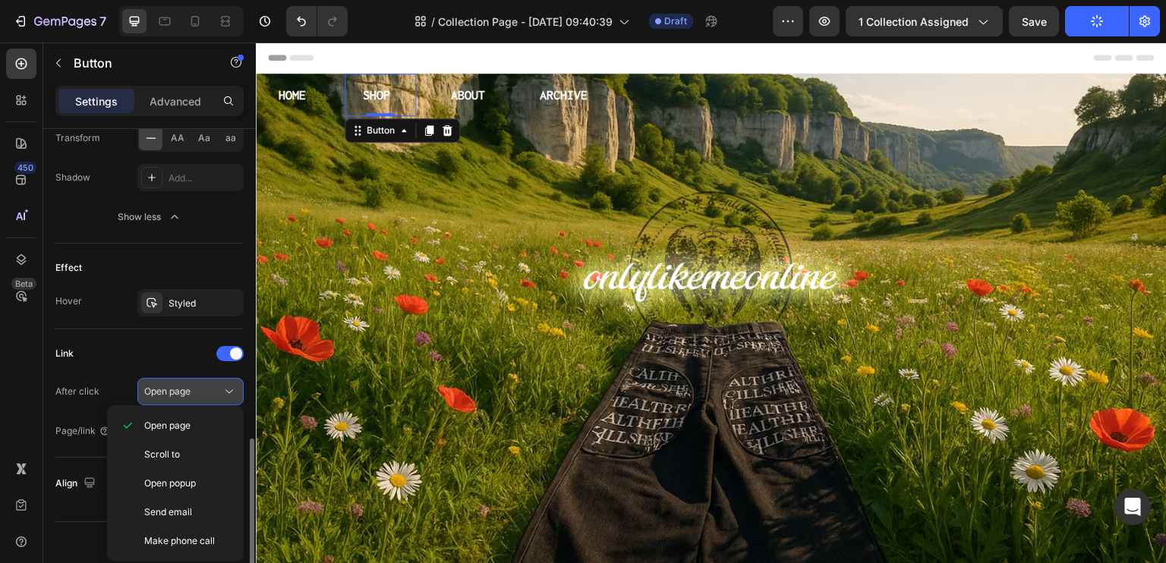
click at [203, 386] on div "Open page" at bounding box center [182, 392] width 77 height 14
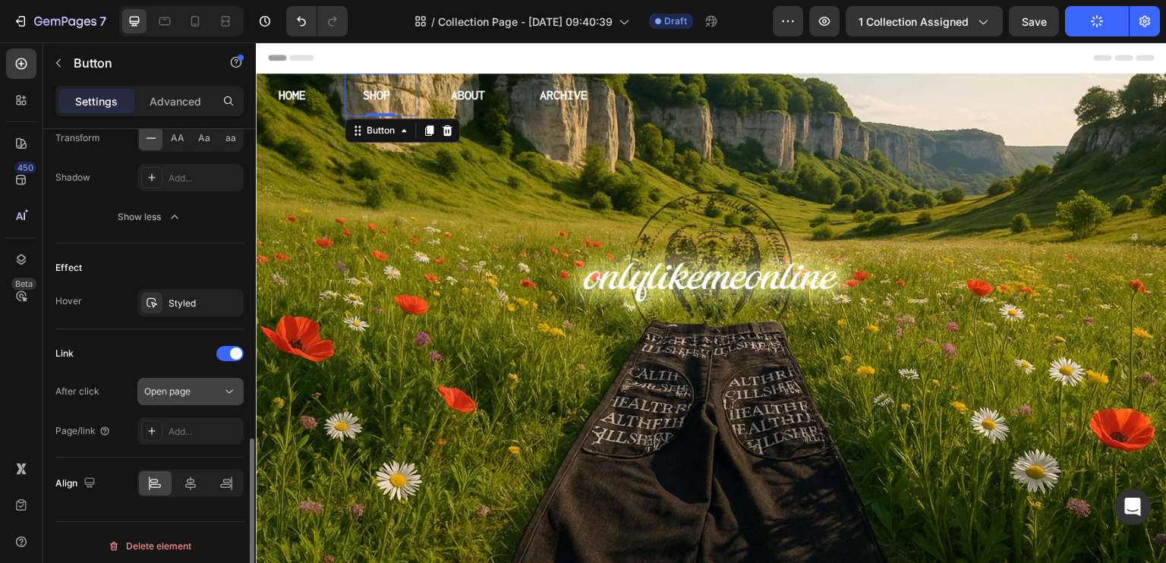
click at [203, 386] on div "Open page" at bounding box center [182, 392] width 77 height 14
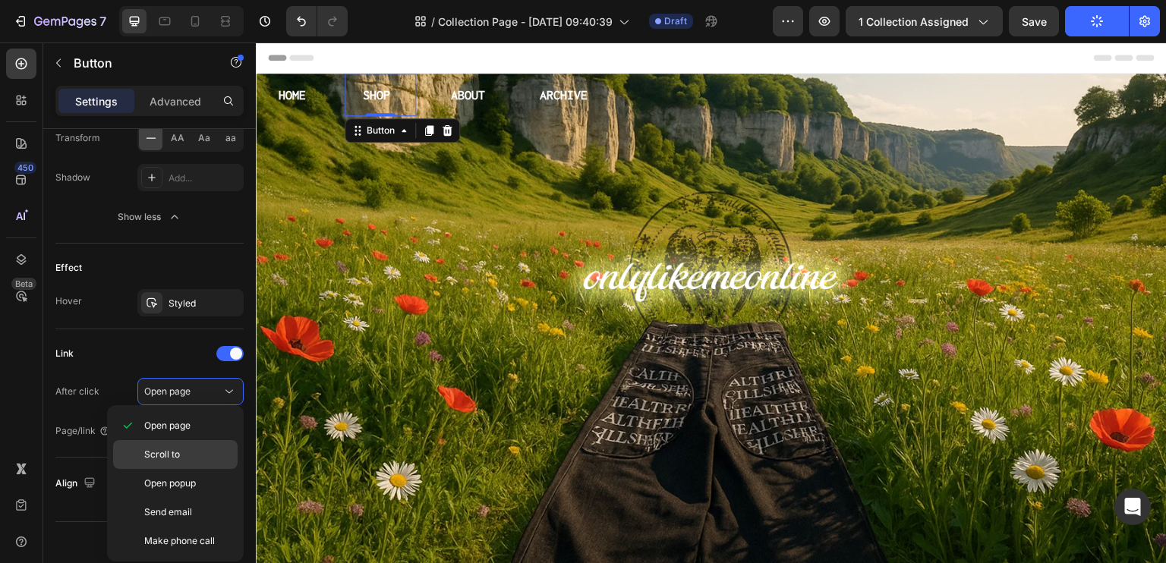
click at [176, 452] on span "Scroll to" at bounding box center [162, 455] width 36 height 14
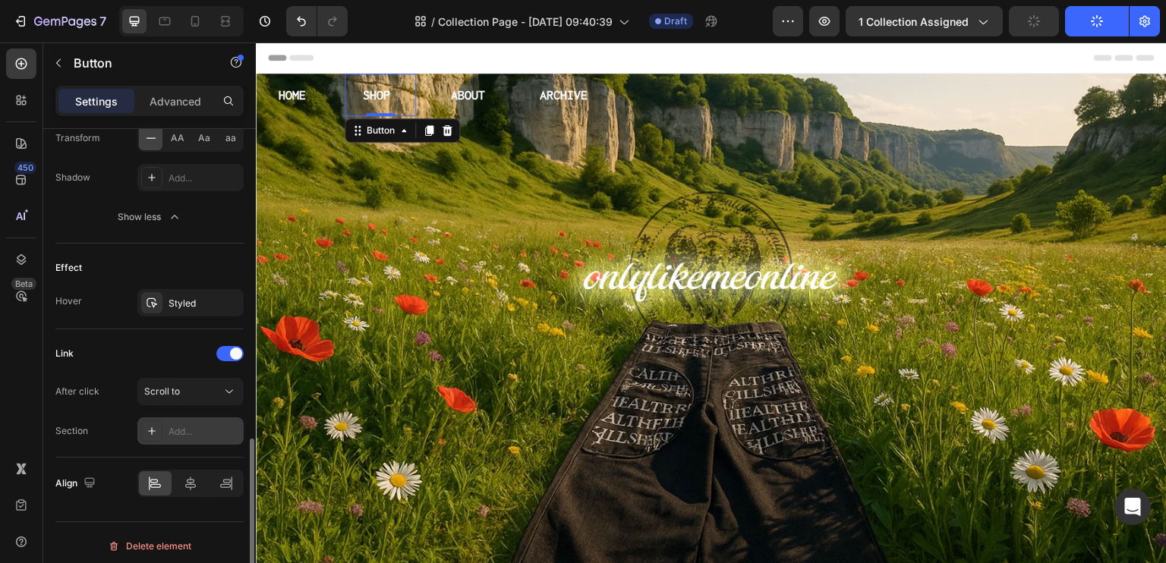
click at [199, 425] on div "Add..." at bounding box center [204, 432] width 71 height 14
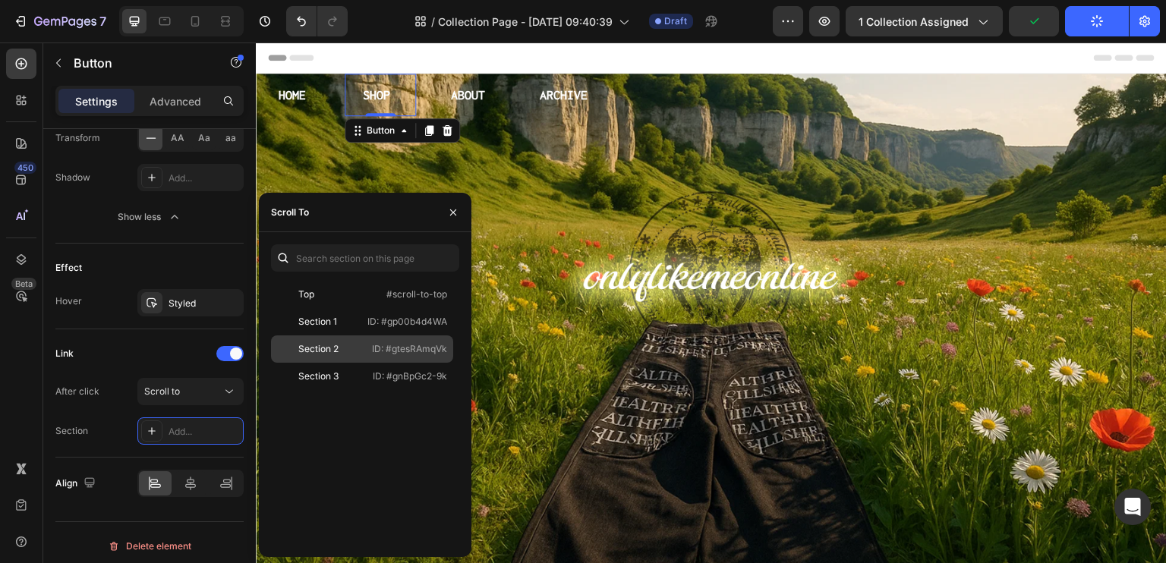
click at [307, 342] on div "Section 2" at bounding box center [318, 349] width 40 height 14
click at [371, 92] on p "SHOP" at bounding box center [376, 95] width 27 height 24
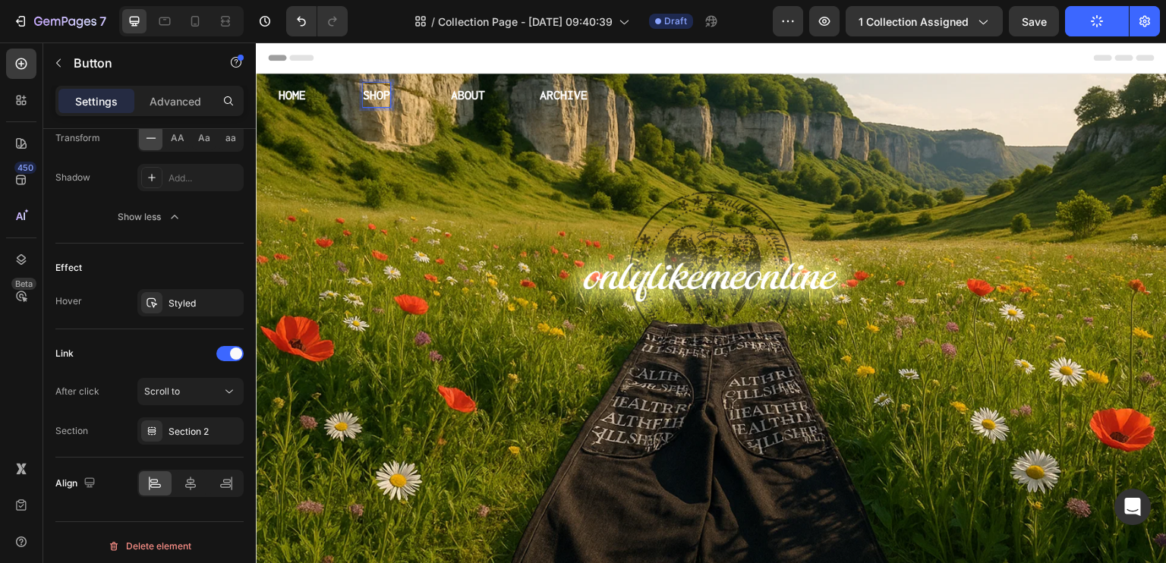
click at [408, 96] on div "SHOP Button 0" at bounding box center [381, 95] width 72 height 43
click at [377, 93] on p "SHOP" at bounding box center [376, 95] width 27 height 24
click at [1024, 12] on button "Save" at bounding box center [1034, 21] width 50 height 30
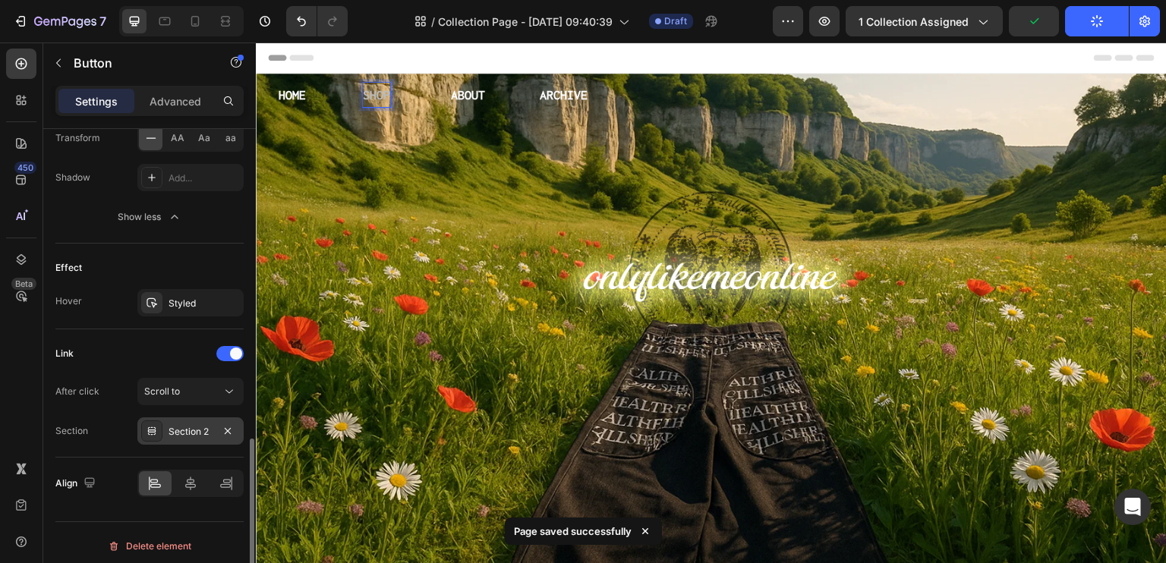
click at [187, 431] on div "Section 2" at bounding box center [191, 432] width 44 height 14
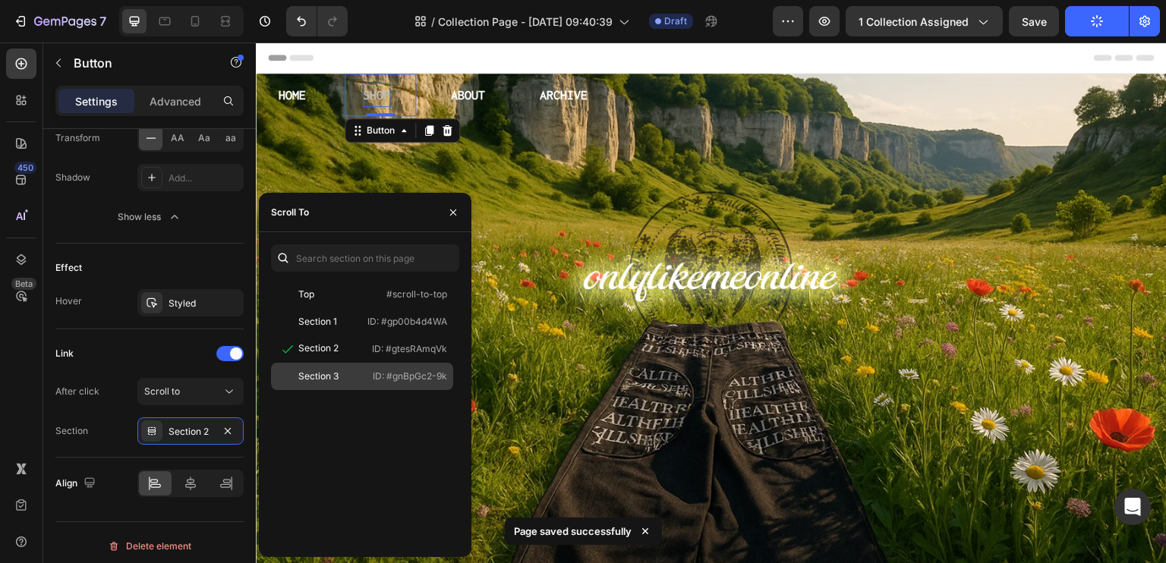
click at [329, 365] on div "Section 3 ID: #gnBpGc2-9k" at bounding box center [362, 376] width 182 height 27
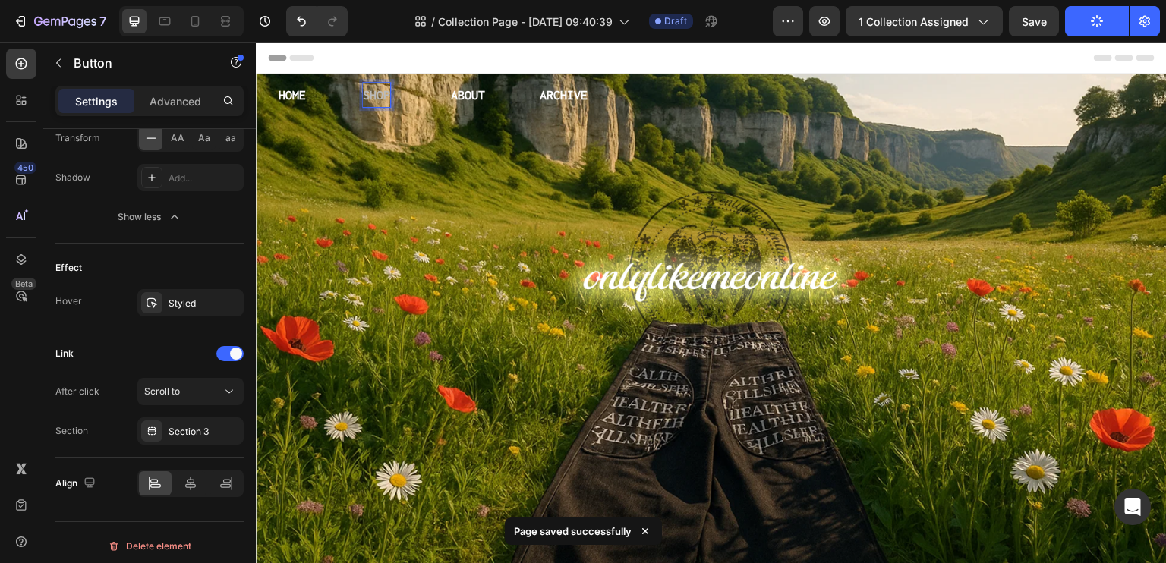
click at [367, 91] on p "SHOP" at bounding box center [376, 95] width 27 height 24
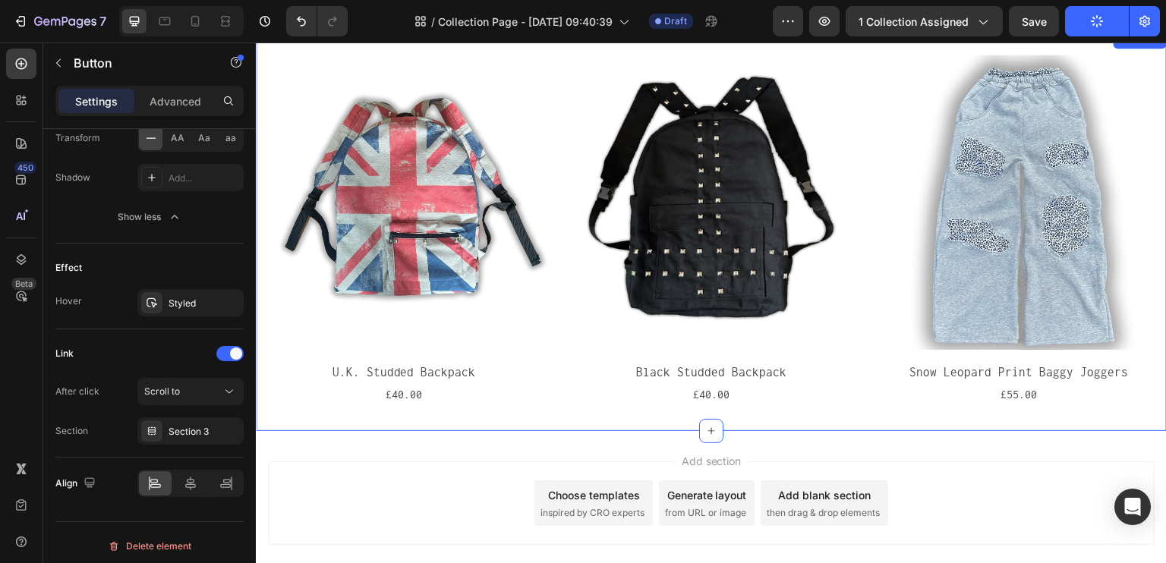
scroll to position [251, 0]
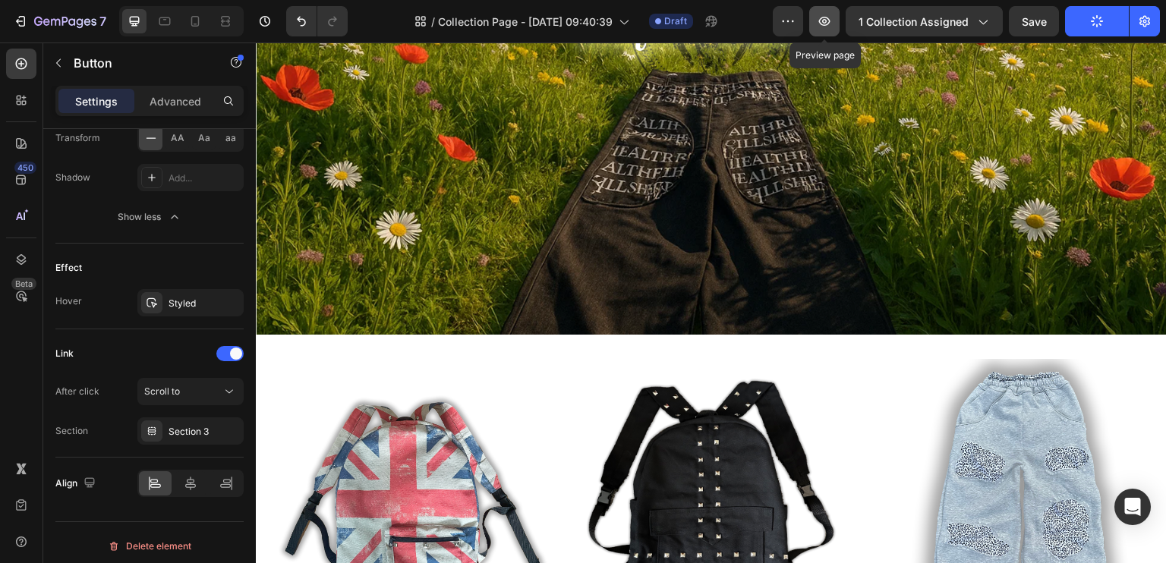
click at [817, 27] on button "button" at bounding box center [824, 21] width 30 height 30
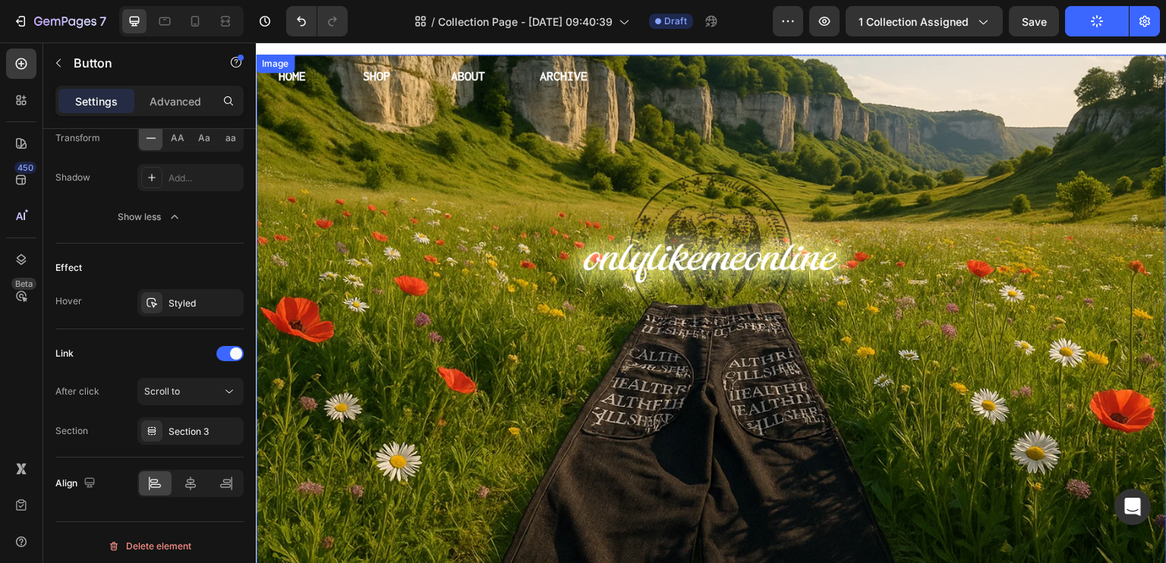
scroll to position [0, 0]
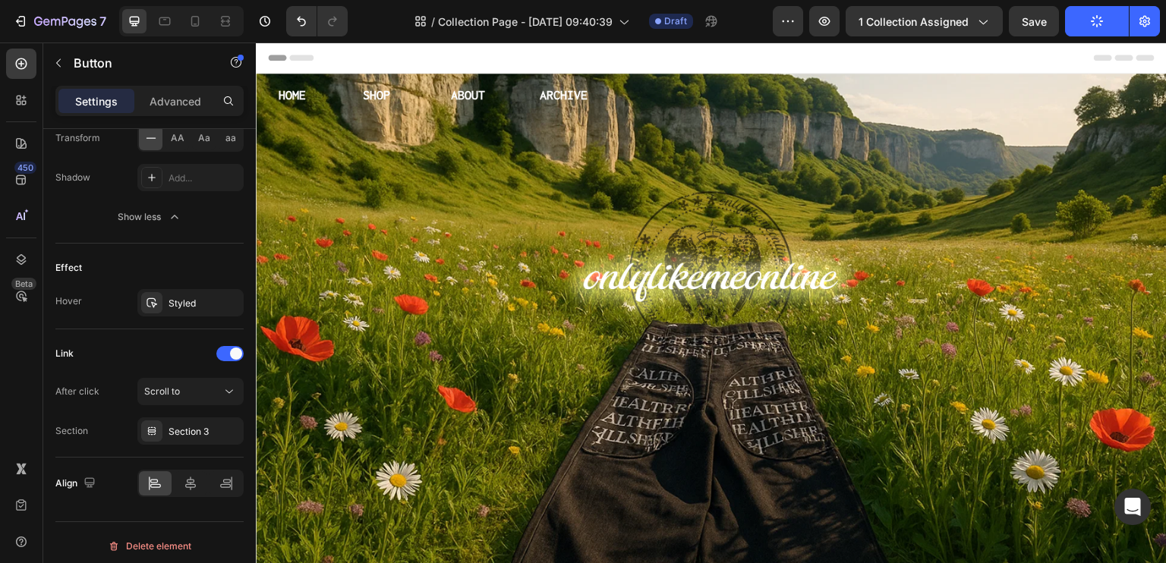
click at [1083, 26] on button "Publish" at bounding box center [1097, 21] width 64 height 30
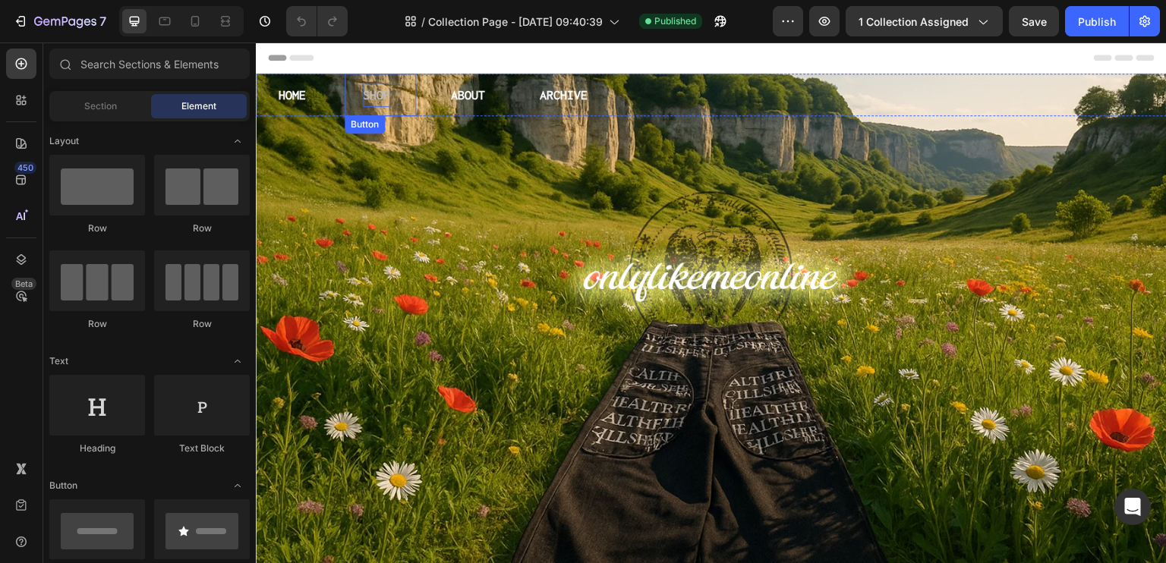
click at [380, 96] on p "SHOP" at bounding box center [376, 95] width 27 height 24
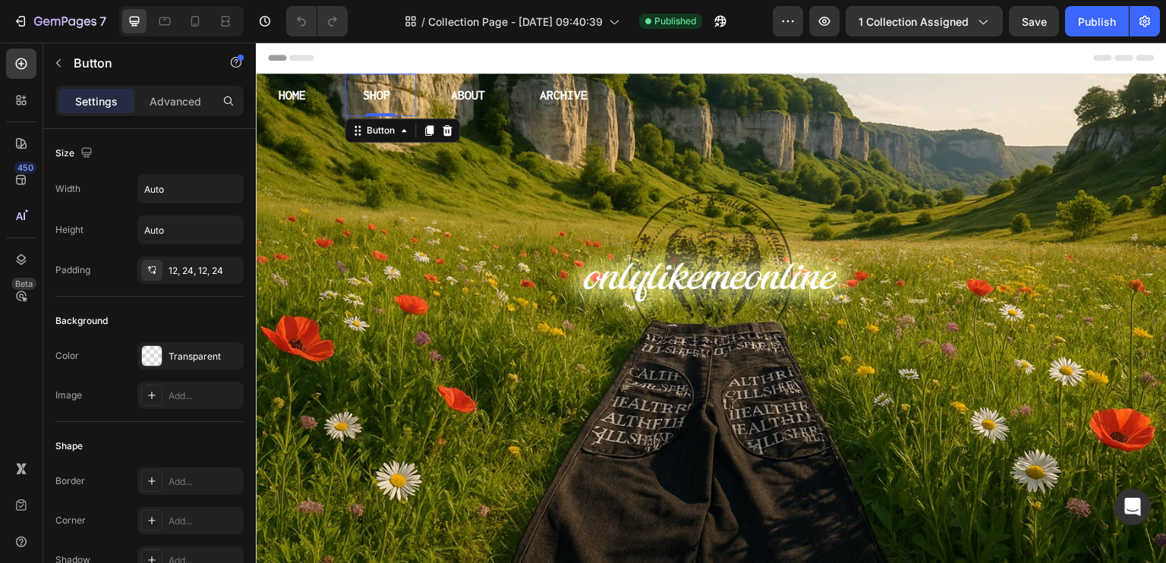
click at [459, 58] on div "Header" at bounding box center [711, 58] width 887 height 30
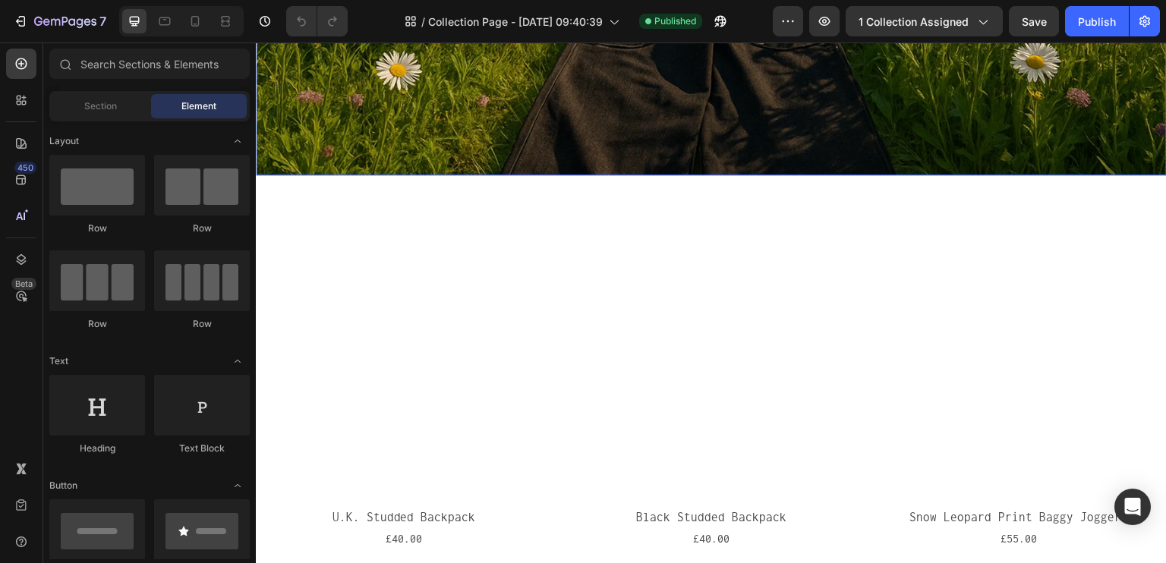
scroll to position [531, 0]
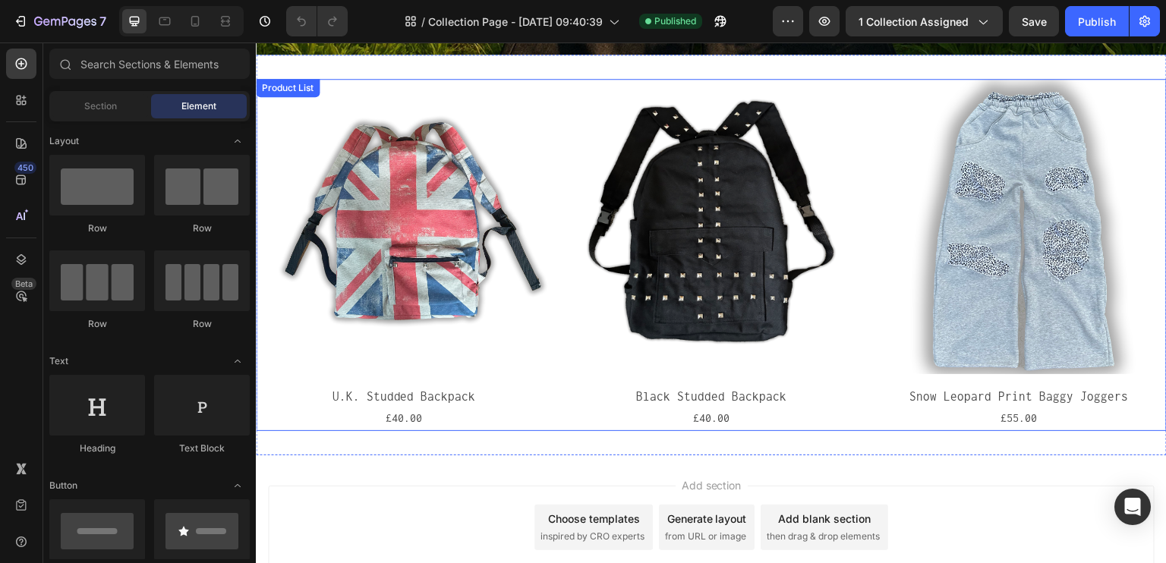
click at [555, 383] on div "Product Images U.K. Studded Backpack Product Title £40.00 Product Price Product…" at bounding box center [711, 255] width 911 height 352
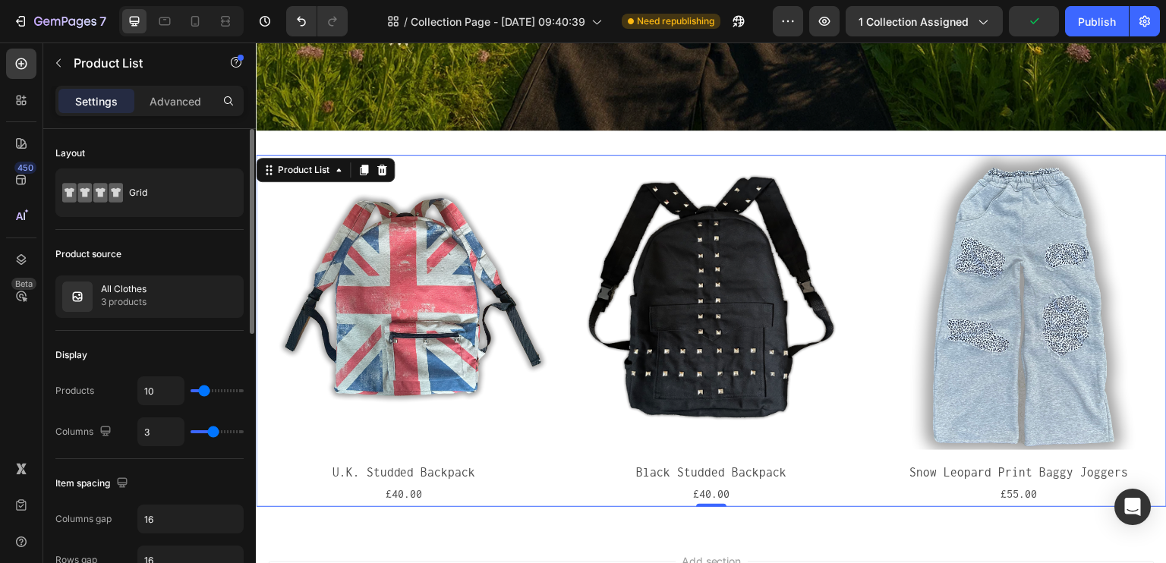
scroll to position [76, 0]
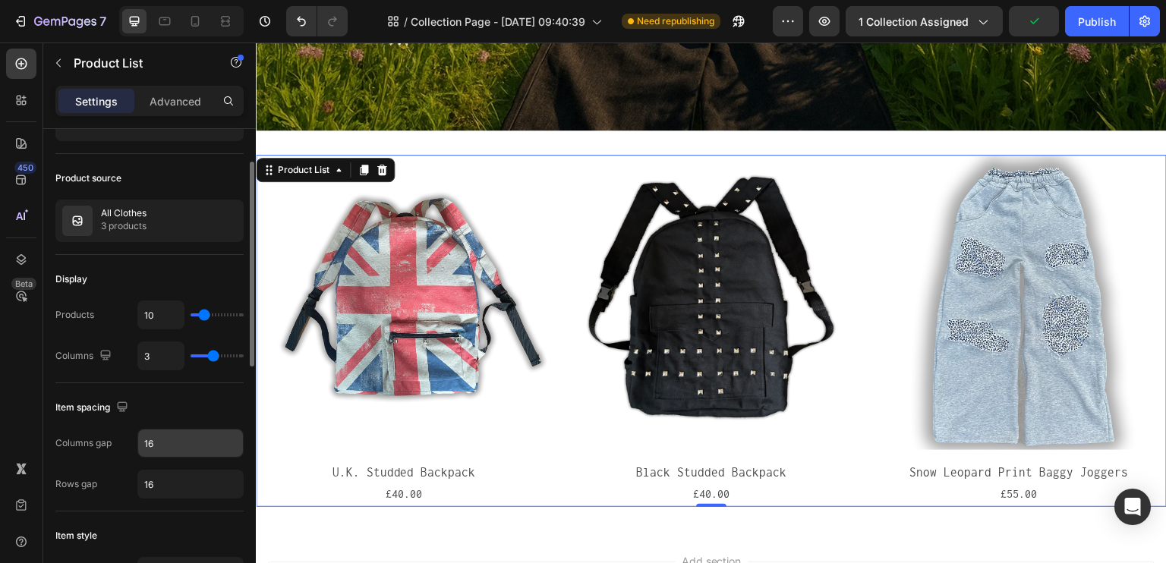
click at [166, 443] on input "16" at bounding box center [190, 443] width 105 height 27
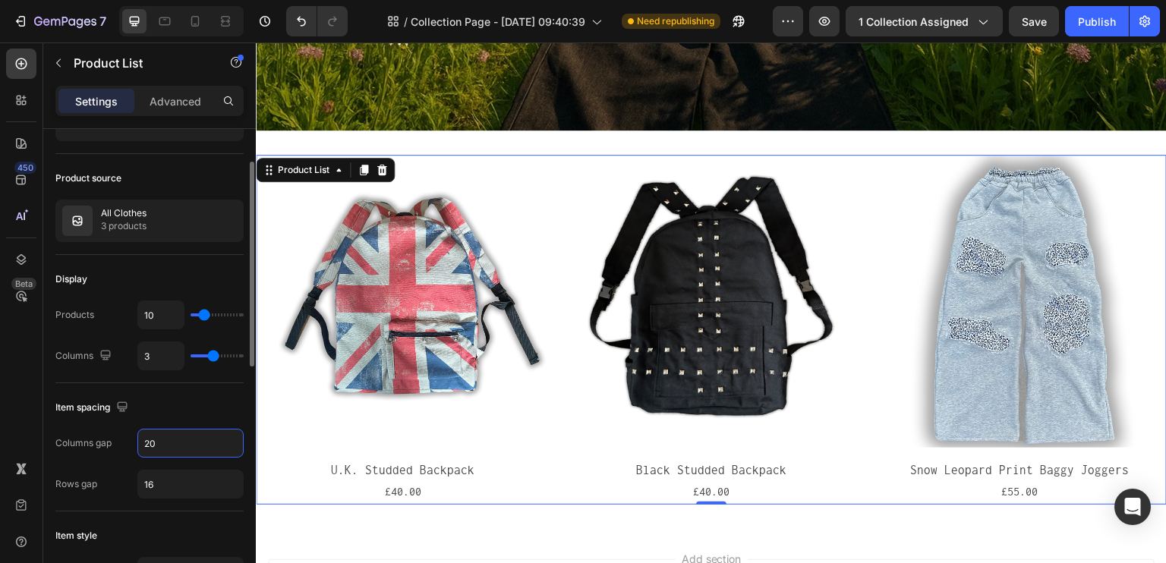
type input "2"
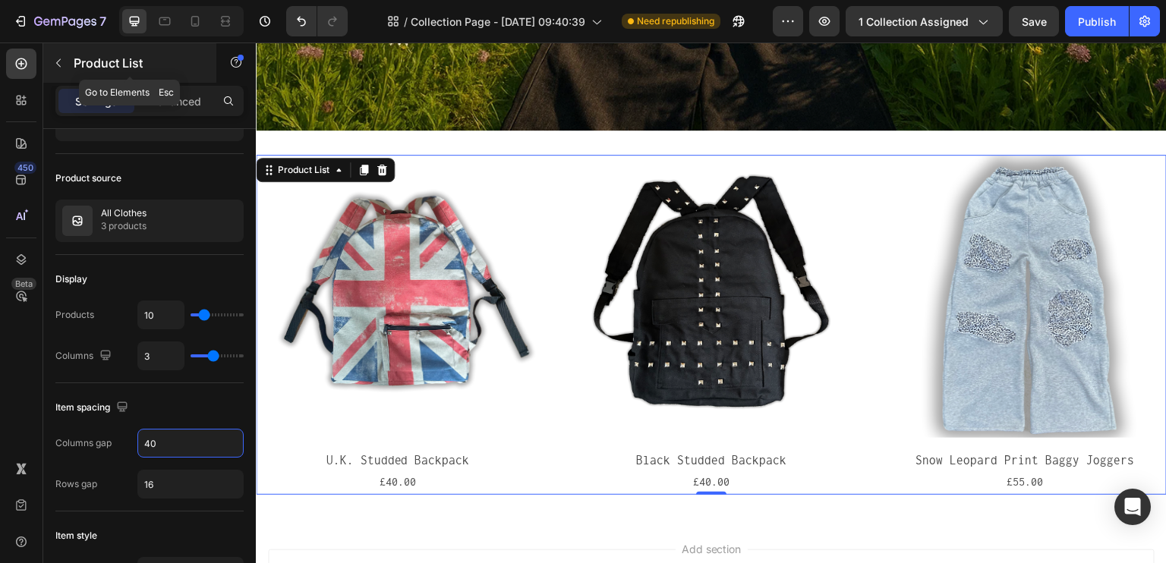
type input "40"
click at [56, 63] on icon "button" at bounding box center [58, 63] width 5 height 8
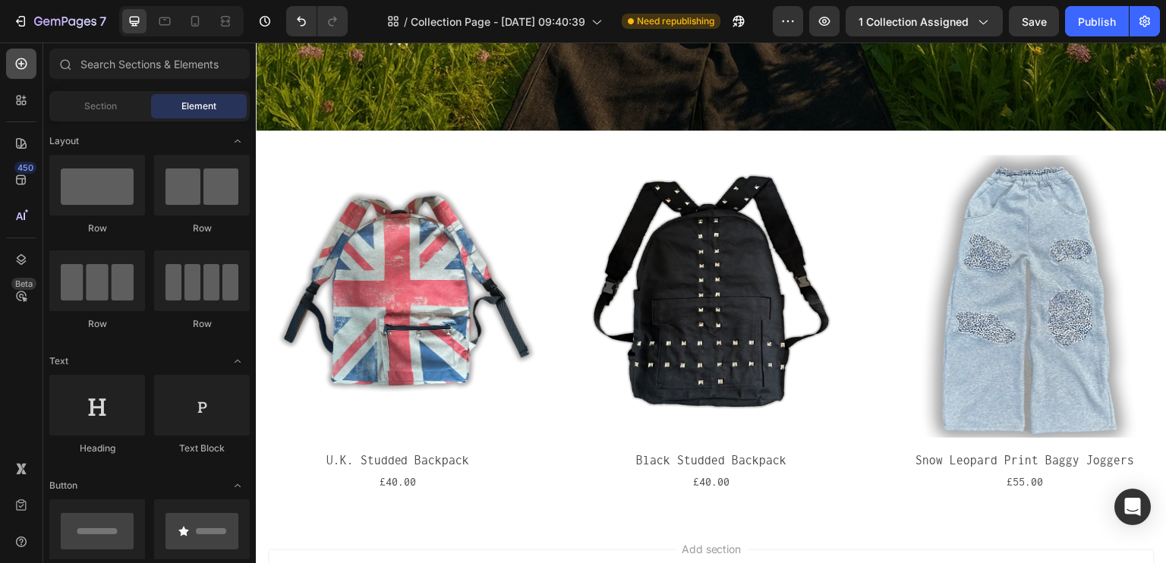
click at [23, 63] on icon at bounding box center [21, 63] width 11 height 11
click at [9, 142] on div at bounding box center [21, 143] width 30 height 30
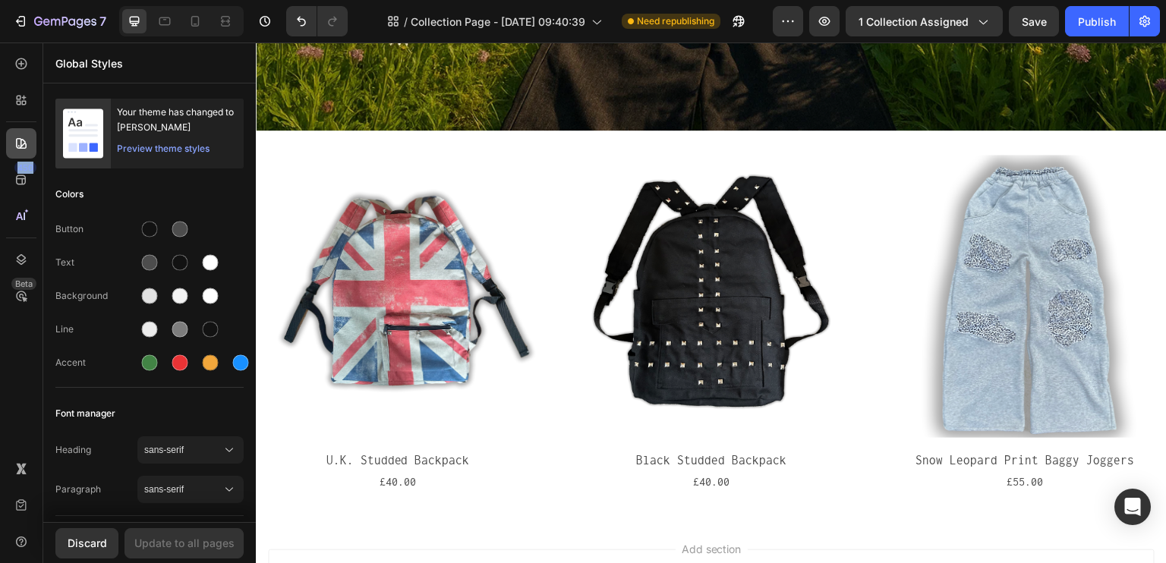
click at [9, 142] on div at bounding box center [21, 143] width 30 height 30
click at [532, 479] on div "£40.00 Product Price Product Price Row" at bounding box center [397, 482] width 283 height 25
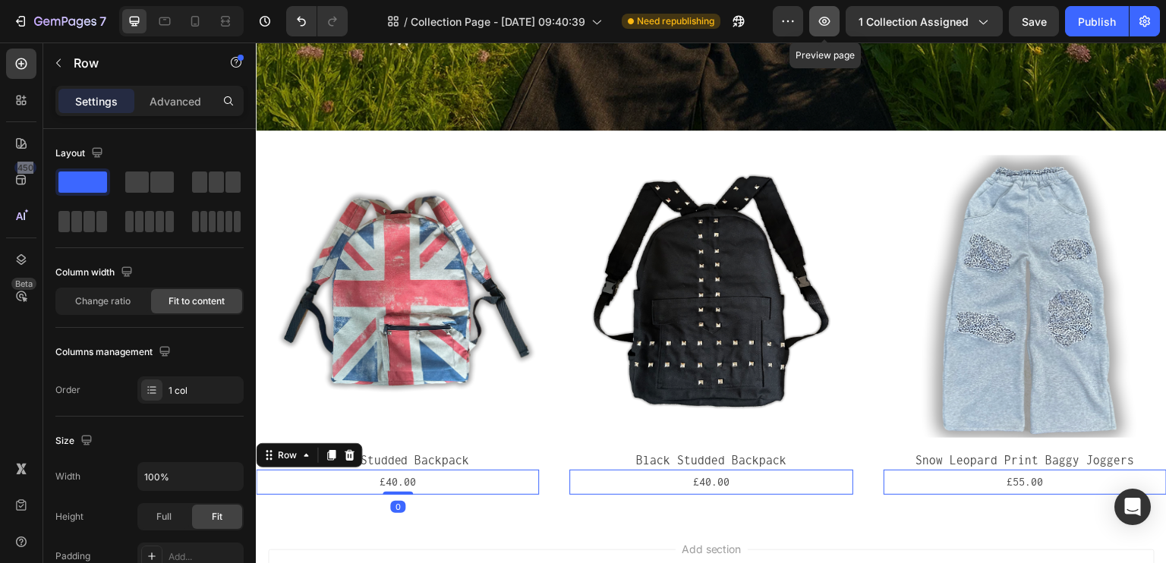
click at [823, 20] on icon "button" at bounding box center [824, 21] width 15 height 15
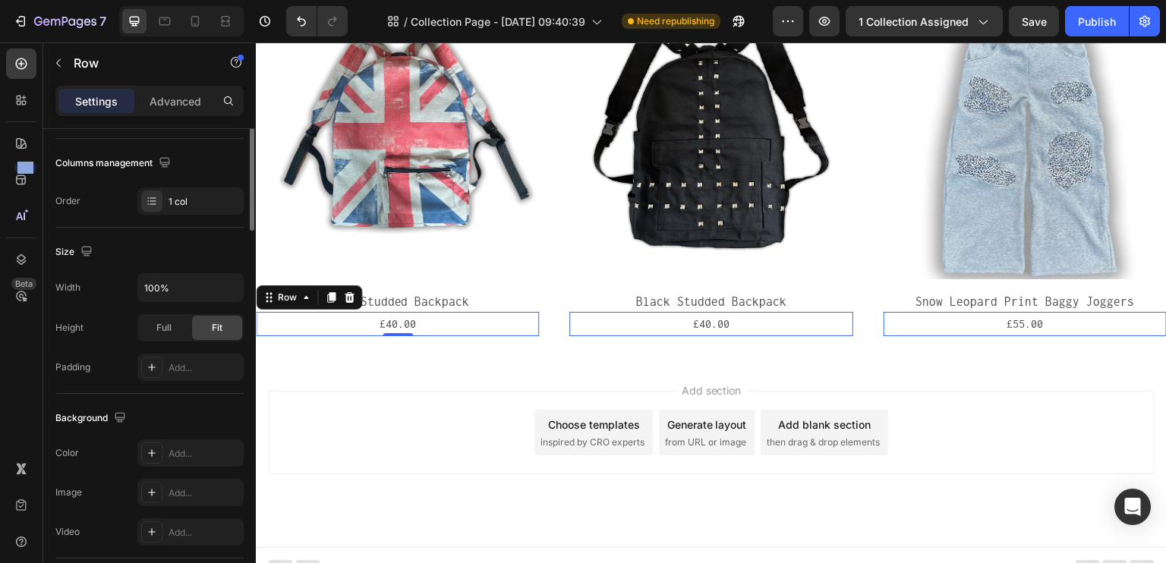
scroll to position [0, 0]
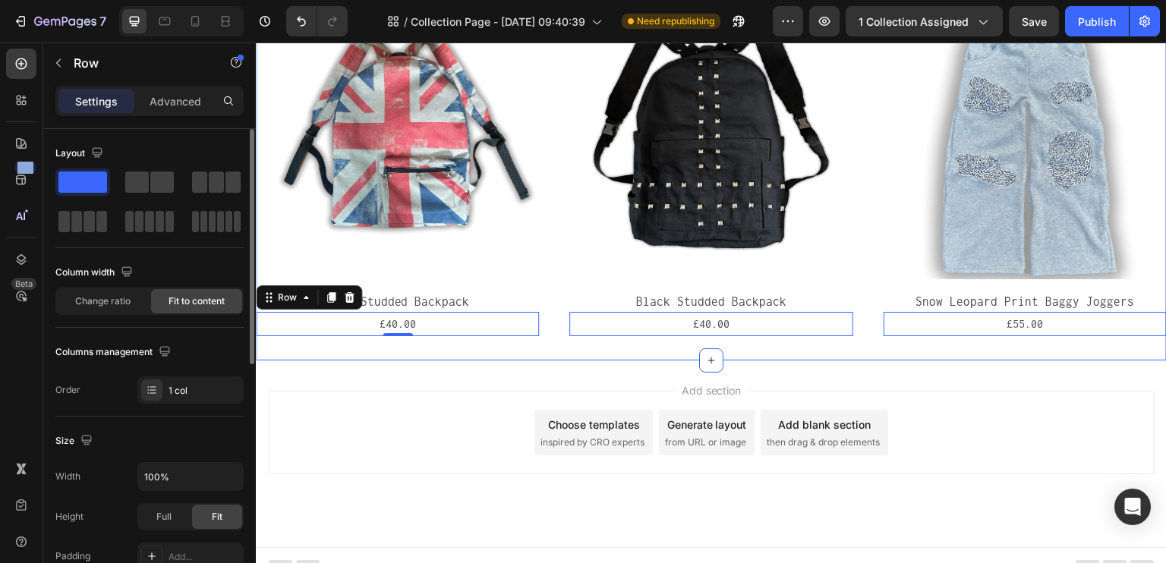
click at [535, 338] on div "Product Images U.K. Studded Backpack Product Title £40.00 Product Price Product…" at bounding box center [711, 166] width 911 height 389
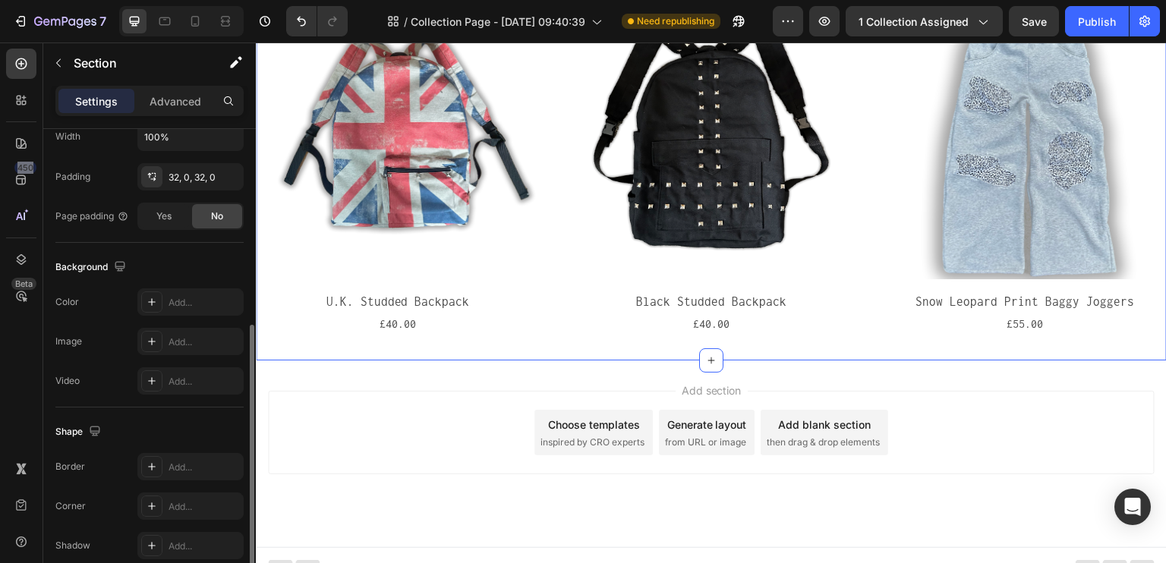
scroll to position [446, 0]
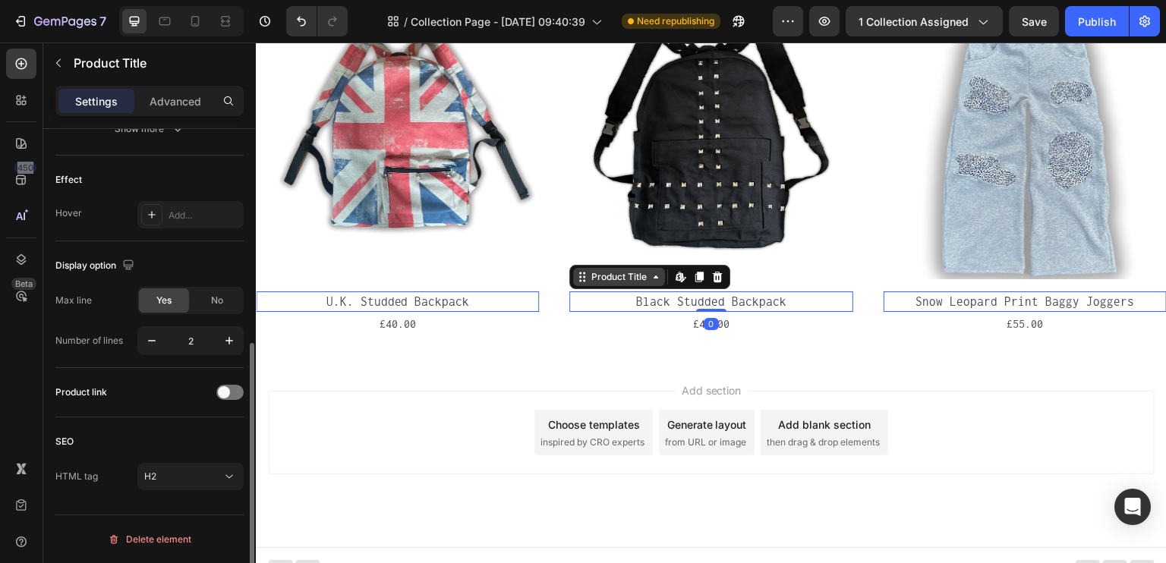
click at [321, 282] on div "Product Title" at bounding box center [290, 283] width 61 height 14
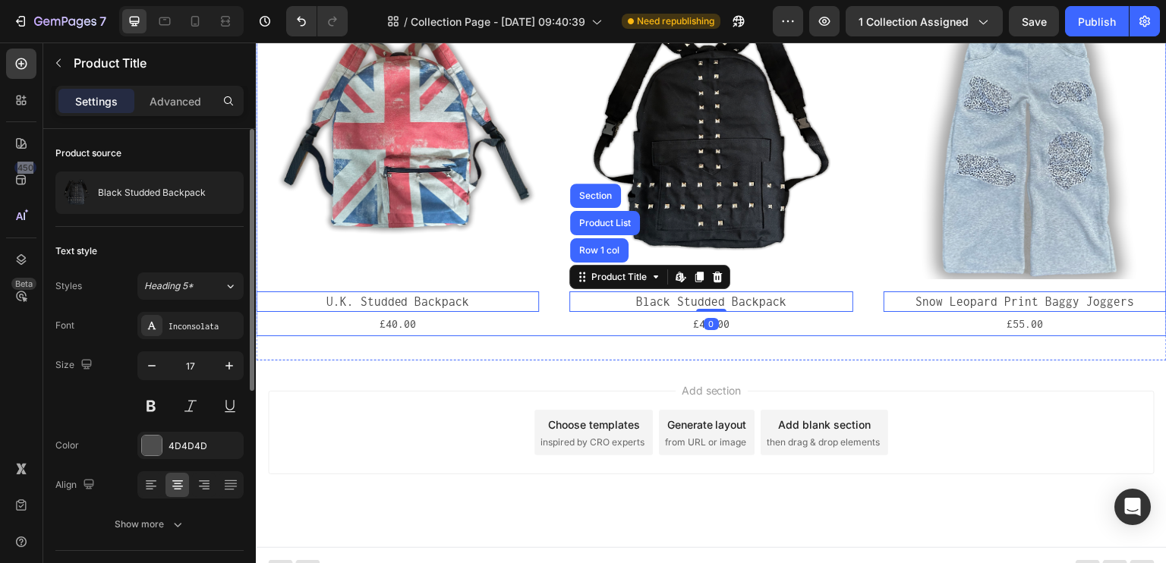
click at [549, 304] on div "Product Images U.K. Studded Backpack Product Title Edit content in Shopify 0 £4…" at bounding box center [711, 166] width 911 height 340
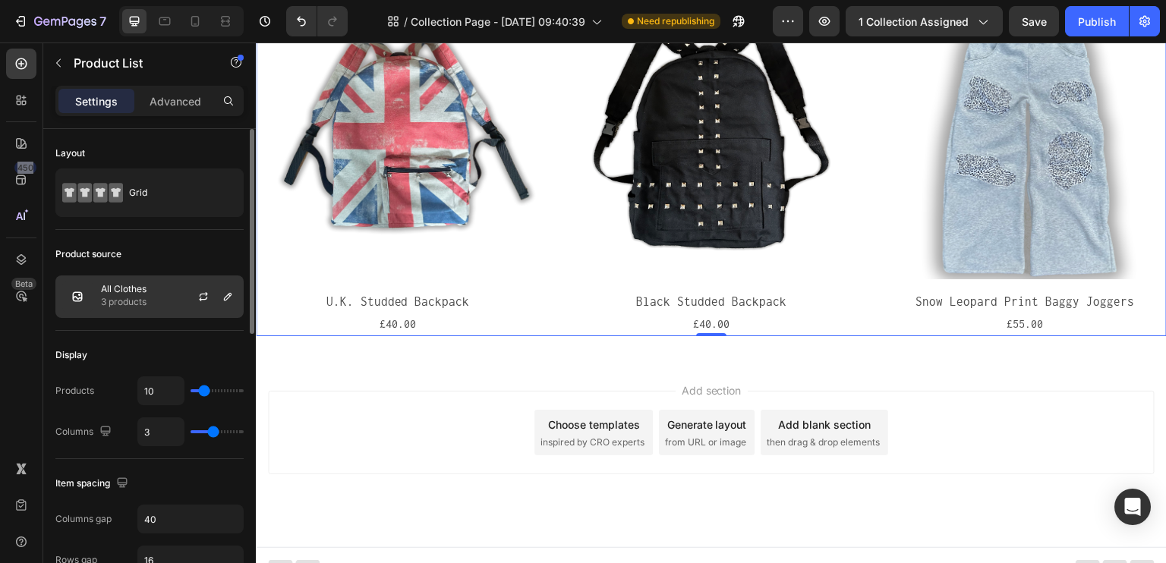
scroll to position [152, 0]
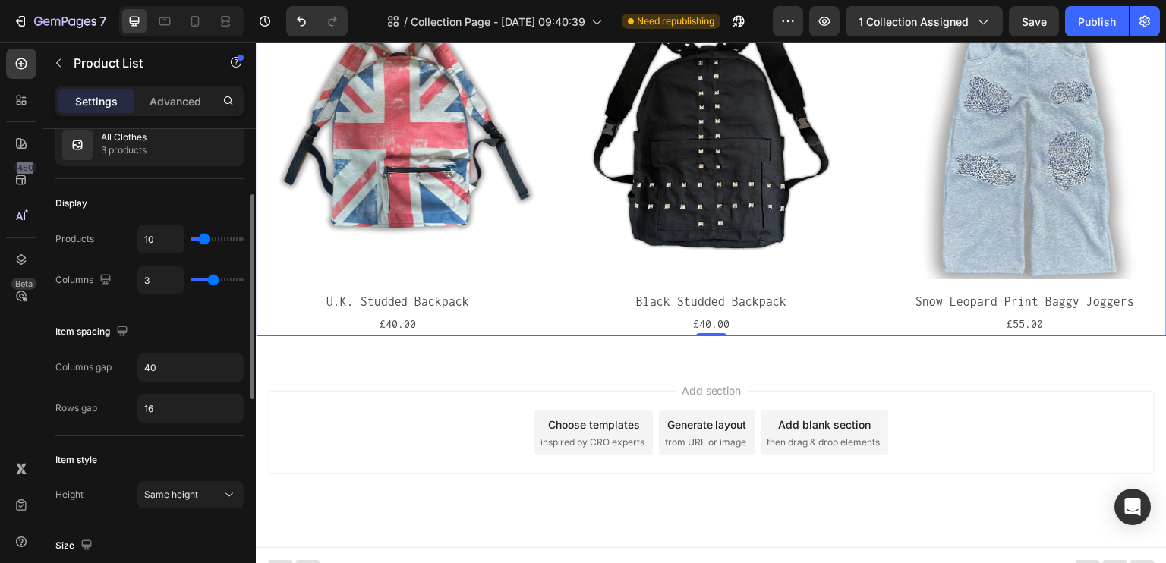
type input "16"
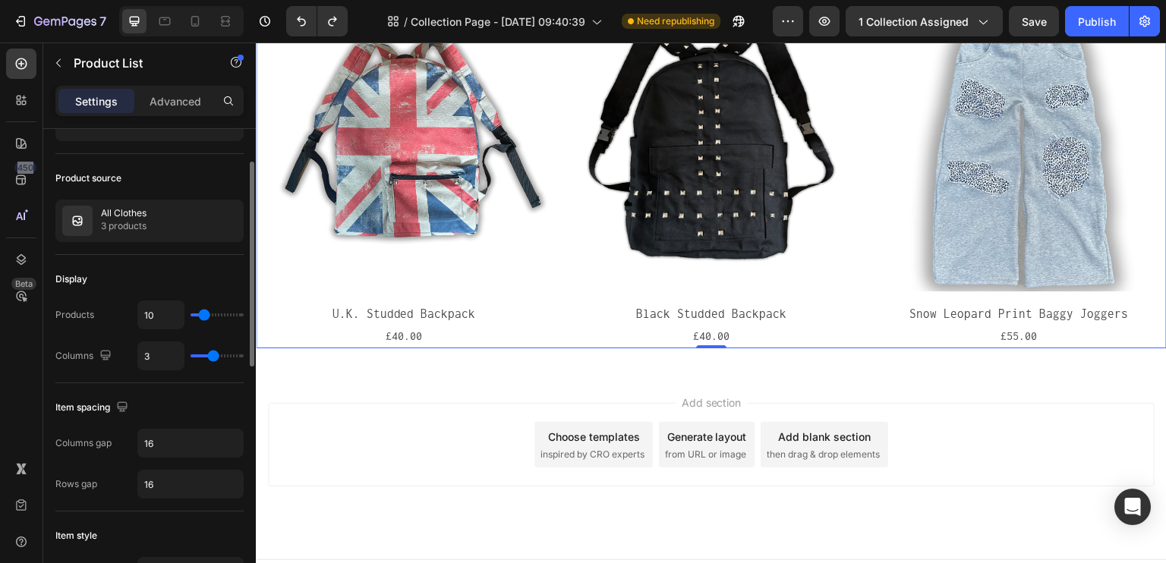
scroll to position [0, 0]
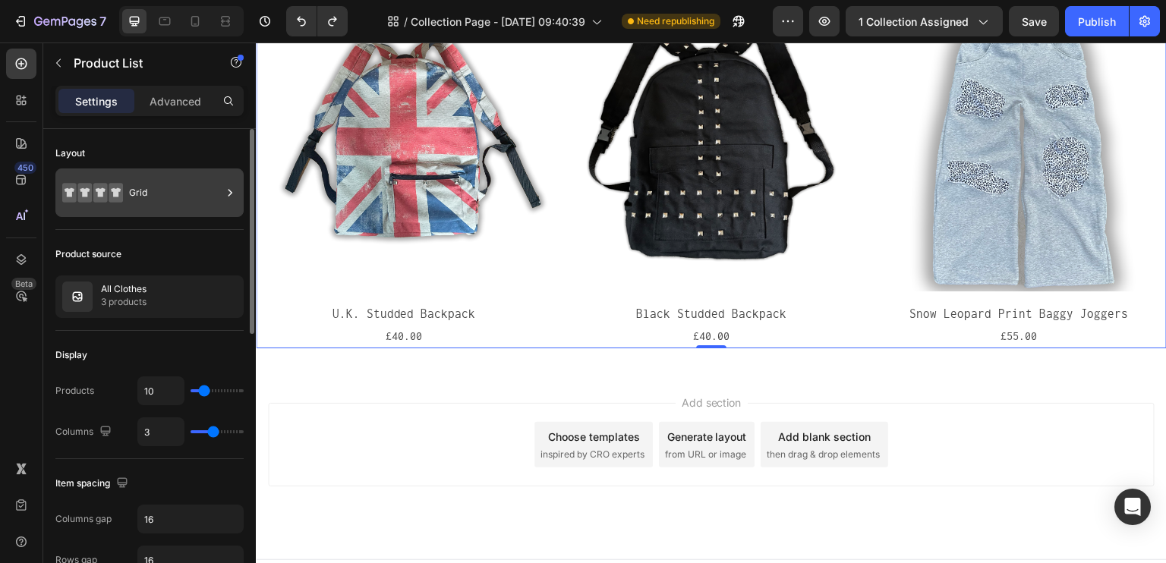
click at [147, 203] on div "Grid" at bounding box center [175, 192] width 93 height 35
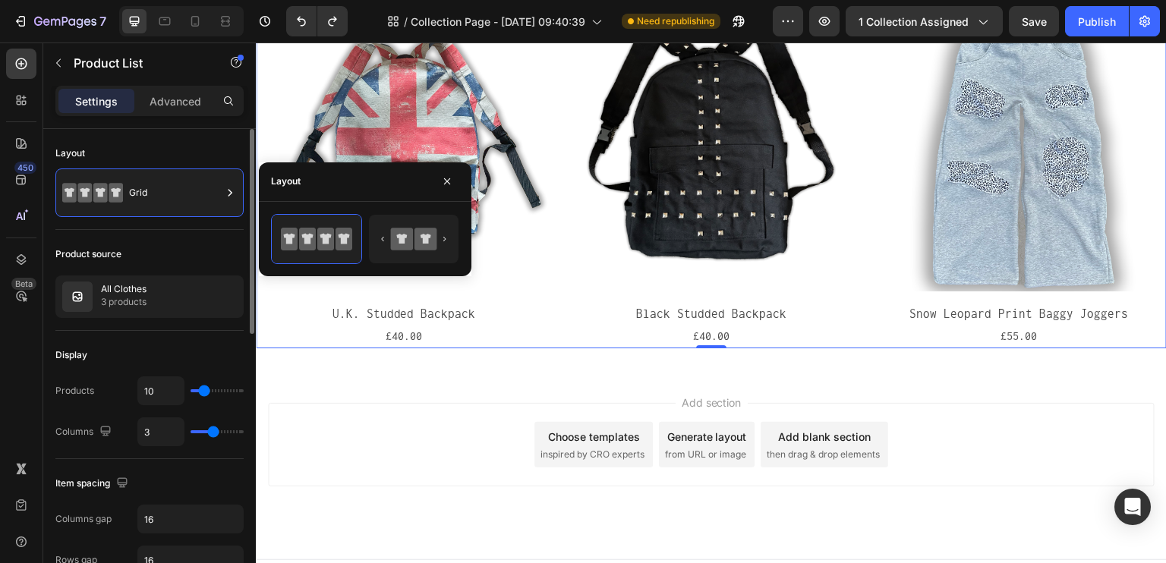
click at [182, 244] on div "Product source" at bounding box center [149, 254] width 188 height 24
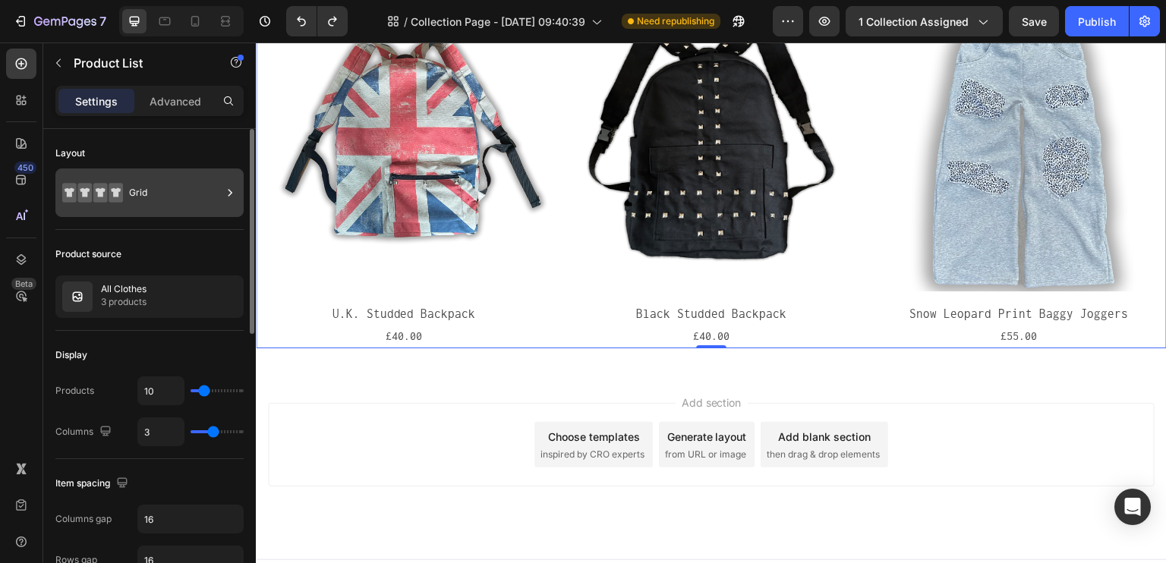
click at [166, 209] on div "Grid" at bounding box center [175, 192] width 93 height 35
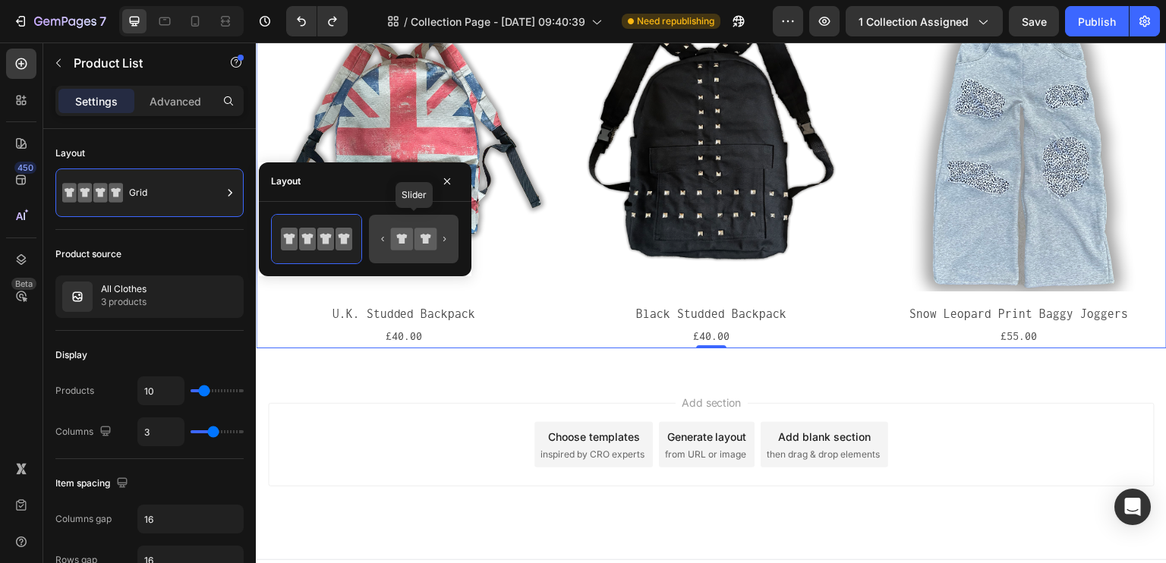
click at [411, 247] on icon at bounding box center [402, 239] width 22 height 22
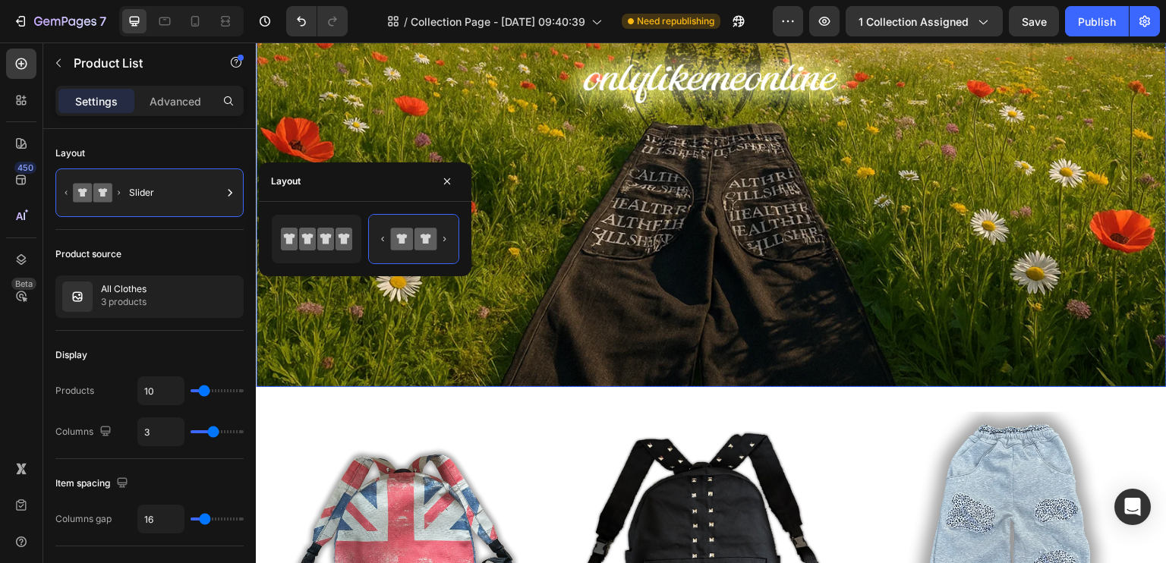
scroll to position [456, 0]
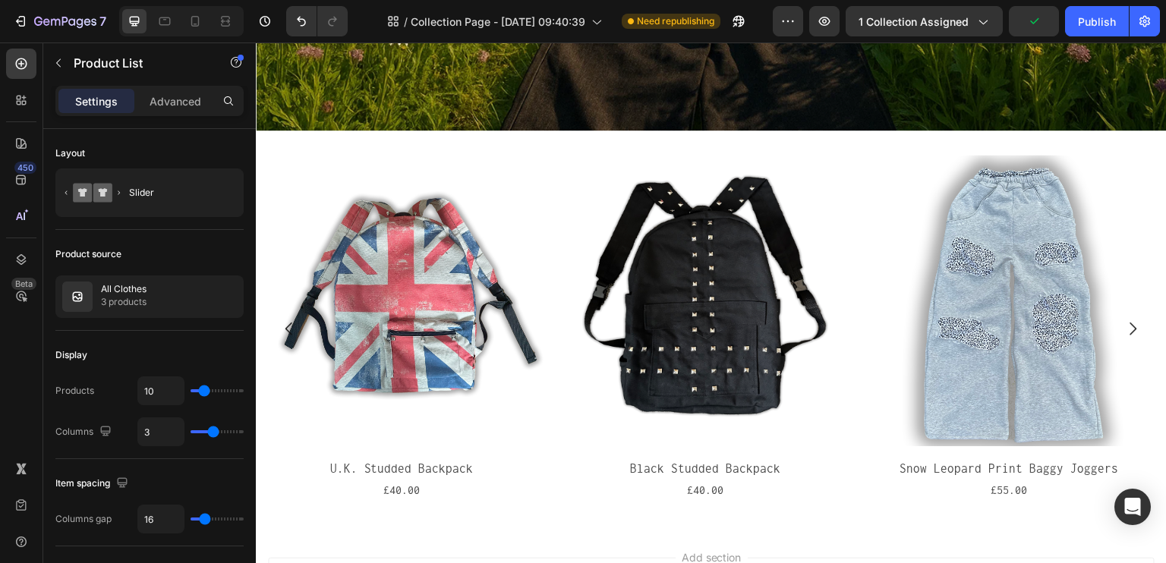
click at [1130, 323] on icon "Carousel Next Arrow" at bounding box center [1133, 329] width 7 height 13
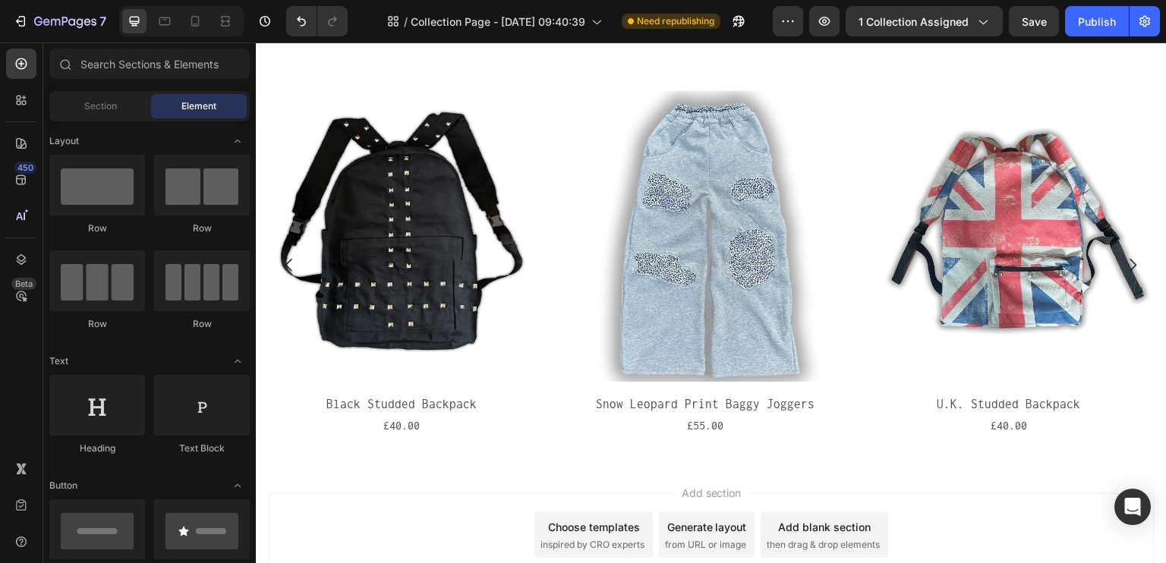
scroll to position [479, 0]
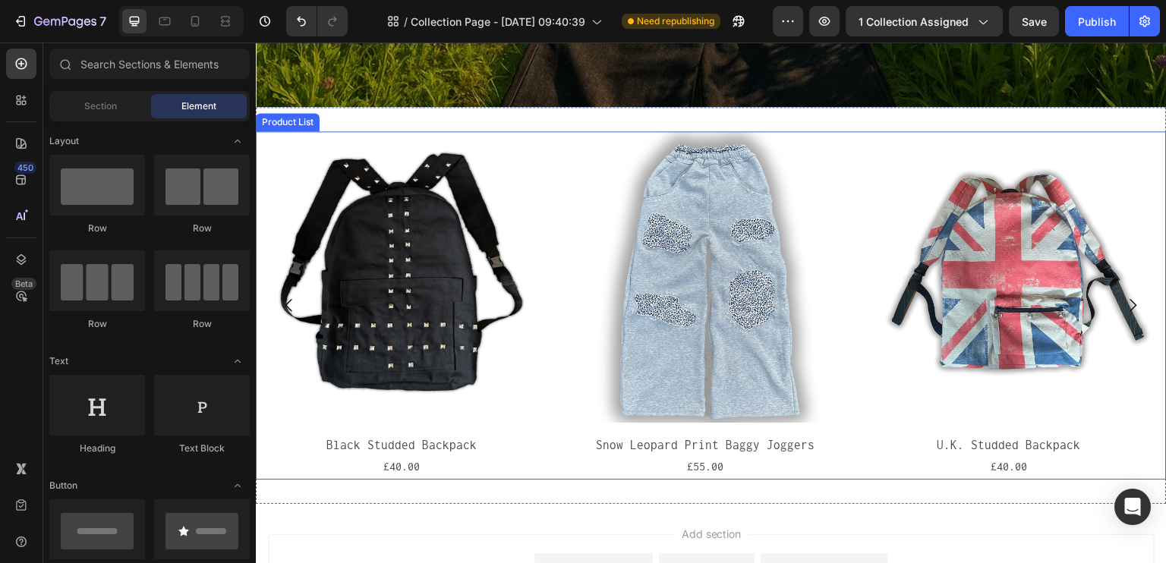
click at [550, 456] on div "Product Images U.K. Studded Backpack Product Title £40.00 Product Price Product…" at bounding box center [711, 305] width 911 height 348
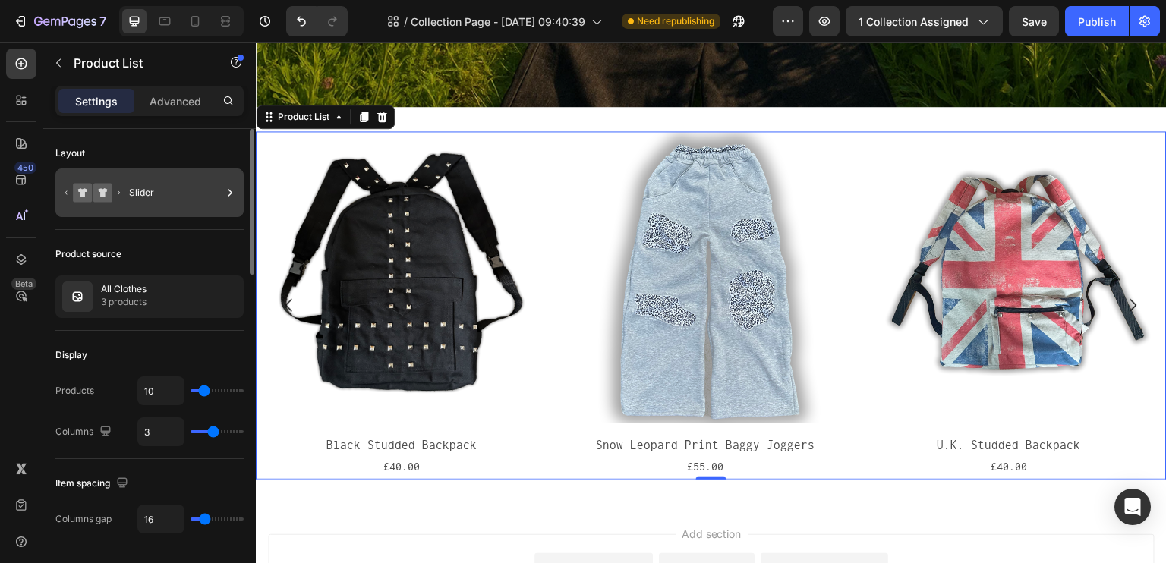
click at [146, 204] on div "Slider" at bounding box center [175, 192] width 93 height 35
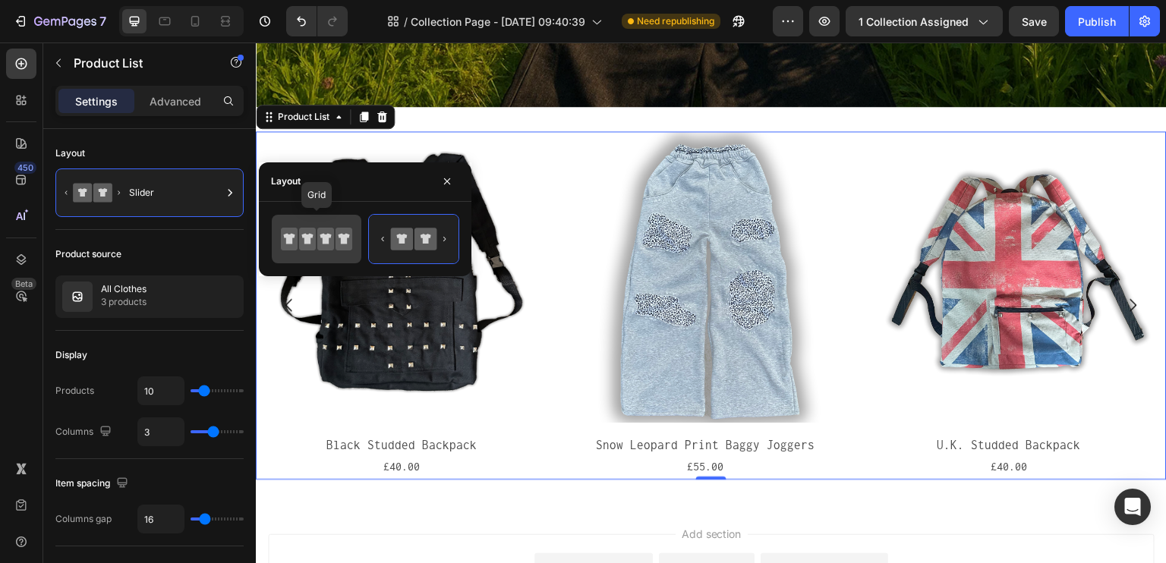
click at [295, 238] on icon at bounding box center [289, 239] width 17 height 23
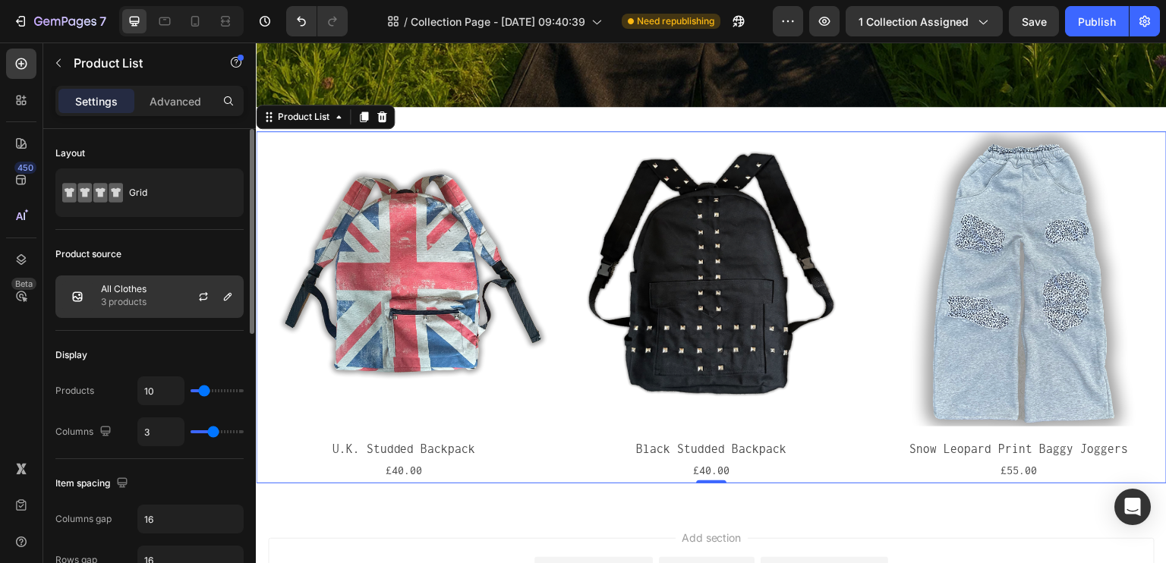
click at [118, 301] on p "3 products" at bounding box center [124, 302] width 46 height 15
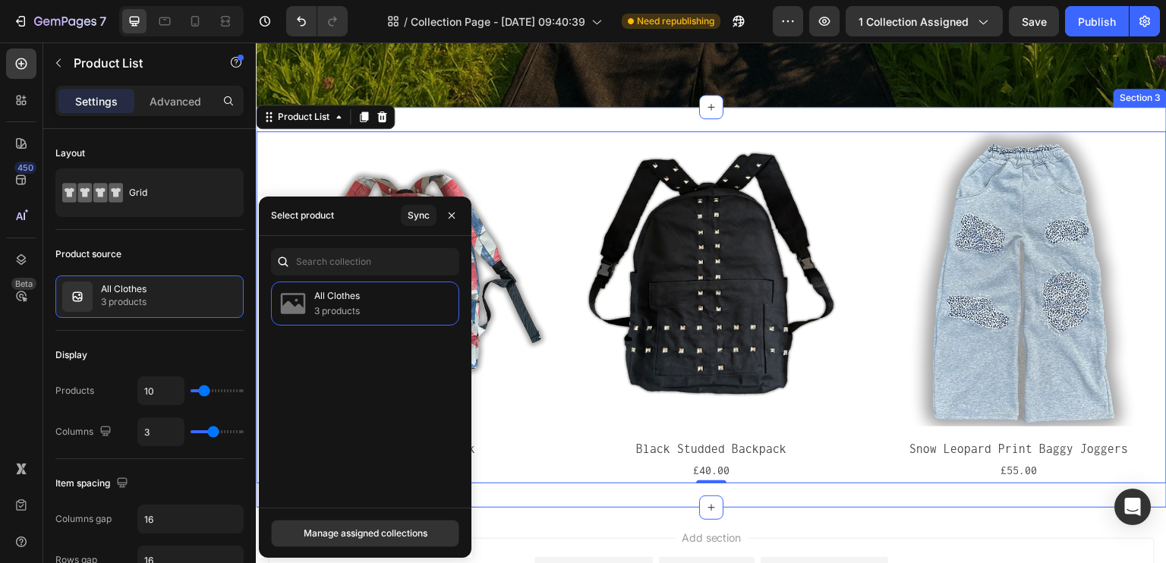
click at [609, 485] on div "Product Images U.K. Studded Backpack Product Title £40.00 Product Price Product…" at bounding box center [711, 307] width 911 height 401
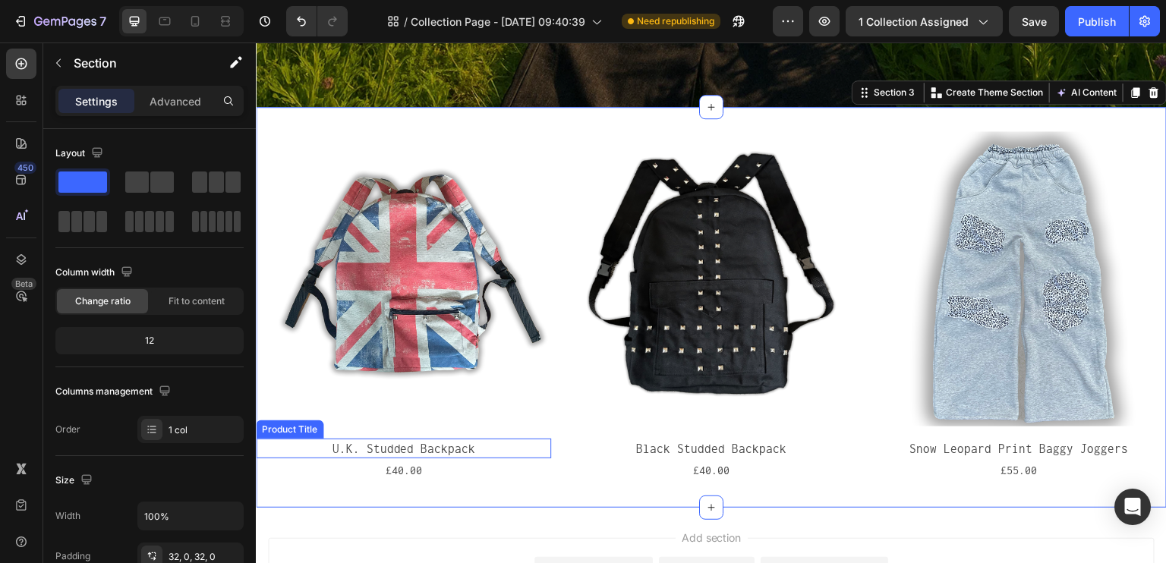
click at [541, 446] on h2 "U.K. Studded Backpack" at bounding box center [403, 449] width 295 height 20
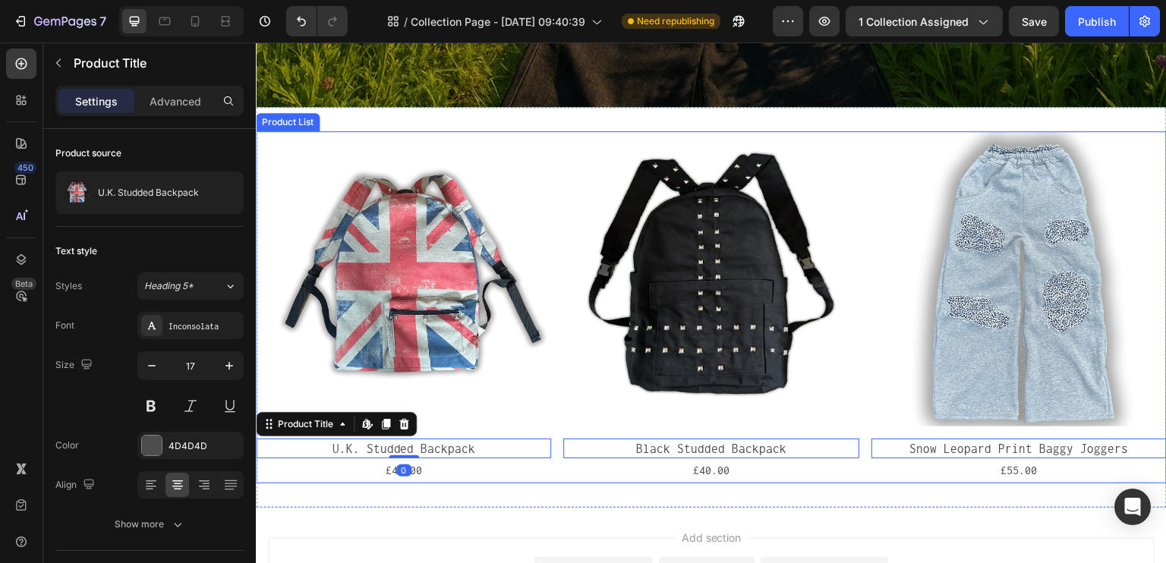
click at [553, 410] on div "Product Images U.K. Studded Backpack Product Title Edit content in Shopify 0 £4…" at bounding box center [711, 307] width 911 height 352
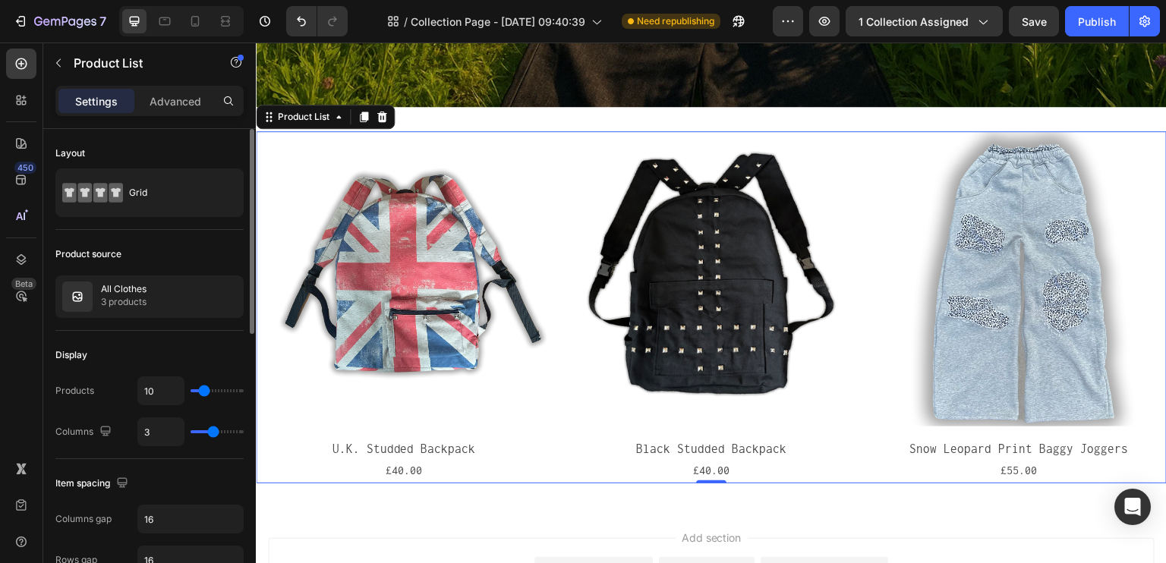
click at [213, 436] on div "3" at bounding box center [190, 432] width 106 height 29
type input "4"
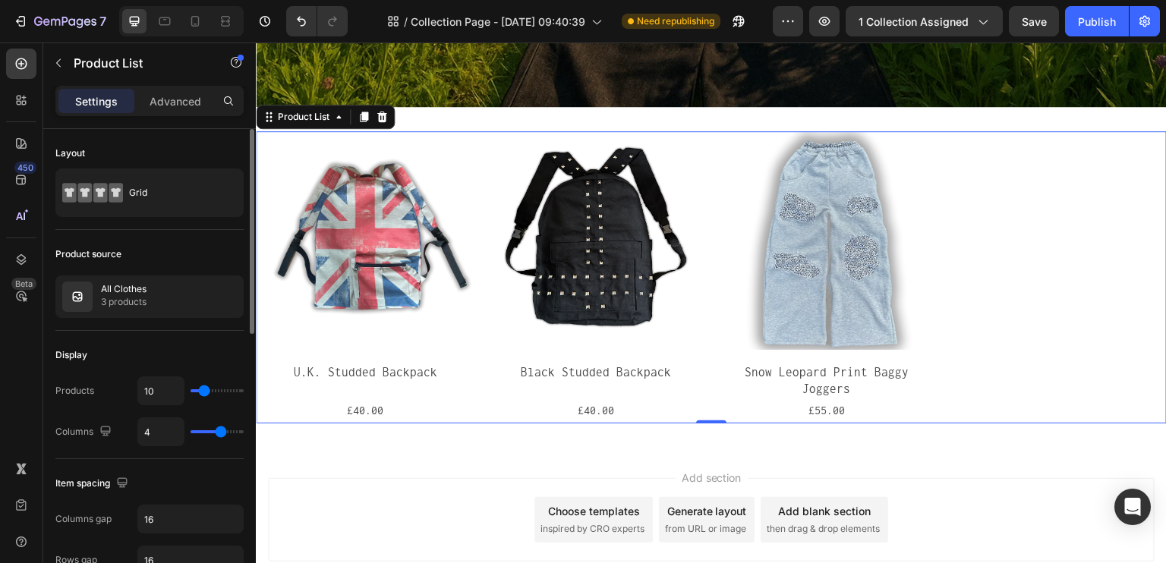
type input "4"
click at [219, 433] on input "range" at bounding box center [217, 431] width 53 height 3
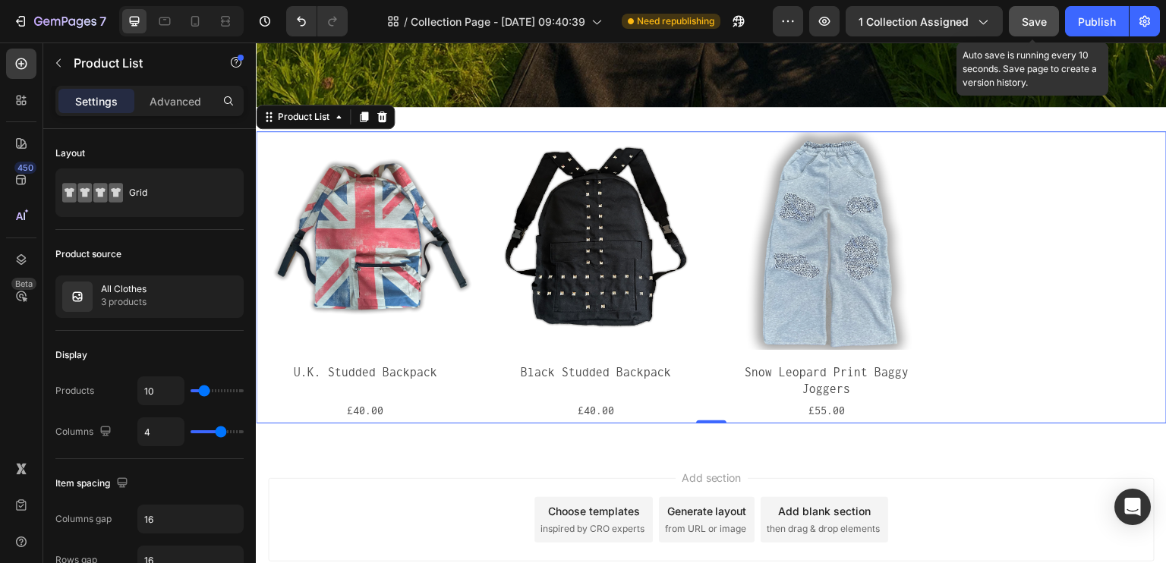
click at [1015, 27] on button "Save" at bounding box center [1034, 21] width 50 height 30
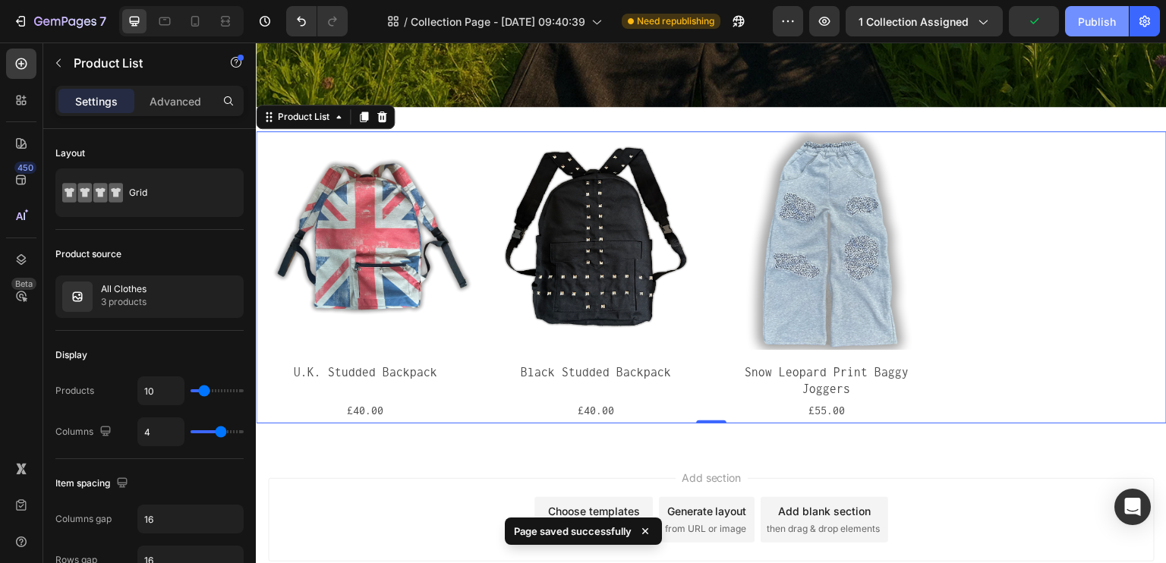
click at [1102, 27] on div "Publish" at bounding box center [1097, 22] width 38 height 16
click at [690, 20] on span "Need republishing" at bounding box center [675, 21] width 77 height 14
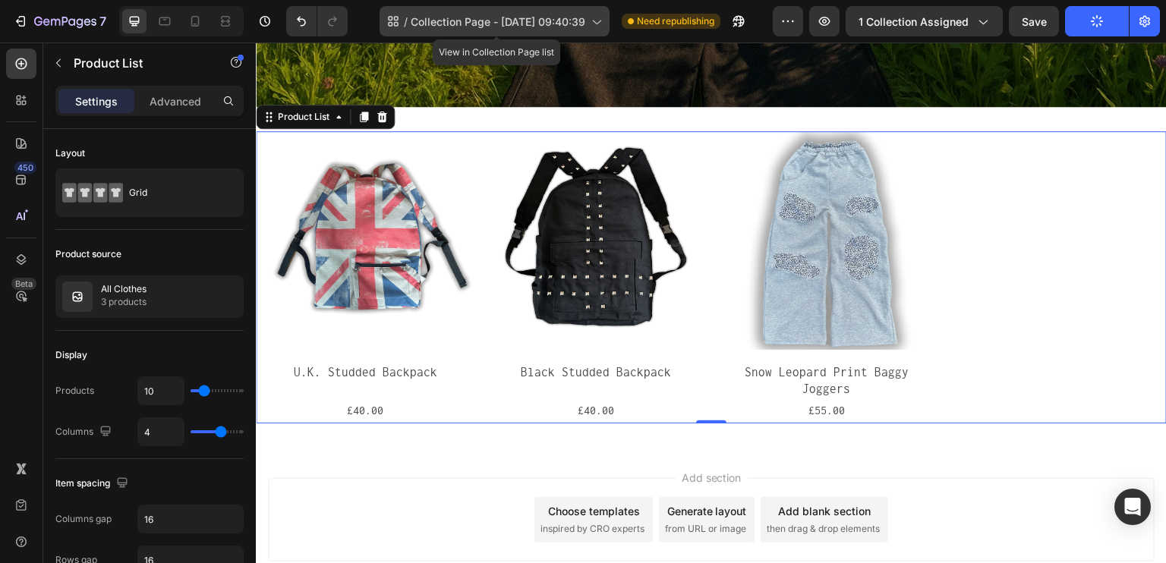
click at [546, 25] on span "Collection Page - [DATE] 09:40:39" at bounding box center [498, 22] width 175 height 16
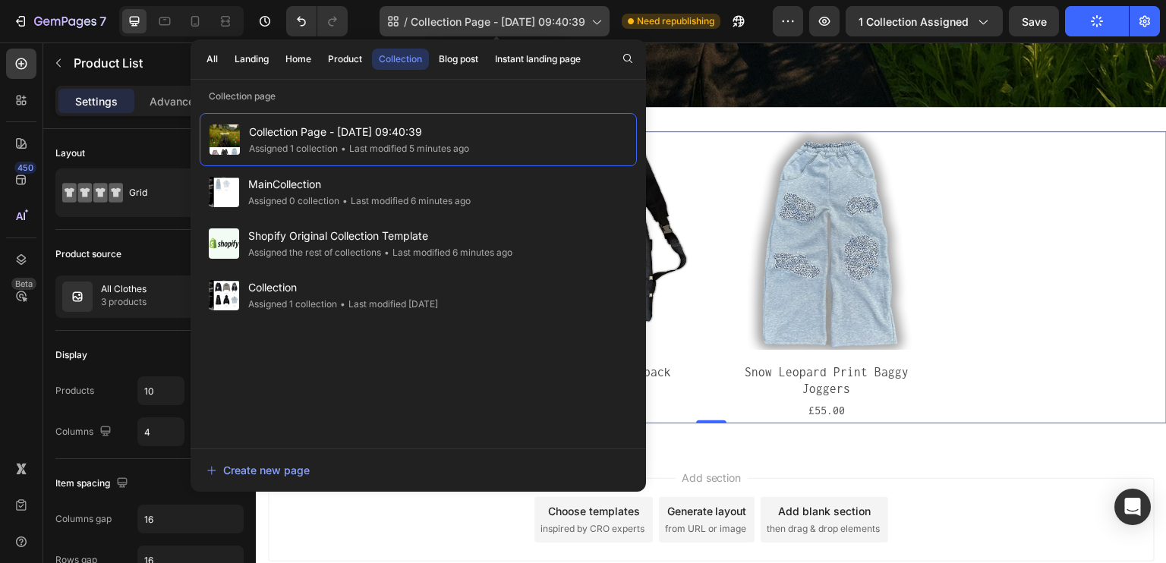
click at [545, 25] on span "Collection Page - [DATE] 09:40:39" at bounding box center [498, 22] width 175 height 16
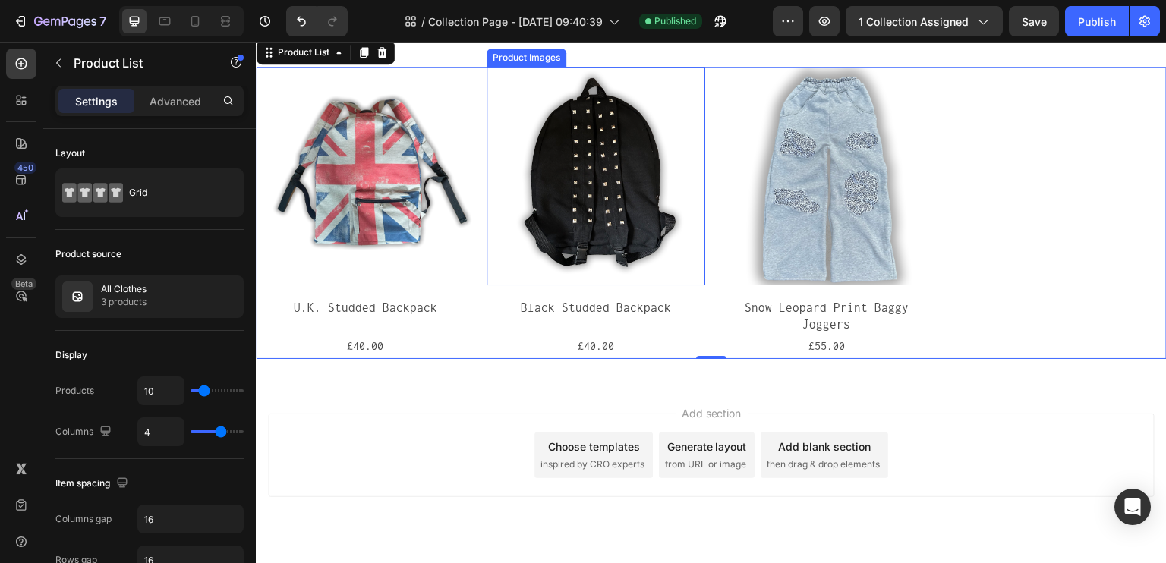
scroll to position [555, 0]
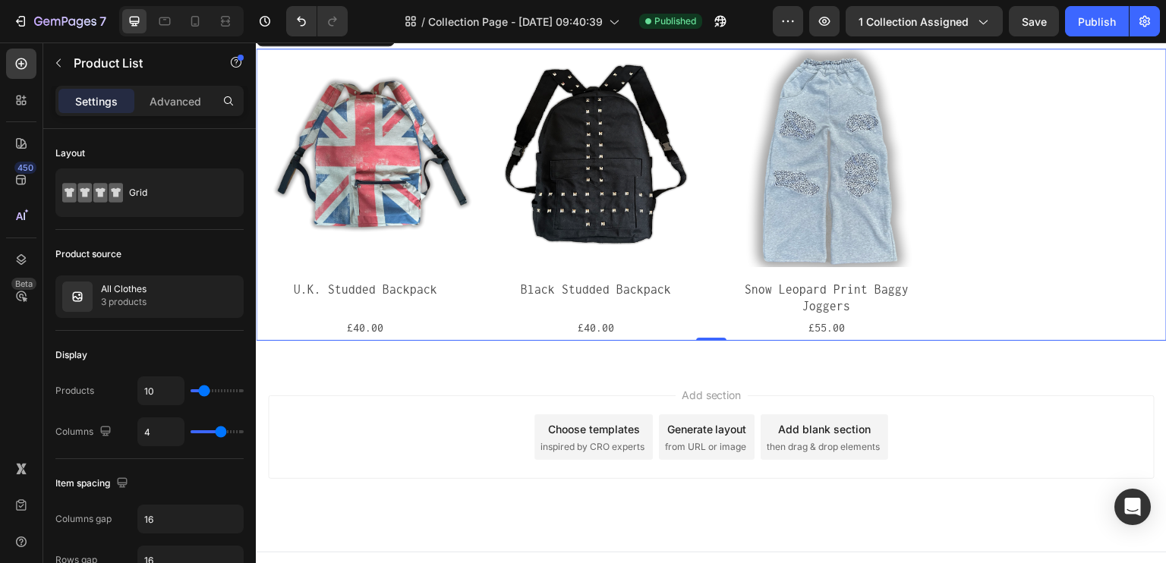
click at [707, 365] on div "Add section Choose templates inspired by CRO experts Generate layout from URL o…" at bounding box center [711, 458] width 911 height 187
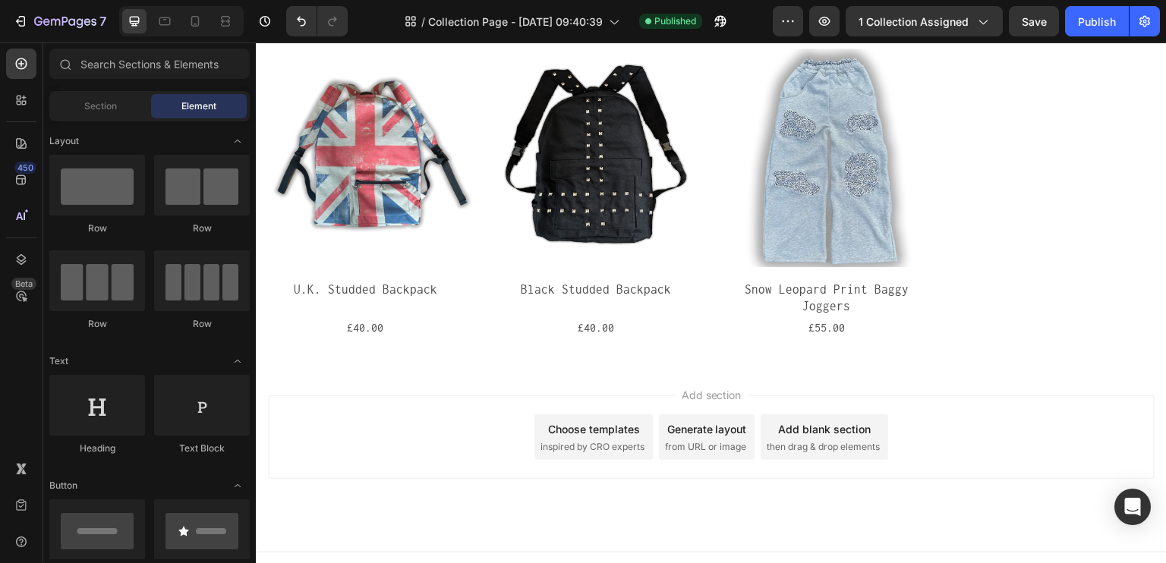
drag, startPoint x: 694, startPoint y: 355, endPoint x: 700, endPoint y: 371, distance: 17.1
click at [694, 365] on div "Add section Choose templates inspired by CRO experts Generate layout from URL o…" at bounding box center [711, 458] width 911 height 187
click at [701, 387] on span "Add section" at bounding box center [712, 395] width 72 height 16
click at [84, 106] on span "Section" at bounding box center [100, 106] width 33 height 14
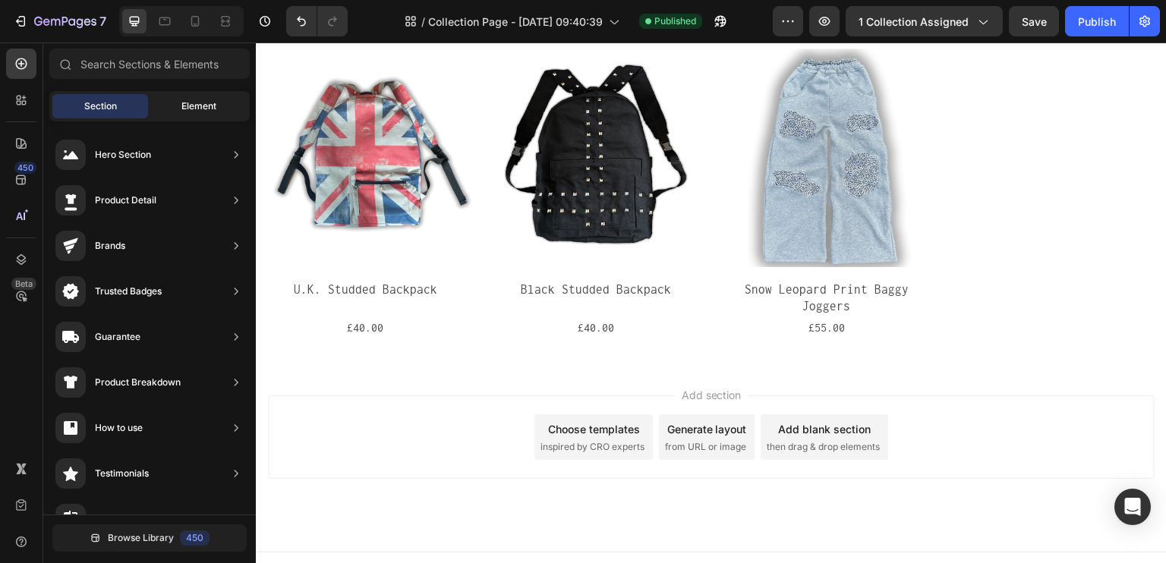
click at [178, 95] on div "Element" at bounding box center [199, 106] width 96 height 24
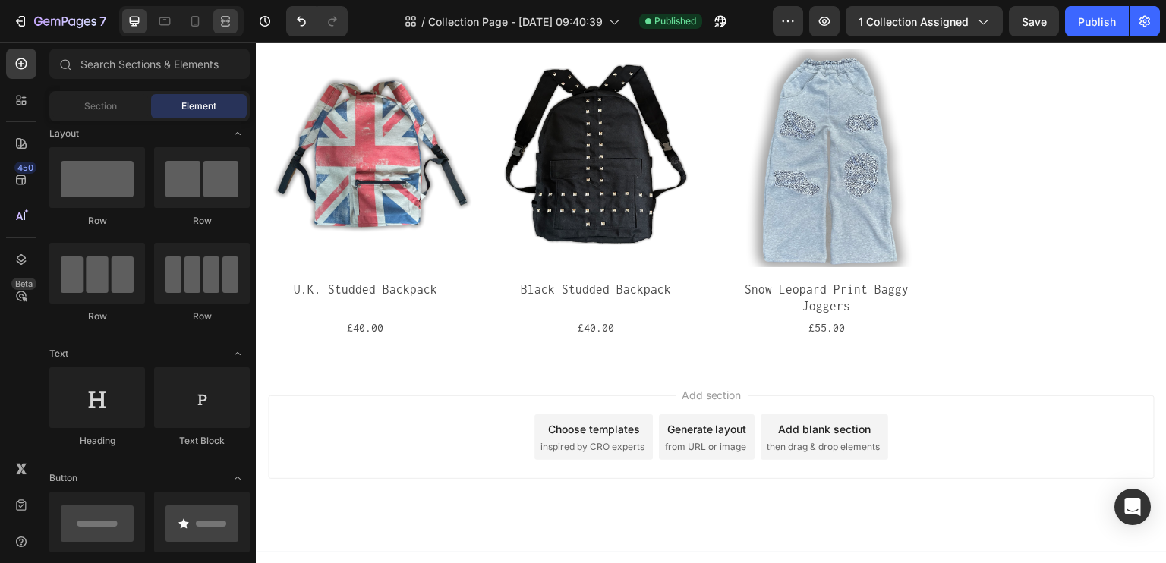
scroll to position [0, 0]
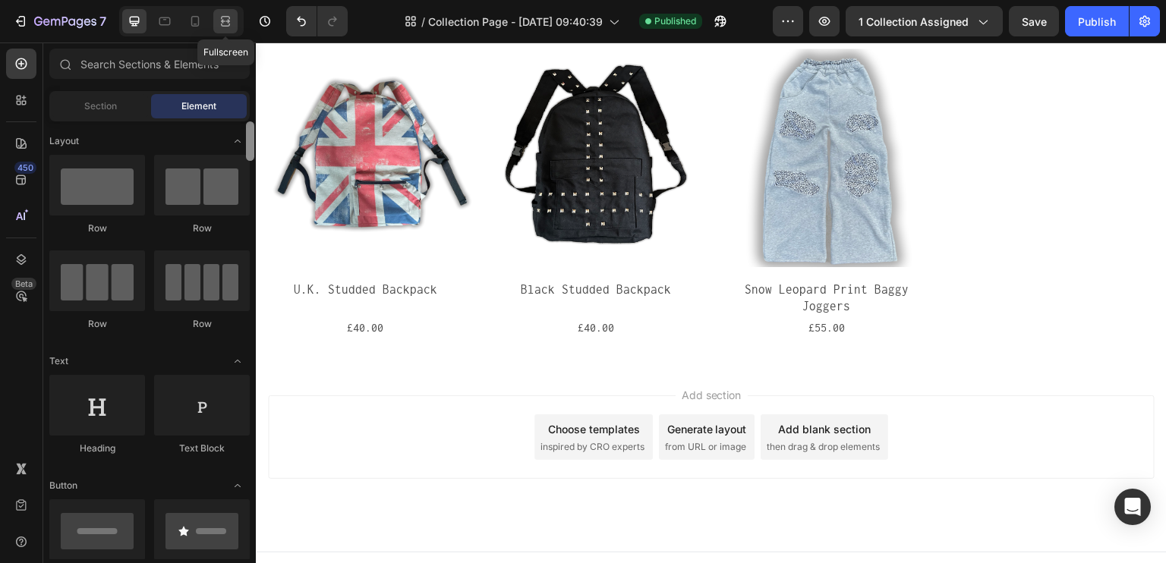
drag, startPoint x: 252, startPoint y: 533, endPoint x: 228, endPoint y: 11, distance: 522.9
click at [228, 0] on div "7 Fullscreen / Collection Page - Aug 26, 09:40:39 Published Preview 1 collectio…" at bounding box center [583, 0] width 1166 height 0
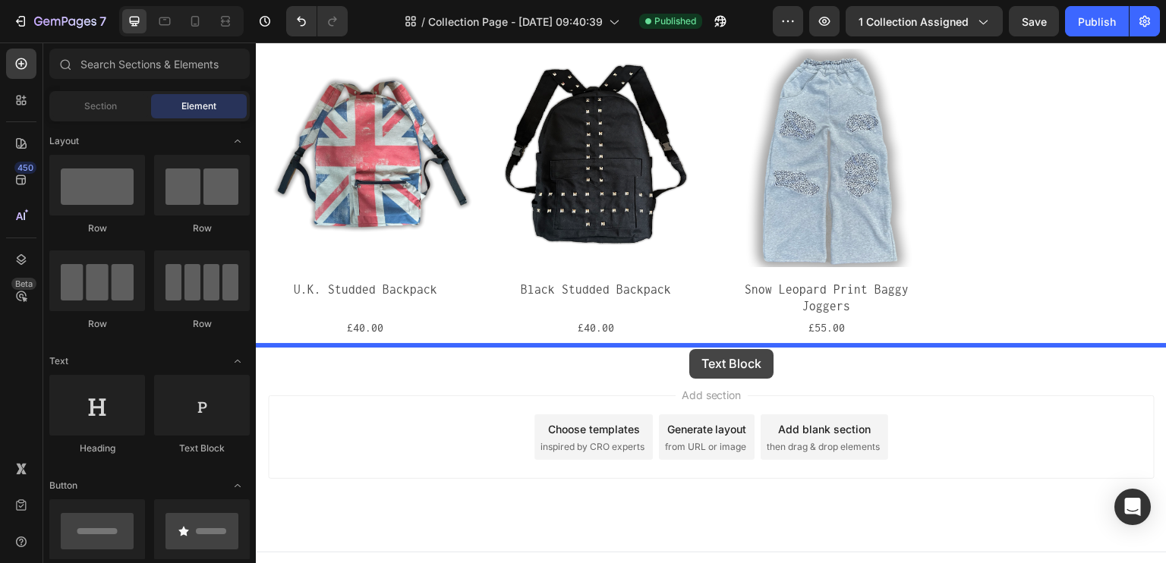
drag, startPoint x: 467, startPoint y: 462, endPoint x: 689, endPoint y: 349, distance: 249.2
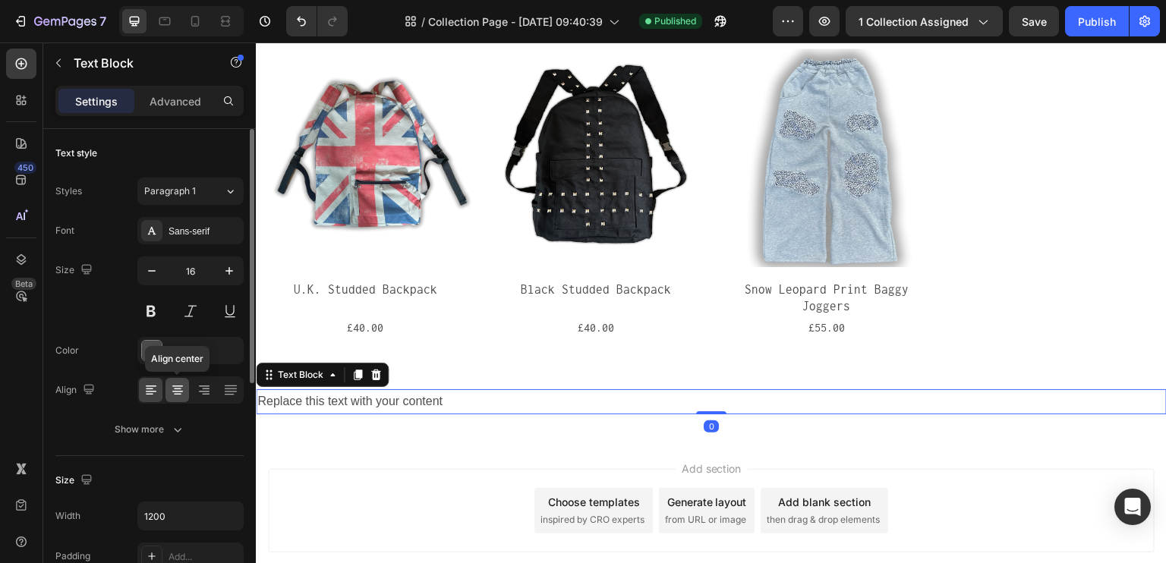
click at [181, 398] on div at bounding box center [178, 390] width 24 height 24
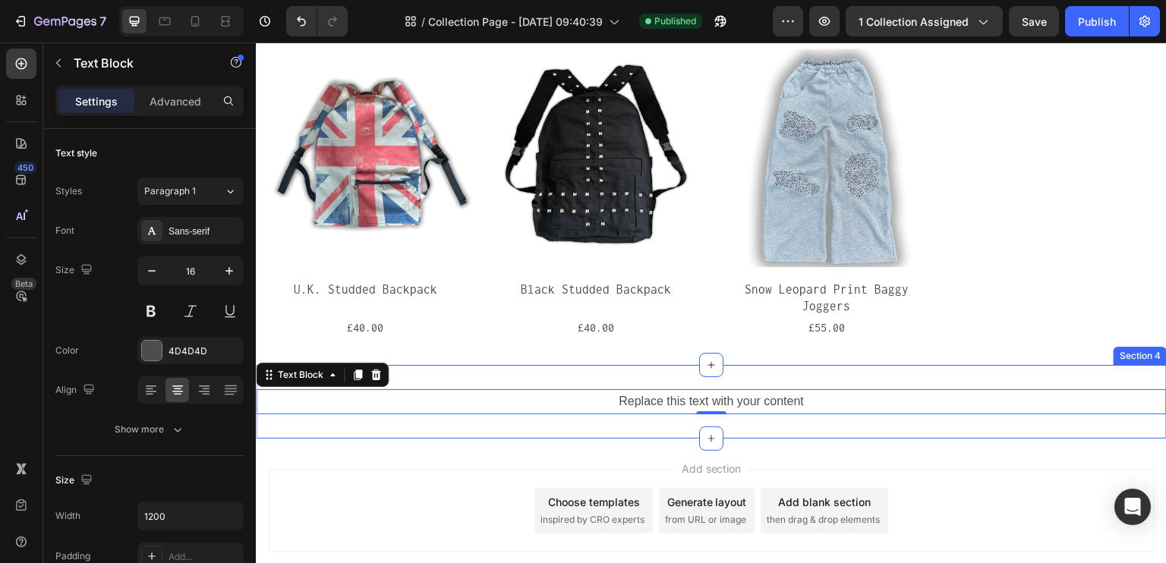
click at [679, 365] on div "Replace this text with your content Text Block 0 Section 4" at bounding box center [711, 402] width 911 height 74
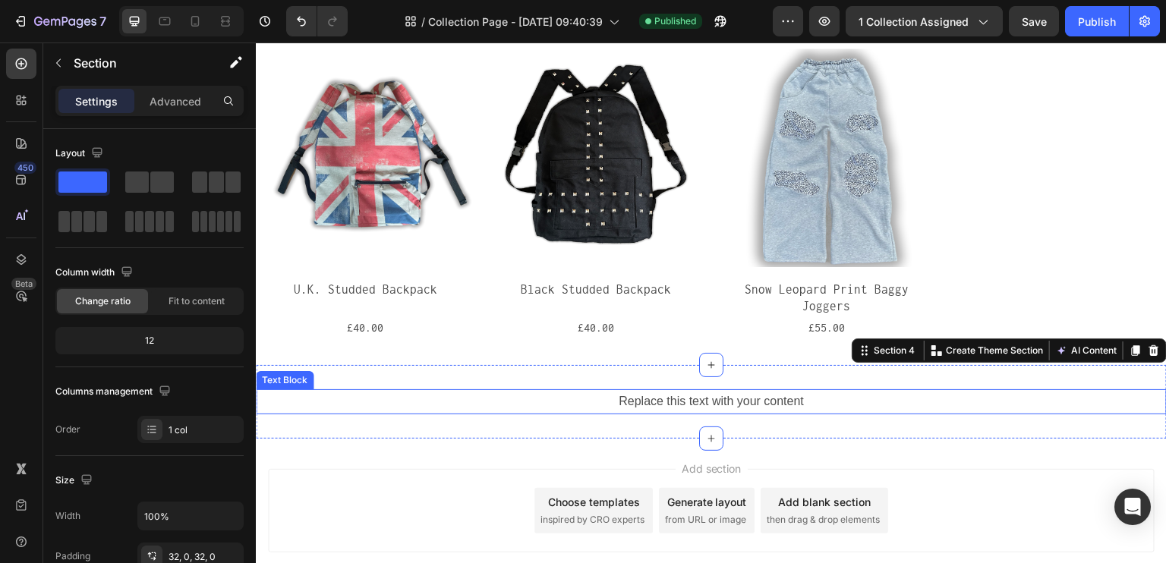
click at [655, 389] on div "Replace this text with your content" at bounding box center [711, 401] width 911 height 25
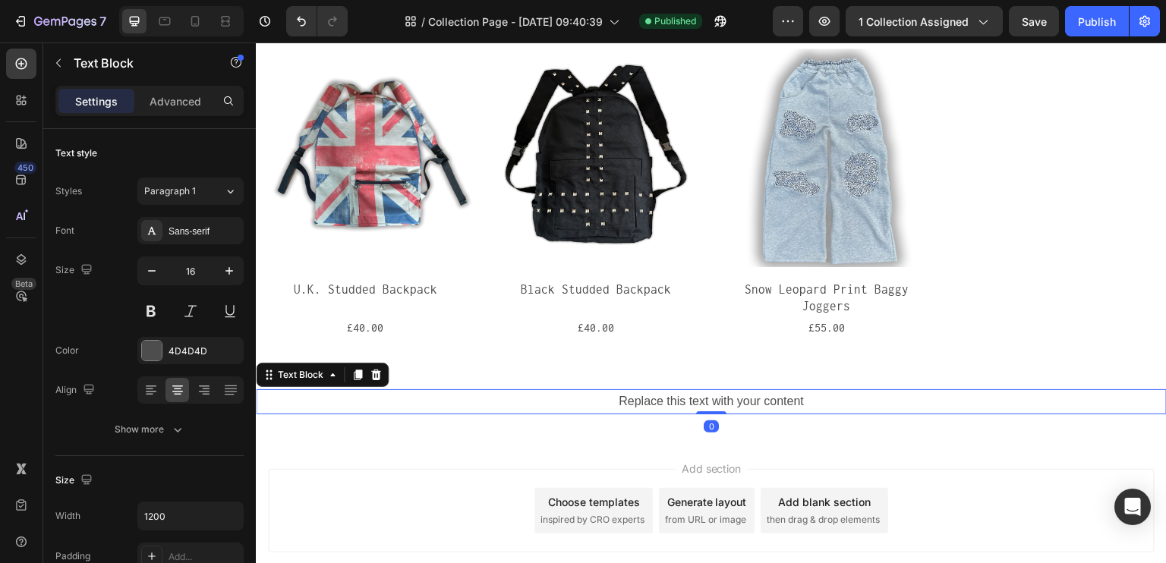
click at [656, 389] on div "Replace this text with your content" at bounding box center [711, 401] width 911 height 25
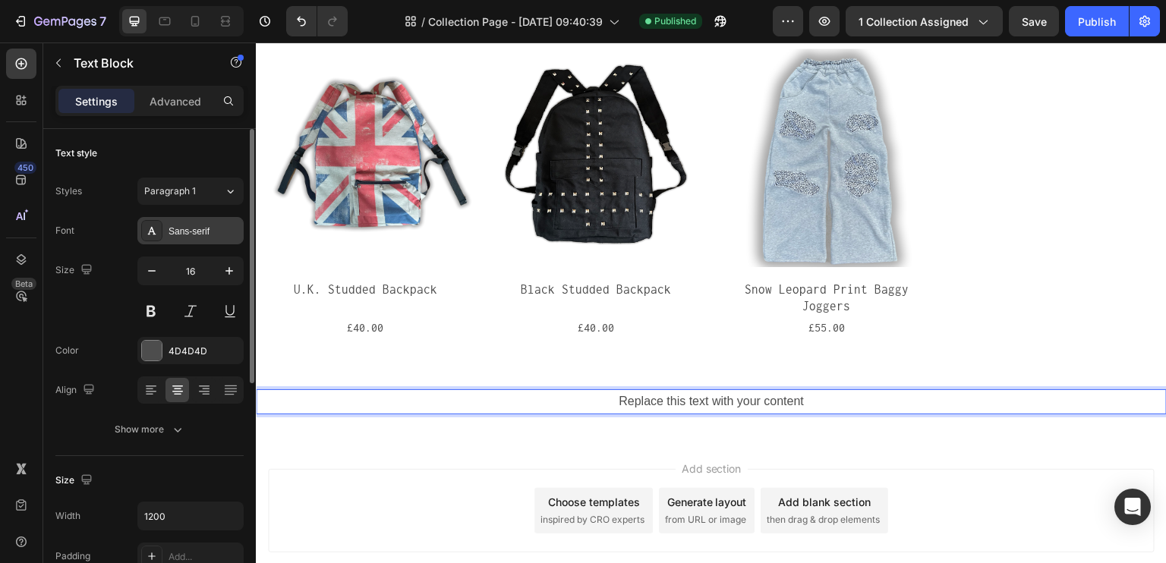
click at [169, 230] on div "Sans-serif" at bounding box center [204, 232] width 71 height 14
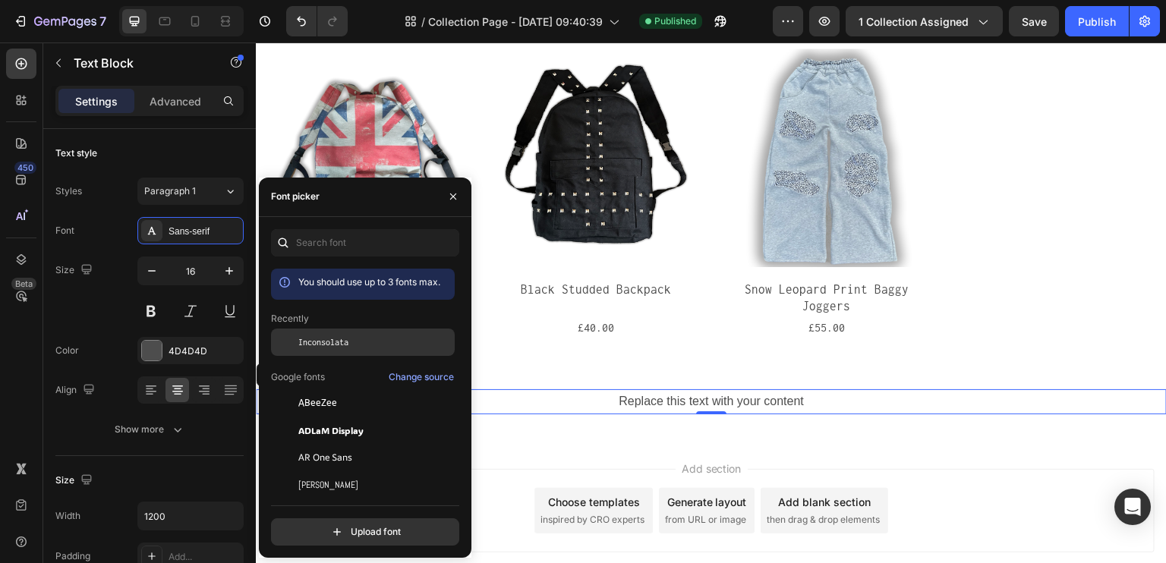
click at [352, 341] on div "Inconsolata" at bounding box center [374, 343] width 153 height 14
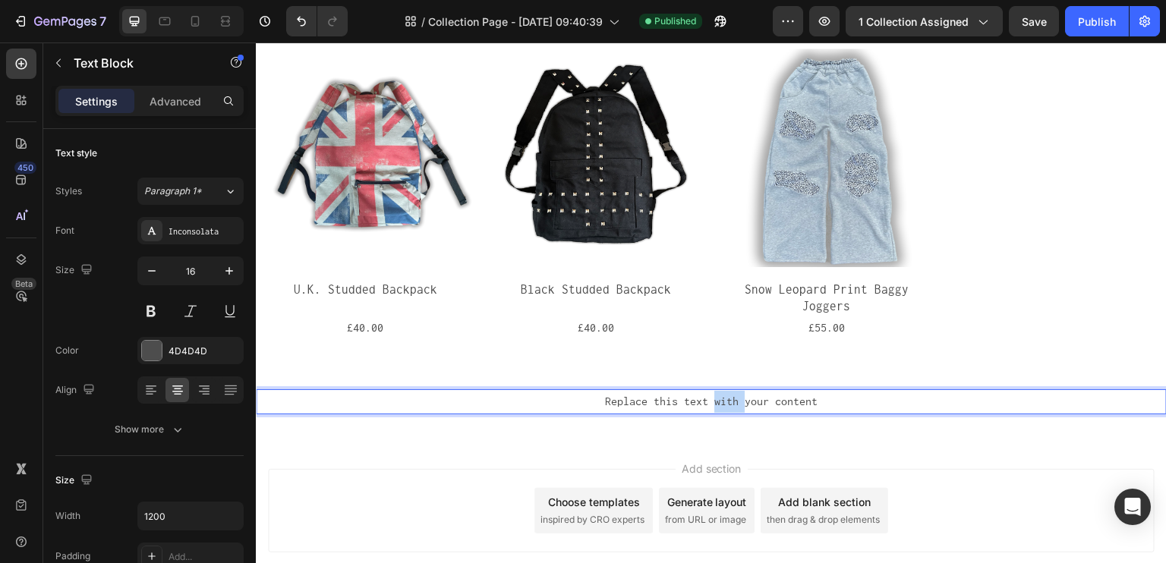
click at [727, 391] on p "Replace this text with your content" at bounding box center [711, 402] width 908 height 22
click at [579, 439] on div "Add section Choose templates inspired by CRO experts Generate layout from URL o…" at bounding box center [711, 532] width 911 height 187
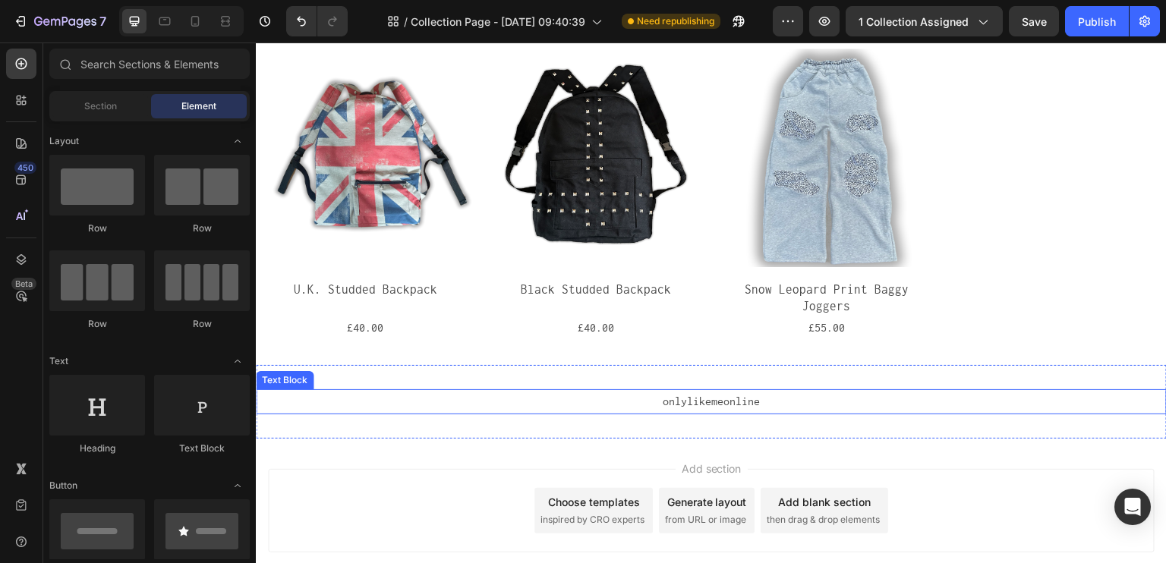
click at [762, 391] on p "onlylikemeonline" at bounding box center [711, 402] width 908 height 22
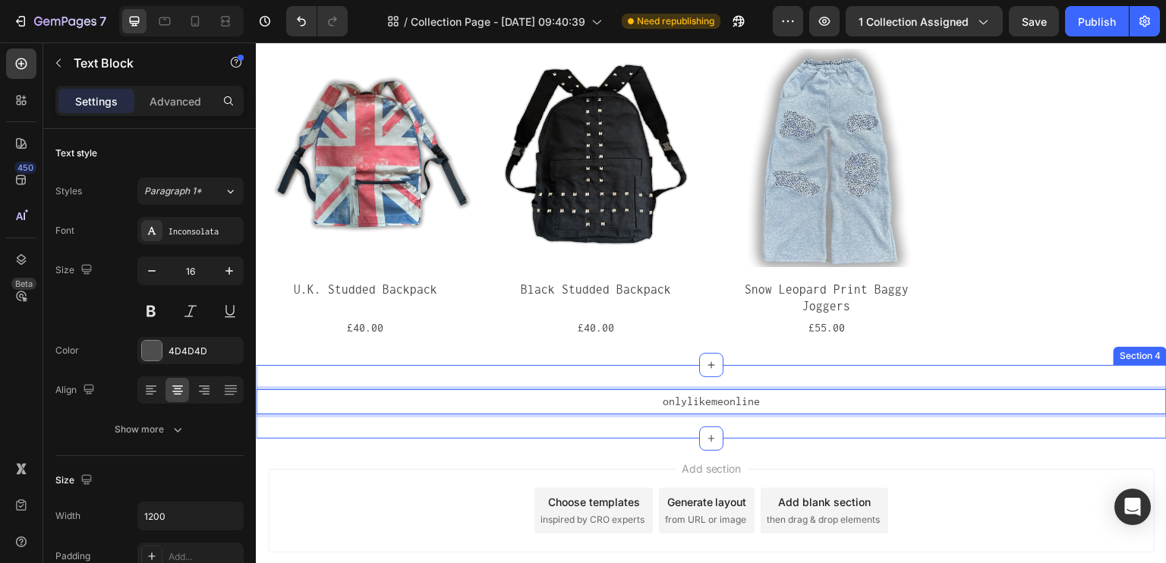
click at [746, 439] on div "Add section Choose templates inspired by CRO experts Generate layout from URL o…" at bounding box center [711, 532] width 911 height 187
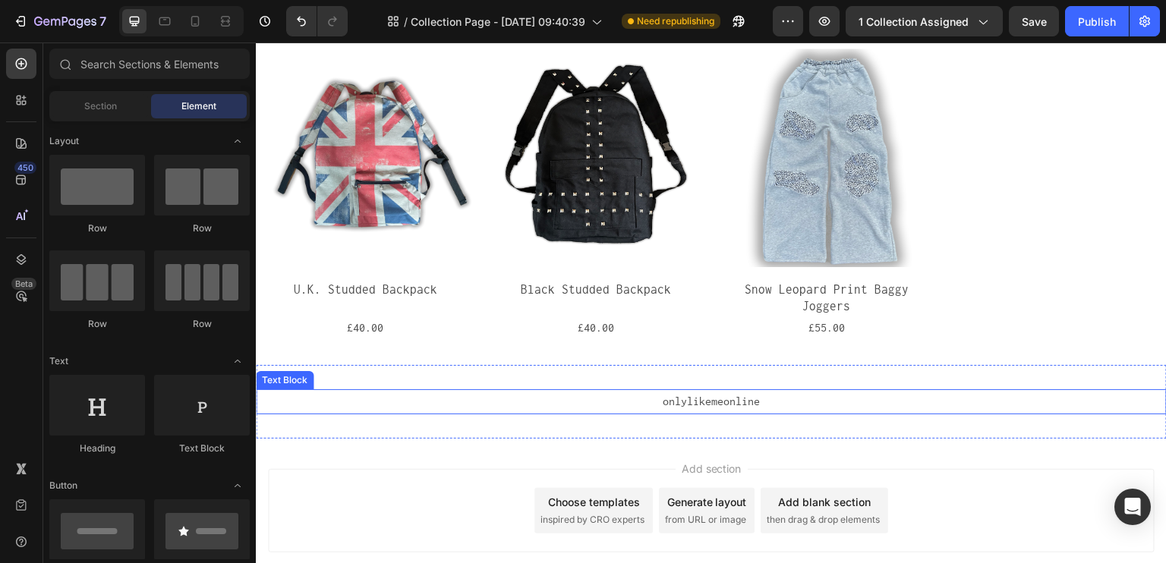
click at [755, 391] on p "onlylikemeonline" at bounding box center [711, 402] width 908 height 22
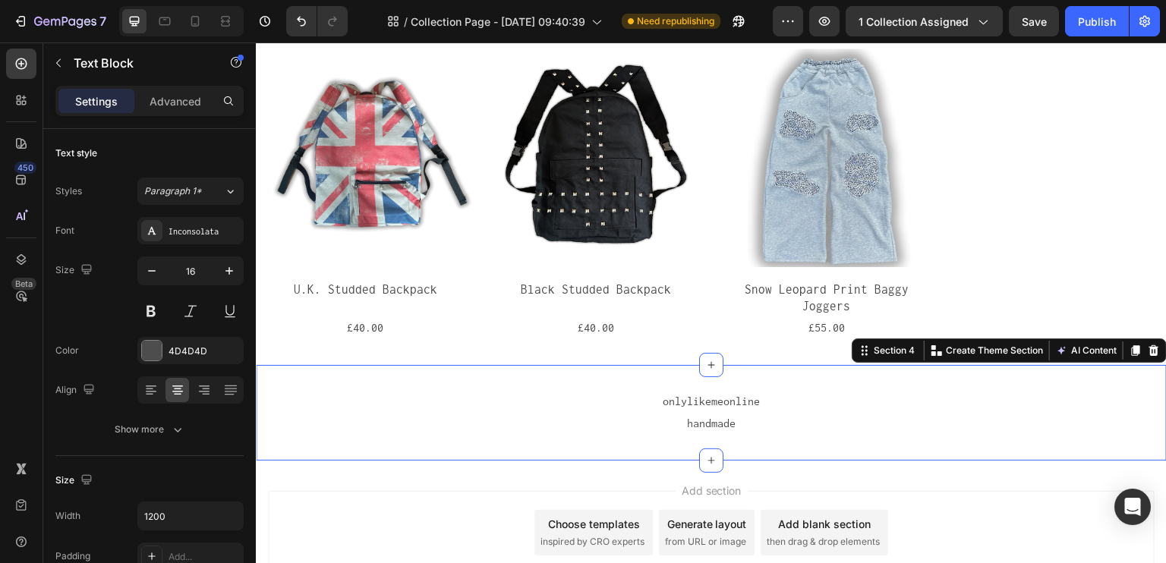
click at [776, 435] on div "onlylikemeonline handmade Text Block Section 4 You can create reusable sections…" at bounding box center [711, 413] width 911 height 96
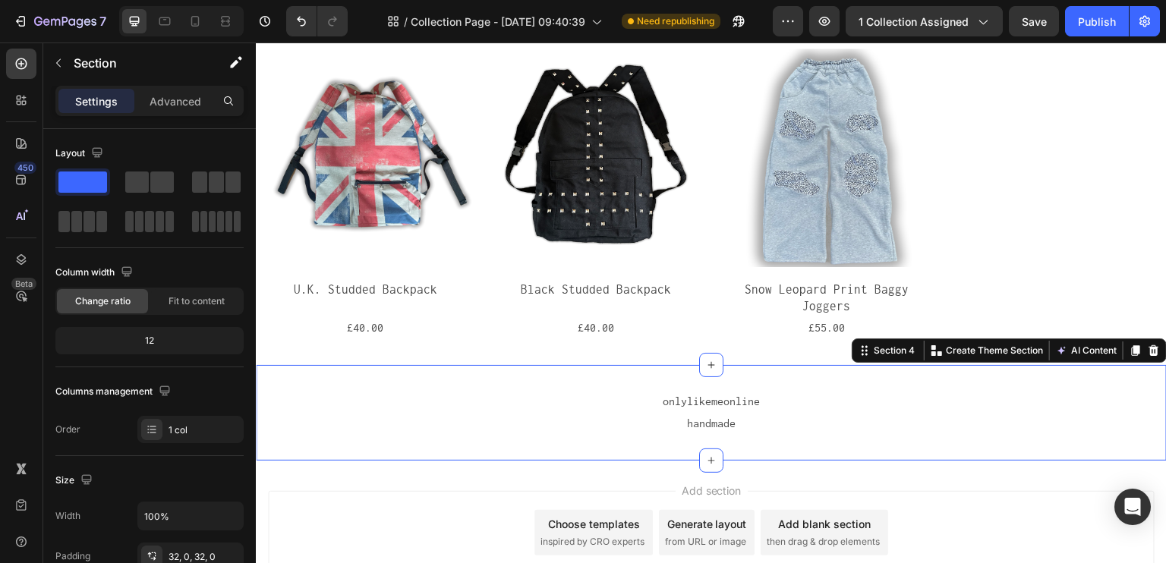
click at [909, 466] on div "Add section Choose templates inspired by CRO experts Generate layout from URL o…" at bounding box center [711, 554] width 911 height 187
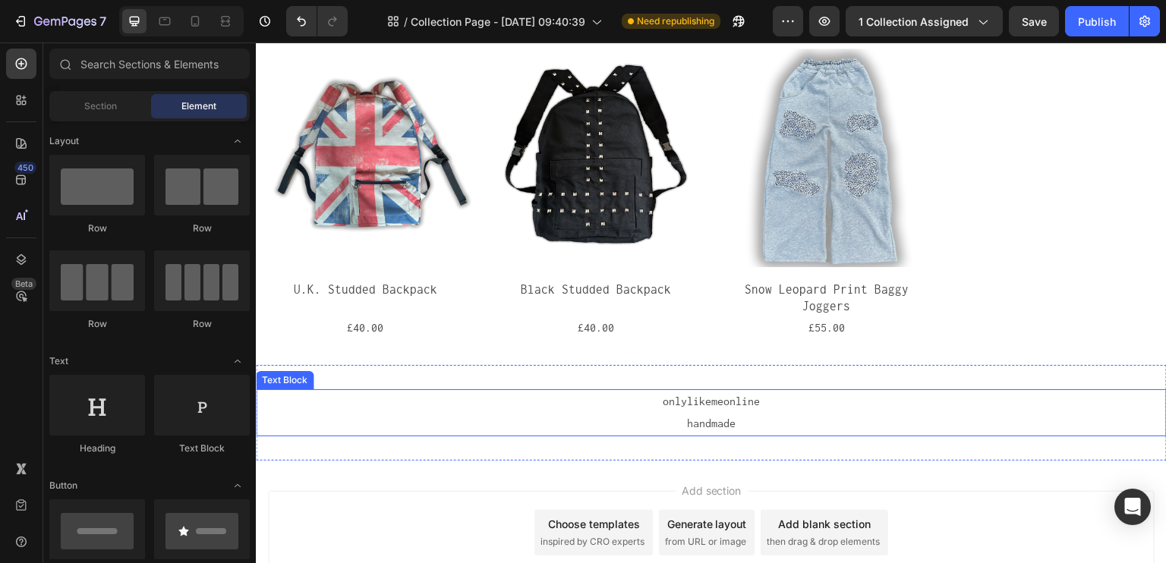
click at [686, 413] on p "handmade" at bounding box center [711, 424] width 908 height 22
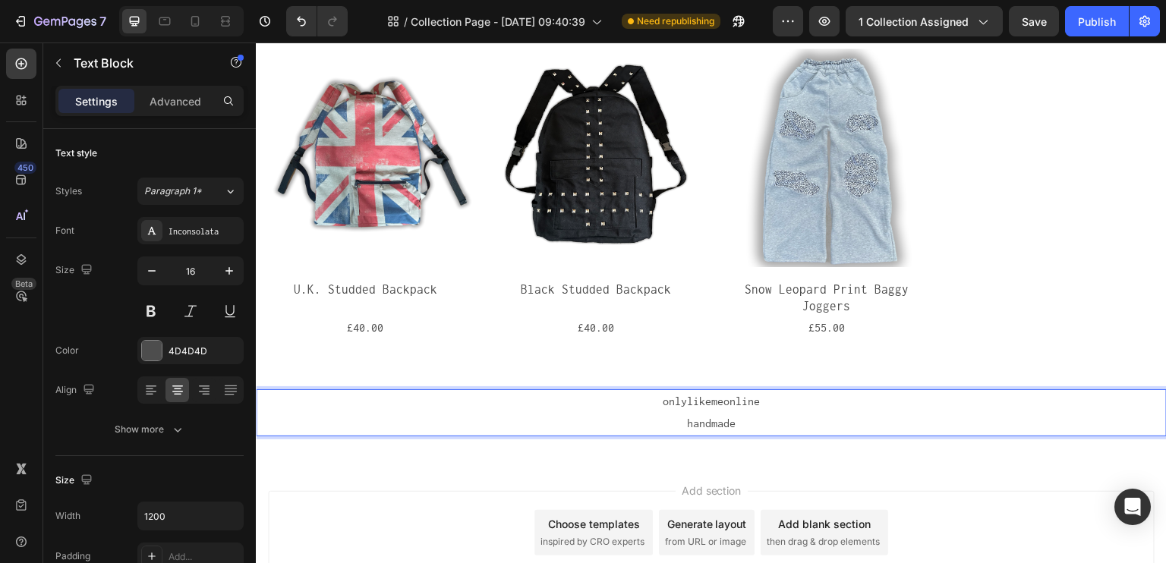
click at [718, 413] on p "handmade" at bounding box center [711, 424] width 908 height 22
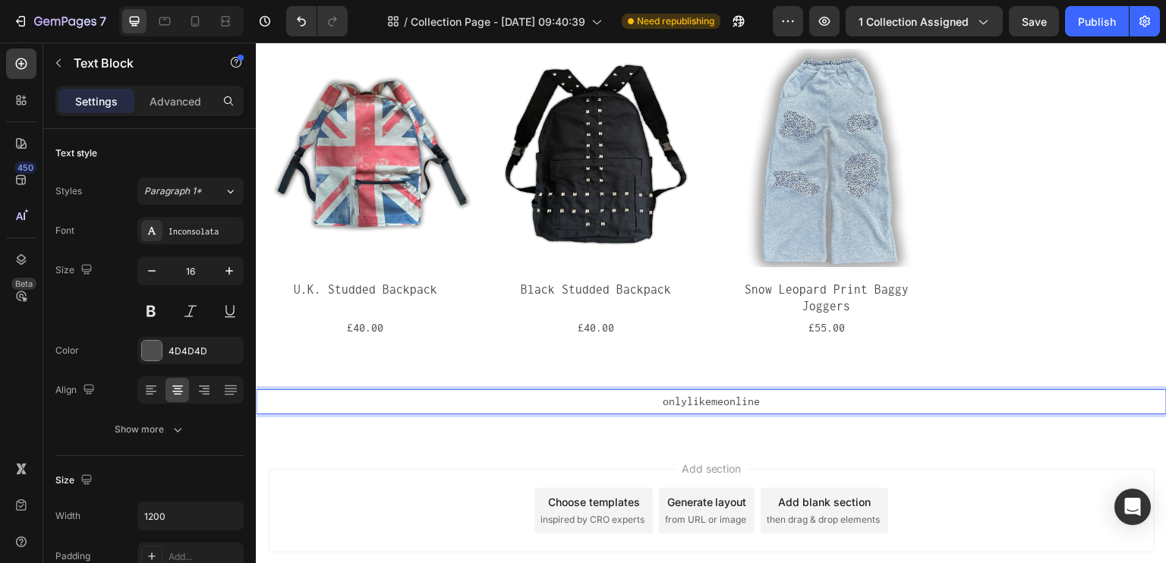
click at [958, 470] on div "Add section Choose templates inspired by CRO experts Generate layout from URL o…" at bounding box center [711, 511] width 887 height 84
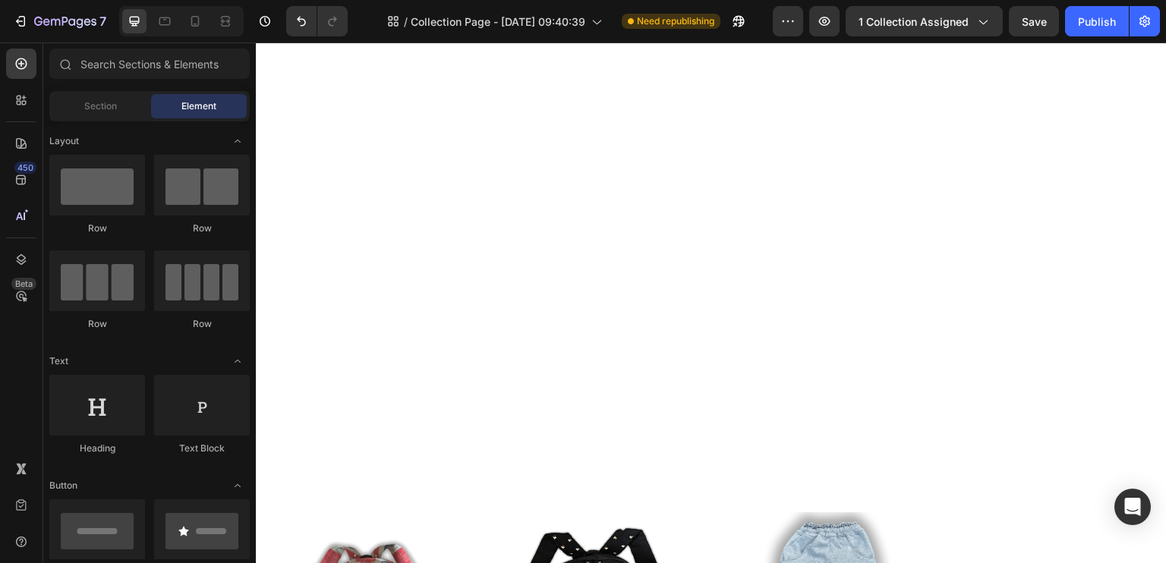
scroll to position [43, 0]
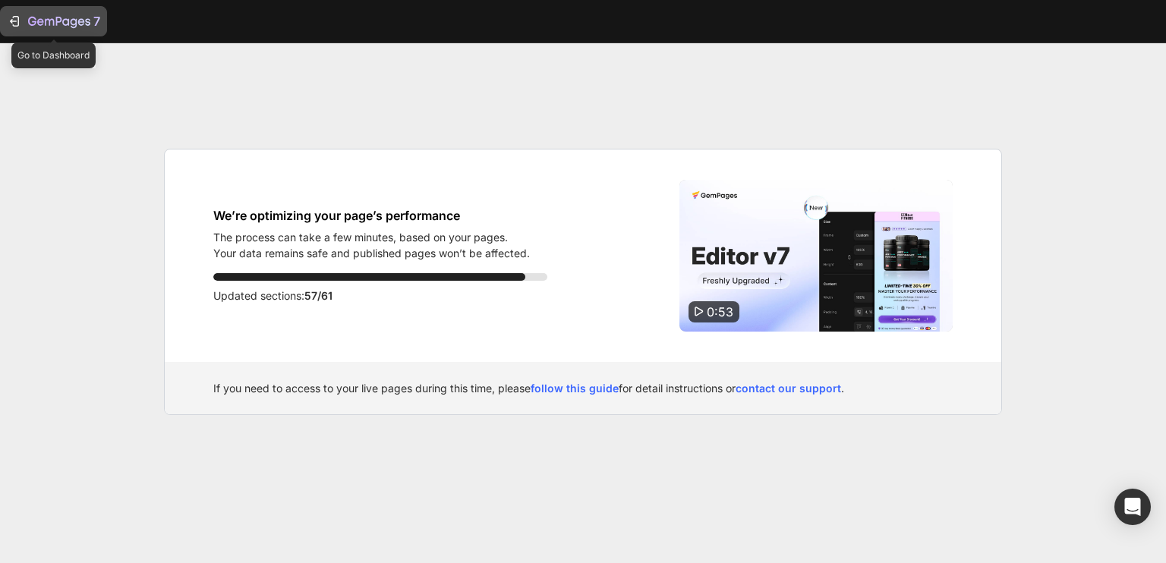
click at [28, 14] on div "7" at bounding box center [64, 21] width 72 height 18
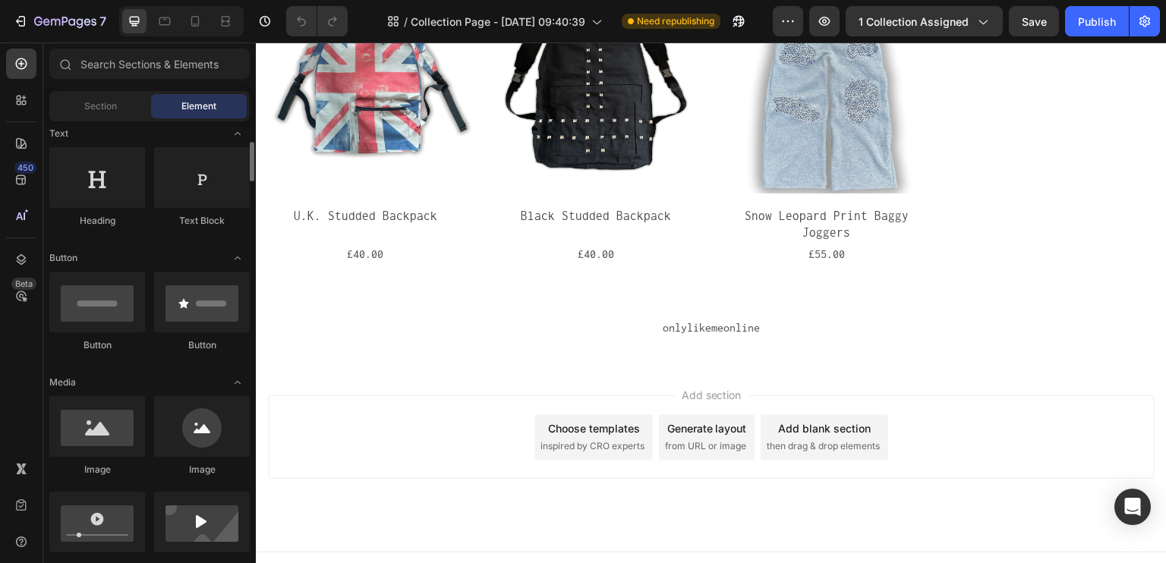
scroll to position [380, 0]
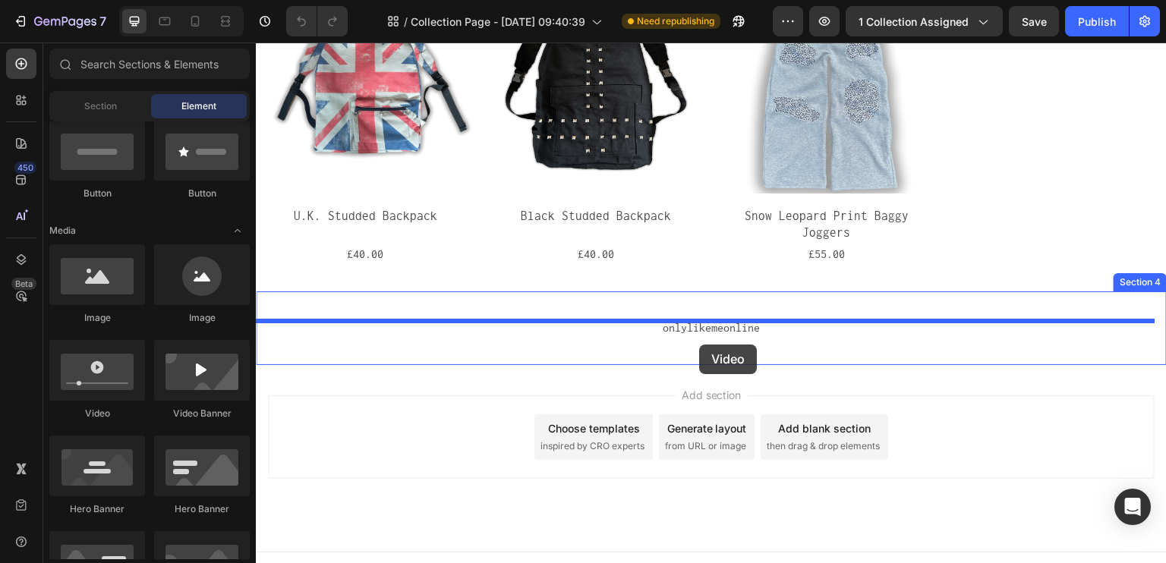
drag, startPoint x: 340, startPoint y: 363, endPoint x: 699, endPoint y: 345, distance: 359.6
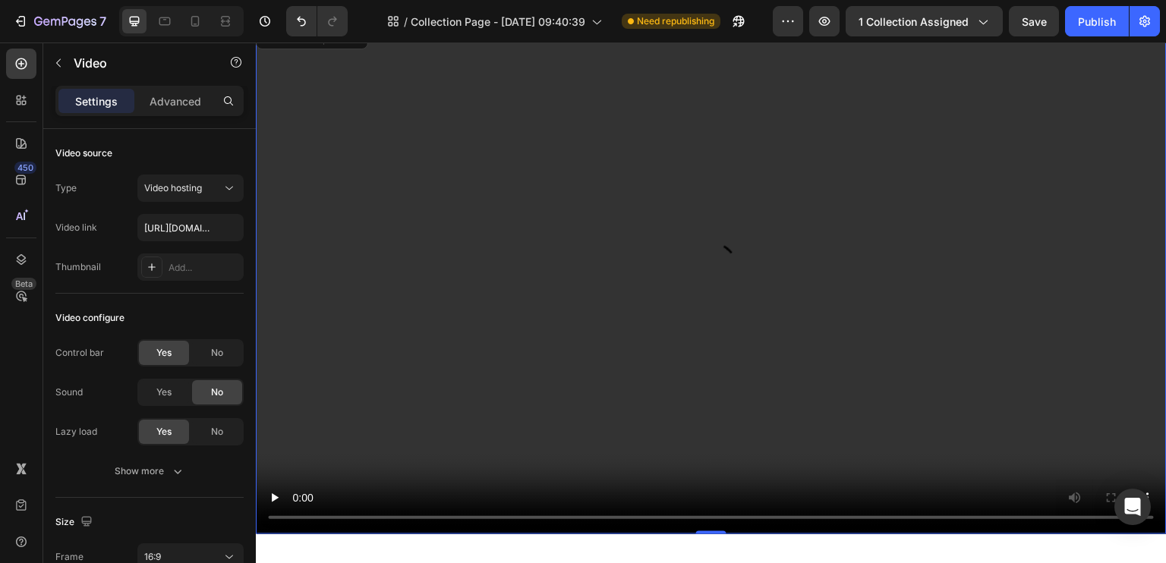
scroll to position [856, 0]
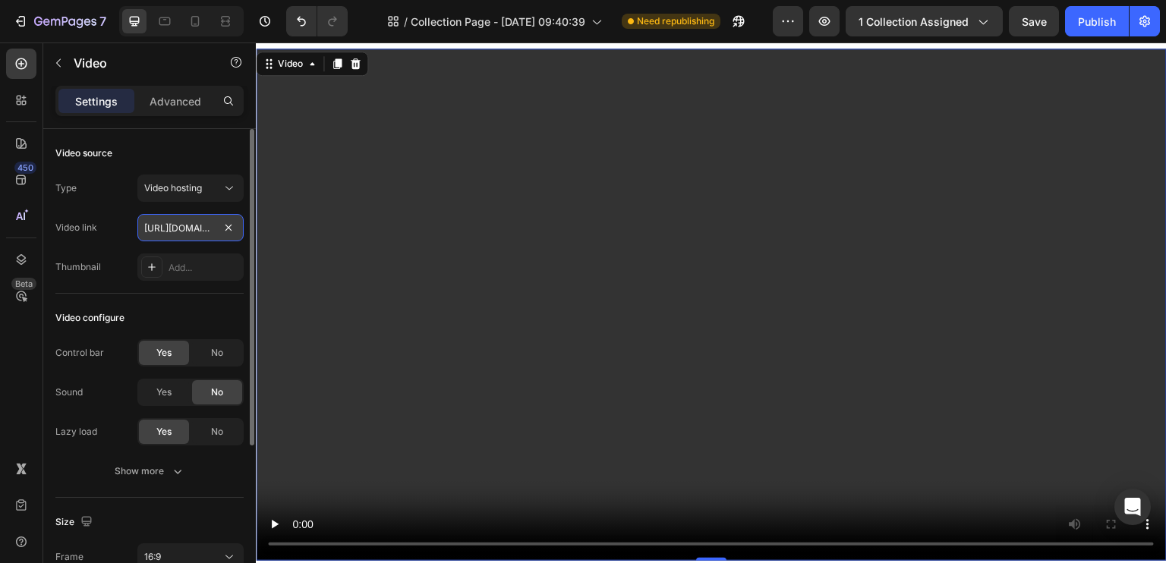
click at [176, 235] on input "[URL][DOMAIN_NAME]" at bounding box center [190, 227] width 106 height 27
click at [107, 269] on div "Thumbnail Add..." at bounding box center [149, 267] width 188 height 27
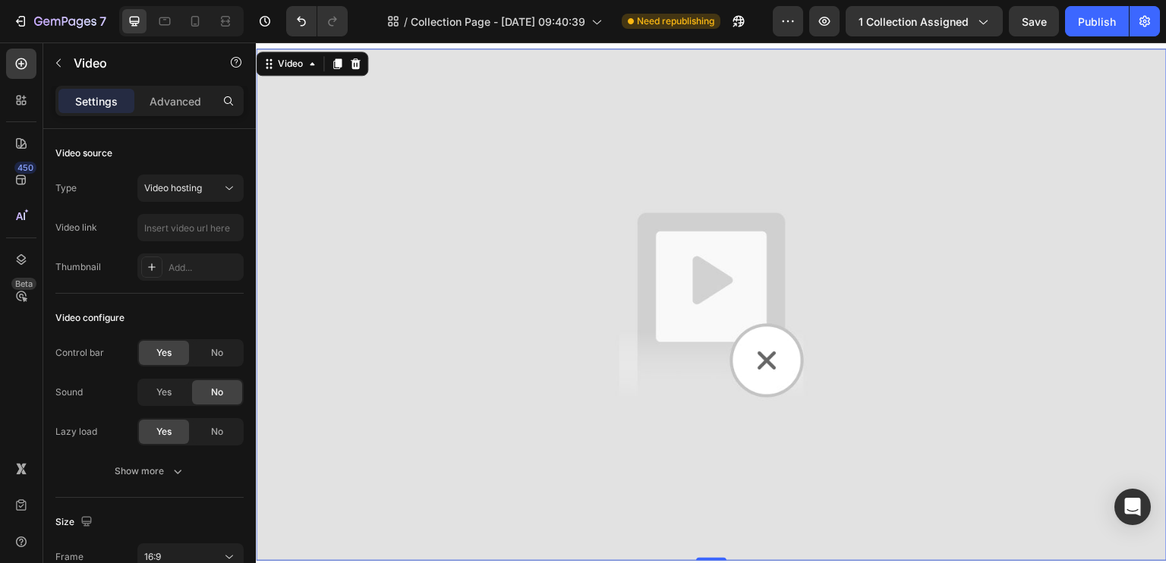
click at [94, 232] on div "Video link" at bounding box center [76, 228] width 42 height 14
click at [184, 235] on input "text" at bounding box center [190, 227] width 106 height 27
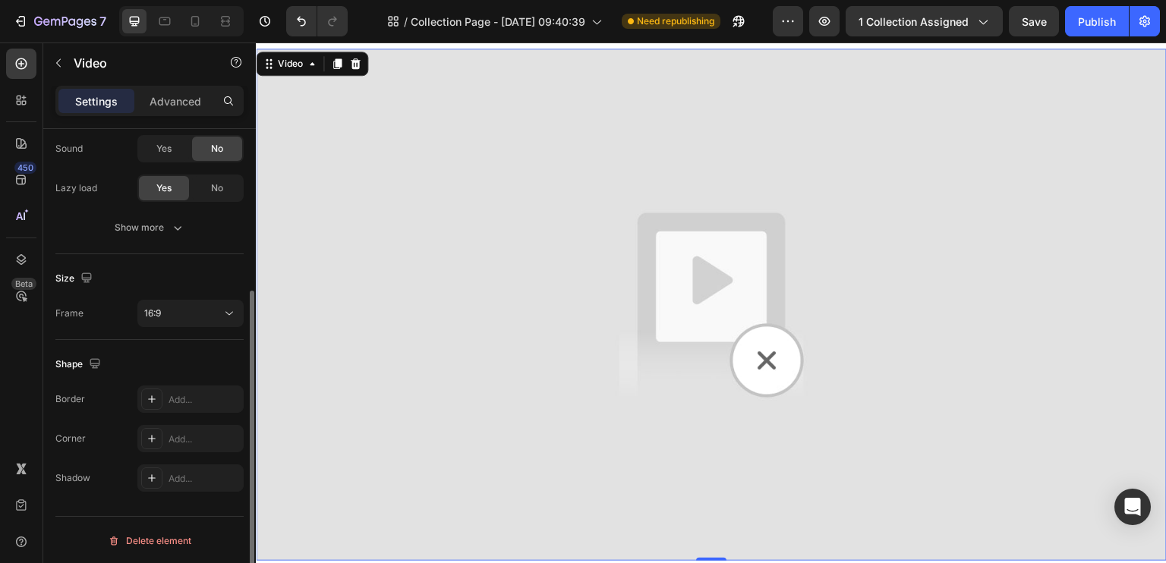
scroll to position [0, 0]
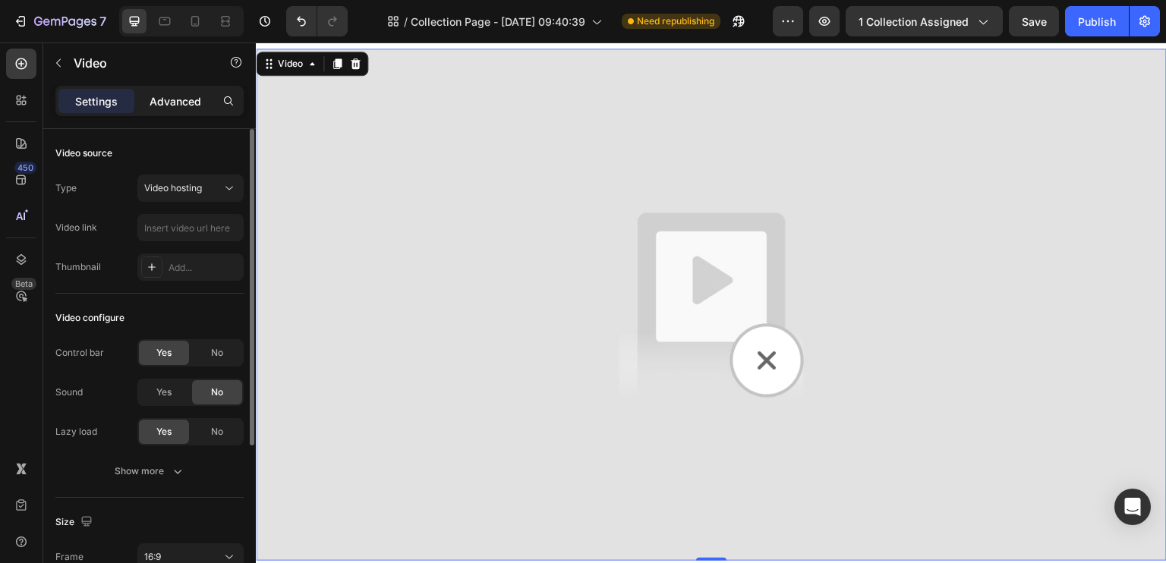
click at [197, 96] on p "Advanced" at bounding box center [176, 101] width 52 height 16
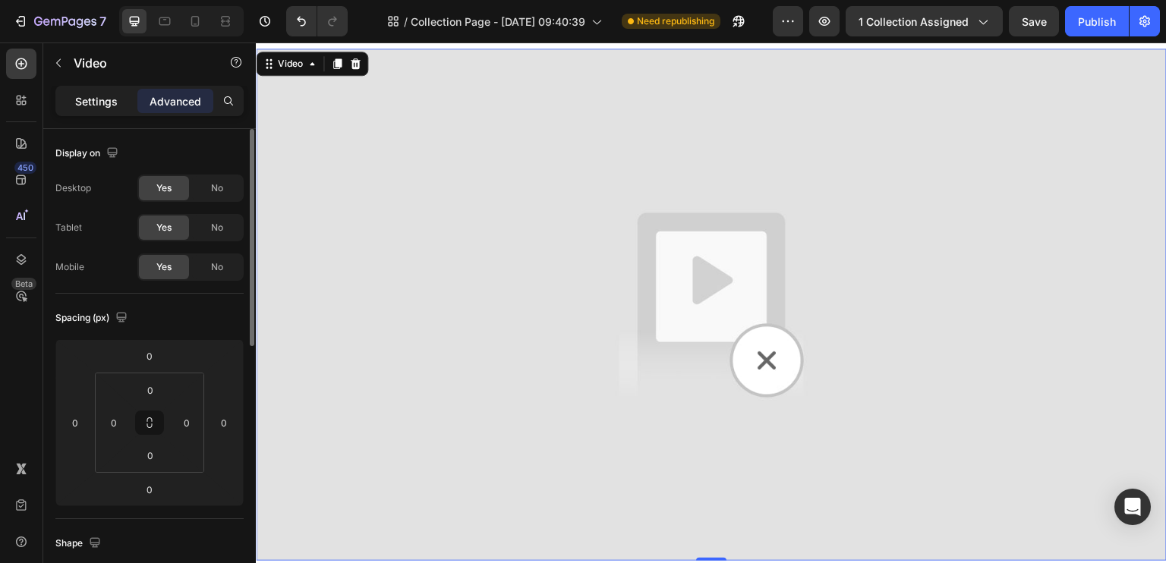
click at [58, 102] on div "Settings Advanced" at bounding box center [149, 101] width 188 height 30
drag, startPoint x: 105, startPoint y: 109, endPoint x: 111, endPoint y: 118, distance: 10.9
click at [106, 109] on p "Settings" at bounding box center [96, 101] width 43 height 16
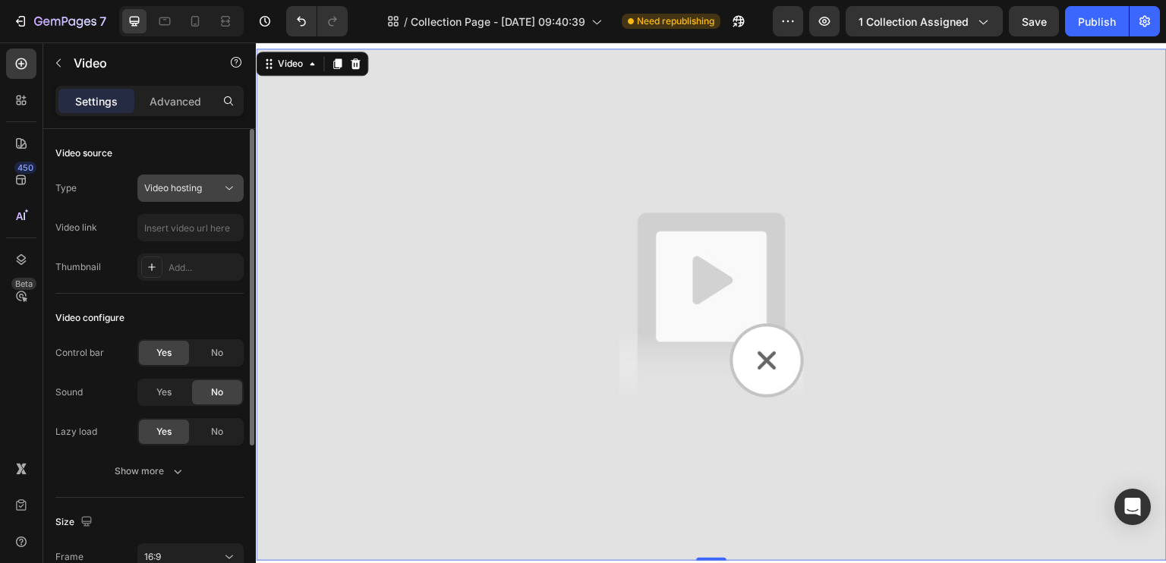
click at [202, 184] on span "Video hosting" at bounding box center [173, 187] width 58 height 11
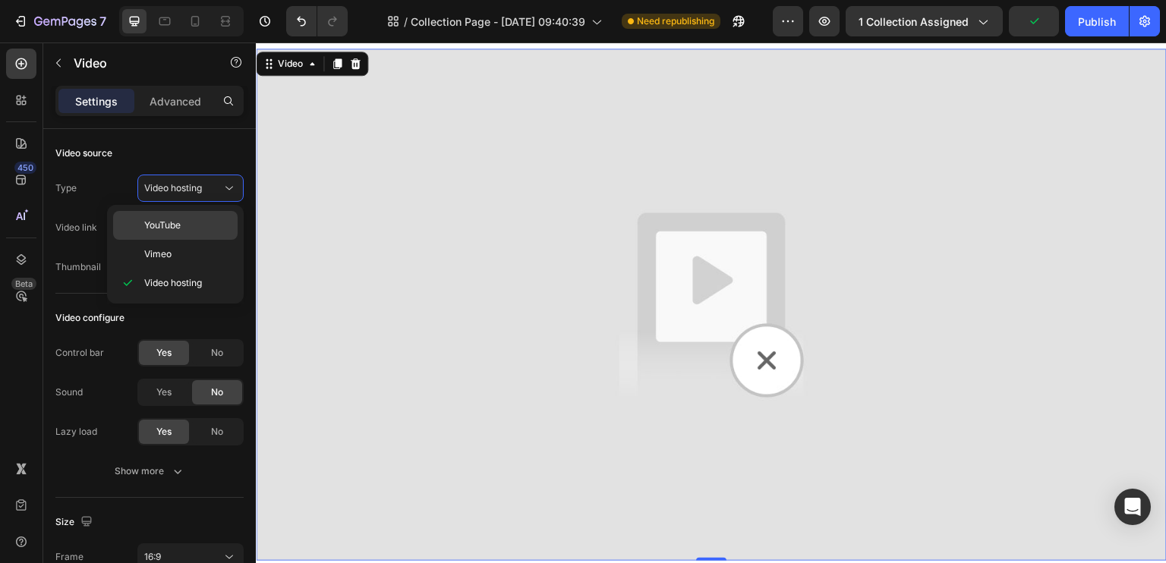
click at [128, 240] on div "YouTube" at bounding box center [175, 254] width 125 height 29
type input "[URL][DOMAIN_NAME]"
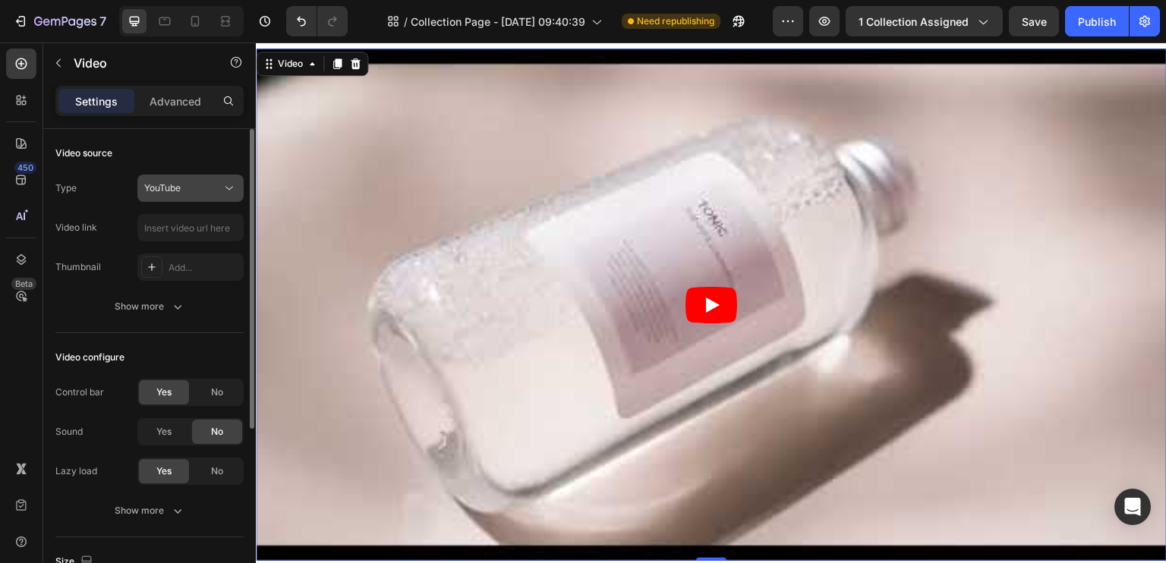
click at [210, 193] on div "YouTube" at bounding box center [182, 188] width 77 height 14
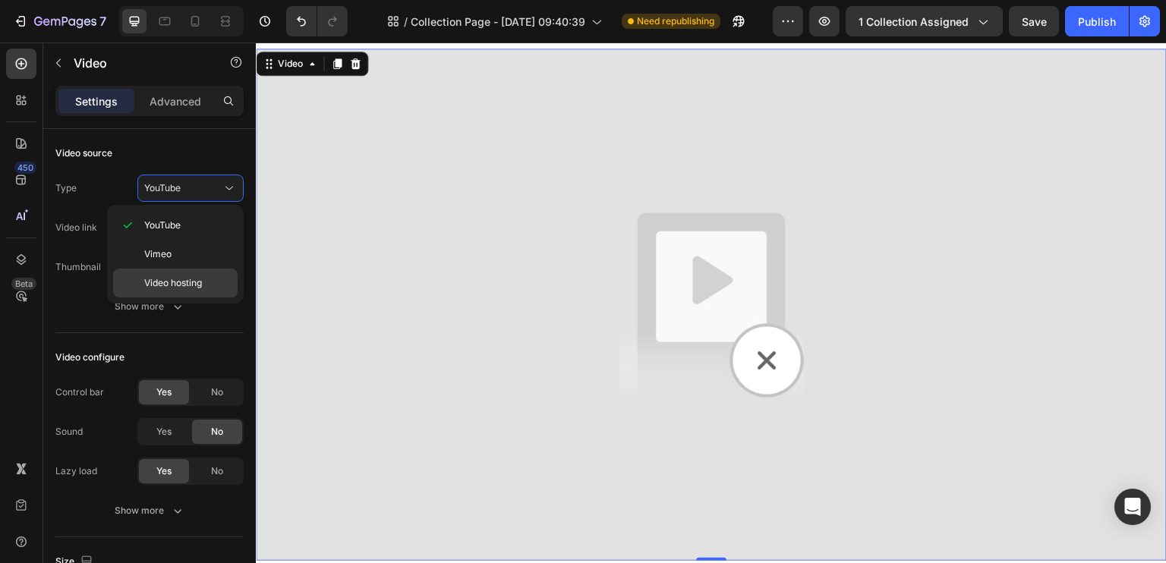
click at [197, 277] on span "Video hosting" at bounding box center [173, 283] width 58 height 14
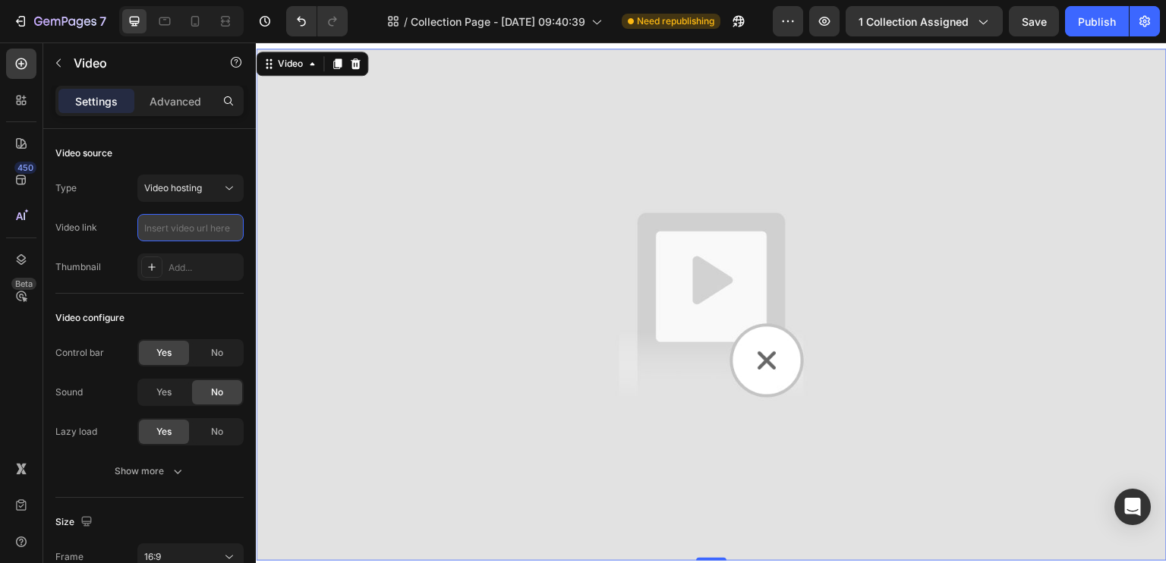
click at [204, 230] on input "text" at bounding box center [190, 227] width 106 height 27
click at [153, 266] on icon at bounding box center [152, 267] width 8 height 8
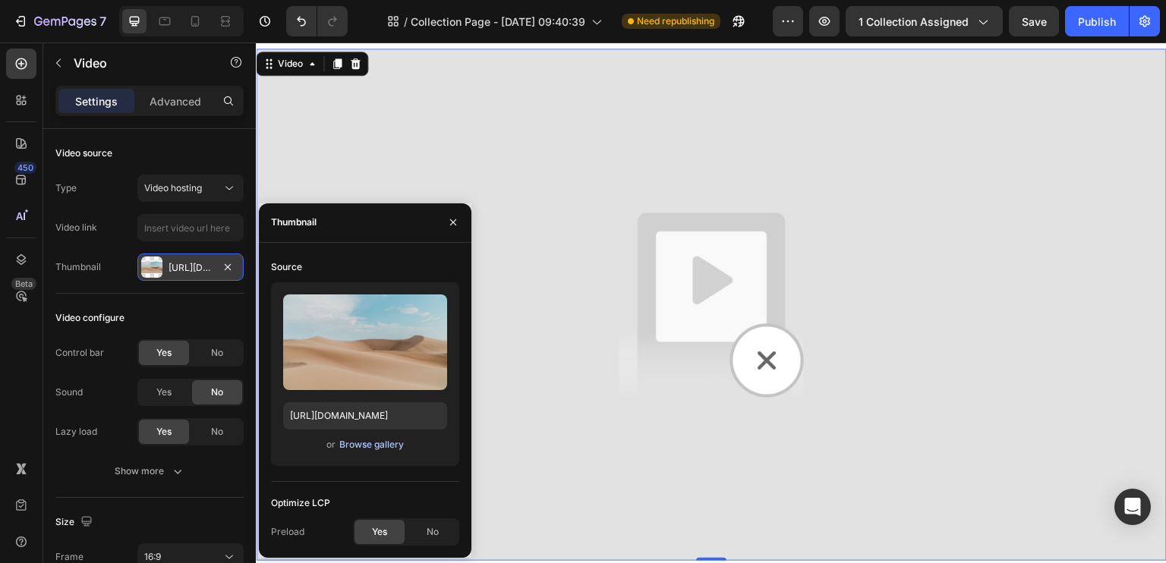
click at [370, 446] on div "Browse gallery" at bounding box center [371, 445] width 65 height 14
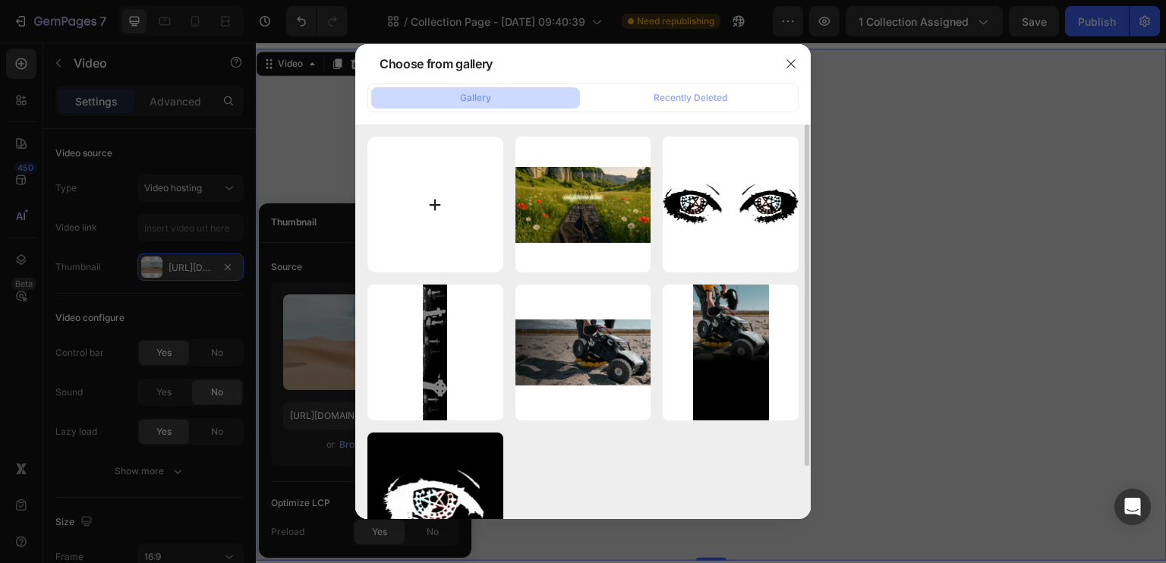
click at [462, 195] on input "file" at bounding box center [435, 205] width 136 height 136
type input "C:\fakepath\3dgifmaker57542.gif"
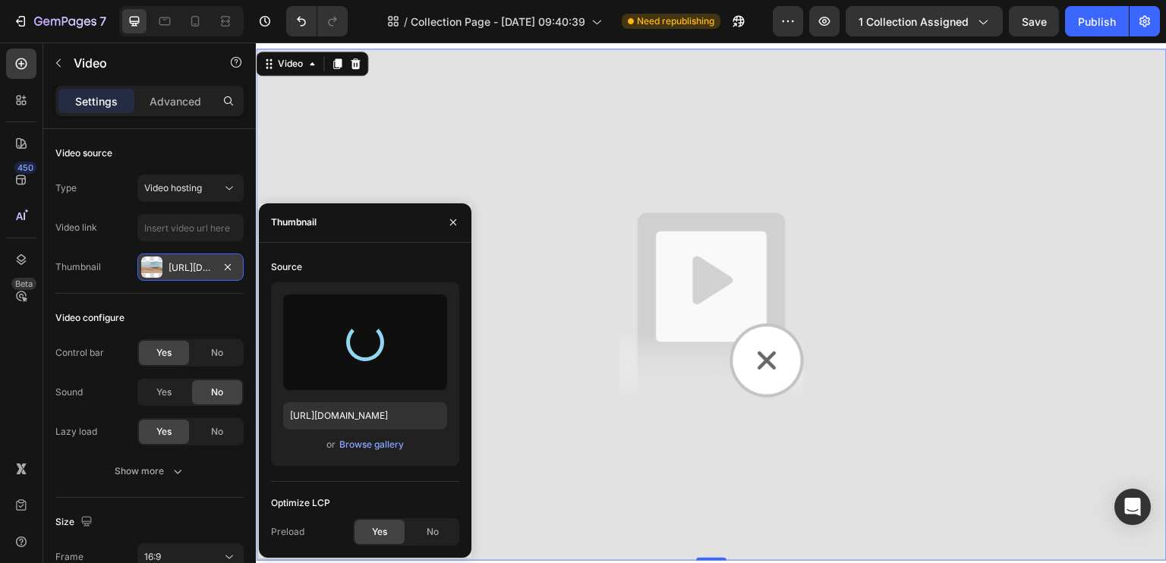
type input "[URL][DOMAIN_NAME]"
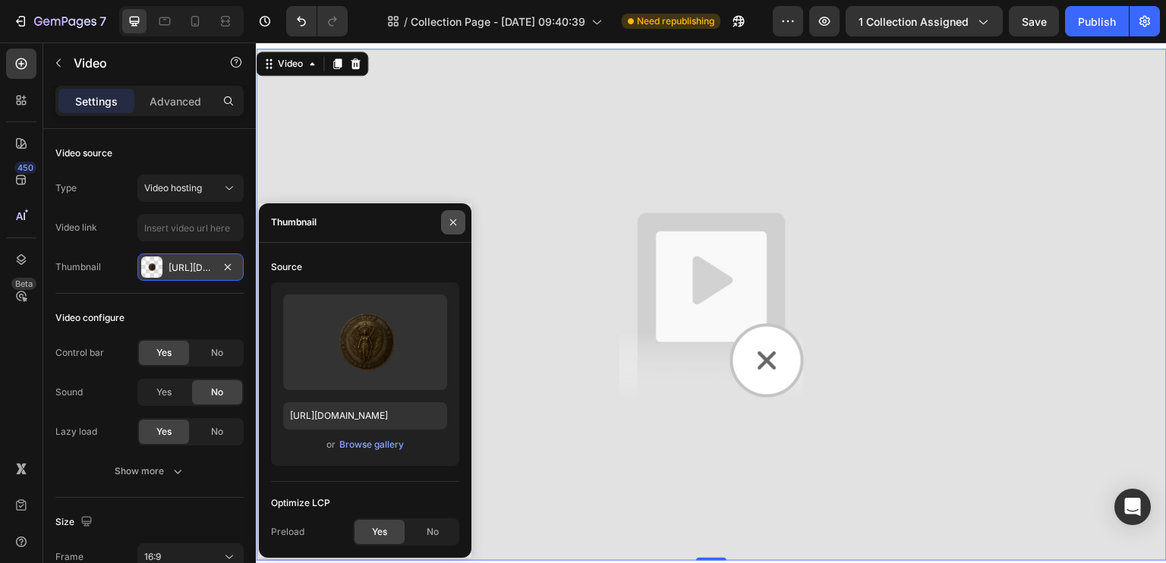
drag, startPoint x: 452, startPoint y: 227, endPoint x: 197, endPoint y: 184, distance: 258.6
click at [452, 227] on icon "button" at bounding box center [453, 222] width 12 height 12
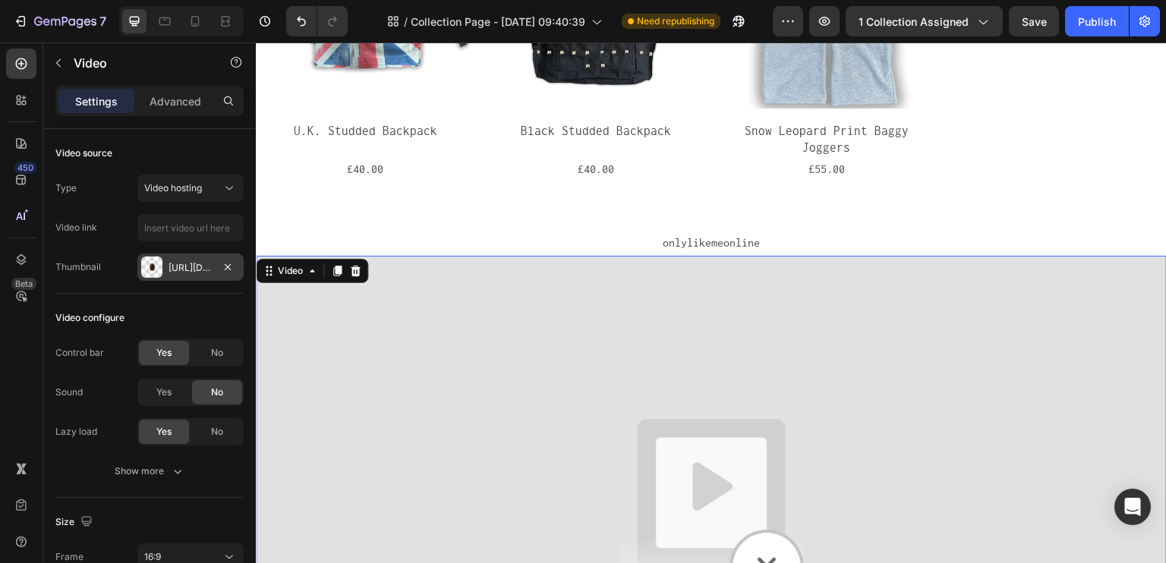
click at [757, 339] on img at bounding box center [711, 512] width 911 height 512
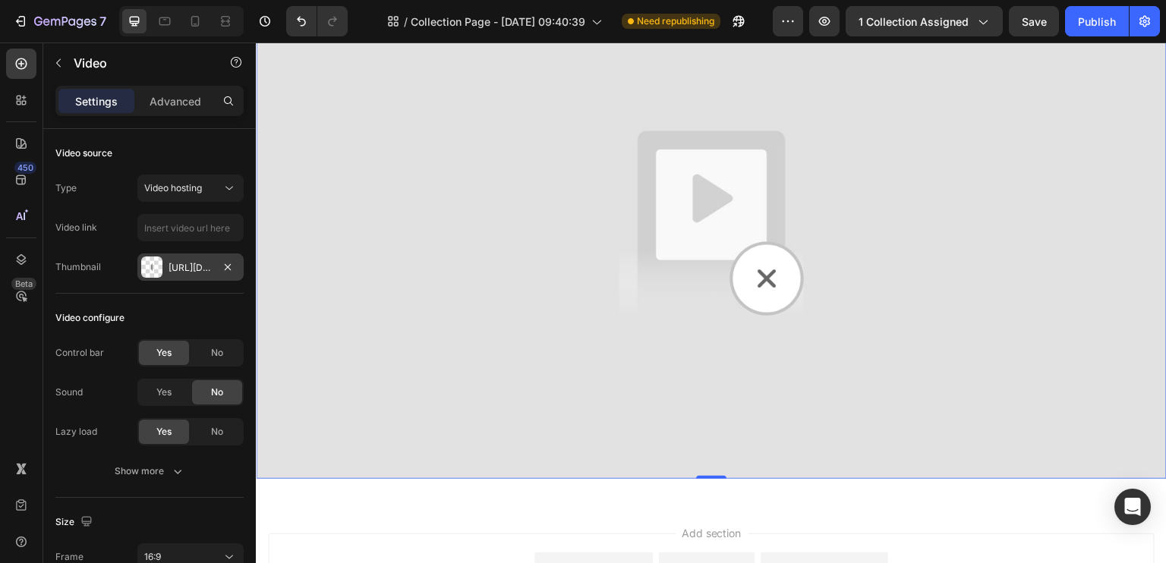
scroll to position [1014, 0]
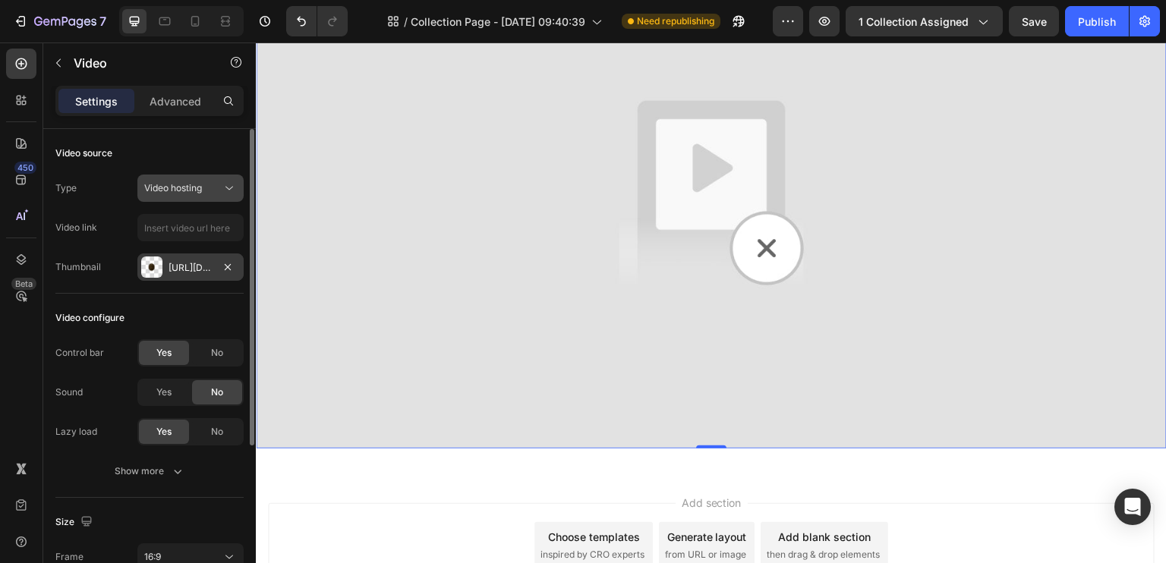
click at [226, 181] on icon at bounding box center [229, 188] width 15 height 15
click at [228, 188] on icon at bounding box center [229, 188] width 15 height 15
click at [212, 227] on input "text" at bounding box center [190, 227] width 106 height 27
click at [194, 200] on button "Video hosting" at bounding box center [190, 188] width 106 height 27
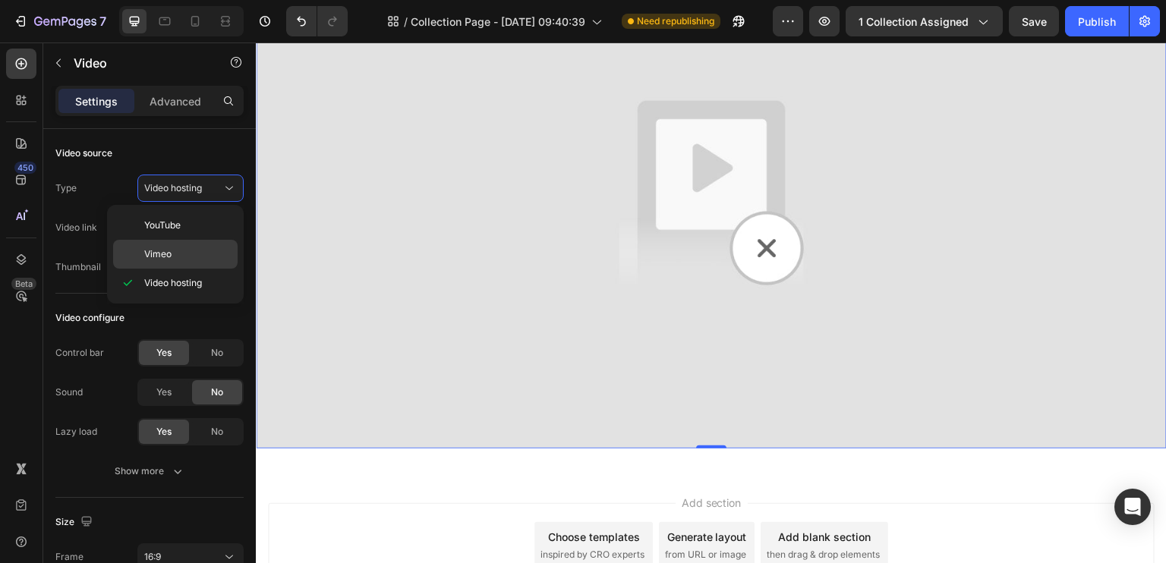
click at [188, 250] on p "Vimeo" at bounding box center [187, 254] width 87 height 14
type input "[URL][DOMAIN_NAME]"
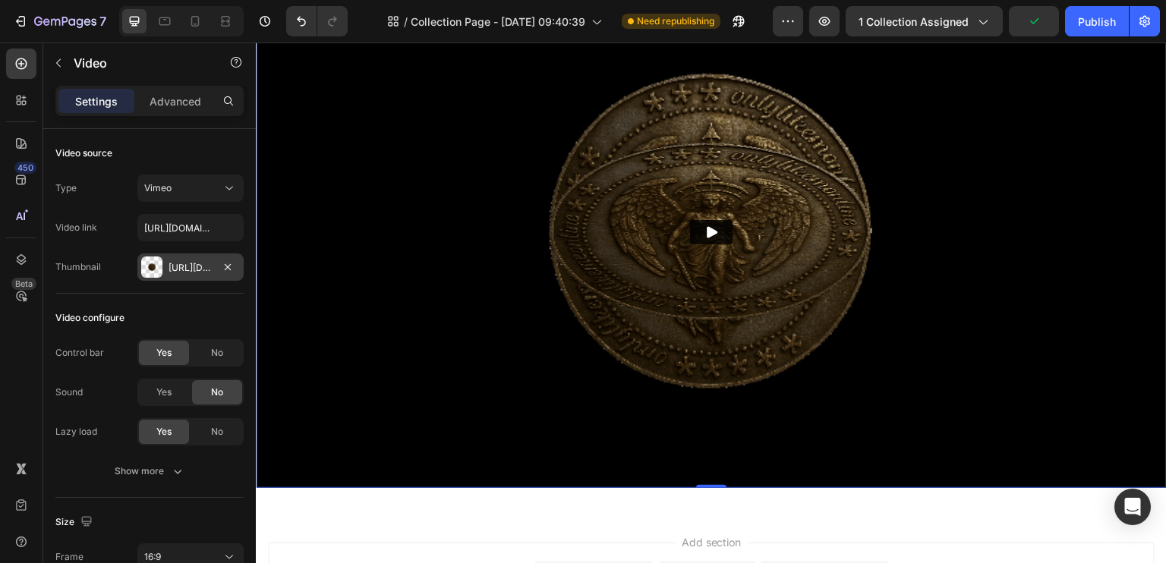
scroll to position [862, 0]
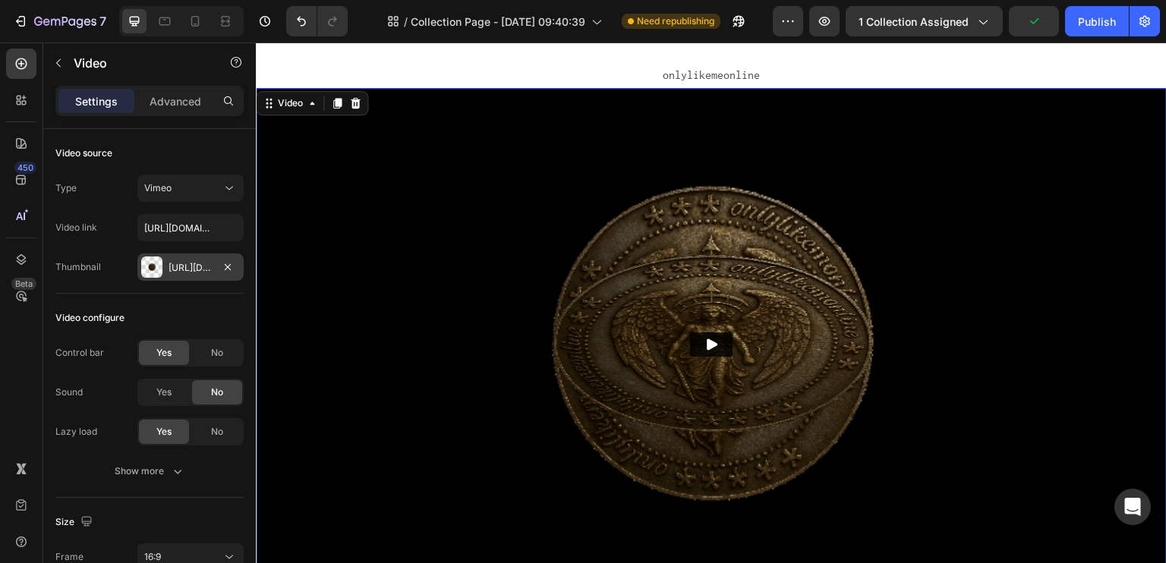
click at [707, 337] on icon "Play" at bounding box center [711, 344] width 15 height 15
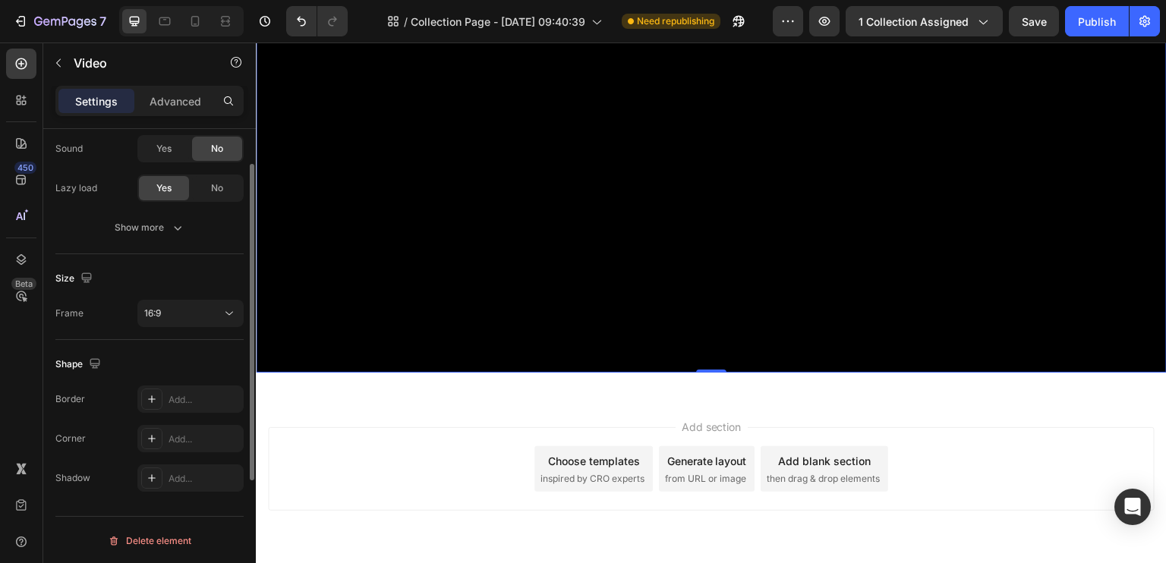
scroll to position [0, 0]
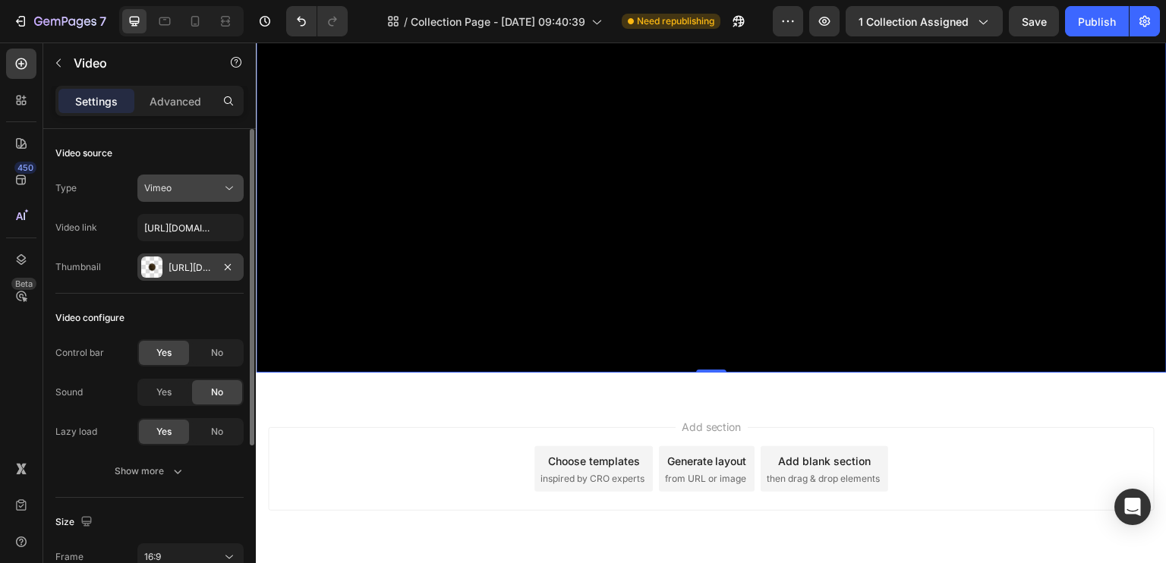
click at [179, 178] on button "Vimeo" at bounding box center [190, 188] width 106 height 27
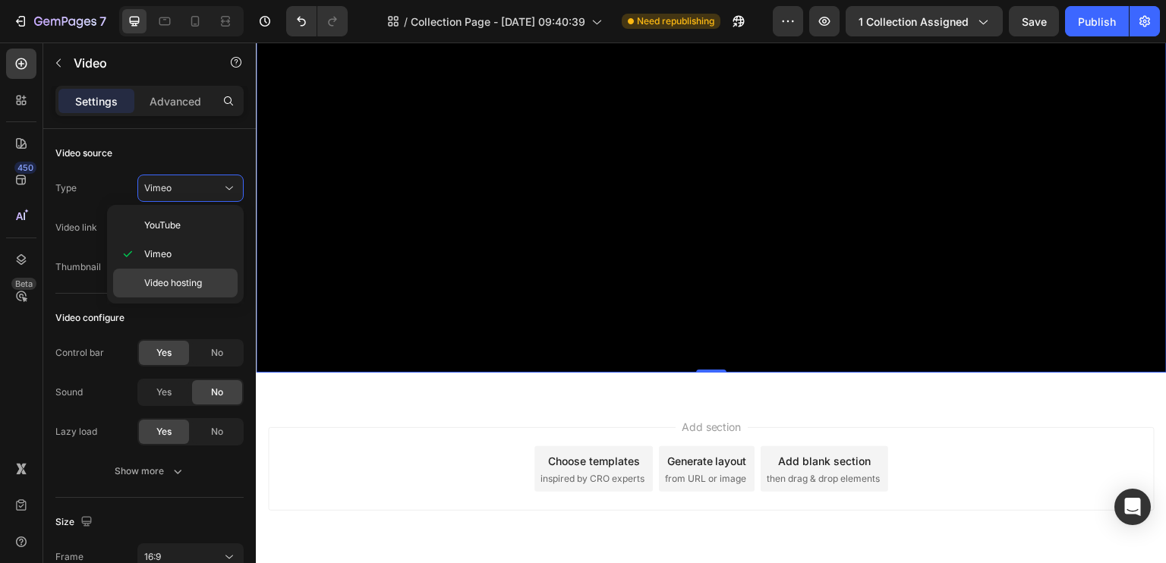
click at [179, 276] on span "Video hosting" at bounding box center [173, 283] width 58 height 14
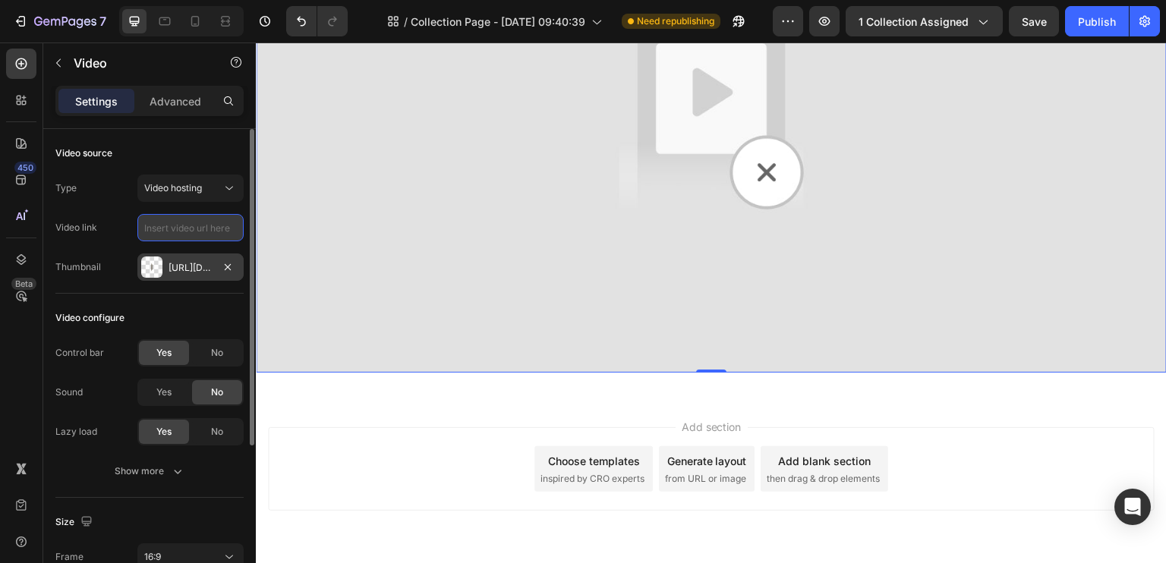
click at [188, 236] on input "text" at bounding box center [190, 227] width 106 height 27
click at [170, 105] on p "Advanced" at bounding box center [176, 101] width 52 height 16
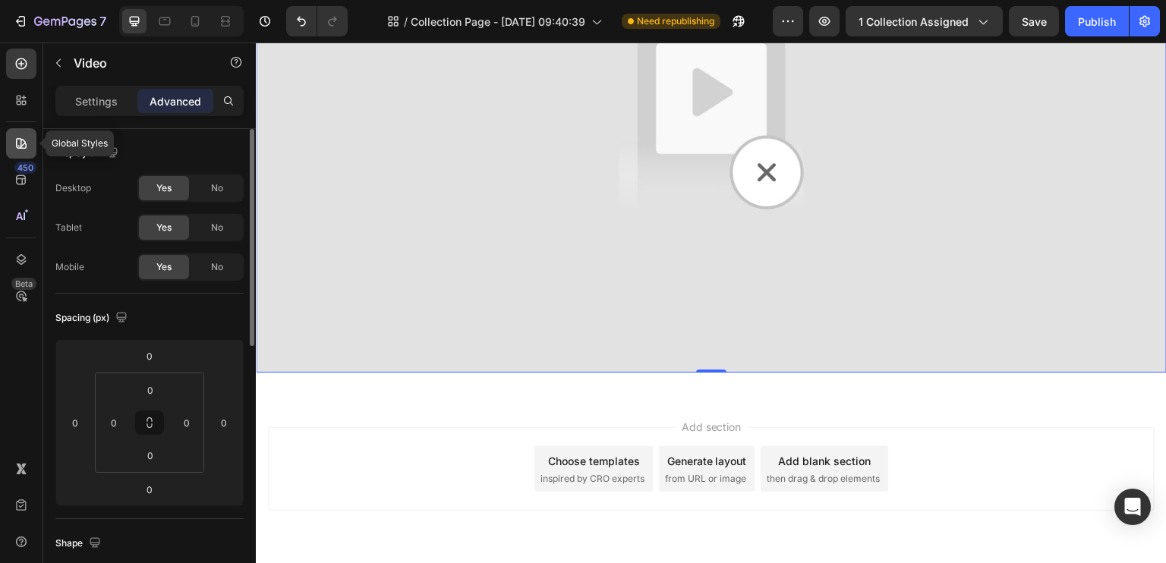
click at [12, 130] on div at bounding box center [21, 143] width 30 height 30
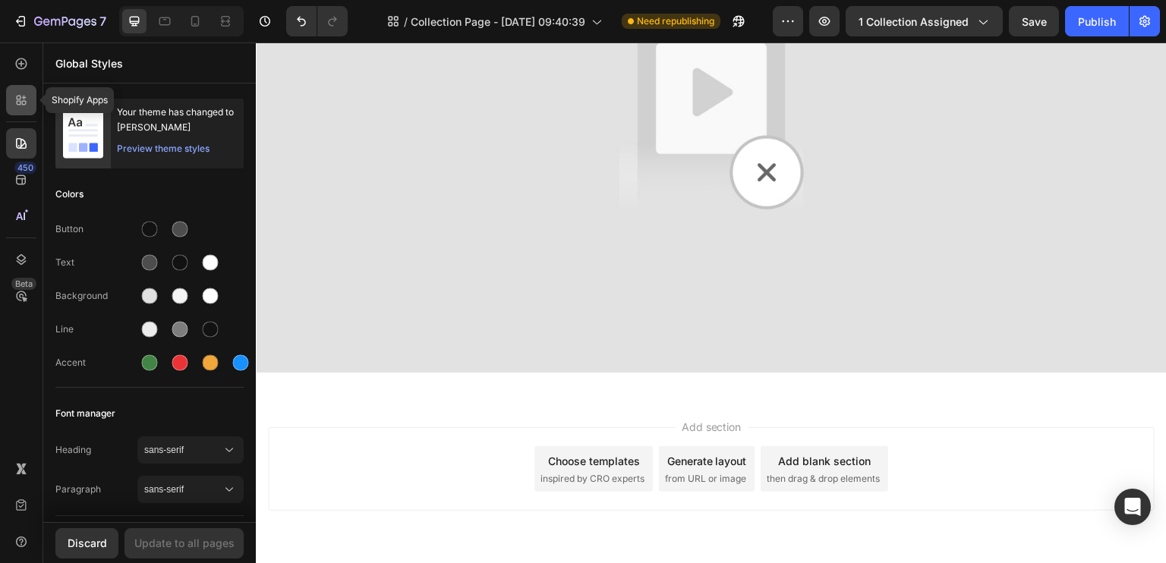
click at [15, 102] on icon at bounding box center [21, 100] width 15 height 15
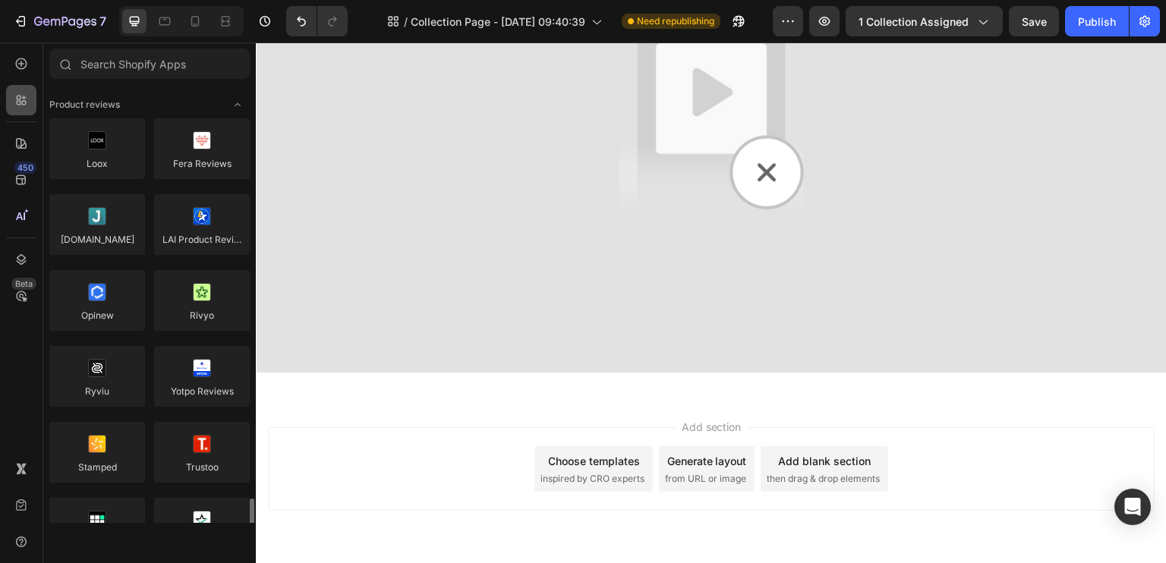
scroll to position [380, 0]
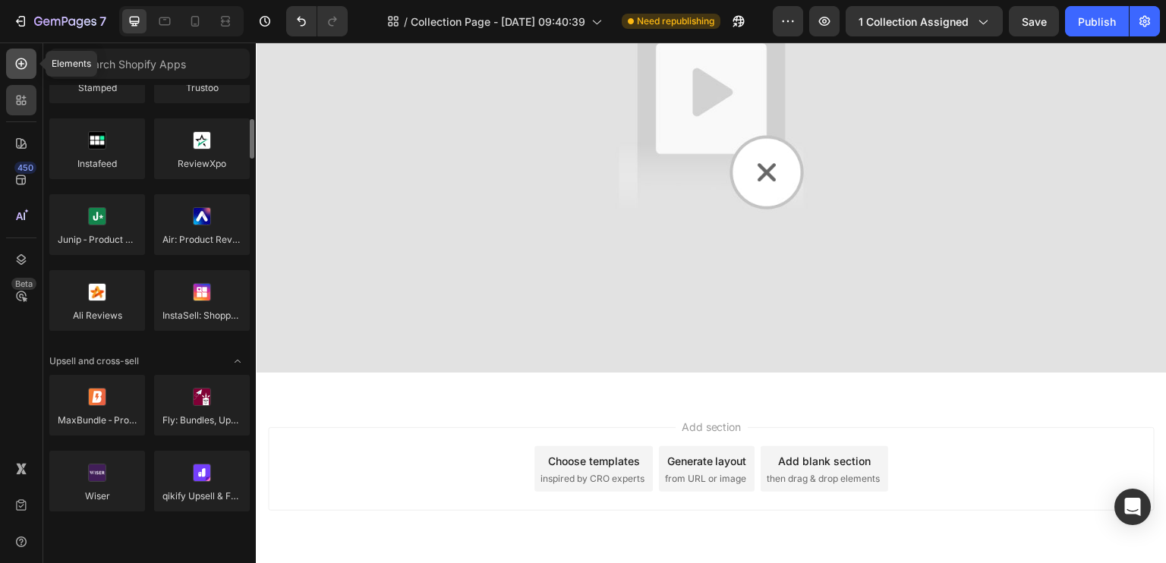
click at [20, 74] on div at bounding box center [21, 64] width 30 height 30
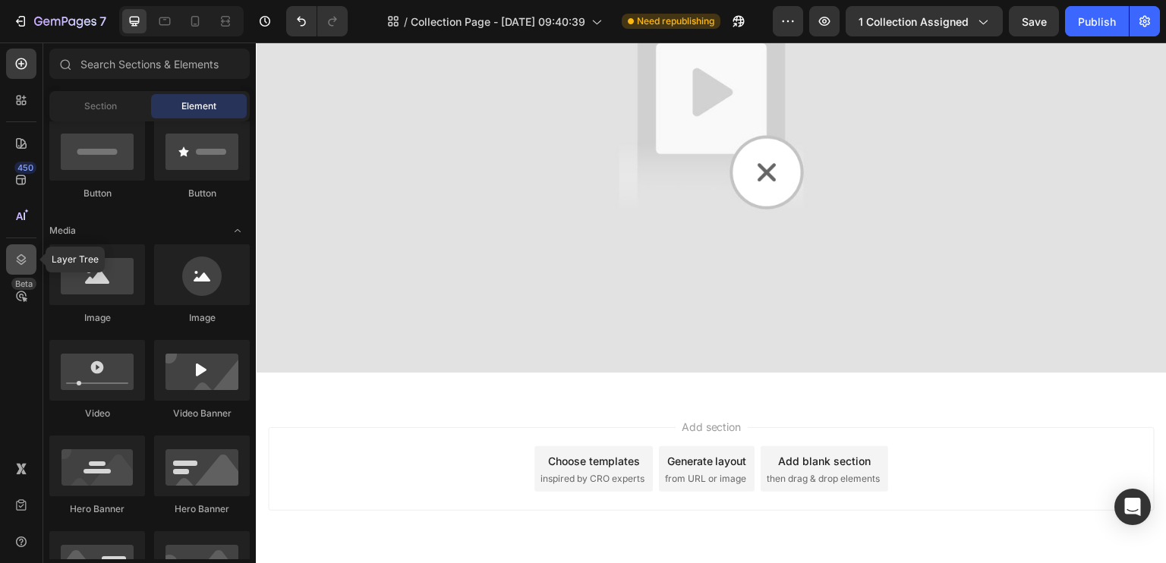
click at [32, 248] on div at bounding box center [21, 259] width 30 height 30
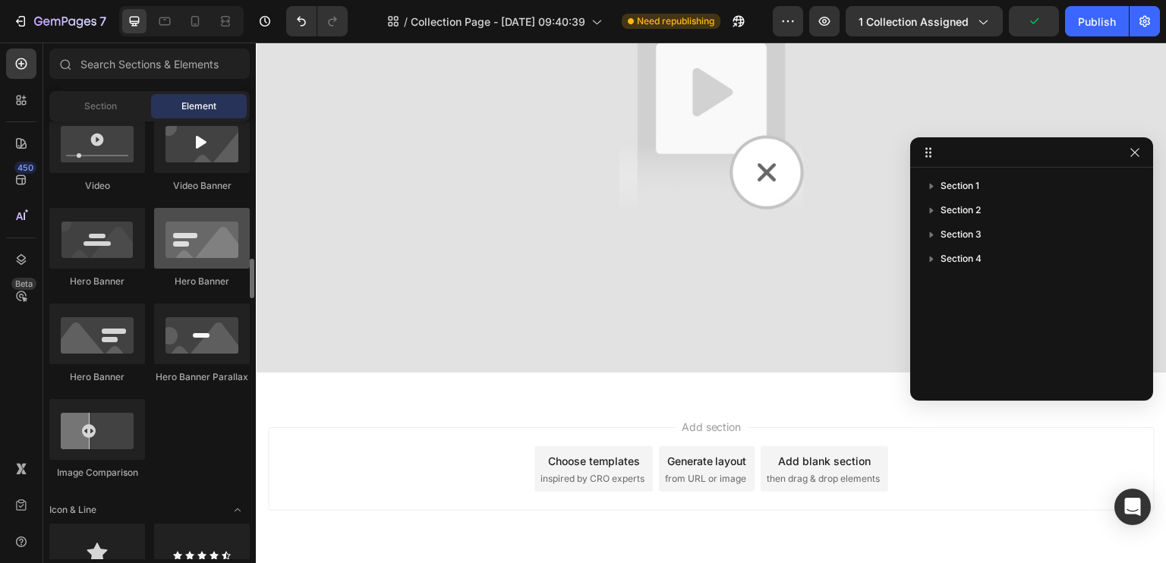
scroll to position [683, 0]
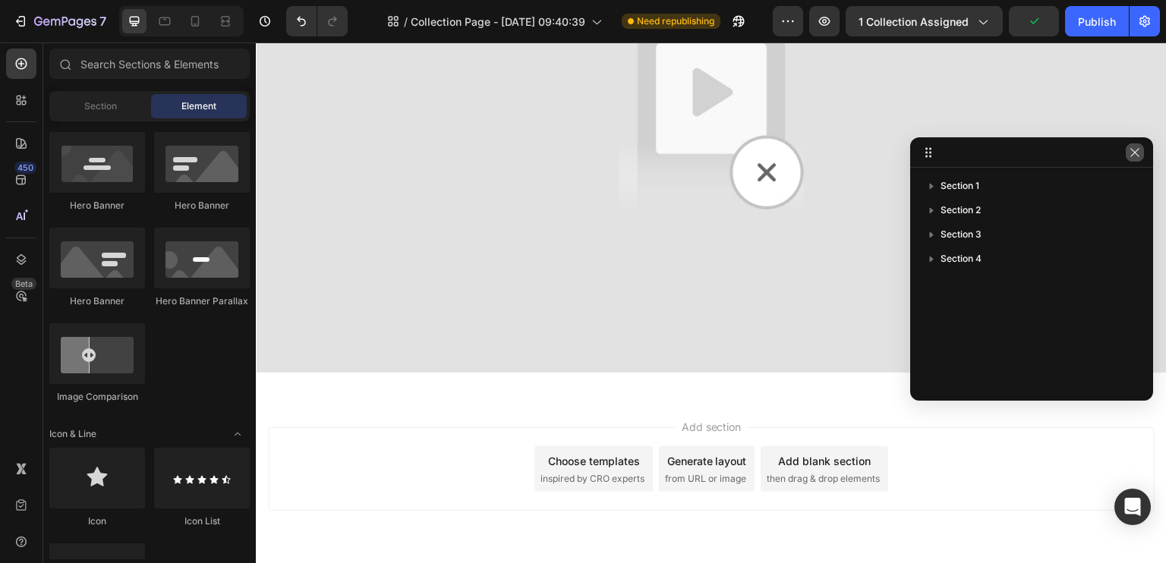
drag, startPoint x: 1130, startPoint y: 156, endPoint x: 418, endPoint y: 131, distance: 712.6
click at [1130, 156] on icon "button" at bounding box center [1135, 153] width 12 height 12
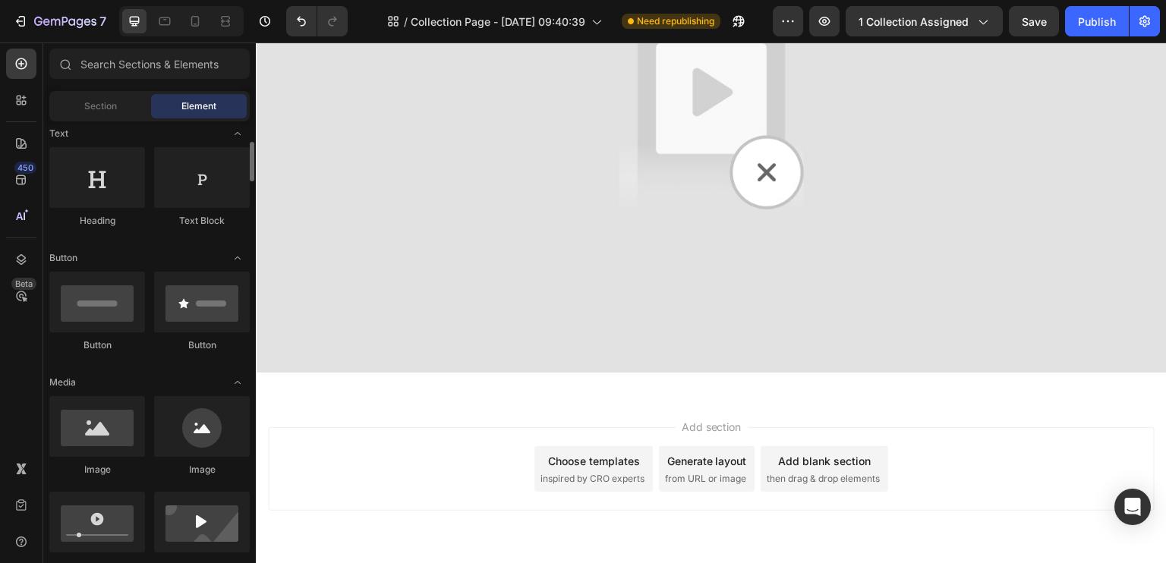
scroll to position [304, 0]
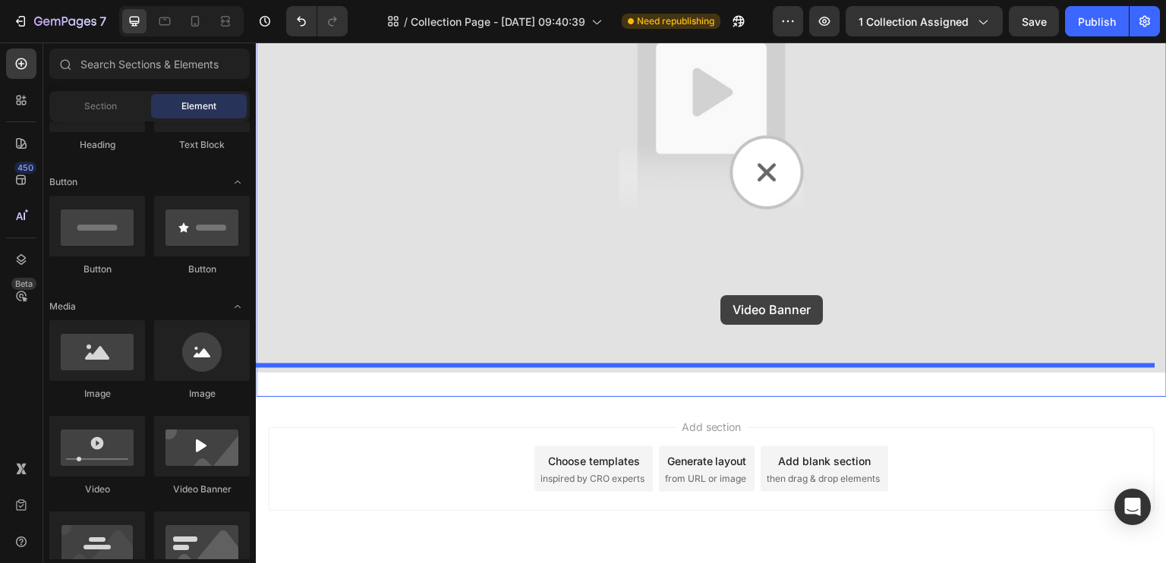
drag, startPoint x: 478, startPoint y: 484, endPoint x: 721, endPoint y: 295, distance: 308.0
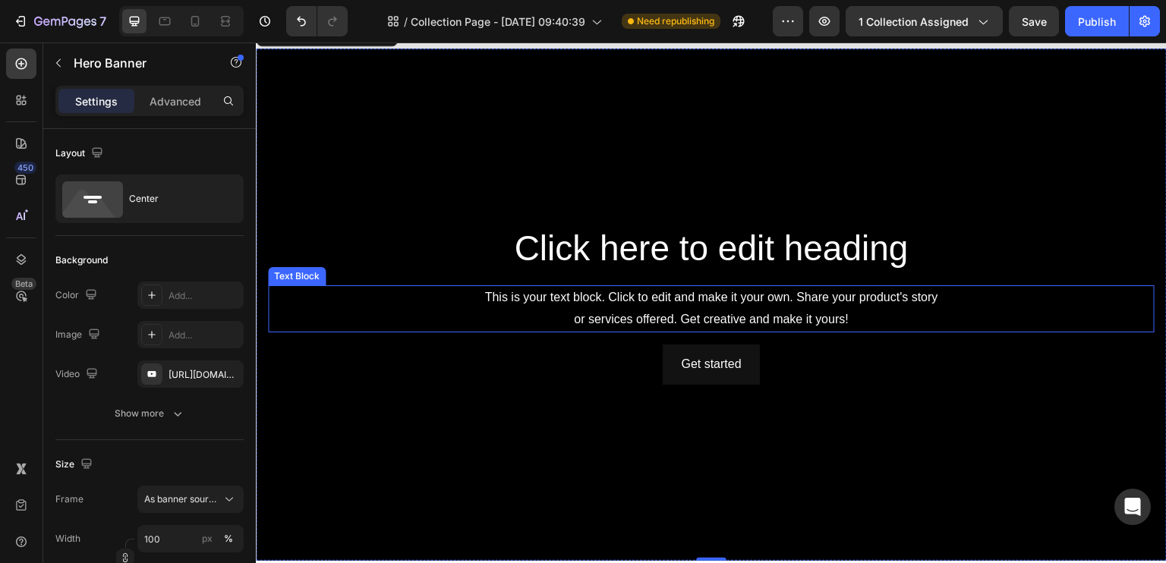
scroll to position [1469, 0]
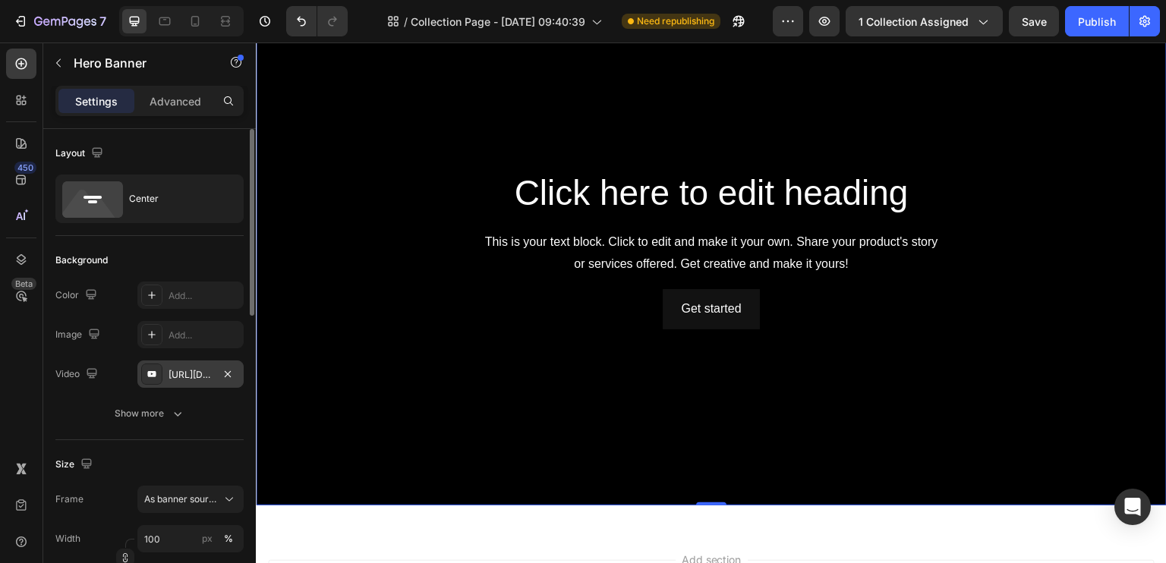
click at [197, 368] on div "[URL][DOMAIN_NAME]" at bounding box center [191, 375] width 44 height 14
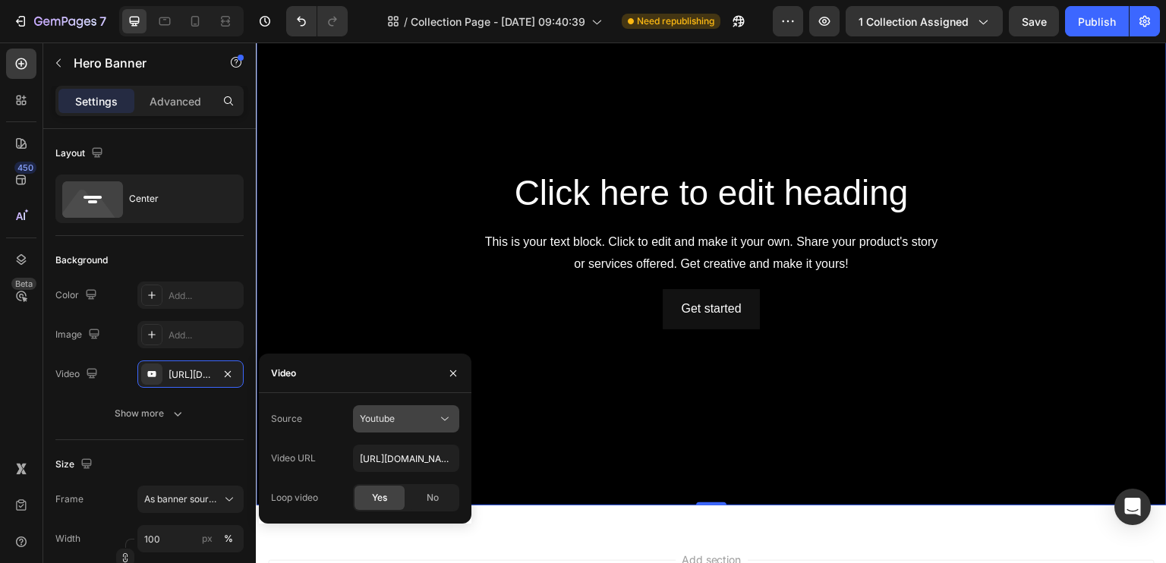
click at [431, 418] on div "Youtube" at bounding box center [398, 419] width 77 height 14
click at [412, 455] on span "Video hosting" at bounding box center [389, 456] width 58 height 14
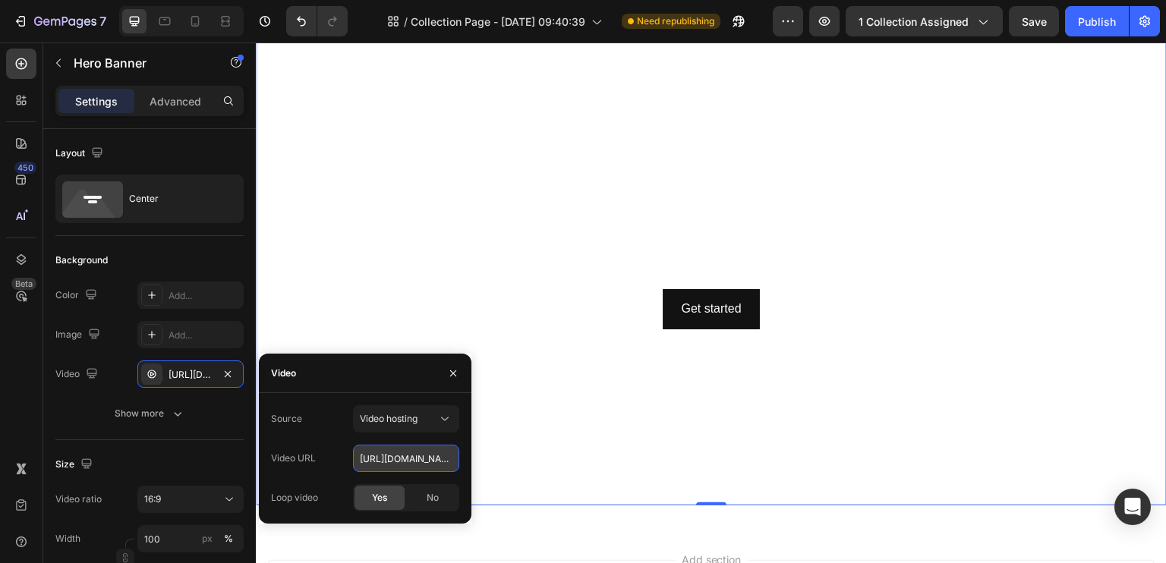
click at [430, 461] on input "[URL][DOMAIN_NAME]" at bounding box center [406, 458] width 106 height 27
click at [441, 373] on button "button" at bounding box center [453, 373] width 24 height 24
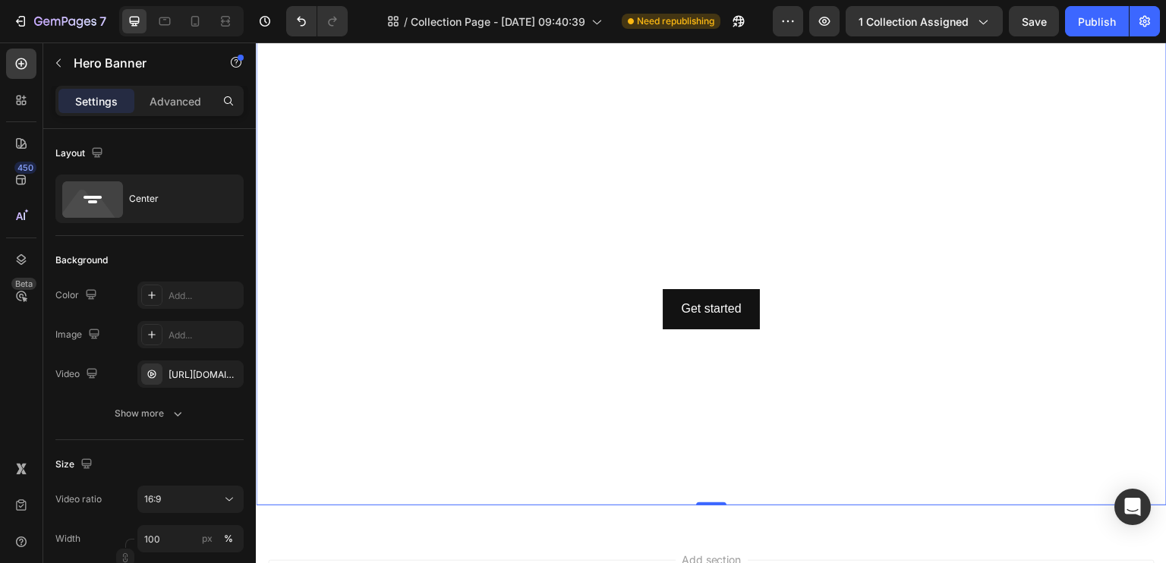
click at [524, 360] on video "Background Image" at bounding box center [711, 249] width 911 height 512
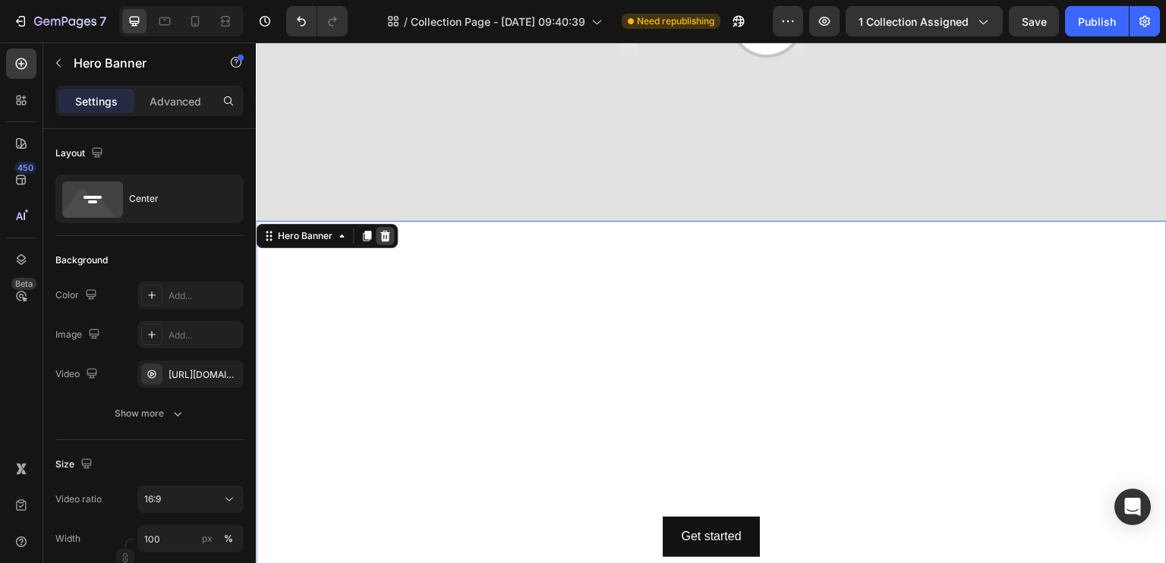
click at [385, 233] on icon at bounding box center [385, 236] width 10 height 11
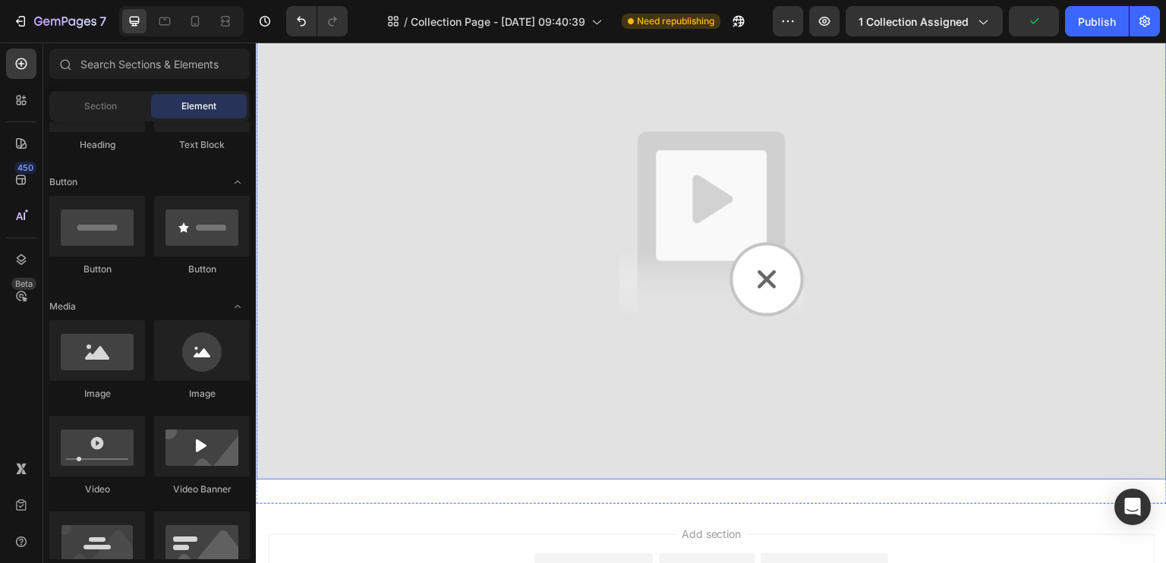
click at [729, 364] on img at bounding box center [711, 223] width 911 height 512
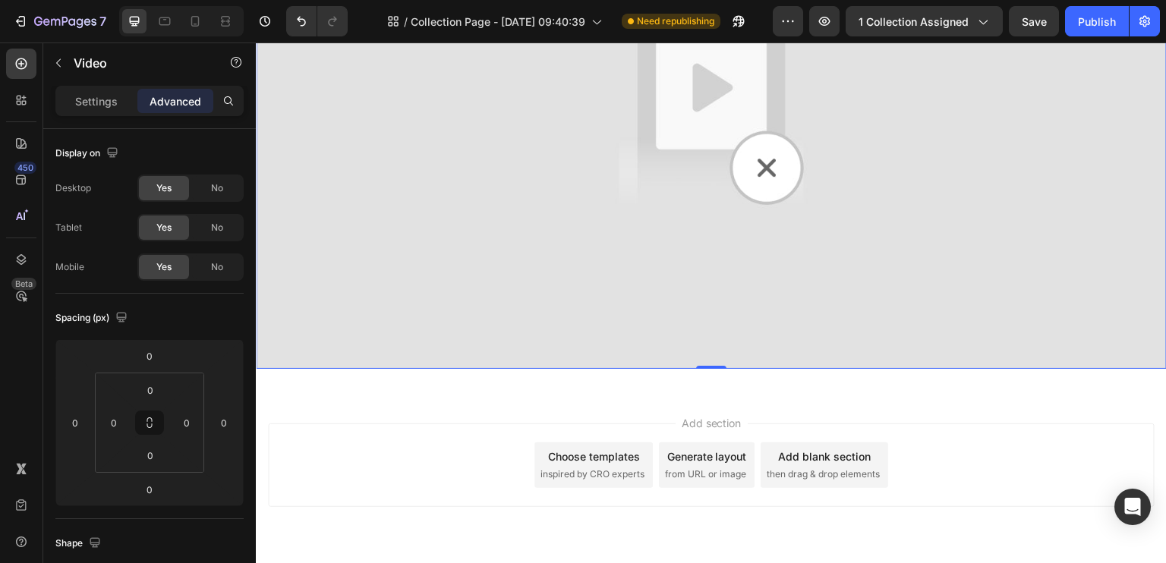
scroll to position [325, 0]
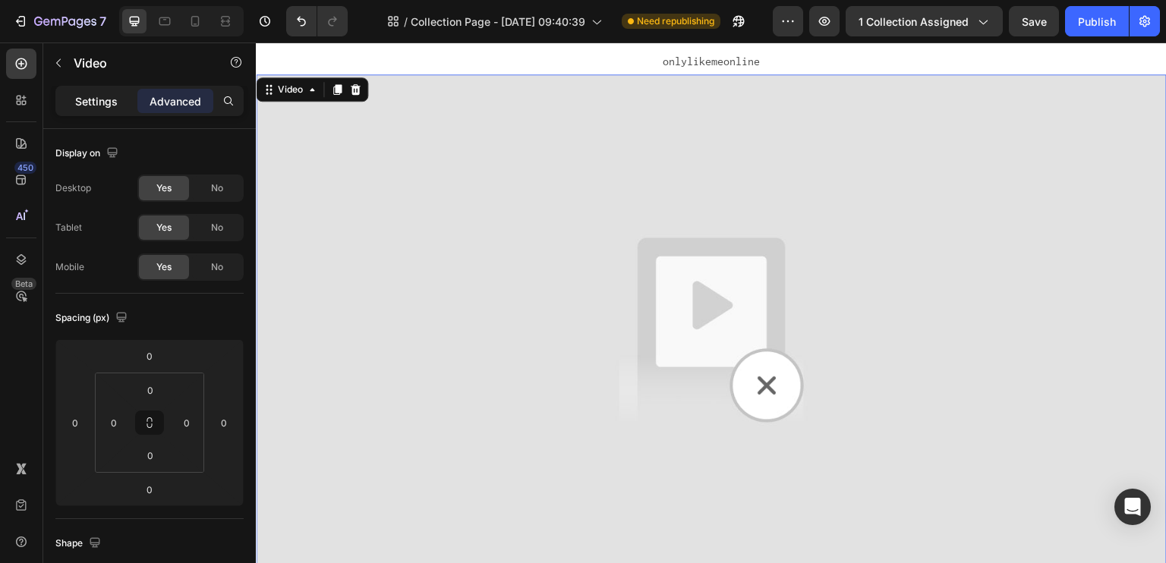
click at [105, 102] on p "Settings" at bounding box center [96, 101] width 43 height 16
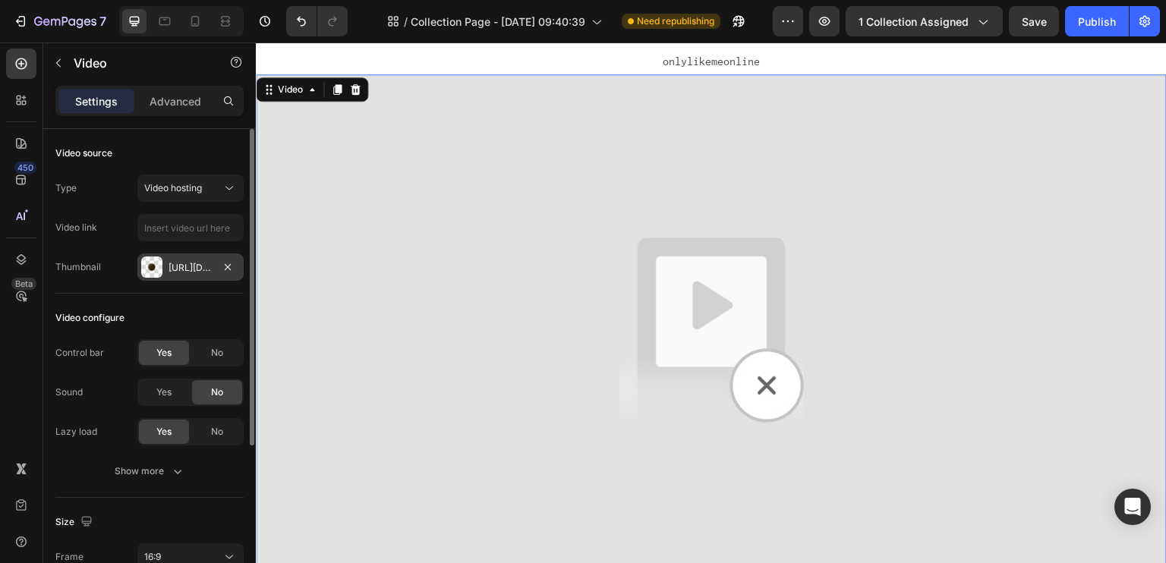
click at [147, 266] on div at bounding box center [151, 267] width 21 height 21
click at [142, 233] on input "text" at bounding box center [190, 227] width 106 height 27
click at [82, 231] on div "Video link" at bounding box center [76, 228] width 42 height 14
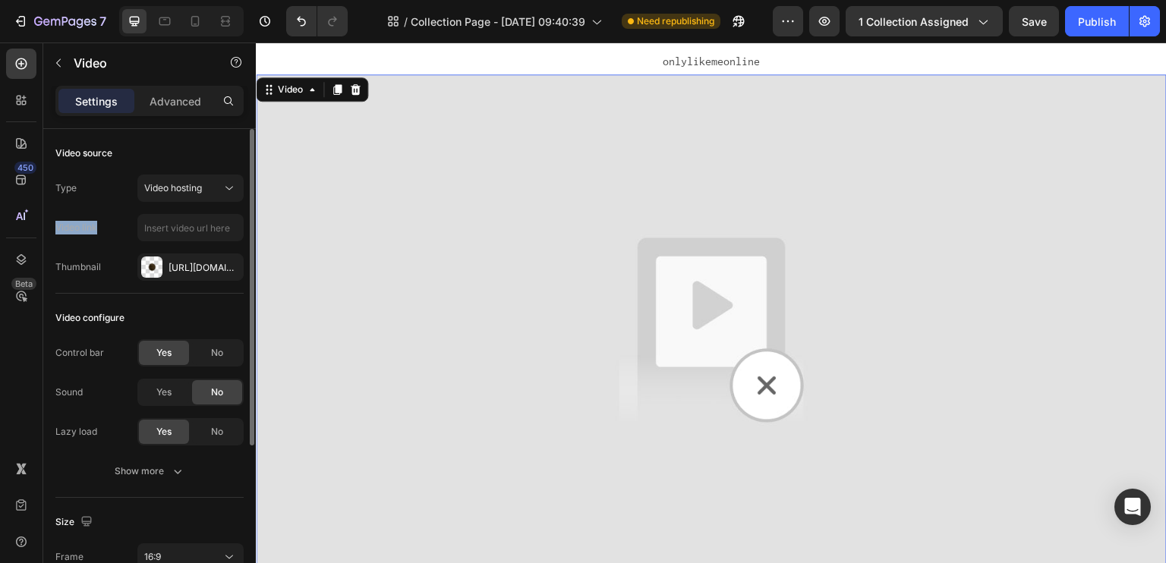
click at [91, 229] on div "Video link" at bounding box center [76, 228] width 42 height 14
click at [219, 354] on span "No" at bounding box center [217, 353] width 12 height 14
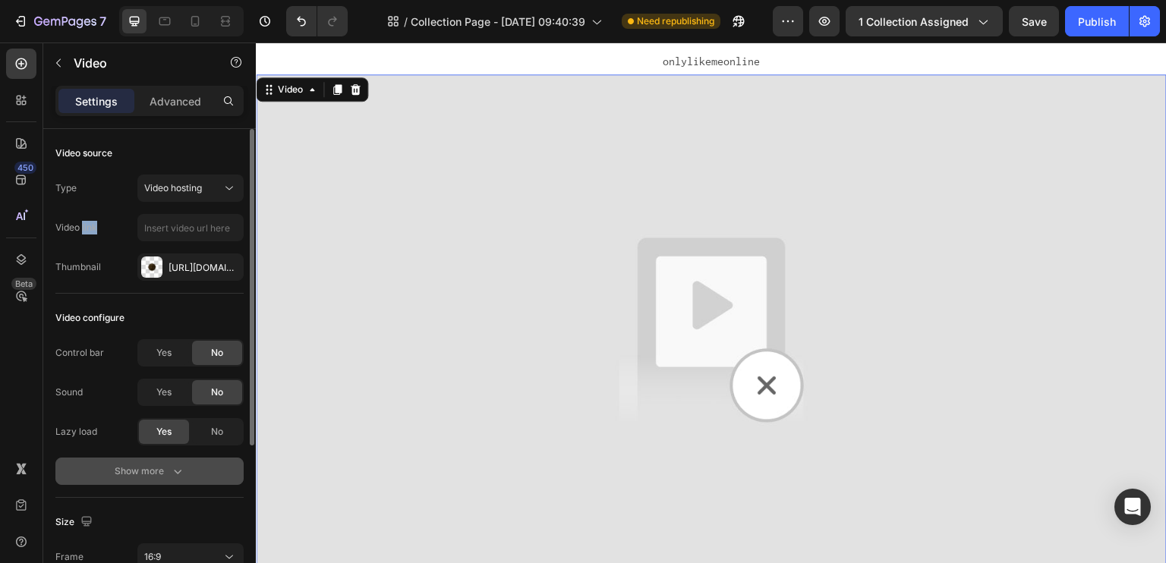
click at [155, 478] on div "Show more" at bounding box center [150, 471] width 71 height 15
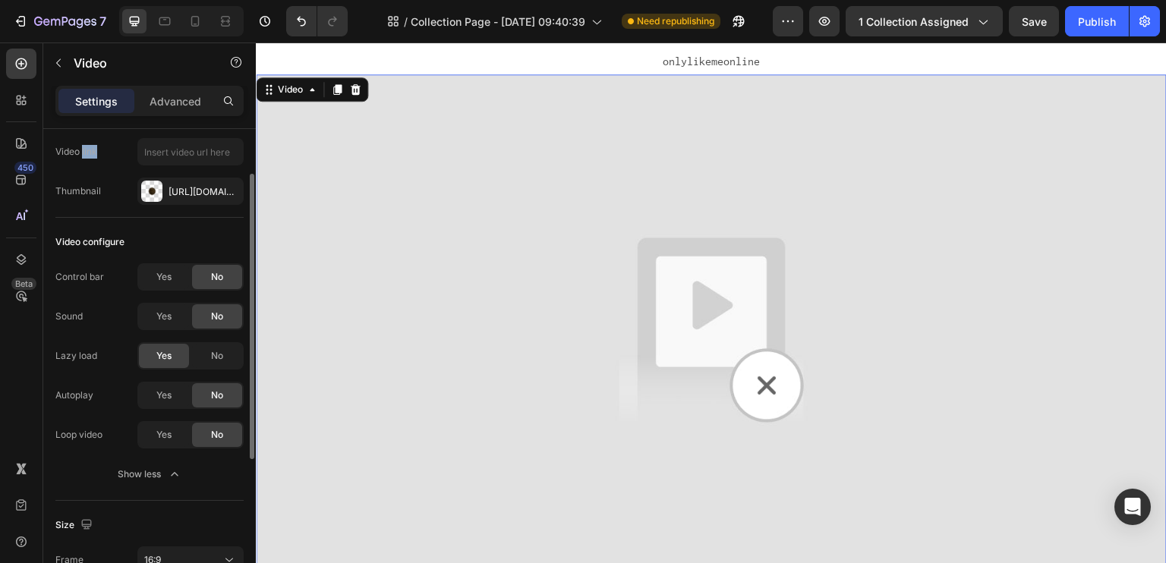
scroll to position [152, 0]
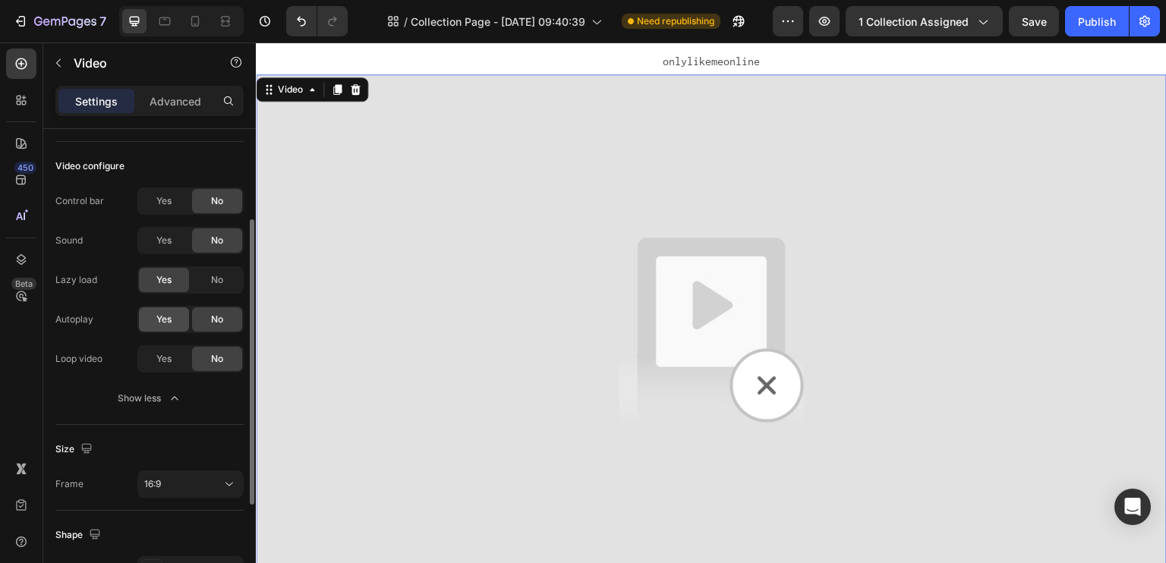
click at [170, 325] on span "Yes" at bounding box center [163, 320] width 15 height 14
click at [169, 358] on span "Yes" at bounding box center [163, 359] width 15 height 14
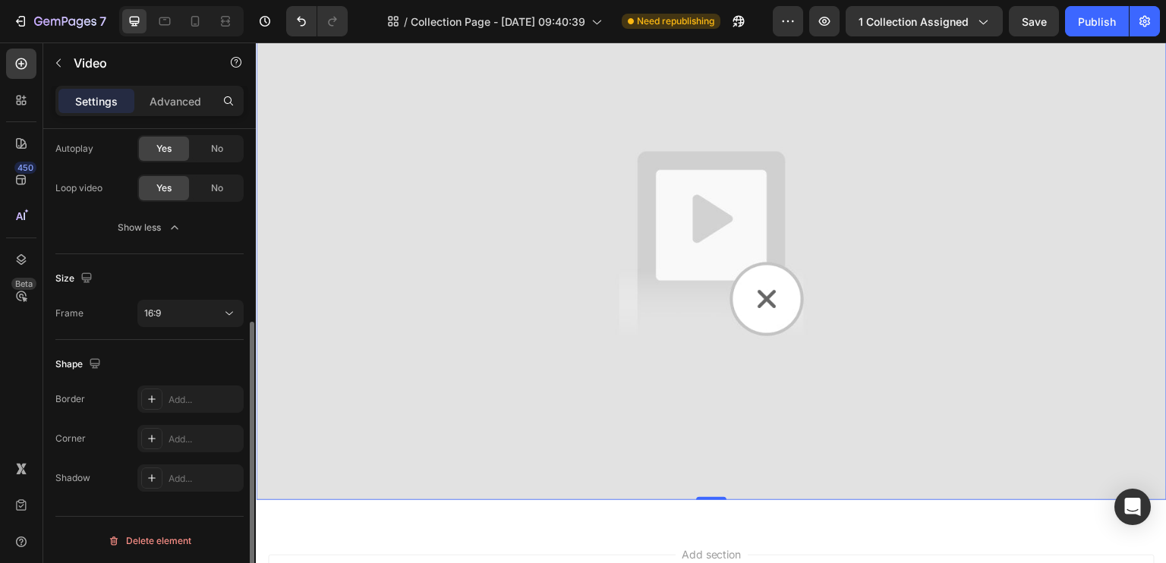
scroll to position [401, 0]
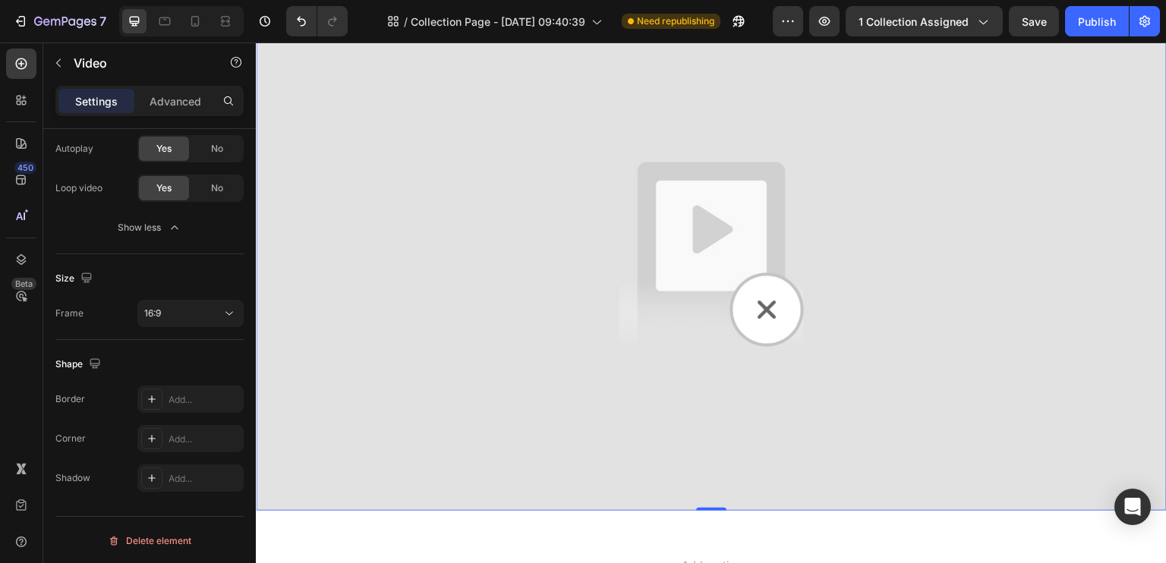
click at [738, 312] on img at bounding box center [711, 254] width 911 height 512
click at [755, 311] on img at bounding box center [711, 254] width 911 height 512
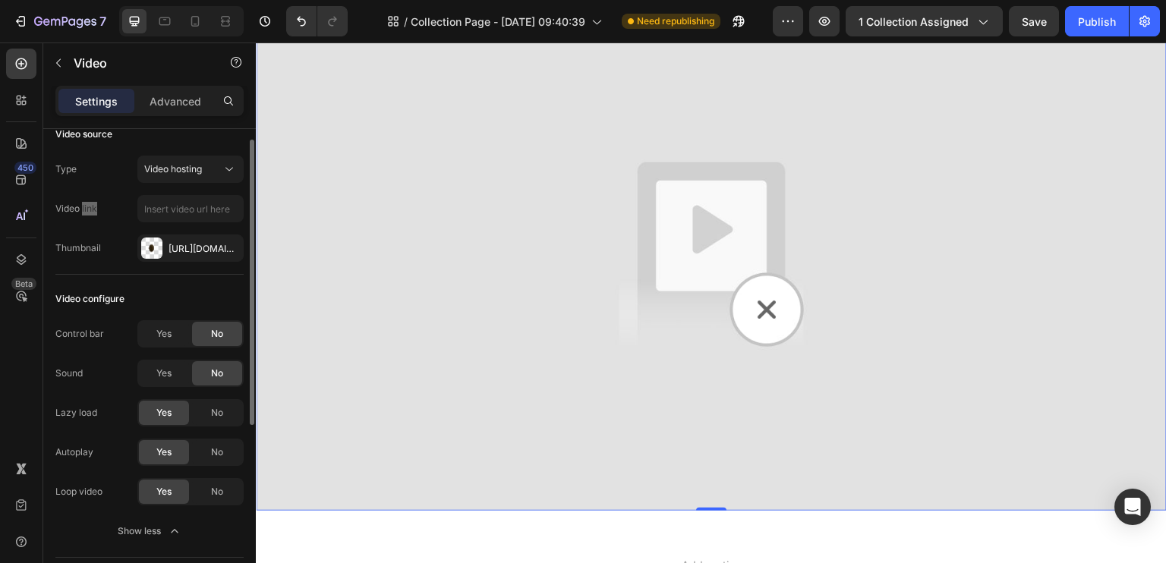
scroll to position [0, 0]
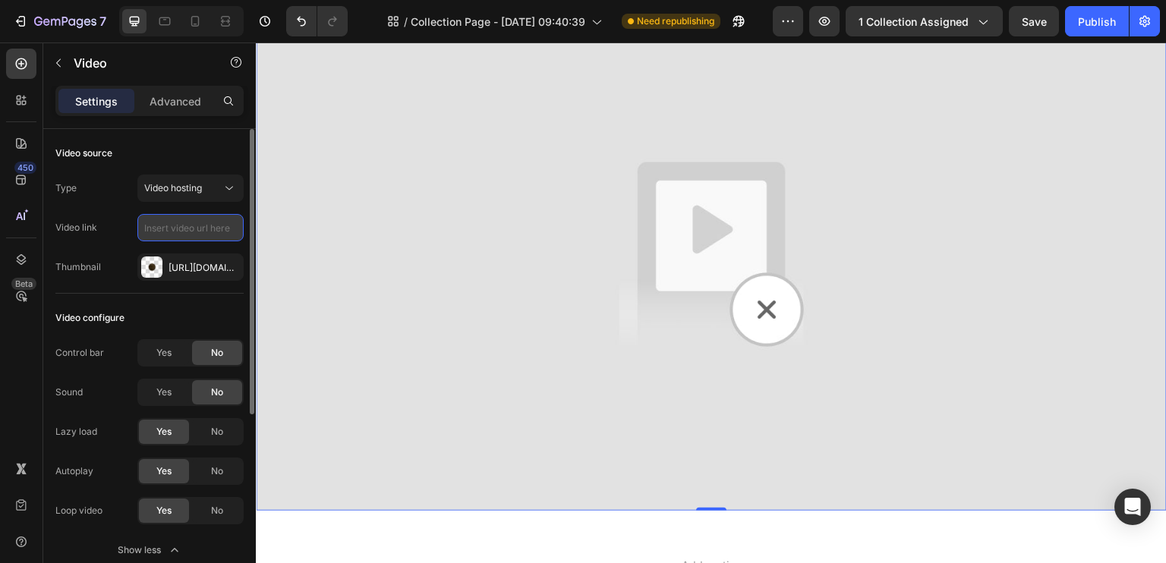
click at [169, 222] on input "text" at bounding box center [190, 227] width 106 height 27
click at [106, 227] on div "Video link" at bounding box center [149, 227] width 188 height 27
click at [165, 227] on input "text" at bounding box center [190, 227] width 106 height 27
paste input "file:///C:/Users/giorg/Downloads/3dgifmaker57542.gif"
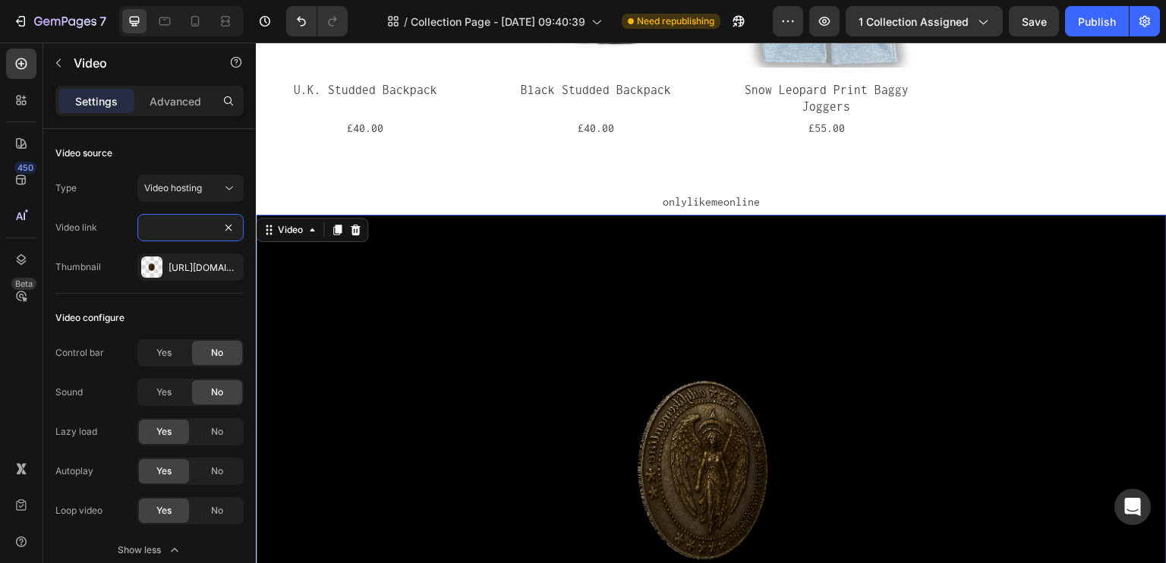
scroll to position [325, 0]
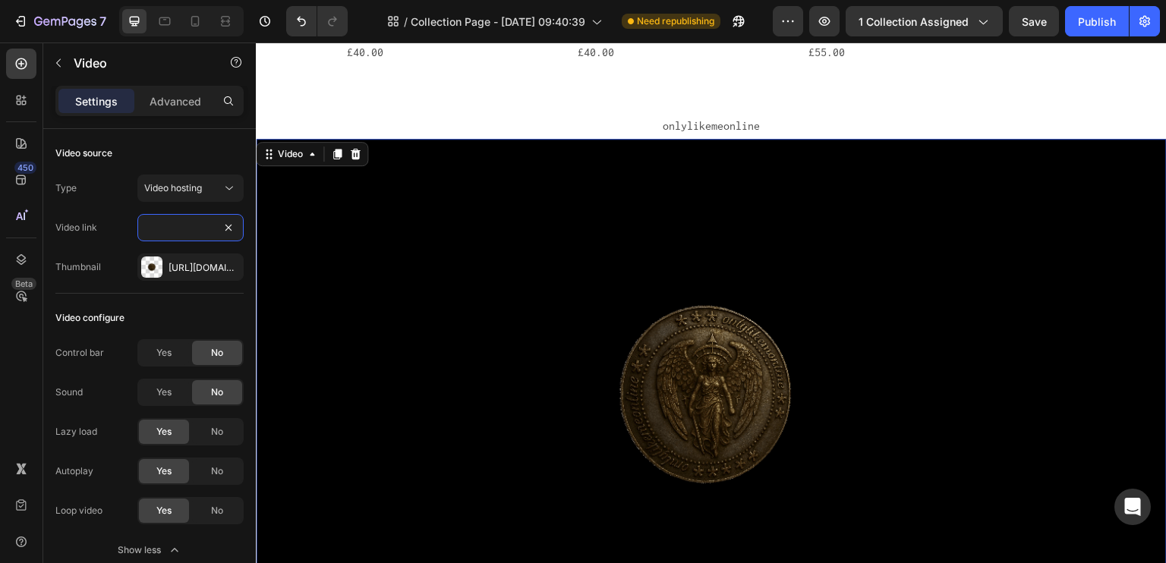
type input "file:///C:/Users/giorg/Downloads/3dgifmaker57542.gif"
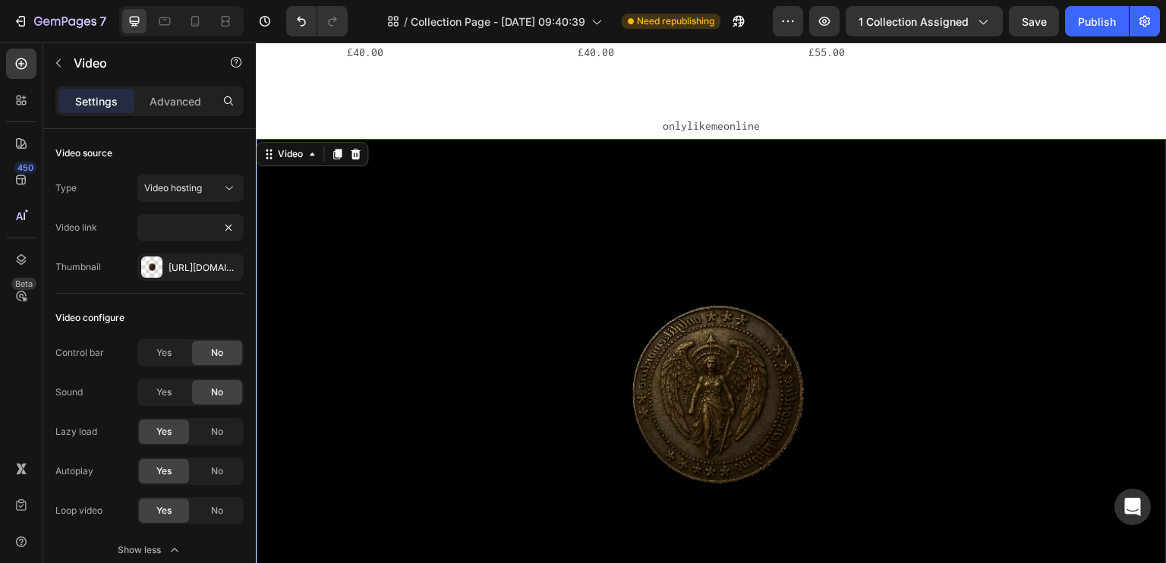
click at [584, 179] on video at bounding box center [711, 395] width 911 height 512
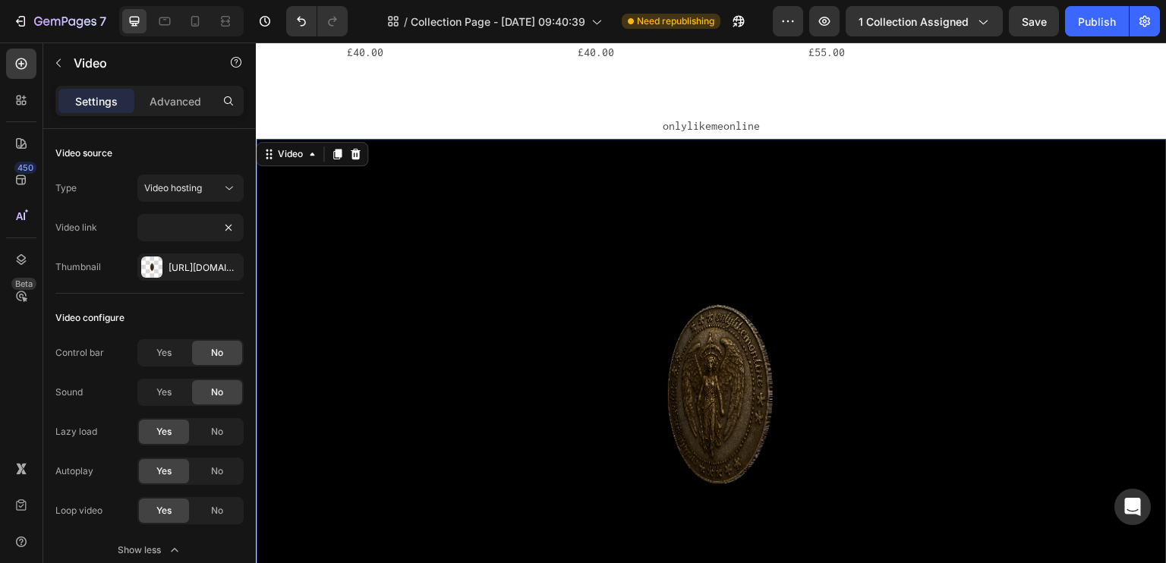
scroll to position [0, 0]
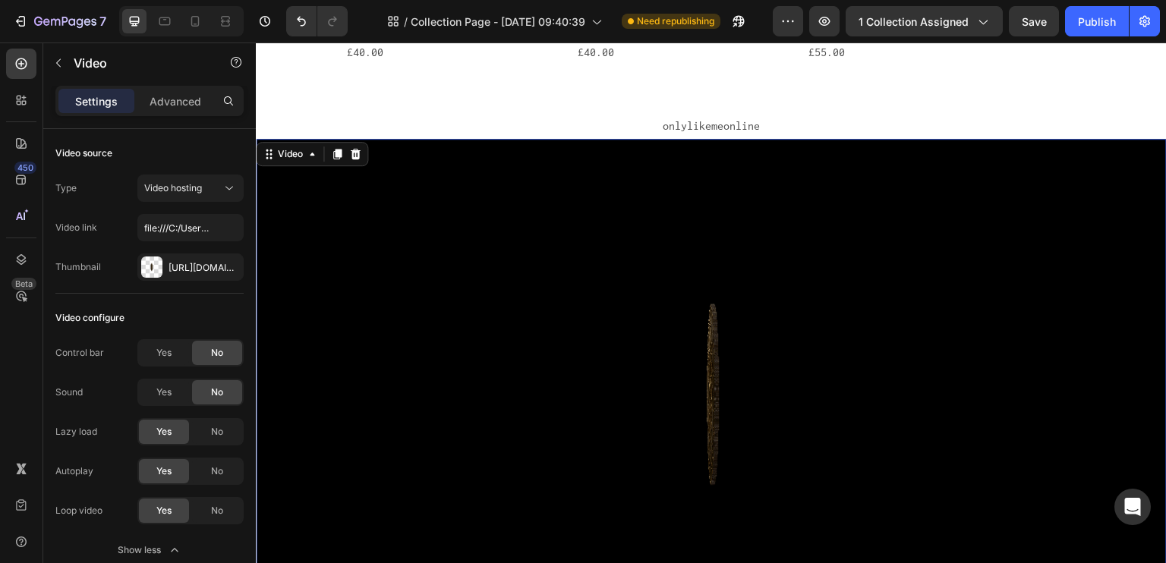
click at [594, 118] on div "onlylikemeonline" at bounding box center [711, 126] width 911 height 25
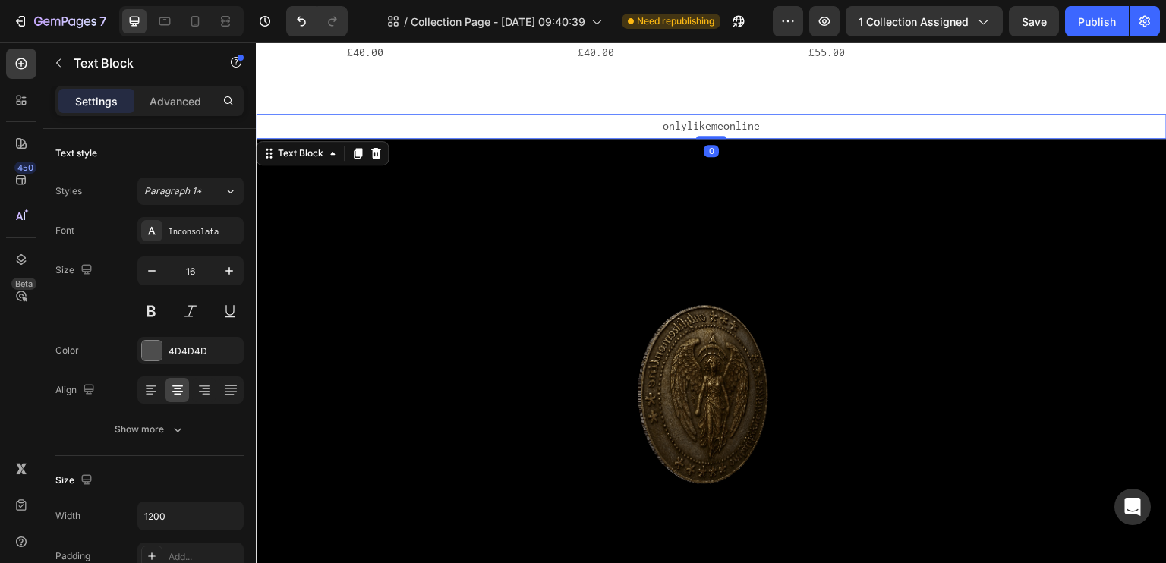
click at [594, 91] on div "onlylikemeonline Text Block 0 Video Section 4" at bounding box center [711, 383] width 911 height 586
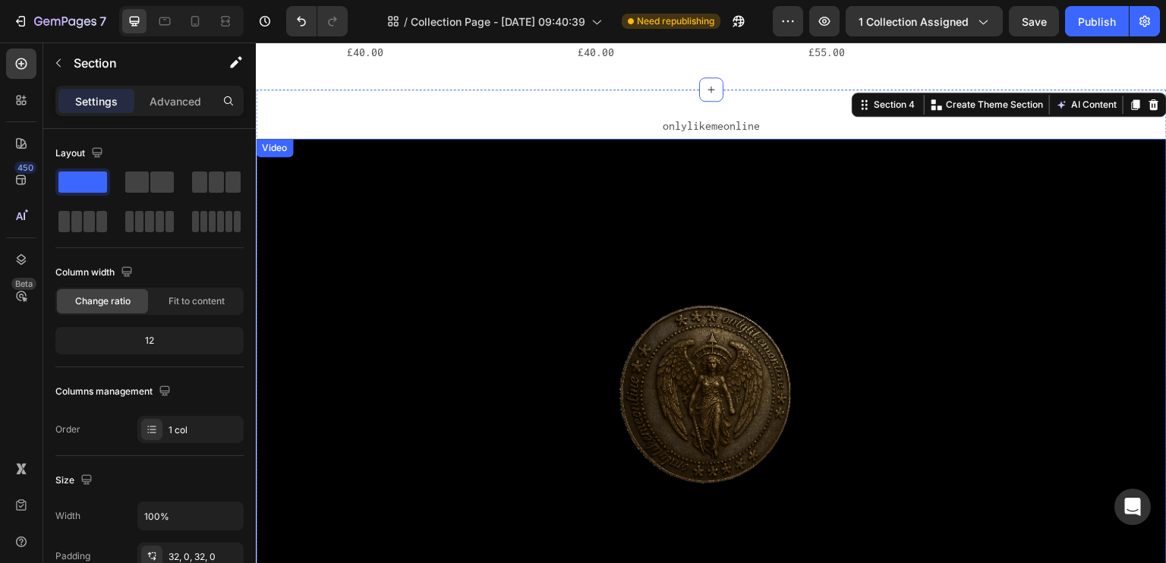
click at [556, 192] on video at bounding box center [711, 395] width 911 height 512
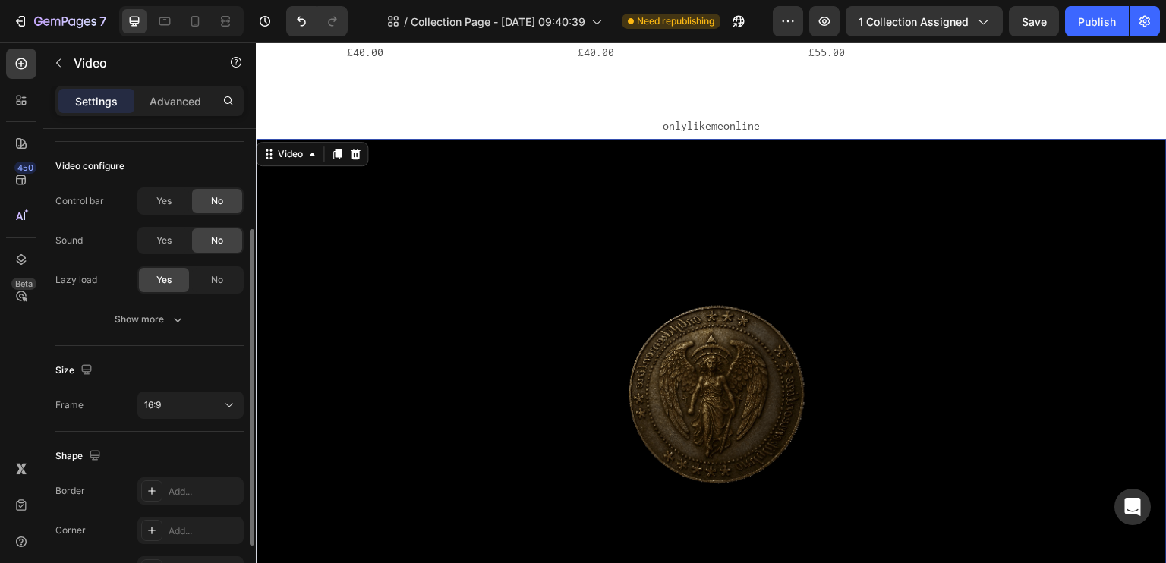
scroll to position [244, 0]
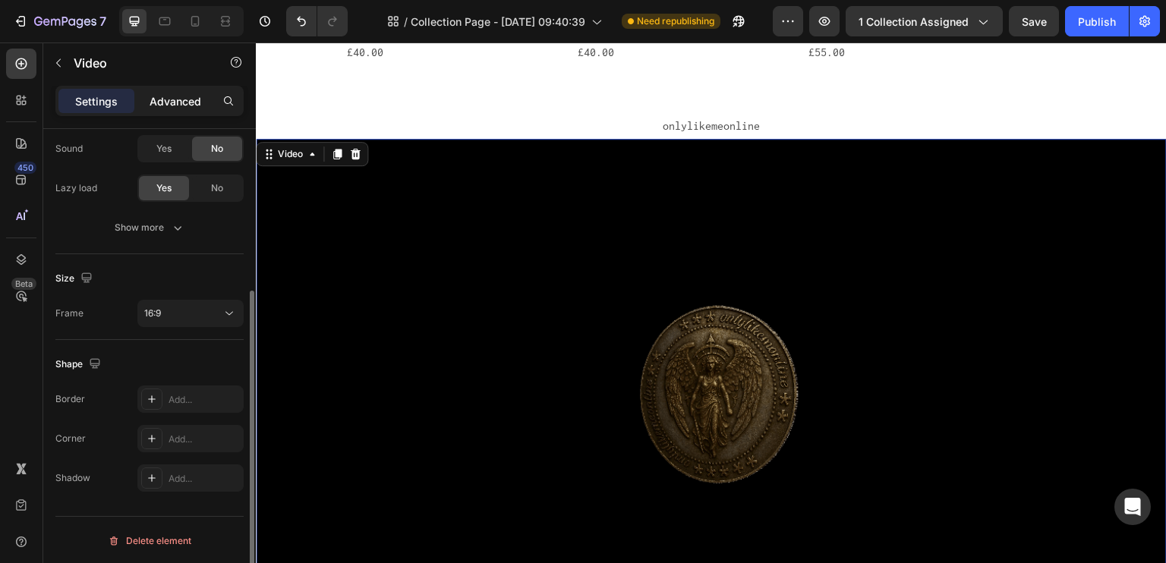
click at [182, 97] on p "Advanced" at bounding box center [176, 101] width 52 height 16
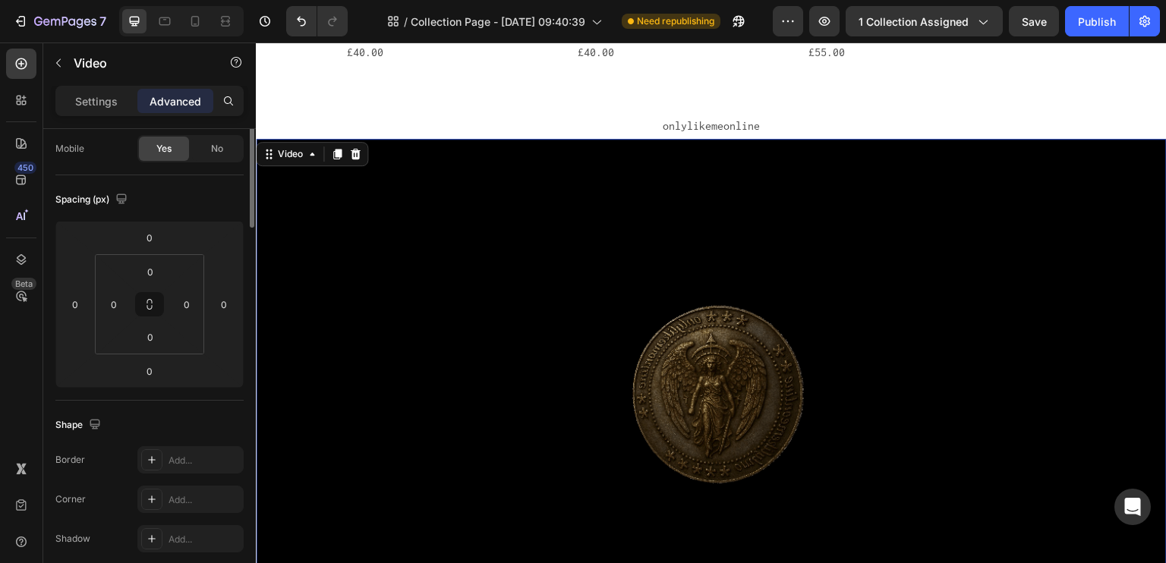
scroll to position [0, 0]
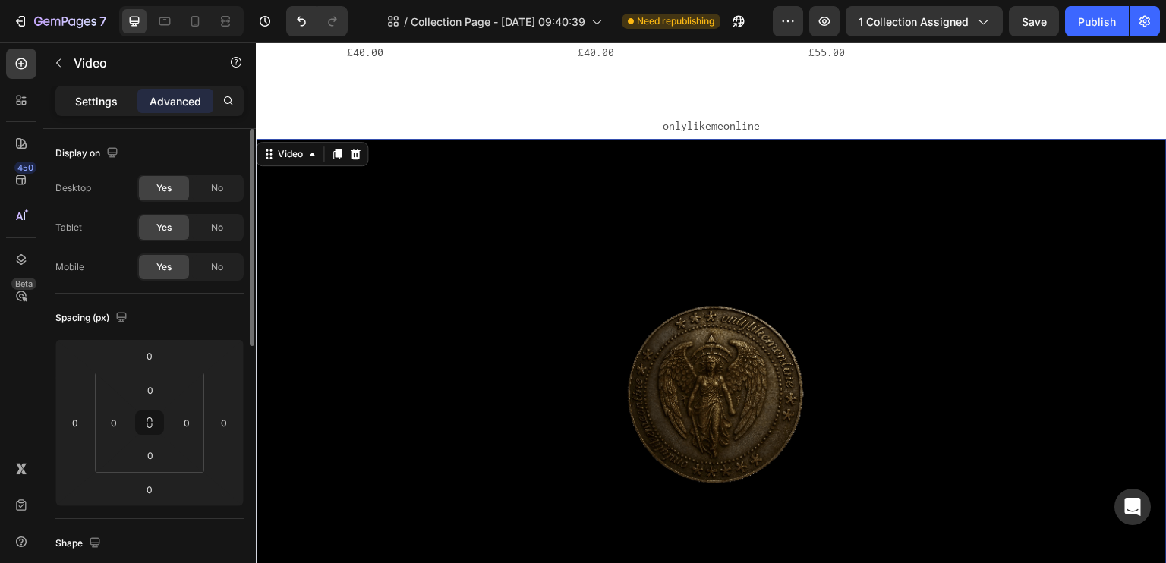
click at [106, 102] on p "Settings" at bounding box center [96, 101] width 43 height 16
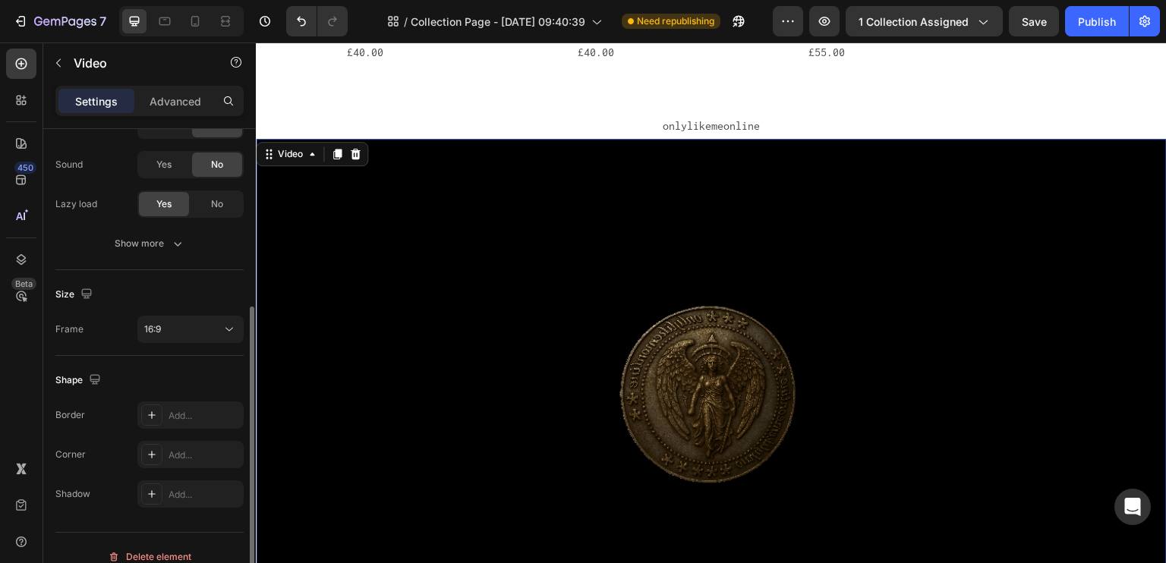
scroll to position [244, 0]
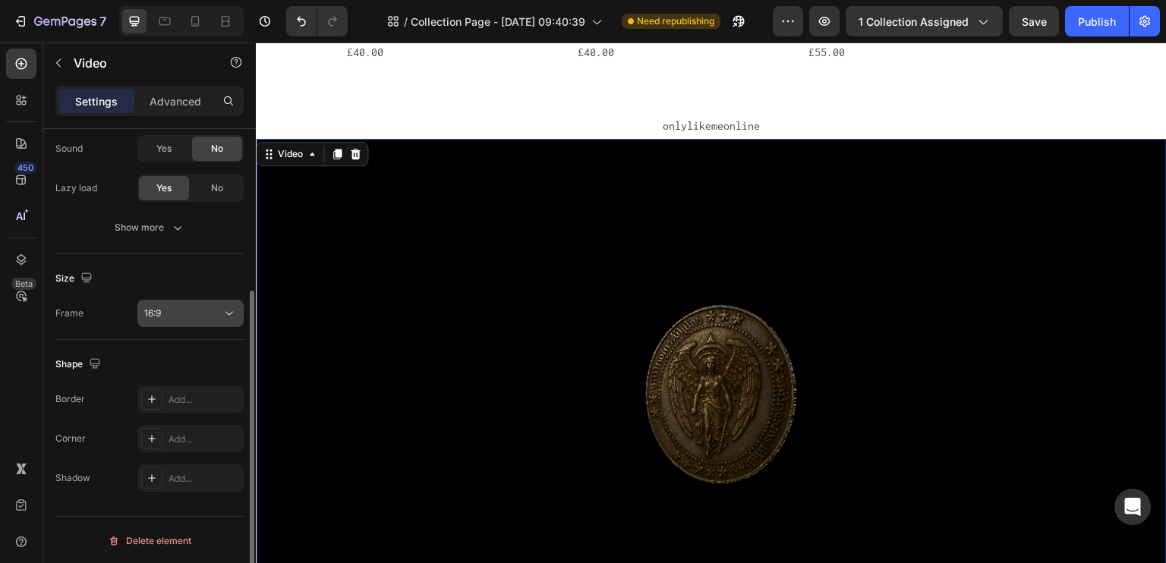
click at [199, 304] on button "16:9" at bounding box center [190, 313] width 106 height 27
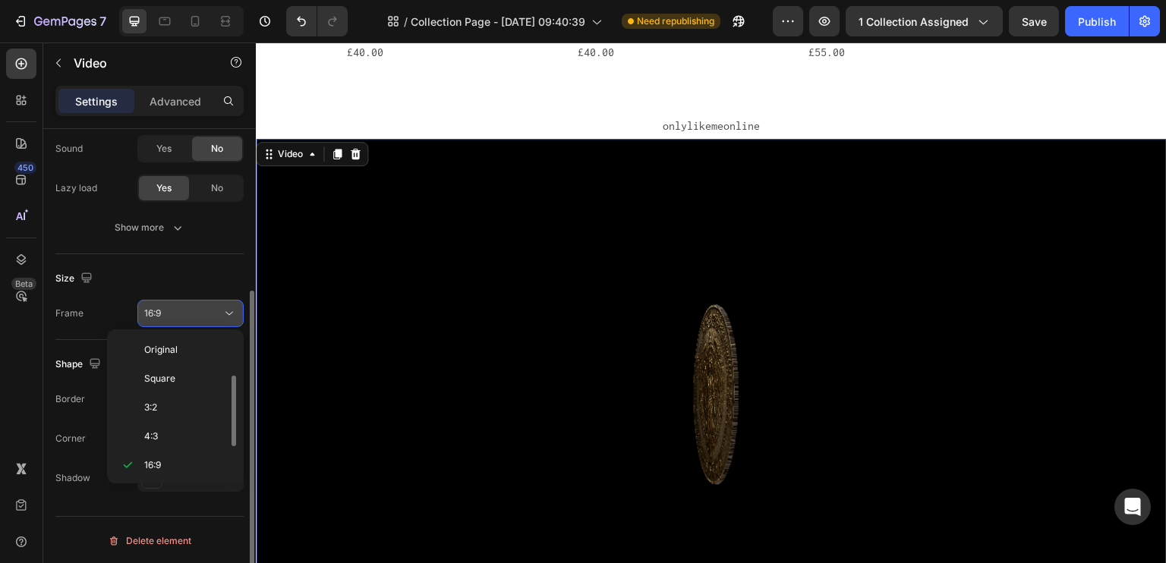
scroll to position [27, 0]
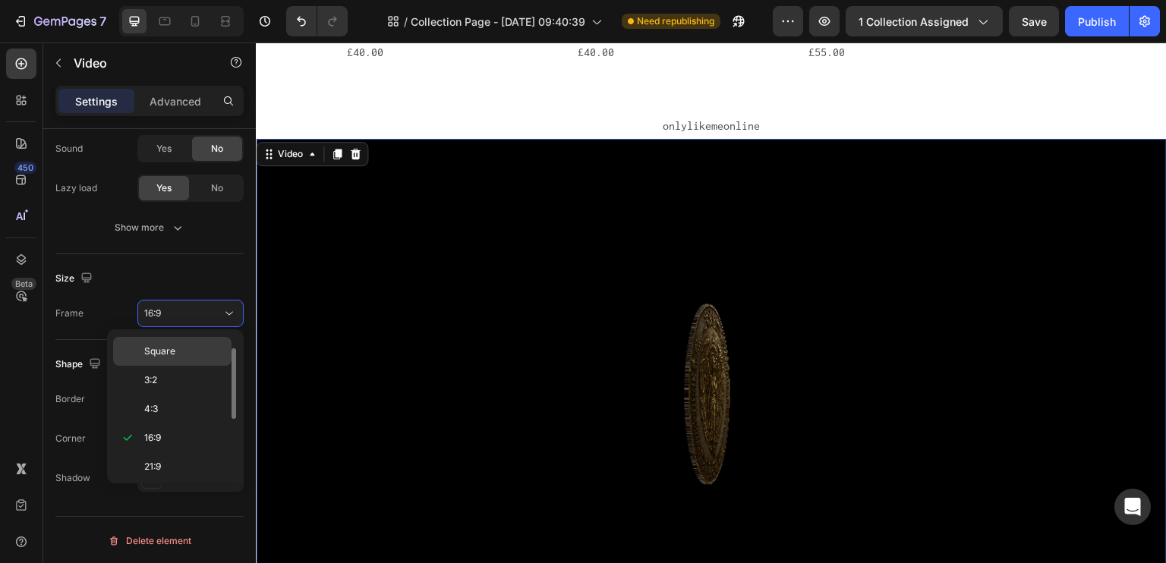
click at [194, 366] on div "Square" at bounding box center [172, 380] width 118 height 29
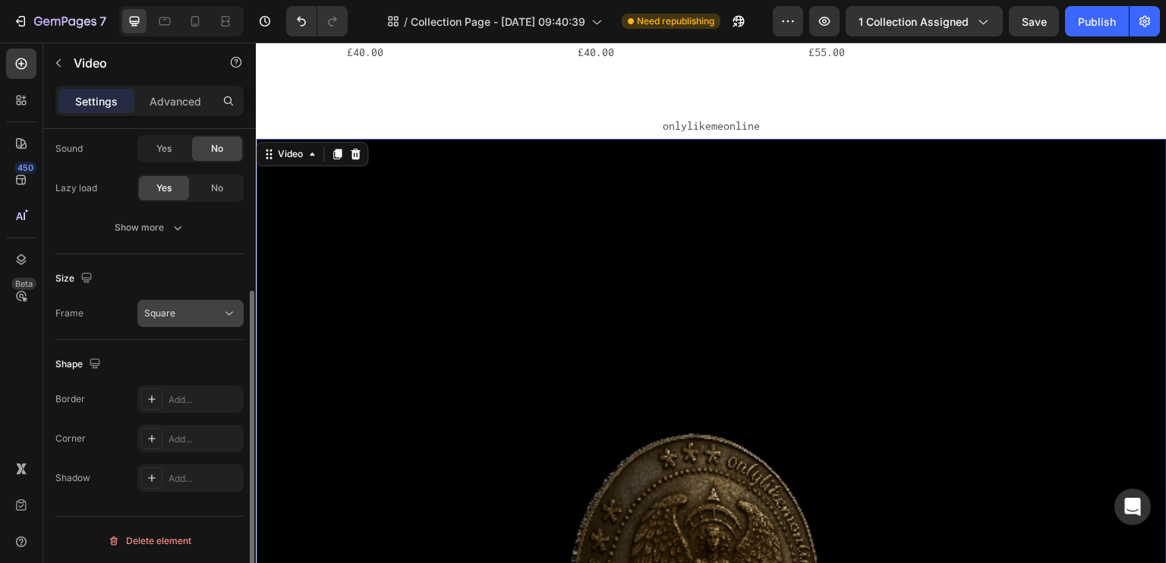
click at [197, 309] on div "Square" at bounding box center [182, 314] width 77 height 14
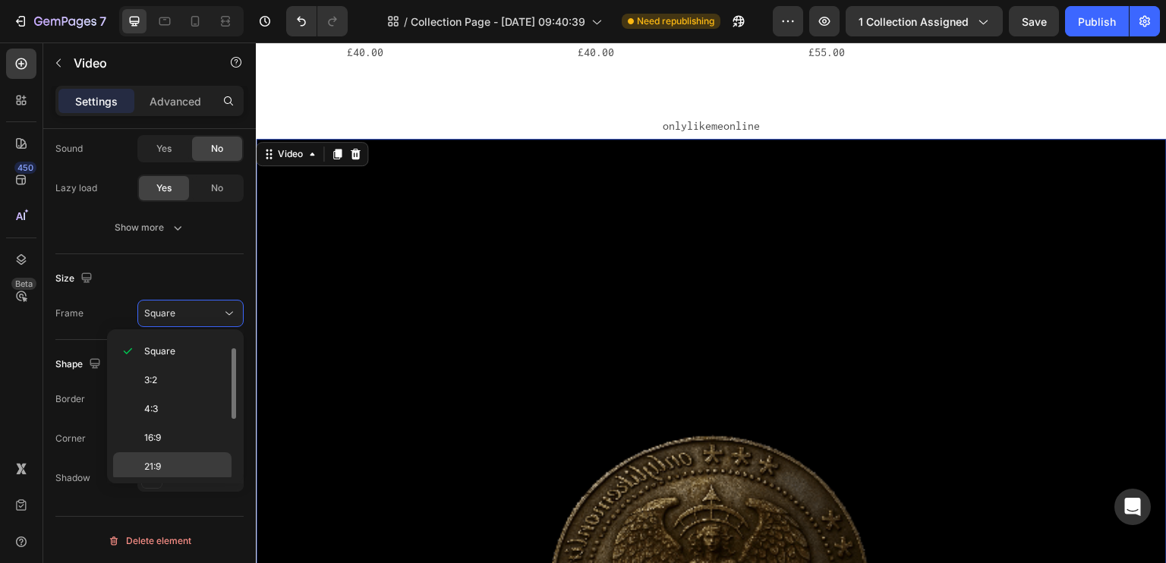
click at [153, 460] on span "21:9" at bounding box center [152, 467] width 17 height 14
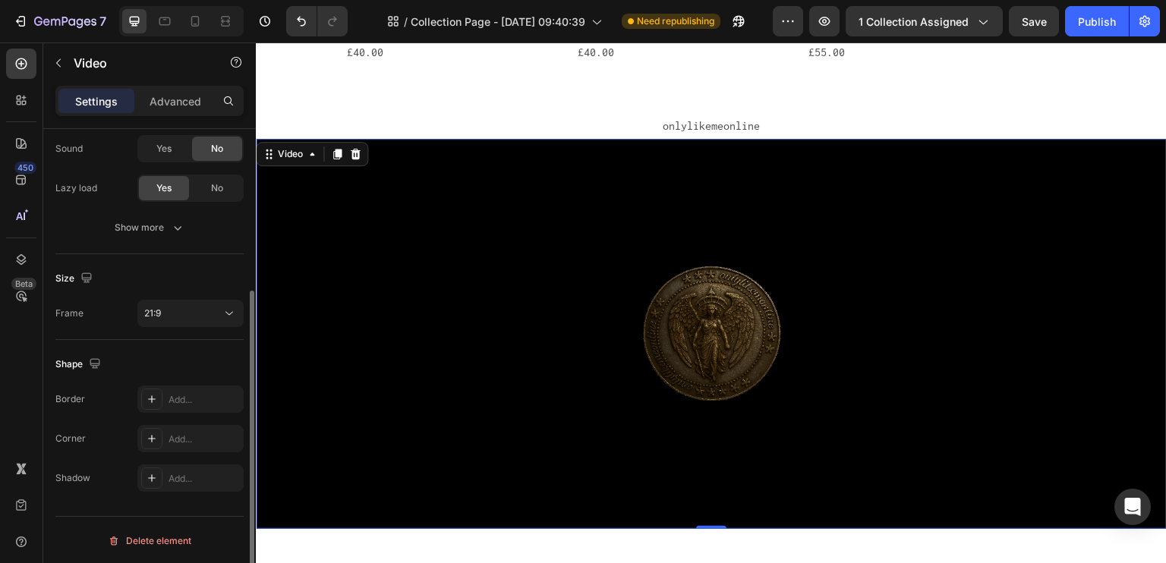
scroll to position [168, 0]
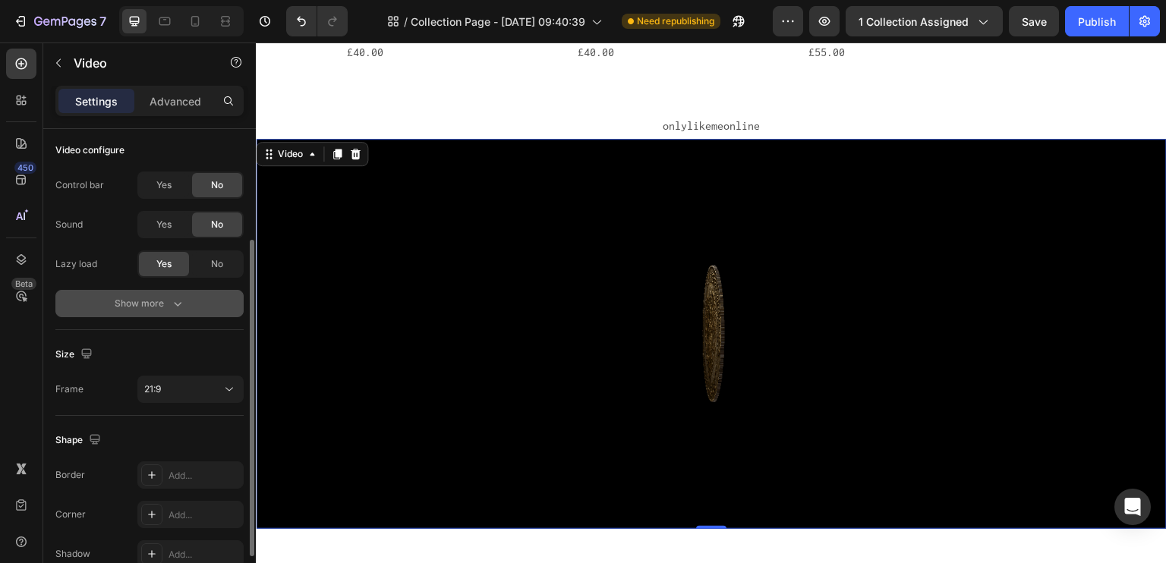
click at [152, 300] on div "Show more" at bounding box center [150, 303] width 71 height 15
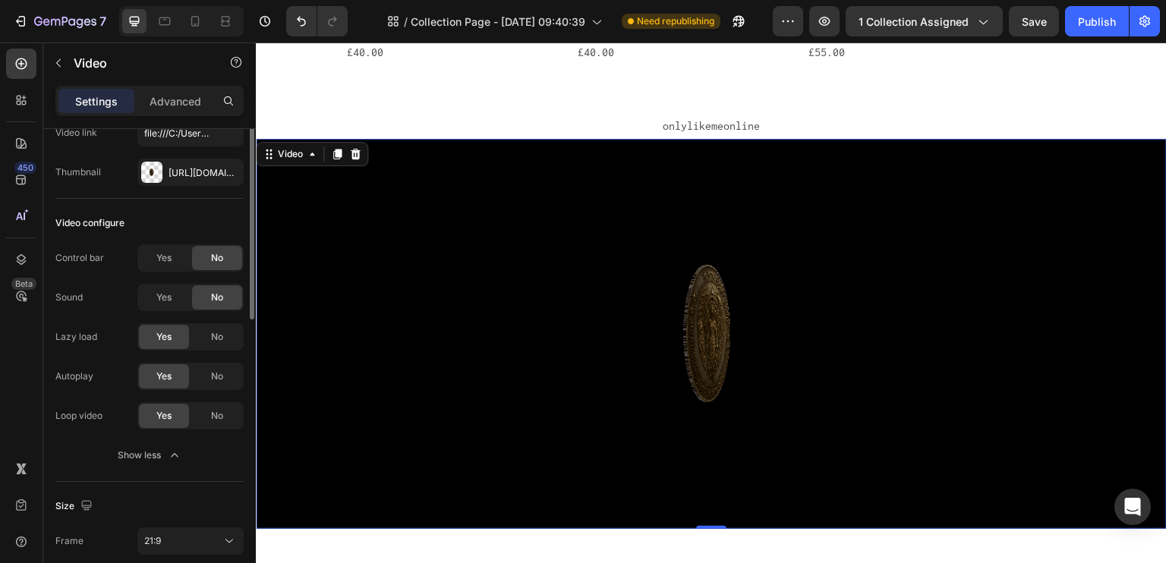
scroll to position [0, 0]
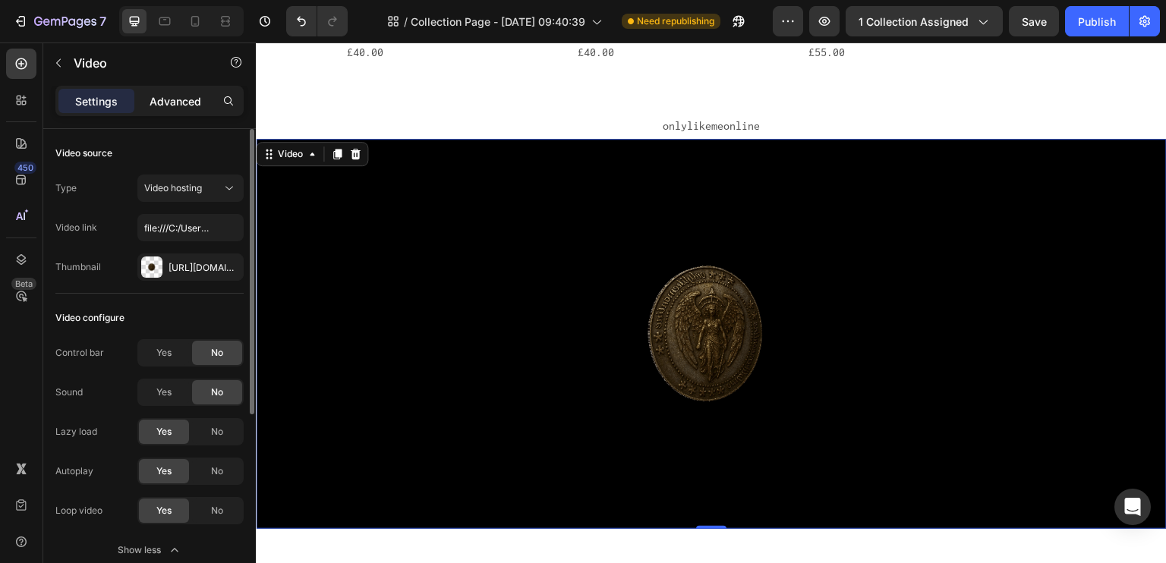
click at [207, 100] on div "Advanced" at bounding box center [175, 101] width 76 height 24
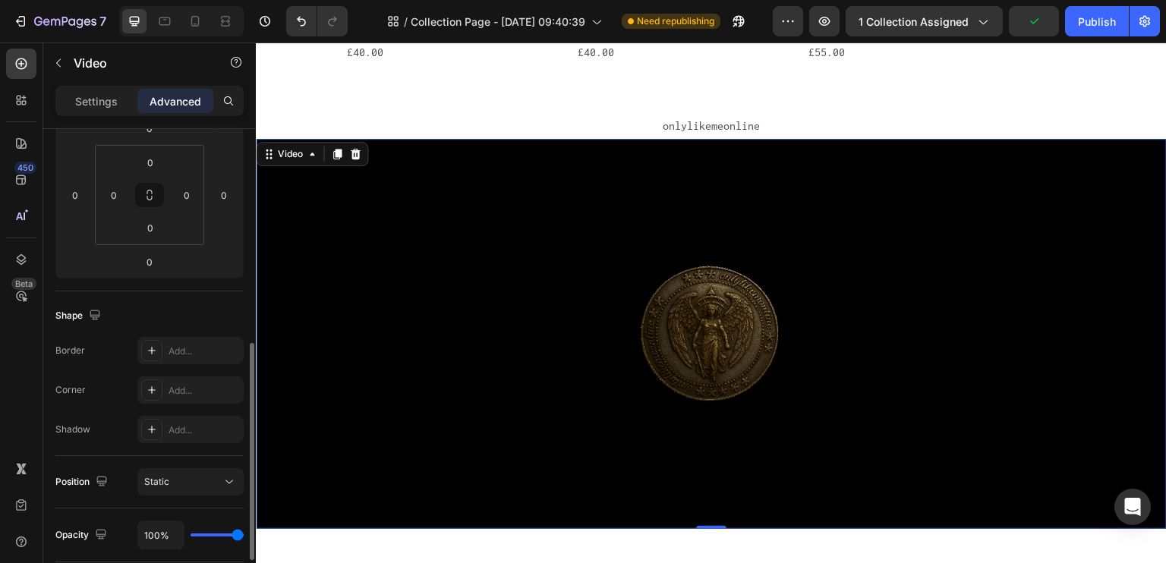
scroll to position [380, 0]
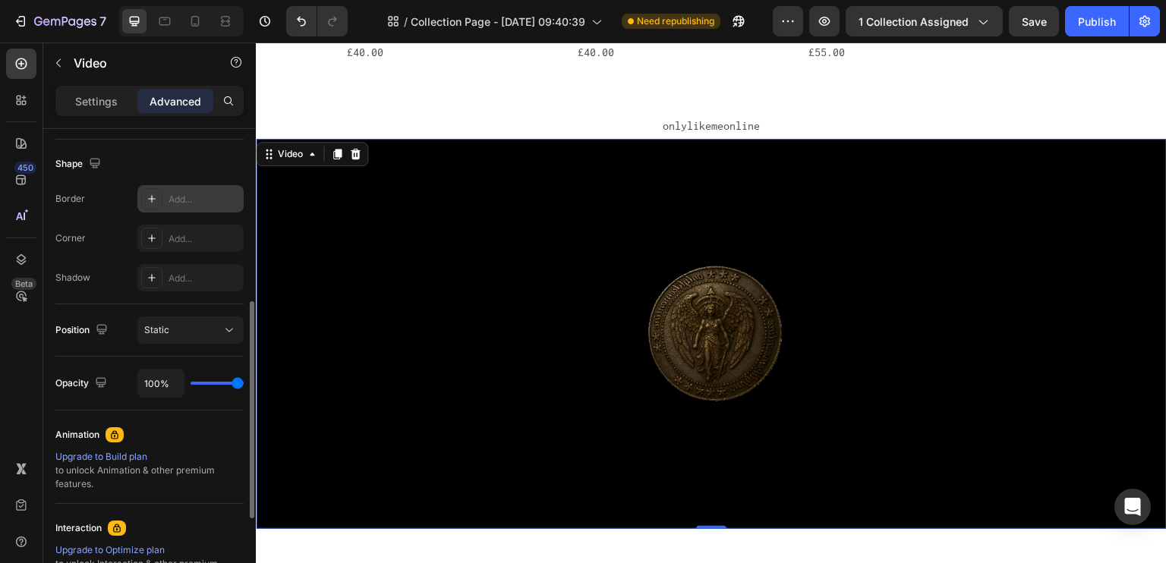
click at [190, 201] on div "Add..." at bounding box center [204, 200] width 71 height 14
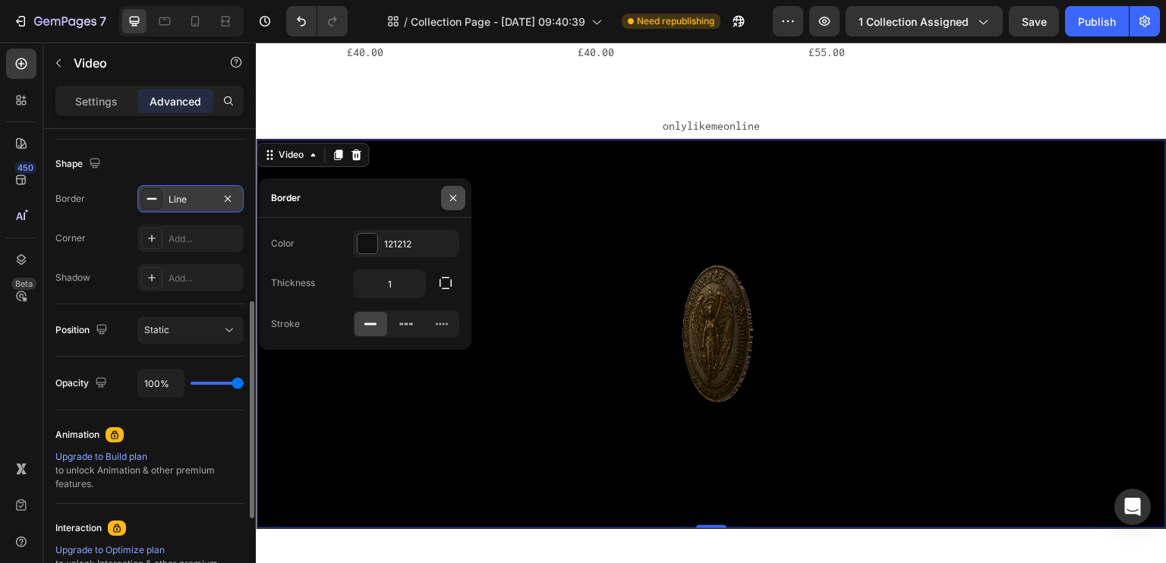
click at [448, 193] on icon "button" at bounding box center [453, 198] width 12 height 12
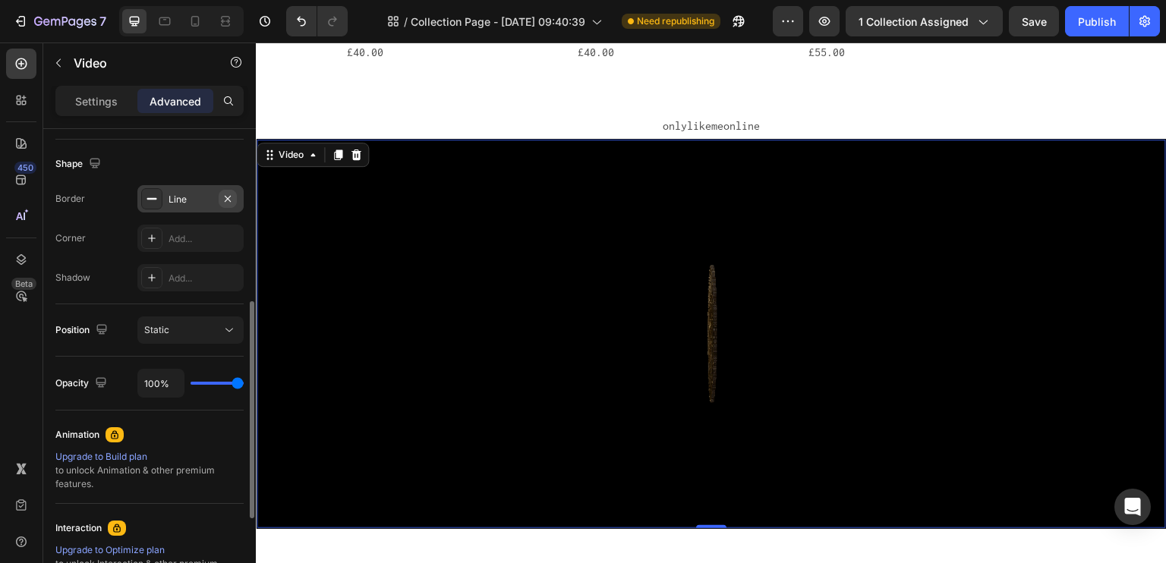
click at [231, 193] on icon "button" at bounding box center [228, 199] width 12 height 12
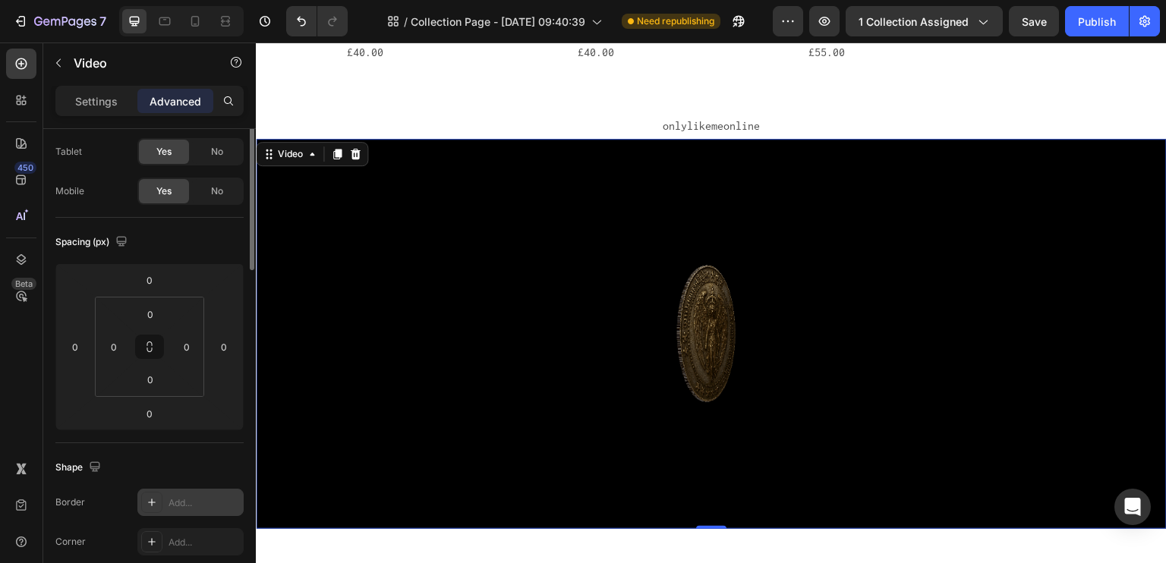
scroll to position [0, 0]
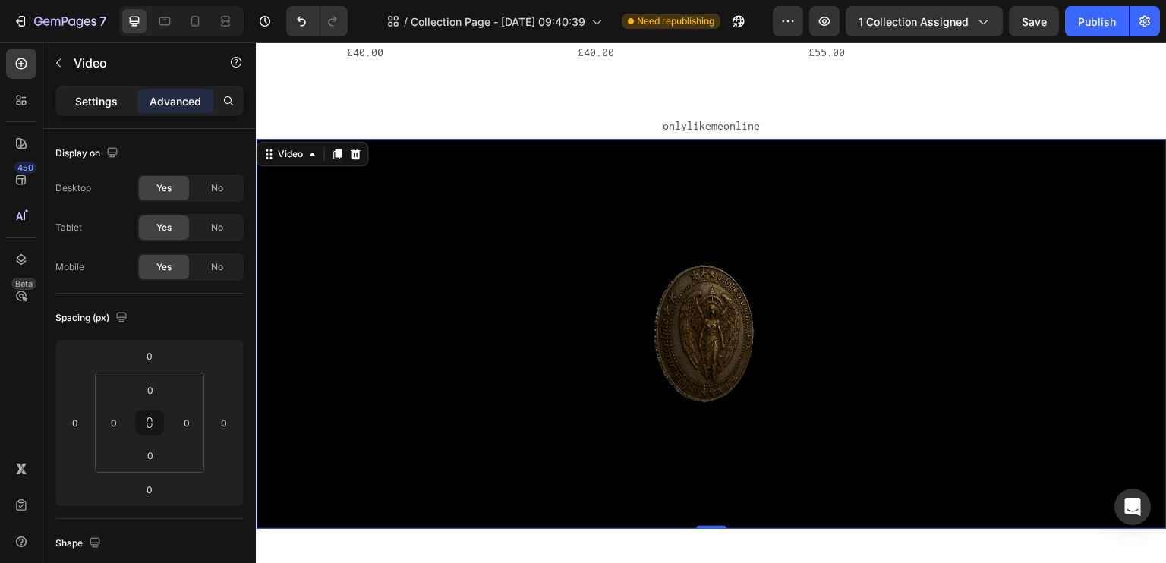
click at [93, 96] on p "Settings" at bounding box center [96, 101] width 43 height 16
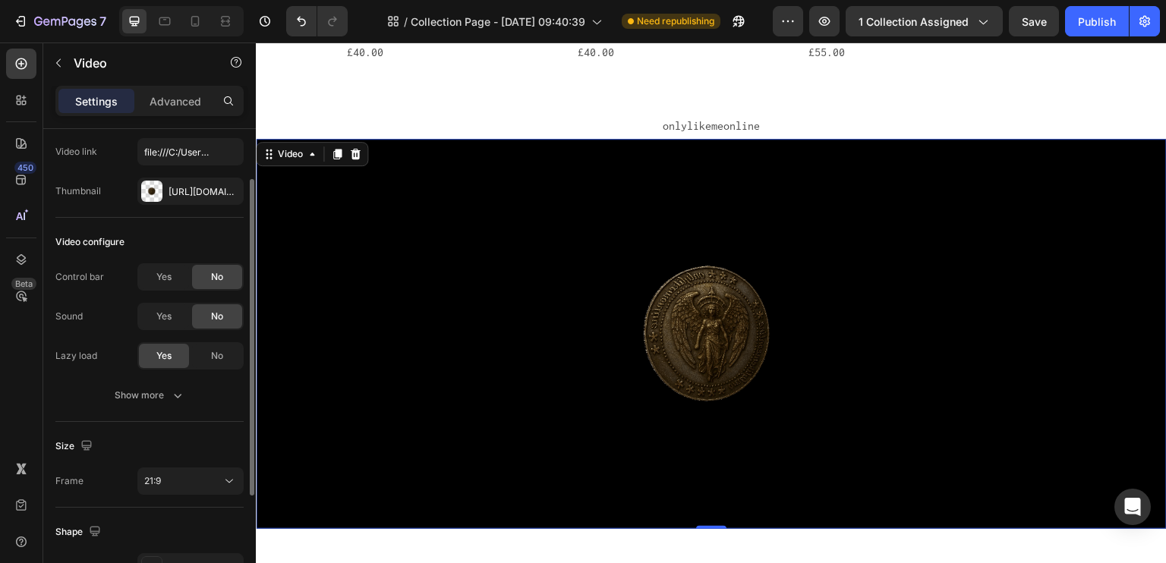
scroll to position [228, 0]
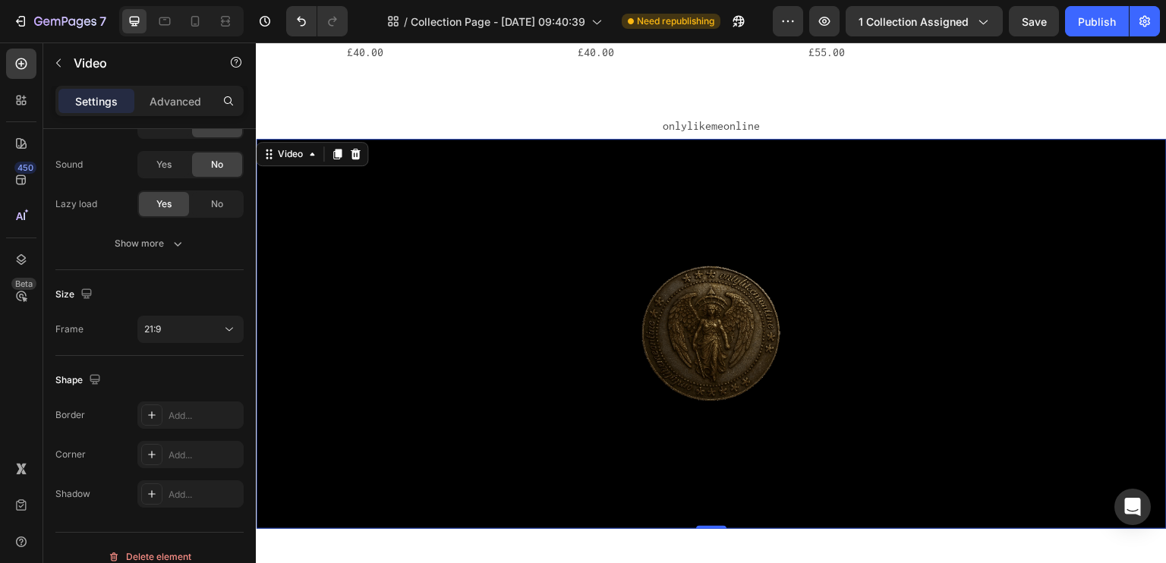
click at [620, 207] on video at bounding box center [711, 334] width 911 height 390
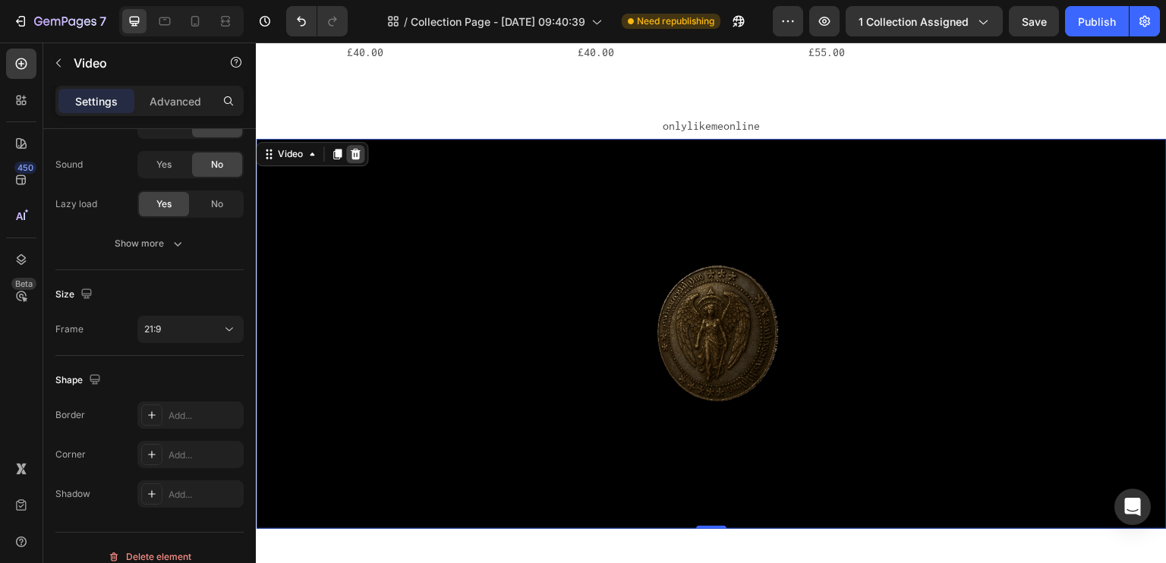
click at [352, 148] on icon at bounding box center [355, 154] width 12 height 12
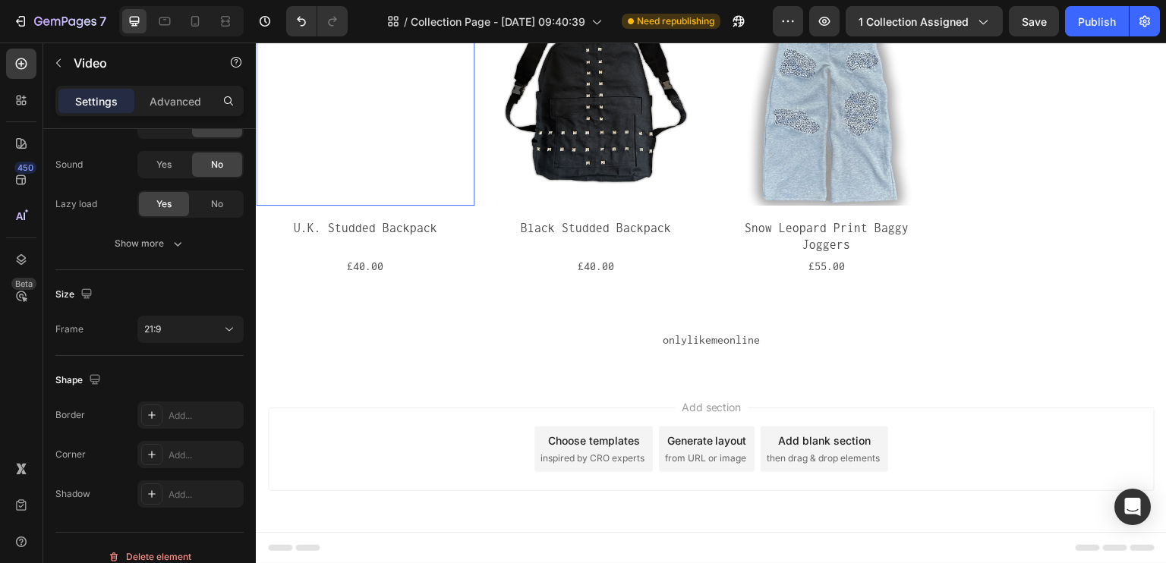
scroll to position [91, 0]
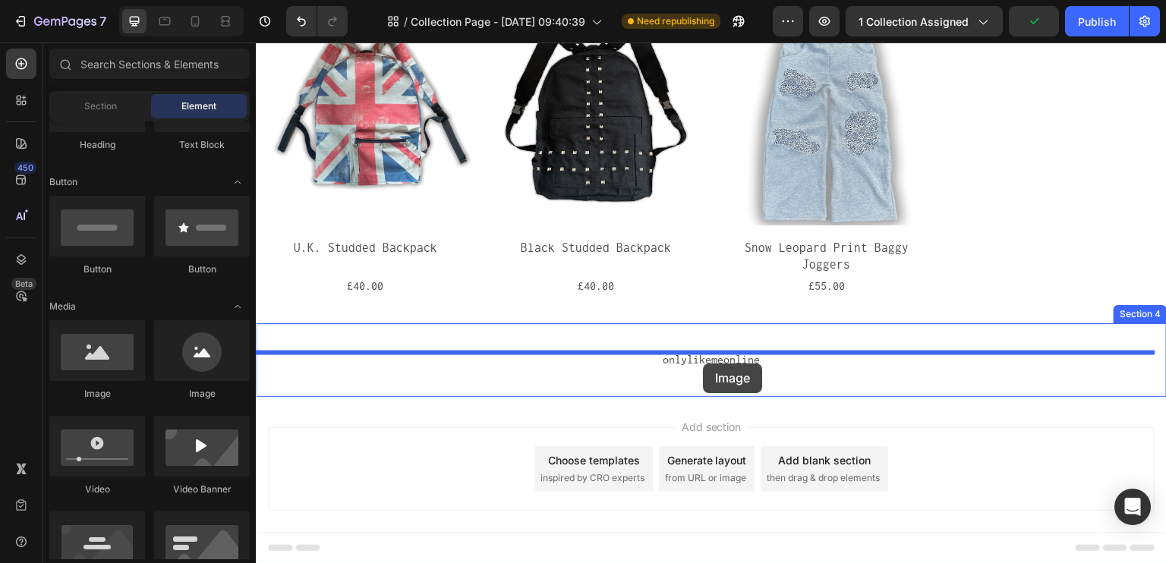
drag, startPoint x: 338, startPoint y: 403, endPoint x: 706, endPoint y: 367, distance: 369.9
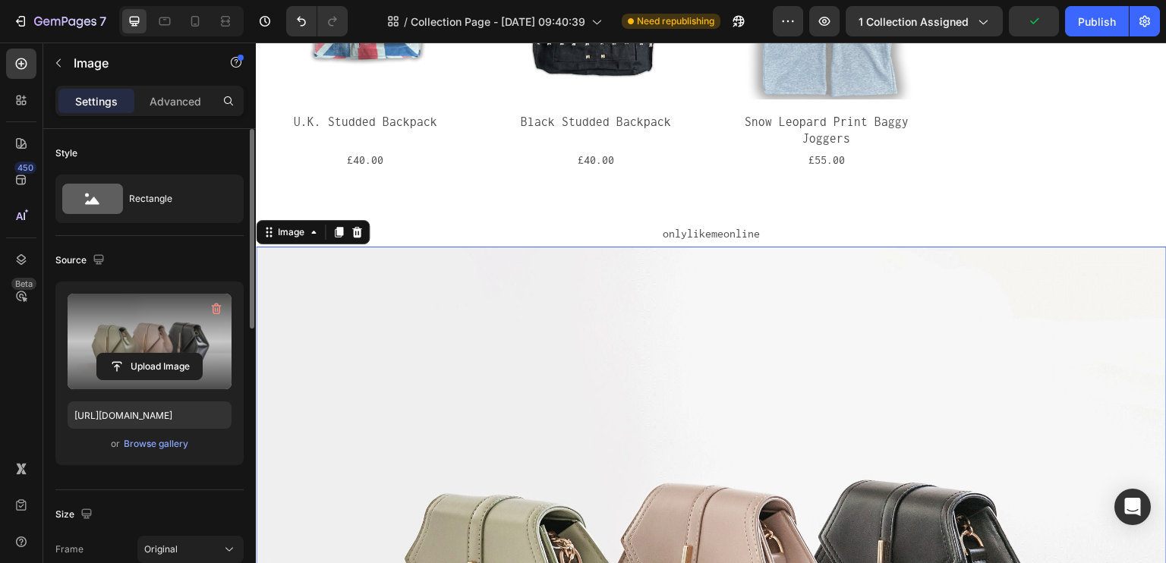
scroll to position [243, 0]
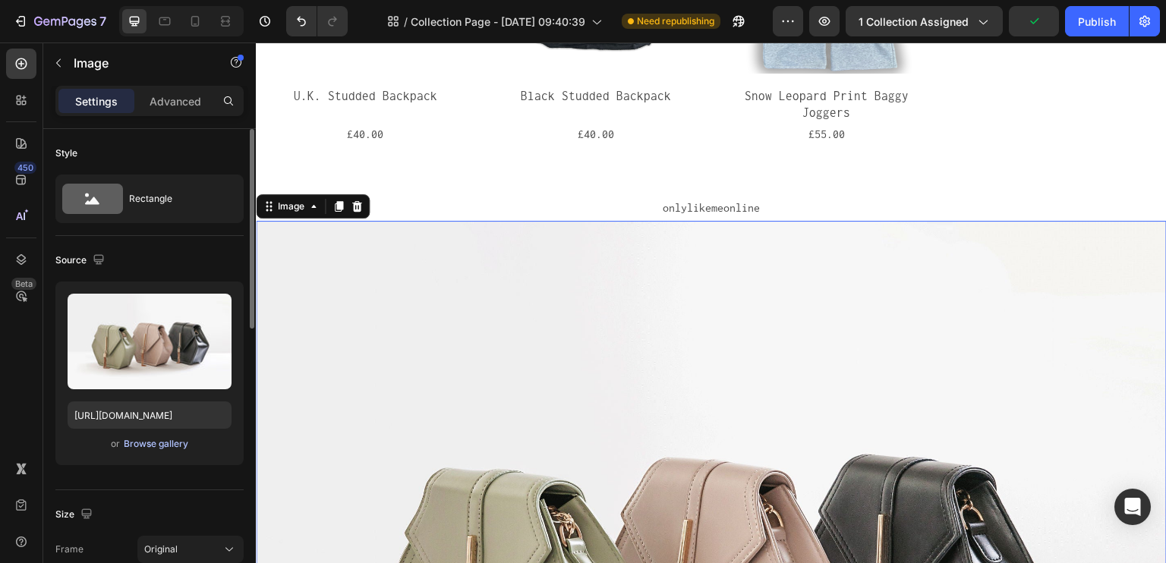
click at [156, 448] on div "Browse gallery" at bounding box center [156, 444] width 65 height 14
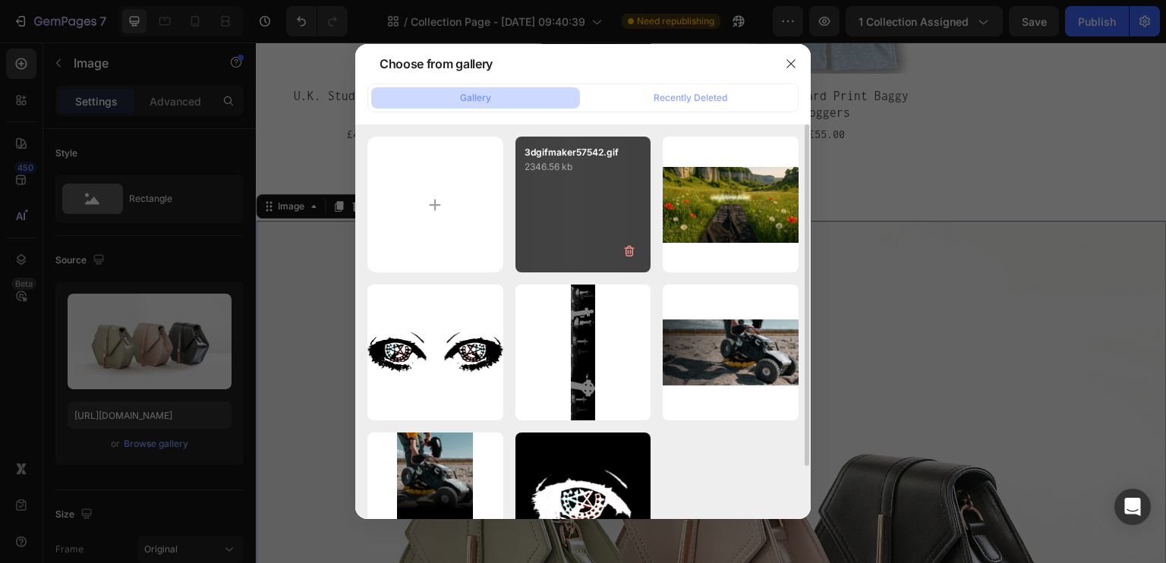
click at [585, 221] on div "3dgifmaker57542.gif 2346.56 kb" at bounding box center [583, 205] width 136 height 136
type input "[URL][DOMAIN_NAME]"
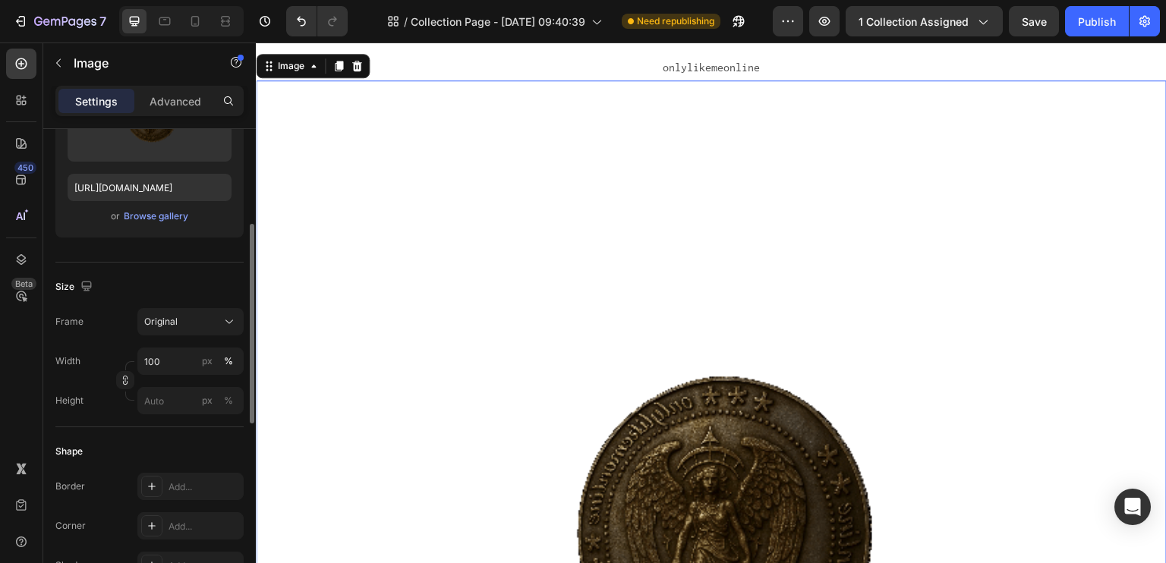
scroll to position [304, 0]
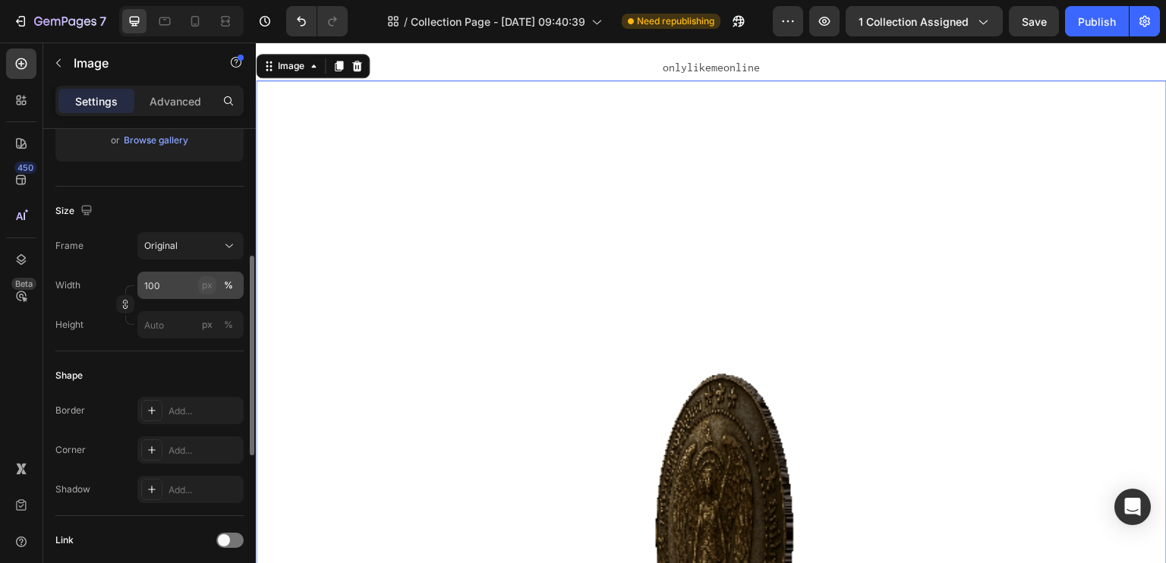
click at [209, 286] on div "px" at bounding box center [207, 286] width 11 height 14
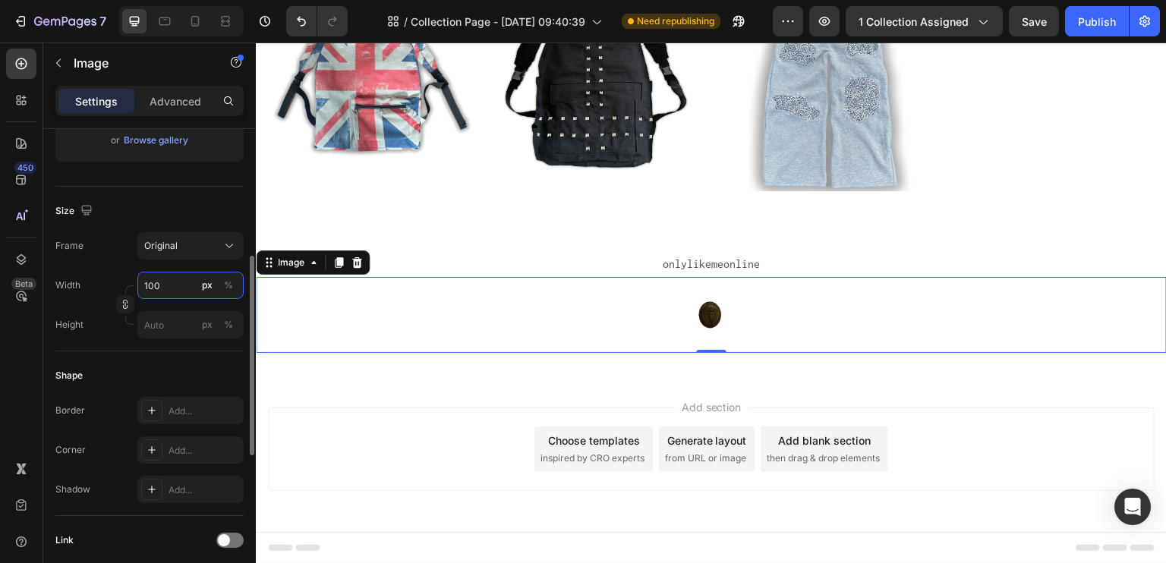
scroll to position [121, 0]
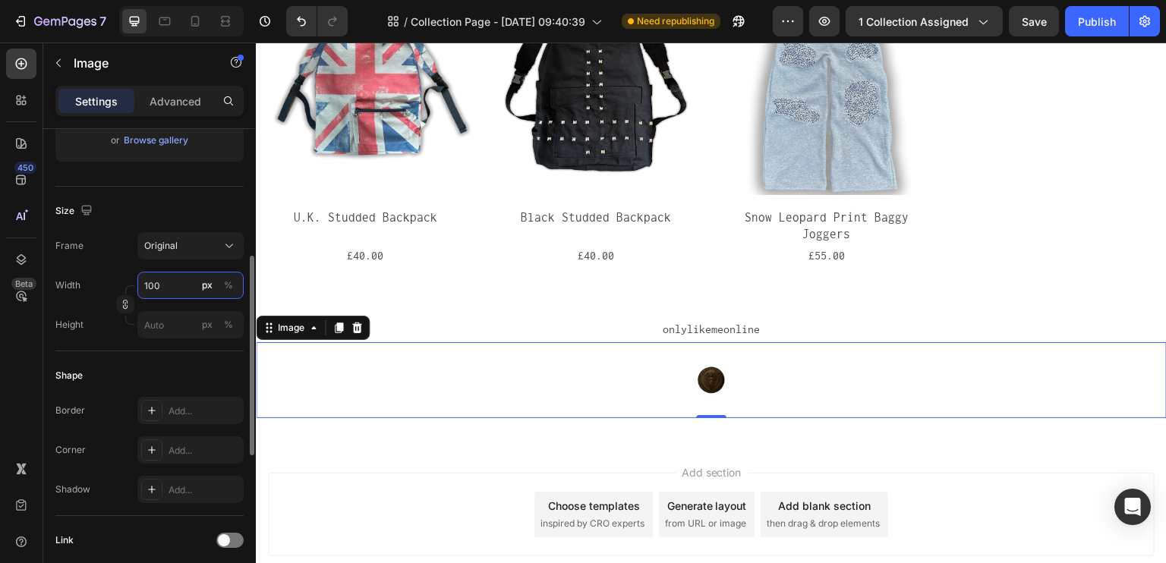
click at [238, 285] on input "100" at bounding box center [190, 285] width 106 height 27
click at [232, 288] on div "%" at bounding box center [228, 286] width 9 height 14
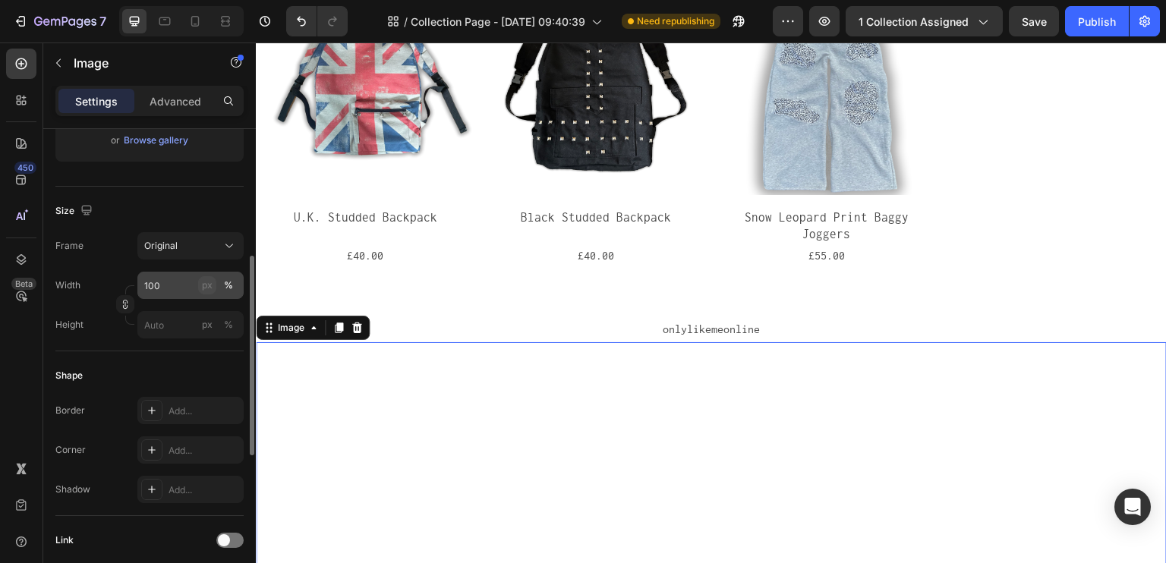
click at [219, 316] on button "px" at bounding box center [228, 325] width 18 height 18
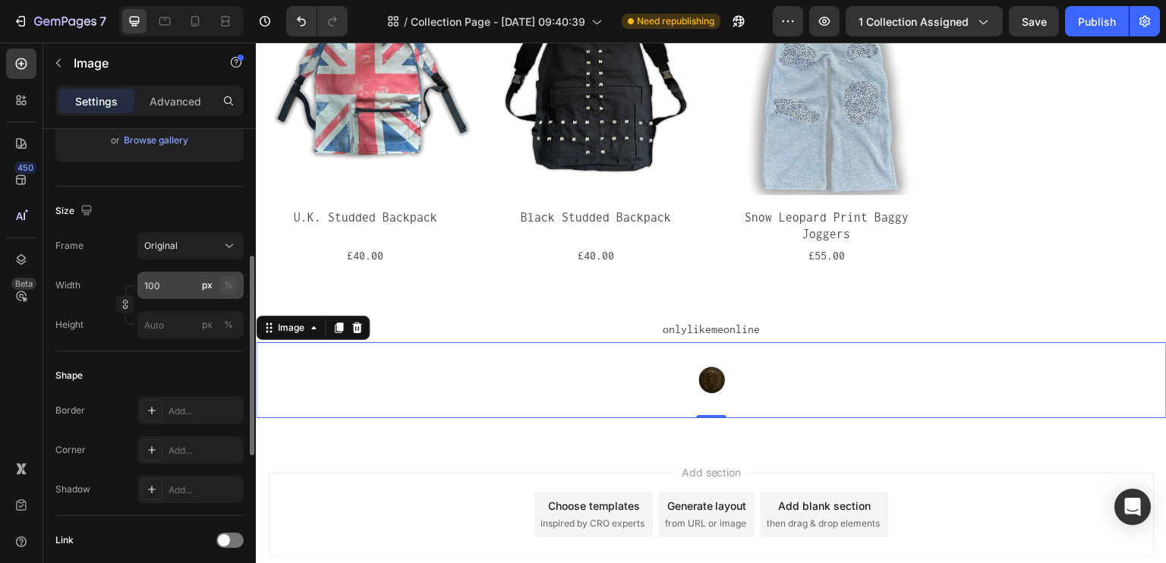
click at [233, 286] on button "%" at bounding box center [228, 285] width 18 height 18
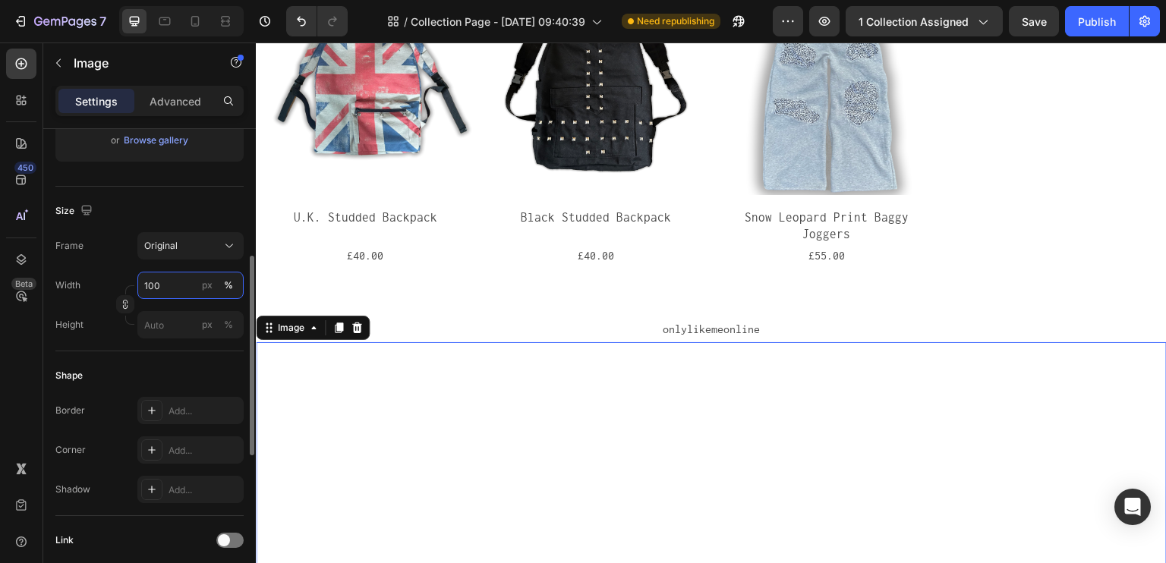
click at [178, 283] on input "100" at bounding box center [190, 285] width 106 height 27
drag, startPoint x: 178, startPoint y: 283, endPoint x: 122, endPoint y: 286, distance: 56.3
click at [122, 286] on div "Width 100 px % Height px %" at bounding box center [149, 305] width 188 height 67
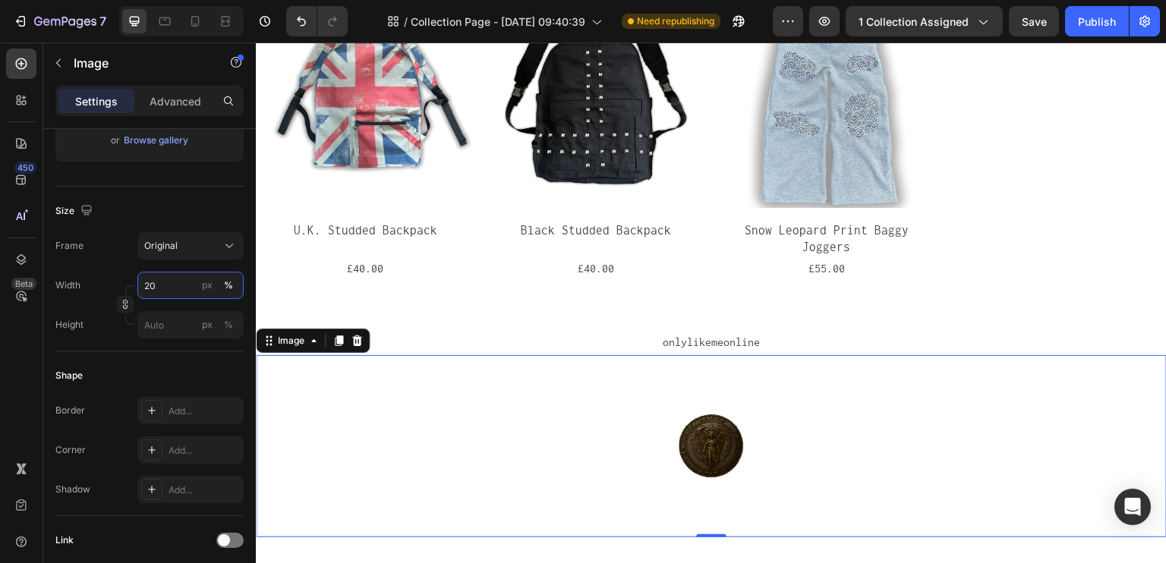
type input "20"
click at [175, 84] on div "Image" at bounding box center [129, 64] width 173 height 43
click at [168, 98] on p "Advanced" at bounding box center [176, 101] width 52 height 16
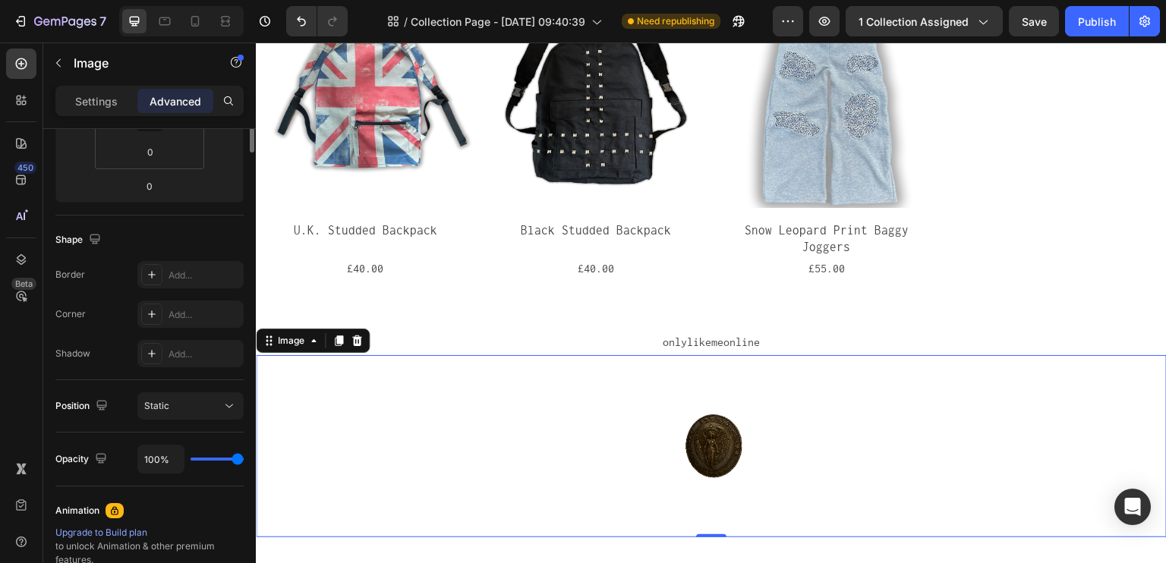
scroll to position [0, 0]
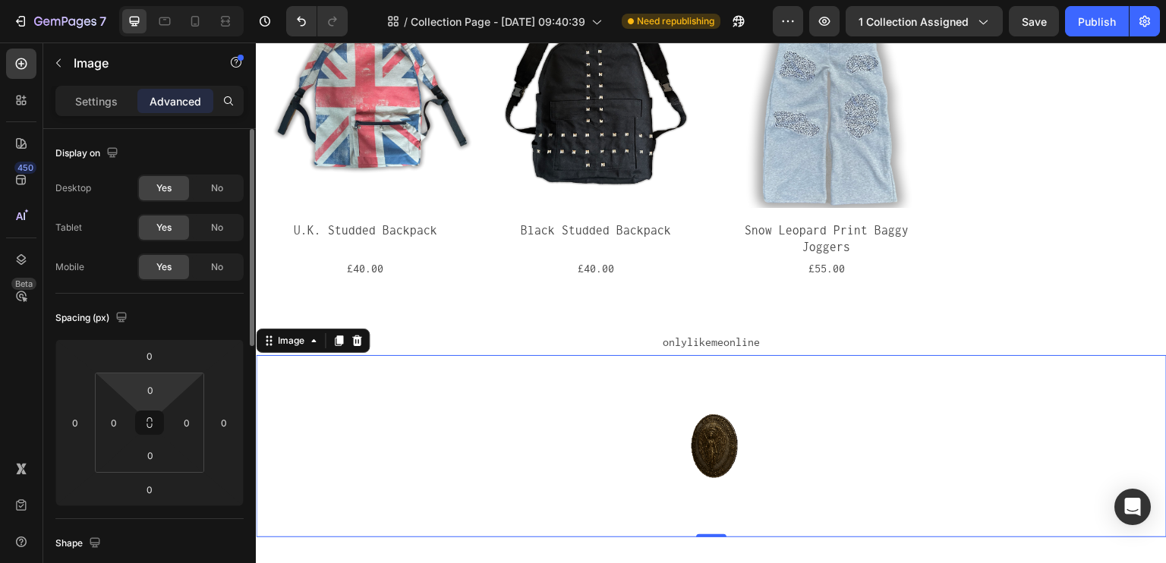
click at [160, 416] on button at bounding box center [149, 423] width 29 height 24
click at [159, 392] on input "0" at bounding box center [150, 390] width 30 height 23
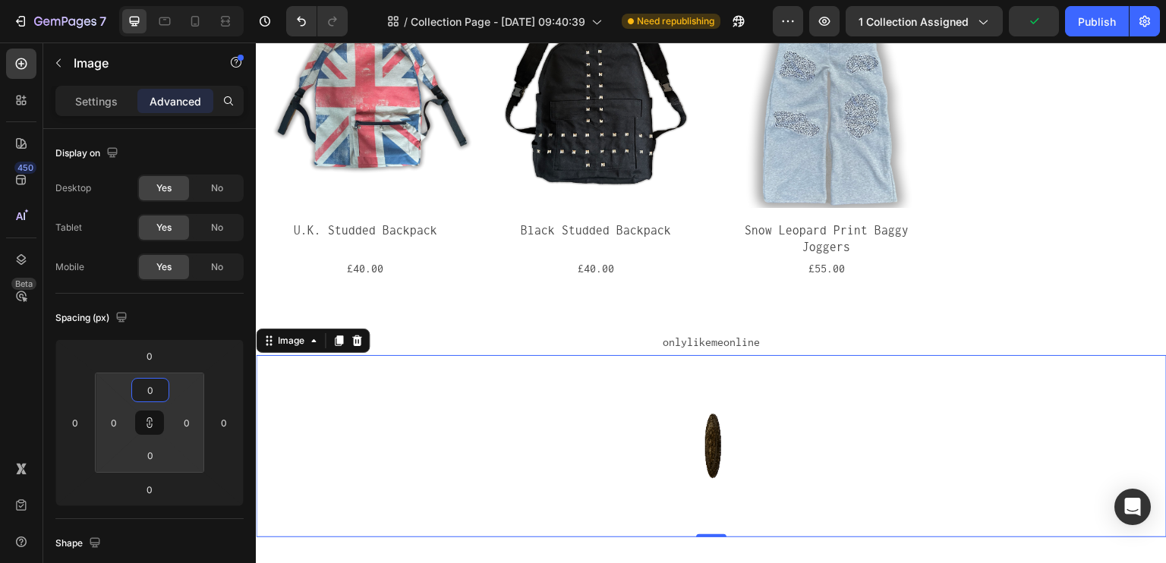
click at [670, 332] on p "onlylikemeonline" at bounding box center [711, 343] width 908 height 22
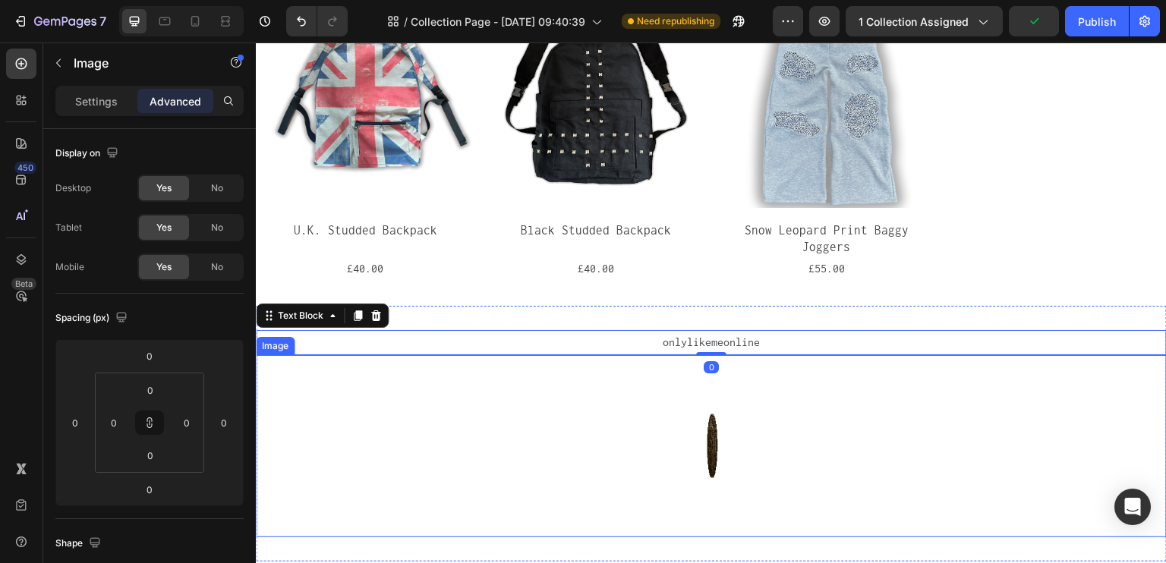
click at [620, 362] on img at bounding box center [711, 446] width 182 height 182
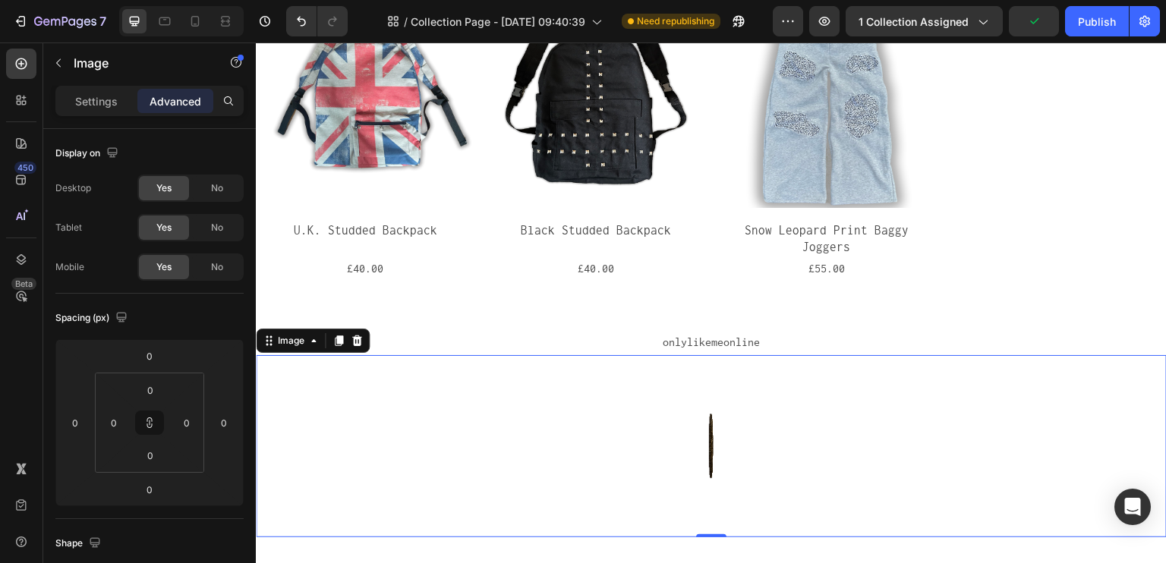
click at [715, 408] on img at bounding box center [711, 446] width 182 height 182
click at [651, 417] on img at bounding box center [711, 446] width 182 height 182
click at [720, 428] on img at bounding box center [711, 446] width 182 height 182
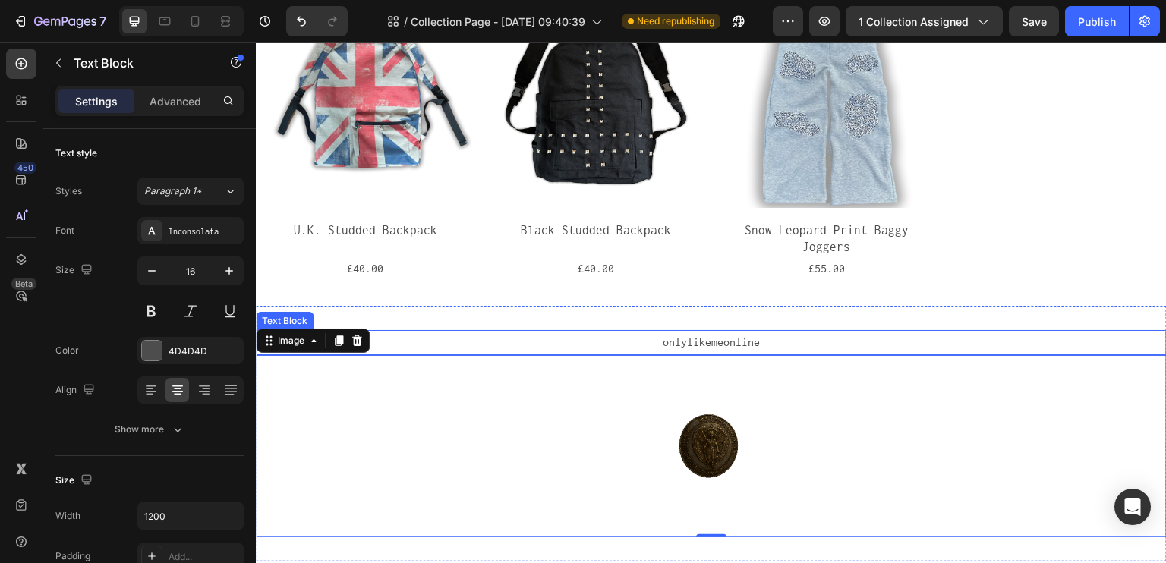
drag, startPoint x: 490, startPoint y: 332, endPoint x: 512, endPoint y: 325, distance: 23.1
click at [489, 332] on p "onlylikemeonline" at bounding box center [711, 343] width 908 height 22
click at [532, 356] on div at bounding box center [711, 446] width 911 height 182
click at [480, 332] on p "onlylikemeonline" at bounding box center [711, 343] width 908 height 22
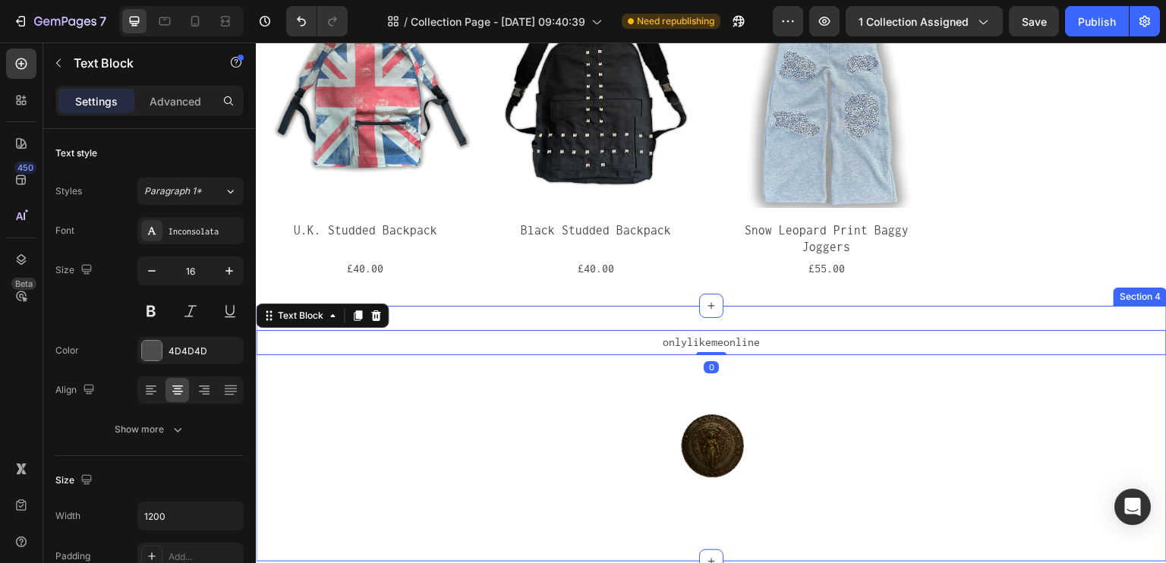
click at [484, 306] on div "onlylikemeonline Text Block 0 Image Section 4" at bounding box center [711, 434] width 911 height 256
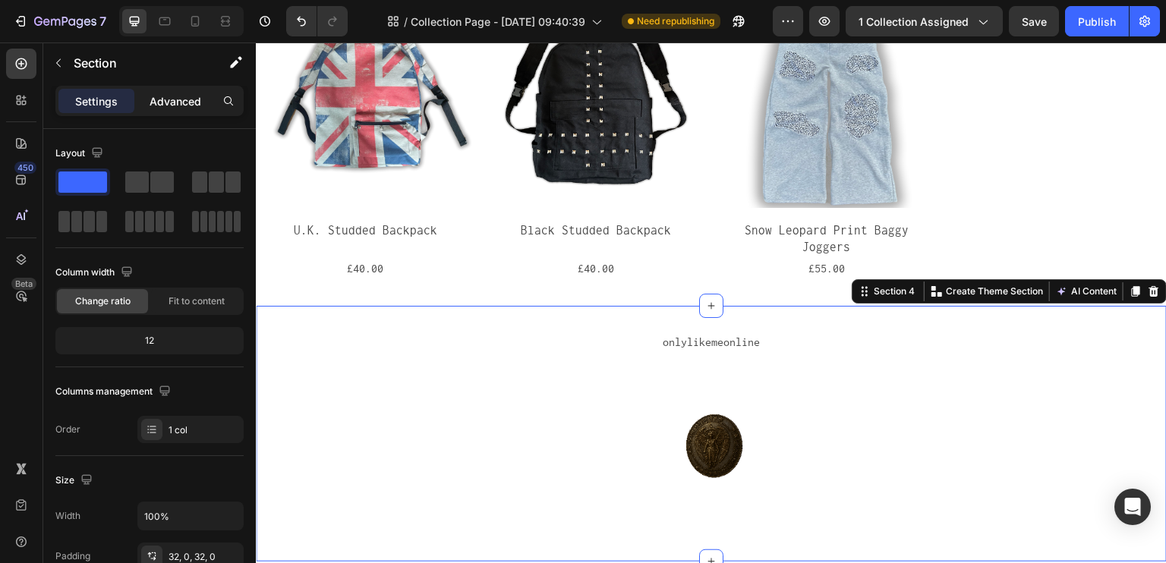
click at [150, 108] on p "Advanced" at bounding box center [176, 101] width 52 height 16
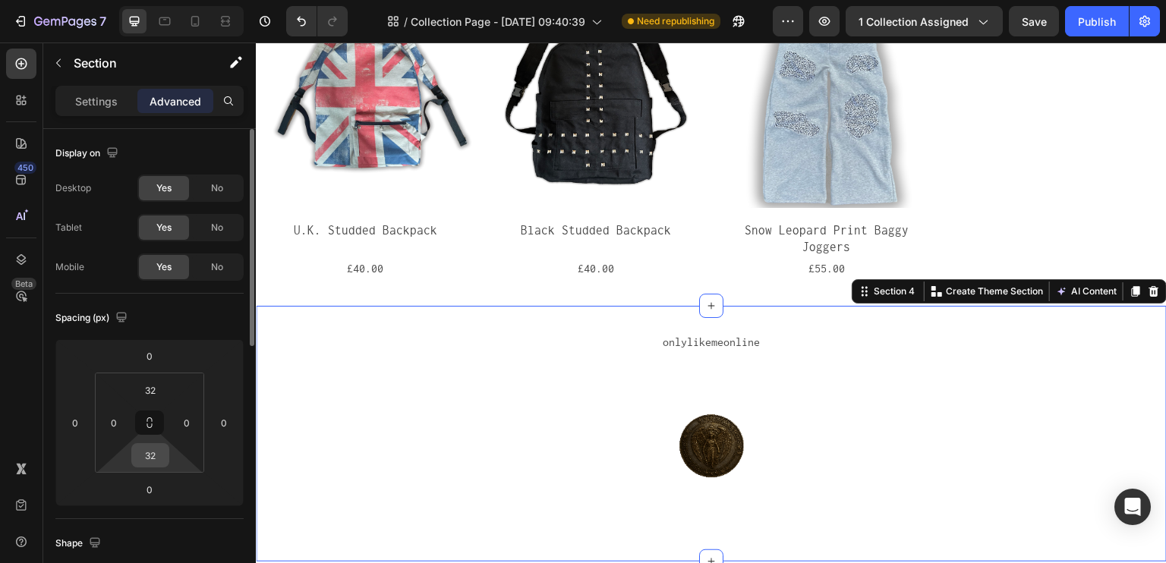
click at [166, 455] on div "32" at bounding box center [150, 455] width 38 height 24
click at [156, 452] on input "32" at bounding box center [150, 455] width 30 height 23
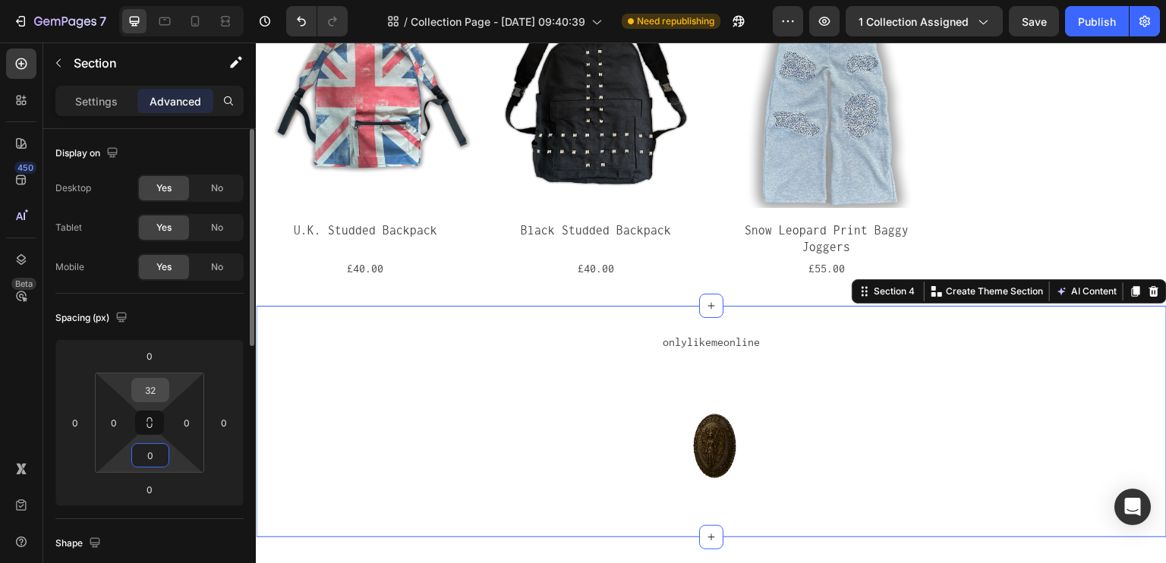
type input "0"
click at [153, 397] on input "32" at bounding box center [150, 390] width 30 height 23
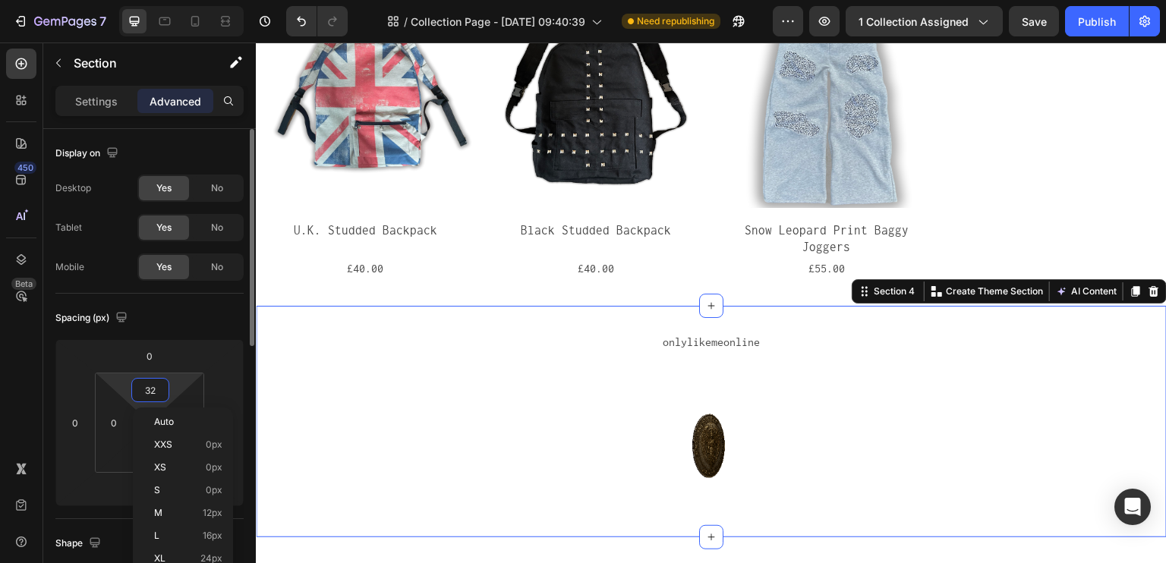
type input "0"
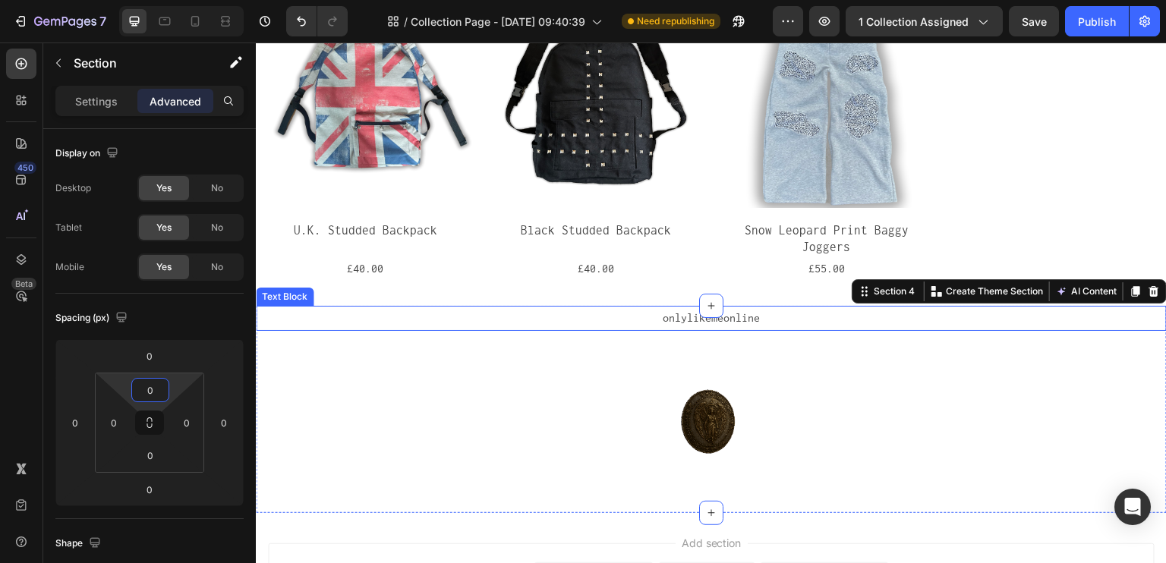
click at [467, 307] on p "onlylikemeonline" at bounding box center [711, 318] width 908 height 22
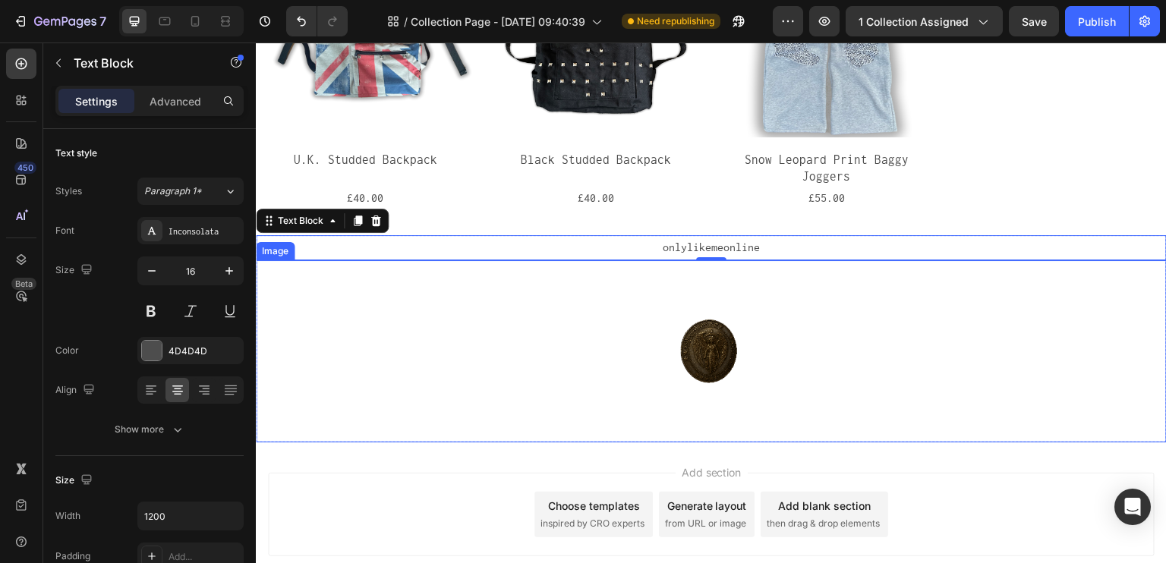
scroll to position [184, 0]
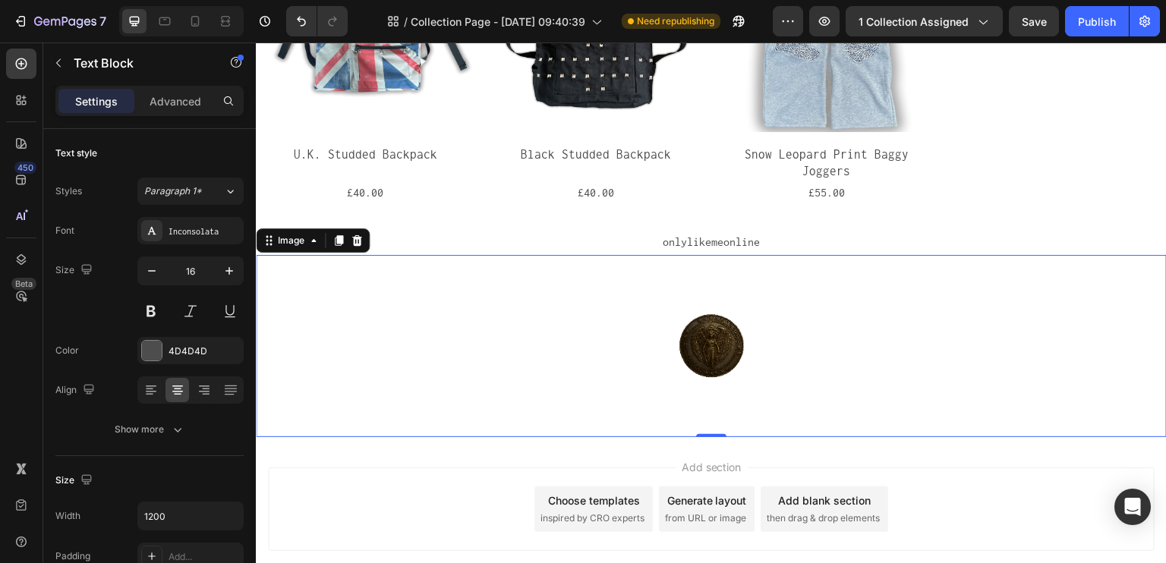
click at [541, 334] on div at bounding box center [711, 346] width 911 height 182
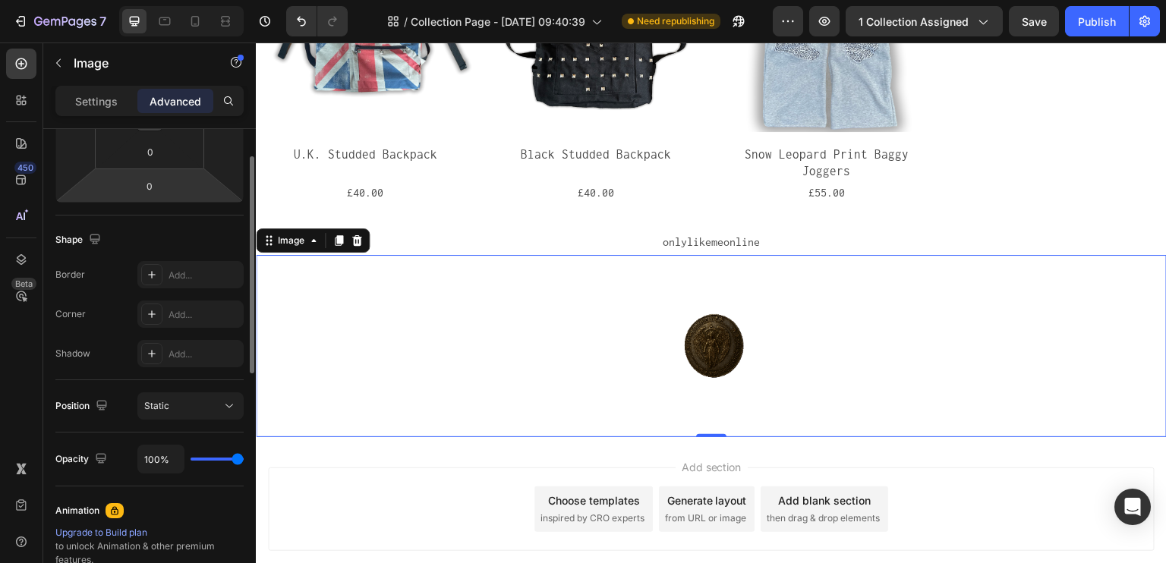
scroll to position [380, 0]
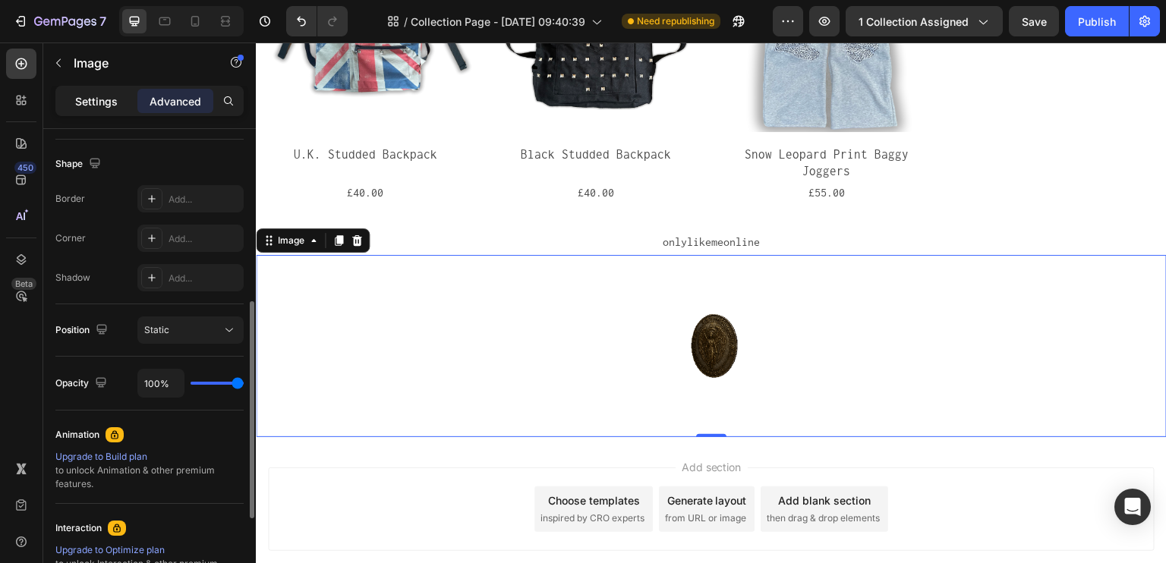
click at [121, 110] on div "Settings" at bounding box center [96, 101] width 76 height 24
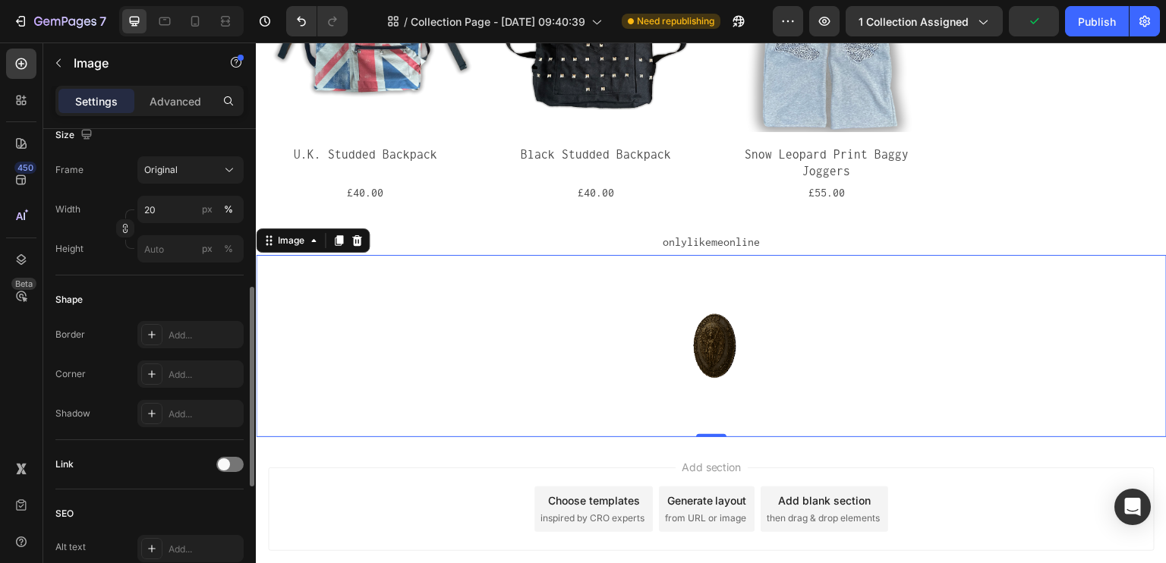
scroll to position [304, 0]
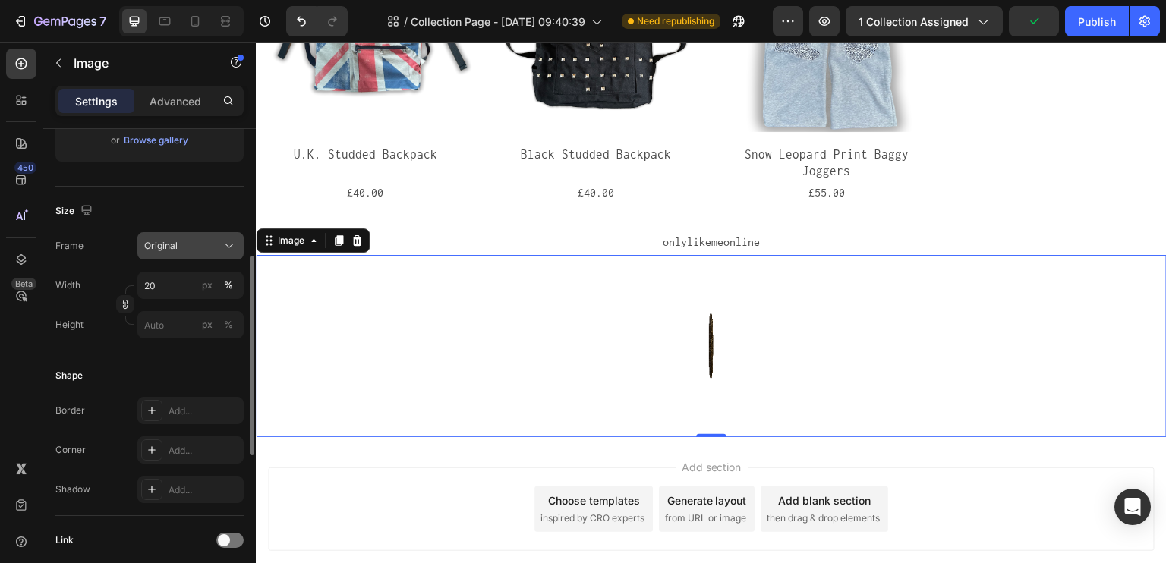
click at [210, 251] on div "Original" at bounding box center [181, 246] width 74 height 14
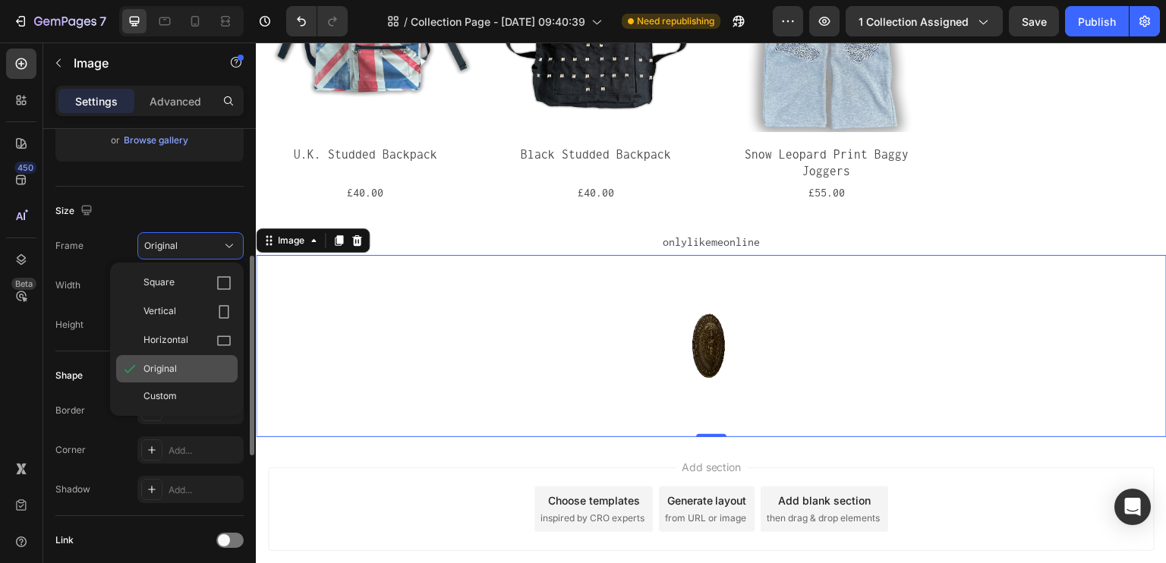
click at [172, 372] on span "Original" at bounding box center [159, 369] width 33 height 14
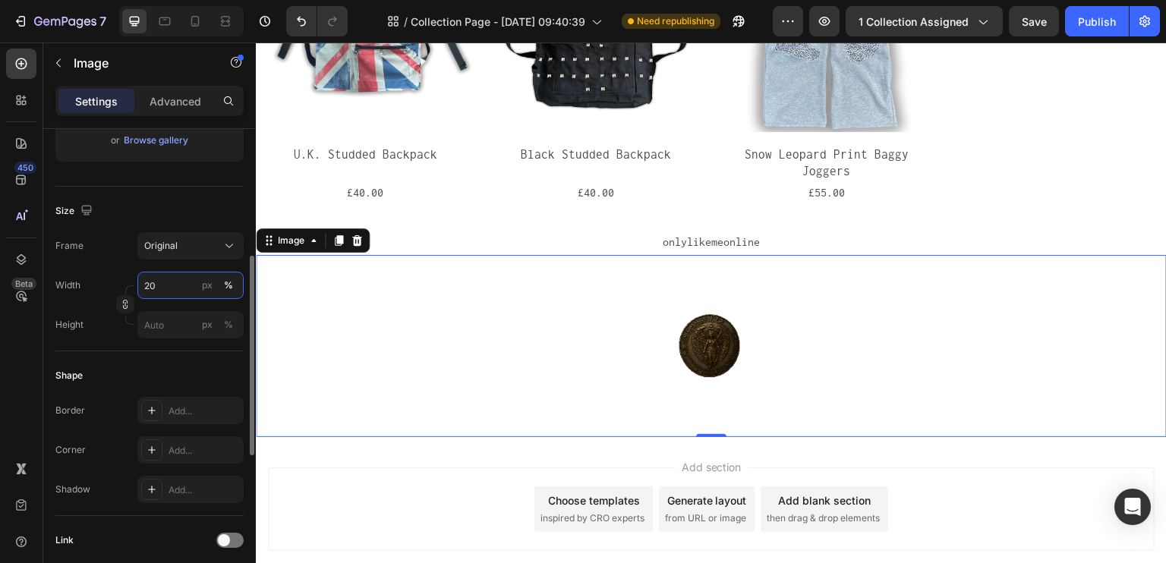
click at [179, 286] on input "20" at bounding box center [190, 285] width 106 height 27
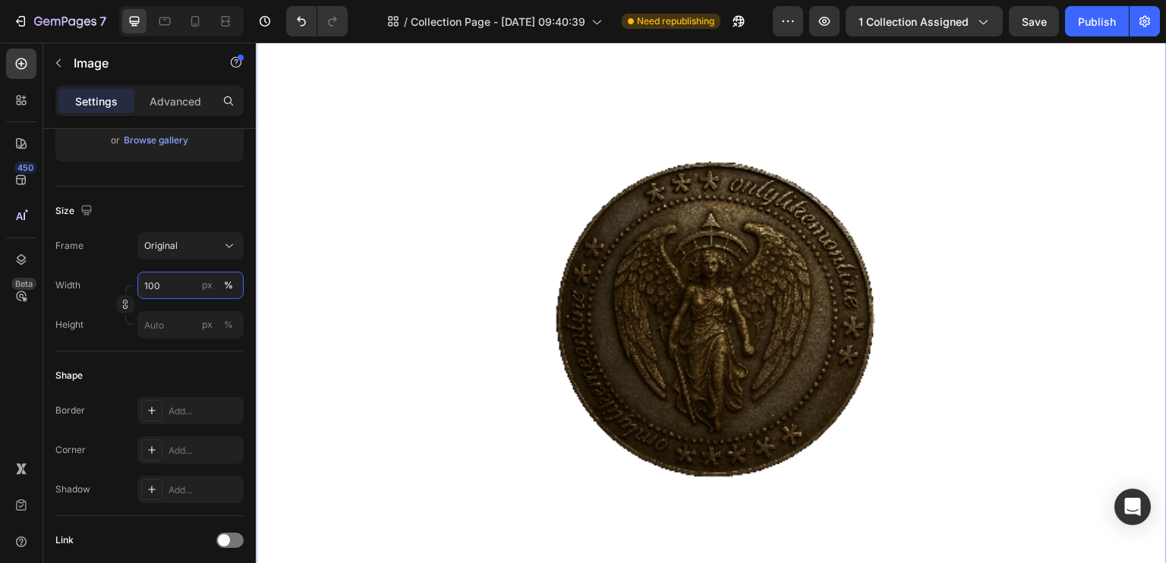
scroll to position [507, 0]
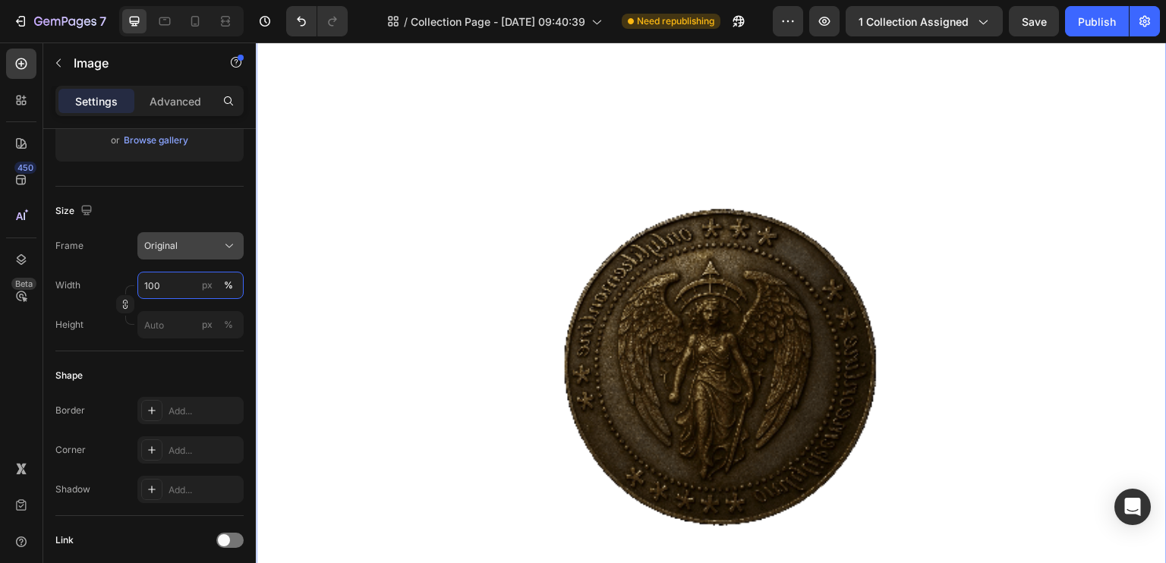
type input "100"
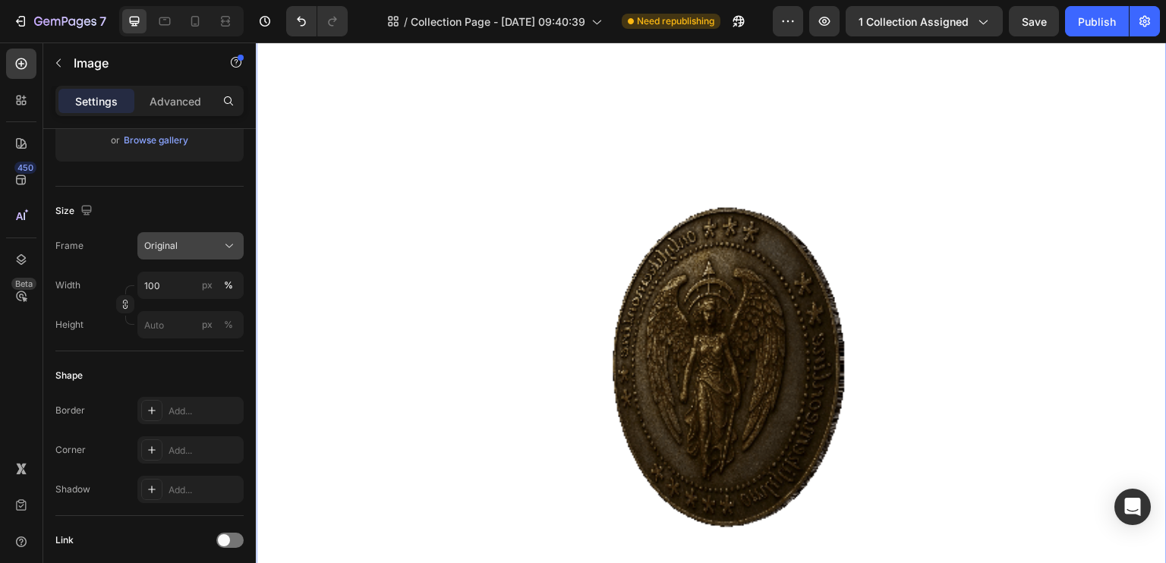
click at [173, 248] on span "Original" at bounding box center [160, 246] width 33 height 14
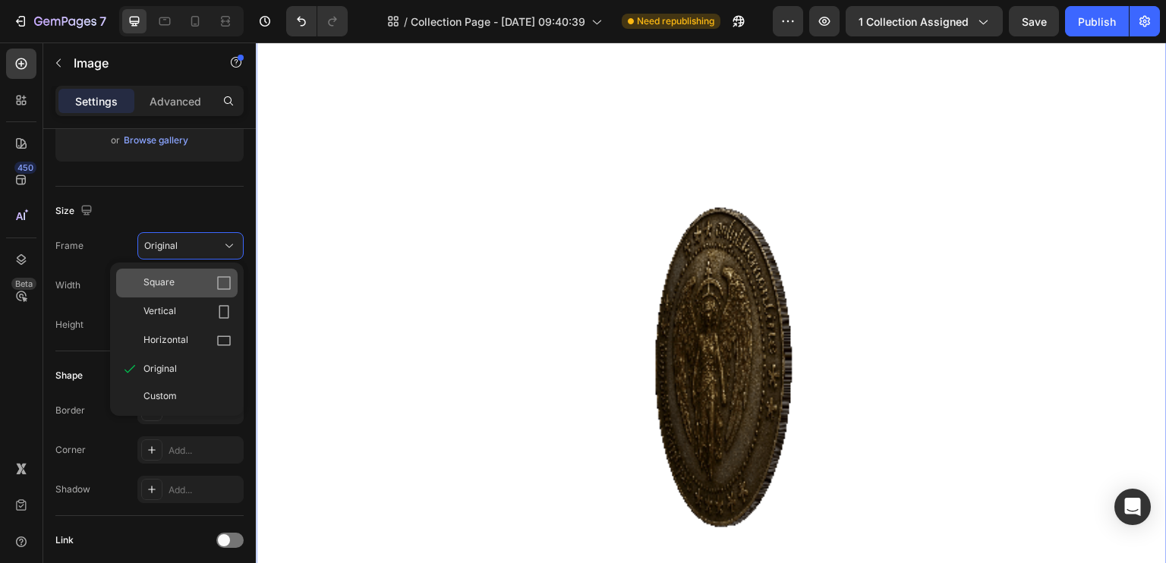
click at [183, 279] on div "Square" at bounding box center [187, 283] width 88 height 15
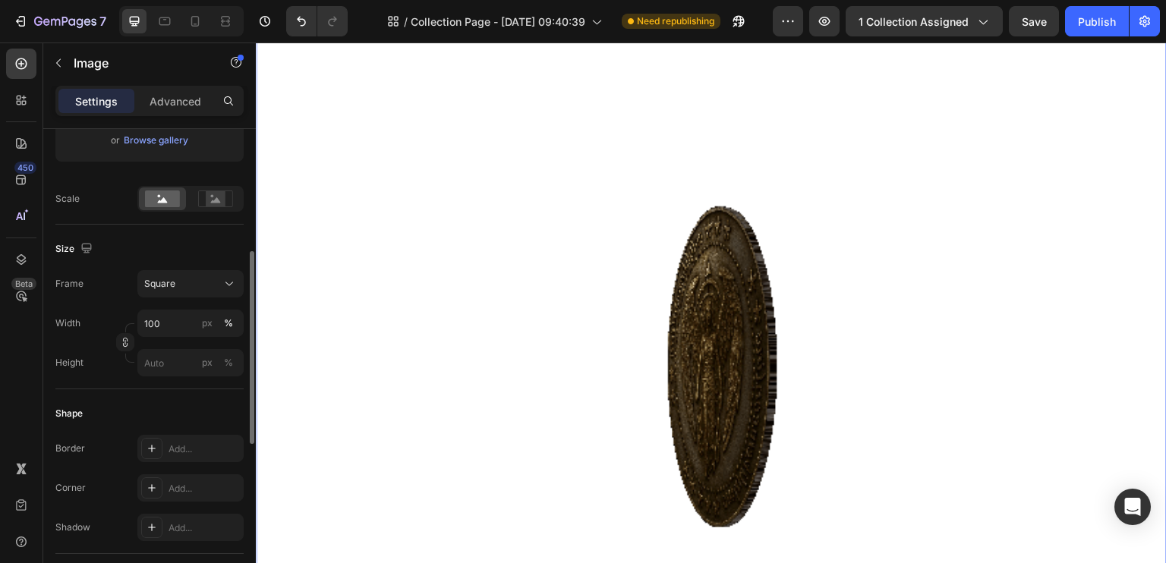
click at [184, 298] on div "Frame Square Width 100 px % Height px %" at bounding box center [149, 323] width 188 height 106
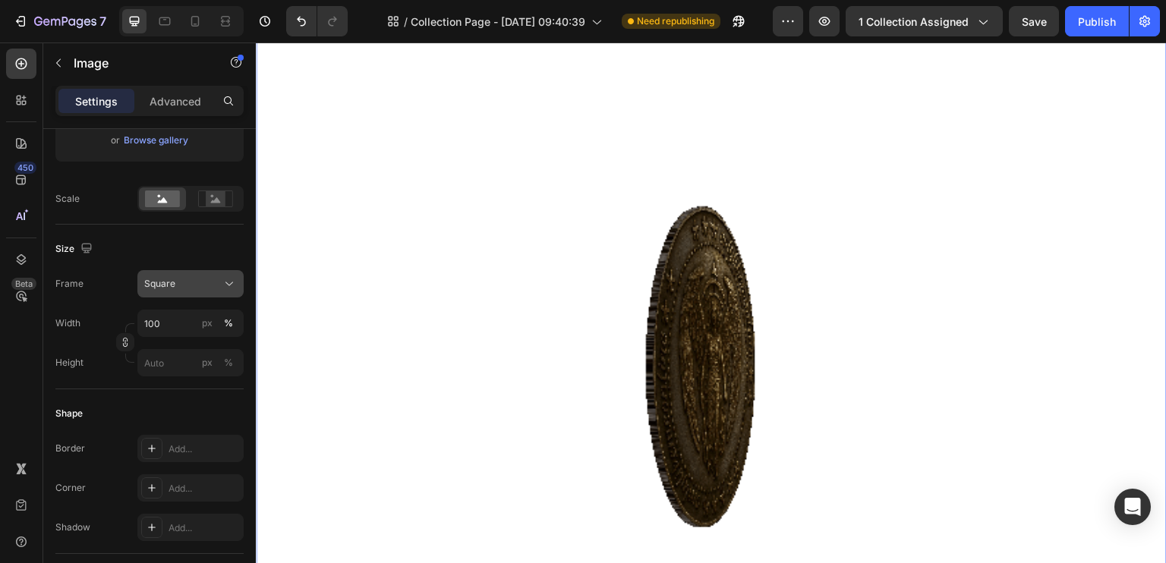
click at [184, 288] on div "Square" at bounding box center [181, 284] width 74 height 14
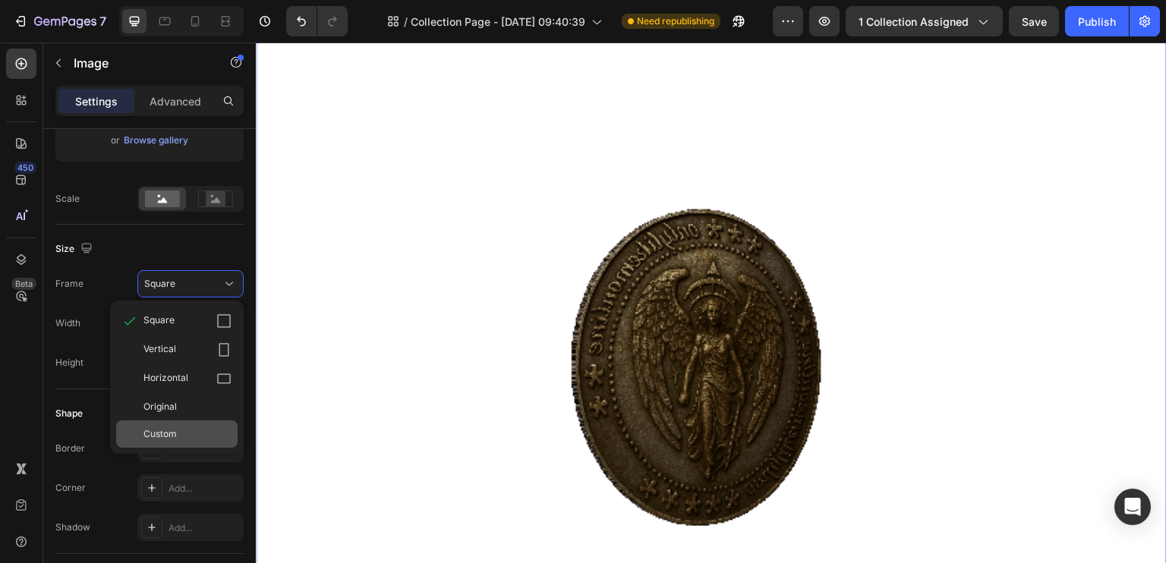
click at [176, 436] on span "Custom" at bounding box center [159, 434] width 33 height 14
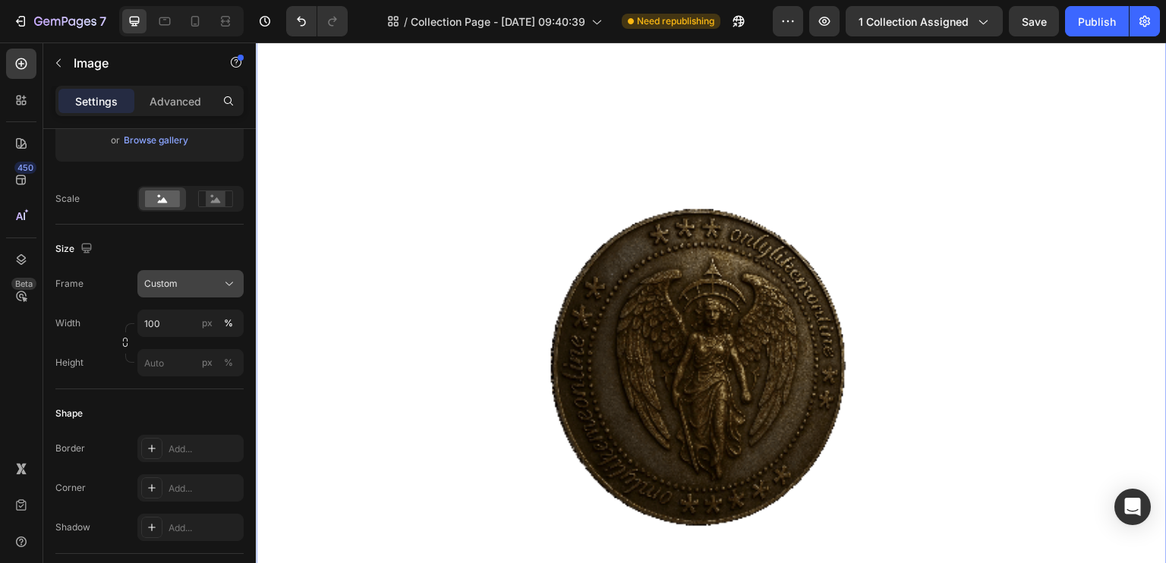
click at [185, 285] on div "Custom" at bounding box center [181, 284] width 74 height 14
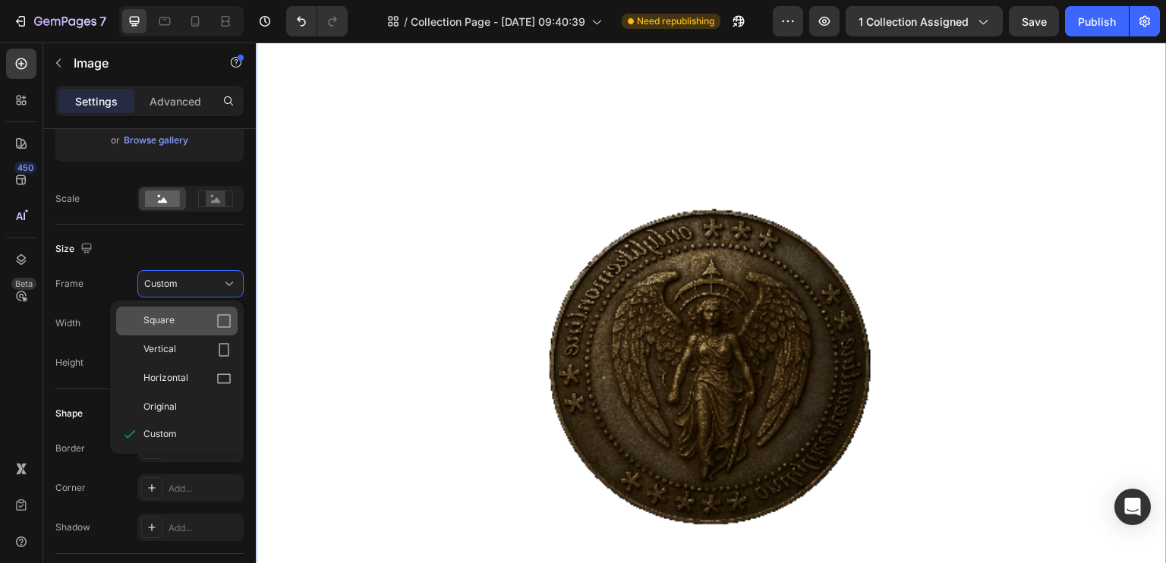
click at [178, 319] on div "Square" at bounding box center [187, 321] width 88 height 15
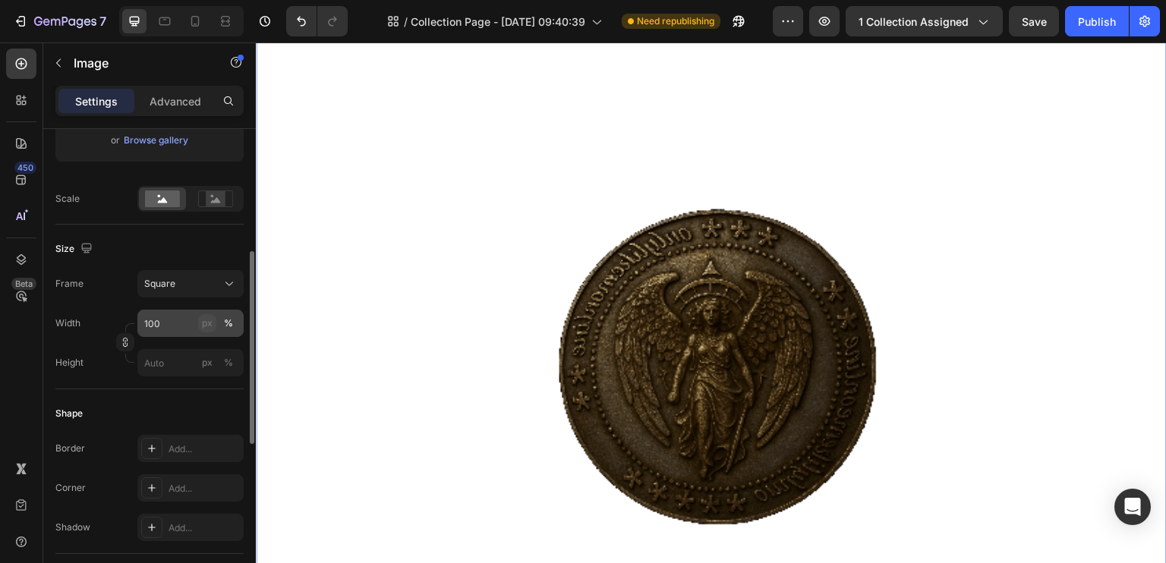
click at [208, 324] on div "px" at bounding box center [207, 324] width 11 height 14
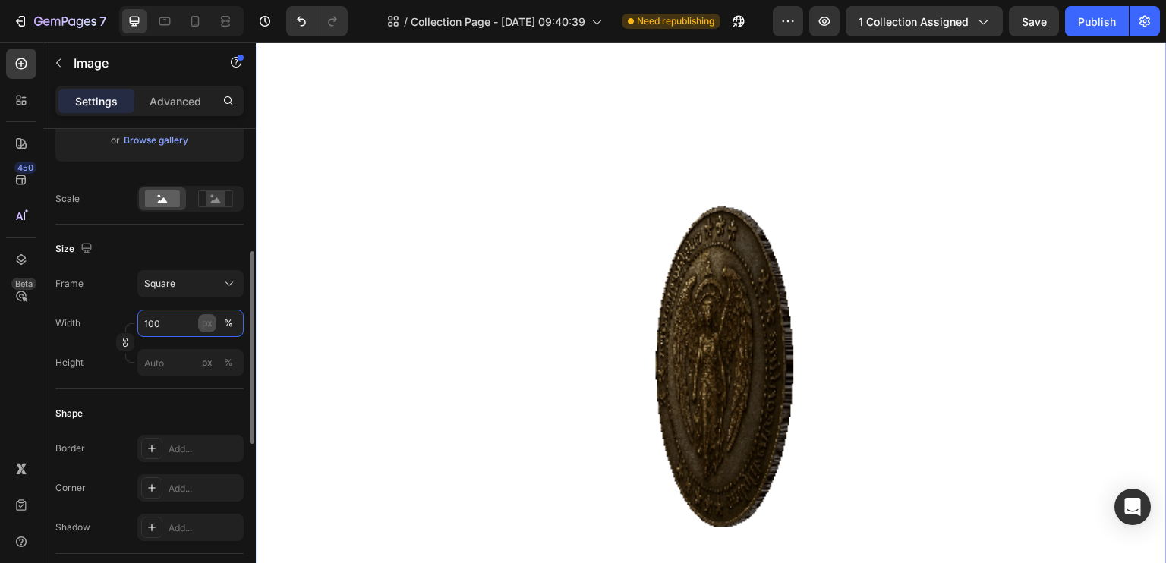
type input "100"
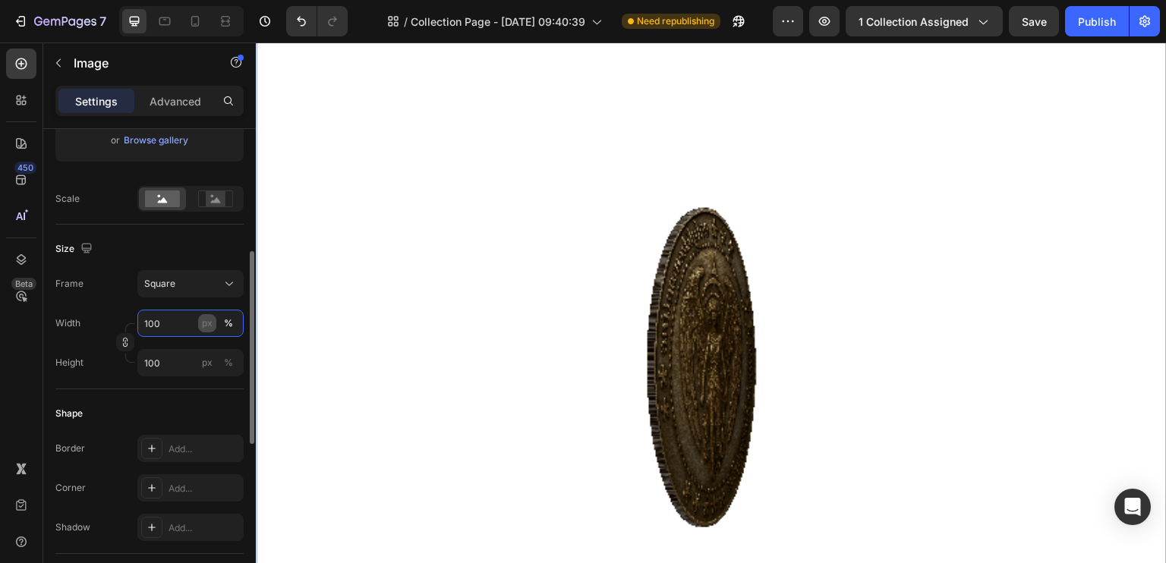
scroll to position [73, 0]
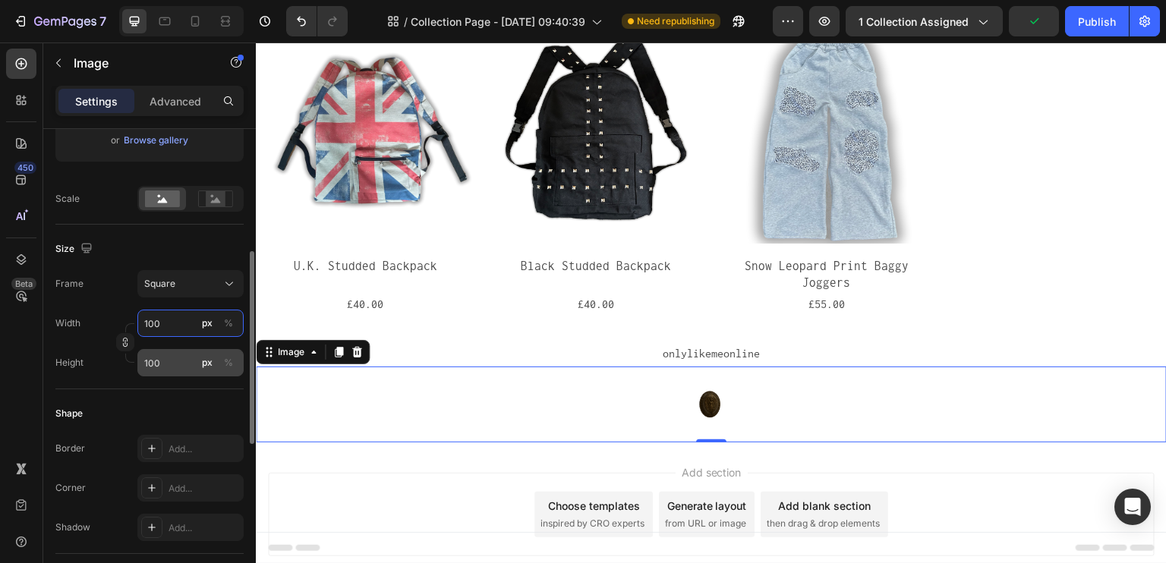
type input "0"
type input "5"
type input "50"
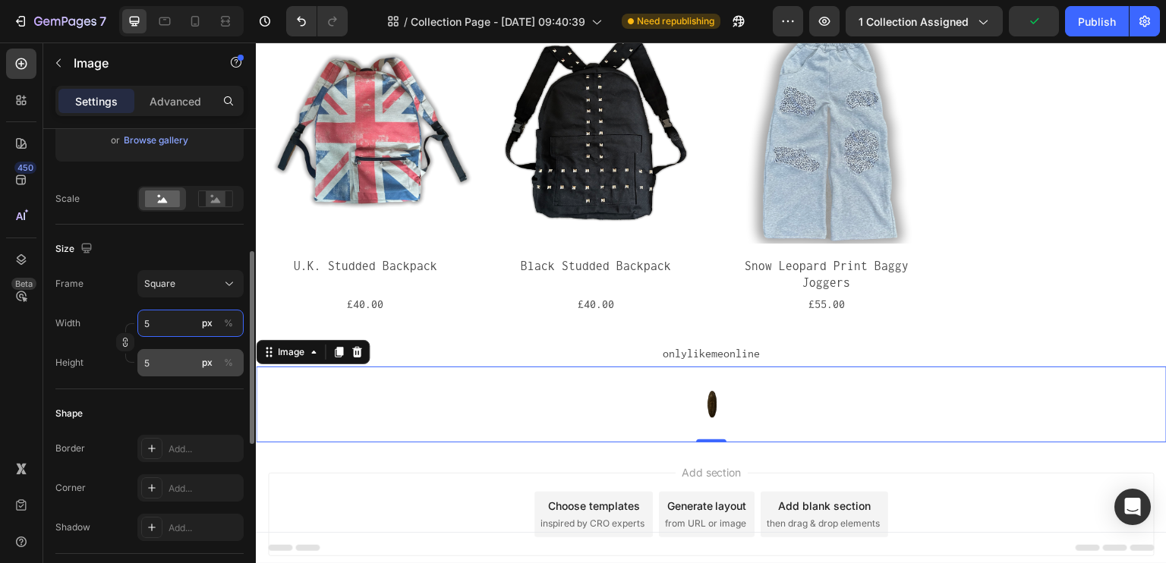
type input "50"
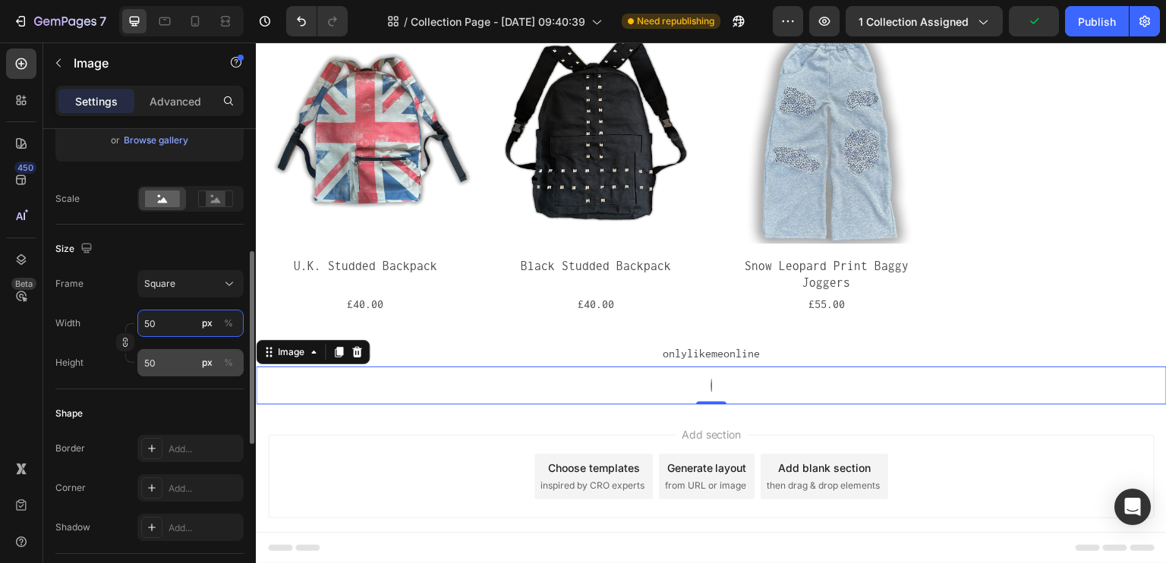
type input "500"
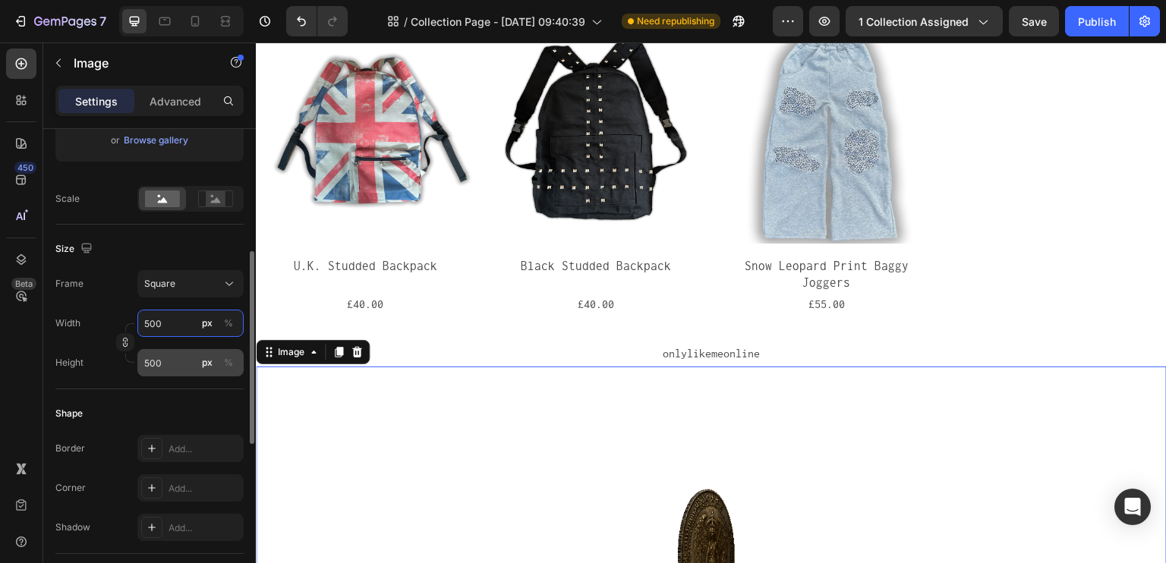
type input "50"
type input "5"
type input "2"
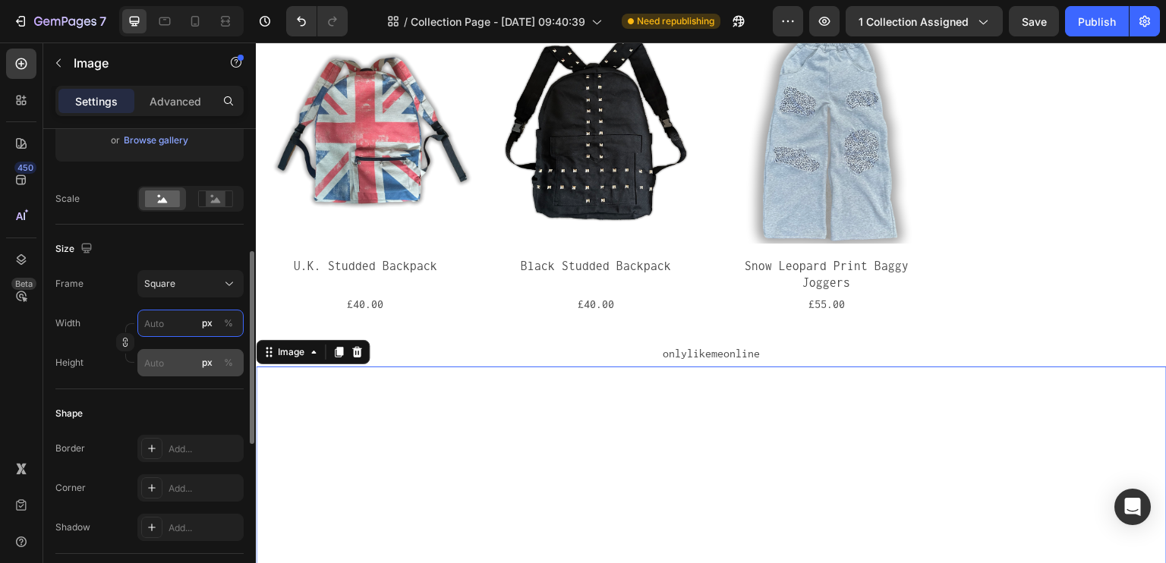
type input "2"
type input "20"
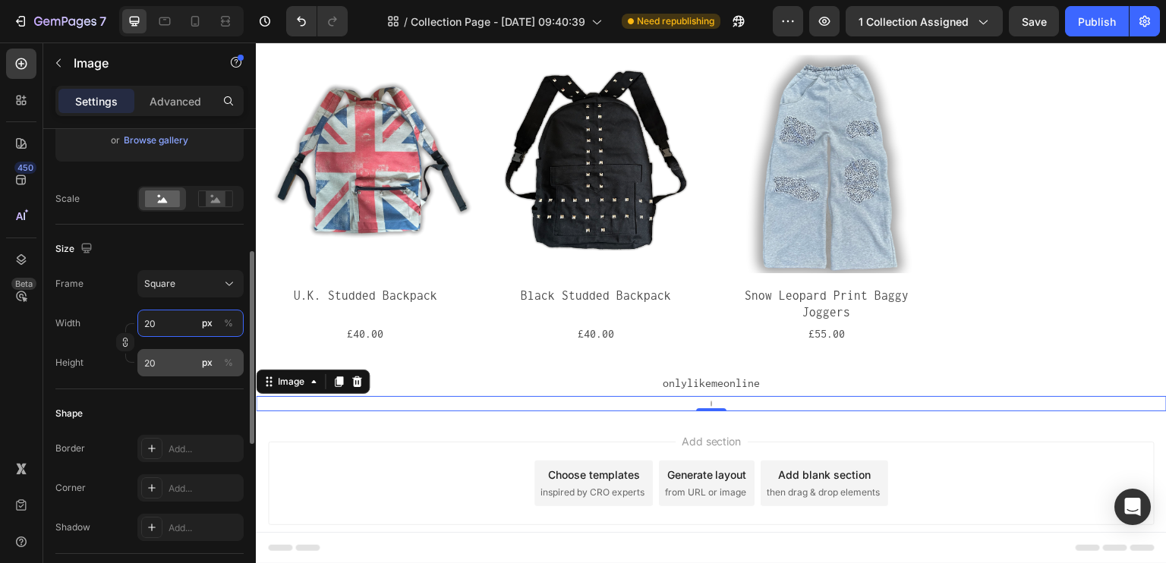
type input "200"
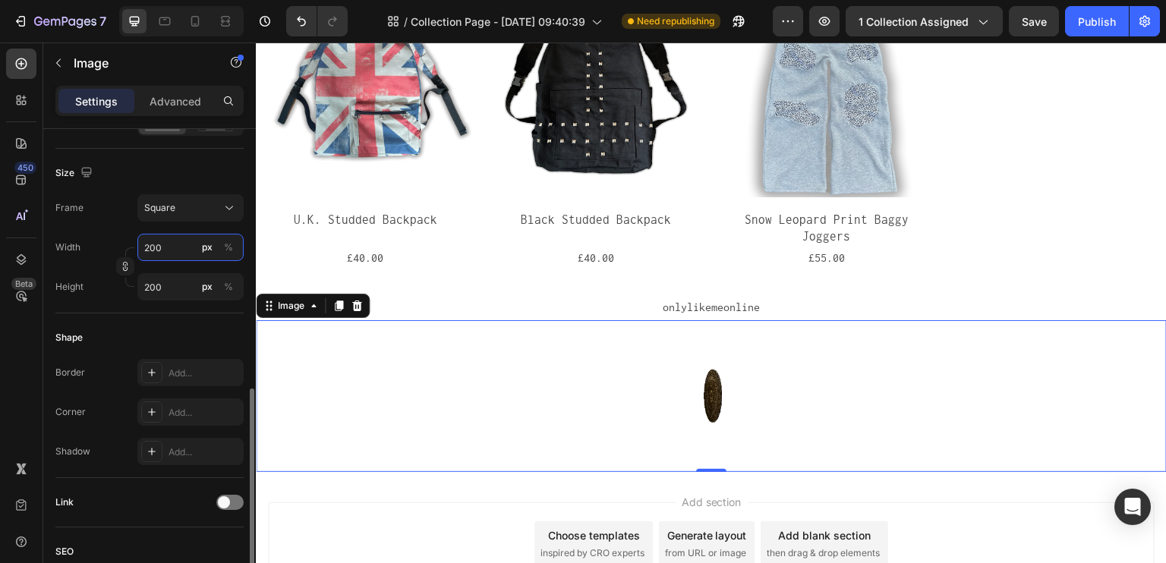
scroll to position [456, 0]
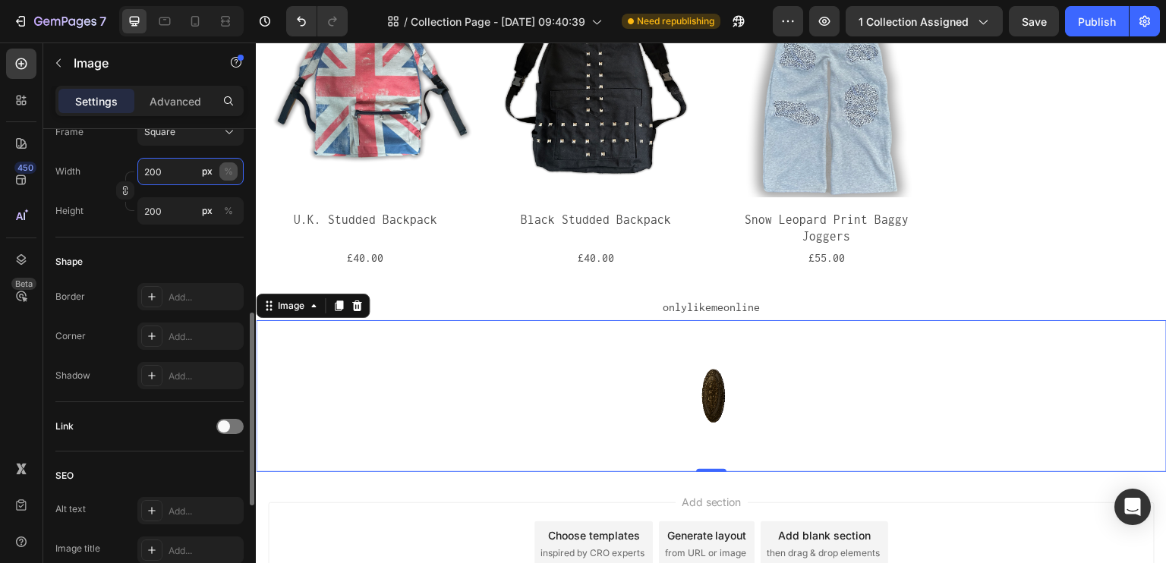
type input "200"
click at [222, 172] on button "%" at bounding box center [228, 171] width 18 height 18
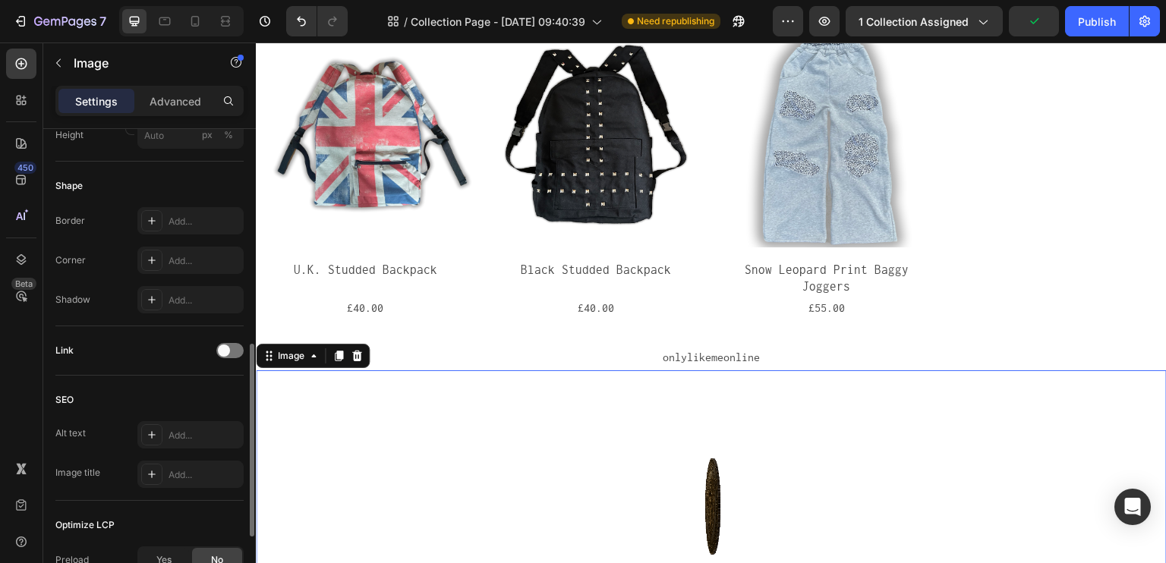
scroll to position [380, 0]
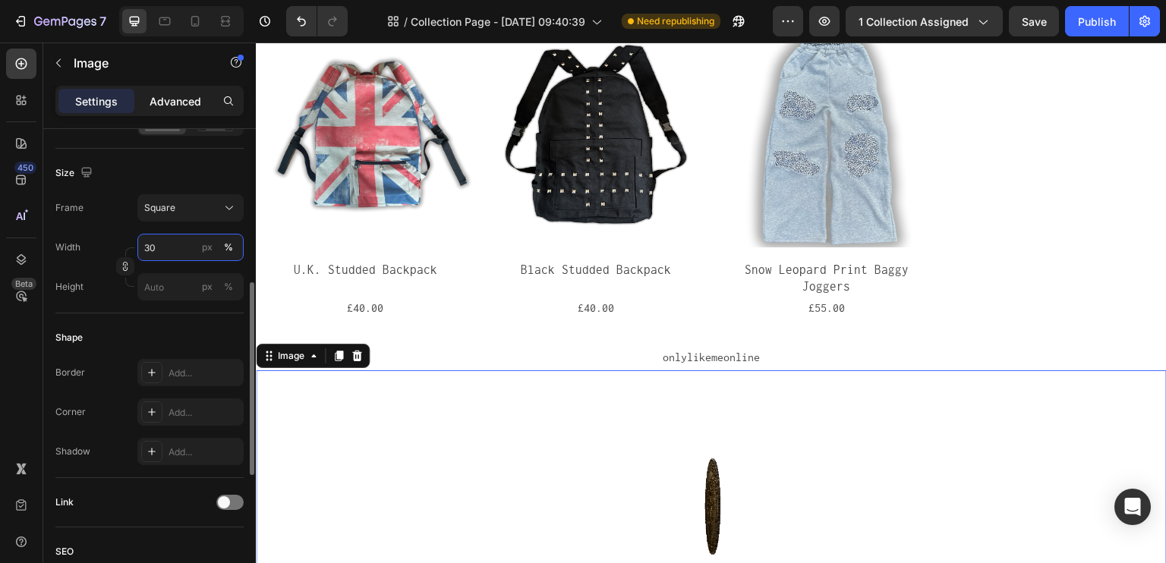
type input "30"
click at [160, 106] on p "Advanced" at bounding box center [176, 101] width 52 height 16
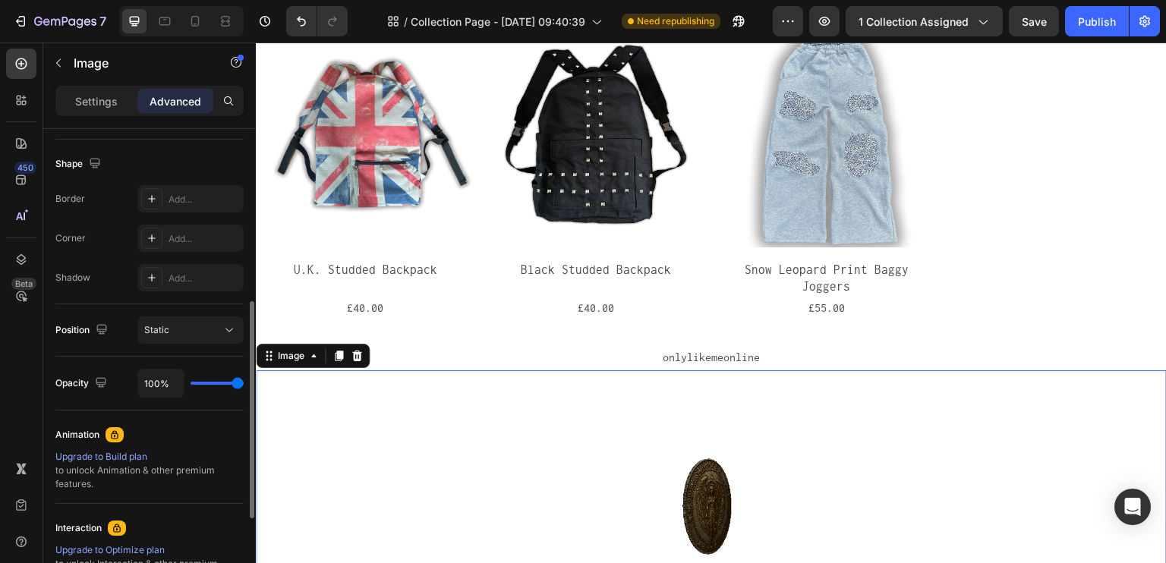
scroll to position [76, 0]
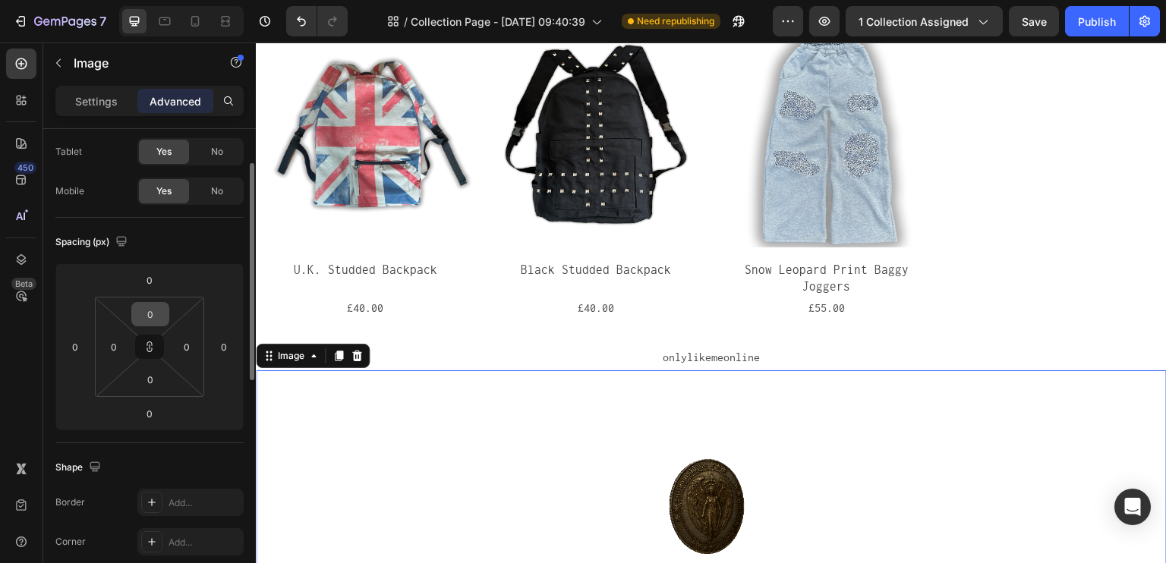
click at [147, 318] on input "0" at bounding box center [150, 314] width 30 height 23
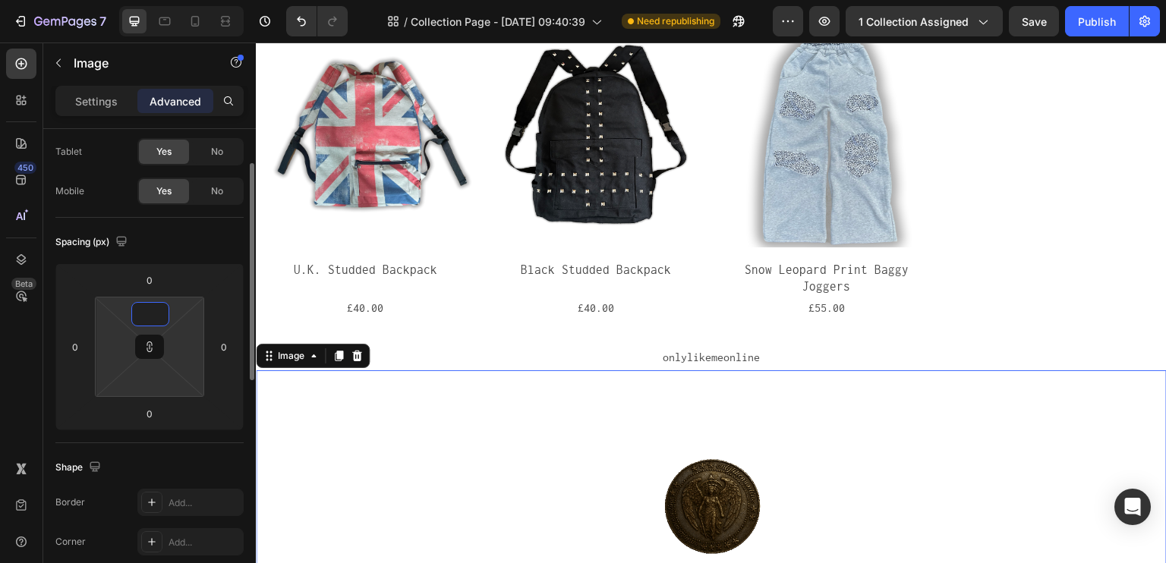
type input "1"
type input "19"
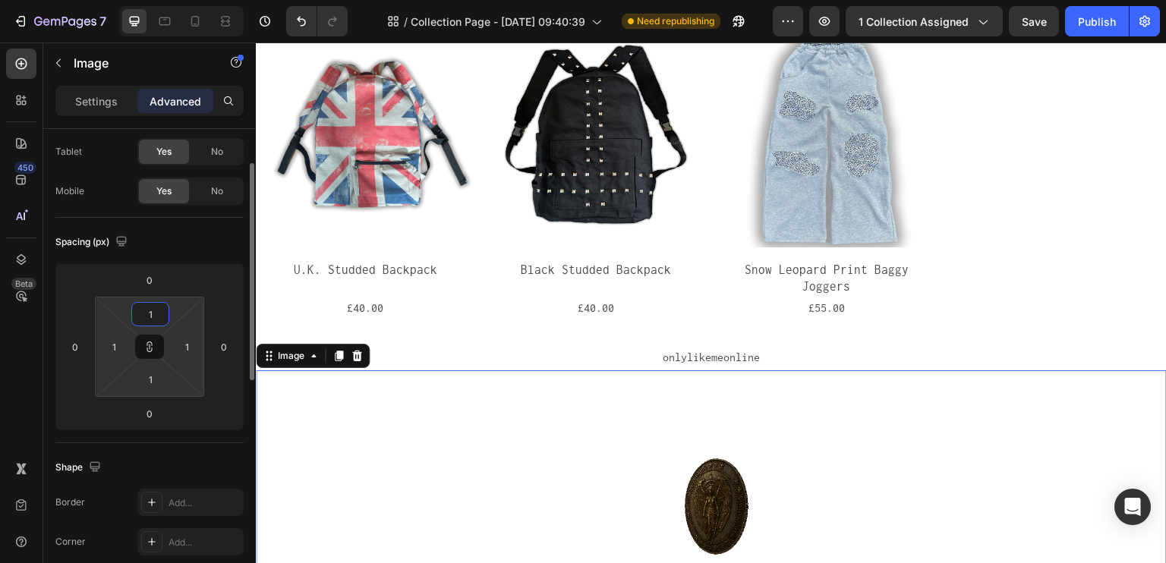
type input "19"
type input "1"
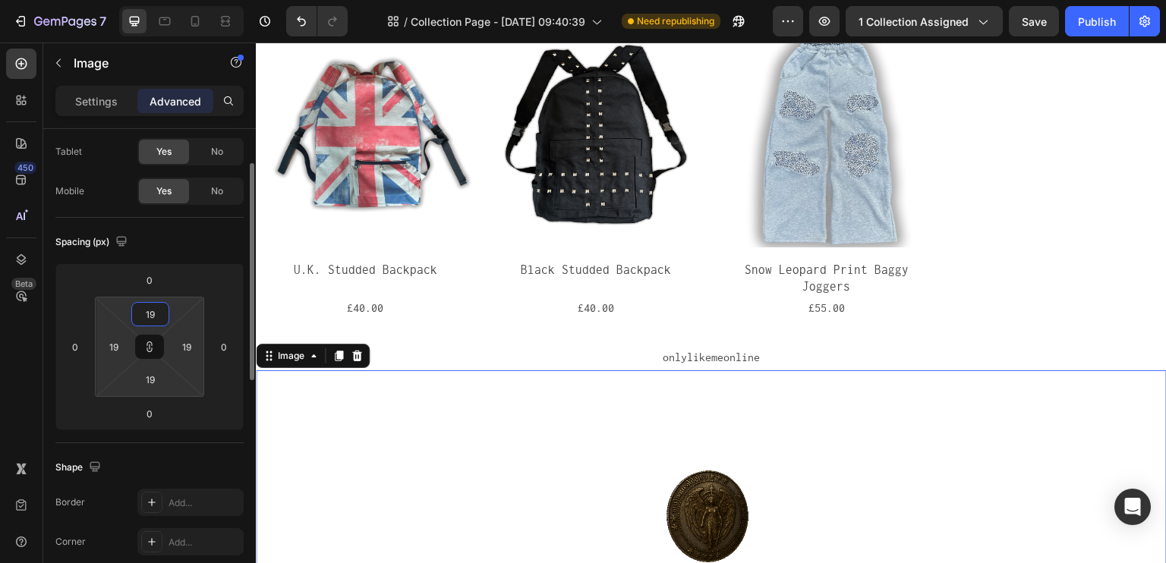
type input "1"
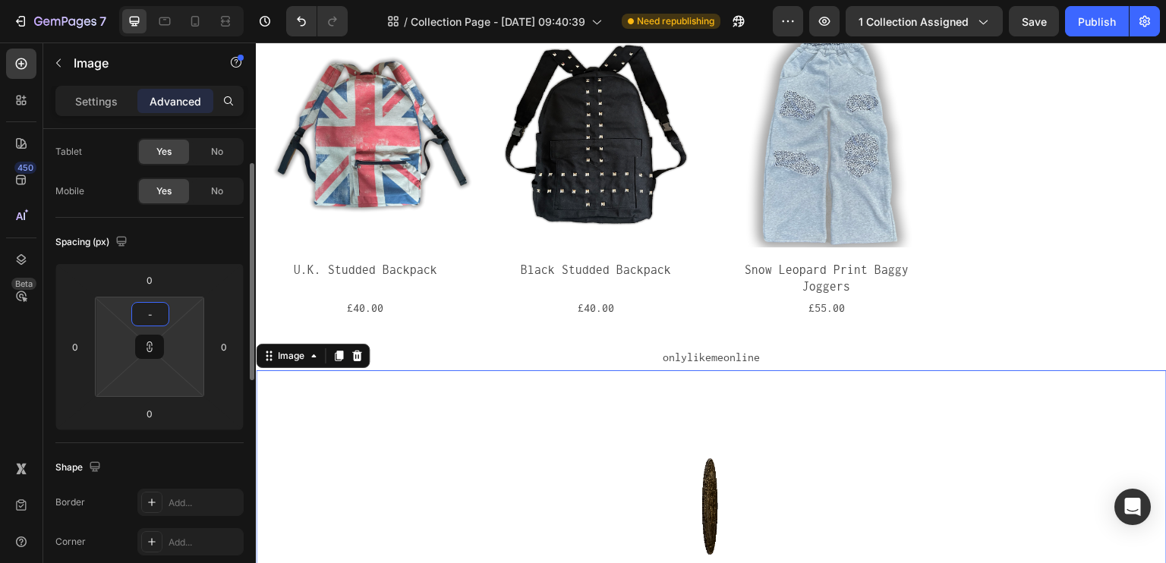
type input "1"
type input "10"
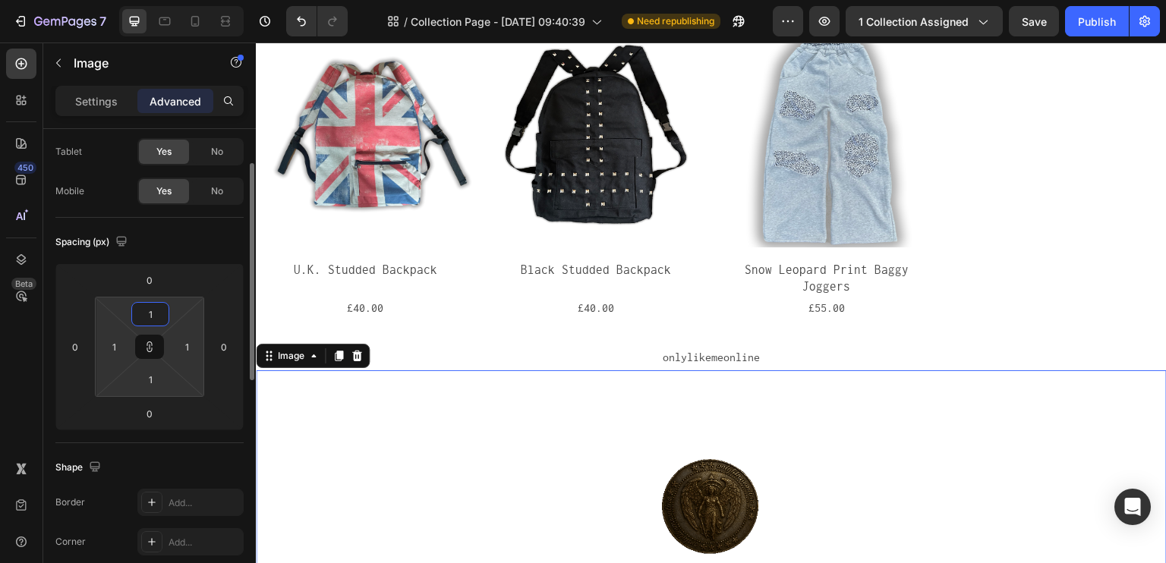
type input "10"
type input "1"
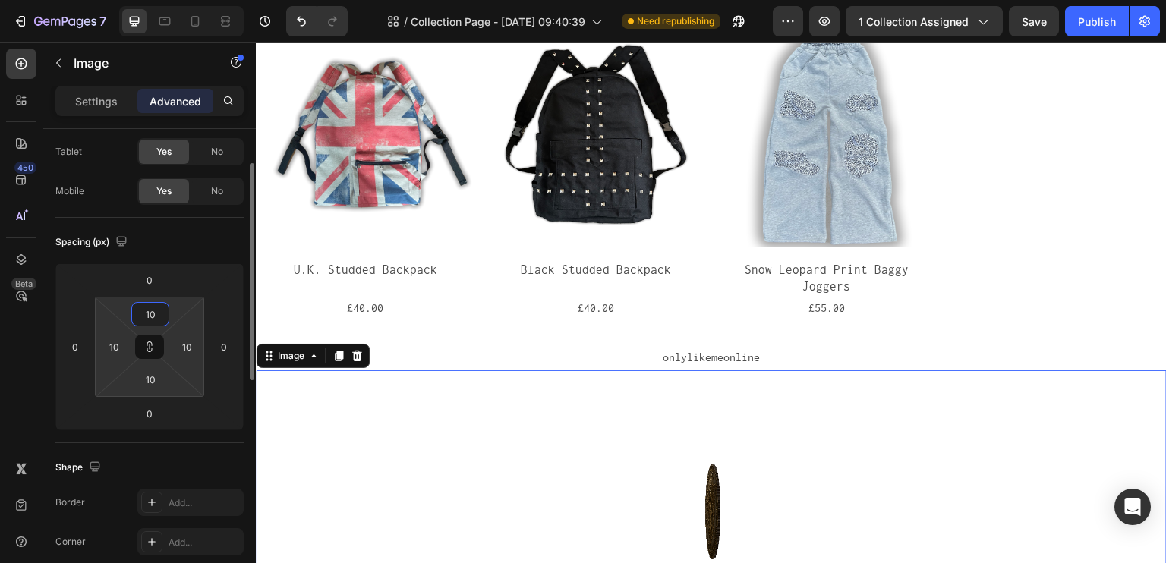
type input "1"
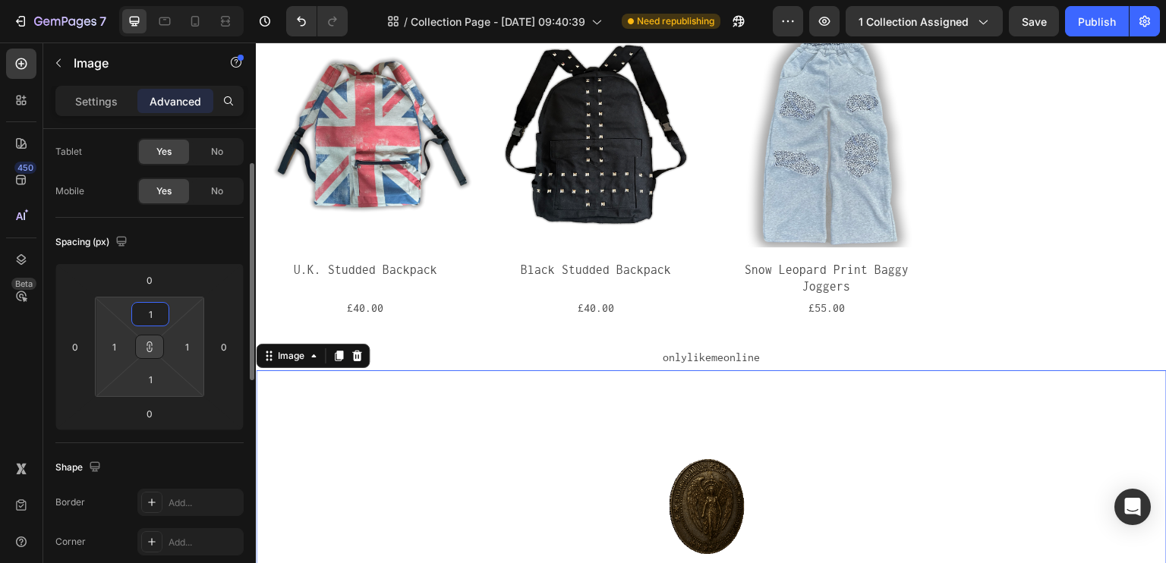
click at [146, 345] on icon at bounding box center [149, 347] width 12 height 12
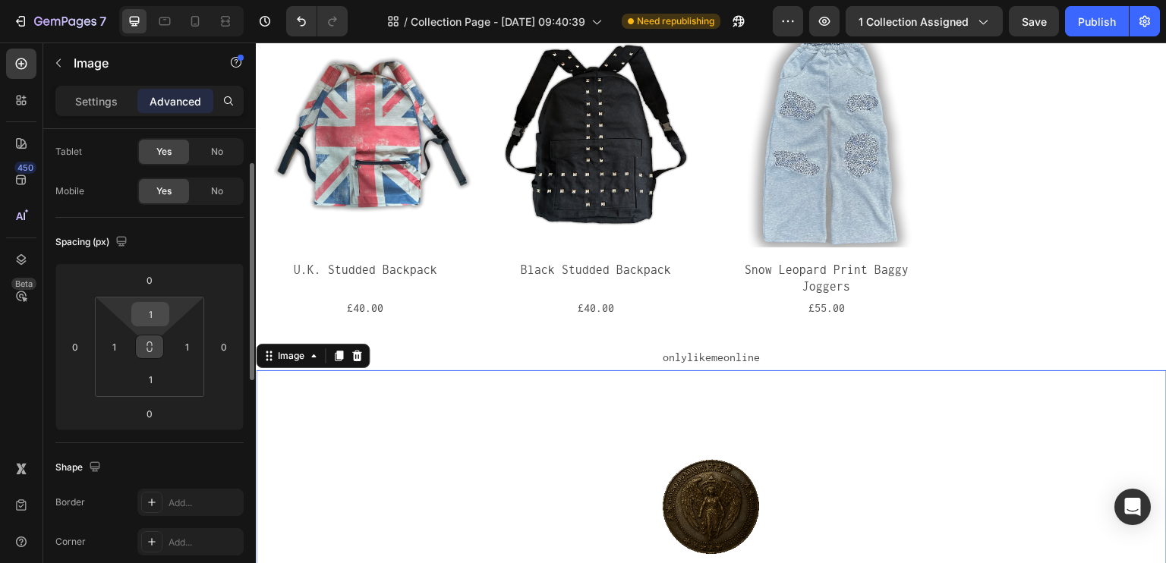
click at [153, 312] on input "1" at bounding box center [150, 314] width 30 height 23
click at [149, 342] on icon at bounding box center [149, 347] width 12 height 12
click at [152, 312] on input "0" at bounding box center [150, 314] width 30 height 23
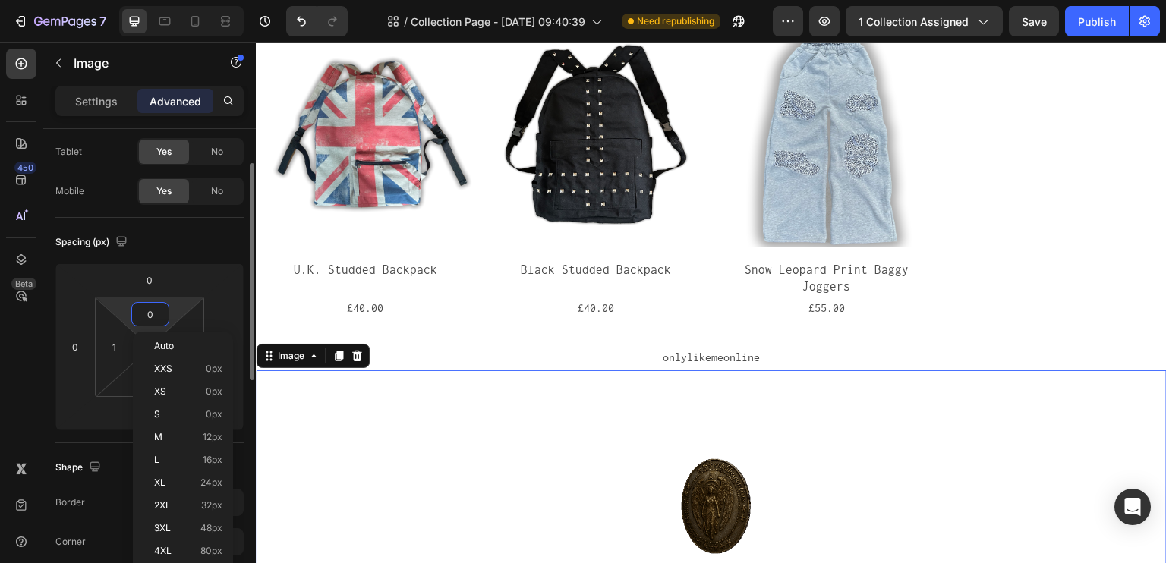
type input "00"
type input "0"
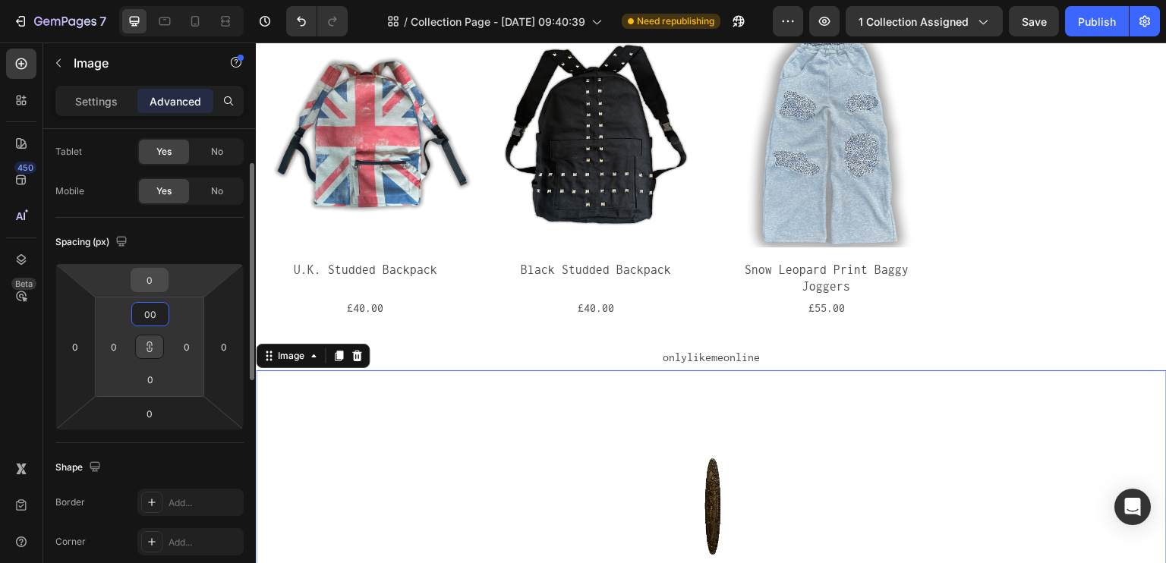
type input "00"
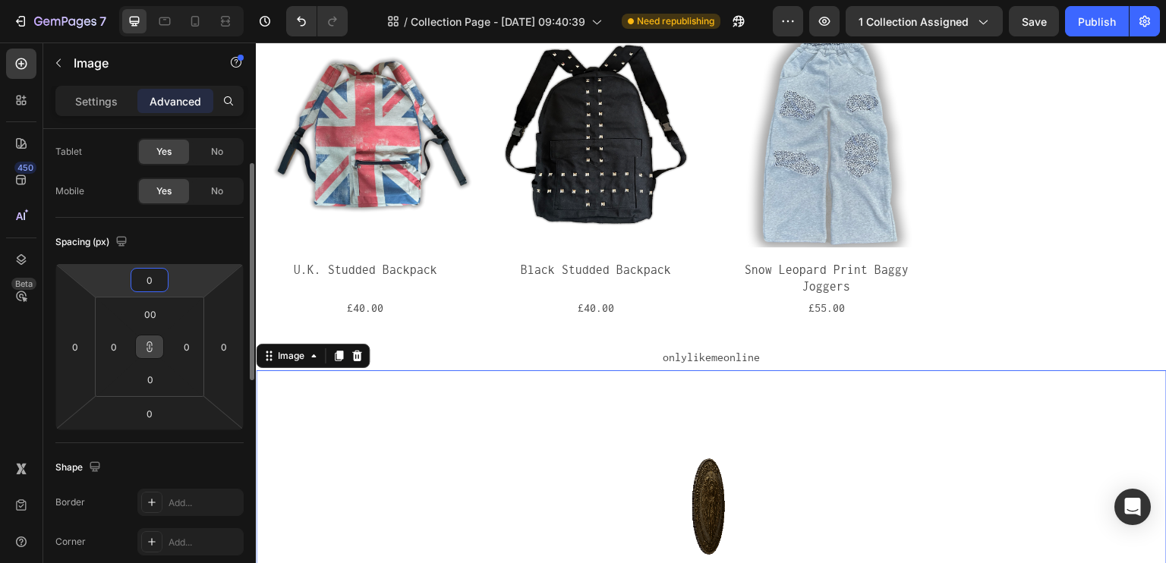
click at [158, 285] on input "0" at bounding box center [149, 280] width 30 height 23
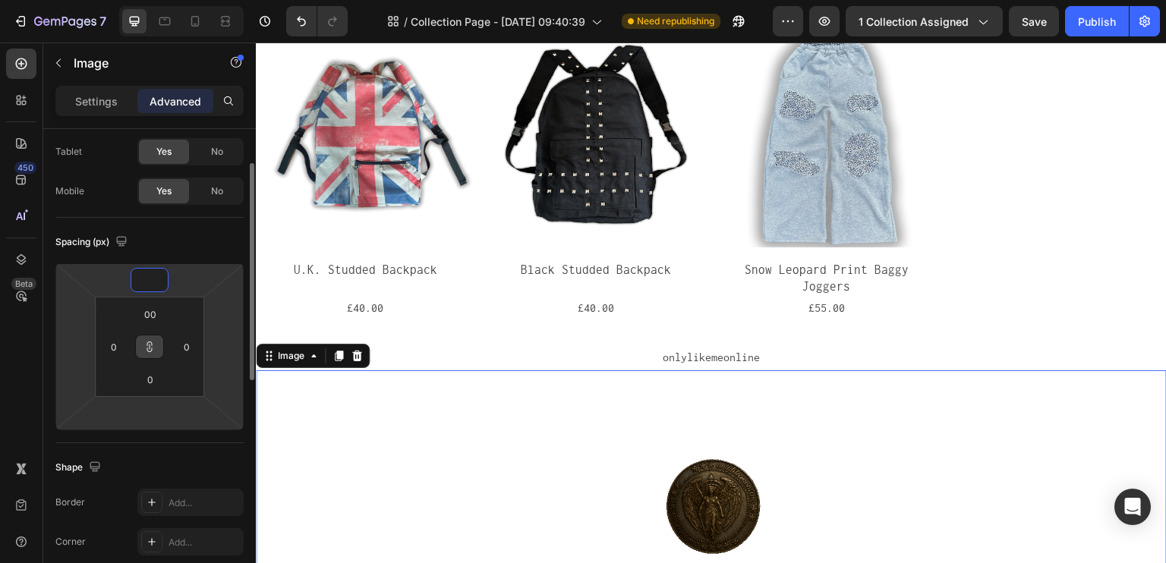
type input "-1"
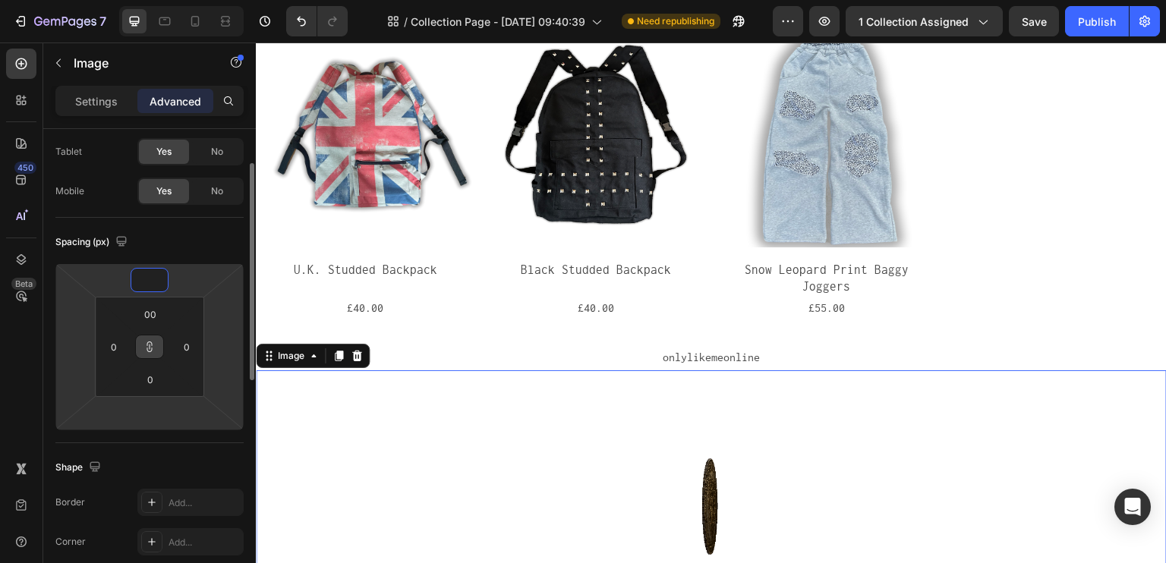
type input "-1"
type input "-10"
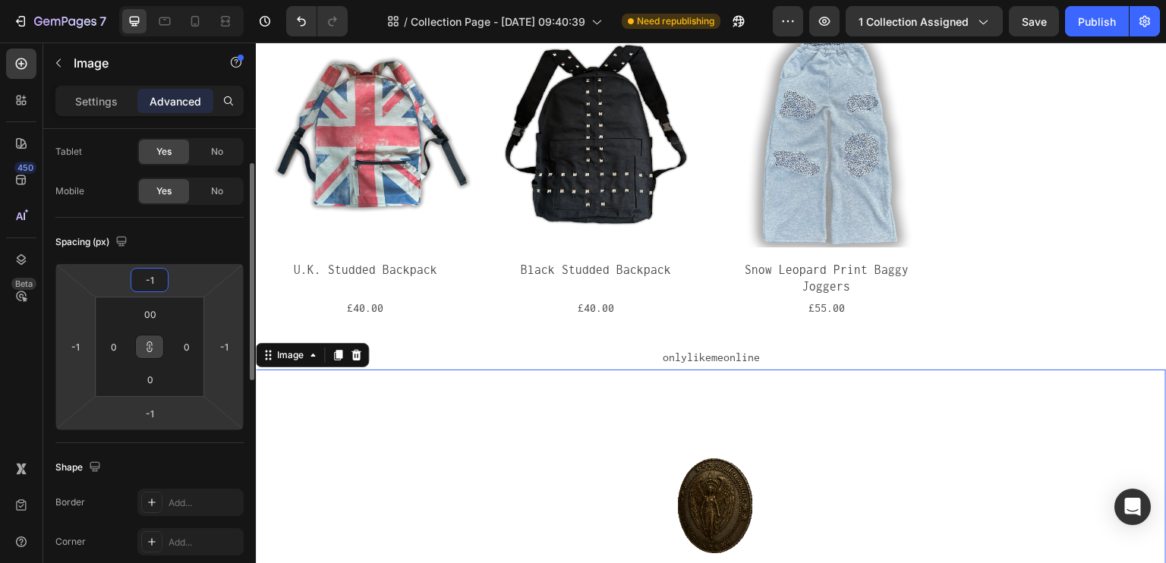
type input "-10"
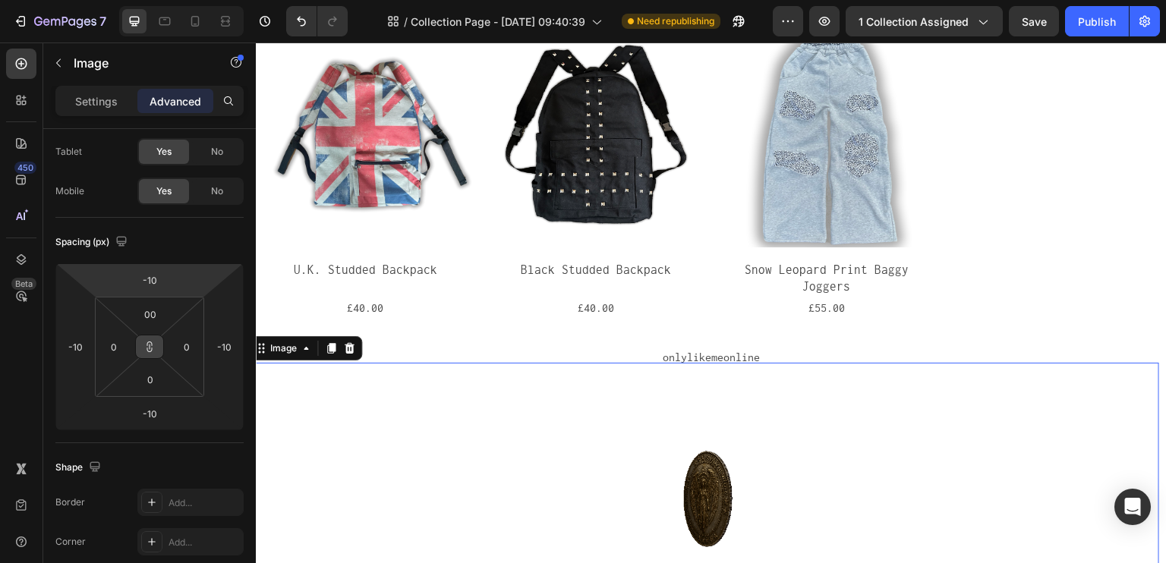
click at [157, 348] on button at bounding box center [149, 347] width 29 height 24
click at [152, 345] on icon at bounding box center [149, 347] width 12 height 12
click at [155, 291] on input "-10" at bounding box center [149, 280] width 30 height 23
drag, startPoint x: 158, startPoint y: 282, endPoint x: 134, endPoint y: 282, distance: 23.5
click at [134, 282] on input "-10" at bounding box center [149, 280] width 30 height 23
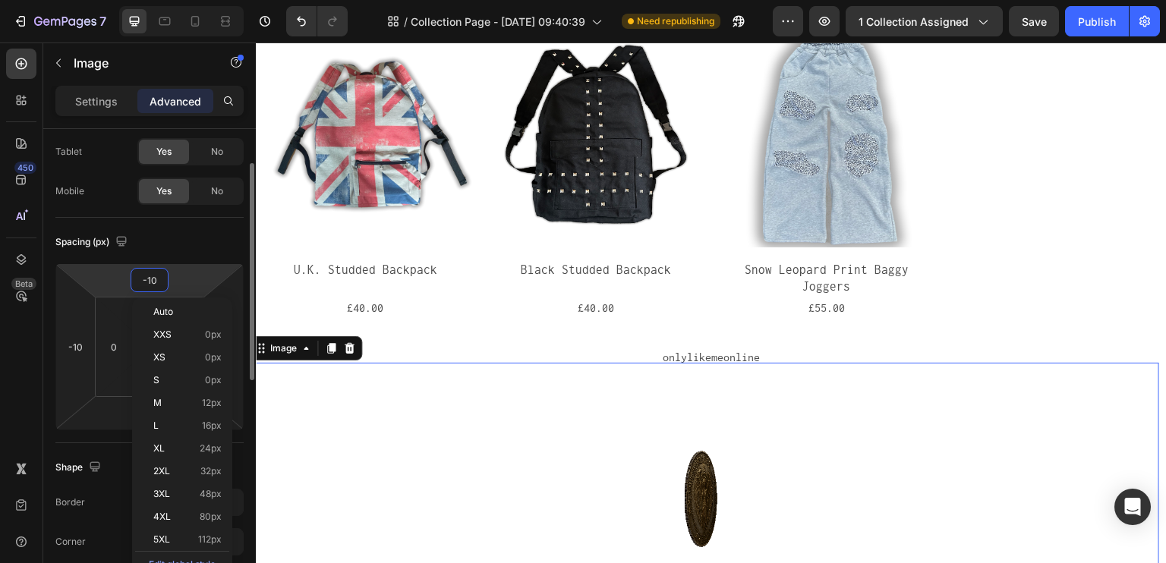
type input "0"
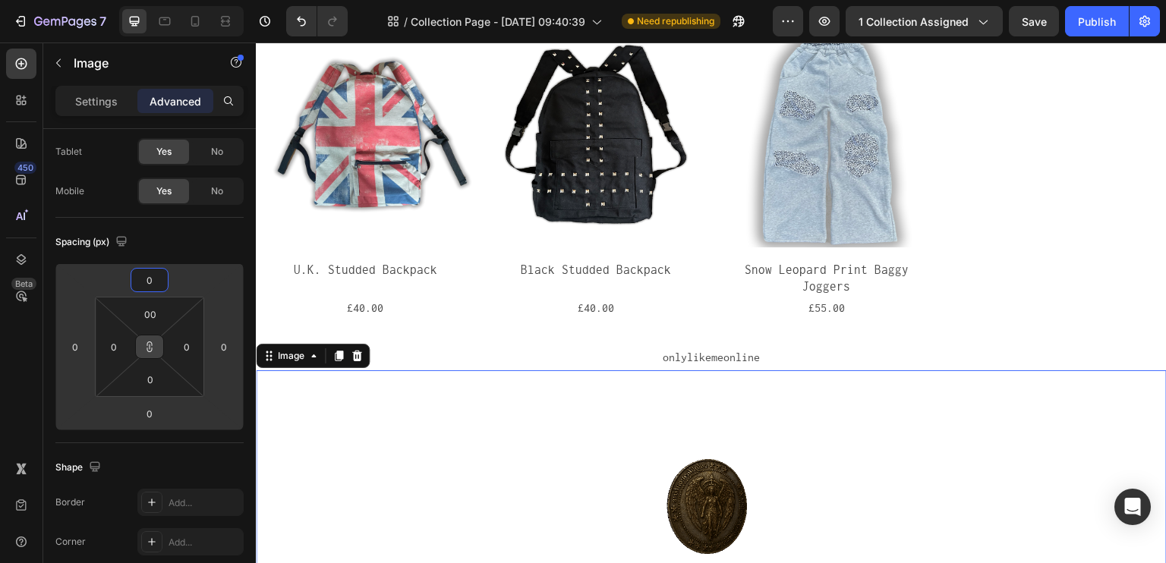
type input "0"
click at [153, 342] on icon at bounding box center [149, 347] width 12 height 12
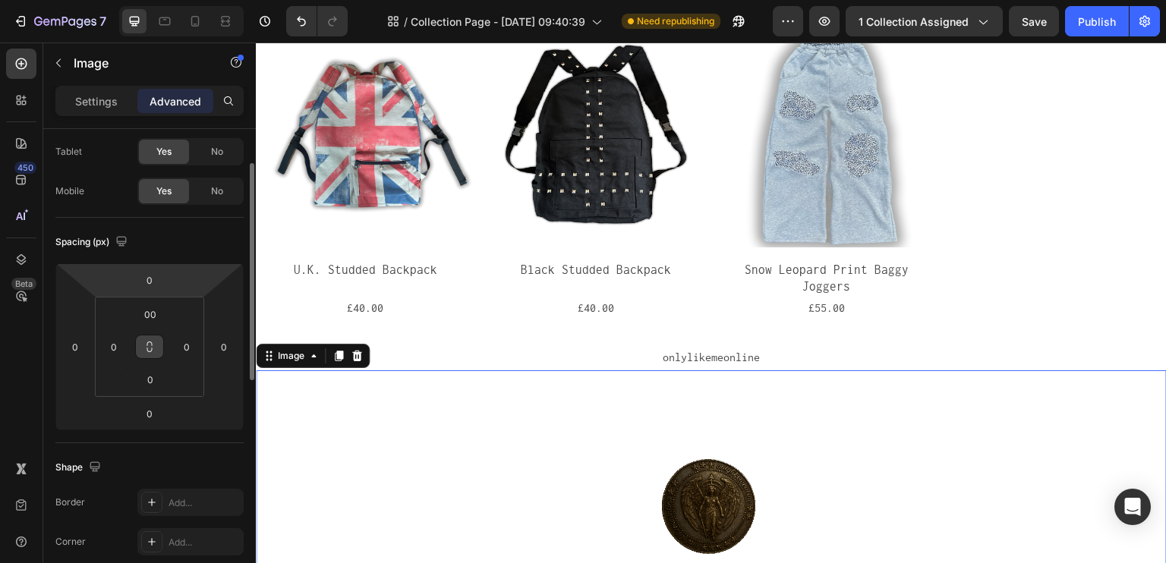
click at [157, 253] on div "Spacing (px)" at bounding box center [149, 242] width 188 height 24
click at [157, 279] on input "0" at bounding box center [149, 280] width 30 height 23
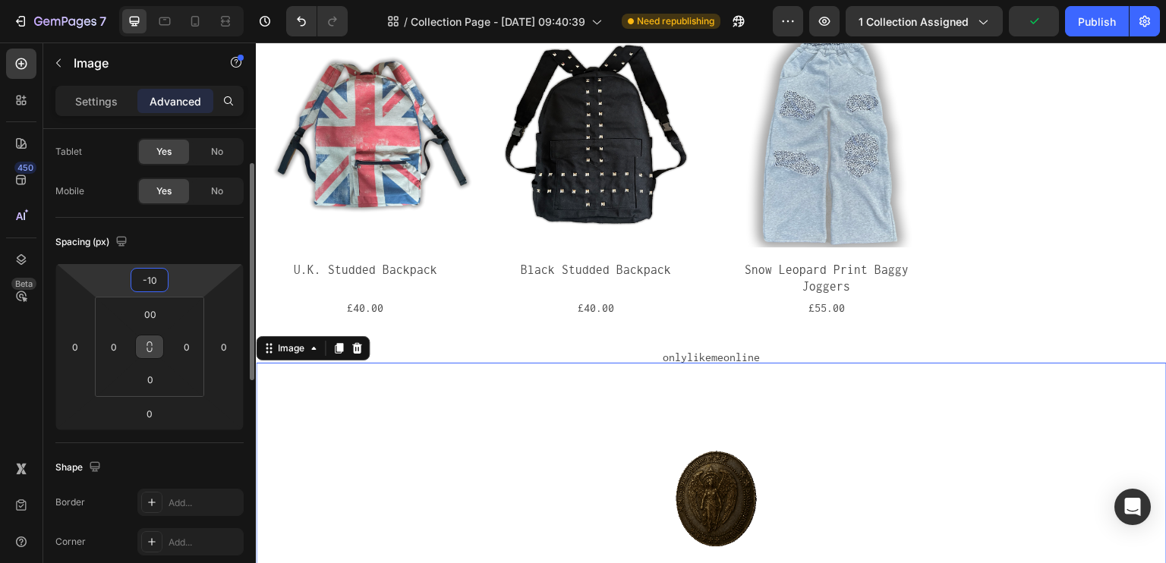
type input "-1"
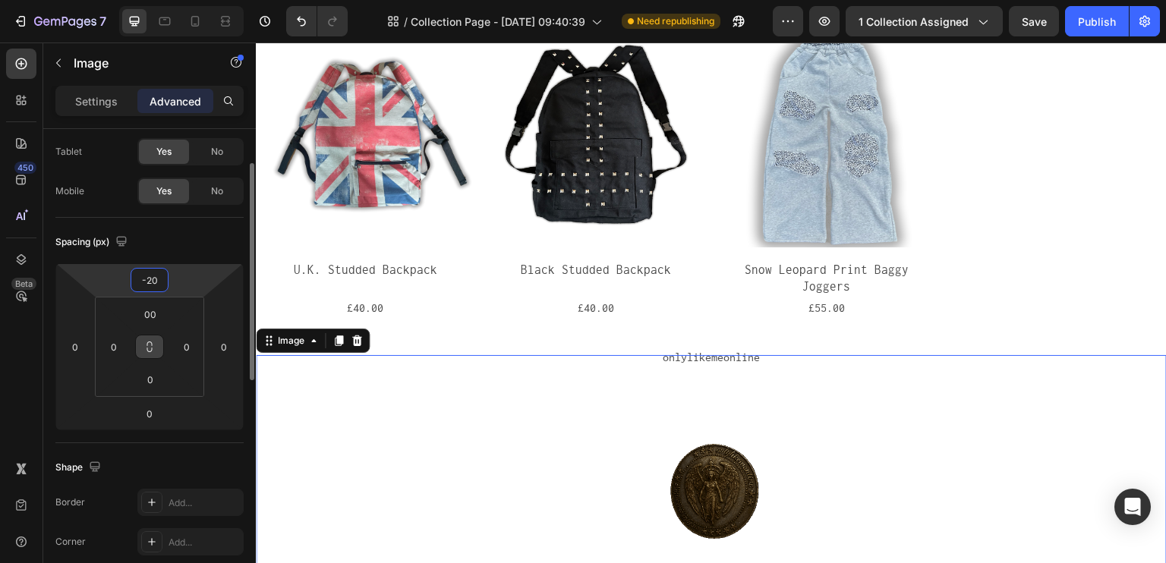
type input "-2"
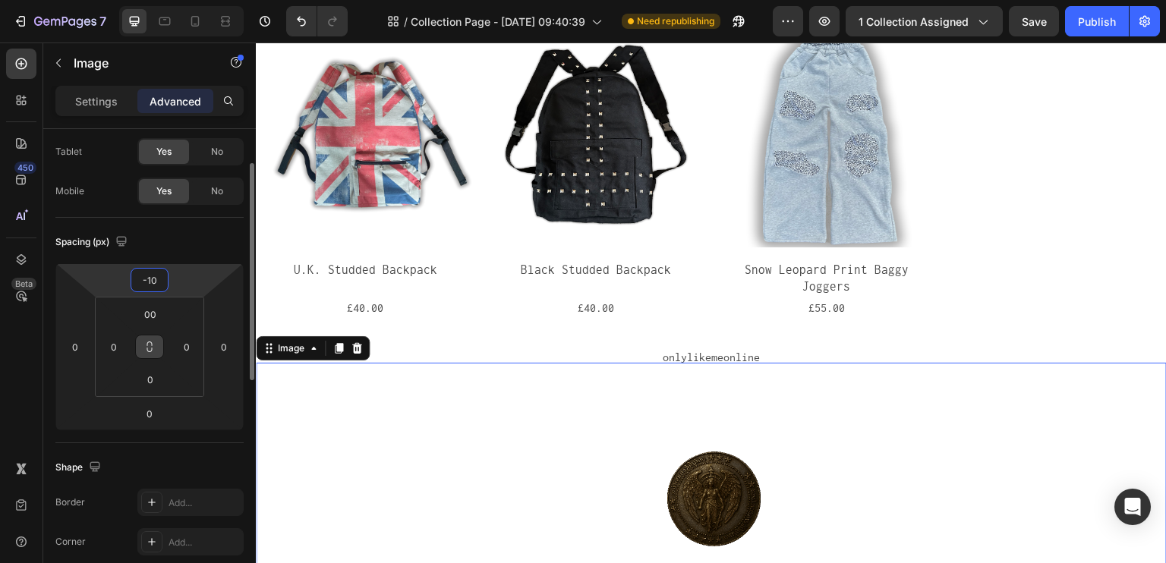
type input "-1"
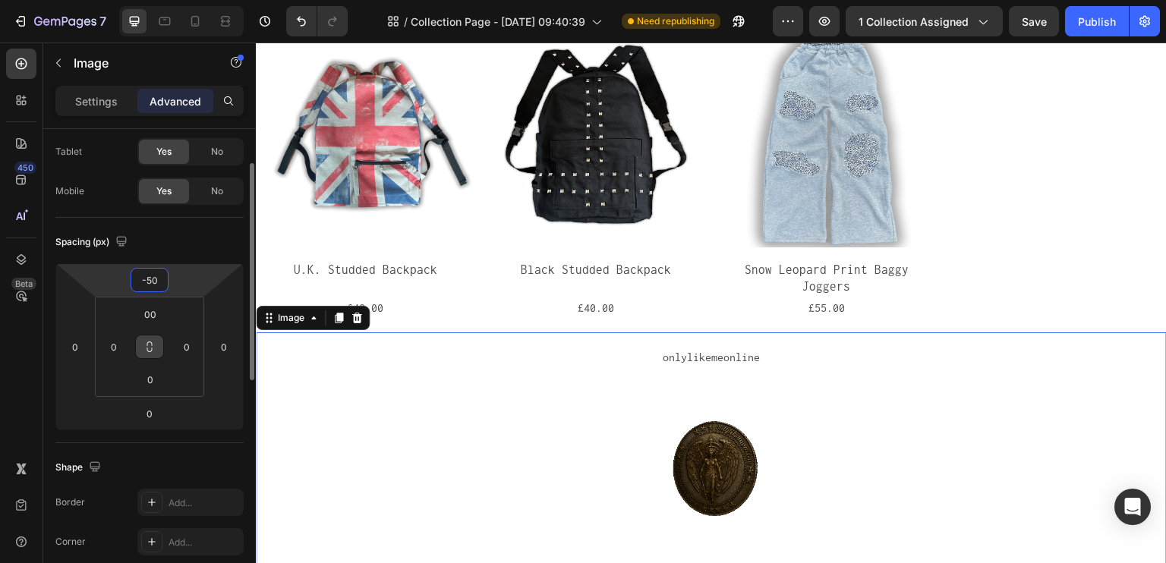
type input "-5"
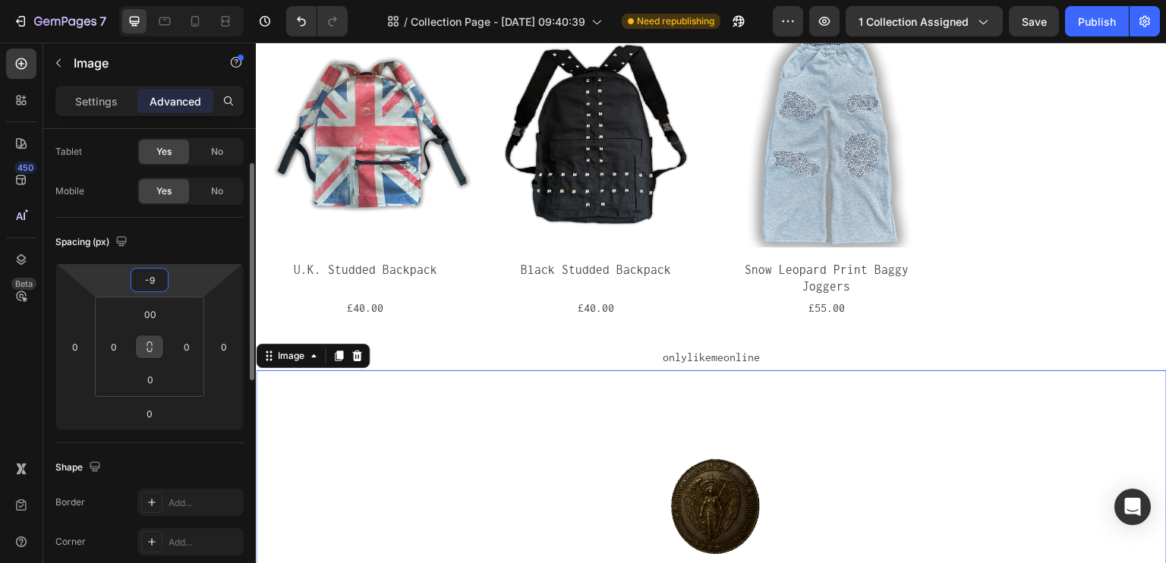
type input "-90"
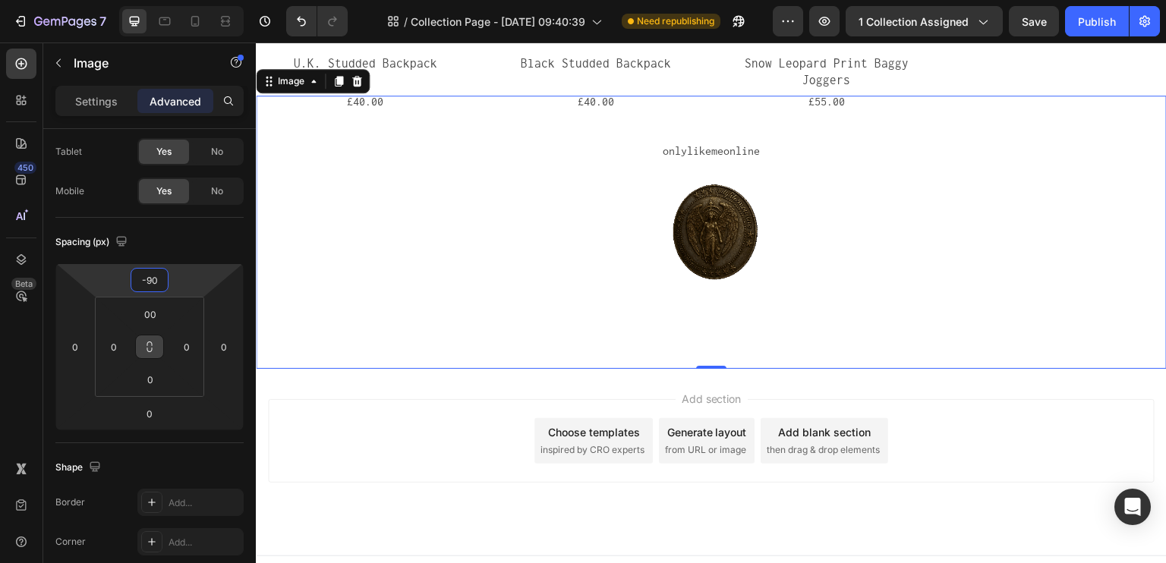
click at [484, 399] on div "Add section Choose templates inspired by CRO experts Generate layout from URL o…" at bounding box center [711, 441] width 887 height 84
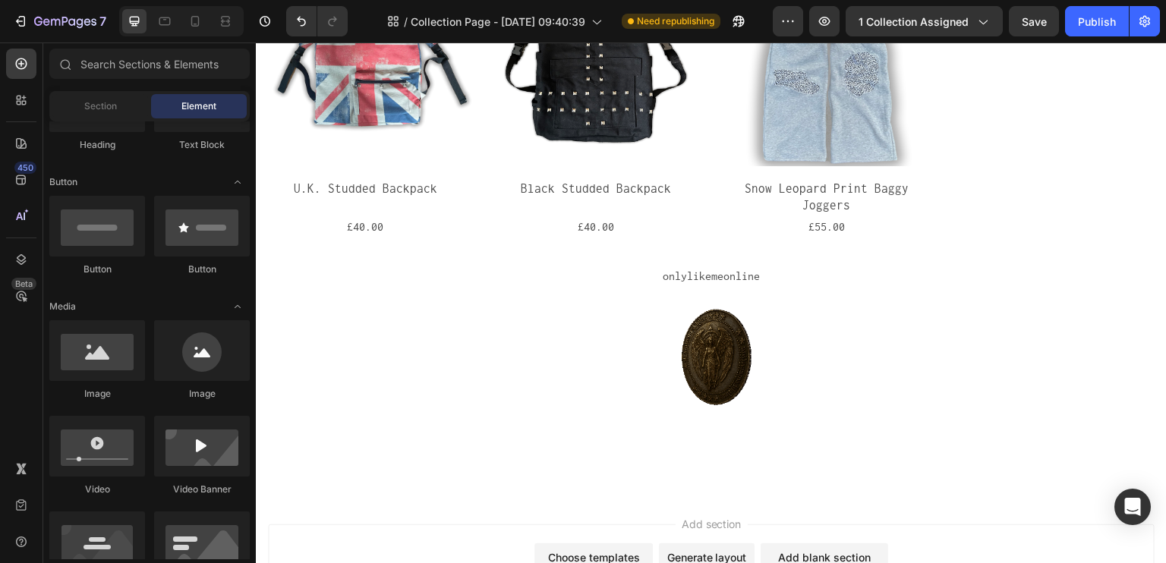
scroll to position [124, 0]
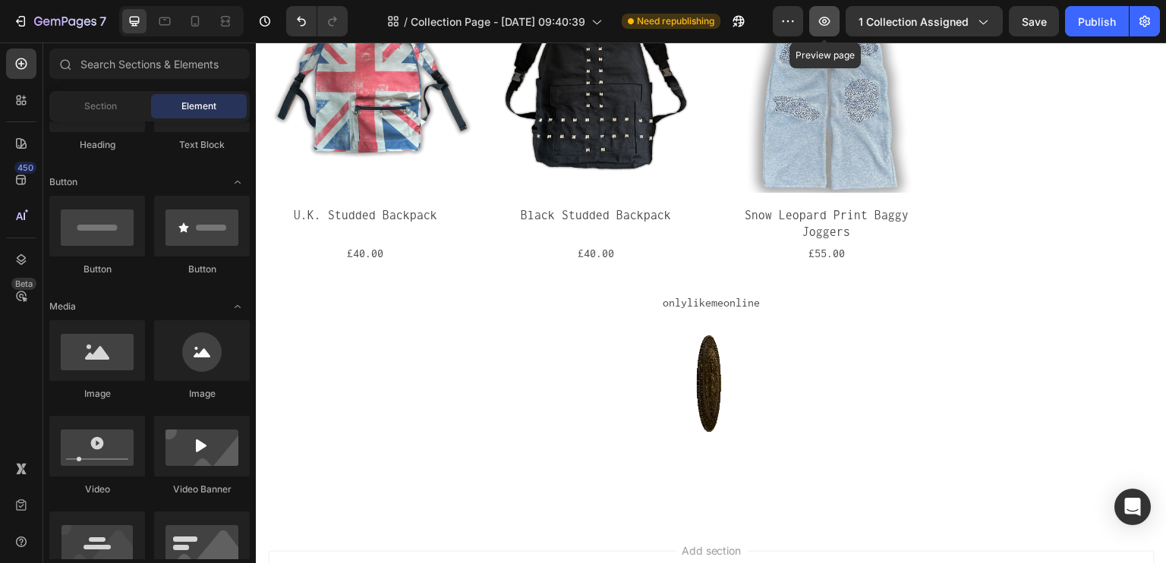
click at [838, 19] on button "button" at bounding box center [824, 21] width 30 height 30
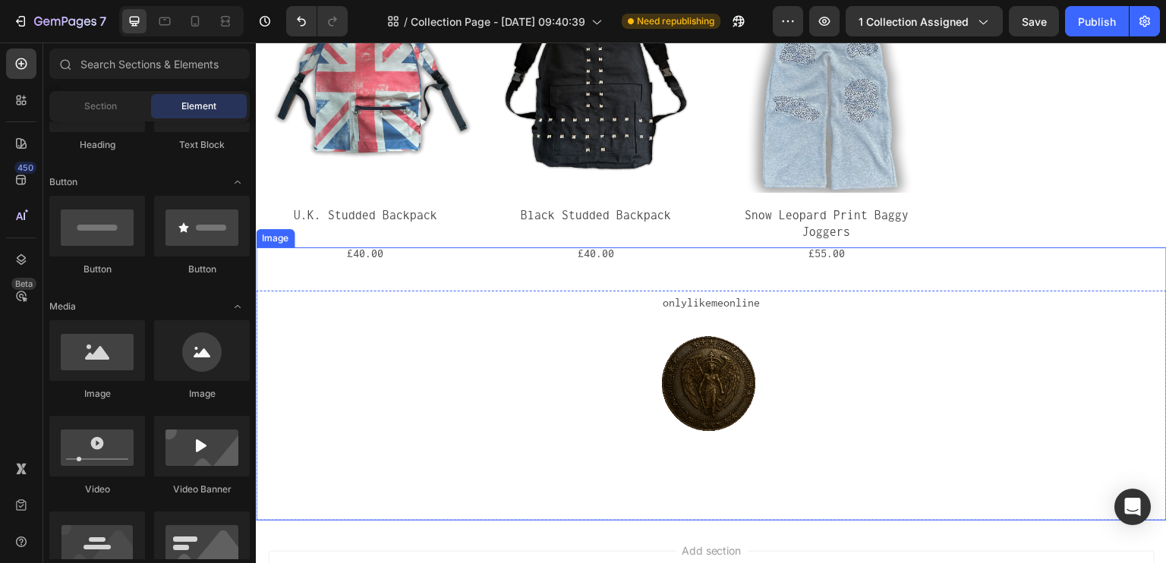
scroll to position [88, 0]
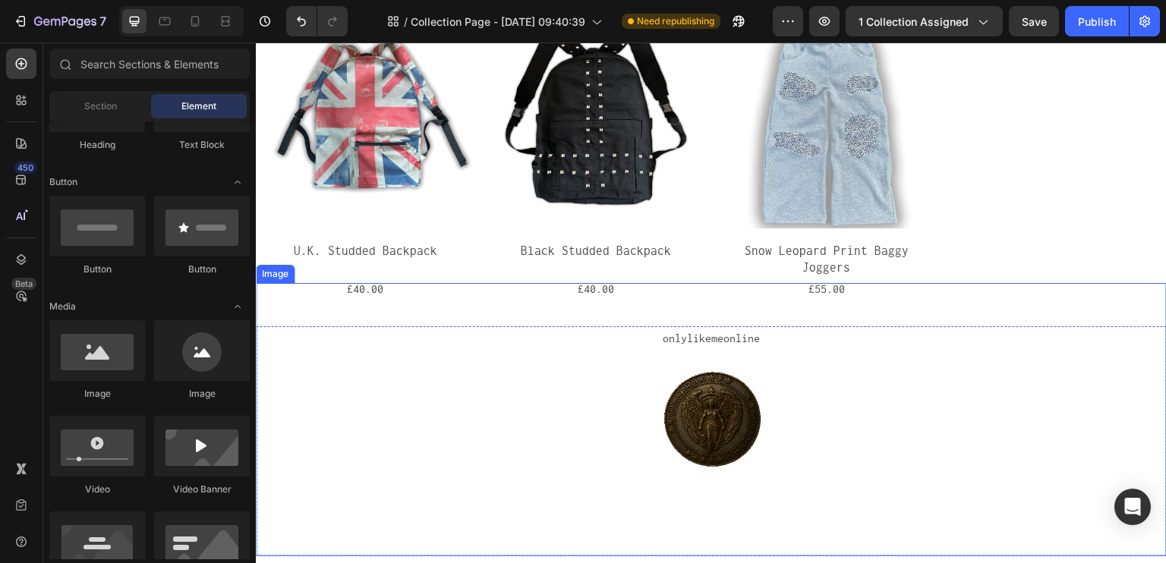
click at [1010, 285] on div "Product Images U.K. Studded Backpack Product Title £40.00 Product Price Product…" at bounding box center [711, 156] width 911 height 292
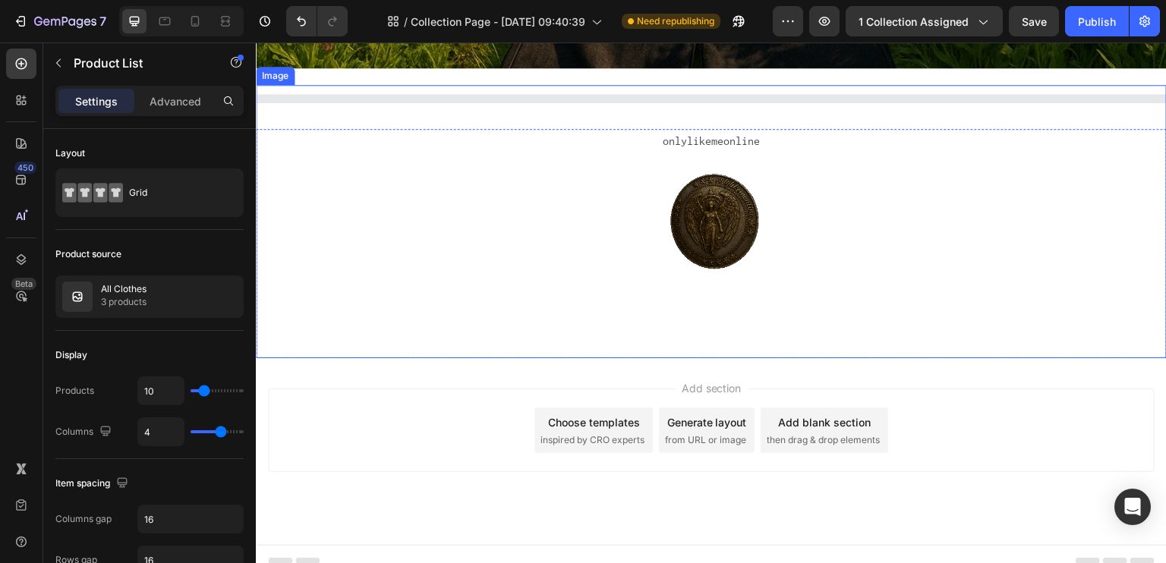
scroll to position [520, 0]
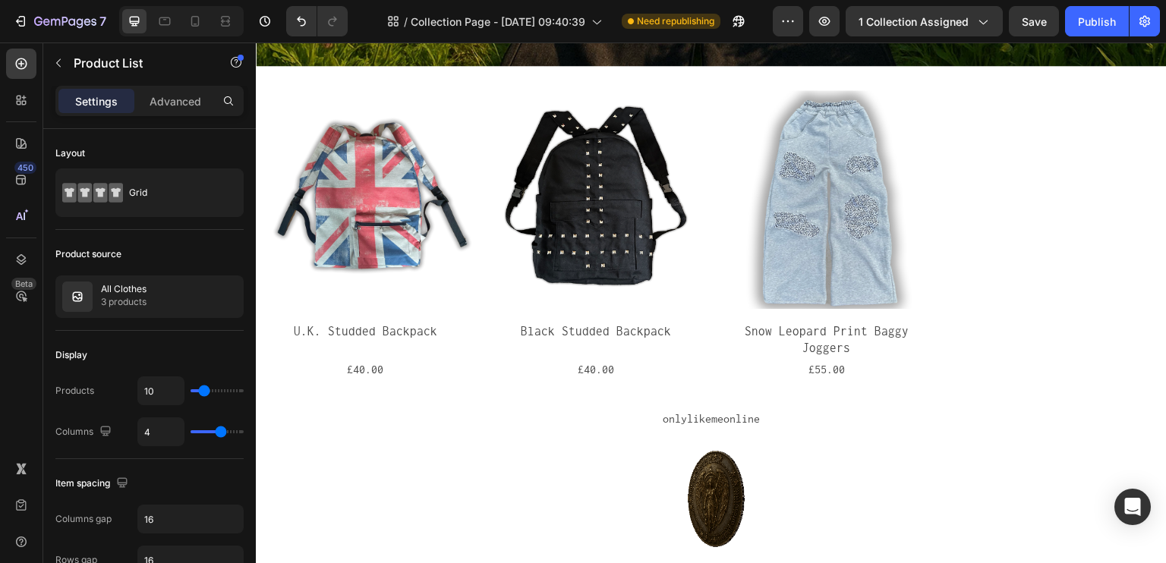
click at [959, 262] on div "Product Images U.K. Studded Backpack Product Title £40.00 Product Price Product…" at bounding box center [711, 236] width 911 height 292
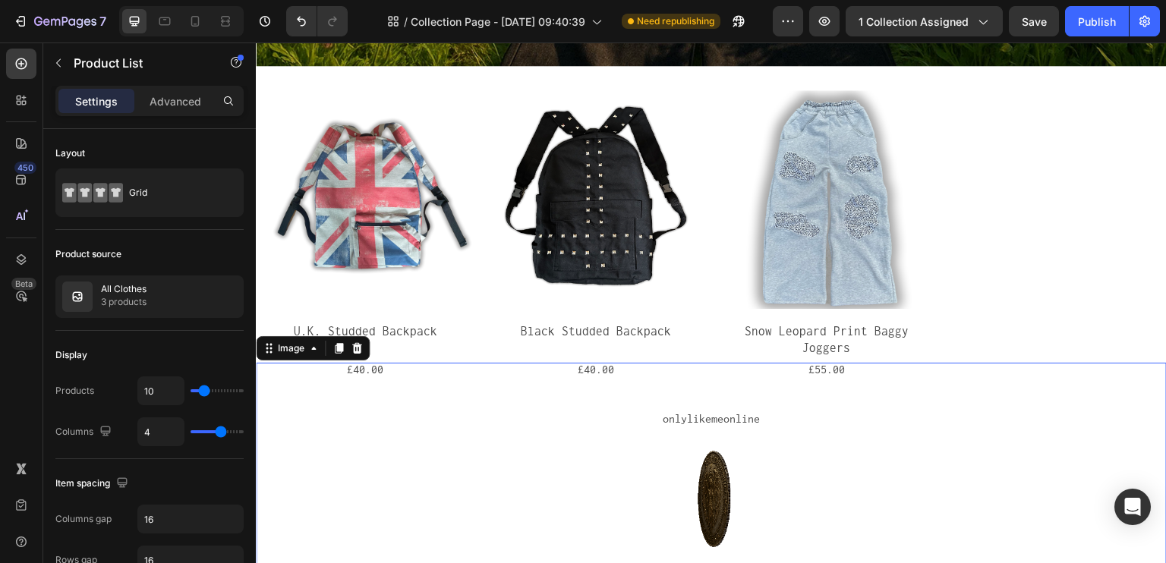
click at [850, 363] on div at bounding box center [711, 499] width 911 height 273
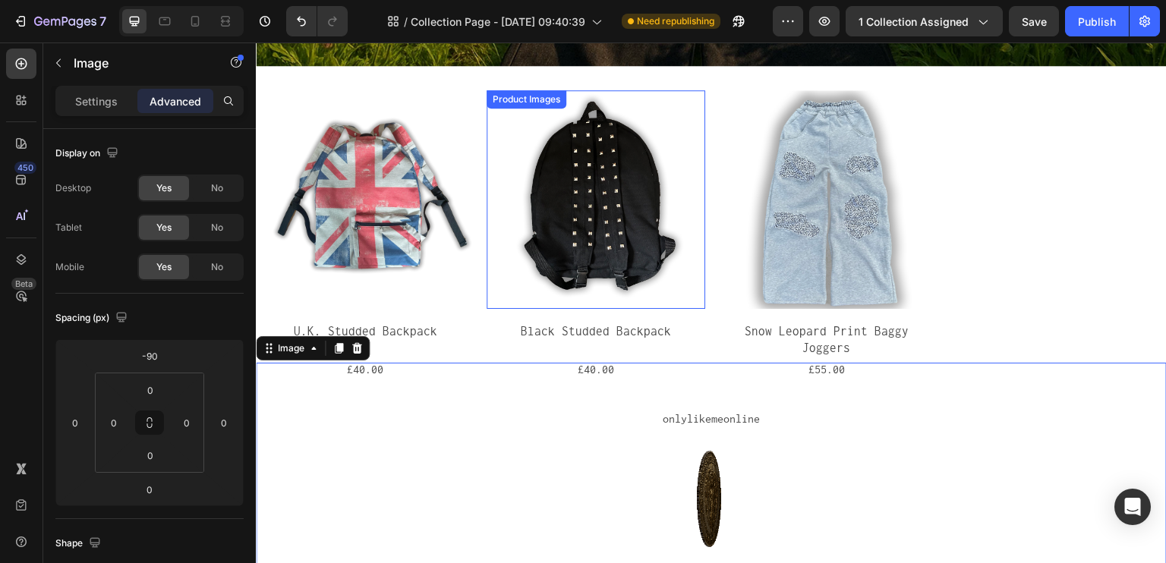
click at [685, 125] on img at bounding box center [596, 199] width 219 height 219
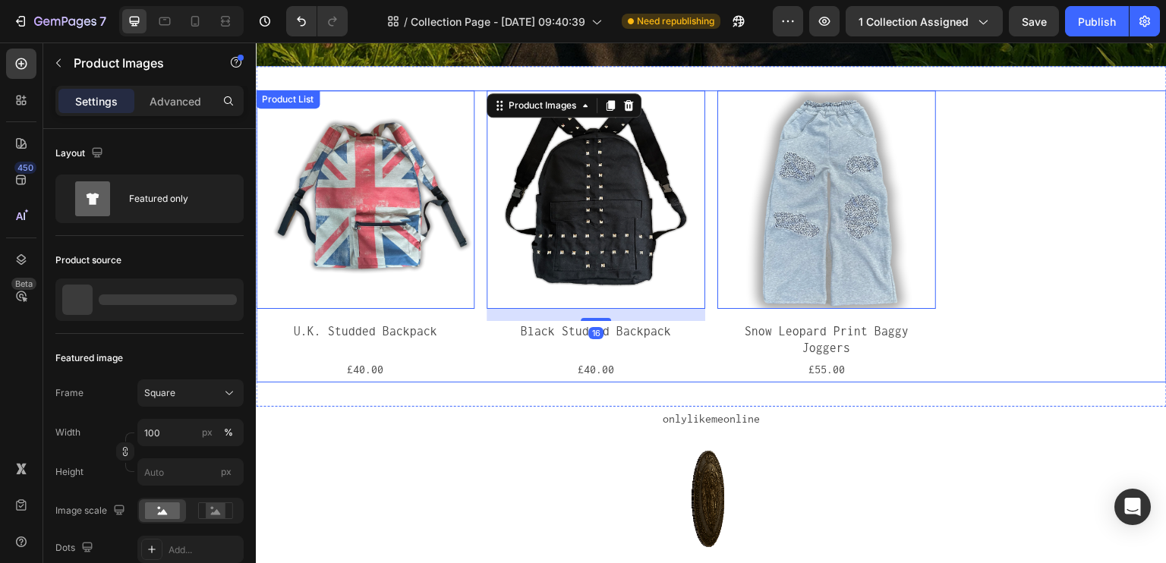
click at [705, 91] on div "Product Images 0 U.K. Studded Backpack Product Title £40.00 Product Price Produ…" at bounding box center [711, 236] width 911 height 292
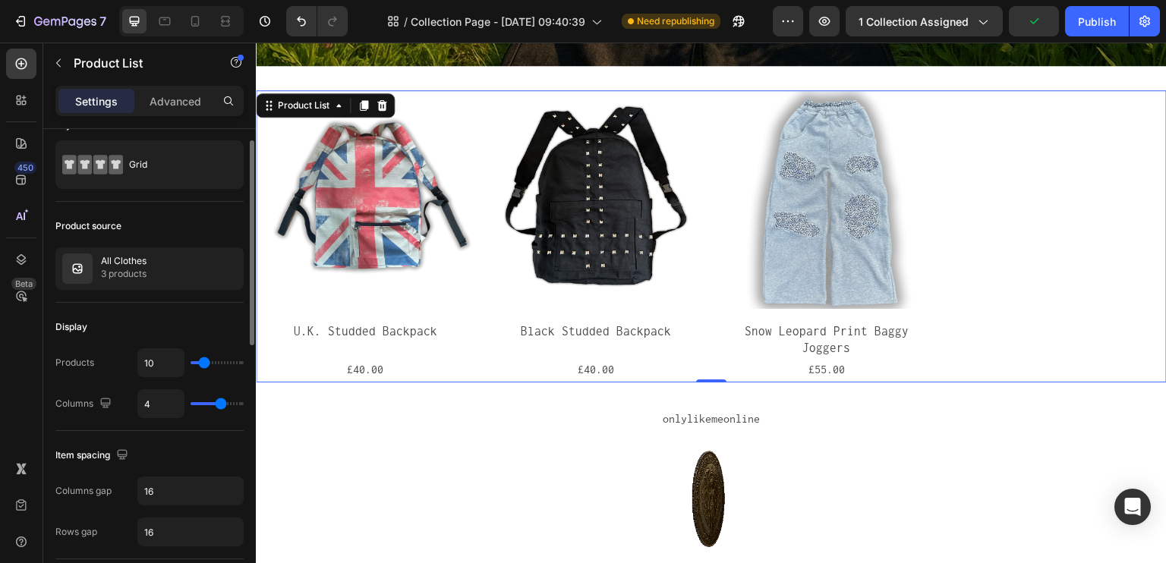
scroll to position [0, 0]
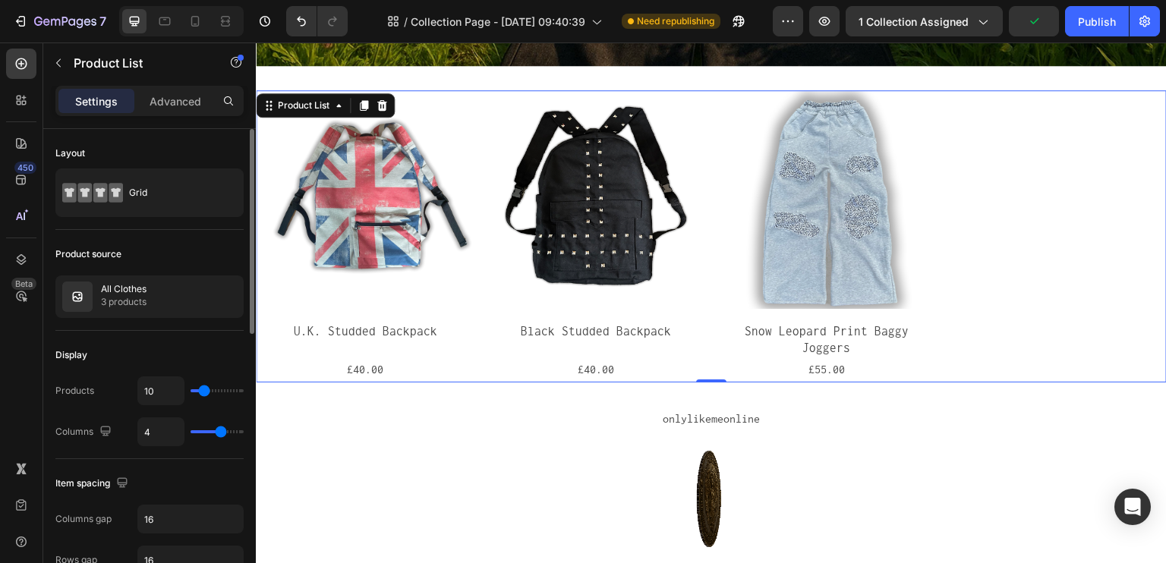
click at [178, 115] on div "Settings Advanced" at bounding box center [149, 101] width 188 height 30
click at [172, 100] on p "Advanced" at bounding box center [176, 101] width 52 height 16
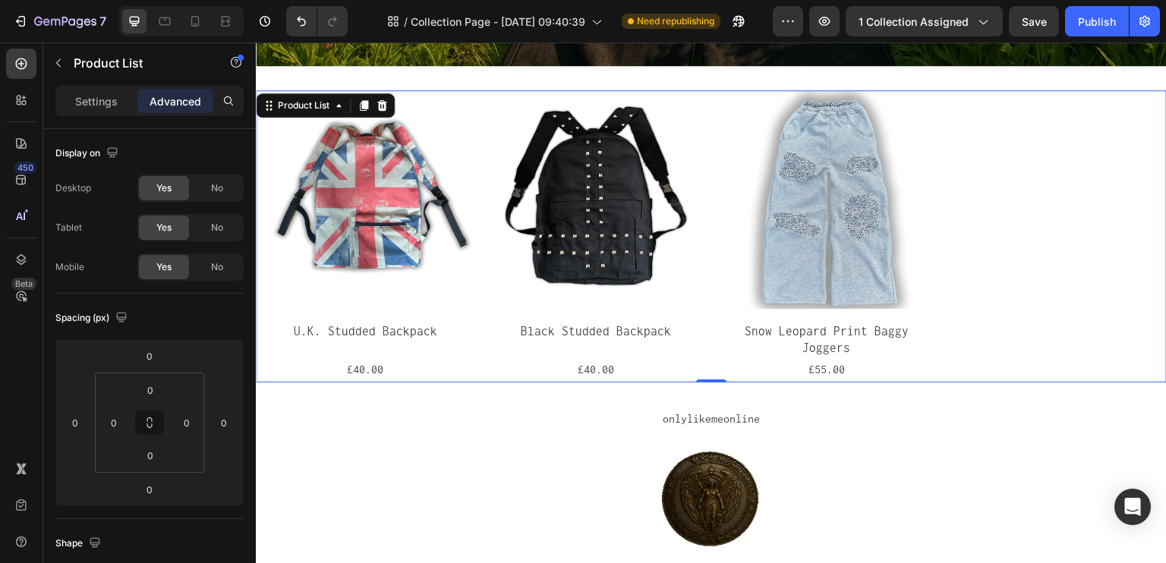
click at [103, 84] on div "Product List" at bounding box center [129, 64] width 173 height 43
click at [106, 111] on div "Settings" at bounding box center [96, 101] width 76 height 24
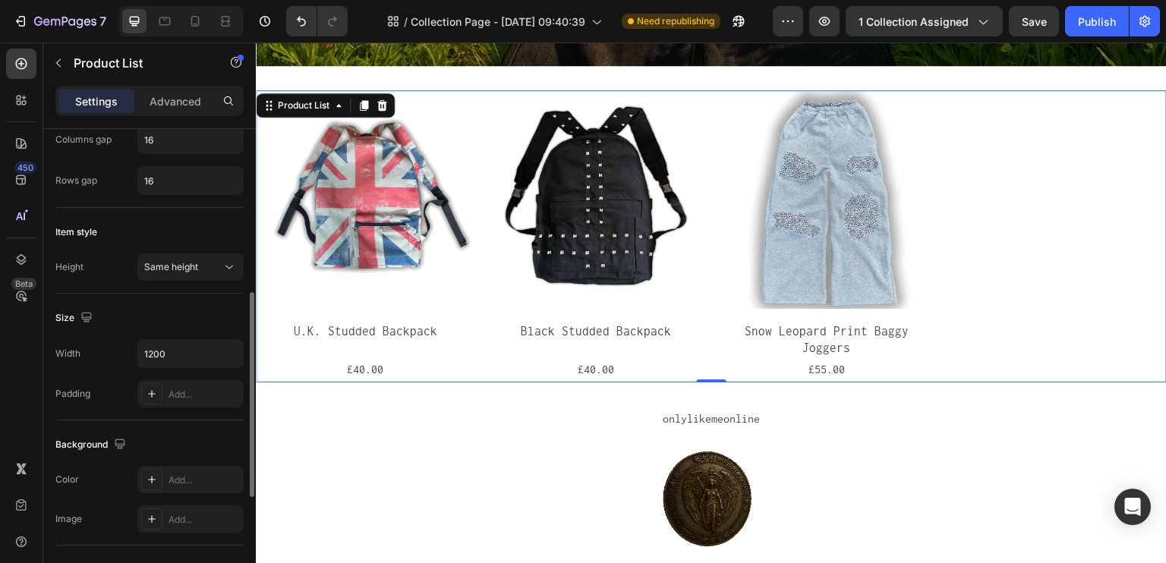
scroll to position [456, 0]
